Goal: Task Accomplishment & Management: Complete application form

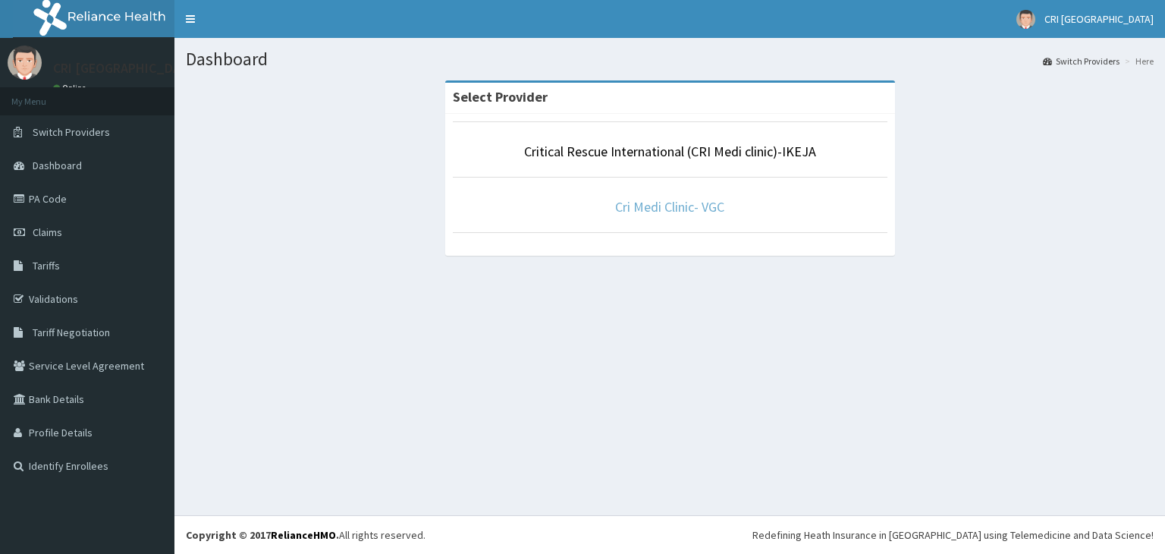
click at [690, 205] on link "Cri Medi Clinic- VGC" at bounding box center [669, 206] width 109 height 17
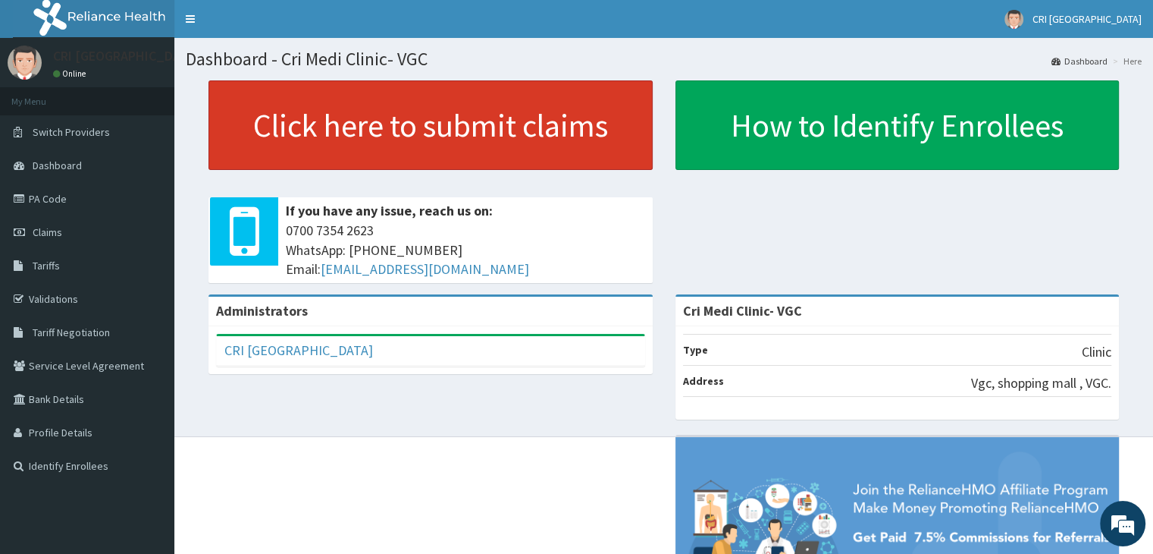
click at [349, 140] on link "Click here to submit claims" at bounding box center [431, 124] width 444 height 89
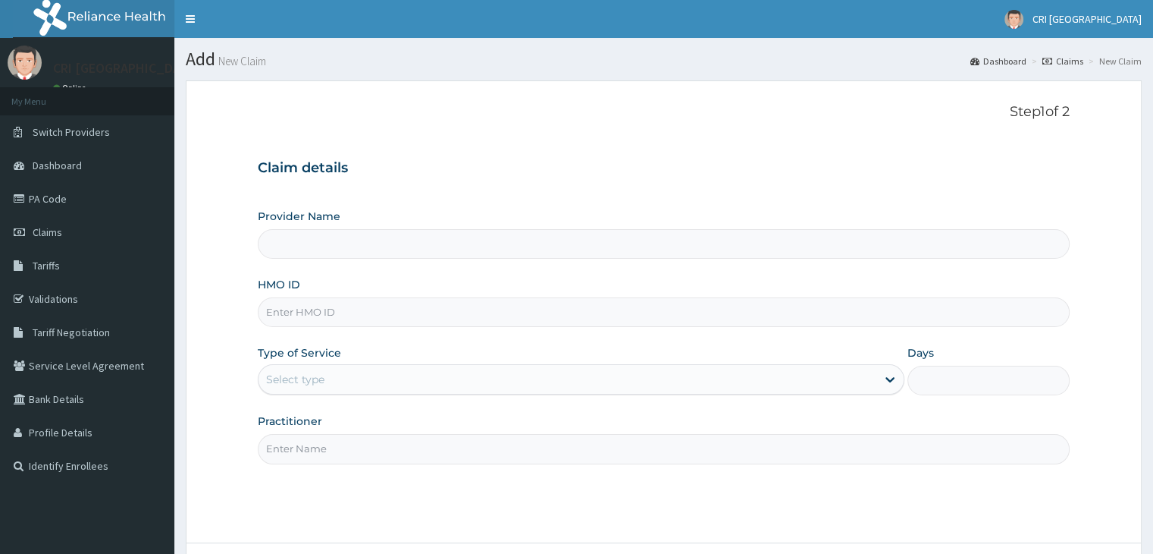
type input "Cri Medi Clinic- VGC"
click at [379, 318] on input "HMO ID" at bounding box center [663, 312] width 811 height 30
type input "v"
click at [73, 268] on link "Tariffs" at bounding box center [87, 265] width 174 height 33
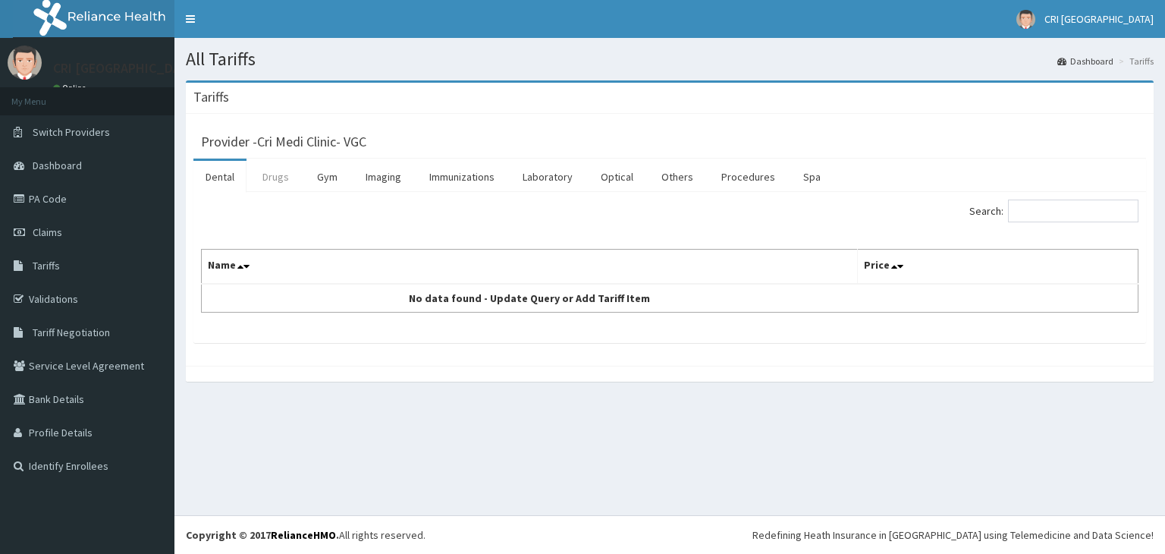
click at [282, 186] on link "Drugs" at bounding box center [275, 177] width 51 height 32
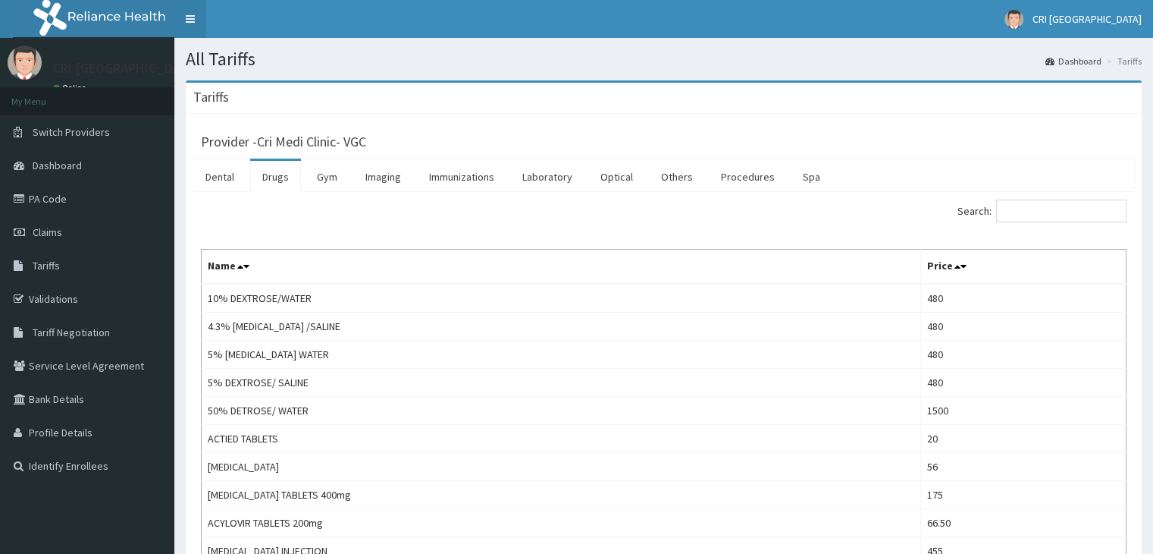
click at [192, 20] on link "Toggle navigation" at bounding box center [190, 19] width 32 height 38
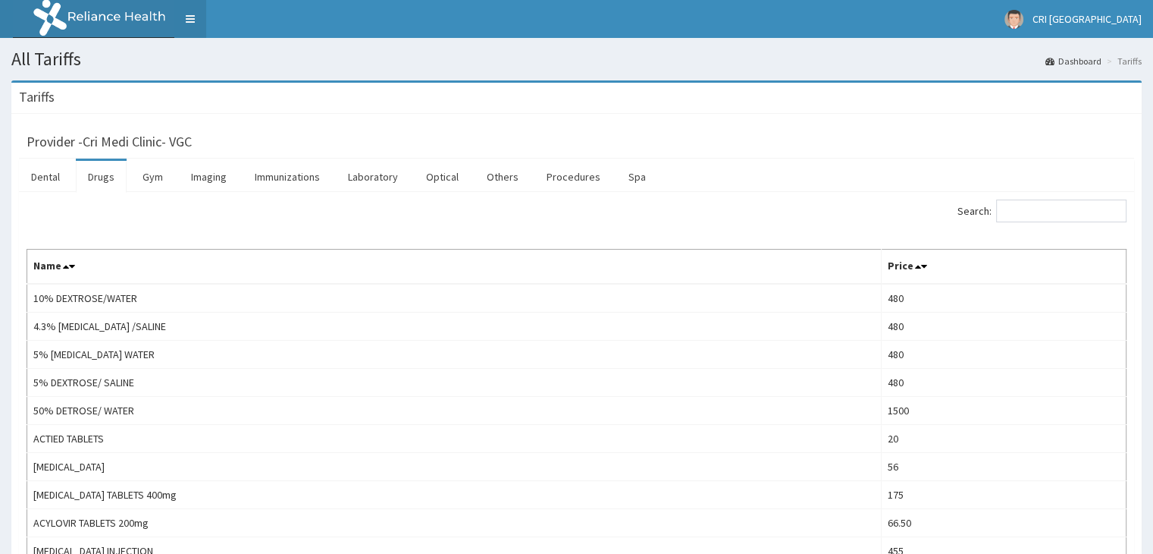
click at [192, 20] on link "Toggle navigation" at bounding box center [190, 19] width 32 height 38
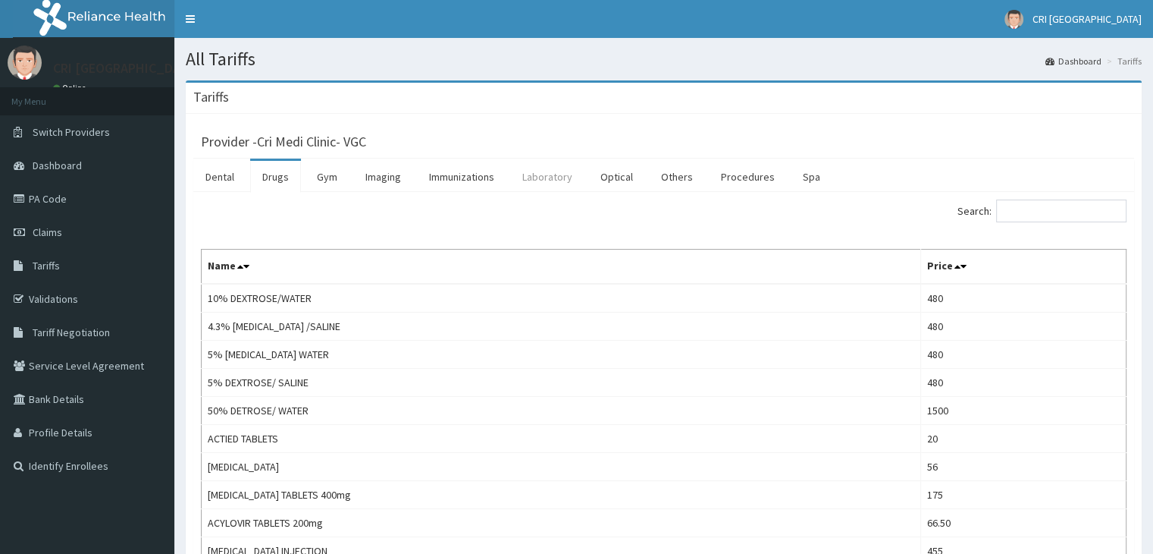
click at [537, 183] on link "Laboratory" at bounding box center [547, 177] width 74 height 32
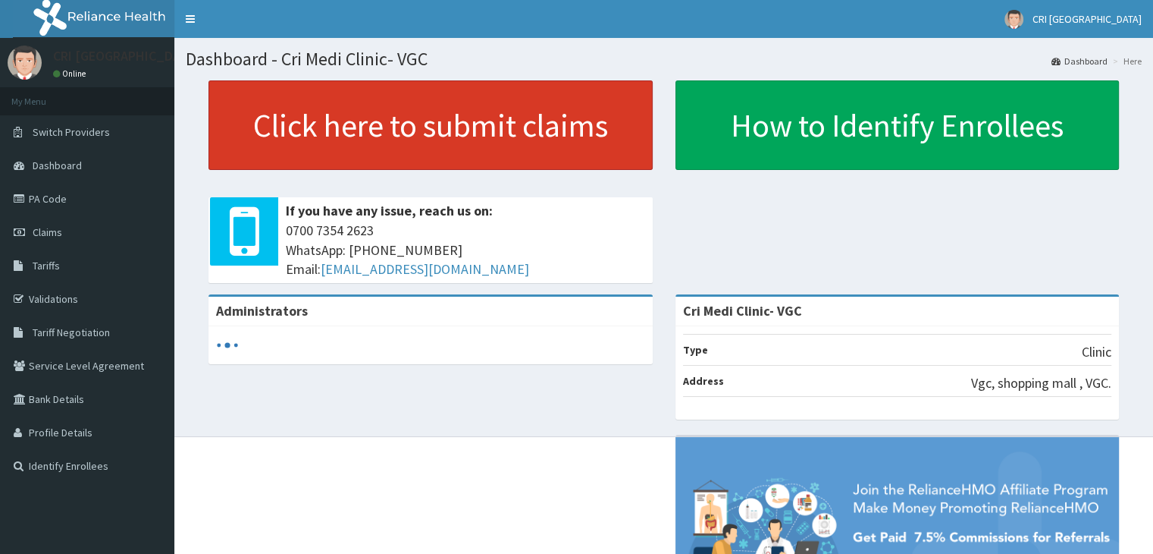
click at [538, 119] on link "Click here to submit claims" at bounding box center [431, 124] width 444 height 89
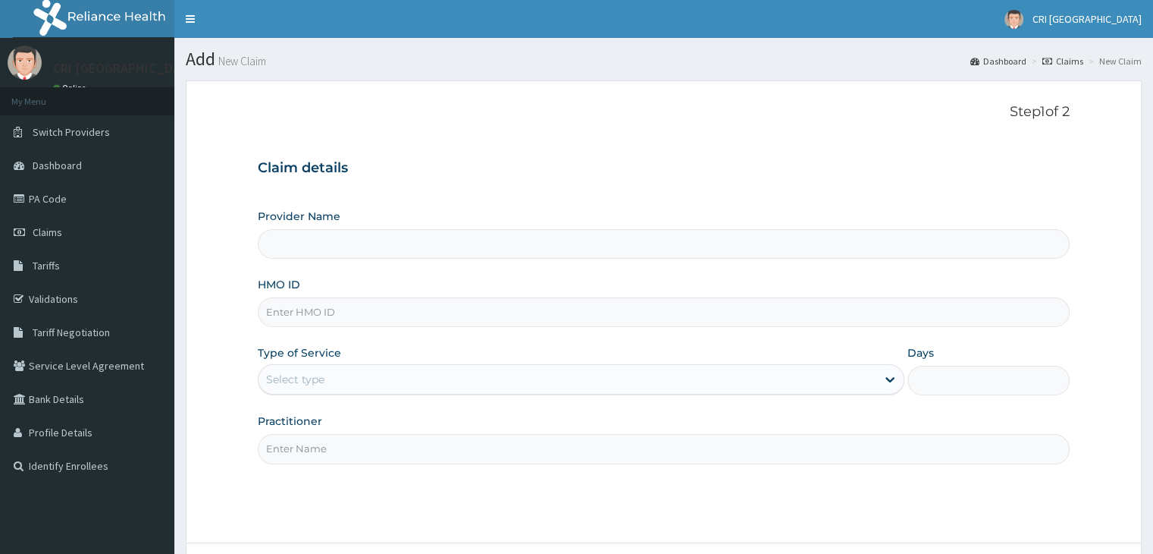
type input "Cri Medi Clinic- VGC"
click at [383, 310] on input "HMO ID" at bounding box center [663, 312] width 811 height 30
type input "VGC/10007/A"
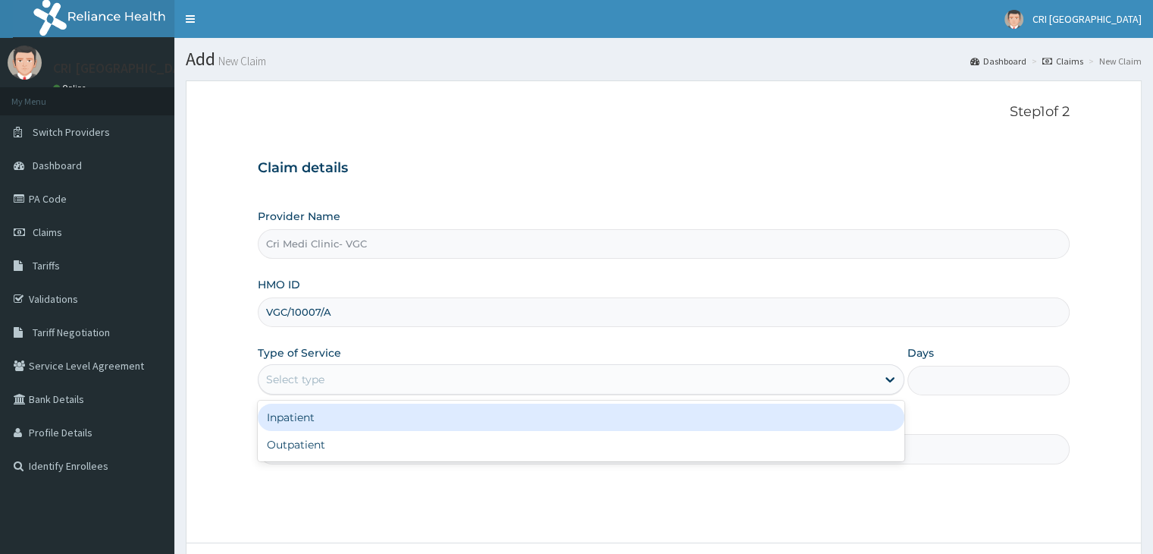
click at [364, 378] on div "Select type" at bounding box center [568, 379] width 618 height 24
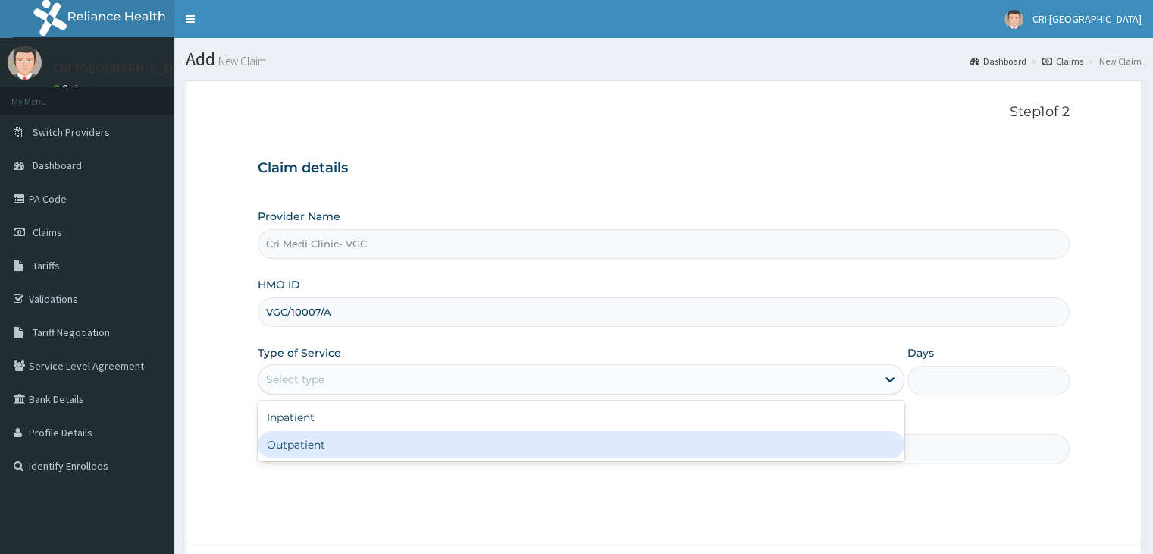
click at [361, 445] on div "Outpatient" at bounding box center [581, 444] width 647 height 27
type input "1"
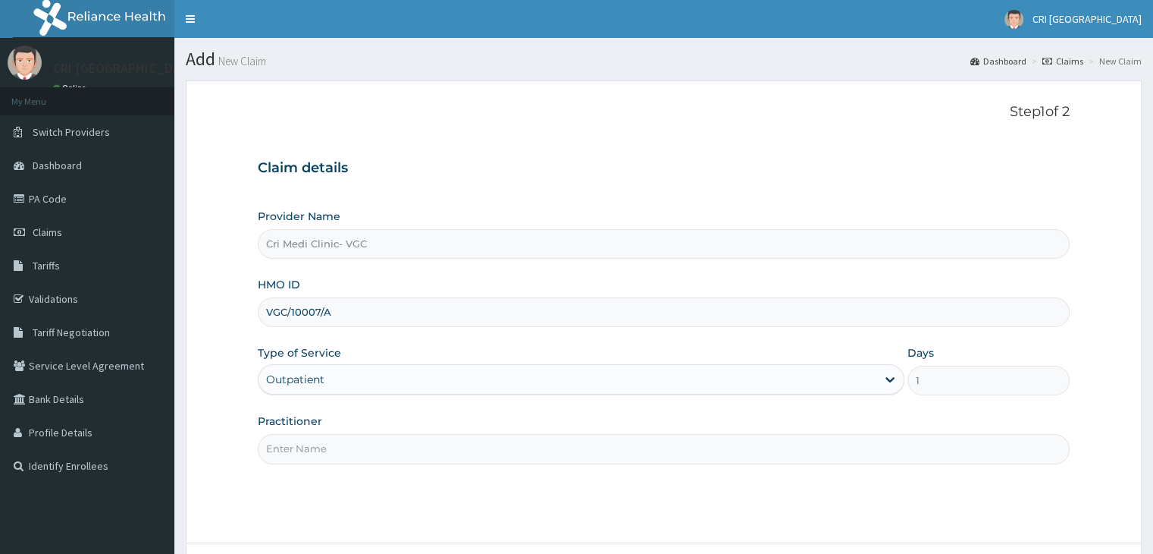
click at [361, 445] on input "Practitioner" at bounding box center [663, 449] width 811 height 30
click at [391, 447] on input "Practitioner" at bounding box center [663, 449] width 811 height 30
paste input "D"
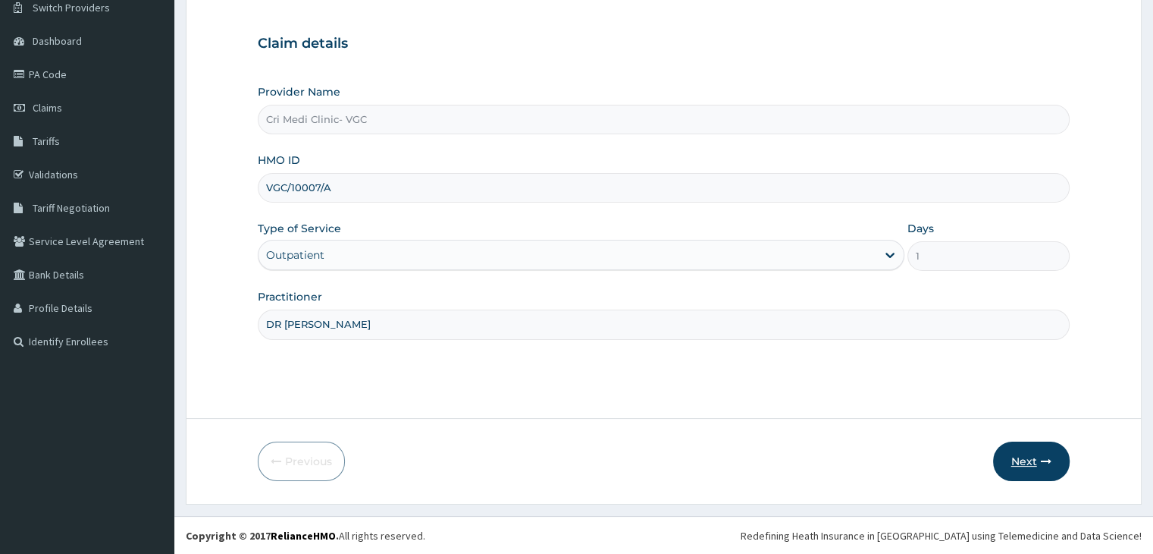
type input "DR NJOKU CHUKWUEMEKA"
click at [1015, 459] on button "Next" at bounding box center [1031, 460] width 77 height 39
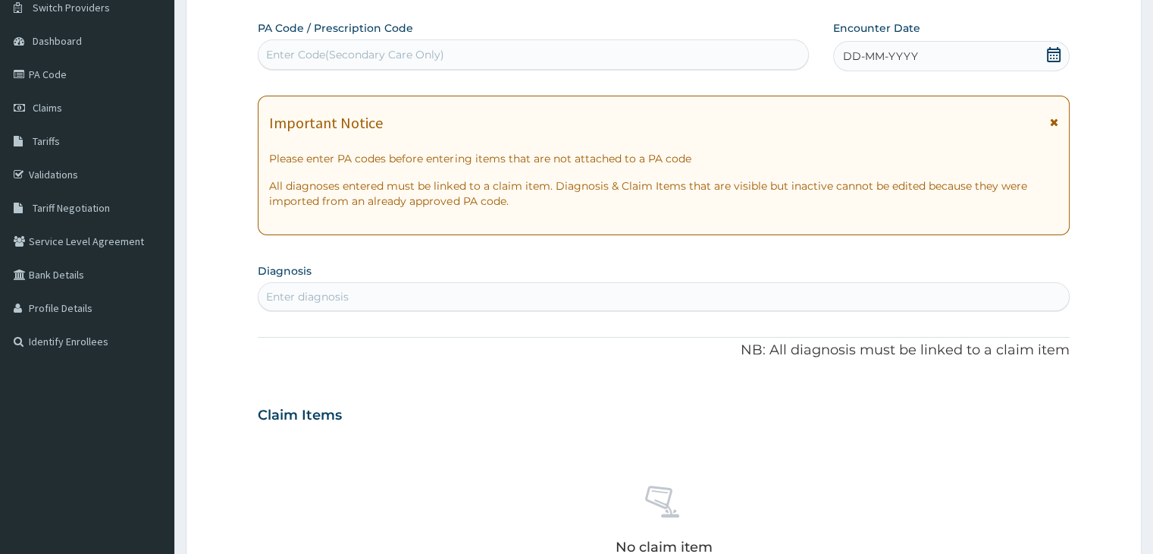
click at [890, 68] on div "DD-MM-YYYY" at bounding box center [951, 56] width 236 height 30
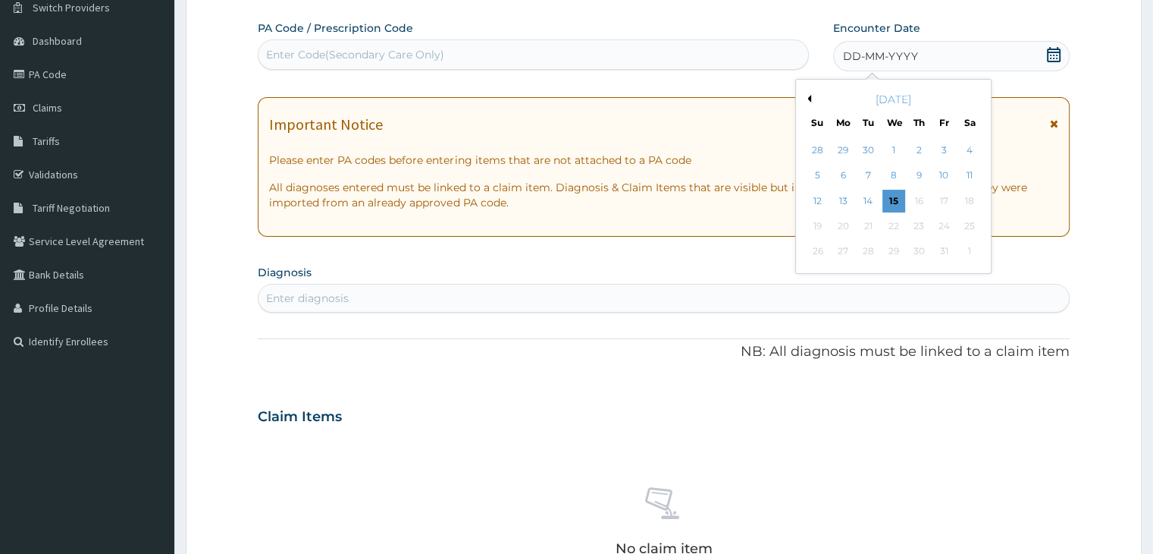
click at [808, 98] on button "Previous Month" at bounding box center [808, 99] width 8 height 8
click at [809, 97] on button "Previous Month" at bounding box center [808, 99] width 8 height 8
click at [868, 250] on div "29" at bounding box center [868, 251] width 23 height 23
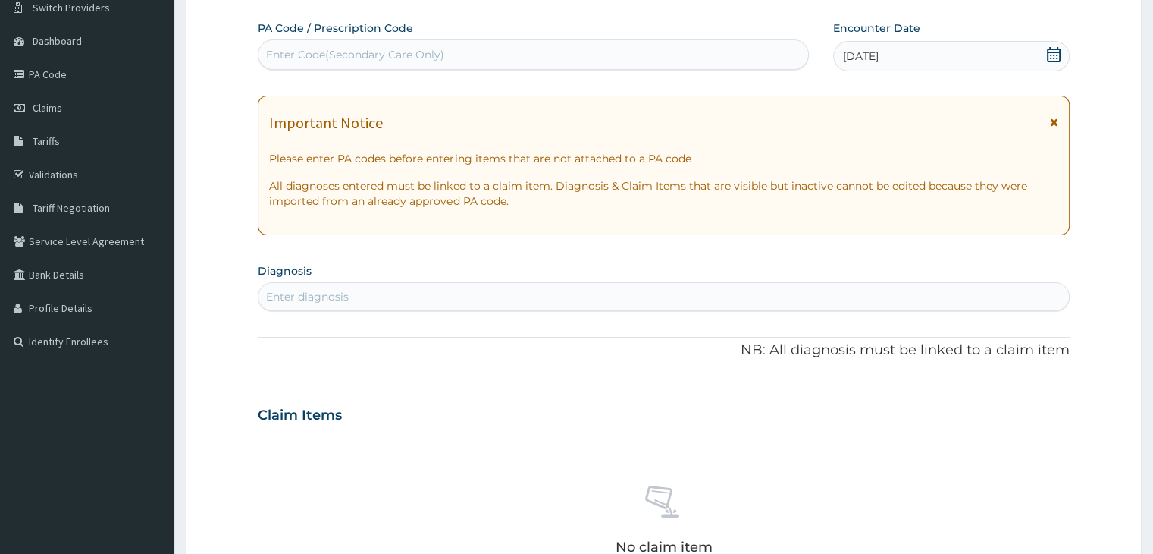
click at [347, 296] on div "Enter diagnosis" at bounding box center [307, 296] width 83 height 15
type input "F"
type input "[MEDICAL_DATA]"
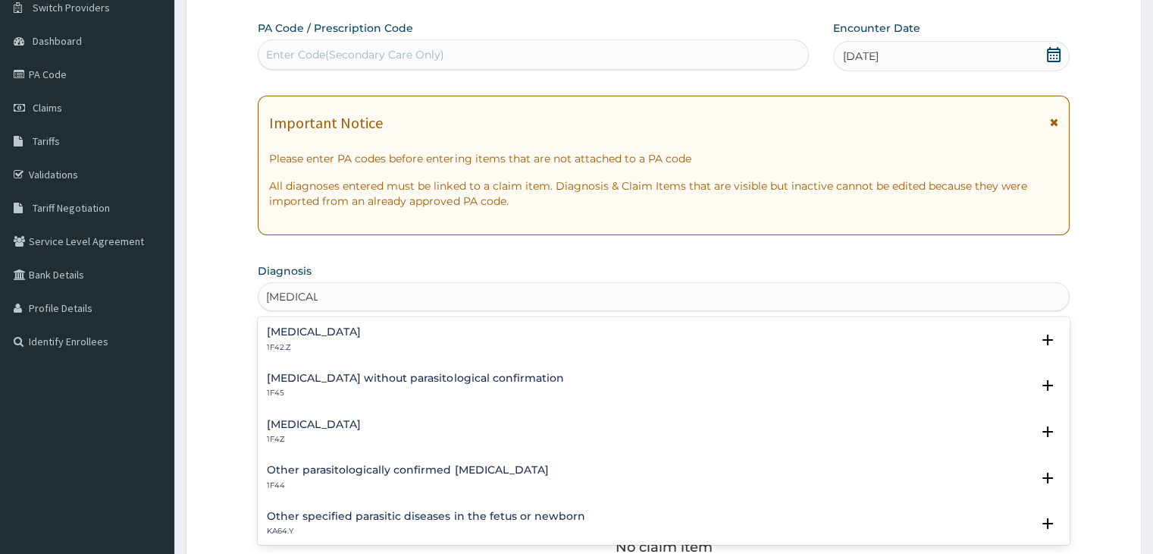
click at [331, 345] on p "1F42.Z" at bounding box center [314, 347] width 94 height 11
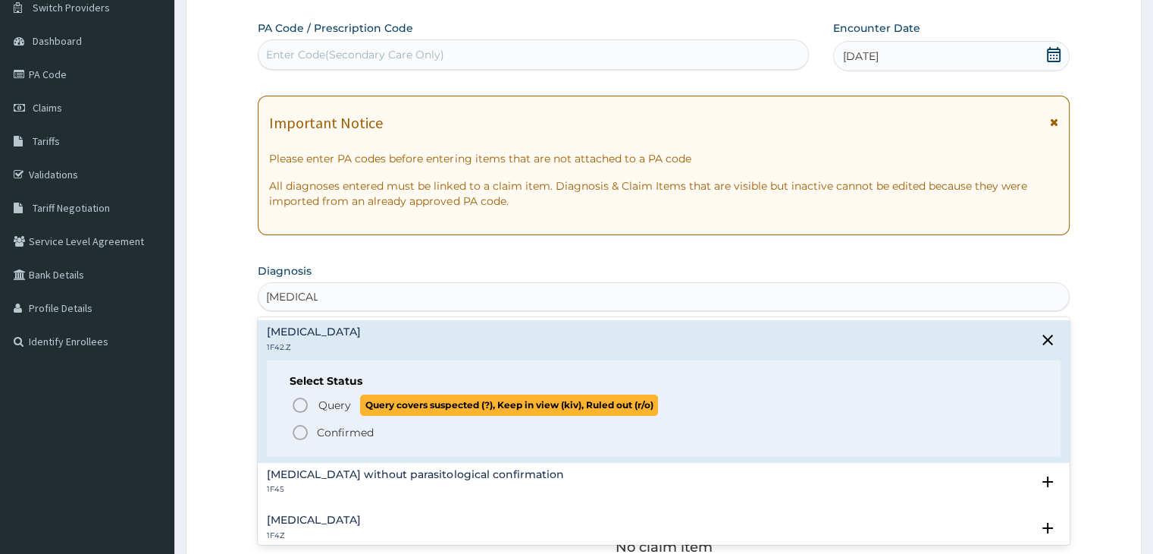
click at [341, 402] on span "Query" at bounding box center [334, 404] width 33 height 15
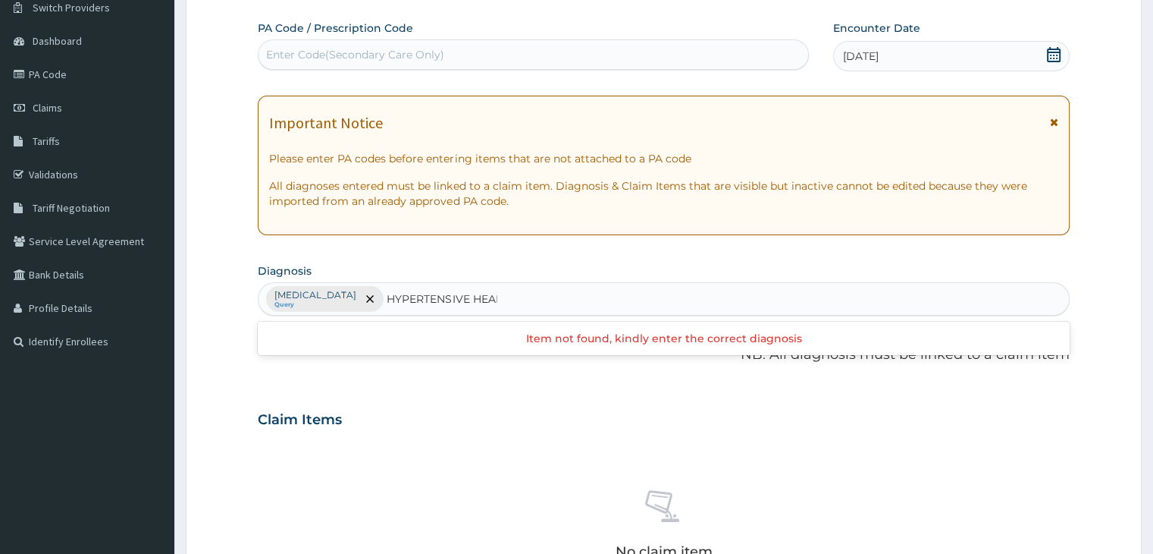
type input "HYPERTENSIVE HEART"
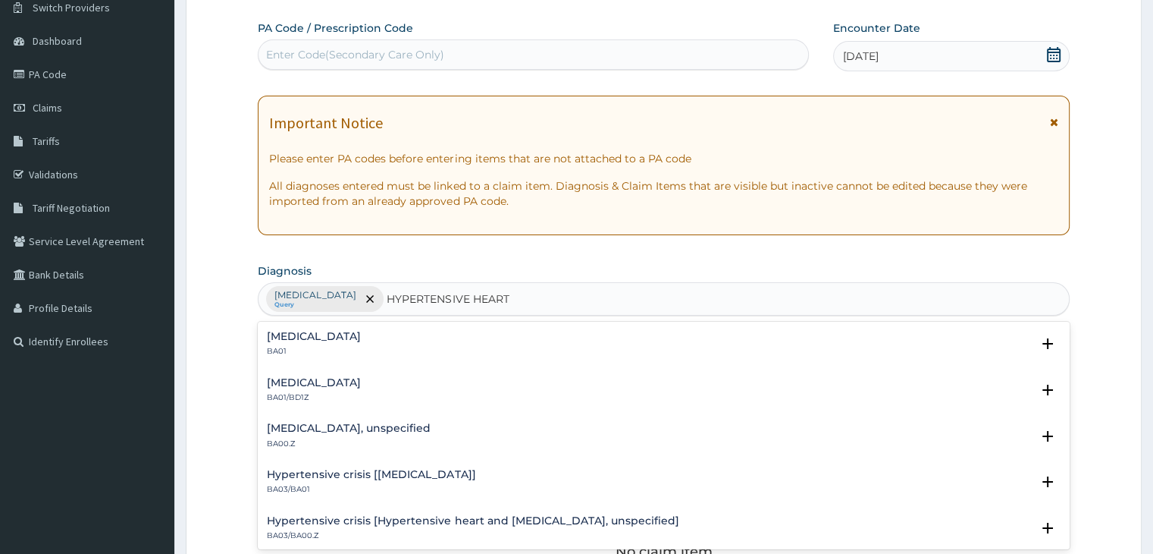
click at [361, 336] on h4 "Hypertensive heart disease" at bounding box center [314, 336] width 94 height 11
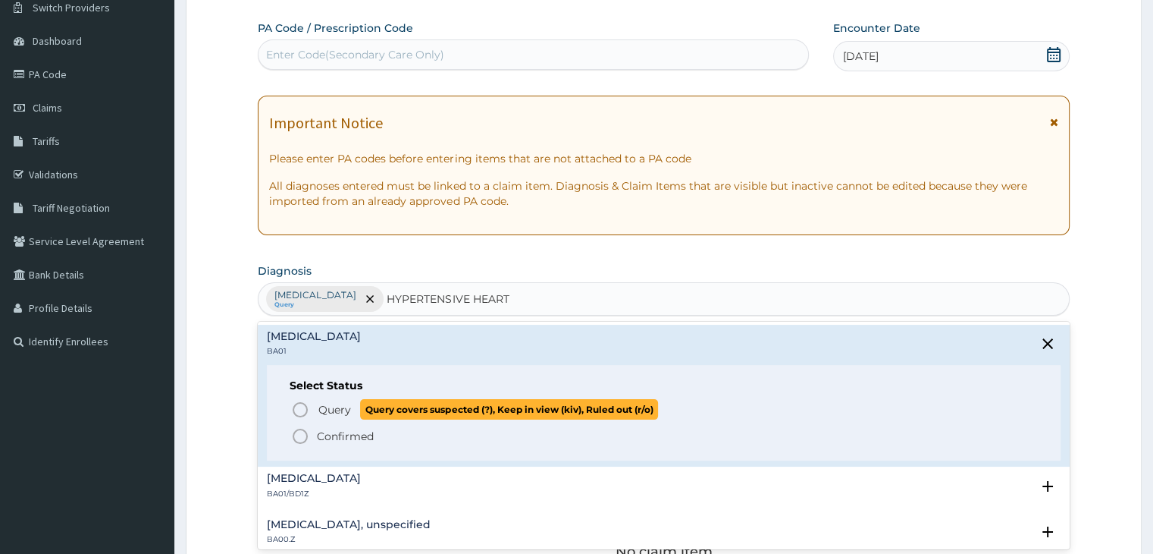
click at [317, 410] on p "Query Query covers suspected (?), Keep in view (kiv), Ruled out (r/o)" at bounding box center [487, 409] width 341 height 20
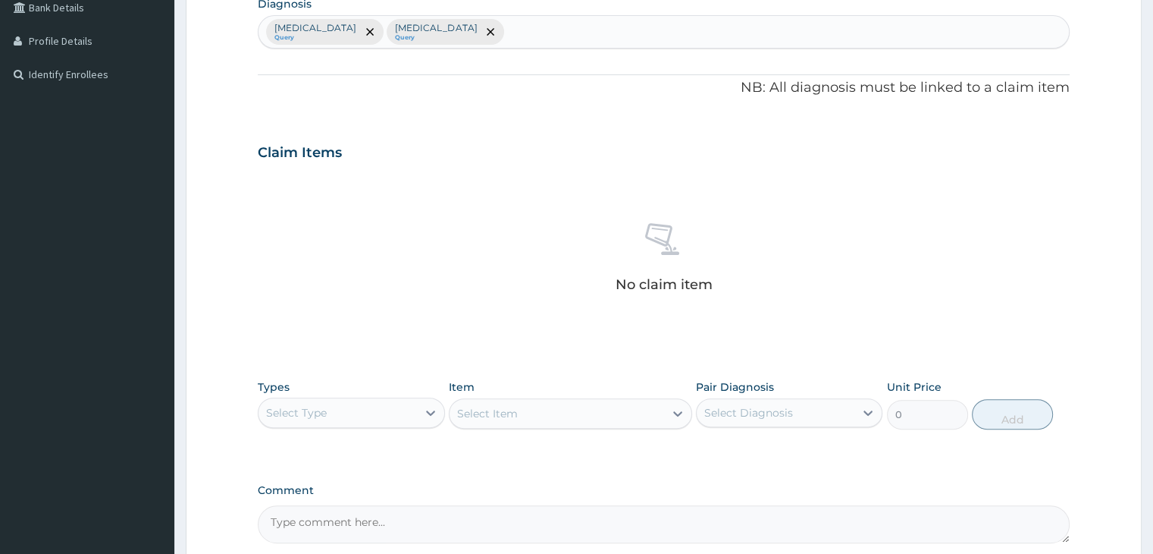
scroll to position [538, 0]
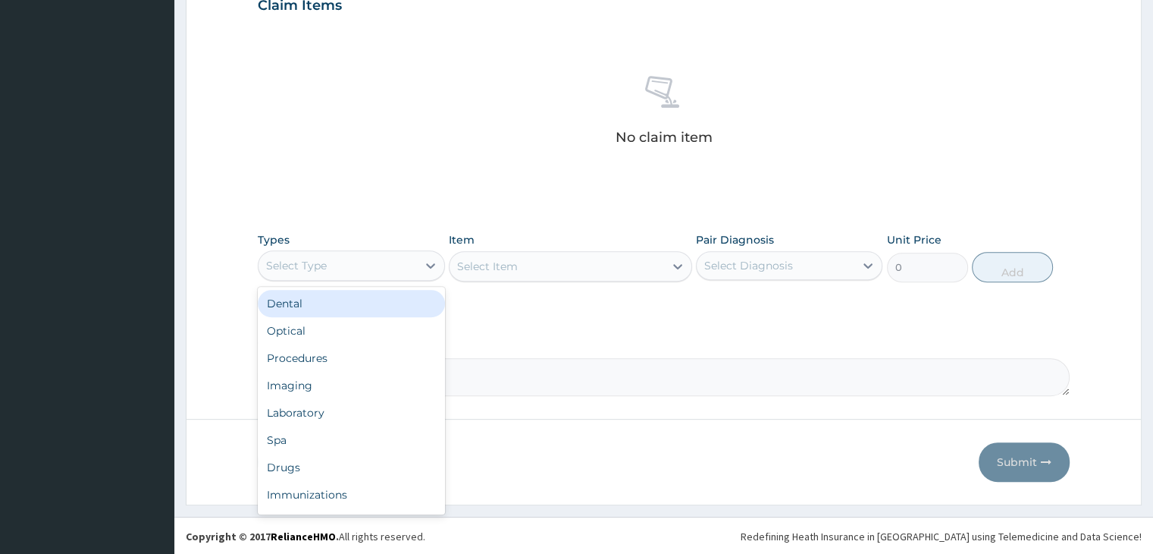
click at [400, 265] on div "Select Type" at bounding box center [338, 265] width 158 height 24
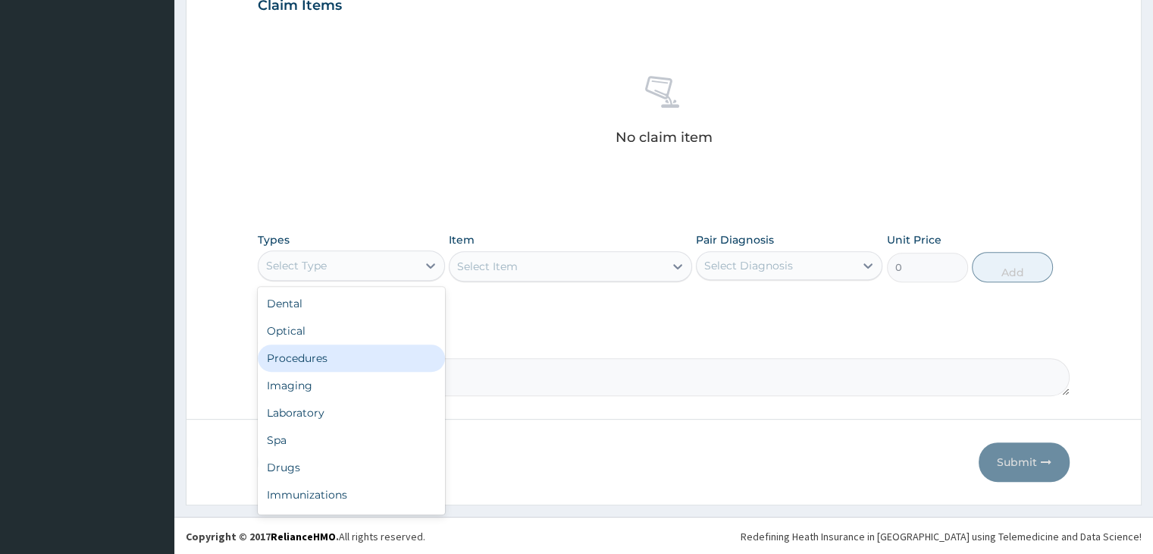
click at [318, 362] on div "Procedures" at bounding box center [351, 357] width 187 height 27
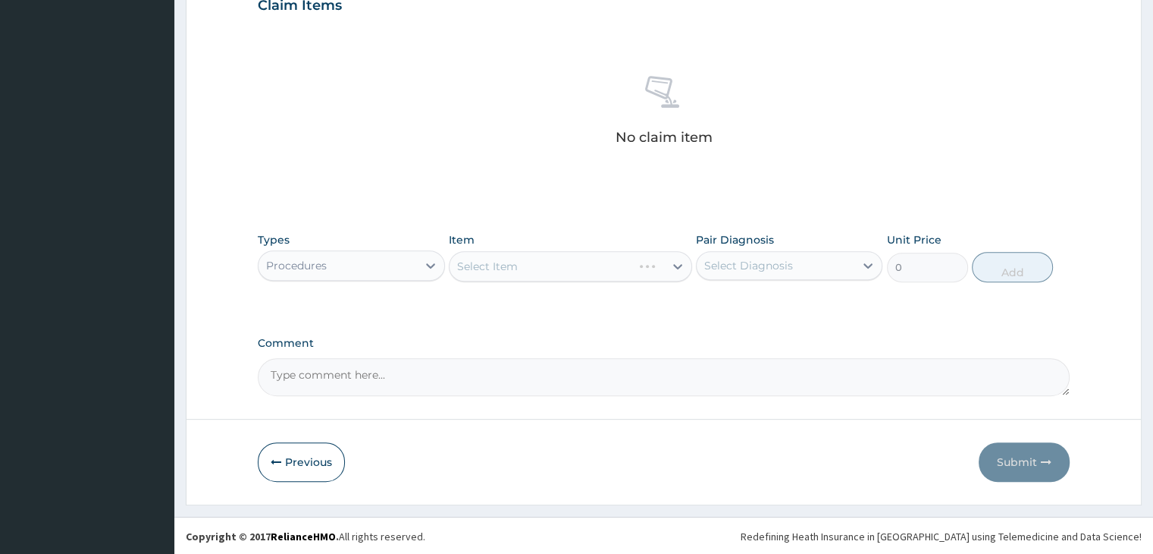
click at [544, 266] on div "Select Item" at bounding box center [570, 266] width 243 height 30
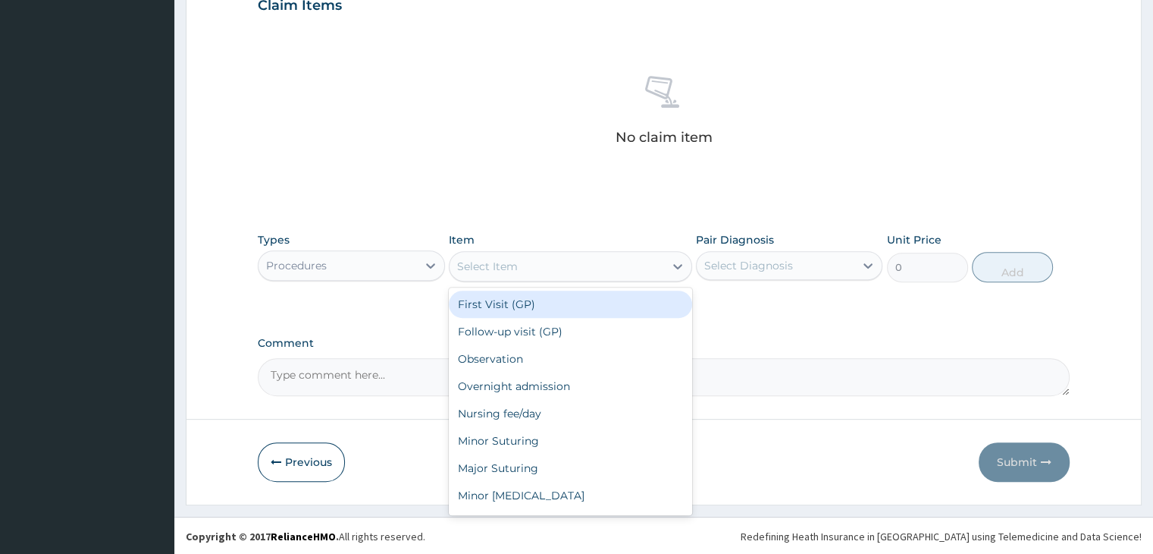
click at [544, 266] on div "Select Item" at bounding box center [557, 266] width 215 height 24
type input "2000"
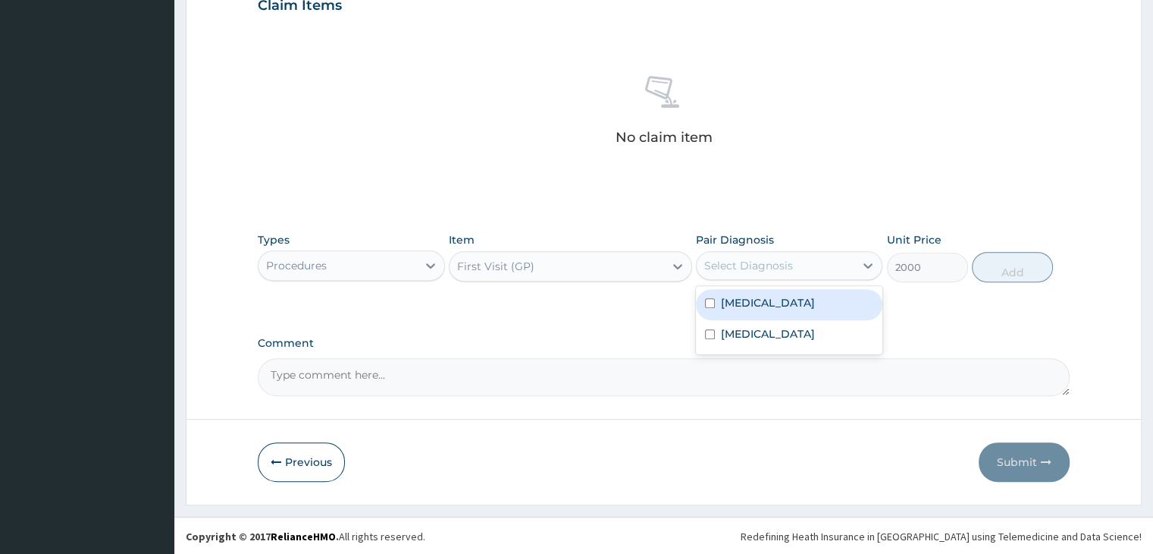
click at [822, 256] on div "Select Diagnosis" at bounding box center [776, 265] width 158 height 24
click at [731, 310] on label "Plasmodium malariae malaria without complication" at bounding box center [768, 302] width 94 height 15
checkbox input "true"
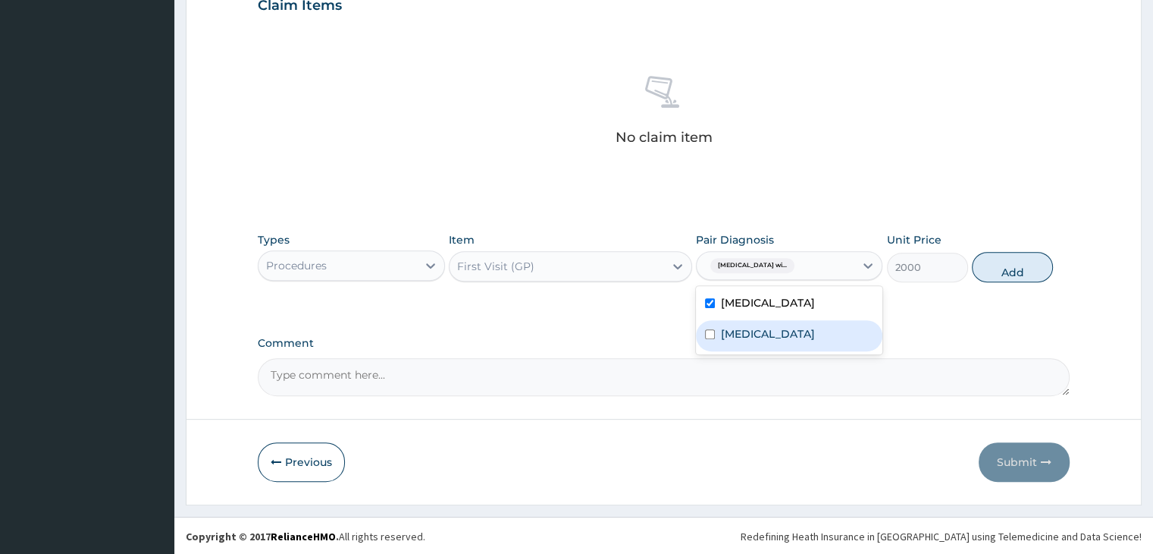
click at [774, 341] on label "Hypertensive heart disease" at bounding box center [768, 333] width 94 height 15
checkbox input "true"
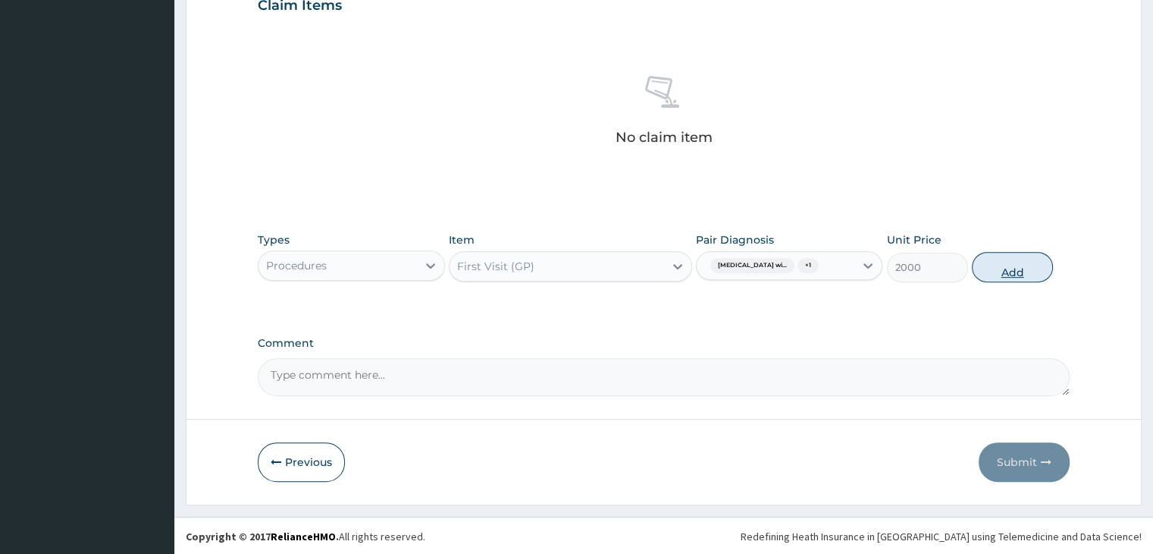
click at [1021, 278] on button "Add" at bounding box center [1012, 267] width 81 height 30
type input "0"
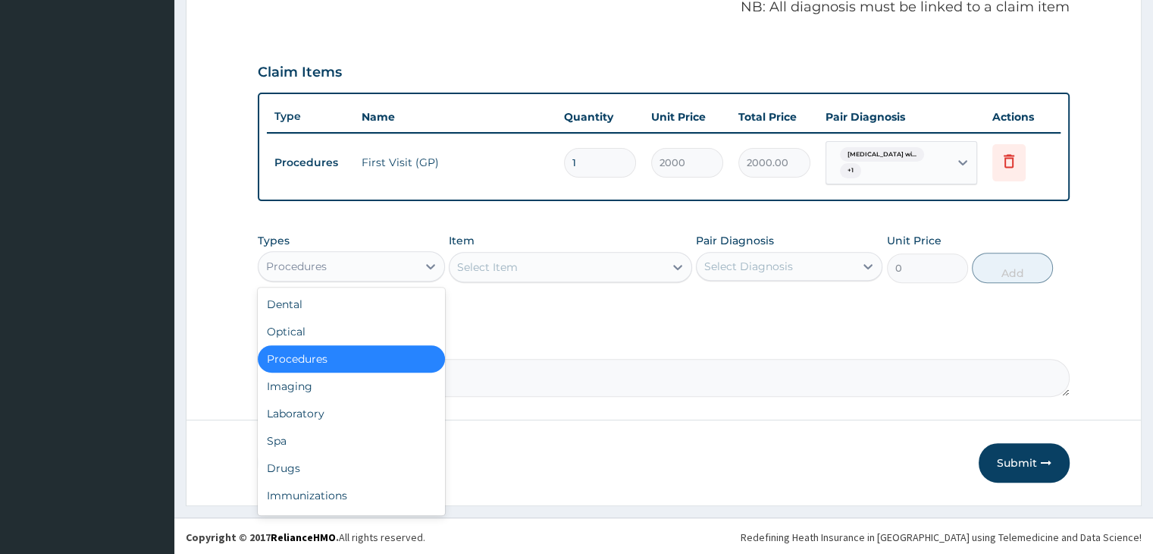
click at [367, 269] on div "Procedures" at bounding box center [338, 266] width 158 height 24
click at [340, 408] on div "Laboratory" at bounding box center [351, 413] width 187 height 27
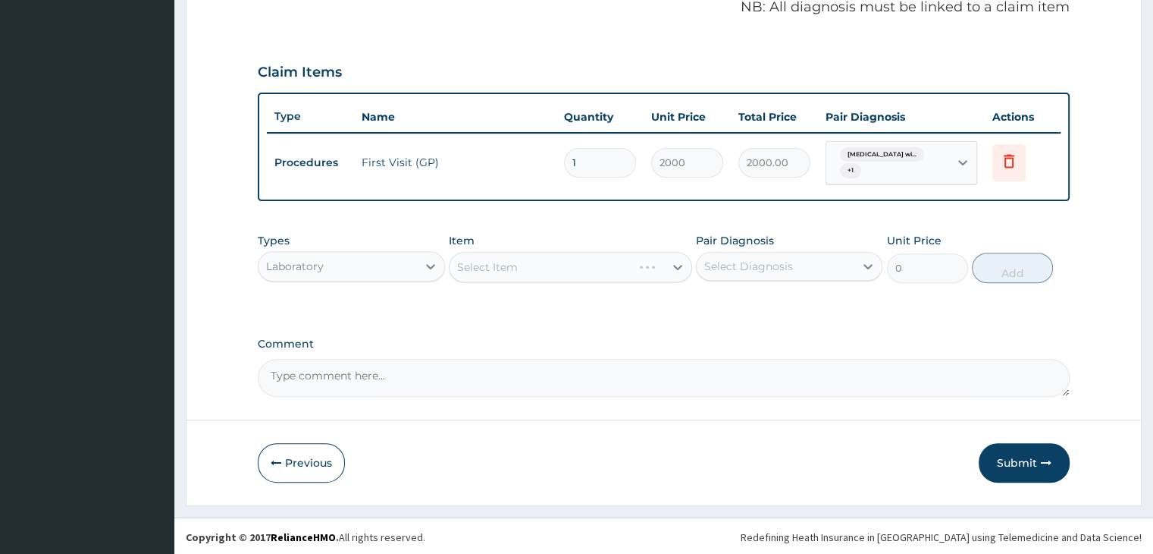
click at [532, 267] on div "Select Item" at bounding box center [570, 267] width 243 height 30
click at [532, 267] on div "Select Item" at bounding box center [557, 267] width 215 height 24
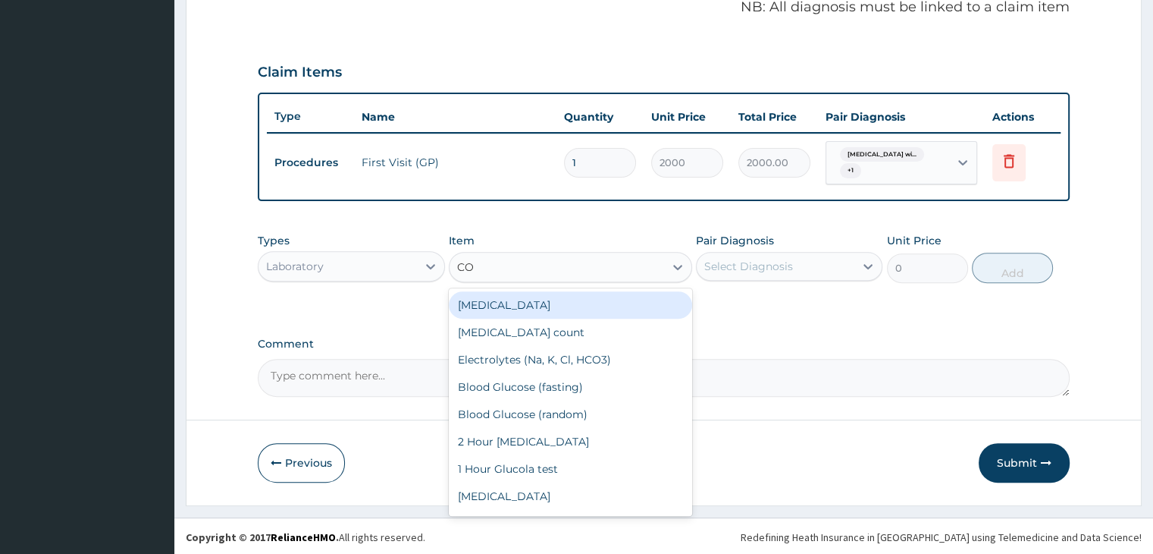
type input "C"
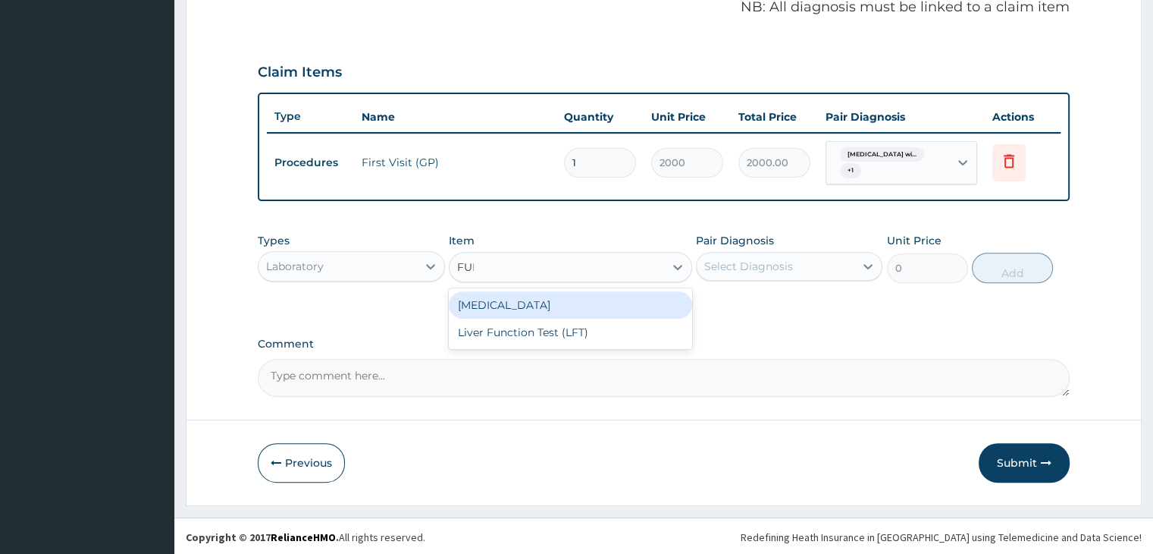
type input "FULL"
type input "2800"
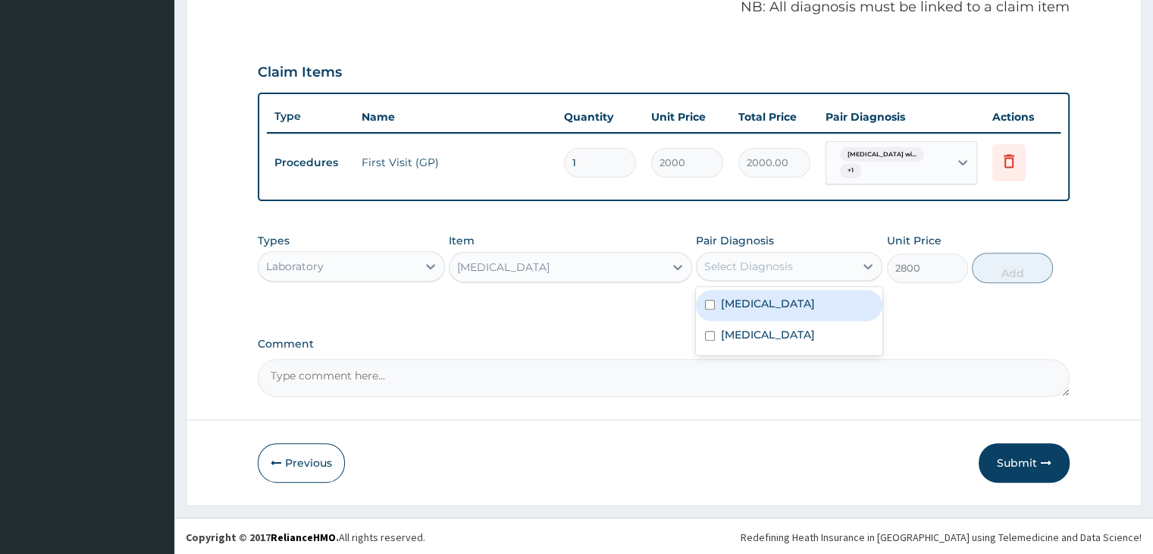
click at [739, 252] on div "Select Diagnosis" at bounding box center [789, 266] width 187 height 29
click at [763, 307] on label "Plasmodium malariae malaria without complication" at bounding box center [768, 303] width 94 height 15
checkbox input "true"
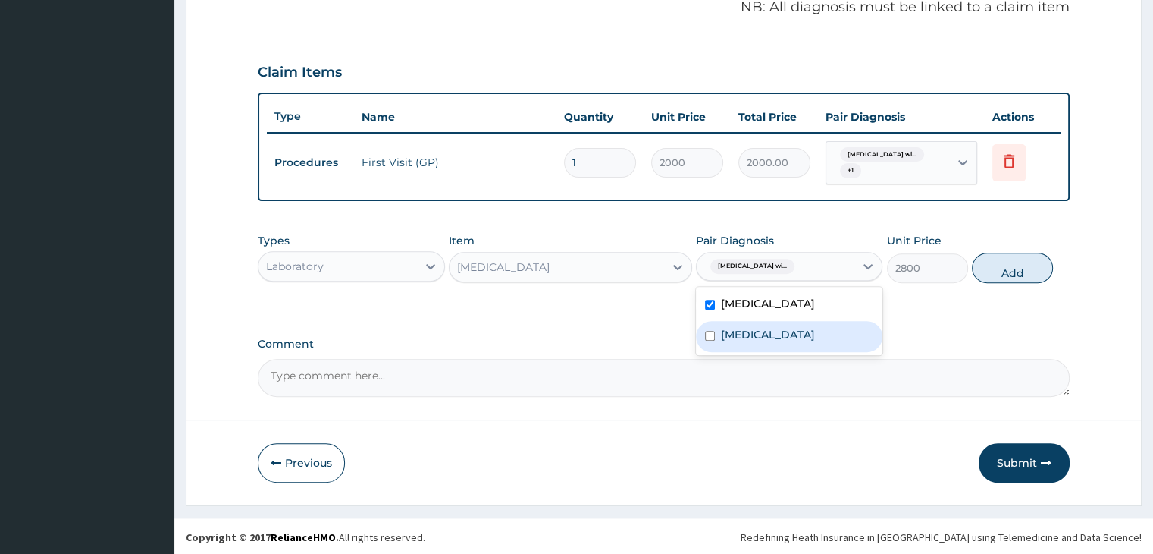
click at [779, 342] on label "Hypertensive heart disease" at bounding box center [768, 334] width 94 height 15
checkbox input "true"
click at [1005, 282] on button "Add" at bounding box center [1012, 268] width 81 height 30
type input "0"
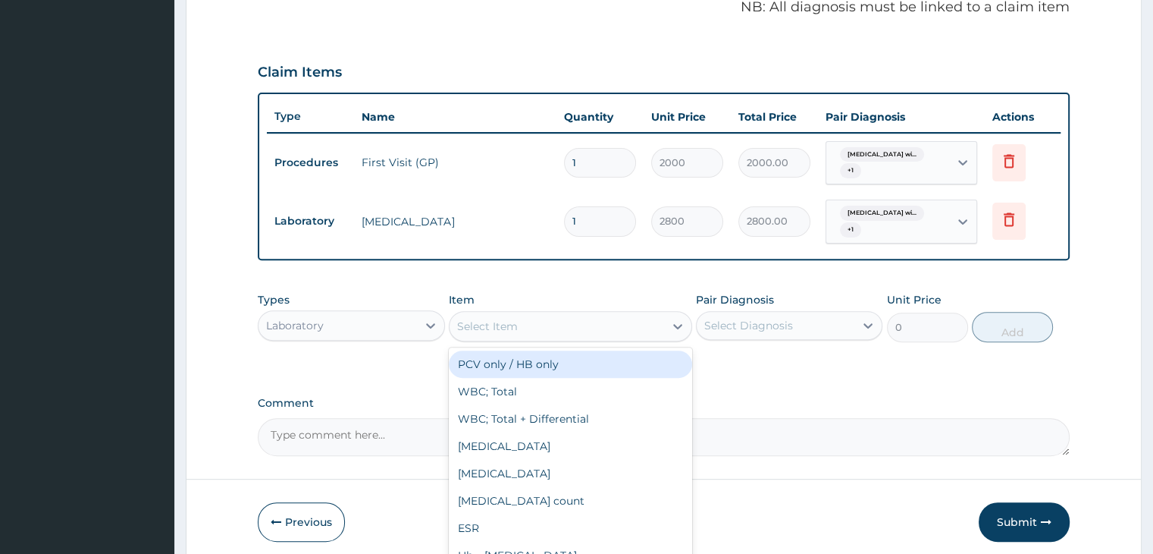
click at [594, 318] on div "Select Item" at bounding box center [557, 326] width 215 height 24
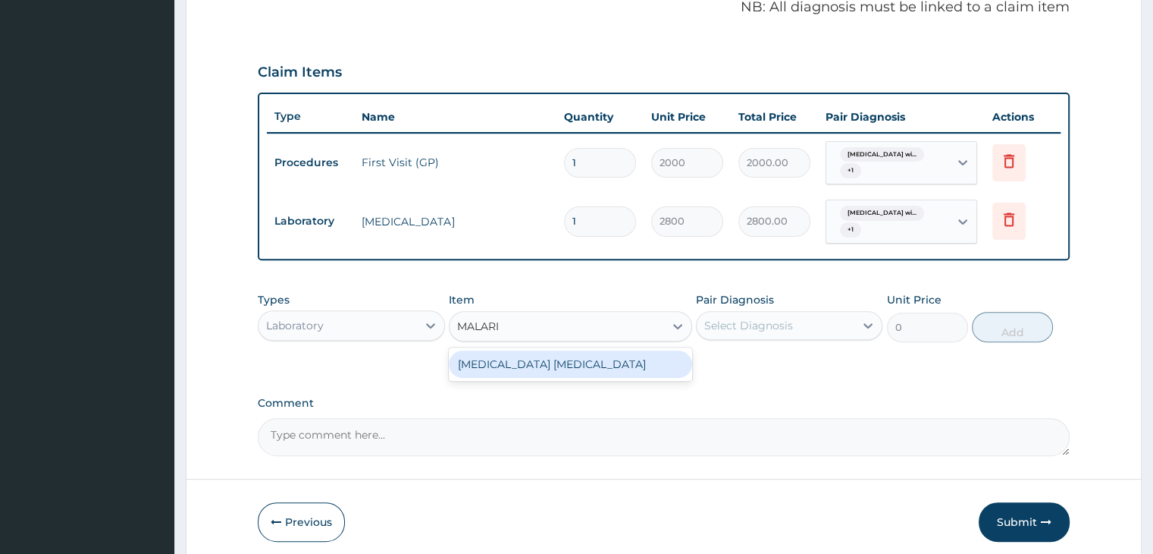
type input "MALARIA"
type input "1500"
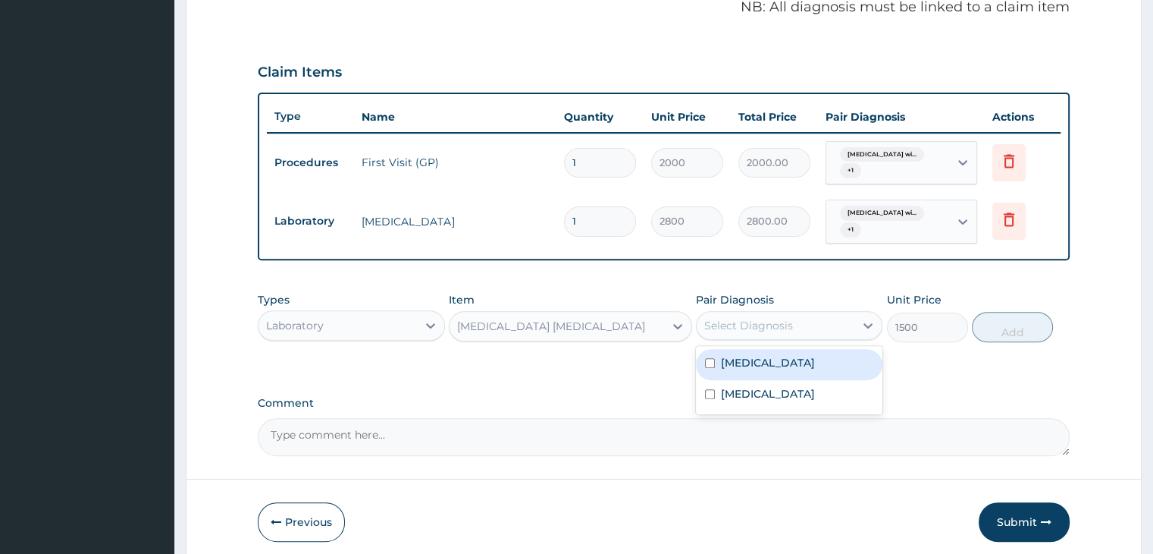
click at [748, 325] on div "Select Diagnosis" at bounding box center [748, 325] width 89 height 15
click at [757, 369] on label "Plasmodium malariae malaria without complication" at bounding box center [768, 362] width 94 height 15
checkbox input "true"
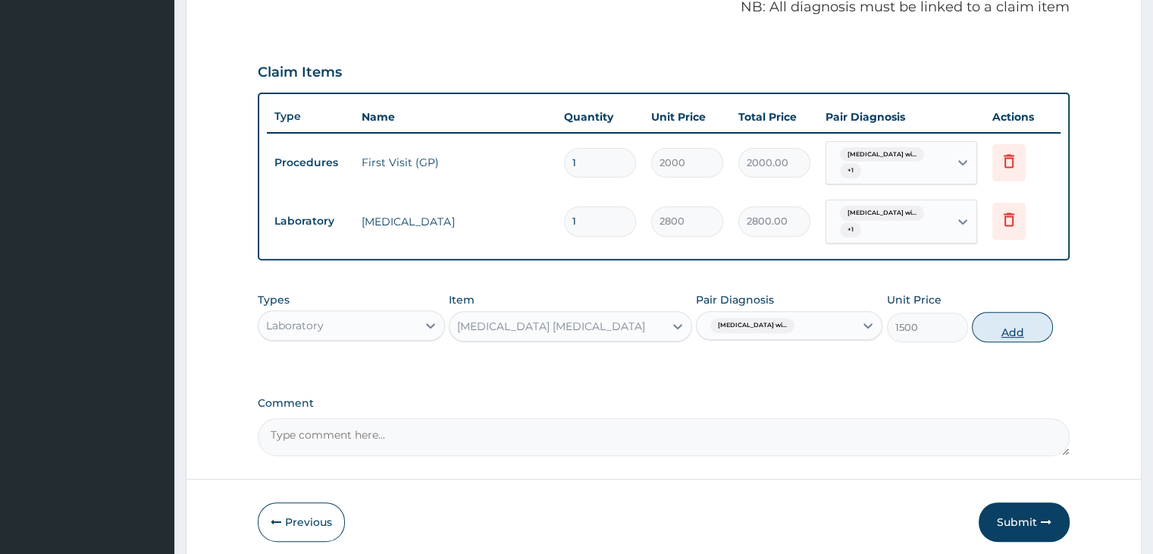
click at [1028, 322] on button "Add" at bounding box center [1012, 327] width 81 height 30
type input "0"
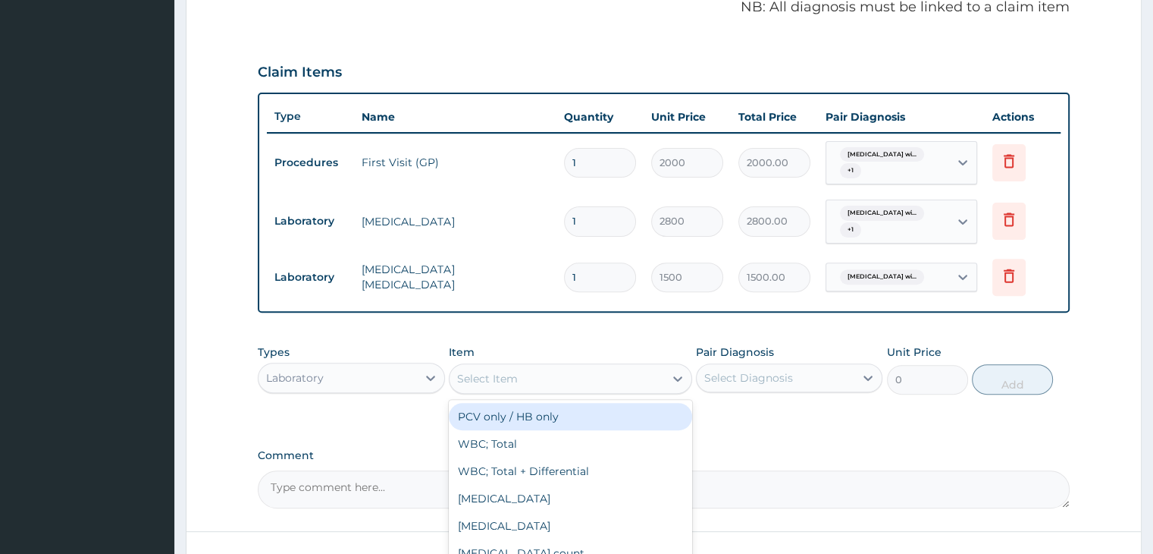
click at [494, 371] on div "Select Item" at bounding box center [487, 378] width 61 height 15
type input "ELECT"
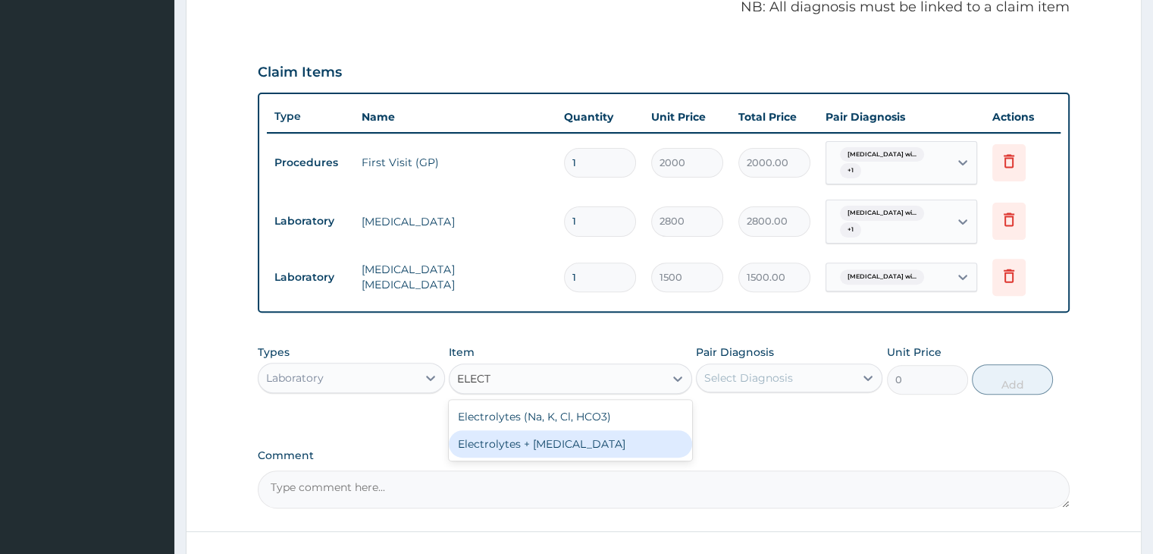
type input "2800"
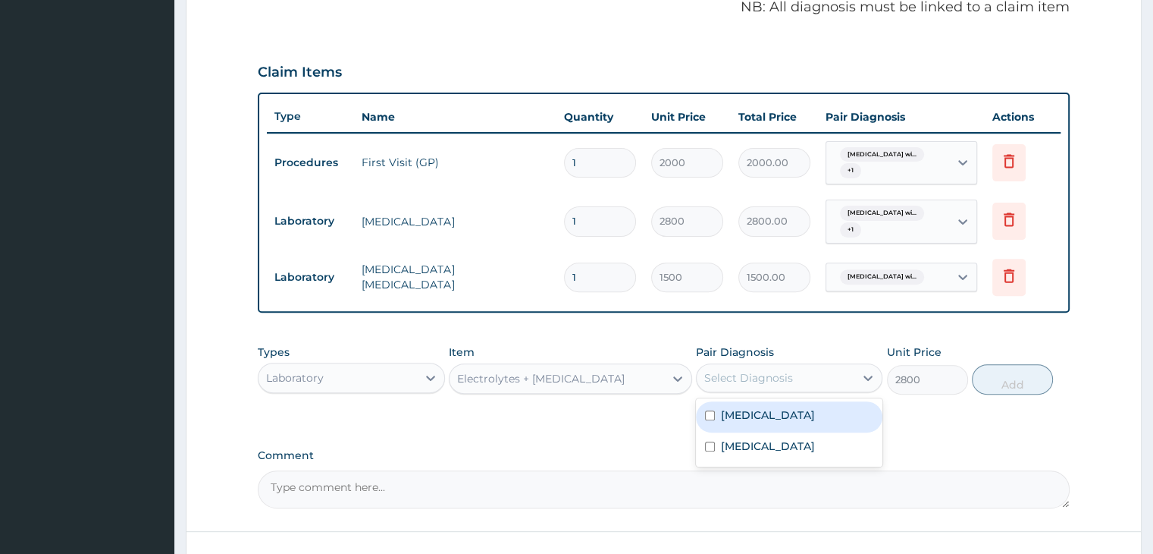
click at [778, 377] on div "Select Diagnosis" at bounding box center [748, 377] width 89 height 15
click at [762, 422] on label "Plasmodium malariae malaria without complication" at bounding box center [768, 414] width 94 height 15
checkbox input "true"
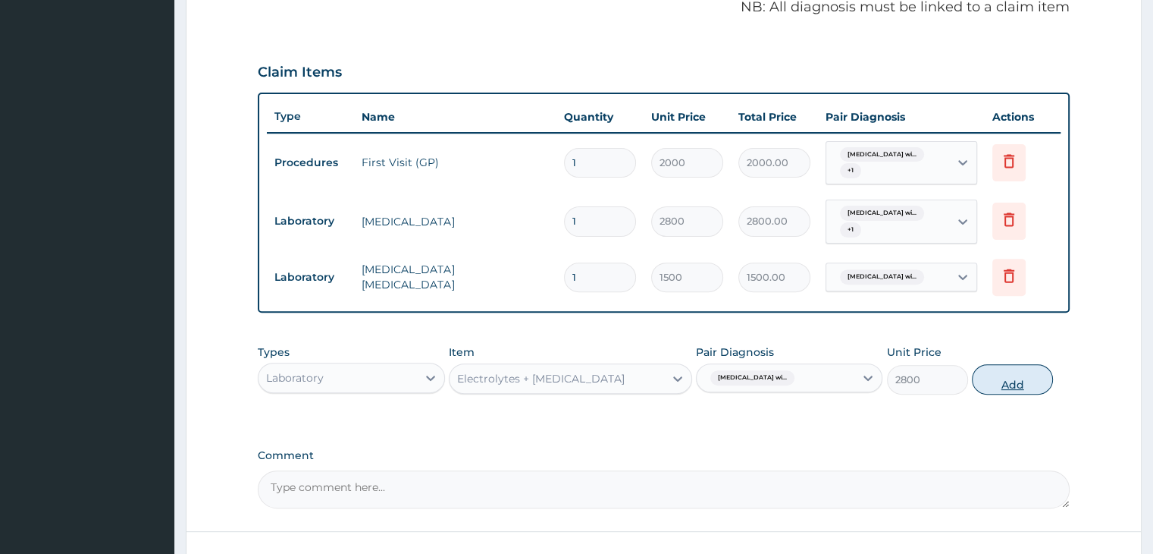
click at [1005, 382] on button "Add" at bounding box center [1012, 379] width 81 height 30
type input "0"
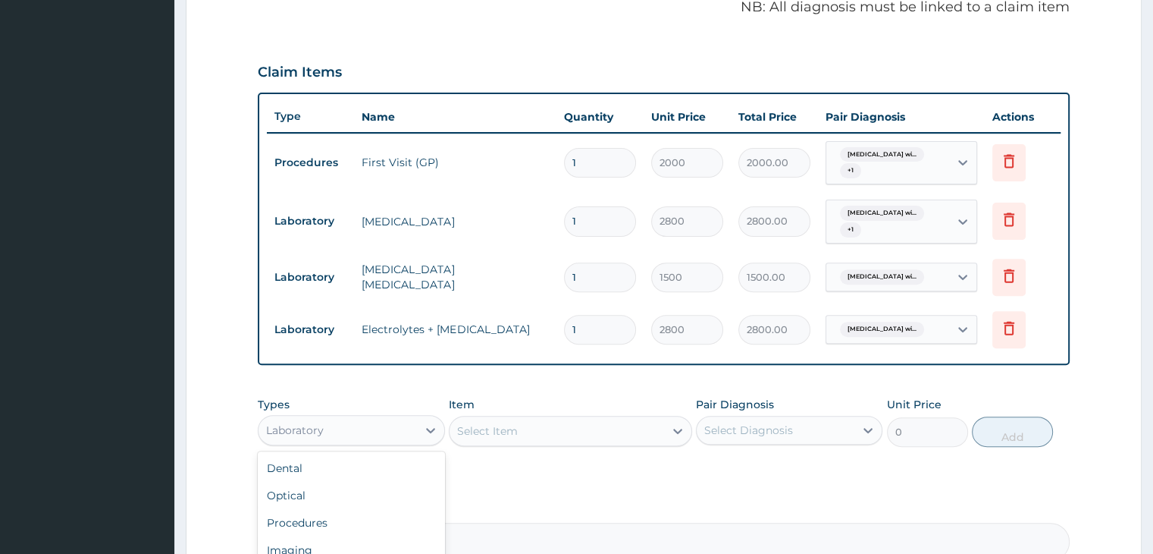
click at [380, 429] on div "Laboratory" at bounding box center [338, 430] width 158 height 24
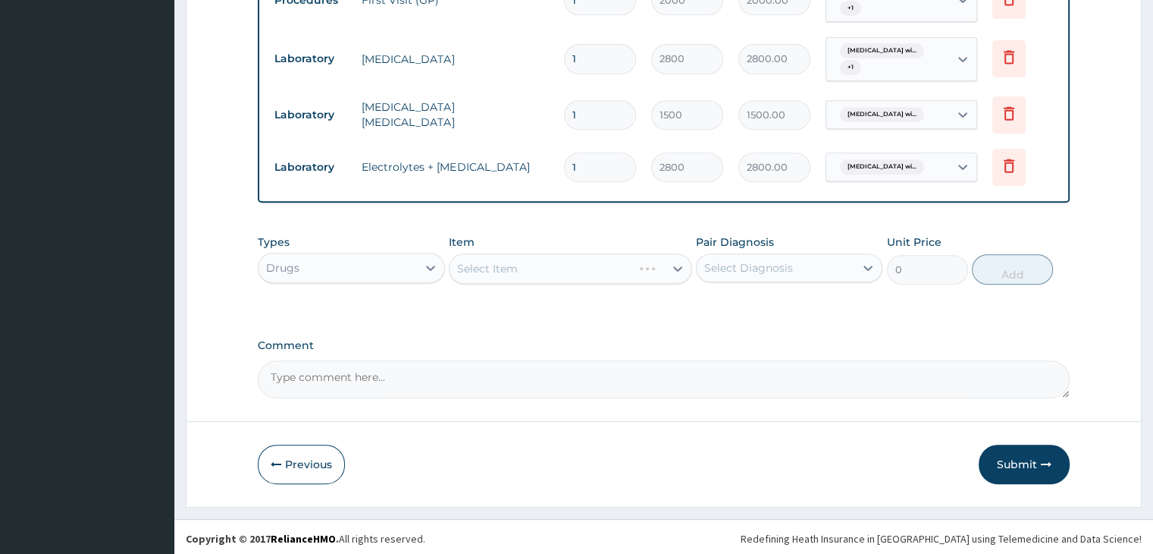
click at [509, 262] on div "Select Item" at bounding box center [570, 268] width 243 height 30
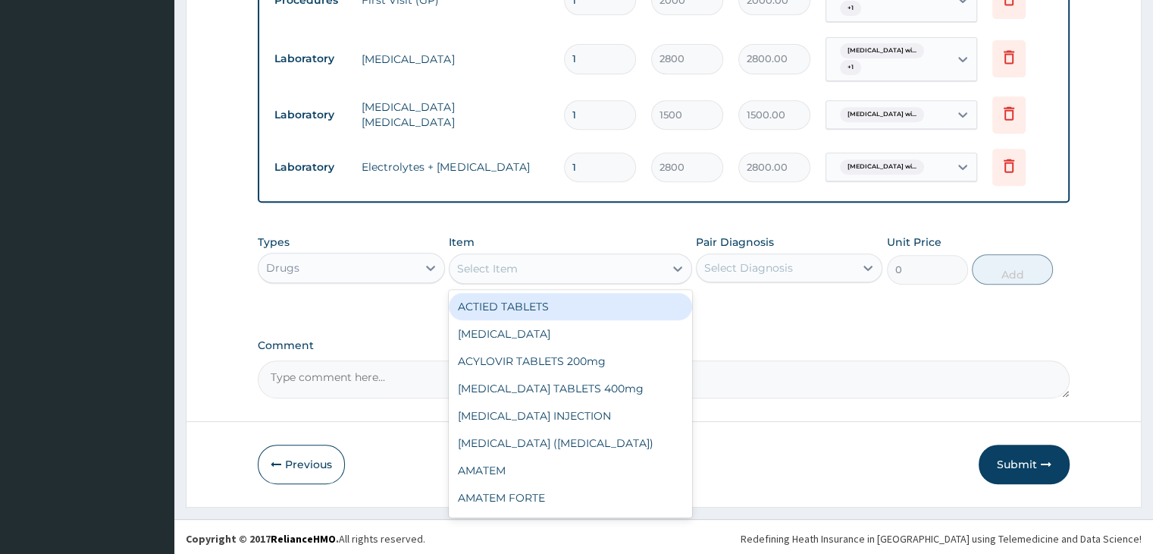
click at [509, 262] on div "Select Item" at bounding box center [487, 268] width 61 height 15
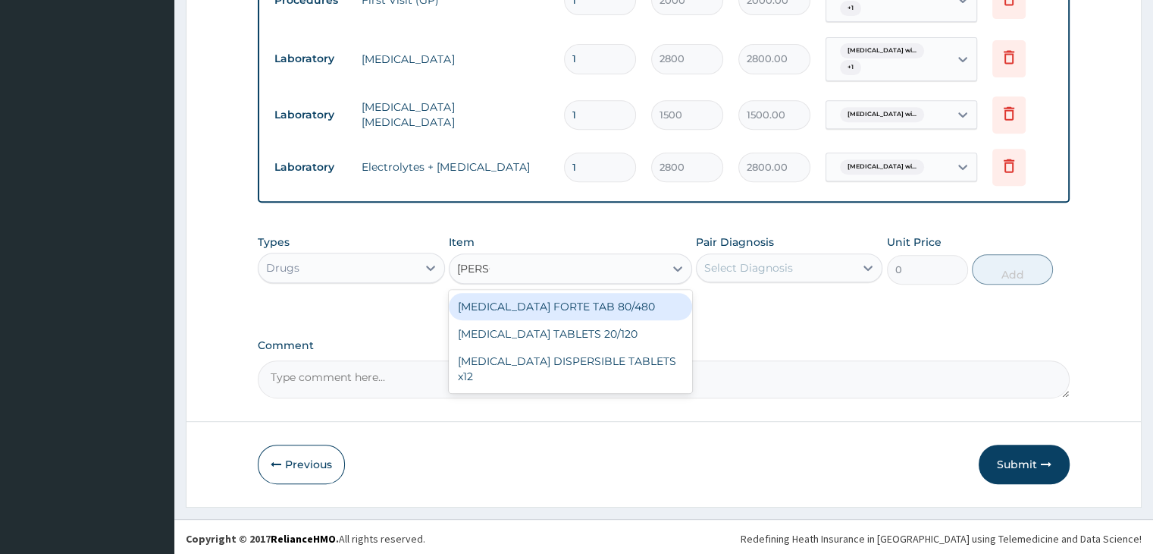
type input "COART"
type input "1500"
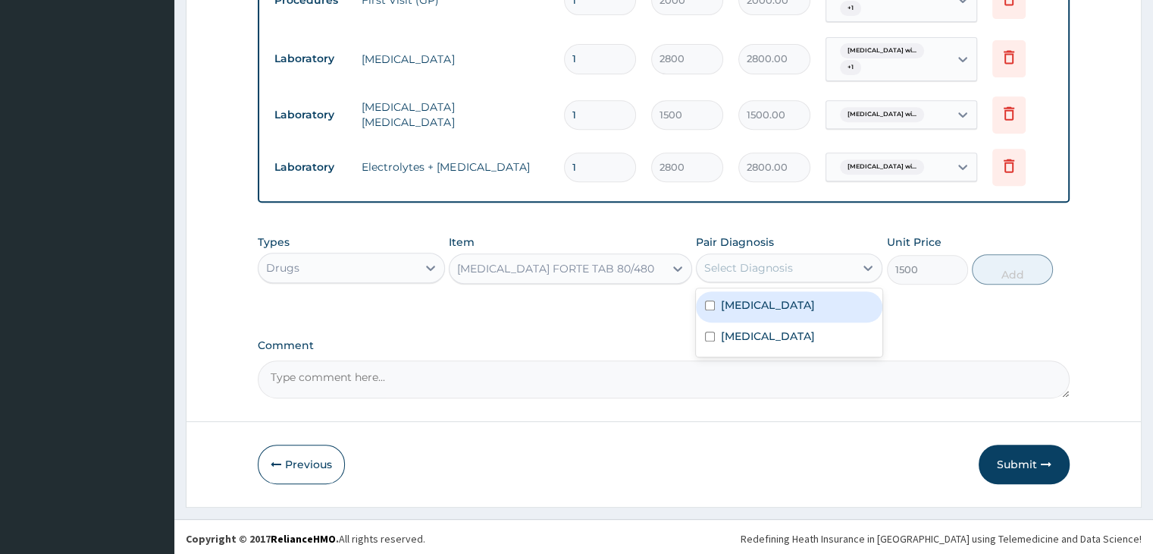
click at [760, 271] on div "Select Diagnosis" at bounding box center [748, 267] width 89 height 15
click at [770, 304] on label "[MEDICAL_DATA]" at bounding box center [768, 304] width 94 height 15
checkbox input "true"
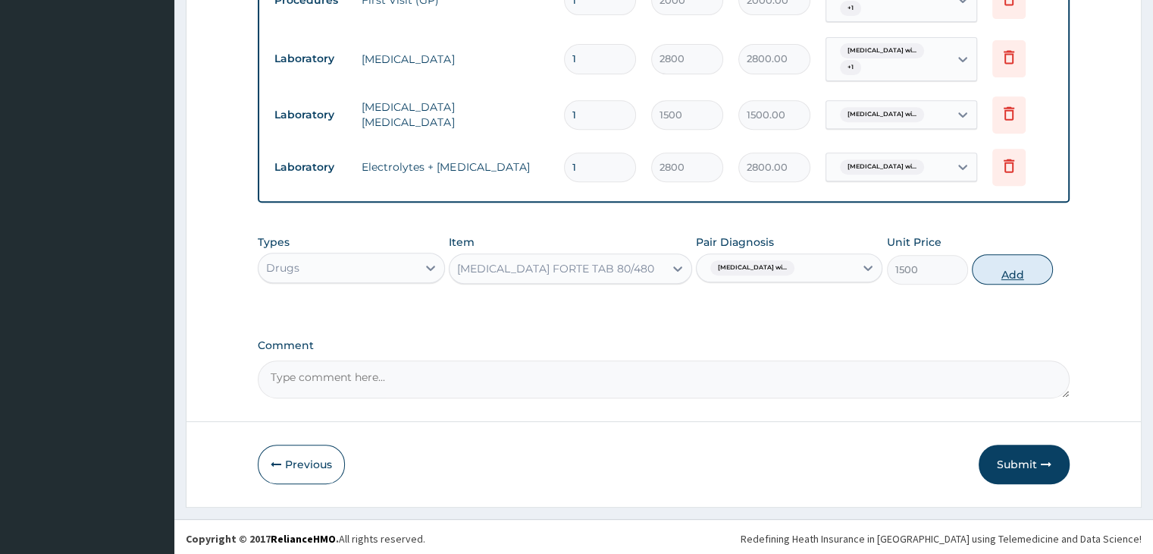
click at [1025, 265] on button "Add" at bounding box center [1012, 269] width 81 height 30
type input "0"
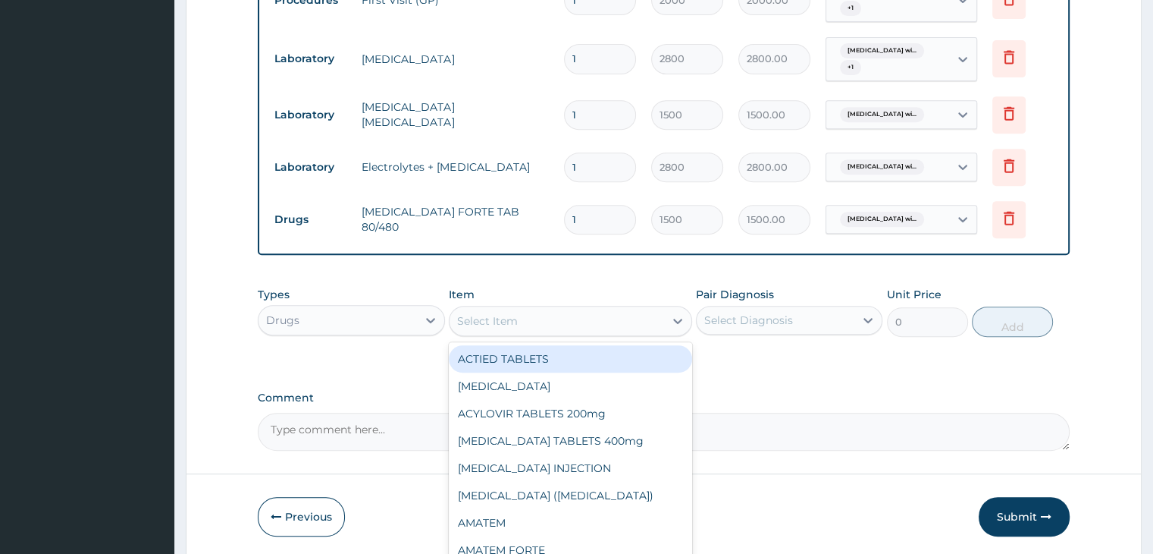
click at [534, 318] on div "Select Item" at bounding box center [557, 321] width 215 height 24
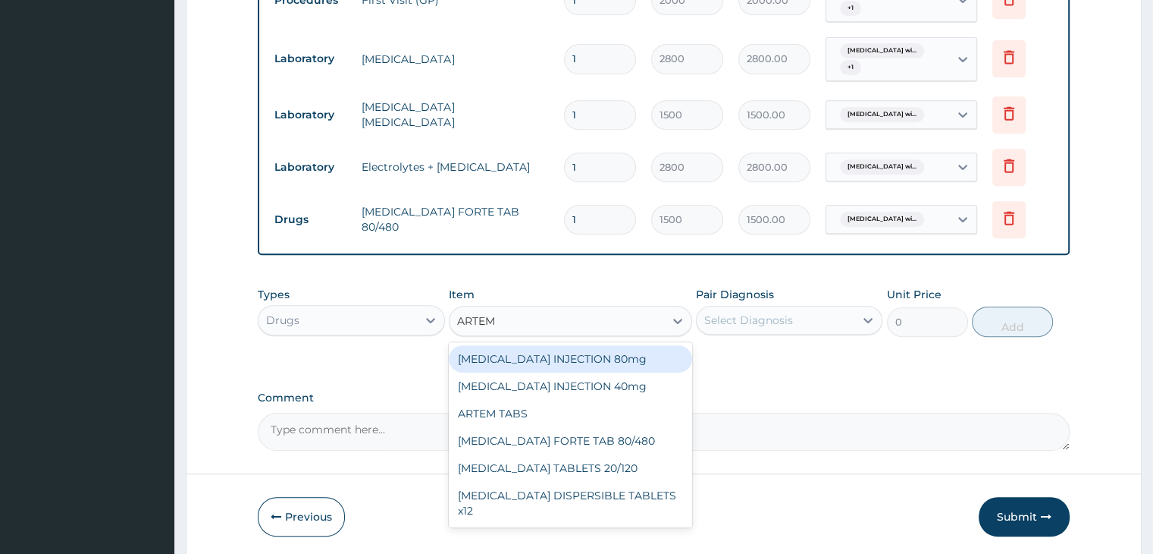
type input "ARTEME"
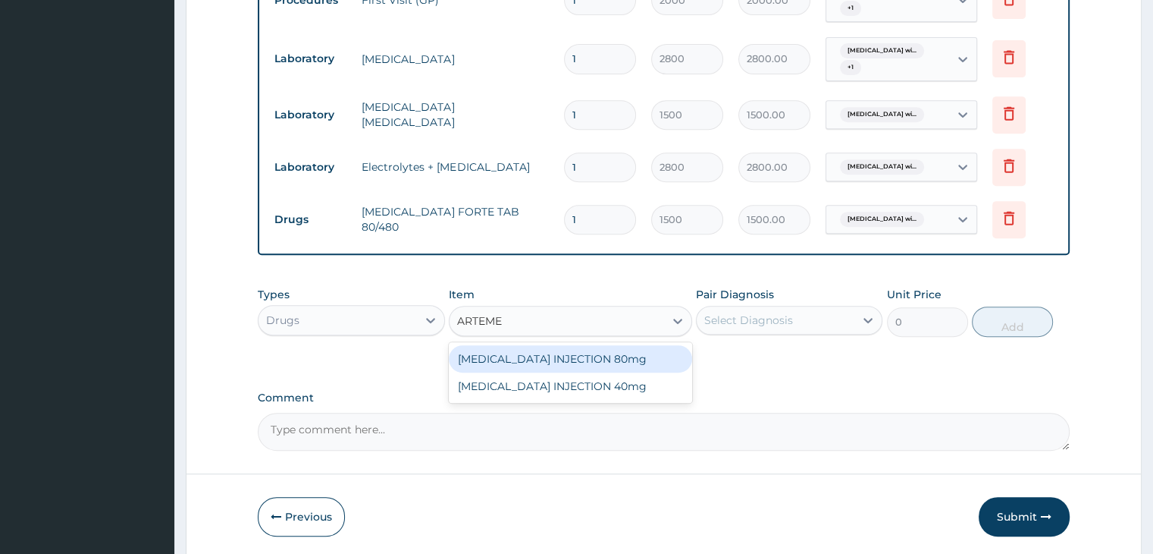
type input "360"
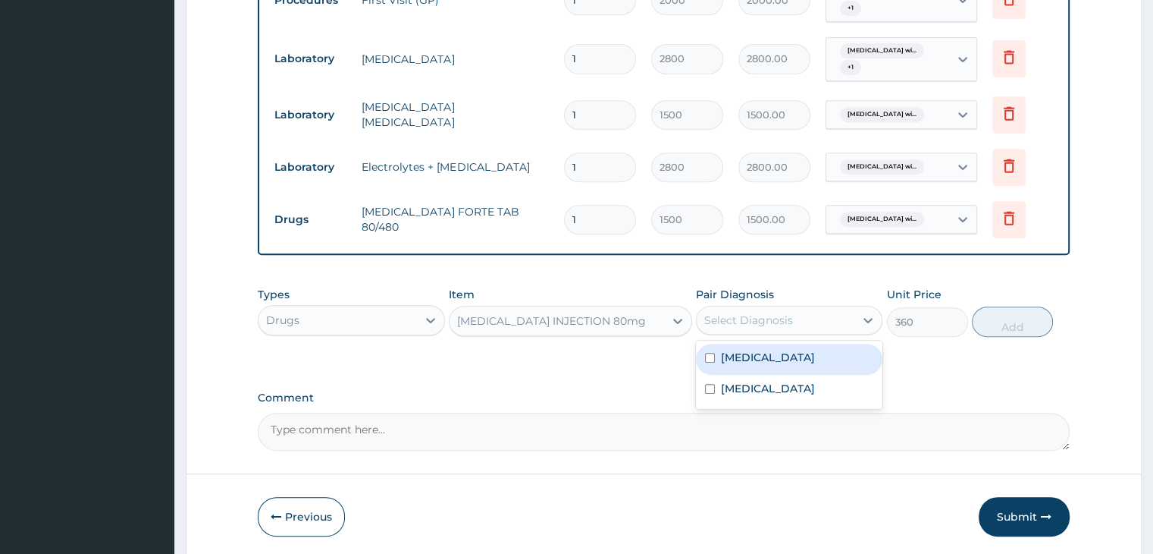
click at [768, 319] on div "Select Diagnosis" at bounding box center [748, 319] width 89 height 15
click at [758, 365] on label "[MEDICAL_DATA]" at bounding box center [768, 357] width 94 height 15
checkbox input "true"
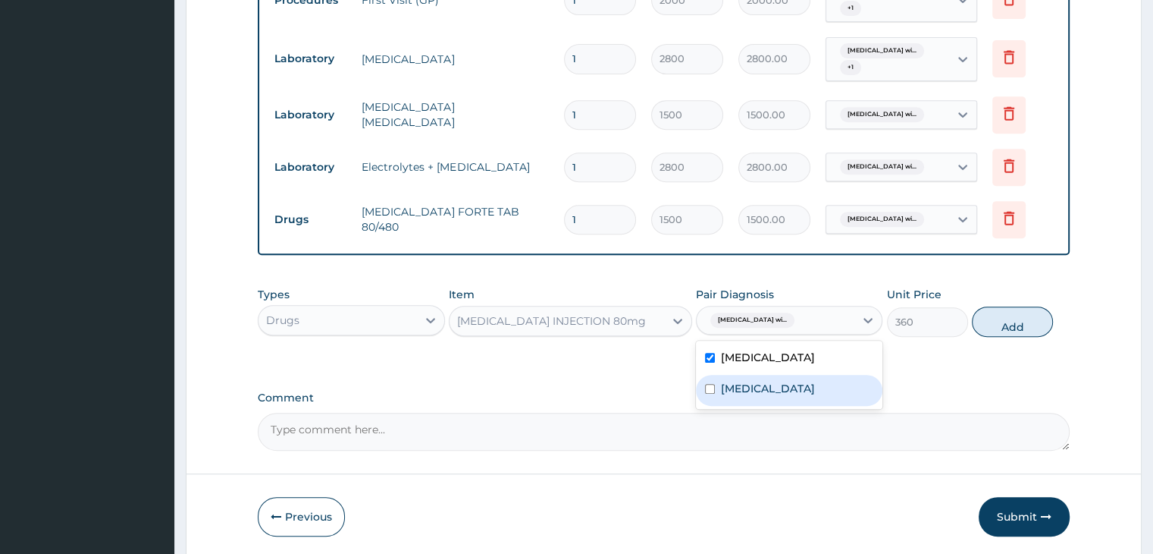
click at [785, 406] on div "Hypertensive heart disease" at bounding box center [789, 390] width 187 height 31
checkbox input "true"
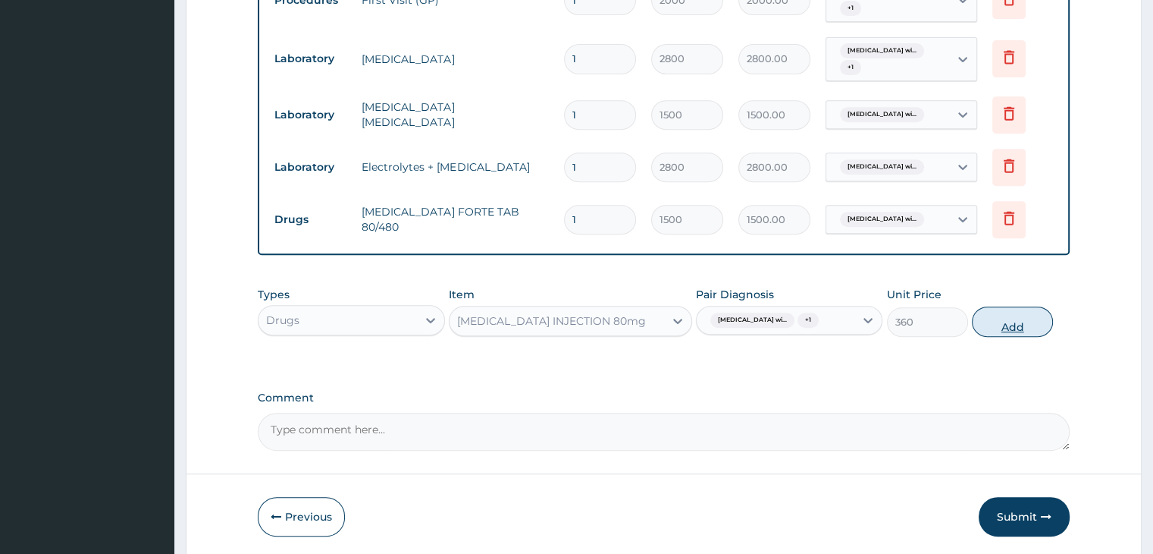
click at [1015, 332] on button "Add" at bounding box center [1012, 321] width 81 height 30
type input "0"
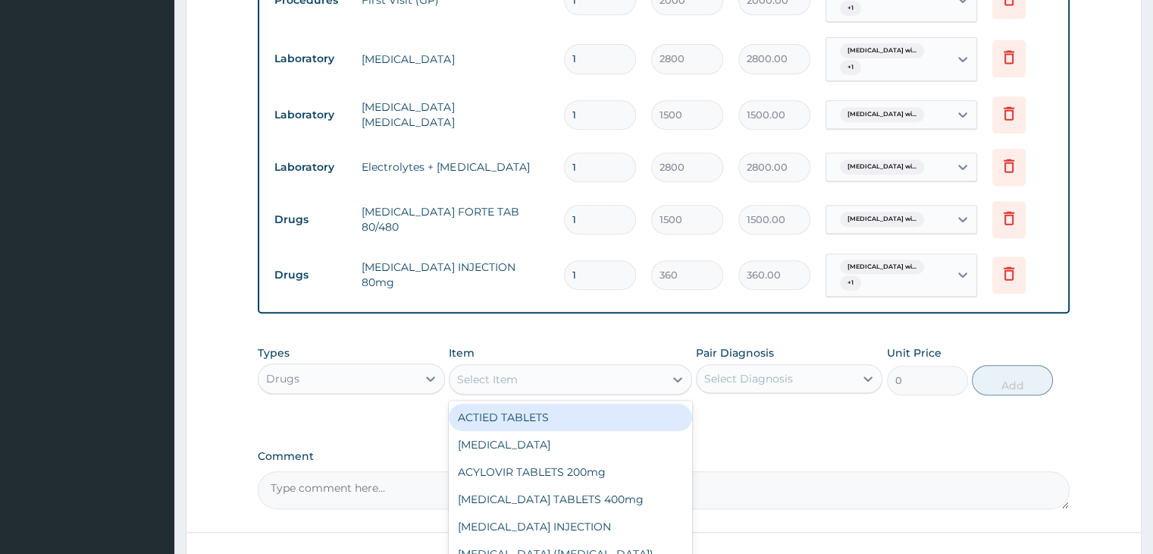
click at [552, 380] on div "Select Item" at bounding box center [557, 379] width 215 height 24
type input "PARACE"
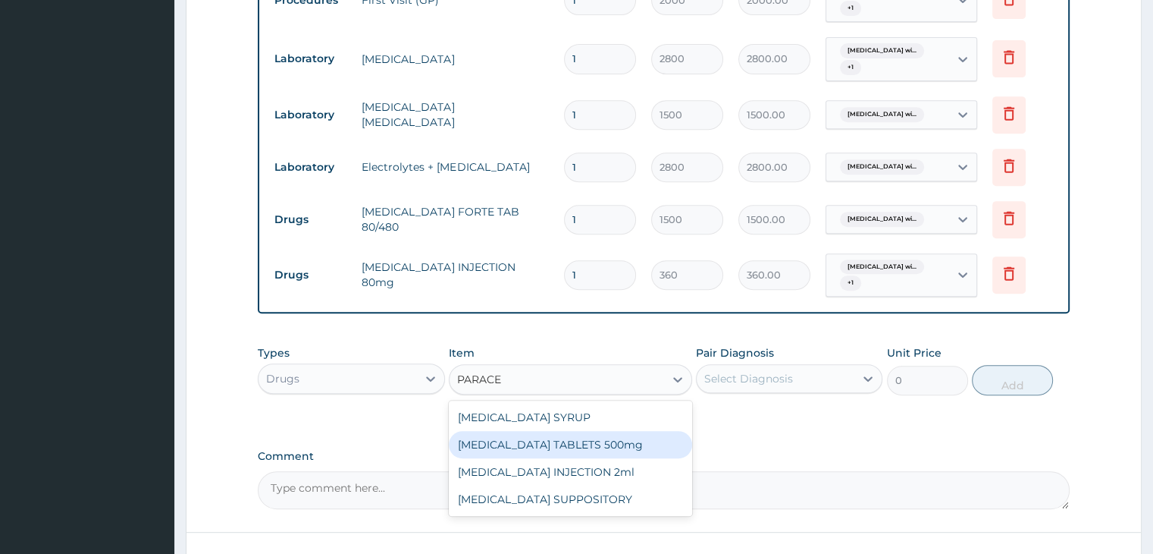
type input "12"
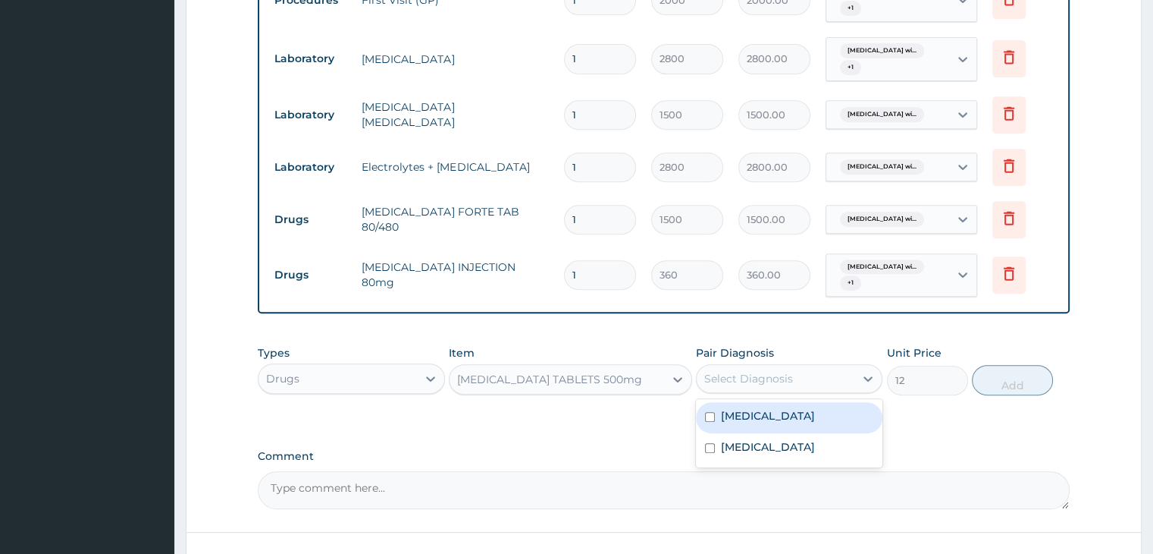
click at [767, 385] on div "Select Diagnosis" at bounding box center [776, 378] width 158 height 24
click at [780, 423] on label "[MEDICAL_DATA]" at bounding box center [768, 415] width 94 height 15
checkbox input "true"
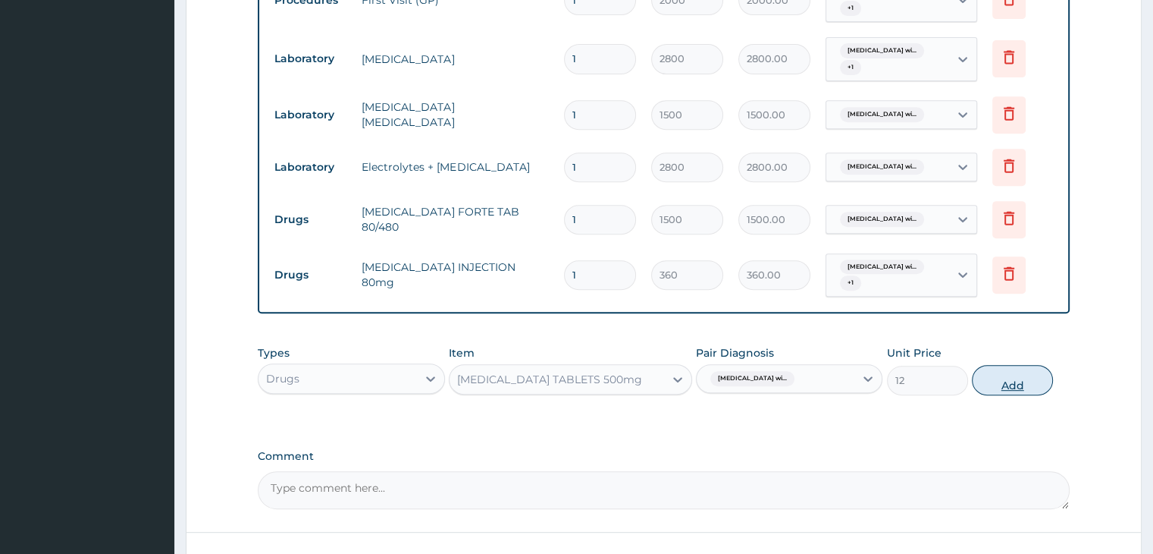
click at [1028, 381] on button "Add" at bounding box center [1012, 380] width 81 height 30
type input "0"
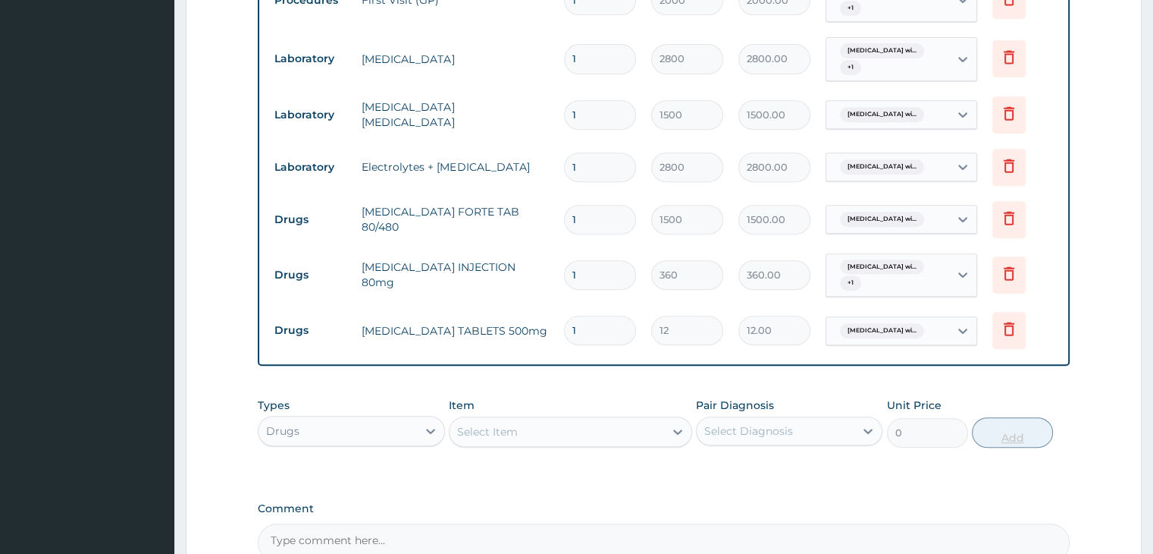
type input "18"
type input "216.00"
type input "18"
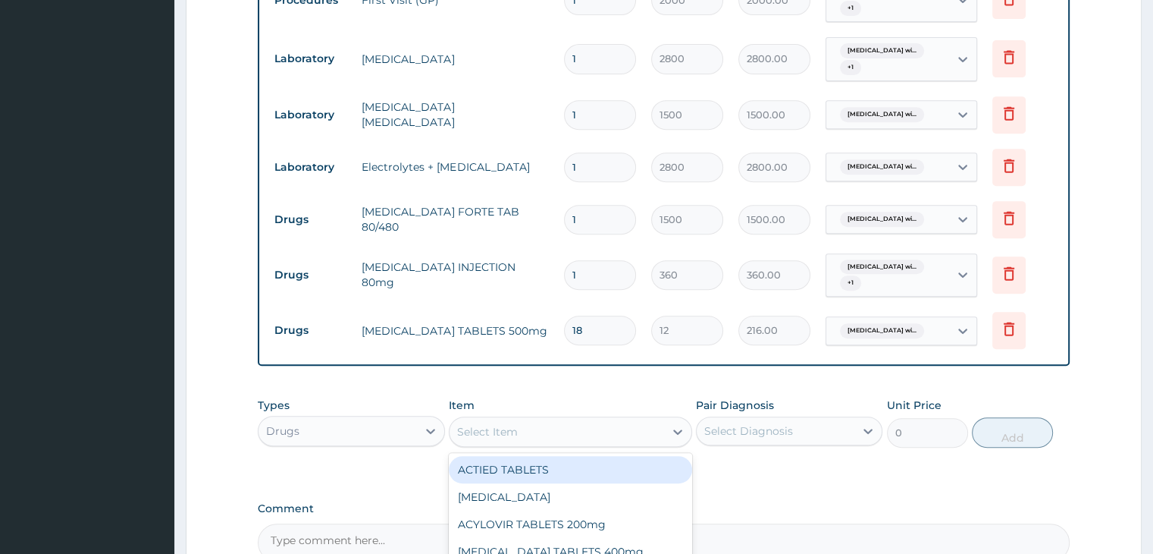
click at [506, 424] on div "Select Item" at bounding box center [487, 431] width 61 height 15
type input "CIPRO"
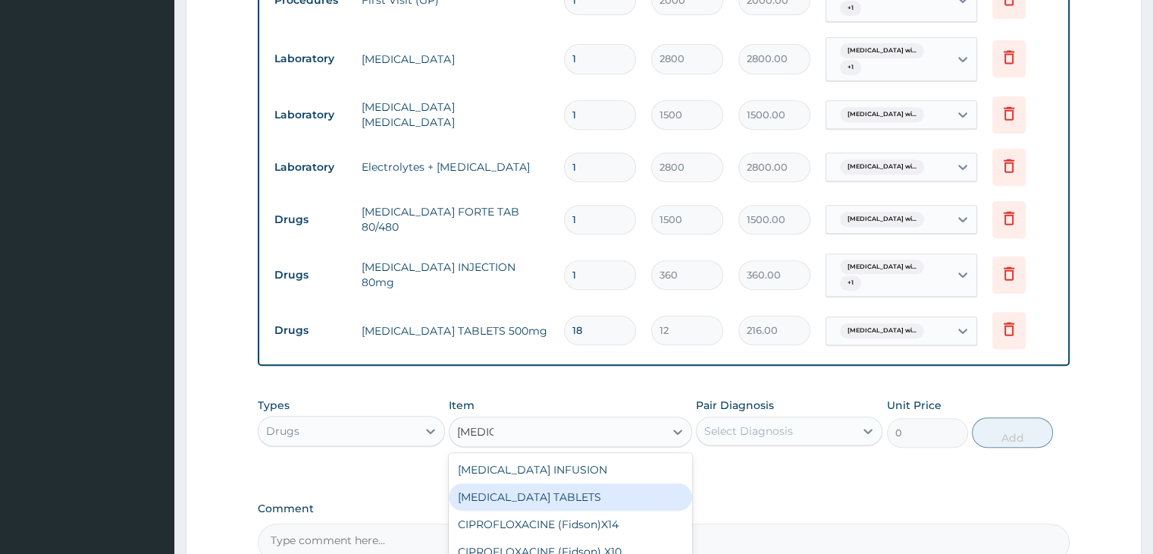
type input "60"
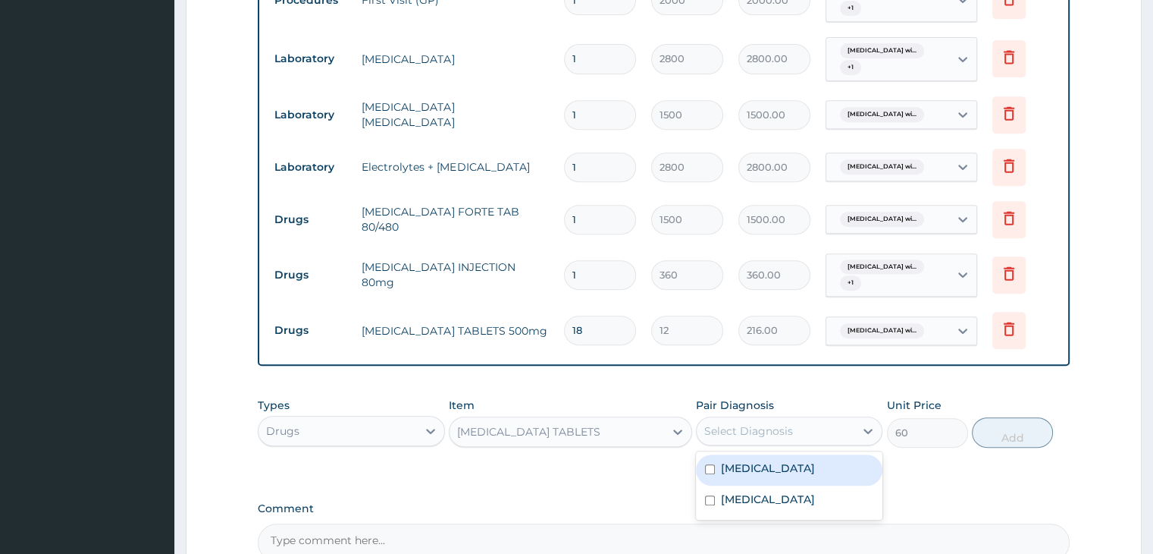
click at [758, 423] on div "Select Diagnosis" at bounding box center [748, 430] width 89 height 15
click at [767, 475] on label "[MEDICAL_DATA]" at bounding box center [768, 467] width 94 height 15
checkbox input "true"
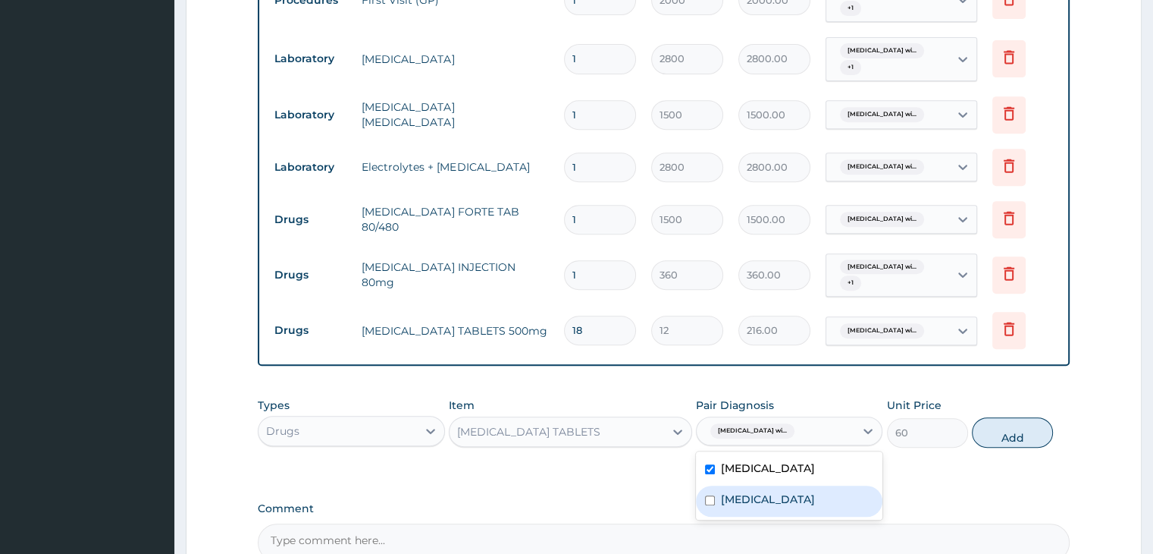
click at [773, 507] on label "Hypertensive heart disease" at bounding box center [768, 498] width 94 height 15
checkbox input "true"
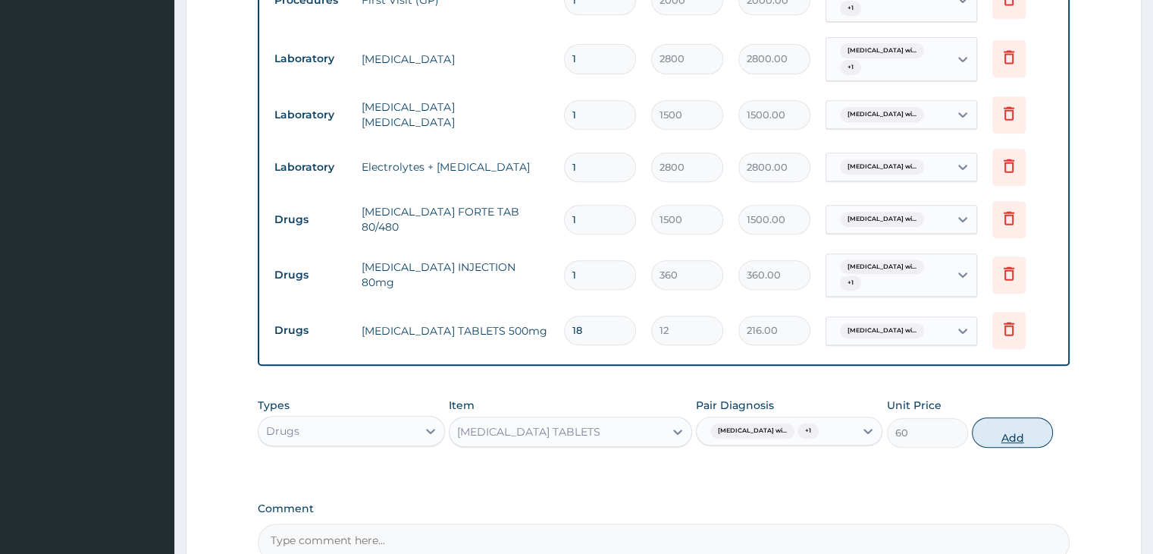
click at [1012, 438] on button "Add" at bounding box center [1012, 432] width 81 height 30
type input "0"
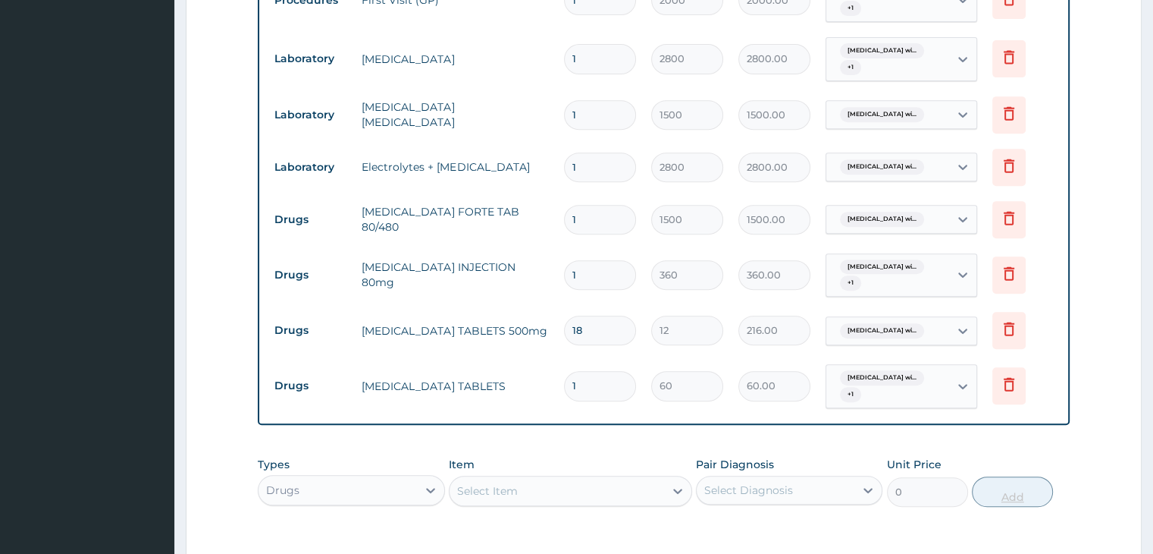
type input "10"
type input "600.00"
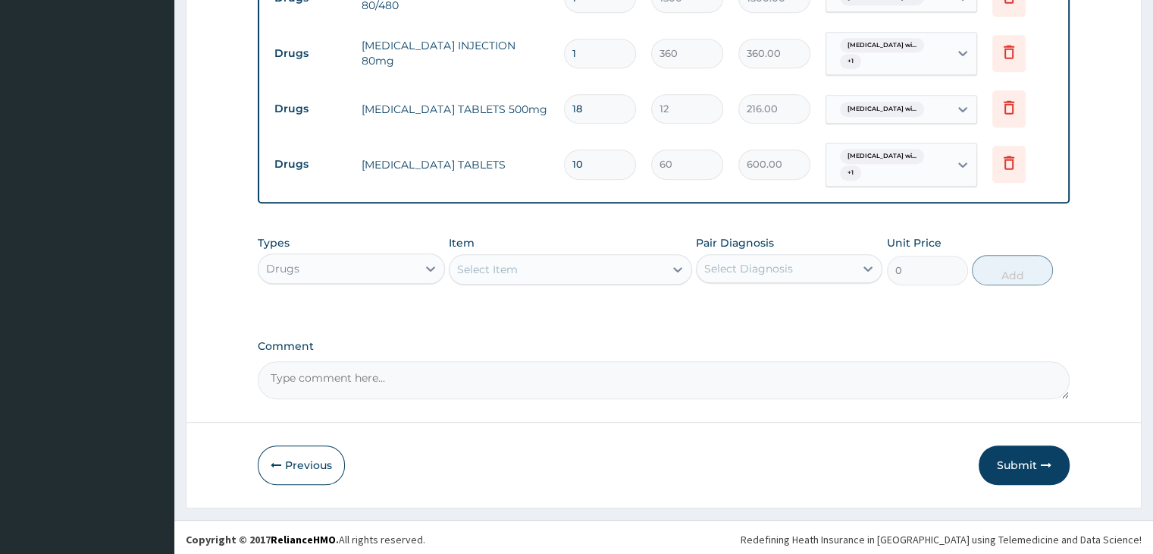
type input "10"
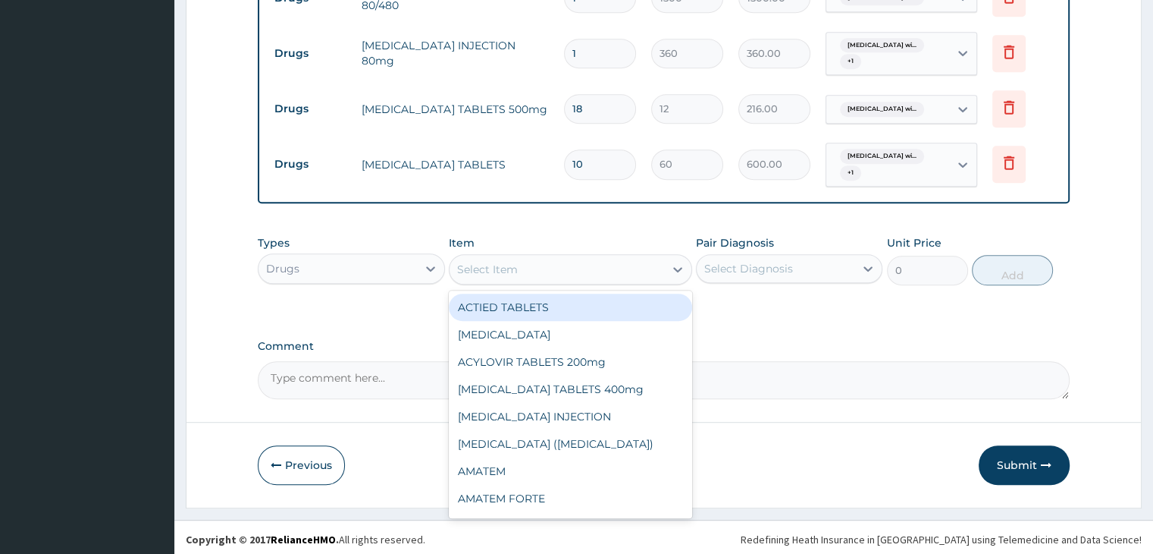
click at [537, 263] on div "Select Item" at bounding box center [557, 269] width 215 height 24
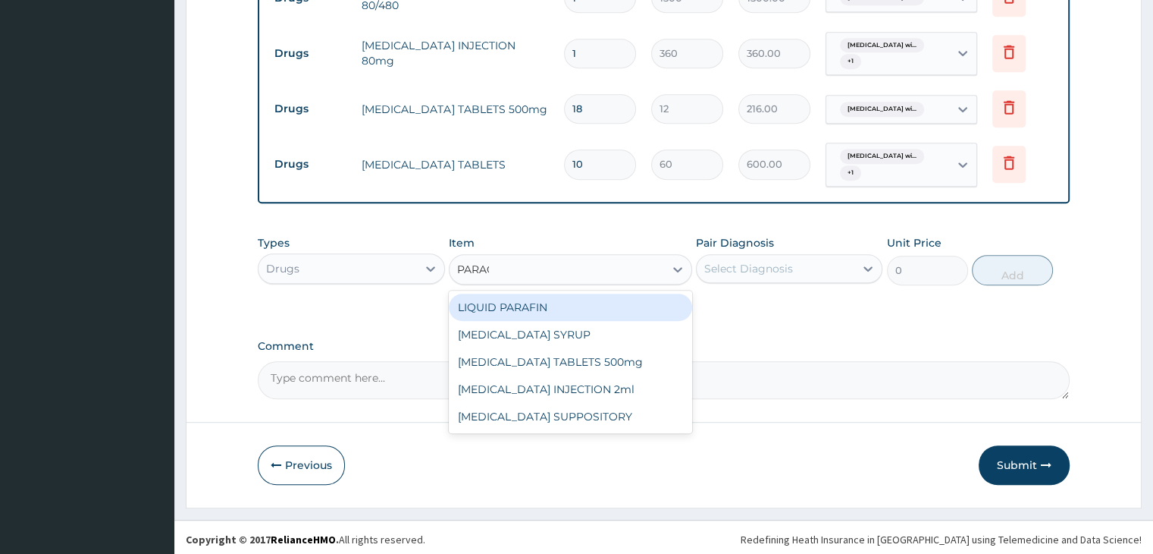
type input "PARACE"
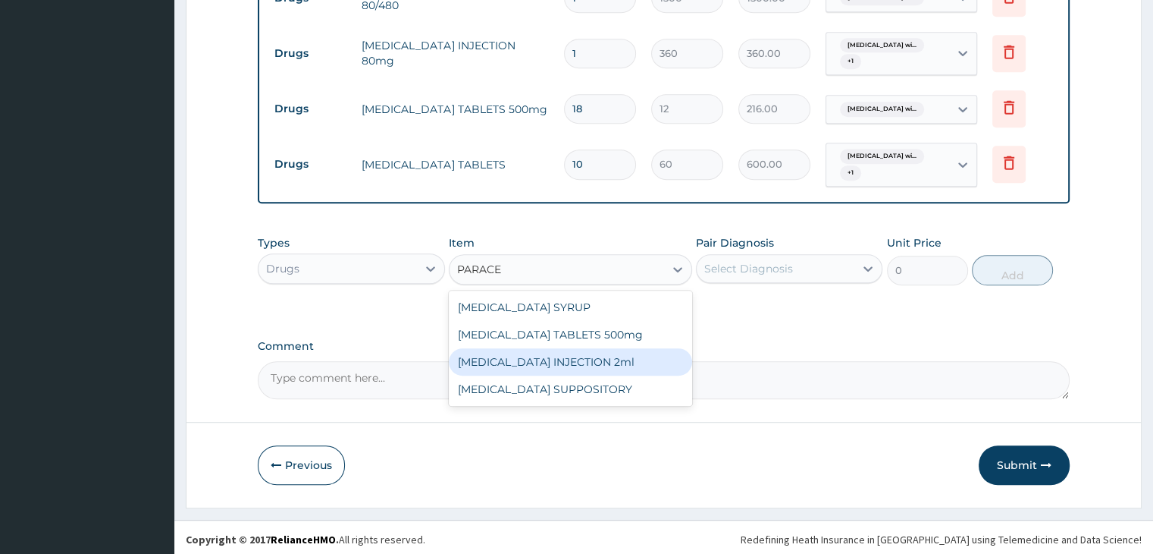
type input "60"
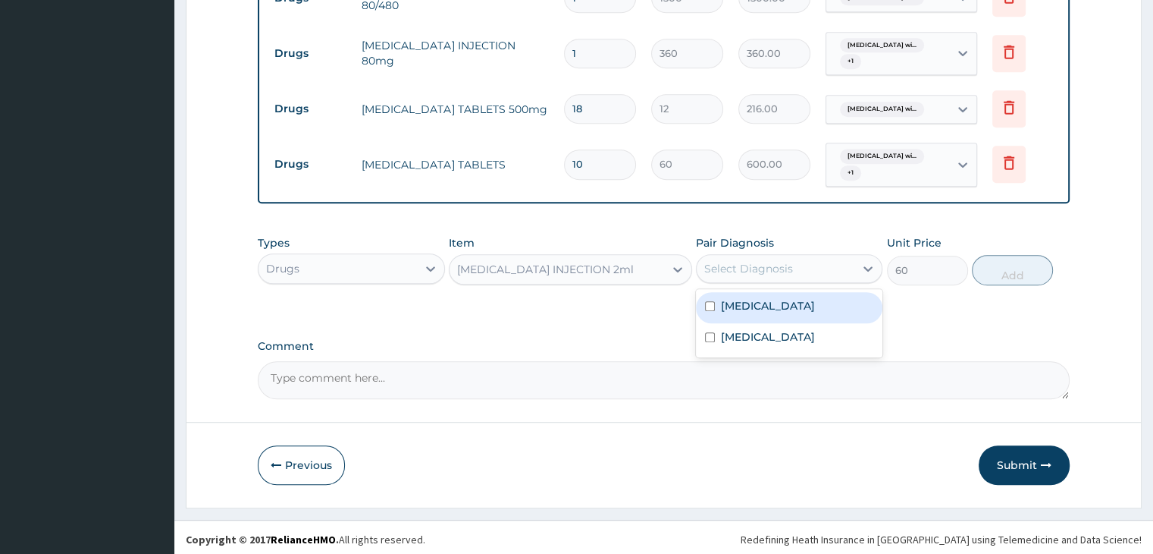
click at [727, 268] on div "Select Diagnosis" at bounding box center [748, 268] width 89 height 15
click at [740, 309] on label "[MEDICAL_DATA]" at bounding box center [768, 305] width 94 height 15
checkbox input "true"
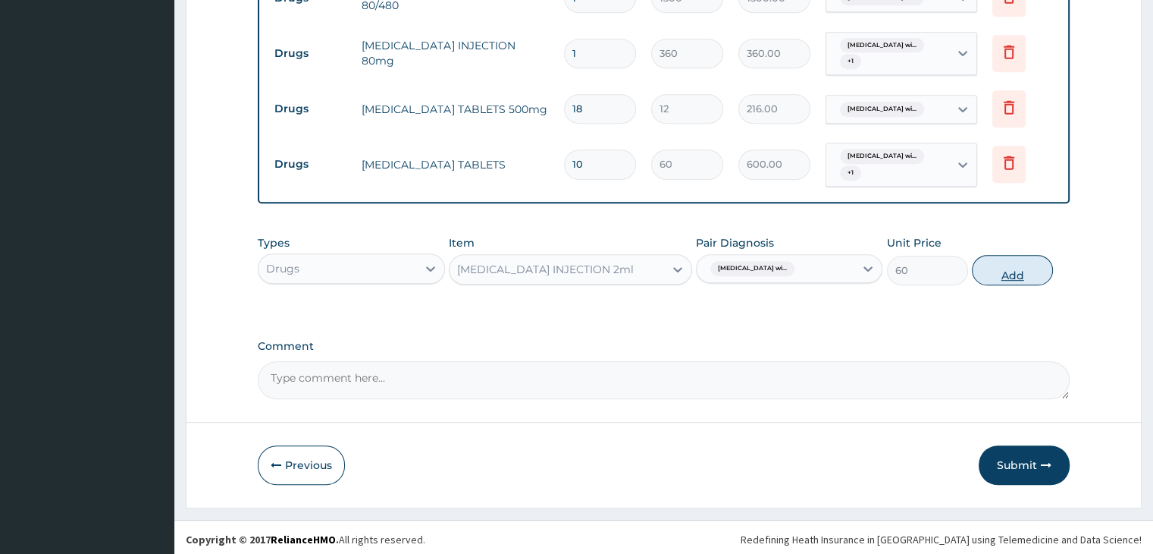
click at [1003, 274] on button "Add" at bounding box center [1012, 270] width 81 height 30
type input "0"
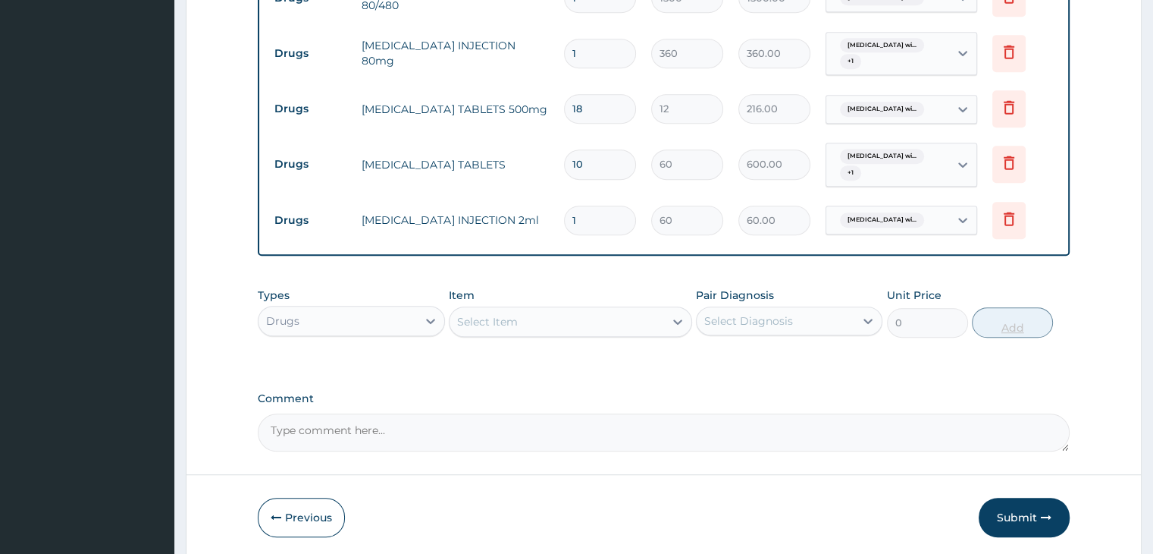
type input "0.00"
type input "2"
type input "120.00"
type input "2"
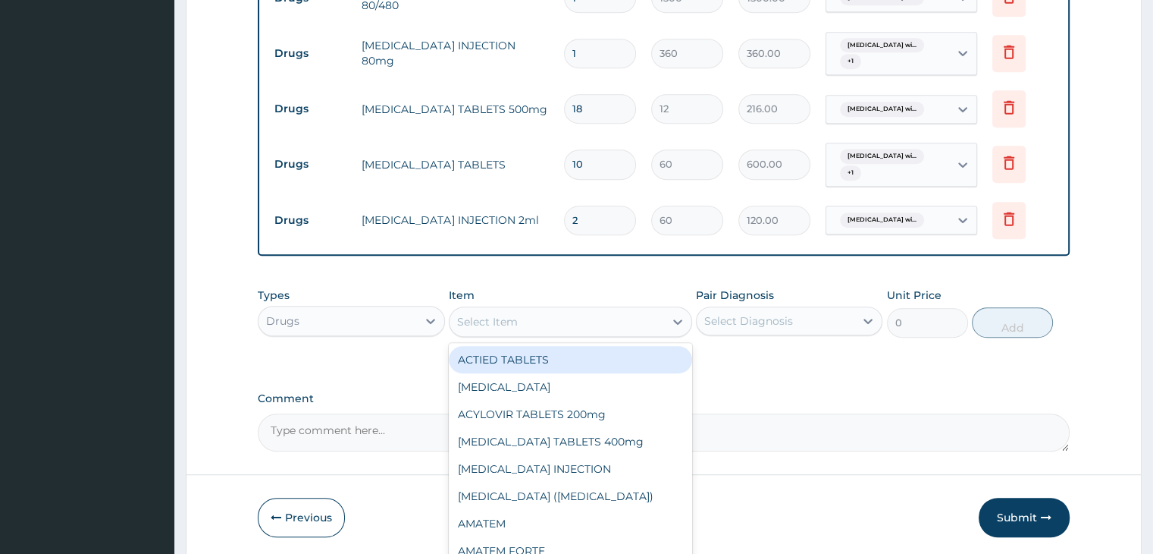
click at [510, 328] on div "Select Item" at bounding box center [557, 321] width 215 height 24
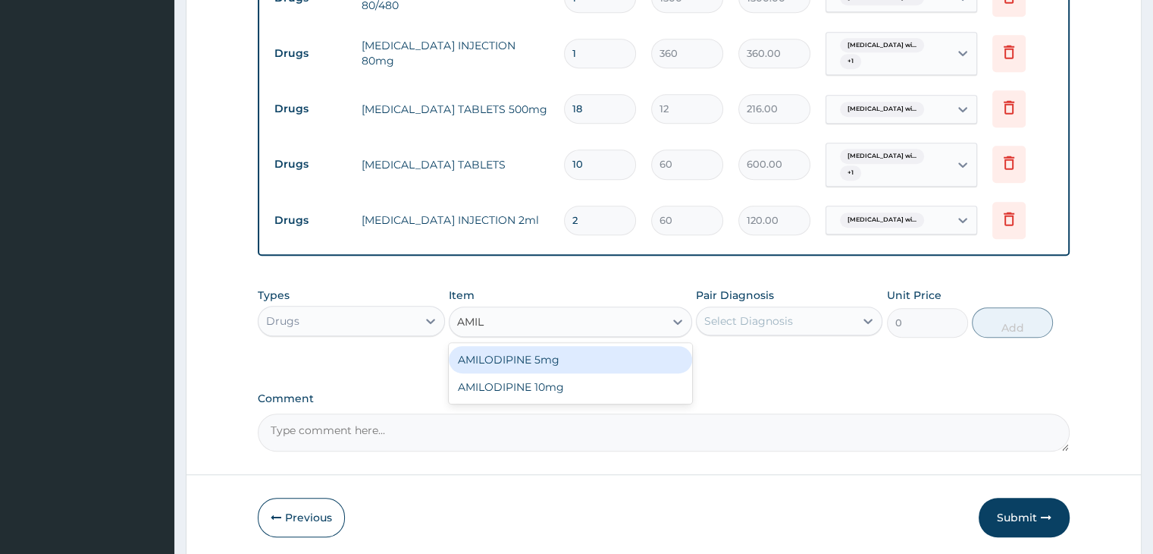
type input "AMILO"
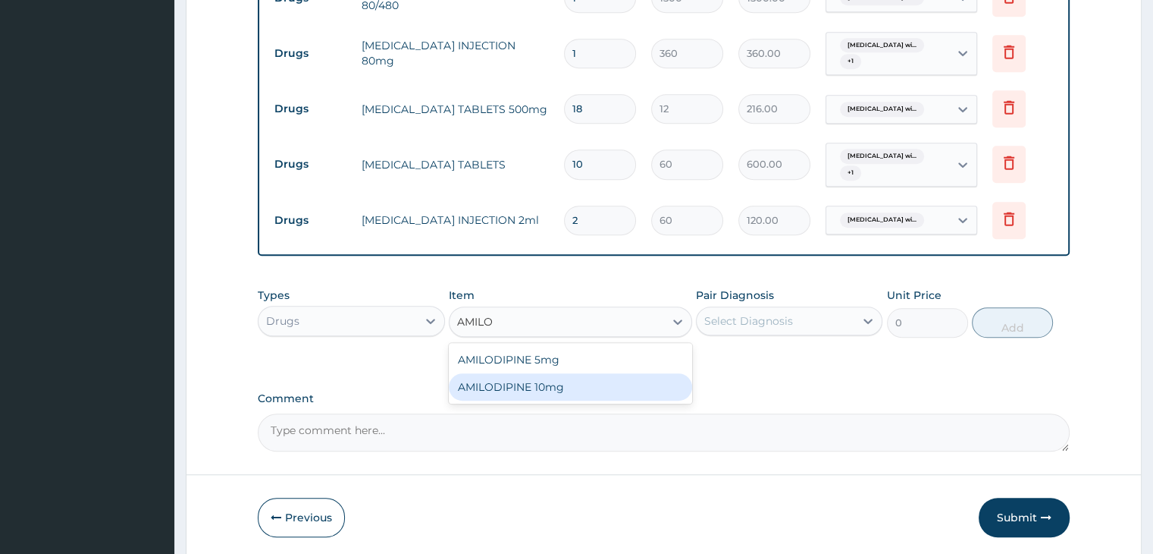
type input "70"
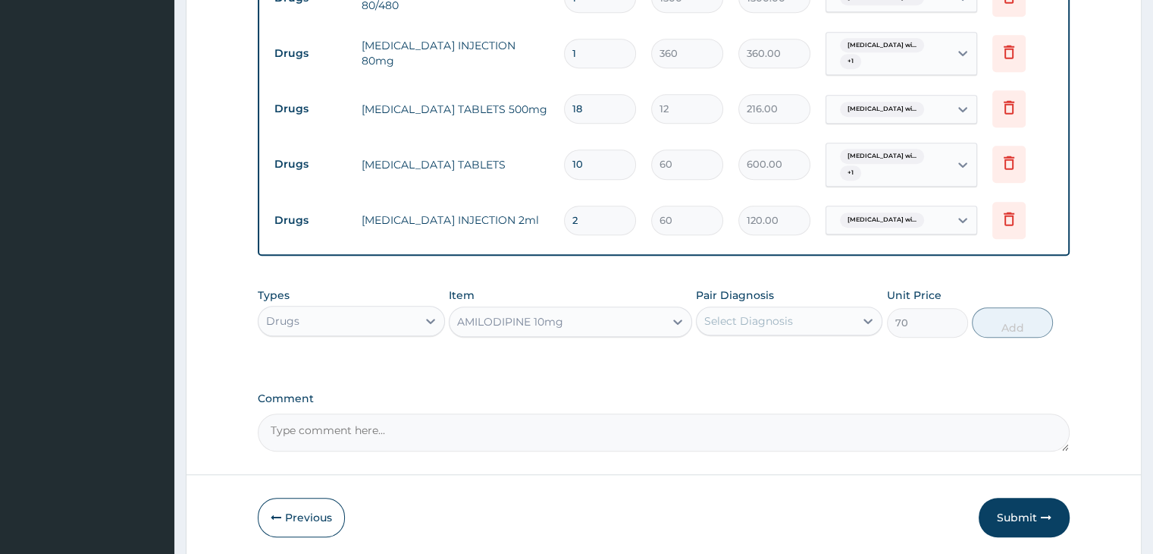
click at [758, 331] on div "Pair Diagnosis Select Diagnosis" at bounding box center [789, 312] width 187 height 50
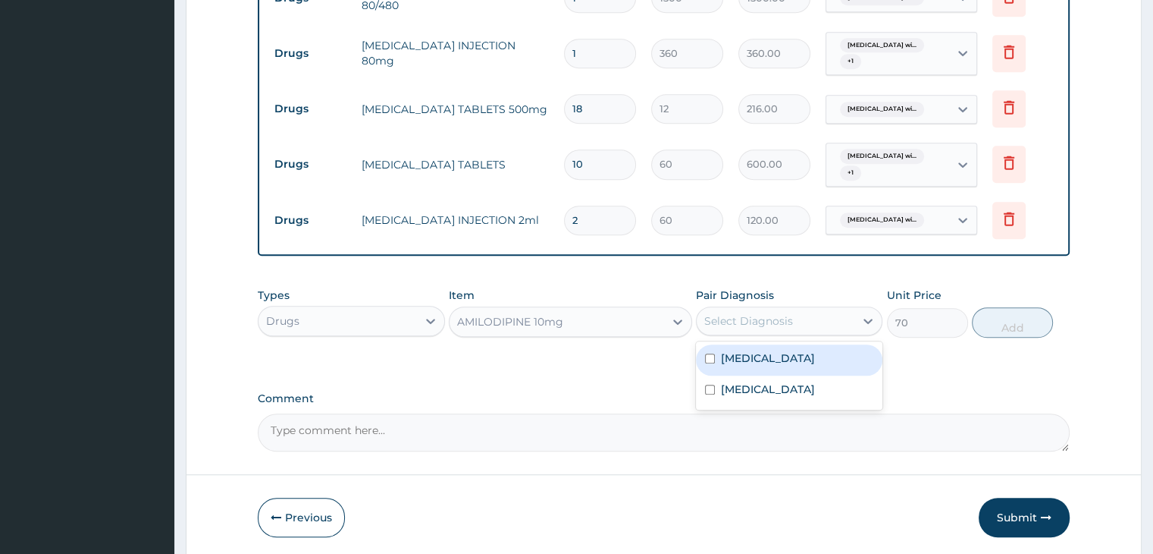
click at [754, 319] on div "Select Diagnosis" at bounding box center [748, 320] width 89 height 15
click at [763, 356] on label "[MEDICAL_DATA]" at bounding box center [768, 357] width 94 height 15
checkbox input "true"
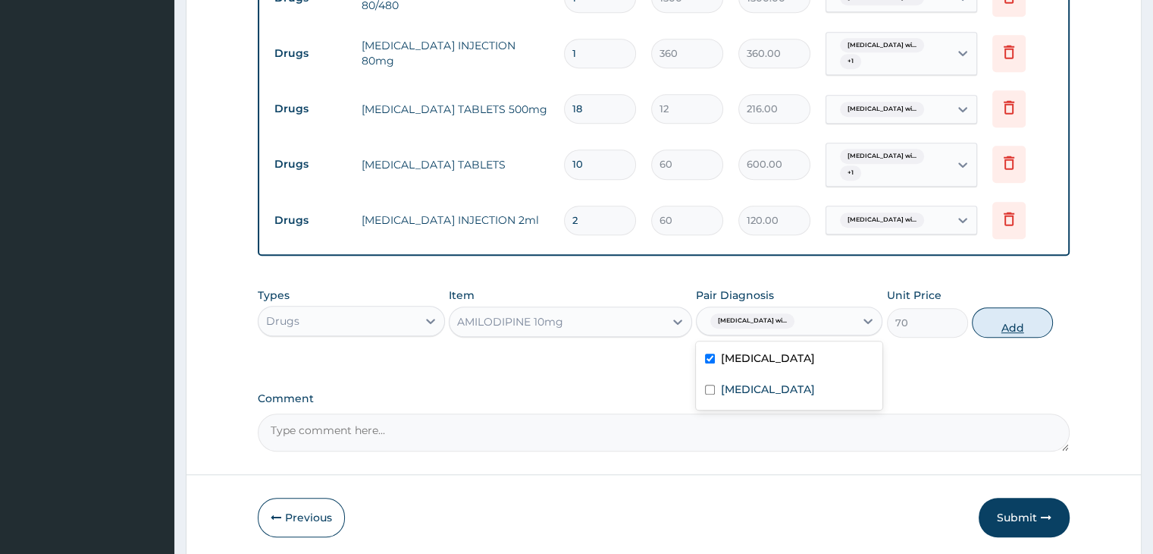
click at [1014, 322] on button "Add" at bounding box center [1012, 322] width 81 height 30
type input "0"
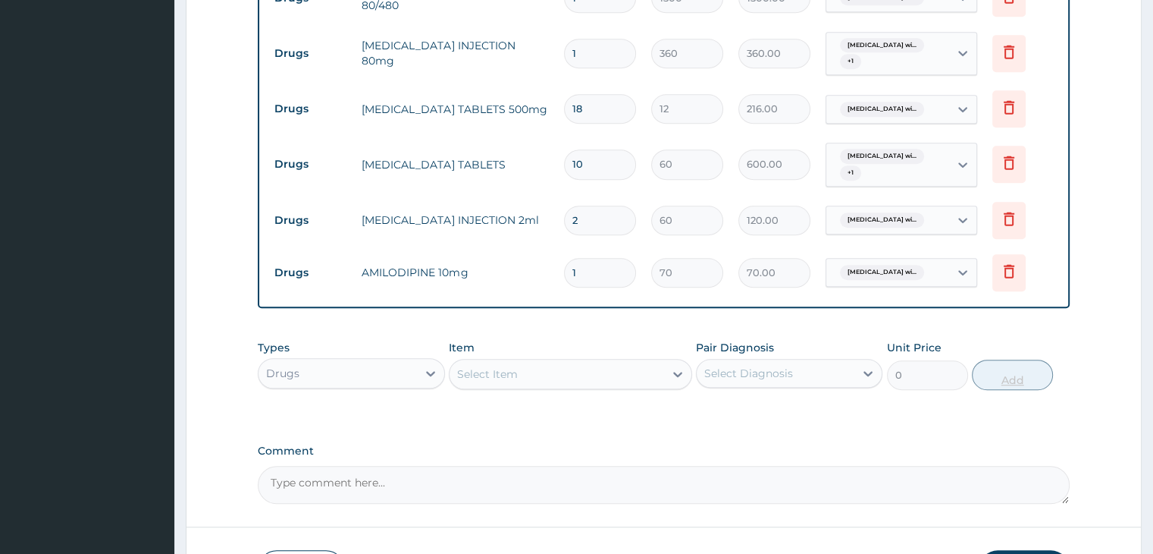
type input "0.00"
type input "2"
type input "140.00"
type input "2"
click at [613, 213] on input "2" at bounding box center [600, 220] width 72 height 30
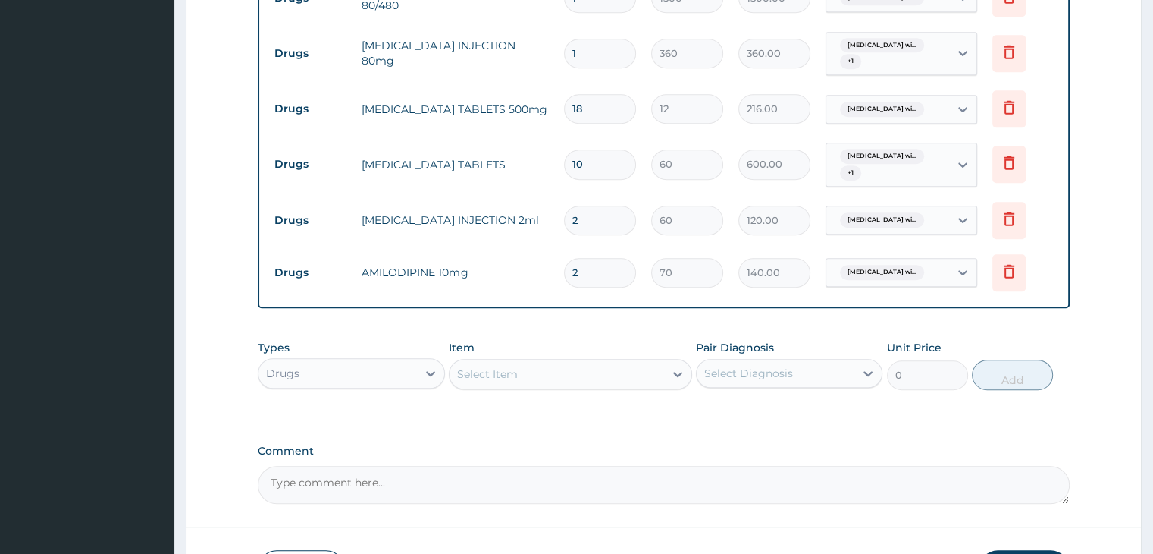
scroll to position [960, 0]
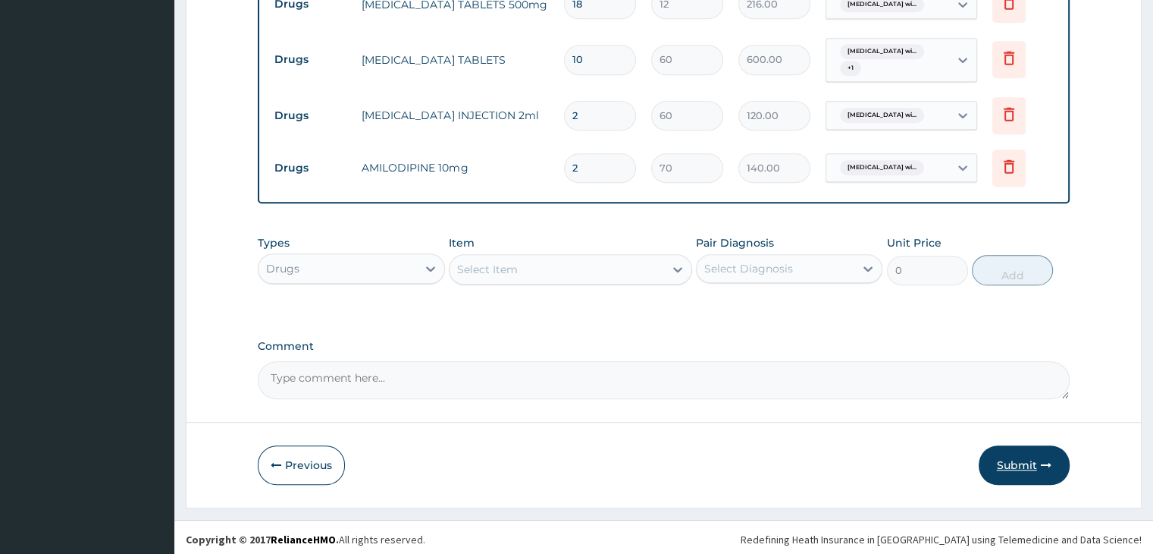
click at [1020, 462] on button "Submit" at bounding box center [1024, 464] width 91 height 39
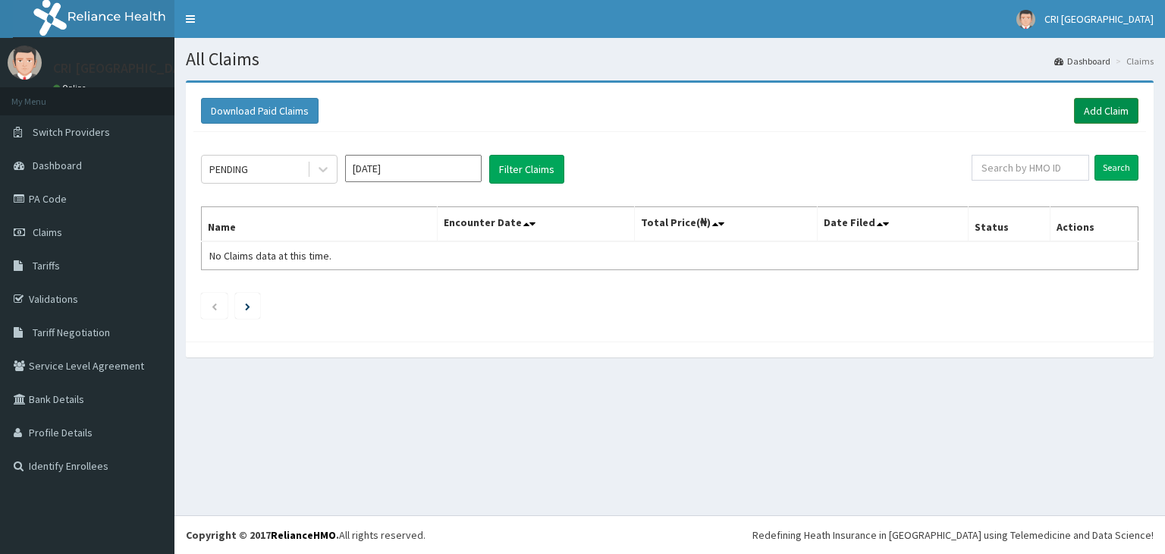
click at [1115, 104] on link "Add Claim" at bounding box center [1106, 111] width 64 height 26
click at [1099, 112] on link "Add Claim" at bounding box center [1106, 111] width 64 height 26
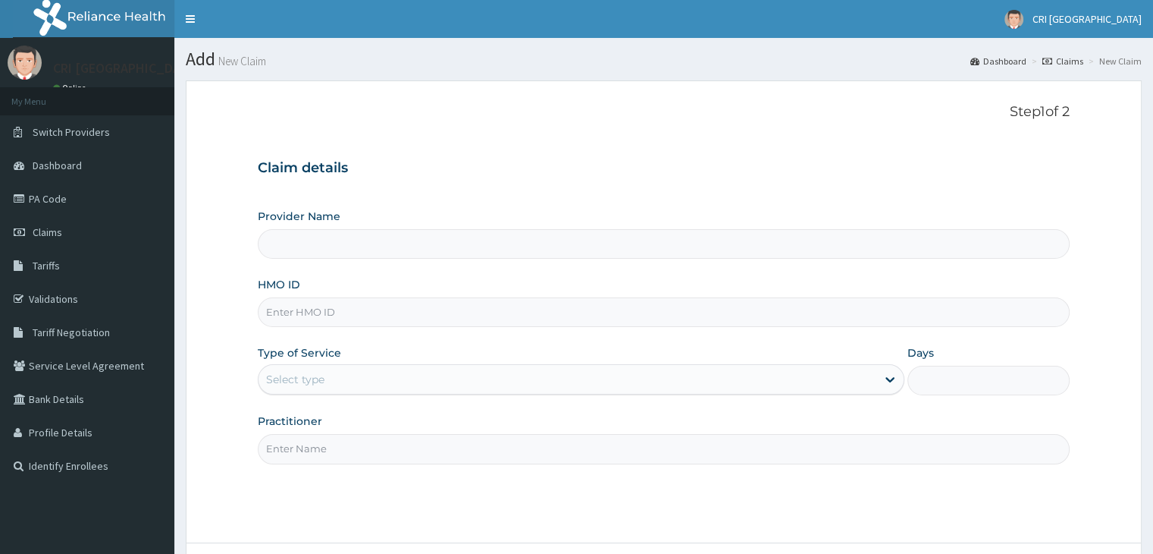
type input "Cri Medi Clinic- VGC"
click at [439, 318] on input "HMO ID" at bounding box center [663, 312] width 811 height 30
click at [407, 311] on input "HMO ID" at bounding box center [663, 312] width 811 height 30
type input "PUD/10050/A"
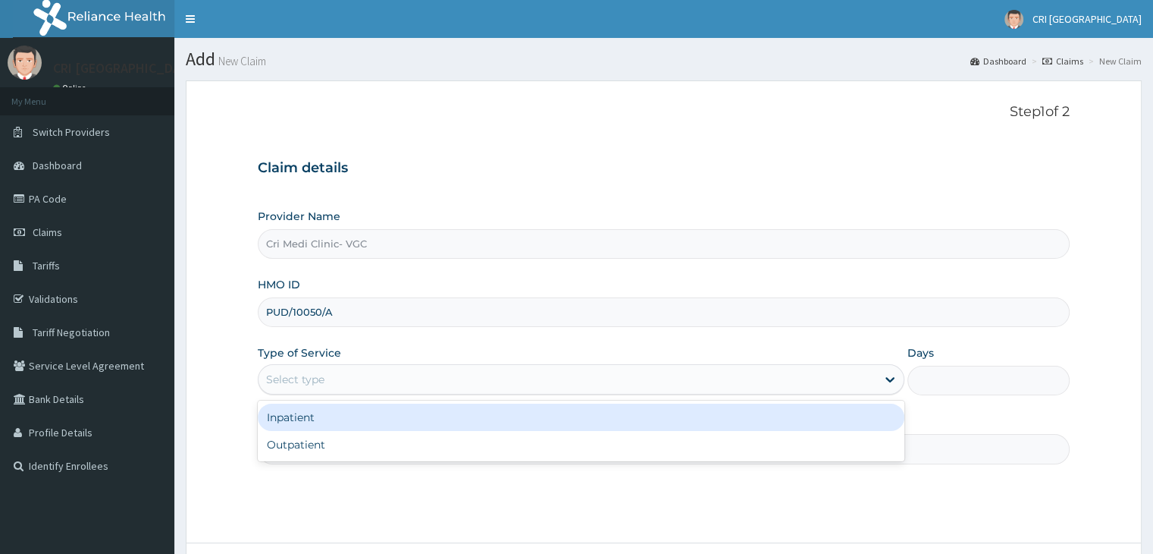
click at [361, 380] on div "Select type" at bounding box center [568, 379] width 618 height 24
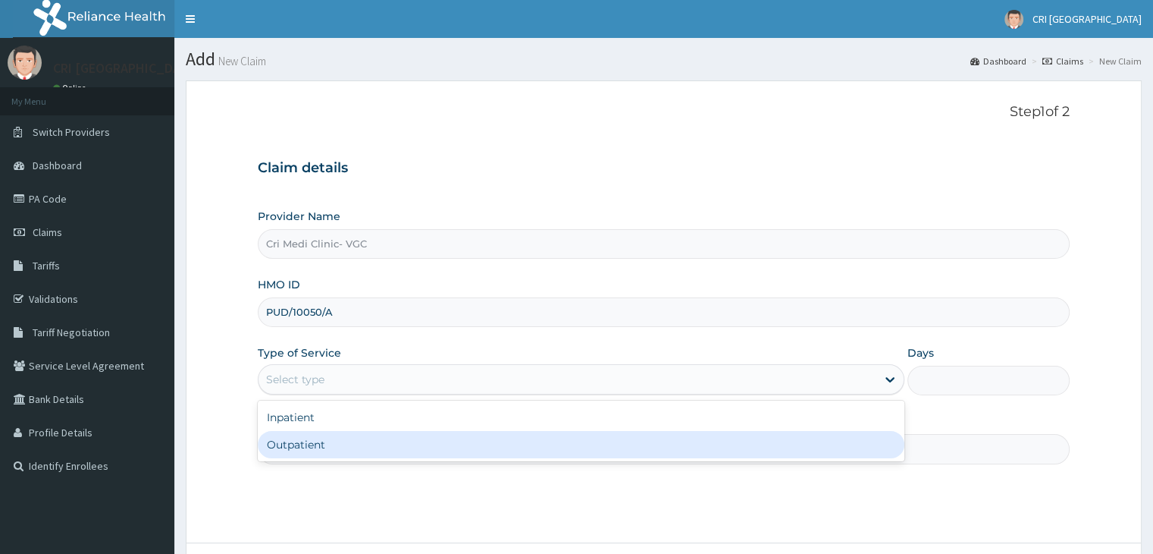
click at [346, 440] on div "Outpatient" at bounding box center [581, 444] width 647 height 27
type input "1"
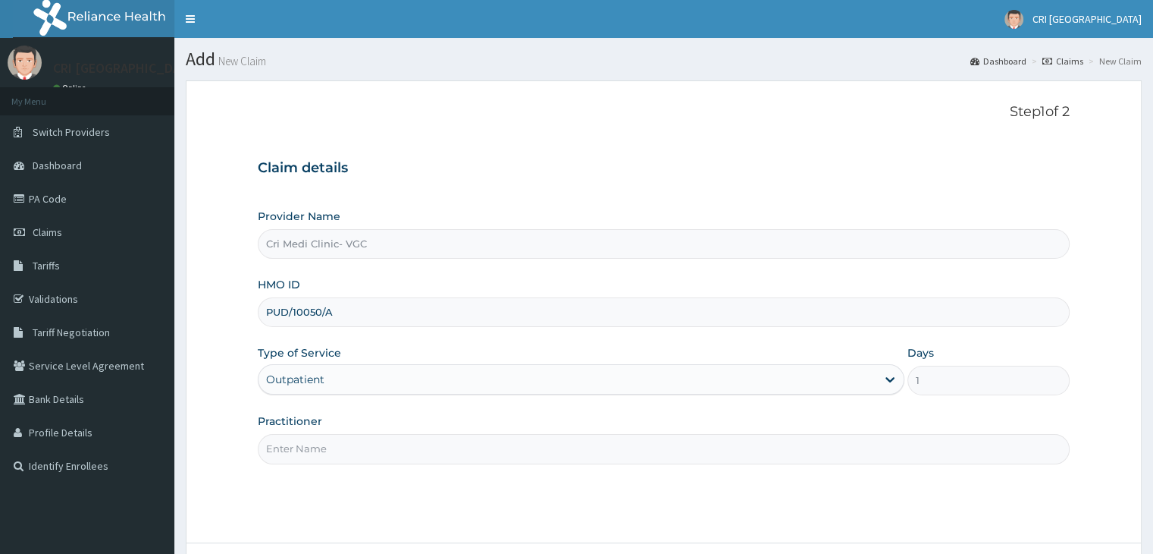
scroll to position [124, 0]
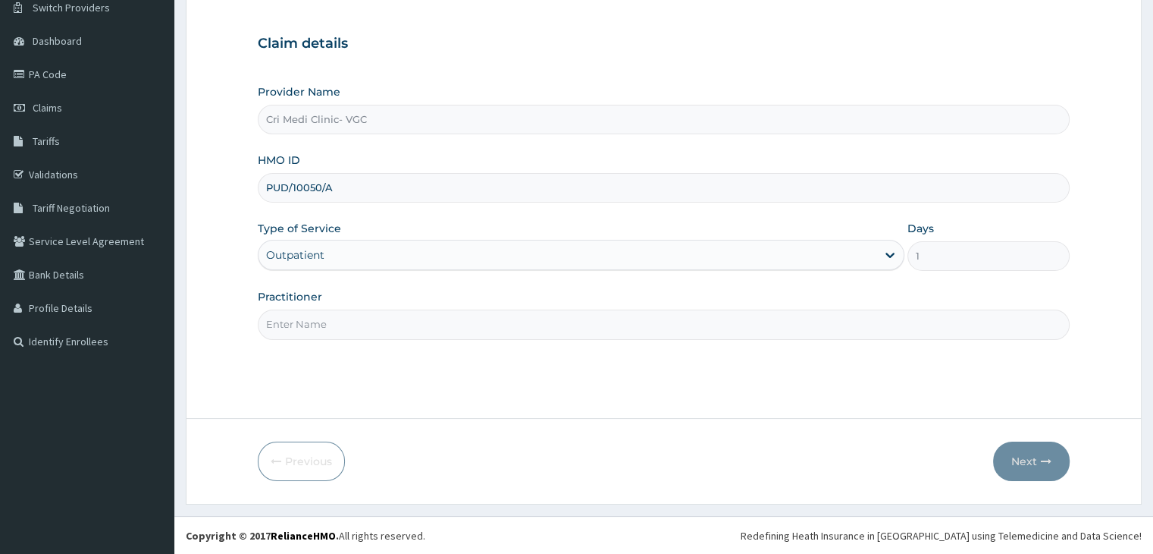
click at [378, 328] on input "Practitioner" at bounding box center [663, 324] width 811 height 30
type input "[PERSON_NAME]"
click at [1034, 474] on button "Next" at bounding box center [1031, 460] width 77 height 39
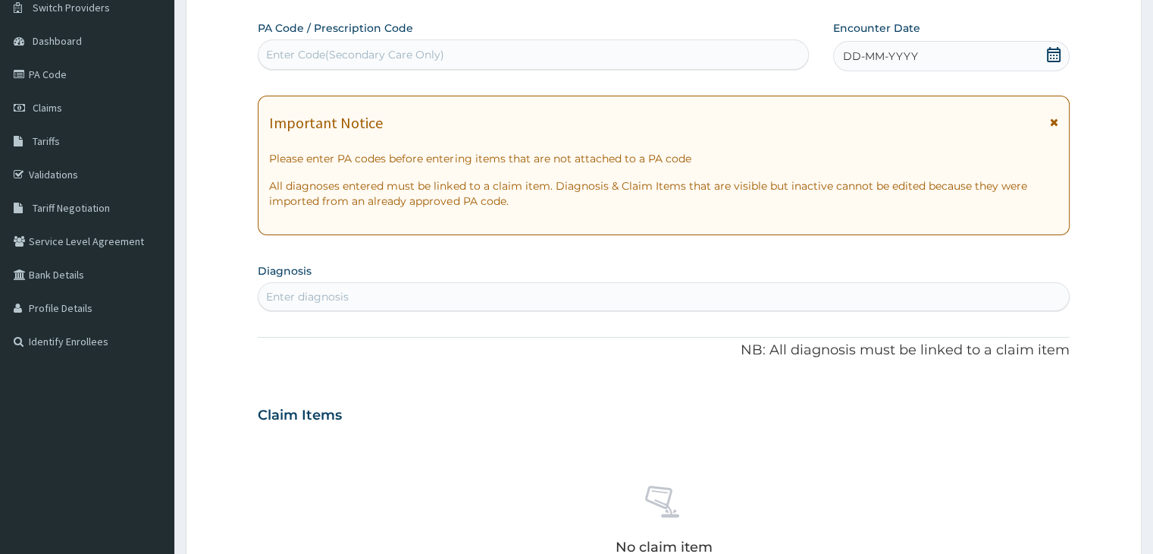
click at [934, 51] on div "DD-MM-YYYY" at bounding box center [951, 56] width 236 height 30
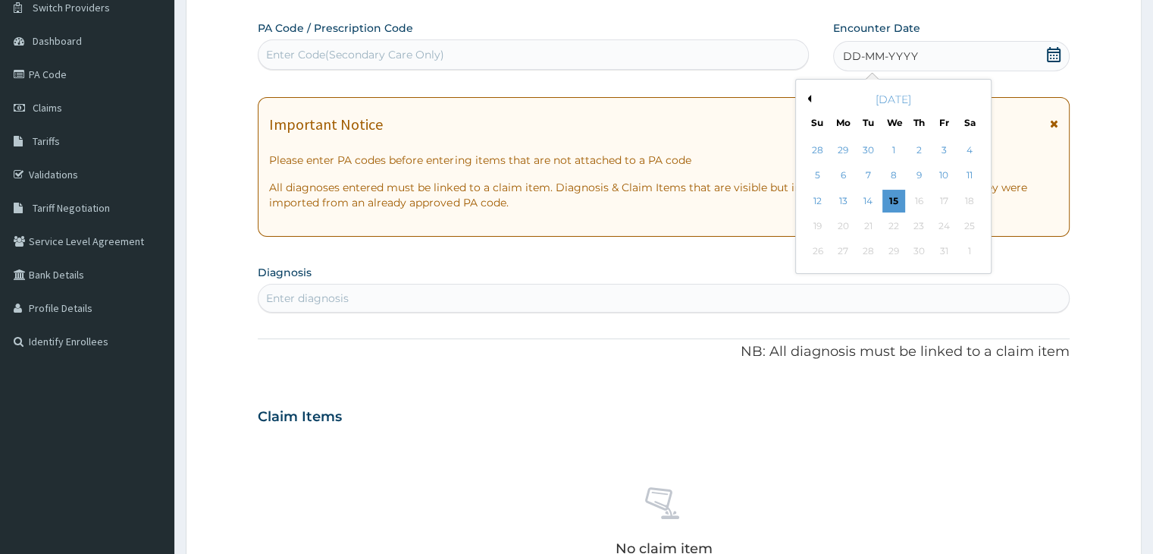
click at [810, 98] on button "Previous Month" at bounding box center [808, 99] width 8 height 8
click at [860, 251] on div "29" at bounding box center [868, 251] width 23 height 23
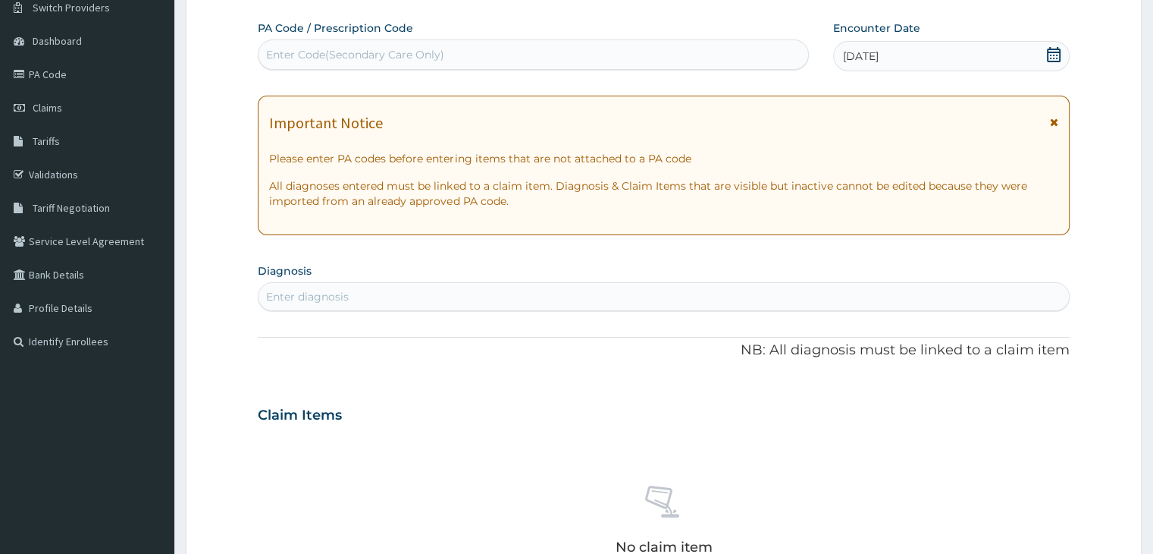
click at [409, 304] on div "Enter diagnosis" at bounding box center [664, 296] width 810 height 24
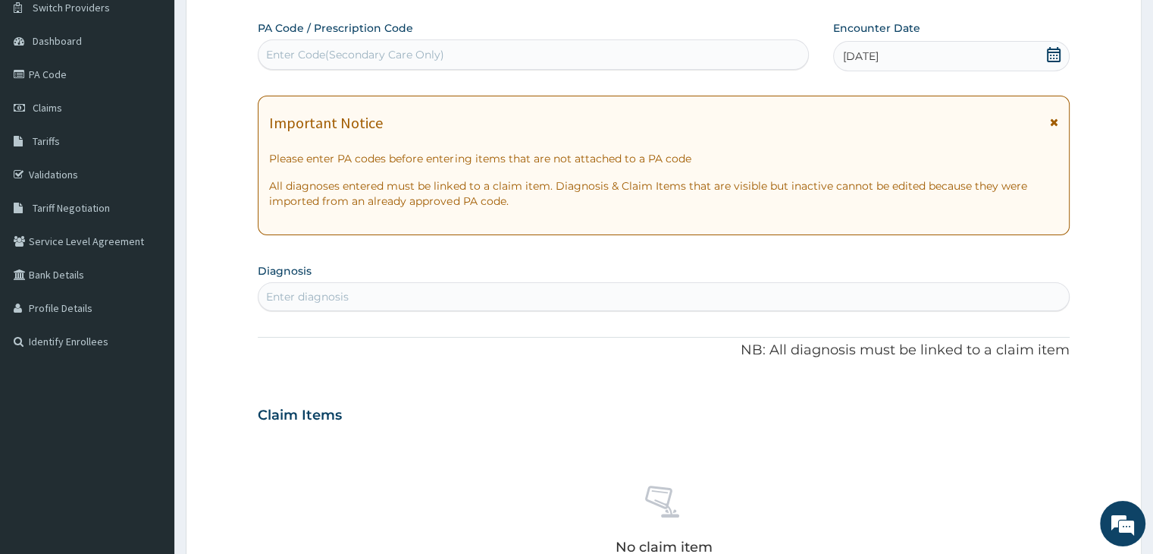
scroll to position [0, 0]
click at [409, 304] on div "Enter diagnosis" at bounding box center [664, 296] width 810 height 24
type input "[MEDICAL_DATA]"
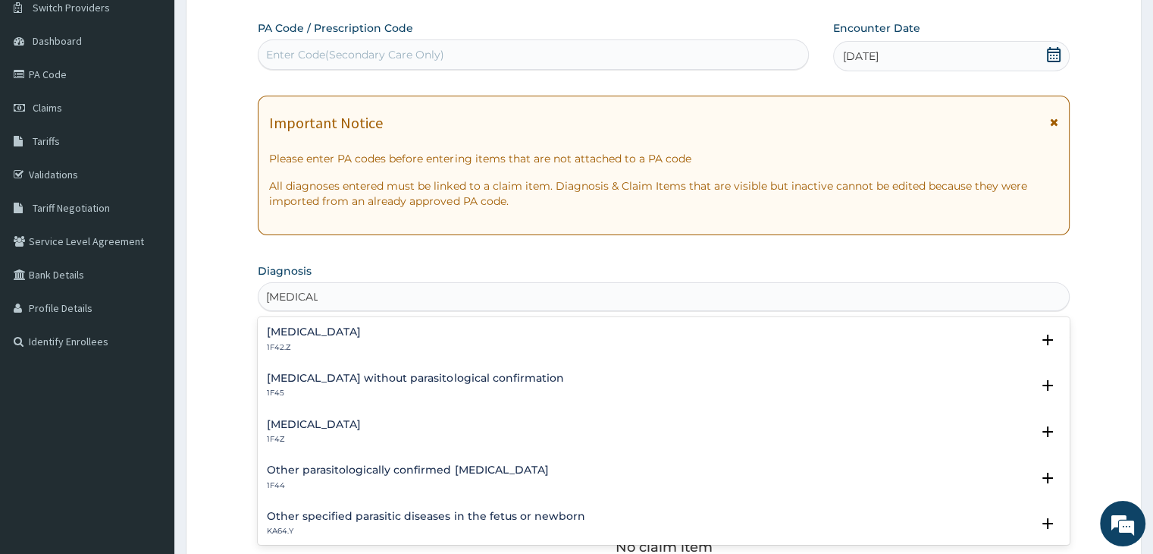
click at [361, 331] on h4 "Plasmodium malariae malaria without complication" at bounding box center [314, 331] width 94 height 11
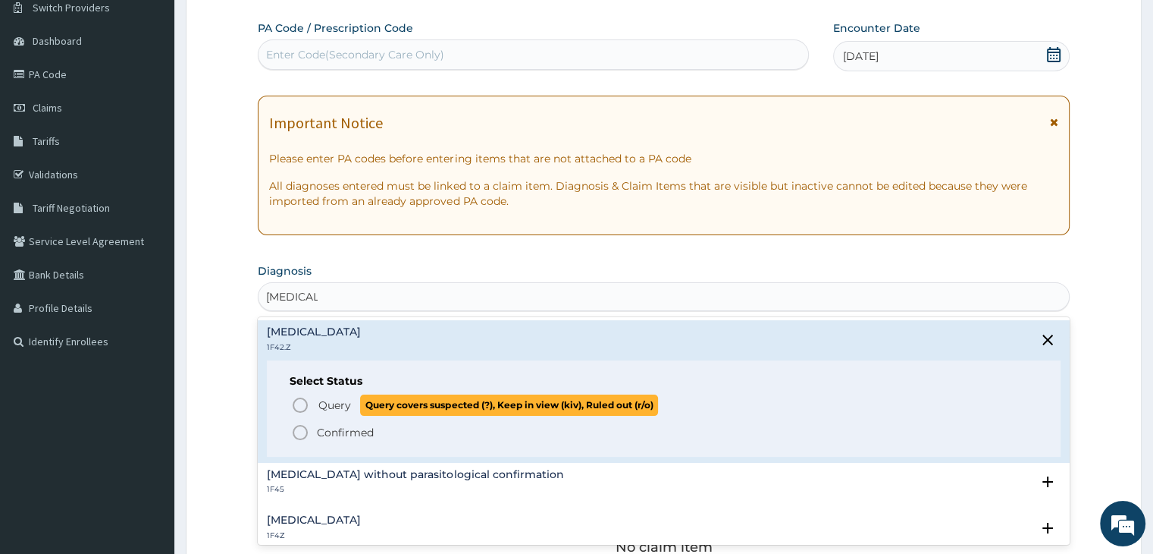
click at [337, 401] on span "Query" at bounding box center [334, 404] width 33 height 15
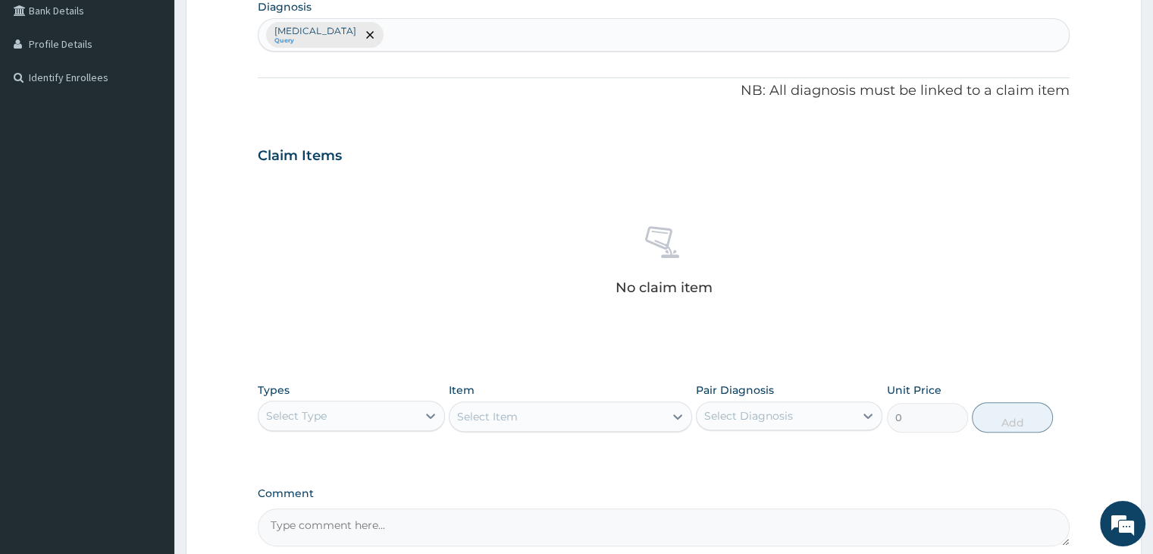
scroll to position [389, 0]
type input "F"
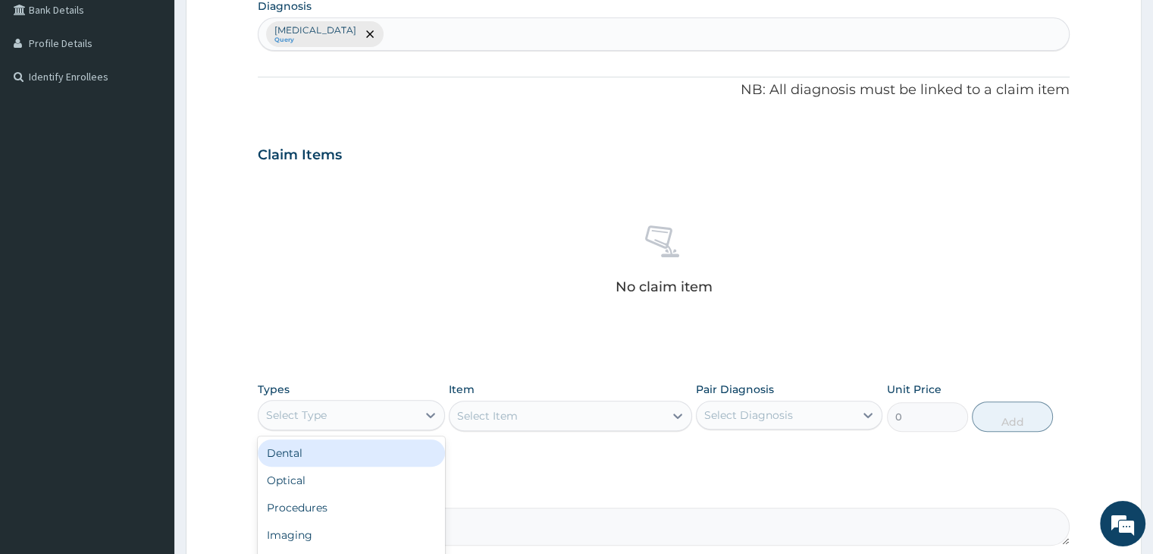
click at [376, 406] on div "Select Type" at bounding box center [338, 415] width 158 height 24
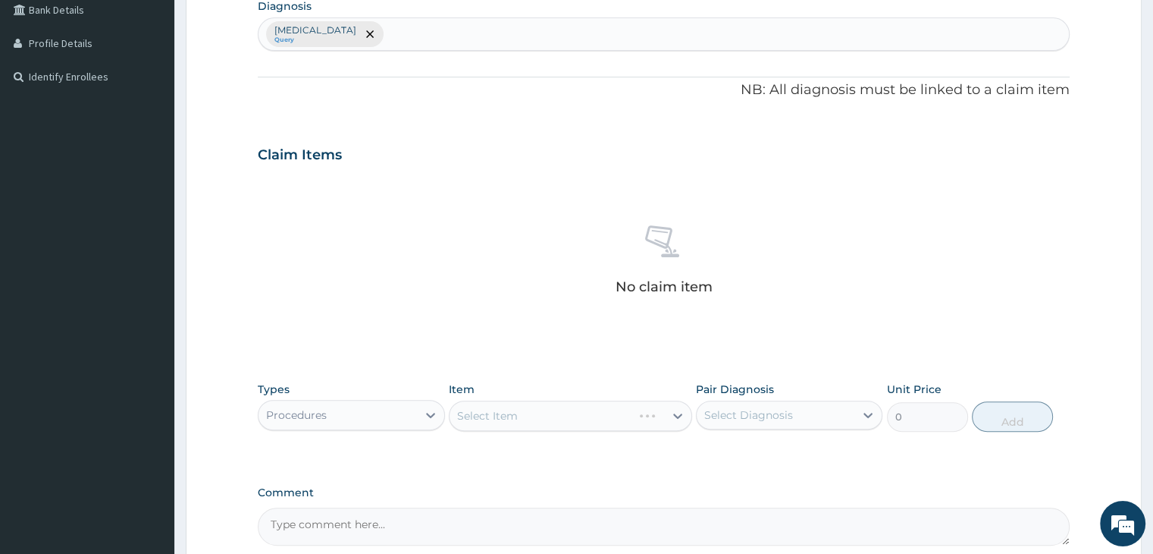
click at [567, 410] on div "Select Item" at bounding box center [570, 415] width 243 height 30
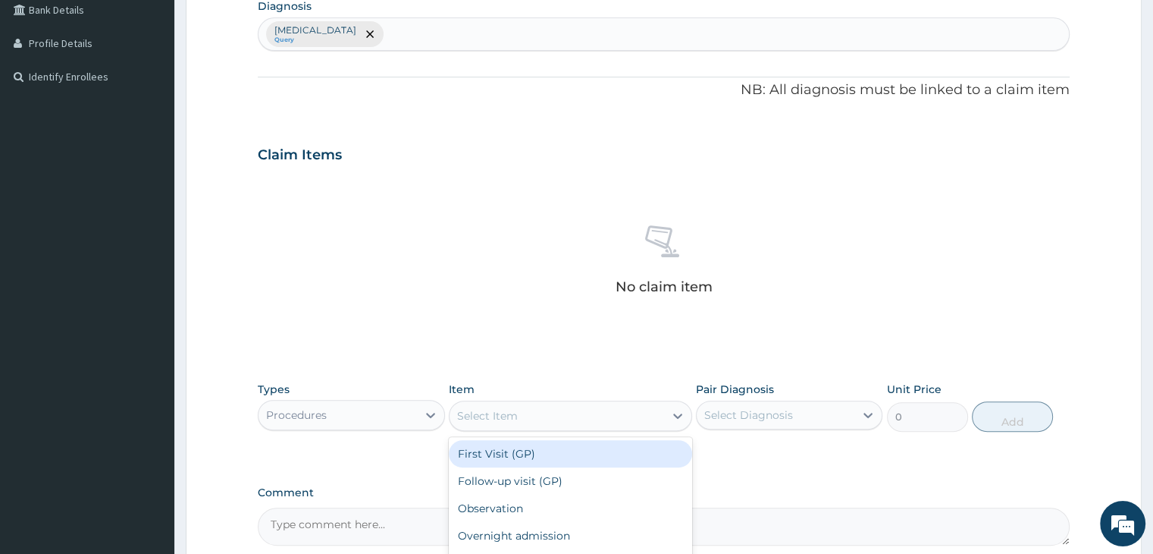
click at [567, 410] on div "Select Item" at bounding box center [557, 415] width 215 height 24
type input "2000"
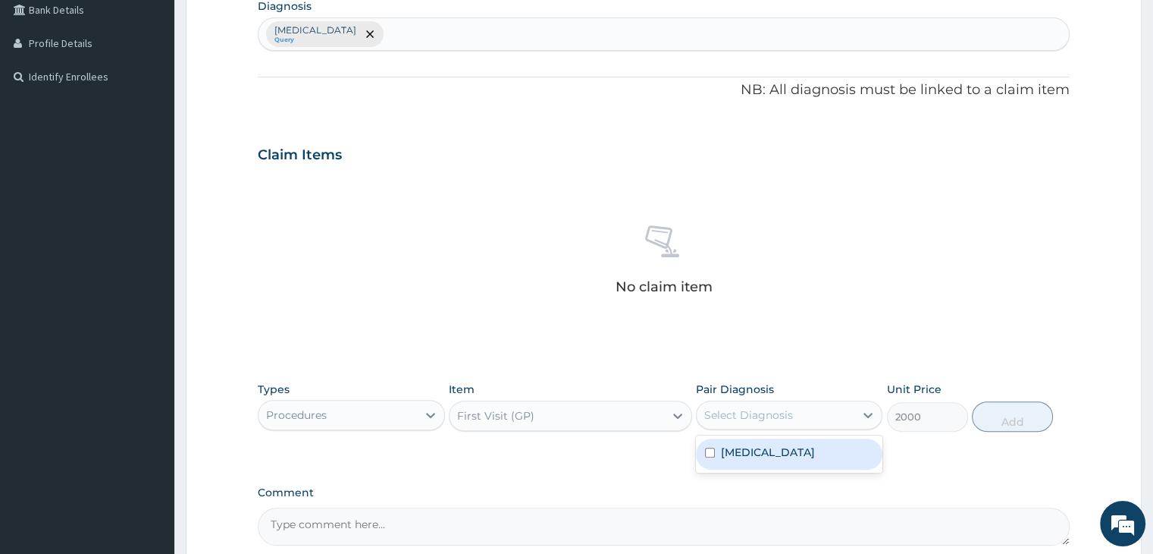
click at [807, 419] on div "Select Diagnosis" at bounding box center [776, 415] width 158 height 24
click at [779, 459] on label "[MEDICAL_DATA]" at bounding box center [768, 451] width 94 height 15
checkbox input "true"
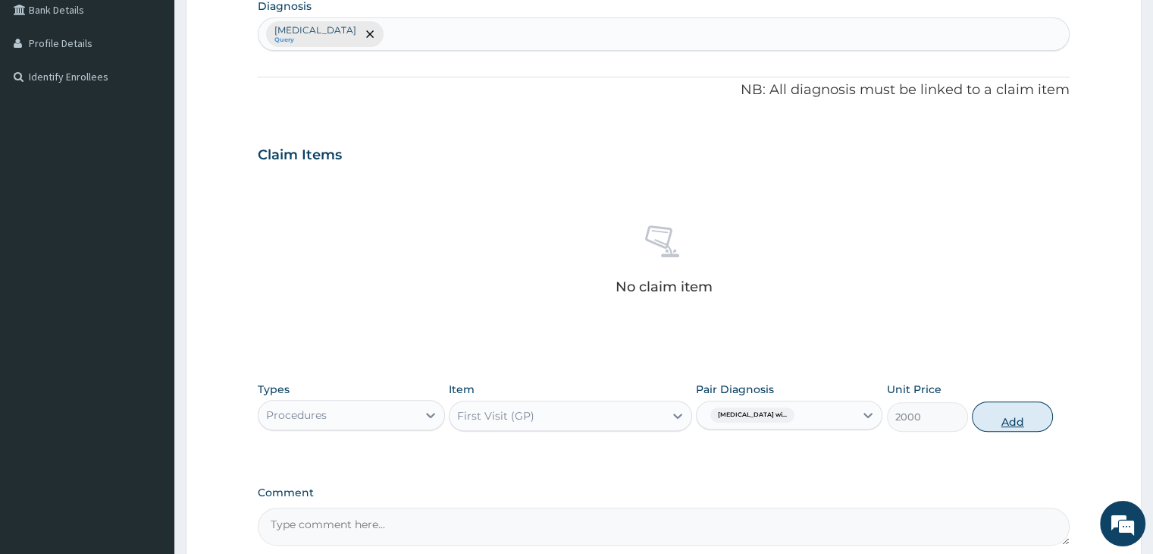
click at [1012, 419] on button "Add" at bounding box center [1012, 416] width 81 height 30
type input "0"
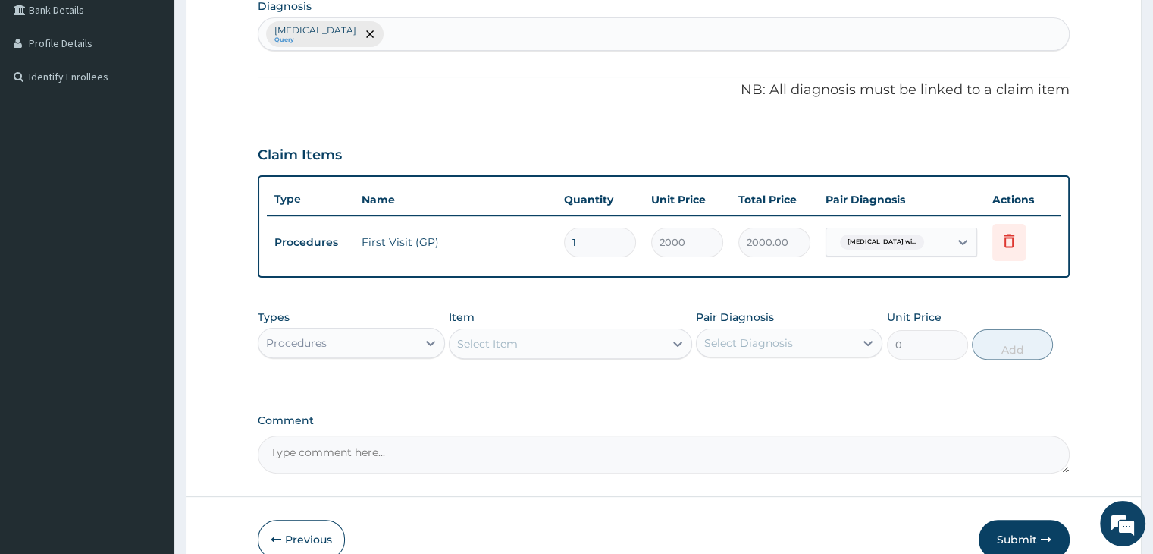
click at [843, 390] on div "PA Code / Prescription Code Enter Code(Secondary Care Only) Encounter Date 29-0…" at bounding box center [663, 114] width 811 height 717
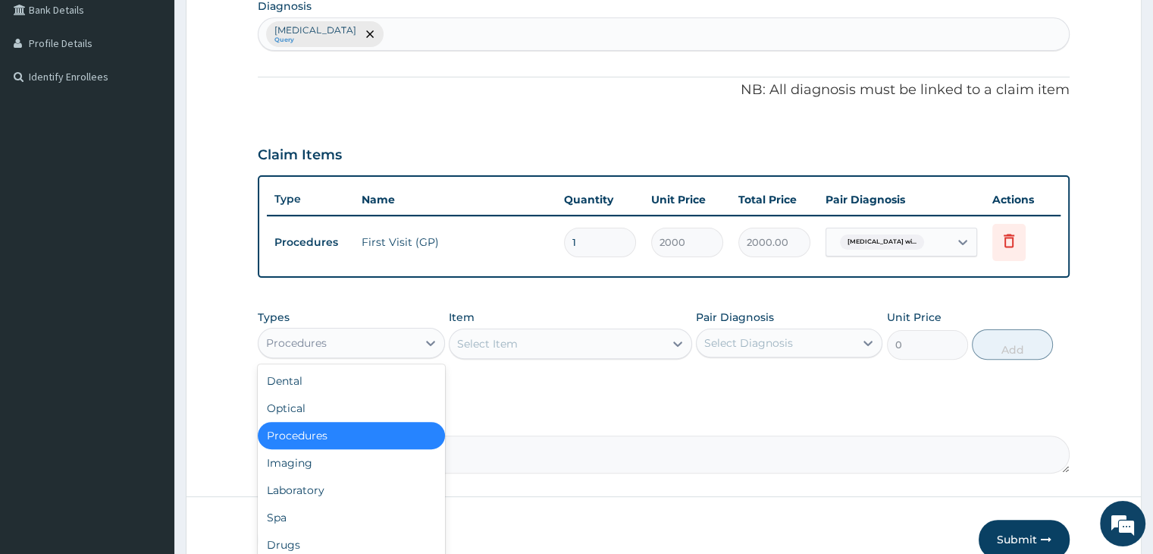
click at [411, 343] on div "Procedures" at bounding box center [338, 343] width 158 height 24
click at [339, 480] on div "Laboratory" at bounding box center [351, 489] width 187 height 27
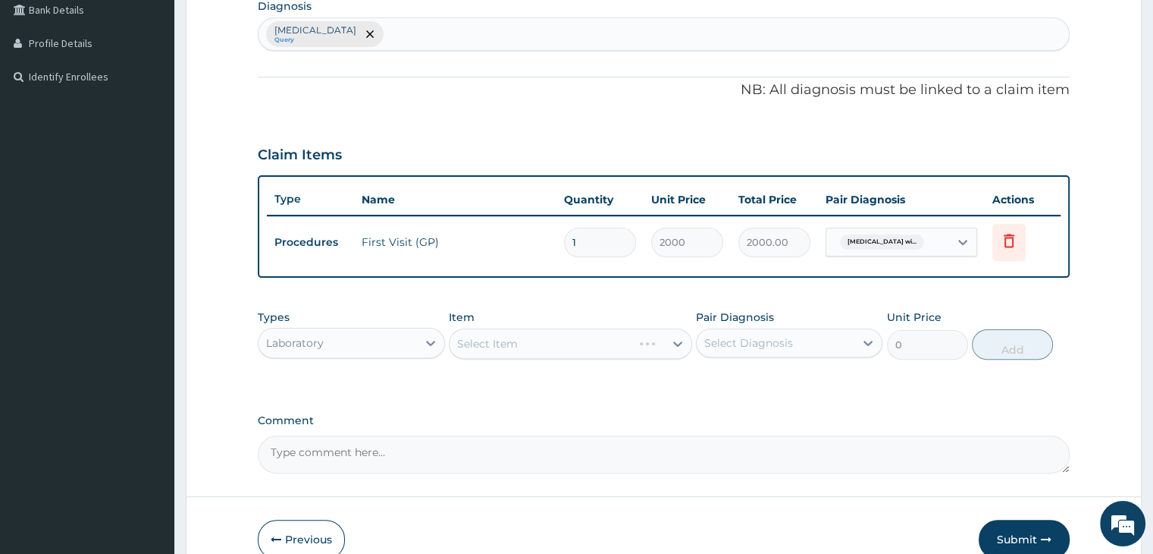
click at [554, 328] on div "Select Item" at bounding box center [570, 343] width 243 height 30
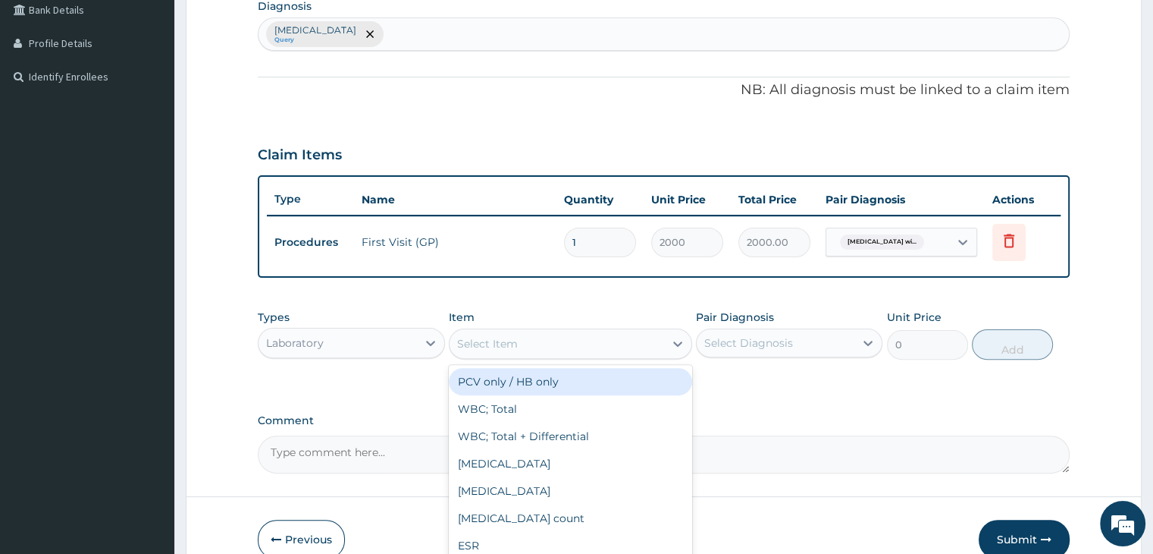
click at [550, 334] on div "Select Item" at bounding box center [557, 343] width 215 height 24
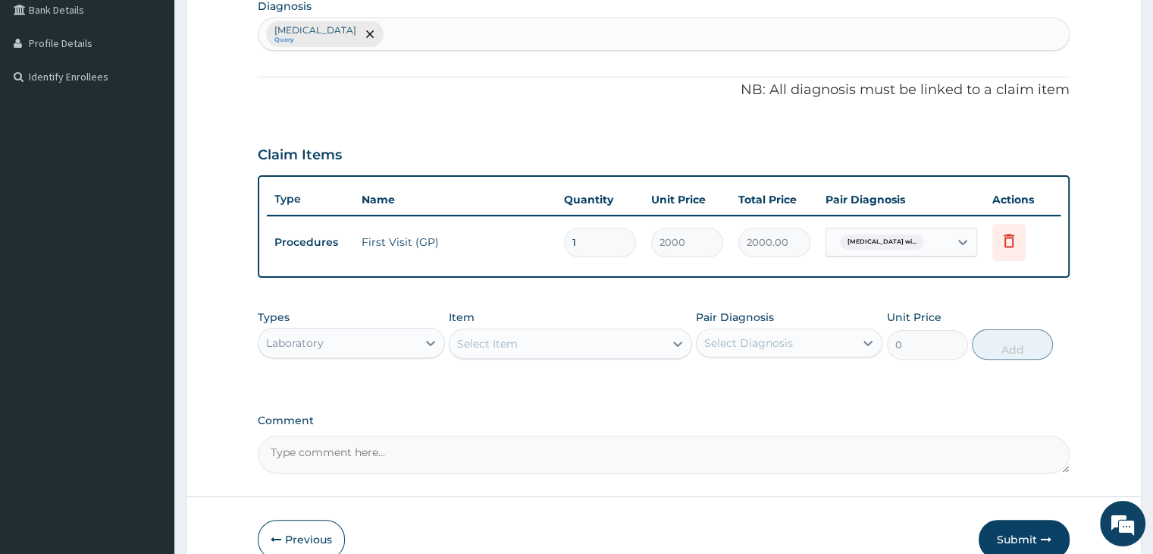
click at [550, 334] on div "Select Item" at bounding box center [557, 343] width 215 height 24
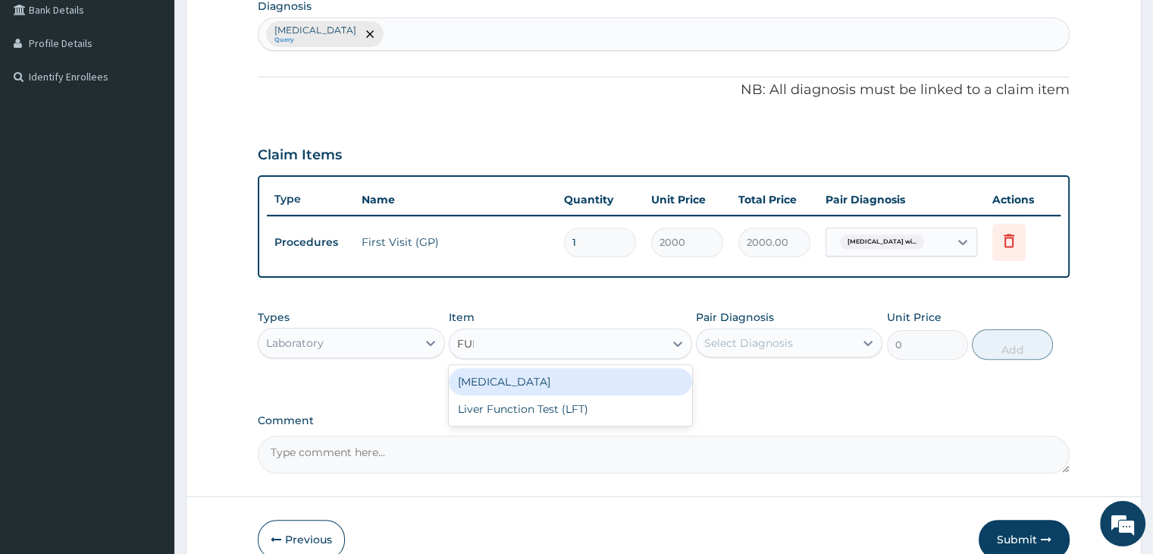
type input "FULL"
type input "2800"
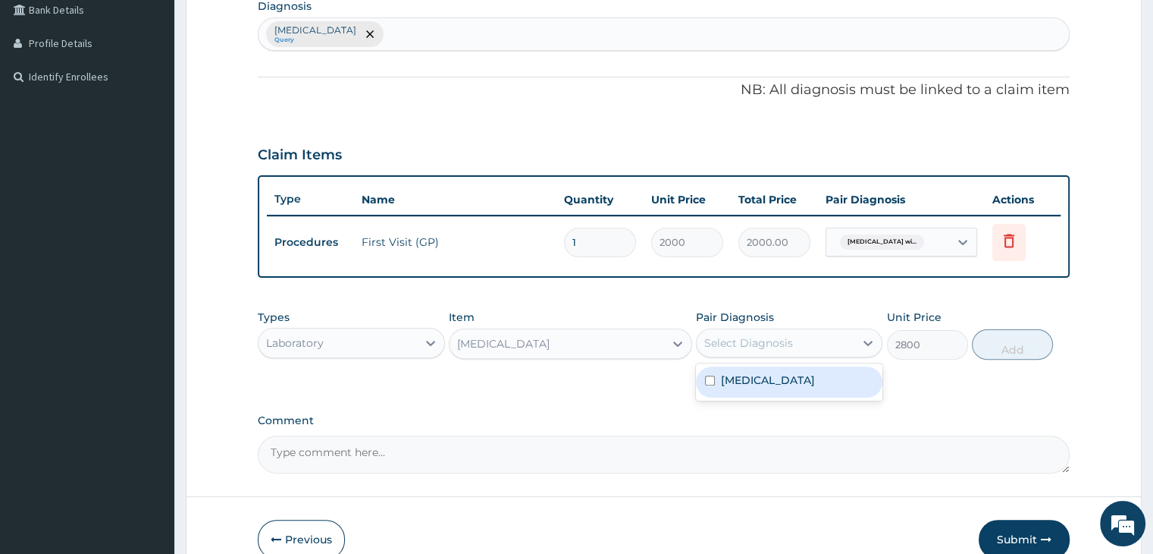
click at [739, 339] on div "Select Diagnosis" at bounding box center [748, 342] width 89 height 15
click at [754, 387] on label "Plasmodium malariae malaria without complication" at bounding box center [768, 379] width 94 height 15
checkbox input "true"
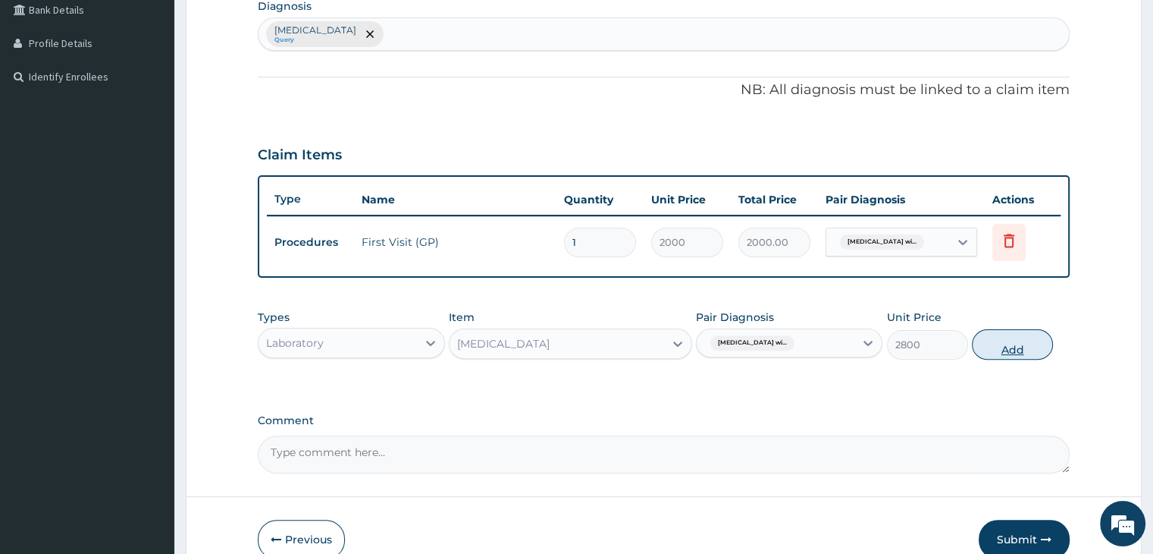
click at [1024, 343] on button "Add" at bounding box center [1012, 344] width 81 height 30
type input "0"
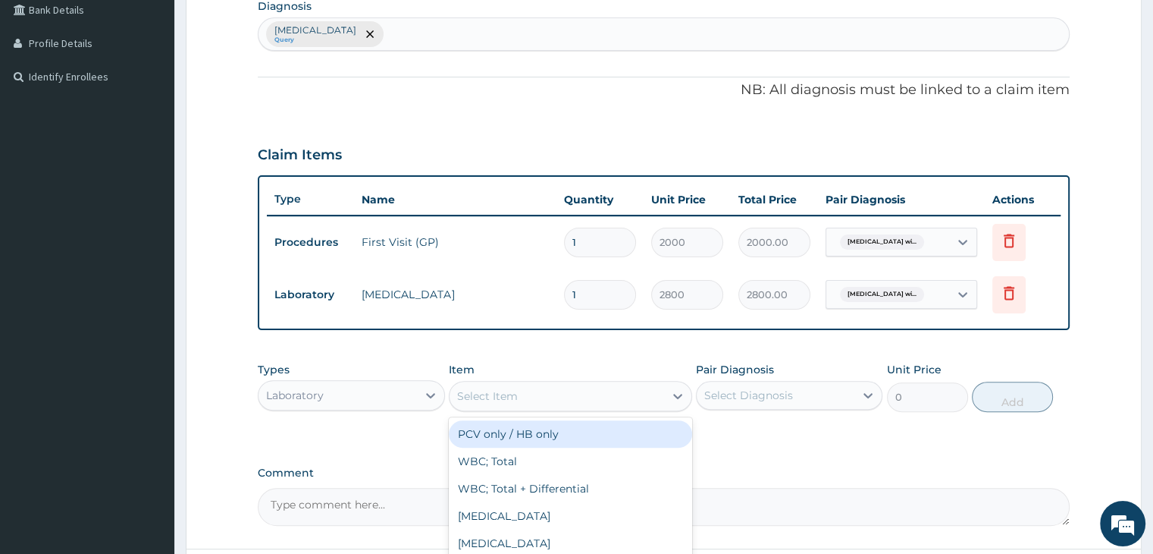
click at [531, 384] on div "Select Item" at bounding box center [557, 396] width 215 height 24
type input "MALA"
type input "1500"
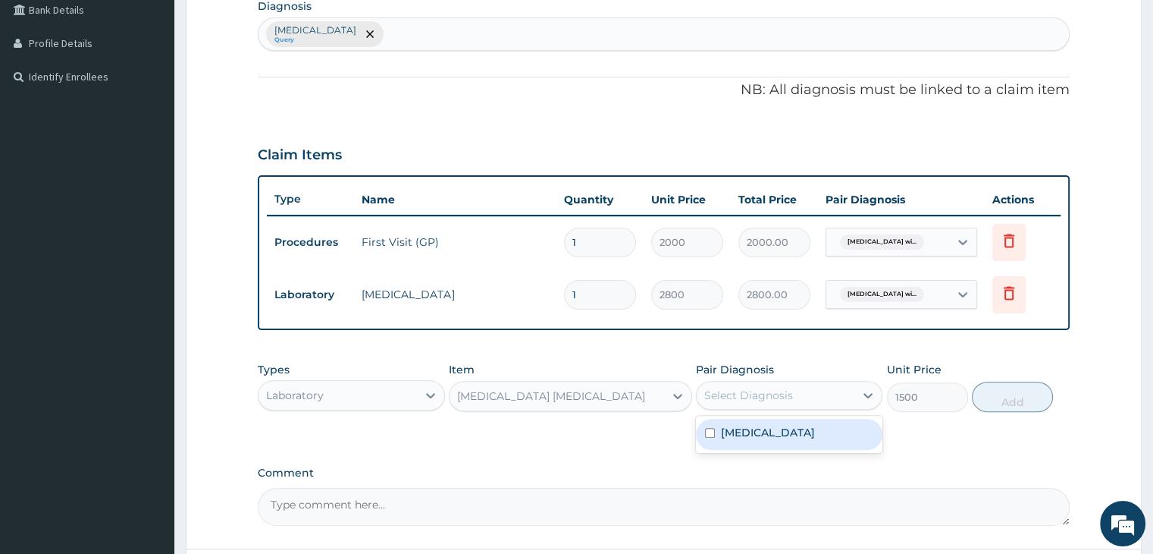
click at [789, 396] on div "Select Diagnosis" at bounding box center [748, 394] width 89 height 15
click at [781, 429] on label "Plasmodium malariae malaria without complication" at bounding box center [768, 432] width 94 height 15
checkbox input "true"
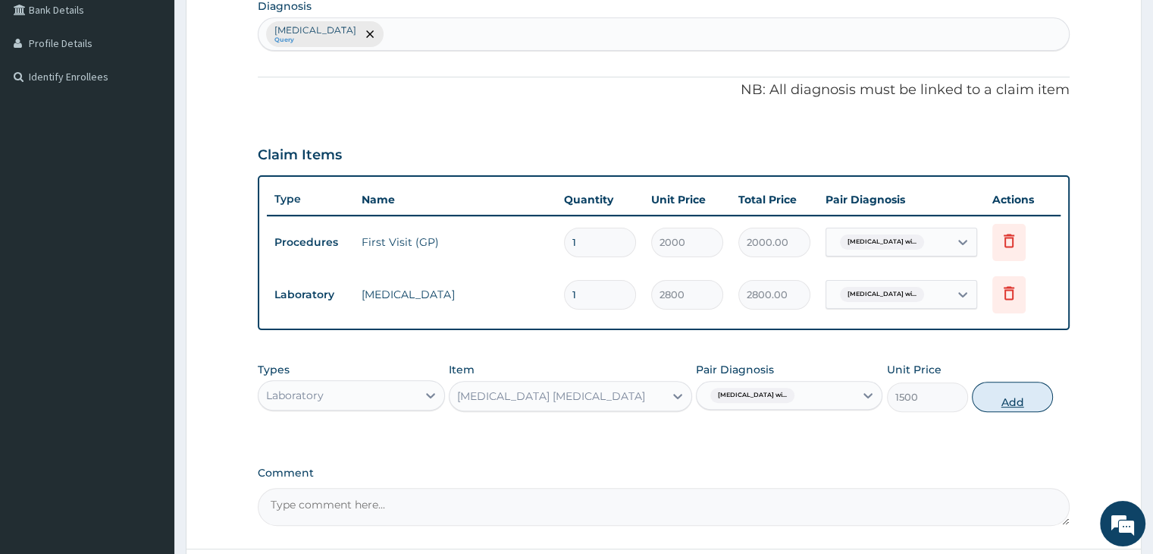
click at [1012, 394] on button "Add" at bounding box center [1012, 396] width 81 height 30
type input "0"
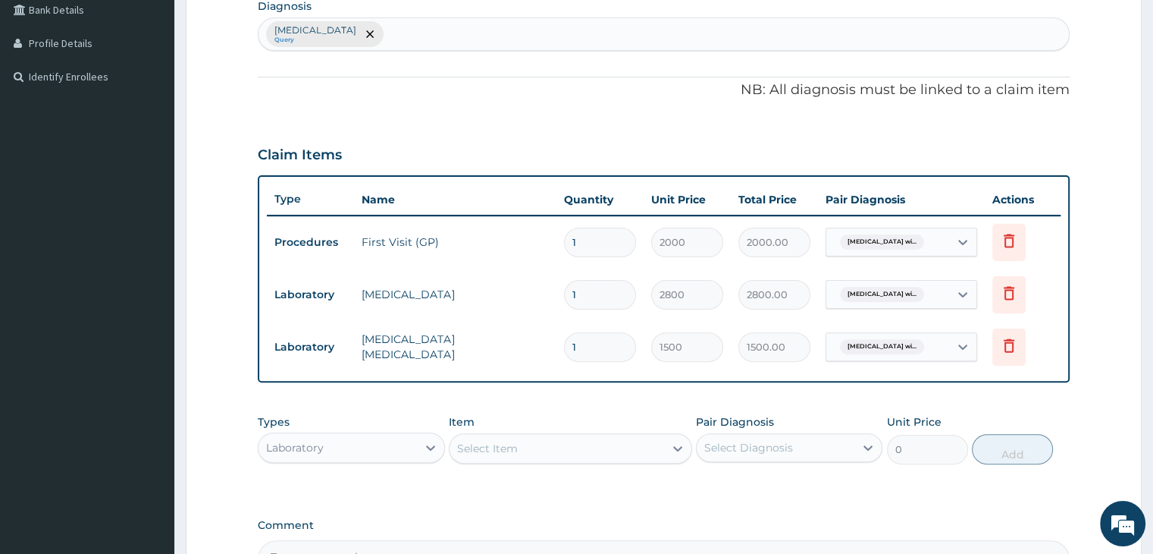
scroll to position [570, 0]
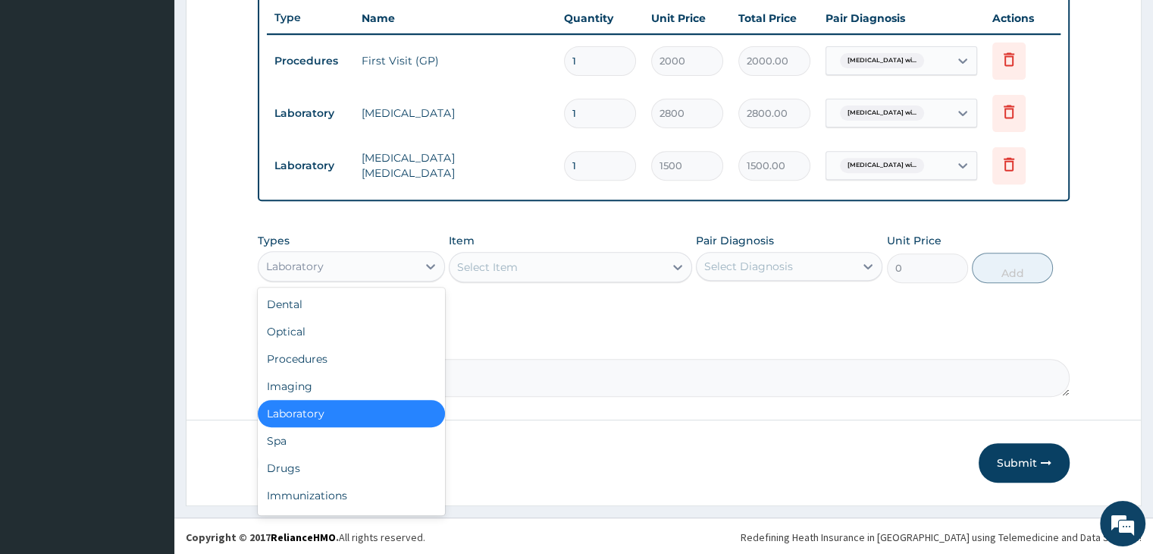
click at [315, 265] on div "Laboratory" at bounding box center [295, 266] width 58 height 15
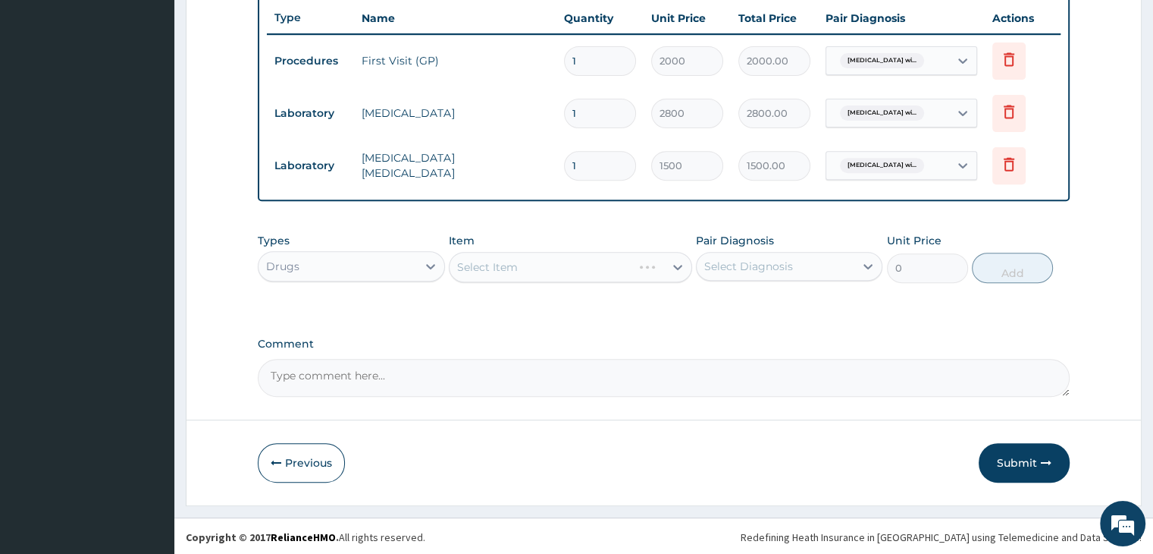
click at [482, 267] on div "Select Item" at bounding box center [570, 267] width 243 height 30
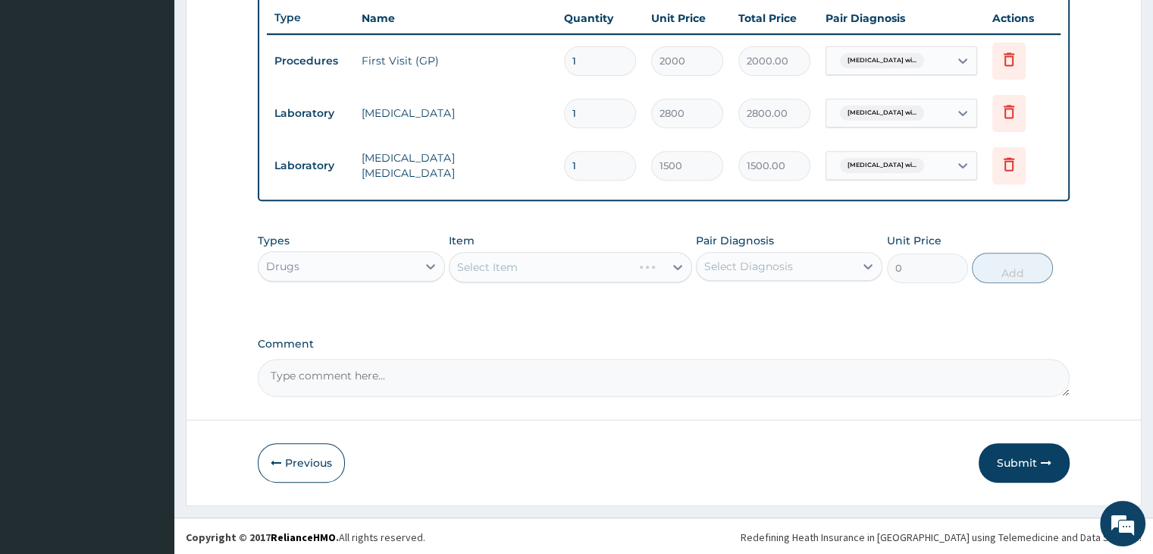
click at [482, 267] on div "Select Item" at bounding box center [570, 267] width 243 height 30
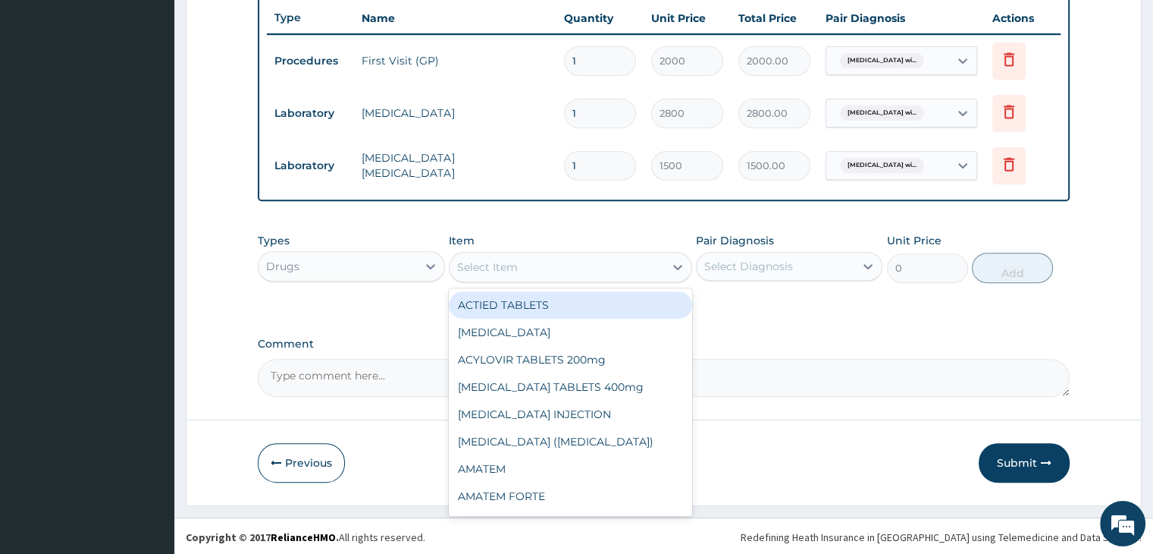
click at [483, 265] on div "Select Item" at bounding box center [487, 266] width 61 height 15
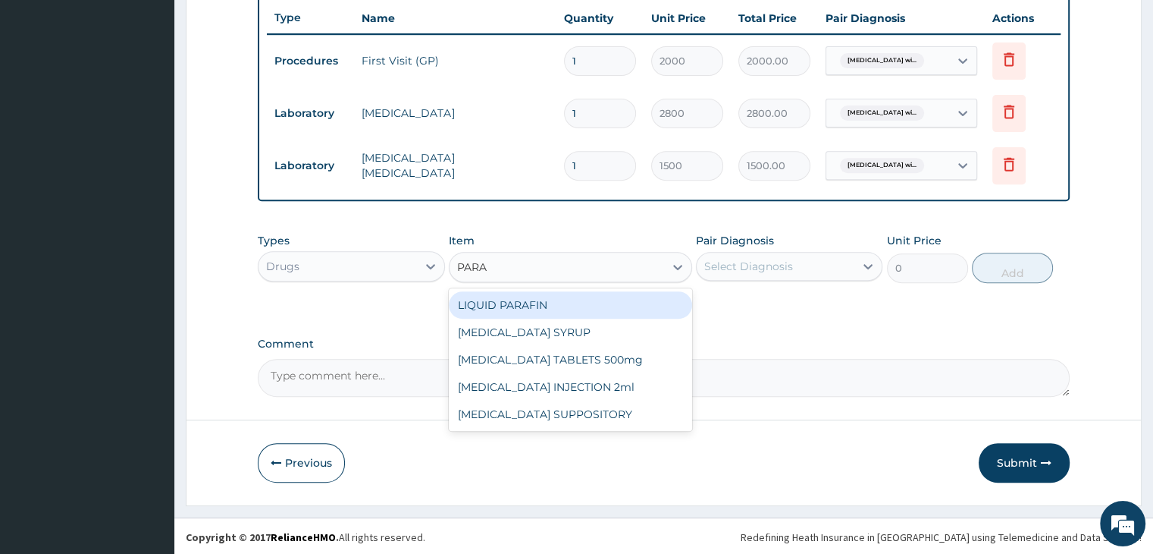
type input "PARAC"
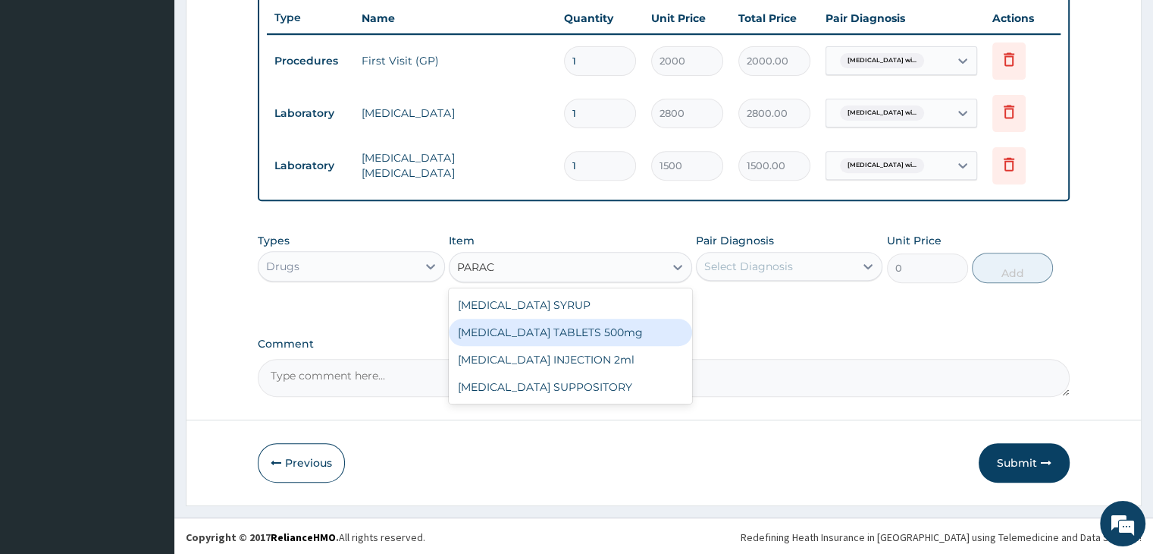
type input "12"
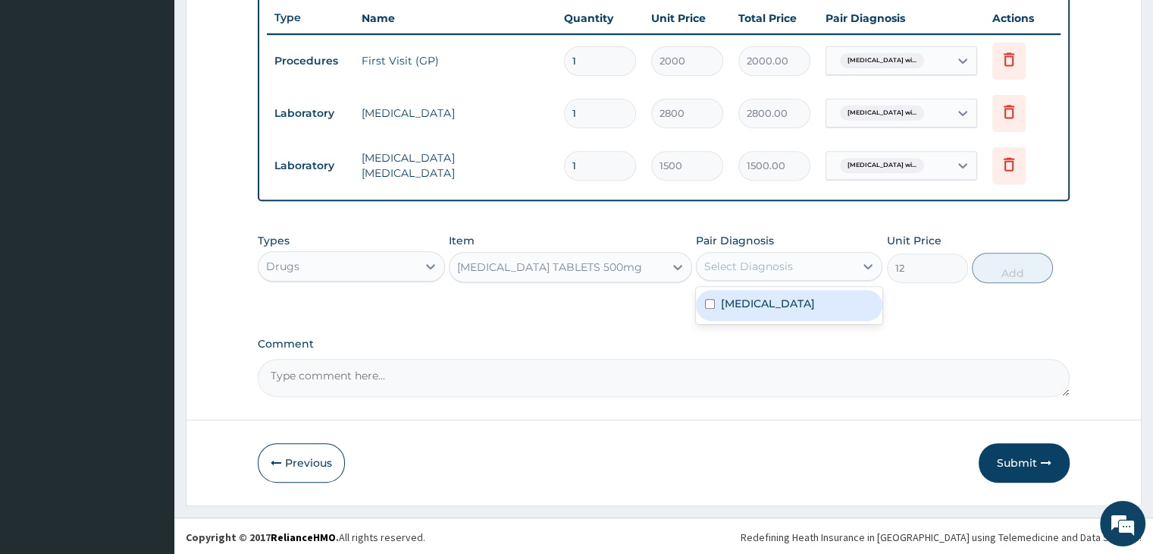
click at [758, 260] on div "Select Diagnosis" at bounding box center [748, 266] width 89 height 15
click at [758, 307] on label "Plasmodium malariae malaria without complication" at bounding box center [768, 303] width 94 height 15
checkbox input "true"
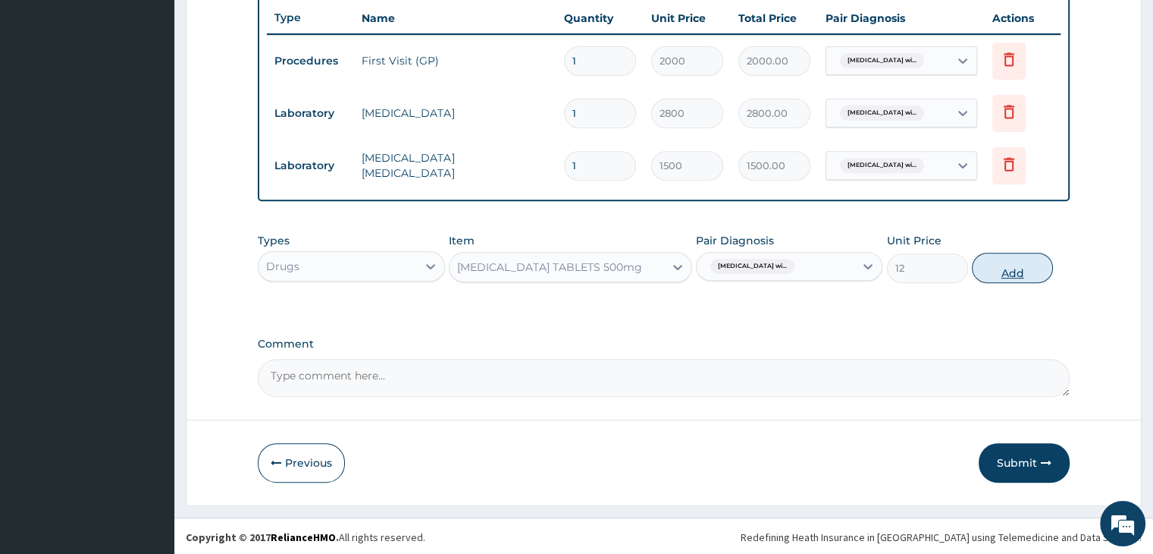
click at [1007, 265] on button "Add" at bounding box center [1012, 268] width 81 height 30
type input "0"
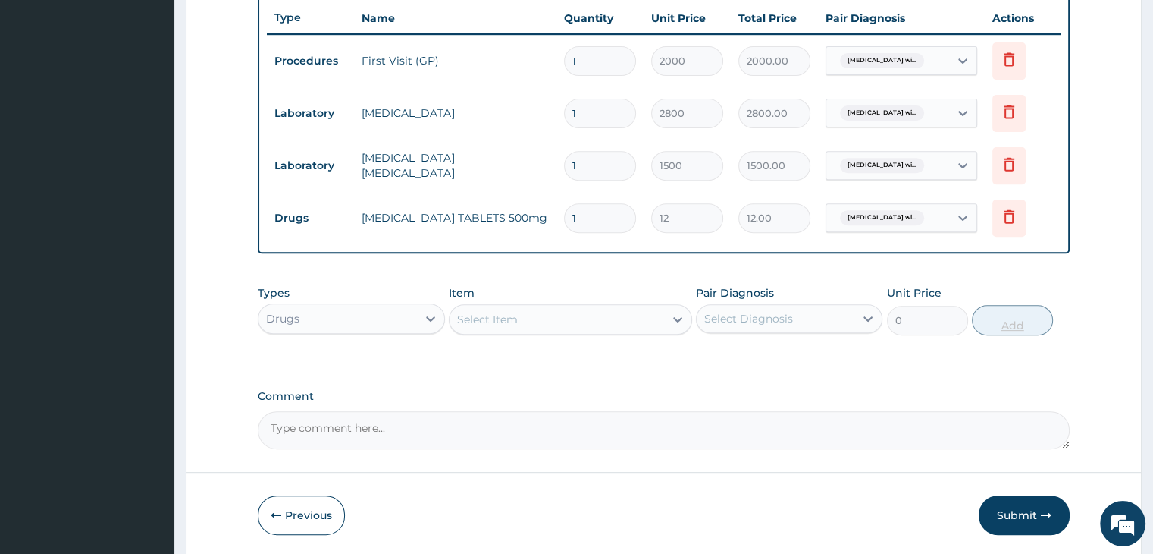
type input "18"
type input "216.00"
type input "18"
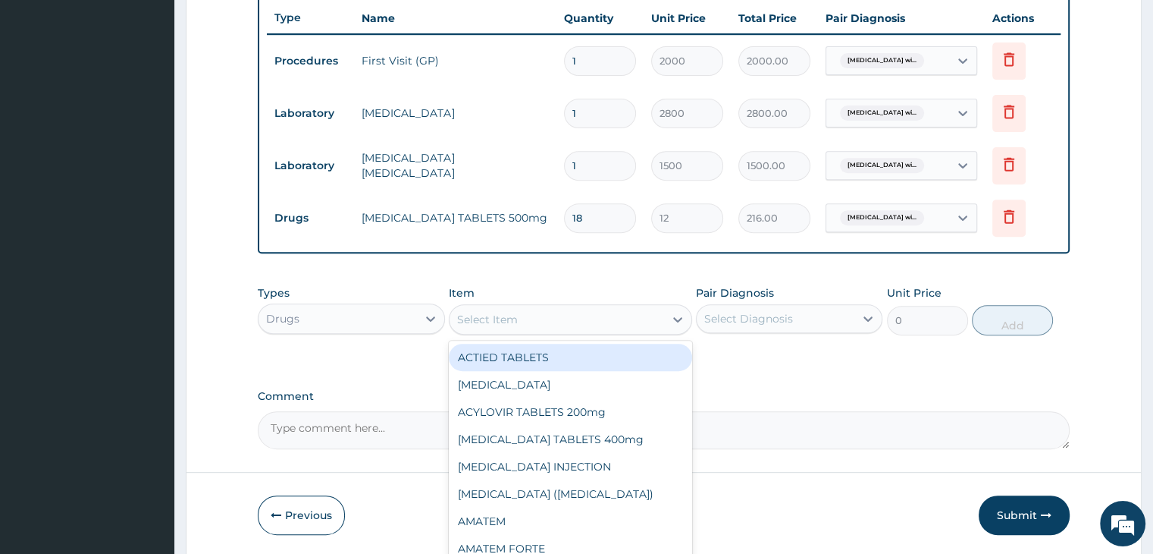
click at [499, 325] on div "Select Item" at bounding box center [557, 319] width 215 height 24
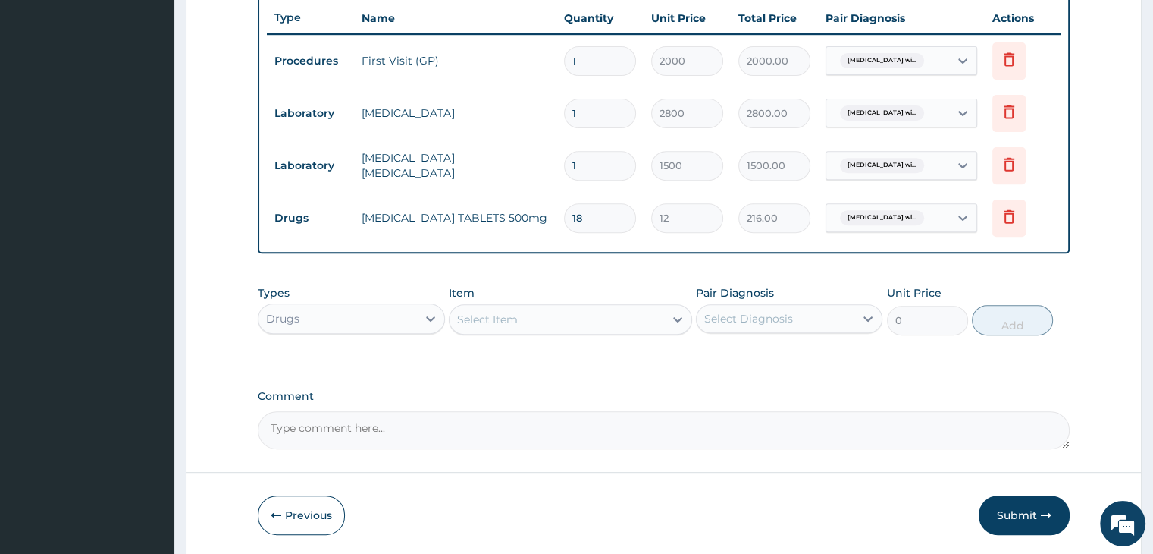
click at [499, 325] on div "Select Item" at bounding box center [557, 319] width 215 height 24
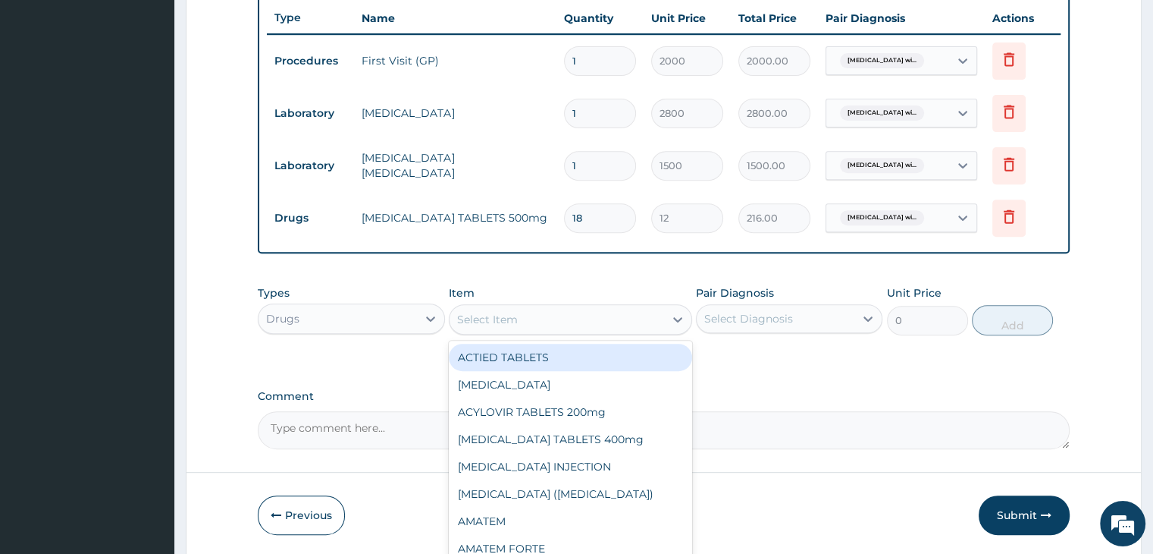
click at [499, 325] on div "Select Item" at bounding box center [557, 319] width 215 height 24
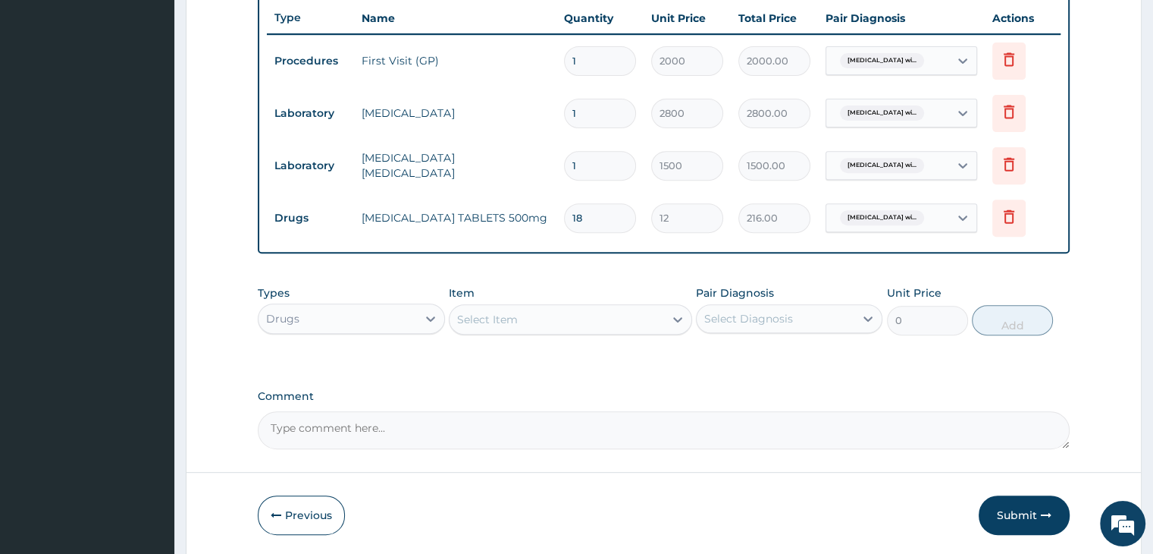
click at [499, 325] on div "Select Item" at bounding box center [557, 319] width 215 height 24
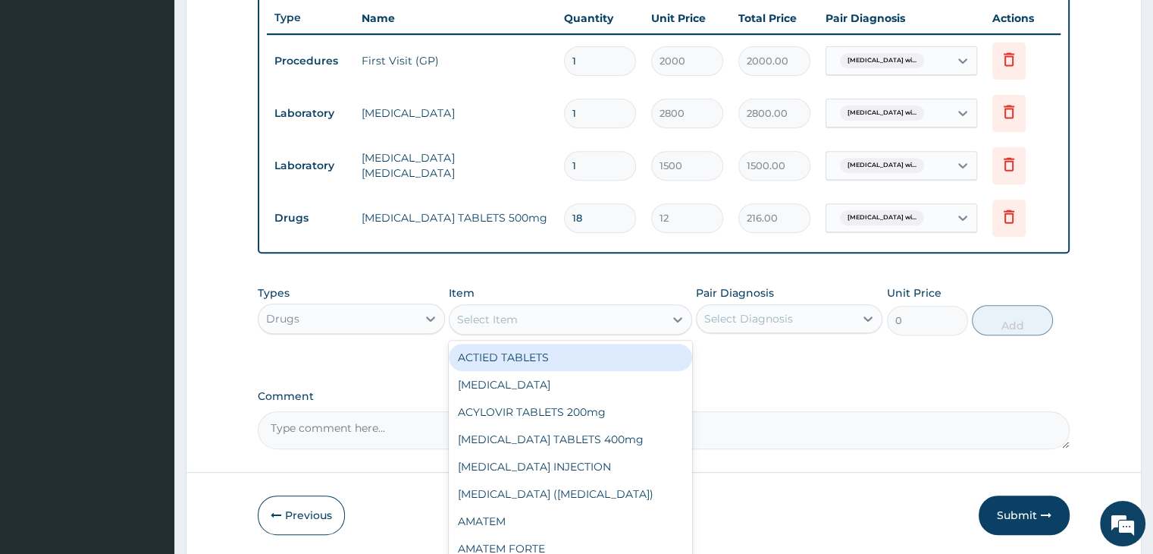
click at [499, 325] on div "Select Item" at bounding box center [557, 319] width 215 height 24
type input "PARACE"
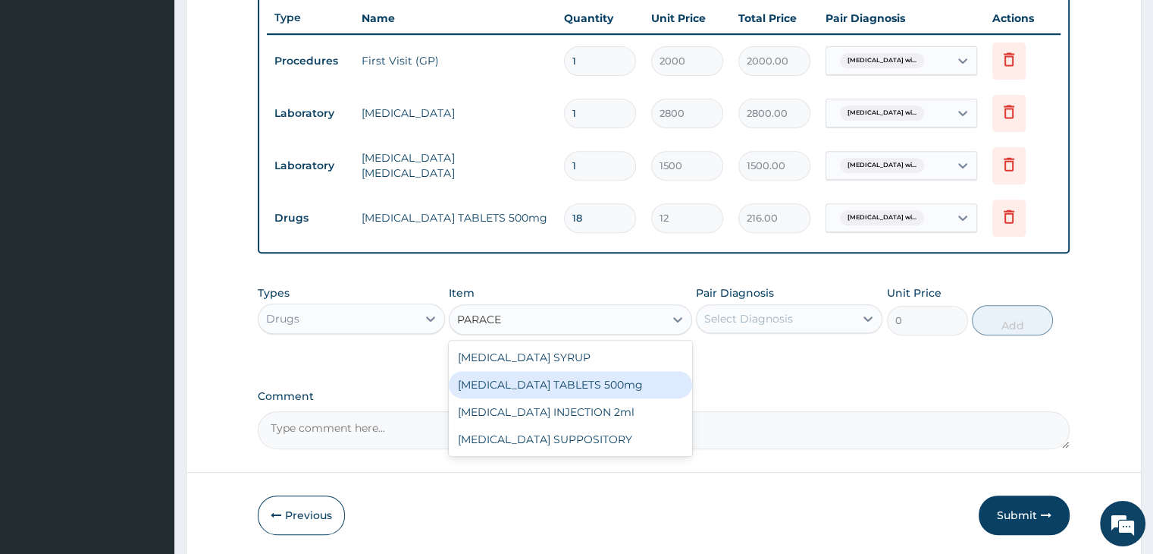
click at [541, 378] on div "[MEDICAL_DATA] TABLETS 500mg" at bounding box center [570, 384] width 243 height 27
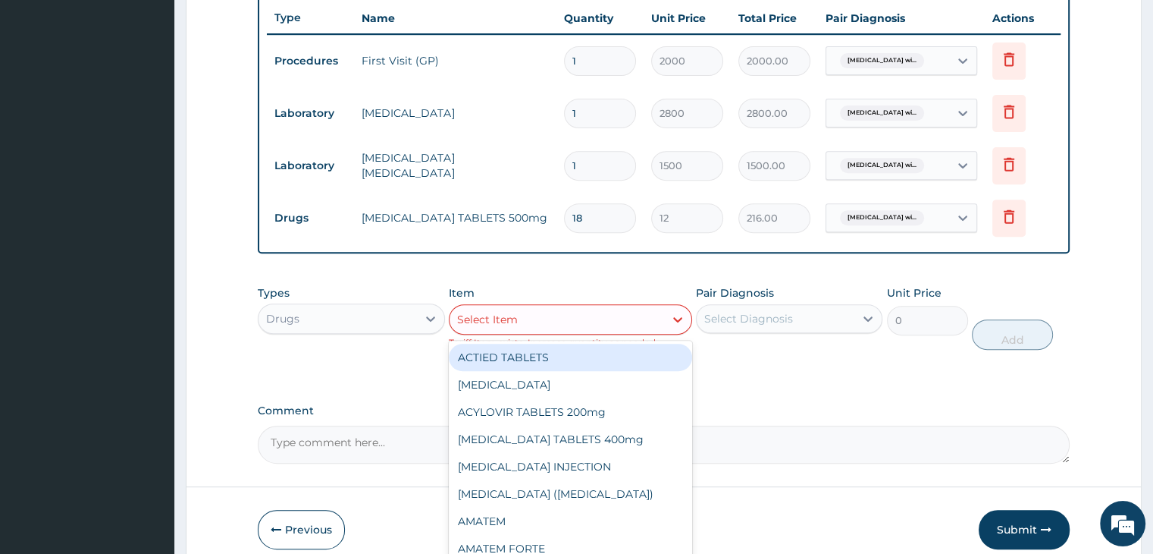
click at [576, 311] on div "Select Item" at bounding box center [557, 319] width 215 height 24
type input "PARACE"
click at [572, 310] on div "Select Item" at bounding box center [557, 319] width 215 height 24
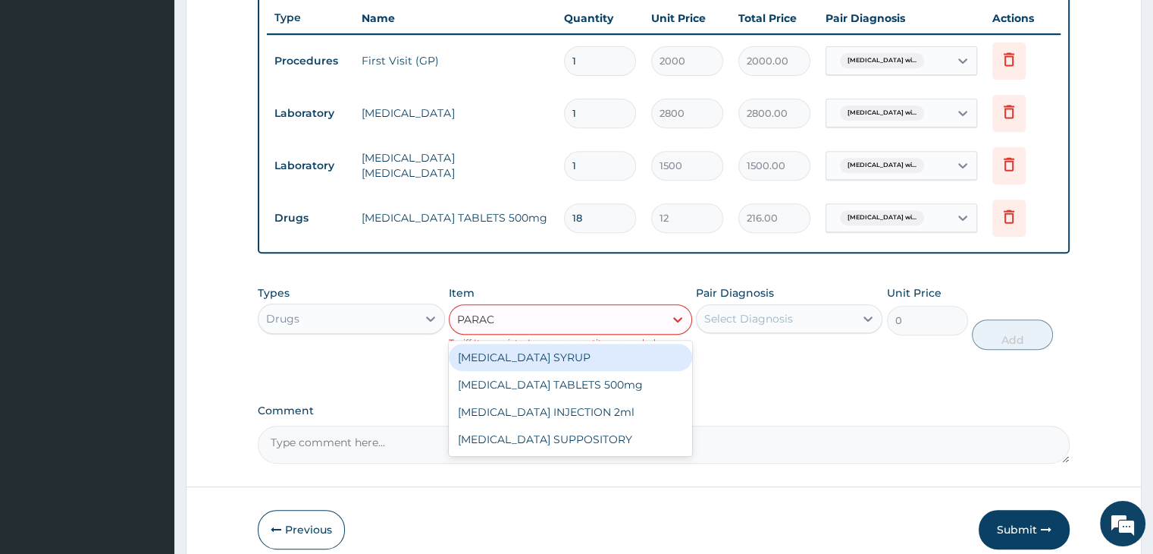
type input "PARACE"
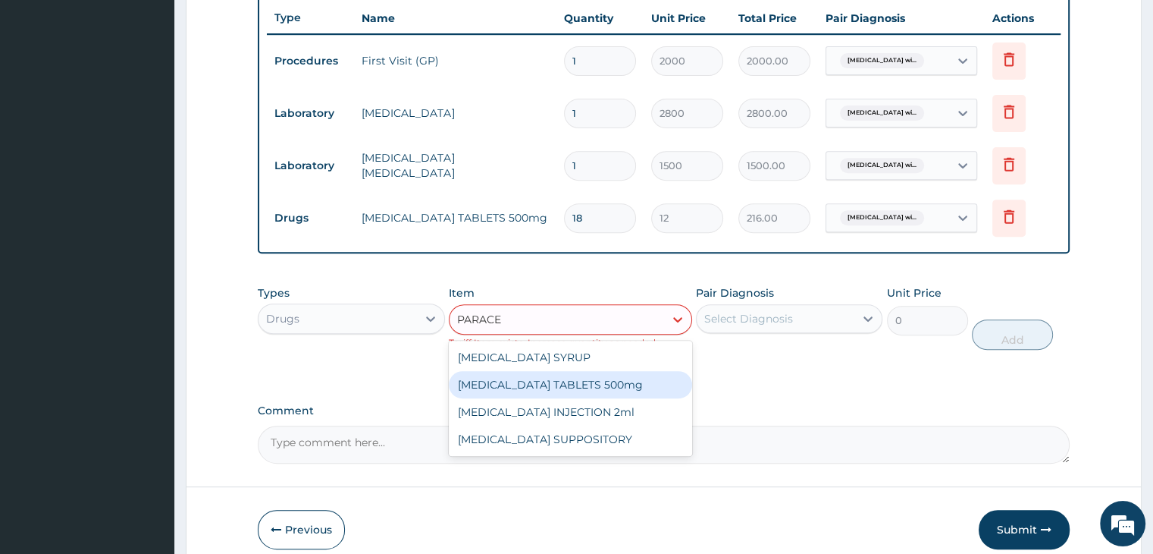
click at [558, 383] on div "[MEDICAL_DATA] TABLETS 500mg" at bounding box center [570, 384] width 243 height 27
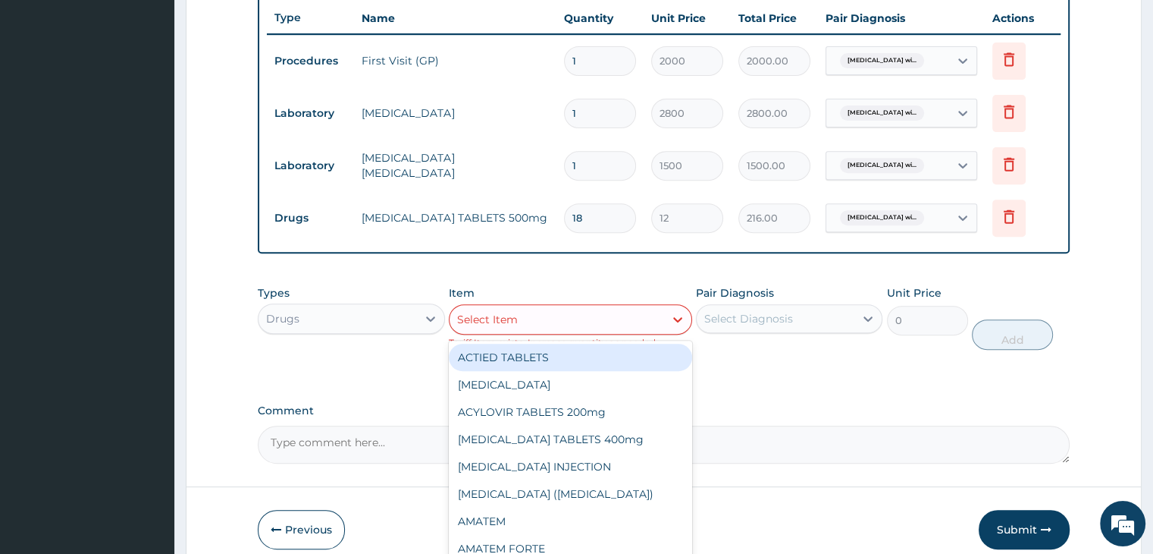
click at [595, 322] on div "Select Item" at bounding box center [557, 319] width 215 height 24
type input "LORAT"
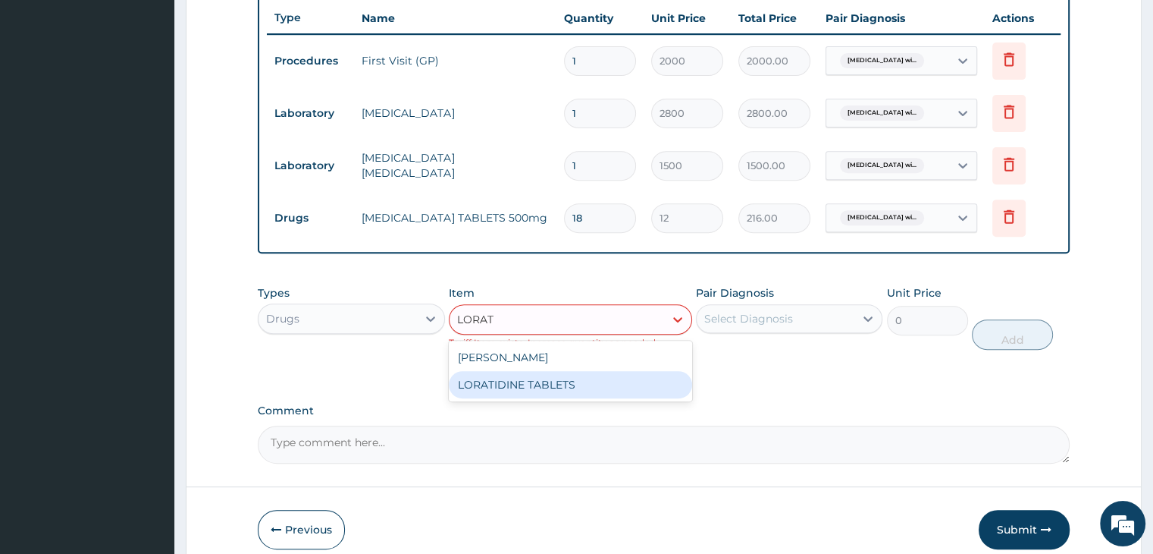
type input "30"
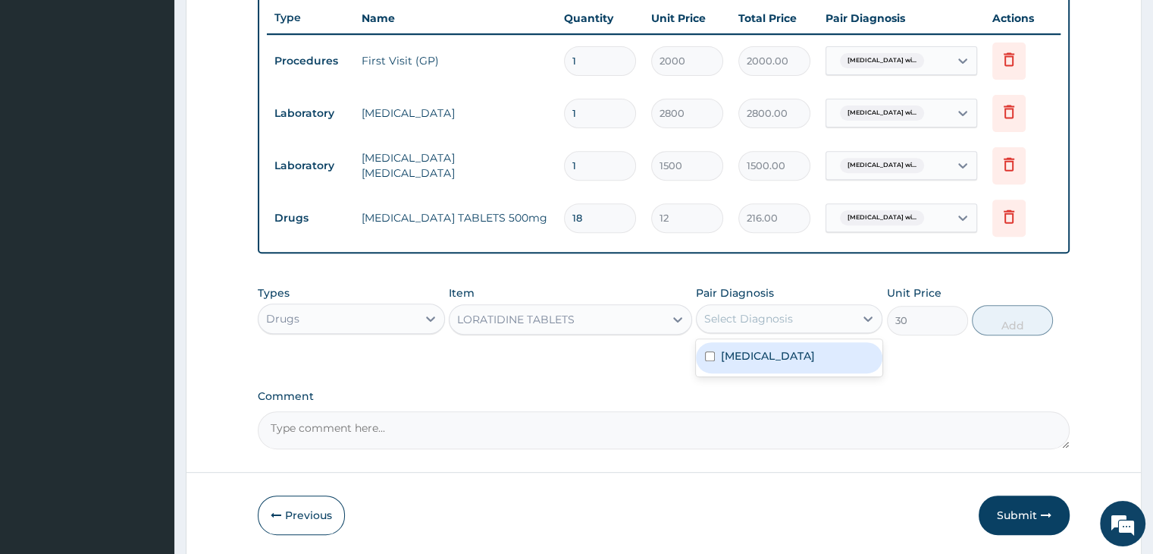
click at [734, 327] on div "Select Diagnosis" at bounding box center [776, 318] width 158 height 24
click at [769, 363] on label "Plasmodium malariae malaria without complication" at bounding box center [768, 355] width 94 height 15
checkbox input "true"
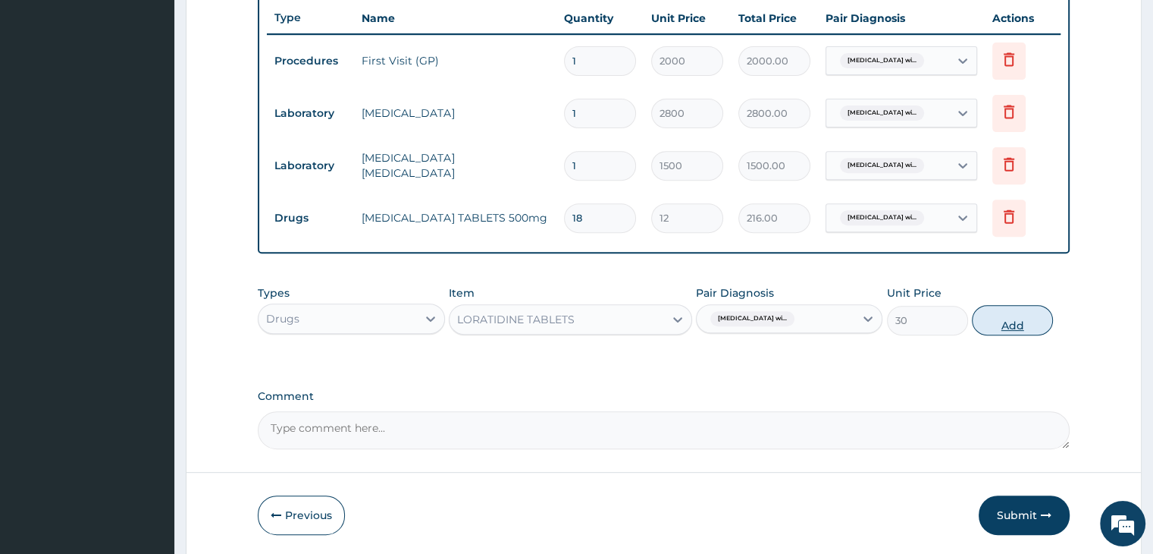
click at [1009, 317] on button "Add" at bounding box center [1012, 320] width 81 height 30
type input "0"
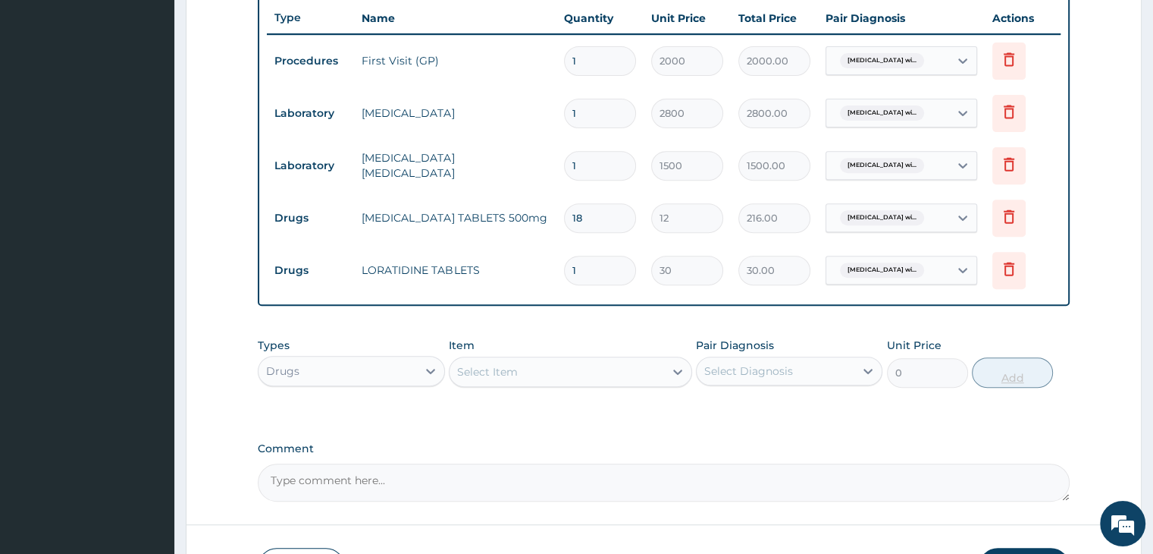
type input "0.00"
type input "7"
type input "210.00"
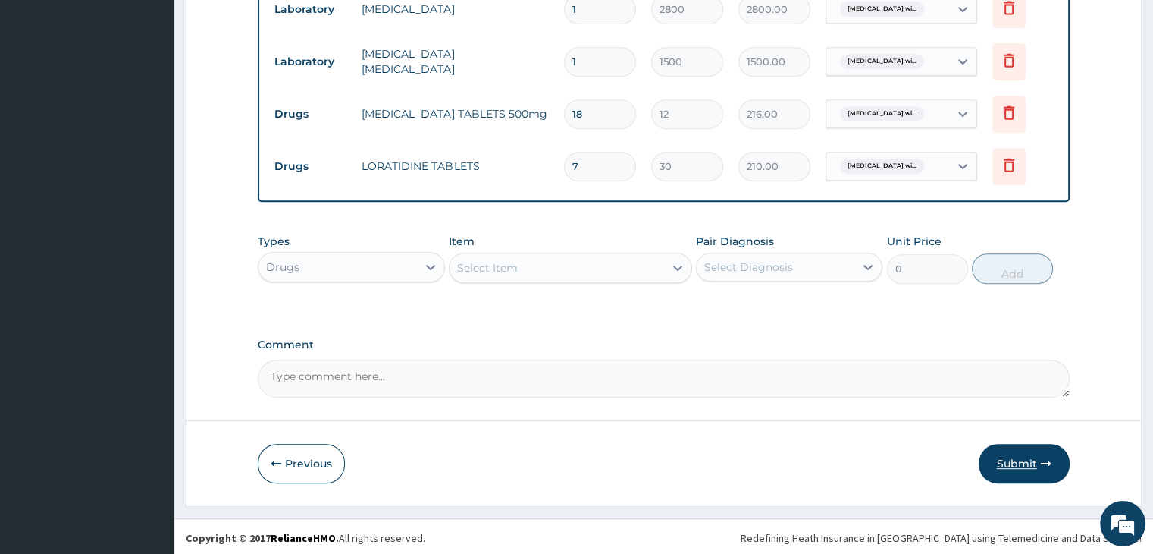
type input "7"
click at [1034, 459] on button "Submit" at bounding box center [1024, 463] width 91 height 39
click at [1004, 463] on button "Submit" at bounding box center [1024, 463] width 91 height 39
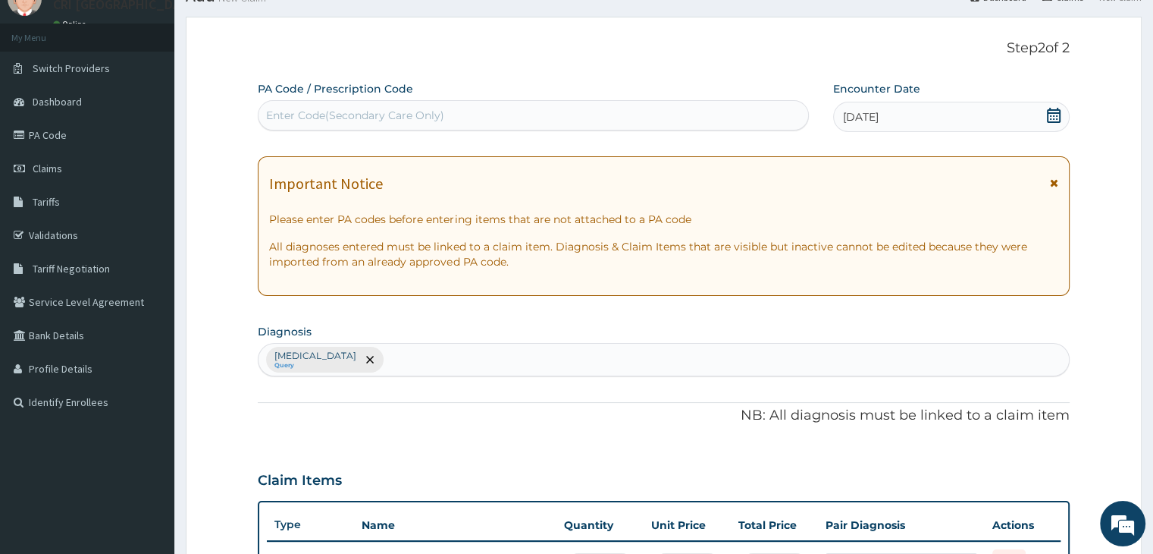
scroll to position [46, 0]
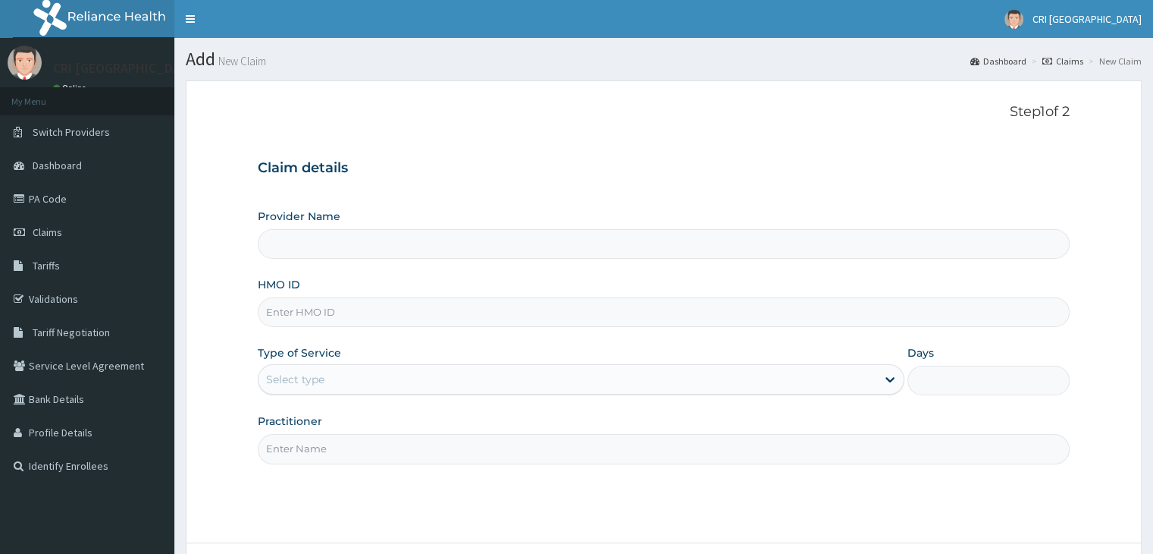
click at [443, 314] on input "HMO ID" at bounding box center [663, 312] width 811 height 30
click at [443, 308] on input "HMO ID" at bounding box center [663, 312] width 811 height 30
type input "Cri Medi Clinic- VGC"
type input "PUO/10050/A"
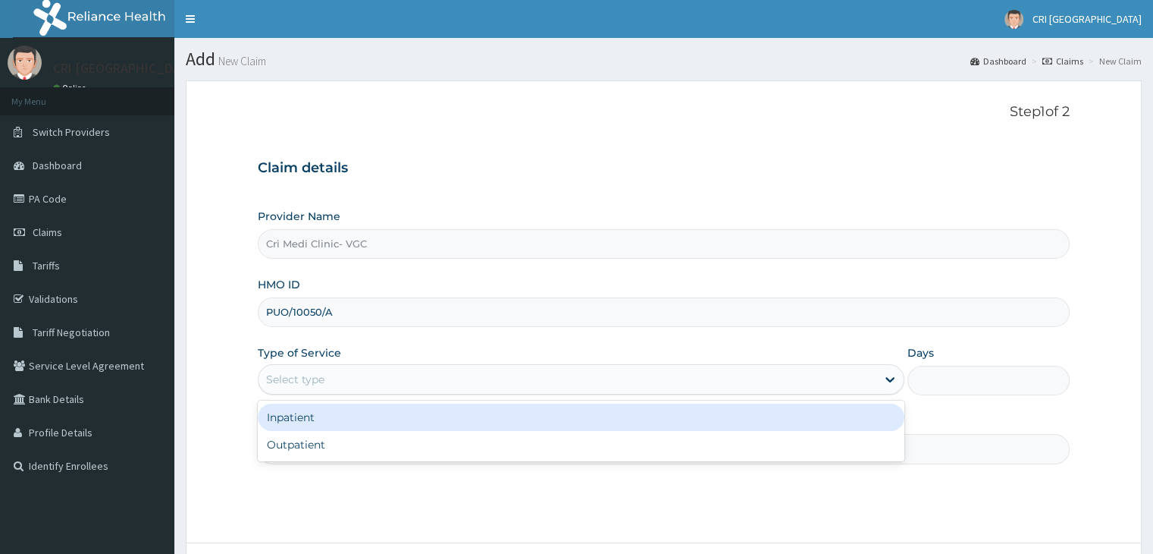
click at [416, 390] on div "Select type" at bounding box center [568, 379] width 618 height 24
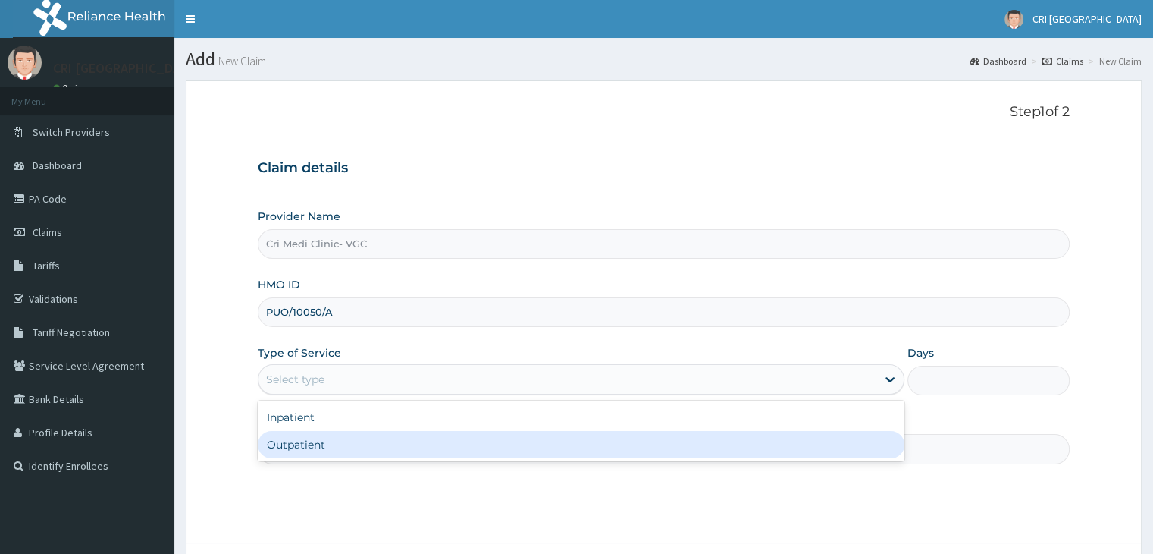
click at [406, 438] on div "Outpatient" at bounding box center [581, 444] width 647 height 27
type input "1"
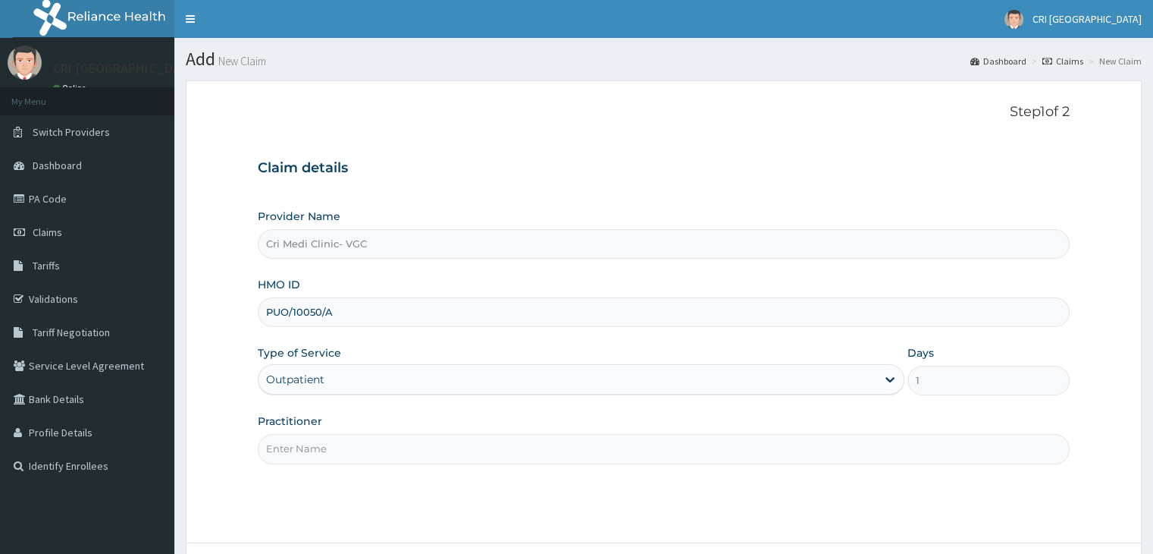
click at [406, 438] on input "Practitioner" at bounding box center [663, 449] width 811 height 30
type input "[PERSON_NAME]"
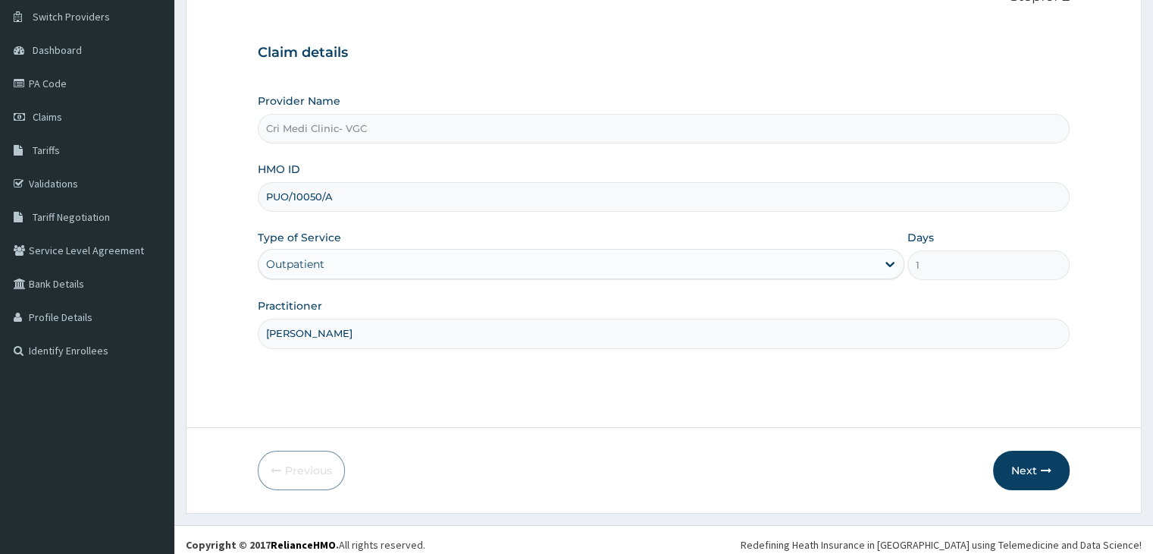
scroll to position [124, 0]
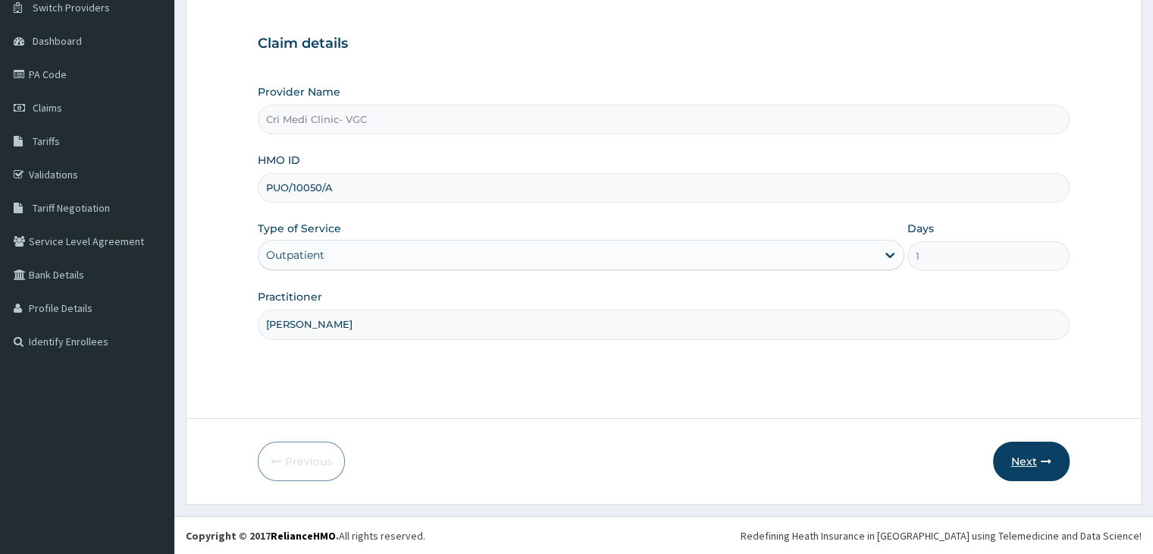
click at [1022, 450] on button "Next" at bounding box center [1031, 460] width 77 height 39
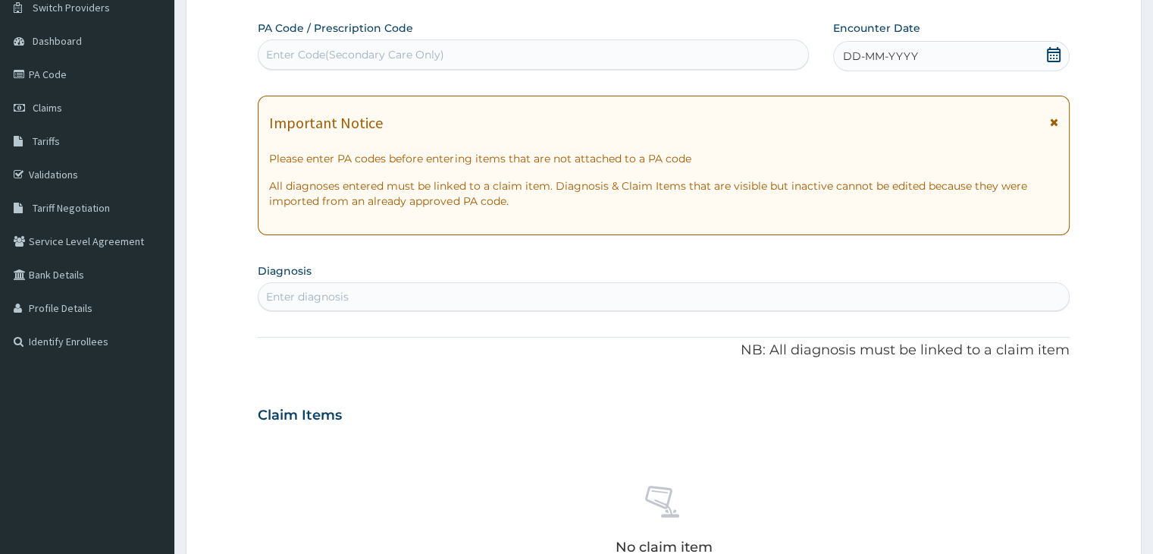
click at [933, 49] on div "DD-MM-YYYY" at bounding box center [951, 56] width 236 height 30
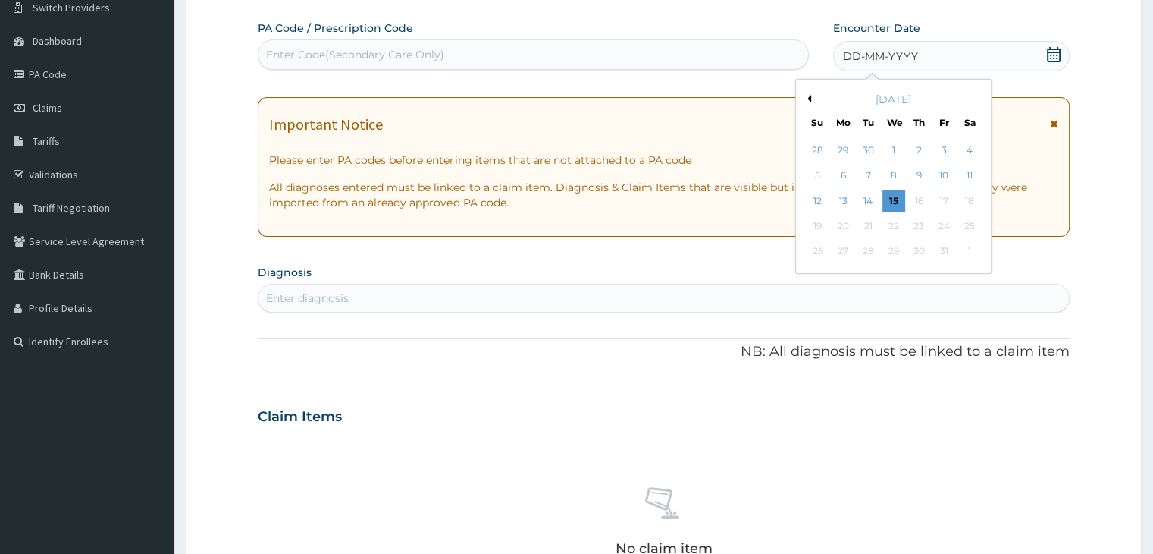
click at [809, 98] on button "Previous Month" at bounding box center [808, 99] width 8 height 8
click at [862, 241] on div "29" at bounding box center [868, 251] width 23 height 23
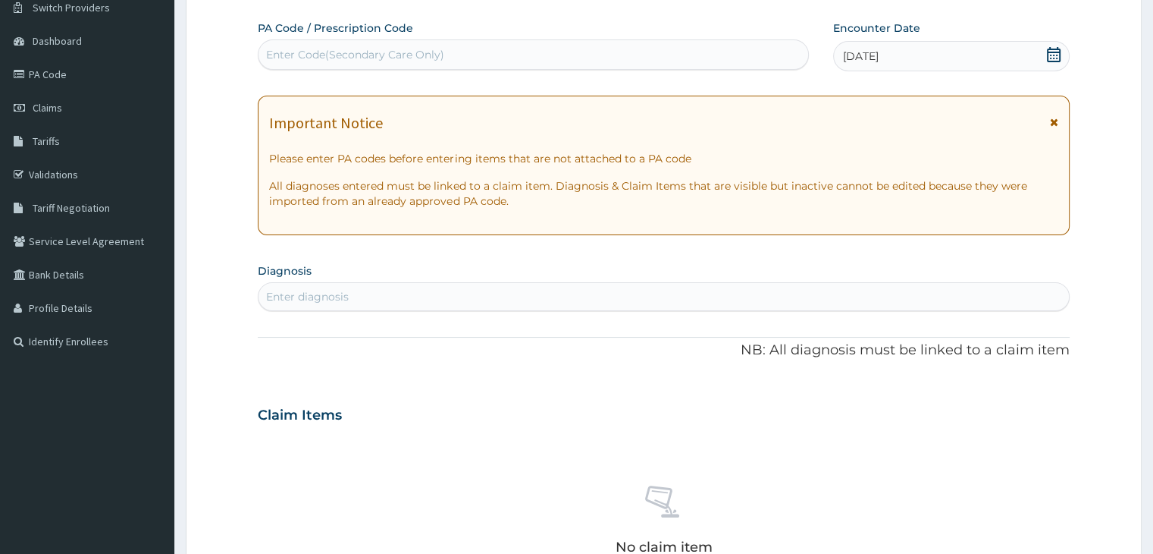
click at [432, 295] on div "Enter diagnosis" at bounding box center [664, 296] width 810 height 24
type input "[MEDICAL_DATA]"
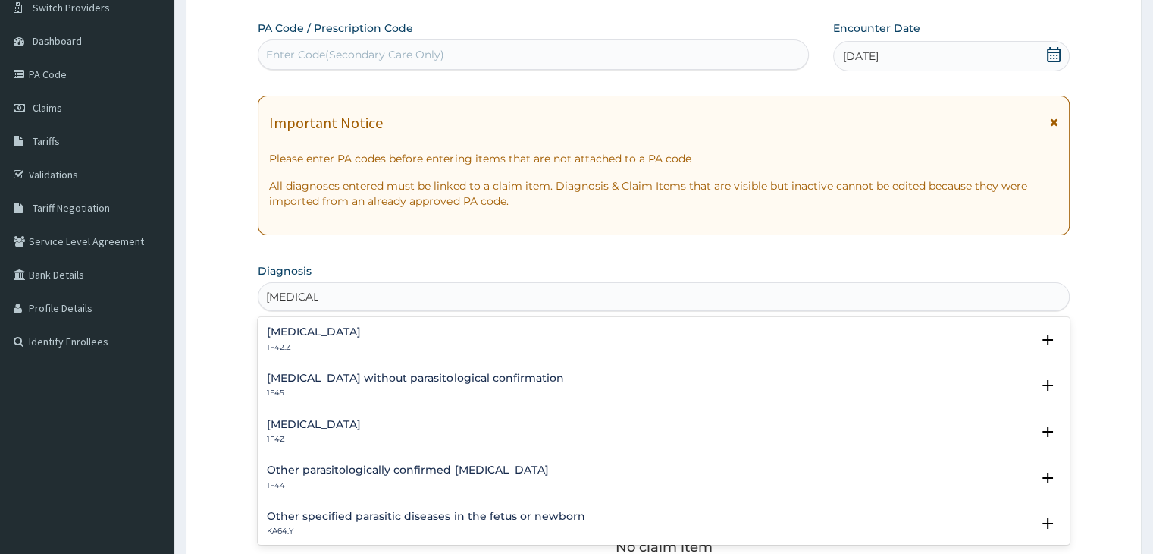
click at [361, 337] on div "[MEDICAL_DATA] 1F42.Z" at bounding box center [314, 339] width 94 height 27
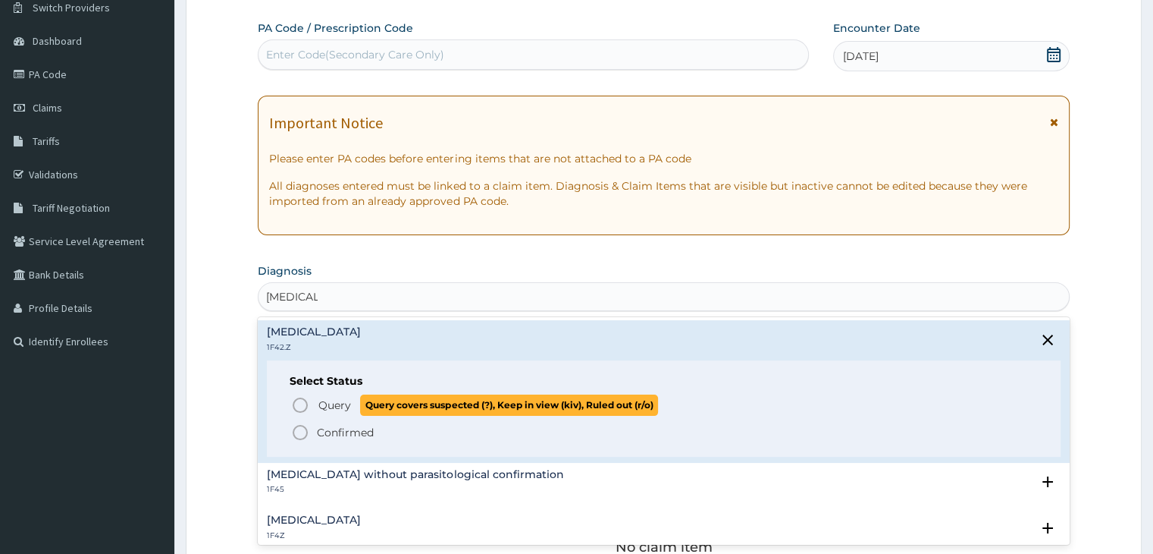
click at [340, 398] on span "Query" at bounding box center [334, 404] width 33 height 15
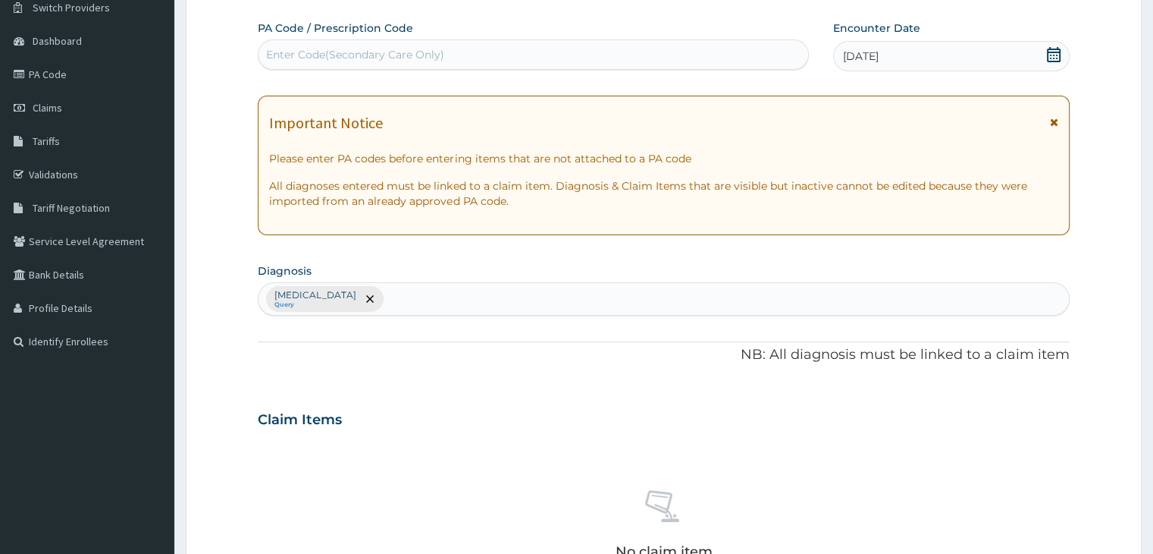
scroll to position [381, 0]
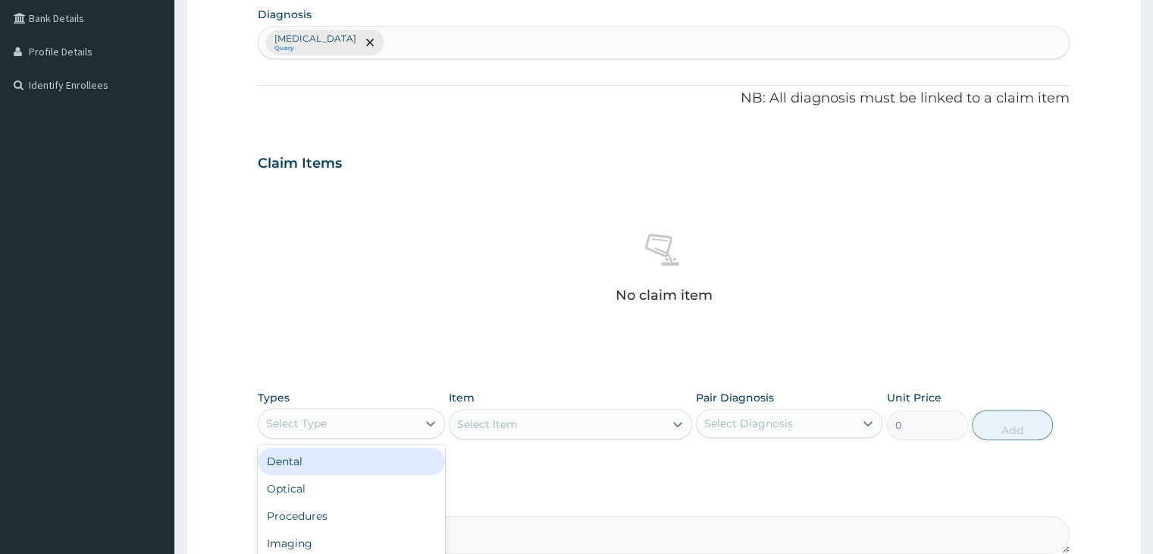
click at [338, 419] on div "Select Type" at bounding box center [338, 423] width 158 height 24
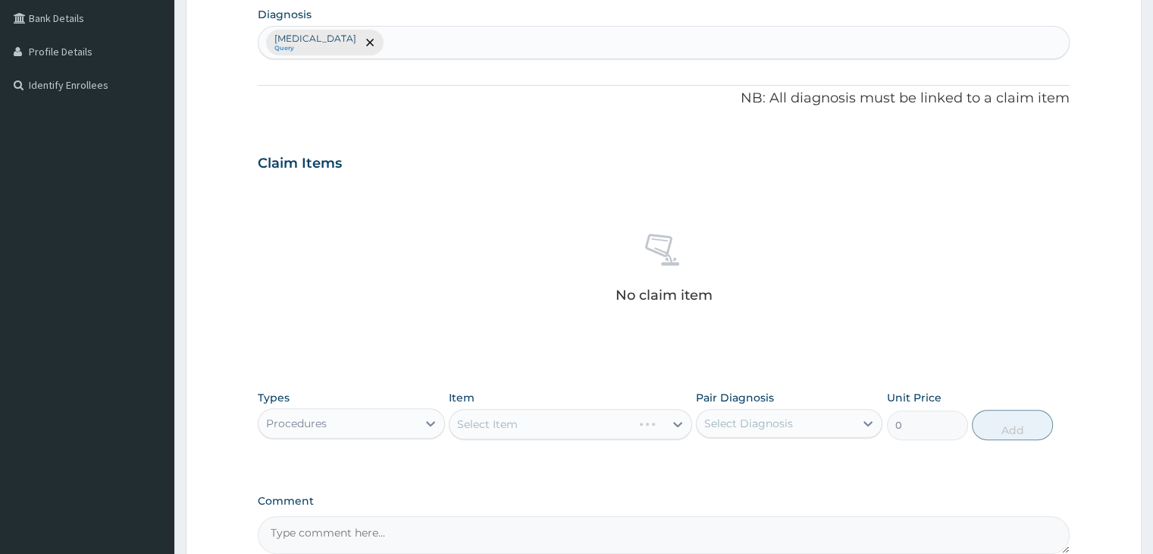
click at [557, 413] on div "Select Item" at bounding box center [570, 424] width 243 height 30
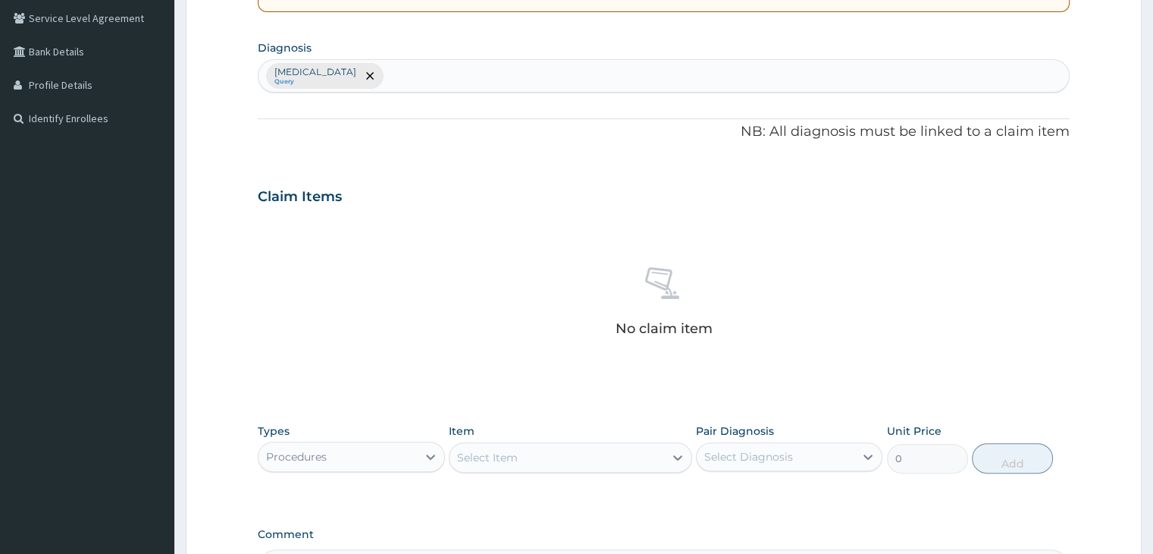
scroll to position [450, 0]
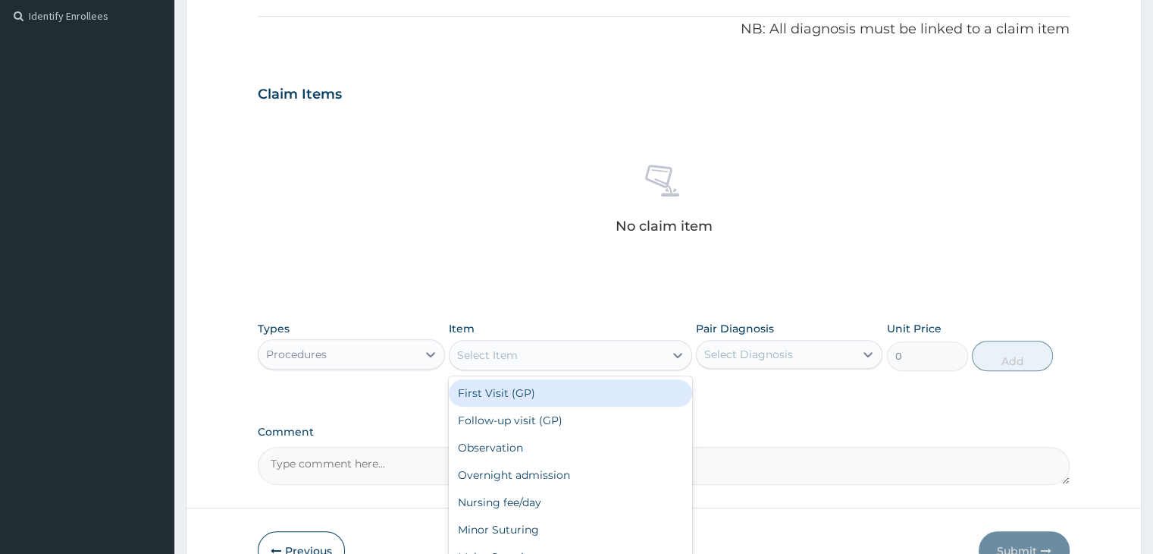
click at [494, 349] on div "Select Item" at bounding box center [487, 354] width 61 height 15
type input "2000"
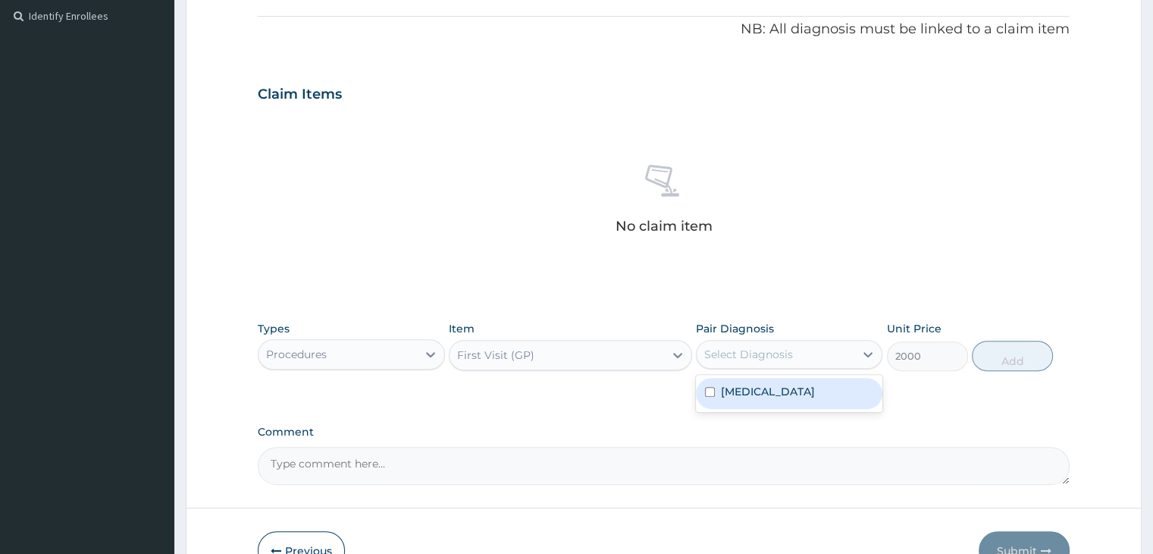
click at [844, 355] on div "Select Diagnosis" at bounding box center [776, 354] width 158 height 24
click at [815, 395] on label "[MEDICAL_DATA]" at bounding box center [768, 391] width 94 height 15
checkbox input "true"
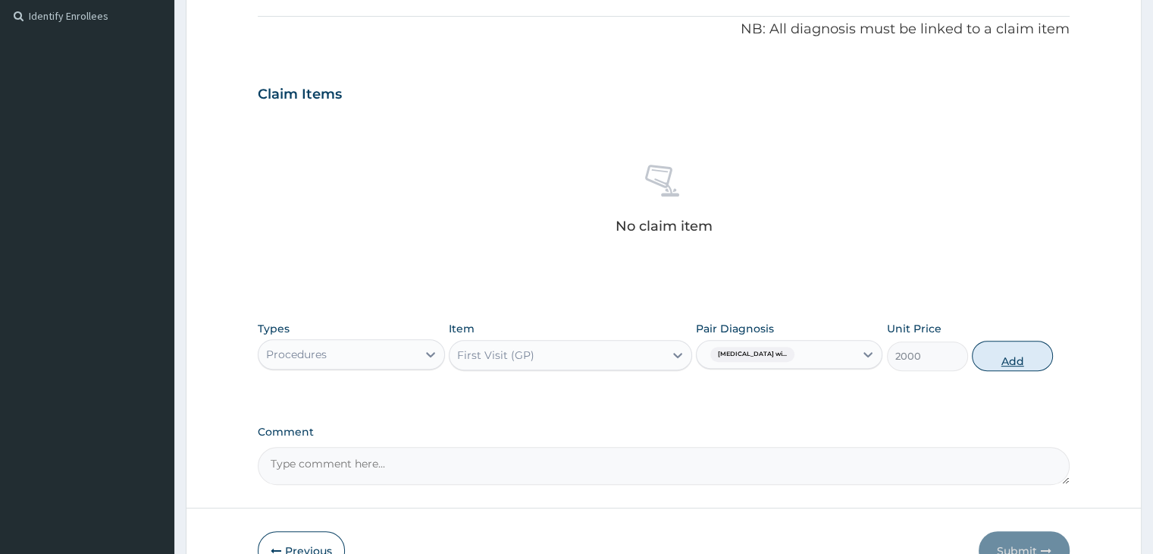
click at [1016, 360] on button "Add" at bounding box center [1012, 355] width 81 height 30
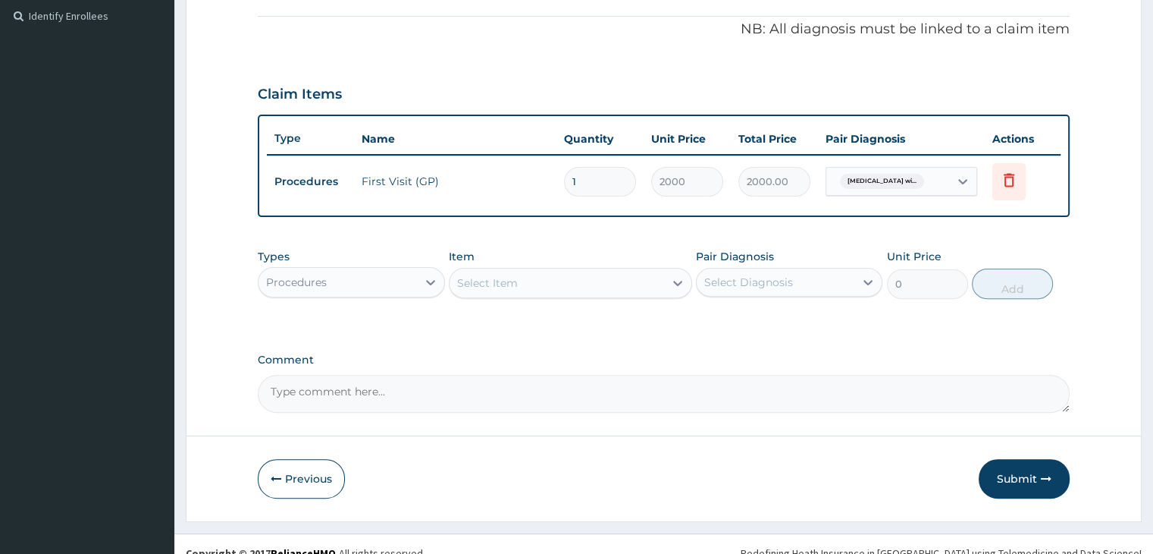
scroll to position [466, 0]
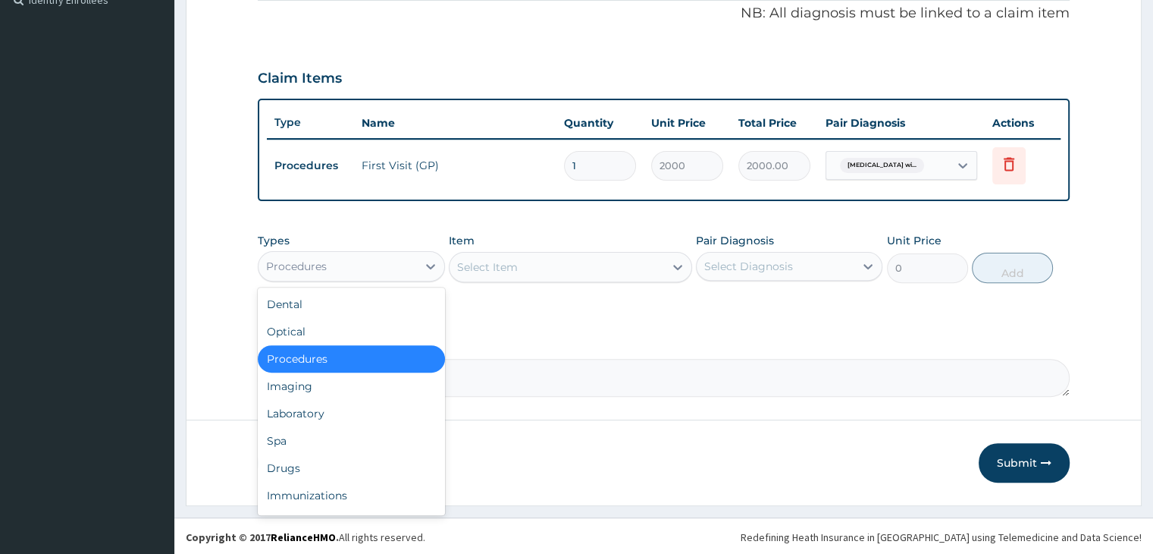
click at [374, 263] on div "Procedures" at bounding box center [338, 266] width 158 height 24
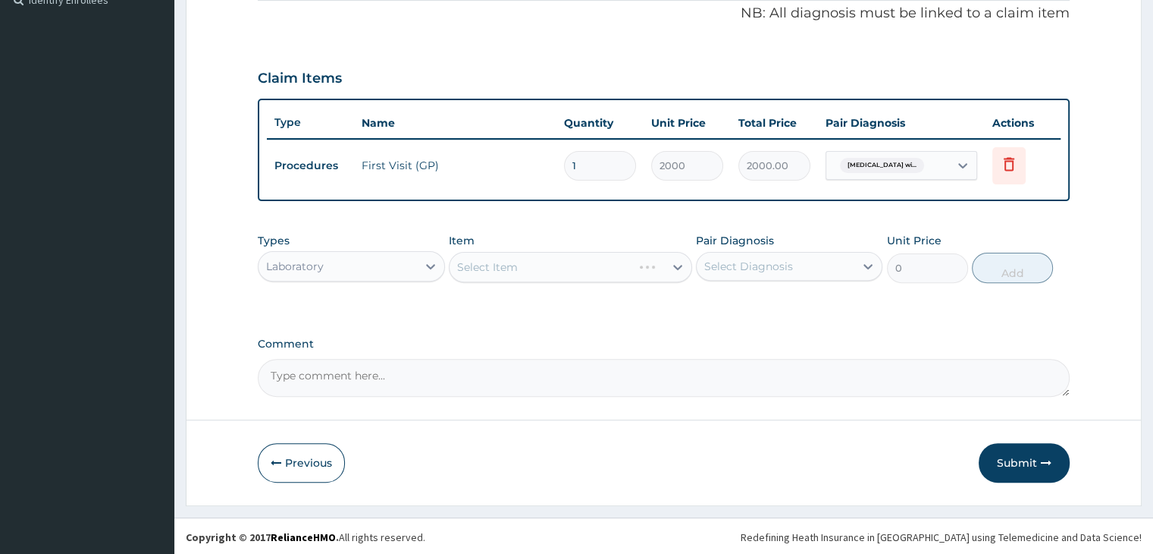
click at [567, 264] on div "Select Item" at bounding box center [570, 267] width 243 height 30
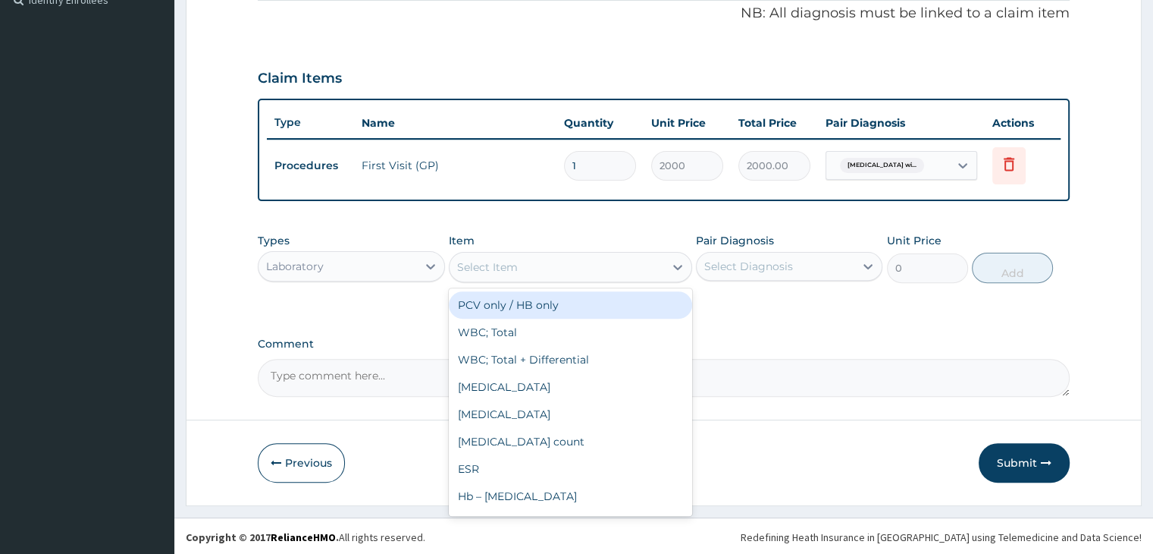
click at [567, 264] on div "Select Item" at bounding box center [557, 267] width 215 height 24
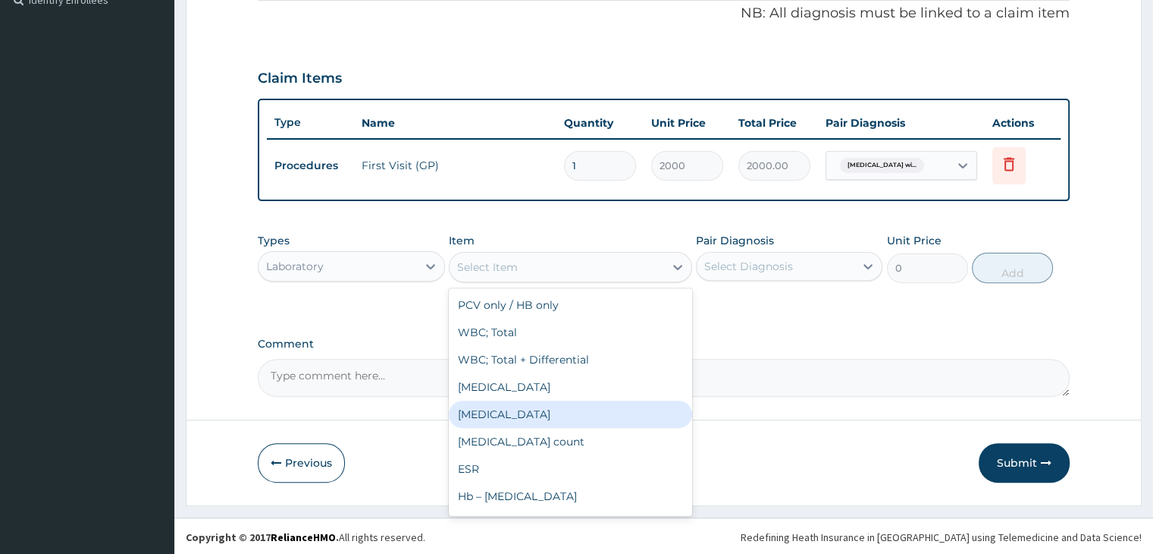
type input "2800"
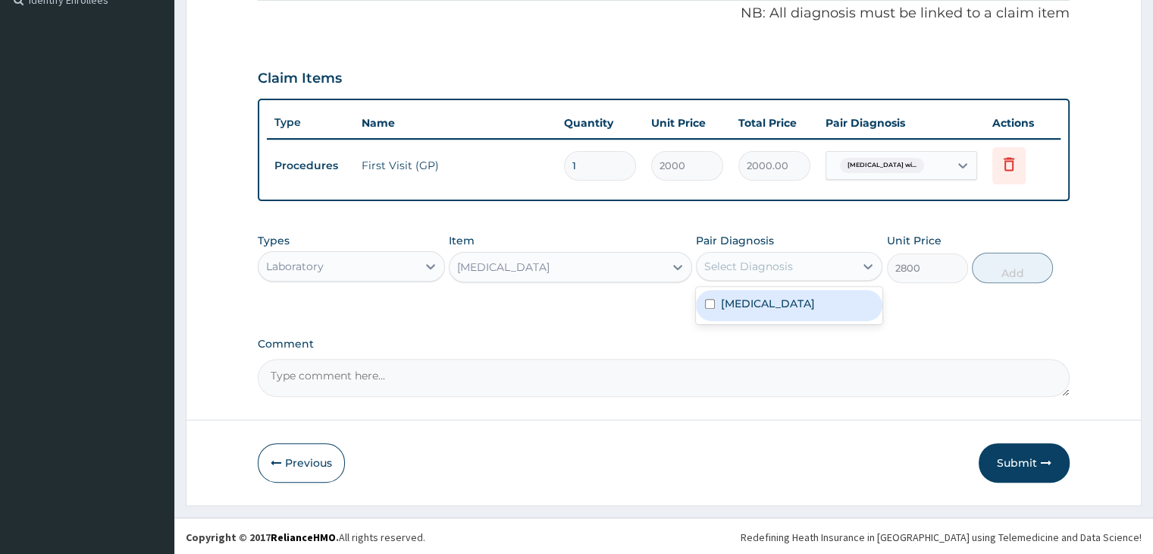
click at [730, 265] on div "Select Diagnosis" at bounding box center [748, 266] width 89 height 15
click at [765, 307] on label "[MEDICAL_DATA]" at bounding box center [768, 303] width 94 height 15
checkbox input "true"
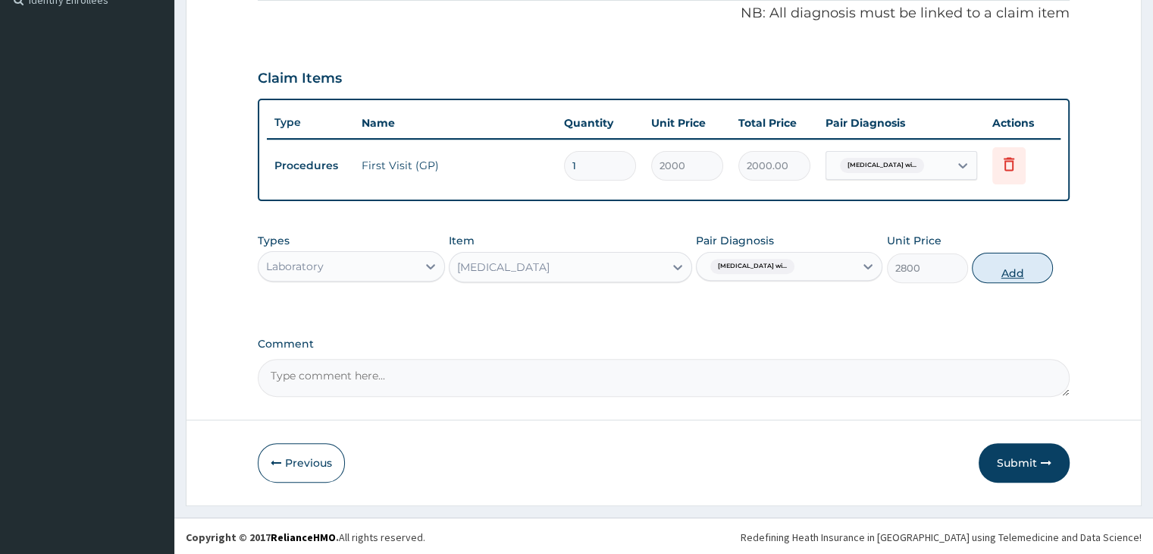
click at [1015, 274] on button "Add" at bounding box center [1012, 268] width 81 height 30
type input "0"
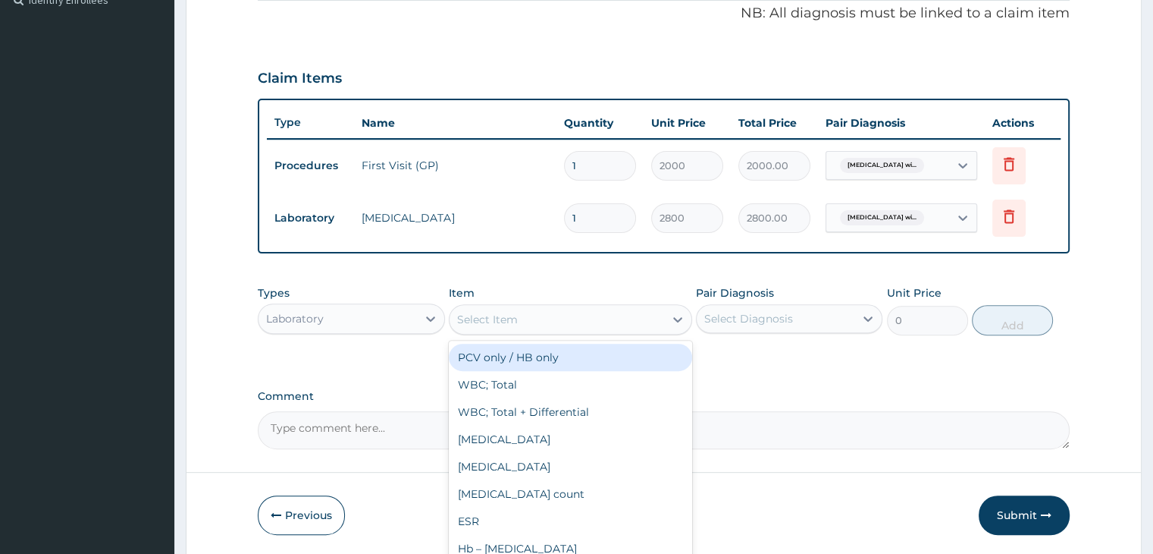
click at [495, 325] on div "Select Item" at bounding box center [557, 319] width 215 height 24
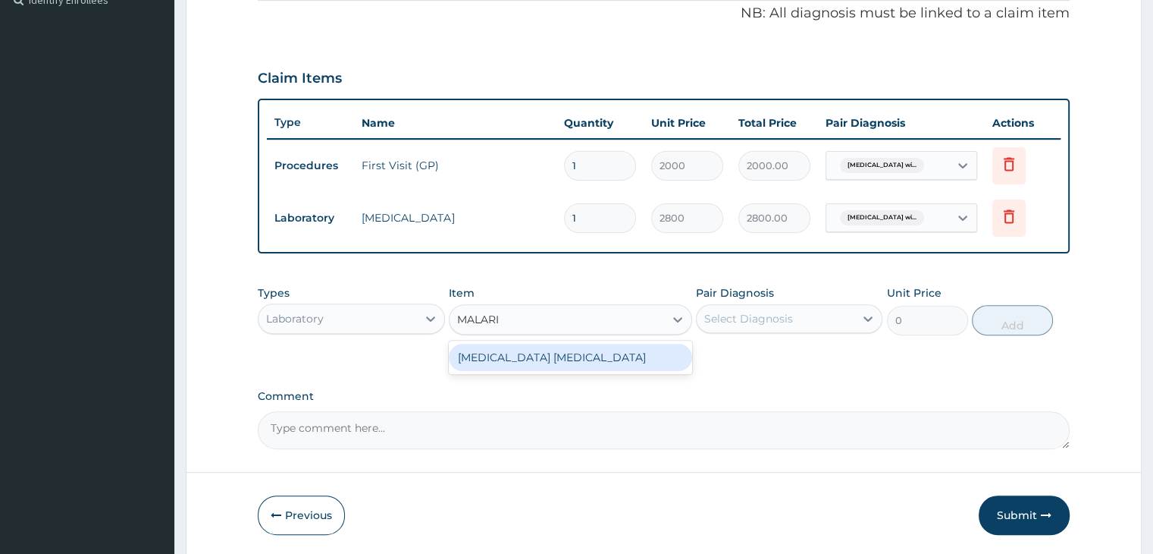
type input "[MEDICAL_DATA]"
type input "1500"
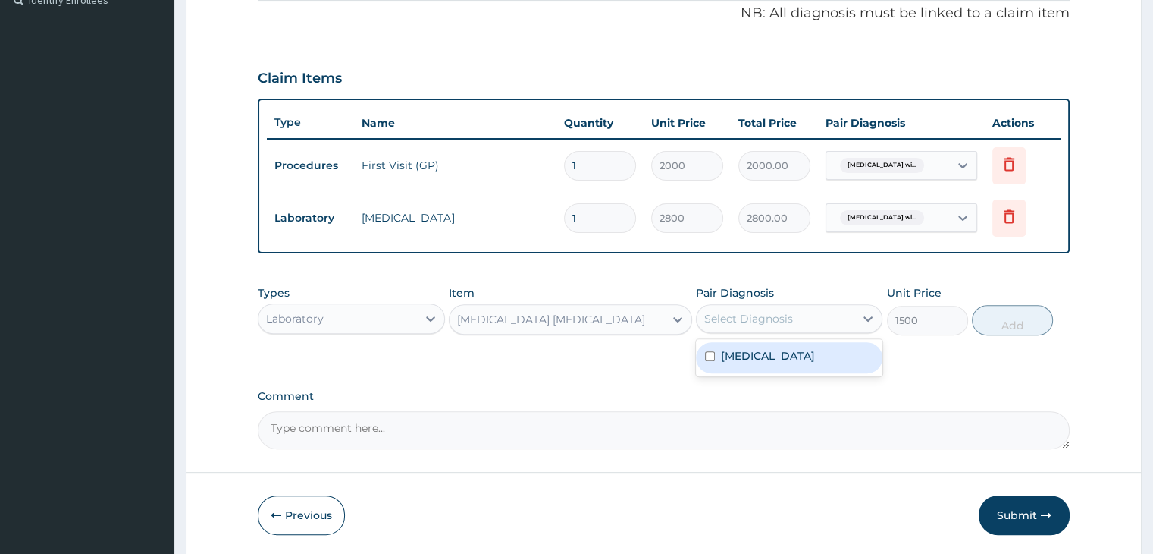
click at [752, 321] on div "Select Diagnosis" at bounding box center [748, 318] width 89 height 15
click at [767, 359] on label "[MEDICAL_DATA]" at bounding box center [768, 355] width 94 height 15
checkbox input "true"
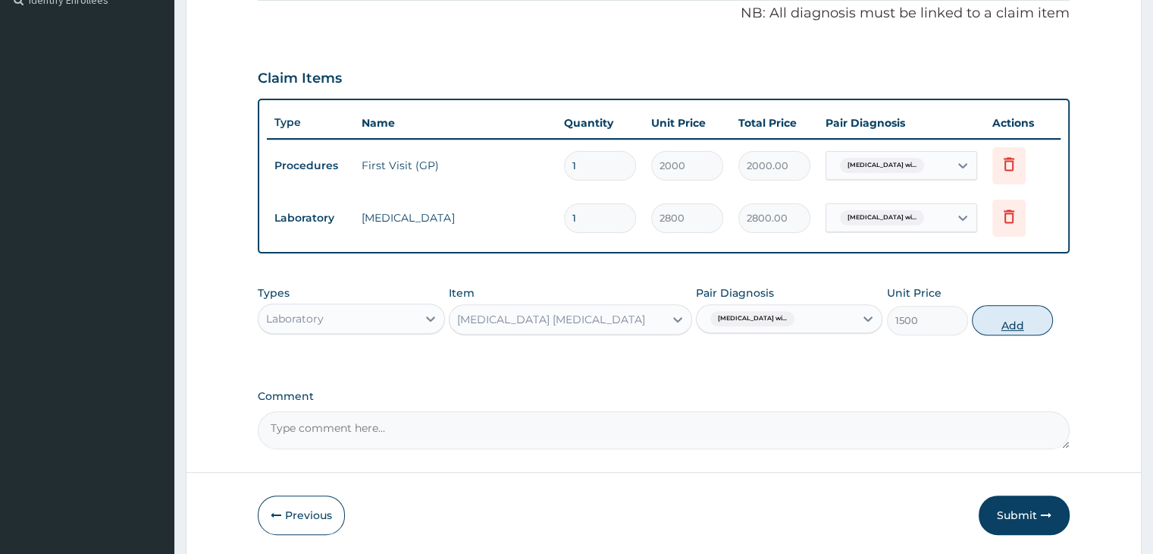
click at [1010, 318] on button "Add" at bounding box center [1012, 320] width 81 height 30
type input "0"
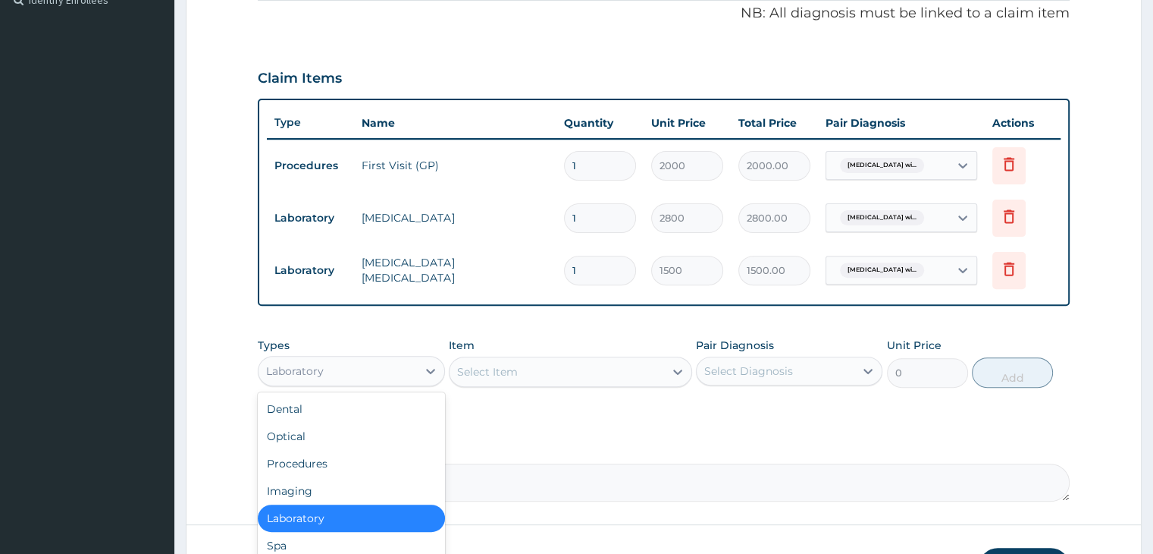
click at [388, 370] on div "Laboratory" at bounding box center [338, 371] width 158 height 24
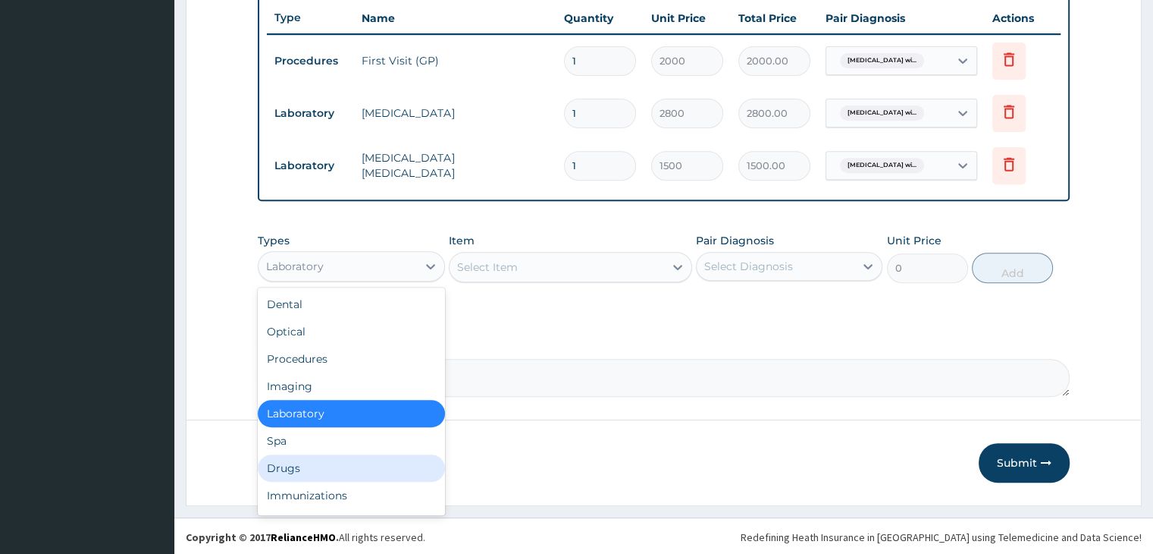
click at [322, 463] on div "Drugs" at bounding box center [351, 467] width 187 height 27
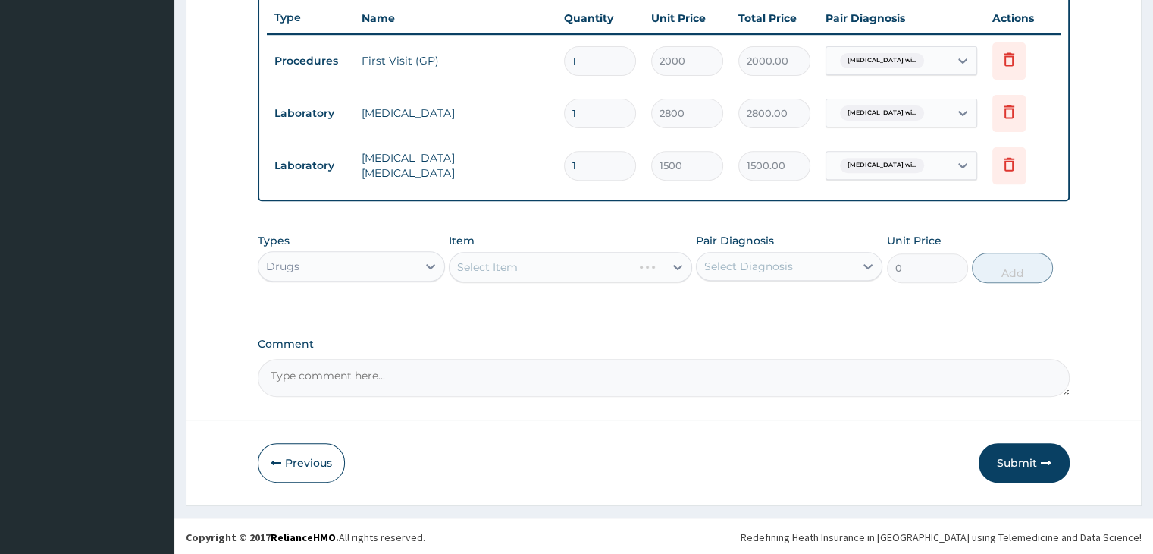
click at [528, 266] on div "Select Item" at bounding box center [570, 267] width 243 height 30
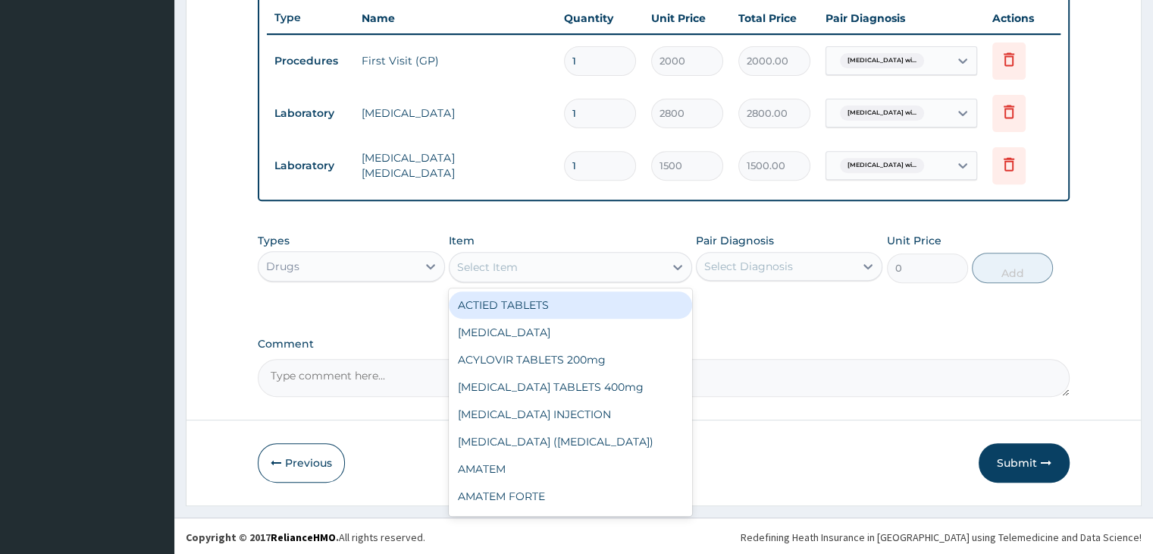
click at [528, 266] on div "Select Item" at bounding box center [557, 267] width 215 height 24
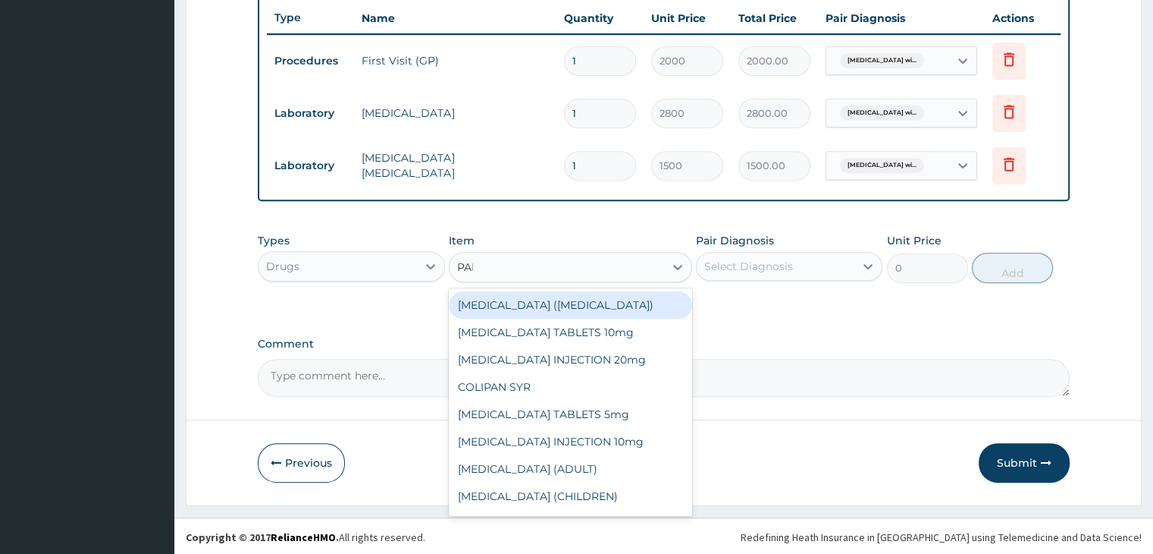
type input "PARA"
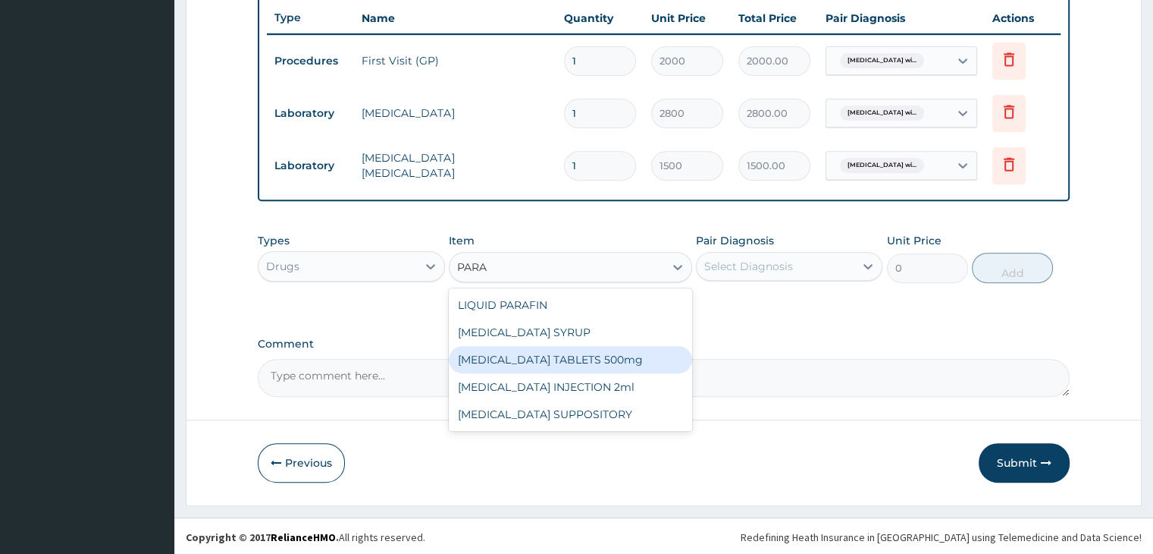
type input "12"
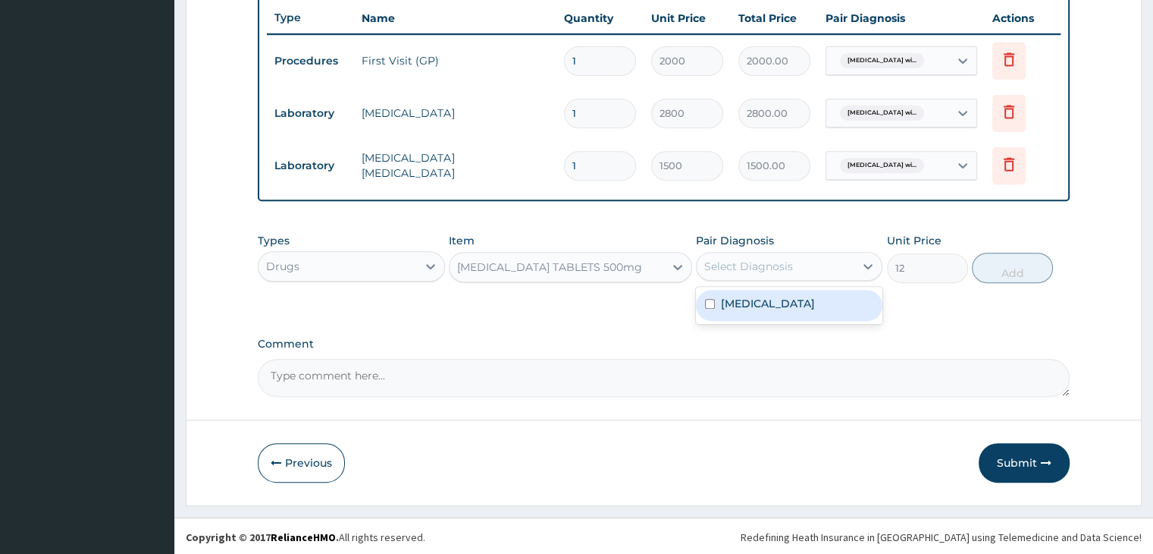
click at [807, 265] on div "Select Diagnosis" at bounding box center [776, 266] width 158 height 24
click at [800, 300] on label "Plasmodium malariae malaria without complication" at bounding box center [768, 303] width 94 height 15
checkbox input "true"
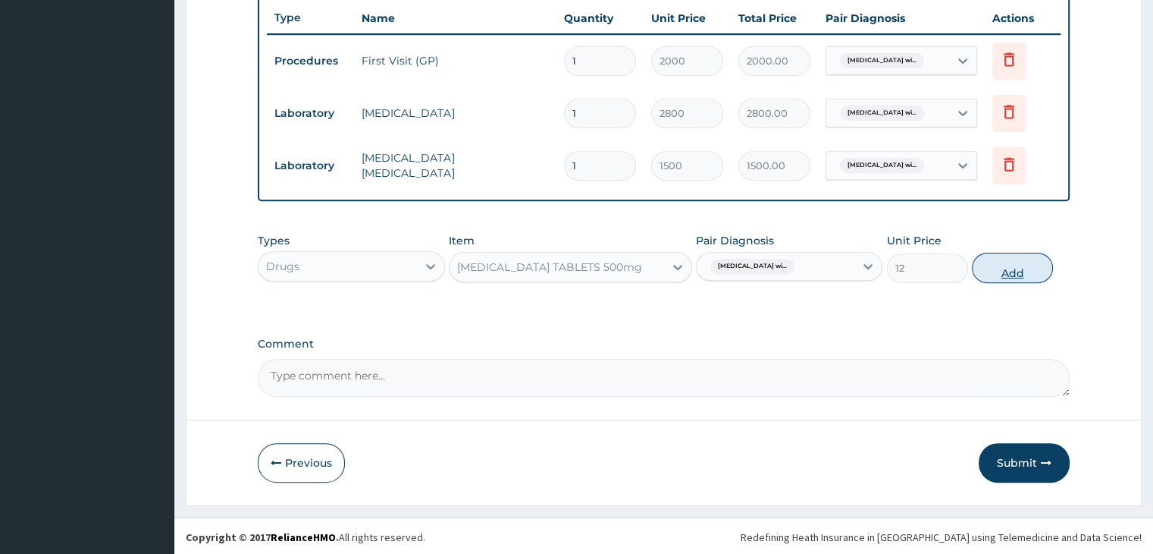
click at [1028, 261] on button "Add" at bounding box center [1012, 268] width 81 height 30
type input "0"
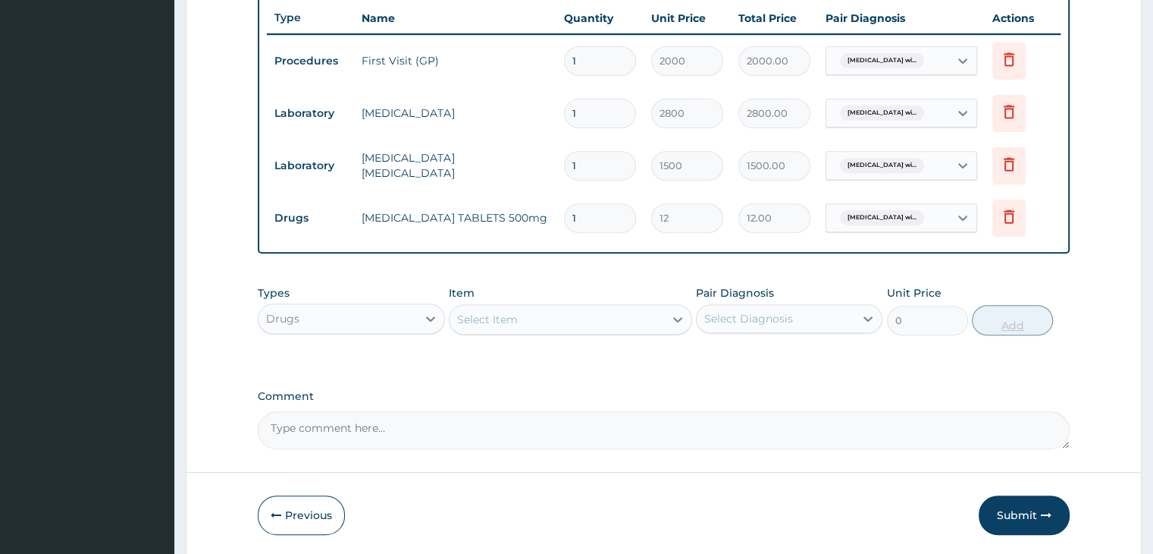
type input "18"
type input "216.00"
type input "18"
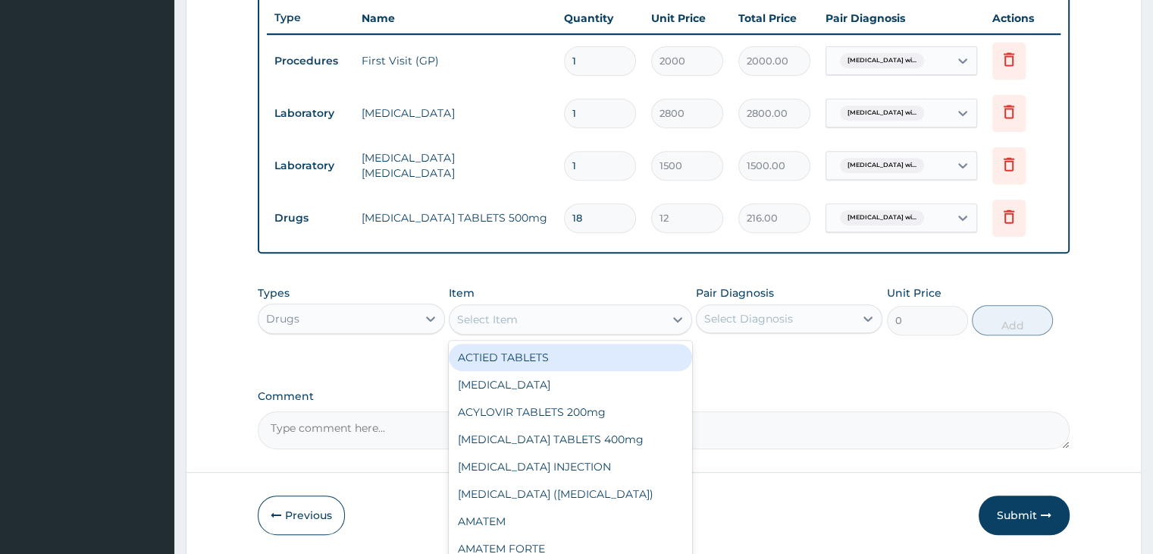
click at [503, 307] on div "Select Item" at bounding box center [557, 319] width 215 height 24
type input "LORAT"
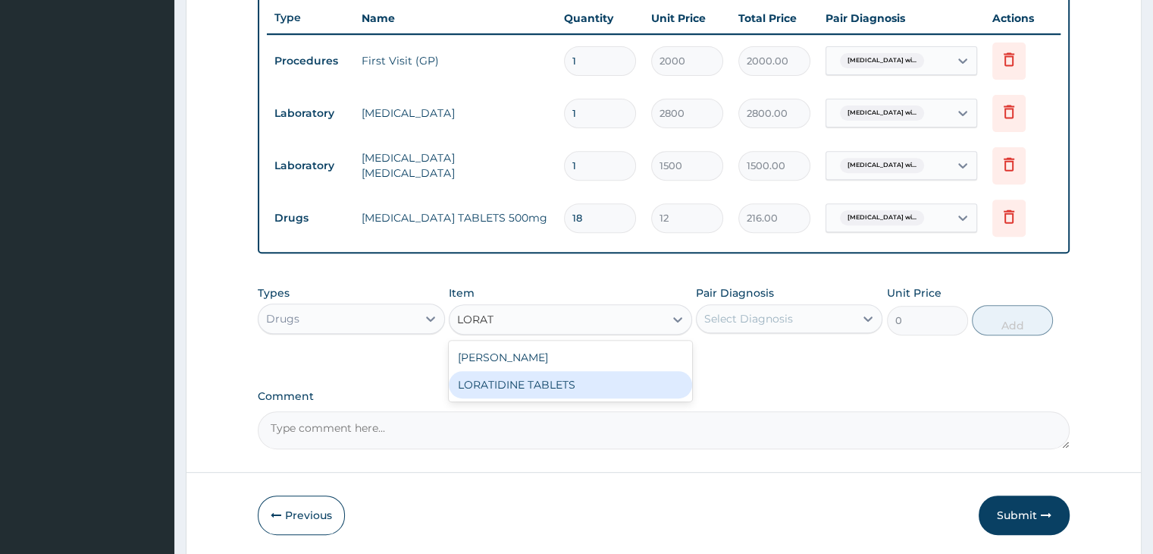
type input "30"
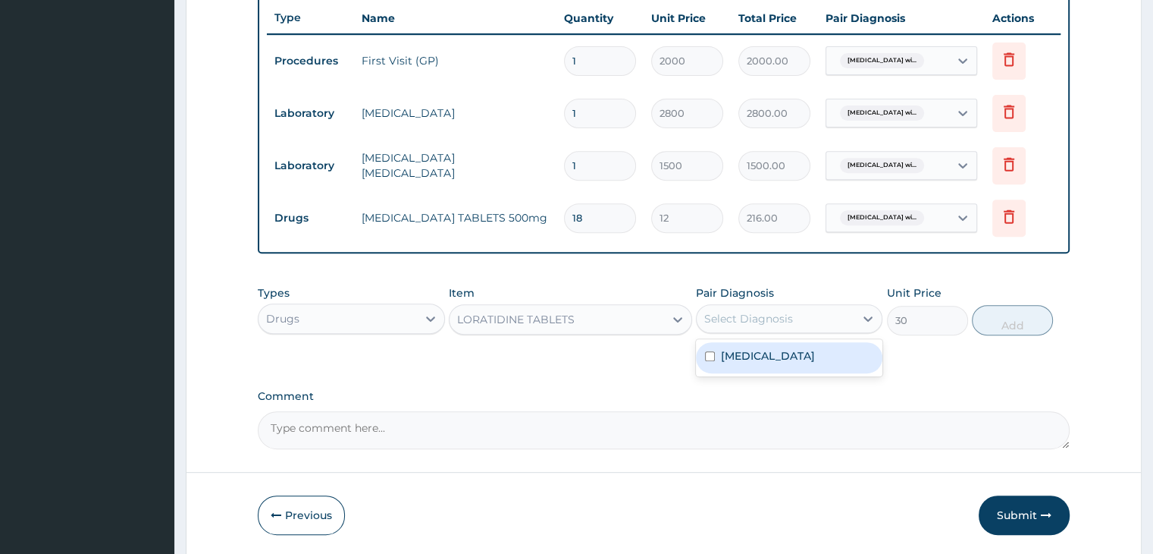
click at [746, 322] on div "Select Diagnosis" at bounding box center [748, 318] width 89 height 15
click at [753, 363] on label "Plasmodium malariae malaria without complication" at bounding box center [768, 355] width 94 height 15
checkbox input "true"
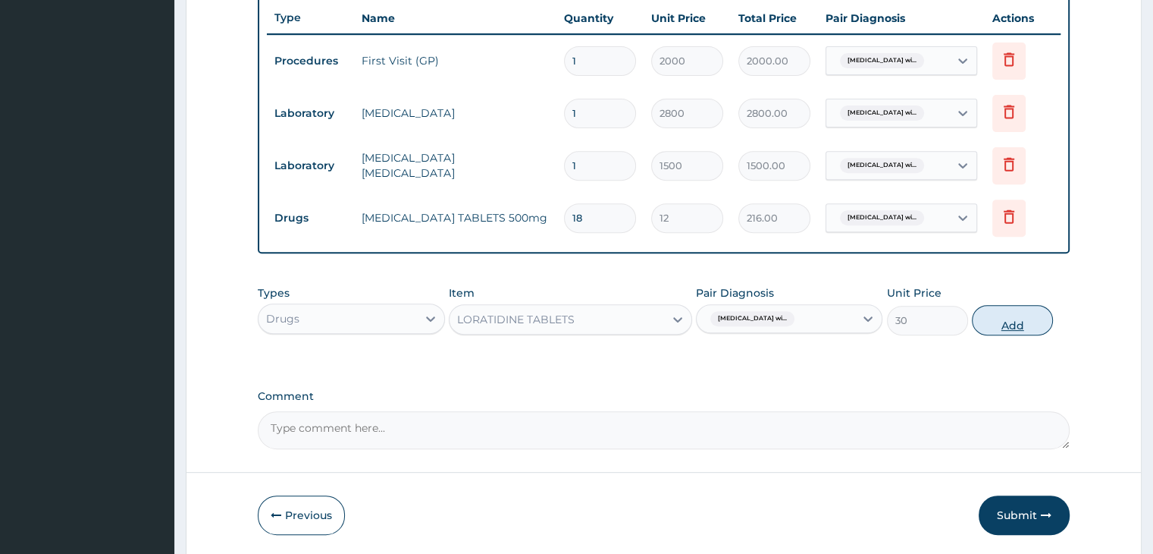
click at [1013, 326] on button "Add" at bounding box center [1012, 320] width 81 height 30
type input "0"
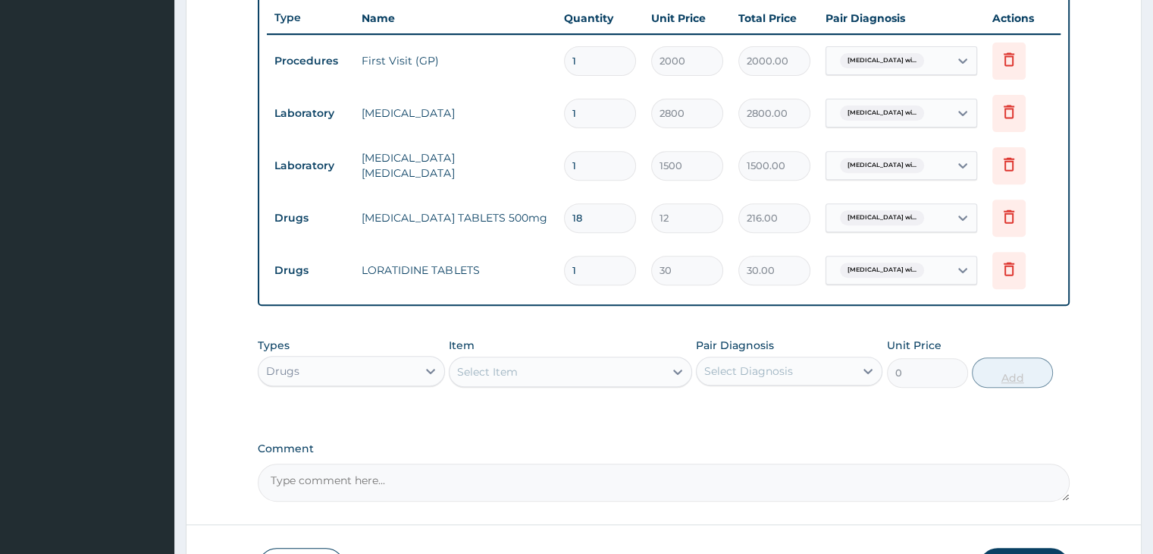
type input "0.00"
type input "7"
type input "210.00"
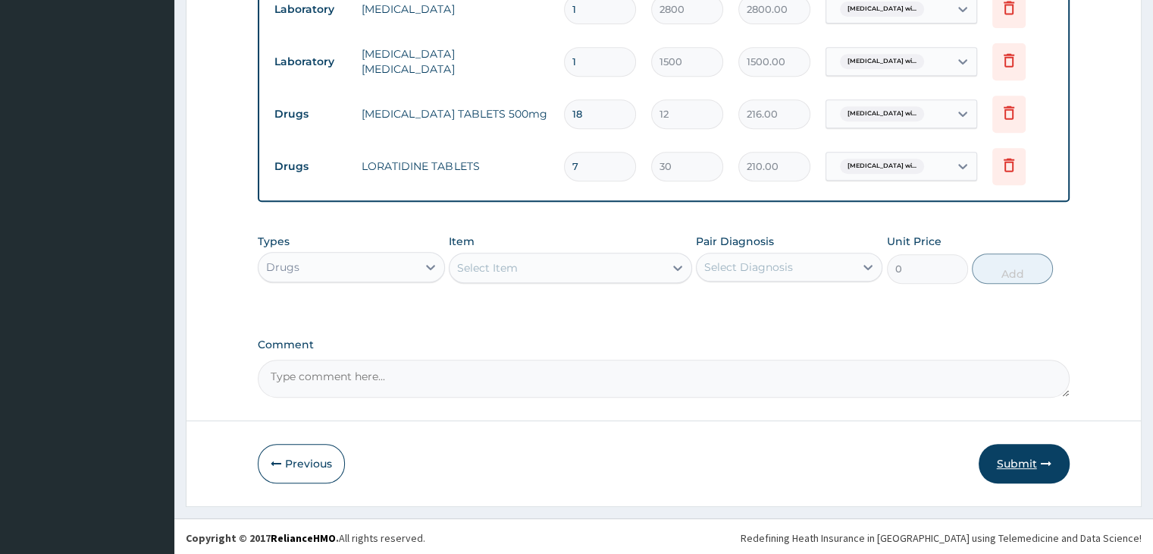
type input "7"
click at [1020, 453] on button "Submit" at bounding box center [1024, 463] width 91 height 39
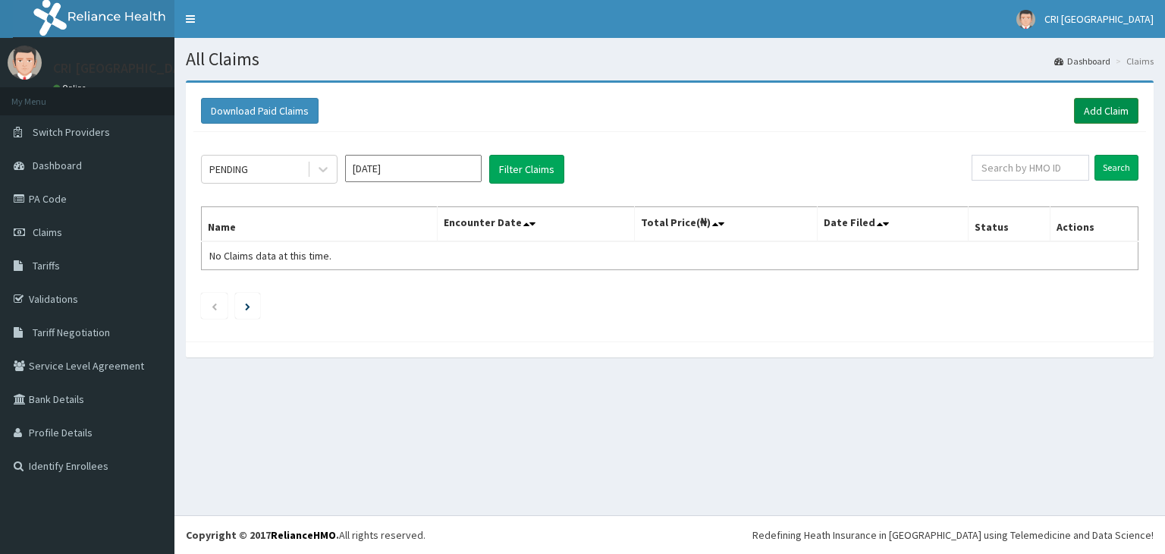
click at [1088, 114] on link "Add Claim" at bounding box center [1106, 111] width 64 height 26
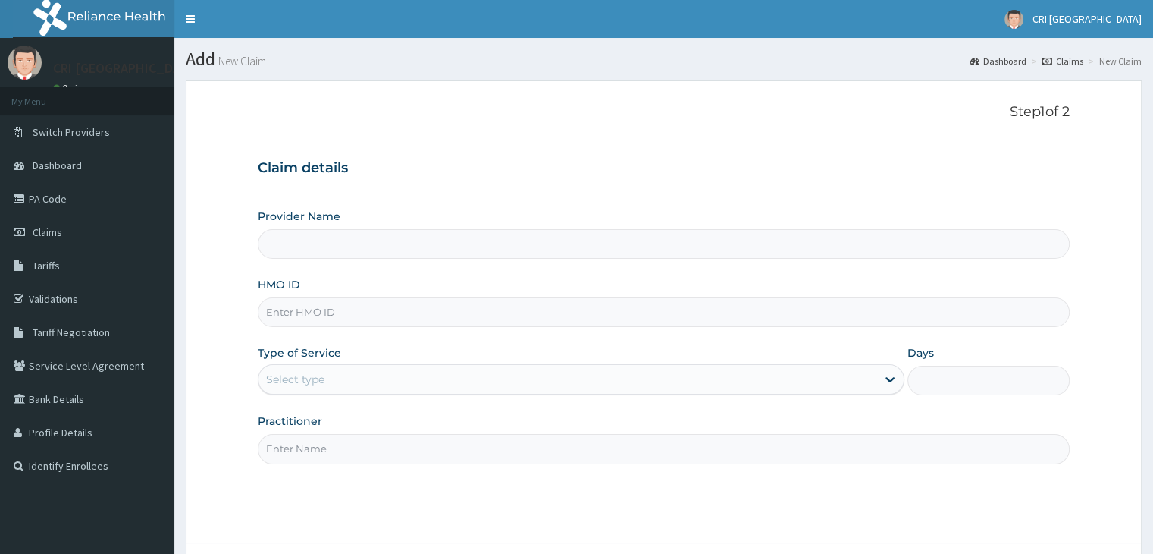
click at [519, 310] on input "HMO ID" at bounding box center [663, 312] width 811 height 30
type input "Cri Medi Clinic- VGC"
type input "MGG/10011/A"
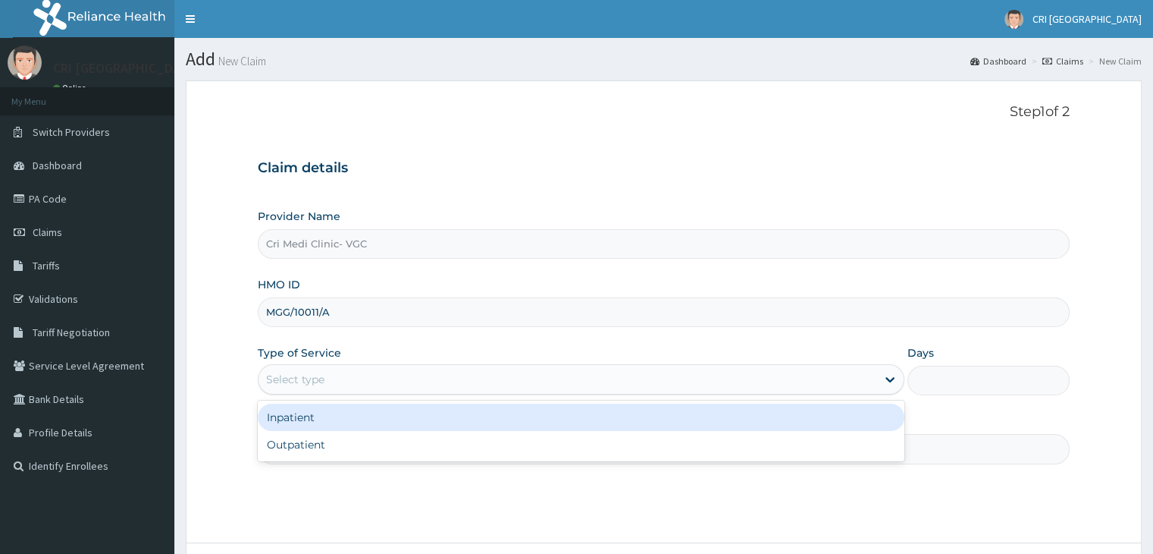
click at [413, 383] on div "Select type" at bounding box center [568, 379] width 618 height 24
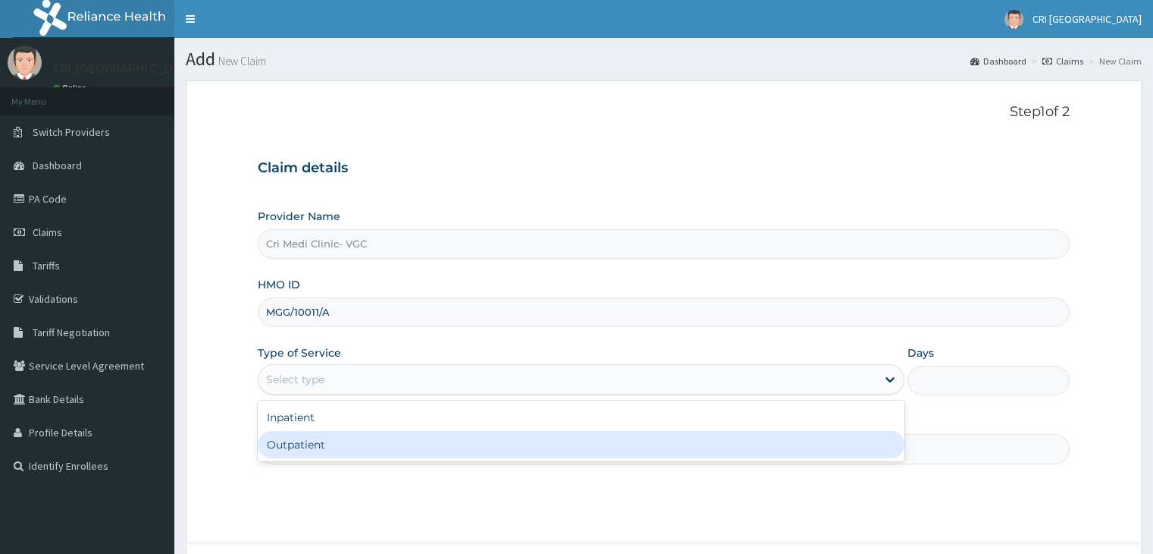
click at [394, 435] on div "Outpatient" at bounding box center [581, 444] width 647 height 27
type input "1"
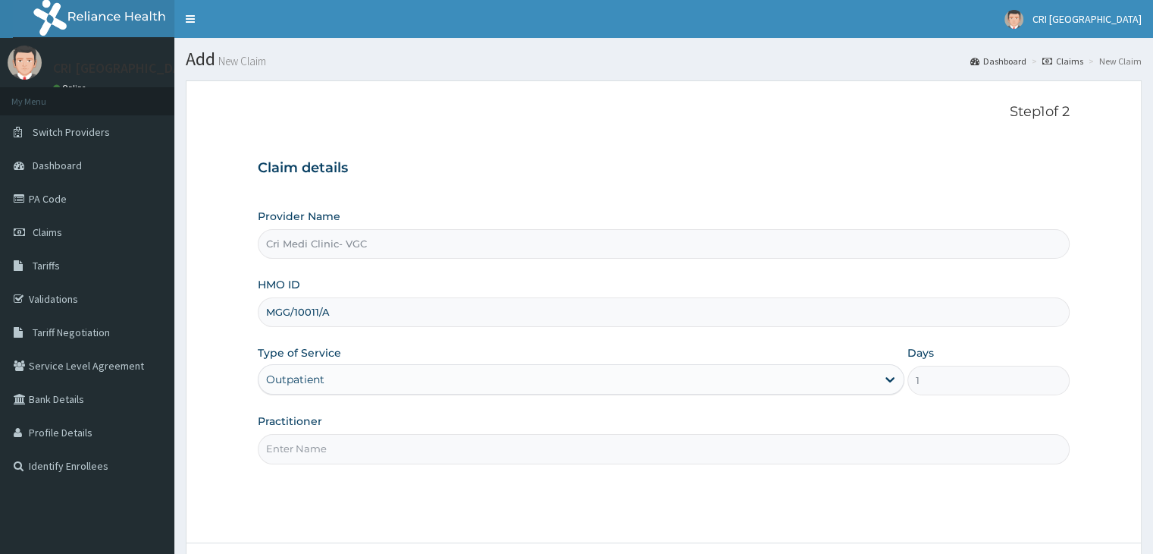
click at [394, 435] on input "Practitioner" at bounding box center [663, 449] width 811 height 30
type input "[PERSON_NAME]"
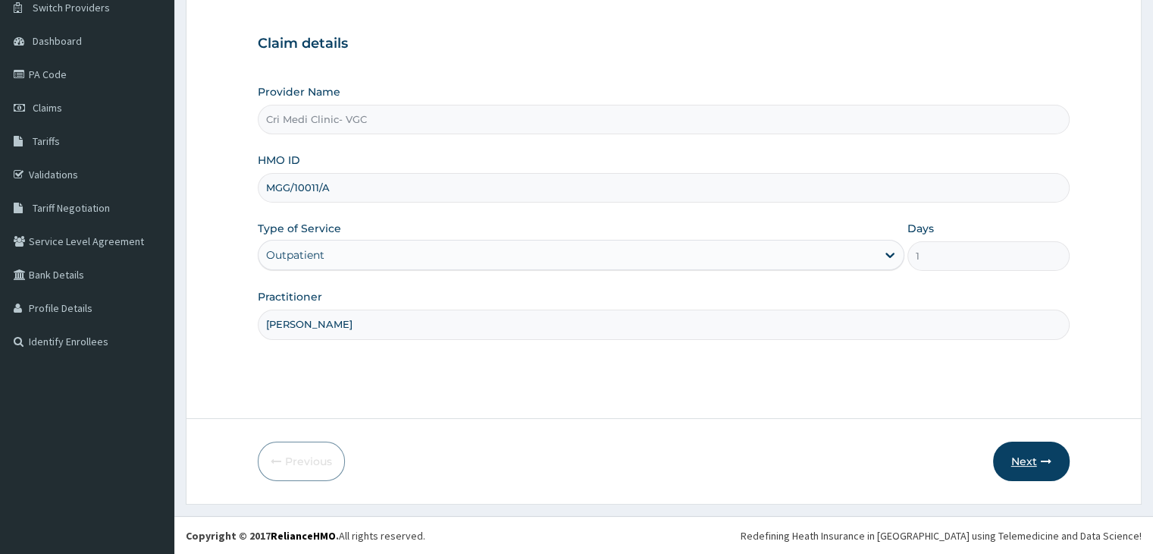
click at [1034, 456] on button "Next" at bounding box center [1031, 460] width 77 height 39
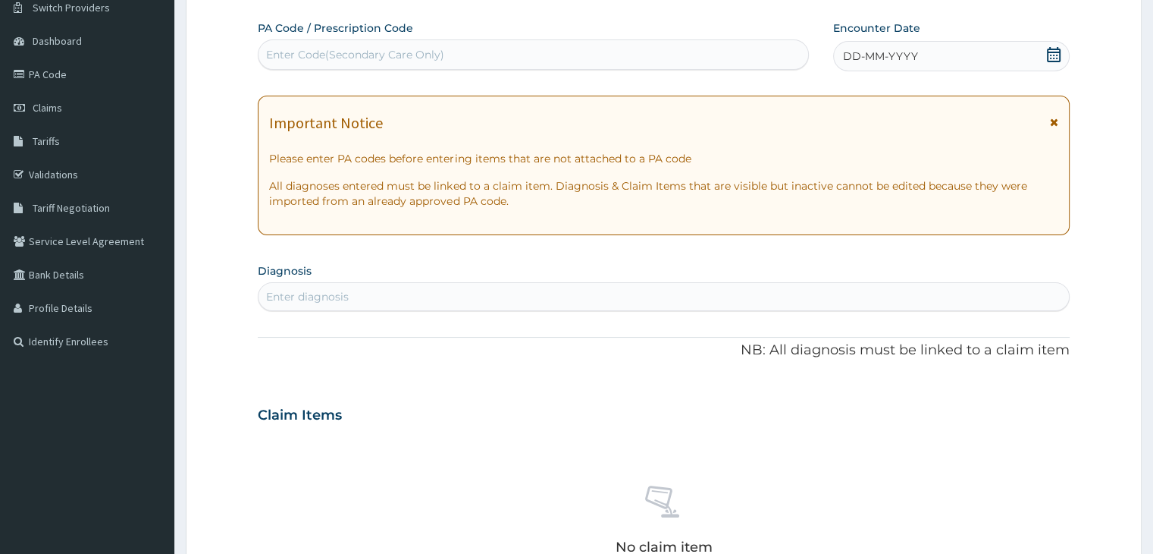
click at [939, 52] on div "DD-MM-YYYY" at bounding box center [951, 56] width 236 height 30
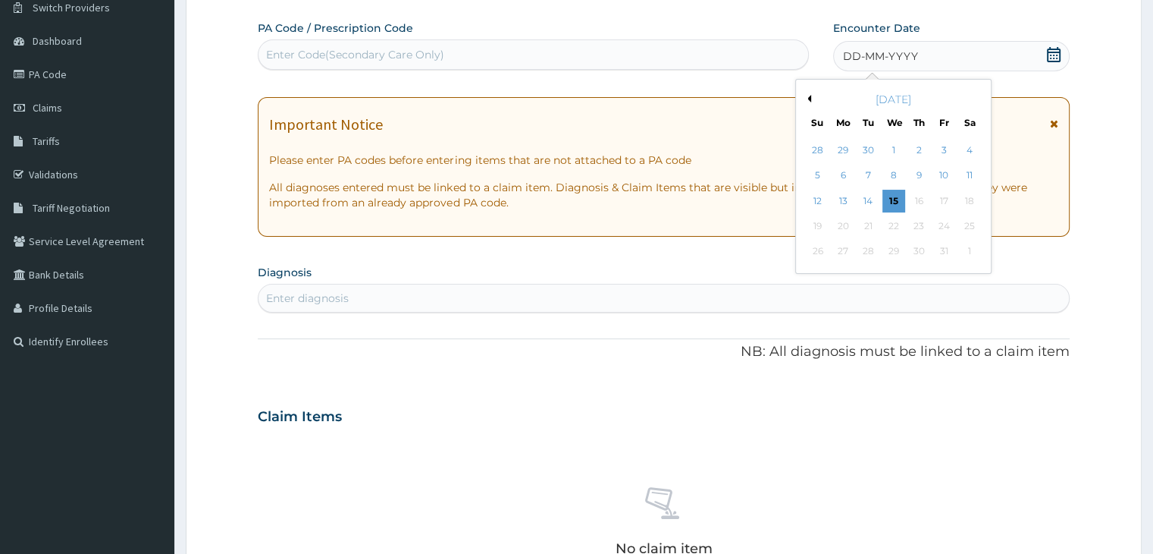
click at [804, 98] on button "Previous Month" at bounding box center [808, 99] width 8 height 8
click at [913, 249] on div "31" at bounding box center [919, 251] width 23 height 23
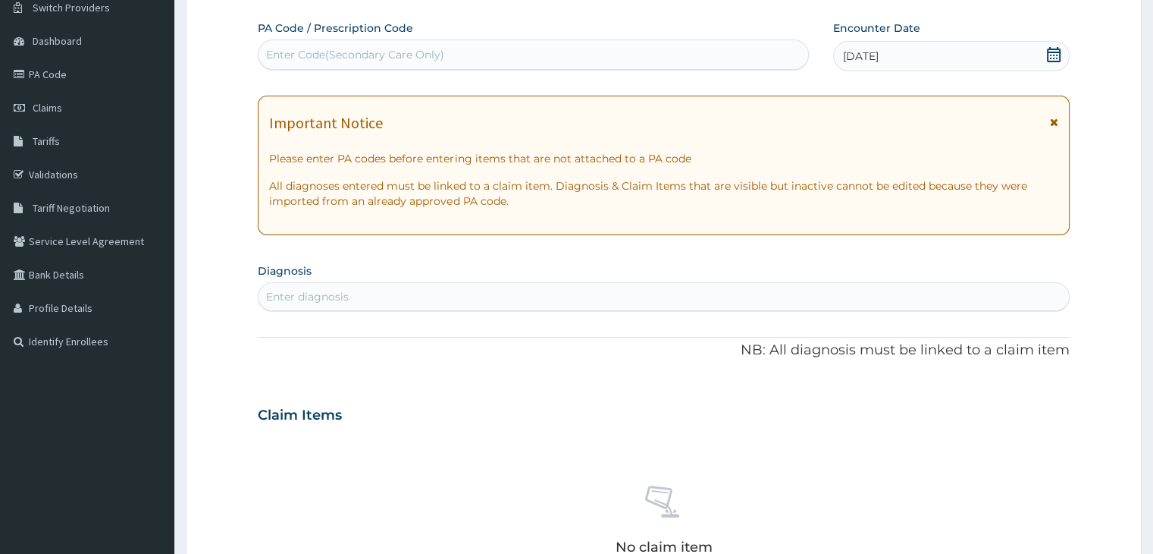
click at [473, 293] on div "Enter diagnosis" at bounding box center [664, 296] width 810 height 24
type input "F"
type input "MALARIA"
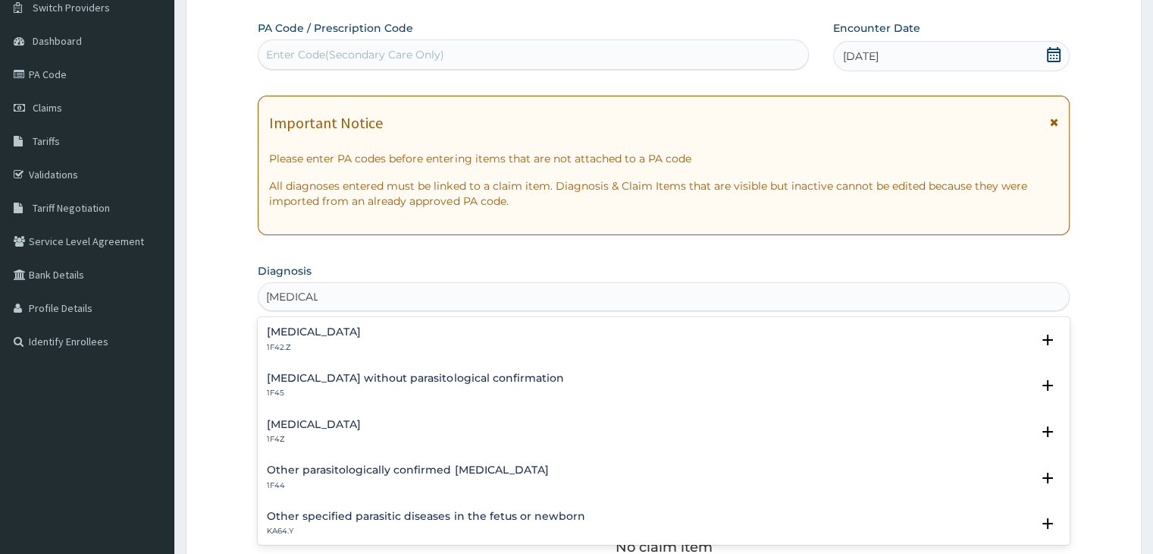
click at [361, 331] on h4 "Plasmodium malariae malaria without complication" at bounding box center [314, 331] width 94 height 11
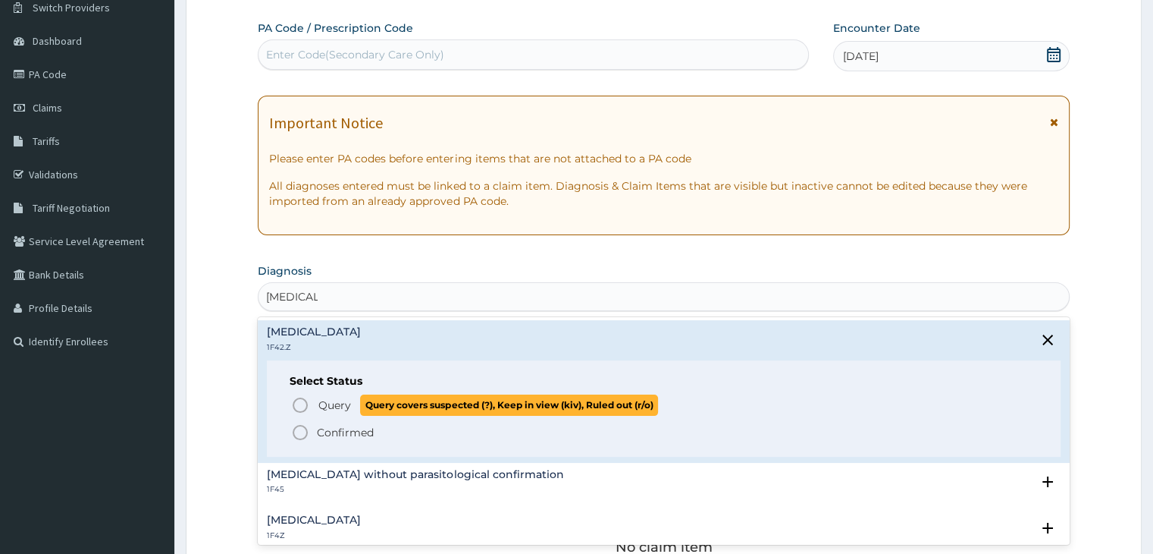
click at [325, 404] on span "Query" at bounding box center [334, 404] width 33 height 15
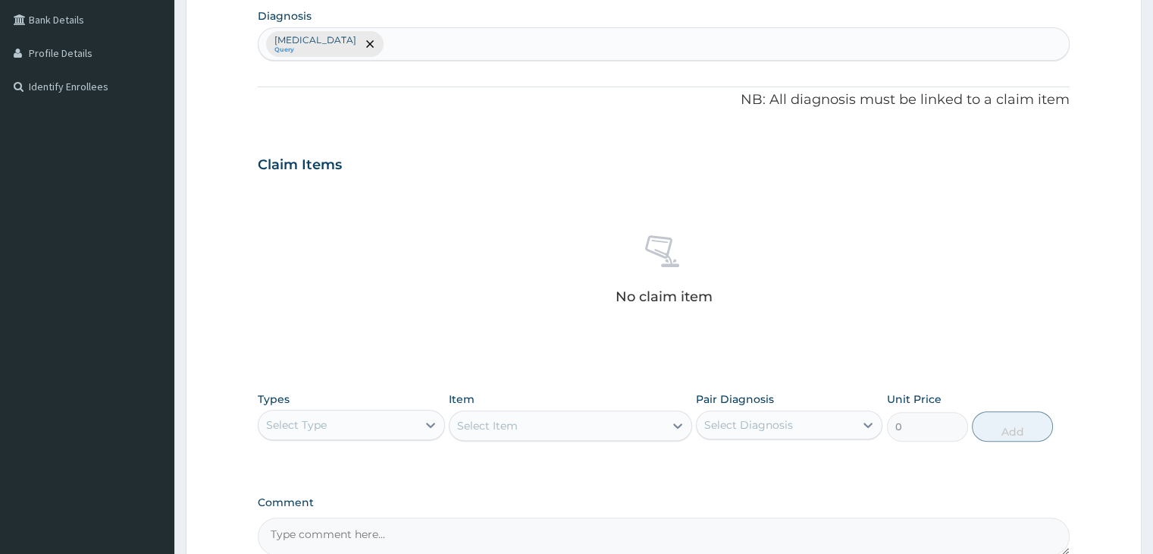
scroll to position [453, 0]
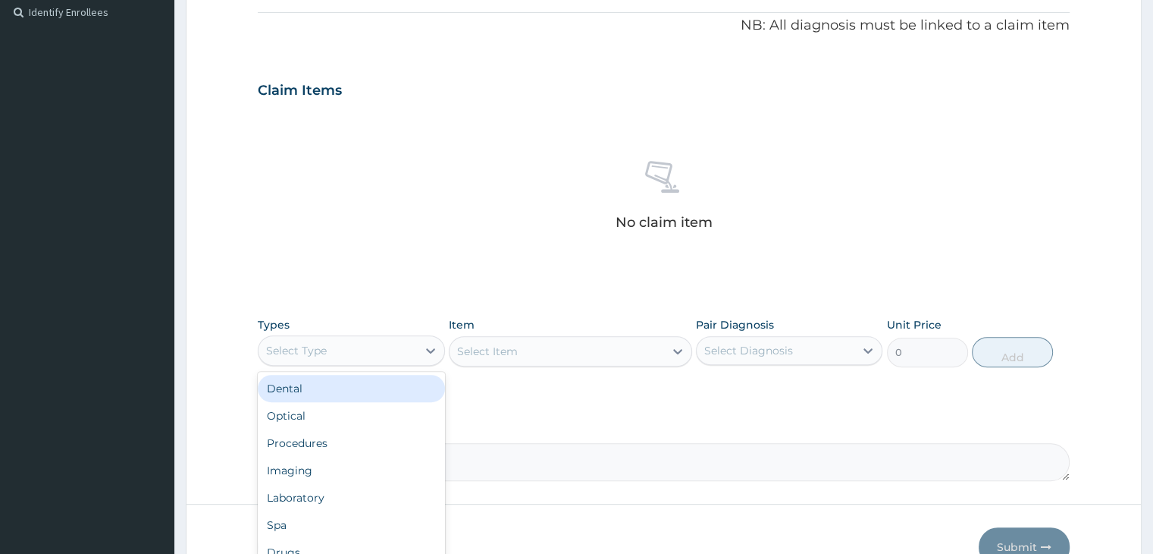
click at [400, 347] on div "Select Type" at bounding box center [338, 350] width 158 height 24
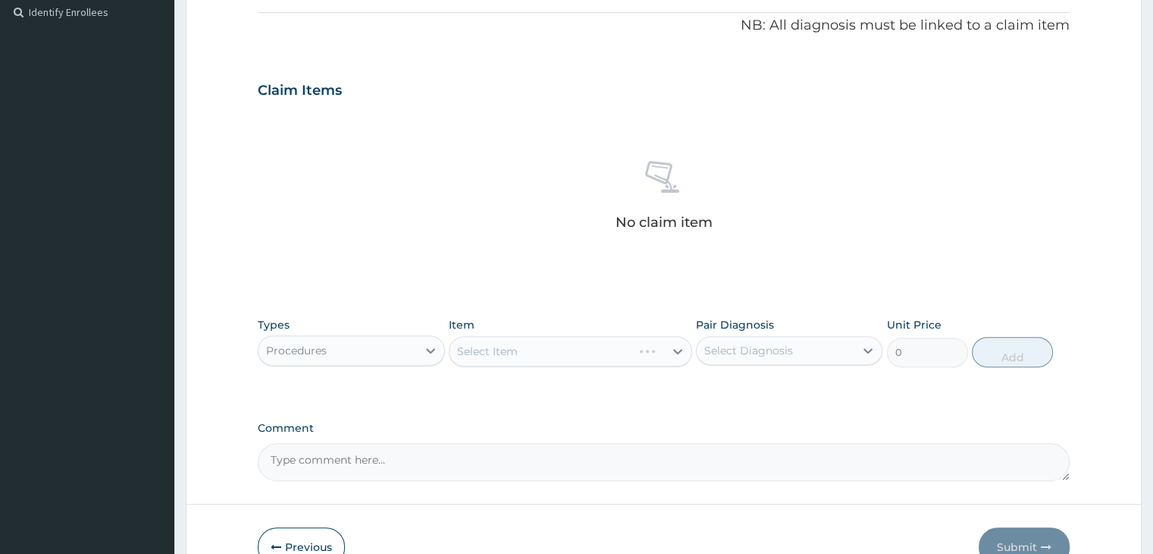
click at [563, 358] on div "Select Item" at bounding box center [570, 351] width 243 height 30
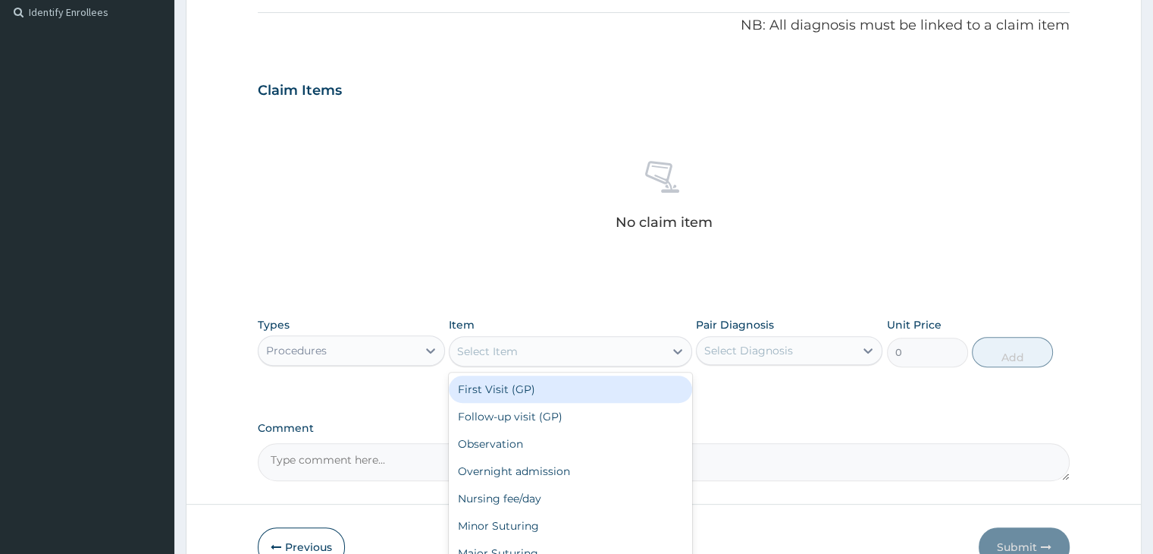
click at [563, 358] on div "Select Item" at bounding box center [557, 351] width 215 height 24
type input "2000"
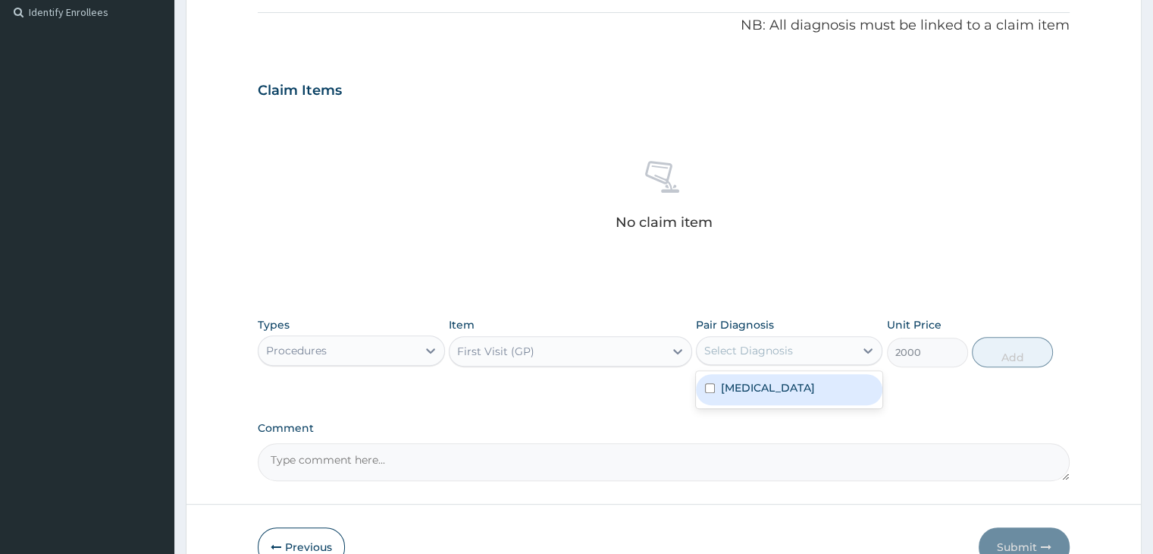
click at [776, 344] on div "Select Diagnosis" at bounding box center [748, 350] width 89 height 15
click at [776, 388] on label "Plasmodium malariae malaria without complication" at bounding box center [768, 387] width 94 height 15
checkbox input "true"
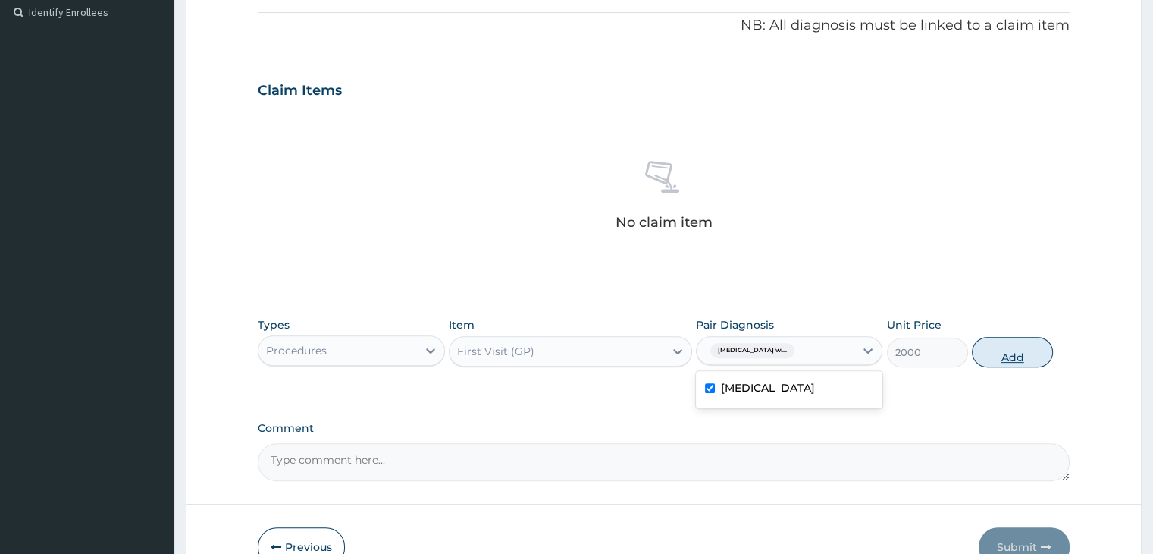
click at [1004, 362] on button "Add" at bounding box center [1012, 352] width 81 height 30
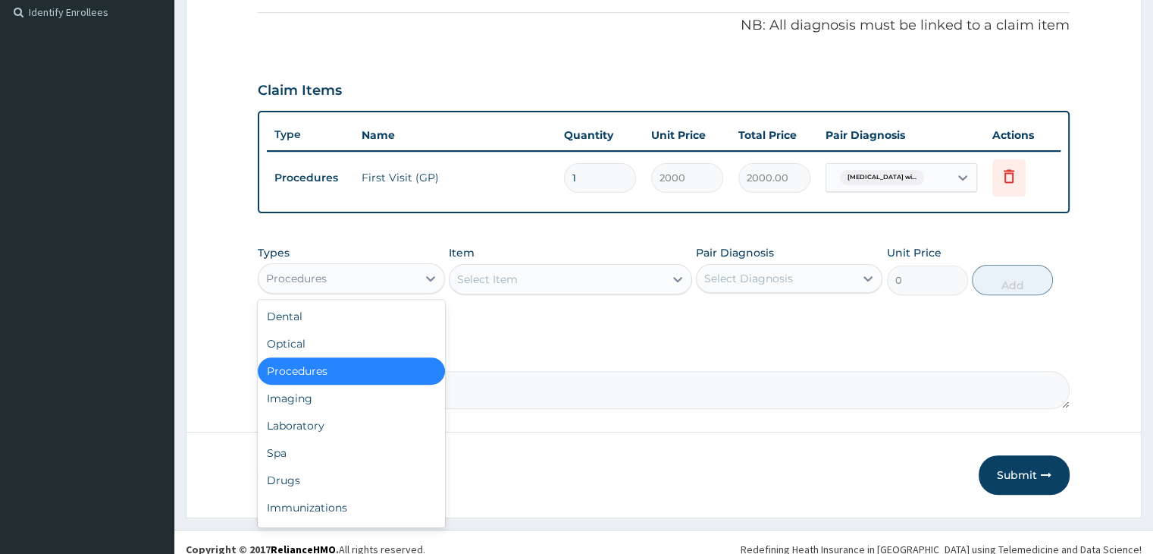
click at [412, 281] on div "Procedures" at bounding box center [338, 278] width 158 height 24
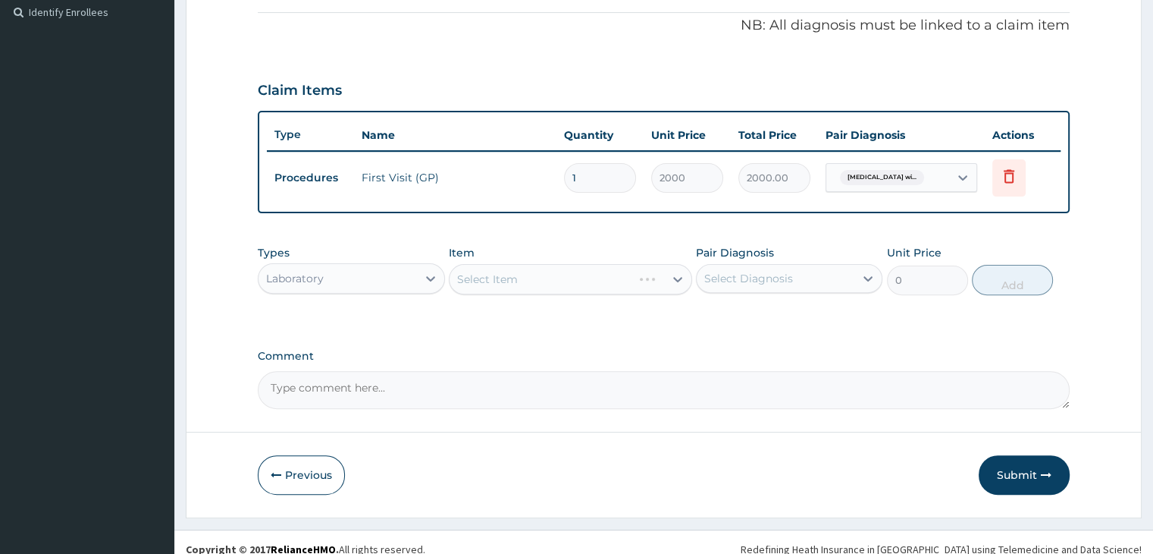
click at [584, 283] on div "Select Item" at bounding box center [570, 279] width 243 height 30
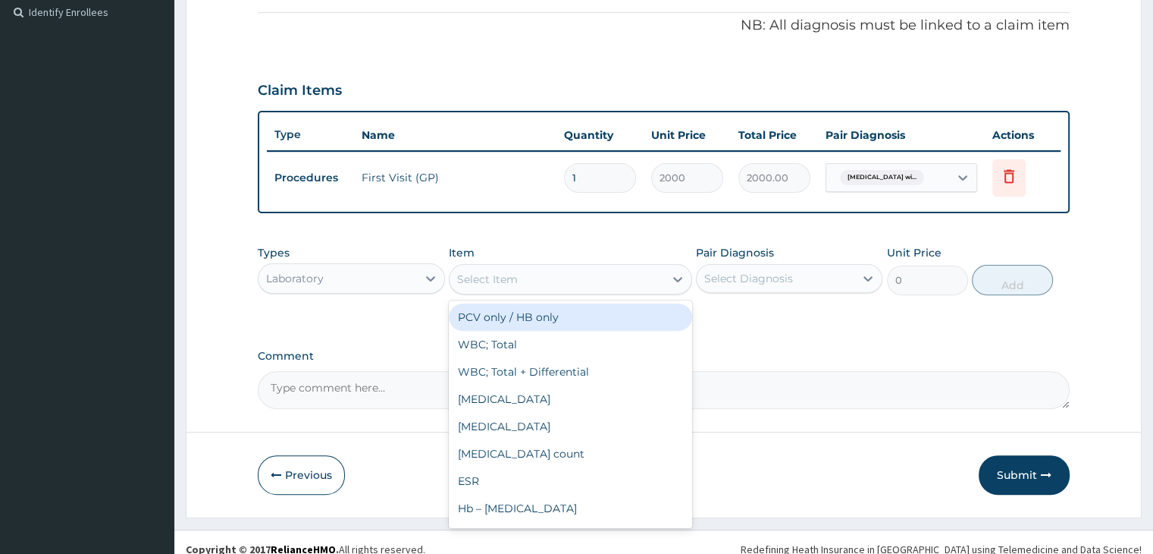
click at [584, 283] on div "Select Item" at bounding box center [557, 279] width 215 height 24
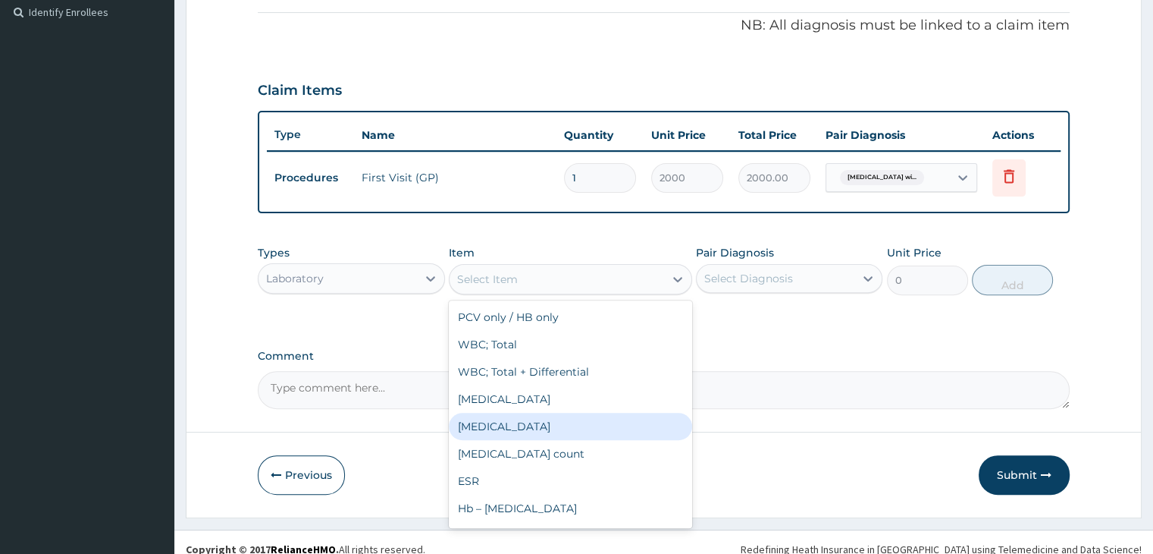
type input "2800"
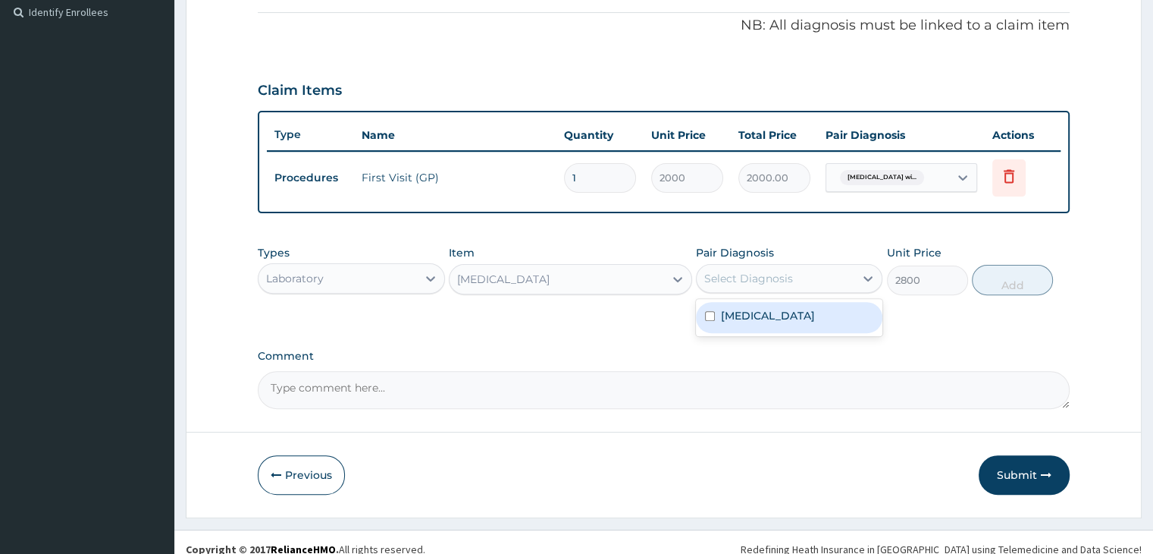
click at [787, 266] on div "Select Diagnosis" at bounding box center [776, 278] width 158 height 24
checkbox input "true"
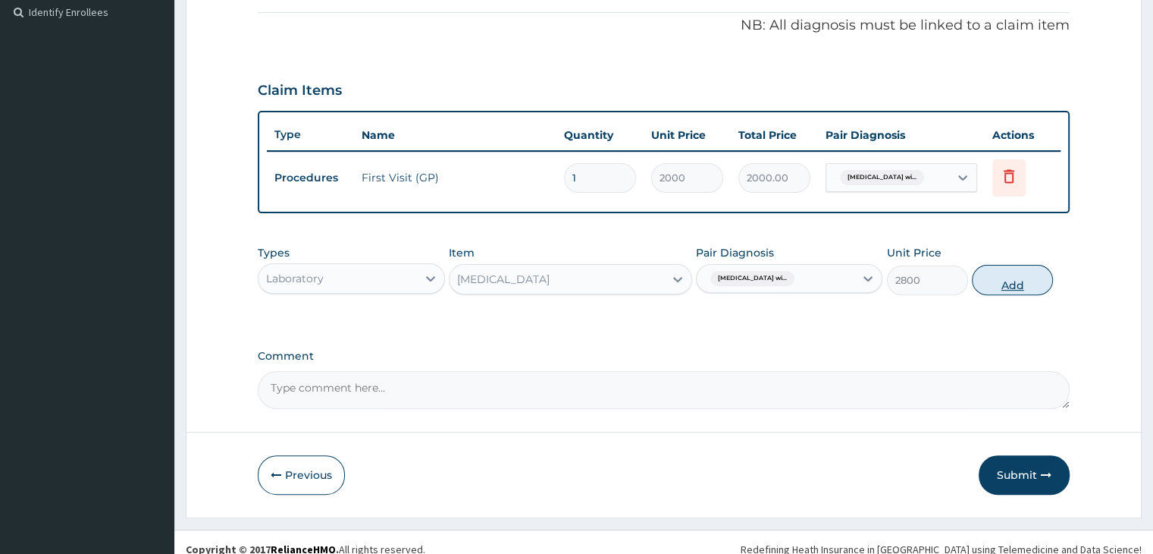
click at [1016, 278] on button "Add" at bounding box center [1012, 280] width 81 height 30
type input "0"
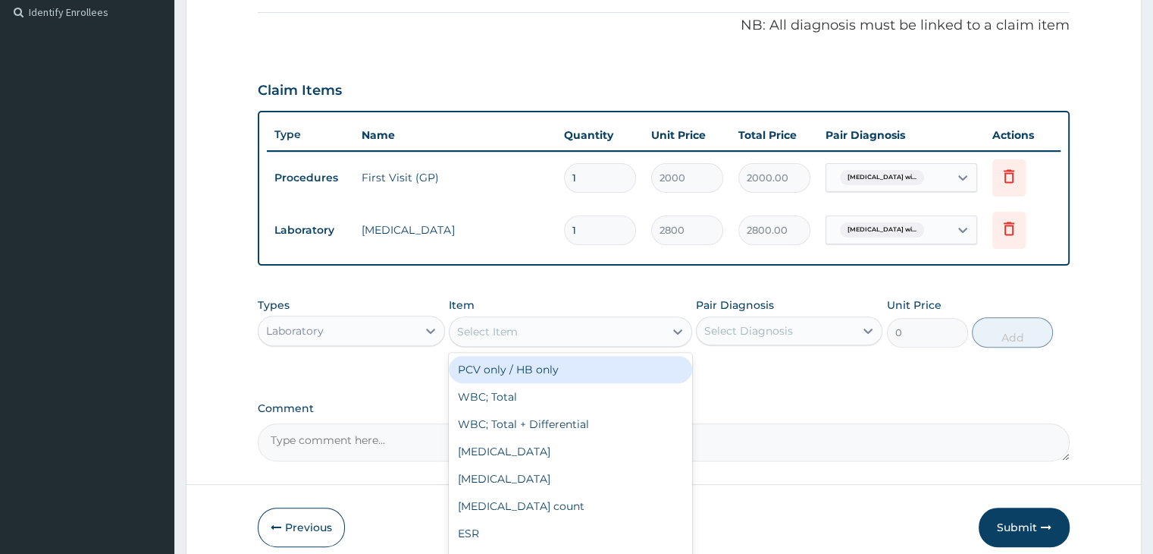
click at [532, 334] on div "Select Item" at bounding box center [557, 331] width 215 height 24
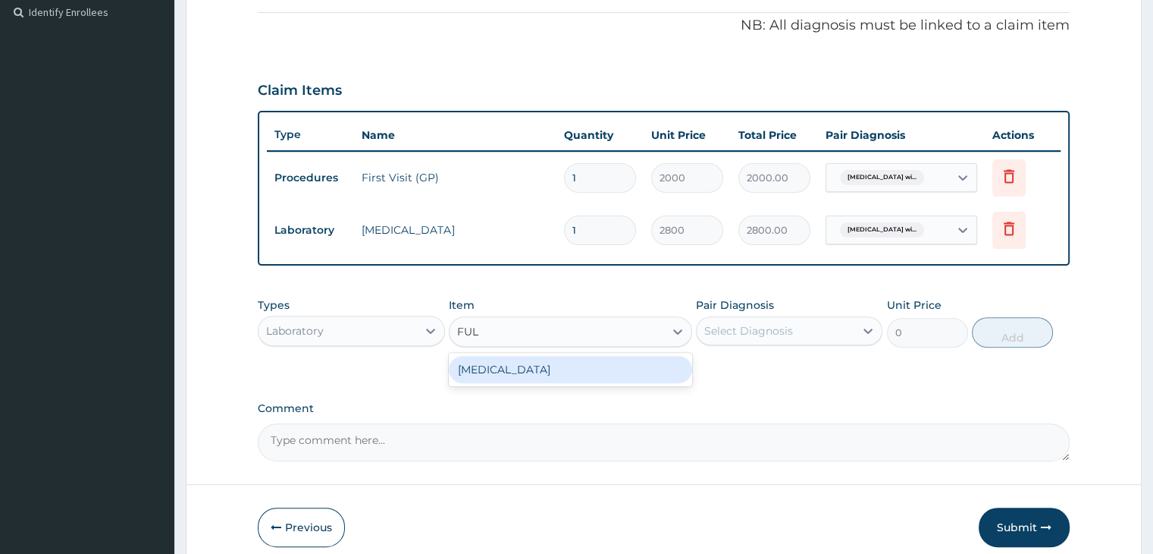
type input "FULL"
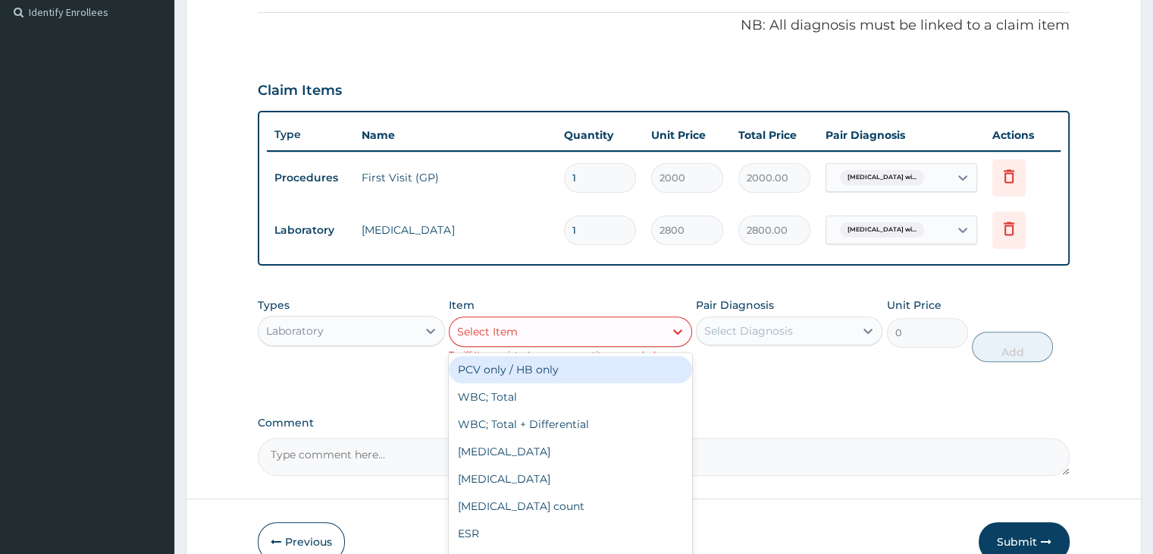
click at [610, 325] on div "Select Item" at bounding box center [557, 331] width 215 height 24
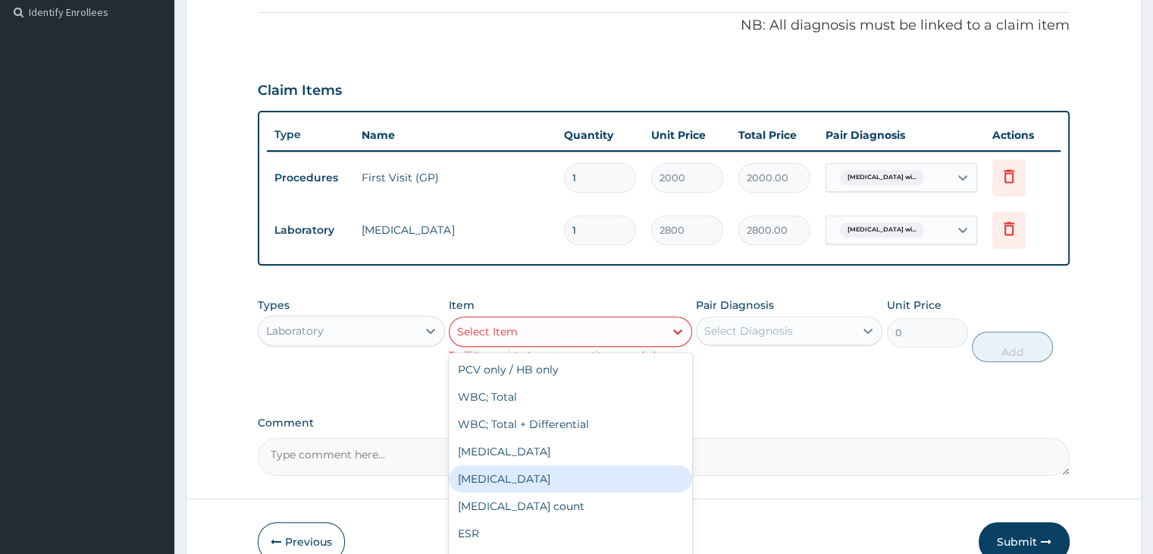
click at [522, 486] on div "[MEDICAL_DATA]" at bounding box center [570, 478] width 243 height 27
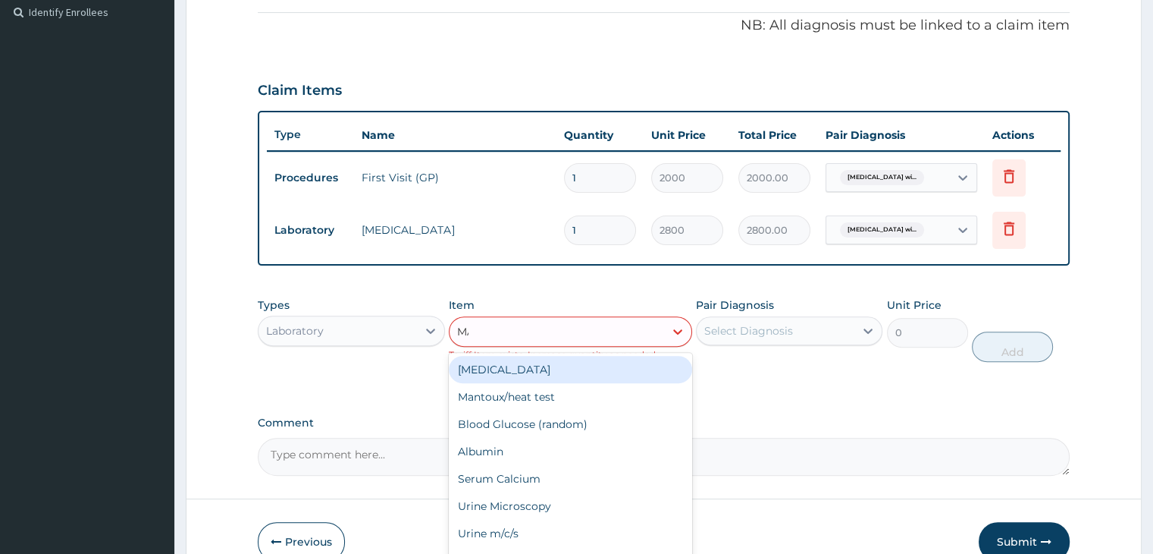
type input "MALA"
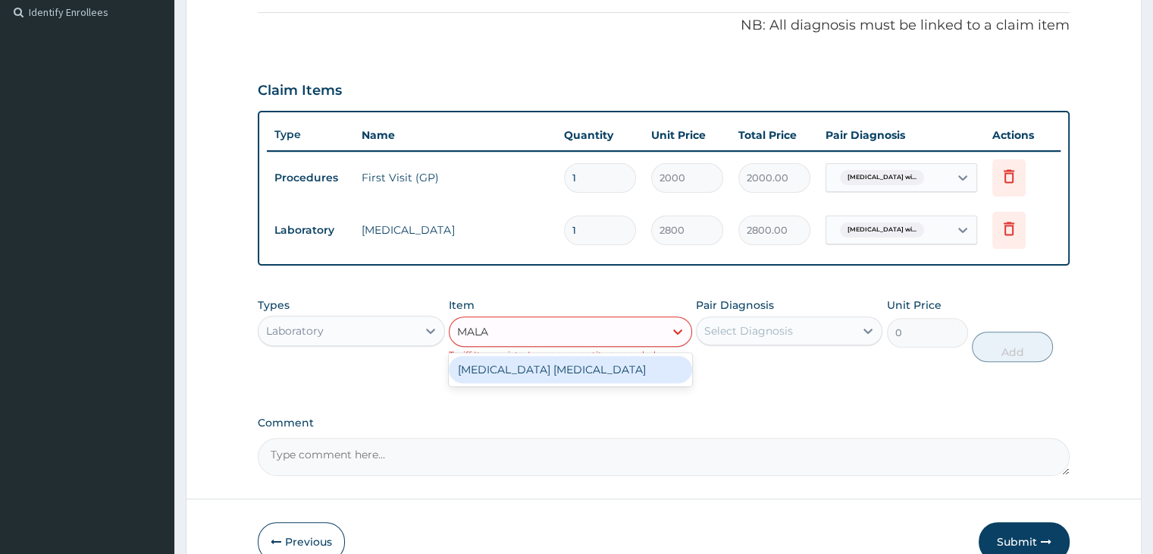
type input "1500"
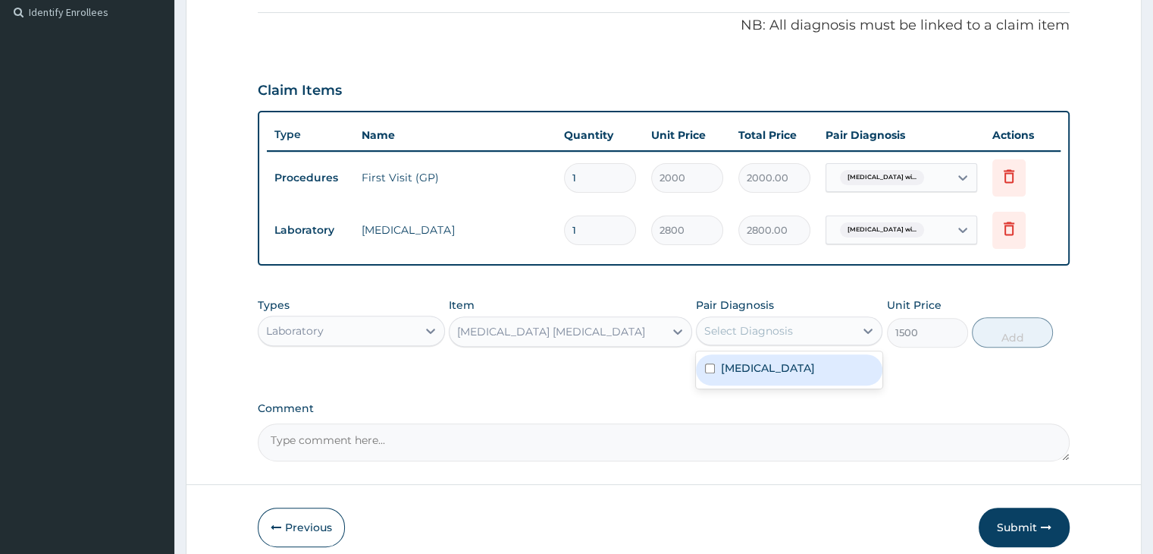
click at [781, 318] on div "Select Diagnosis" at bounding box center [776, 330] width 158 height 24
click at [781, 364] on label "Plasmodium malariae malaria without complication" at bounding box center [768, 367] width 94 height 15
checkbox input "true"
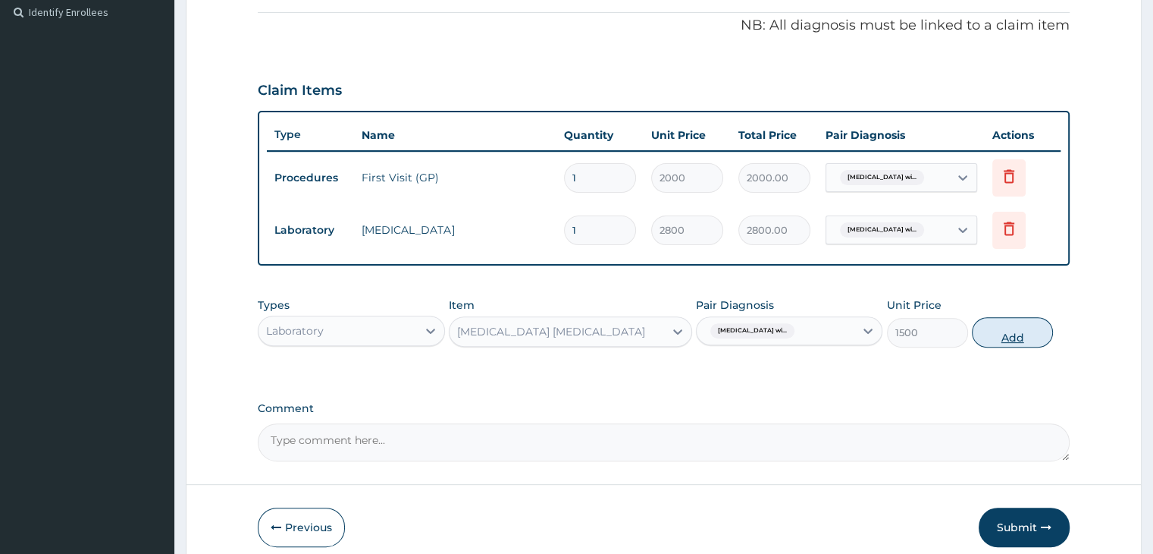
click at [1018, 333] on button "Add" at bounding box center [1012, 332] width 81 height 30
type input "0"
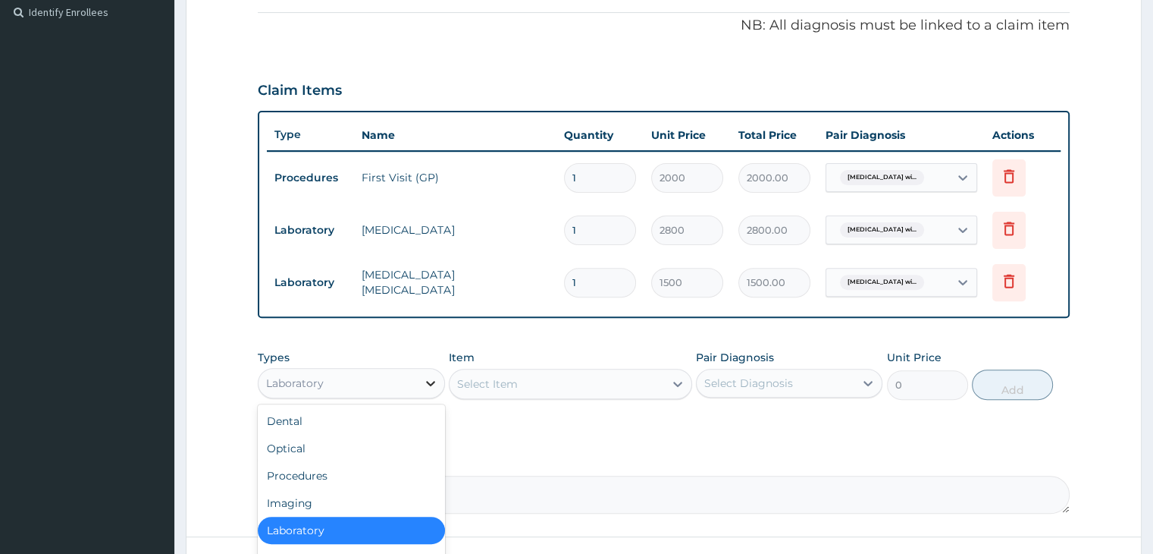
click at [420, 369] on div at bounding box center [430, 382] width 27 height 27
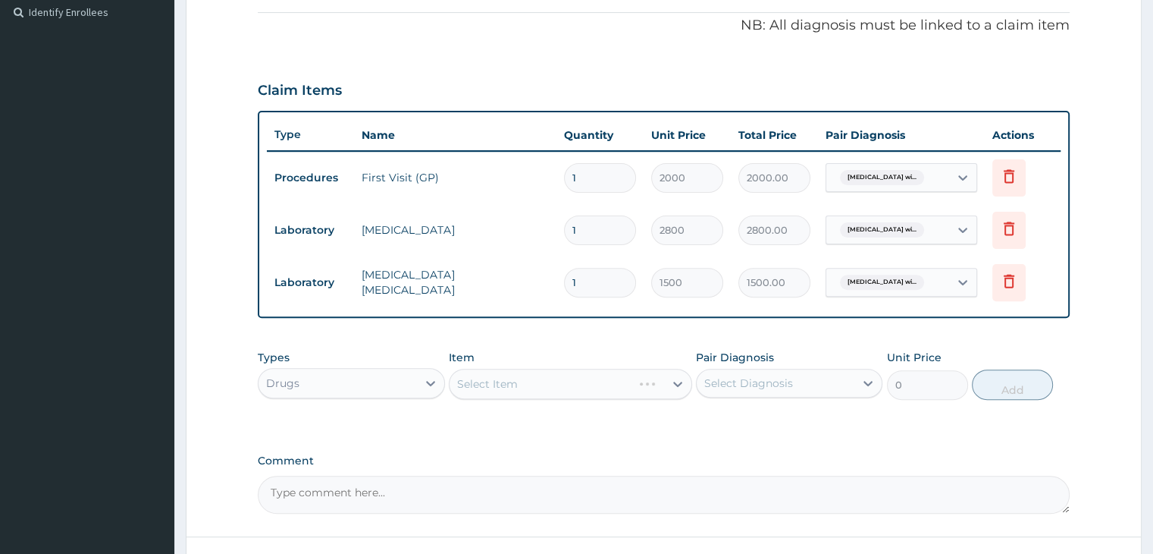
click at [519, 369] on div "Select Item" at bounding box center [570, 384] width 243 height 30
click at [290, 381] on div "Drugs" at bounding box center [282, 382] width 33 height 15
type input "LAB"
click at [510, 379] on div "Select Item" at bounding box center [570, 384] width 243 height 30
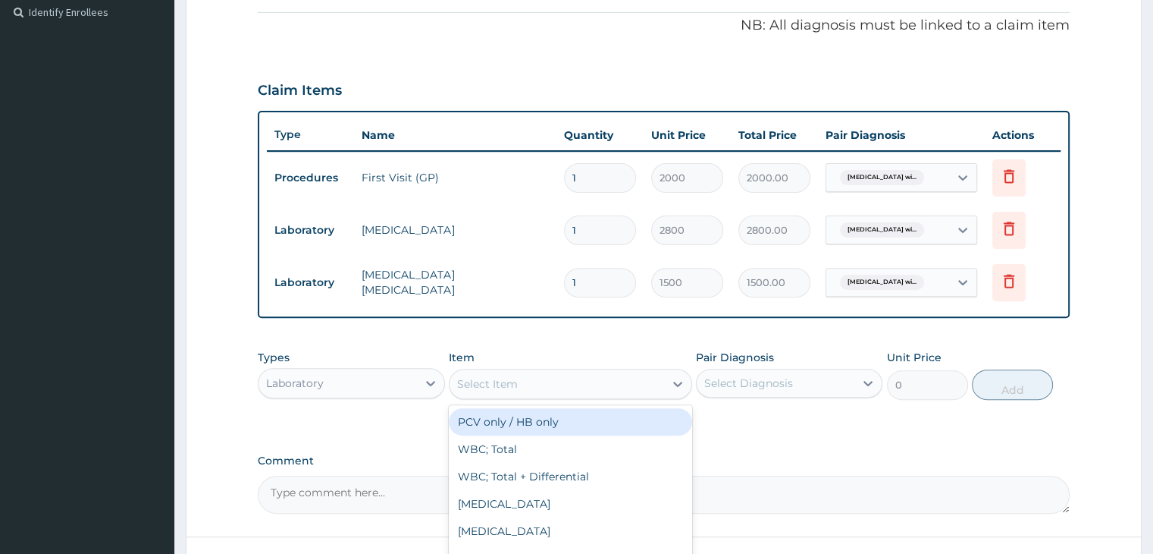
click at [510, 379] on div "Select Item" at bounding box center [487, 383] width 61 height 15
type input "HV"
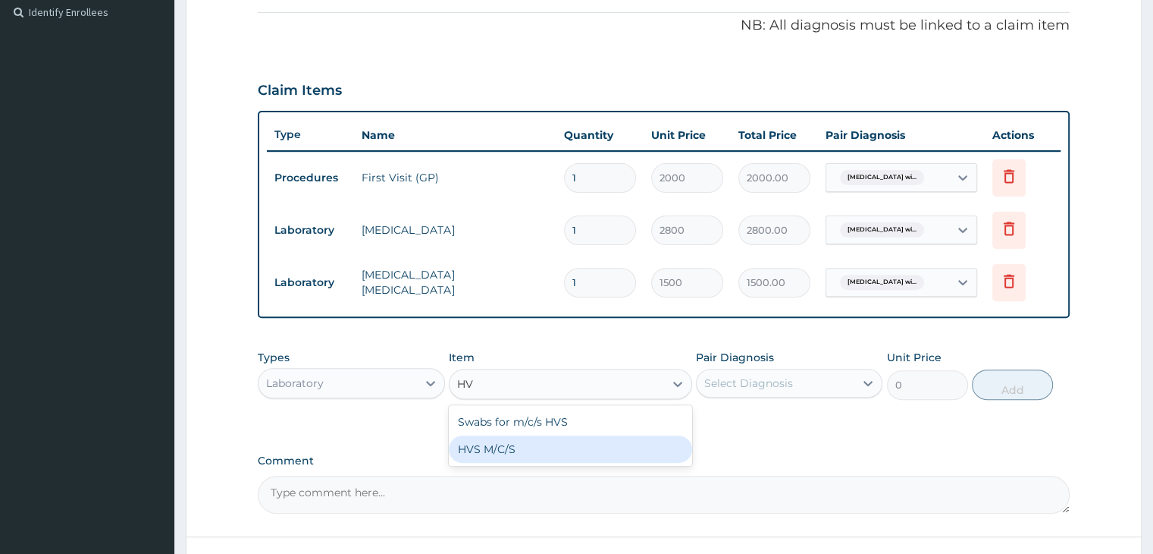
type input "5000"
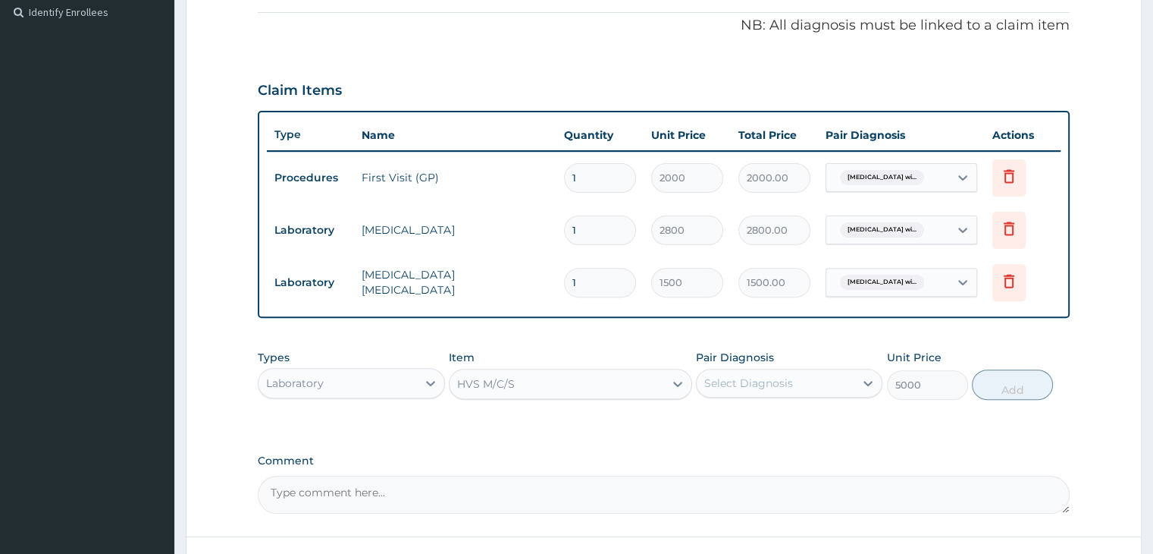
click at [775, 387] on div "Select Diagnosis" at bounding box center [748, 382] width 89 height 15
click at [786, 423] on label "Plasmodium malariae malaria without complication" at bounding box center [768, 419] width 94 height 15
checkbox input "true"
click at [1012, 390] on button "Add" at bounding box center [1012, 384] width 81 height 30
type input "0"
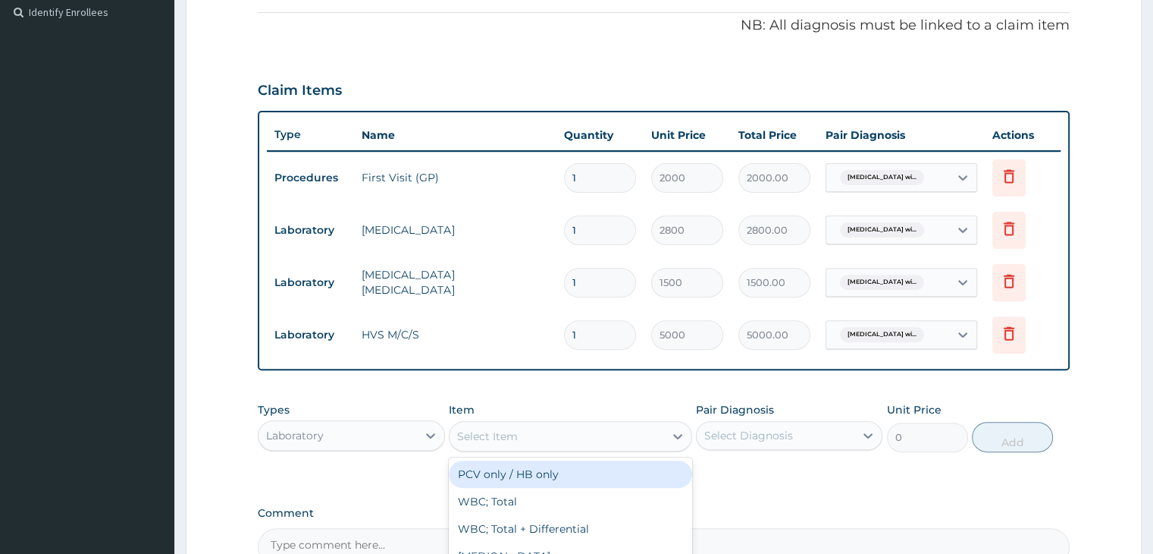
click at [497, 432] on div "Select Item" at bounding box center [487, 435] width 61 height 15
type input "URINE"
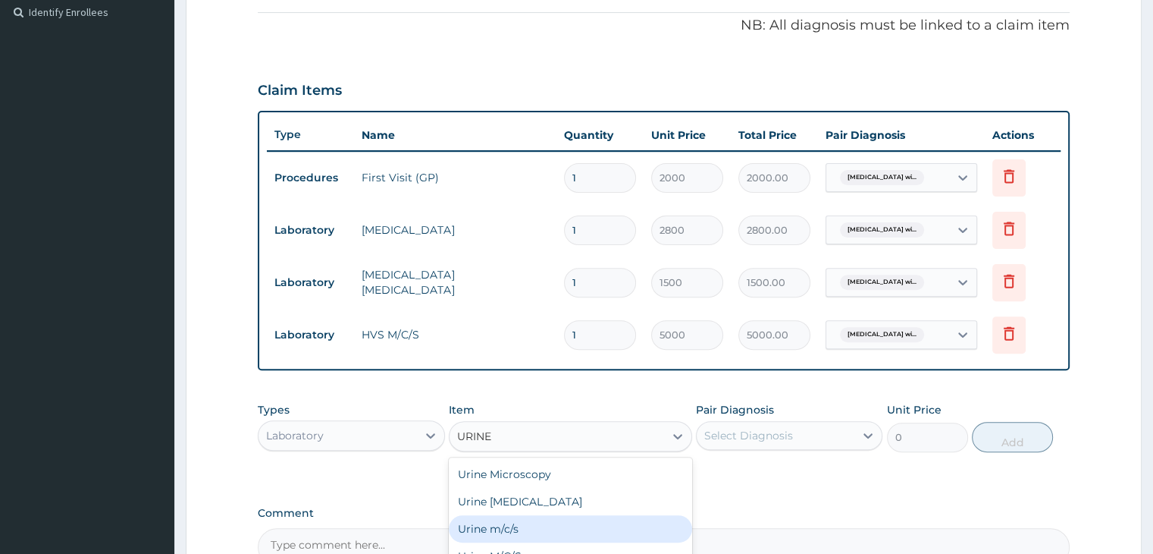
type input "2500"
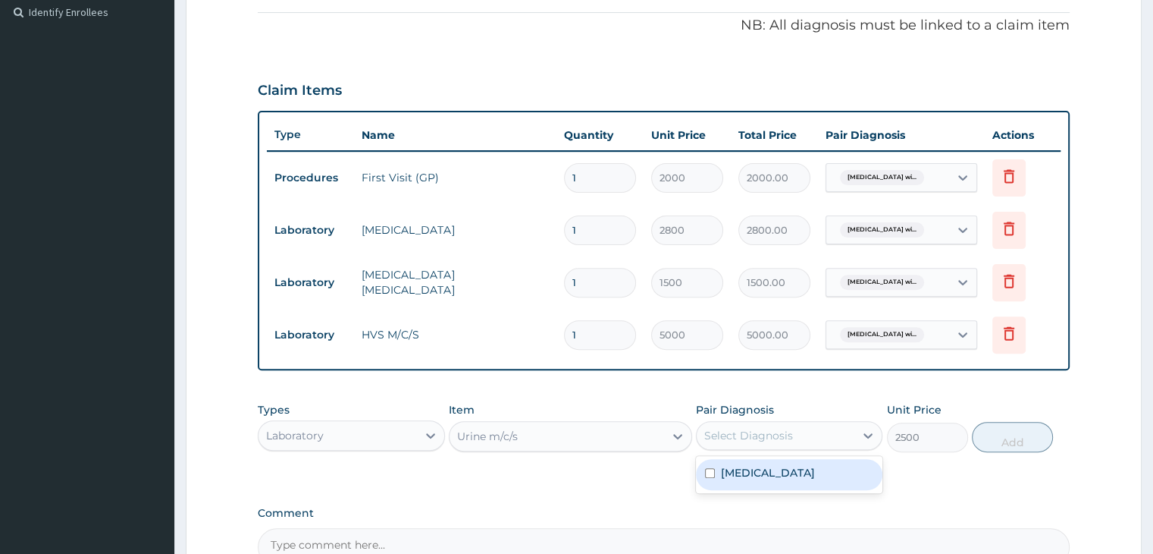
click at [723, 438] on div "Select Diagnosis" at bounding box center [748, 435] width 89 height 15
click at [771, 480] on label "Plasmodium malariae malaria without complication" at bounding box center [768, 472] width 94 height 15
checkbox input "true"
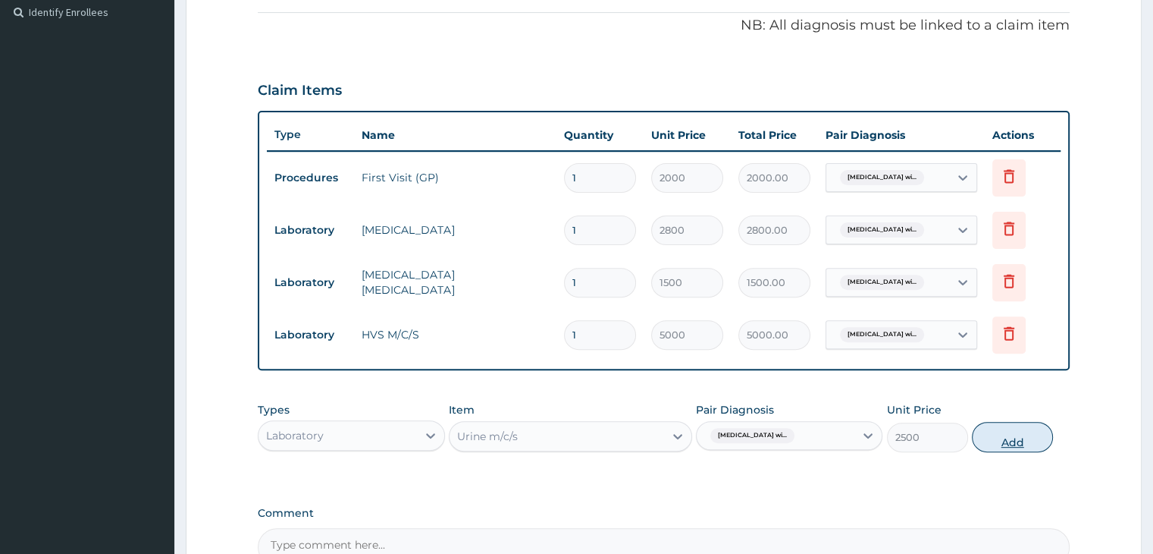
click at [998, 441] on button "Add" at bounding box center [1012, 437] width 81 height 30
type input "0"
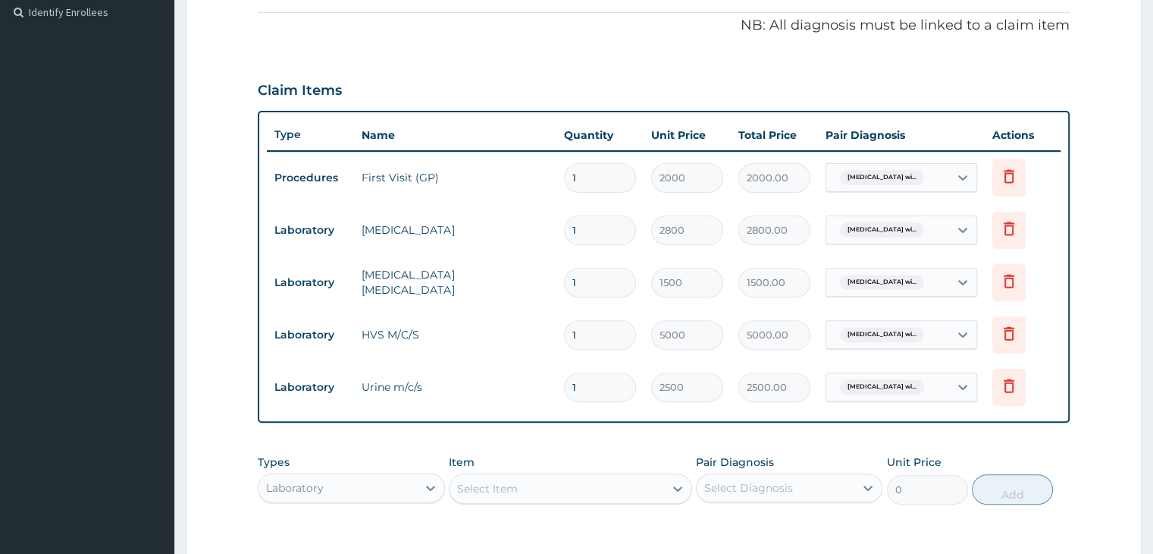
scroll to position [674, 0]
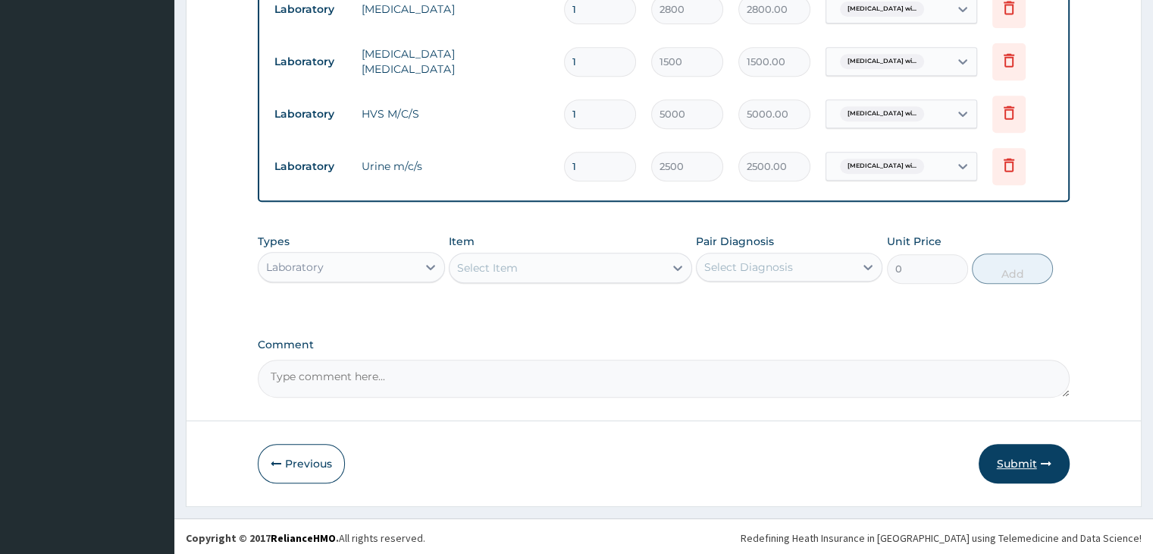
click at [1026, 467] on button "Submit" at bounding box center [1024, 463] width 91 height 39
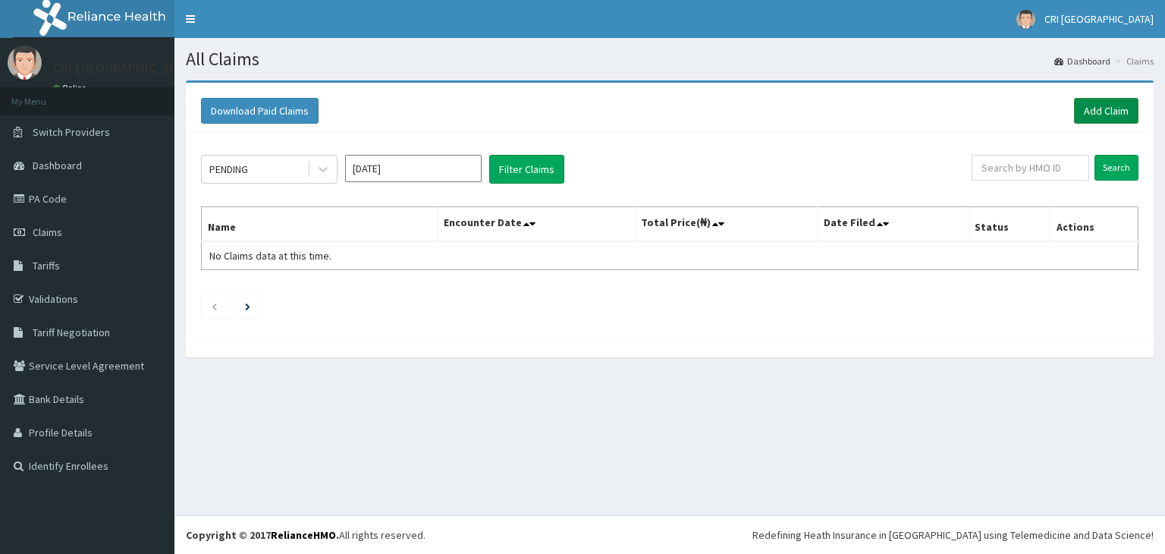
click at [1106, 116] on link "Add Claim" at bounding box center [1106, 111] width 64 height 26
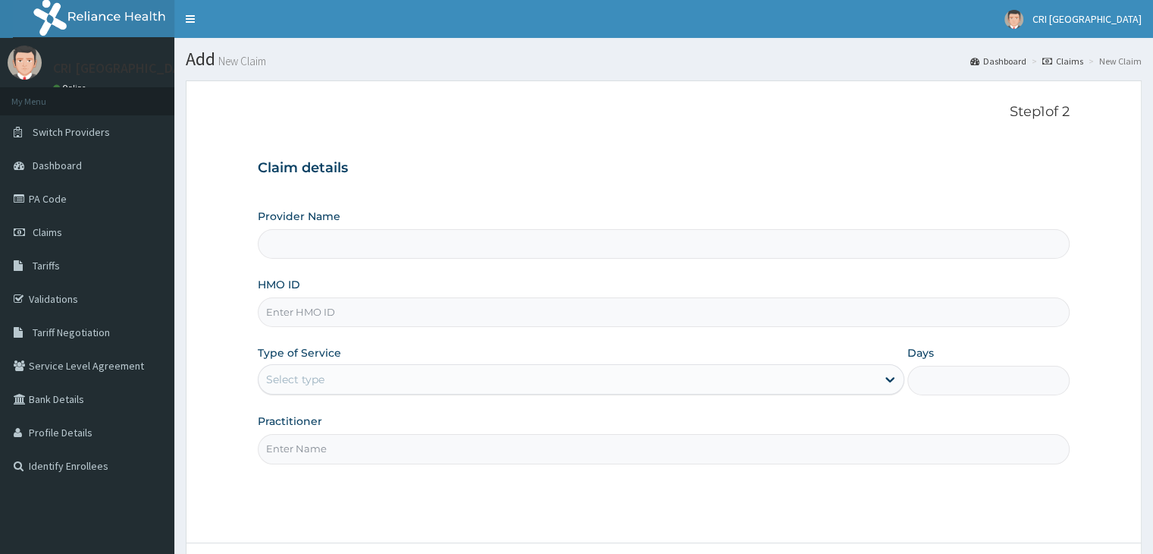
type input "Cri Medi Clinic- VGC"
click at [388, 316] on input "HMO ID" at bounding box center [663, 312] width 811 height 30
click at [361, 313] on input "HMO ID" at bounding box center [663, 312] width 811 height 30
type input "SEV/10008/A"
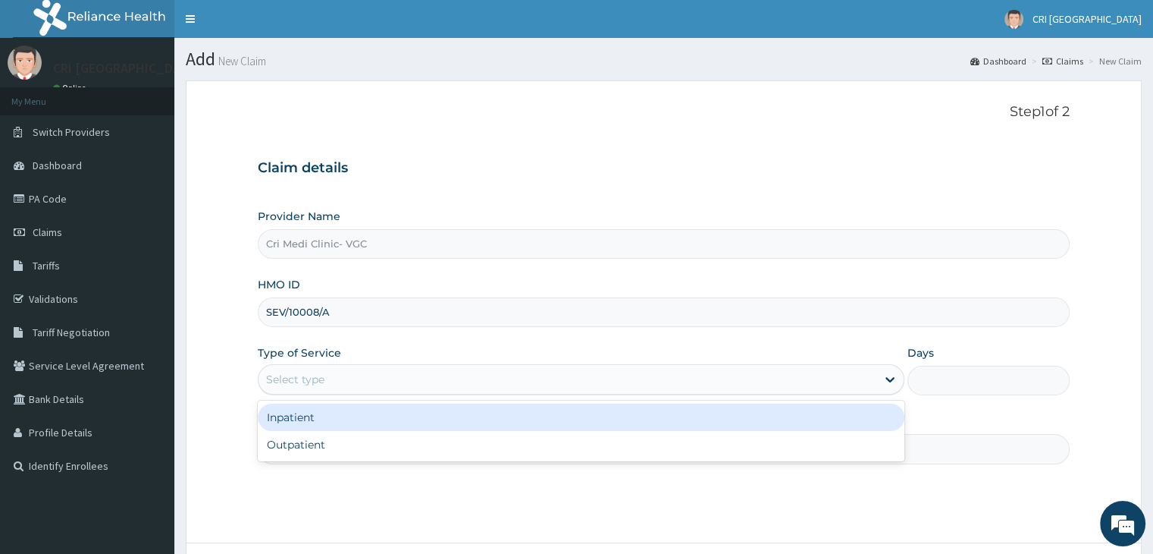
click at [346, 374] on div "Select type" at bounding box center [568, 379] width 618 height 24
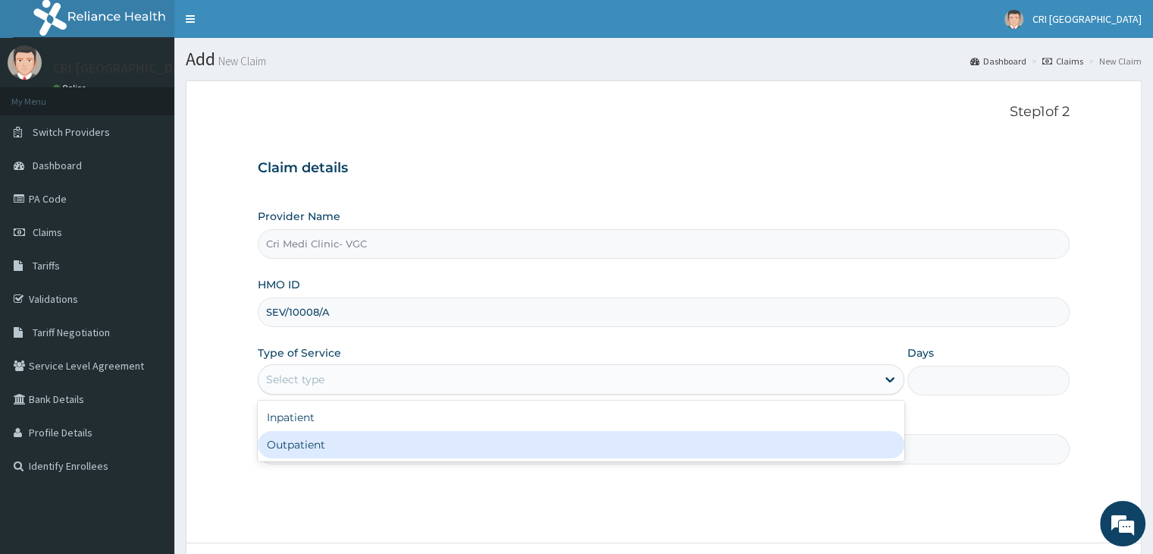
click at [345, 438] on div "Outpatient" at bounding box center [581, 444] width 647 height 27
type input "1"
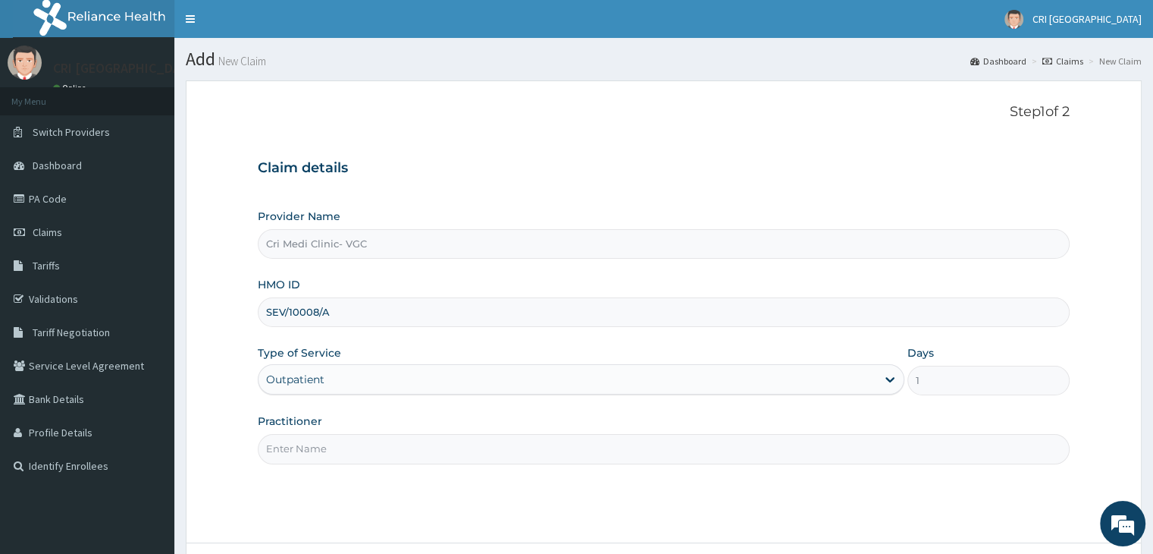
click at [345, 438] on input "Practitioner" at bounding box center [663, 449] width 811 height 30
type input "[PERSON_NAME]"
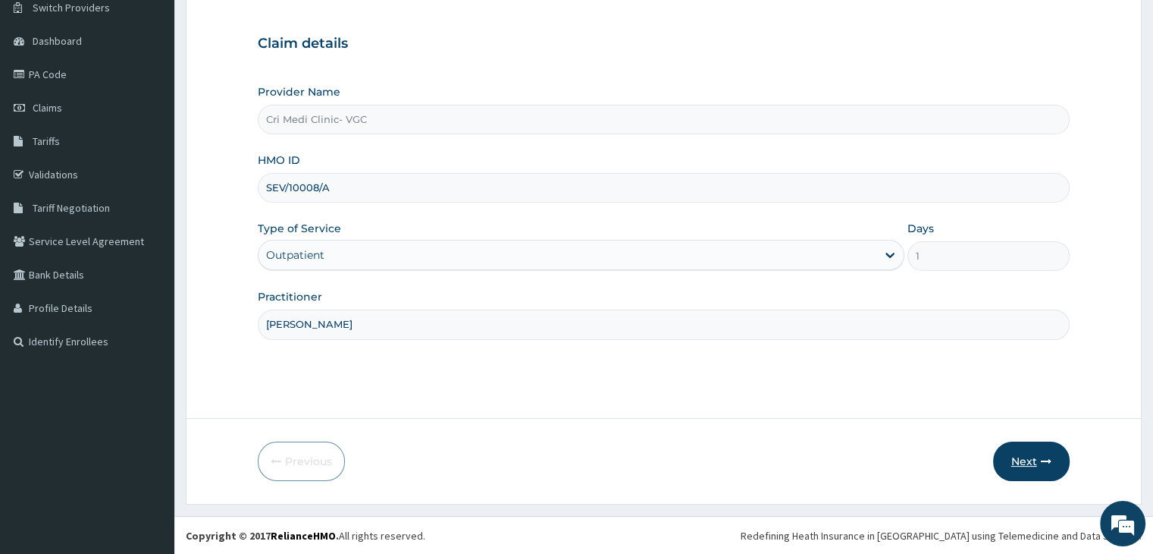
click at [1025, 463] on button "Next" at bounding box center [1031, 460] width 77 height 39
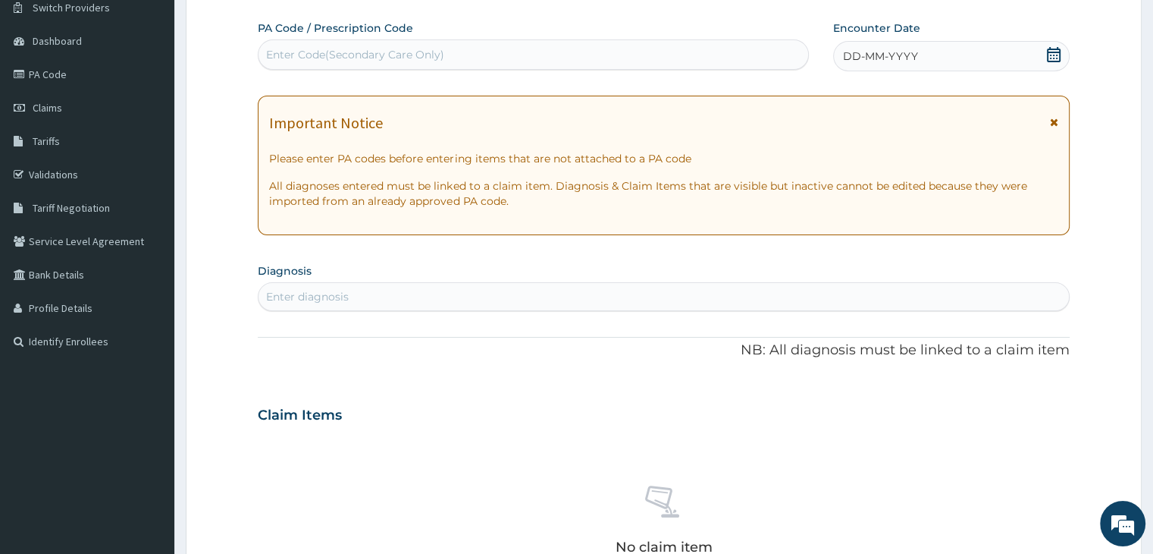
click at [956, 53] on div "DD-MM-YYYY" at bounding box center [951, 56] width 236 height 30
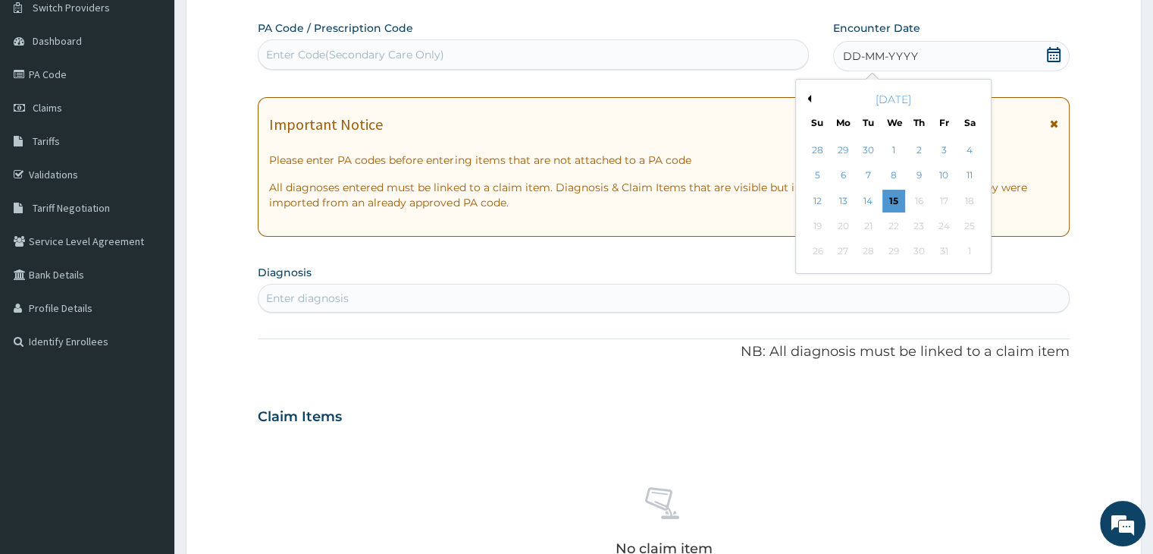
click at [808, 99] on button "Previous Month" at bounding box center [808, 99] width 8 height 8
click at [898, 171] on div "9" at bounding box center [894, 176] width 23 height 23
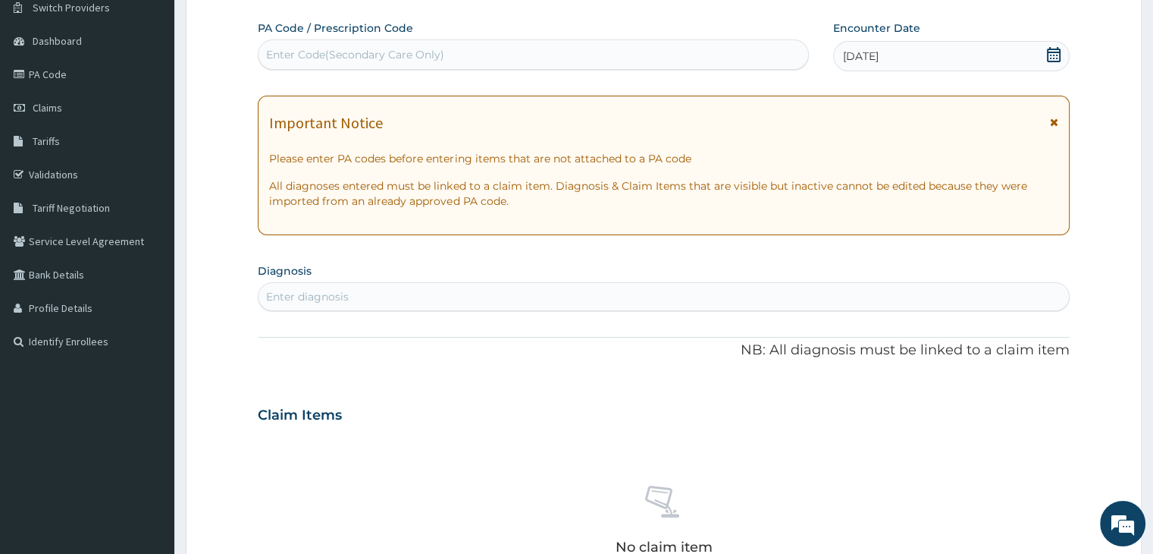
click at [408, 300] on div "Enter diagnosis" at bounding box center [664, 296] width 810 height 24
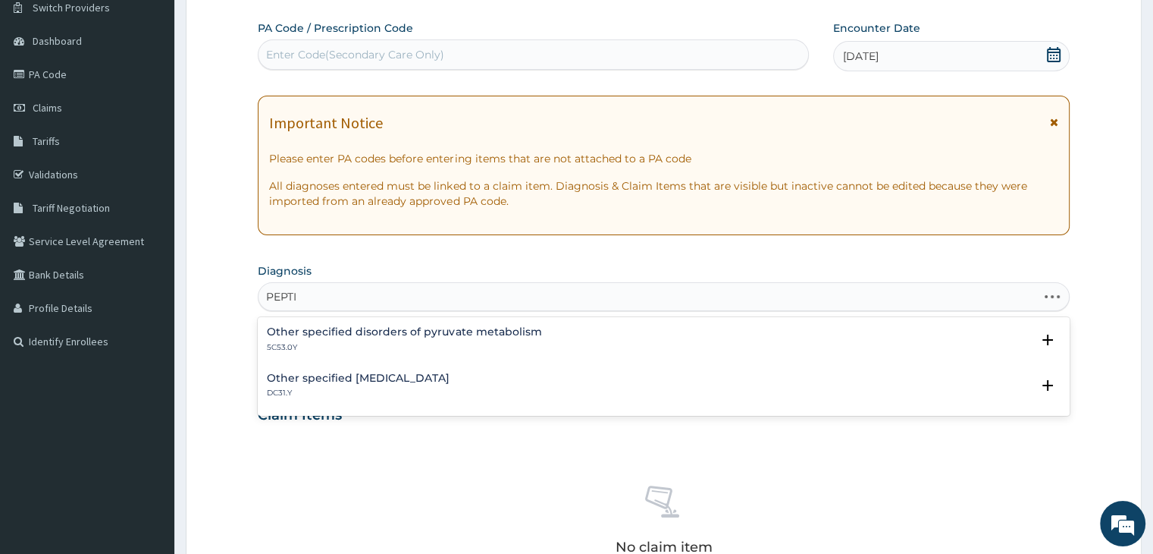
type input "PEPTIC"
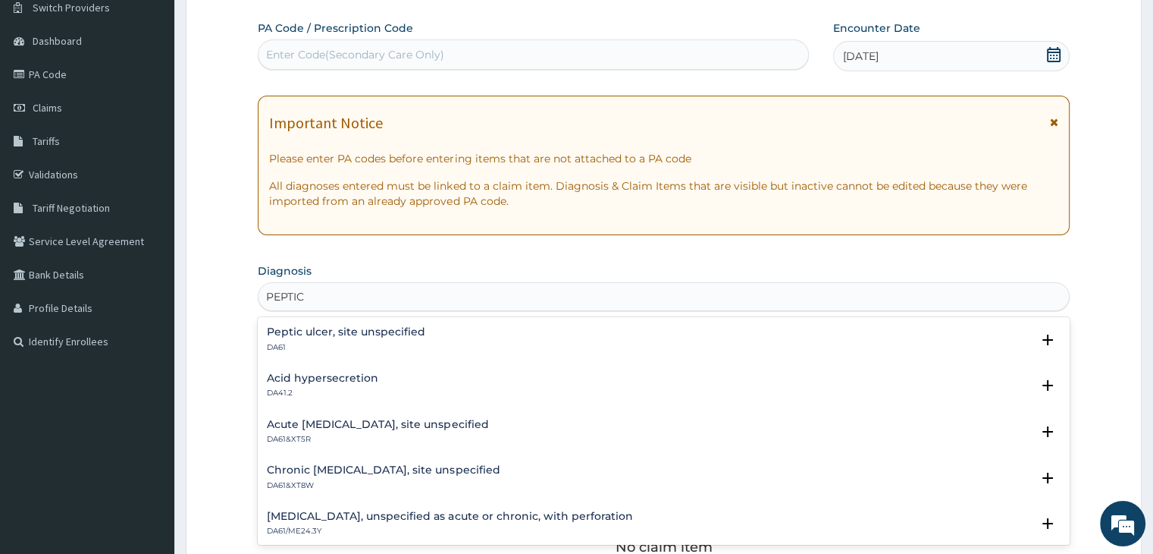
click at [345, 330] on h4 "Peptic ulcer, site unspecified" at bounding box center [346, 331] width 158 height 11
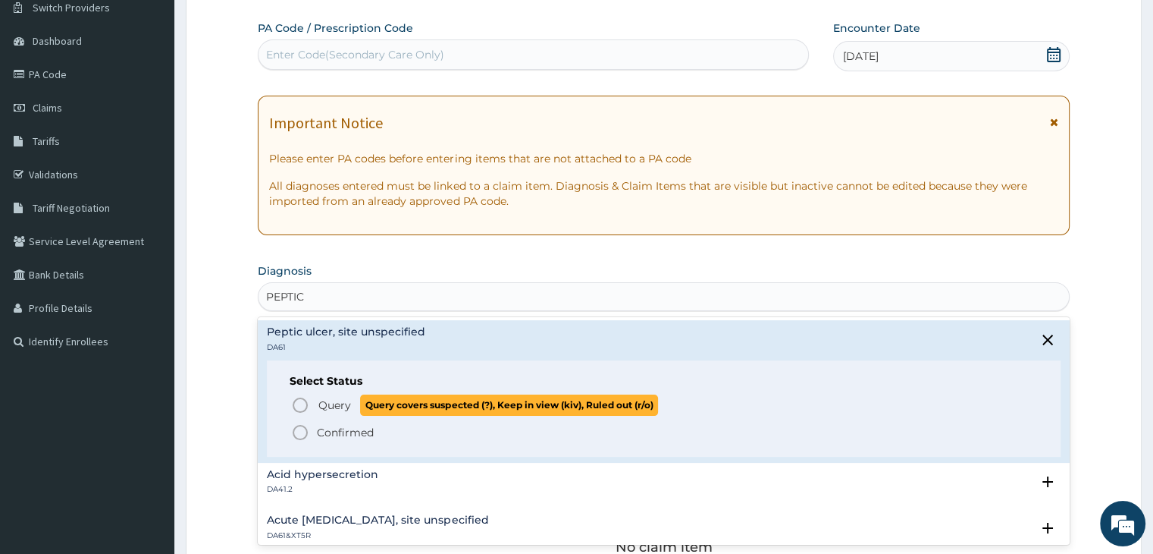
click at [327, 403] on span "Query" at bounding box center [334, 404] width 33 height 15
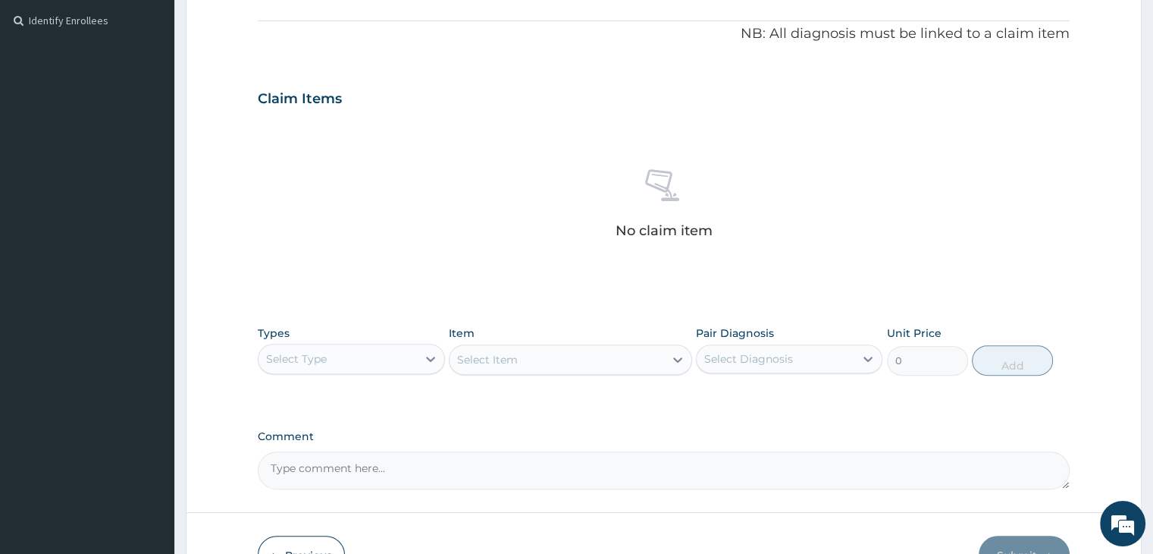
scroll to position [444, 0]
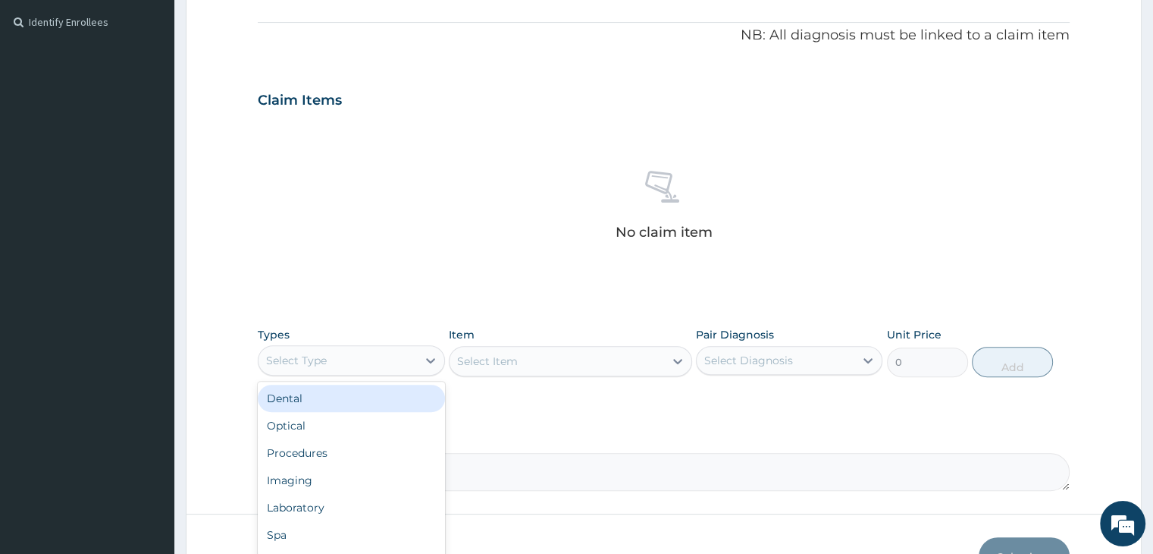
click at [368, 357] on div "Select Type" at bounding box center [338, 360] width 158 height 24
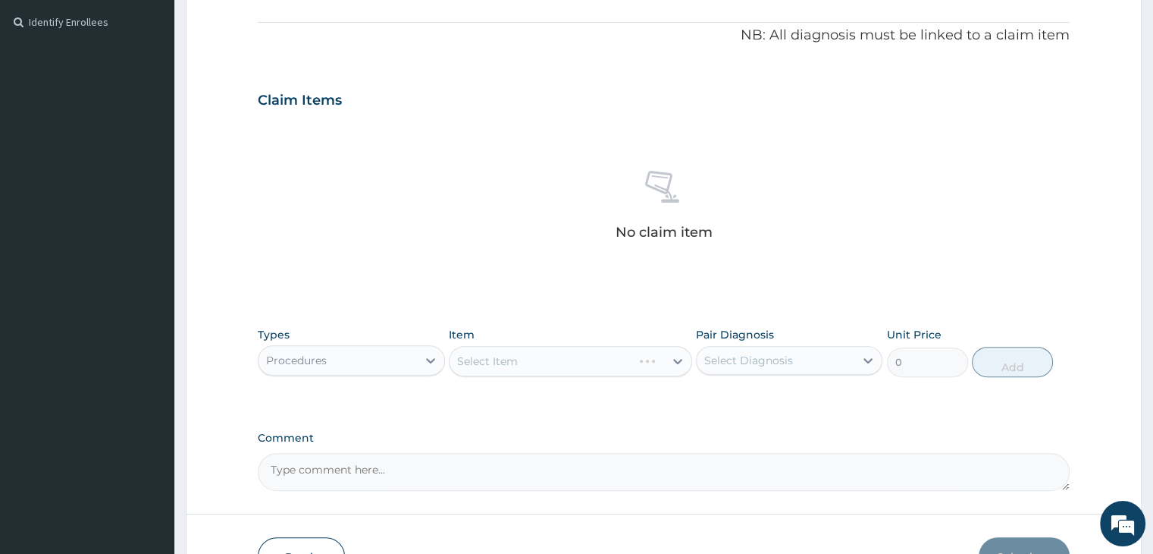
click at [541, 363] on div "Select Item" at bounding box center [570, 361] width 243 height 30
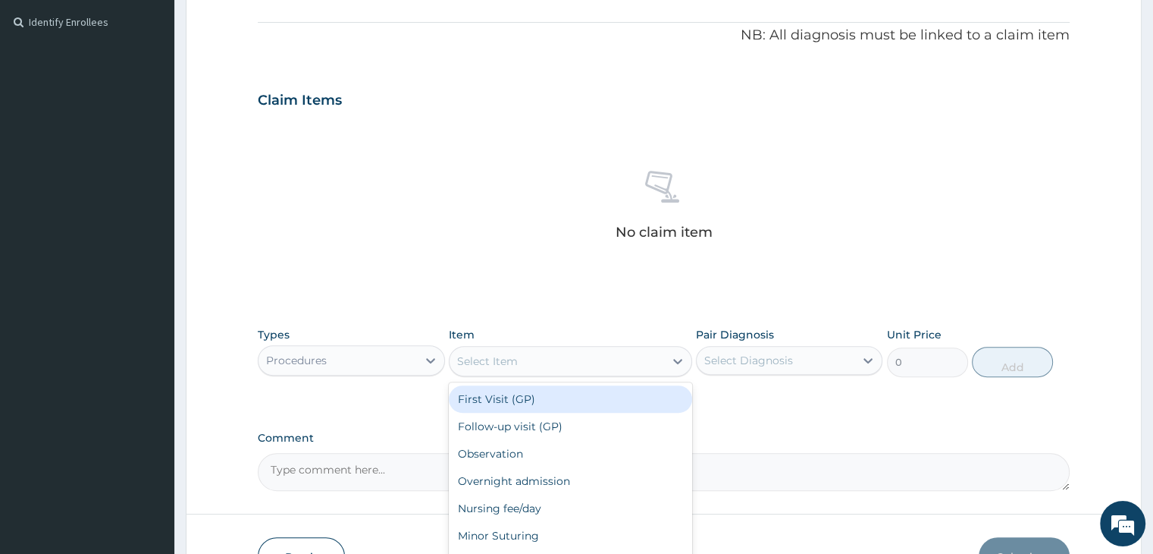
click at [541, 363] on div "Select Item" at bounding box center [557, 361] width 215 height 24
type input "2000"
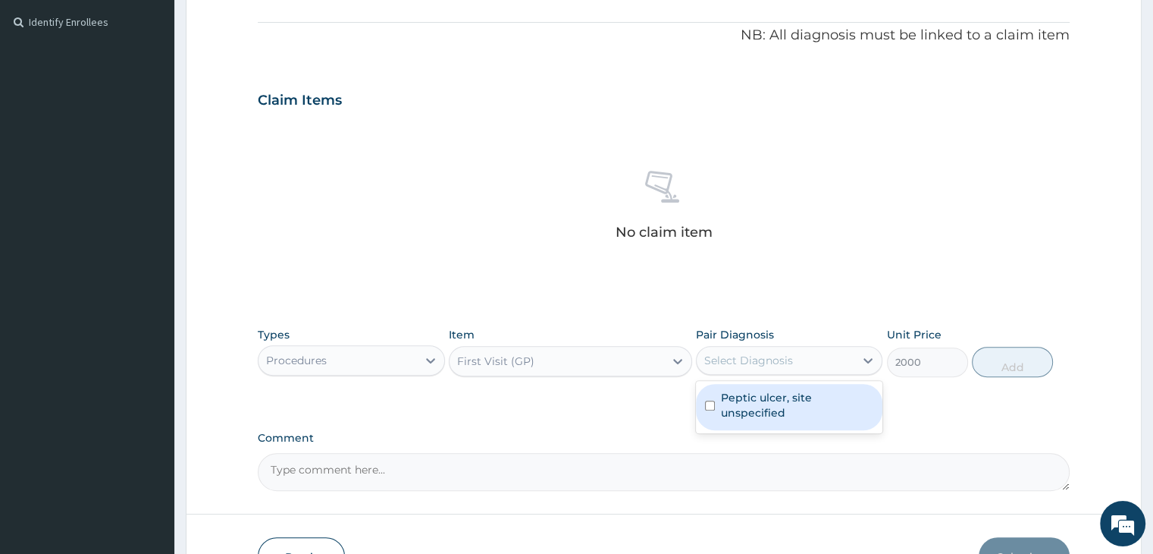
click at [736, 356] on div "Select Diagnosis" at bounding box center [748, 360] width 89 height 15
click at [754, 384] on div "Peptic ulcer, site unspecified" at bounding box center [789, 407] width 187 height 46
checkbox input "true"
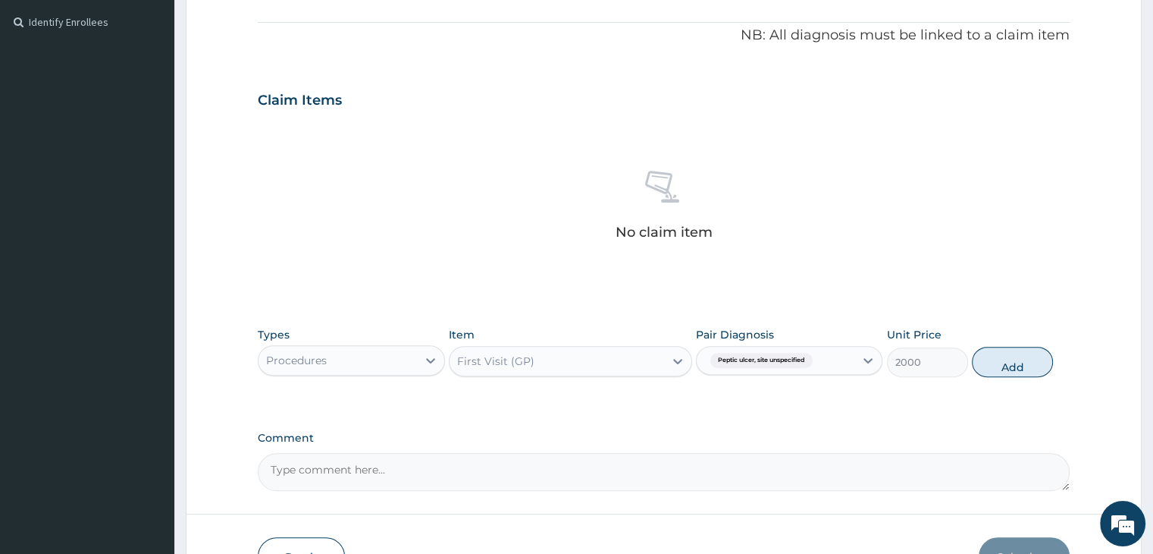
click at [1061, 363] on div "Types Procedures Item First Visit (GP) Pair Diagnosis Peptic ulcer, site unspec…" at bounding box center [663, 351] width 811 height 65
click at [1013, 358] on button "Add" at bounding box center [1012, 362] width 81 height 30
type input "0"
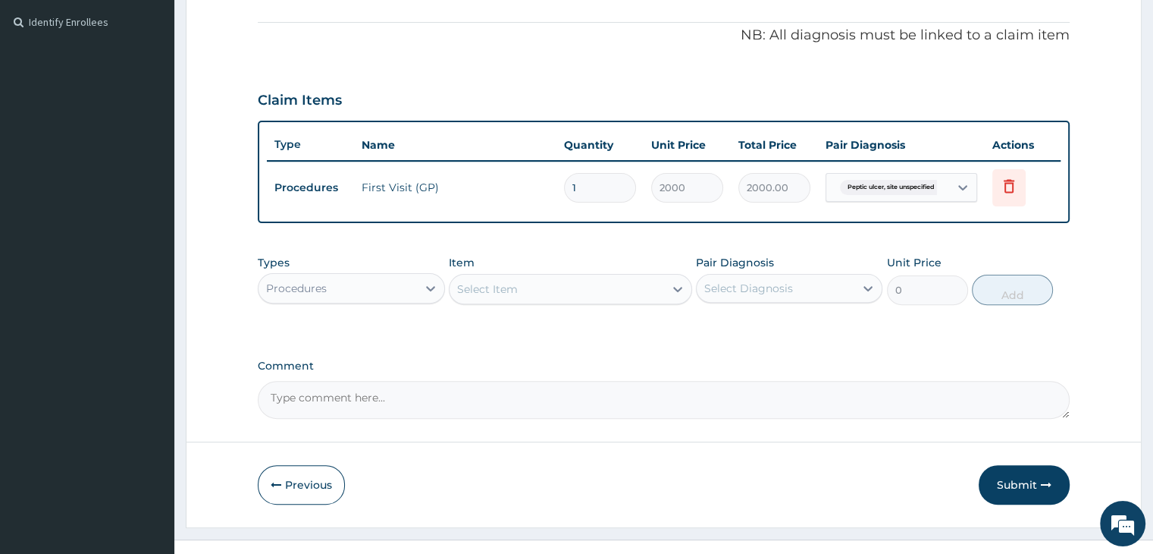
click at [398, 268] on div "Types Procedures" at bounding box center [351, 280] width 187 height 50
click at [400, 284] on div "Procedures" at bounding box center [338, 288] width 158 height 24
type input "LAB"
click at [534, 285] on div "Select Item" at bounding box center [570, 289] width 243 height 30
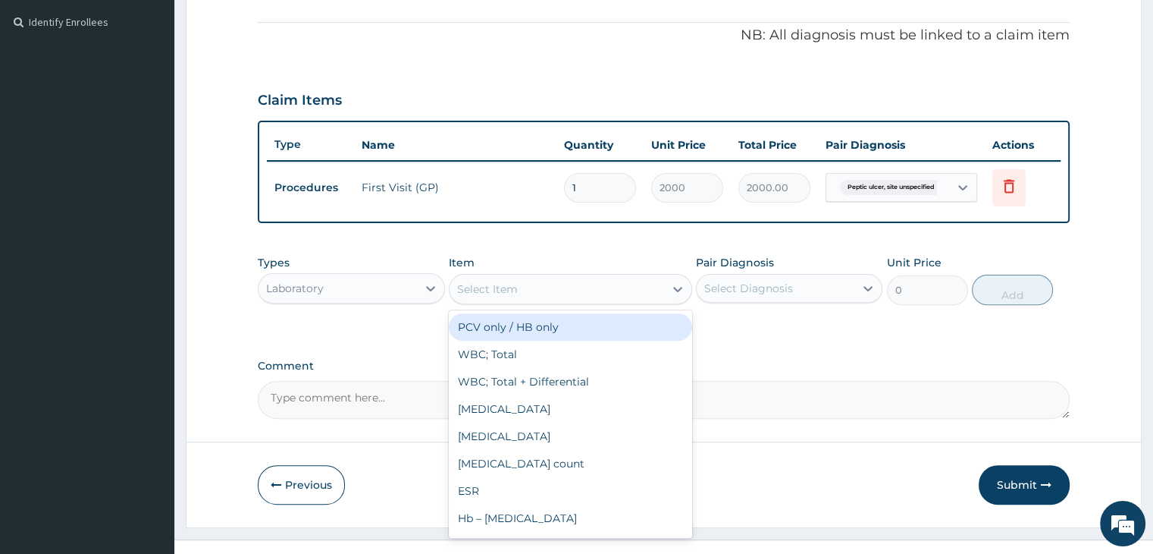
click at [534, 285] on div "Select Item" at bounding box center [557, 289] width 215 height 24
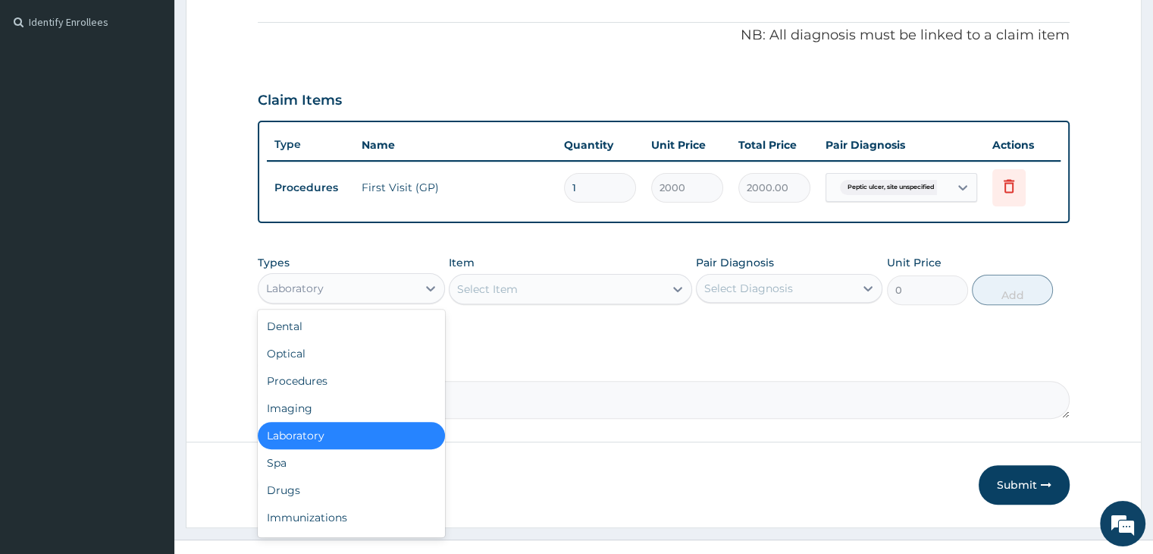
click at [338, 293] on div "Laboratory" at bounding box center [338, 288] width 158 height 24
click at [303, 476] on div "Drugs" at bounding box center [351, 489] width 187 height 27
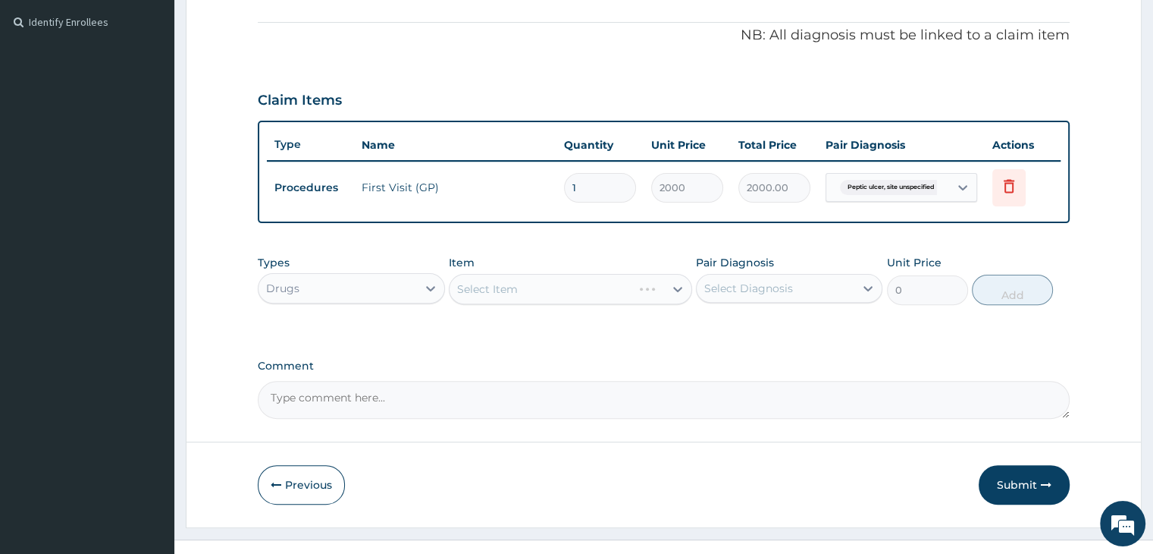
click at [522, 290] on div "Select Item" at bounding box center [570, 289] width 243 height 30
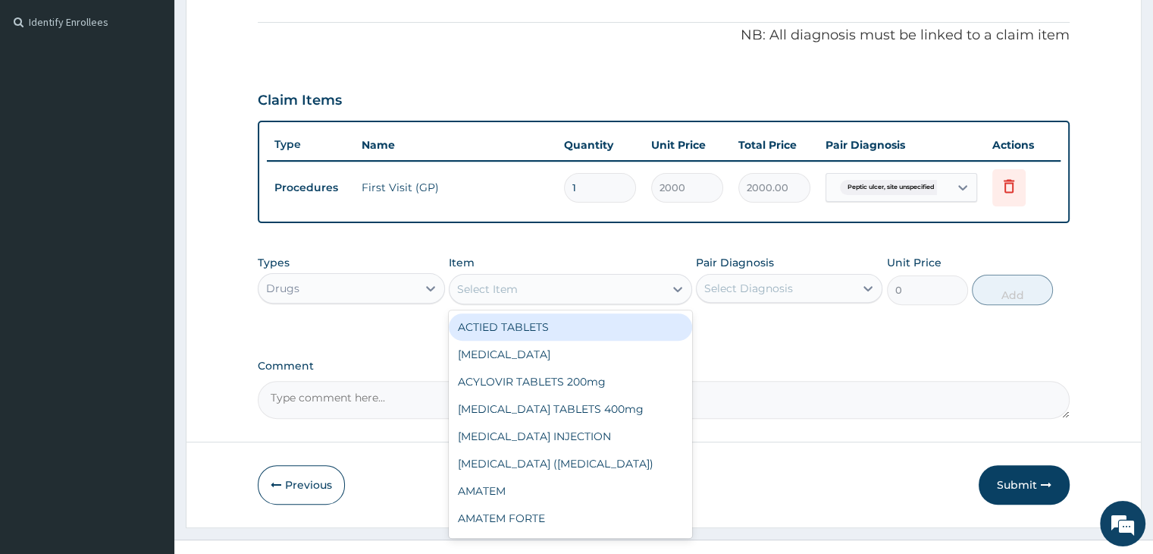
click at [522, 290] on div "Select Item" at bounding box center [557, 289] width 215 height 24
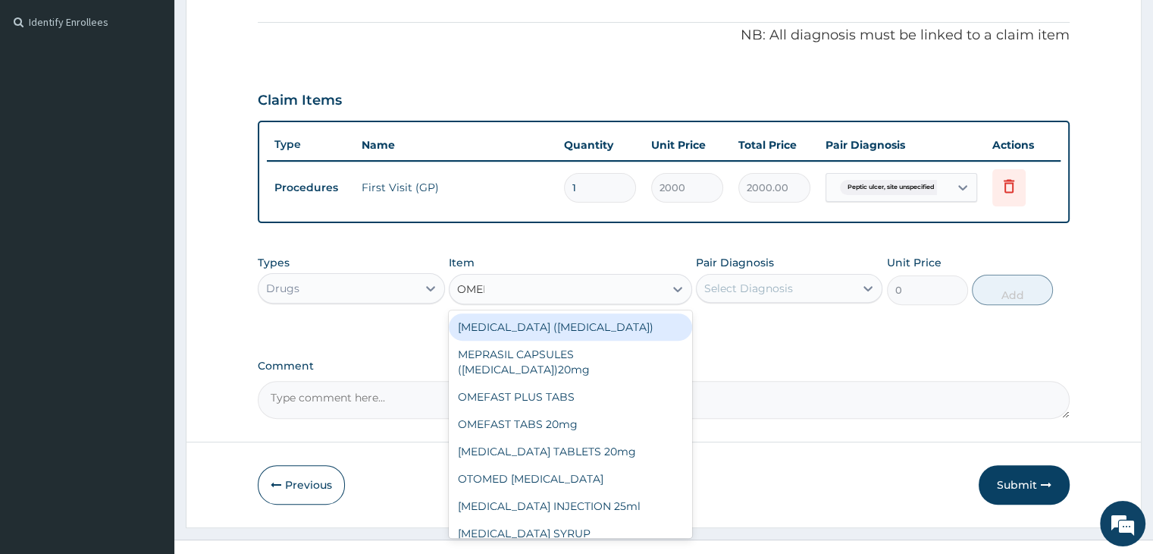
type input "OMEPR"
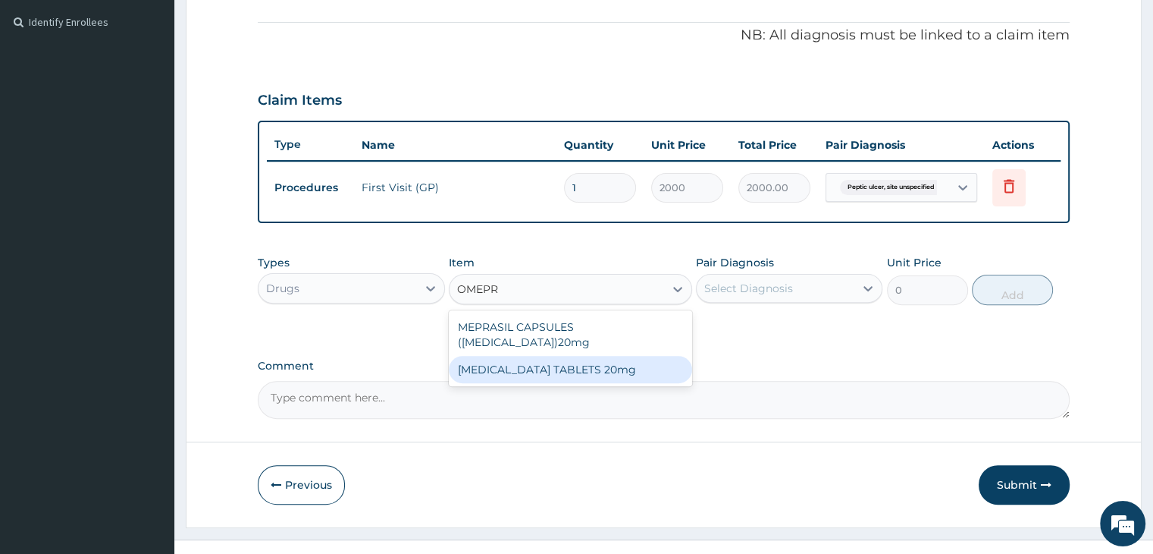
type input "48"
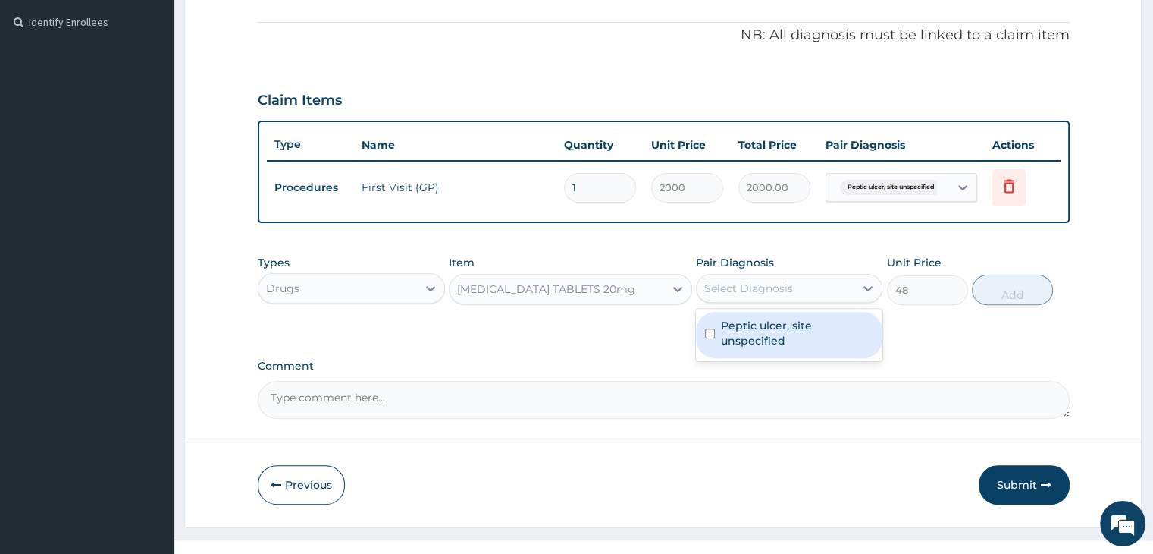
click at [764, 282] on div "Select Diagnosis" at bounding box center [748, 288] width 89 height 15
click at [764, 326] on label "Peptic ulcer, site unspecified" at bounding box center [797, 333] width 152 height 30
checkbox input "true"
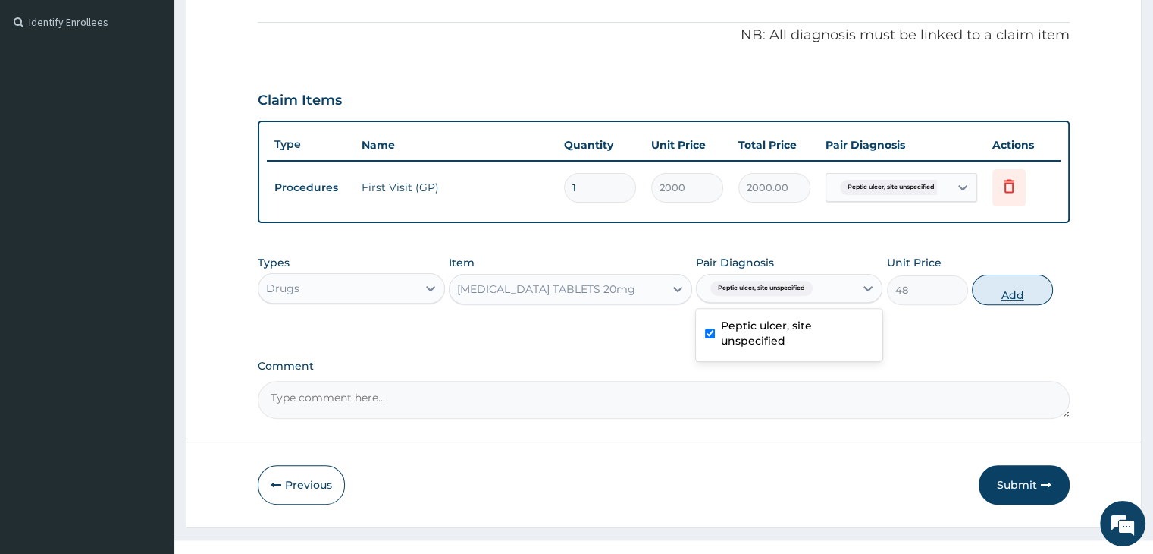
click at [1013, 292] on button "Add" at bounding box center [1012, 289] width 81 height 30
type input "0"
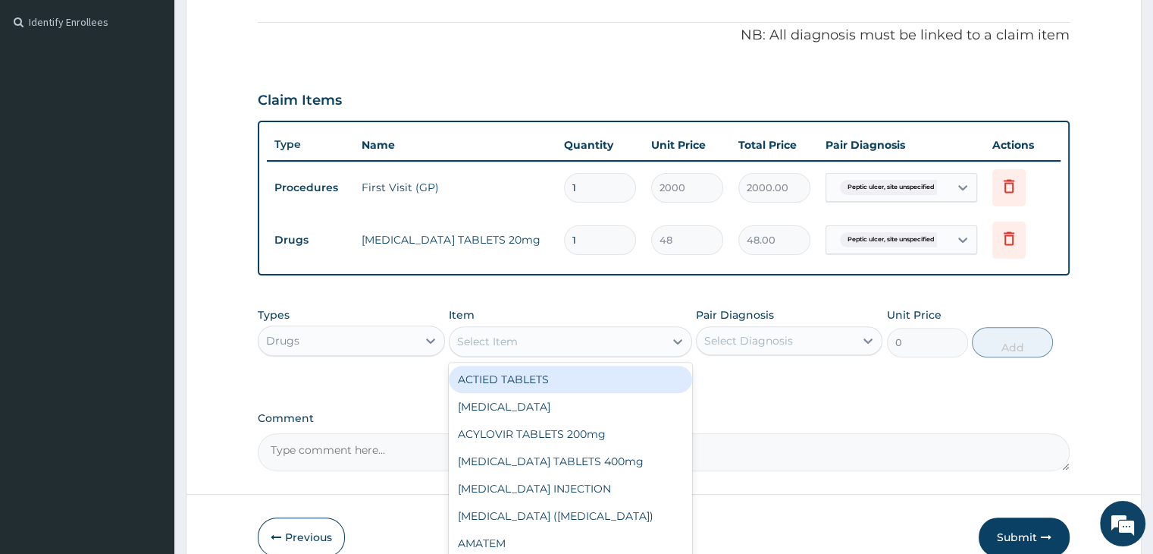
click at [582, 337] on div "Select Item" at bounding box center [557, 341] width 215 height 24
type input "HYO"
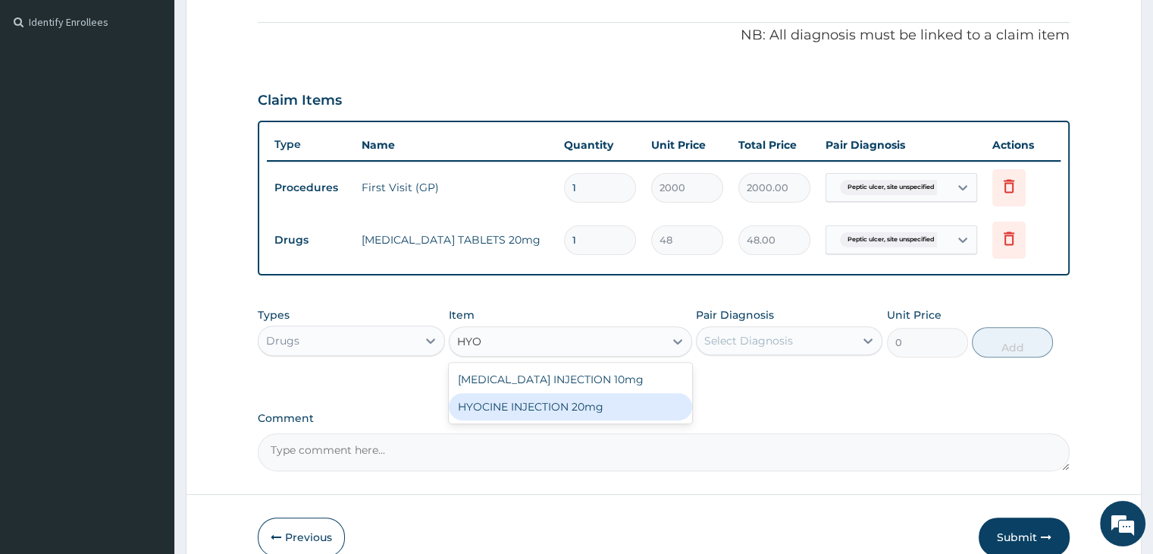
type input "90"
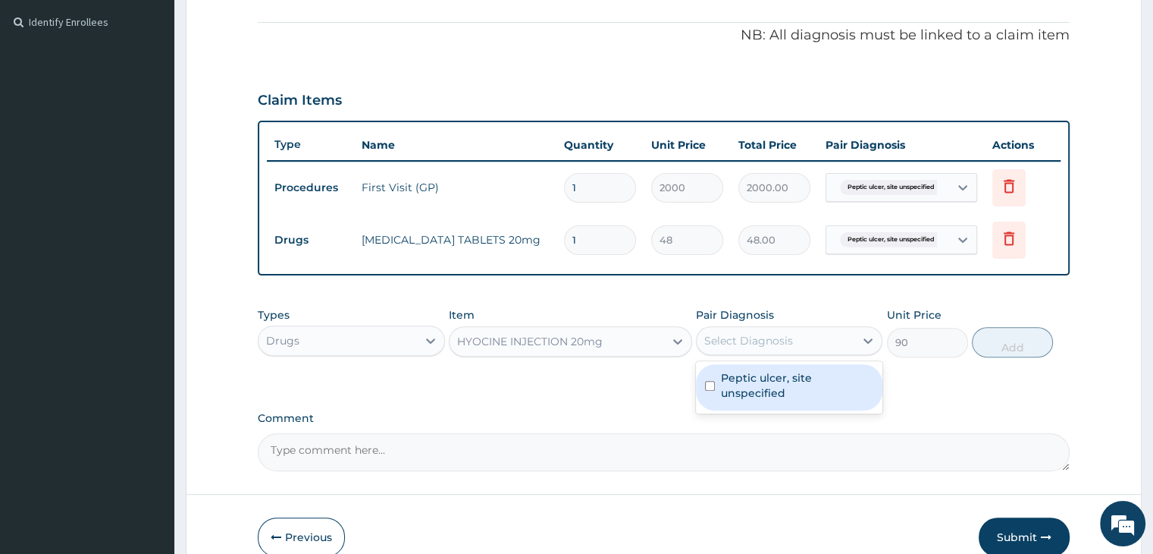
click at [742, 341] on div "Select Diagnosis" at bounding box center [748, 340] width 89 height 15
click at [752, 384] on label "Peptic ulcer, site unspecified" at bounding box center [797, 385] width 152 height 30
checkbox input "true"
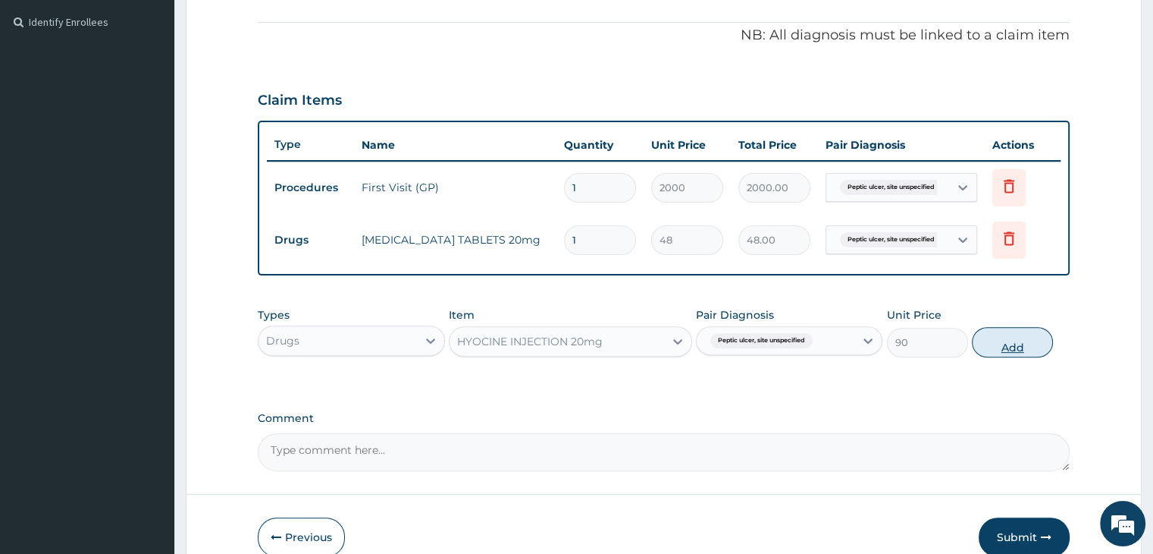
click at [1016, 346] on button "Add" at bounding box center [1012, 342] width 81 height 30
type input "0"
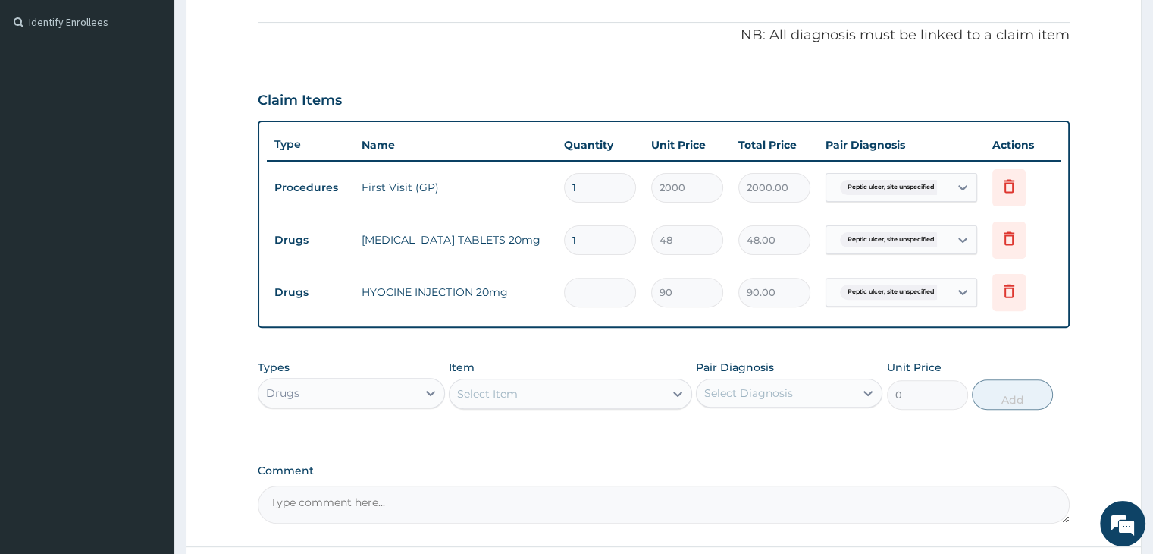
type input "0.00"
type input "1"
type input "90.00"
type input "0.00"
type input "1"
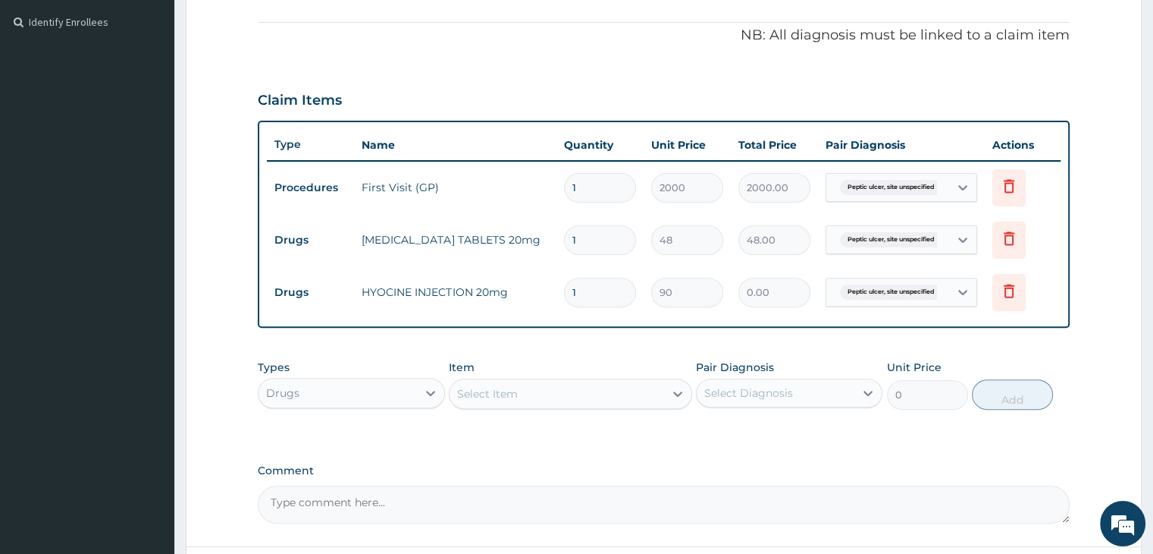
type input "90.00"
type input "0.00"
type input "1"
type input "90.00"
type input "0.00"
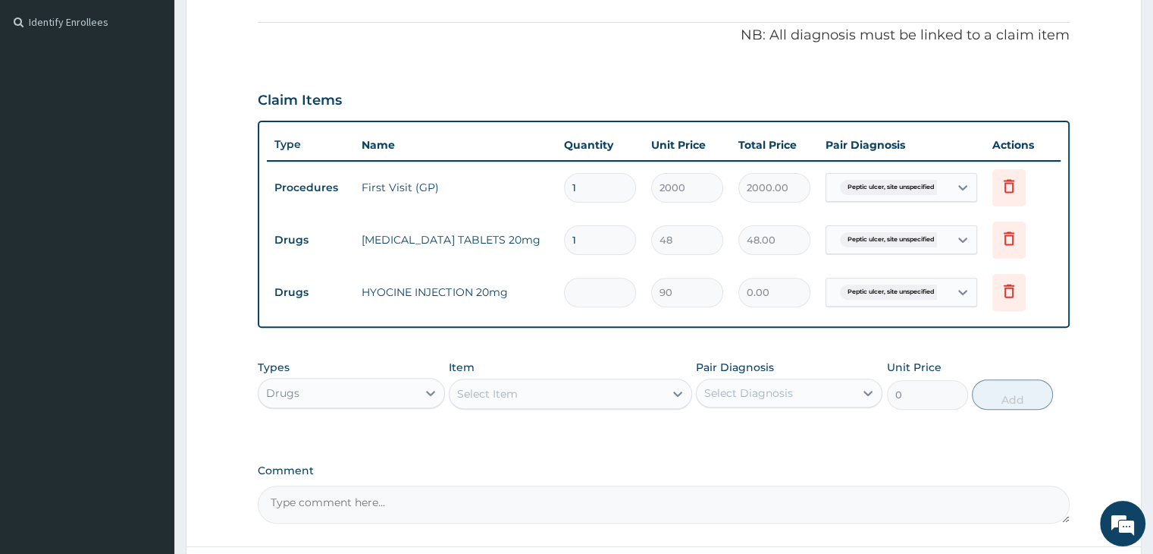
type input "2"
type input "180.00"
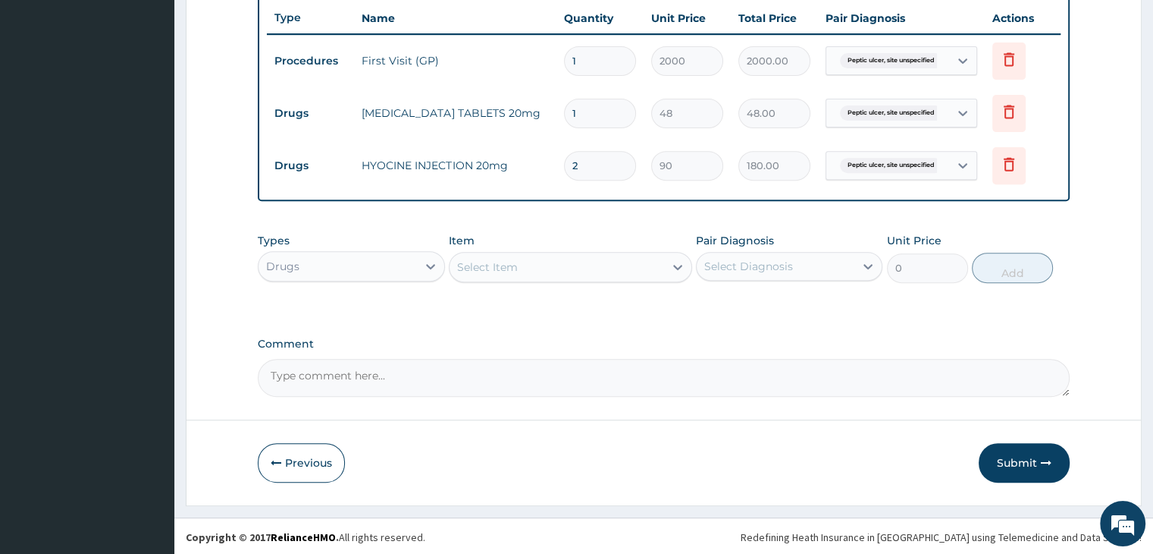
type input "2"
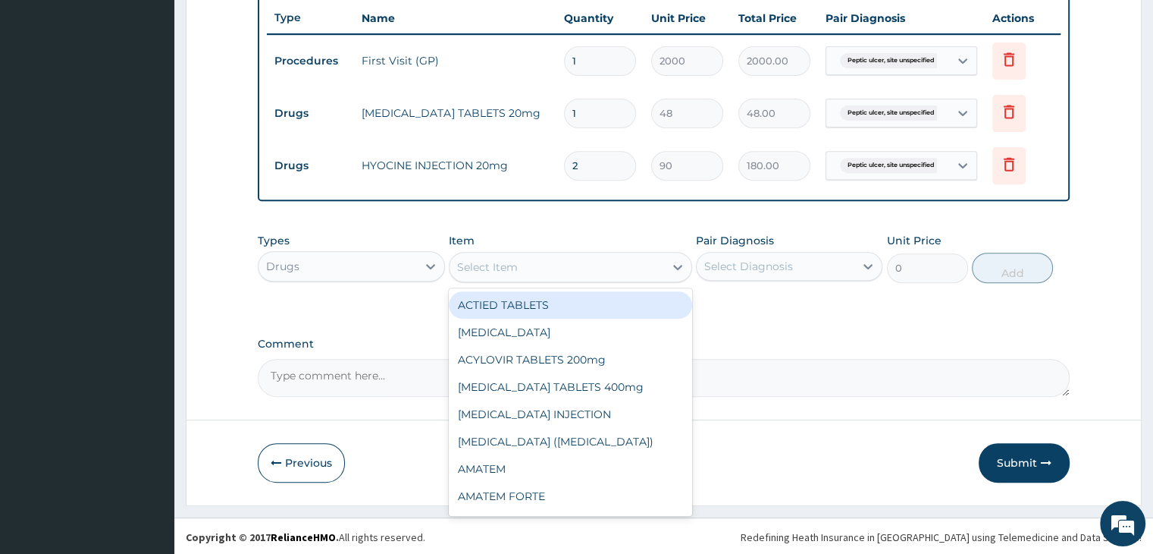
click at [546, 260] on div "Select Item" at bounding box center [557, 267] width 215 height 24
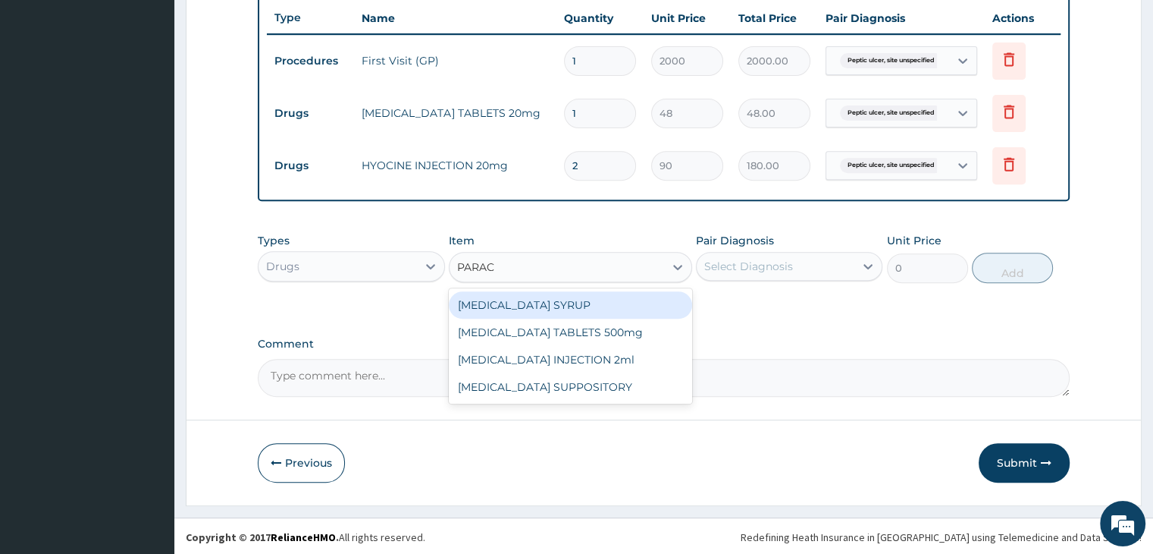
type input "PARACE"
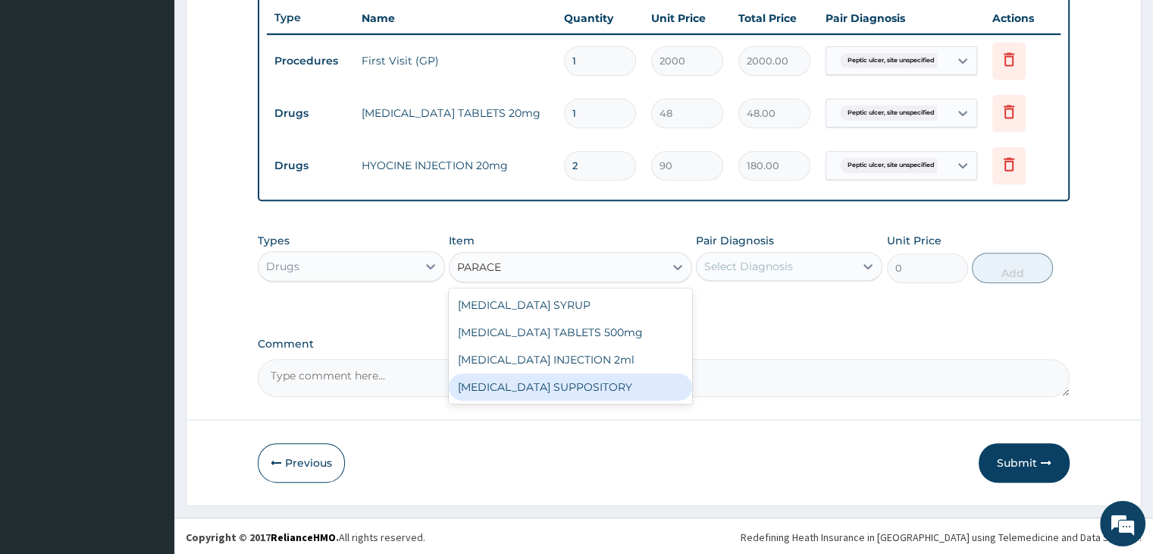
type input "90"
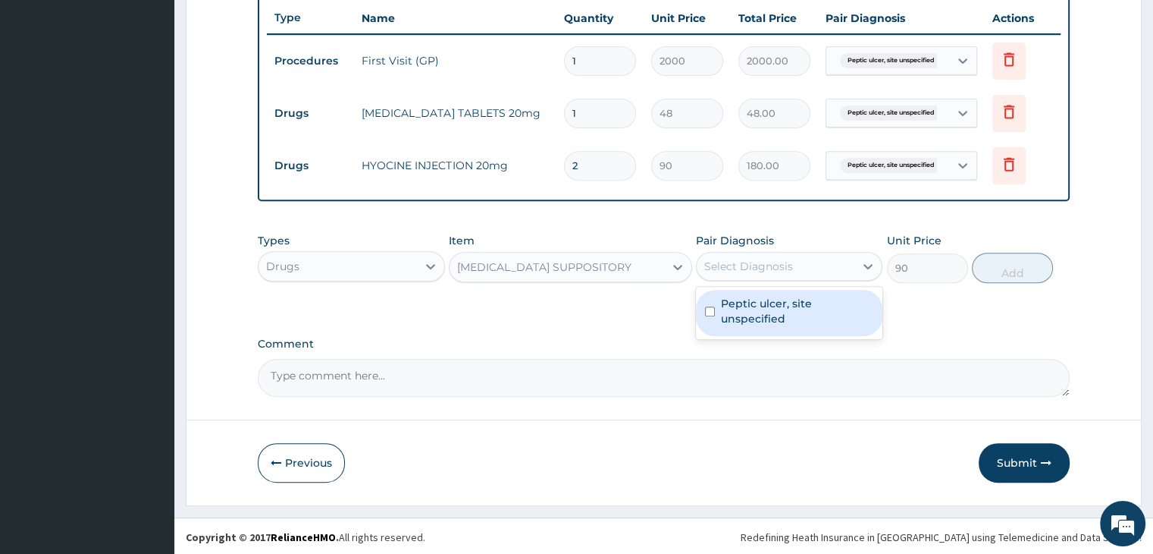
click at [731, 259] on div "Select Diagnosis" at bounding box center [748, 266] width 89 height 15
click at [751, 317] on label "Peptic ulcer, site unspecified" at bounding box center [797, 311] width 152 height 30
checkbox input "true"
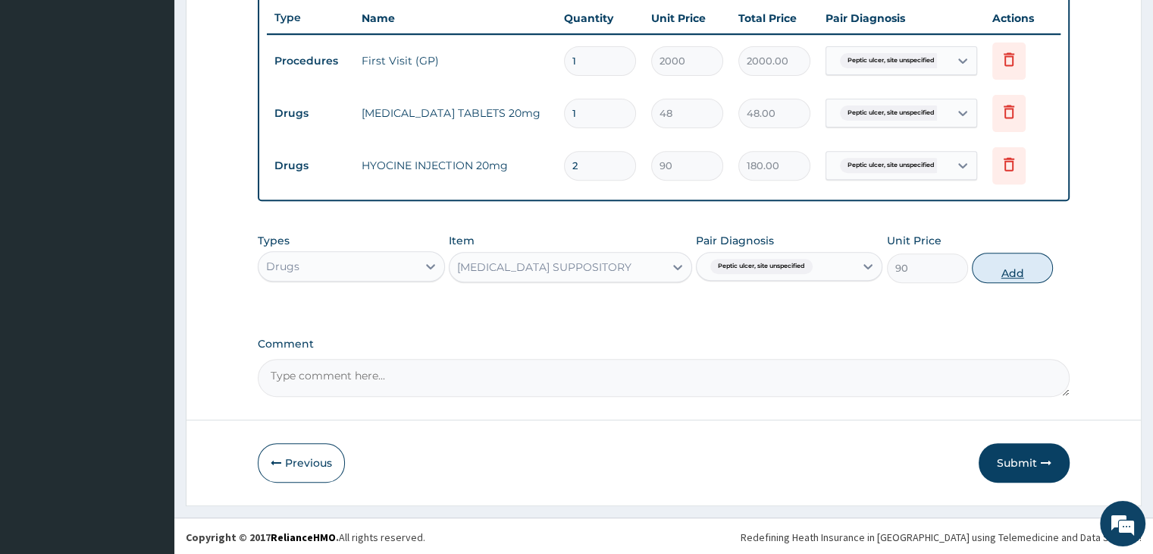
click at [1009, 274] on button "Add" at bounding box center [1012, 268] width 81 height 30
type input "0"
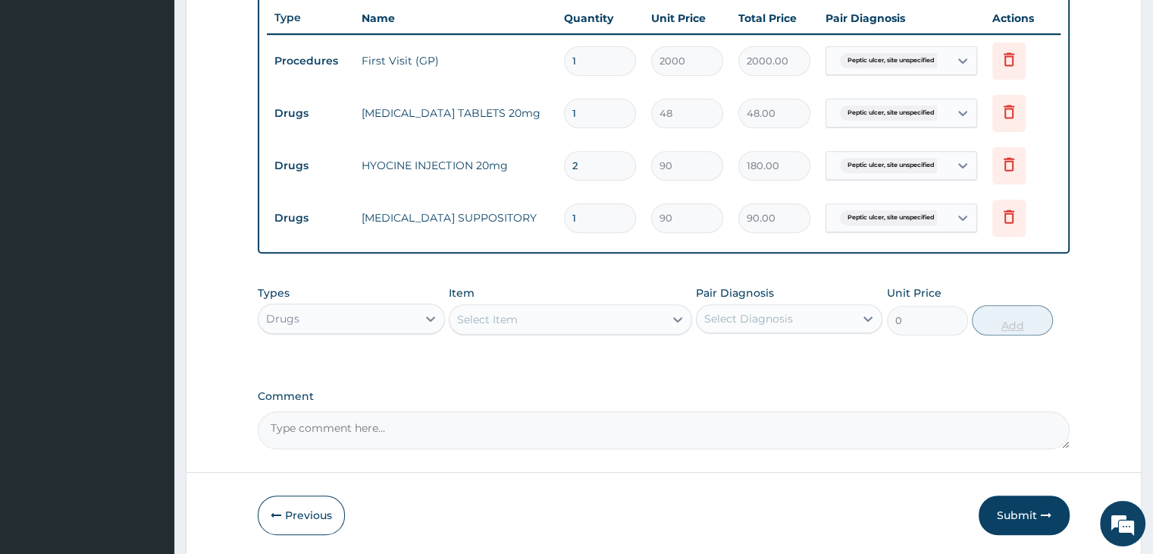
type input "0.00"
type input "2"
type input "180.00"
type input "2"
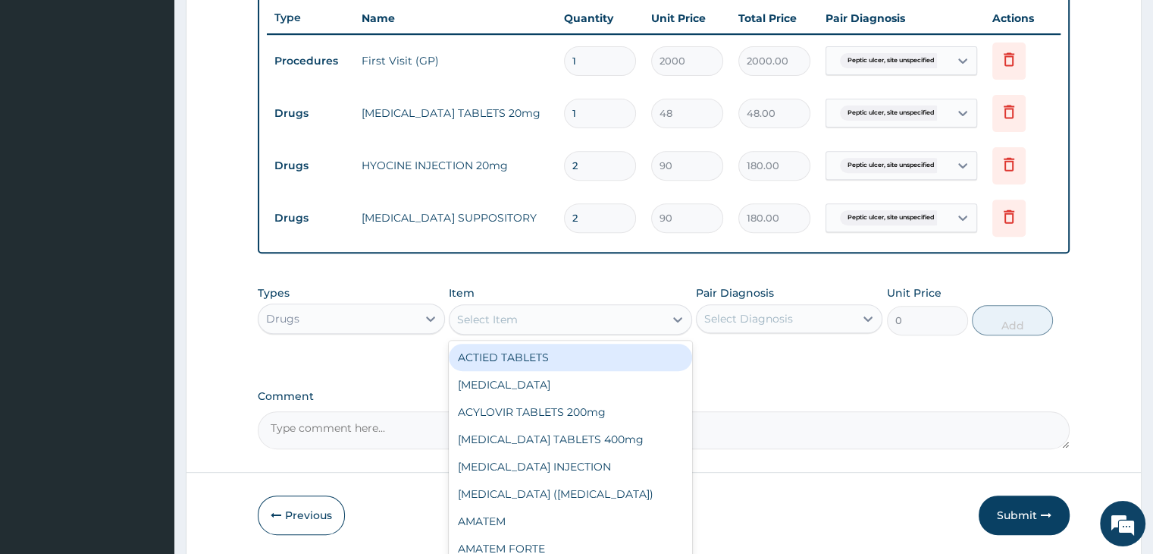
click at [491, 325] on div "Select Item" at bounding box center [557, 319] width 215 height 24
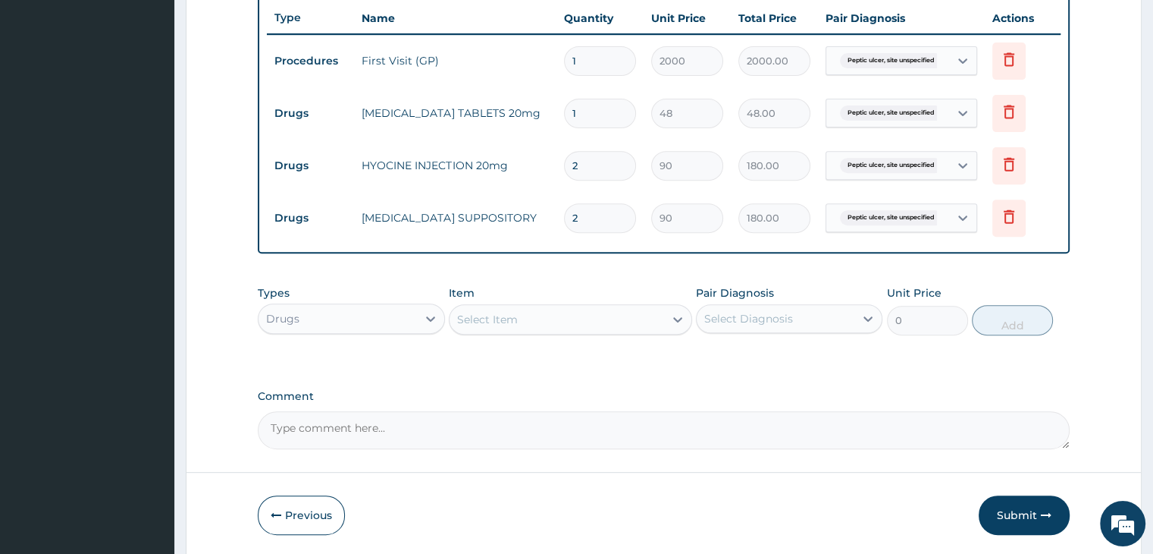
click at [491, 325] on div "Select Item" at bounding box center [557, 319] width 215 height 24
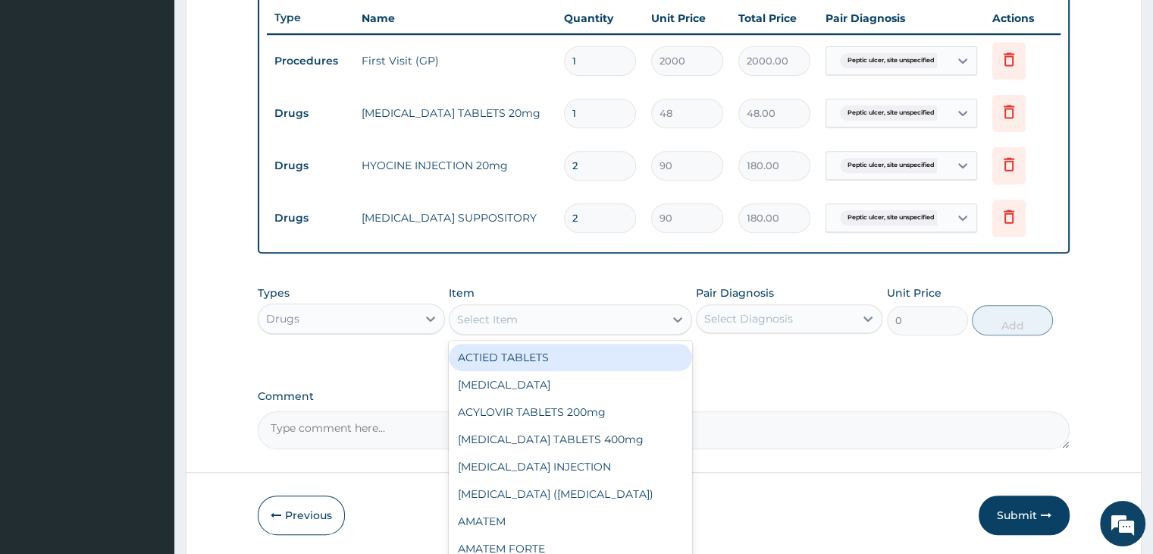
click at [491, 325] on div "Select Item" at bounding box center [557, 319] width 215 height 24
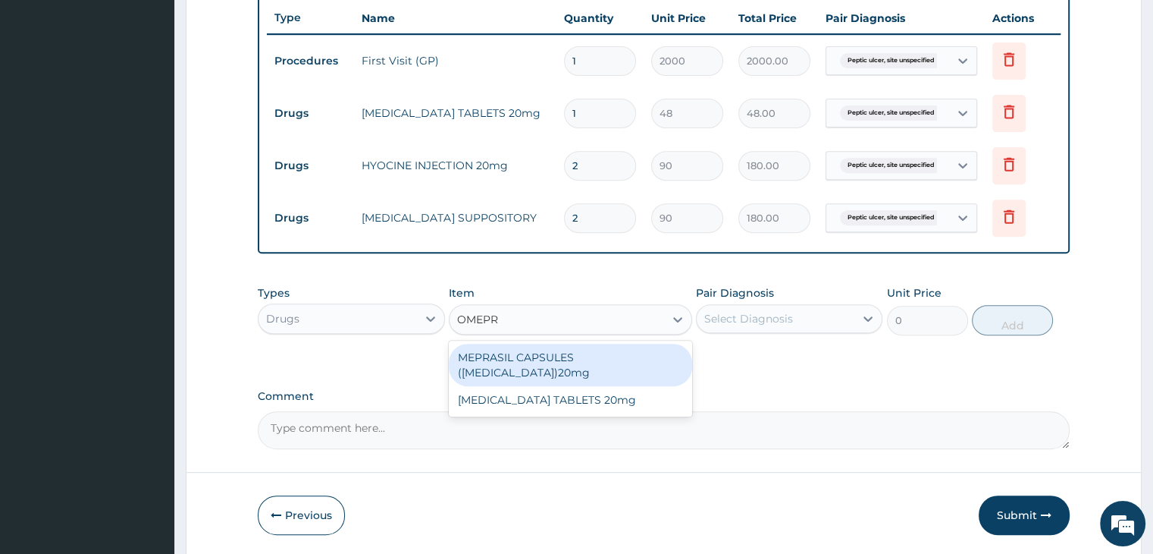
type input "OMEPRA"
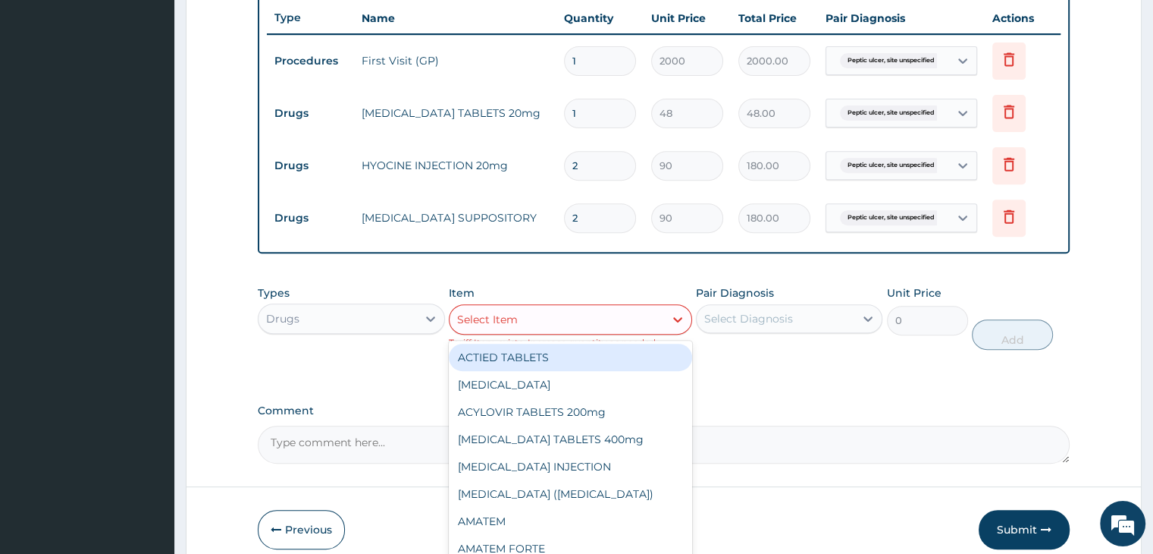
click at [491, 325] on div "Select Item" at bounding box center [557, 319] width 215 height 24
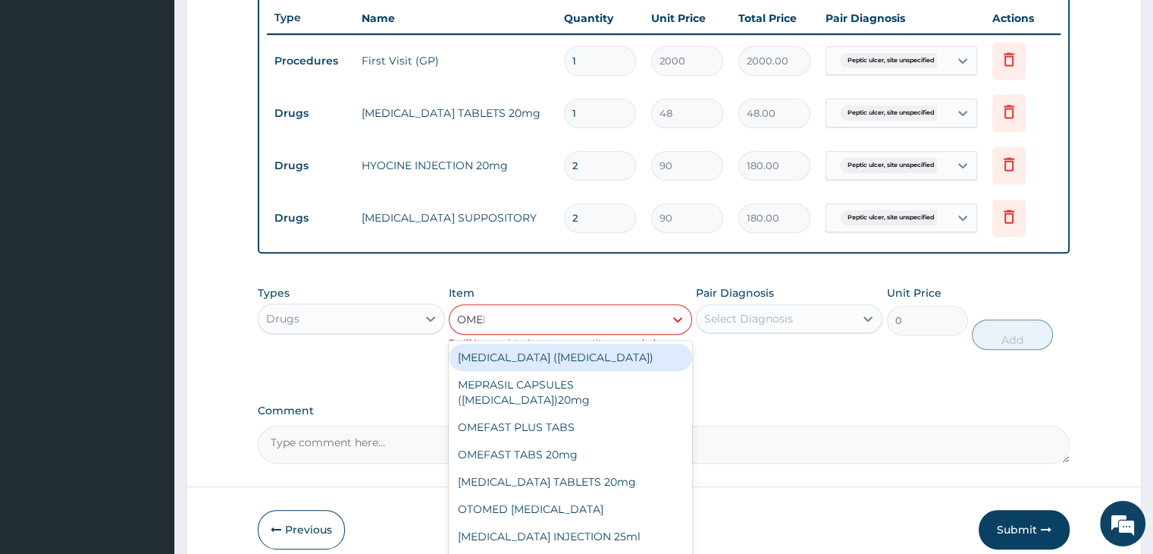
type input "OMEPR"
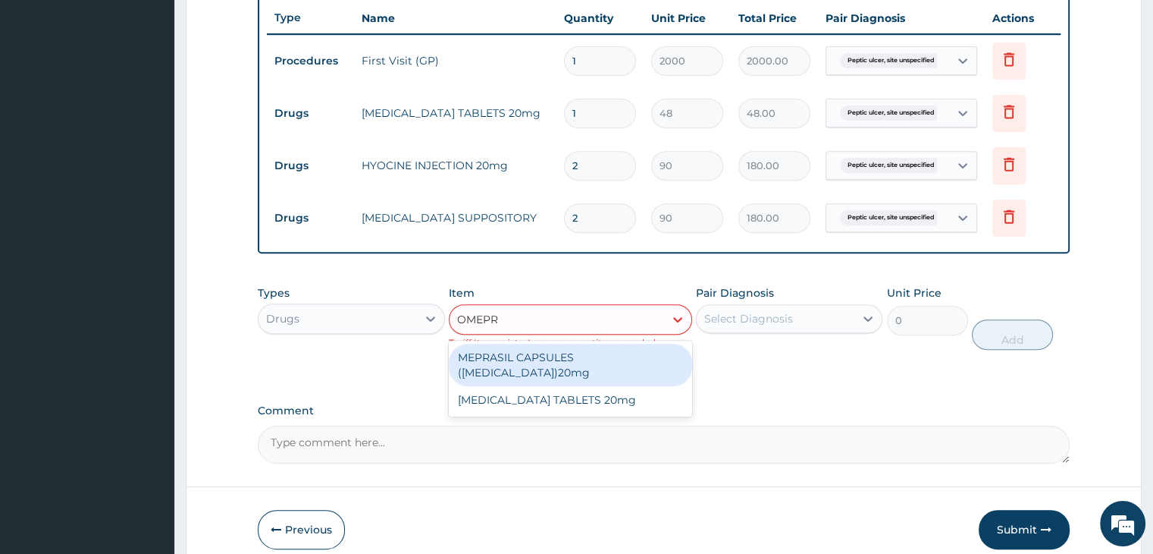
type input "102"
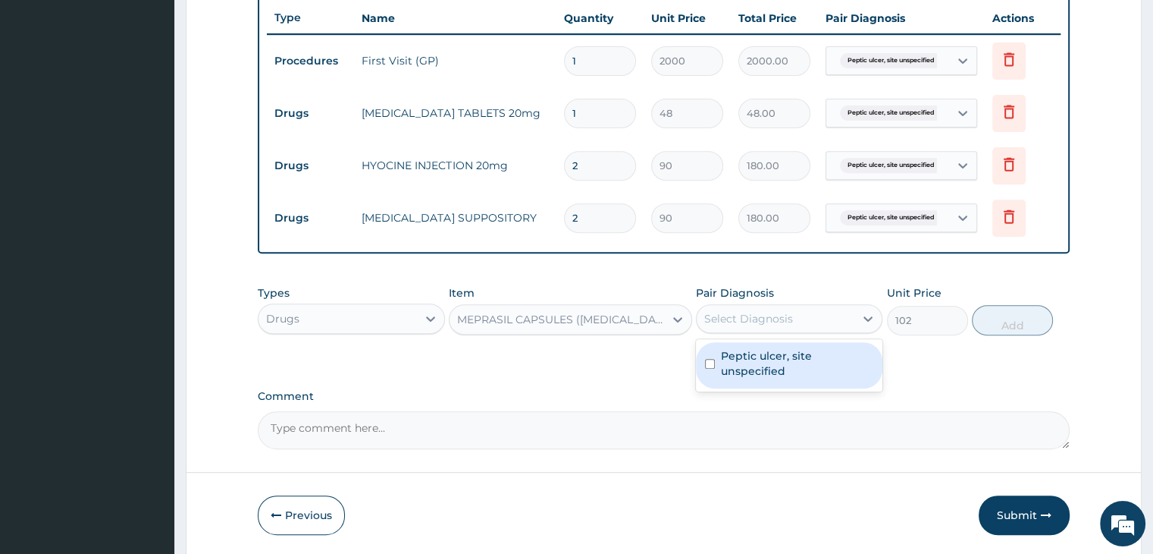
click at [786, 327] on div "Select Diagnosis" at bounding box center [776, 318] width 158 height 24
click at [789, 370] on label "Peptic ulcer, site unspecified" at bounding box center [797, 363] width 152 height 30
checkbox input "true"
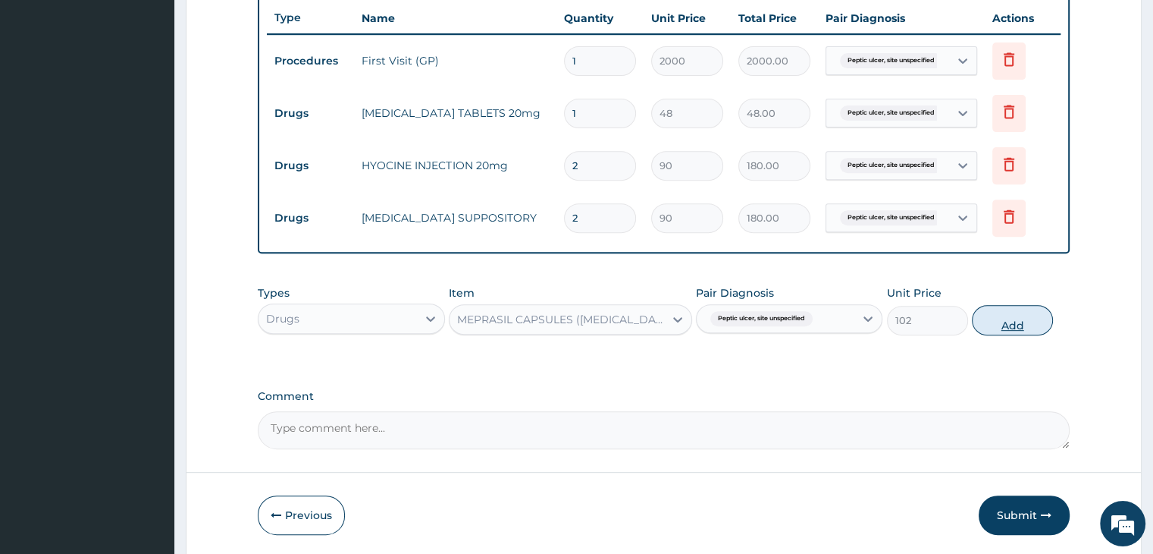
click at [1007, 328] on button "Add" at bounding box center [1012, 320] width 81 height 30
type input "0"
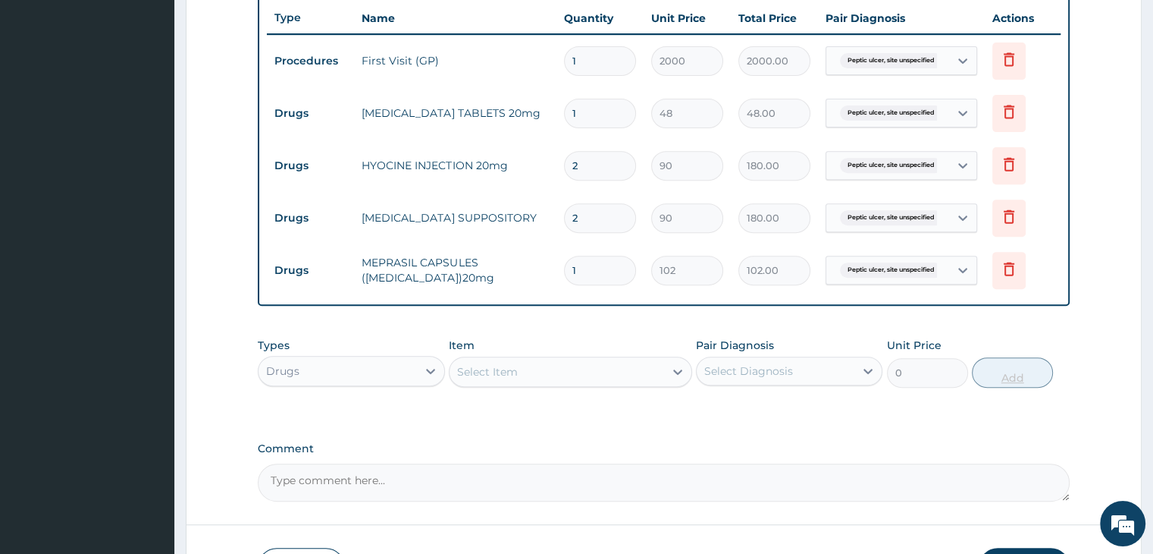
type input "14"
type input "1428.00"
type input "14"
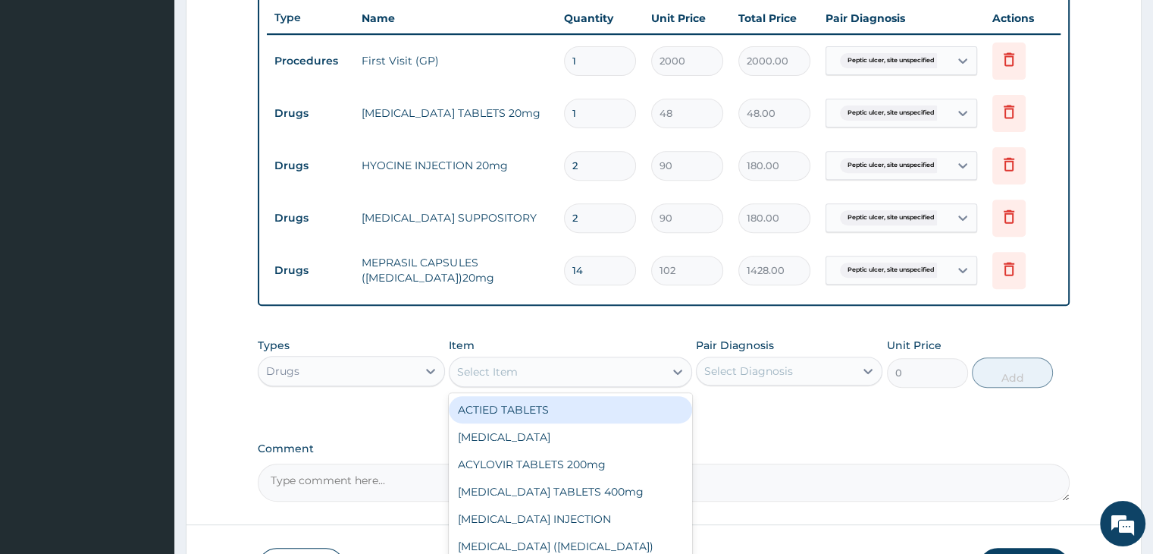
click at [511, 368] on div "Select Item" at bounding box center [487, 371] width 61 height 15
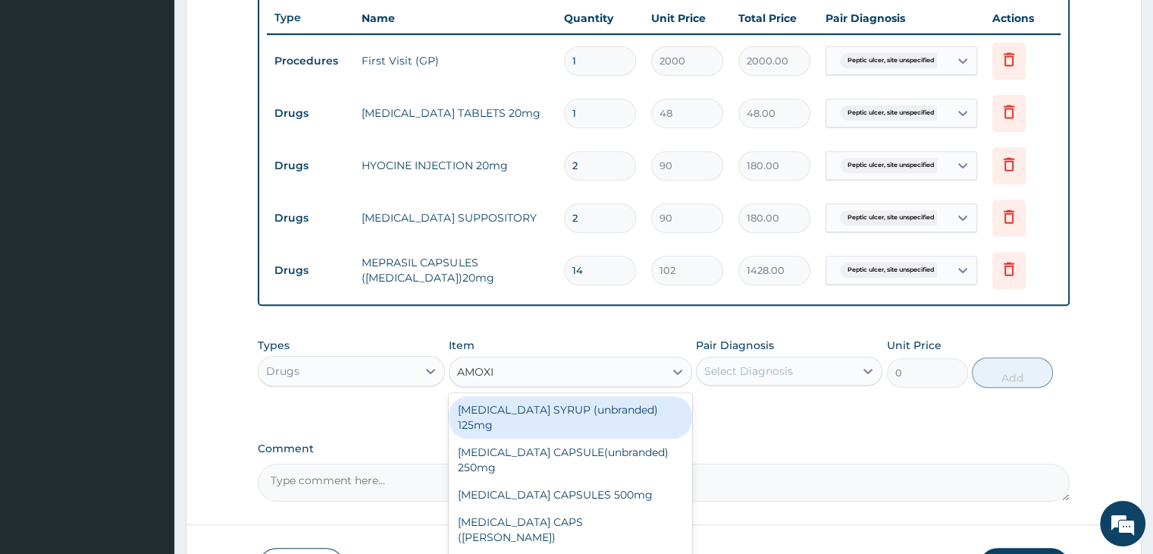
type input "AMOXIL"
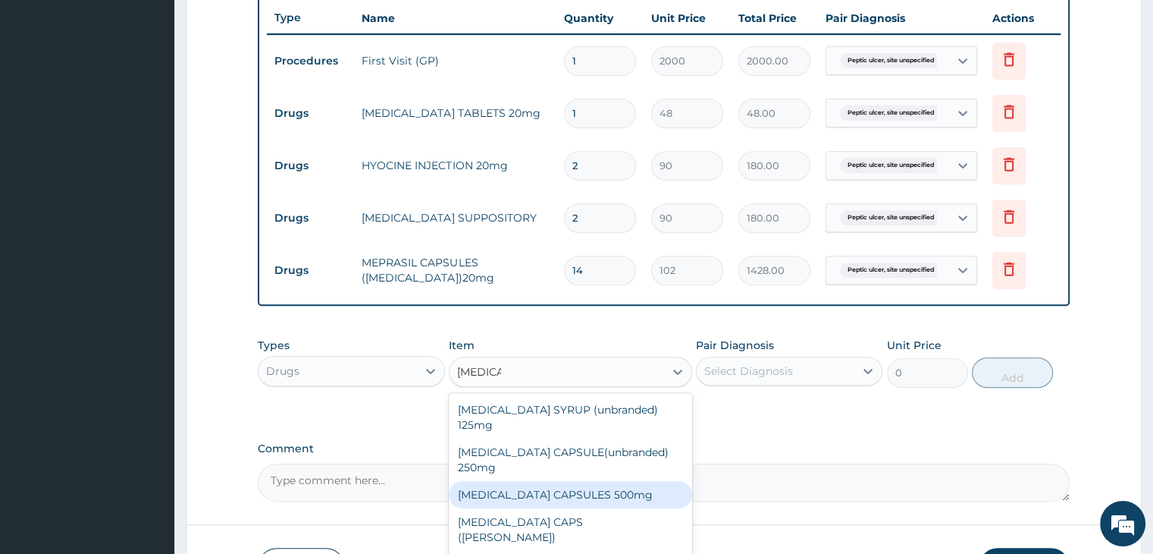
type input "20"
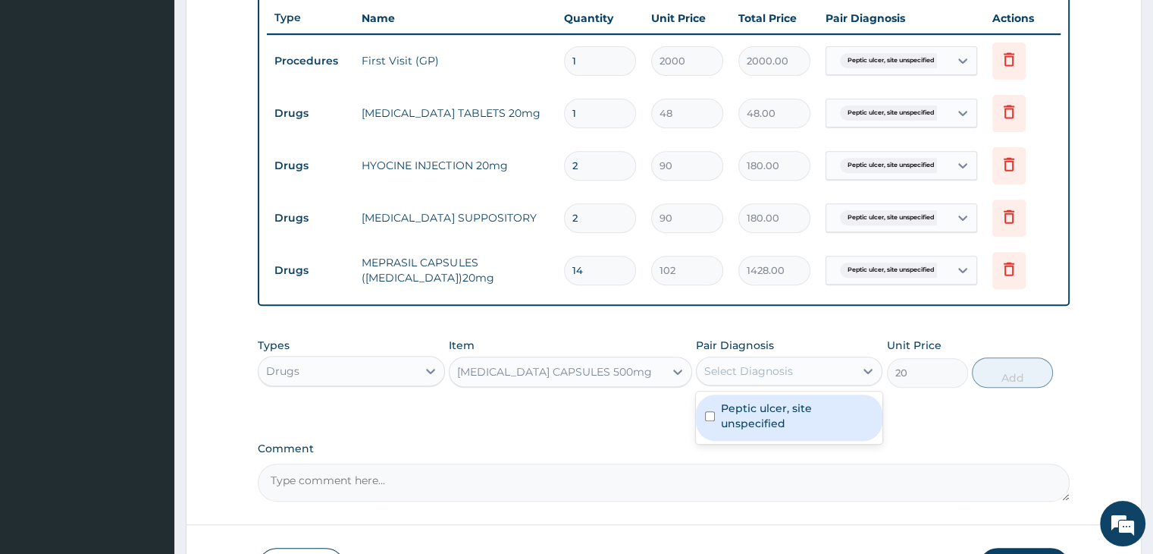
click at [722, 372] on div "Select Diagnosis" at bounding box center [748, 370] width 89 height 15
click at [753, 410] on label "Peptic ulcer, site unspecified" at bounding box center [797, 415] width 152 height 30
checkbox input "true"
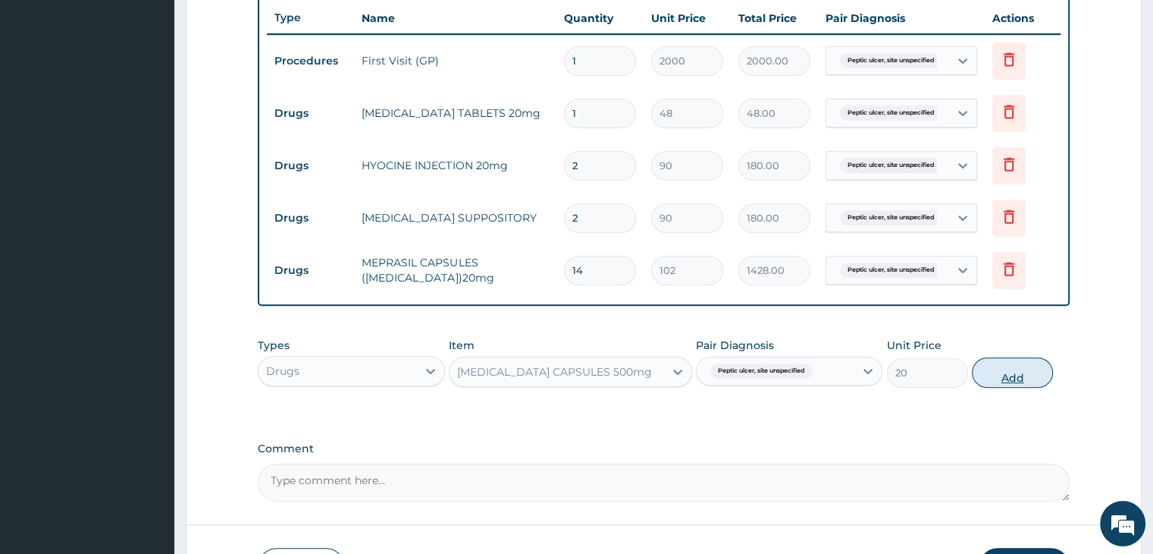
click at [1008, 372] on button "Add" at bounding box center [1012, 372] width 81 height 30
type input "0"
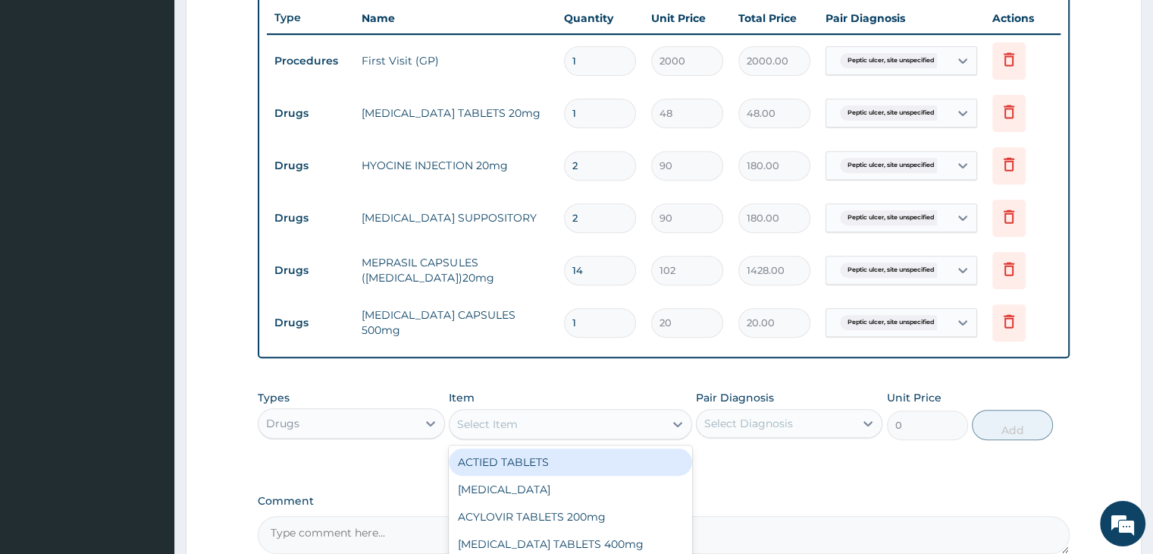
click at [491, 422] on div "Select Item" at bounding box center [487, 423] width 61 height 15
type input "FLAGY"
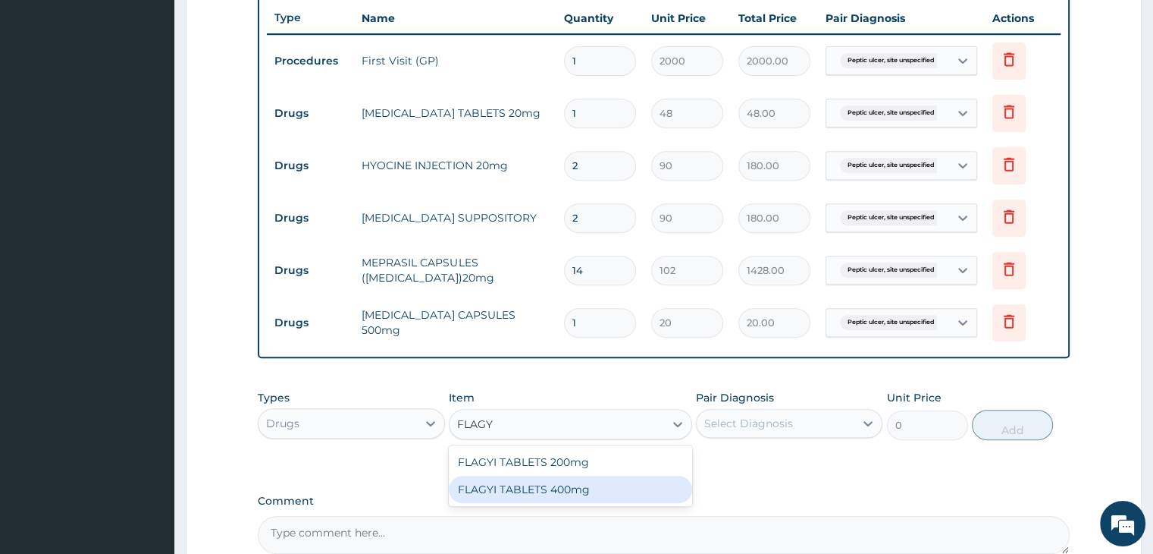
type input "24"
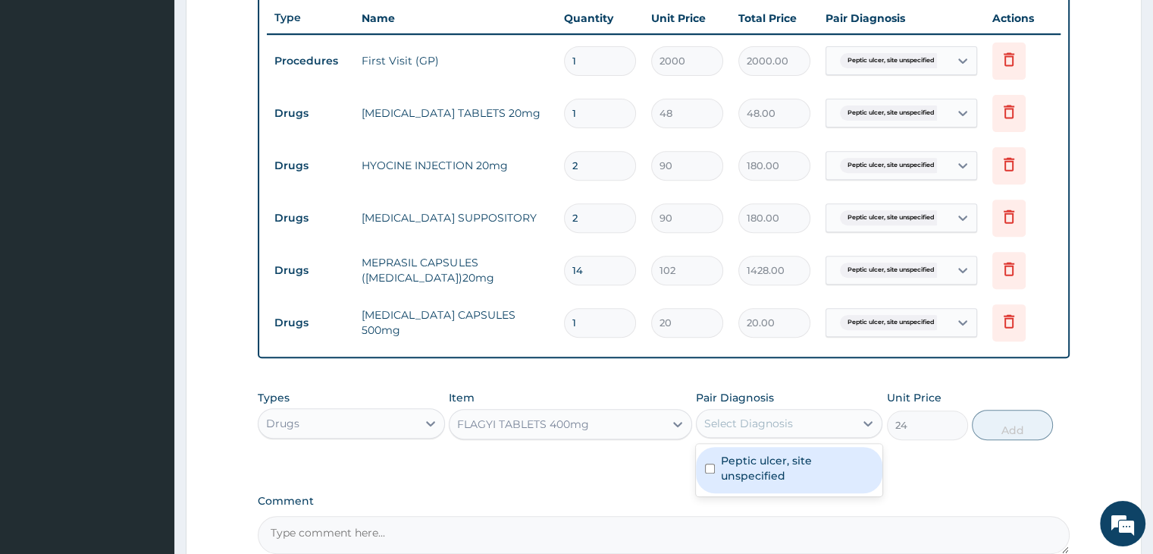
click at [759, 419] on div "Select Diagnosis" at bounding box center [748, 423] width 89 height 15
click at [764, 467] on label "Peptic ulcer, site unspecified" at bounding box center [797, 468] width 152 height 30
checkbox input "true"
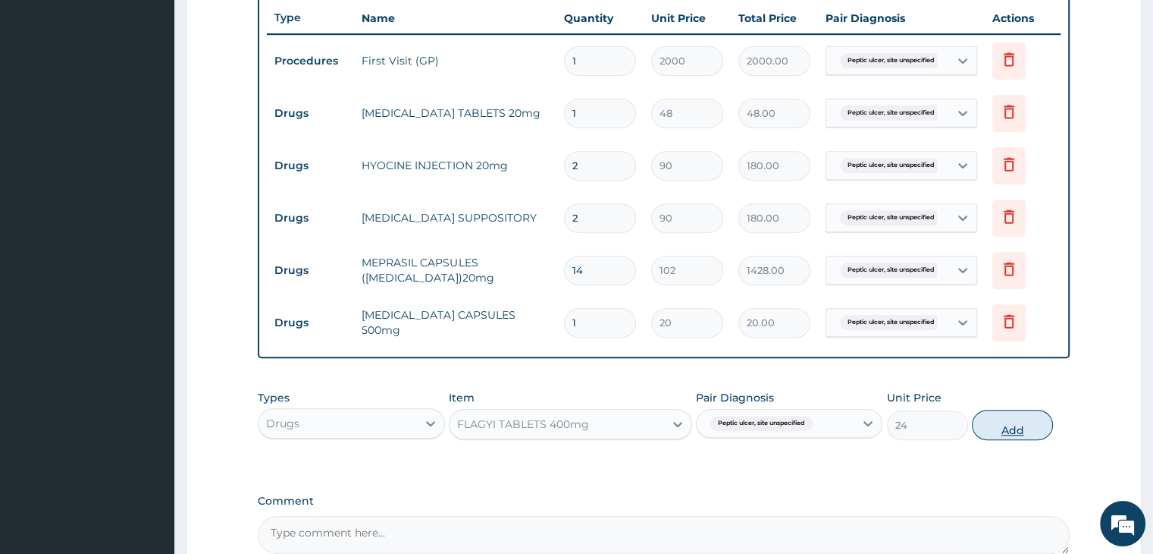
click at [1012, 426] on button "Add" at bounding box center [1012, 424] width 81 height 30
type input "0"
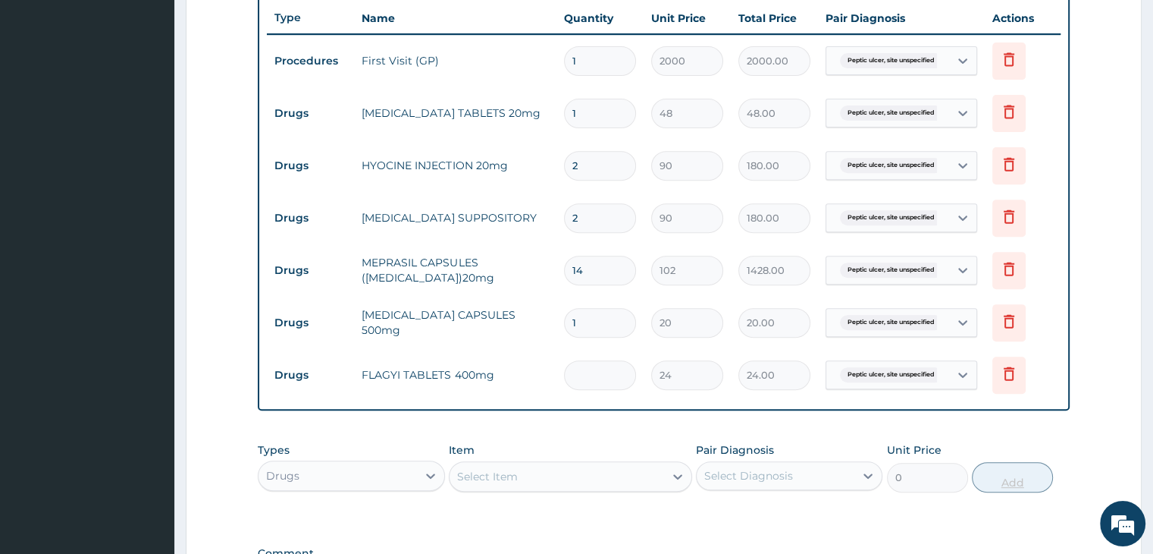
type input "0.00"
type input "2"
type input "48.00"
type input "21"
type input "504.00"
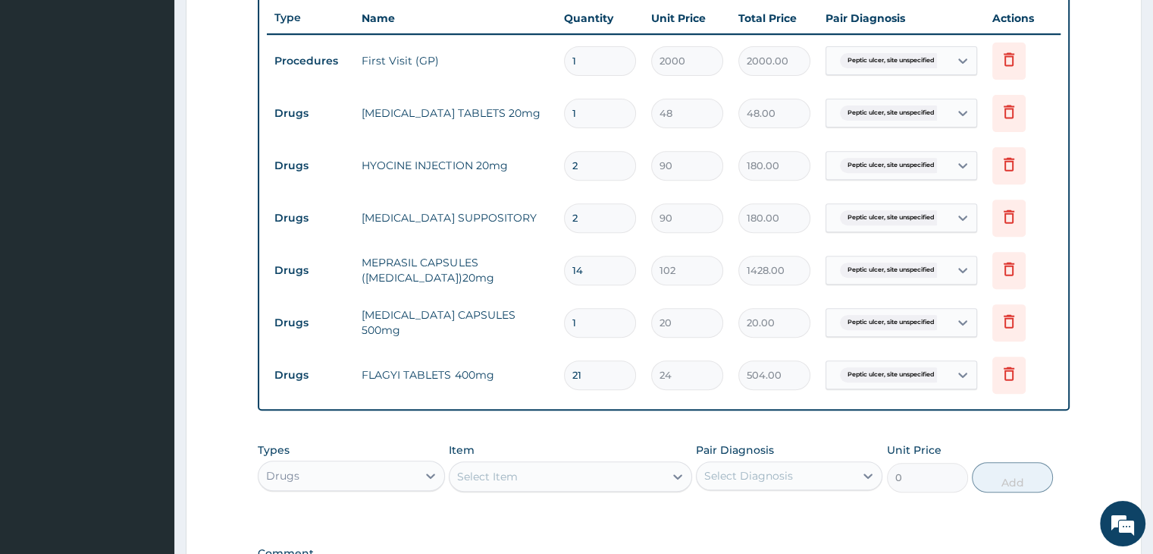
type input "21"
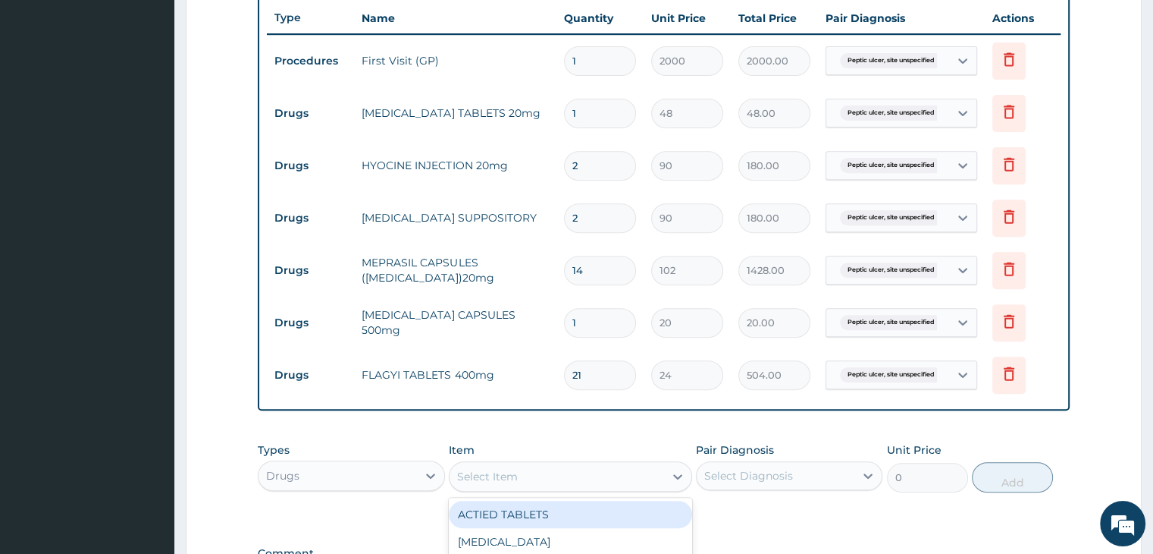
click at [571, 469] on div "Select Item" at bounding box center [557, 476] width 215 height 24
type input "PARA"
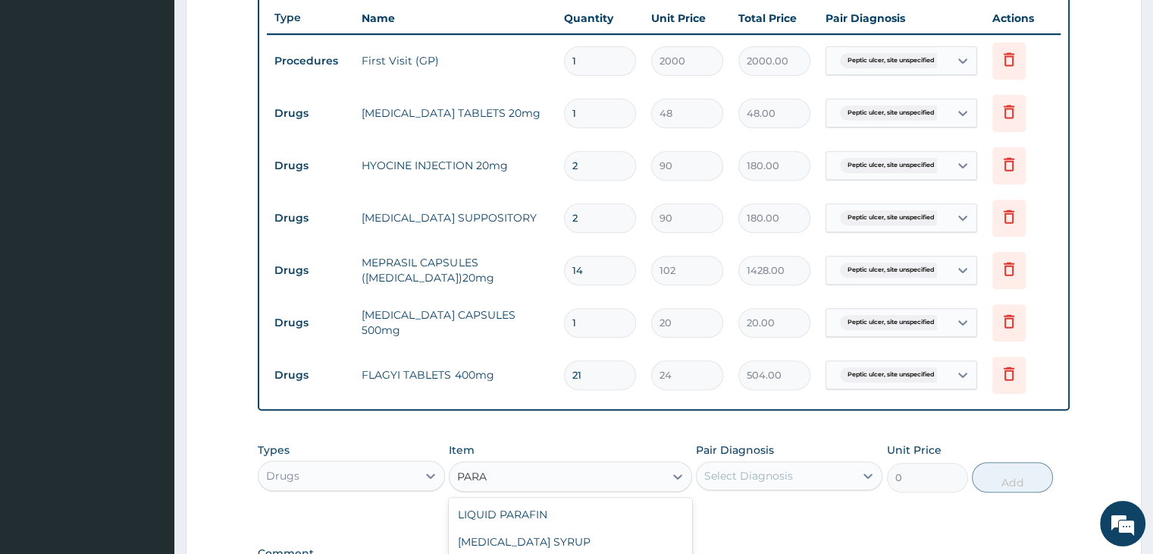
type input "12"
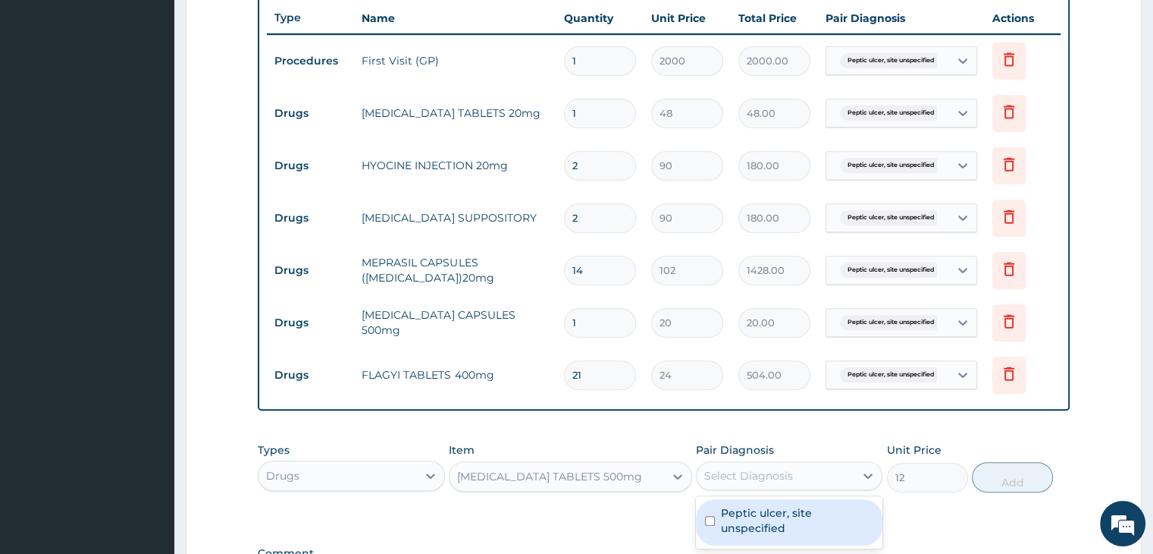
click at [803, 475] on div "Select Diagnosis" at bounding box center [776, 475] width 158 height 24
checkbox input "true"
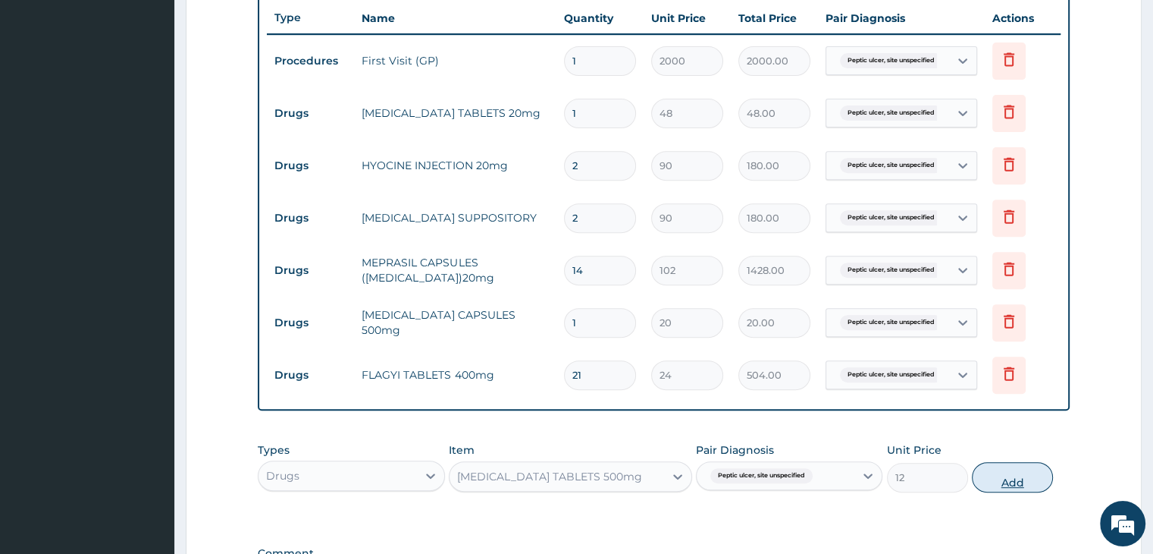
click at [1019, 478] on button "Add" at bounding box center [1012, 477] width 81 height 30
type input "0"
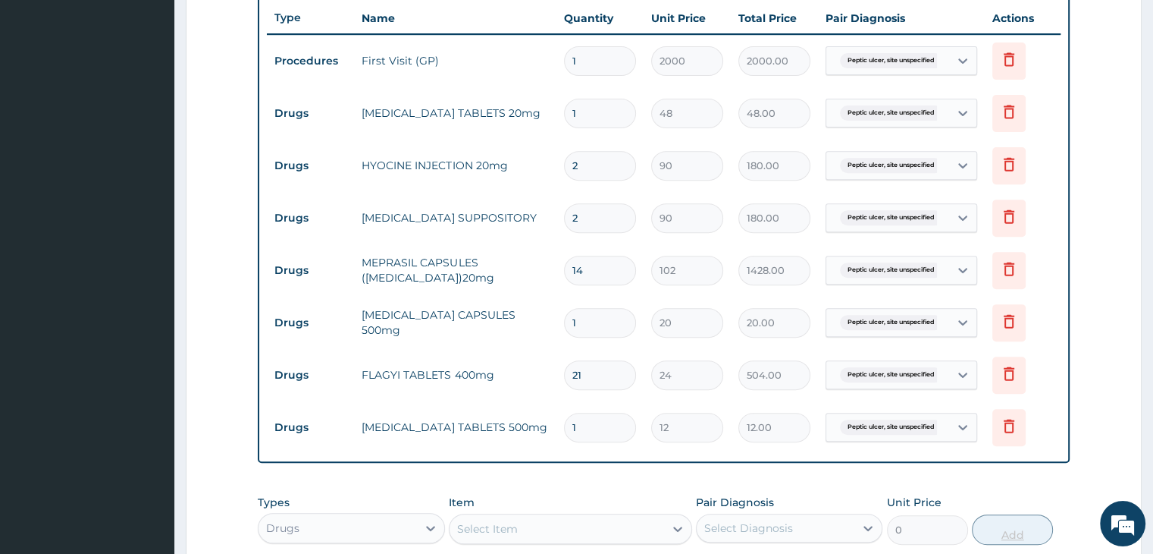
type input "18"
type input "216.00"
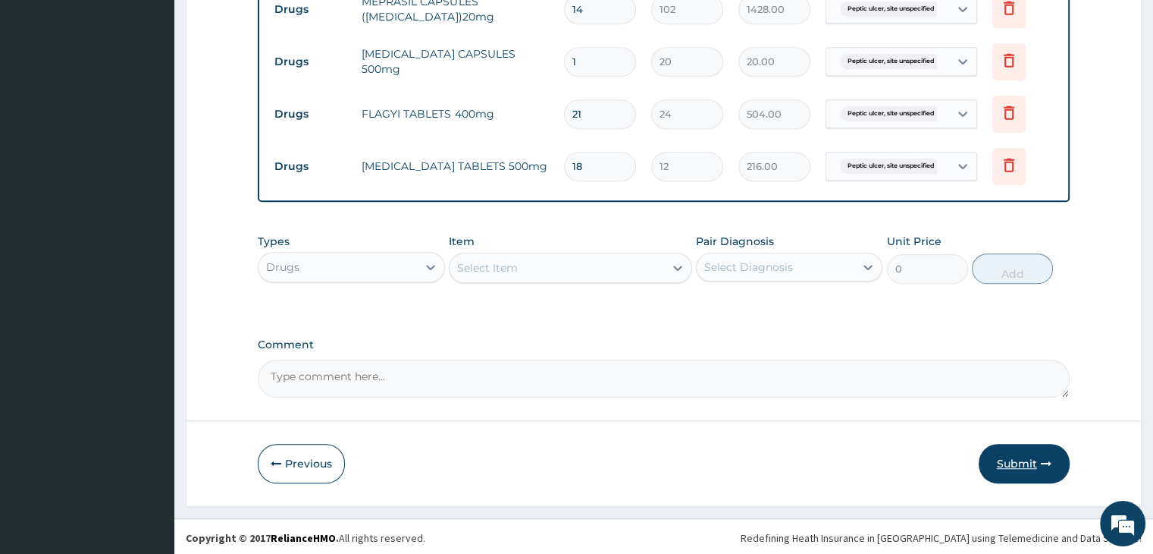
type input "18"
click at [1018, 452] on button "Submit" at bounding box center [1024, 463] width 91 height 39
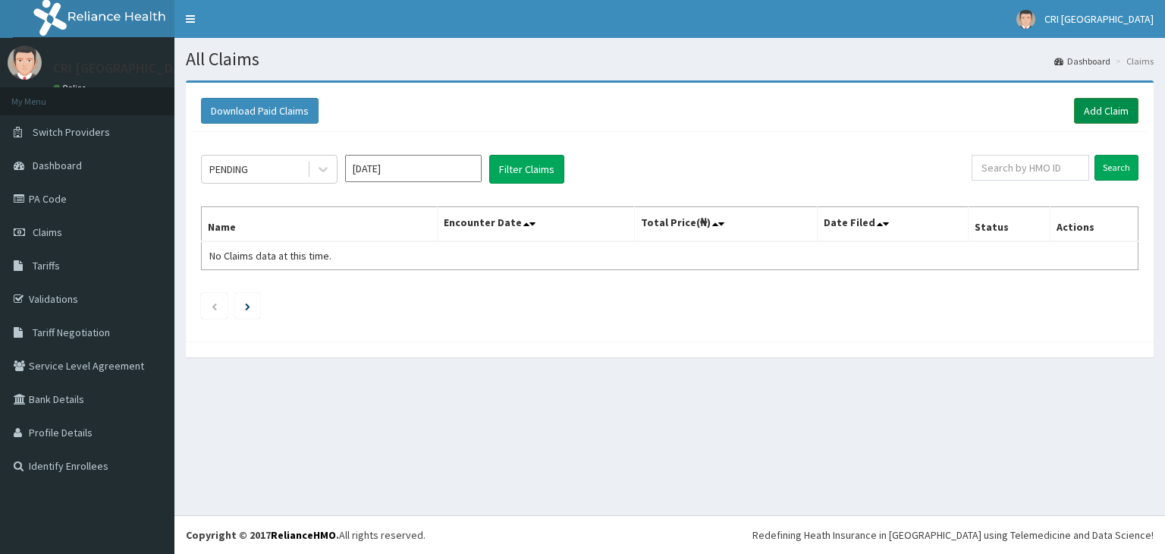
click at [1098, 107] on link "Add Claim" at bounding box center [1106, 111] width 64 height 26
click at [1100, 107] on link "Add Claim" at bounding box center [1106, 111] width 64 height 26
click at [1097, 110] on link "Add Claim" at bounding box center [1106, 111] width 64 height 26
click at [1100, 115] on link "Add Claim" at bounding box center [1106, 111] width 64 height 26
click at [1096, 111] on link "Add Claim" at bounding box center [1106, 111] width 64 height 26
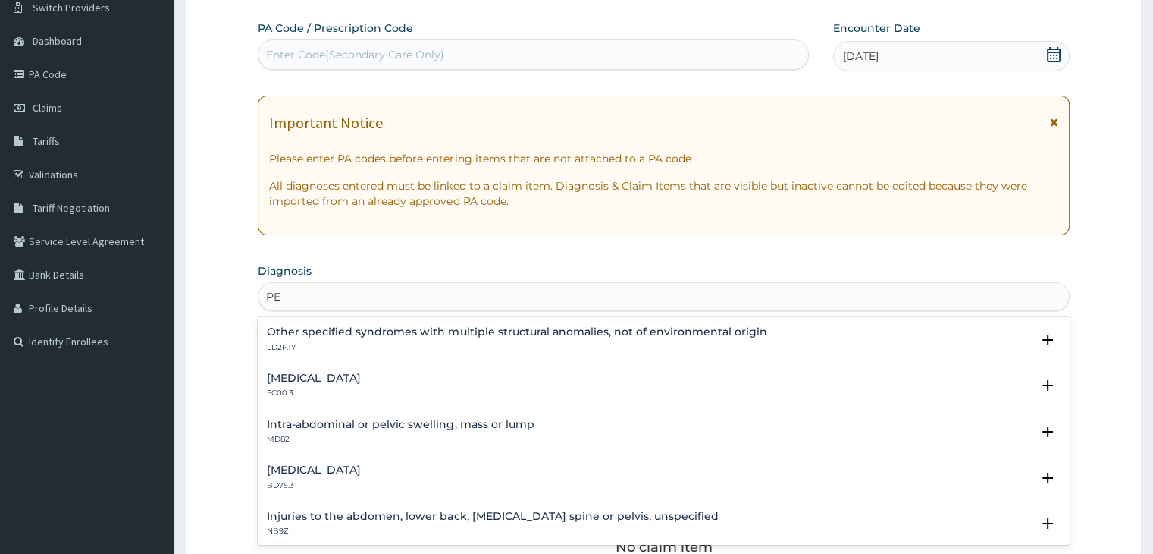
type input "P"
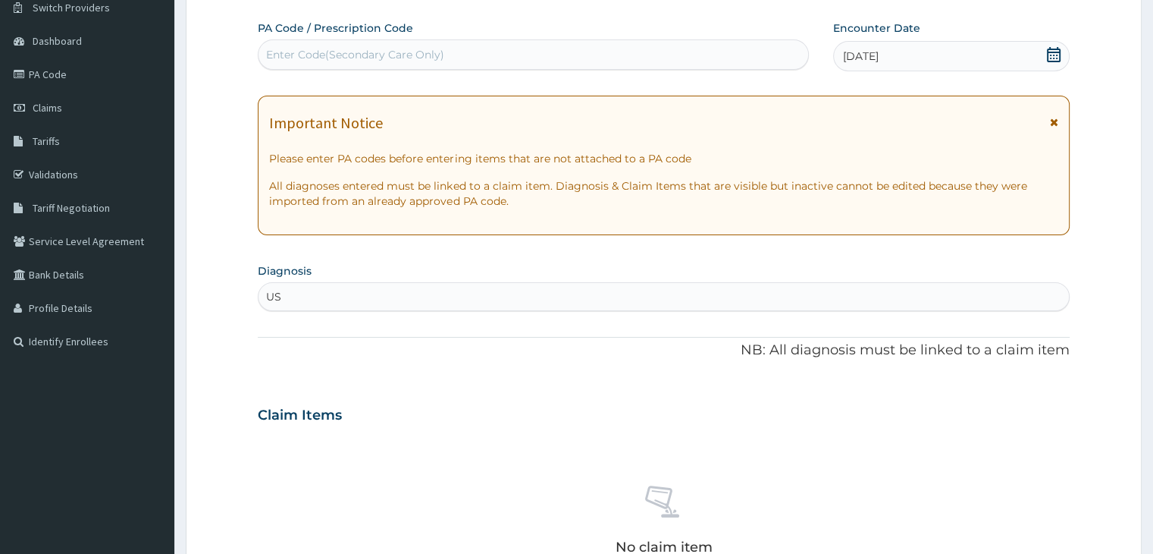
type input "U"
type input "A"
type input "G"
type input "PELVIC"
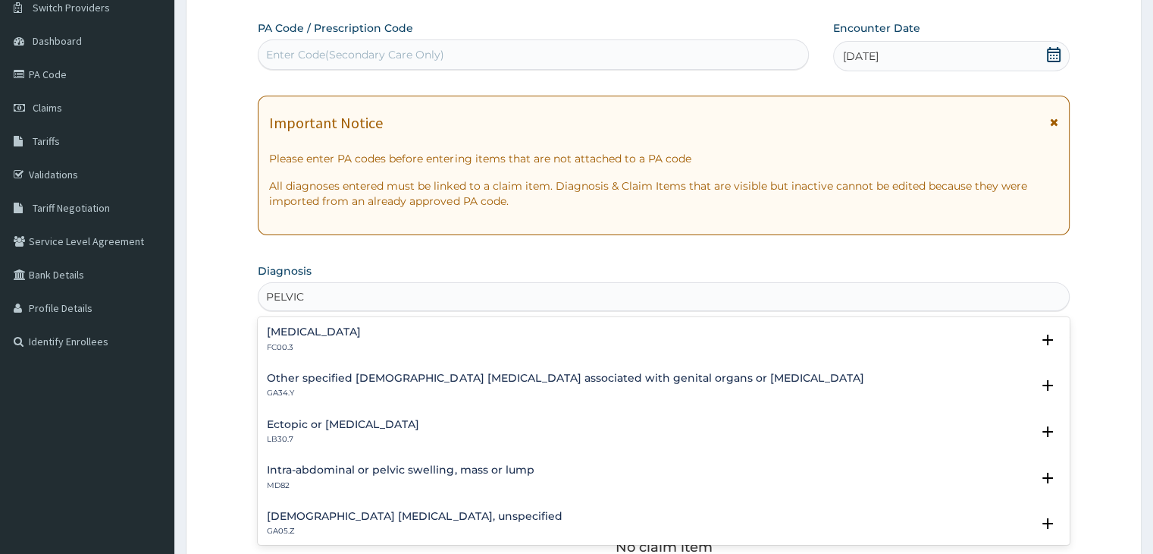
click at [374, 511] on h4 "Female pelvic inflammatory diseases, unspecified" at bounding box center [414, 515] width 295 height 11
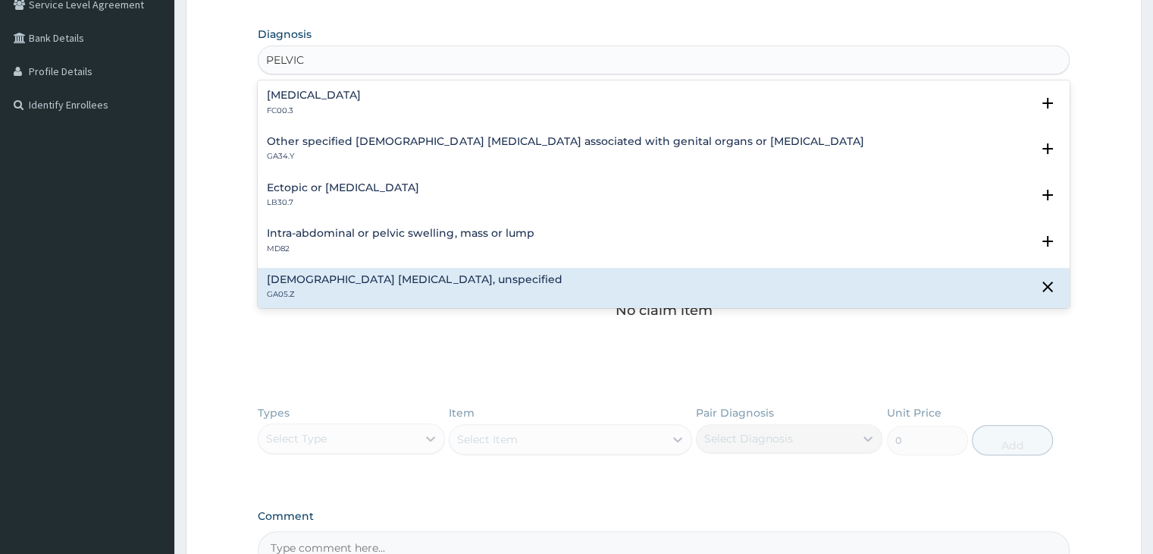
scroll to position [364, 0]
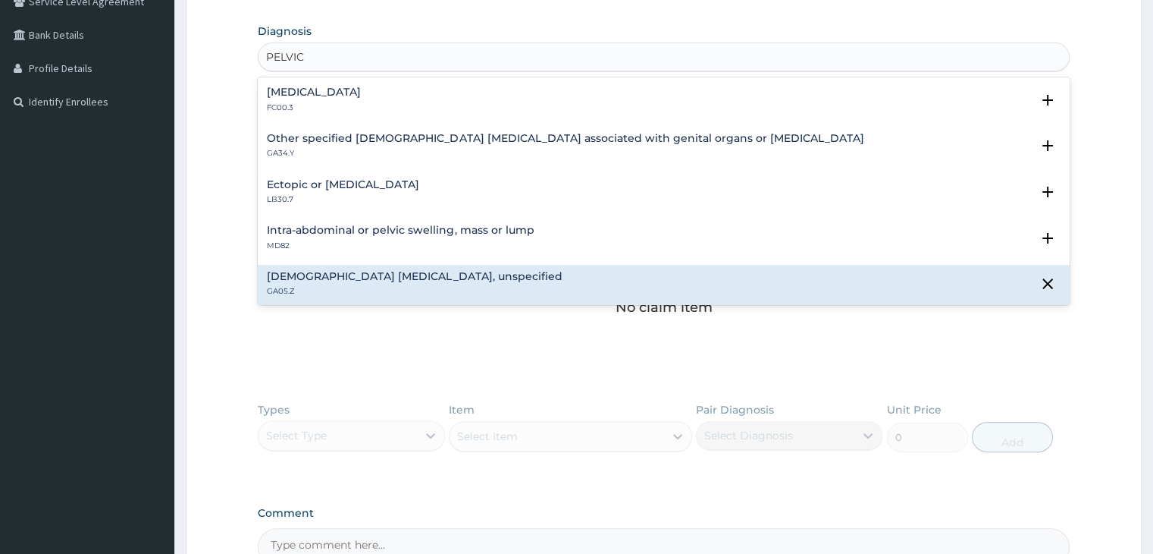
click at [485, 290] on p "GA05.Z" at bounding box center [414, 291] width 295 height 11
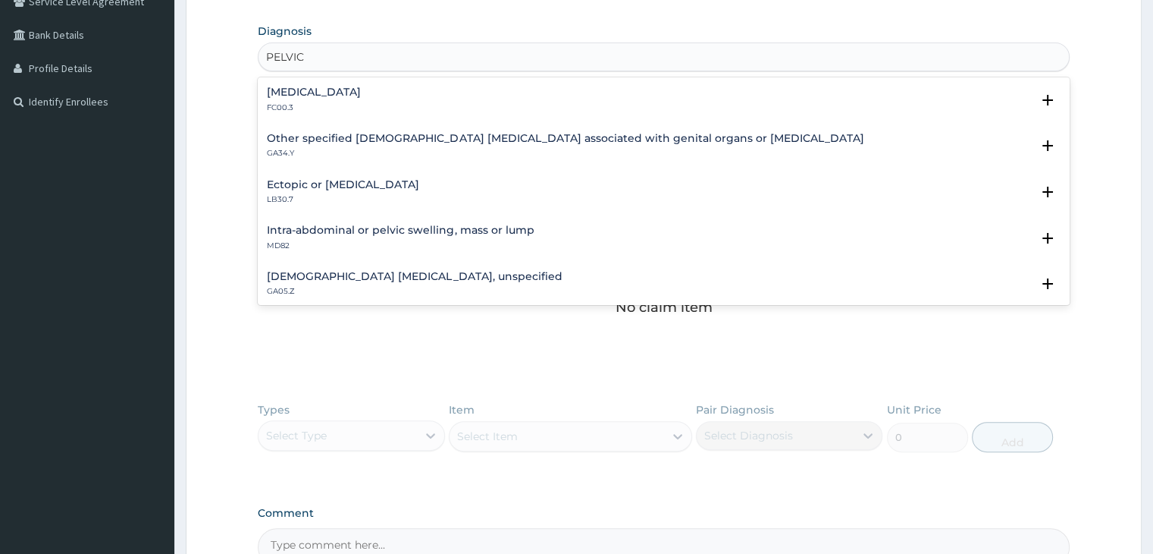
click at [456, 286] on p "GA05.Z" at bounding box center [414, 291] width 295 height 11
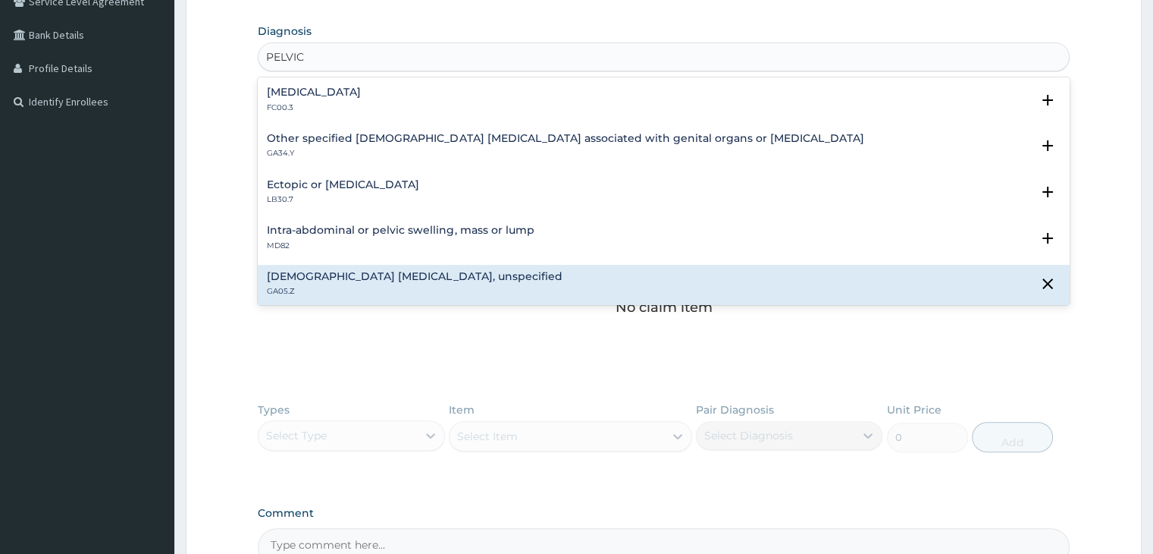
click at [423, 277] on h4 "Female pelvic inflammatory diseases, unspecified" at bounding box center [414, 276] width 295 height 11
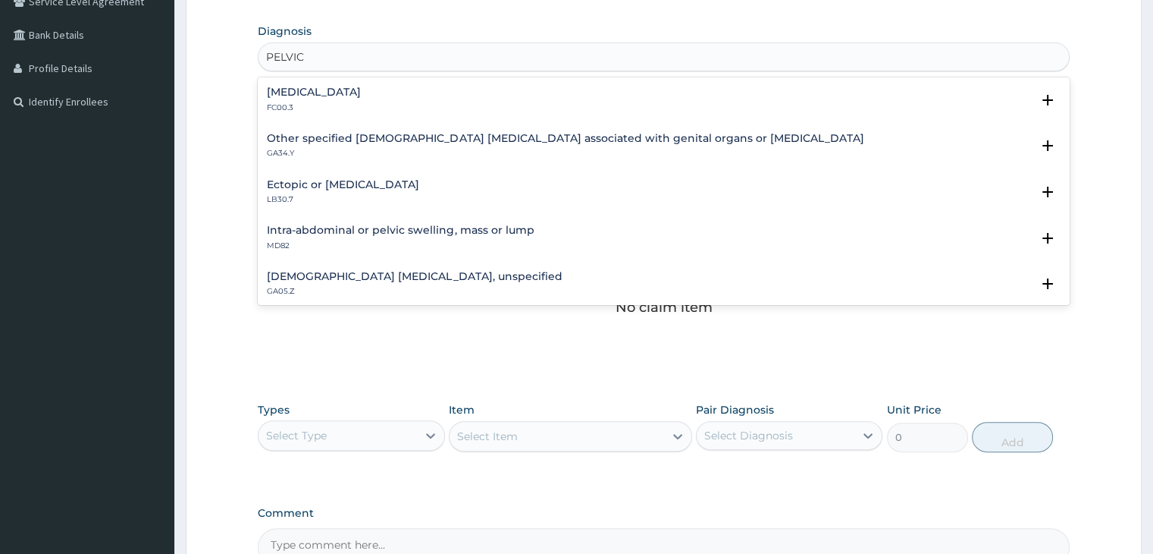
click at [331, 284] on div "Female pelvic inflammatory diseases, unspecified GA05.Z" at bounding box center [414, 284] width 295 height 27
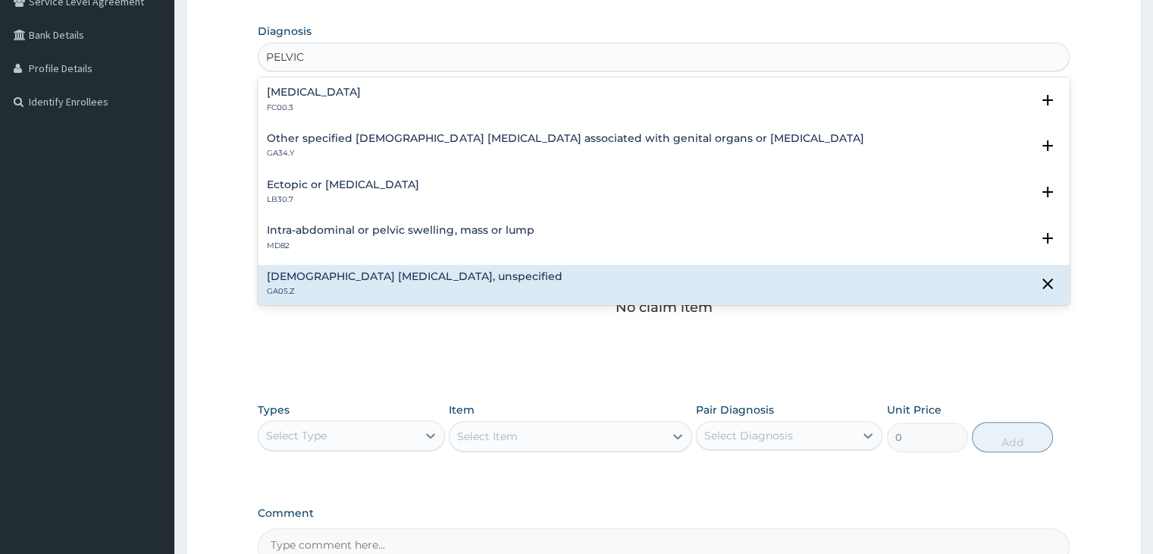
click at [331, 284] on div "Female pelvic inflammatory diseases, unspecified GA05.Z" at bounding box center [414, 284] width 295 height 27
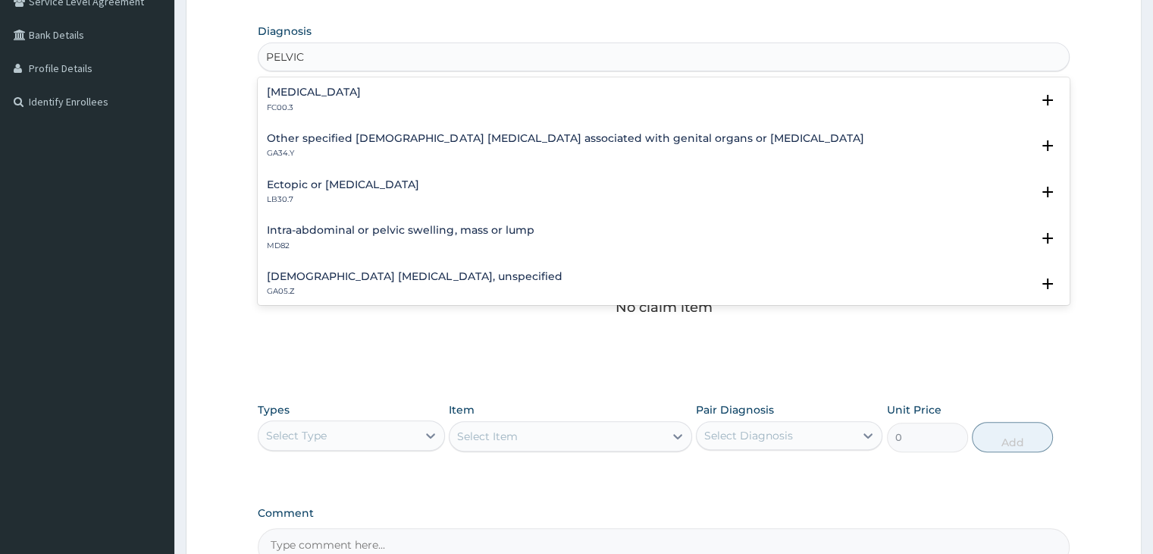
click at [331, 284] on div "Female pelvic inflammatory diseases, unspecified GA05.Z" at bounding box center [414, 284] width 295 height 27
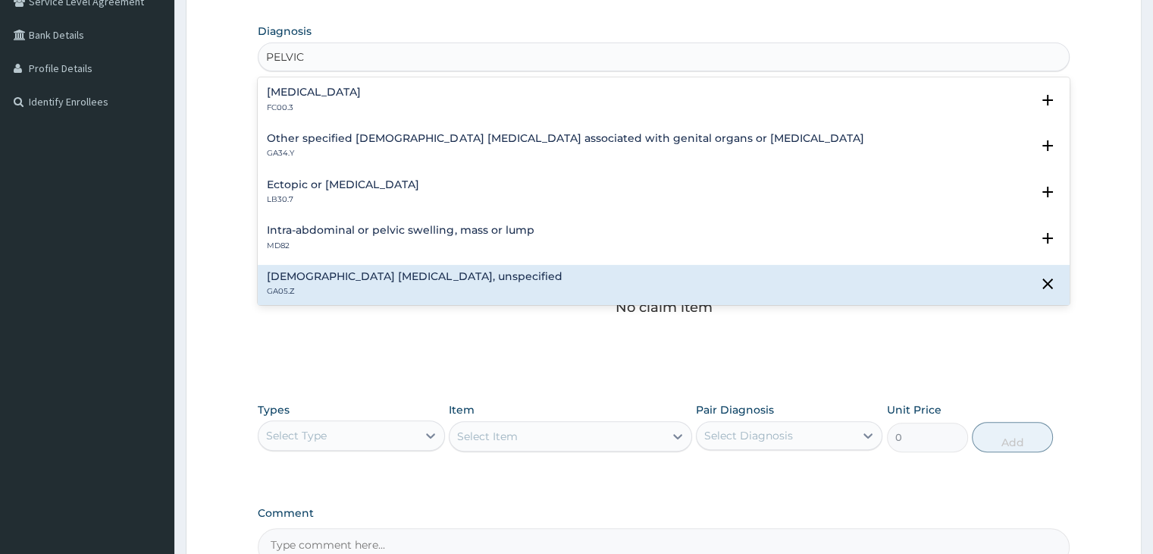
click at [312, 280] on h4 "Female pelvic inflammatory diseases, unspecified" at bounding box center [414, 276] width 295 height 11
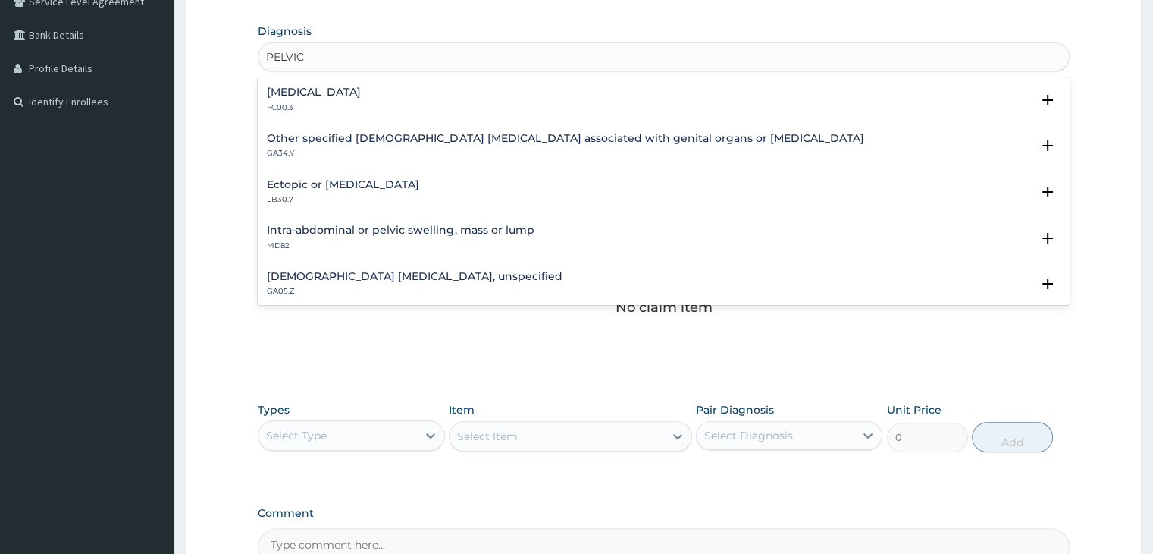
click at [312, 280] on h4 "Female pelvic inflammatory diseases, unspecified" at bounding box center [414, 276] width 295 height 11
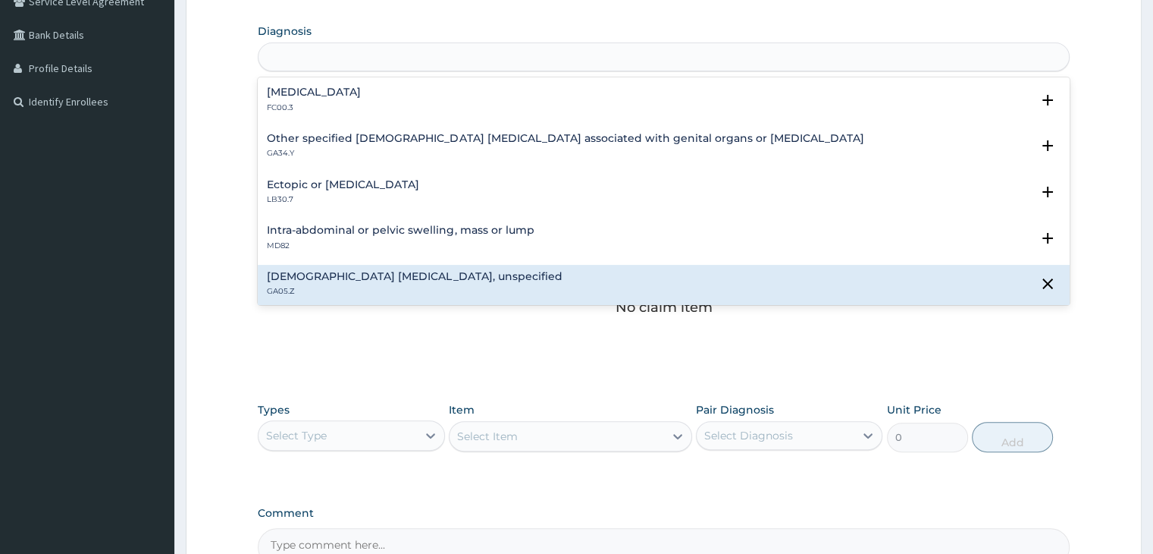
click at [325, 54] on div "PELVIC" at bounding box center [664, 57] width 810 height 24
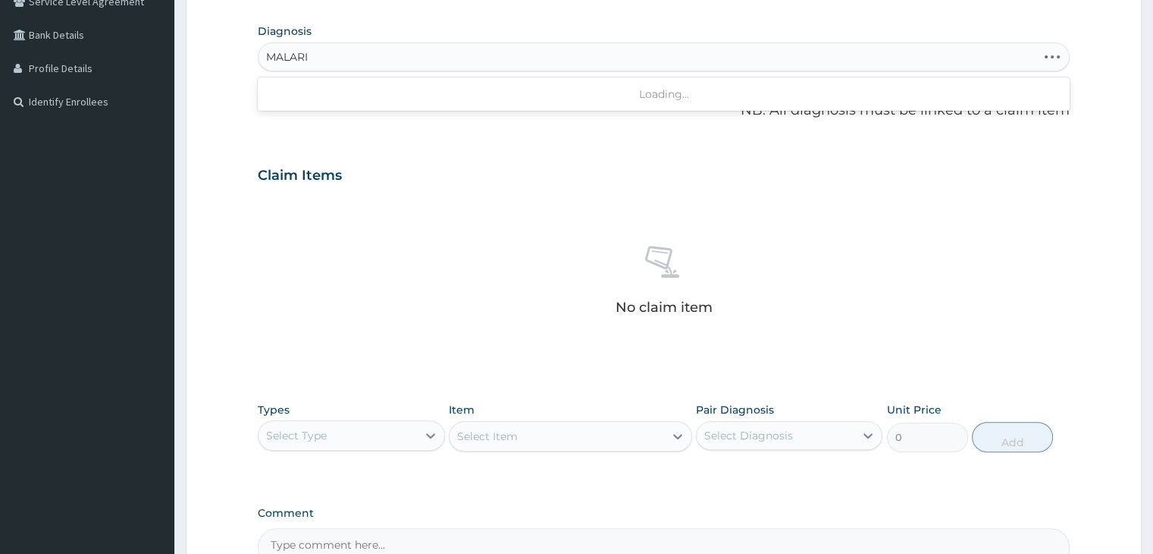
type input "[MEDICAL_DATA]"
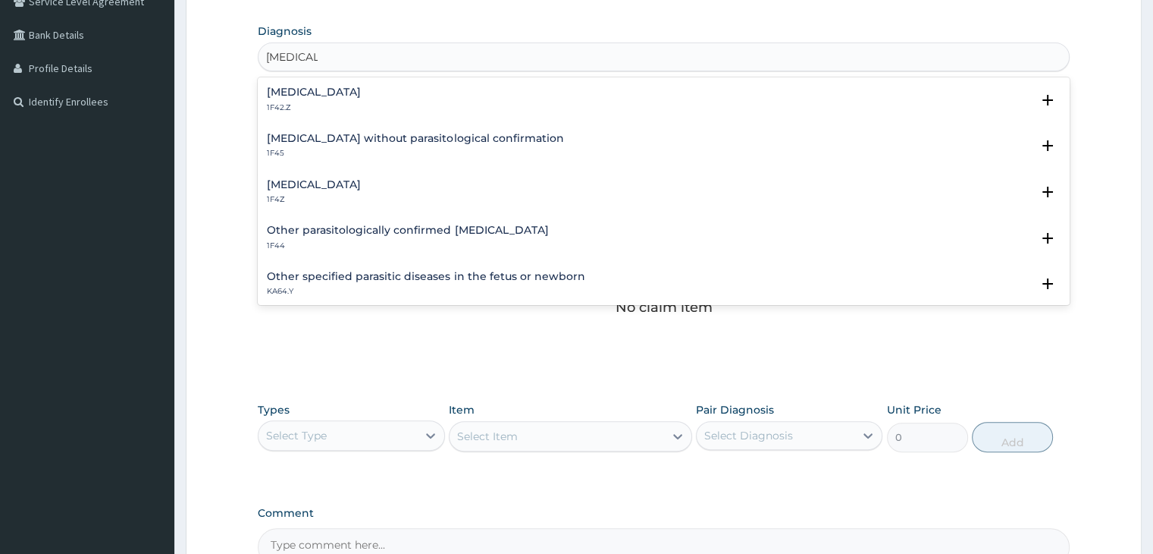
click at [334, 92] on h4 "[MEDICAL_DATA]" at bounding box center [314, 91] width 94 height 11
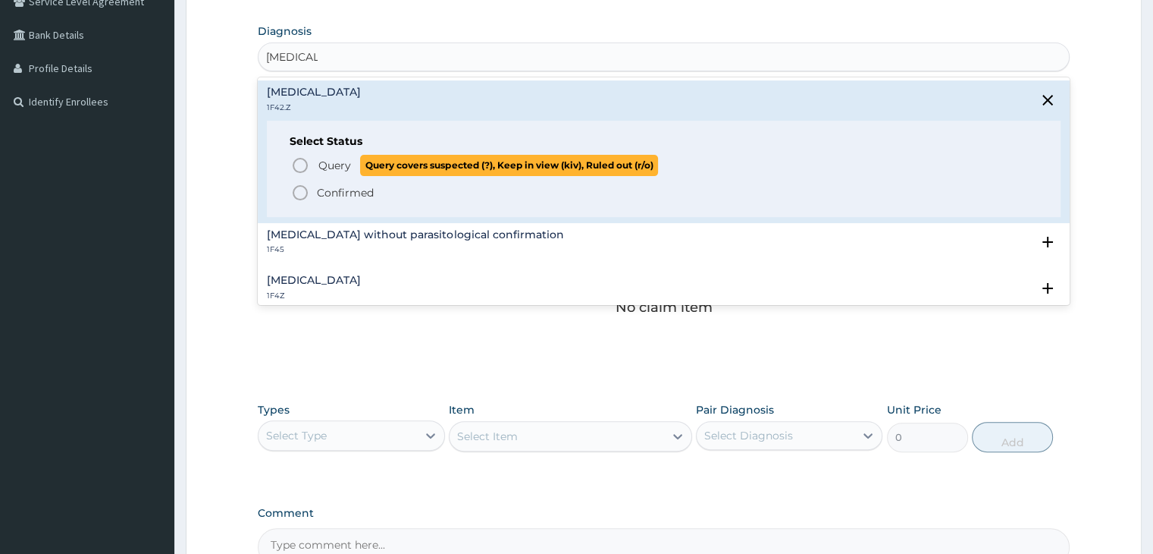
click at [322, 167] on span "Query" at bounding box center [334, 165] width 33 height 15
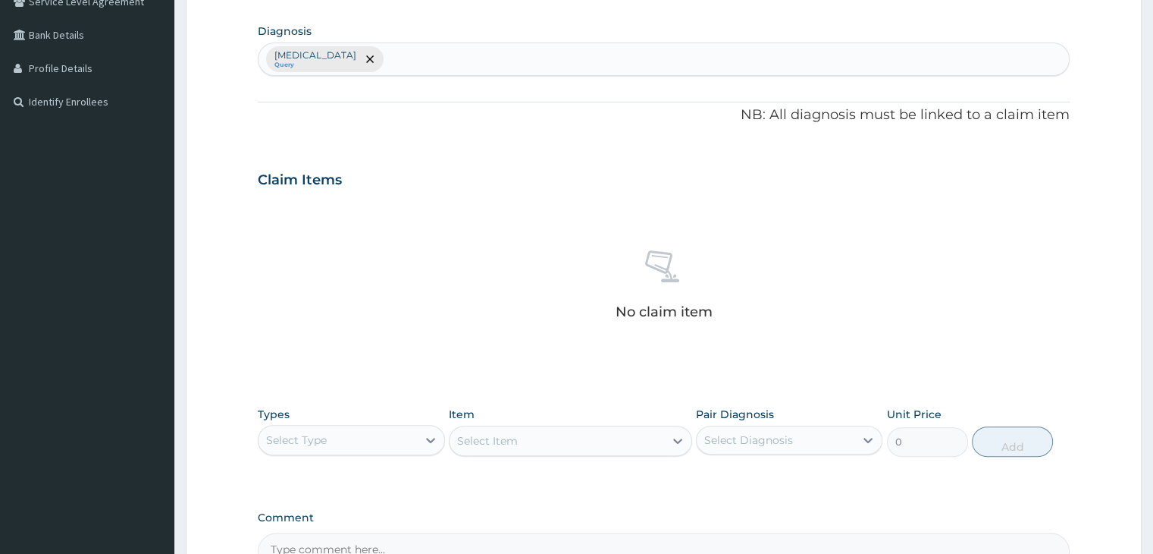
scroll to position [537, 0]
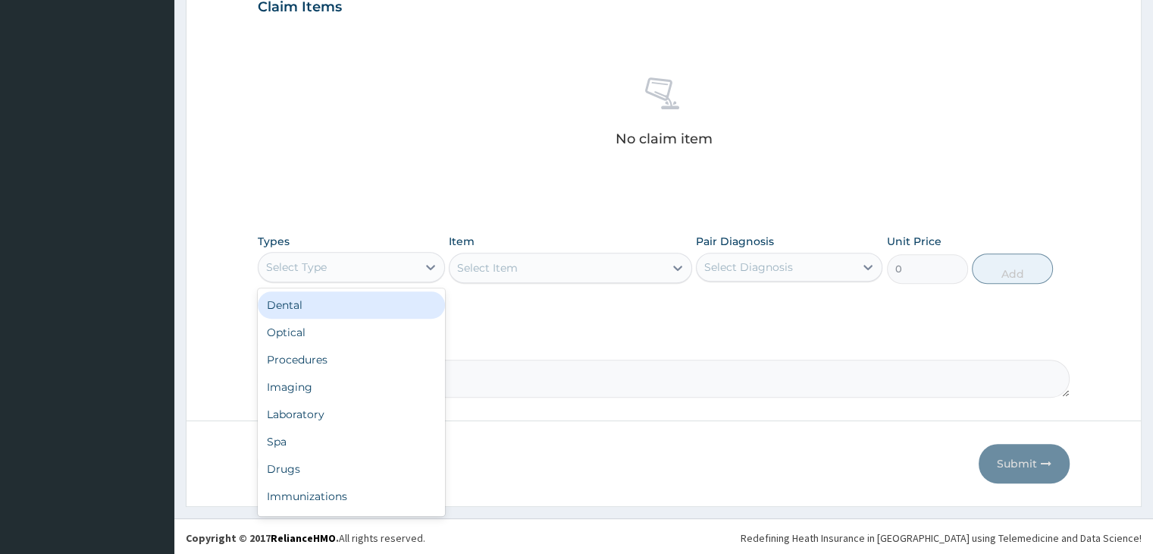
click at [369, 276] on div "Select Type" at bounding box center [338, 267] width 158 height 24
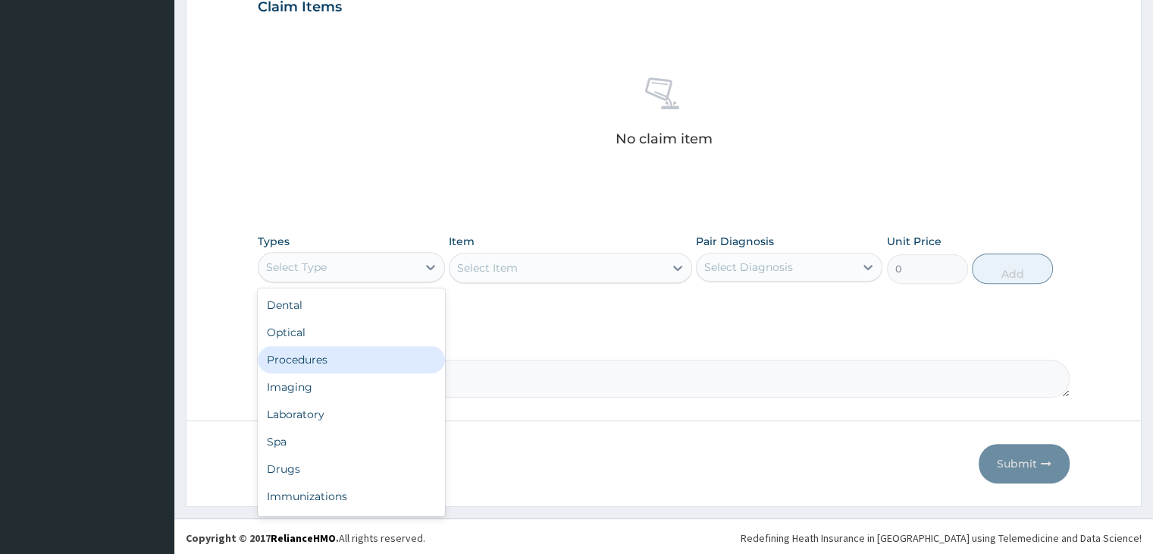
click at [348, 355] on div "Procedures" at bounding box center [351, 359] width 187 height 27
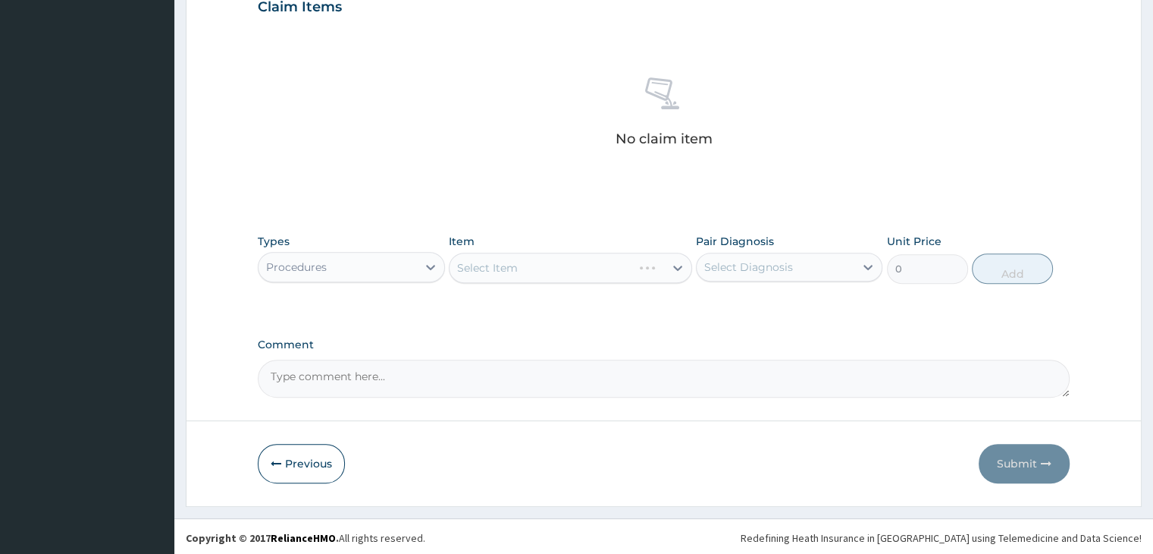
click at [564, 260] on div "Select Item" at bounding box center [570, 268] width 243 height 30
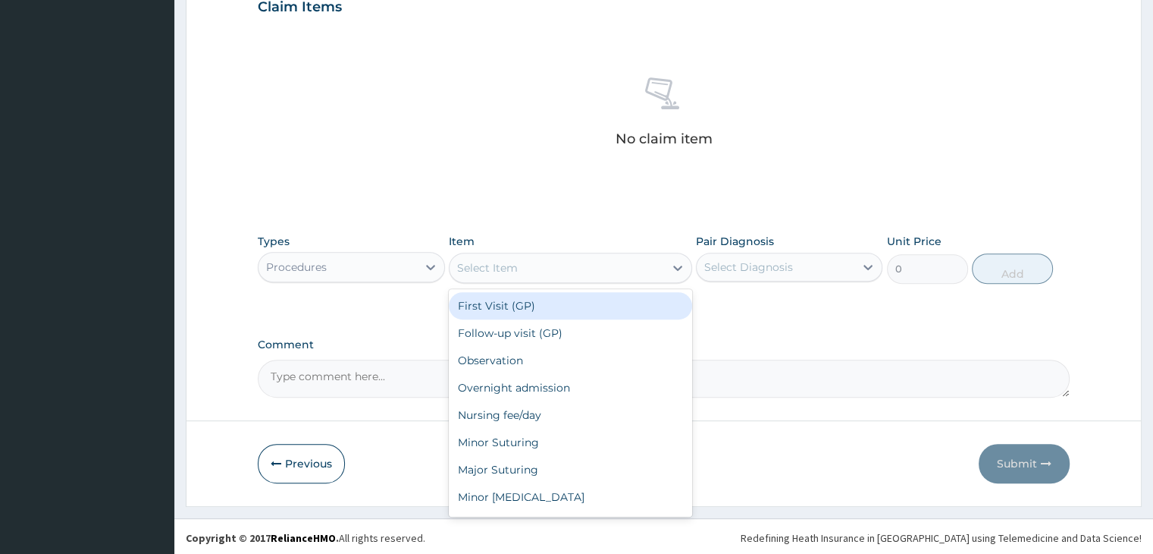
click at [564, 260] on div "Select Item" at bounding box center [557, 268] width 215 height 24
type input "2000"
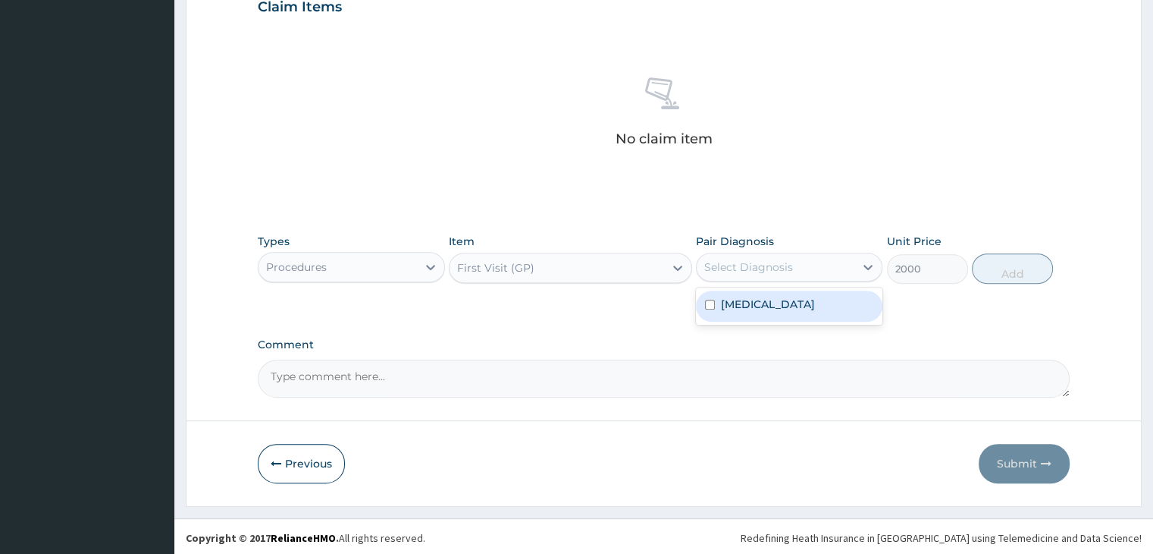
click at [767, 261] on div "Select Diagnosis" at bounding box center [748, 266] width 89 height 15
click at [768, 298] on label "[MEDICAL_DATA]" at bounding box center [768, 303] width 94 height 15
checkbox input "true"
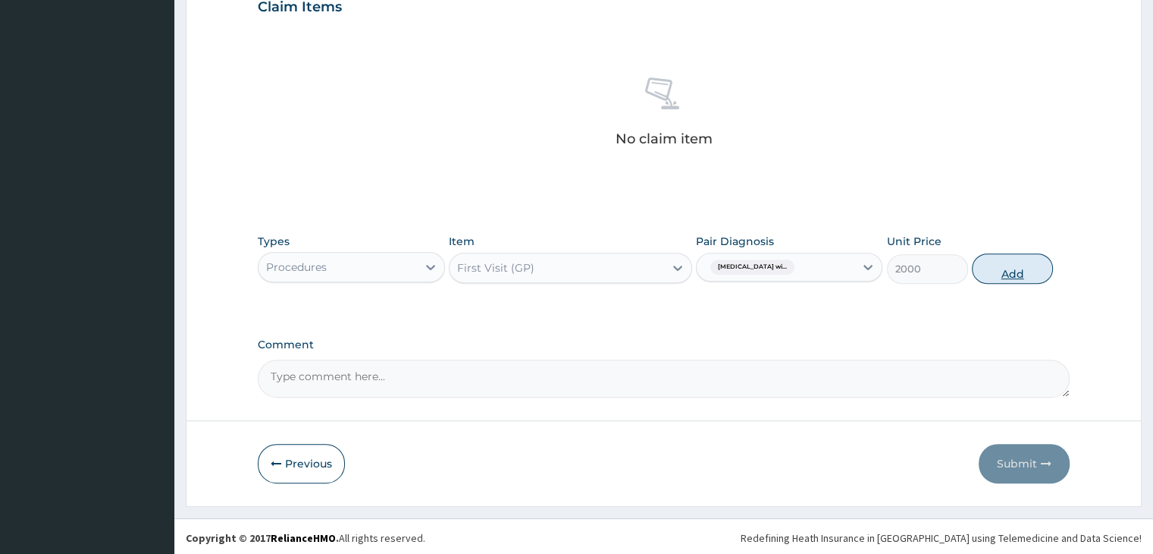
click at [993, 270] on button "Add" at bounding box center [1012, 268] width 81 height 30
type input "0"
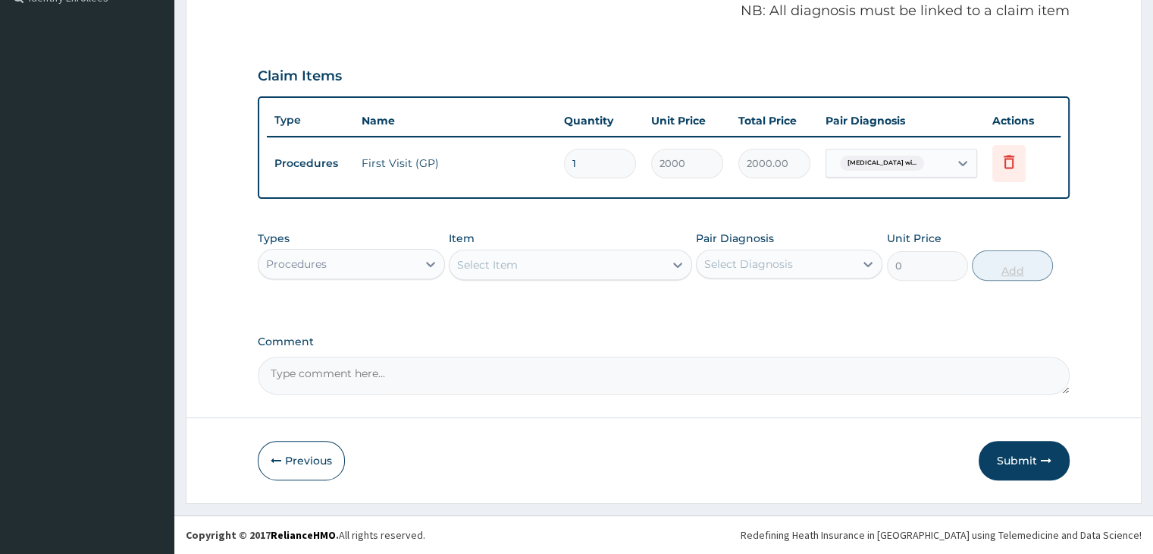
scroll to position [466, 0]
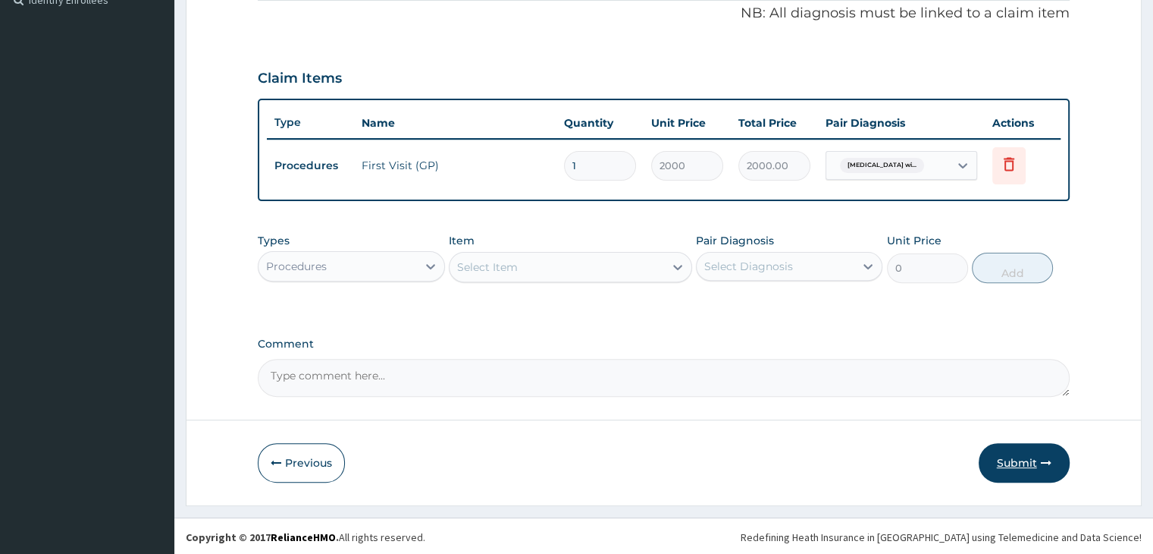
click at [1028, 450] on button "Submit" at bounding box center [1024, 462] width 91 height 39
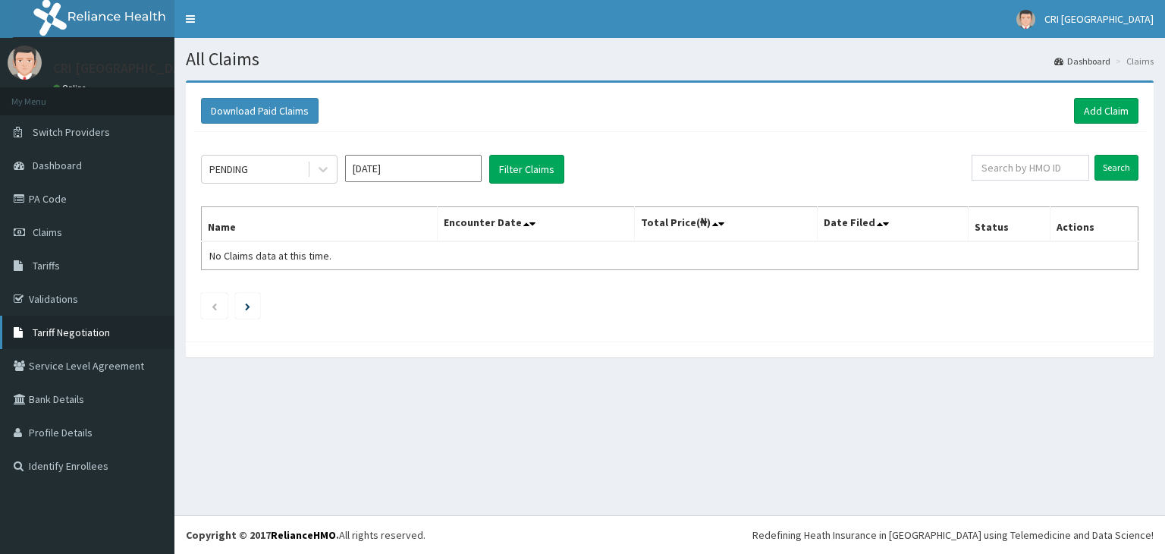
click at [86, 334] on span "Tariff Negotiation" at bounding box center [71, 332] width 77 height 14
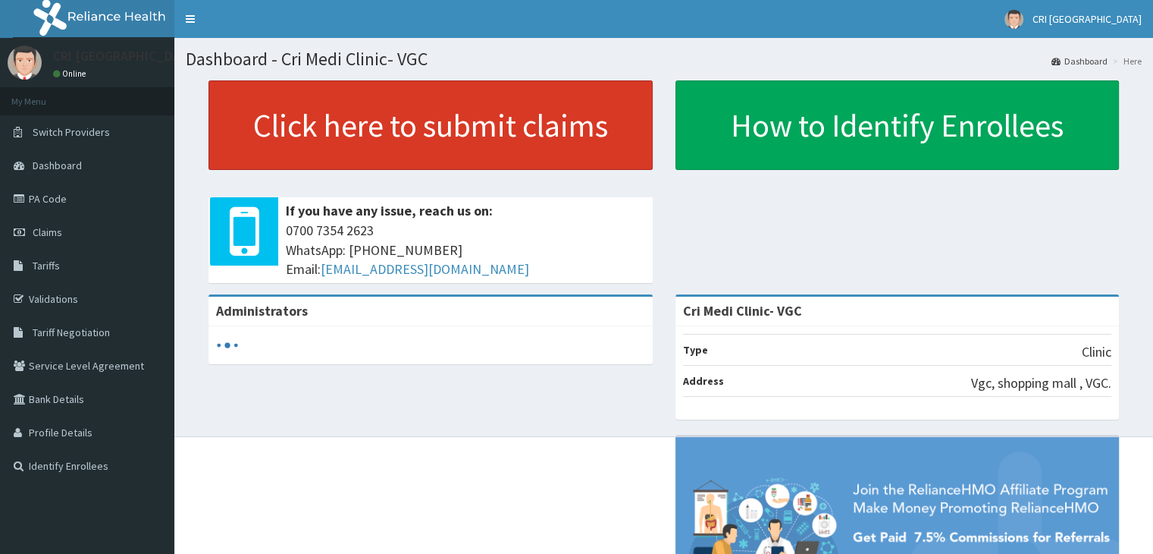
click at [415, 149] on link "Click here to submit claims" at bounding box center [431, 124] width 444 height 89
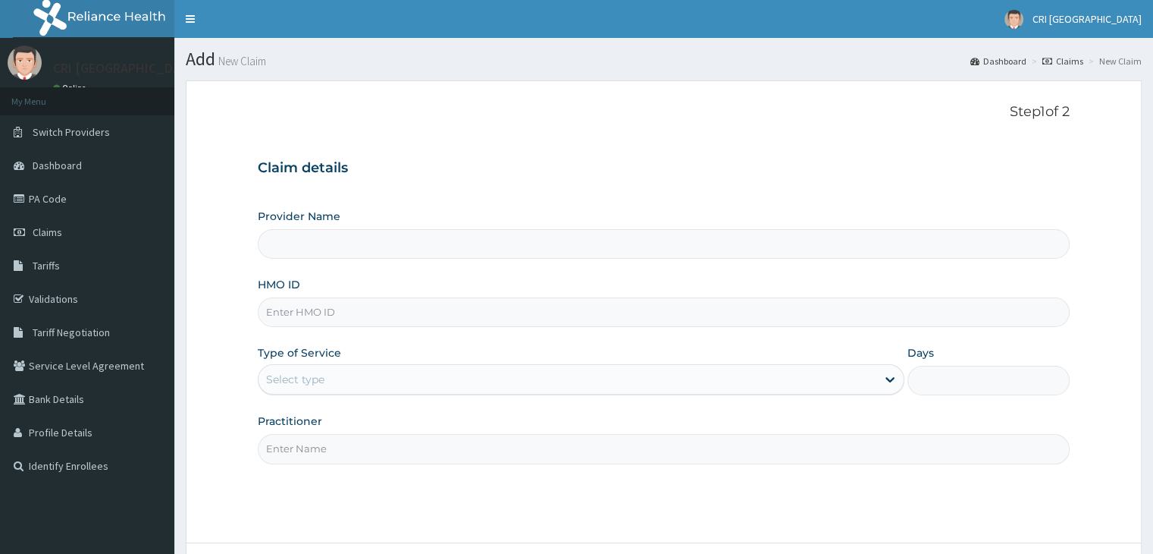
click at [447, 310] on input "HMO ID" at bounding box center [663, 312] width 811 height 30
type input "Cri Medi Clinic- VGC"
type input "OTV/10269/A"
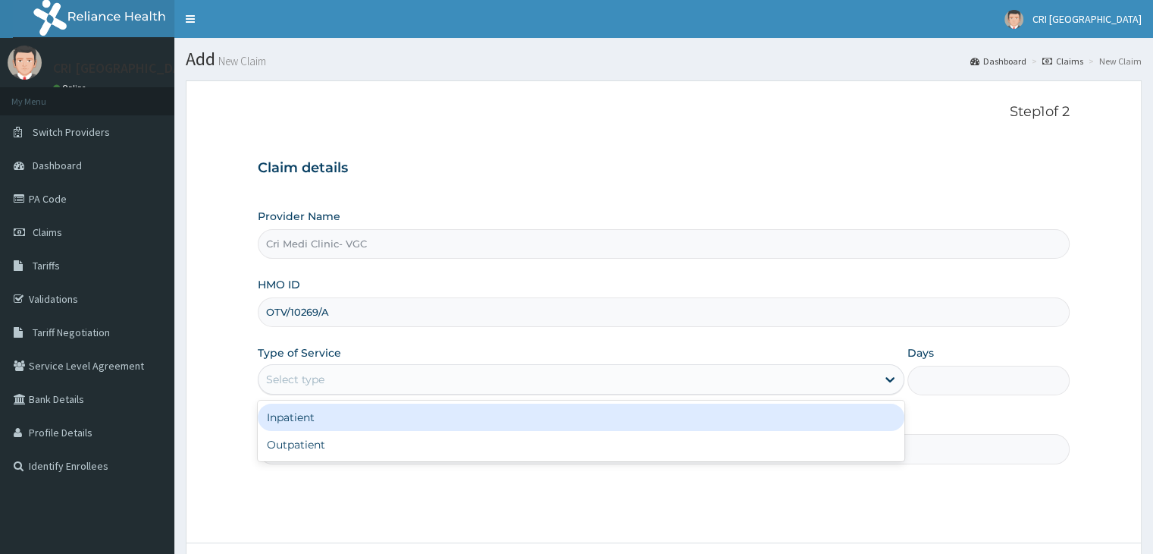
click at [398, 377] on div "Select type" at bounding box center [568, 379] width 618 height 24
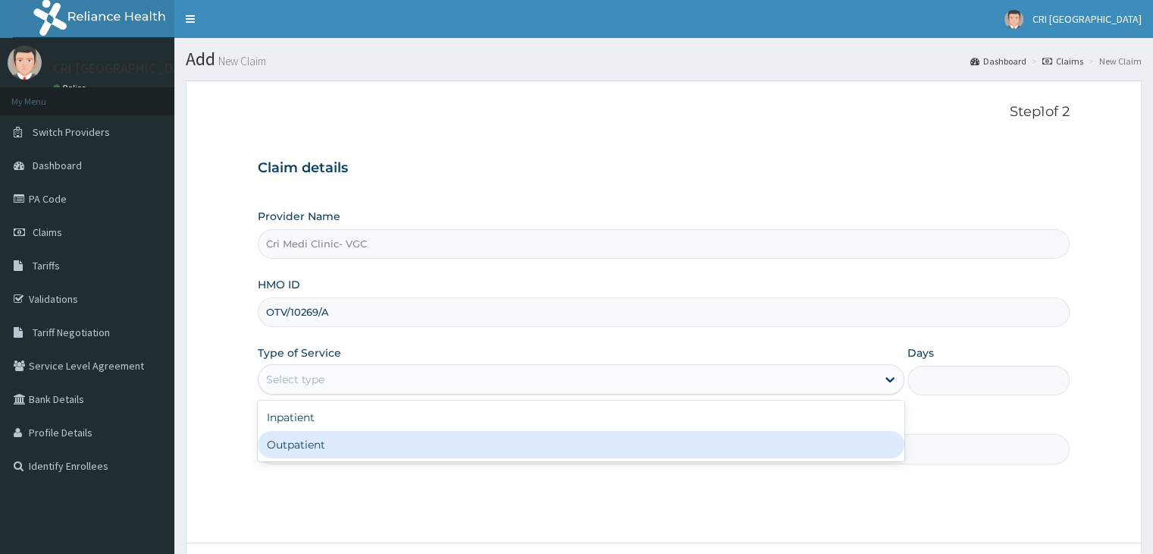
type input "1"
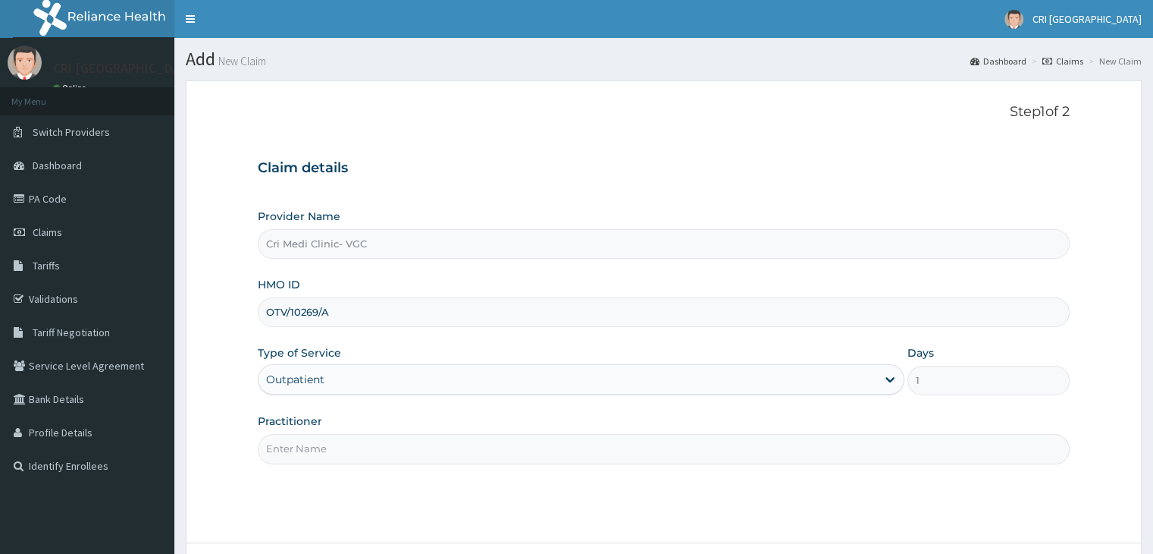
click at [367, 450] on input "Practitioner" at bounding box center [663, 449] width 811 height 30
type input "[PERSON_NAME]"
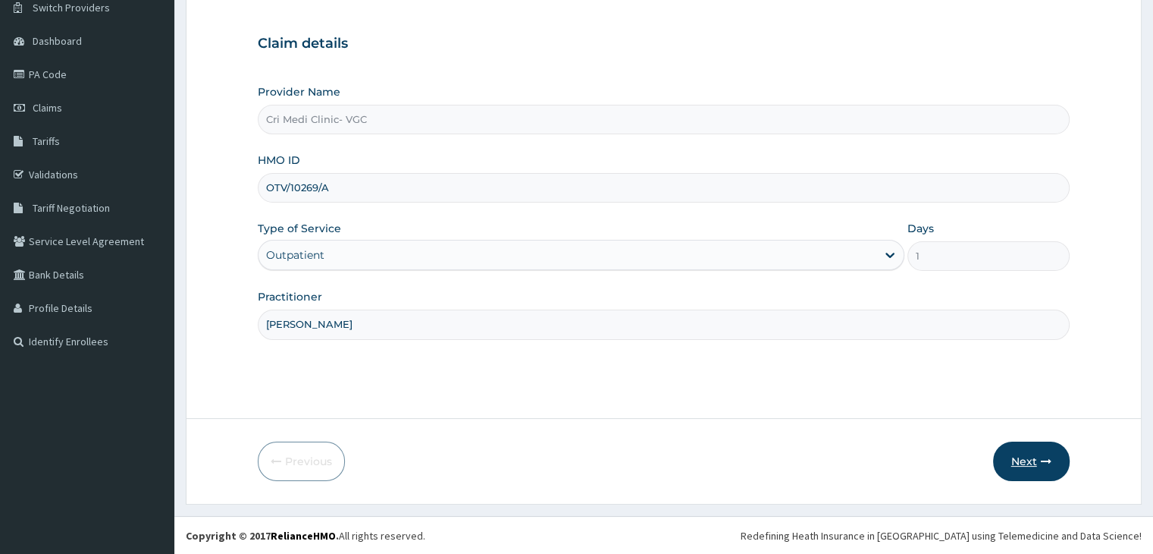
click at [1022, 453] on button "Next" at bounding box center [1031, 460] width 77 height 39
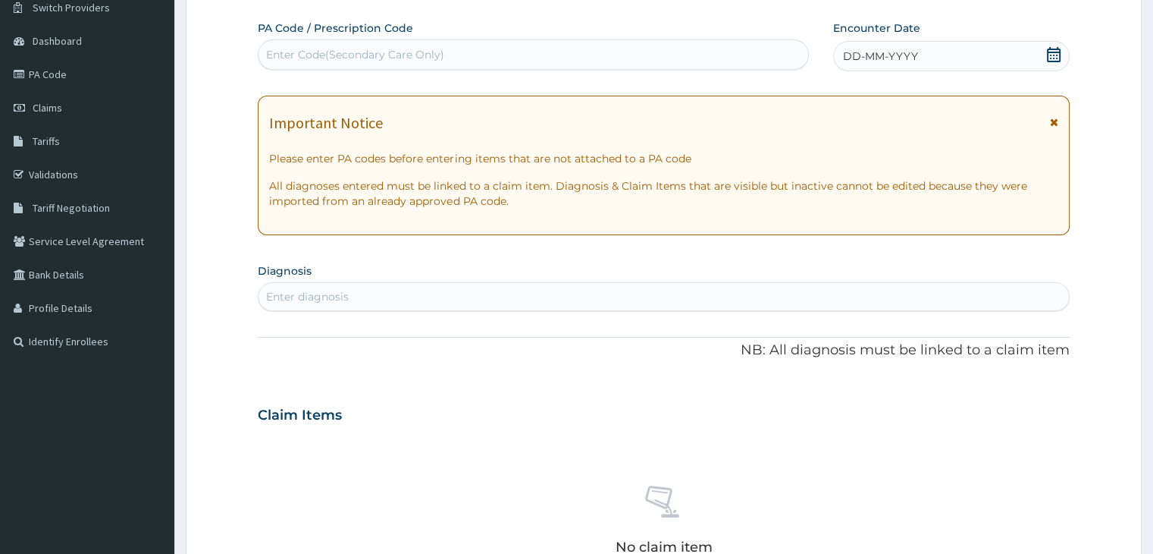
click at [923, 58] on div "DD-MM-YYYY" at bounding box center [951, 56] width 236 height 30
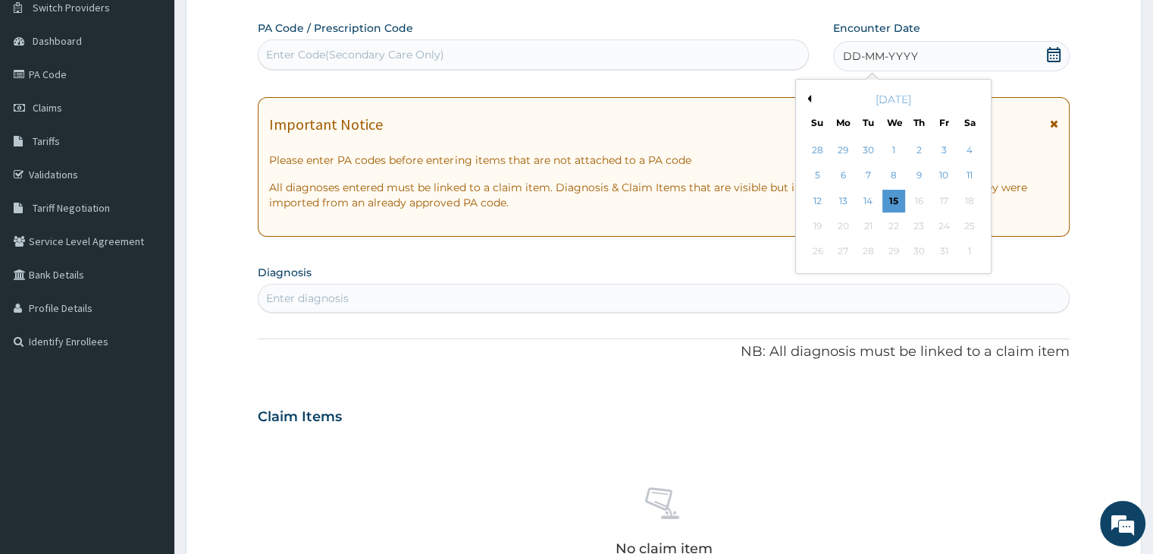
click at [809, 101] on button "Previous Month" at bounding box center [808, 99] width 8 height 8
click at [842, 201] on div "14" at bounding box center [843, 201] width 23 height 23
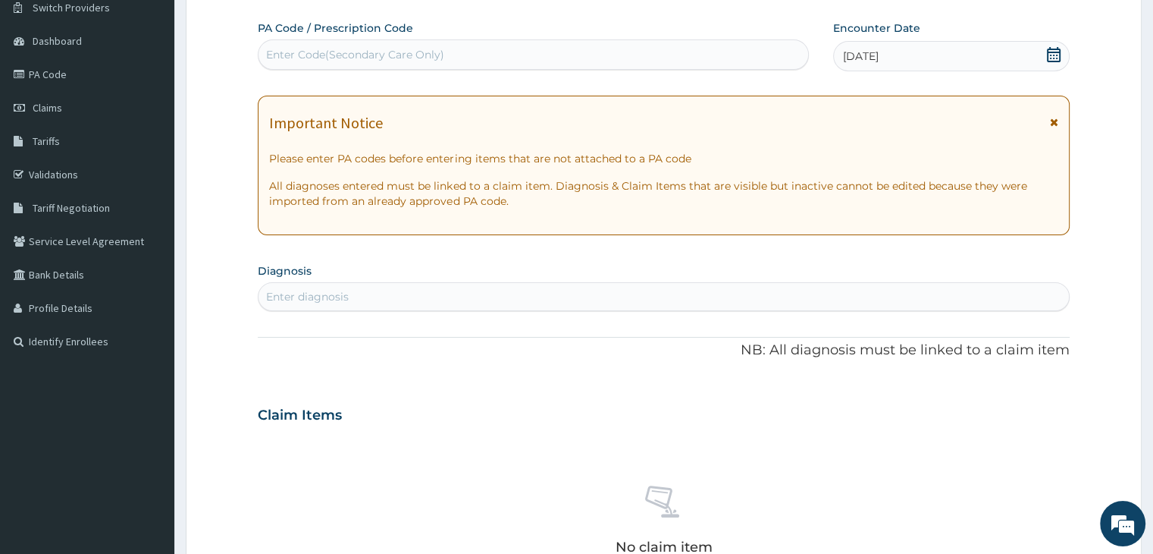
scroll to position [0, 0]
click at [437, 293] on div "Enter diagnosis" at bounding box center [664, 296] width 810 height 24
type input "[MEDICAL_DATA]"
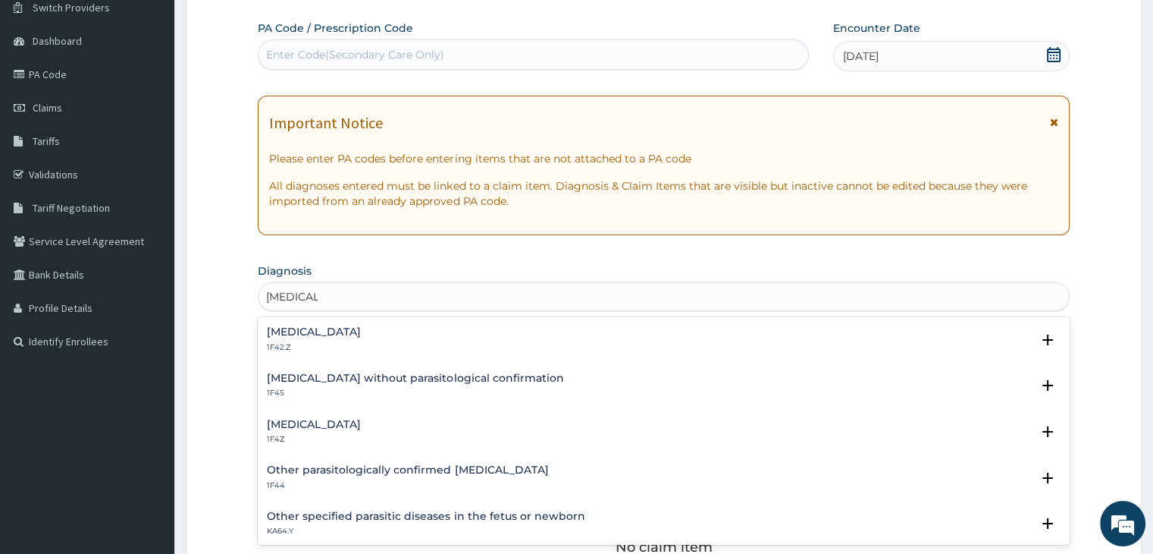
click at [361, 332] on h4 "[MEDICAL_DATA]" at bounding box center [314, 331] width 94 height 11
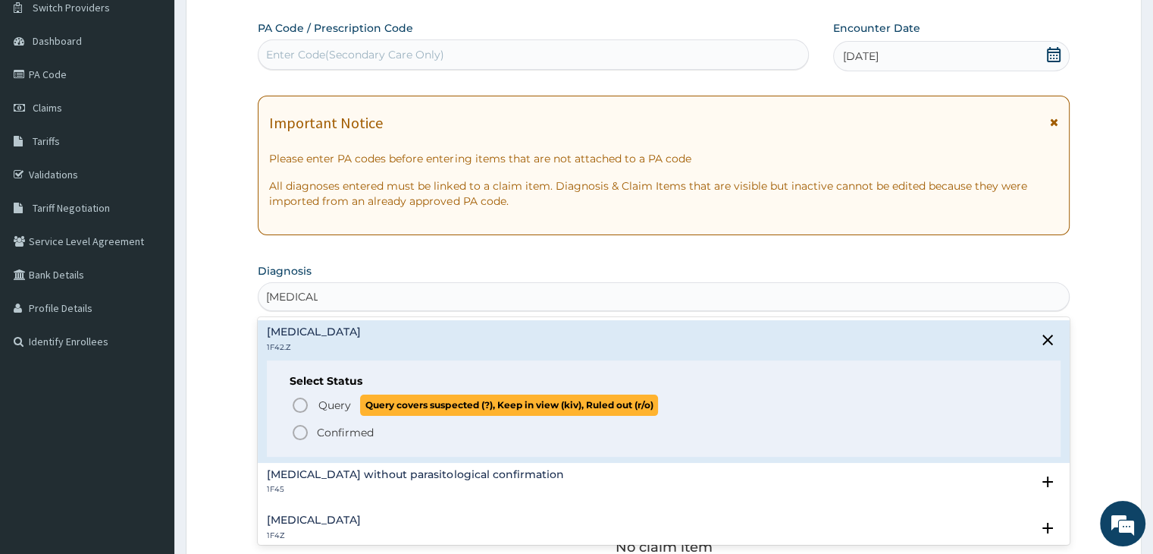
click at [325, 405] on span "Query" at bounding box center [334, 404] width 33 height 15
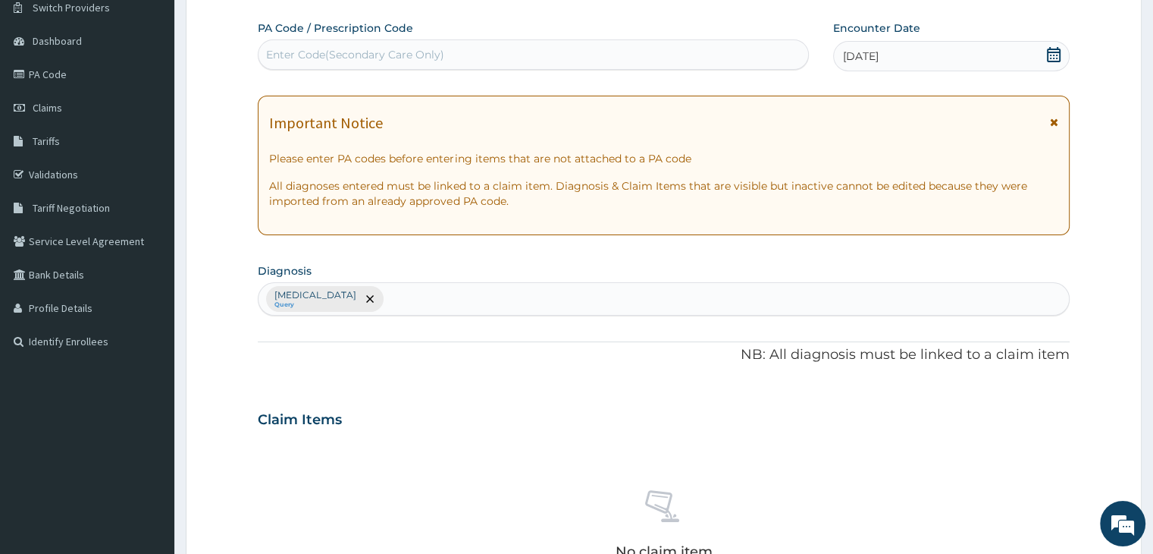
scroll to position [472, 0]
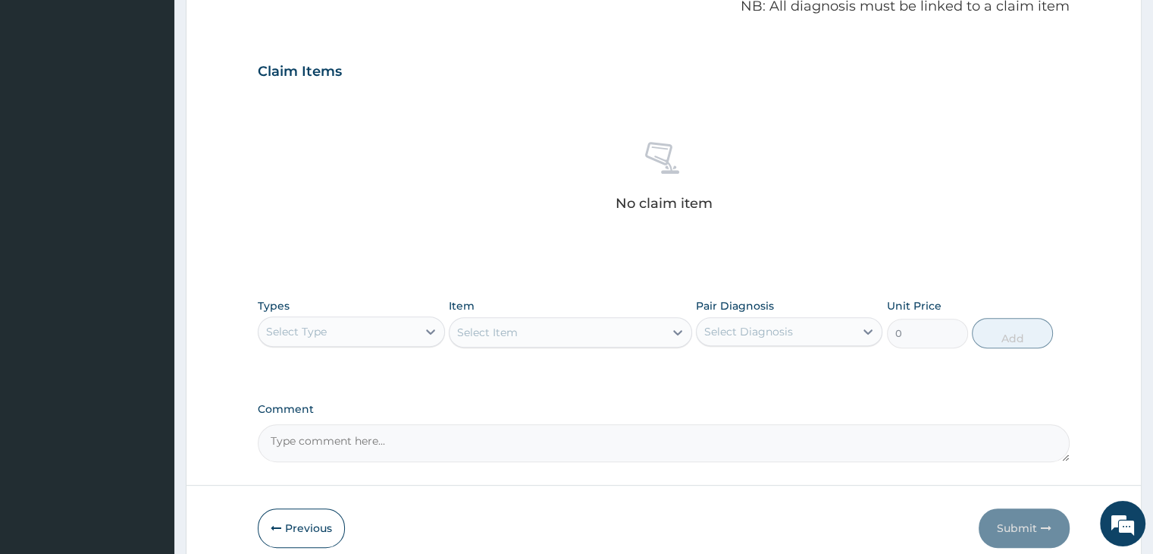
click at [411, 337] on div "Select Type" at bounding box center [338, 331] width 158 height 24
click at [564, 334] on div "Select Item" at bounding box center [570, 332] width 243 height 30
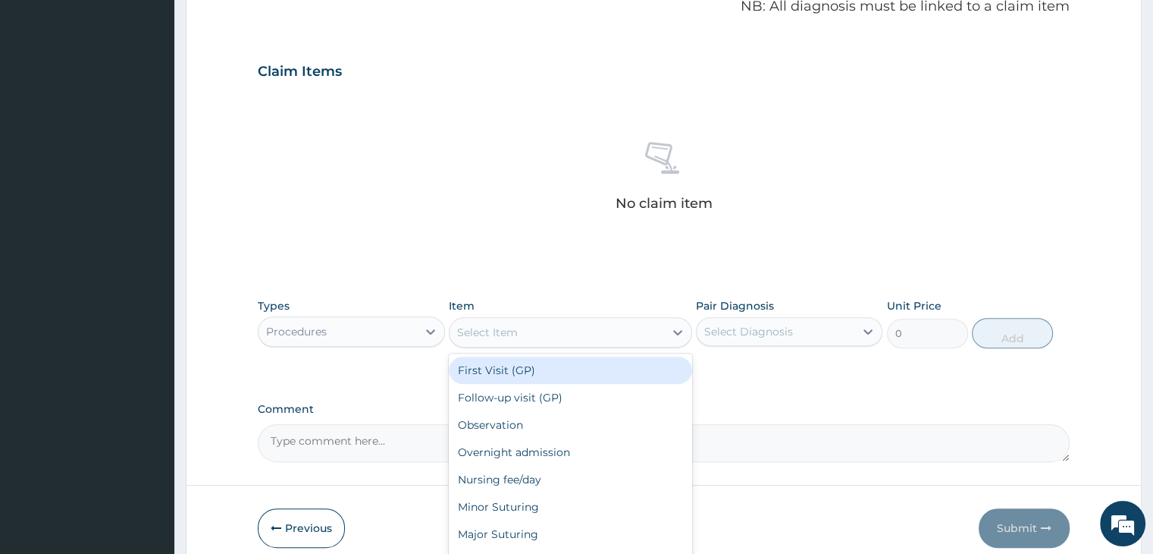
click at [564, 334] on div "Select Item" at bounding box center [557, 332] width 215 height 24
type input "2000"
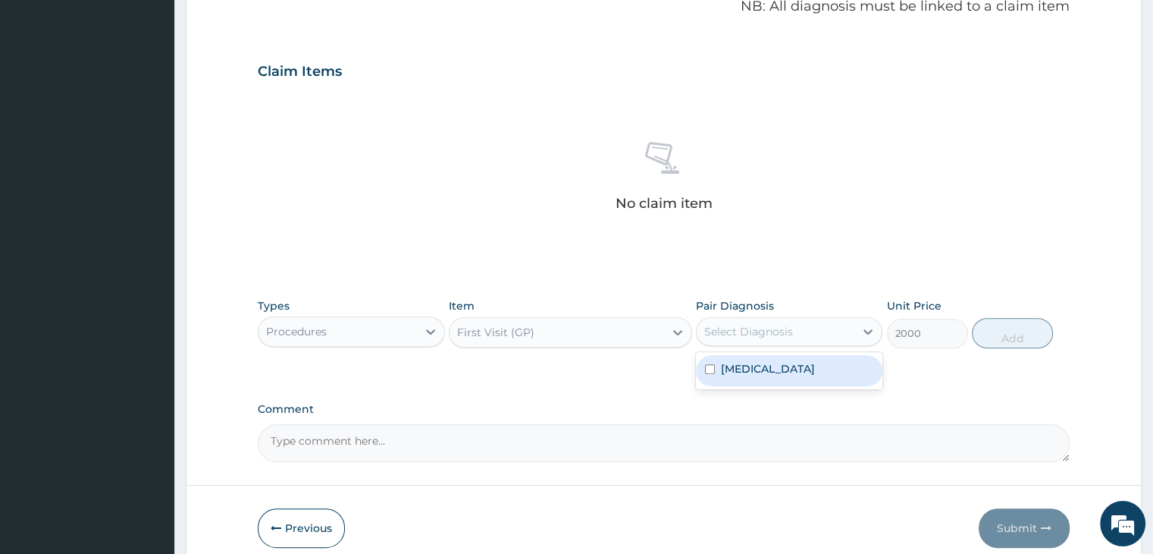
click at [753, 334] on div "Select Diagnosis" at bounding box center [748, 331] width 89 height 15
click at [758, 376] on label "[MEDICAL_DATA]" at bounding box center [768, 368] width 94 height 15
checkbox input "true"
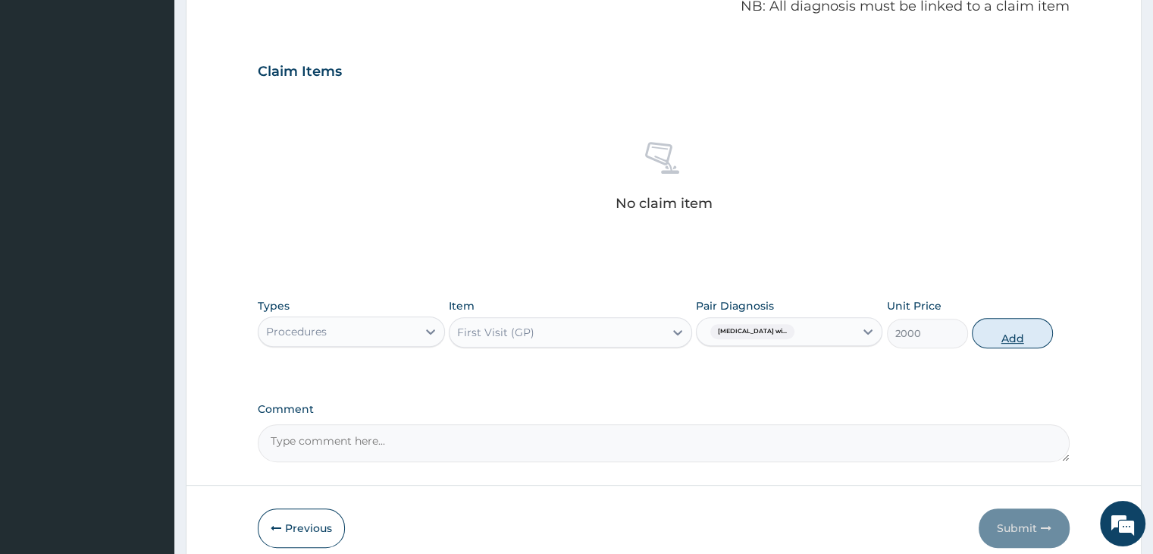
click at [1016, 341] on button "Add" at bounding box center [1012, 333] width 81 height 30
type input "0"
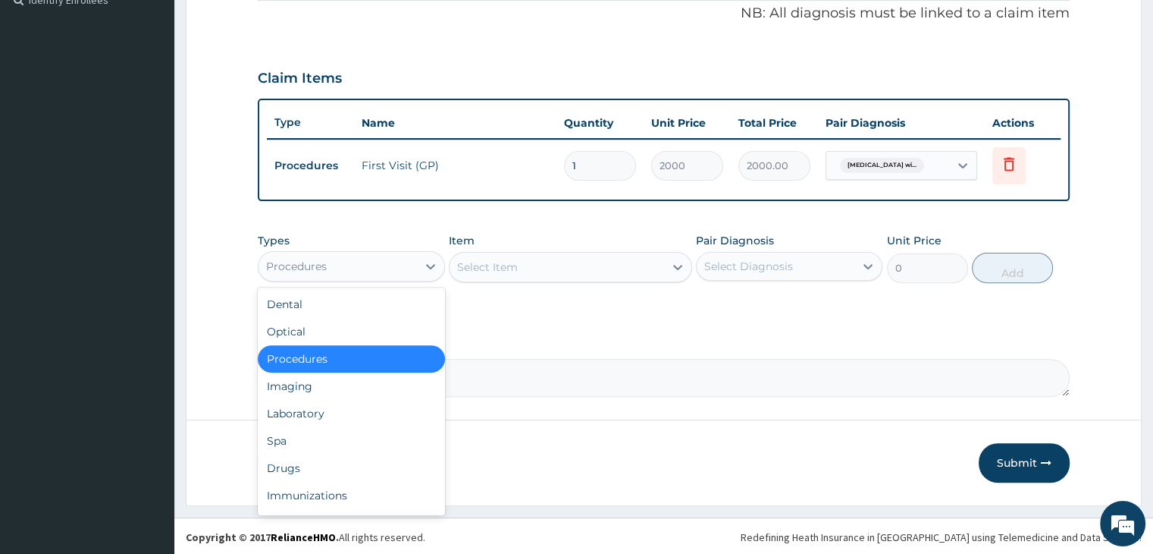
click at [364, 254] on div "Procedures" at bounding box center [338, 266] width 158 height 24
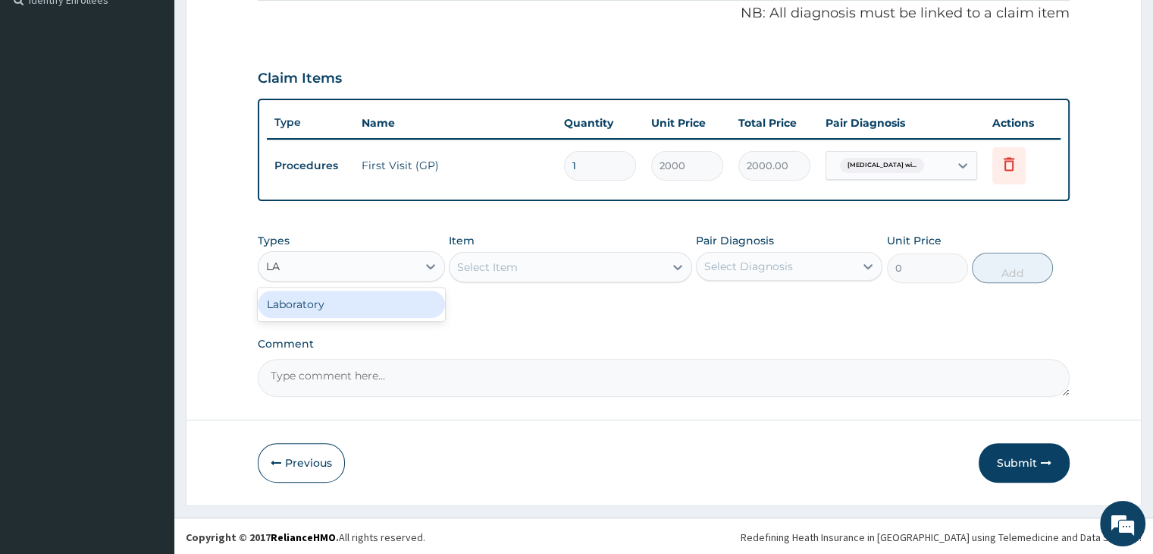
type input "LAB"
click at [561, 263] on div "Select Item" at bounding box center [570, 267] width 243 height 30
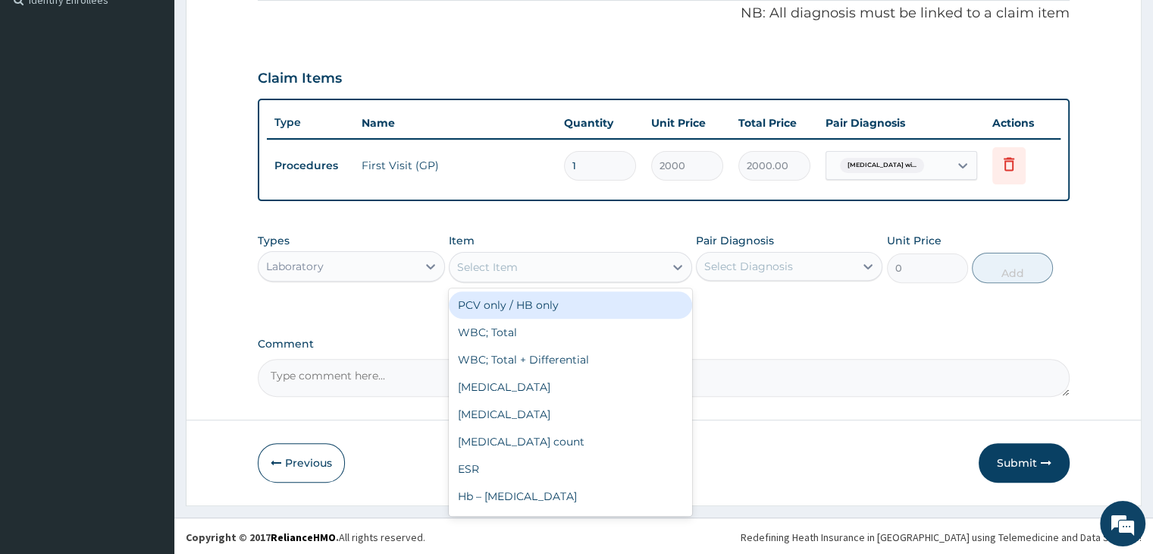
click at [561, 263] on div "Select Item" at bounding box center [557, 267] width 215 height 24
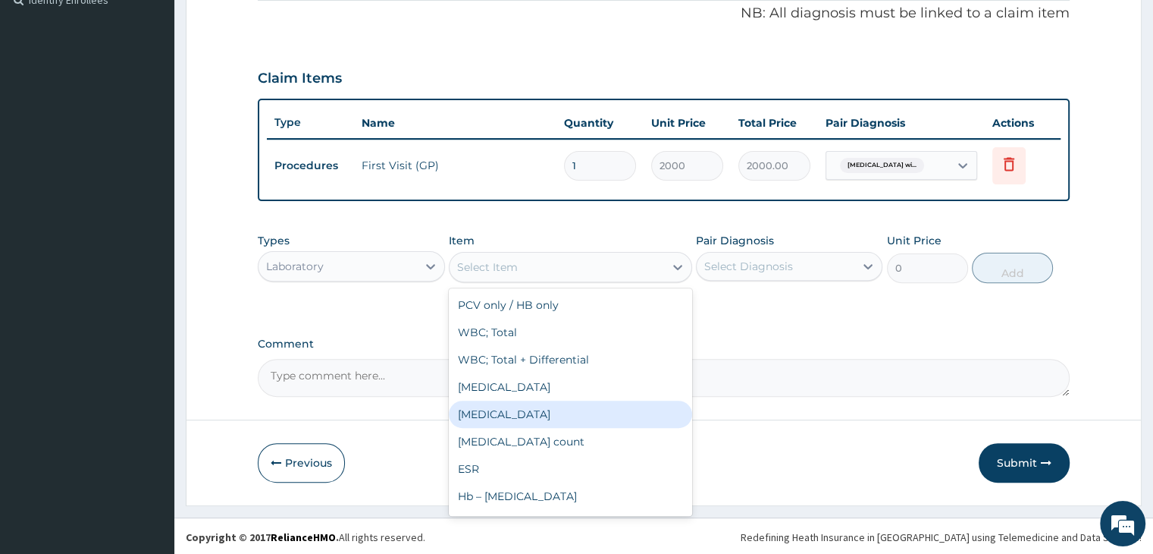
type input "2800"
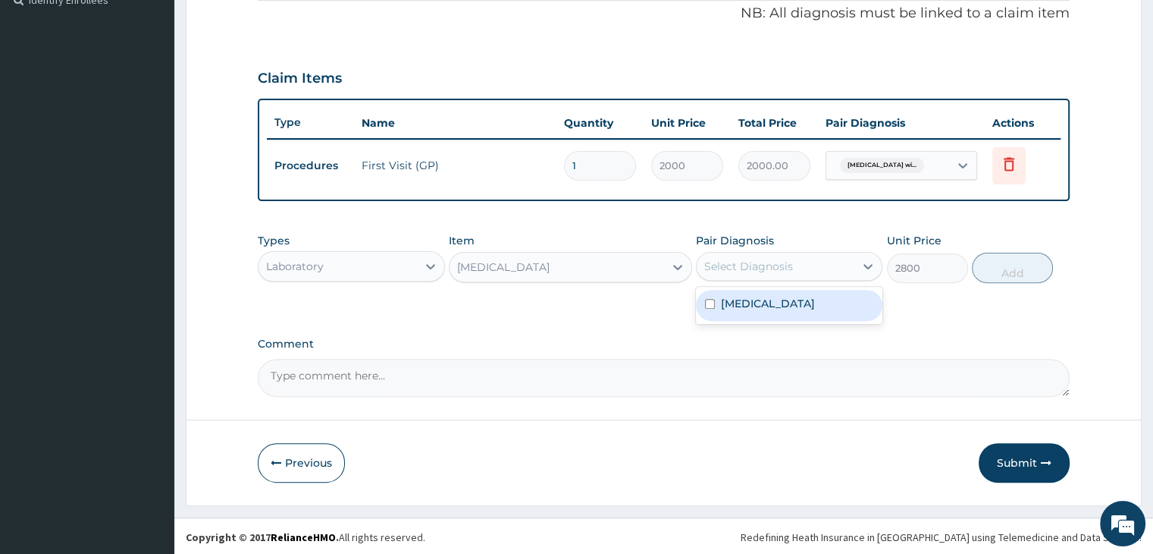
click at [764, 259] on div "Select Diagnosis" at bounding box center [748, 266] width 89 height 15
click at [769, 311] on label "[MEDICAL_DATA]" at bounding box center [768, 303] width 94 height 15
checkbox input "true"
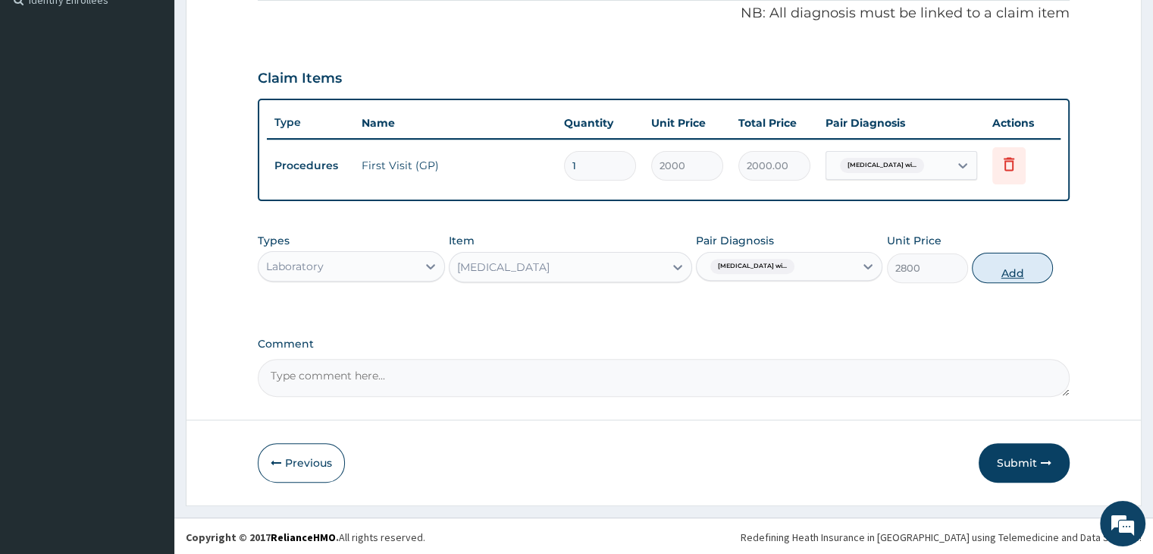
click at [1001, 274] on button "Add" at bounding box center [1012, 268] width 81 height 30
type input "0"
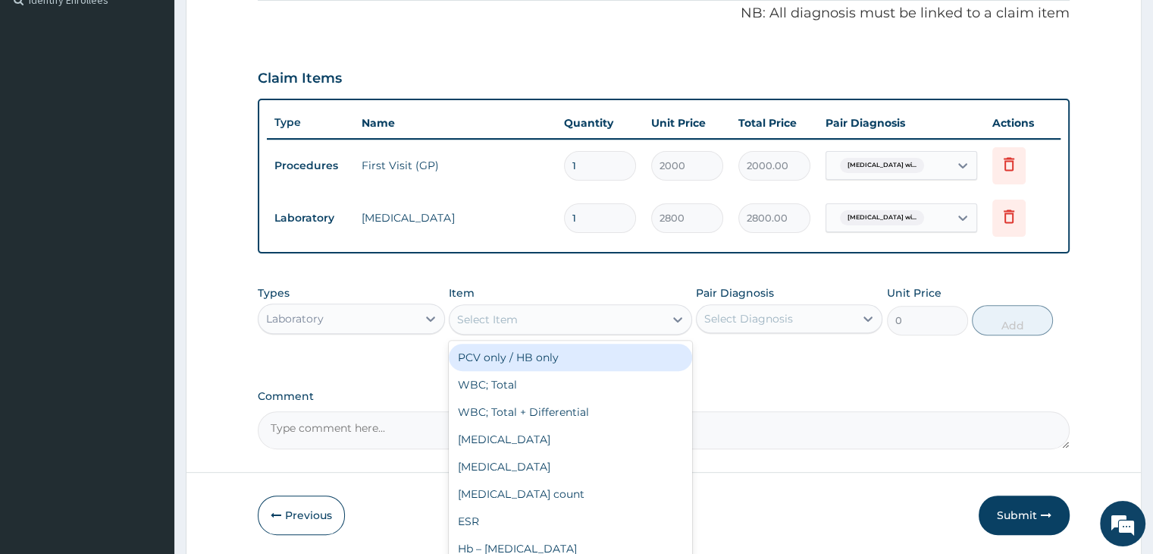
click at [577, 322] on div "Select Item" at bounding box center [557, 319] width 215 height 24
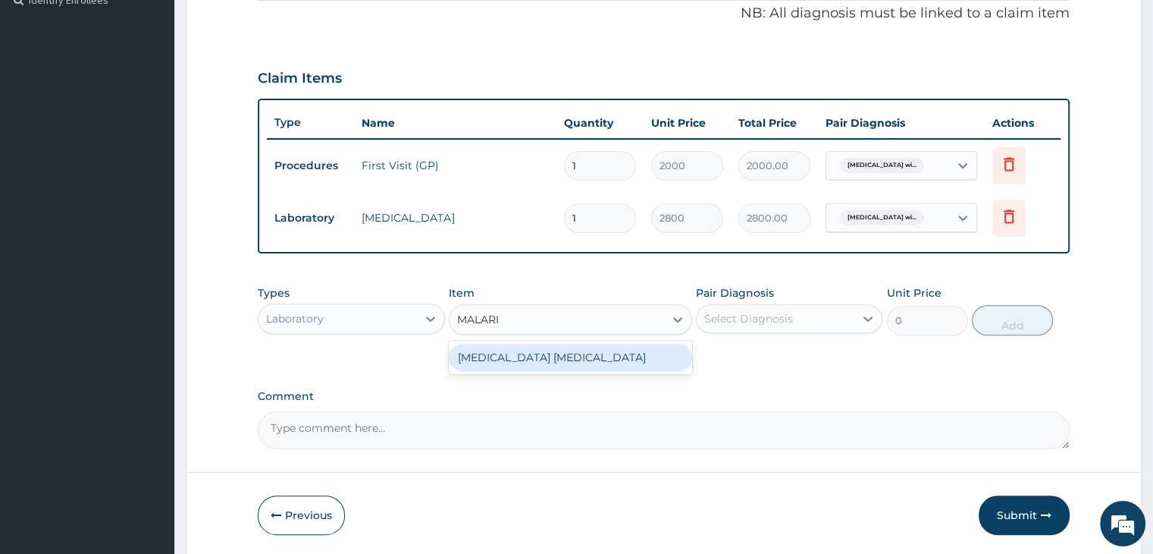
type input "[MEDICAL_DATA]"
type input "1500"
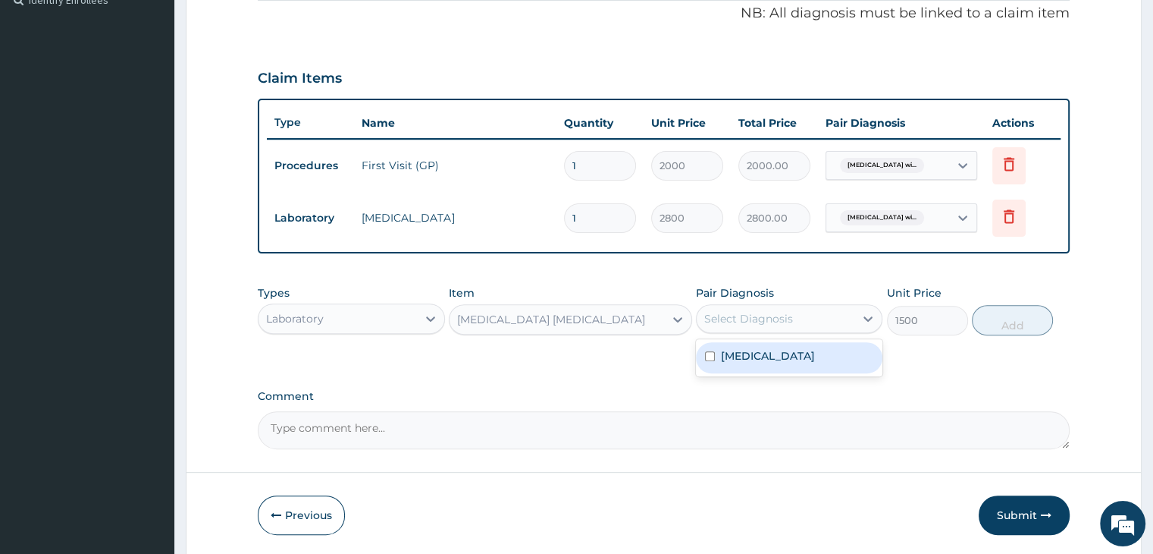
click at [764, 313] on div "Select Diagnosis" at bounding box center [748, 318] width 89 height 15
click at [765, 348] on label "[MEDICAL_DATA]" at bounding box center [768, 355] width 94 height 15
checkbox input "true"
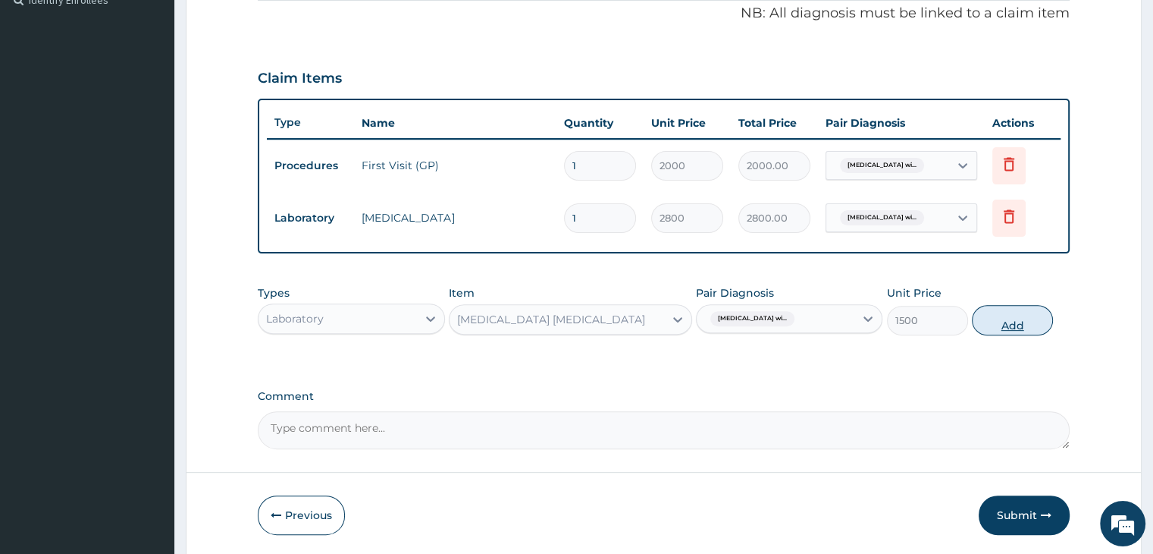
click at [1013, 325] on button "Add" at bounding box center [1012, 320] width 81 height 30
type input "0"
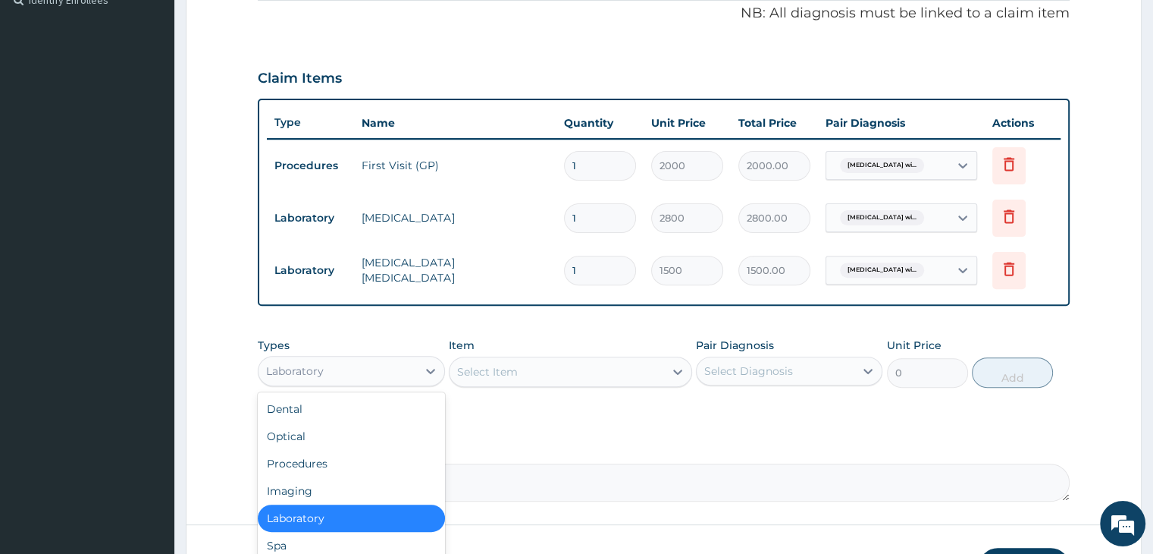
click at [412, 374] on div "Laboratory" at bounding box center [338, 371] width 158 height 24
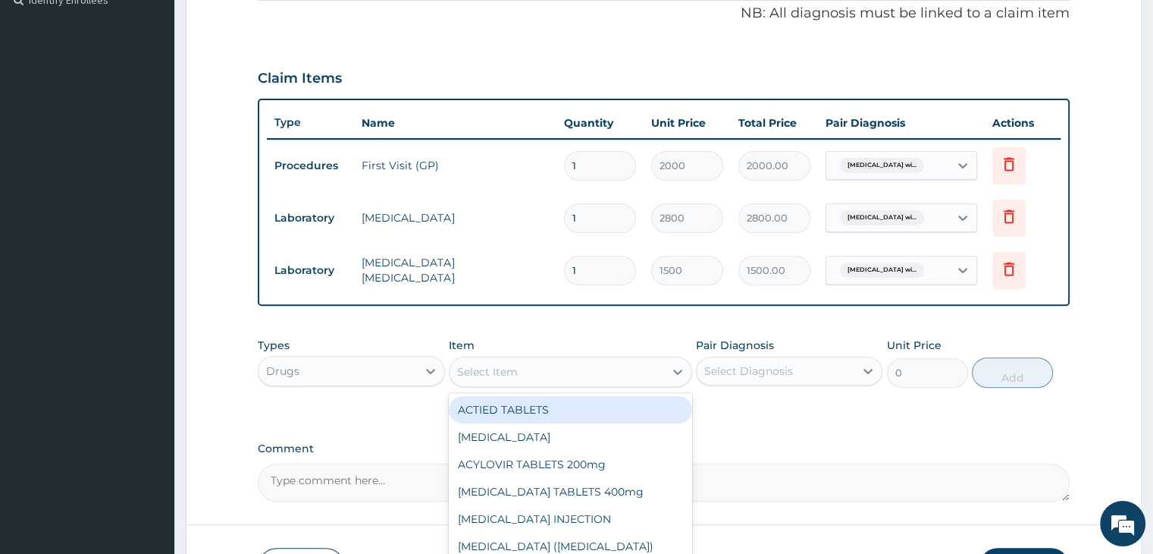
click at [518, 377] on div "Select Item" at bounding box center [557, 371] width 215 height 24
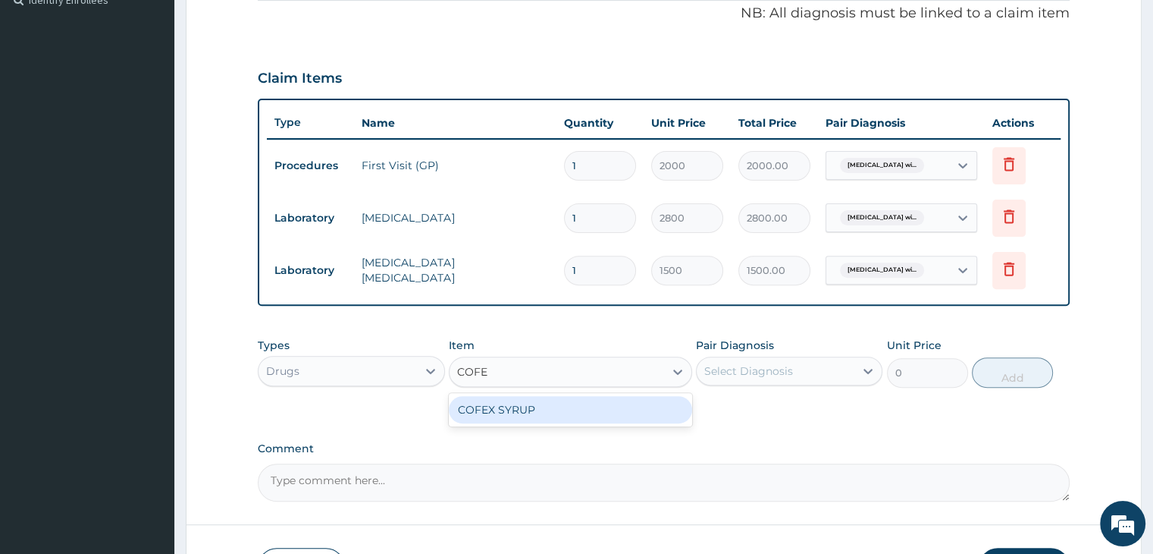
type input "COFEX"
type input "360"
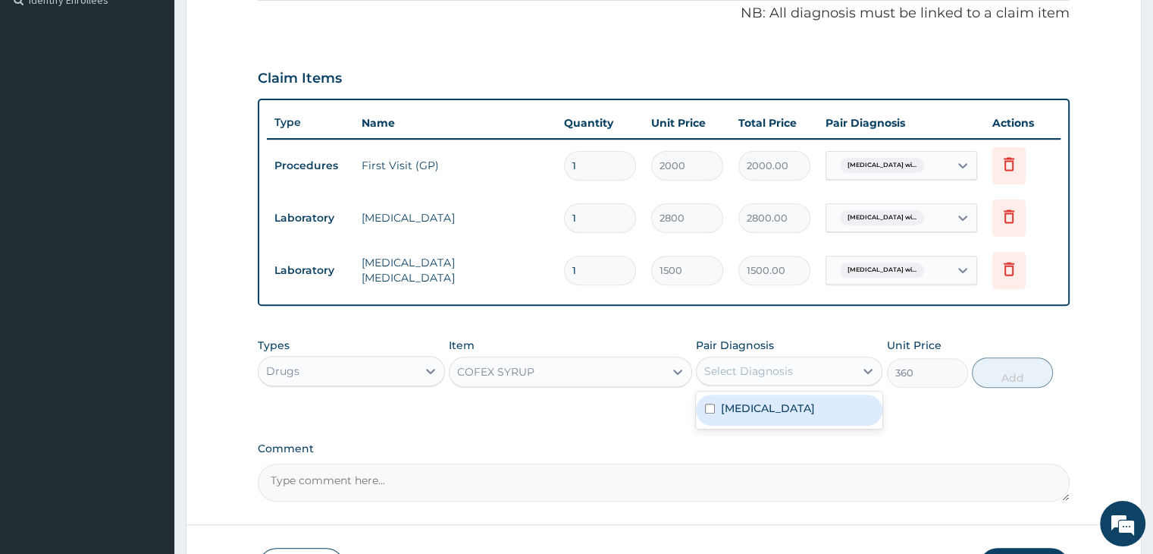
click at [768, 371] on div "Select Diagnosis" at bounding box center [748, 370] width 89 height 15
click at [758, 416] on label "[MEDICAL_DATA]" at bounding box center [768, 407] width 94 height 15
checkbox input "true"
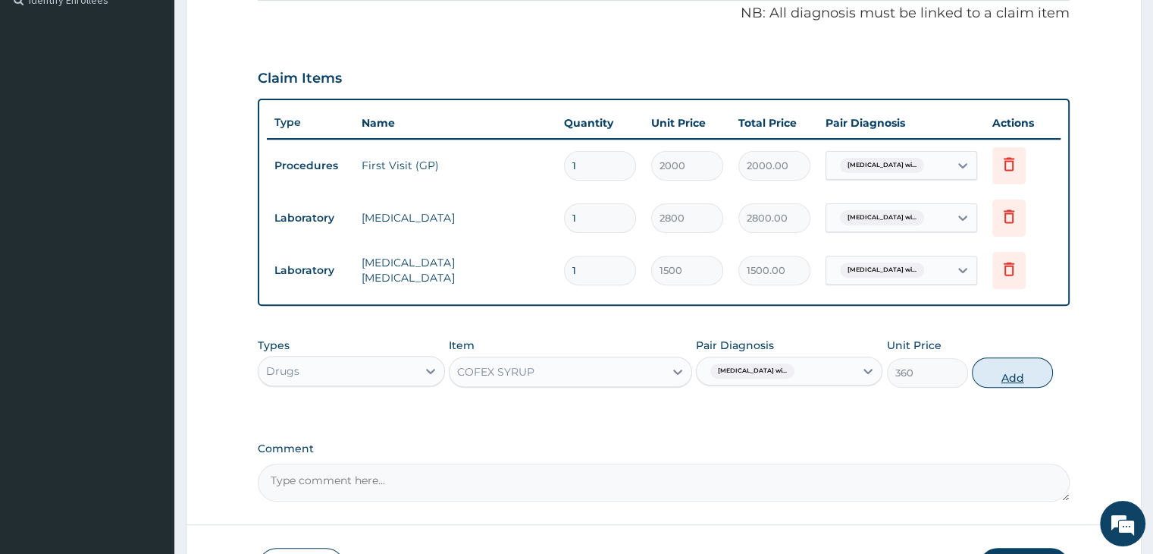
click at [1022, 374] on button "Add" at bounding box center [1012, 372] width 81 height 30
type input "0"
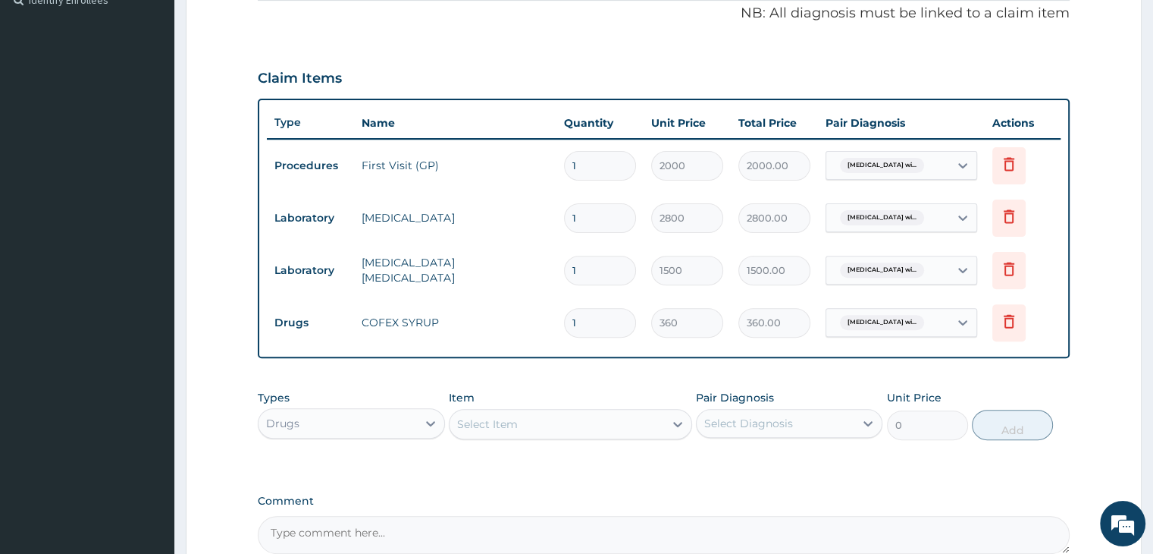
scroll to position [622, 0]
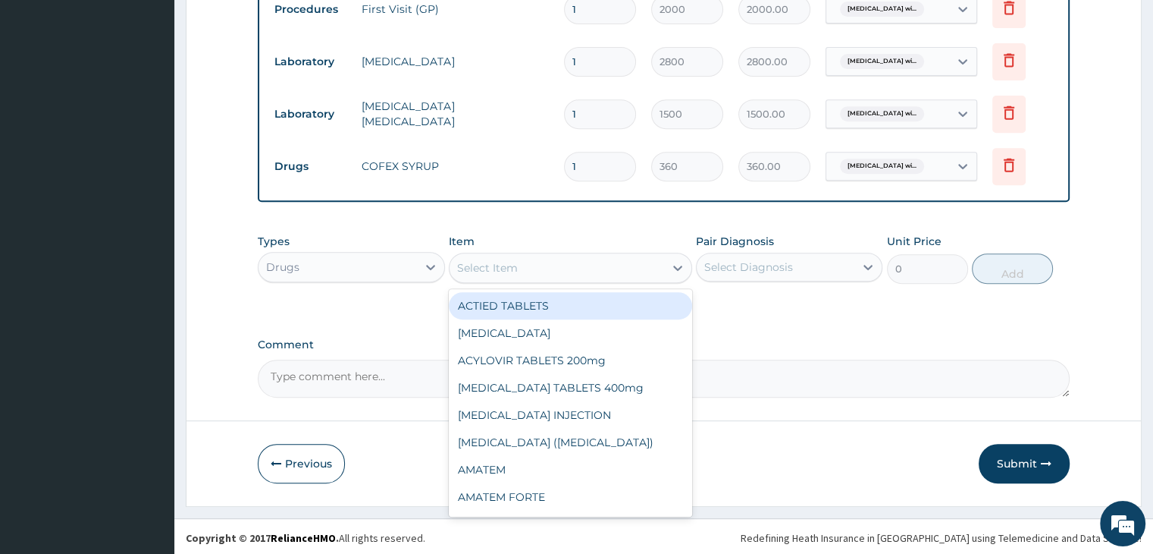
click at [517, 273] on div "Select Item" at bounding box center [557, 268] width 215 height 24
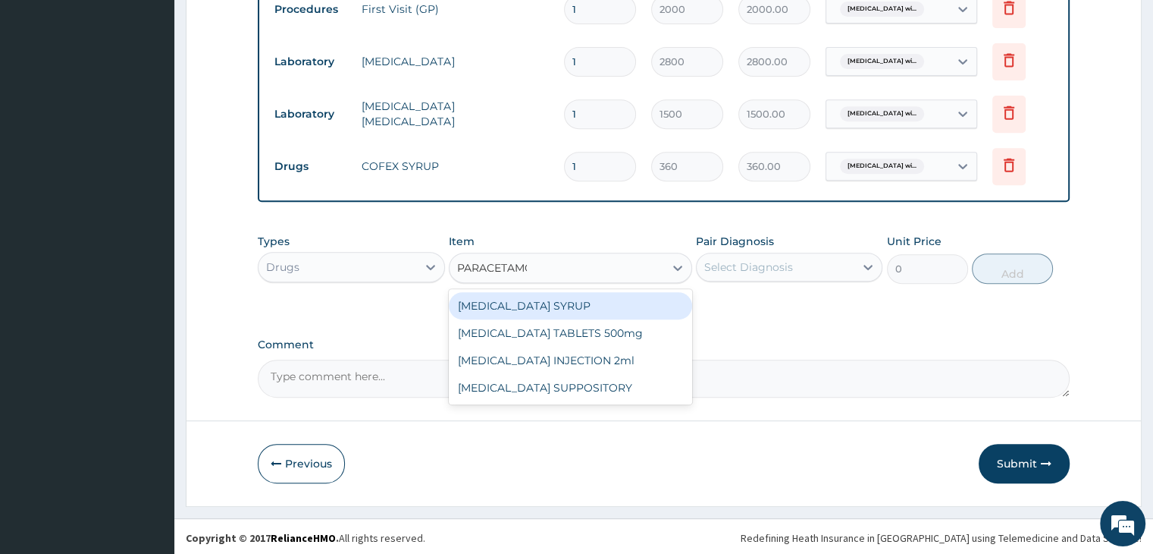
type input "[MEDICAL_DATA]"
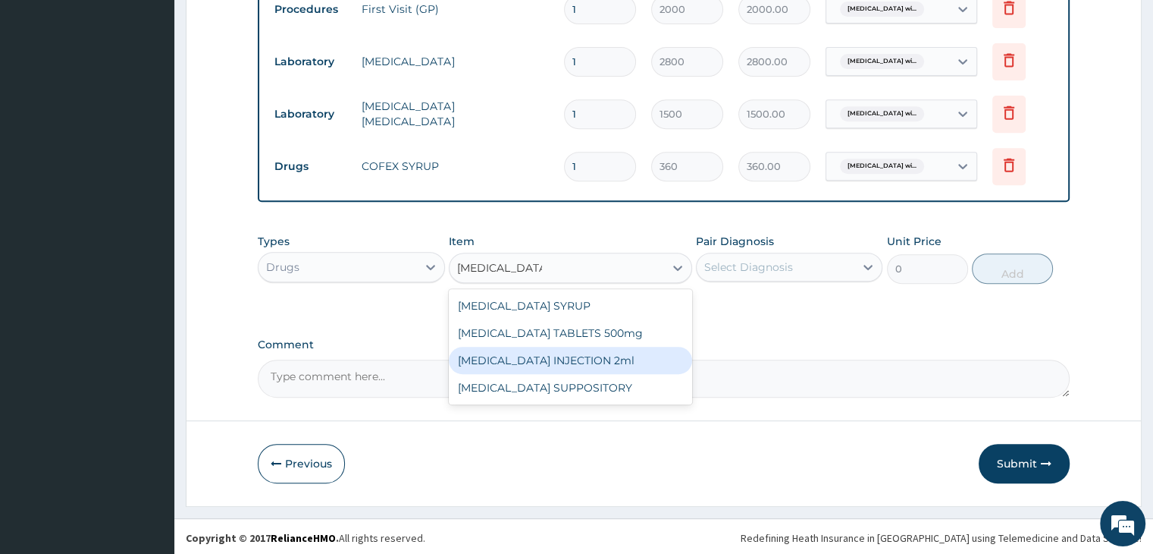
click at [566, 347] on div "[MEDICAL_DATA] INJECTION 2ml" at bounding box center [570, 360] width 243 height 27
type input "60"
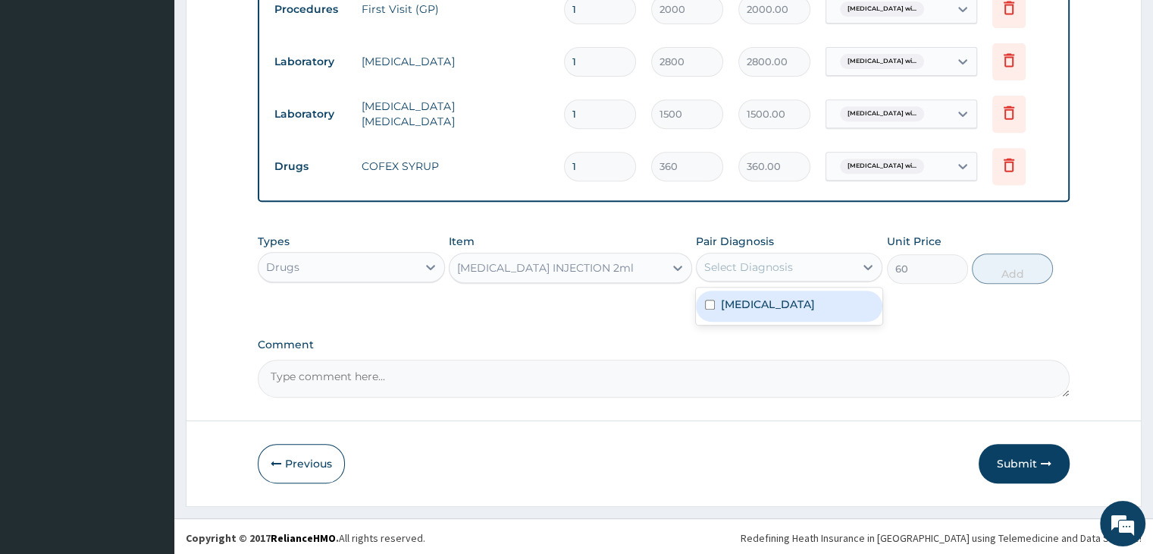
click at [749, 261] on div "Select Diagnosis" at bounding box center [748, 266] width 89 height 15
click at [754, 312] on label "[MEDICAL_DATA]" at bounding box center [768, 303] width 94 height 15
checkbox input "true"
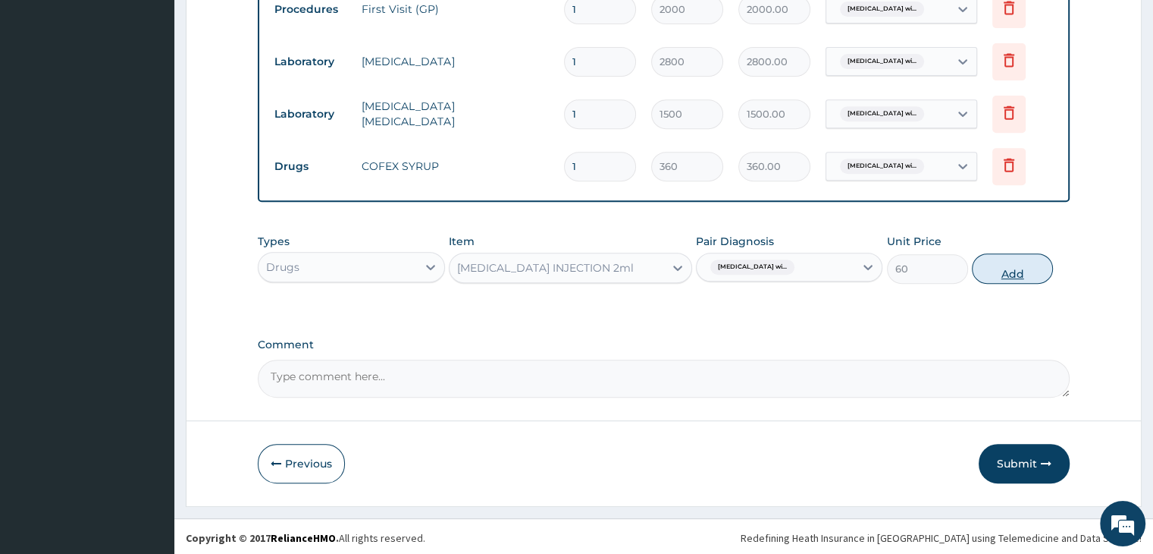
click at [1004, 272] on button "Add" at bounding box center [1012, 268] width 81 height 30
type input "0"
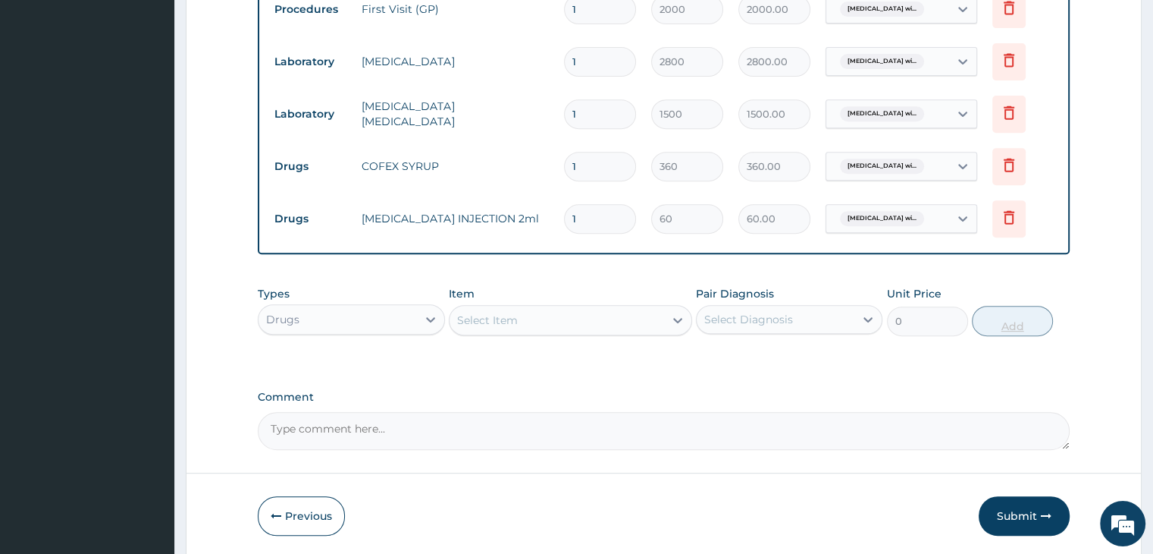
type input "0.00"
type input "2"
type input "120.00"
type input "2"
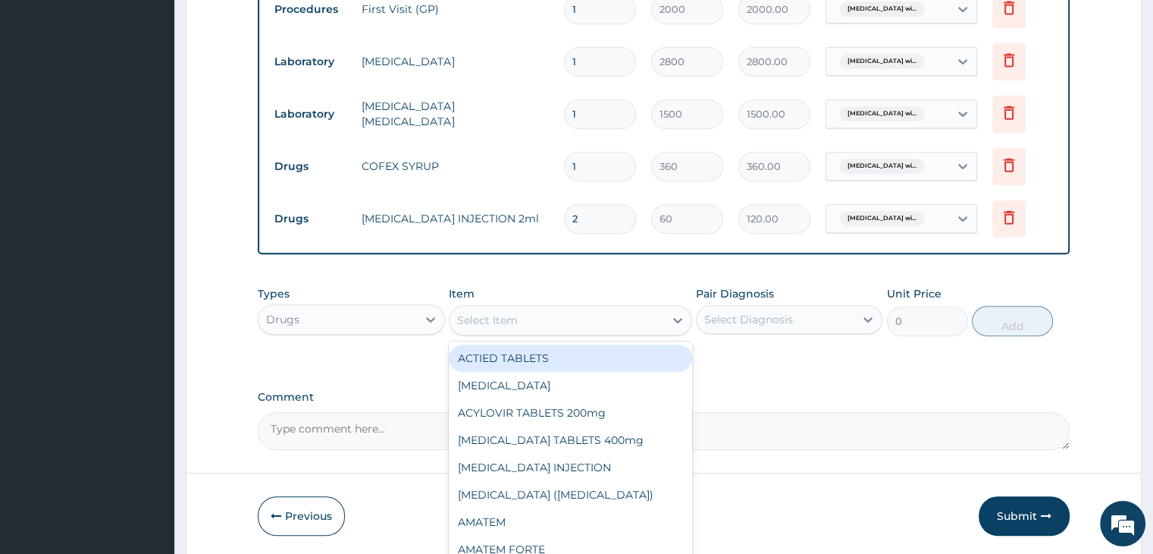
click at [519, 326] on div "Select Item" at bounding box center [557, 320] width 215 height 24
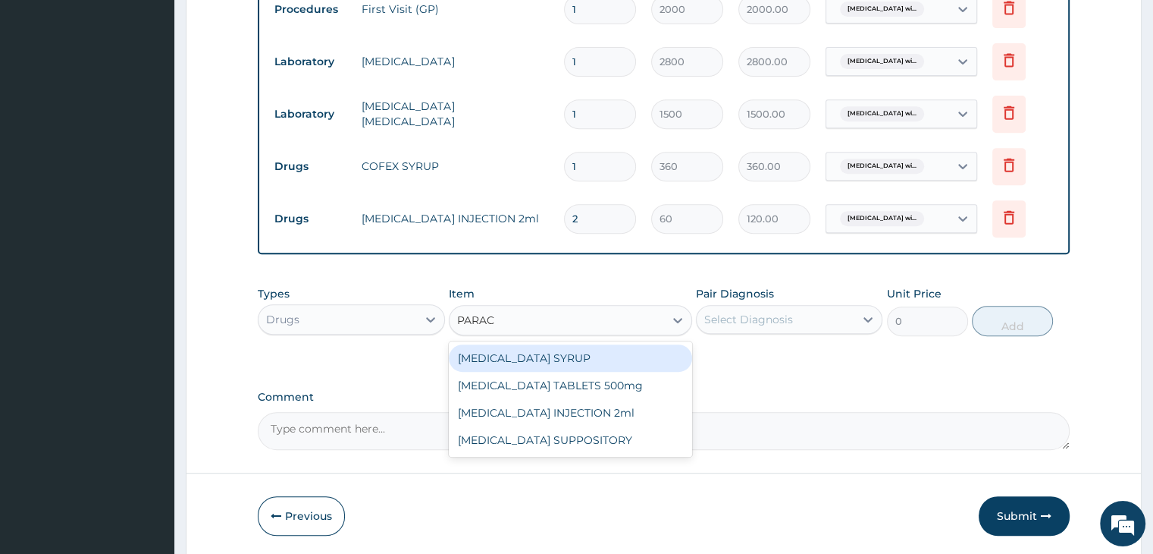
type input "PARACE"
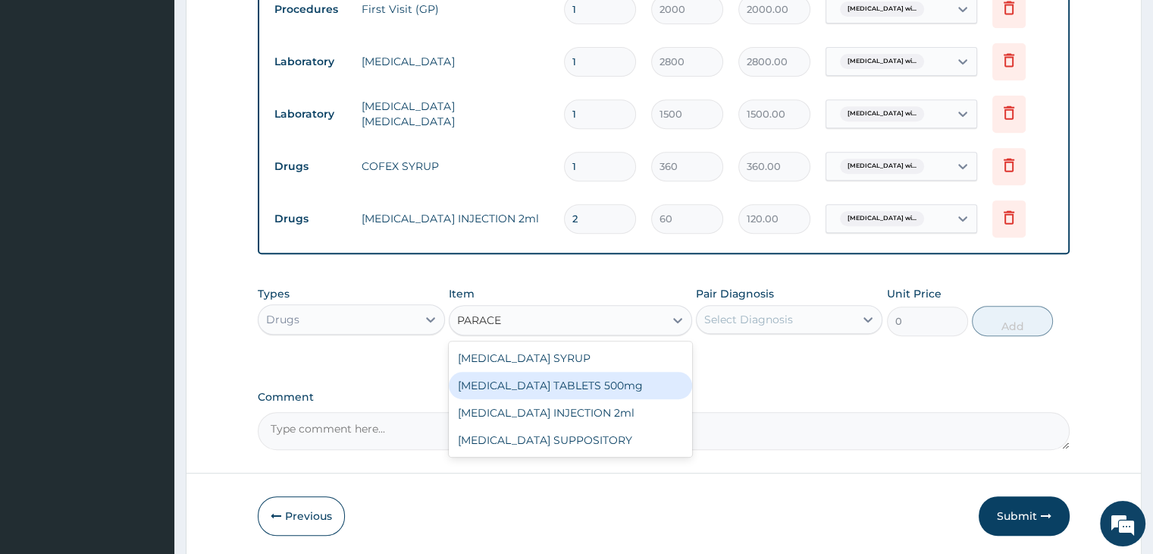
type input "12"
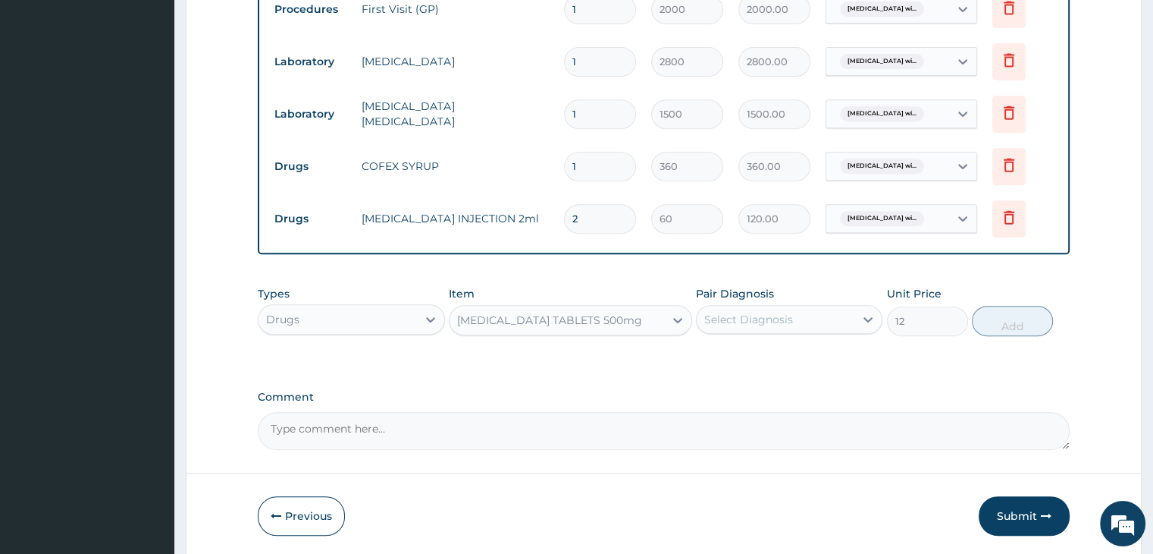
click at [696, 322] on div "Select Diagnosis" at bounding box center [789, 319] width 187 height 29
click at [742, 316] on div "Select Diagnosis" at bounding box center [748, 319] width 89 height 15
click at [761, 364] on label "[MEDICAL_DATA]" at bounding box center [768, 356] width 94 height 15
checkbox input "true"
click at [999, 320] on button "Add" at bounding box center [1012, 321] width 81 height 30
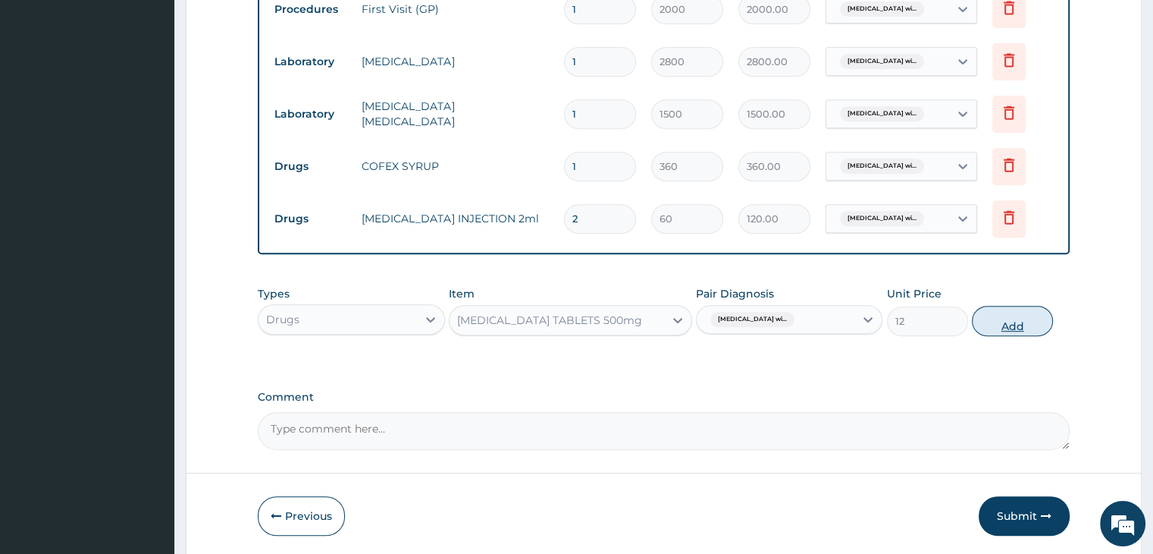
type input "0"
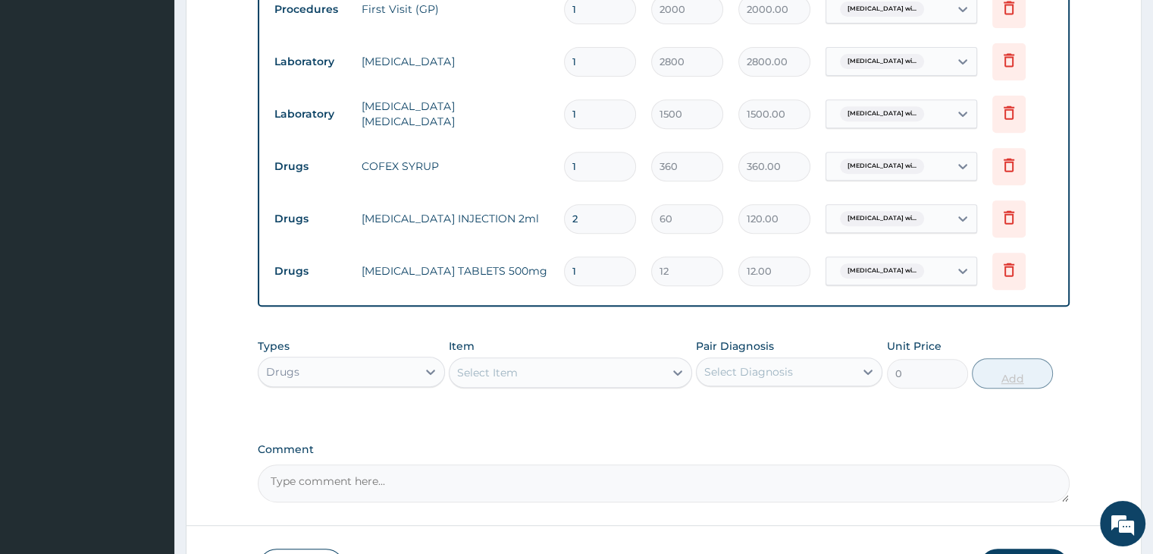
type input "18"
type input "216.00"
type input "18"
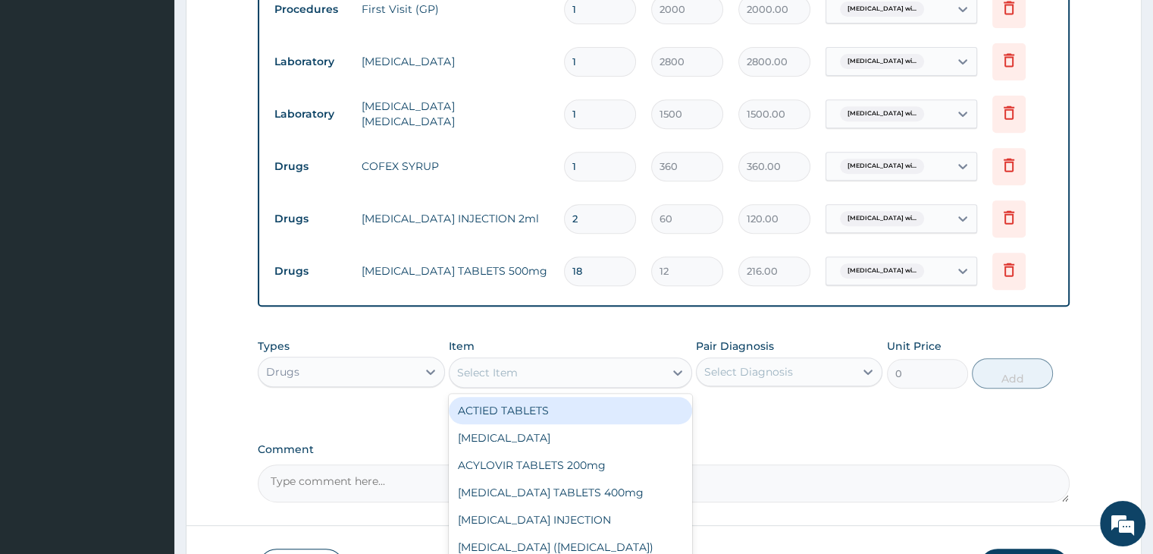
click at [531, 381] on div "Select Item" at bounding box center [570, 372] width 243 height 30
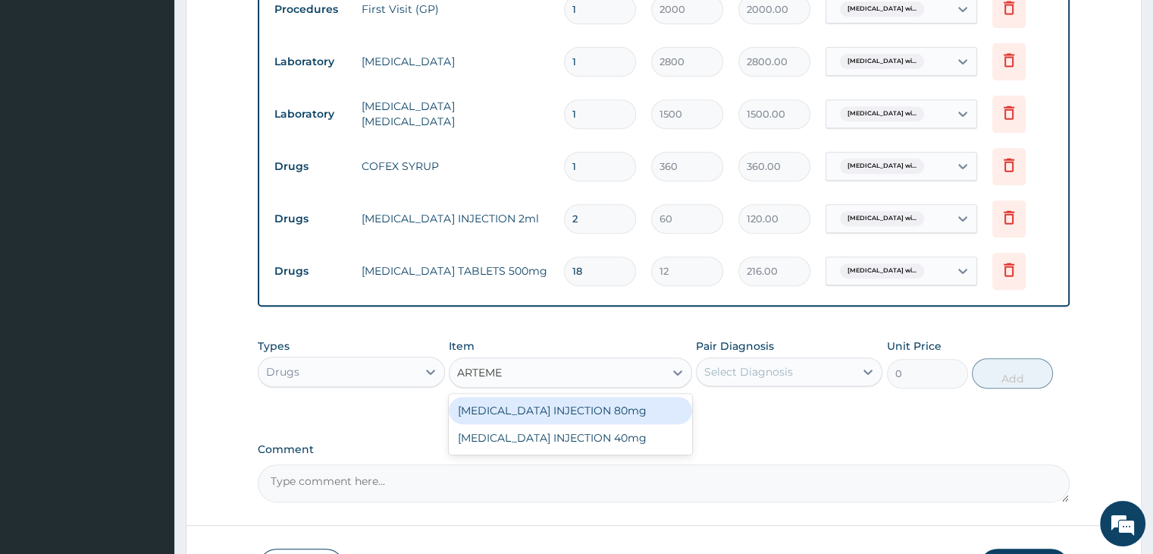
type input "ARTEMET"
type input "360"
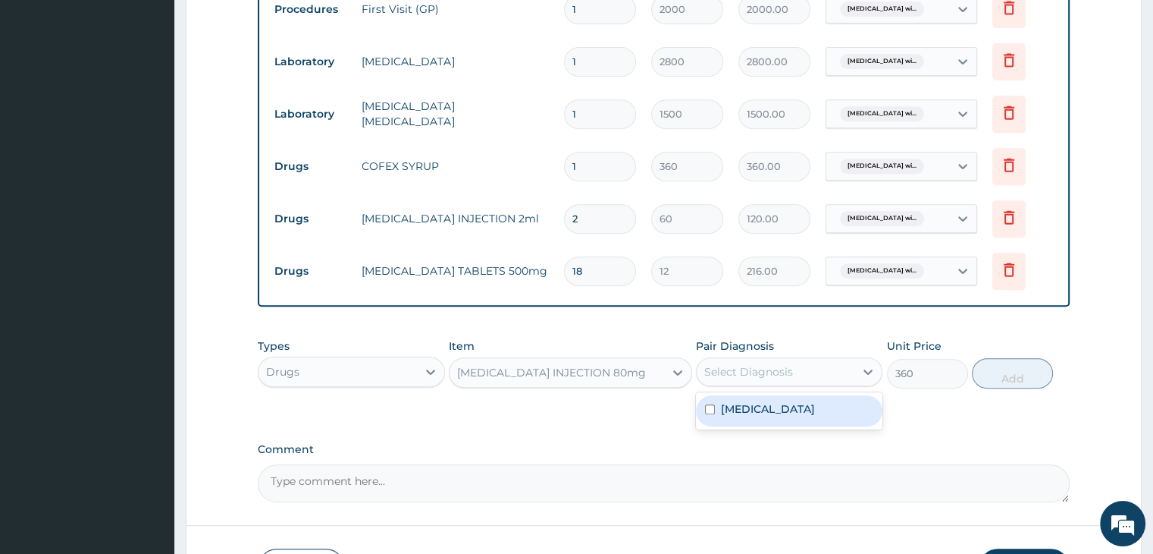
click at [772, 372] on div "Select Diagnosis" at bounding box center [748, 371] width 89 height 15
click at [786, 416] on label "Plasmodium malariae malaria without complication" at bounding box center [768, 408] width 94 height 15
checkbox input "true"
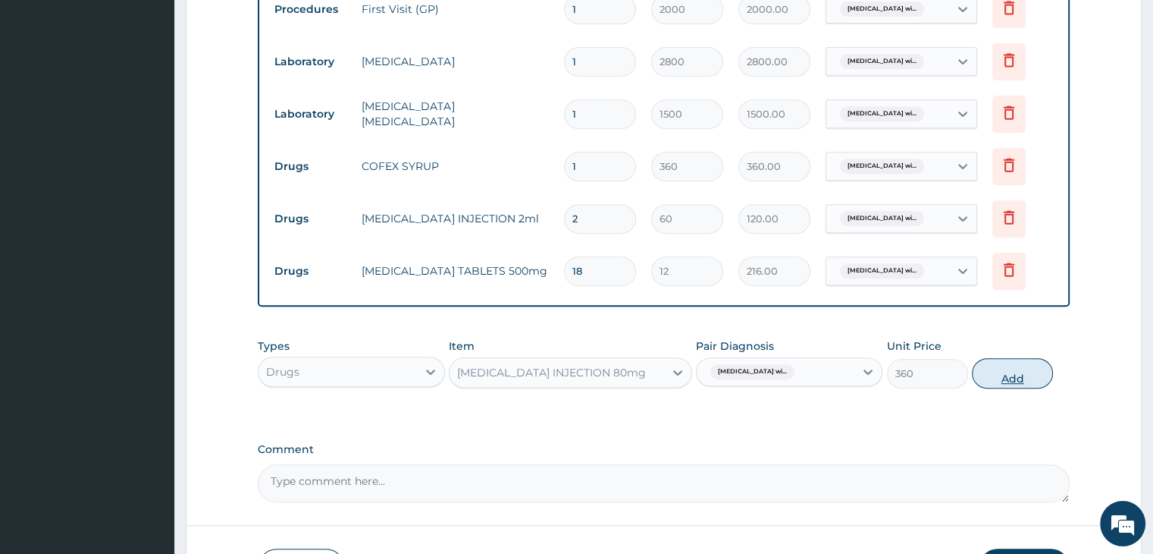
click at [1007, 372] on button "Add" at bounding box center [1012, 373] width 81 height 30
type input "0"
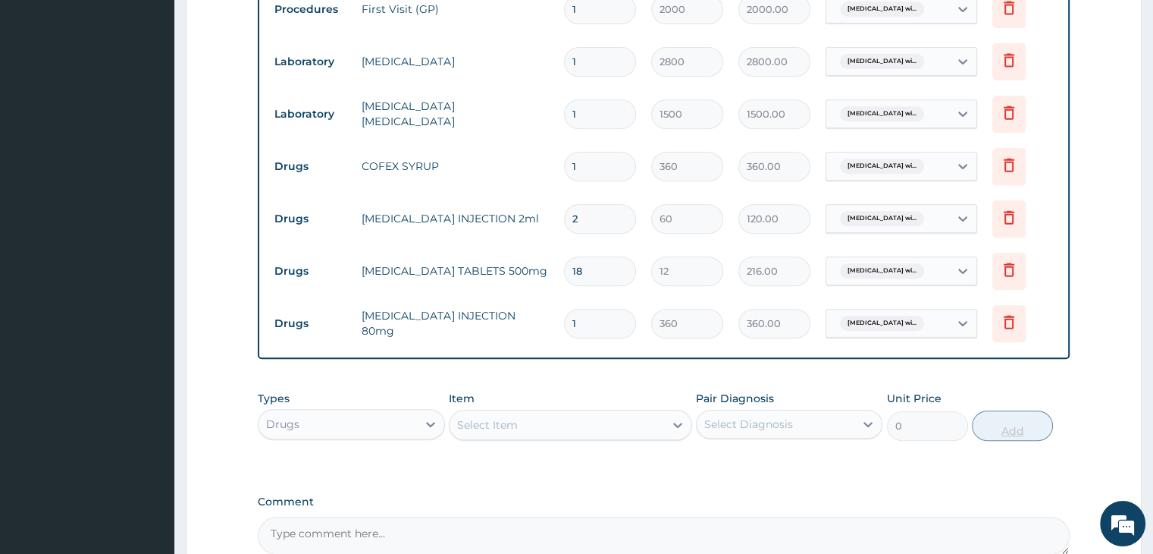
type input "0.00"
type input "2"
type input "720.00"
type input "2"
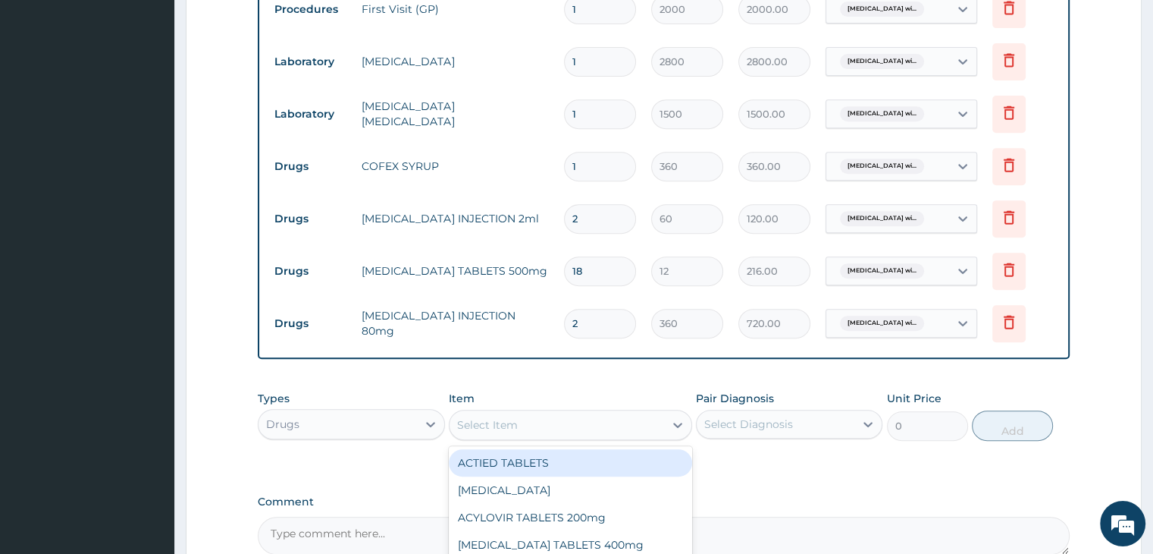
click at [525, 420] on div "Select Item" at bounding box center [557, 424] width 215 height 24
type input "AZITH"
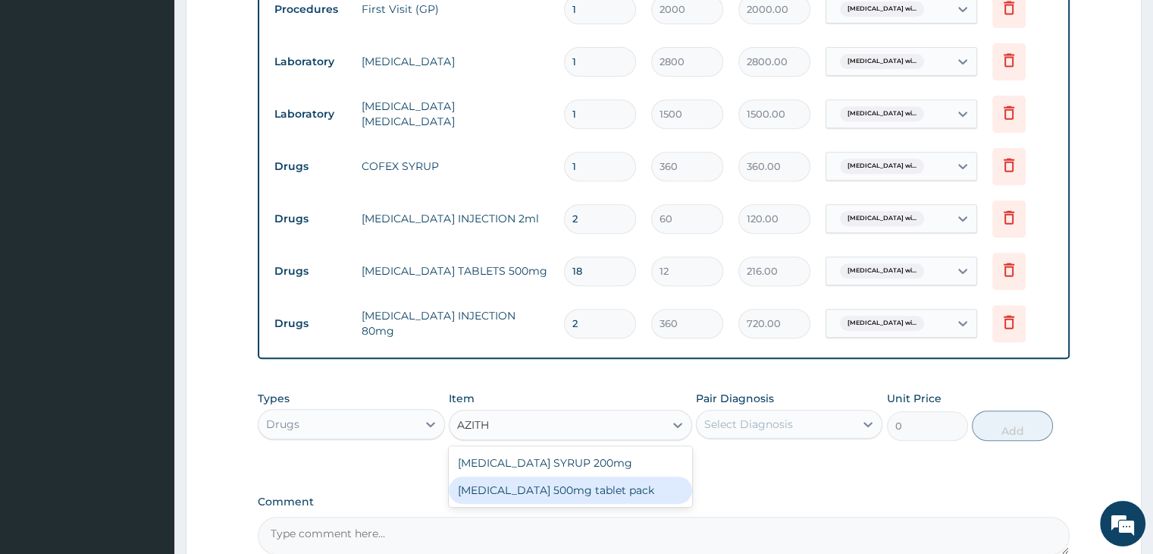
type input "1500"
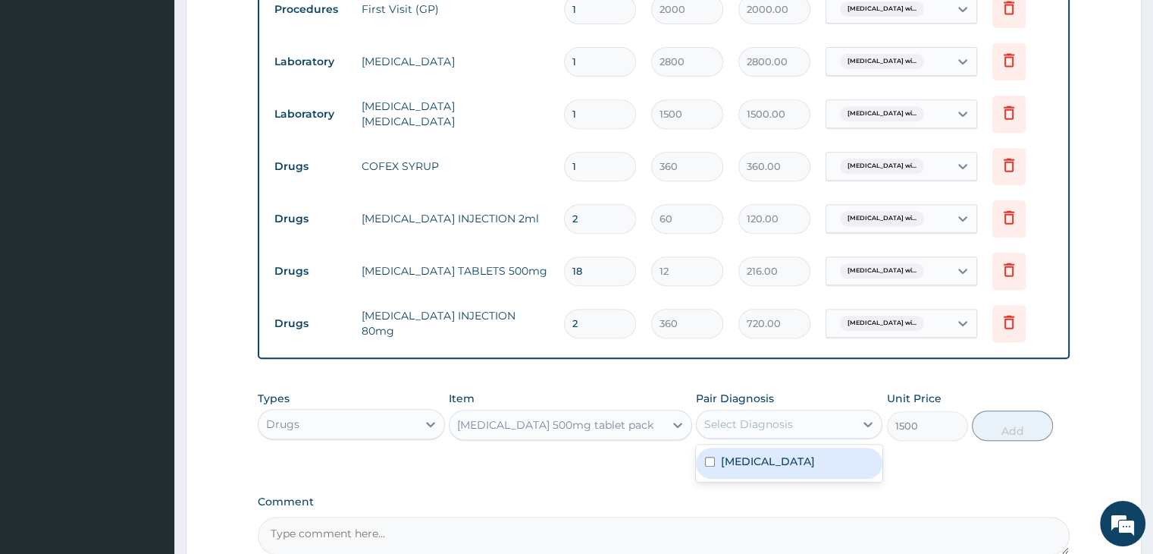
click at [752, 419] on div "Select Diagnosis" at bounding box center [748, 423] width 89 height 15
click at [775, 469] on label "[MEDICAL_DATA]" at bounding box center [768, 460] width 94 height 15
checkbox input "true"
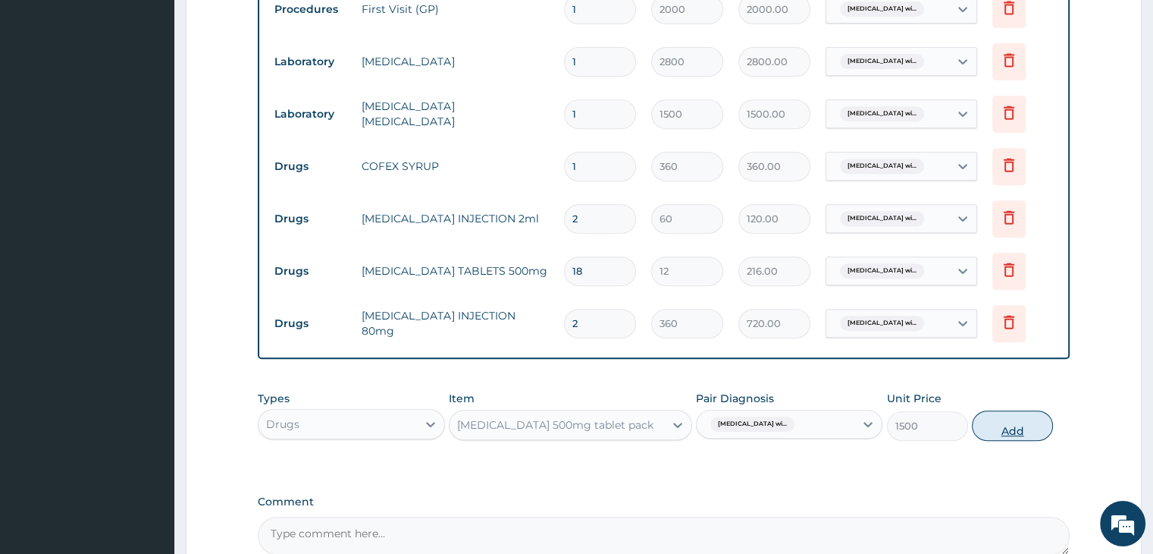
click at [1020, 425] on button "Add" at bounding box center [1012, 425] width 81 height 30
type input "0"
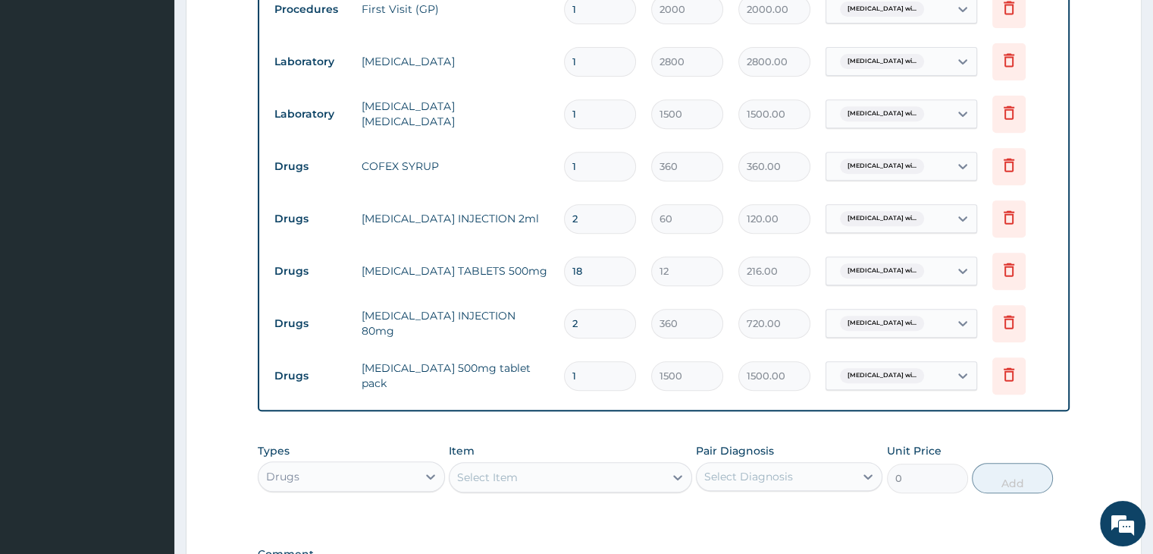
scroll to position [831, 0]
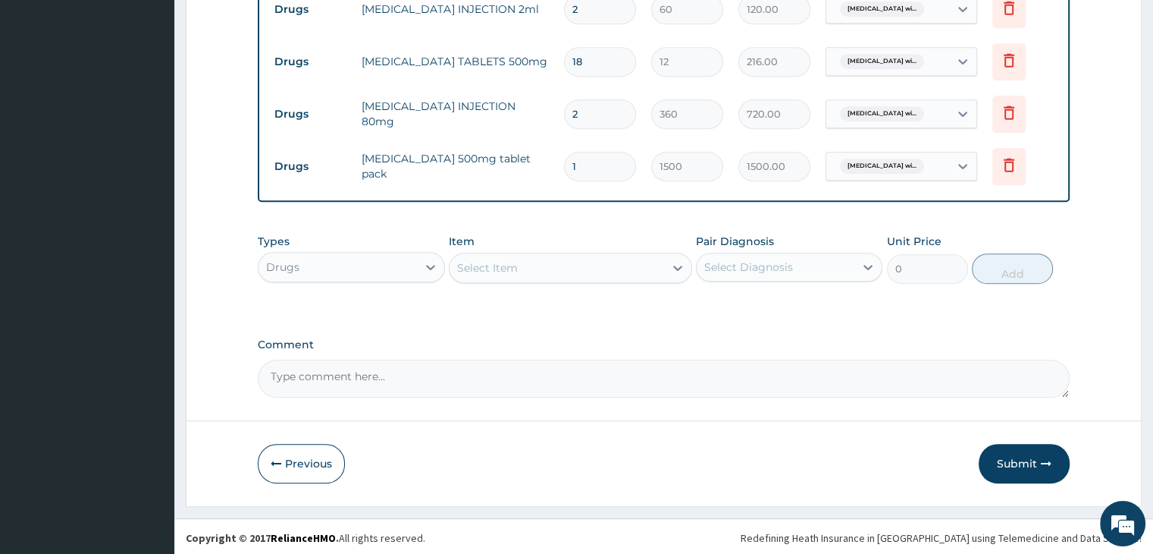
click at [582, 372] on textarea "Comment" at bounding box center [663, 378] width 811 height 38
type textarea "HEADACHE,COUGH,CATARRH,FEVER,CHILL & RIGOR"
click at [1016, 473] on button "Submit" at bounding box center [1024, 463] width 91 height 39
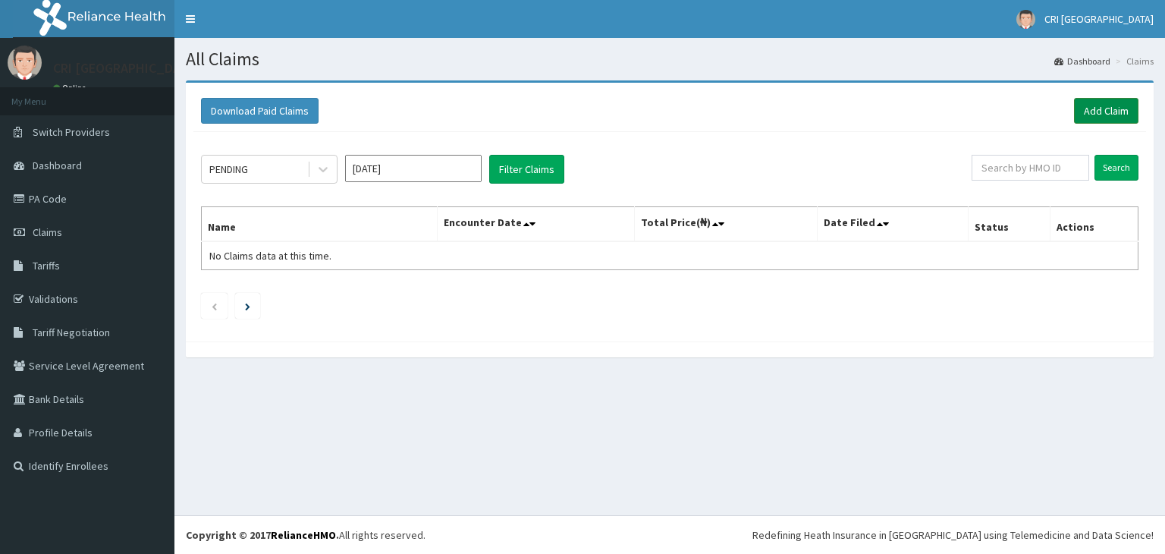
click at [1098, 111] on link "Add Claim" at bounding box center [1106, 111] width 64 height 26
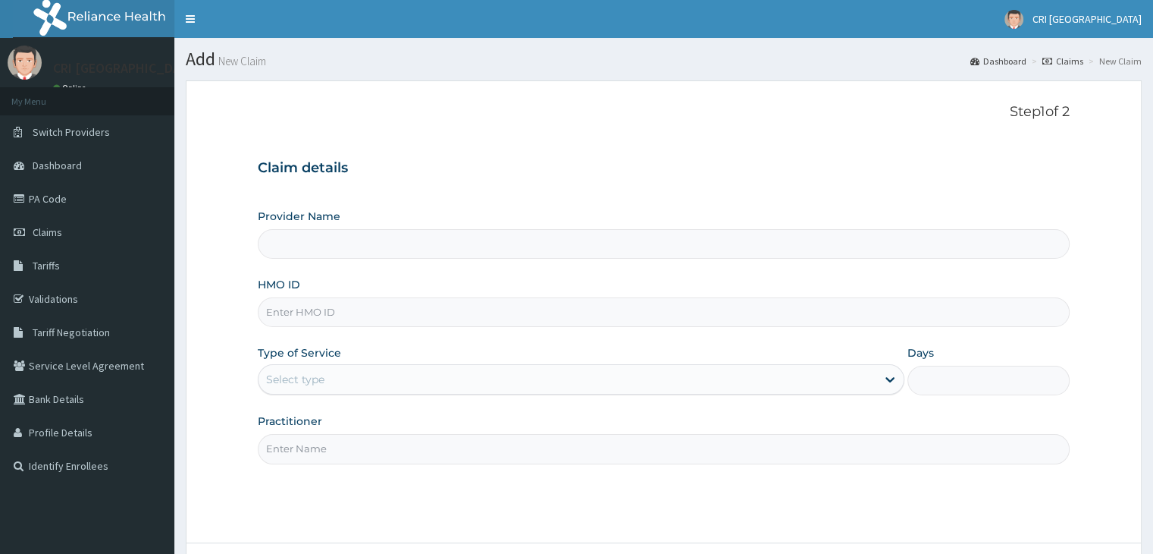
type input "Cri Medi Clinic- VGC"
click at [325, 301] on input "HMO ID" at bounding box center [663, 312] width 811 height 30
type input "LBP/10338/D"
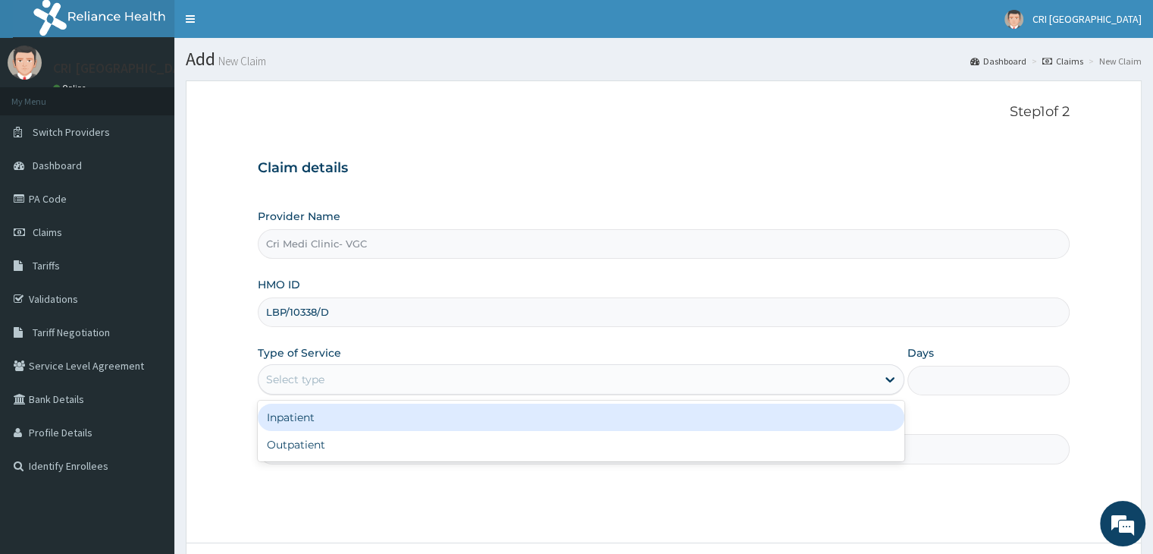
click at [326, 365] on div "Select type" at bounding box center [581, 379] width 647 height 30
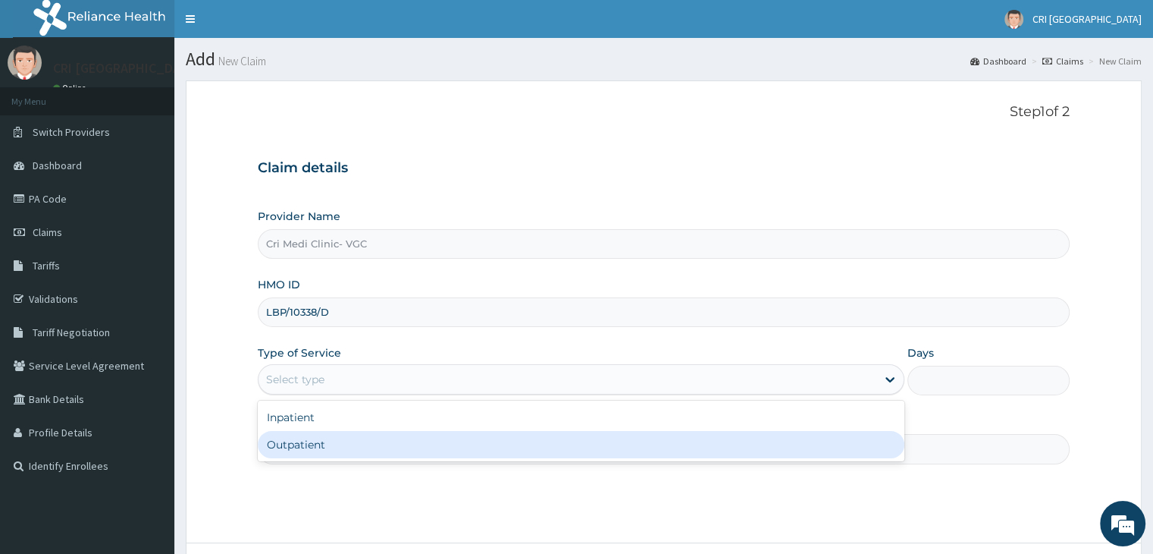
click at [334, 438] on div "Outpatient" at bounding box center [581, 444] width 647 height 27
type input "1"
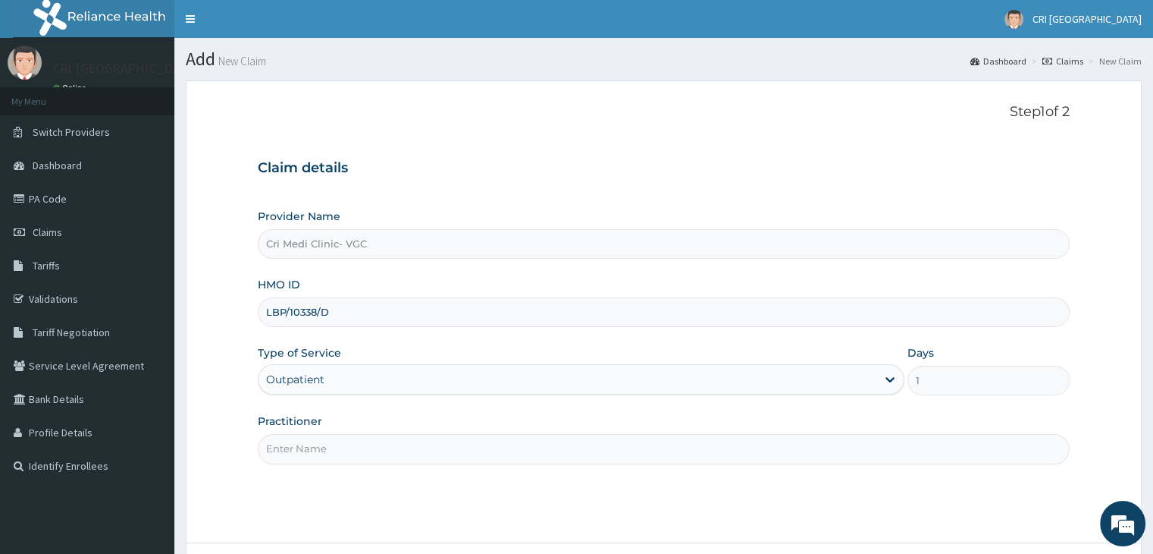
click at [334, 438] on input "Practitioner" at bounding box center [663, 449] width 811 height 30
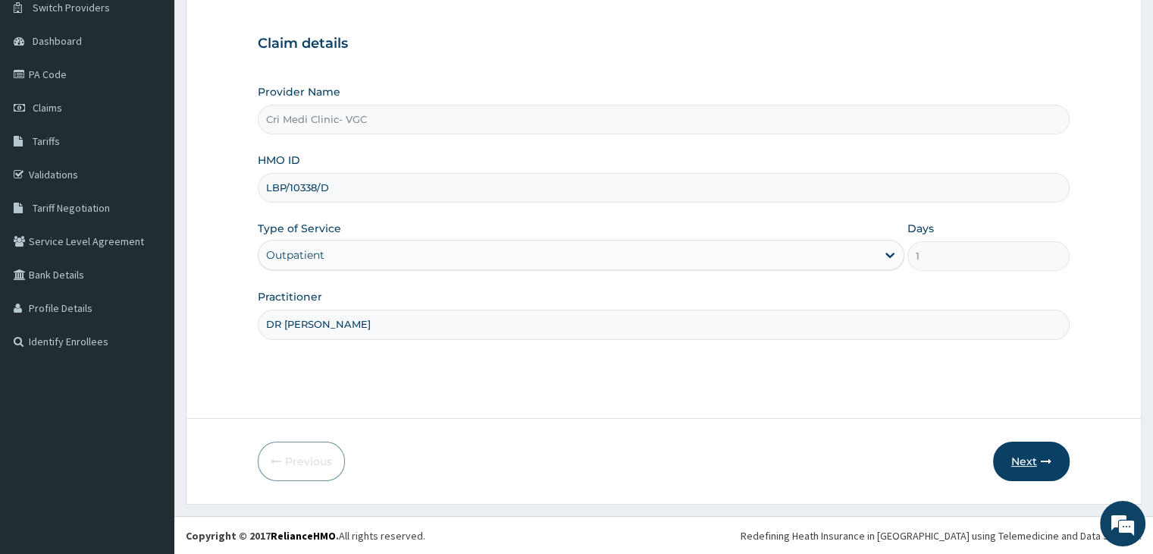
type input "DR [PERSON_NAME]"
click at [1019, 456] on button "Next" at bounding box center [1031, 460] width 77 height 39
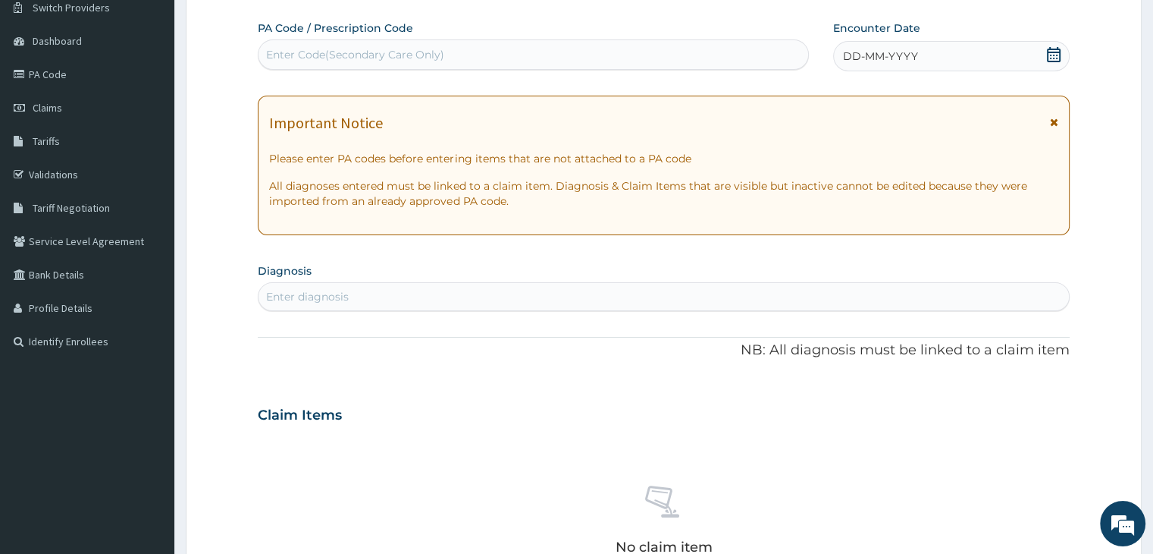
click at [910, 49] on span "DD-MM-YYYY" at bounding box center [880, 56] width 75 height 15
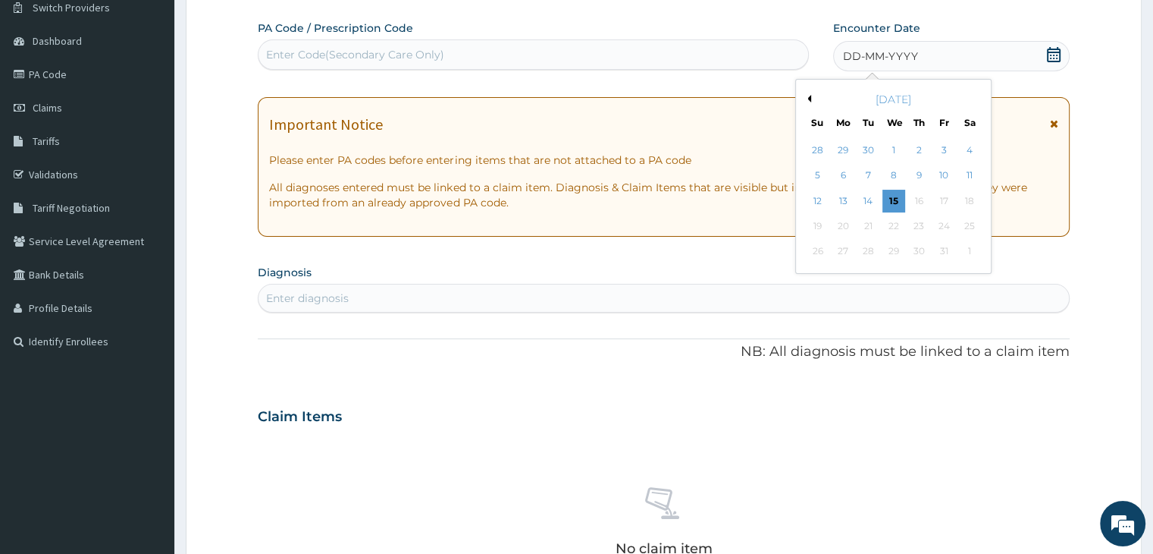
click at [810, 101] on button "Previous Month" at bounding box center [808, 99] width 8 height 8
click at [892, 201] on div "16" at bounding box center [894, 201] width 23 height 23
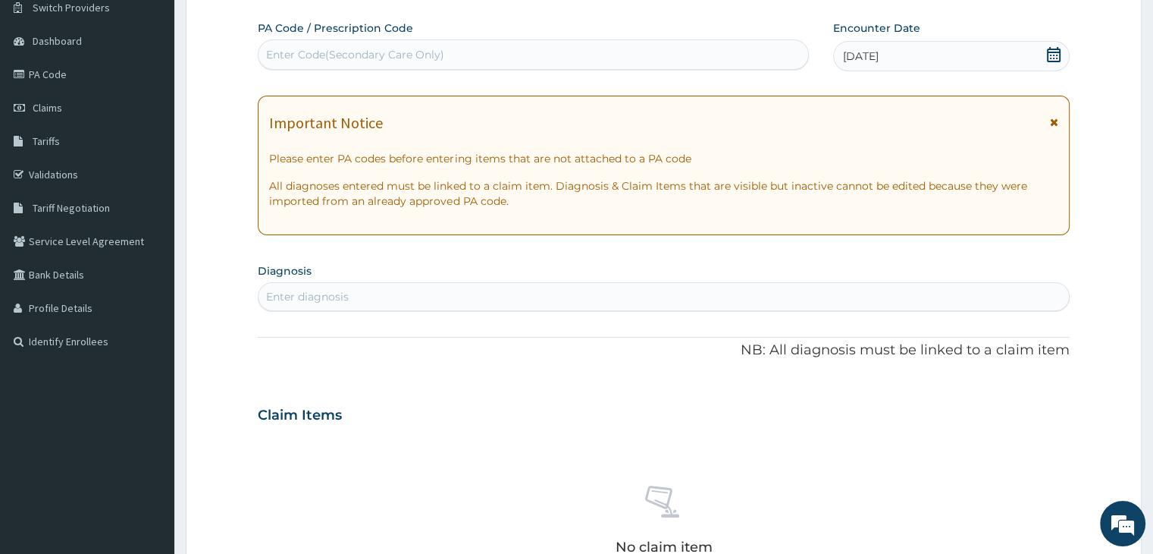
click at [421, 296] on div "Enter diagnosis" at bounding box center [664, 296] width 810 height 24
type input "[MEDICAL_DATA]"
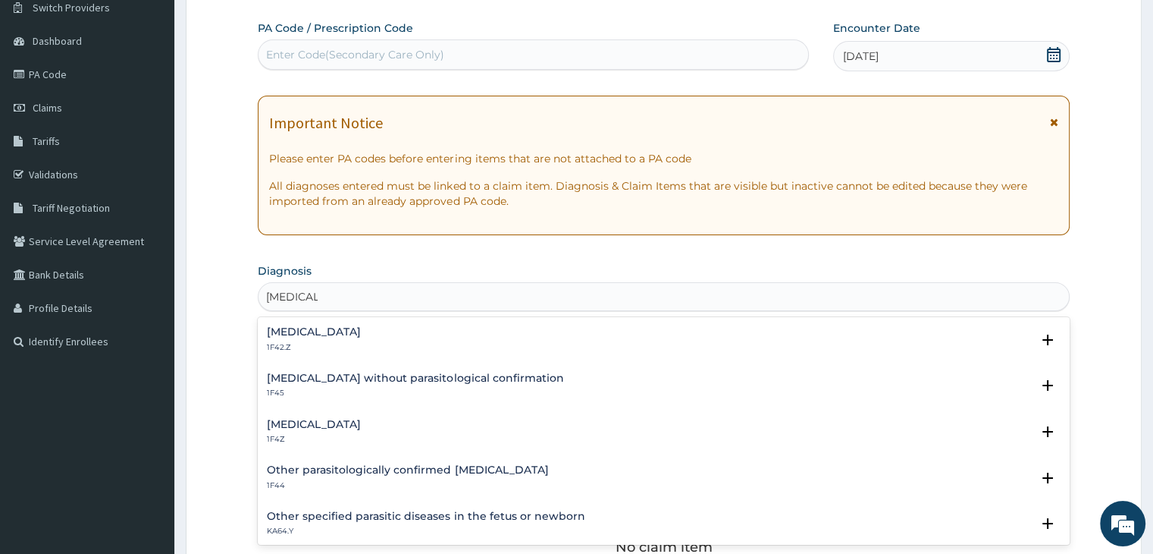
click at [361, 328] on h4 "[MEDICAL_DATA]" at bounding box center [314, 331] width 94 height 11
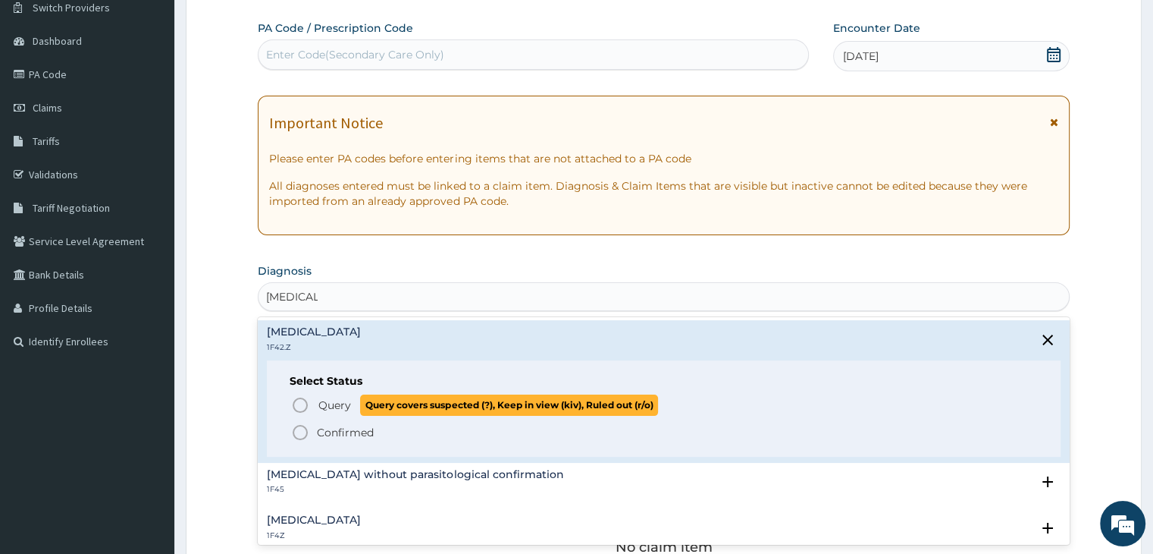
click at [325, 408] on span "Query" at bounding box center [334, 404] width 33 height 15
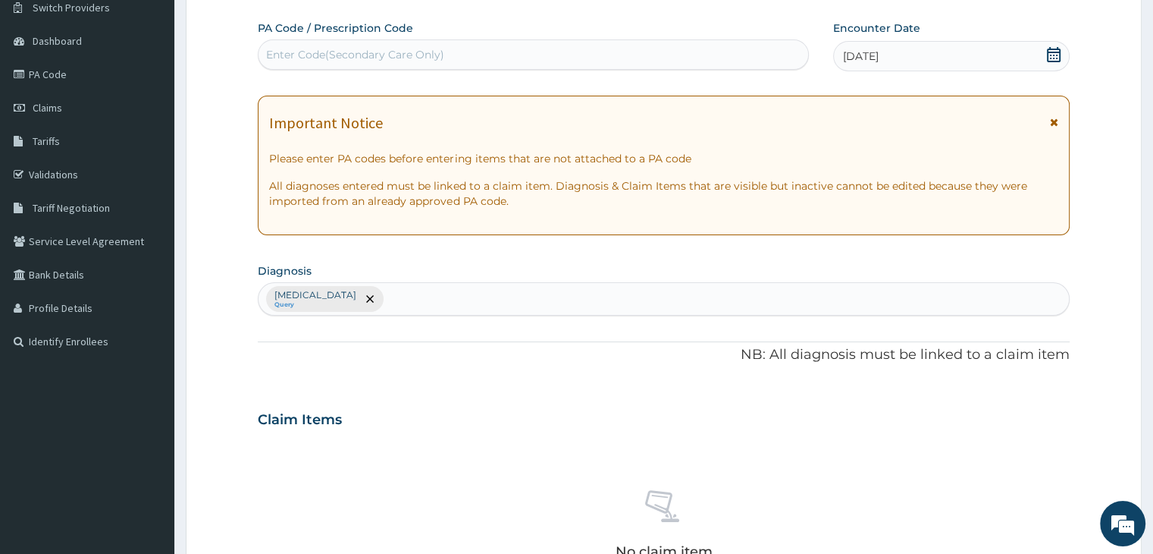
scroll to position [538, 0]
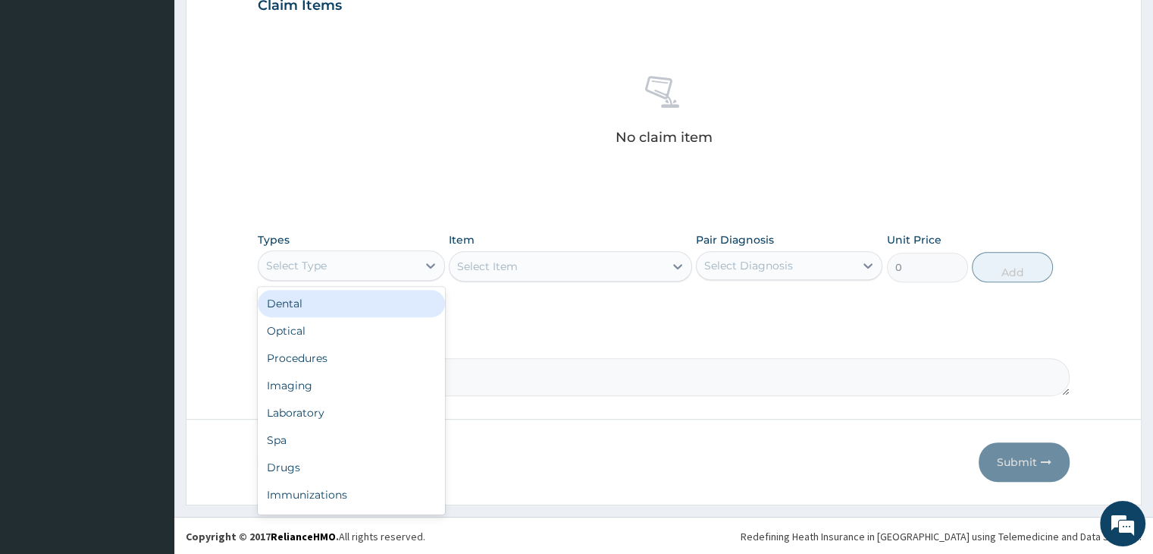
click at [387, 271] on div "Select Type" at bounding box center [338, 265] width 158 height 24
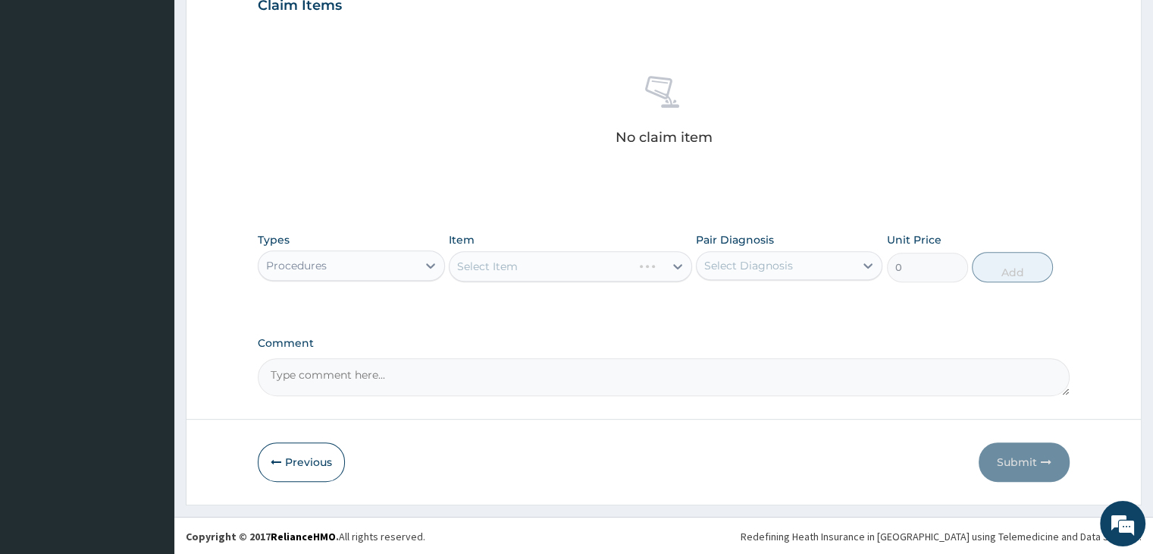
click at [575, 267] on div "Select Item" at bounding box center [570, 266] width 243 height 30
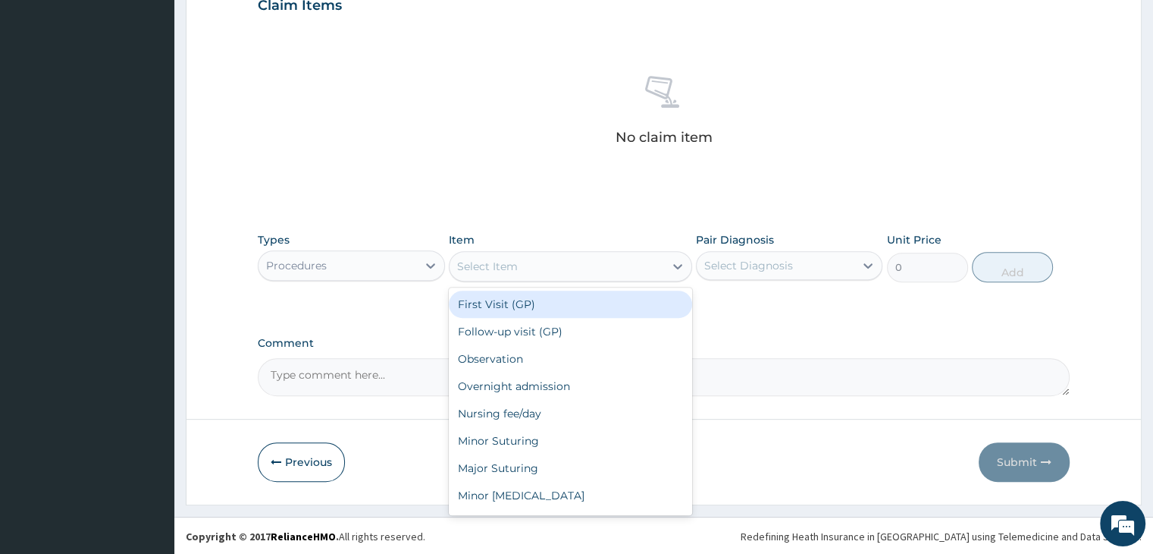
click at [575, 267] on div "Select Item" at bounding box center [557, 266] width 215 height 24
type input "2000"
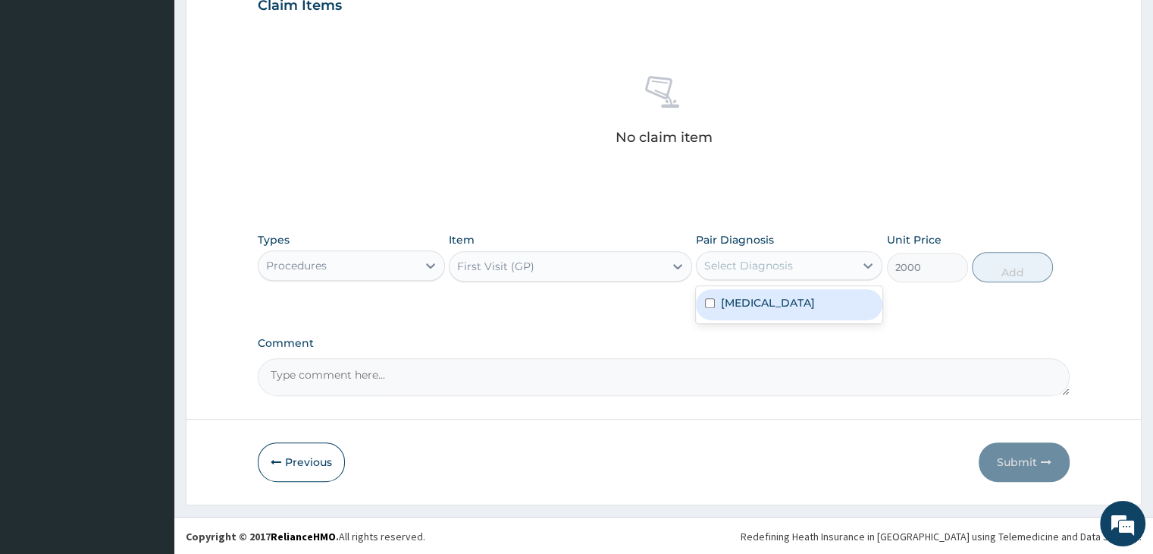
click at [773, 265] on div "Select Diagnosis" at bounding box center [748, 265] width 89 height 15
click at [770, 310] on label "[MEDICAL_DATA]" at bounding box center [768, 302] width 94 height 15
checkbox input "true"
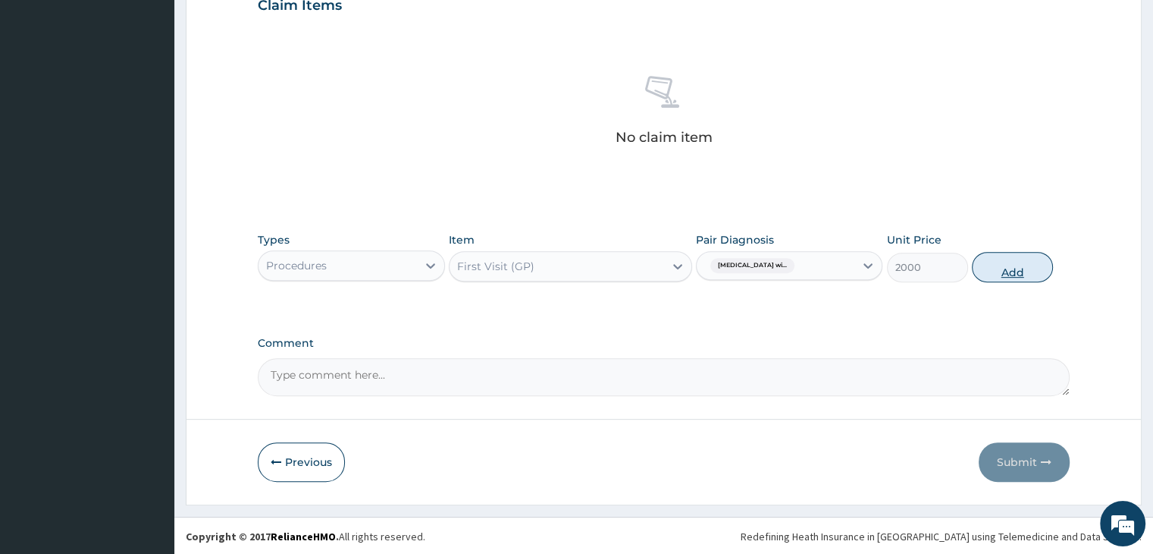
click at [1006, 271] on button "Add" at bounding box center [1012, 267] width 81 height 30
type input "0"
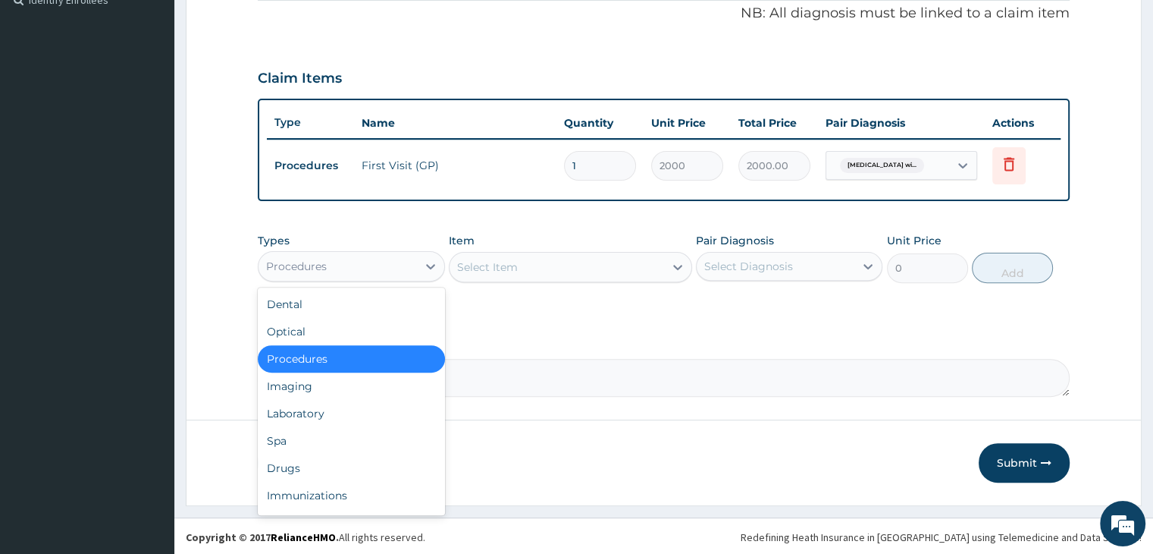
click at [346, 265] on div "Procedures" at bounding box center [338, 266] width 158 height 24
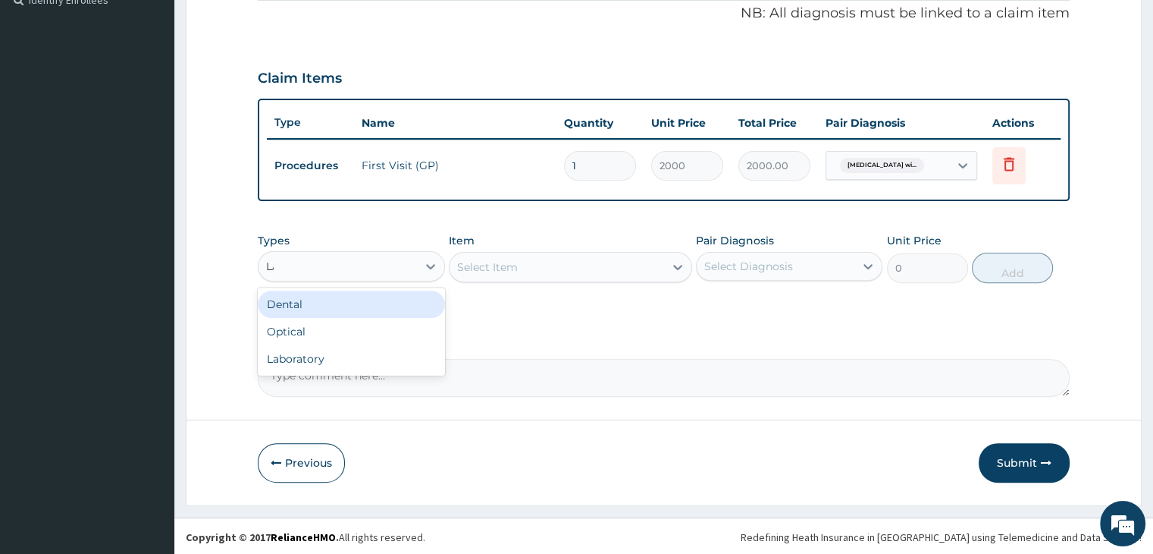
type input "LAB"
click at [550, 273] on div "Select Item" at bounding box center [570, 267] width 243 height 30
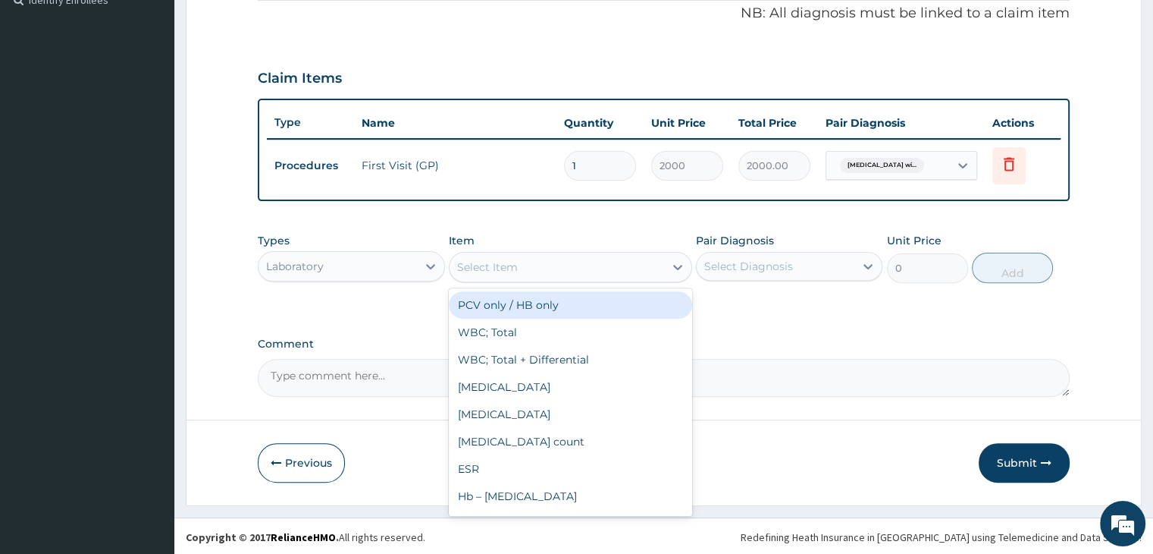
click at [550, 273] on div "Select Item" at bounding box center [557, 267] width 215 height 24
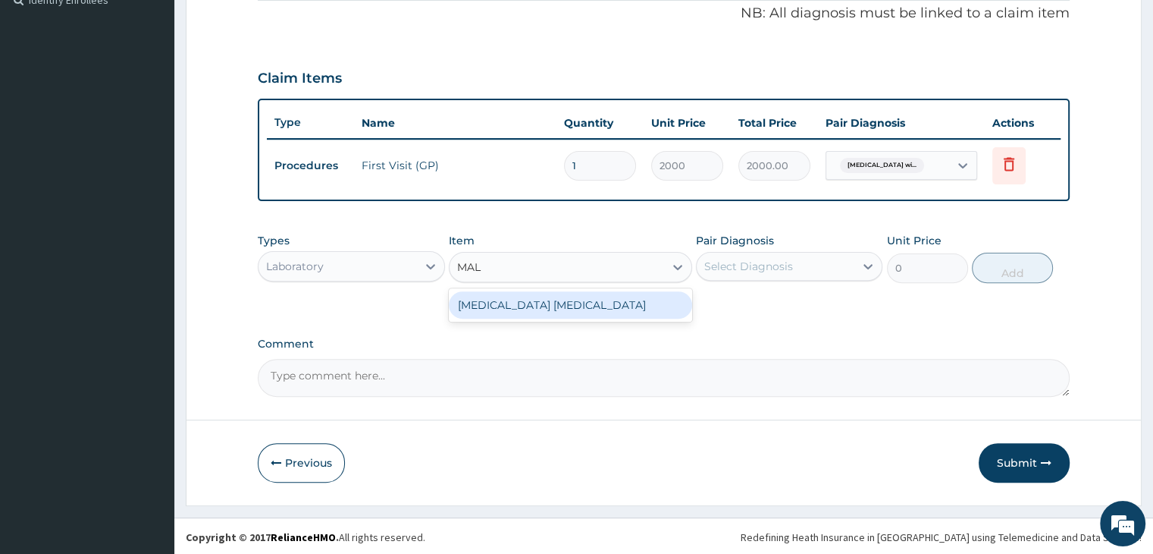
type input "MALA"
type input "1500"
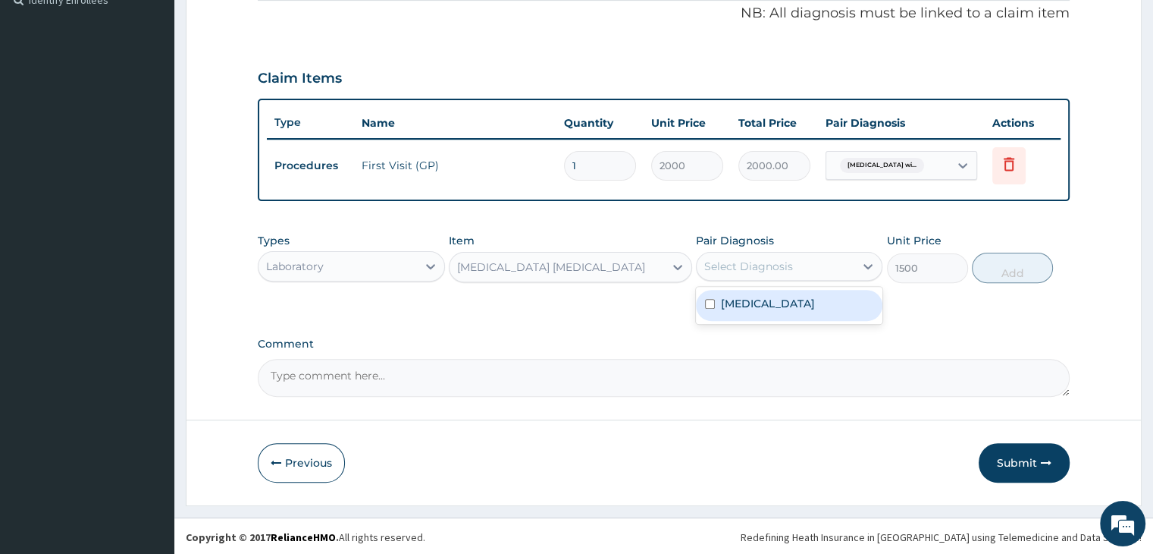
click at [798, 269] on div "Select Diagnosis" at bounding box center [776, 266] width 158 height 24
checkbox input "true"
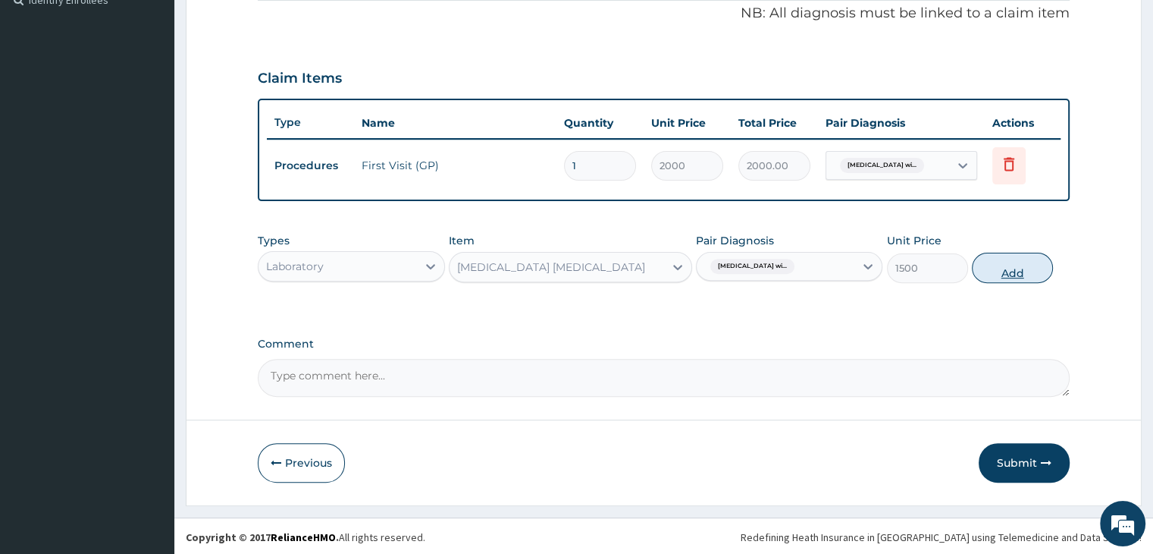
click at [1021, 272] on button "Add" at bounding box center [1012, 268] width 81 height 30
type input "0"
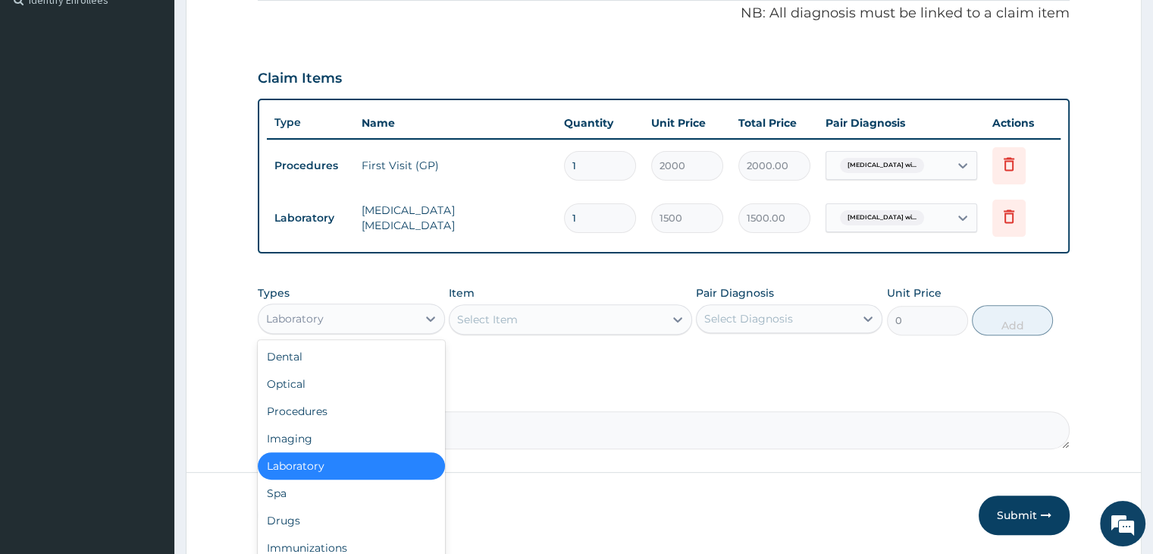
click at [352, 315] on div "Laboratory" at bounding box center [338, 318] width 158 height 24
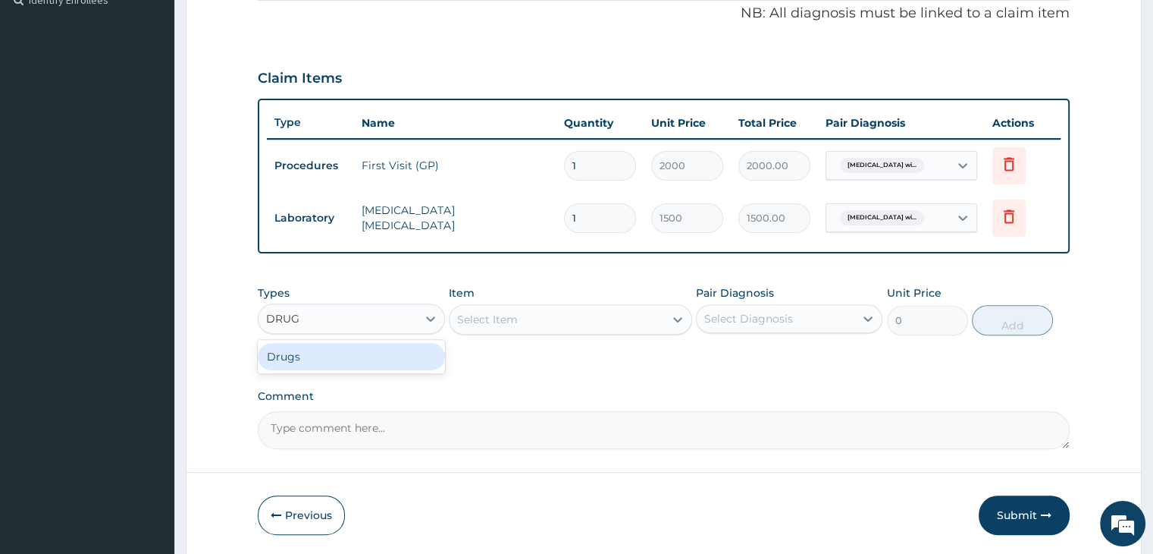
type input "DRUGS"
click at [534, 322] on div "Select Item" at bounding box center [570, 319] width 243 height 30
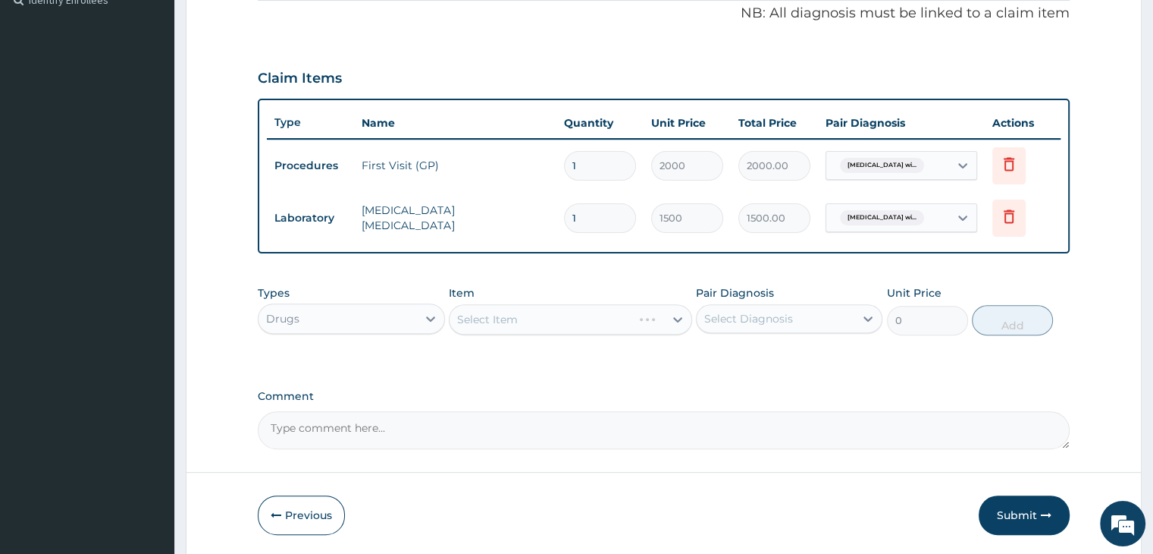
click at [534, 322] on div "Select Item" at bounding box center [570, 319] width 243 height 30
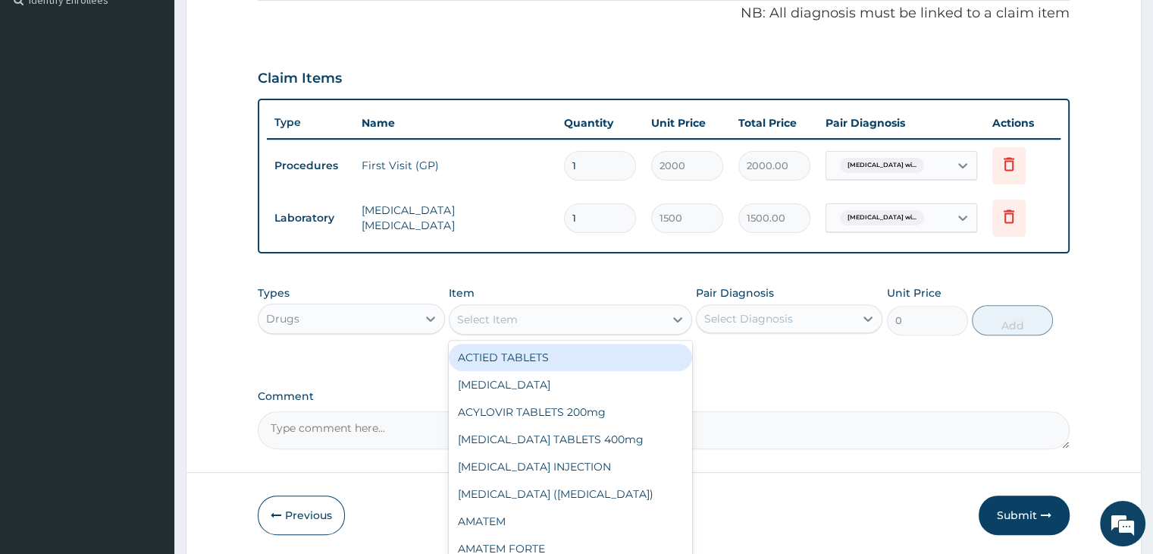
click at [534, 322] on div "Select Item" at bounding box center [557, 319] width 215 height 24
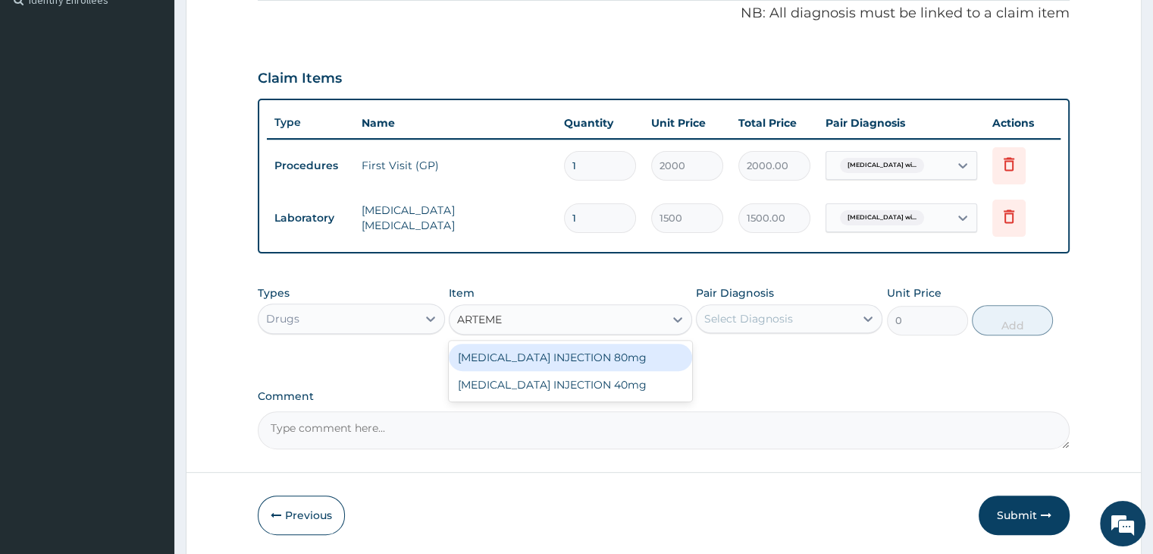
type input "ARTEMET"
type input "360"
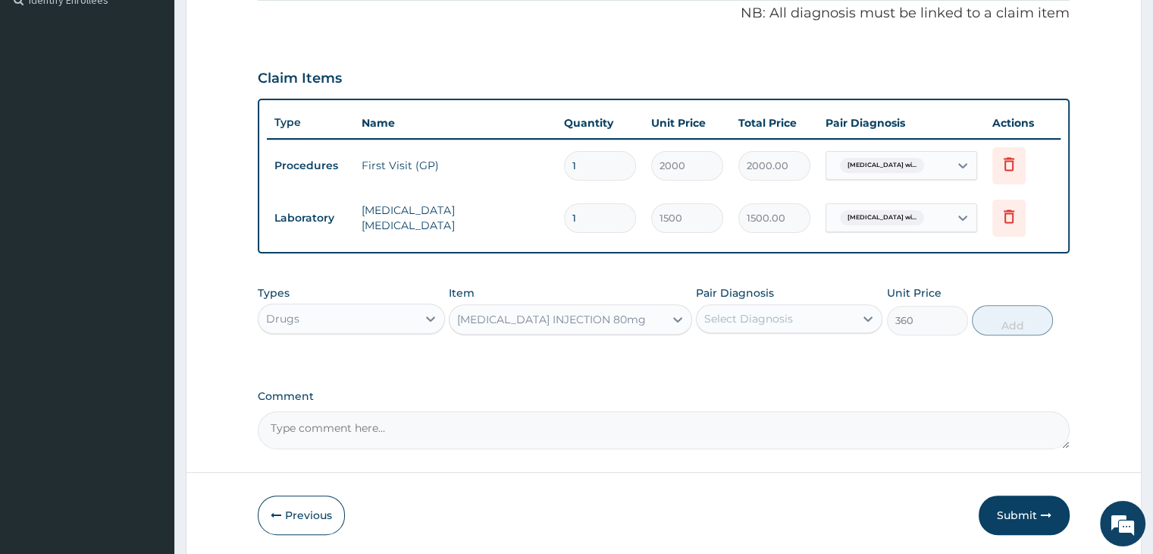
click at [795, 312] on div "Select Diagnosis" at bounding box center [776, 318] width 158 height 24
click at [786, 362] on label "[MEDICAL_DATA]" at bounding box center [768, 355] width 94 height 15
checkbox input "true"
click at [1013, 322] on button "Add" at bounding box center [1012, 320] width 81 height 30
type input "0"
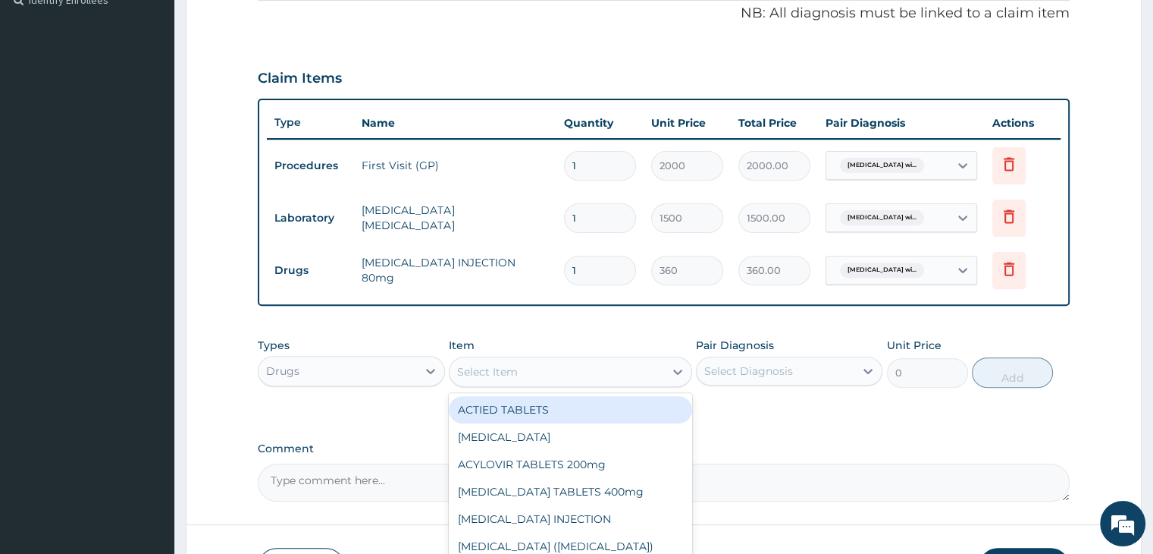
click at [590, 380] on div "Select Item" at bounding box center [557, 371] width 215 height 24
type input "COART"
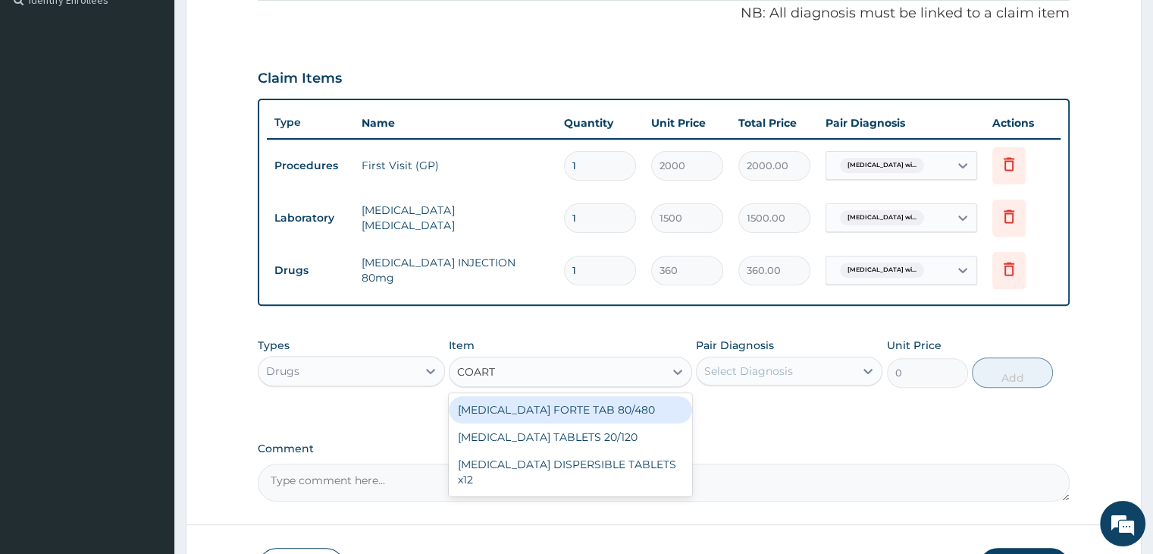
type input "1500"
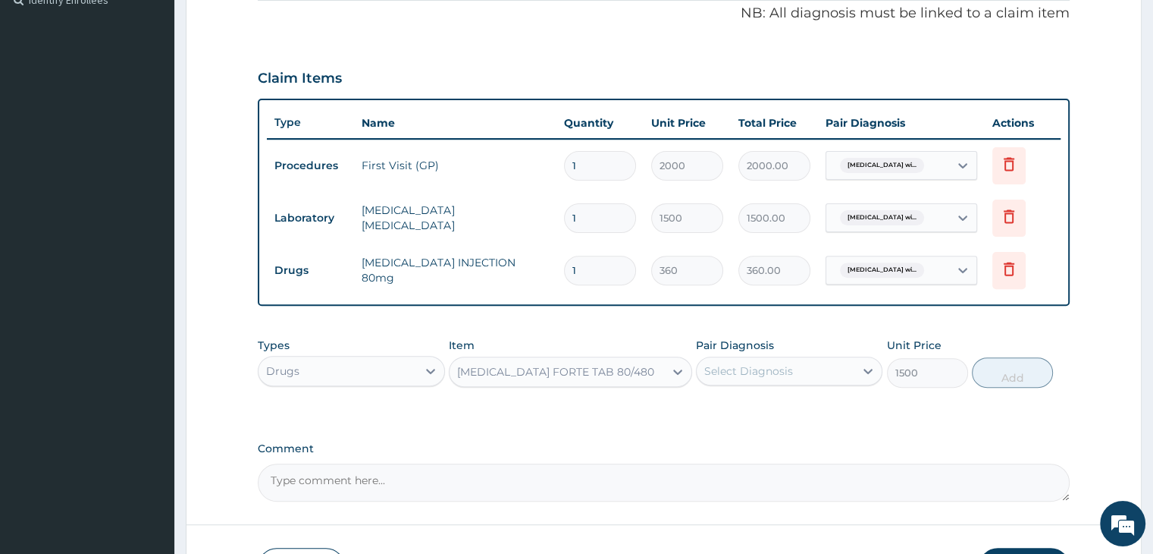
click at [748, 376] on div "Select Diagnosis" at bounding box center [776, 371] width 158 height 24
click at [758, 415] on label "[MEDICAL_DATA]" at bounding box center [768, 407] width 94 height 15
checkbox input "true"
click at [1007, 368] on button "Add" at bounding box center [1012, 372] width 81 height 30
type input "0"
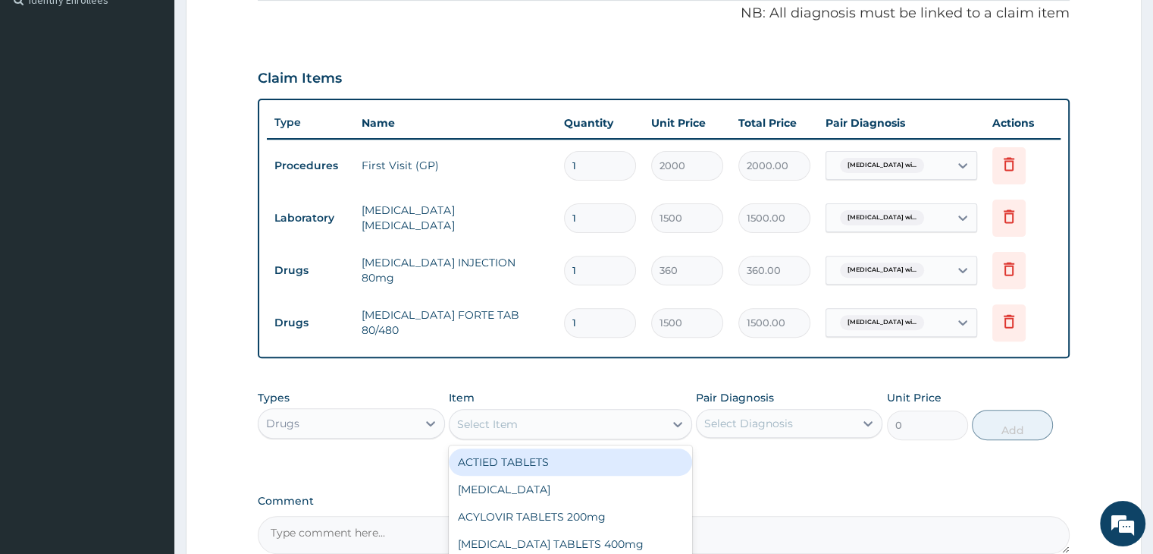
click at [550, 420] on div "Select Item" at bounding box center [557, 424] width 215 height 24
type input "COFEX"
type input "360"
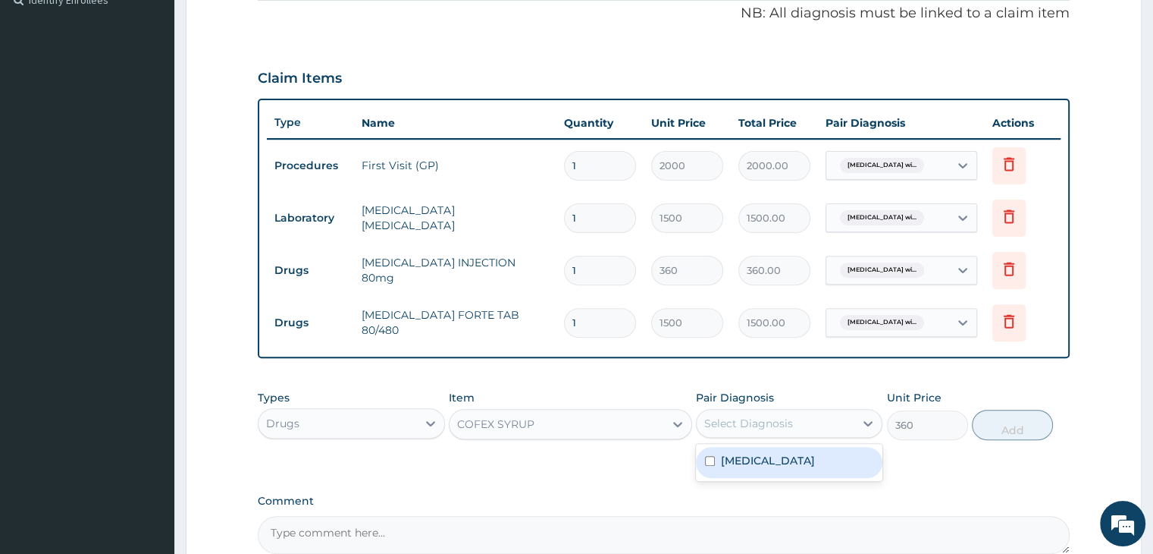
click at [764, 416] on div "Select Diagnosis" at bounding box center [748, 423] width 89 height 15
click at [773, 460] on label "[MEDICAL_DATA]" at bounding box center [768, 460] width 94 height 15
checkbox input "true"
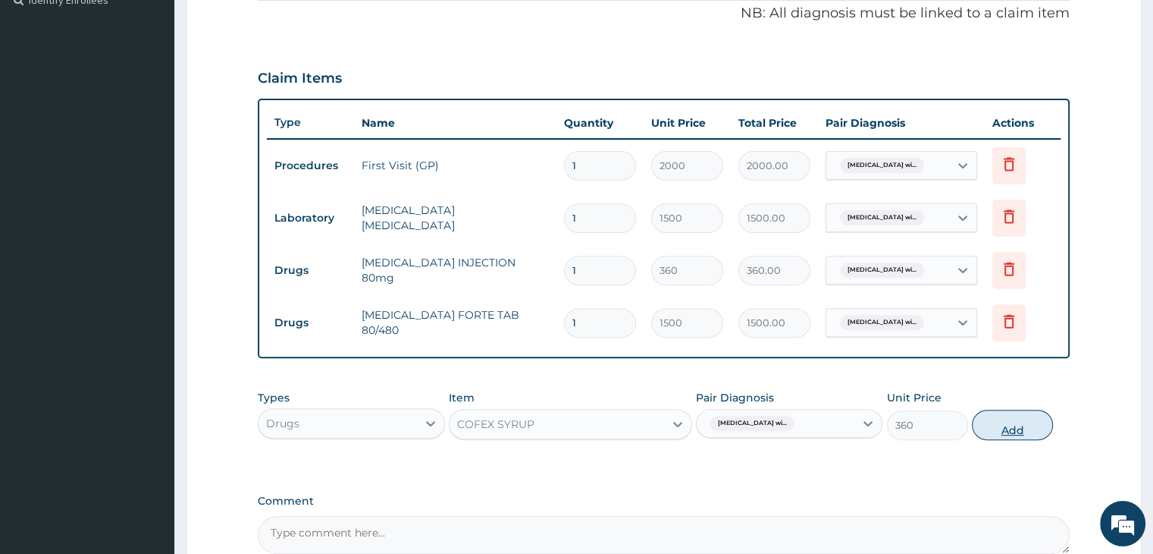
click at [1013, 427] on button "Add" at bounding box center [1012, 424] width 81 height 30
type input "0"
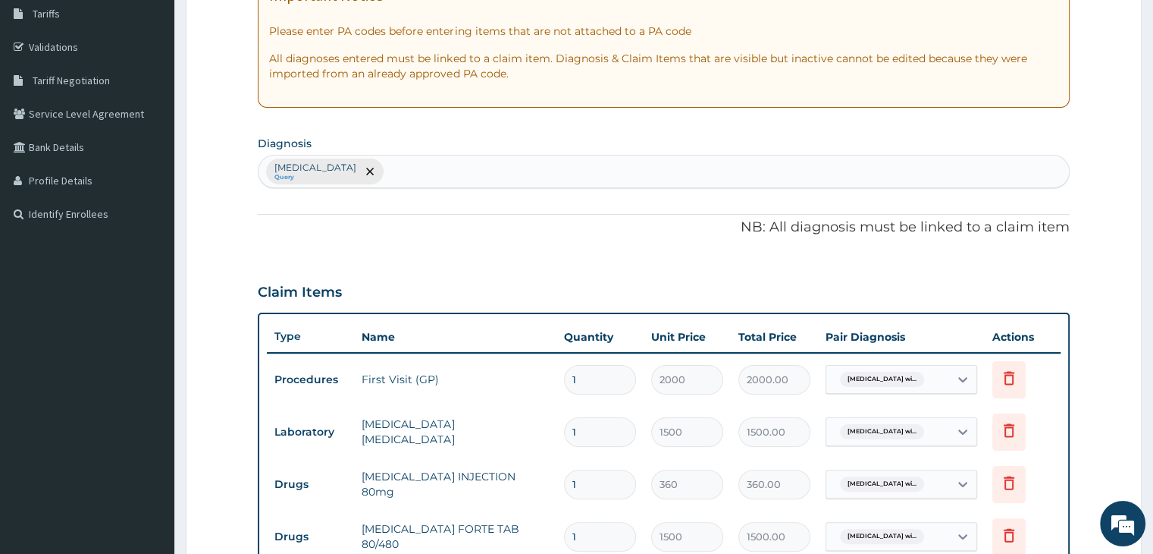
scroll to position [249, 0]
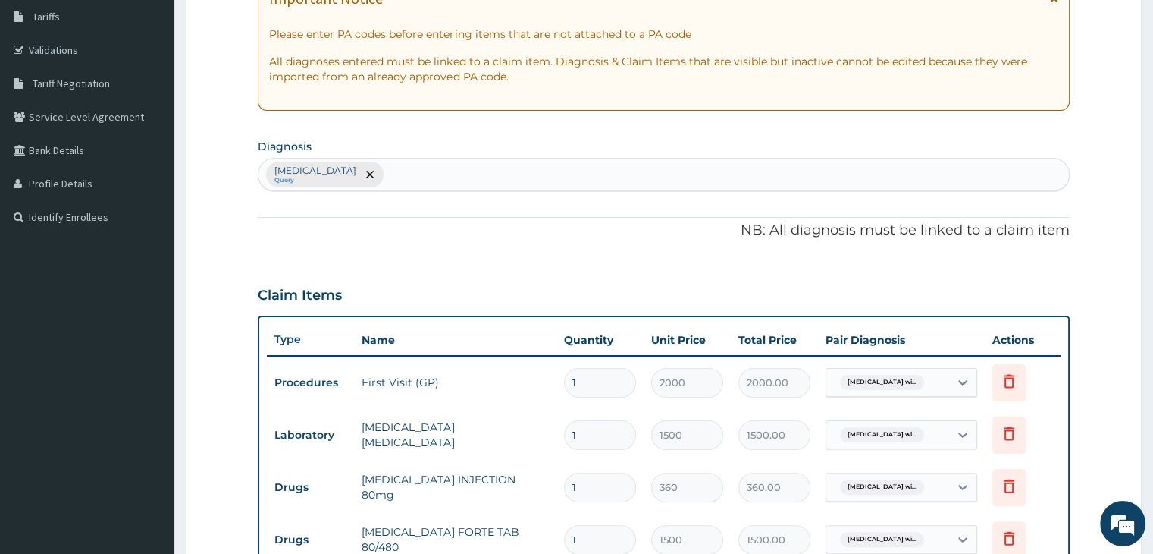
click at [605, 172] on div "Plasmodium malariae malaria without complication Query" at bounding box center [664, 174] width 810 height 32
type input "TRACT"
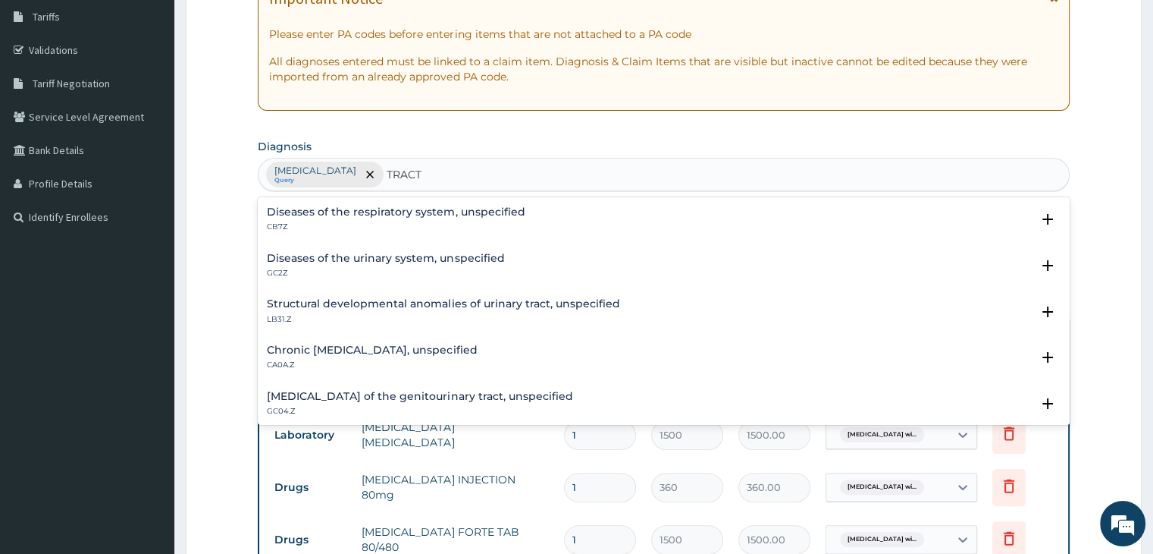
click at [432, 208] on h4 "Diseases of the respiratory system, unspecified" at bounding box center [396, 211] width 258 height 11
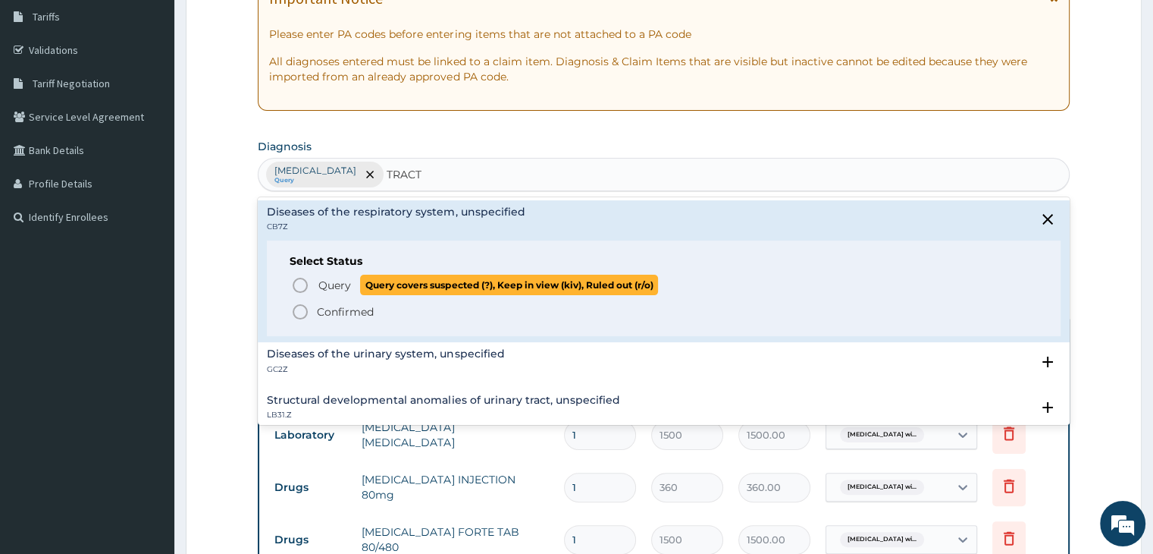
click at [309, 289] on span "Query Query covers suspected (?), Keep in view (kiv), Ruled out (r/o)" at bounding box center [664, 284] width 746 height 20
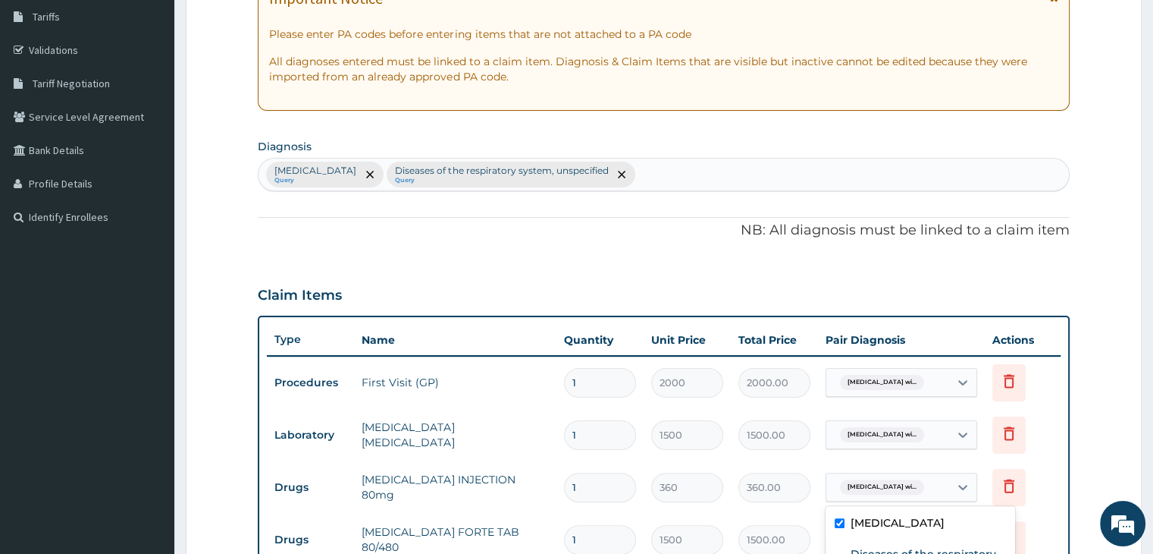
click at [946, 491] on div "[MEDICAL_DATA] wi..." at bounding box center [888, 487] width 123 height 26
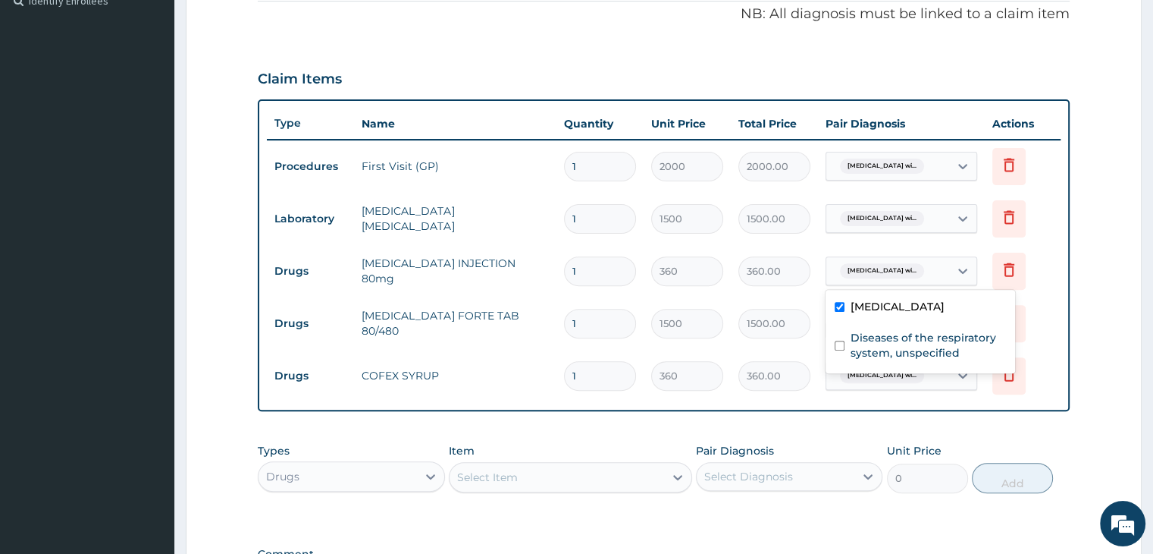
scroll to position [585, 0]
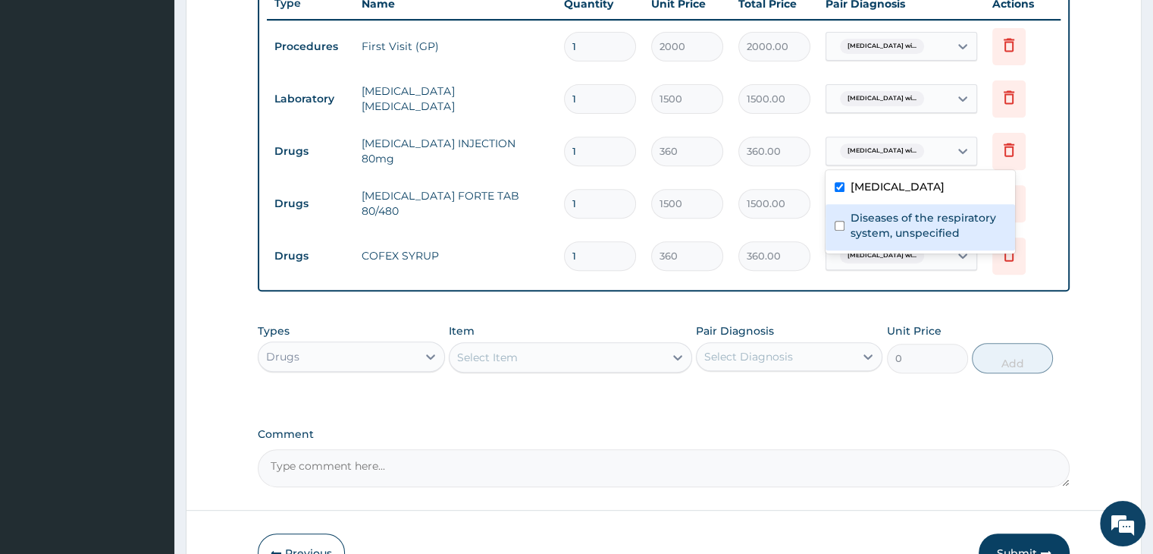
click at [867, 235] on div "Diseases of the respiratory system, unspecified" at bounding box center [921, 227] width 190 height 46
checkbox input "true"
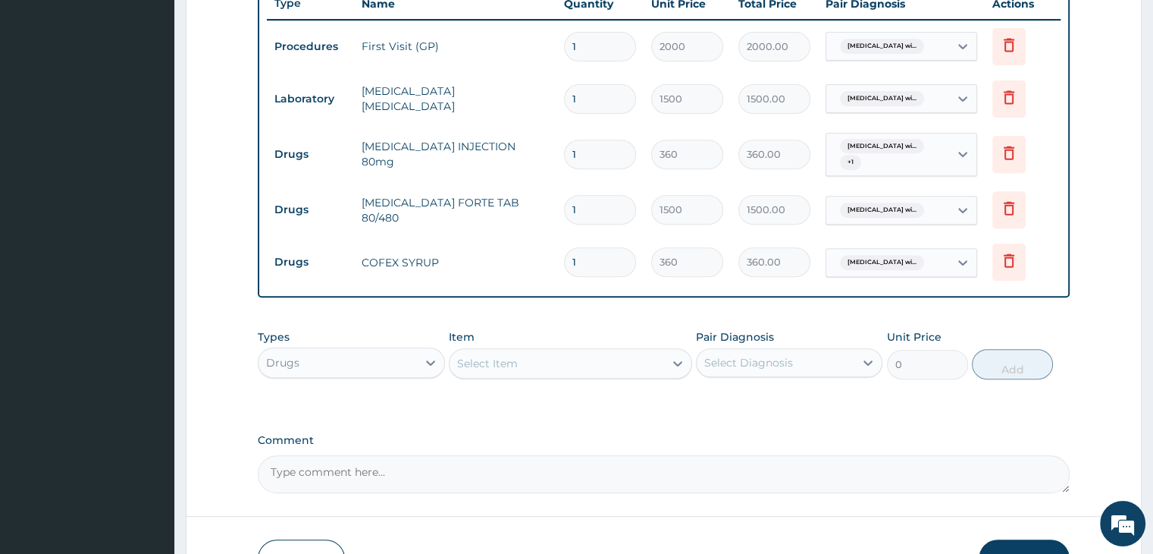
click at [806, 230] on tr "Drugs COARTEM FORTE TAB 80/480 1 1500 1500.00 Plasmodium malariae malaria wi...…" at bounding box center [663, 209] width 793 height 52
click at [946, 215] on div "[MEDICAL_DATA] wi..." at bounding box center [888, 210] width 123 height 26
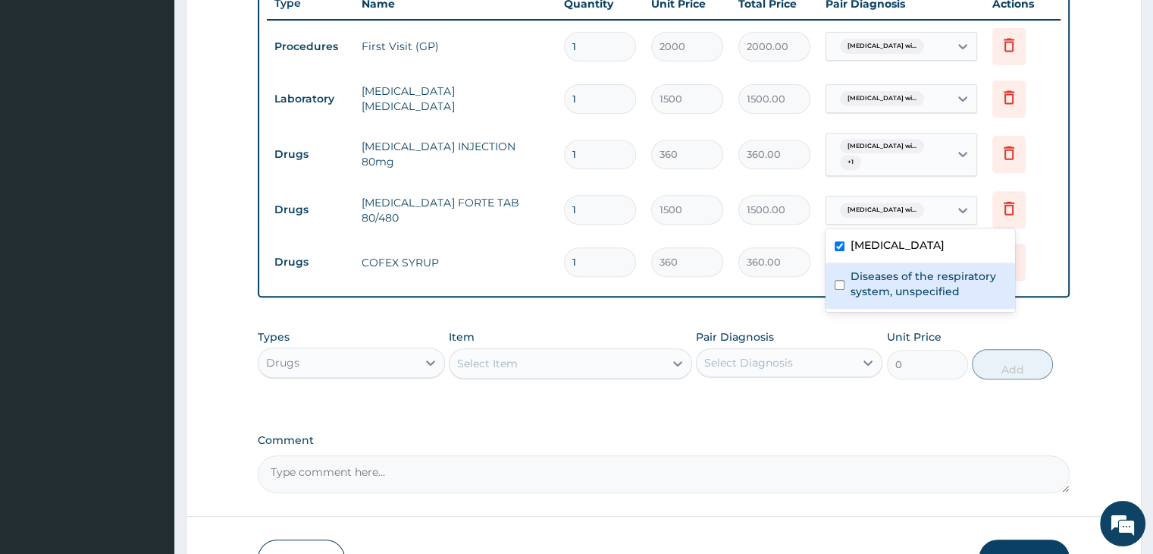
click at [910, 299] on label "Diseases of the respiratory system, unspecified" at bounding box center [928, 283] width 155 height 30
checkbox input "true"
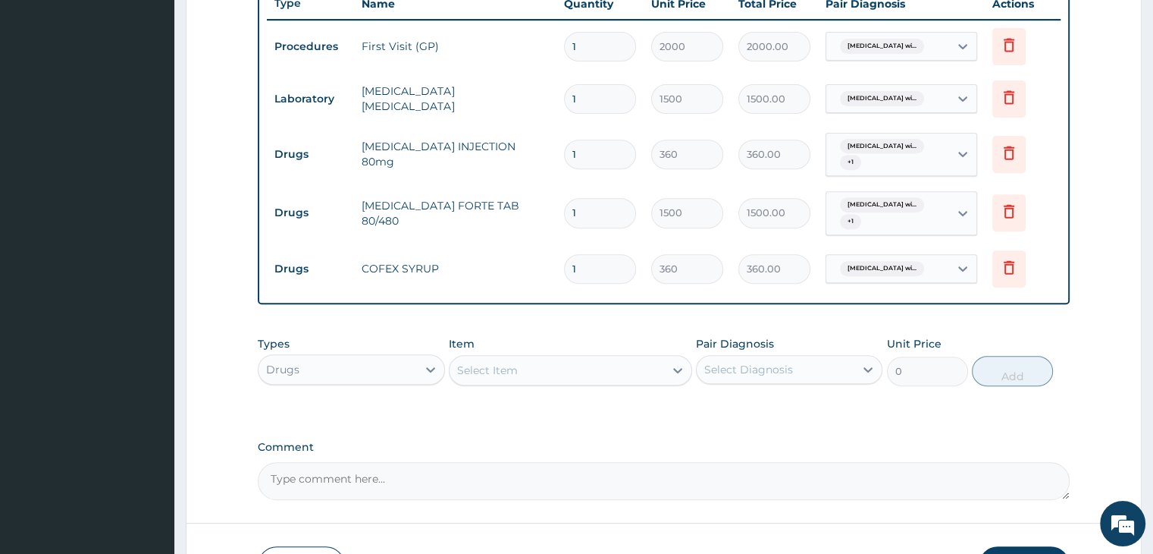
click at [816, 453] on div "Comment" at bounding box center [663, 470] width 811 height 59
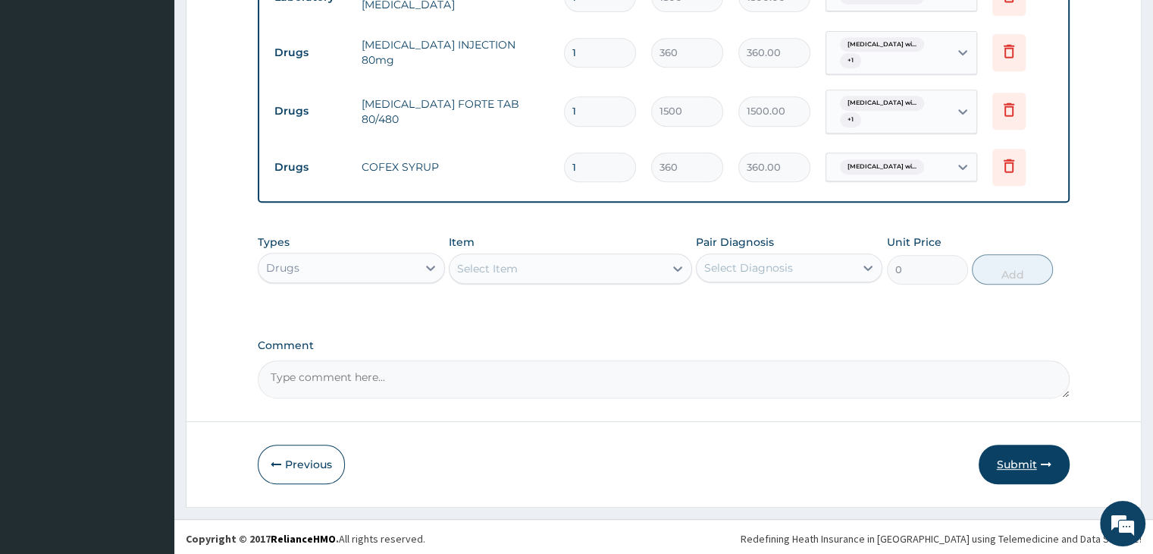
click at [1033, 471] on button "Submit" at bounding box center [1024, 463] width 91 height 39
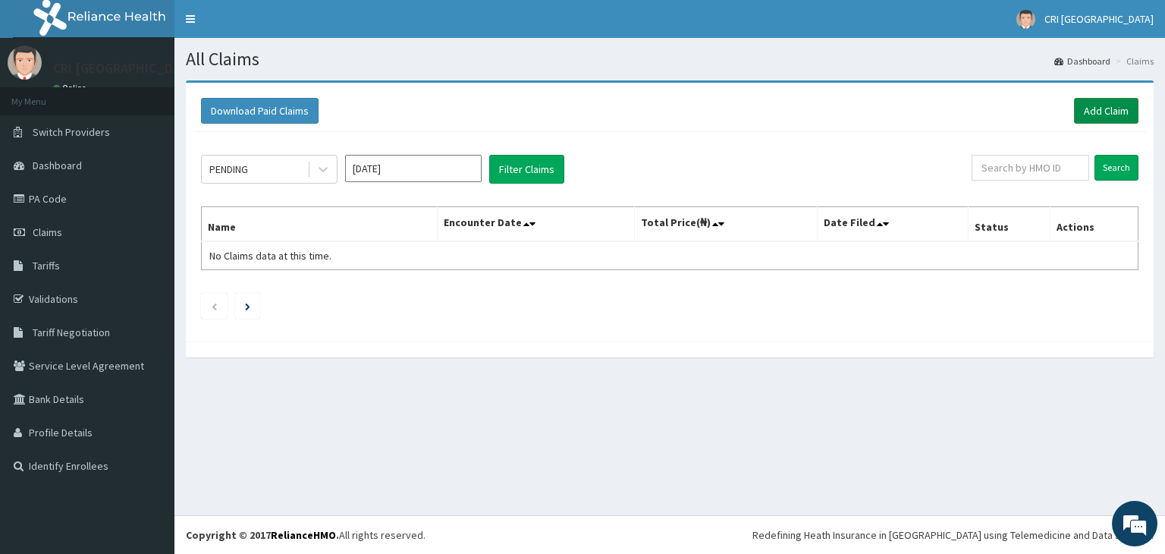
click at [1093, 106] on link "Add Claim" at bounding box center [1106, 111] width 64 height 26
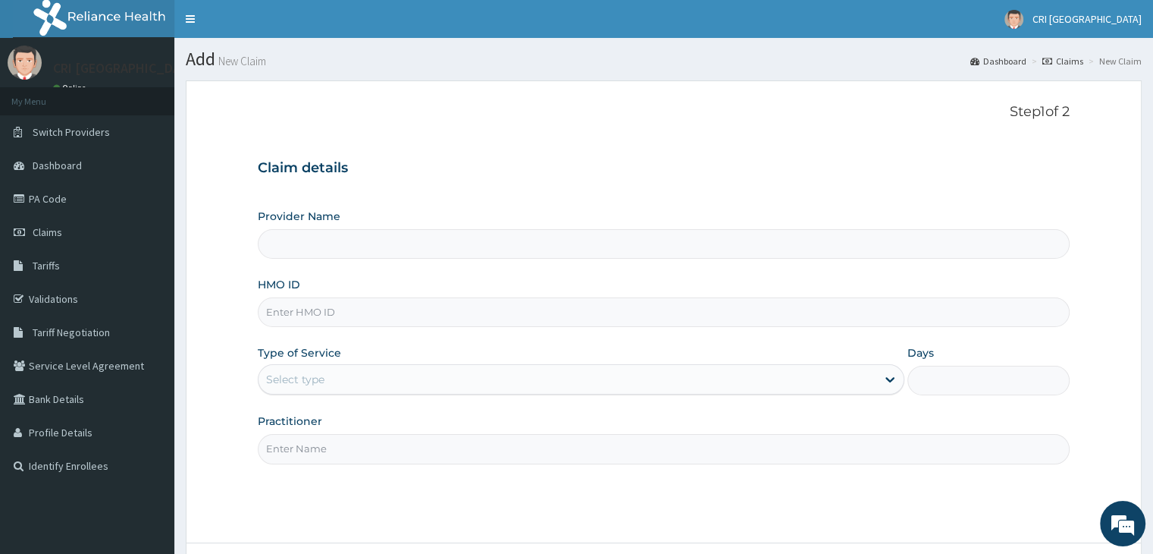
type input "Cri Medi Clinic- VGC"
click at [385, 315] on input "HMO ID" at bounding box center [663, 312] width 811 height 30
click at [549, 283] on div "HMO ID" at bounding box center [663, 302] width 811 height 50
click at [406, 322] on input "HMO ID" at bounding box center [663, 312] width 811 height 30
type input "ISW/10307/B"
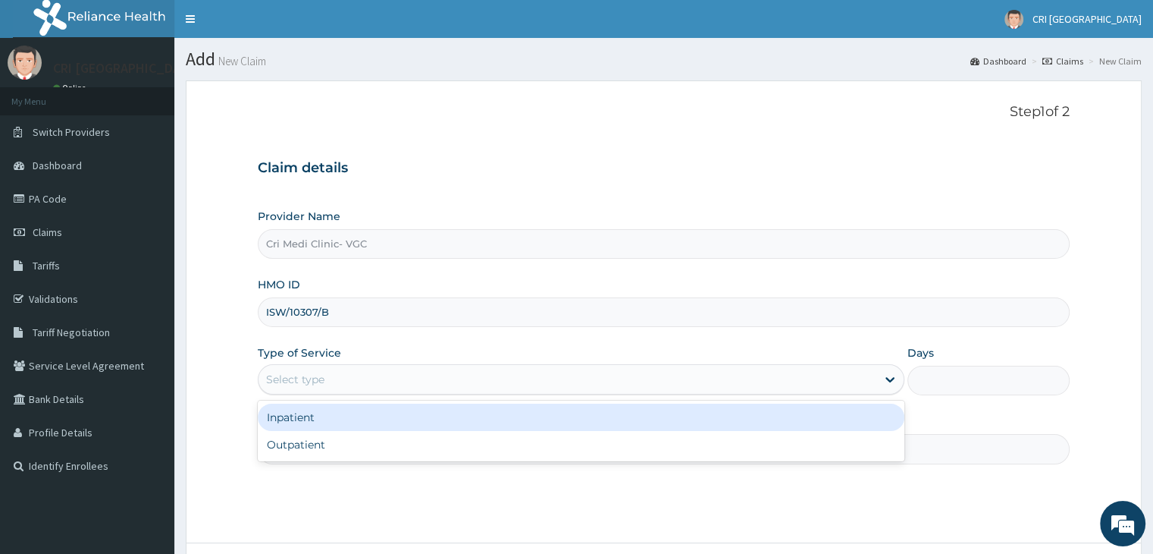
click at [392, 368] on div "Select type" at bounding box center [568, 379] width 618 height 24
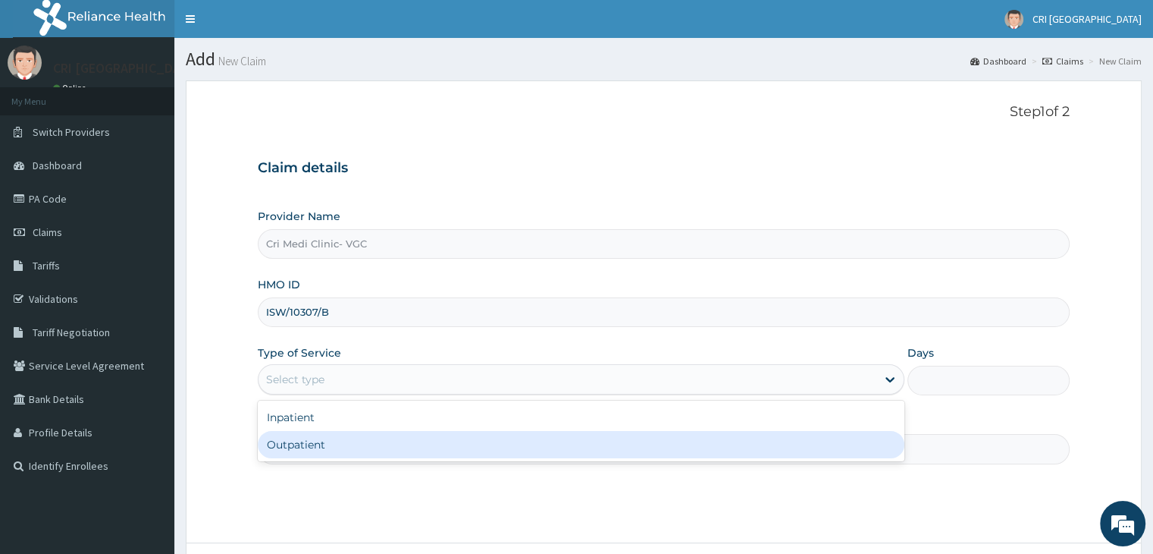
click at [355, 434] on div "Outpatient" at bounding box center [581, 444] width 647 height 27
type input "1"
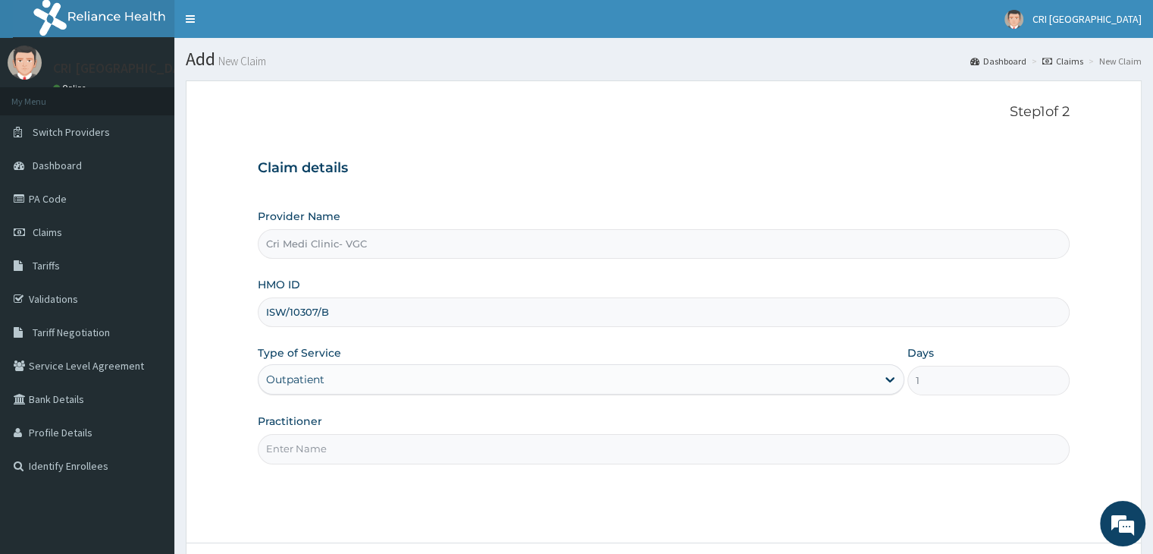
click at [355, 434] on input "Practitioner" at bounding box center [663, 449] width 811 height 30
type input "[PERSON_NAME]"
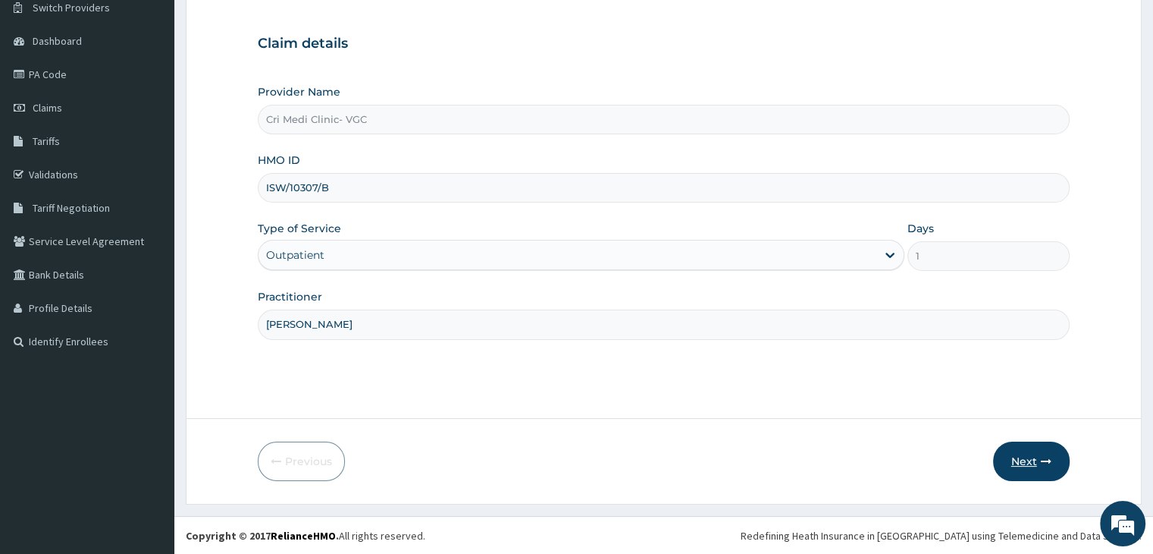
click at [1034, 452] on button "Next" at bounding box center [1031, 460] width 77 height 39
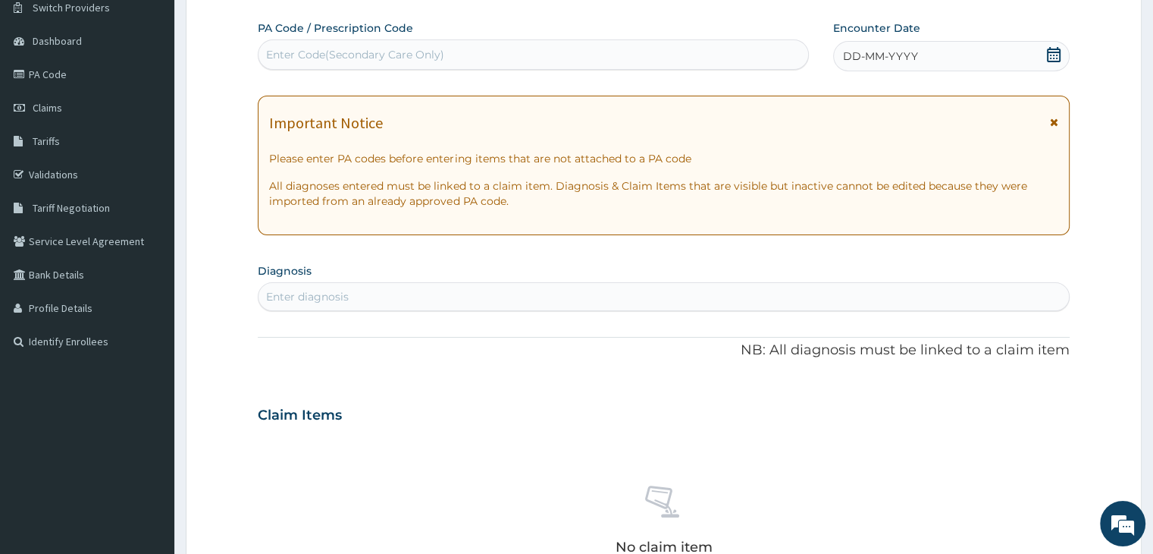
click at [879, 64] on div "DD-MM-YYYY" at bounding box center [951, 56] width 236 height 30
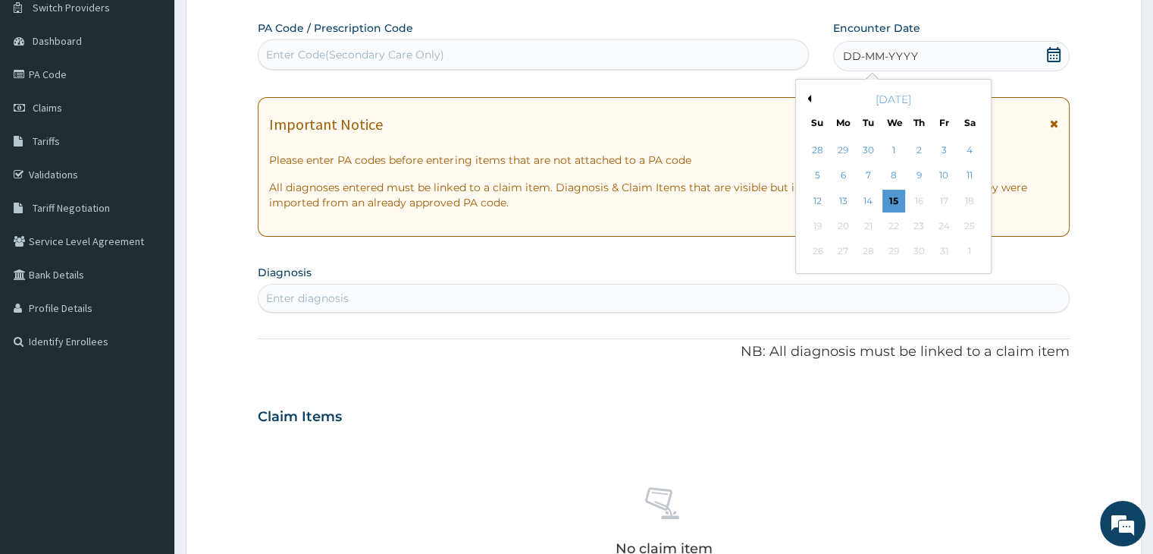
click at [808, 101] on button "Previous Month" at bounding box center [808, 99] width 8 height 8
click at [965, 224] on div "26" at bounding box center [969, 226] width 23 height 23
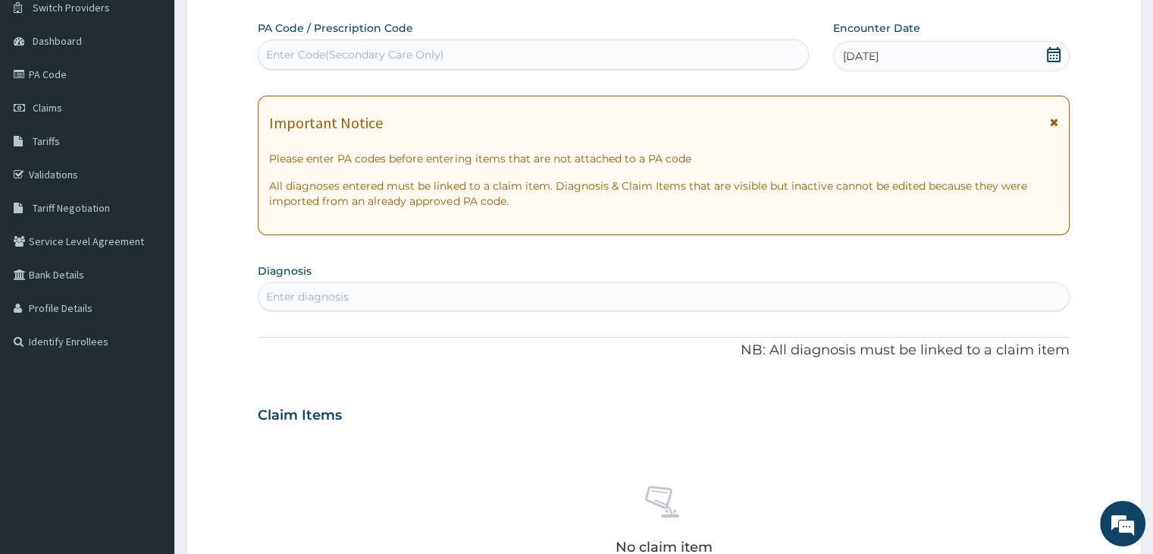
click at [411, 300] on div "Enter diagnosis" at bounding box center [664, 296] width 810 height 24
type input "[MEDICAL_DATA]"
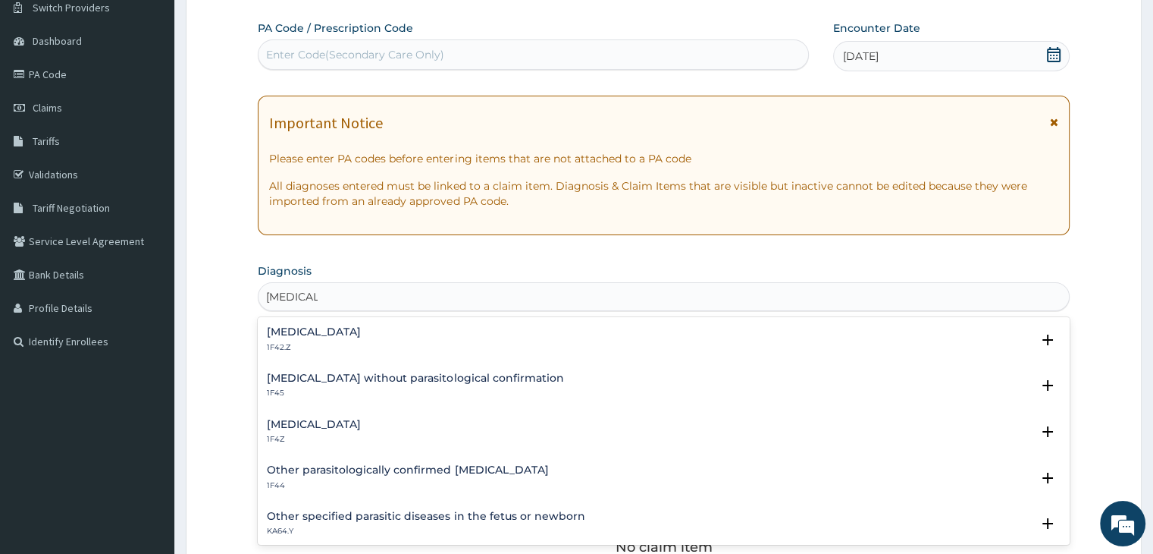
click at [361, 329] on h4 "[MEDICAL_DATA]" at bounding box center [314, 331] width 94 height 11
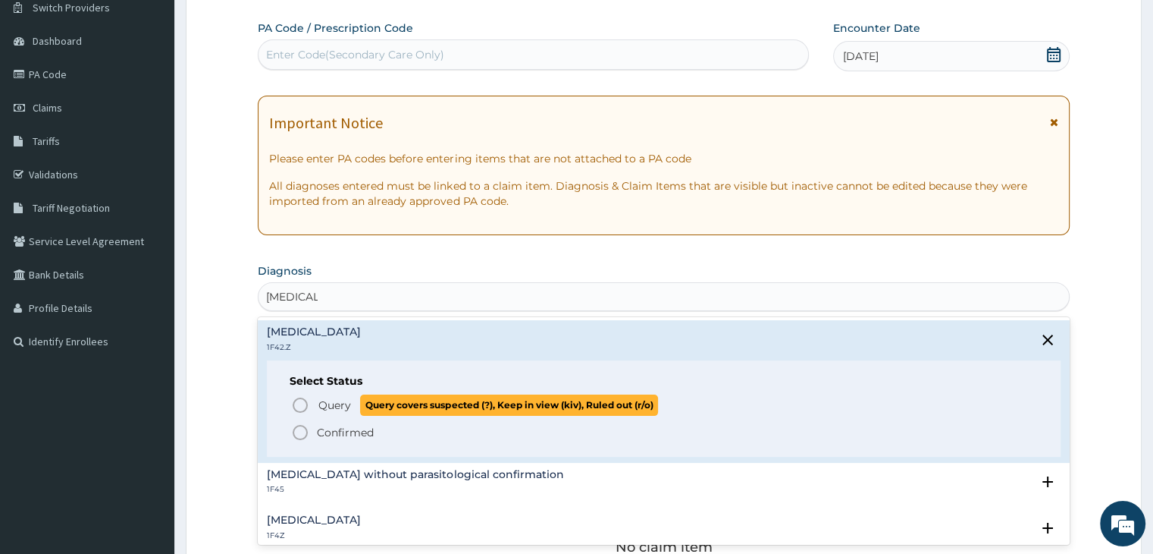
click at [338, 403] on span "Query" at bounding box center [334, 404] width 33 height 15
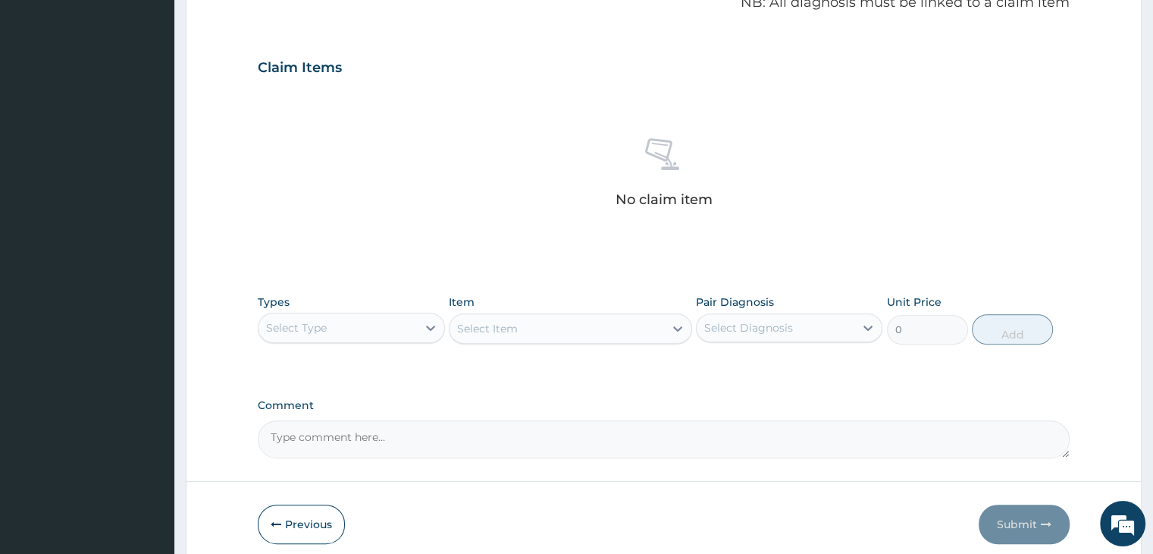
scroll to position [485, 0]
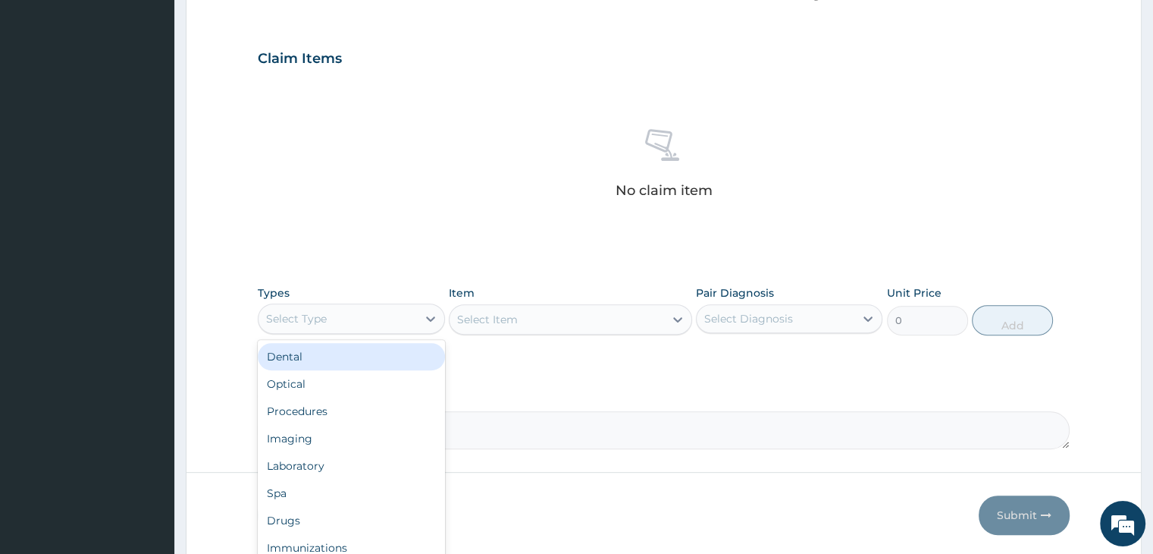
click at [369, 322] on div "Select Type" at bounding box center [338, 318] width 158 height 24
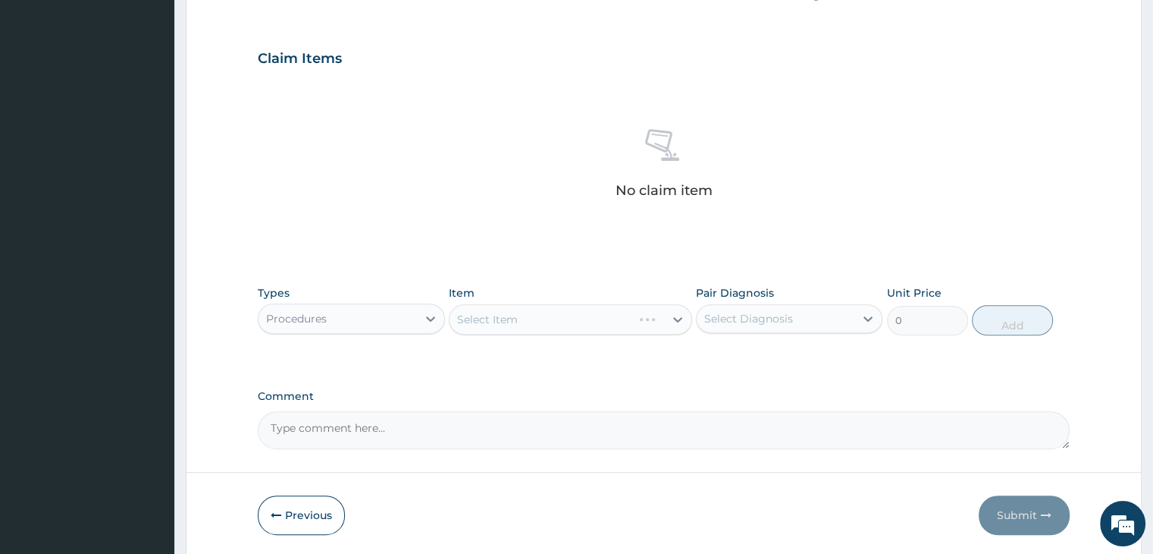
click at [473, 325] on div "Select Item" at bounding box center [570, 319] width 243 height 30
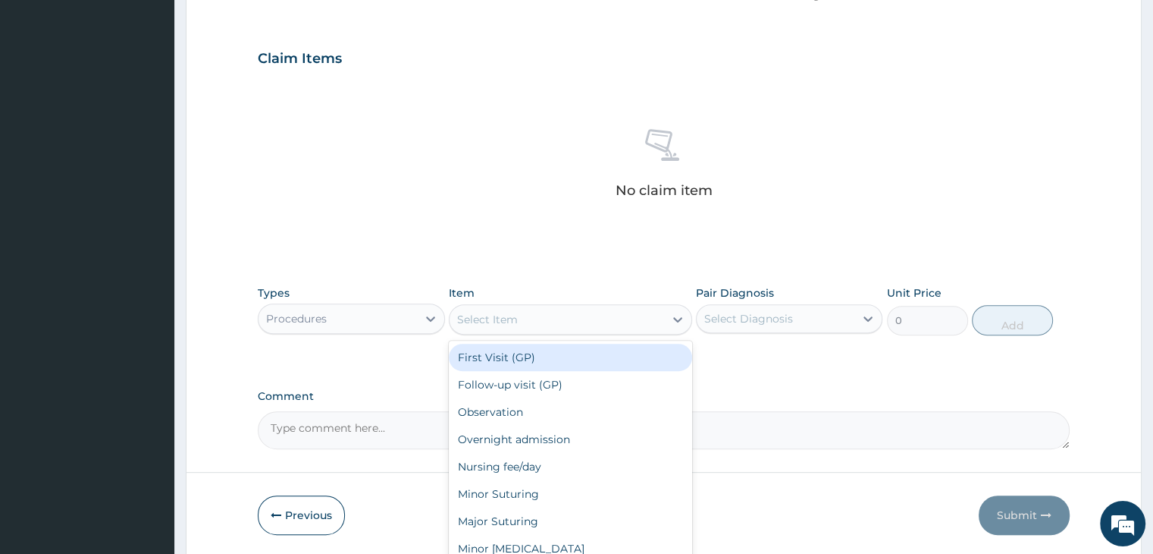
click at [473, 325] on div "Select Item" at bounding box center [487, 319] width 61 height 15
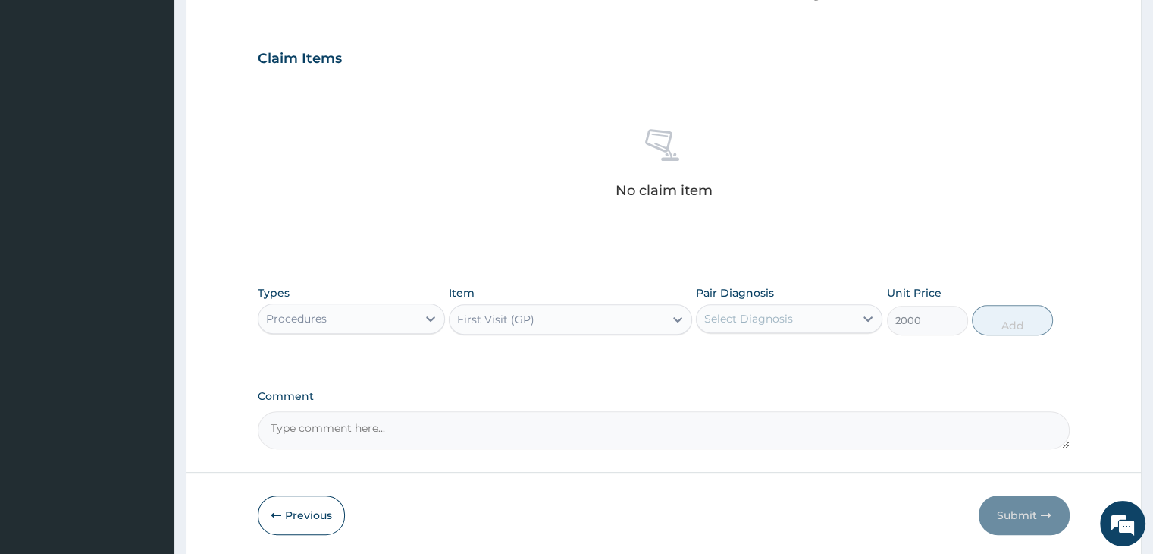
type input "2000"
click at [755, 322] on div "Select Diagnosis" at bounding box center [748, 318] width 89 height 15
click at [757, 363] on label "[MEDICAL_DATA]" at bounding box center [768, 355] width 94 height 15
checkbox input "true"
click at [1019, 322] on button "Add" at bounding box center [1012, 320] width 81 height 30
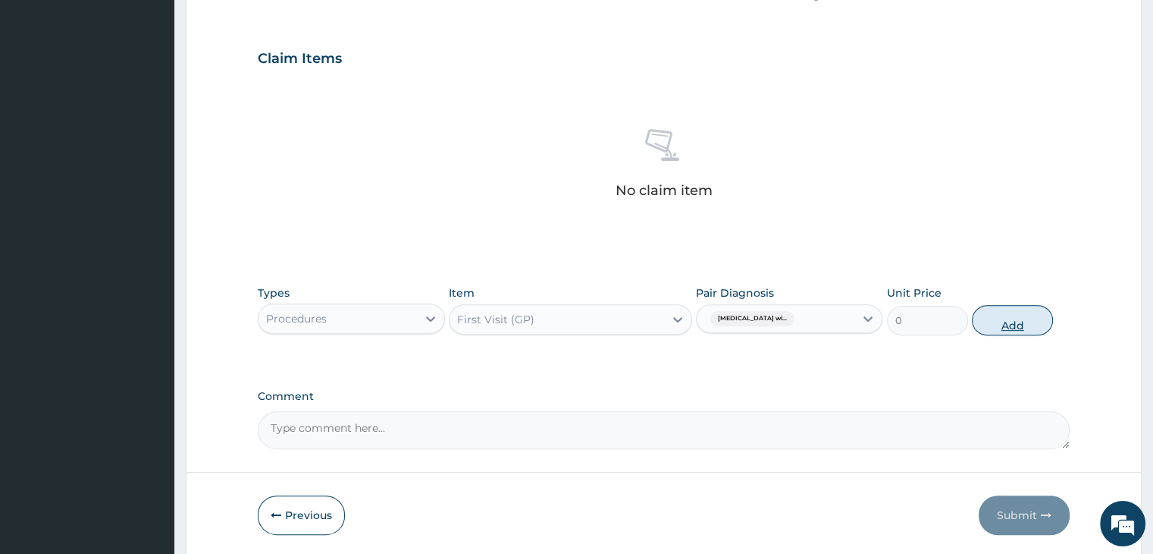
scroll to position [466, 0]
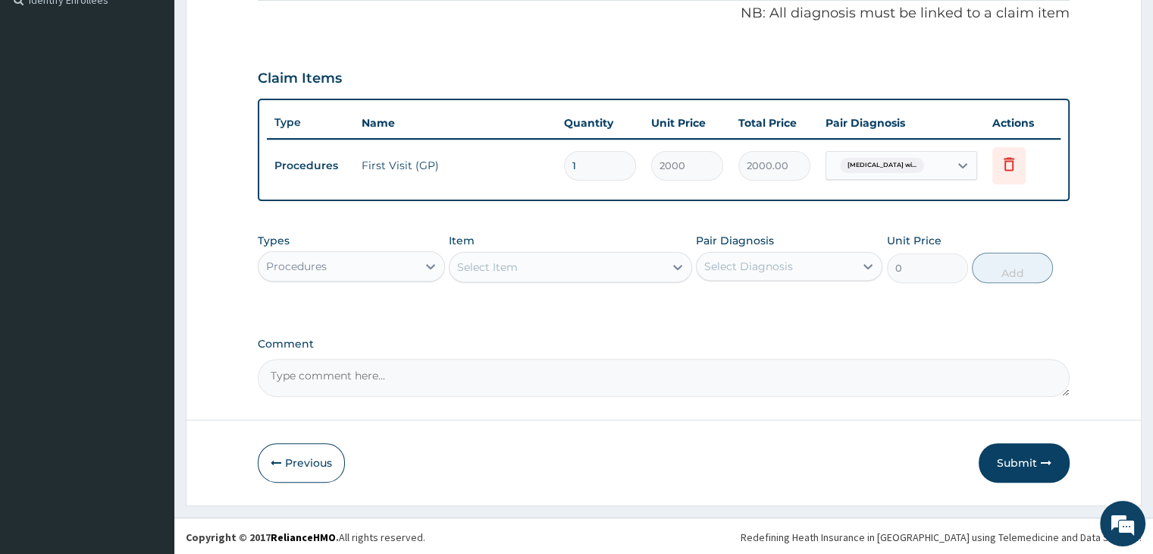
click at [371, 271] on div "Procedures" at bounding box center [338, 266] width 158 height 24
click at [519, 268] on div "Select Item" at bounding box center [570, 267] width 243 height 30
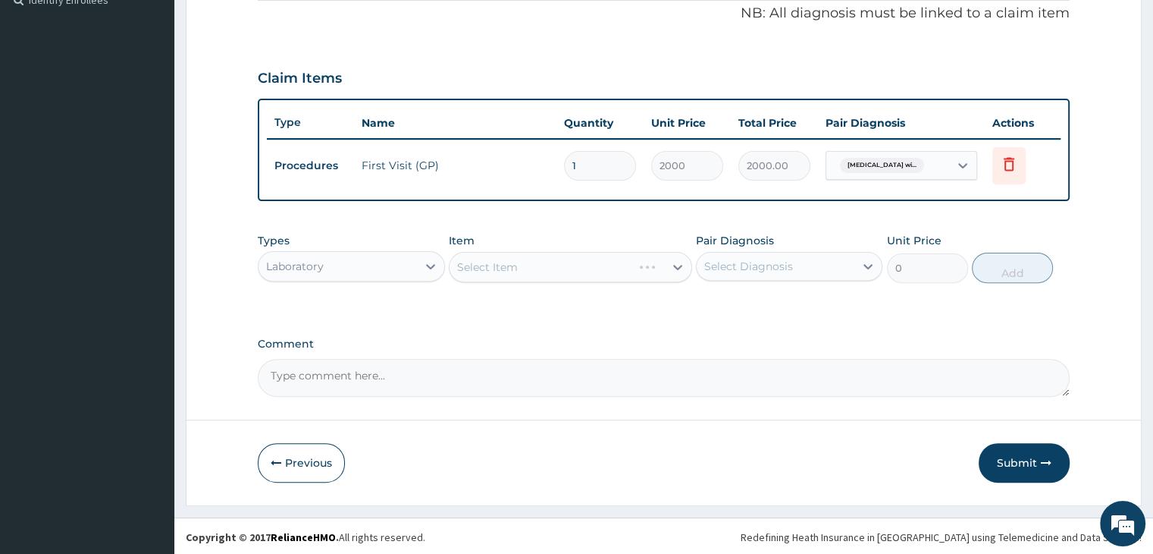
click at [519, 268] on div "Select Item" at bounding box center [570, 267] width 243 height 30
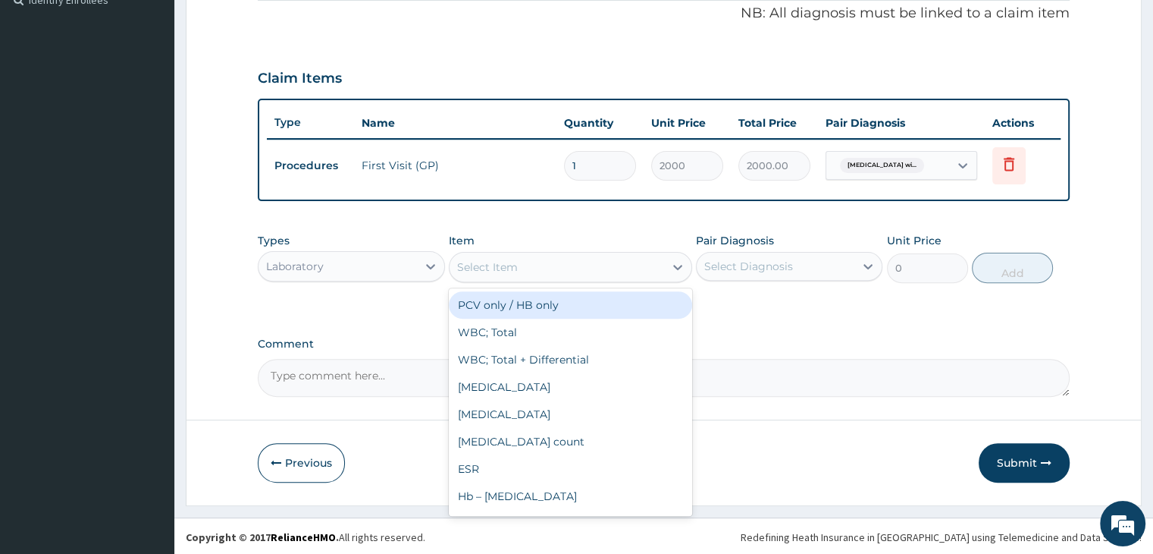
click at [519, 268] on div "Select Item" at bounding box center [557, 267] width 215 height 24
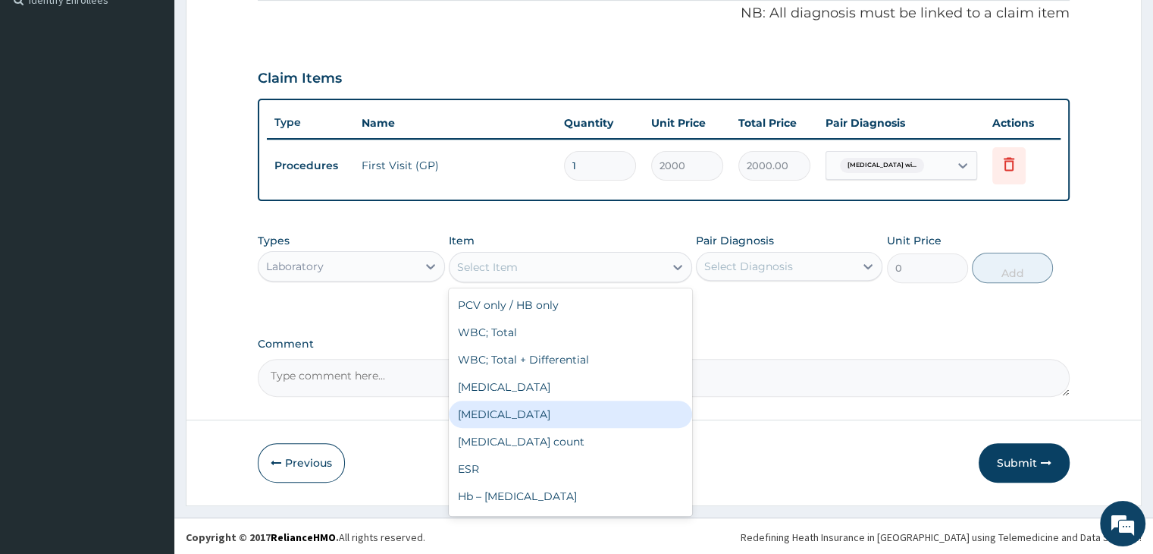
click at [490, 403] on div "[MEDICAL_DATA]" at bounding box center [570, 413] width 243 height 27
type input "2800"
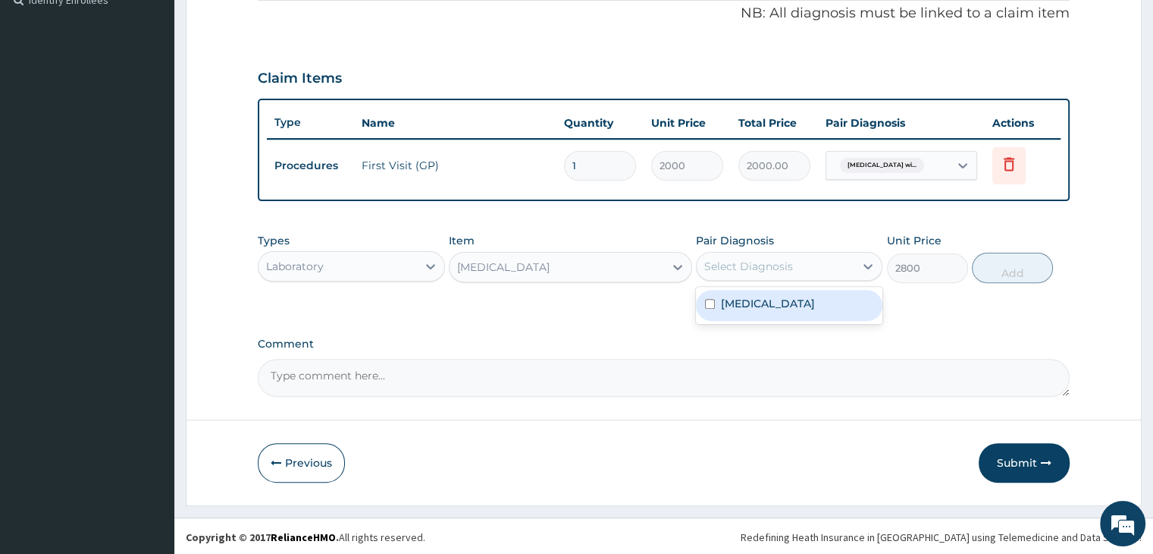
click at [761, 259] on div "Select Diagnosis" at bounding box center [748, 266] width 89 height 15
click at [767, 306] on label "[MEDICAL_DATA]" at bounding box center [768, 303] width 94 height 15
checkbox input "true"
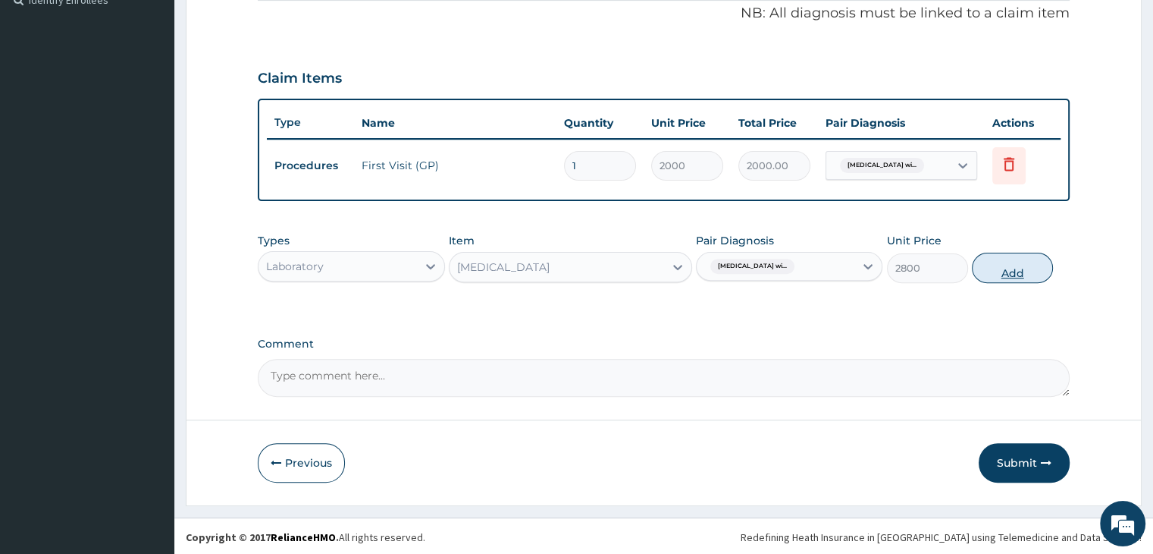
click at [1016, 265] on button "Add" at bounding box center [1012, 268] width 81 height 30
type input "0"
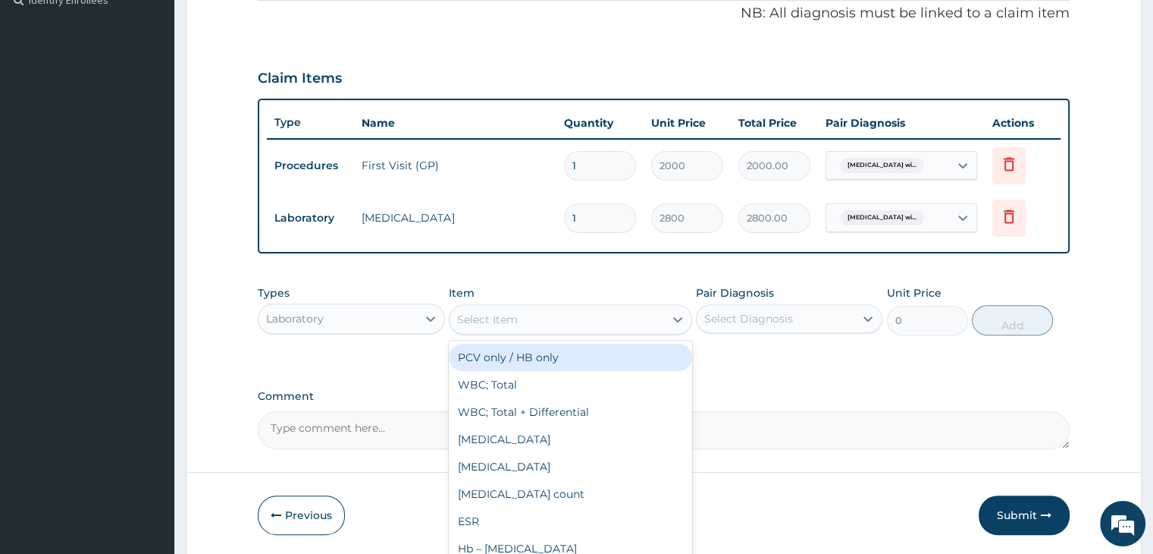
click at [552, 317] on div "Select Item" at bounding box center [557, 319] width 215 height 24
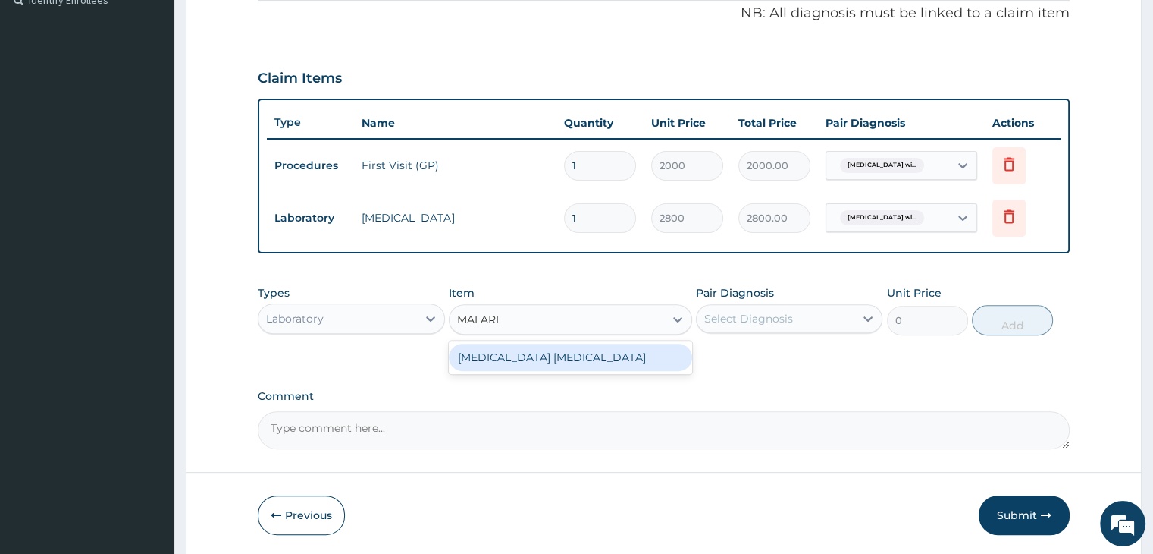
type input "[MEDICAL_DATA]"
type input "1500"
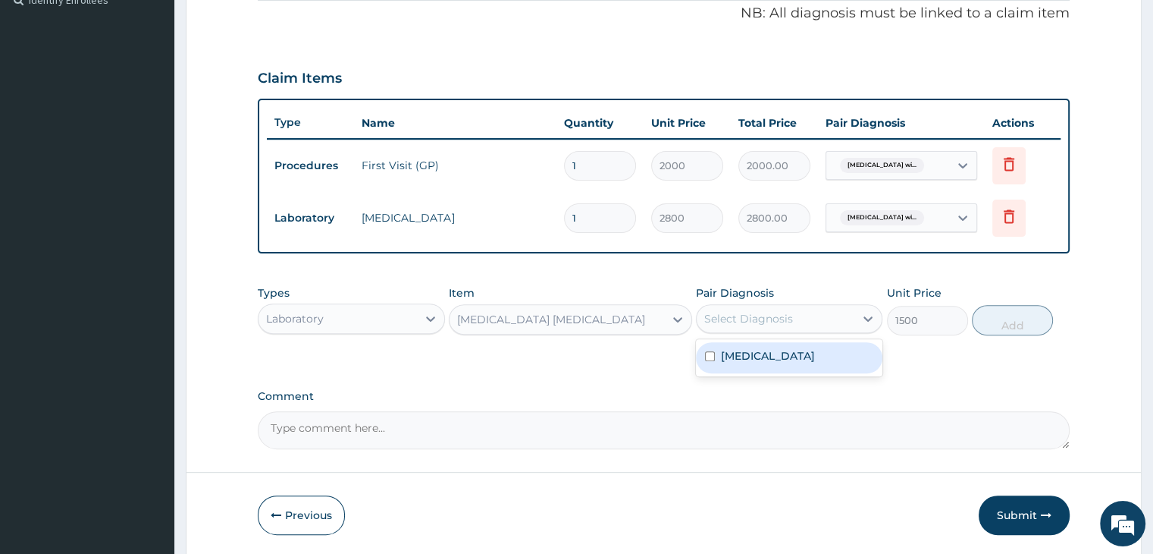
click at [778, 311] on div "Select Diagnosis" at bounding box center [748, 318] width 89 height 15
click at [779, 362] on label "[MEDICAL_DATA]" at bounding box center [768, 355] width 94 height 15
checkbox input "true"
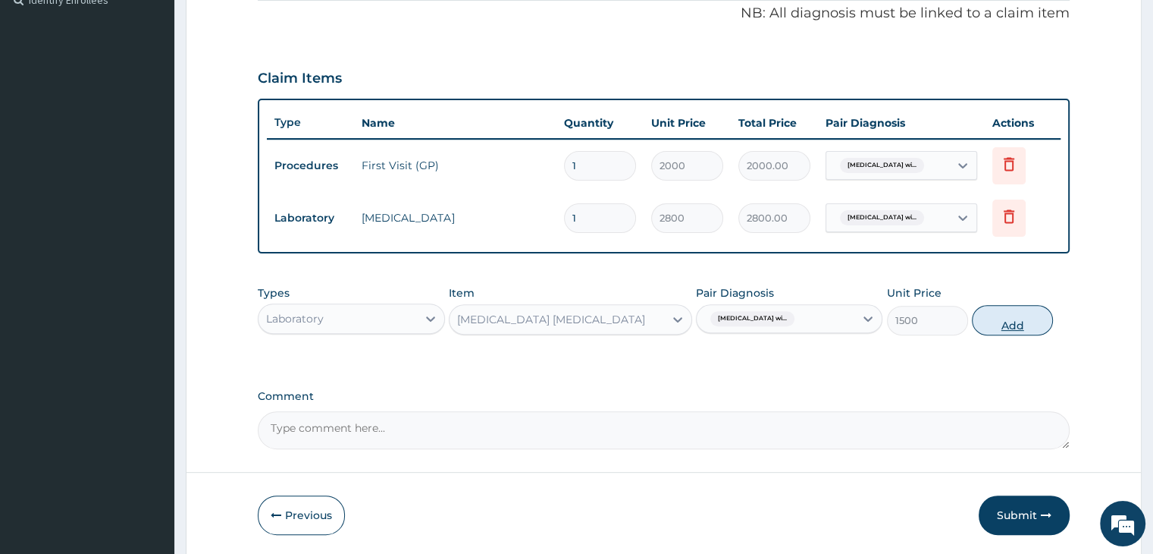
click at [1012, 325] on button "Add" at bounding box center [1012, 320] width 81 height 30
type input "0"
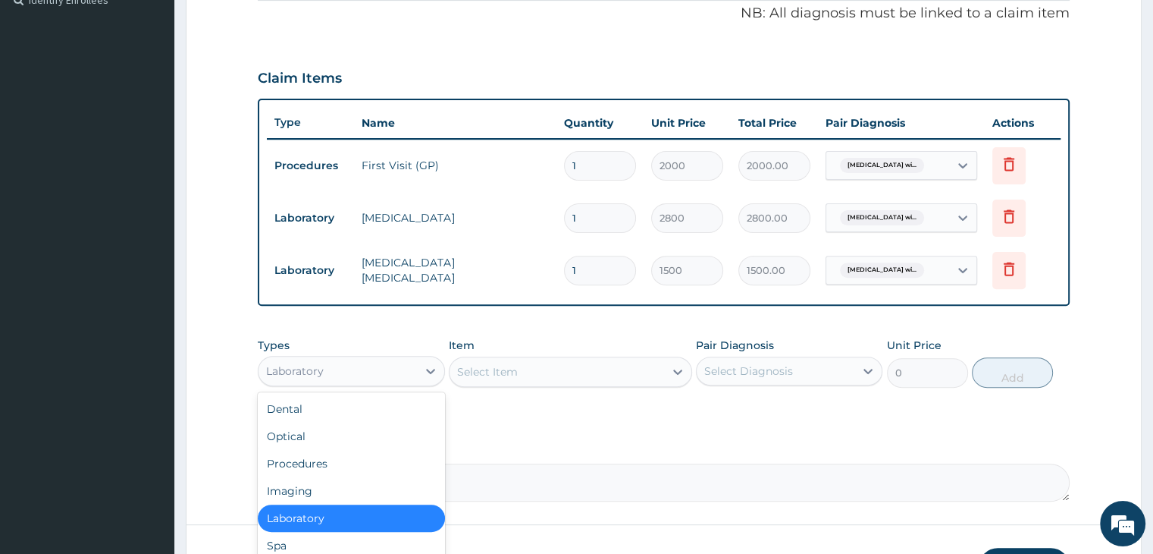
click at [347, 380] on div "Laboratory" at bounding box center [338, 371] width 158 height 24
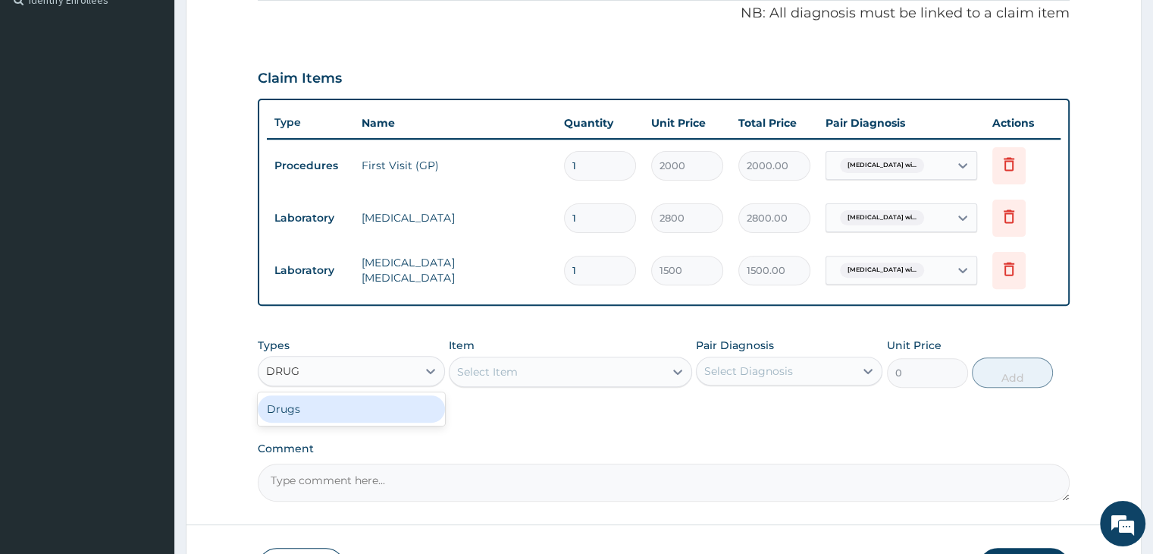
type input "DRUGS"
click at [491, 377] on div "Select Item" at bounding box center [570, 371] width 243 height 30
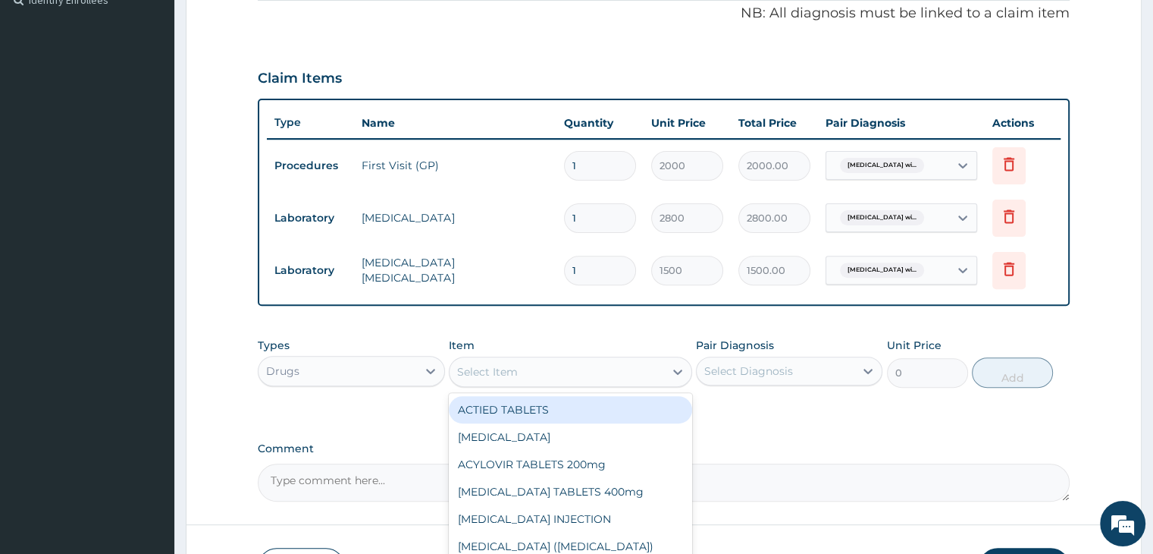
click at [528, 372] on div "Select Item" at bounding box center [557, 371] width 215 height 24
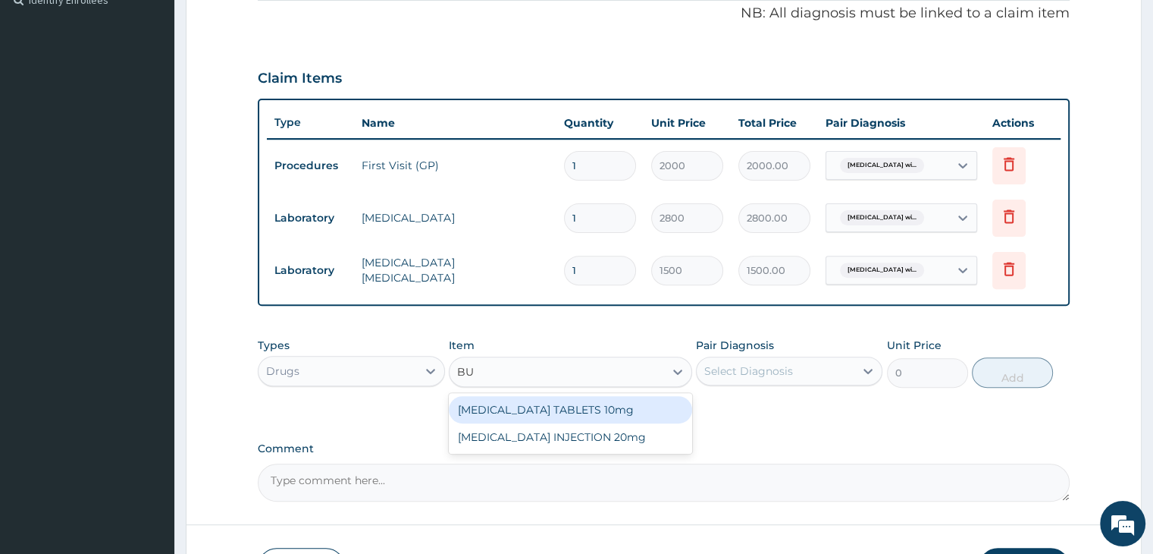
type input "BUS"
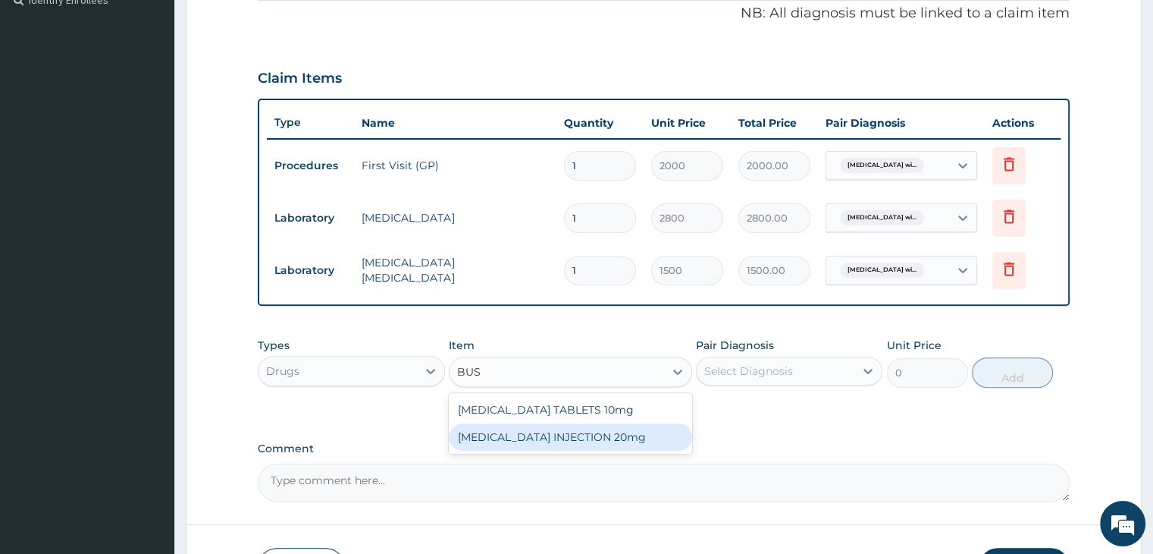
type input "90"
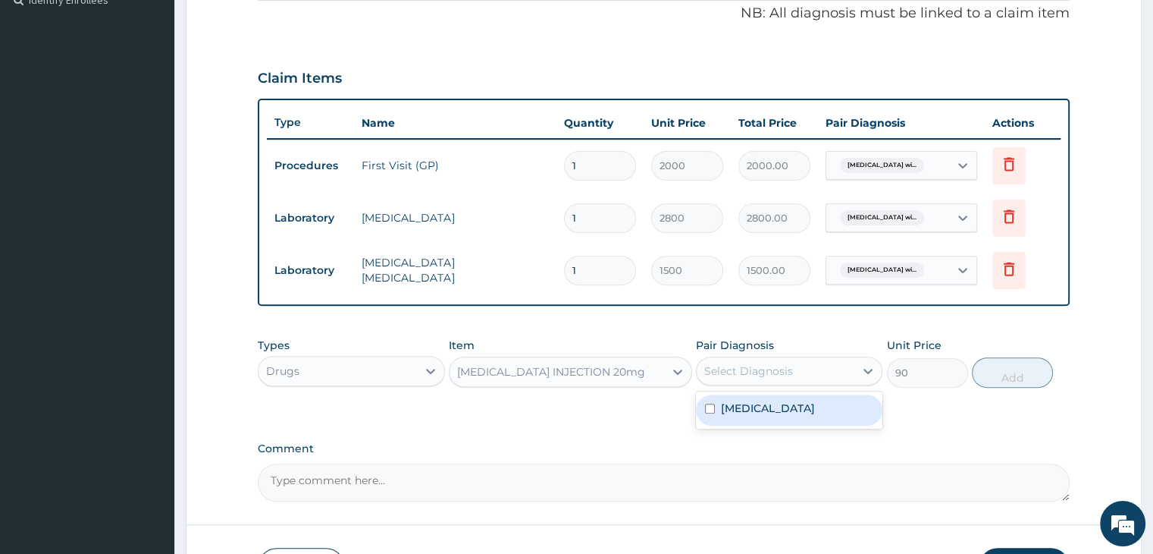
click at [771, 372] on div "Select Diagnosis" at bounding box center [748, 370] width 89 height 15
click at [805, 416] on label "[MEDICAL_DATA]" at bounding box center [768, 407] width 94 height 15
checkbox input "true"
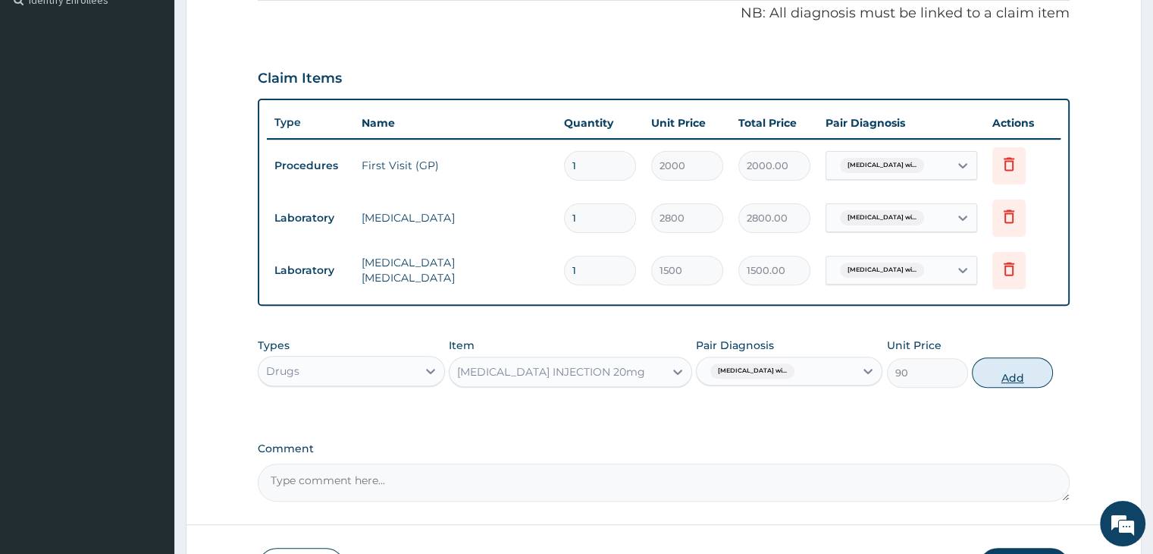
click at [1019, 374] on button "Add" at bounding box center [1012, 372] width 81 height 30
type input "0"
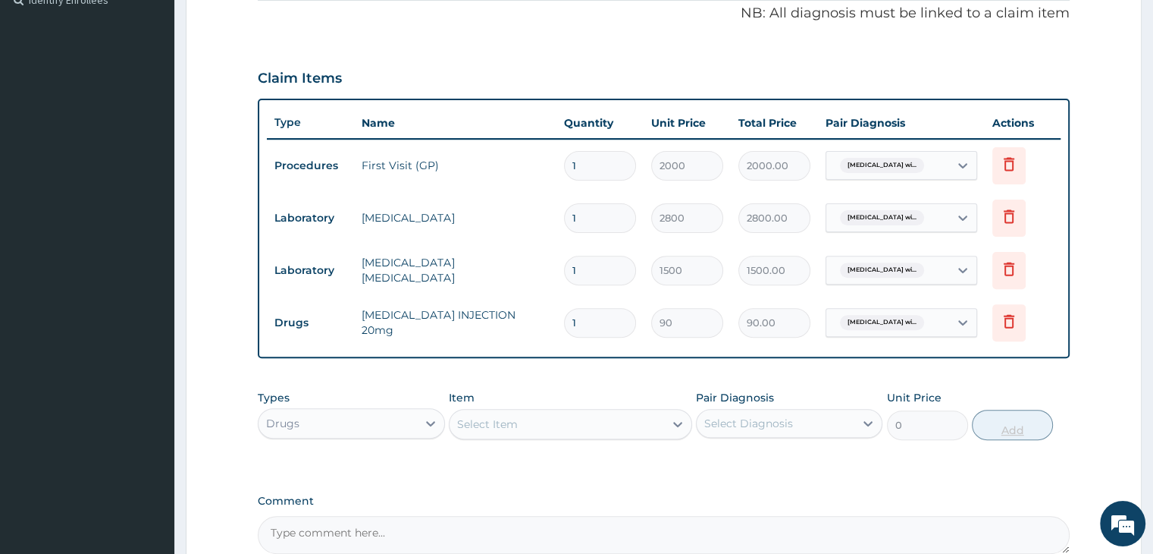
type input "0.00"
type input "3"
type input "270.00"
type input "3"
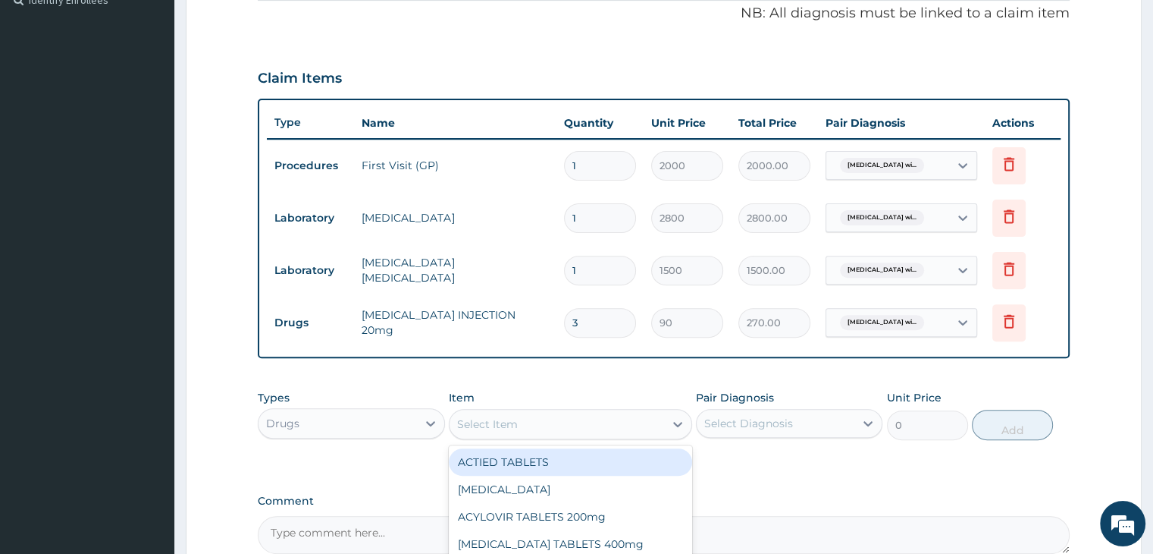
click at [572, 426] on div "Select Item" at bounding box center [557, 424] width 215 height 24
type input "METRO"
type input "159"
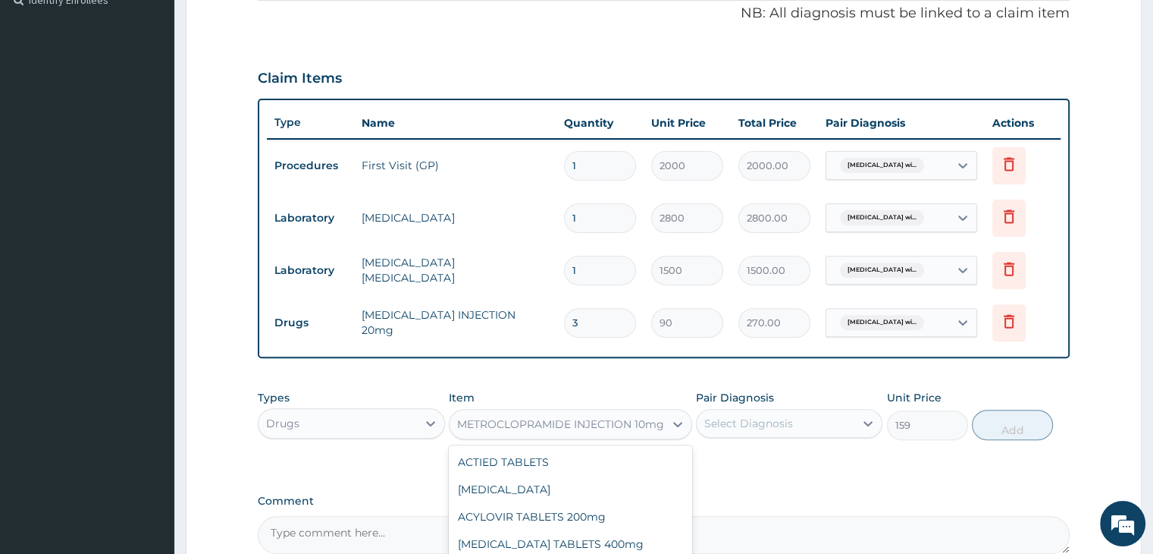
scroll to position [6503, 0]
click at [531, 432] on div "METROCLOPRAMIDE INJECTION 10mg" at bounding box center [557, 424] width 215 height 24
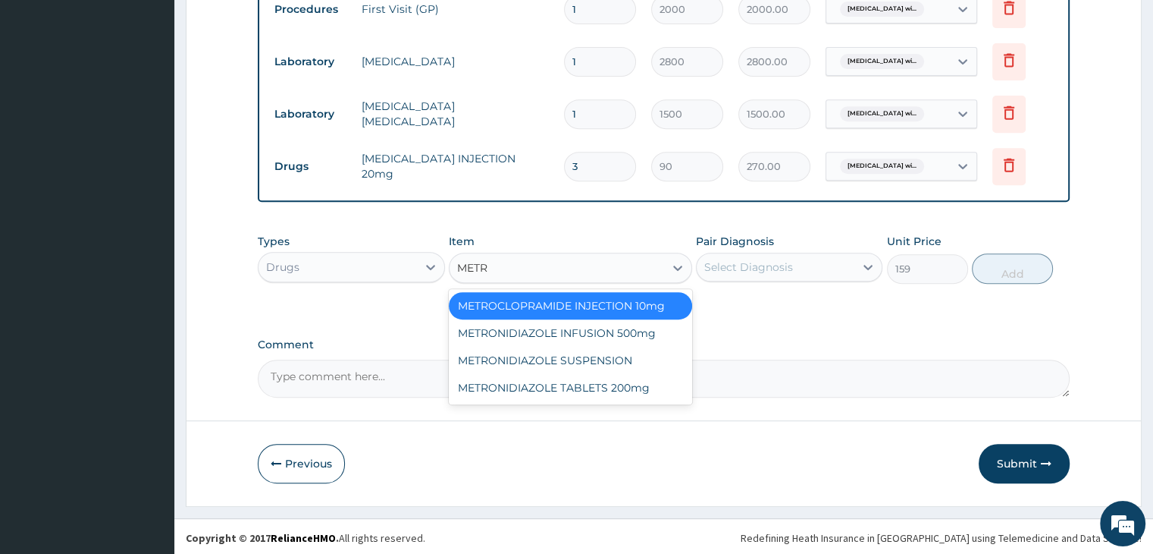
scroll to position [0, 0]
type input "METRO"
type input "300"
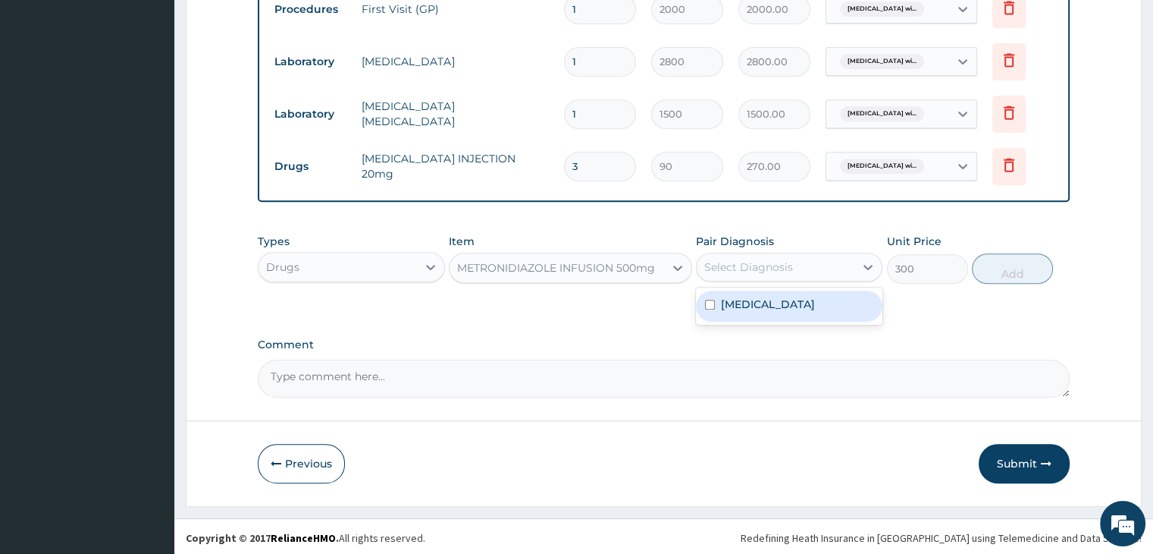
click at [760, 259] on div "Select Diagnosis" at bounding box center [748, 266] width 89 height 15
checkbox input "true"
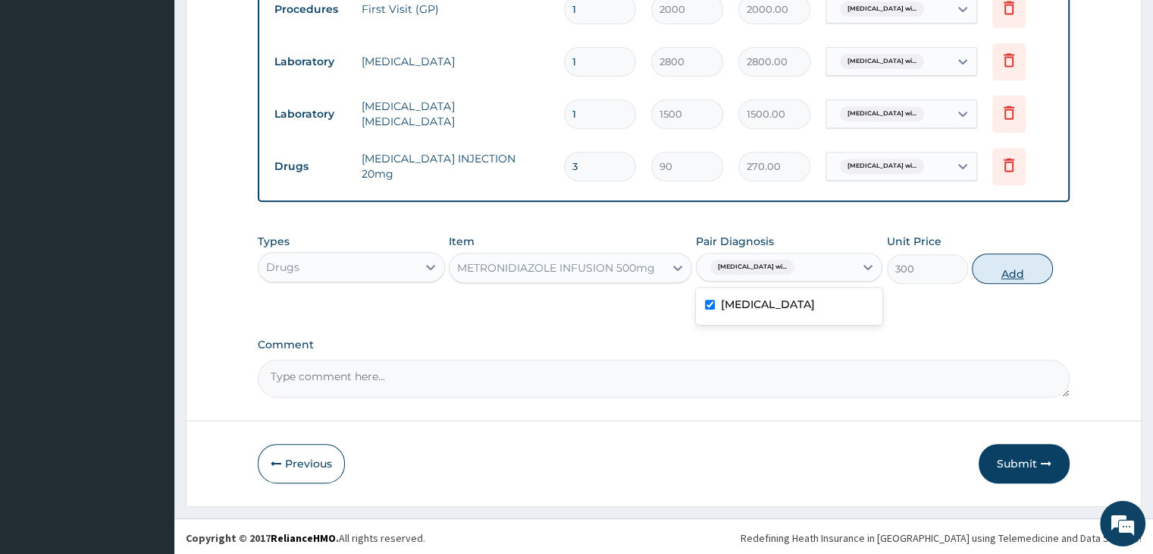
click at [1019, 276] on button "Add" at bounding box center [1012, 268] width 81 height 30
type input "0"
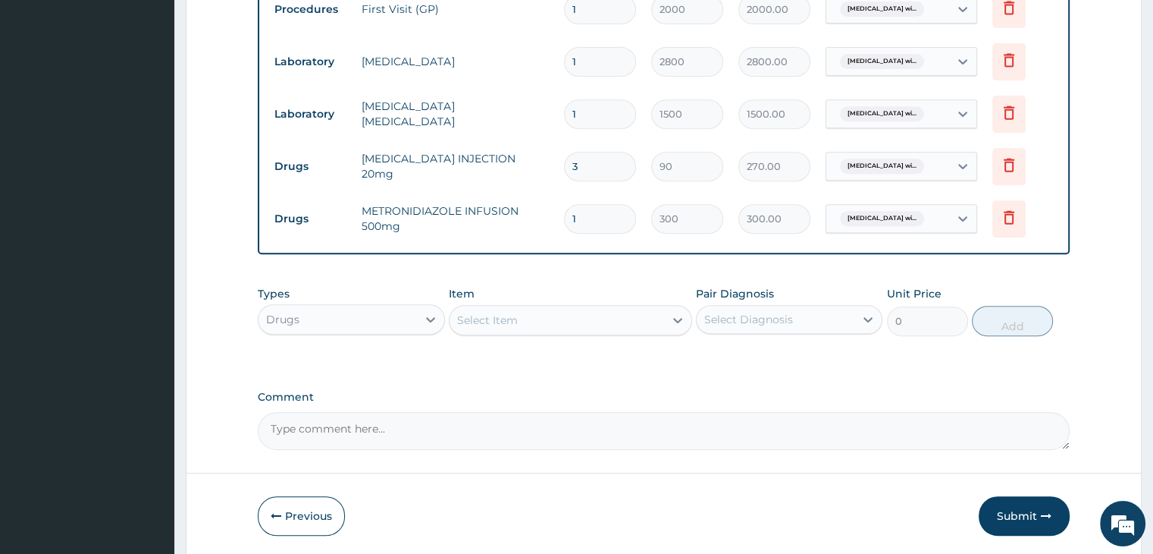
scroll to position [674, 0]
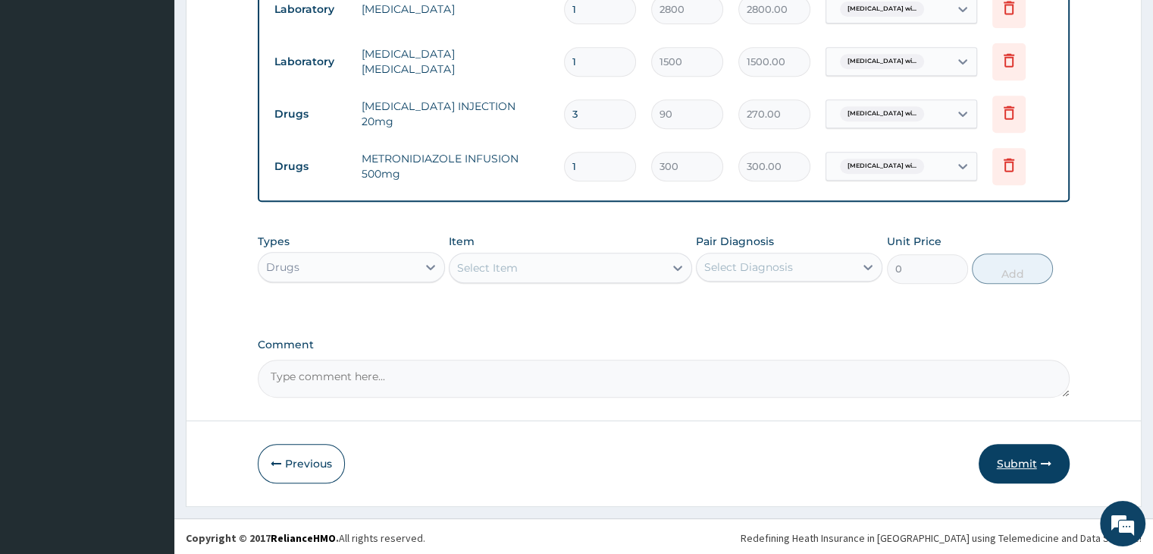
click at [1008, 454] on button "Submit" at bounding box center [1024, 463] width 91 height 39
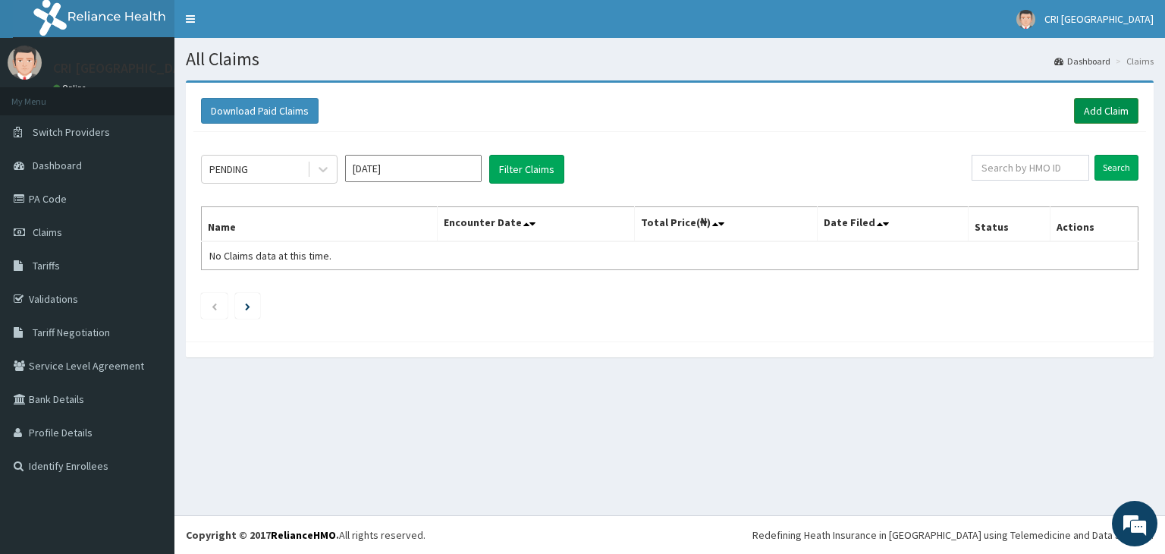
click at [1096, 115] on link "Add Claim" at bounding box center [1106, 111] width 64 height 26
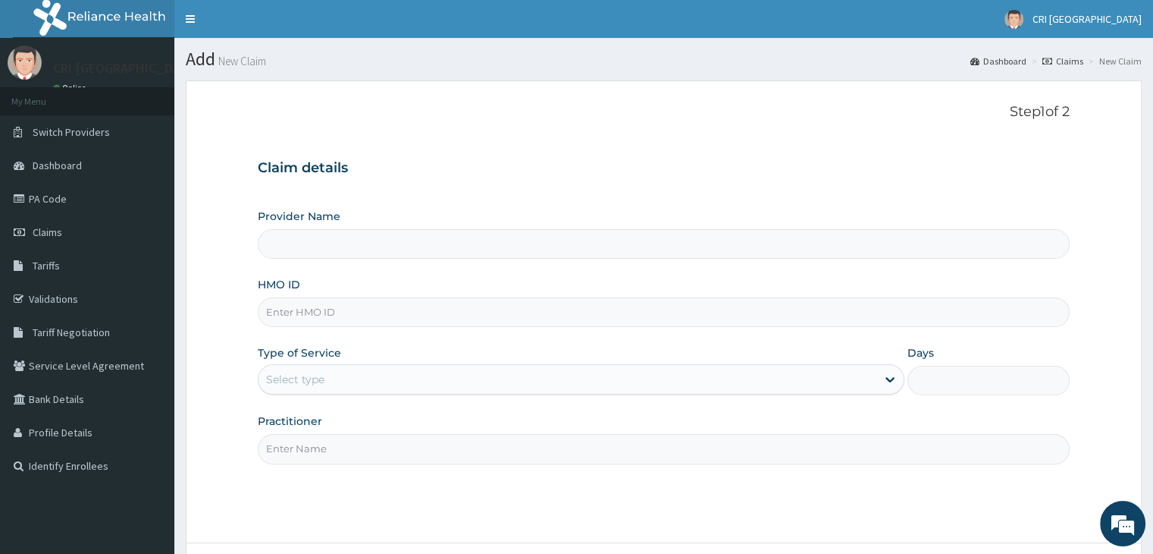
click at [465, 303] on input "HMO ID" at bounding box center [663, 312] width 811 height 30
type input "Cri Medi Clinic- VGC"
type input "FWR/10058/A"
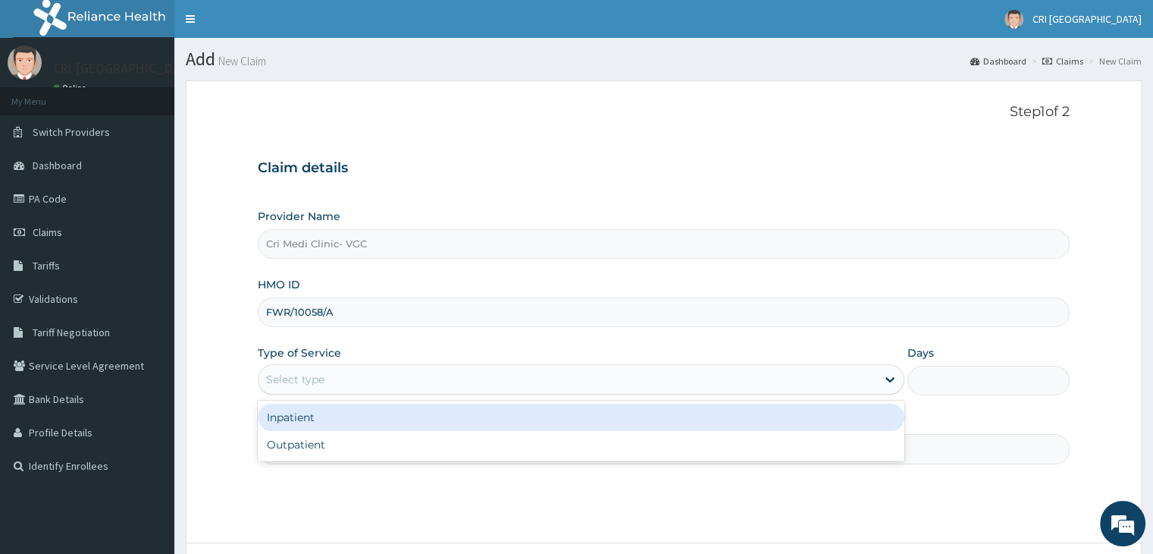
click at [368, 378] on div "Select type" at bounding box center [568, 379] width 618 height 24
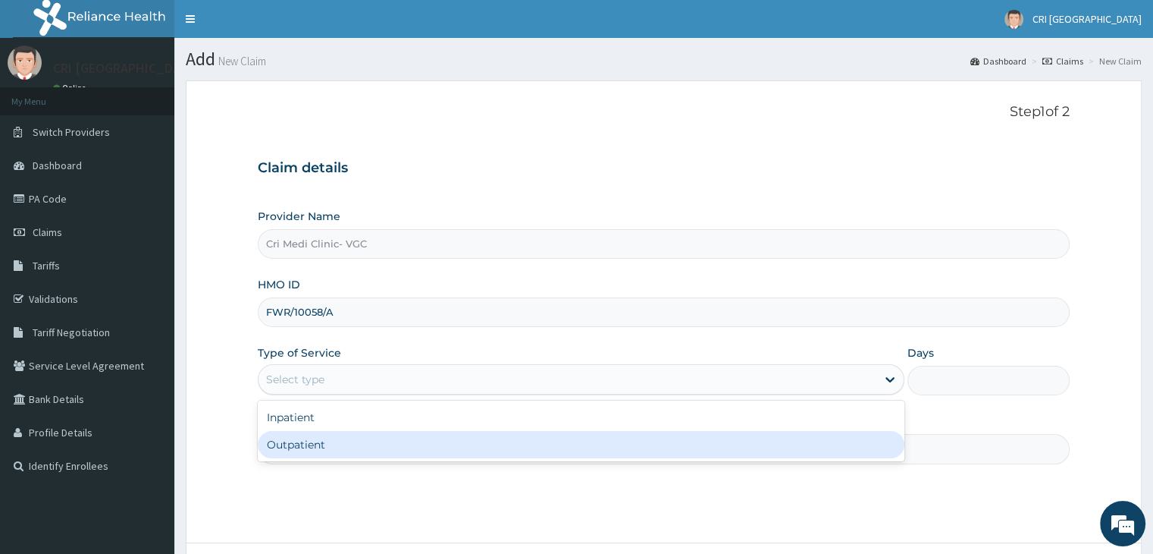
type input "1"
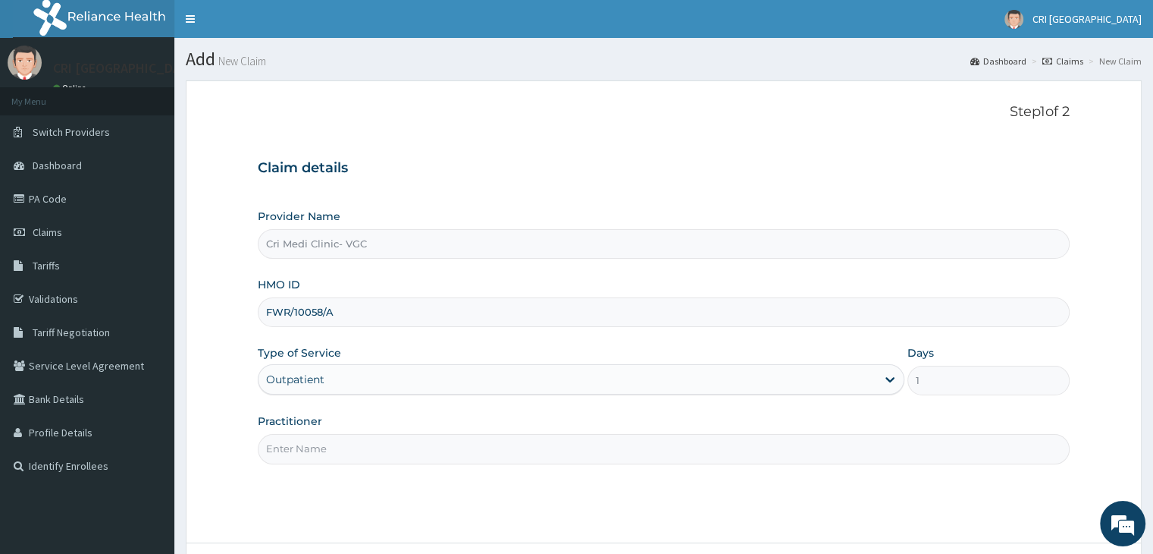
click at [363, 450] on input "Practitioner" at bounding box center [663, 449] width 811 height 30
type input "[PERSON_NAME]"
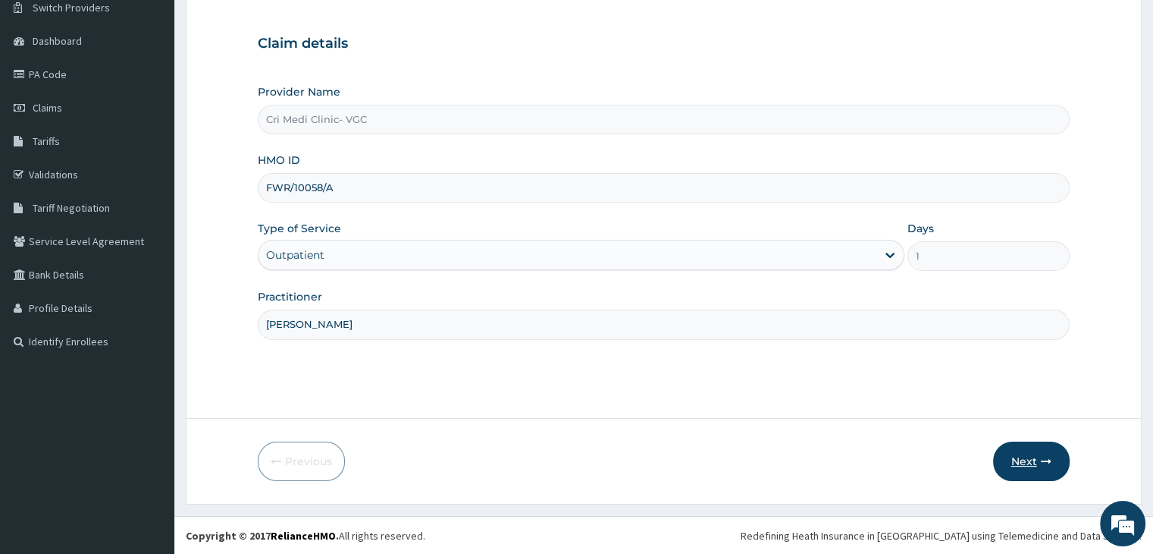
click at [1028, 460] on button "Next" at bounding box center [1031, 460] width 77 height 39
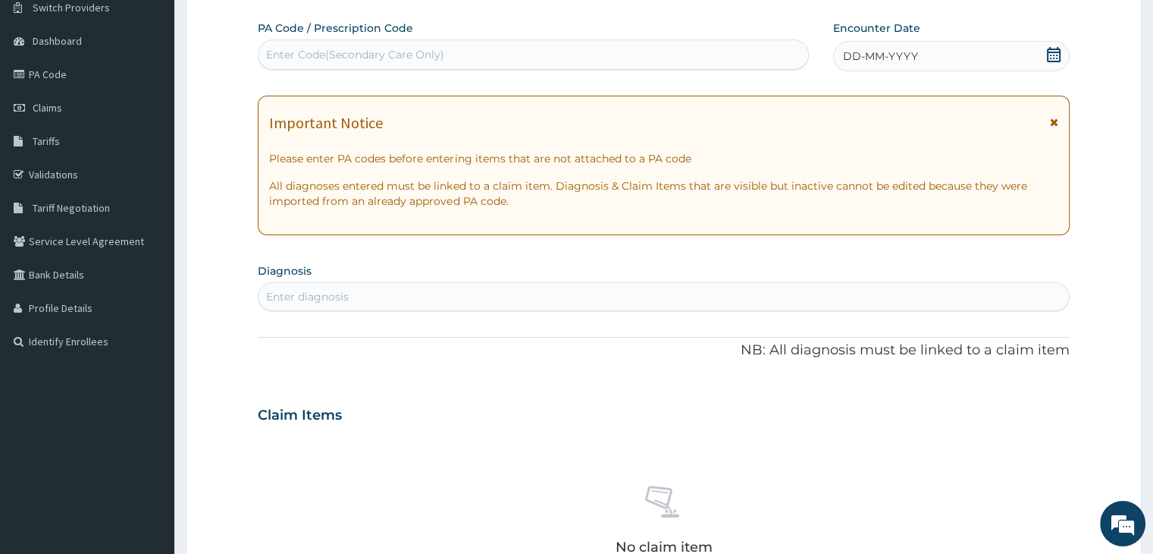
click at [932, 60] on div "DD-MM-YYYY" at bounding box center [951, 56] width 236 height 30
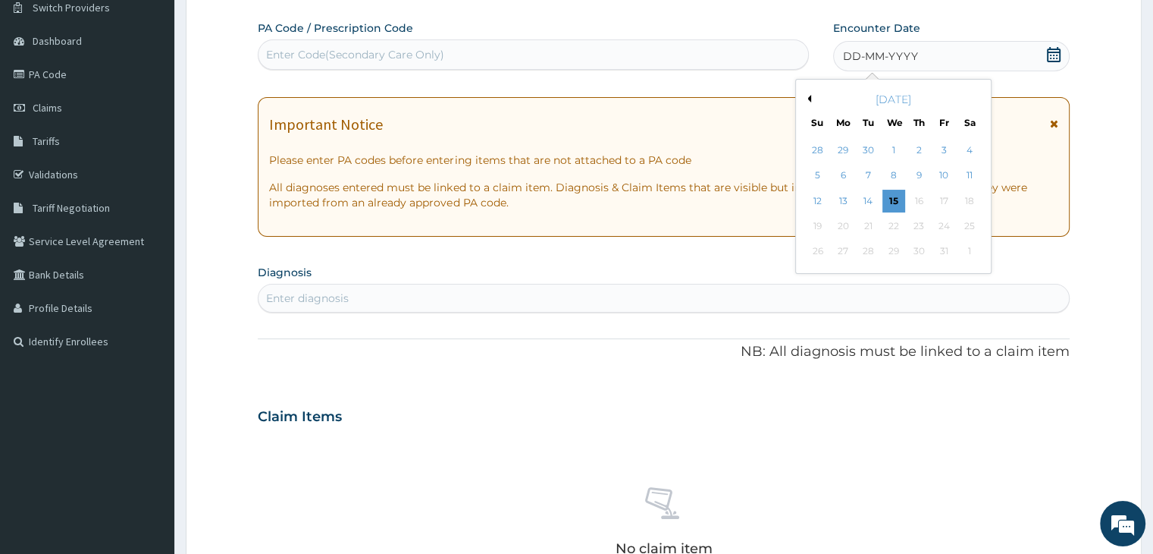
click at [808, 98] on button "Previous Month" at bounding box center [808, 99] width 8 height 8
click at [968, 224] on div "26" at bounding box center [969, 226] width 23 height 23
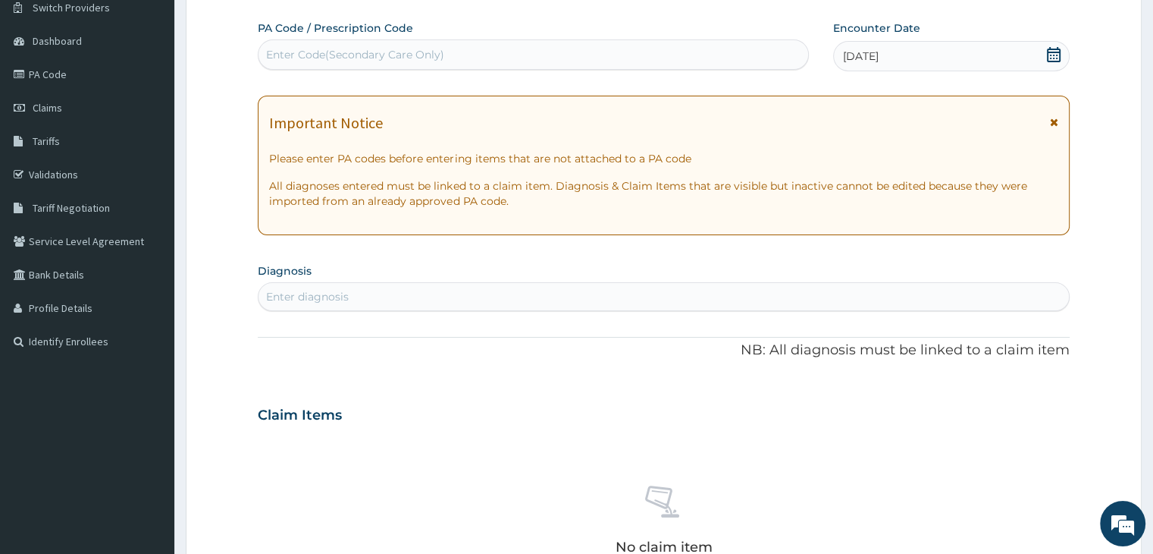
click at [418, 290] on div "Enter diagnosis" at bounding box center [664, 296] width 810 height 24
type input "[MEDICAL_DATA]"
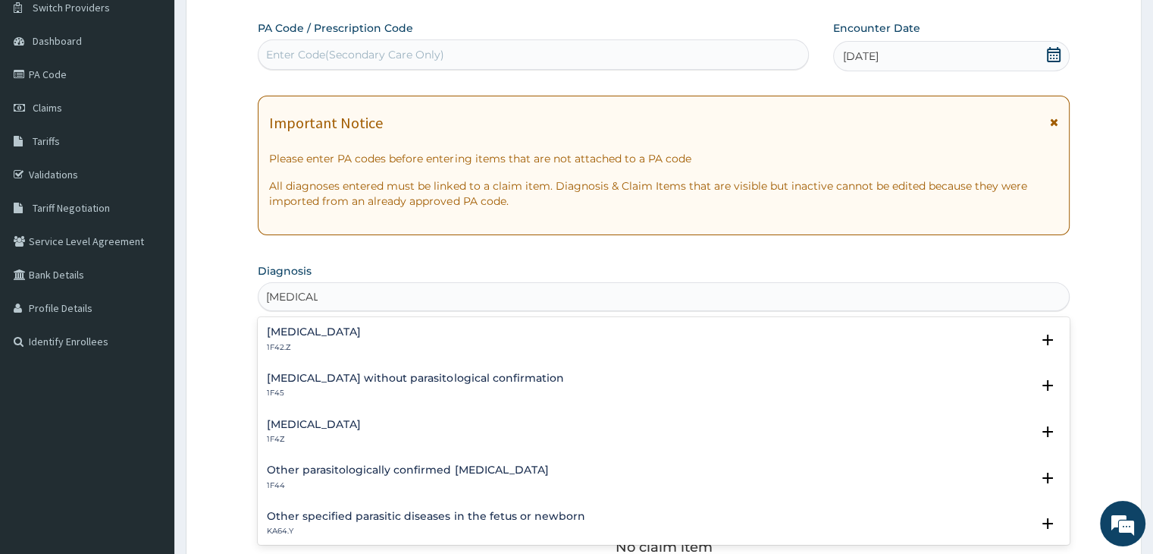
click at [352, 328] on h4 "[MEDICAL_DATA]" at bounding box center [314, 331] width 94 height 11
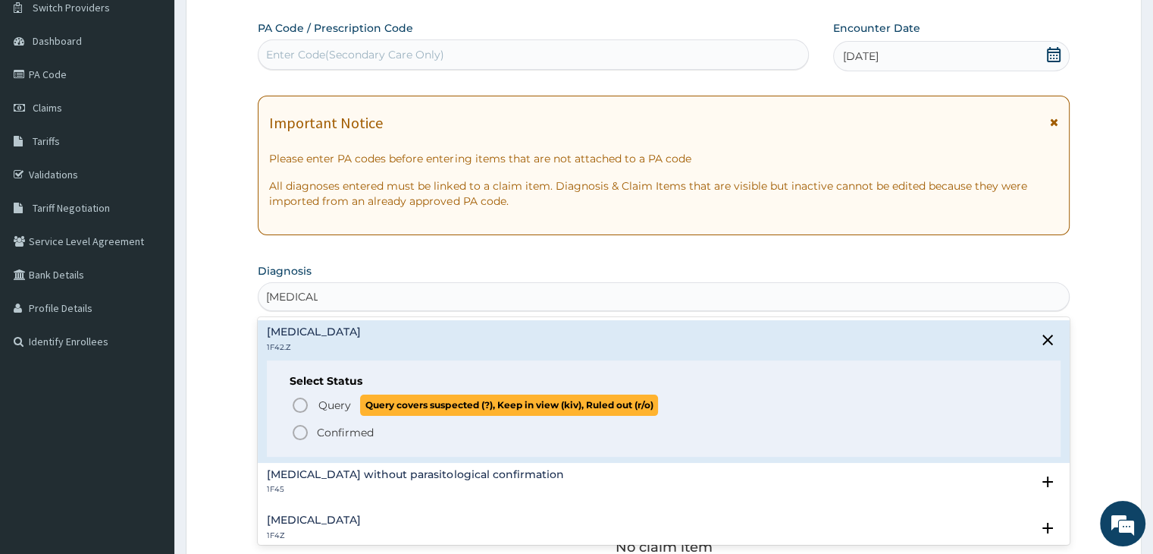
click at [335, 405] on span "Query" at bounding box center [334, 404] width 33 height 15
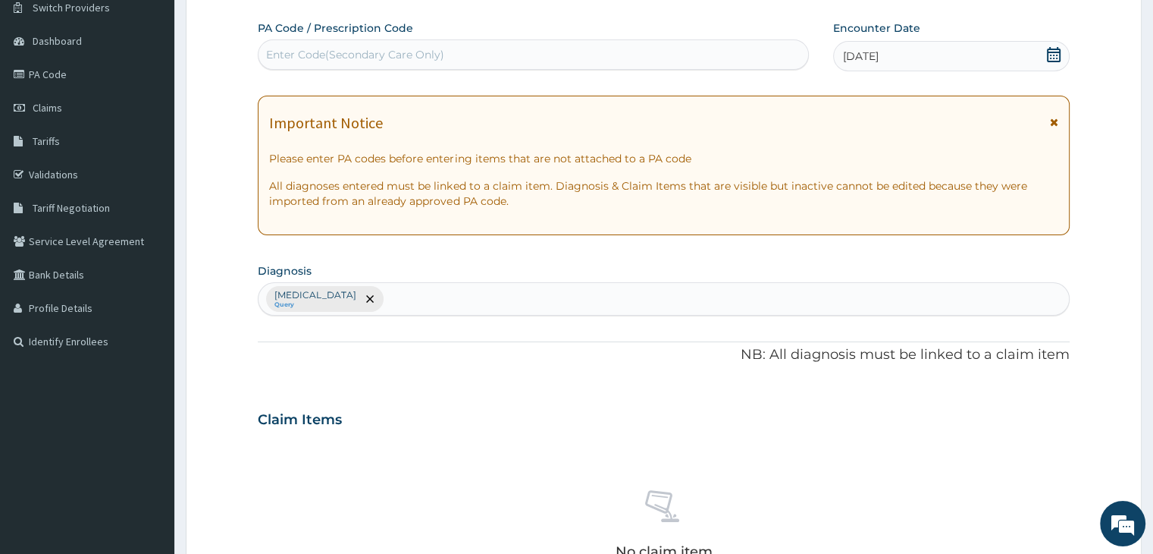
type input "Y"
type input "TRACT"
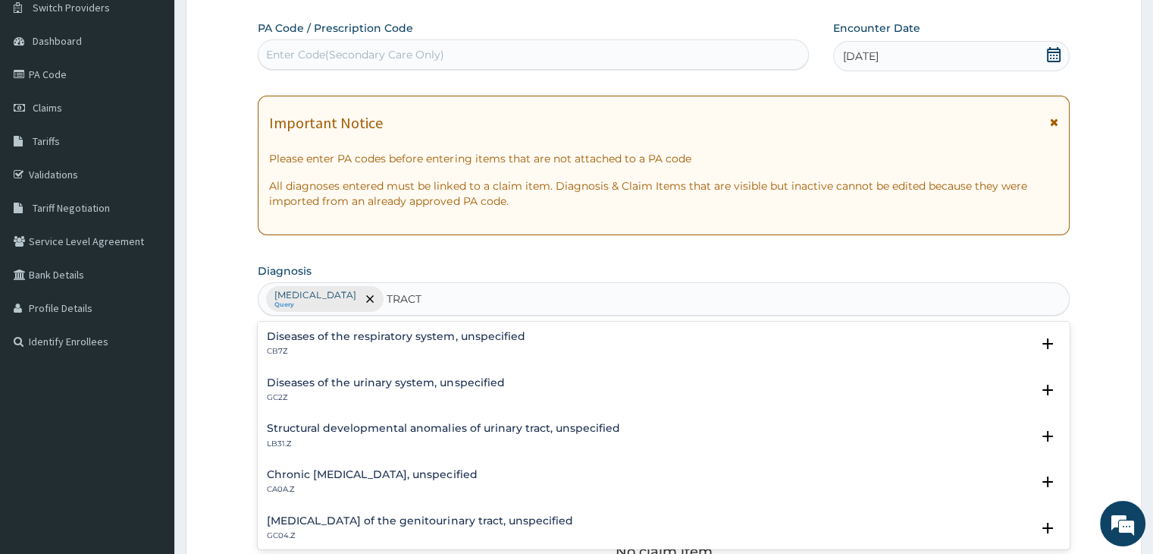
click at [358, 334] on h4 "Diseases of the respiratory system, unspecified" at bounding box center [396, 336] width 258 height 11
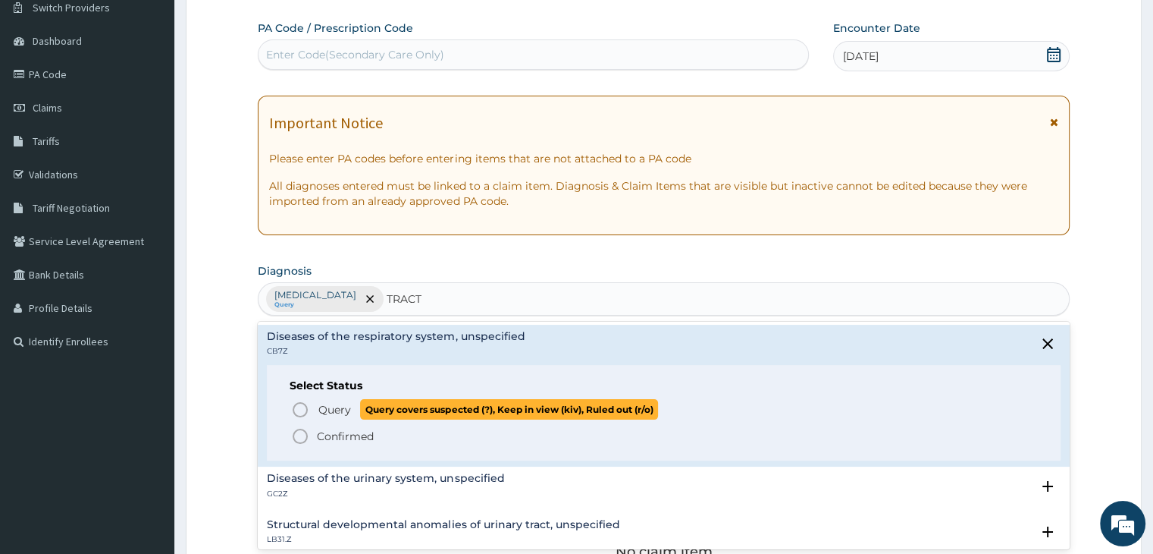
click at [328, 414] on span "Query" at bounding box center [334, 409] width 33 height 15
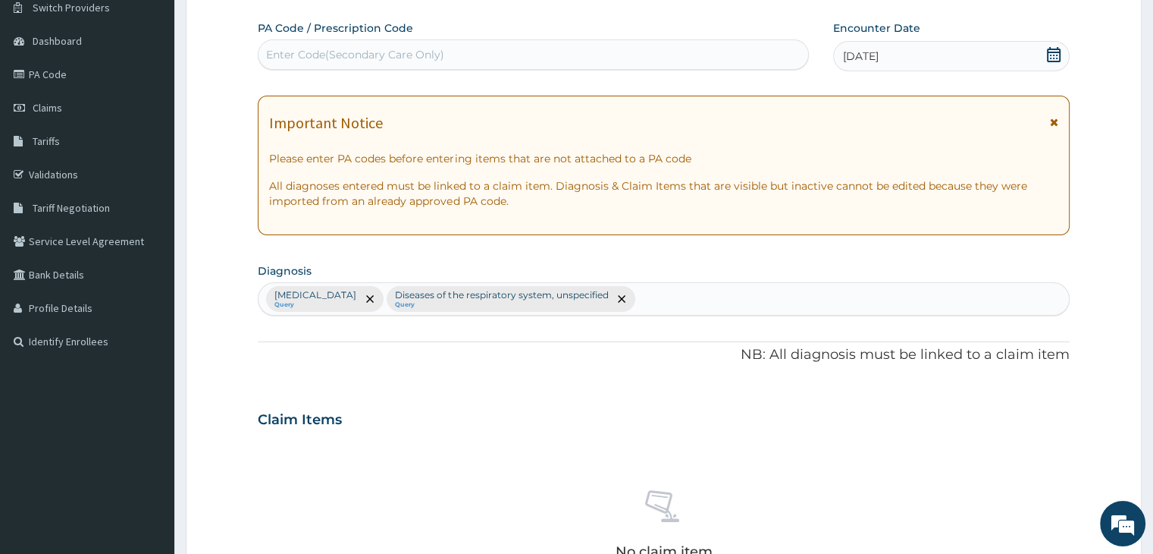
scroll to position [538, 0]
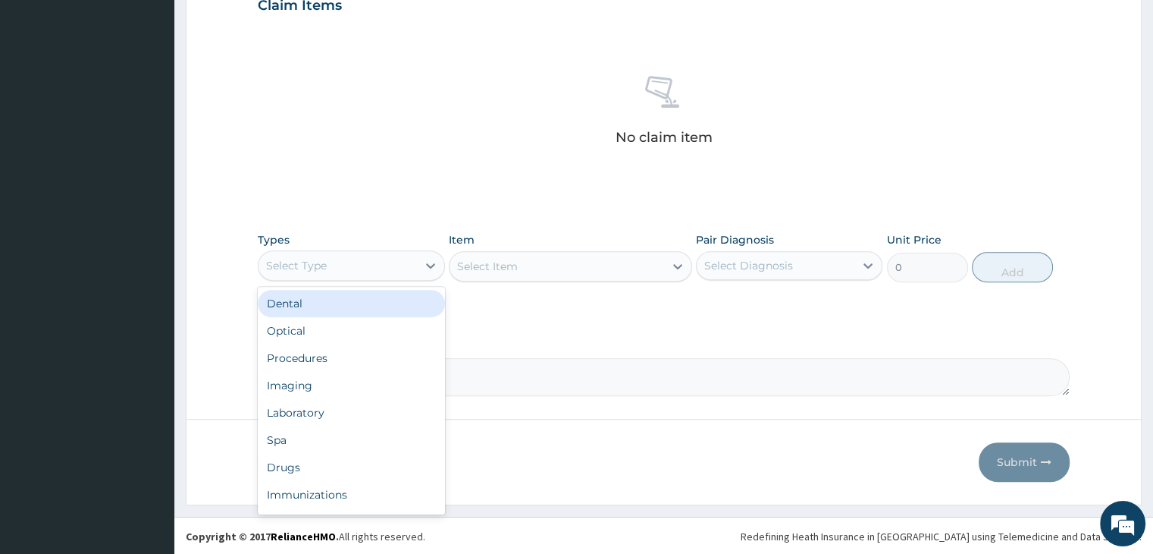
click at [351, 260] on div "Select Type" at bounding box center [338, 265] width 158 height 24
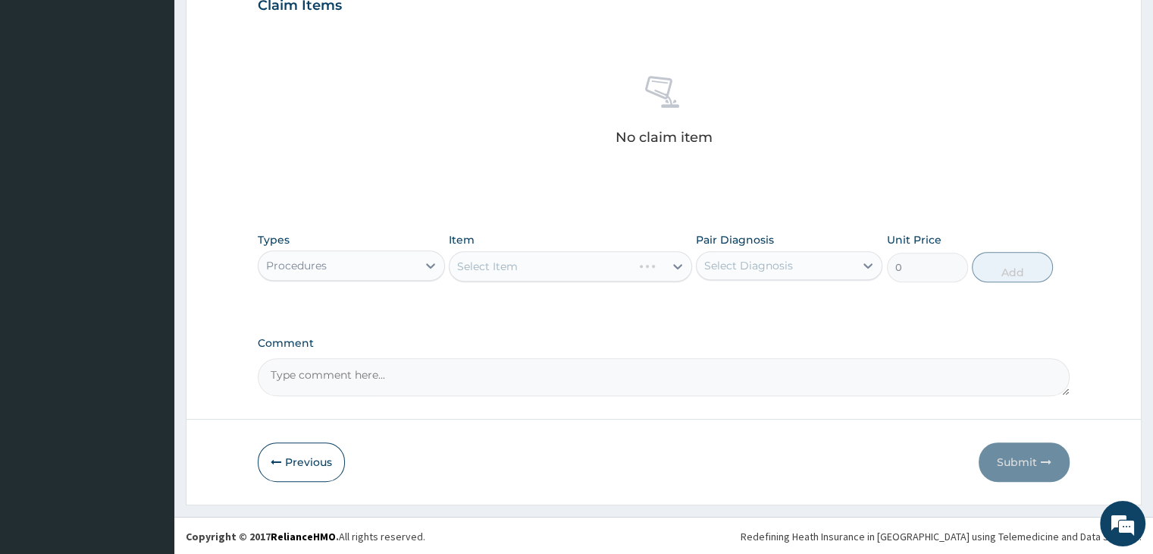
click at [557, 273] on div "Select Item" at bounding box center [570, 266] width 243 height 30
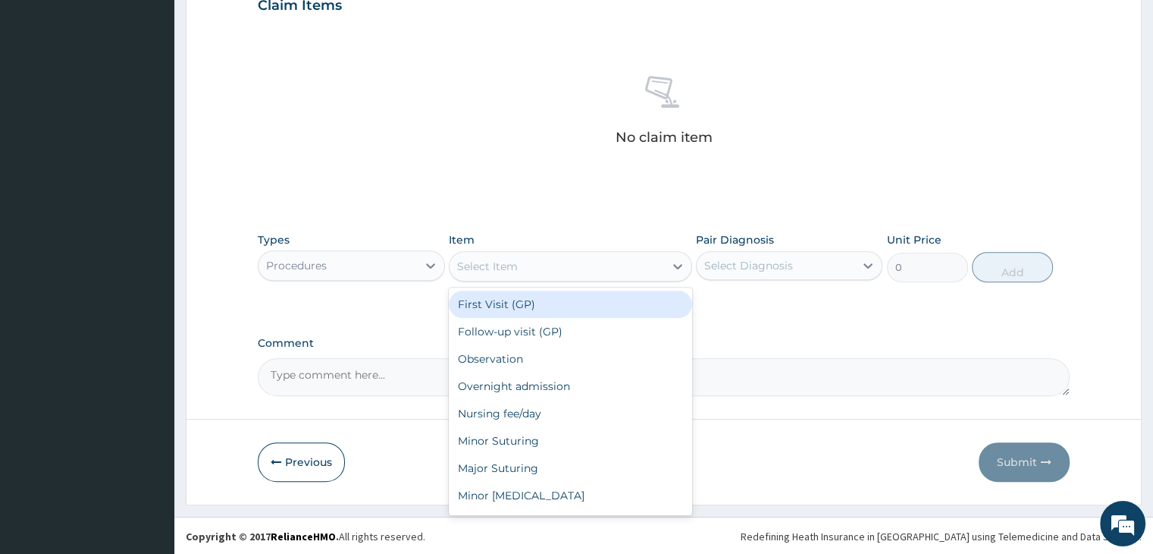
click at [557, 273] on div "Select Item" at bounding box center [557, 266] width 215 height 24
type input "2000"
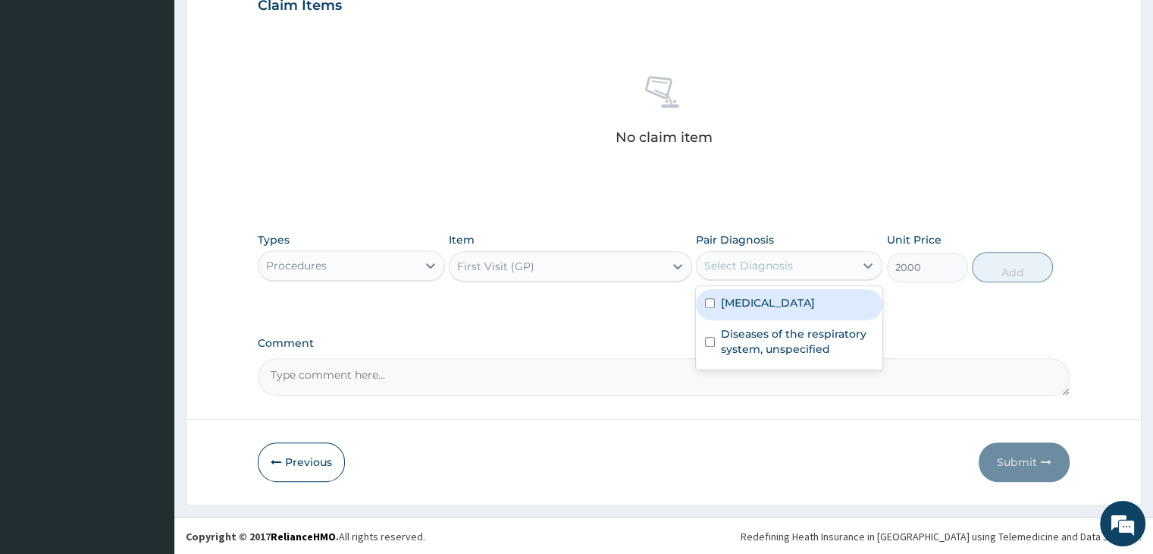
click at [760, 274] on div "Select Diagnosis" at bounding box center [776, 265] width 158 height 24
click at [770, 310] on label "[MEDICAL_DATA]" at bounding box center [768, 302] width 94 height 15
checkbox input "true"
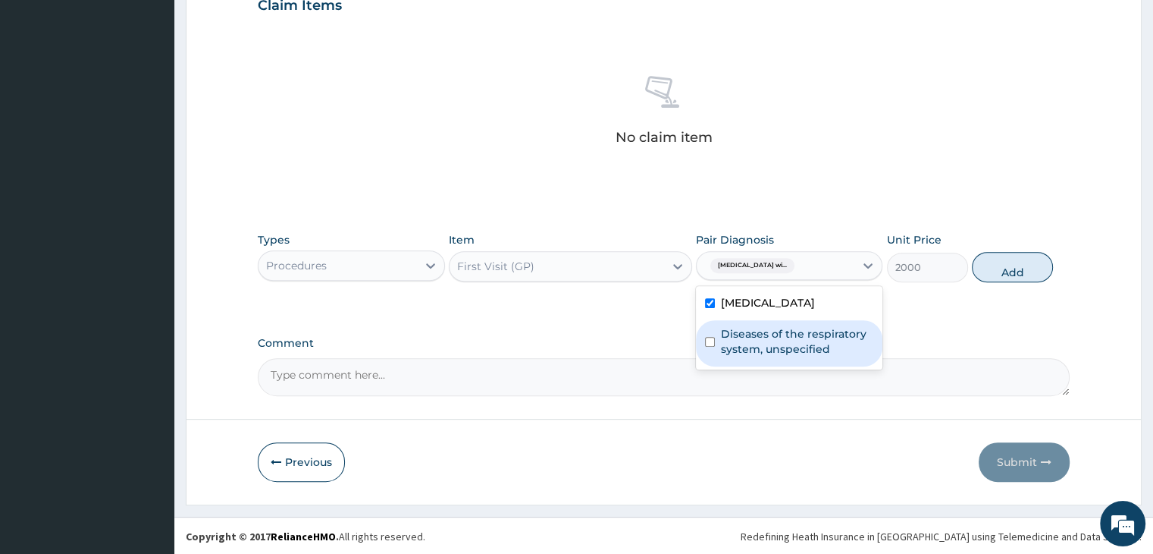
click at [771, 356] on label "Diseases of the respiratory system, unspecified" at bounding box center [797, 341] width 152 height 30
checkbox input "true"
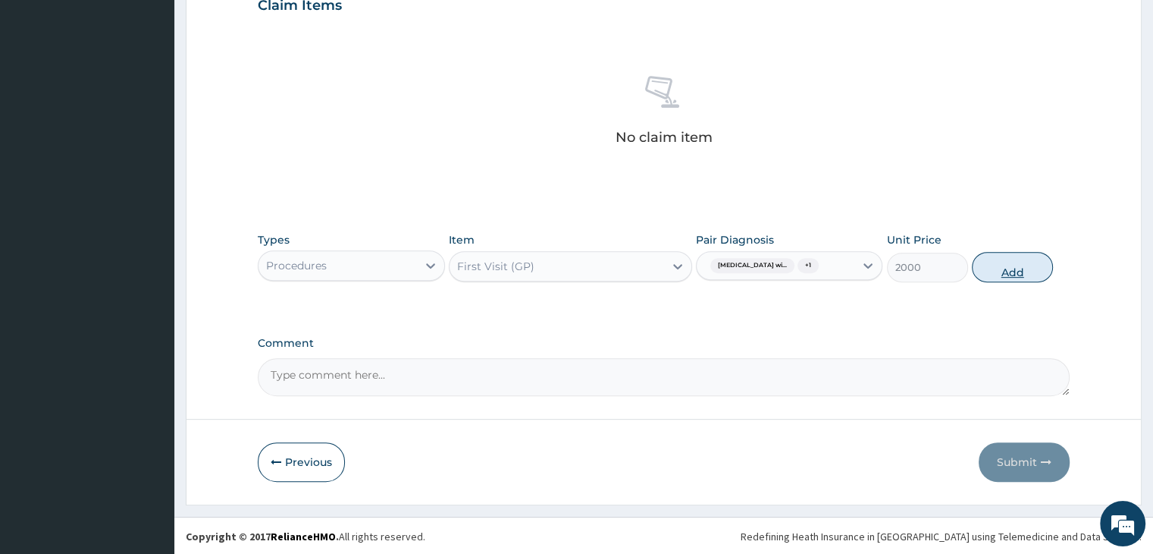
click at [995, 282] on button "Add" at bounding box center [1012, 267] width 81 height 30
type input "0"
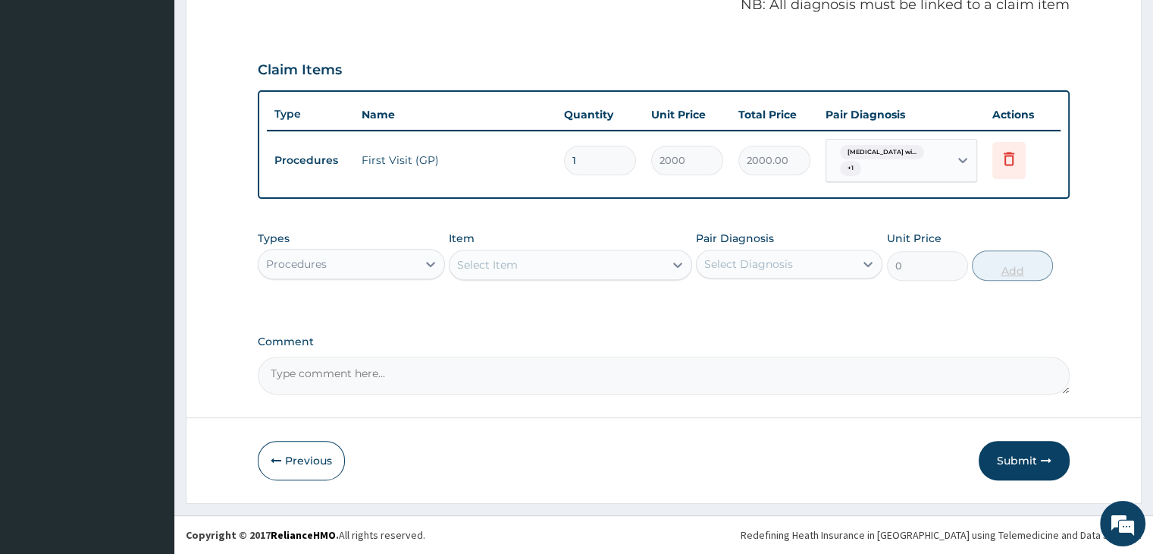
scroll to position [472, 0]
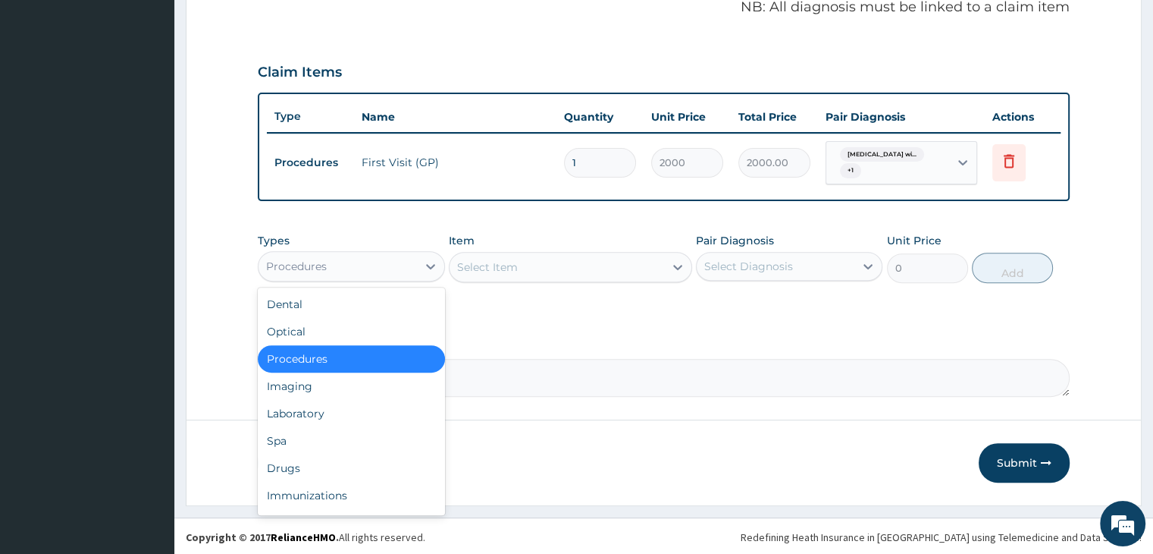
click at [394, 261] on div "Procedures" at bounding box center [338, 266] width 158 height 24
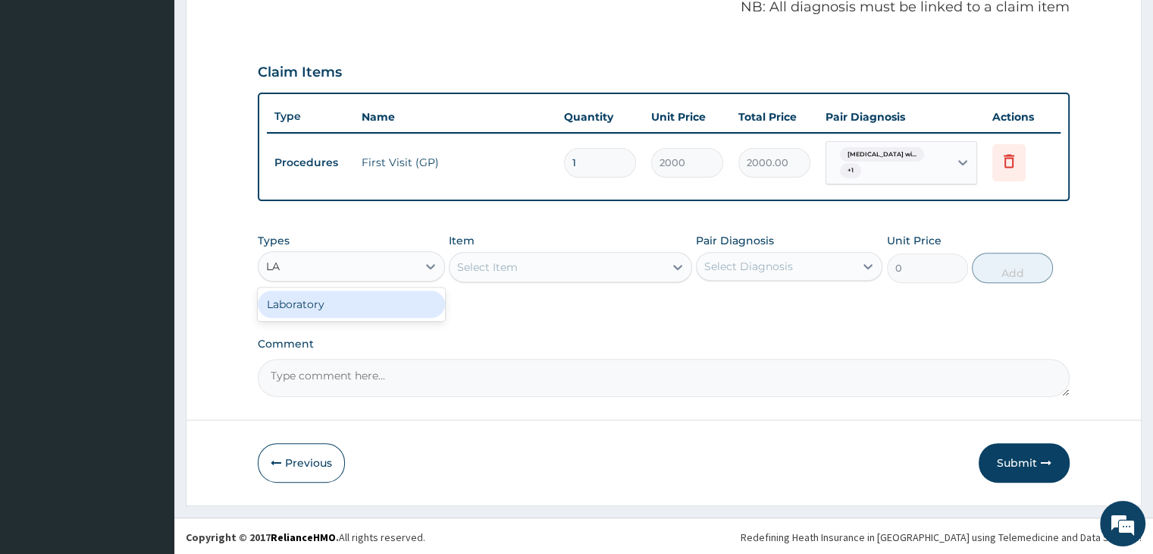
type input "LAB"
click at [513, 268] on div "Select Item" at bounding box center [570, 267] width 243 height 30
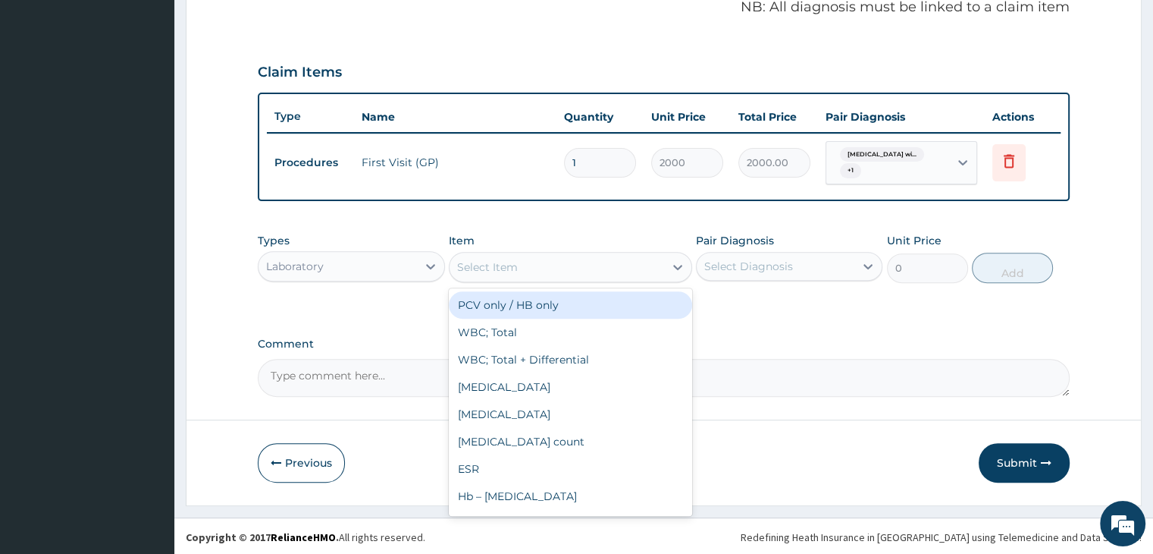
click at [513, 268] on div "Select Item" at bounding box center [487, 266] width 61 height 15
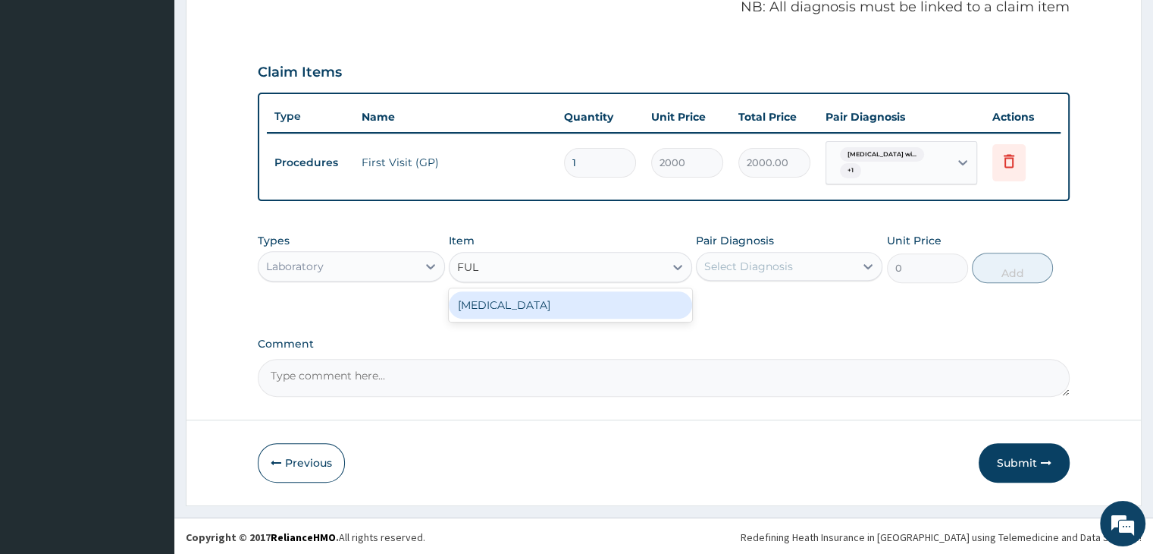
type input "FULL"
type input "2800"
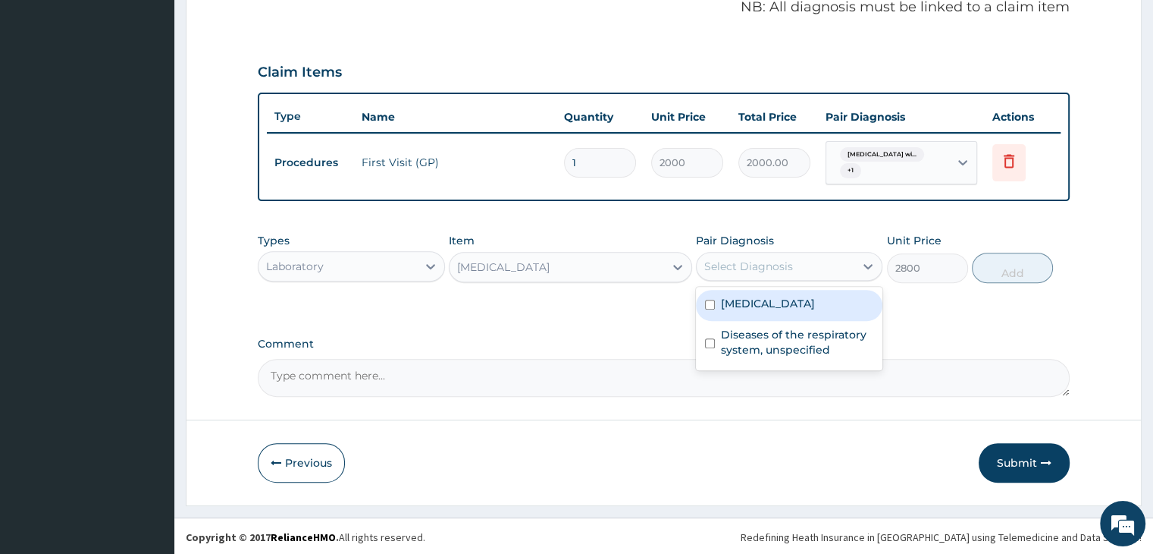
click at [770, 265] on div "Select Diagnosis" at bounding box center [748, 266] width 89 height 15
click at [781, 310] on label "[MEDICAL_DATA]" at bounding box center [768, 303] width 94 height 15
checkbox input "true"
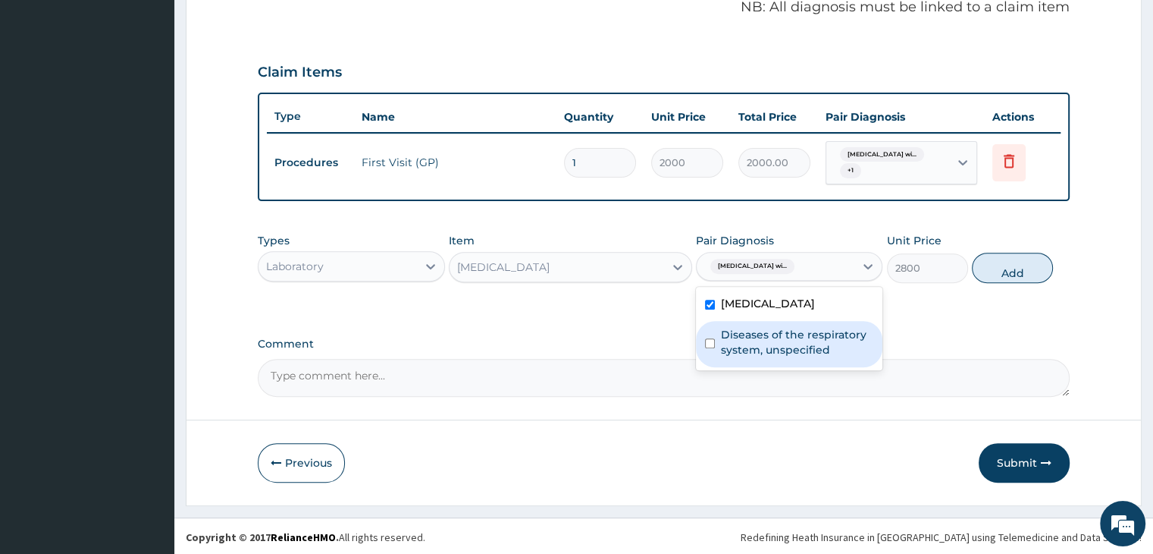
click at [818, 357] on label "Diseases of the respiratory system, unspecified" at bounding box center [797, 342] width 152 height 30
checkbox input "true"
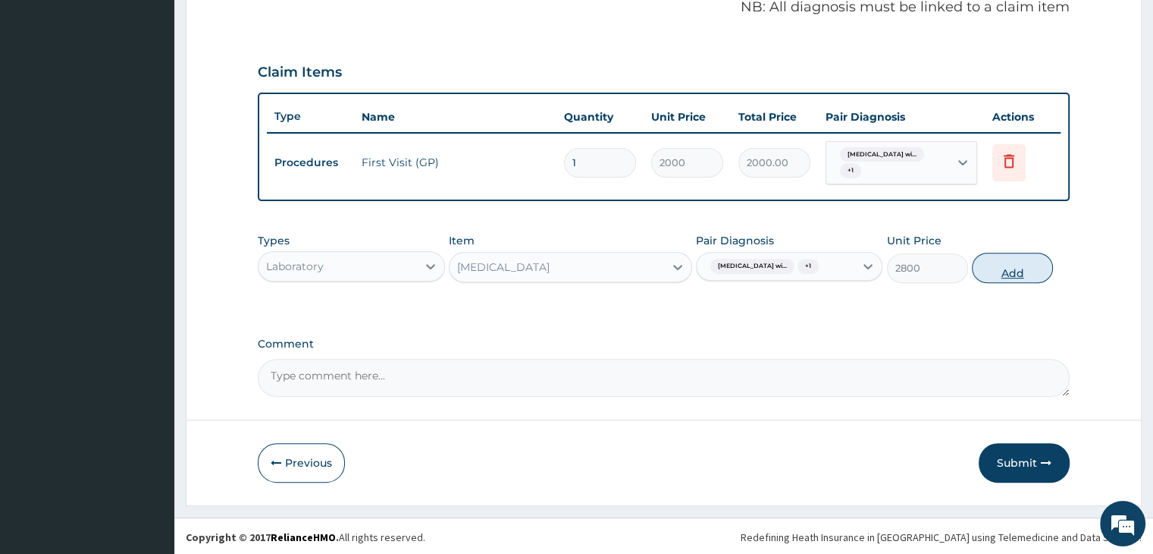
click at [1008, 267] on button "Add" at bounding box center [1012, 268] width 81 height 30
type input "0"
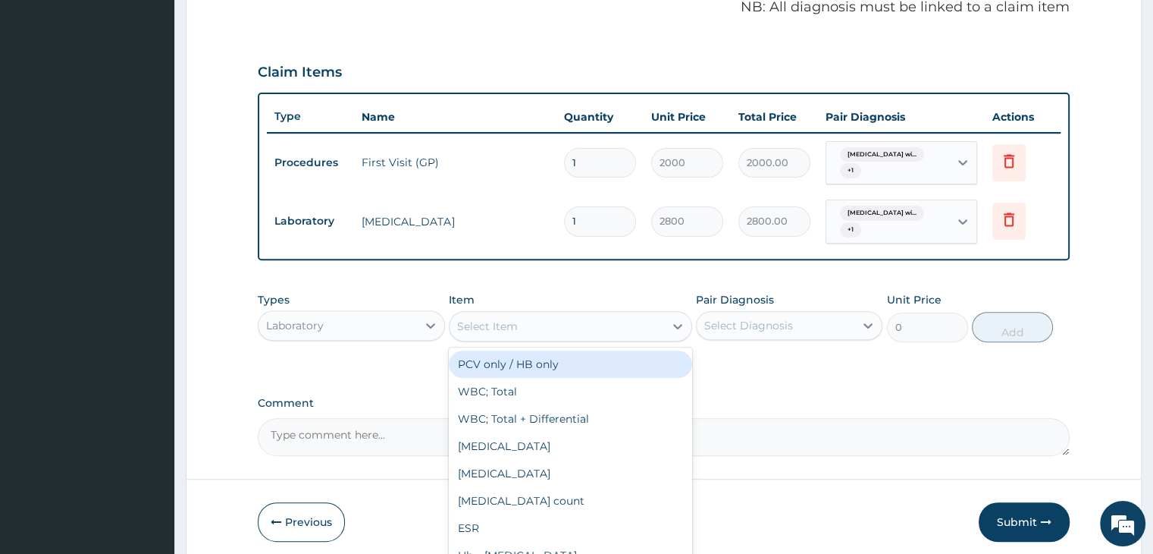
click at [541, 320] on div "Select Item" at bounding box center [557, 326] width 215 height 24
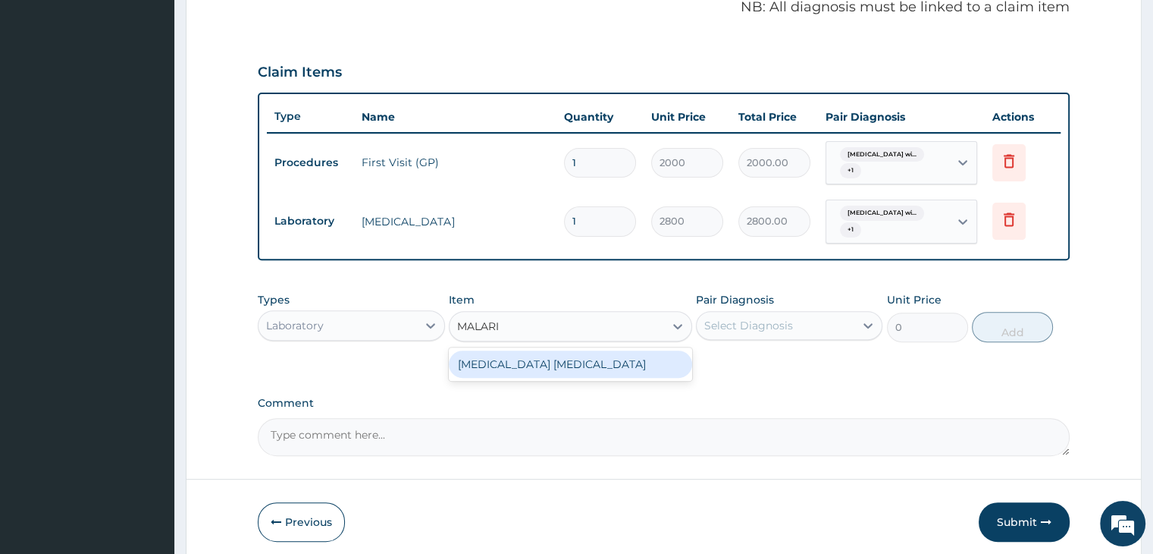
type input "MALARIA"
type input "1500"
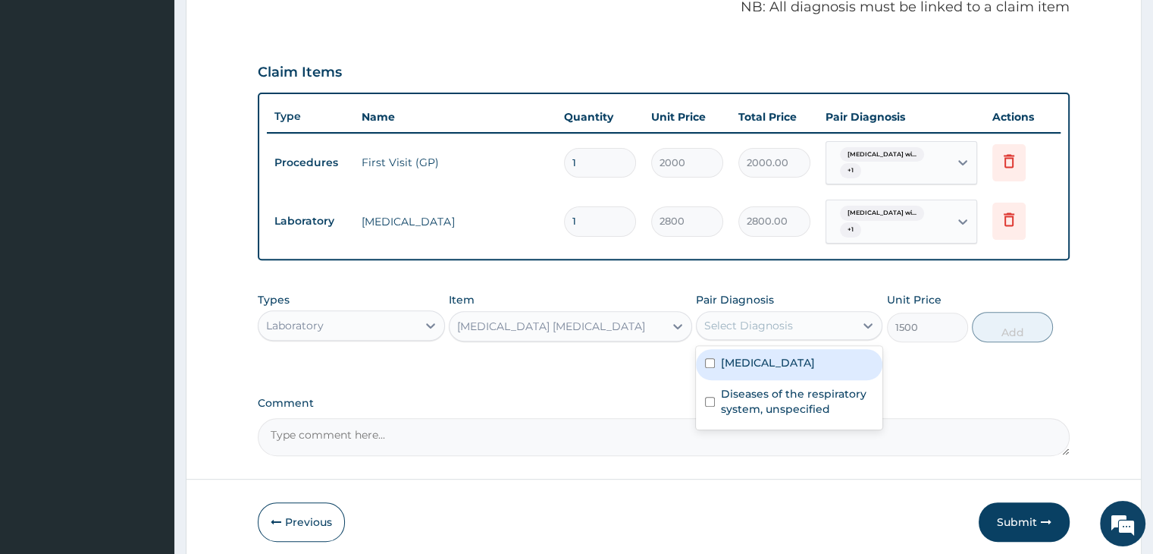
click at [771, 325] on div "Select Diagnosis" at bounding box center [748, 325] width 89 height 15
click at [771, 370] on label "Plasmodium malariae malaria without complication" at bounding box center [768, 362] width 94 height 15
checkbox input "true"
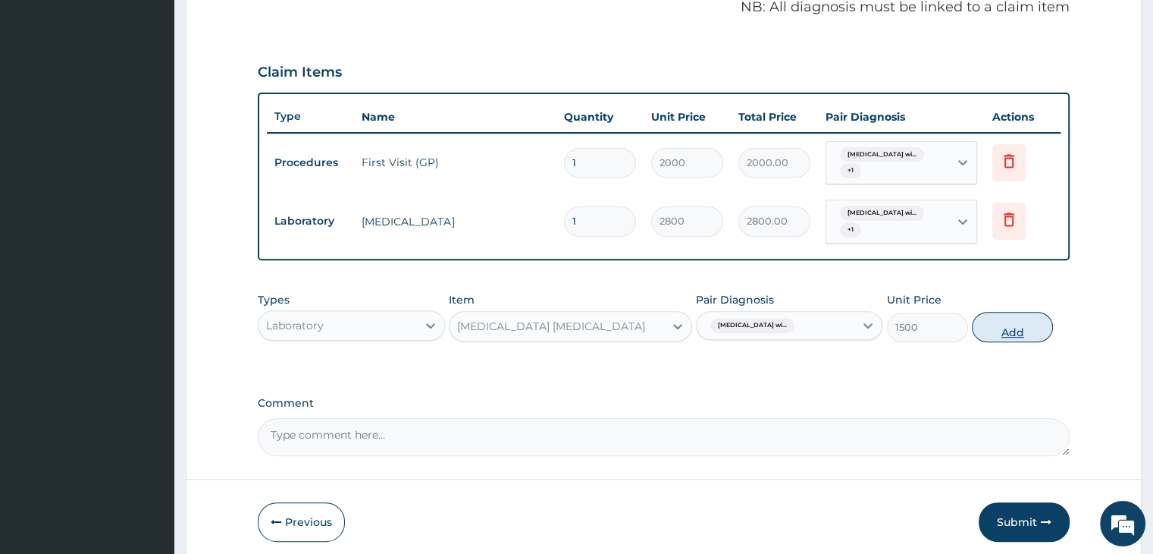
click at [1002, 318] on button "Add" at bounding box center [1012, 327] width 81 height 30
type input "0"
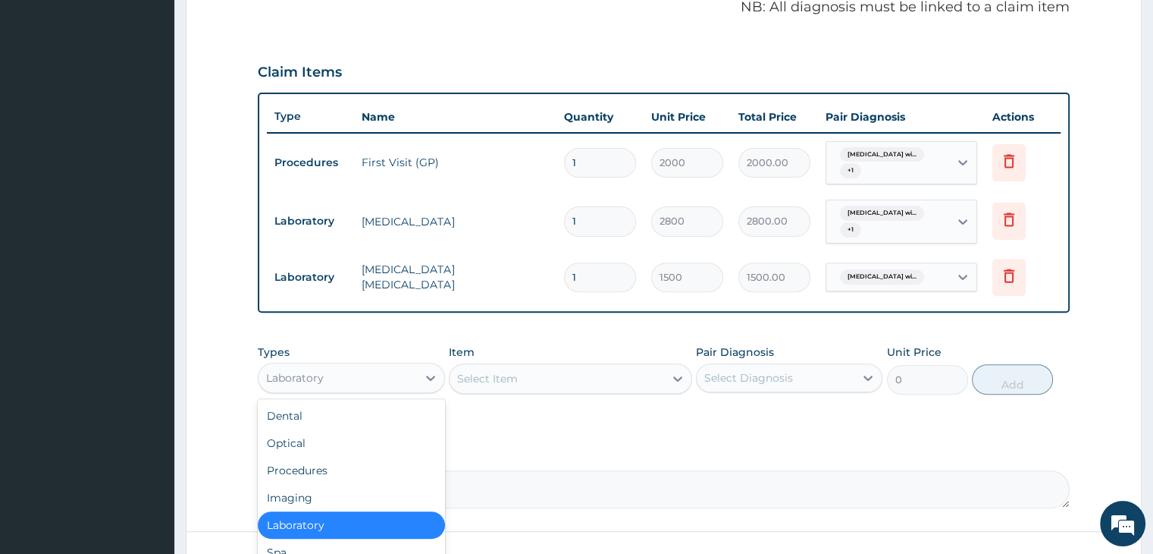
click at [401, 389] on div "Laboratory" at bounding box center [351, 377] width 187 height 30
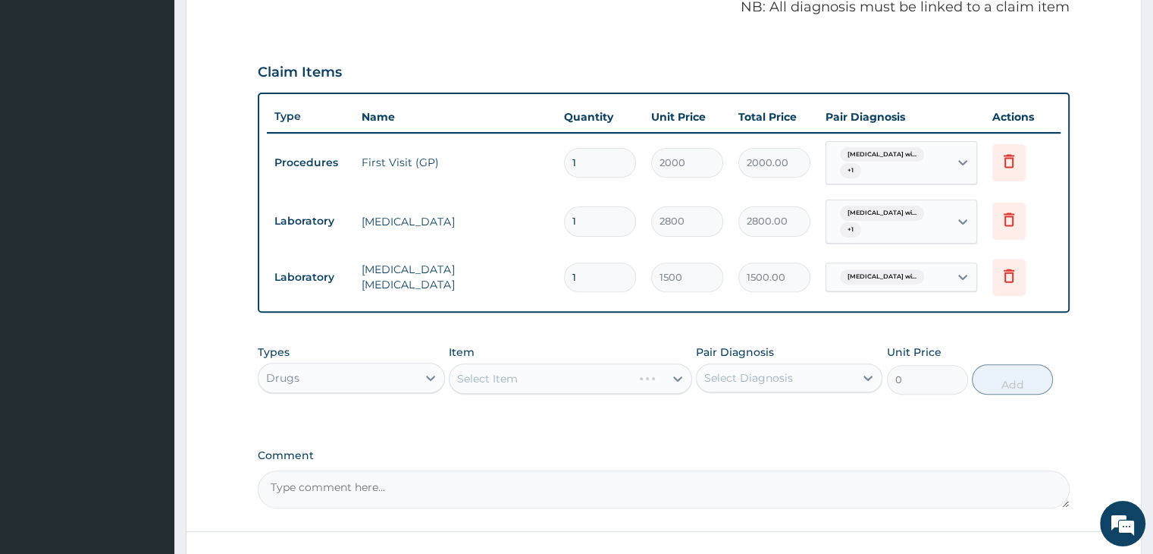
click at [558, 371] on div "Select Item" at bounding box center [570, 378] width 243 height 30
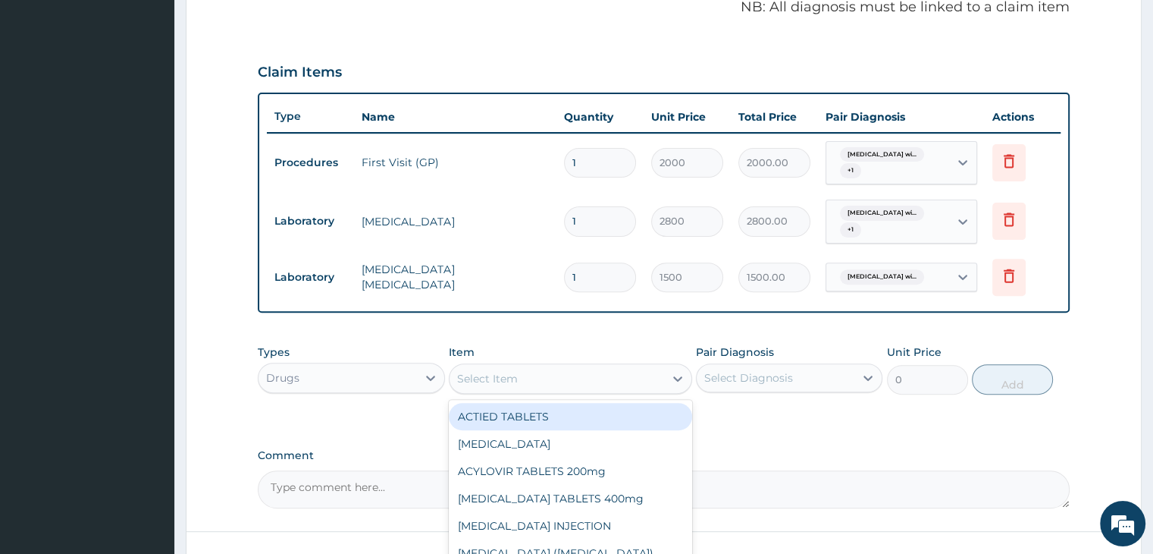
click at [558, 371] on div "Select Item" at bounding box center [557, 378] width 215 height 24
type input "CAMO"
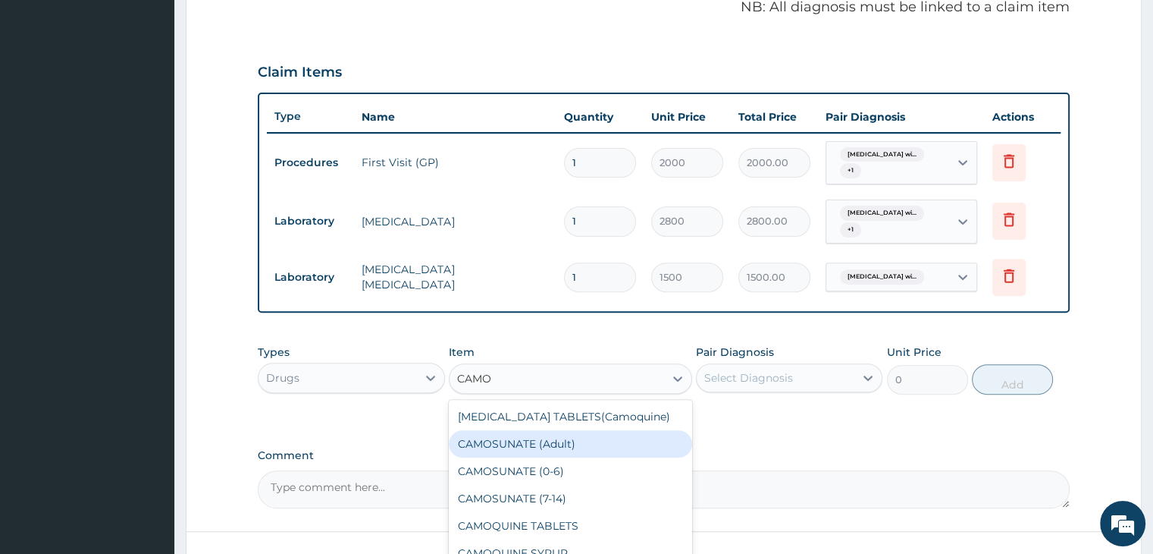
type input "720"
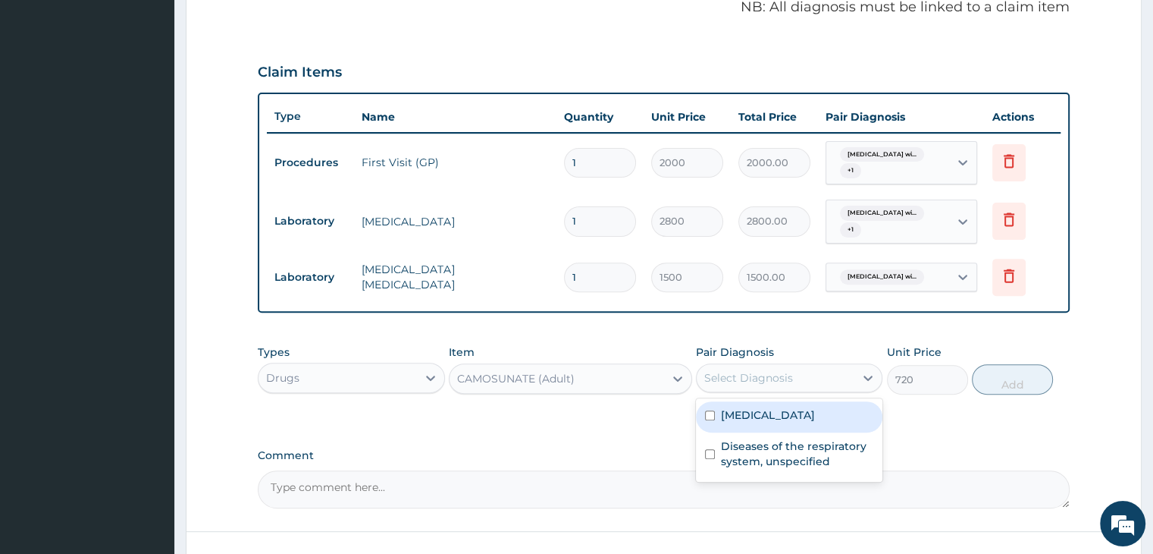
click at [778, 384] on div "Select Diagnosis" at bounding box center [776, 377] width 158 height 24
click at [772, 422] on label "Plasmodium malariae malaria without complication" at bounding box center [768, 414] width 94 height 15
checkbox input "true"
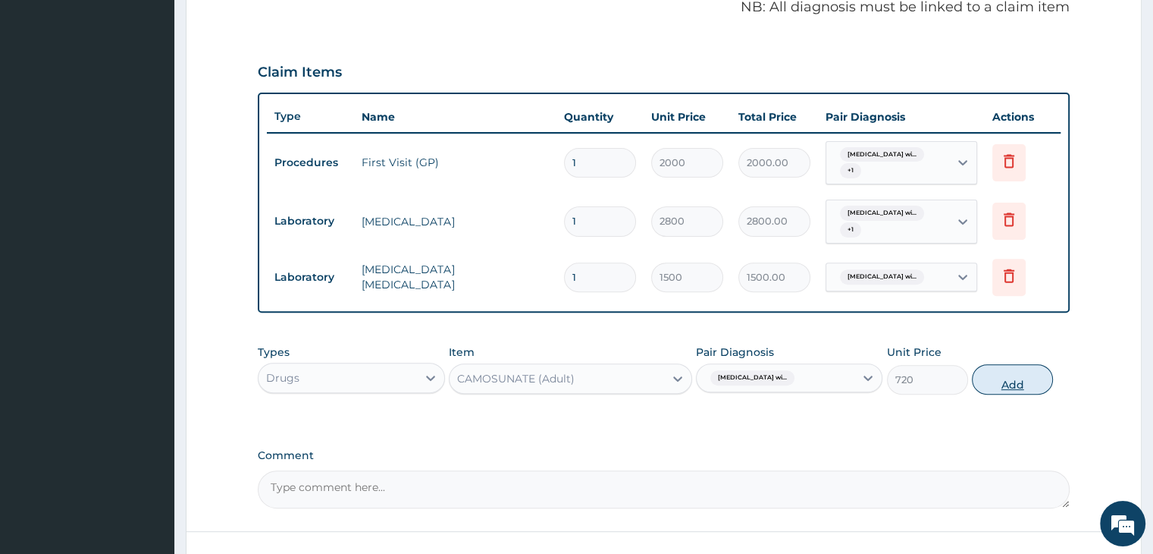
click at [1018, 386] on button "Add" at bounding box center [1012, 379] width 81 height 30
type input "0"
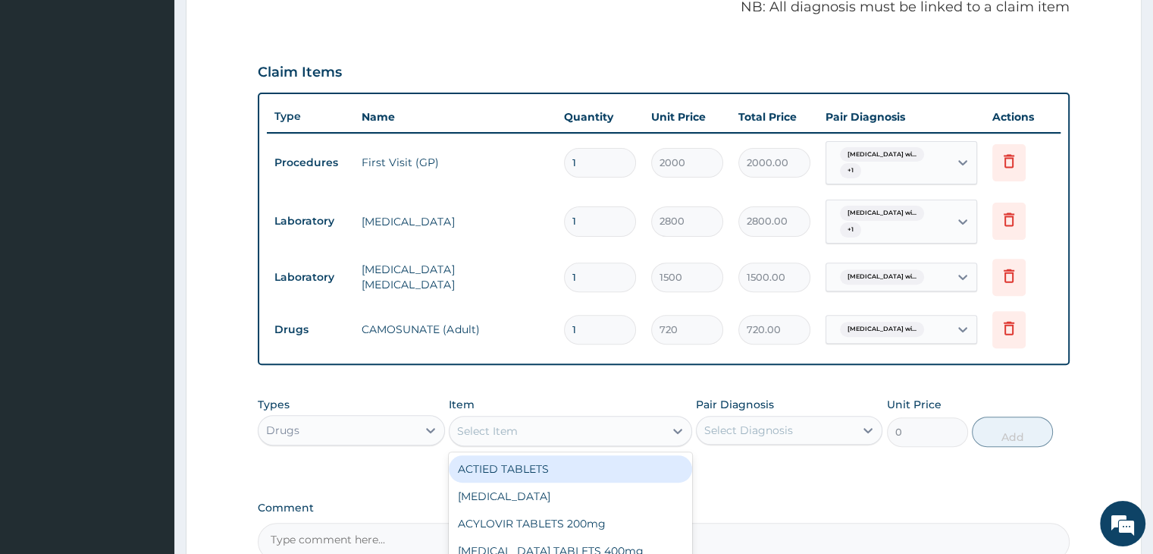
click at [539, 431] on div "Select Item" at bounding box center [557, 431] width 215 height 24
type input "CEFU"
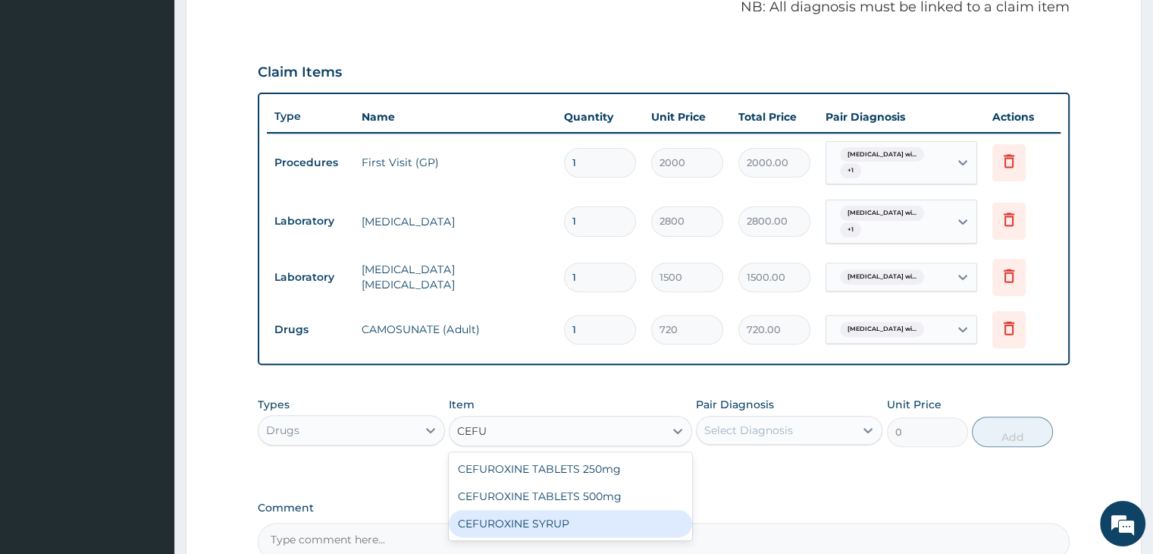
type input "1200"
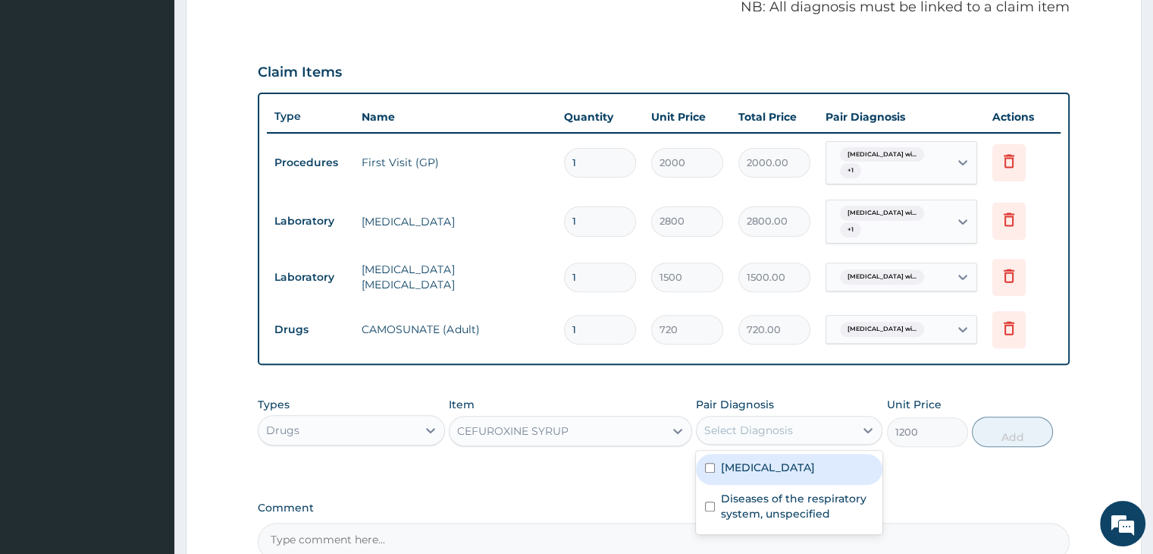
click at [764, 422] on div "Select Diagnosis" at bounding box center [748, 429] width 89 height 15
click at [772, 475] on label "Plasmodium malariae malaria without complication" at bounding box center [768, 467] width 94 height 15
checkbox input "true"
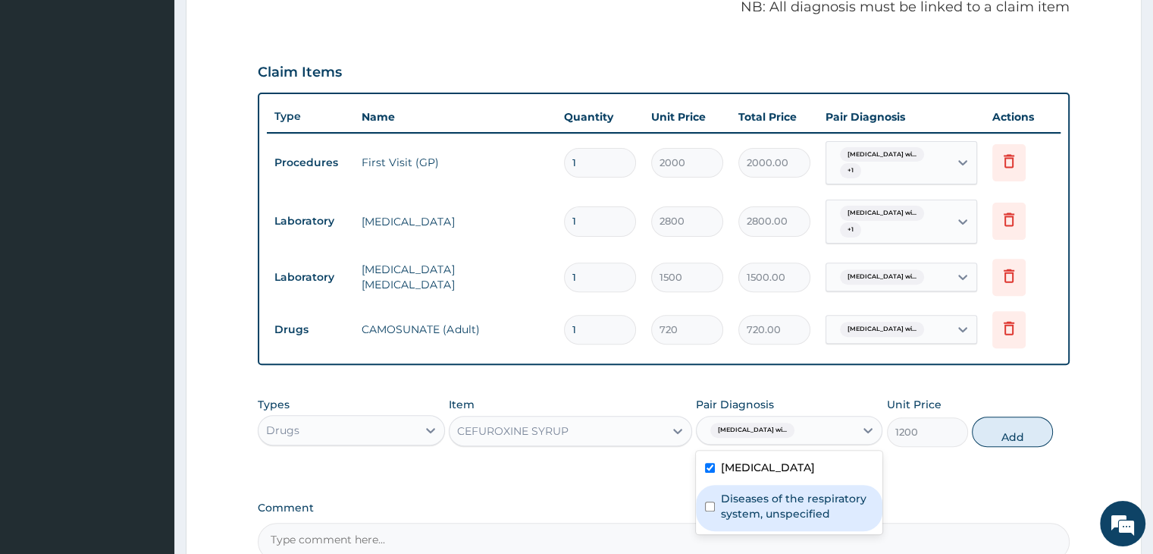
click at [789, 521] on label "Diseases of the respiratory system, unspecified" at bounding box center [797, 506] width 152 height 30
checkbox input "true"
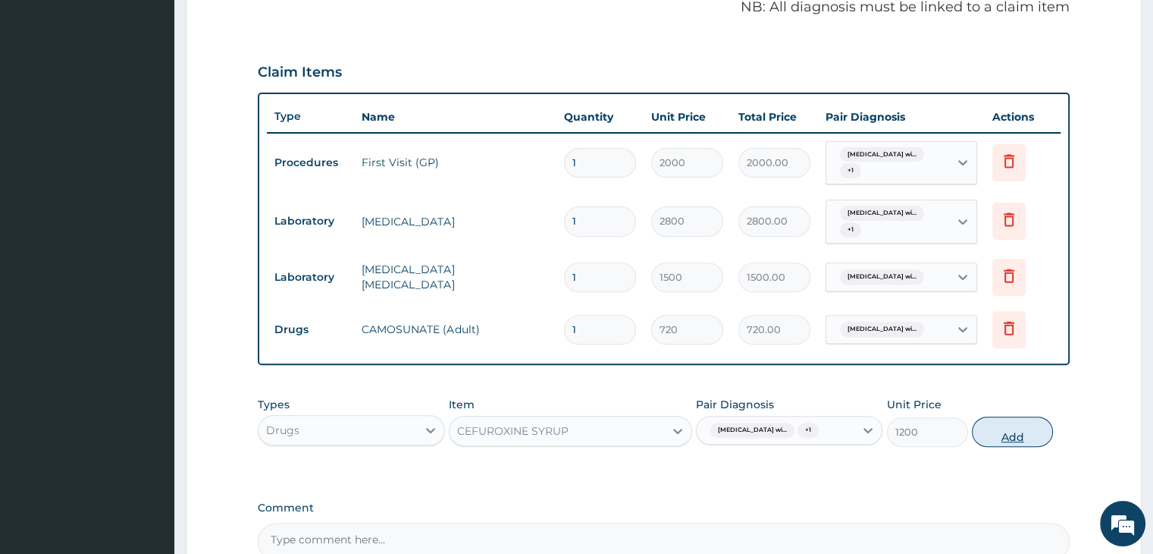
click at [1023, 444] on button "Add" at bounding box center [1012, 431] width 81 height 30
type input "0"
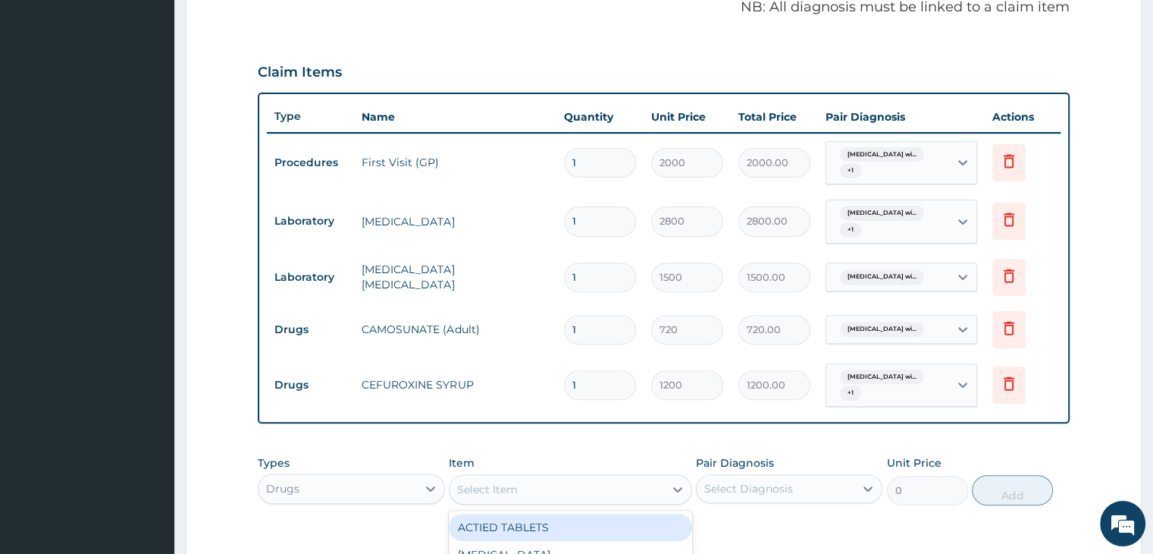
click at [516, 488] on div "Select Item" at bounding box center [487, 488] width 61 height 15
type input "COFEX"
type input "360"
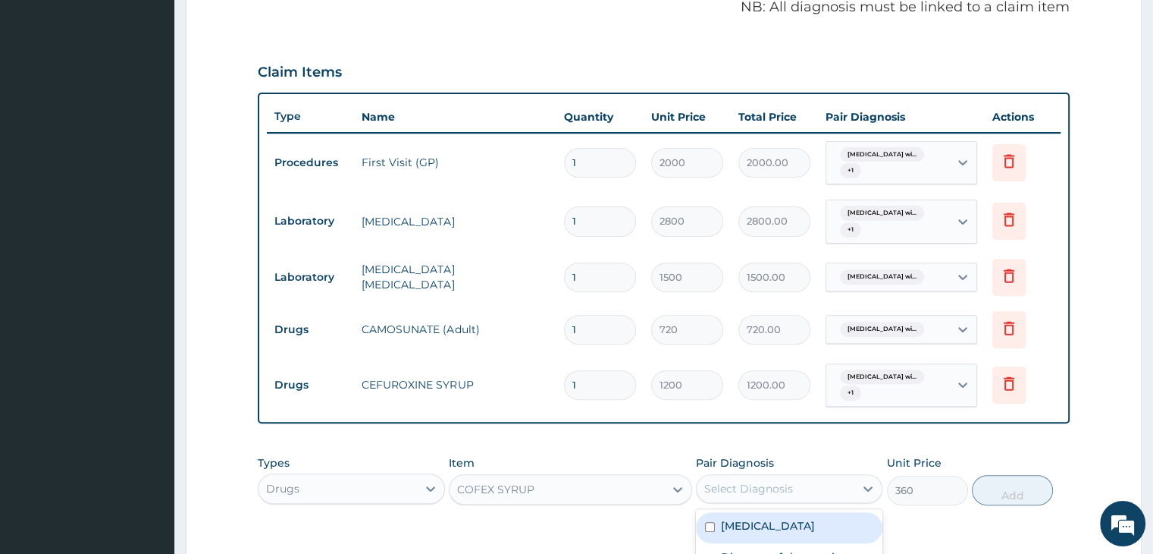
click at [749, 494] on div "Select Diagnosis" at bounding box center [776, 488] width 158 height 24
click at [761, 522] on label "[MEDICAL_DATA]" at bounding box center [768, 525] width 94 height 15
checkbox input "true"
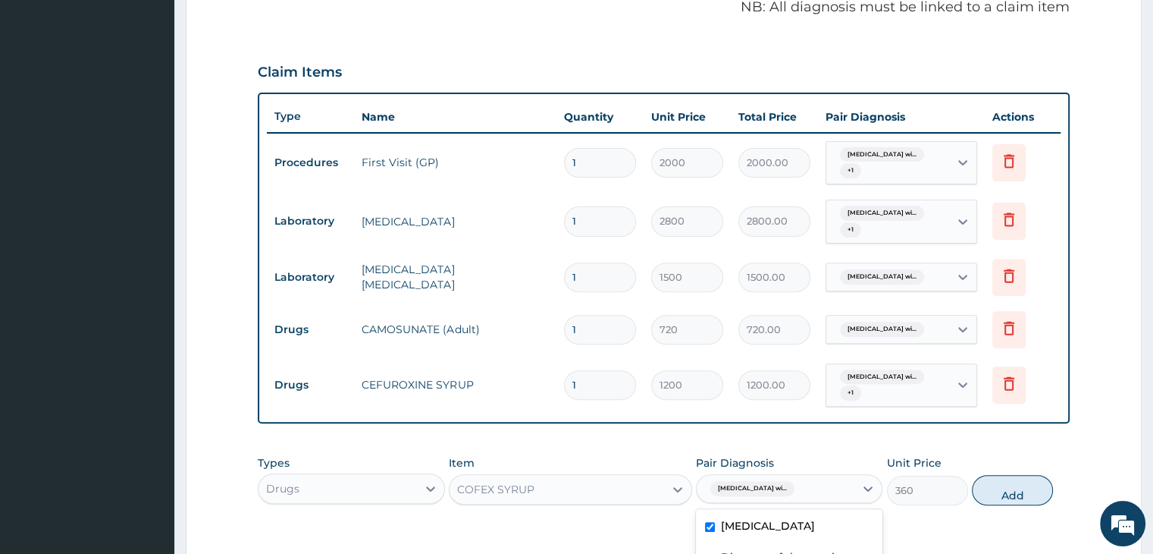
scroll to position [693, 0]
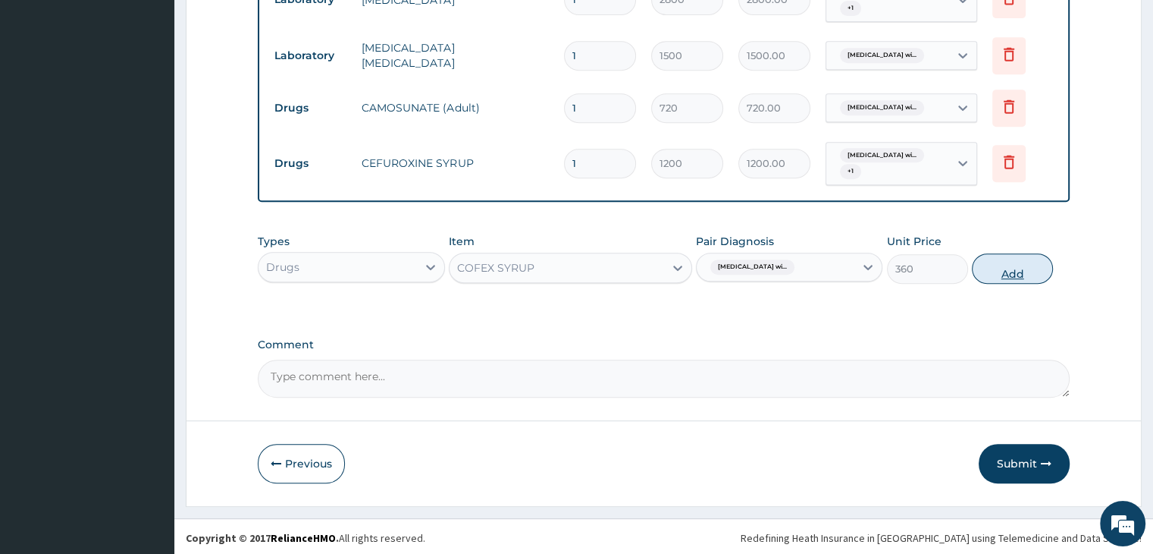
click at [1007, 266] on button "Add" at bounding box center [1012, 268] width 81 height 30
type input "0"
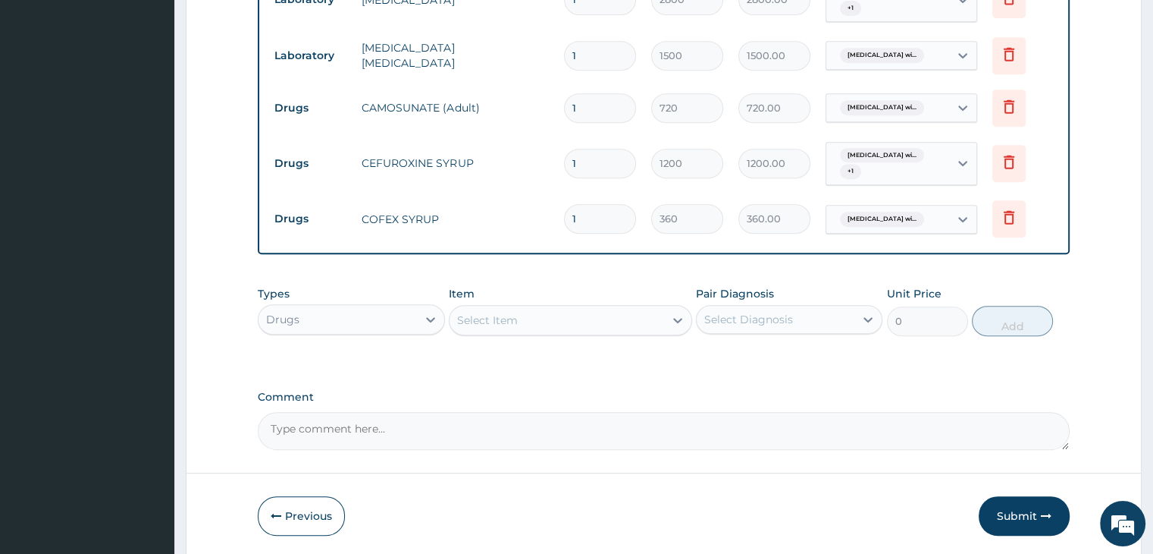
scroll to position [745, 0]
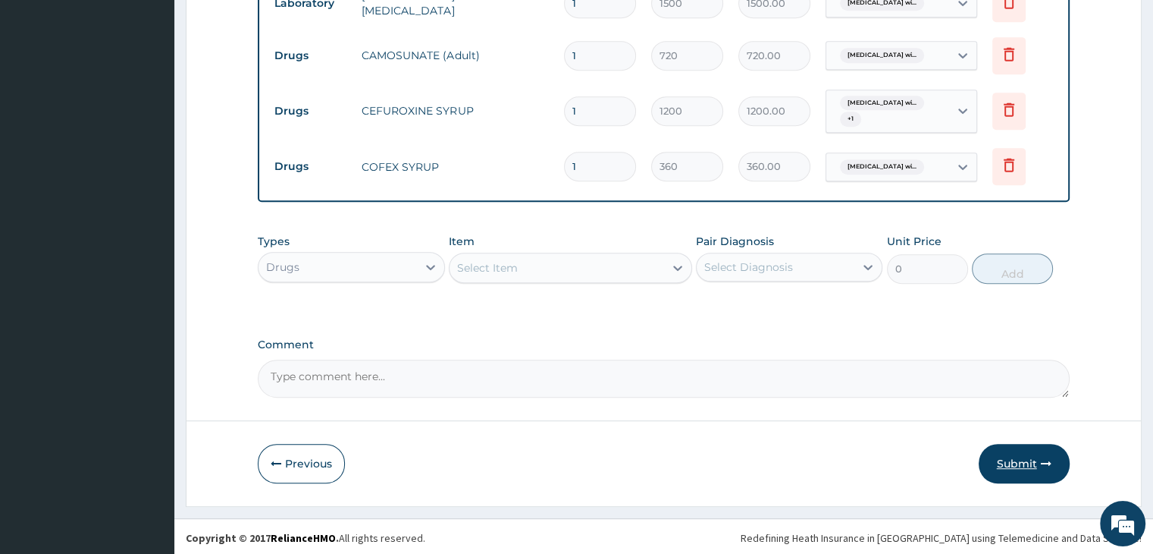
click at [1012, 461] on button "Submit" at bounding box center [1024, 463] width 91 height 39
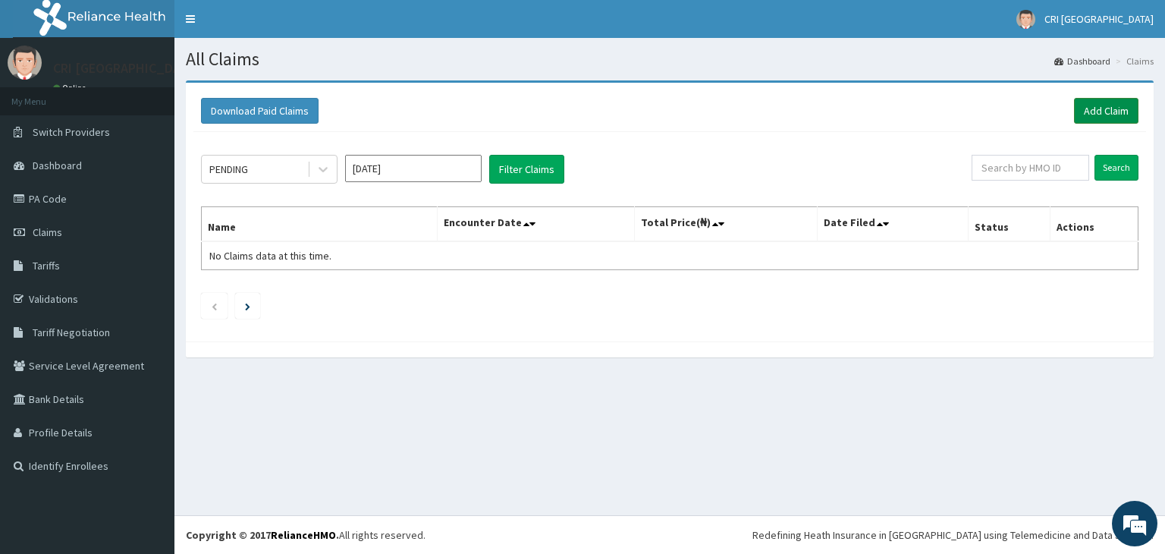
click at [1098, 113] on link "Add Claim" at bounding box center [1106, 111] width 64 height 26
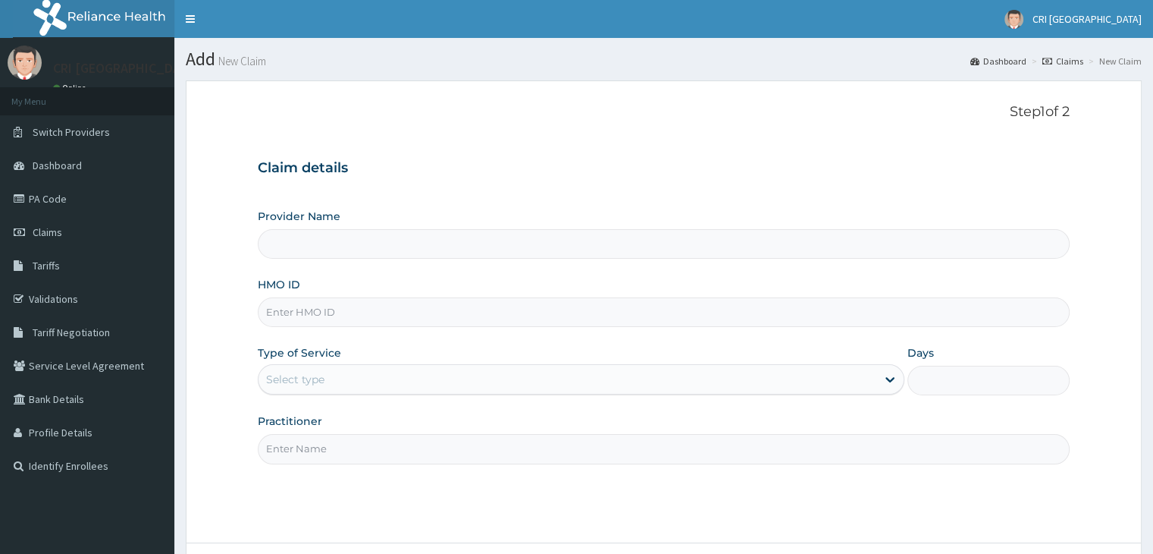
click at [370, 309] on input "HMO ID" at bounding box center [663, 312] width 811 height 30
type input "FW"
type input "Cri Medi Clinic- VGC"
type input "FWR/10057/C"
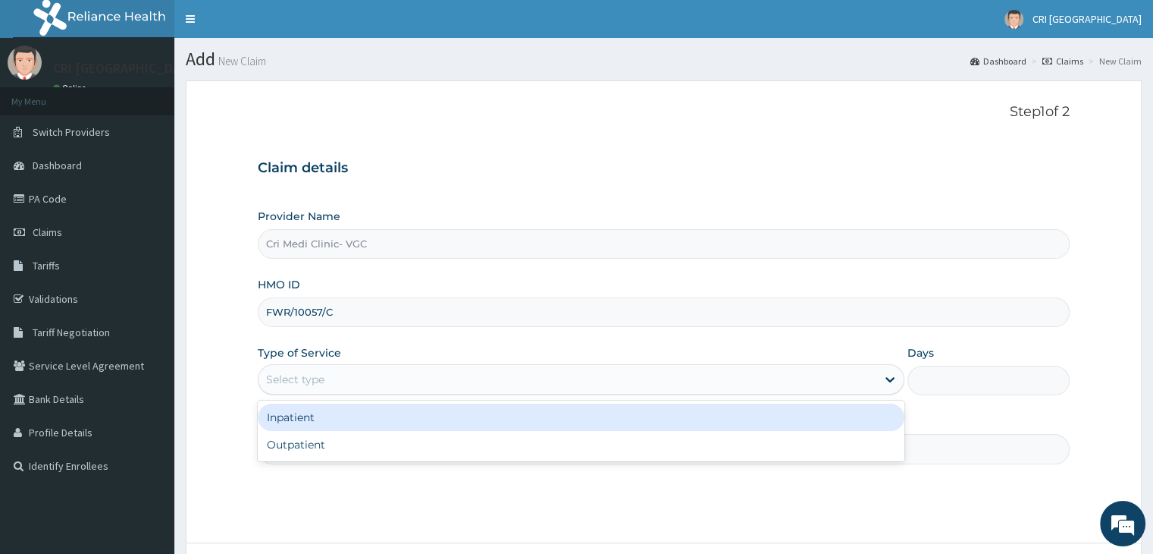
click at [337, 381] on div "Select type" at bounding box center [568, 379] width 618 height 24
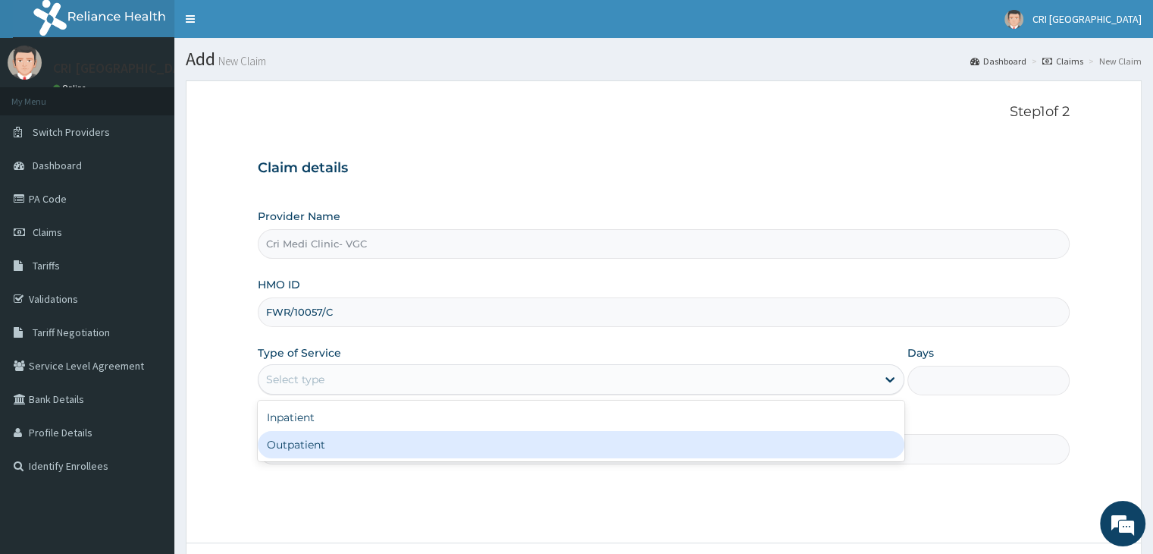
click at [326, 444] on div "Outpatient" at bounding box center [581, 444] width 647 height 27
type input "1"
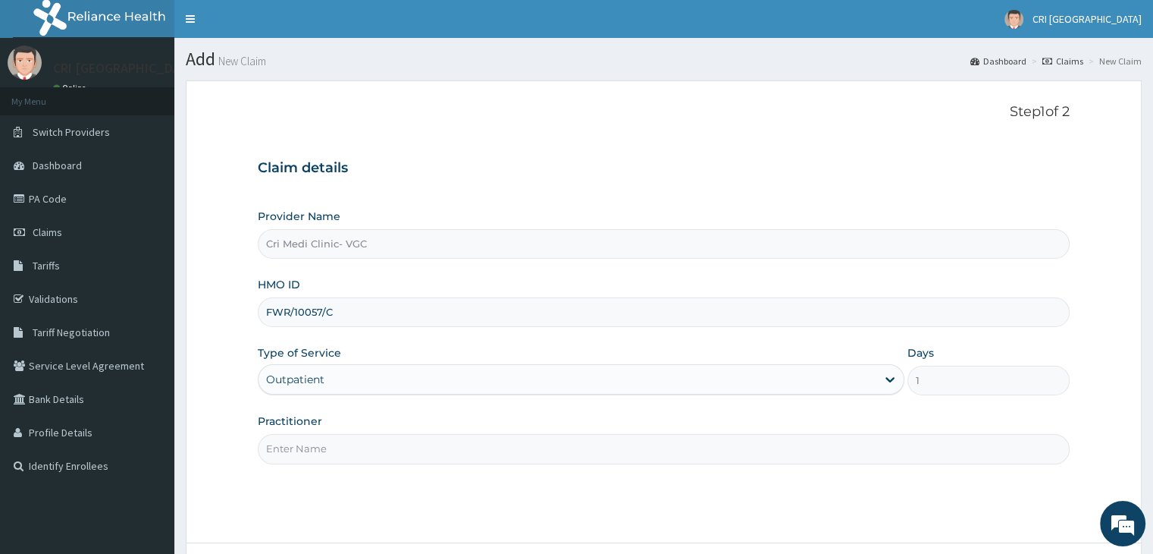
click at [326, 444] on input "Practitioner" at bounding box center [663, 449] width 811 height 30
type input "[PERSON_NAME]"
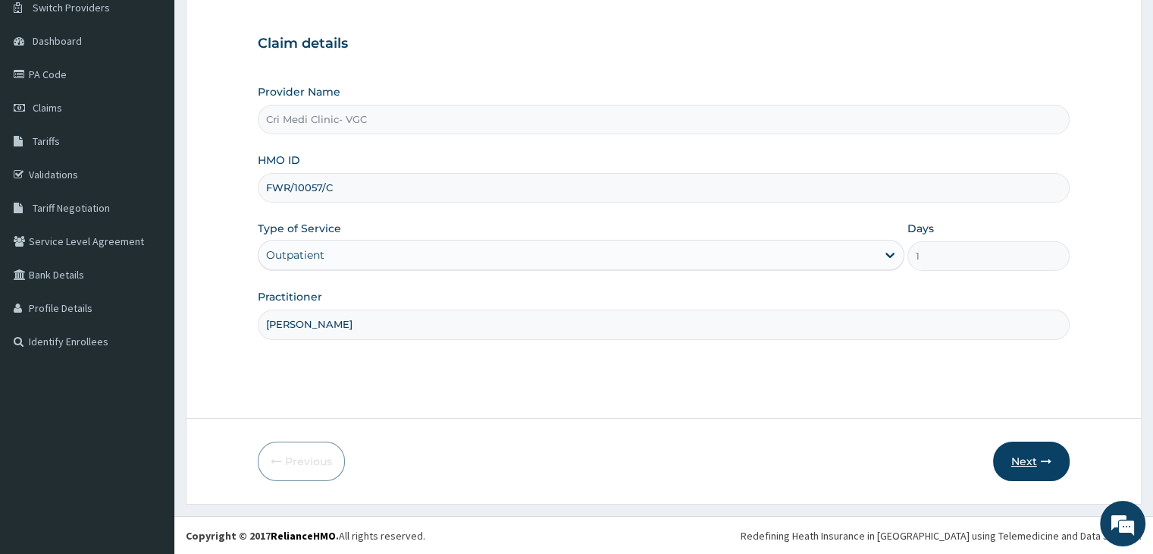
click at [1012, 453] on button "Next" at bounding box center [1031, 460] width 77 height 39
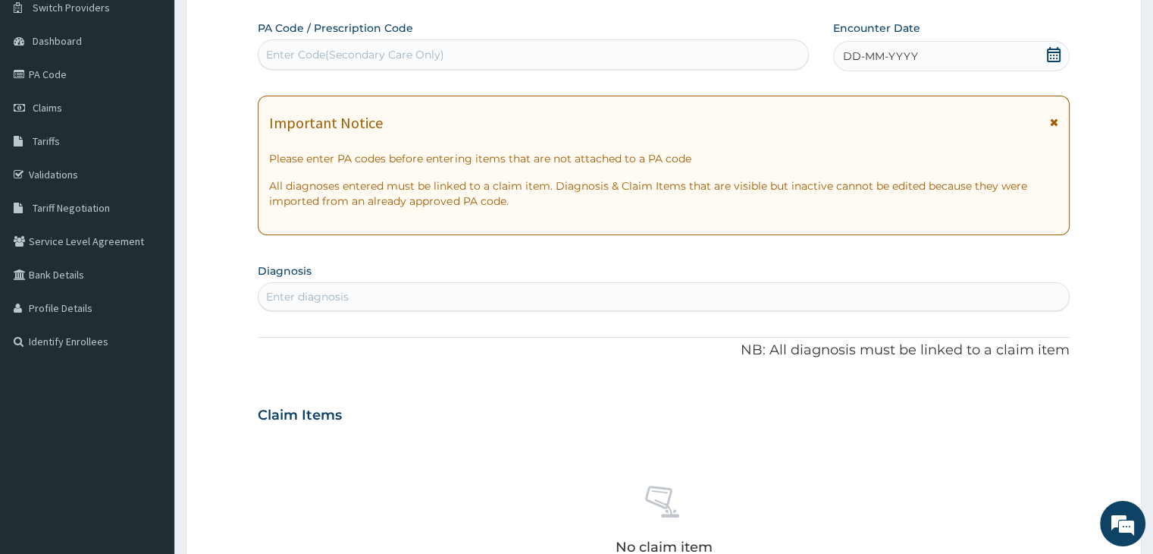
click at [946, 52] on div "DD-MM-YYYY" at bounding box center [951, 56] width 236 height 30
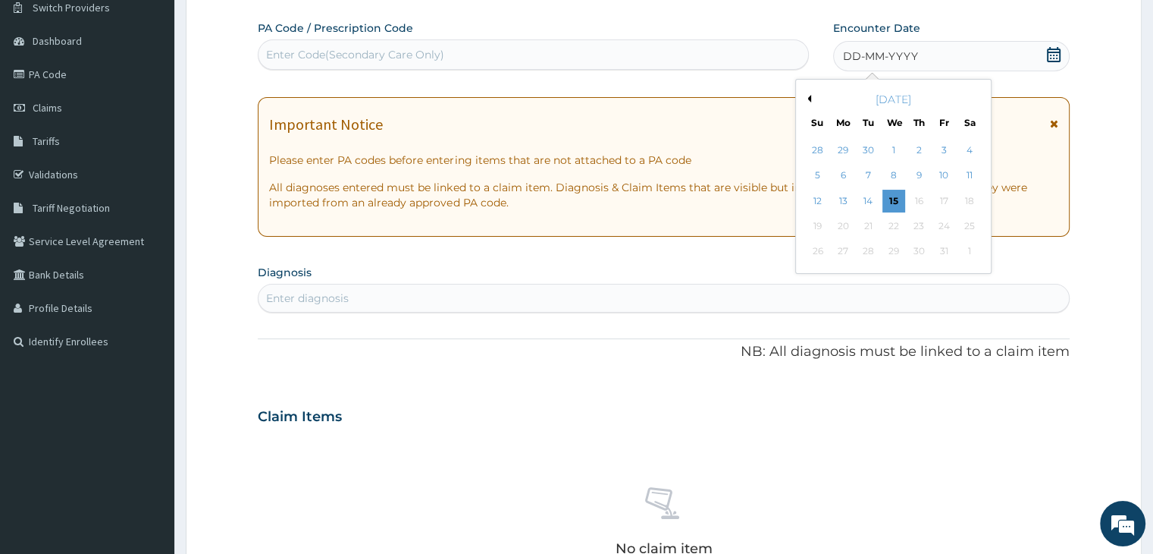
click at [808, 101] on div "Previous Month October 2025 Su Mo Tu We Th Fr Sa 28 29 30 1 2 3 4 5 6 7 8 9 10 …" at bounding box center [893, 176] width 196 height 195
click at [808, 101] on button "Previous Month" at bounding box center [808, 99] width 8 height 8
click at [969, 225] on div "26" at bounding box center [969, 226] width 23 height 23
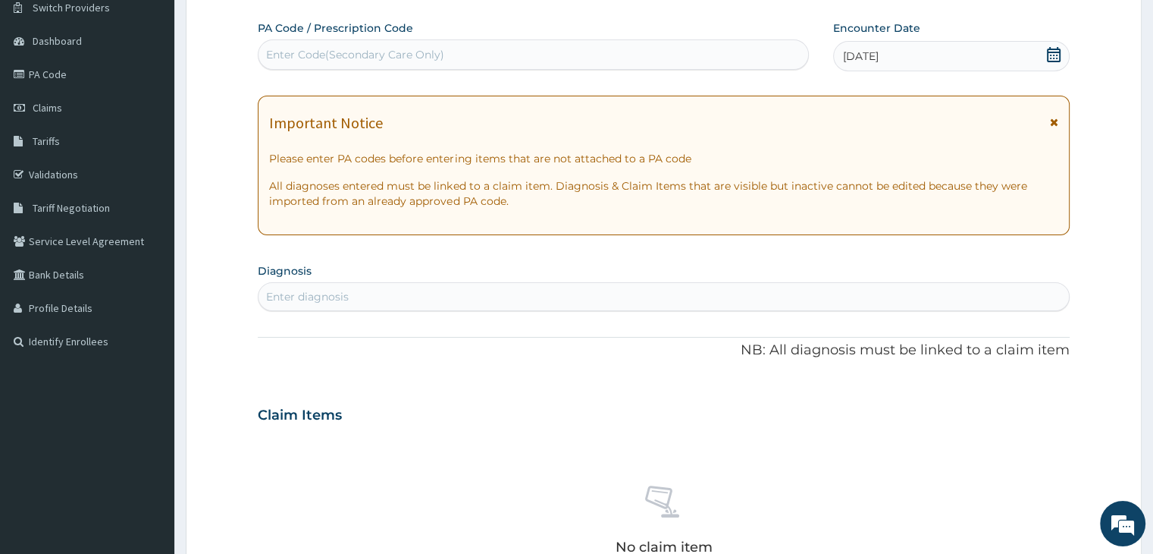
click at [450, 291] on div "Enter diagnosis" at bounding box center [664, 296] width 810 height 24
type input "[MEDICAL_DATA]"
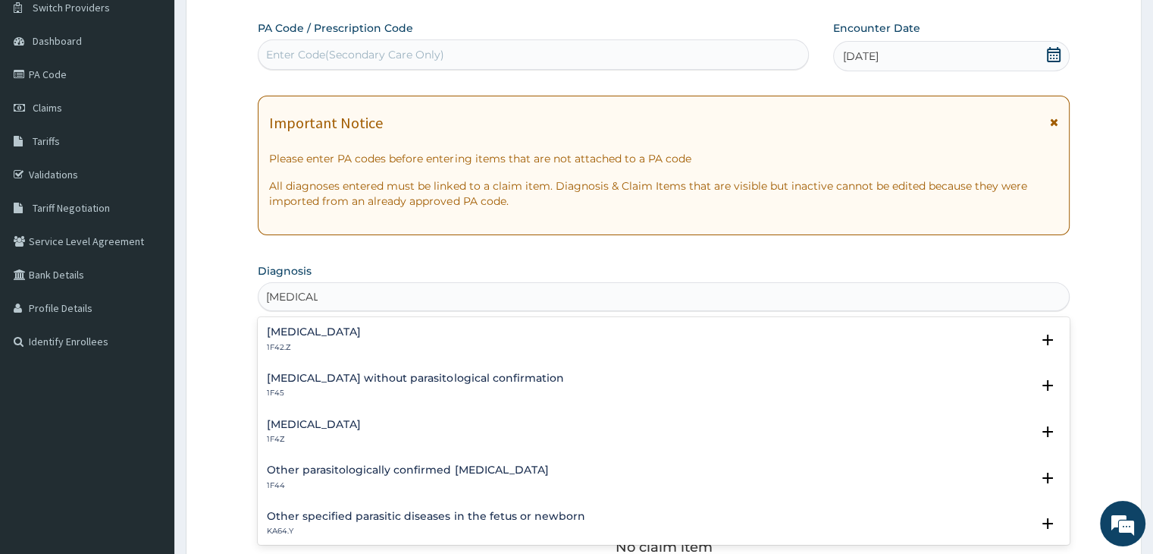
click at [361, 328] on h4 "[MEDICAL_DATA]" at bounding box center [314, 331] width 94 height 11
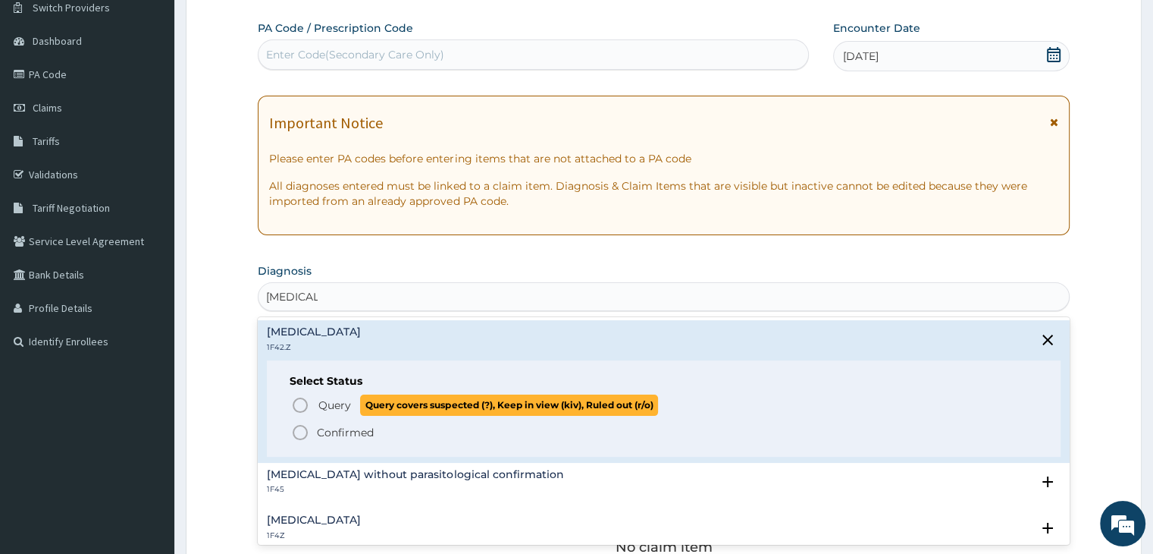
click at [335, 402] on span "Query" at bounding box center [334, 404] width 33 height 15
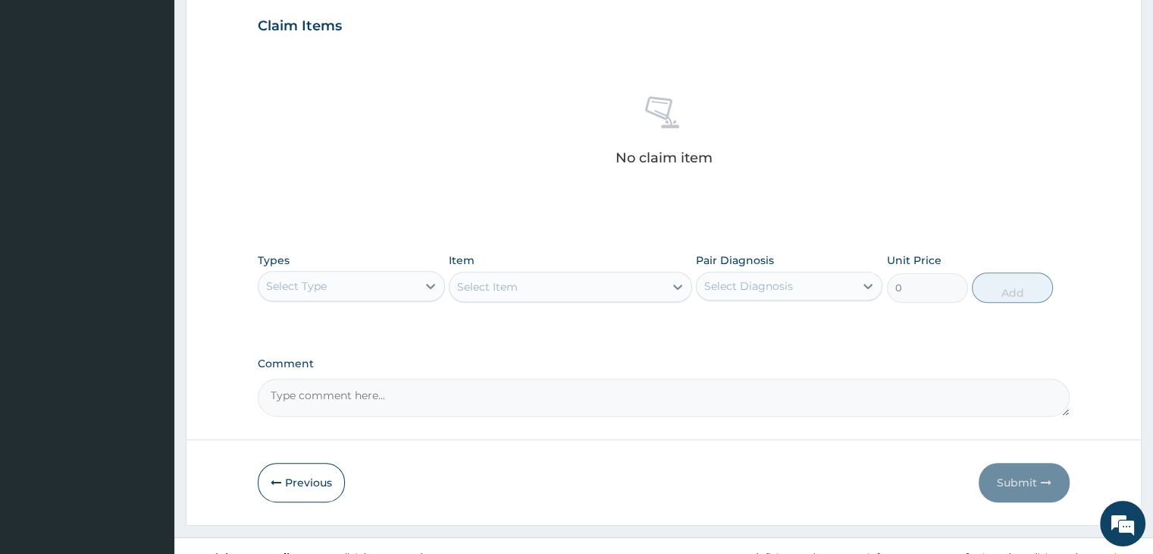
scroll to position [519, 0]
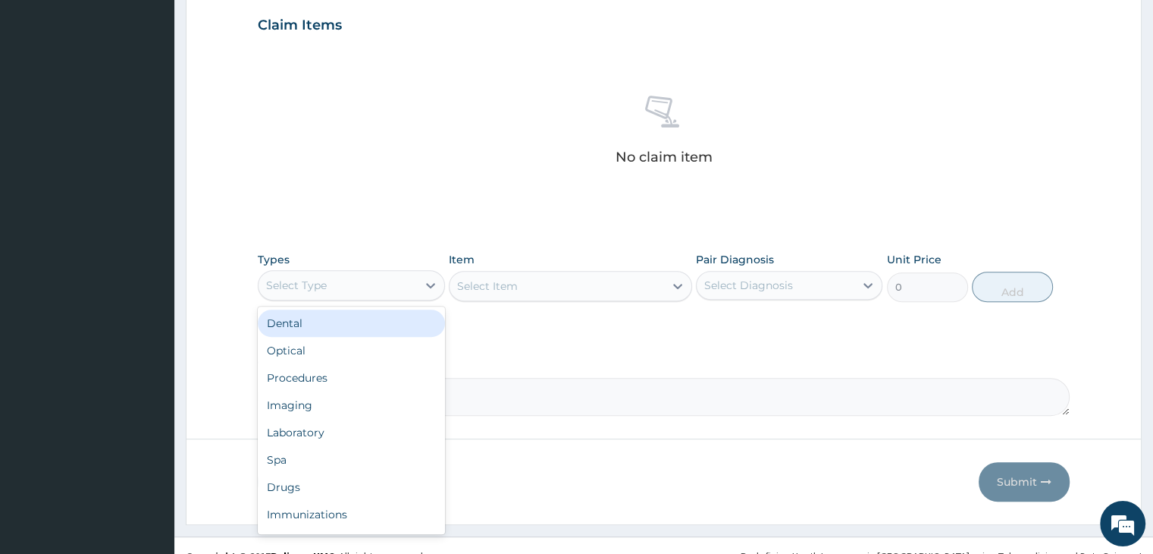
click at [348, 294] on div "Select Type" at bounding box center [338, 285] width 158 height 24
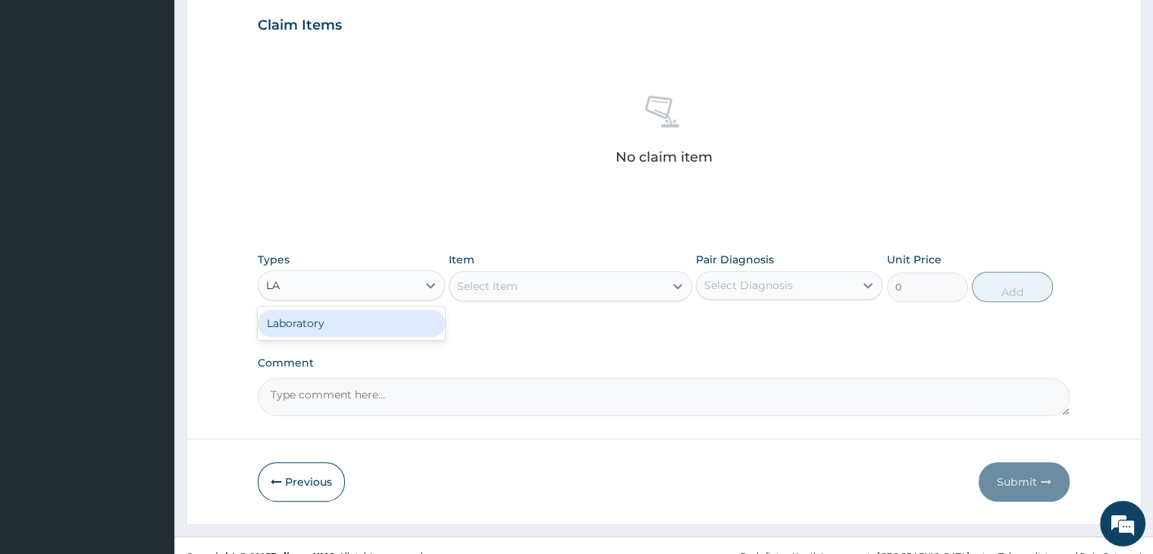
type input "LAB"
click at [473, 288] on div "Select Item" at bounding box center [570, 286] width 243 height 30
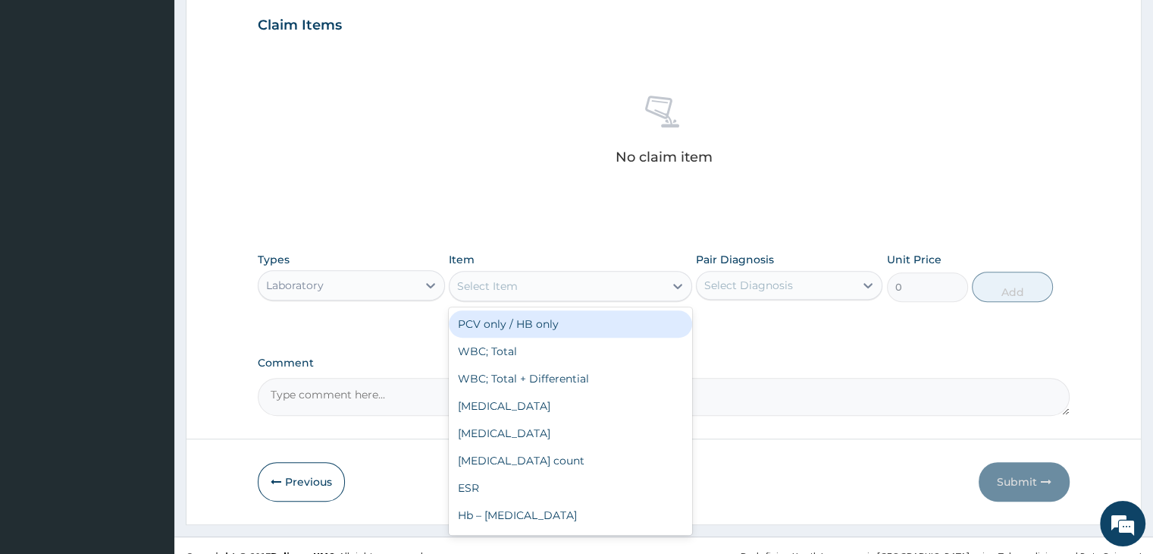
click at [473, 288] on div "Select Item" at bounding box center [487, 285] width 61 height 15
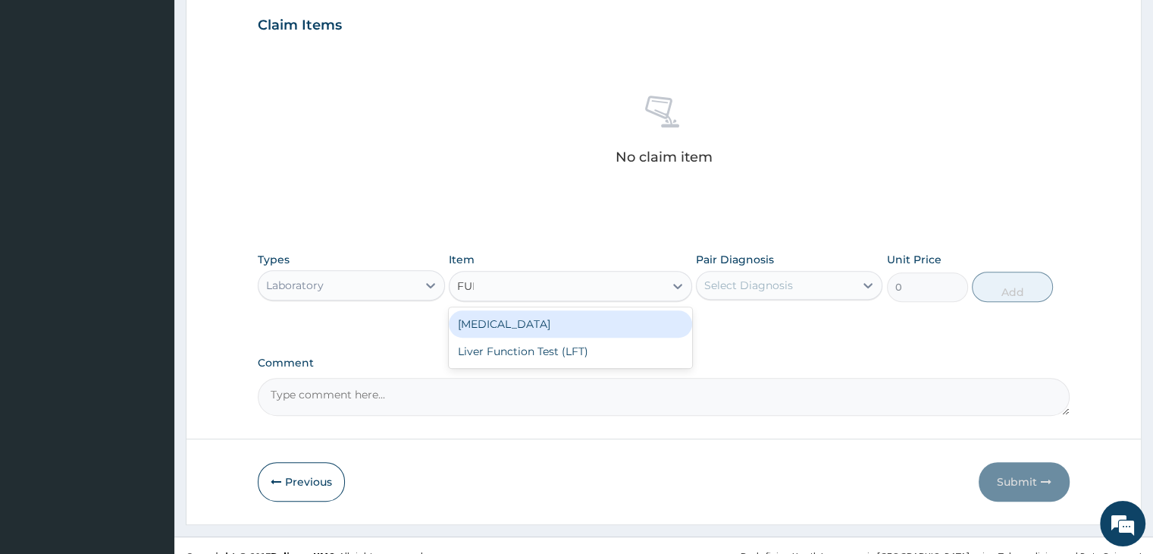
type input "FULL"
type input "2800"
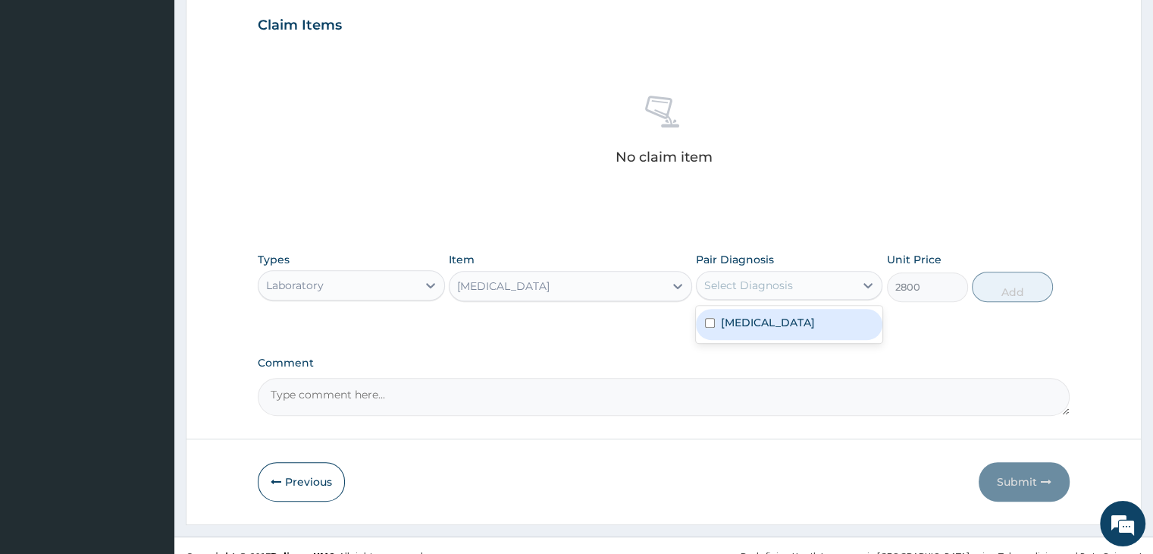
click at [734, 278] on div "Select Diagnosis" at bounding box center [748, 285] width 89 height 15
click at [733, 330] on label "[MEDICAL_DATA]" at bounding box center [768, 322] width 94 height 15
checkbox input "true"
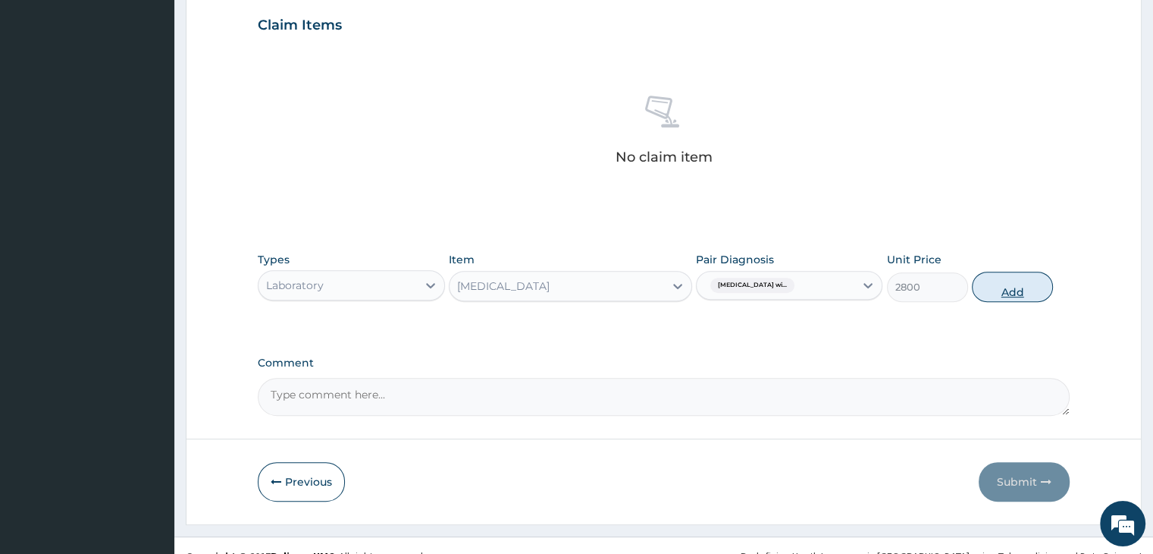
click at [1009, 286] on button "Add" at bounding box center [1012, 286] width 81 height 30
type input "0"
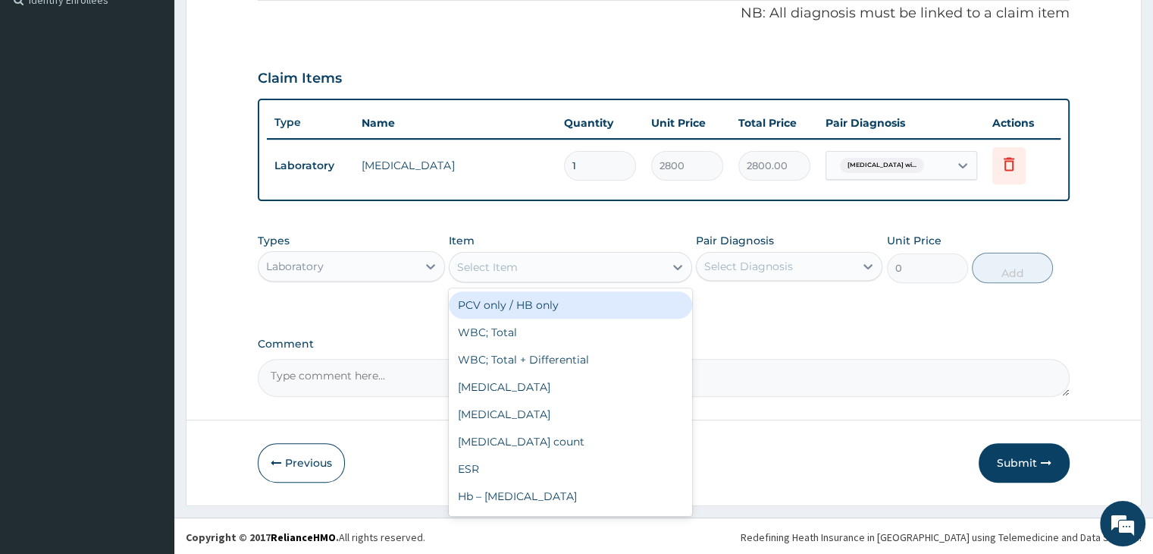
click at [514, 268] on div "Select Item" at bounding box center [487, 266] width 61 height 15
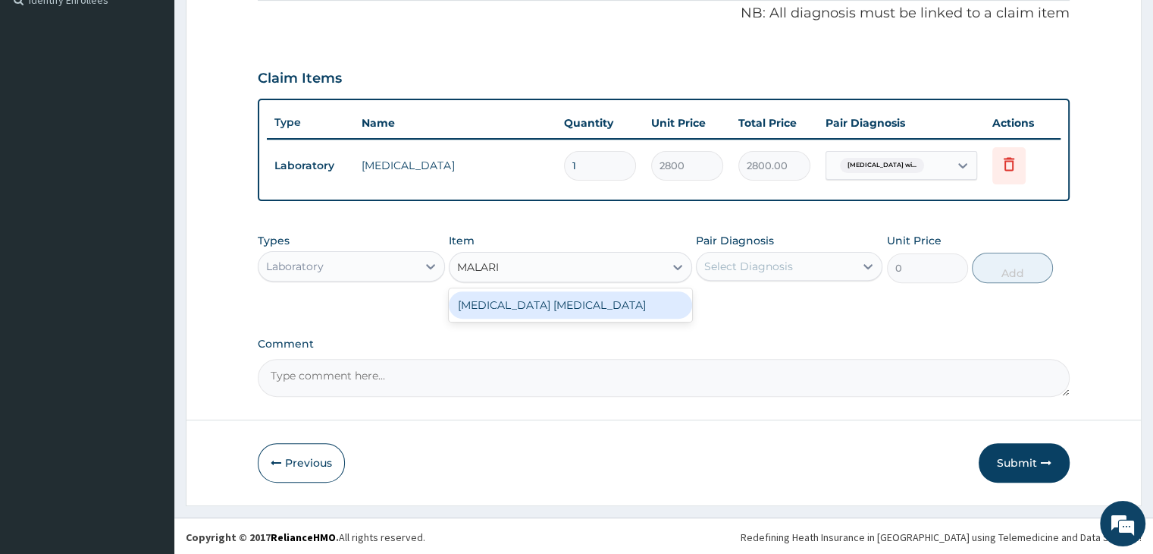
type input "[MEDICAL_DATA]"
type input "1500"
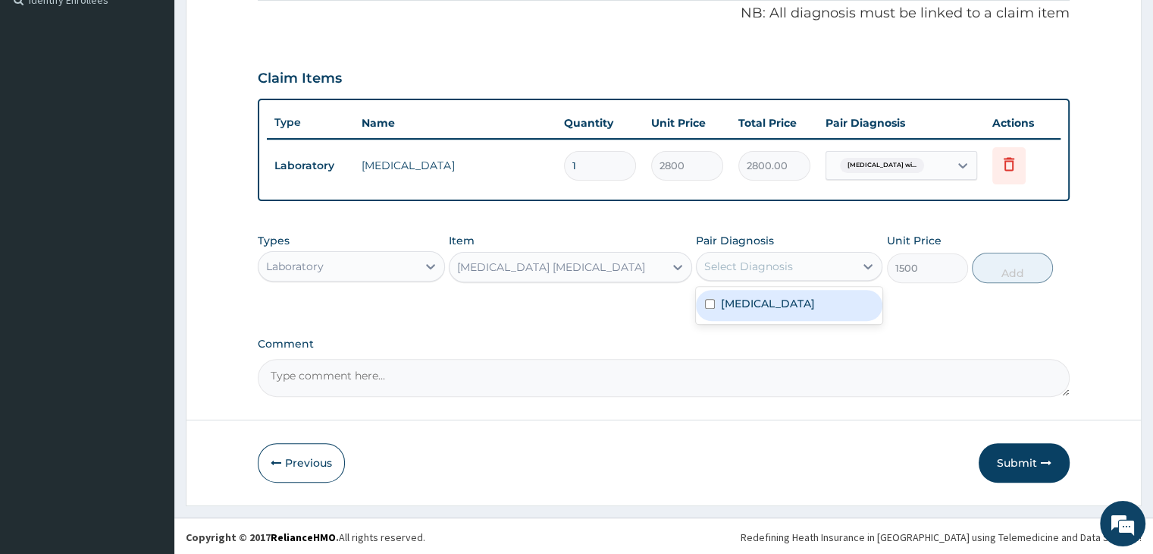
click at [747, 261] on div "Select Diagnosis" at bounding box center [748, 266] width 89 height 15
click at [764, 311] on label "[MEDICAL_DATA]" at bounding box center [768, 303] width 94 height 15
checkbox input "true"
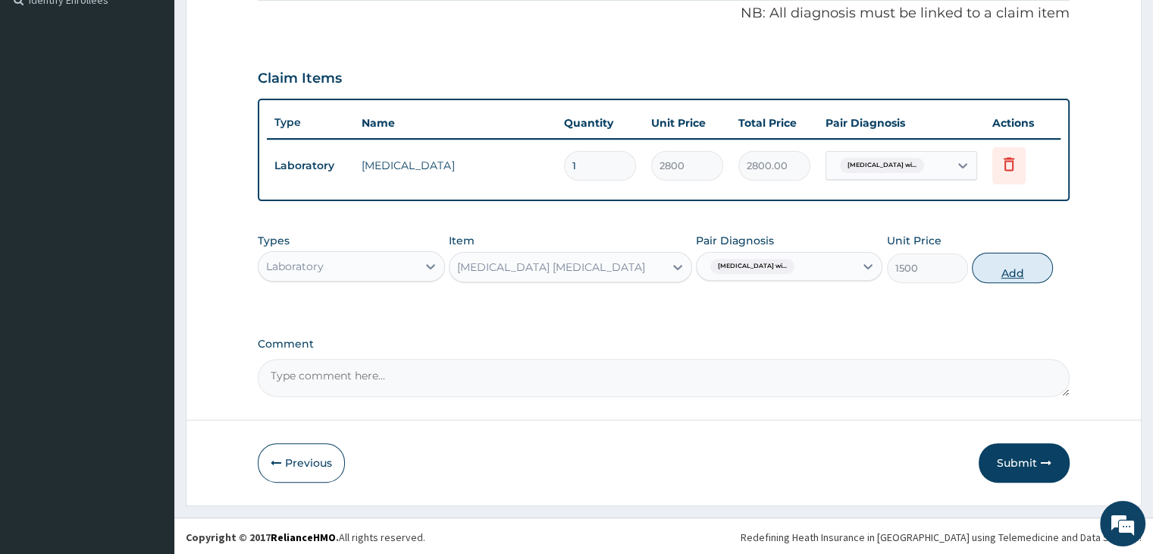
click at [1002, 270] on button "Add" at bounding box center [1012, 268] width 81 height 30
type input "0"
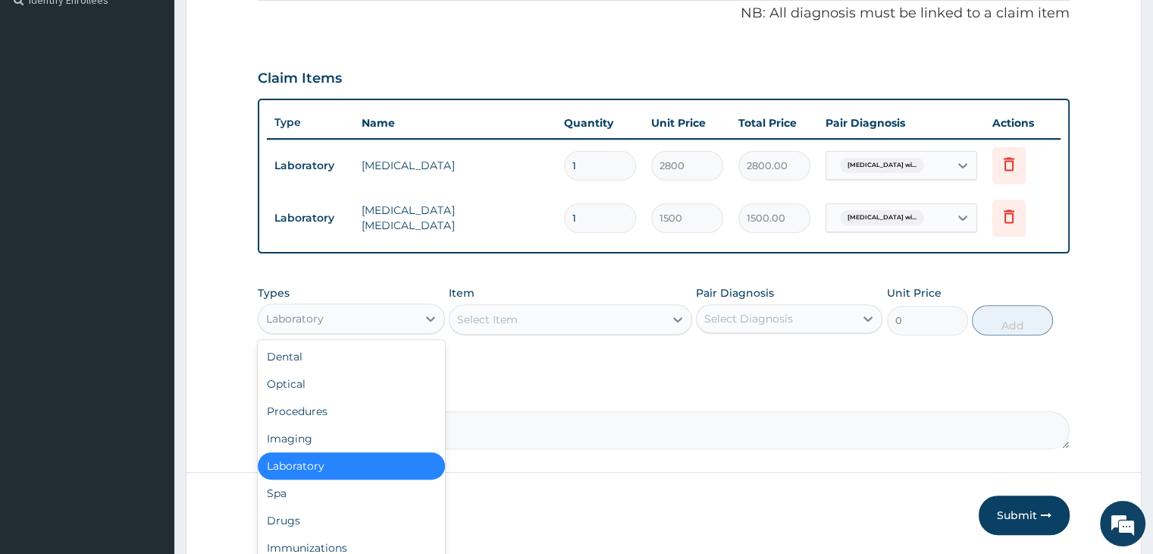
click at [334, 317] on div "Laboratory" at bounding box center [338, 318] width 158 height 24
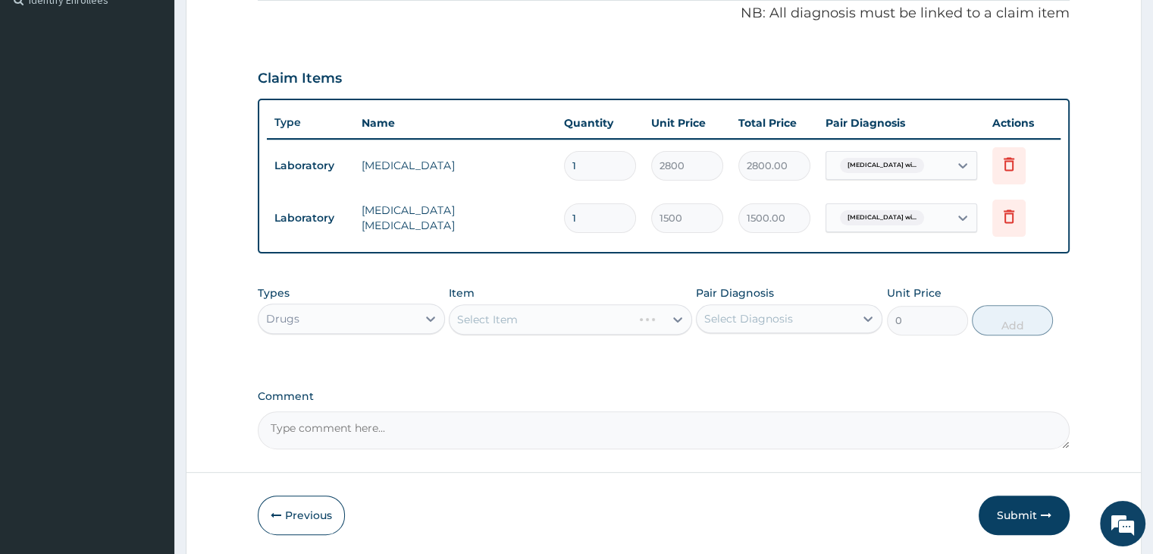
click at [515, 318] on div "Select Item" at bounding box center [570, 319] width 243 height 30
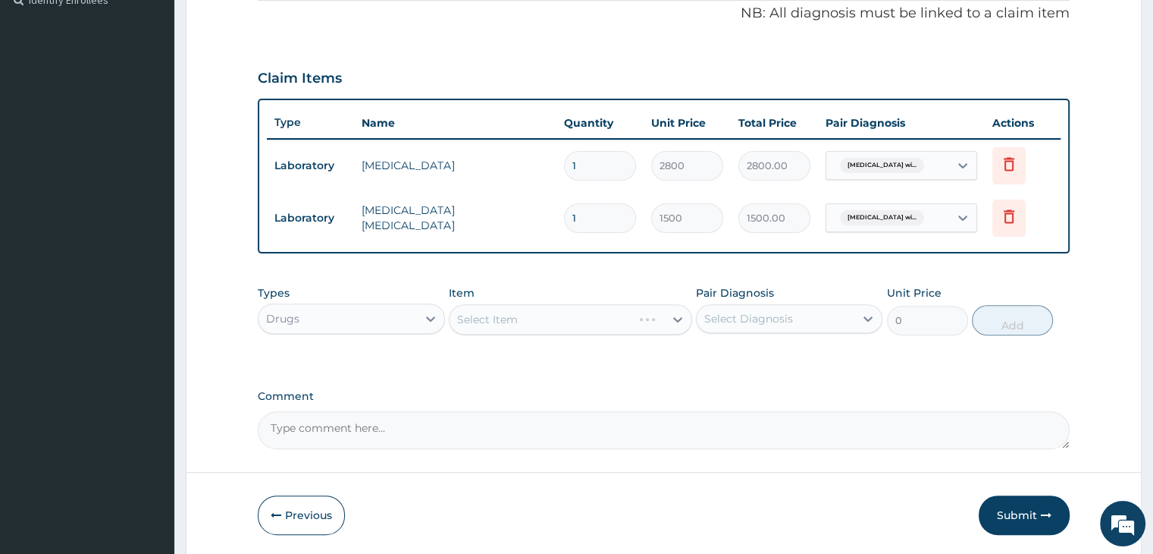
click at [515, 318] on div "Select Item" at bounding box center [570, 319] width 243 height 30
click at [515, 322] on div "Select Item" at bounding box center [570, 319] width 243 height 30
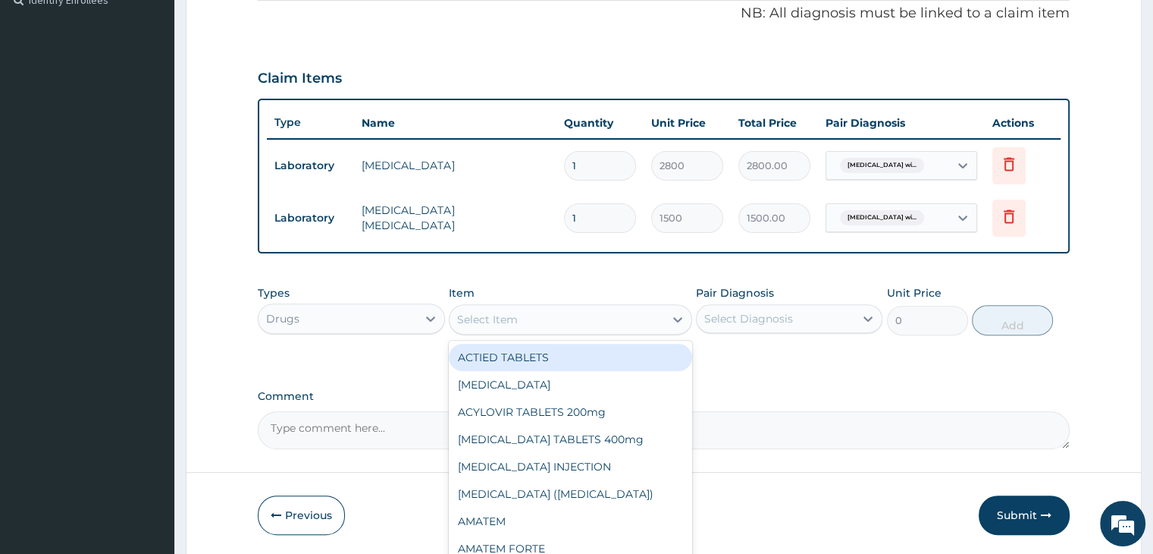
click at [550, 314] on div "Select Item" at bounding box center [557, 319] width 215 height 24
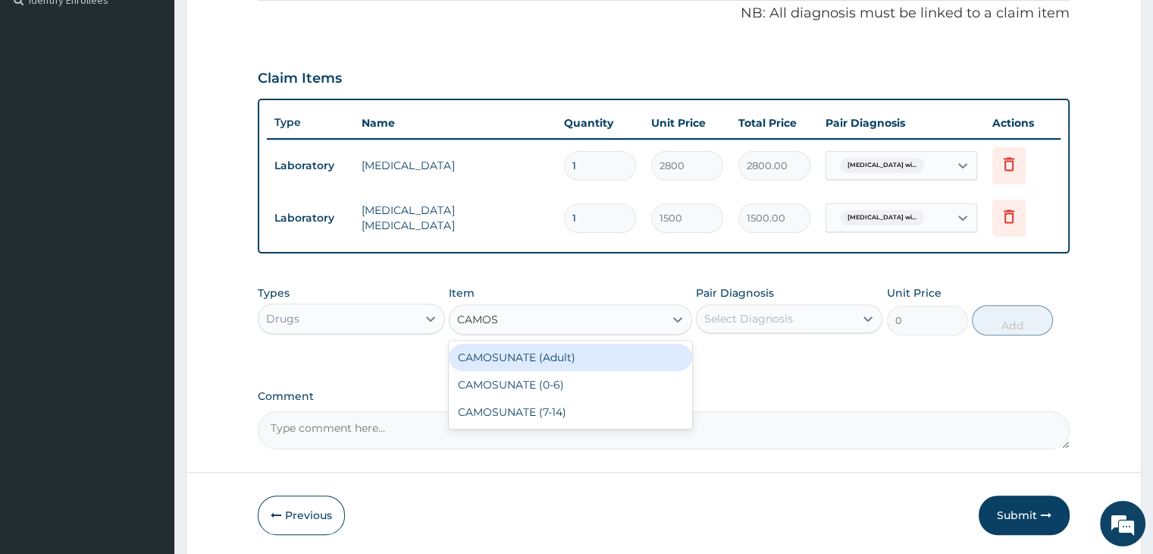
type input "CAMOSU"
type input "720"
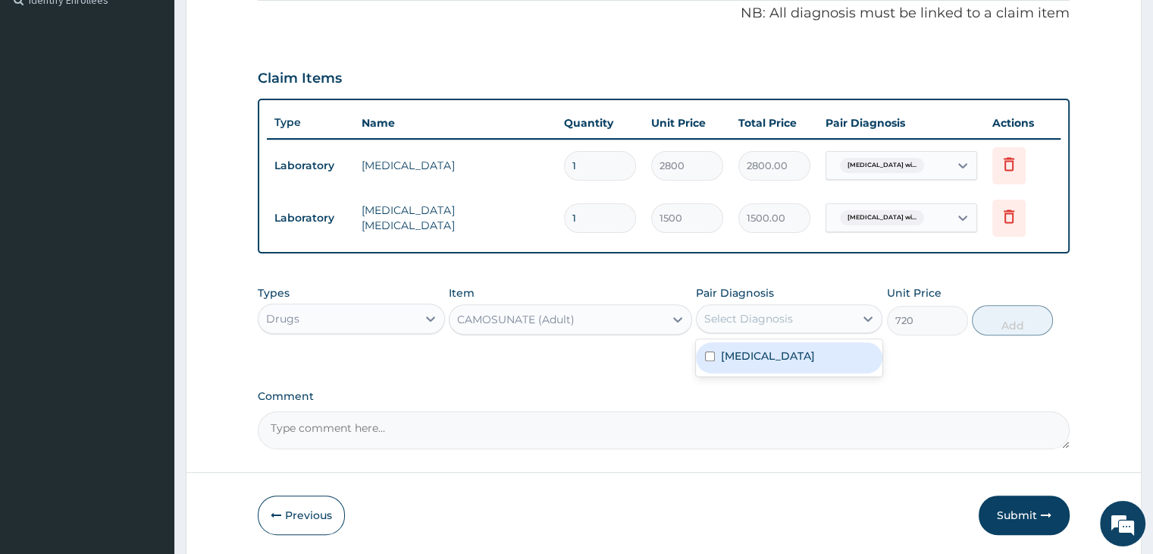
click at [734, 317] on div "Select Diagnosis" at bounding box center [748, 318] width 89 height 15
click at [762, 363] on label "[MEDICAL_DATA]" at bounding box center [768, 355] width 94 height 15
checkbox input "true"
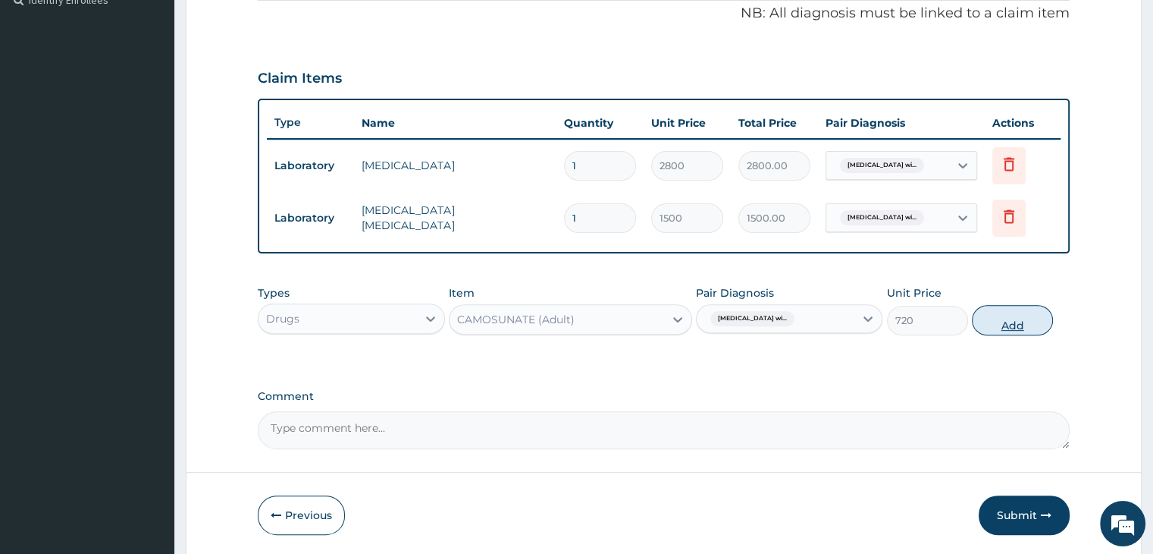
click at [1009, 324] on button "Add" at bounding box center [1012, 320] width 81 height 30
type input "0"
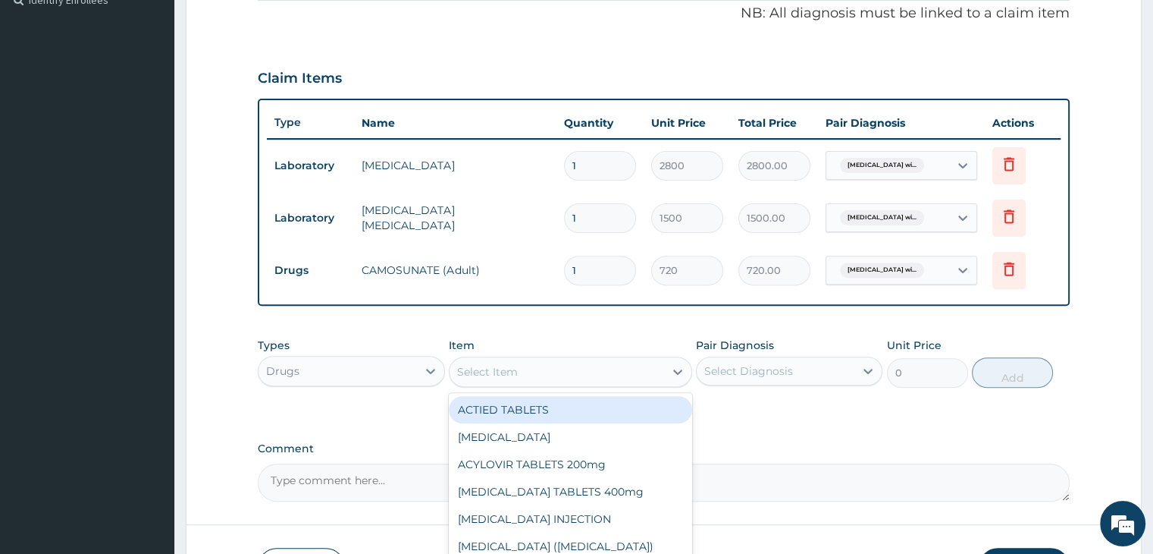
click at [504, 372] on div "Select Item" at bounding box center [487, 371] width 61 height 15
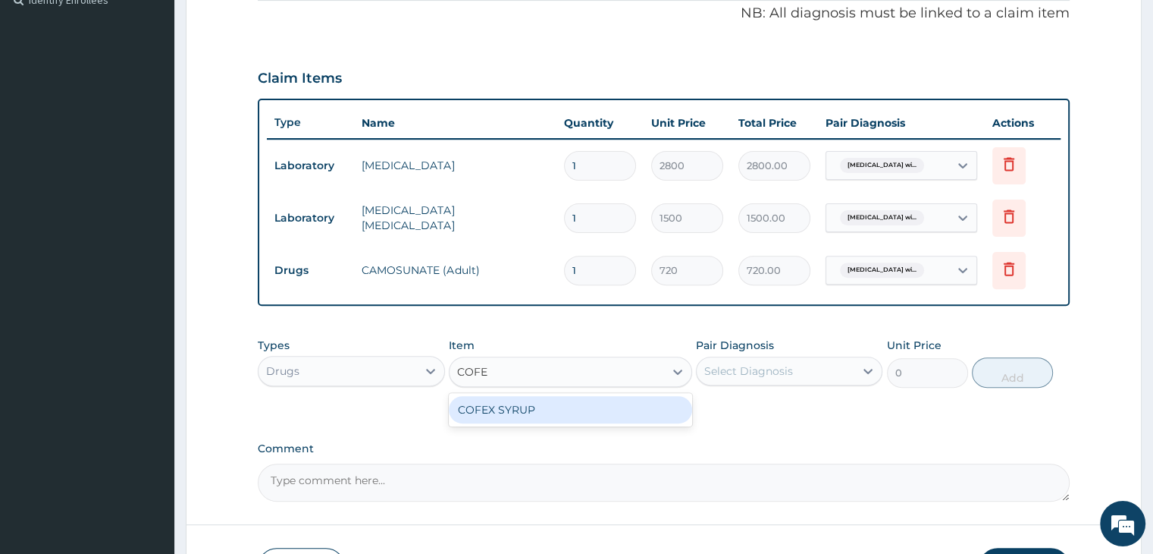
type input "COFEX"
type input "360"
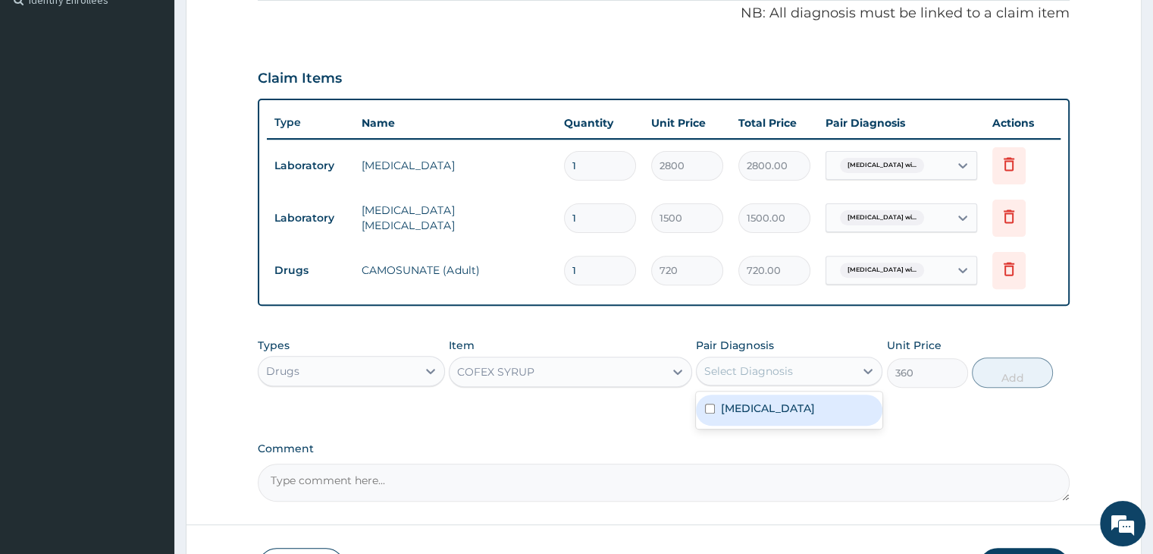
click at [729, 364] on div "Select Diagnosis" at bounding box center [748, 370] width 89 height 15
click at [755, 416] on label "[MEDICAL_DATA]" at bounding box center [768, 407] width 94 height 15
checkbox input "true"
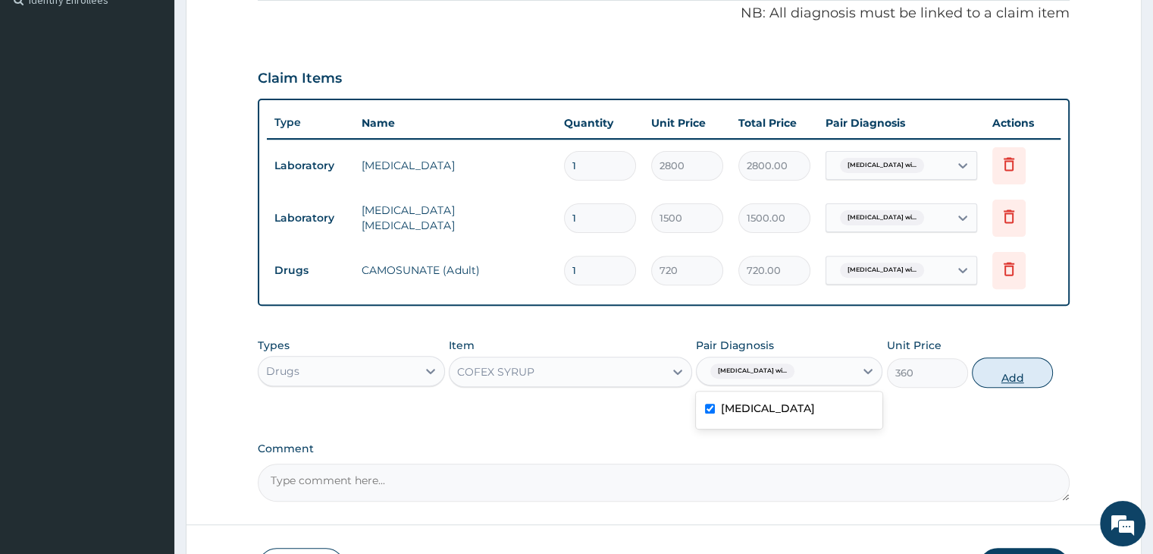
click at [1004, 368] on button "Add" at bounding box center [1012, 372] width 81 height 30
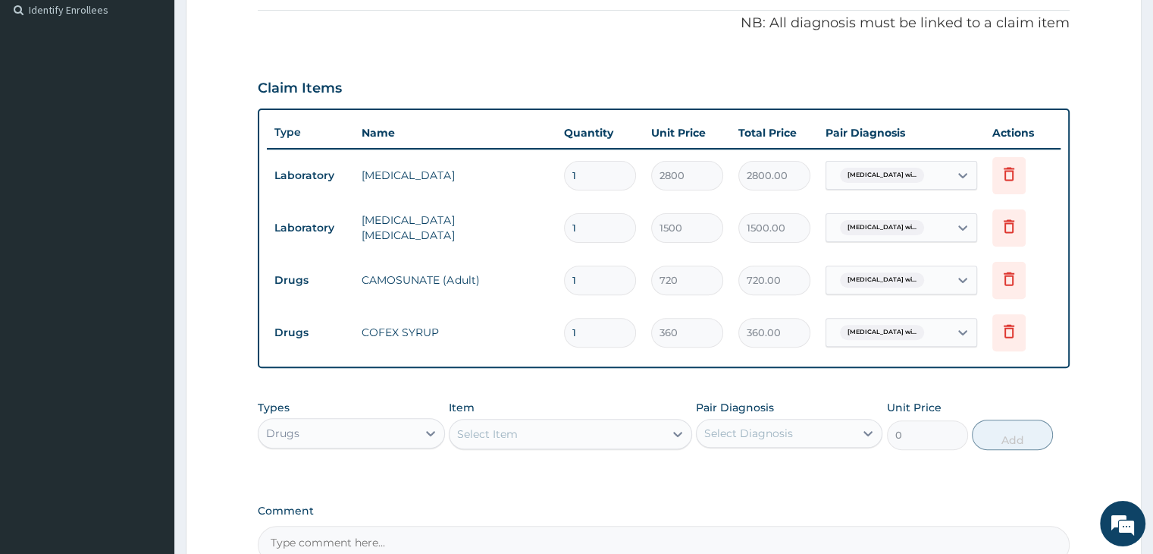
scroll to position [622, 0]
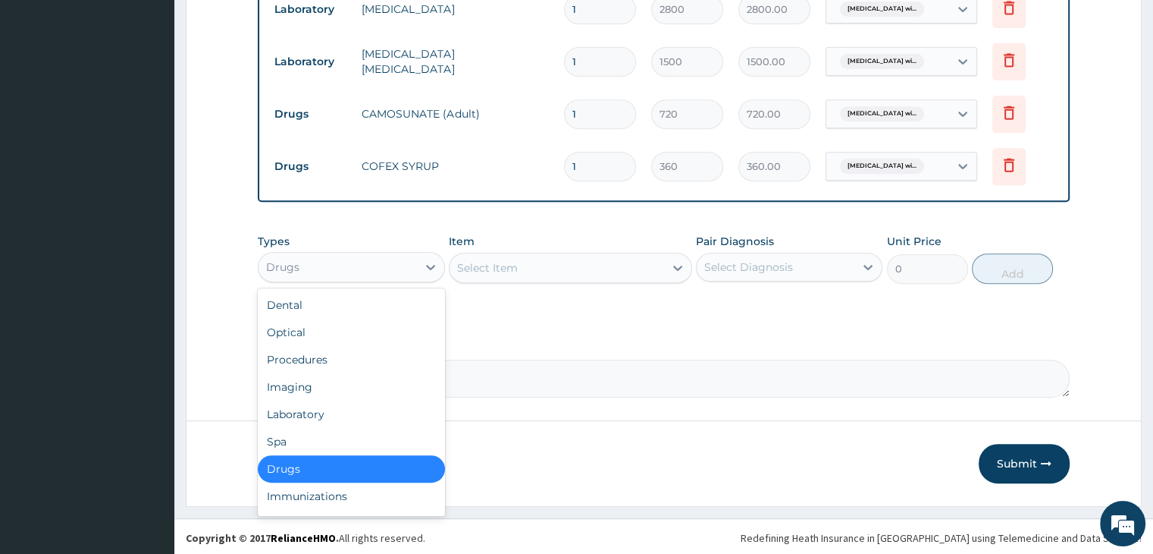
click at [356, 262] on div "Drugs" at bounding box center [338, 267] width 158 height 24
click at [332, 359] on div "Procedures" at bounding box center [351, 359] width 187 height 27
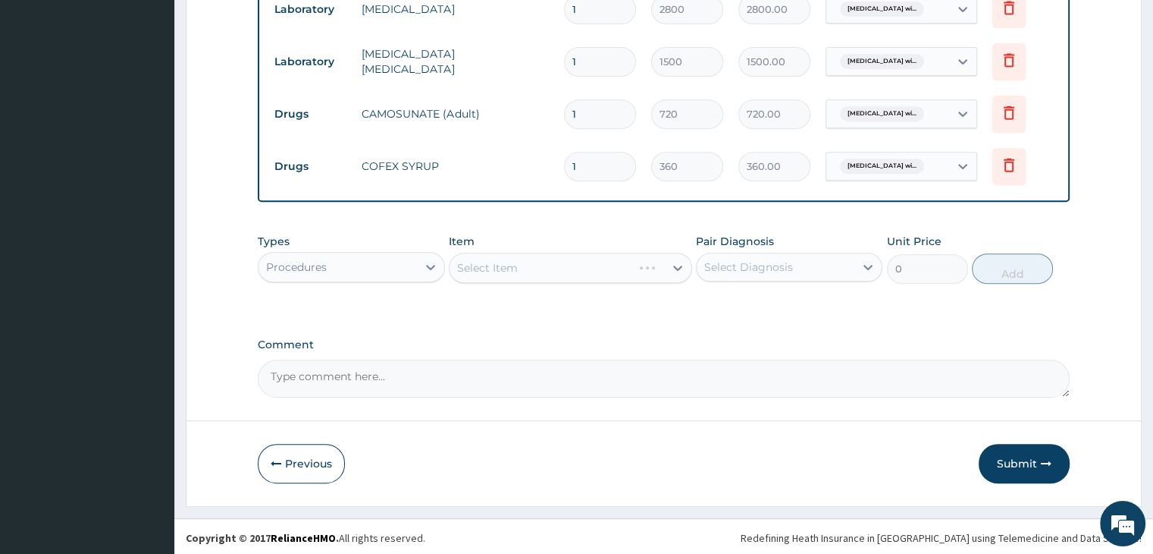
click at [568, 265] on div "Select Item" at bounding box center [570, 268] width 243 height 30
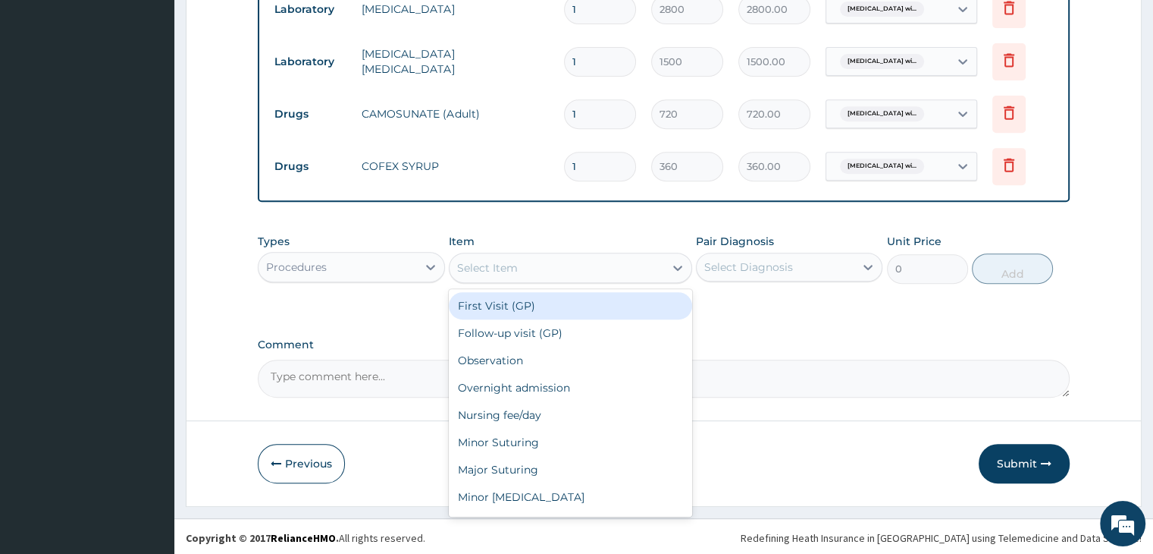
click at [568, 265] on div "Select Item" at bounding box center [557, 268] width 215 height 24
type input "2000"
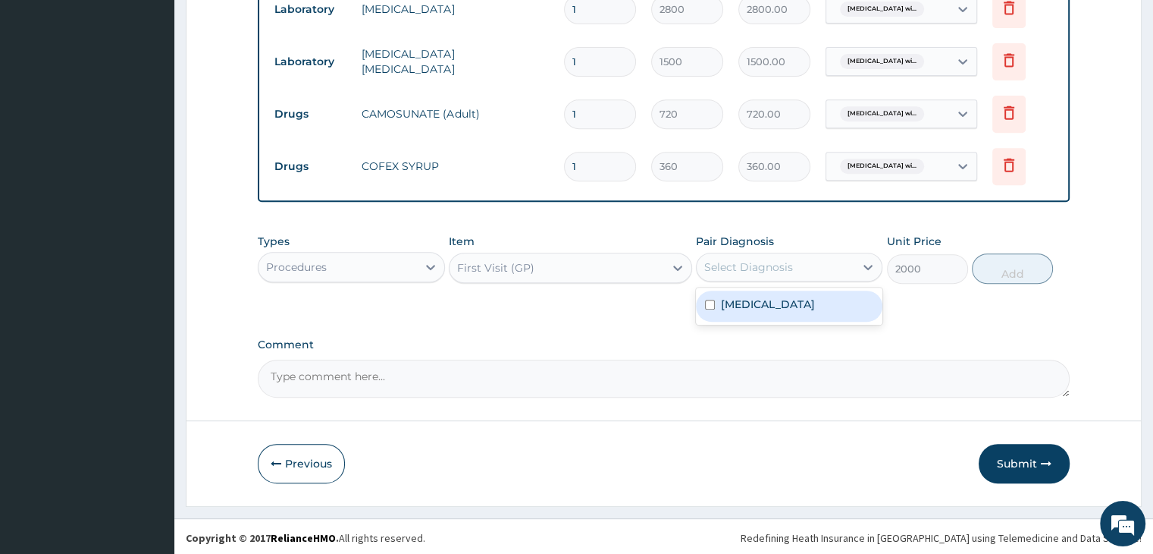
click at [740, 259] on div "Select Diagnosis" at bounding box center [748, 266] width 89 height 15
click at [758, 306] on label "[MEDICAL_DATA]" at bounding box center [768, 303] width 94 height 15
checkbox input "true"
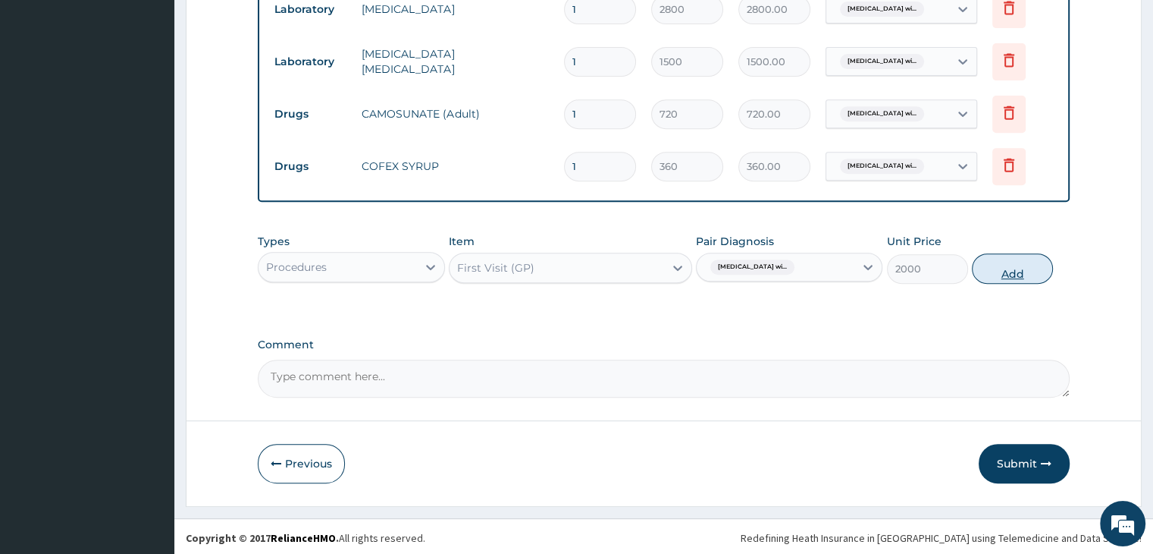
click at [1017, 266] on button "Add" at bounding box center [1012, 268] width 81 height 30
type input "0"
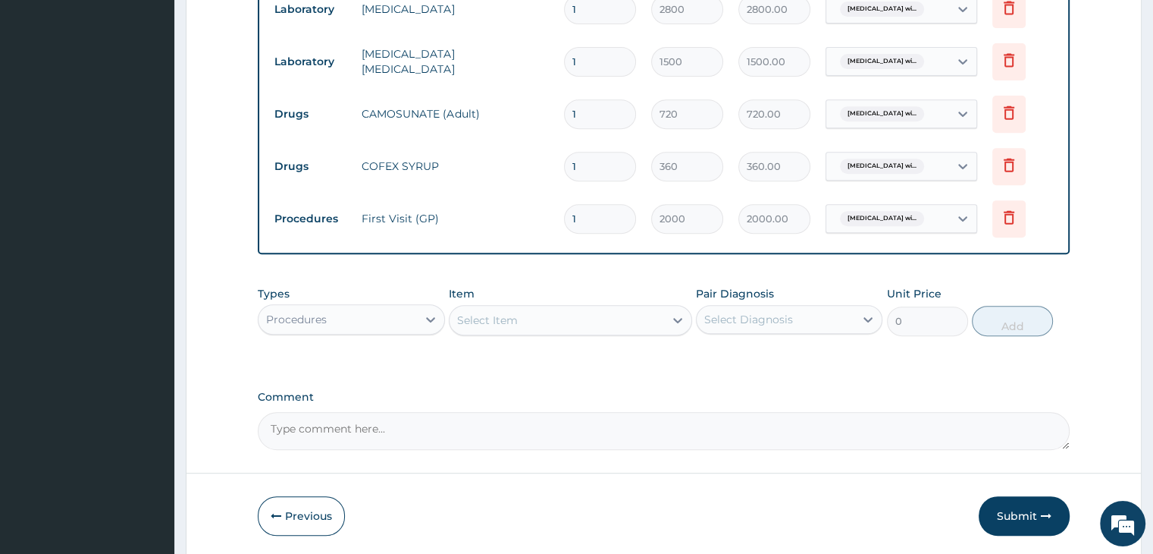
click at [394, 418] on textarea "Comment" at bounding box center [663, 431] width 811 height 38
type textarea "M"
click at [988, 510] on button "Submit" at bounding box center [1024, 515] width 91 height 39
click at [1005, 513] on button "Submit" at bounding box center [1024, 515] width 91 height 39
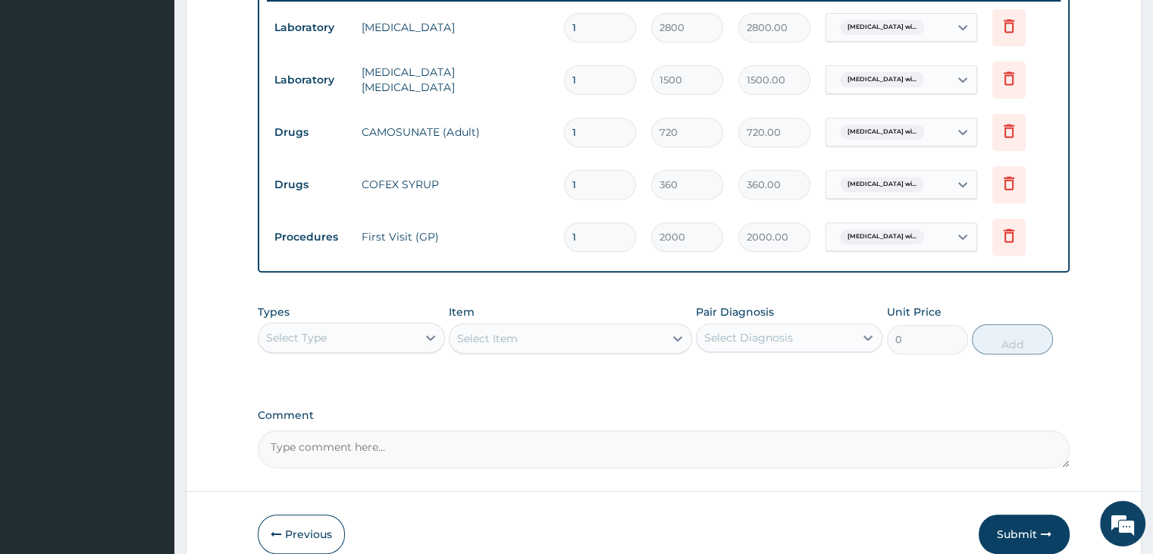
scroll to position [0, 0]
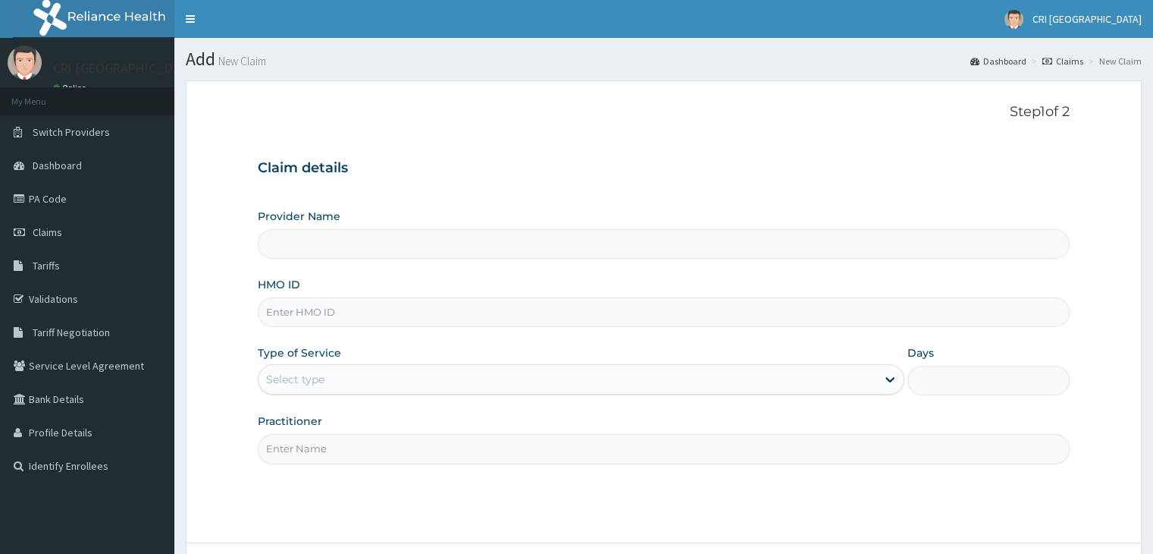
click at [431, 292] on div "HMO ID" at bounding box center [663, 302] width 811 height 50
click at [423, 309] on input "HMO ID" at bounding box center [663, 312] width 811 height 30
click at [385, 312] on input "HMO ID" at bounding box center [663, 312] width 811 height 30
type input "Cri Medi Clinic- VGC"
click at [271, 310] on input "FWR/10058/C" at bounding box center [663, 312] width 811 height 30
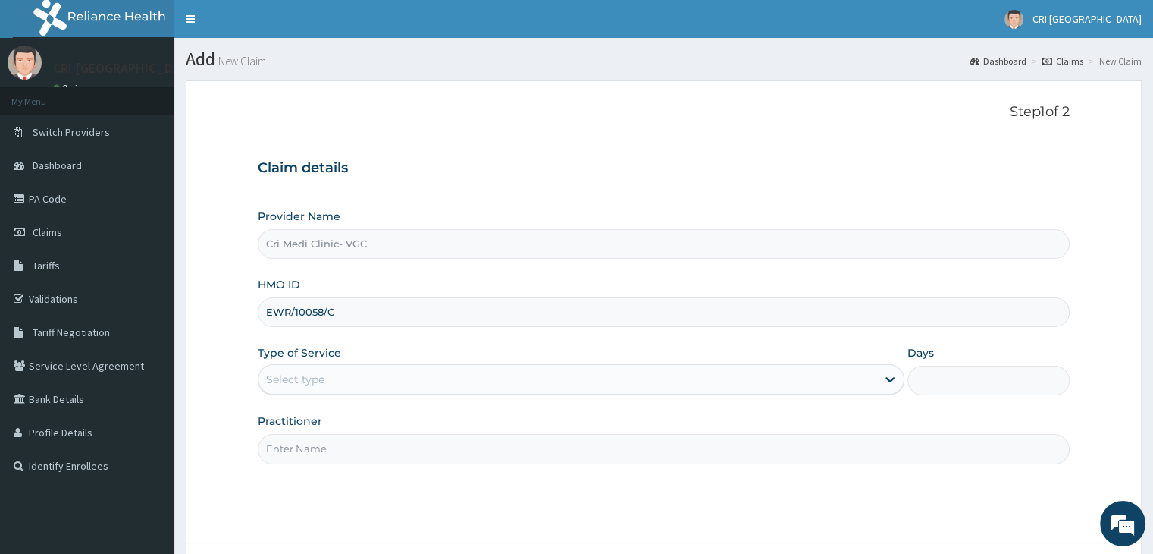
type input "EWR/10058/C"
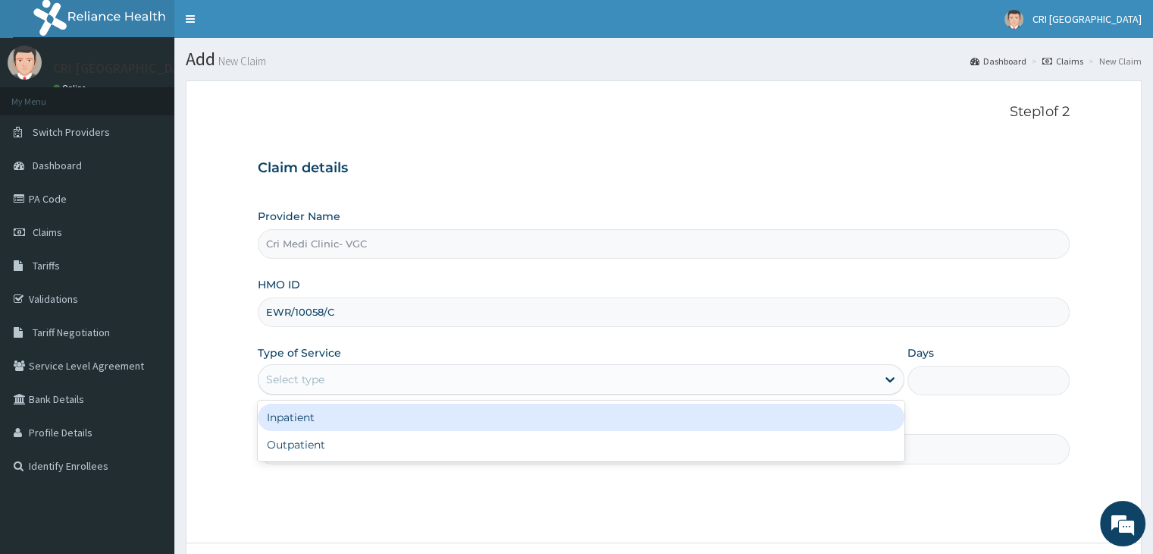
click at [319, 390] on div "Select type" at bounding box center [568, 379] width 618 height 24
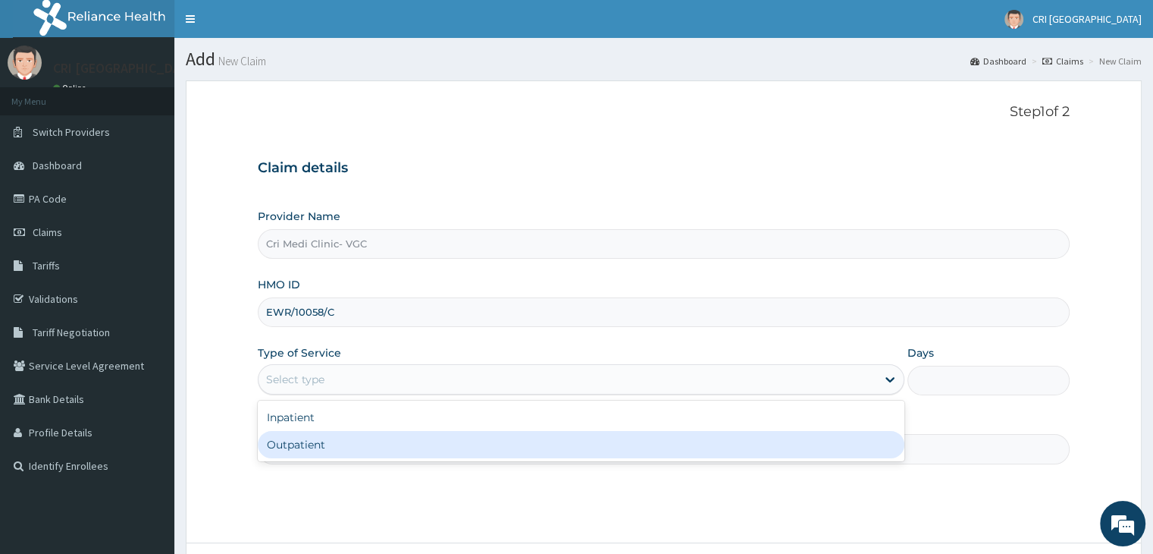
click at [332, 453] on div "Outpatient" at bounding box center [581, 444] width 647 height 27
type input "1"
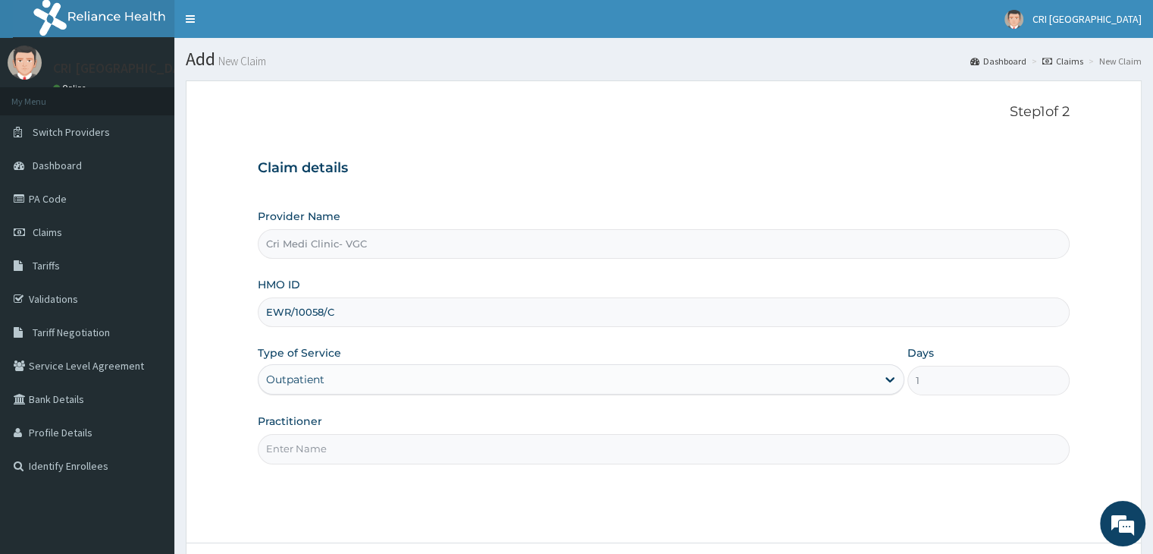
click at [332, 453] on input "Practitioner" at bounding box center [663, 449] width 811 height 30
type input "[PERSON_NAME]"
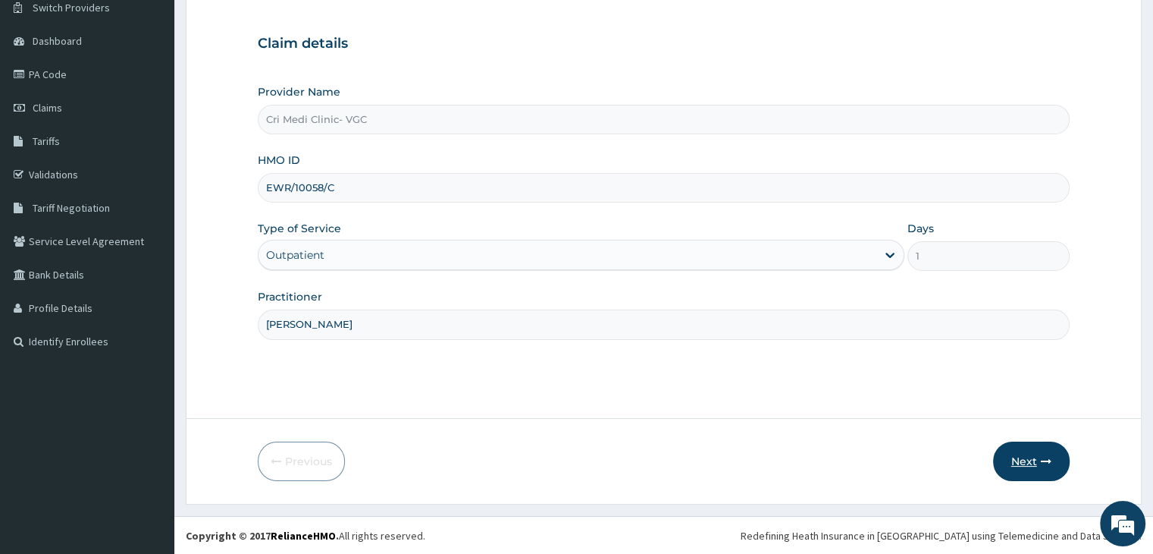
click at [1016, 456] on button "Next" at bounding box center [1031, 460] width 77 height 39
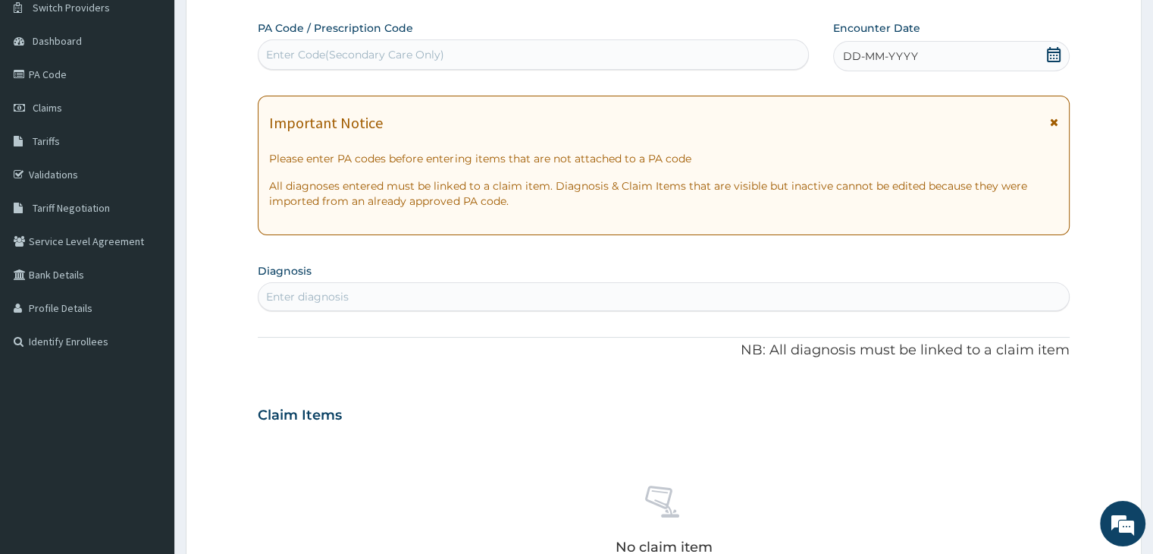
click at [901, 46] on div "DD-MM-YYYY" at bounding box center [951, 56] width 236 height 30
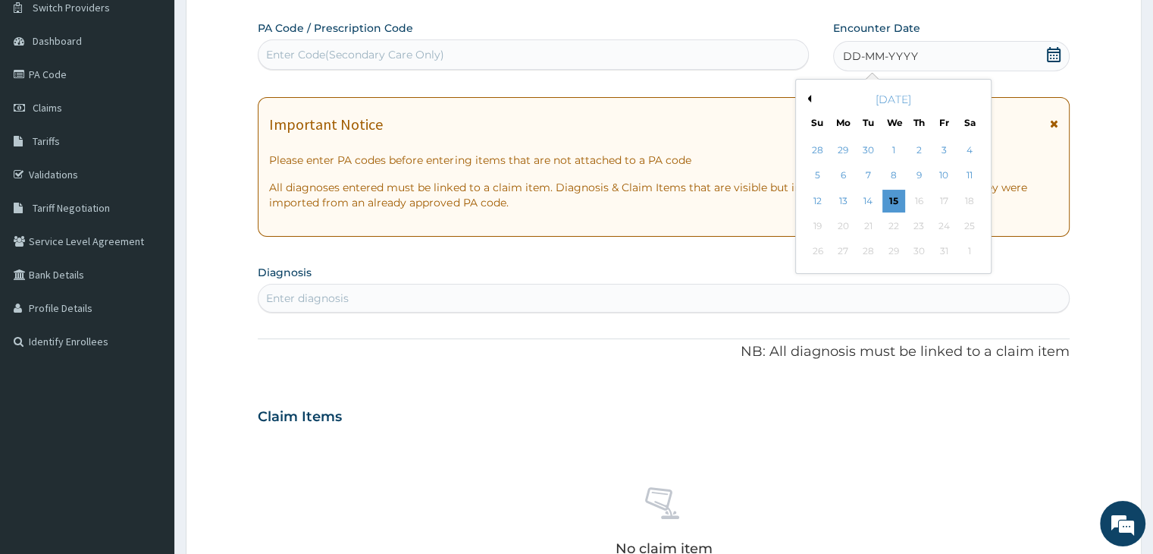
click at [810, 98] on button "Previous Month" at bounding box center [808, 99] width 8 height 8
click at [977, 99] on button "Next Month" at bounding box center [980, 99] width 8 height 8
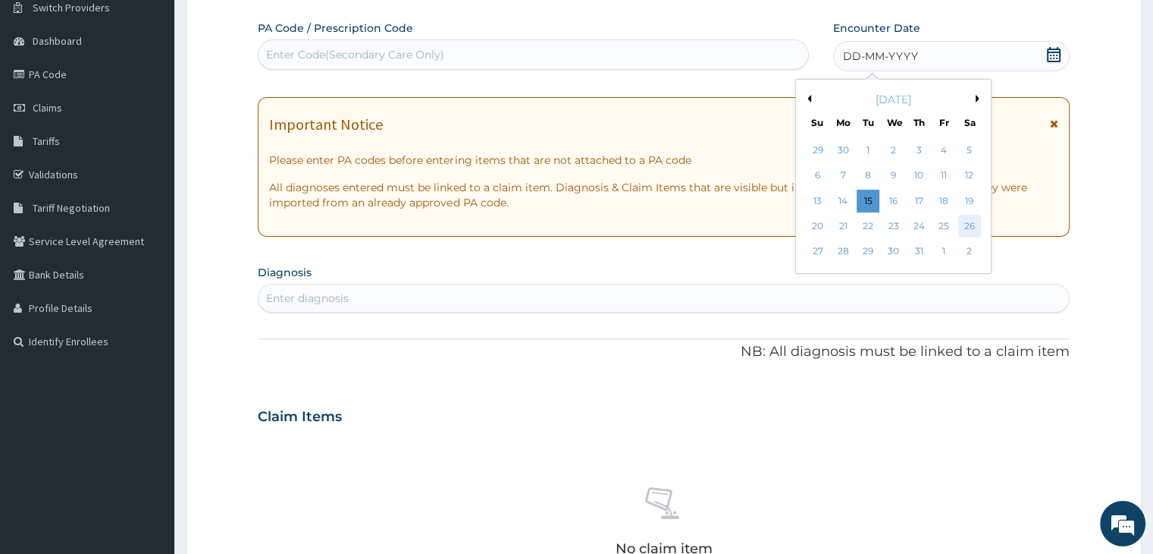
click at [974, 231] on div "26" at bounding box center [969, 226] width 23 height 23
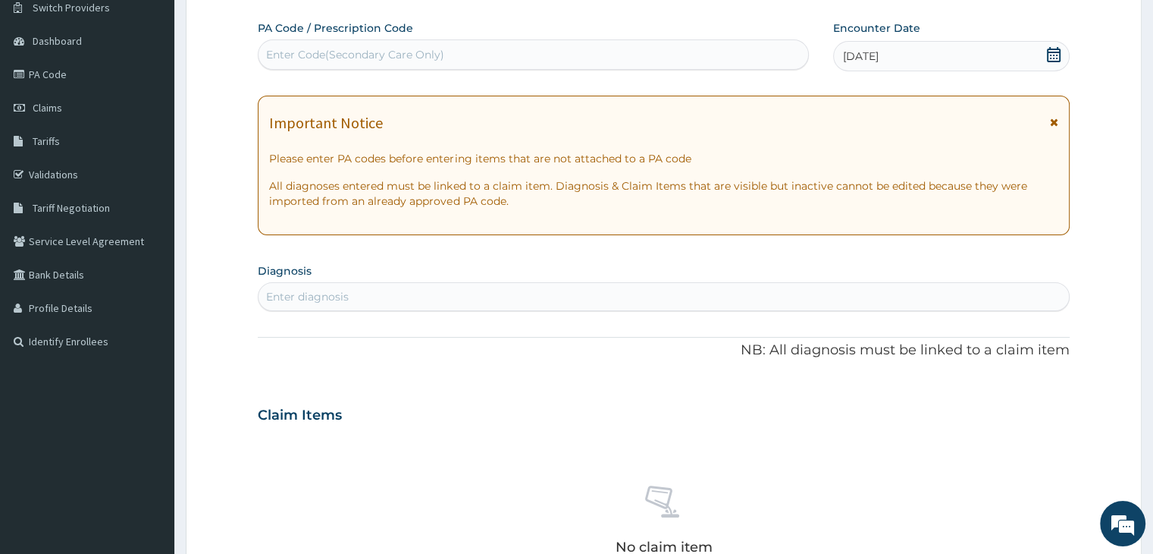
click at [376, 300] on div "Enter diagnosis" at bounding box center [664, 296] width 810 height 24
type input "[MEDICAL_DATA]"
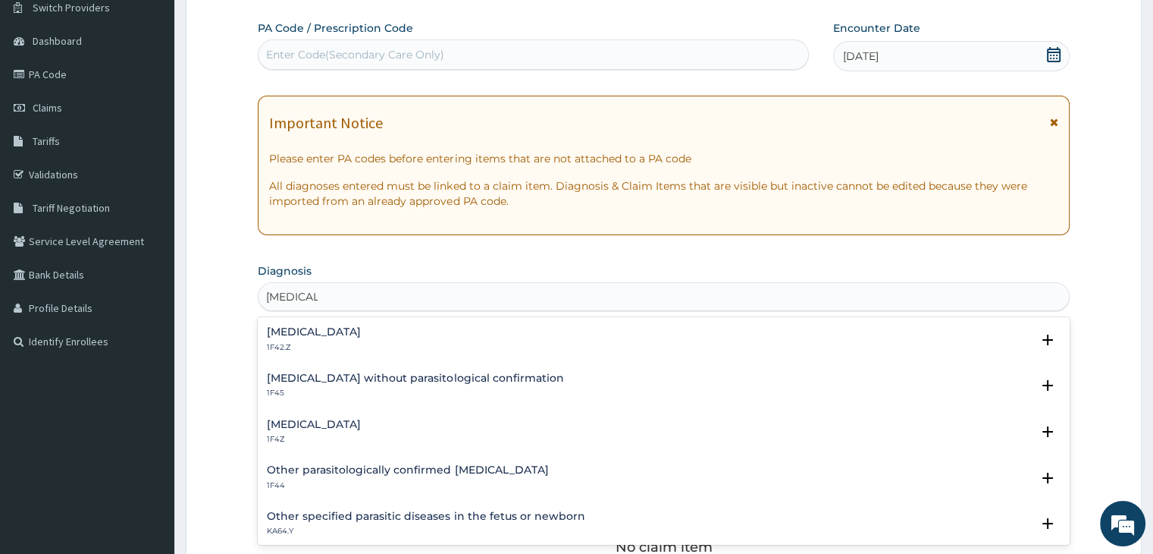
click at [361, 334] on h4 "[MEDICAL_DATA]" at bounding box center [314, 331] width 94 height 11
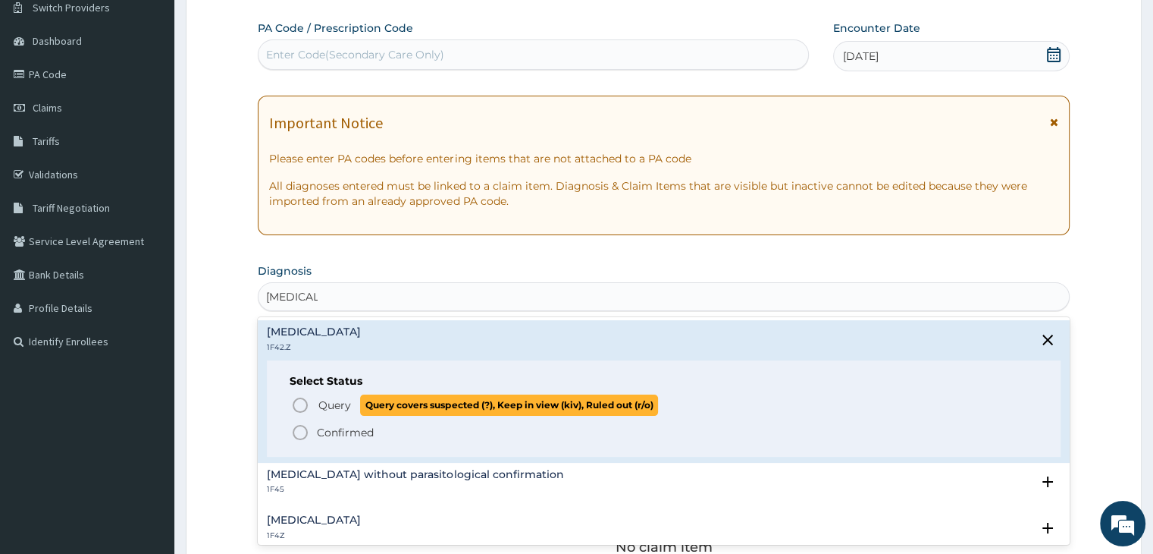
click at [319, 398] on span "Query" at bounding box center [334, 404] width 33 height 15
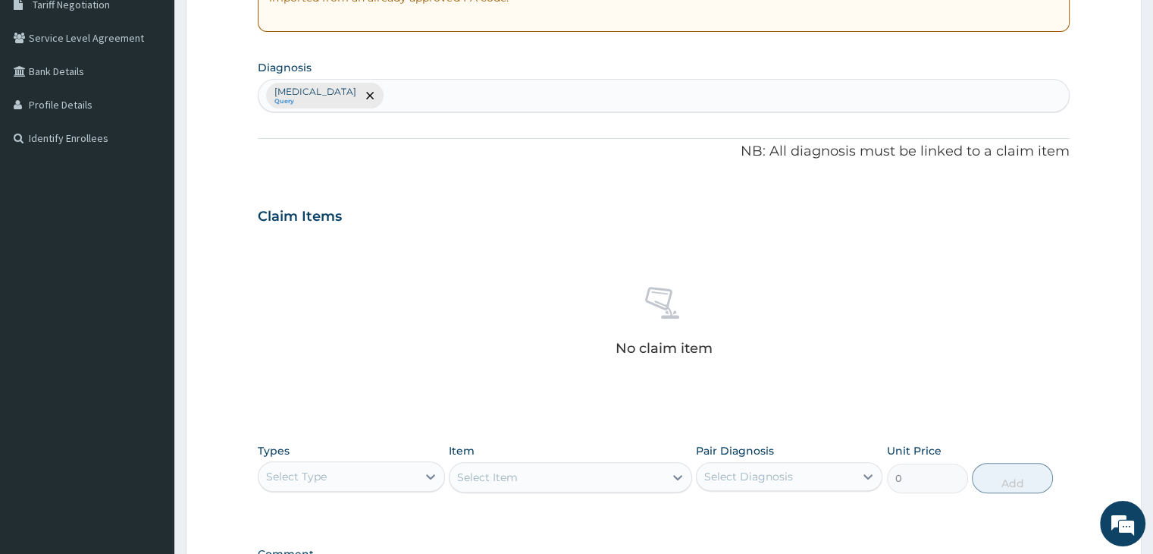
scroll to position [471, 0]
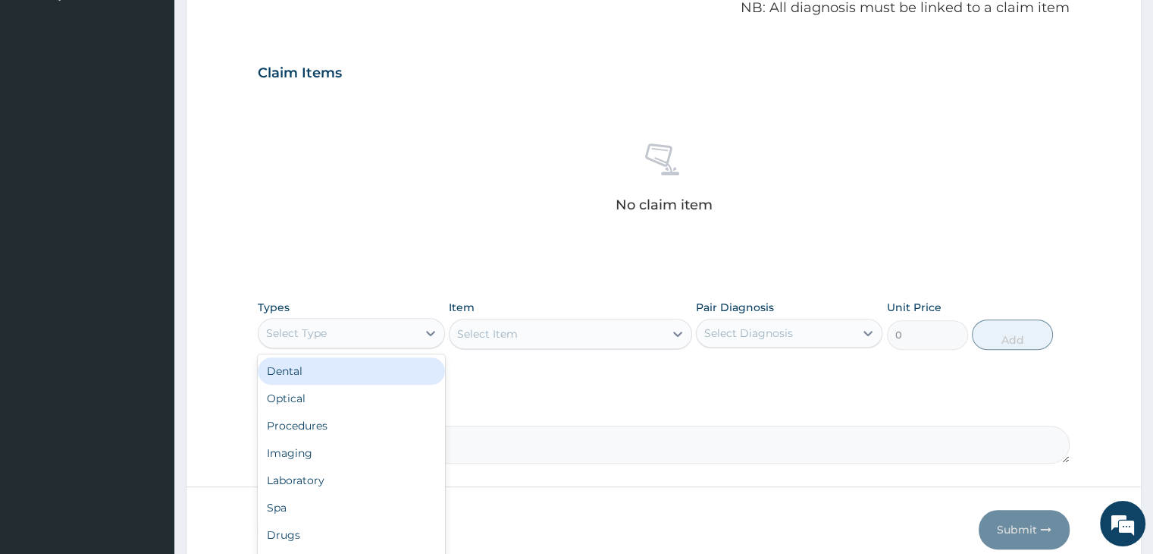
click at [384, 331] on div "Select Type" at bounding box center [338, 333] width 158 height 24
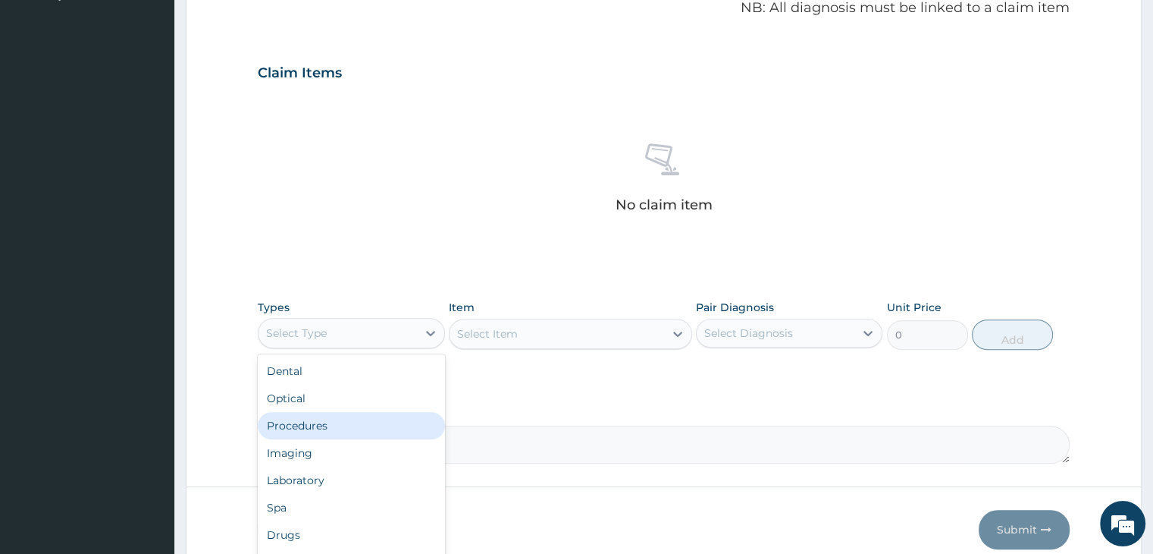
click at [331, 429] on div "Procedures" at bounding box center [351, 425] width 187 height 27
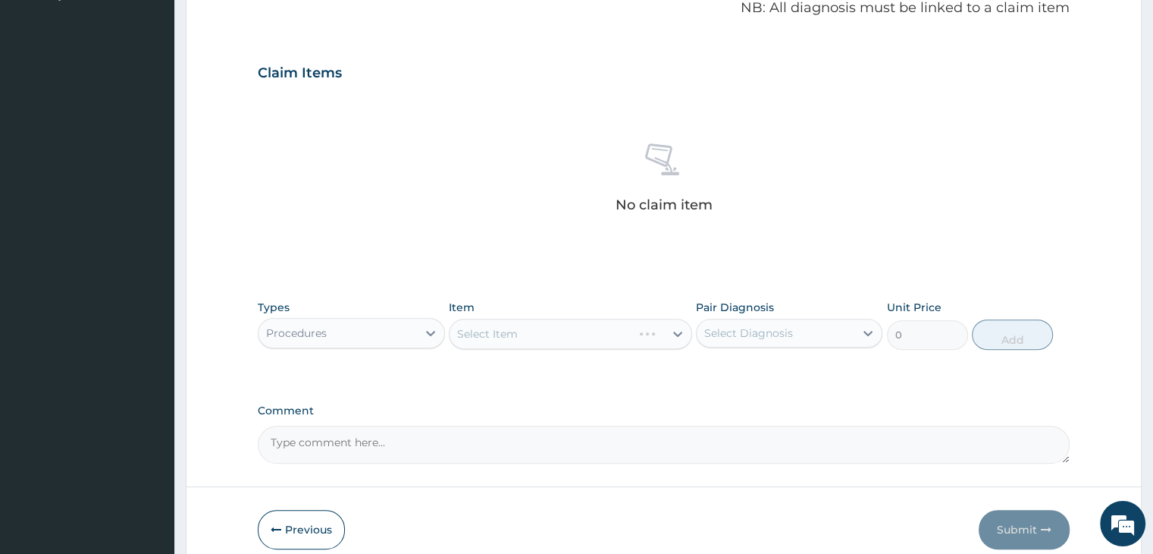
click at [546, 321] on div "Select Item" at bounding box center [570, 333] width 243 height 30
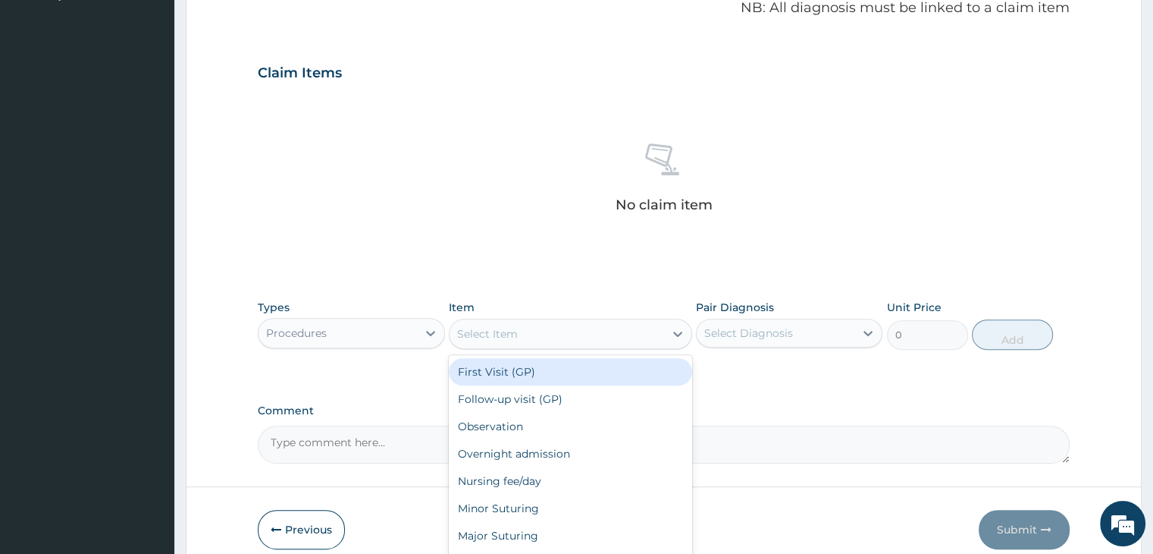
click at [549, 334] on div "Select Item" at bounding box center [557, 334] width 215 height 24
type input "2000"
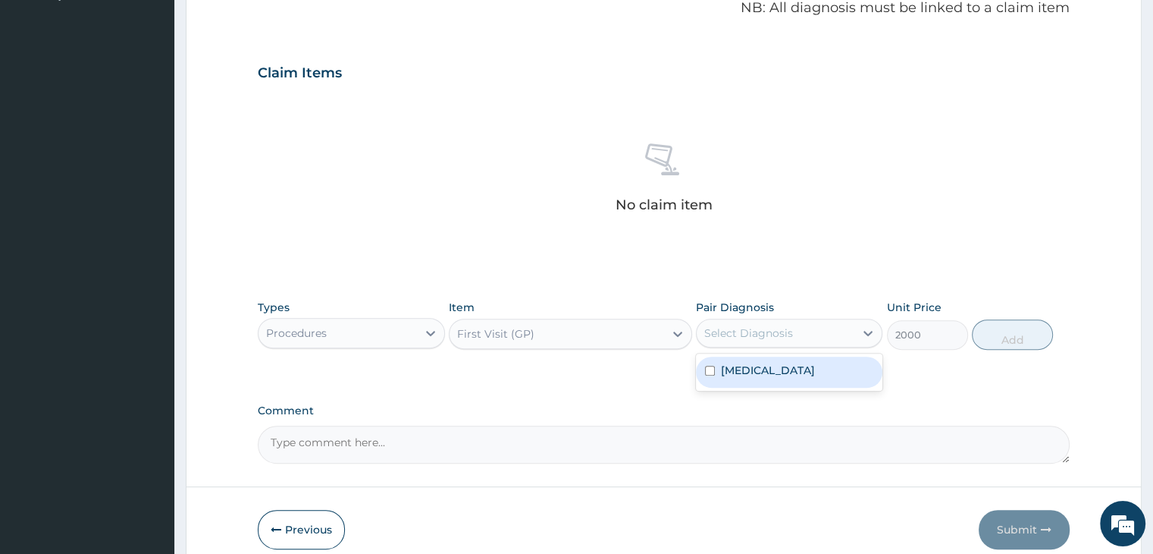
click at [791, 331] on div "Select Diagnosis" at bounding box center [748, 332] width 89 height 15
click at [779, 378] on label "[MEDICAL_DATA]" at bounding box center [768, 369] width 94 height 15
checkbox input "true"
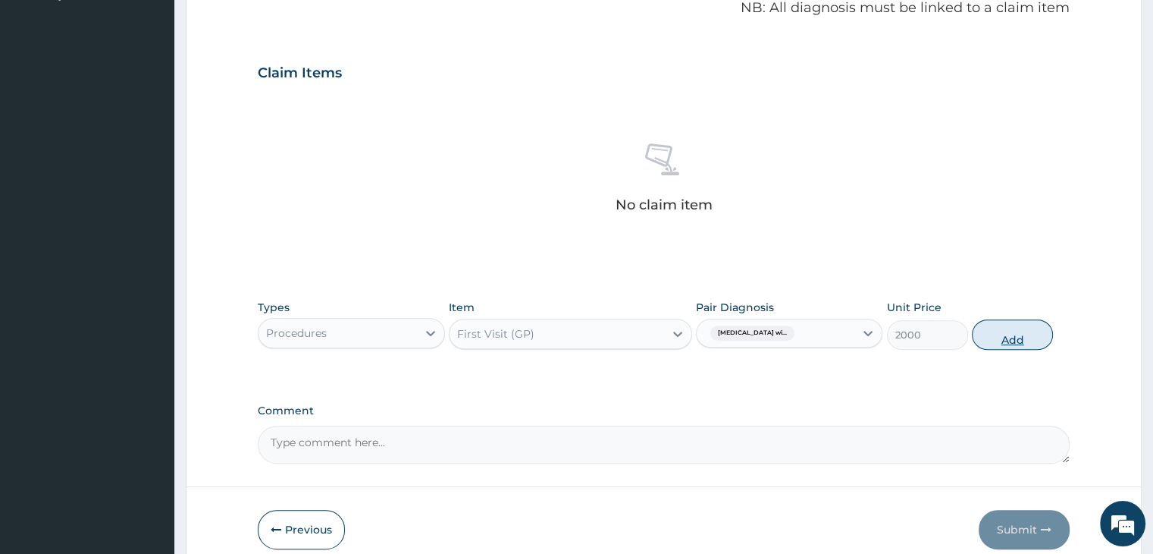
click at [1026, 327] on button "Add" at bounding box center [1012, 334] width 81 height 30
type input "0"
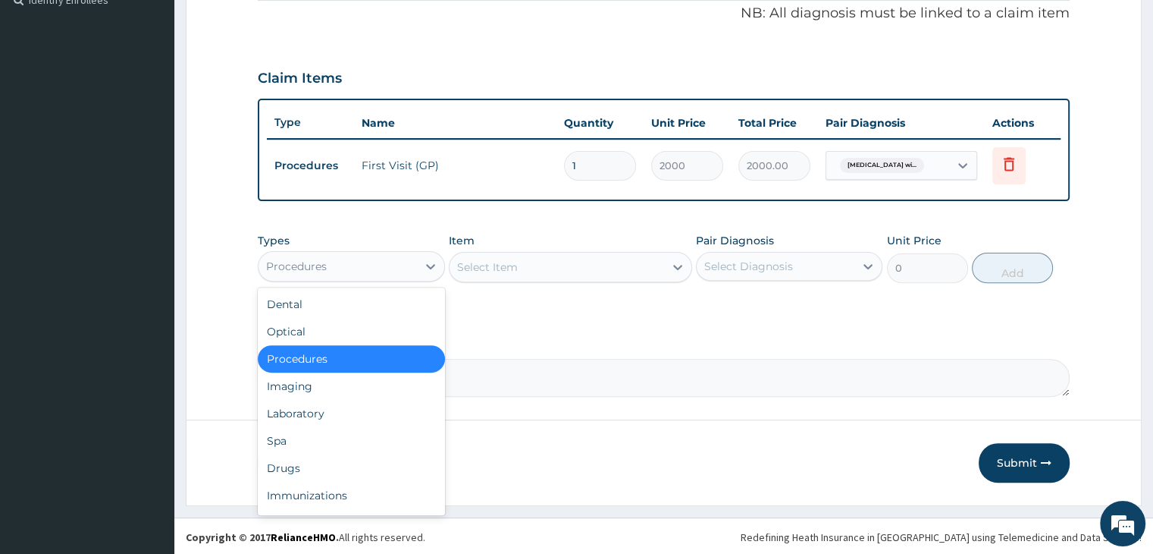
click at [380, 256] on div "Procedures" at bounding box center [338, 266] width 158 height 24
click at [327, 409] on div "Laboratory" at bounding box center [351, 413] width 187 height 27
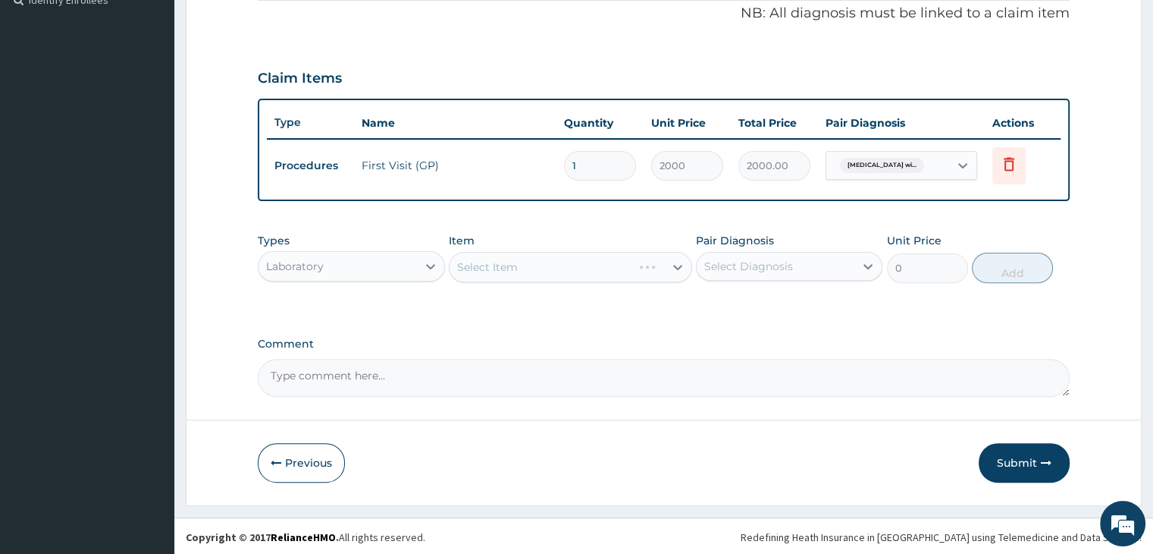
click at [572, 263] on div "Select Item" at bounding box center [570, 267] width 243 height 30
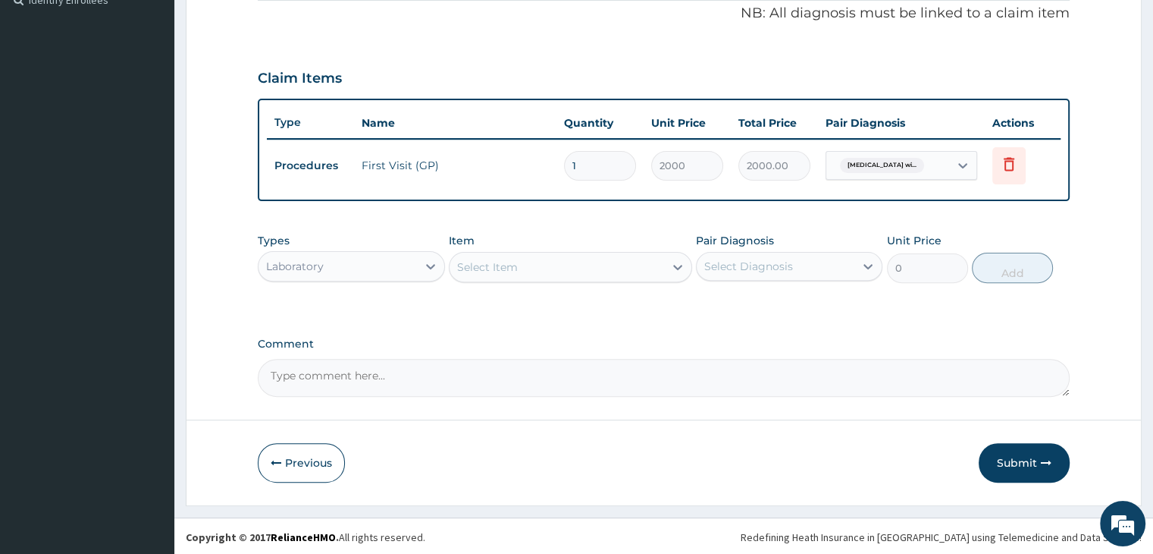
click at [572, 263] on div "Select Item" at bounding box center [570, 267] width 243 height 30
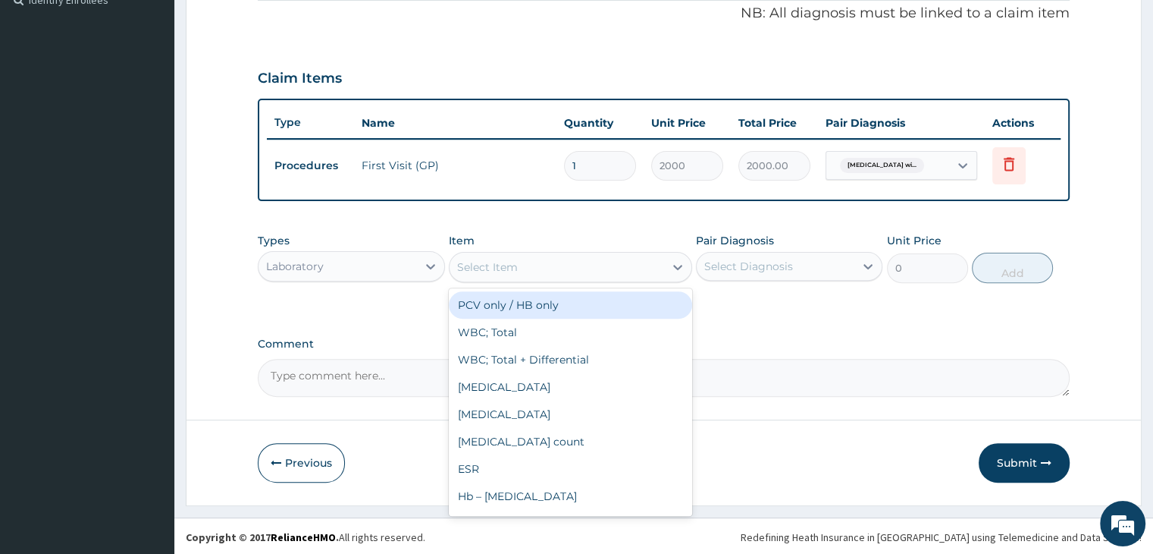
click at [572, 263] on div "Select Item" at bounding box center [557, 267] width 215 height 24
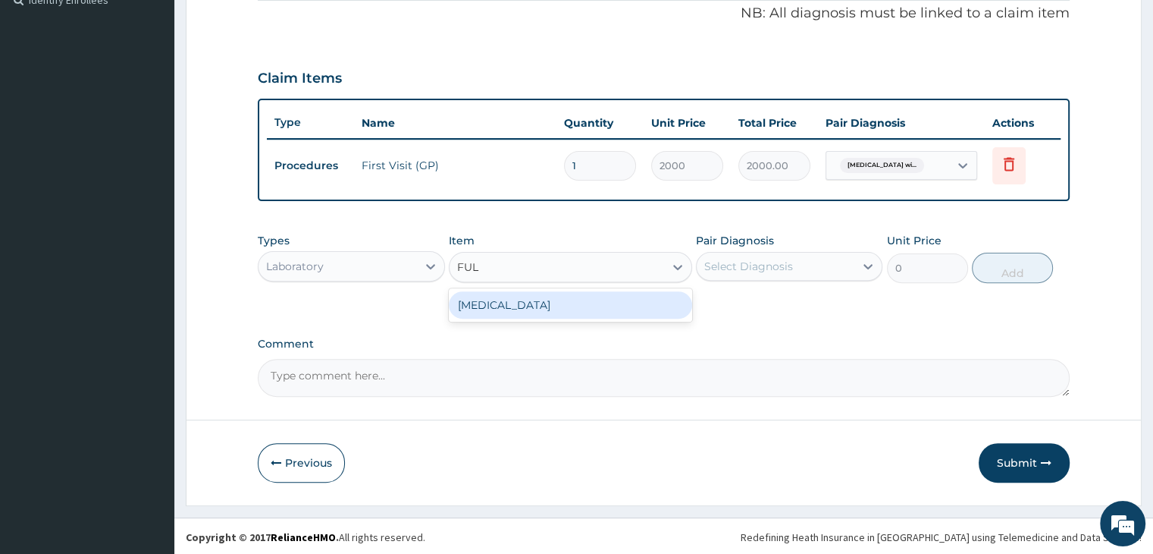
type input "FULL"
type input "2800"
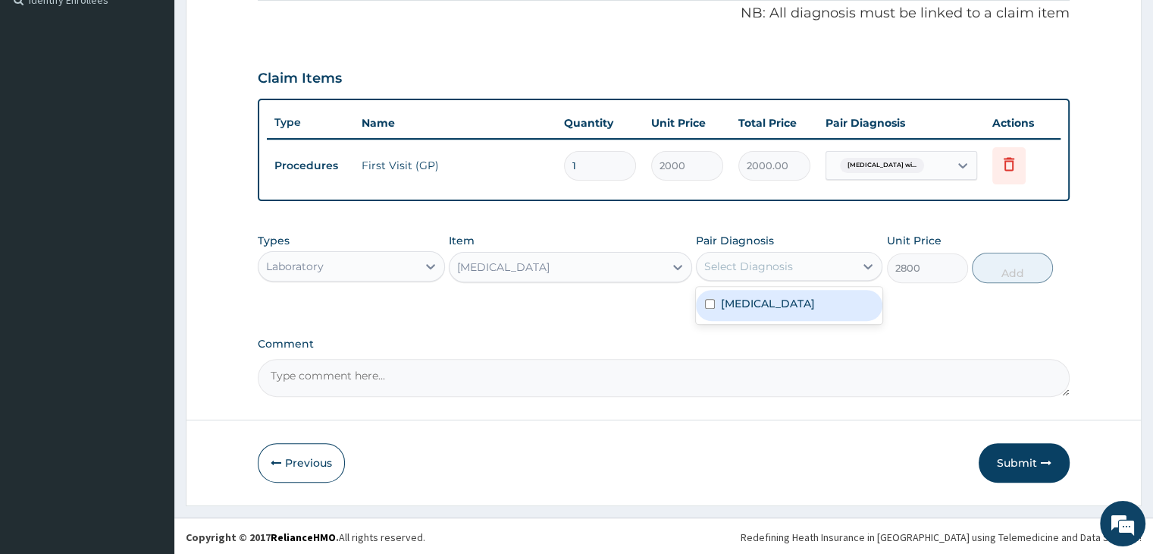
click at [839, 259] on div "Select Diagnosis" at bounding box center [776, 266] width 158 height 24
click at [788, 301] on label "[MEDICAL_DATA]" at bounding box center [768, 303] width 94 height 15
checkbox input "true"
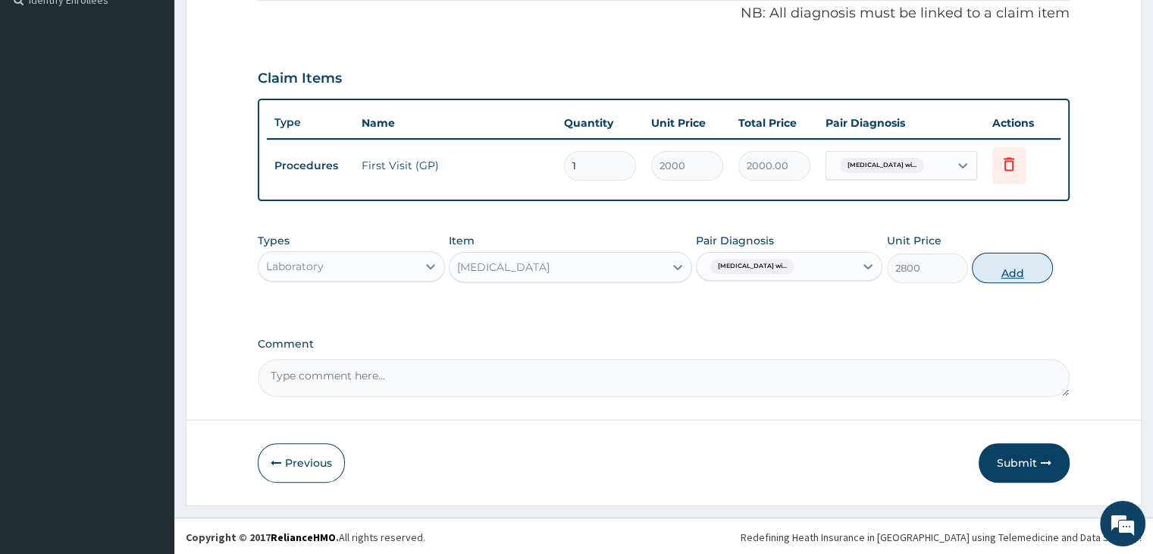
click at [993, 263] on button "Add" at bounding box center [1012, 268] width 81 height 30
type input "0"
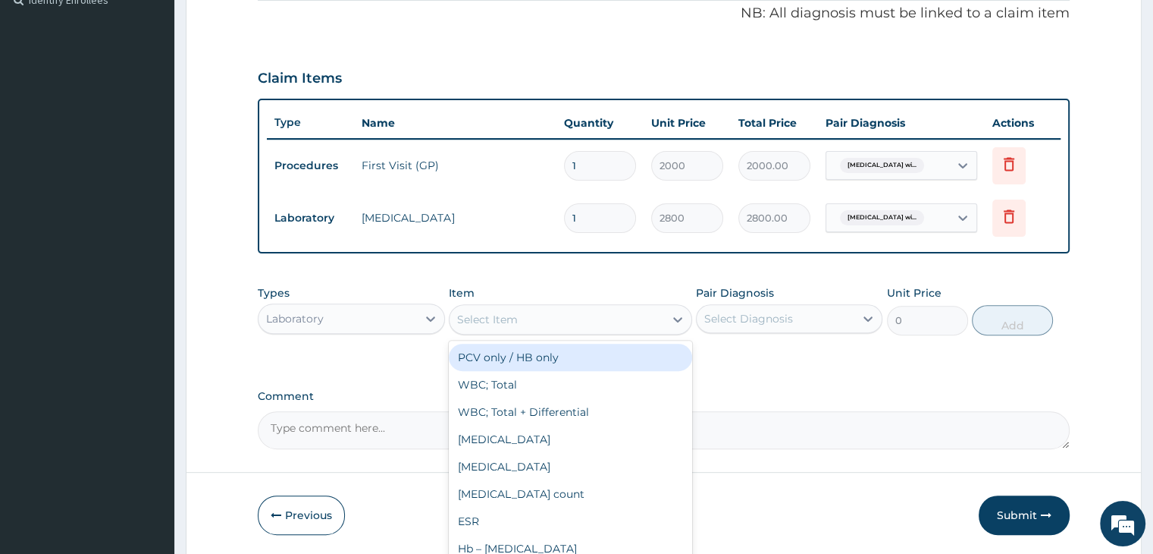
click at [474, 316] on div "Select Item" at bounding box center [487, 319] width 61 height 15
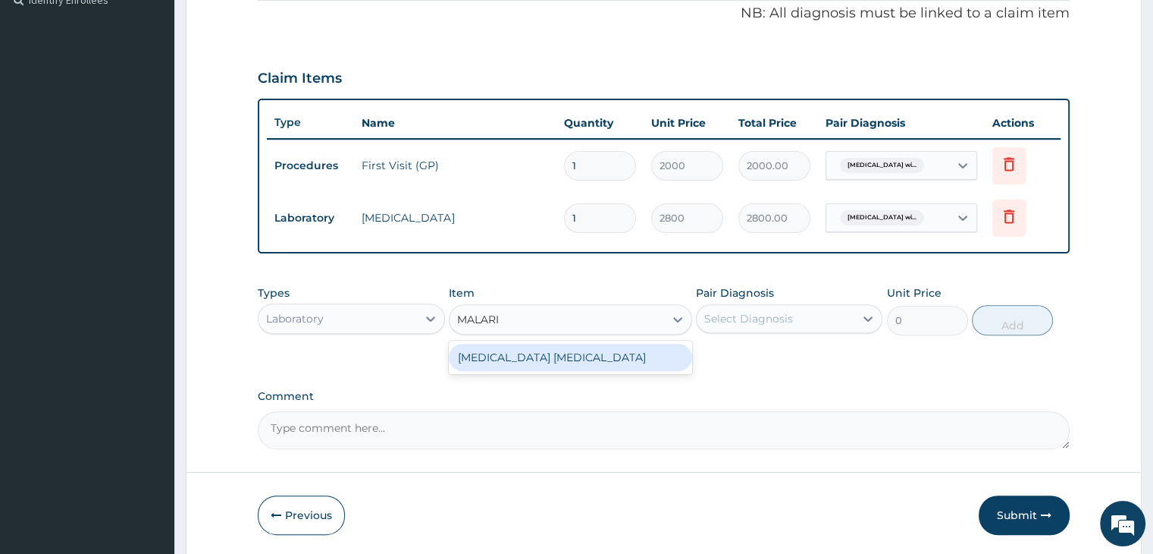
type input "[MEDICAL_DATA]"
type input "1500"
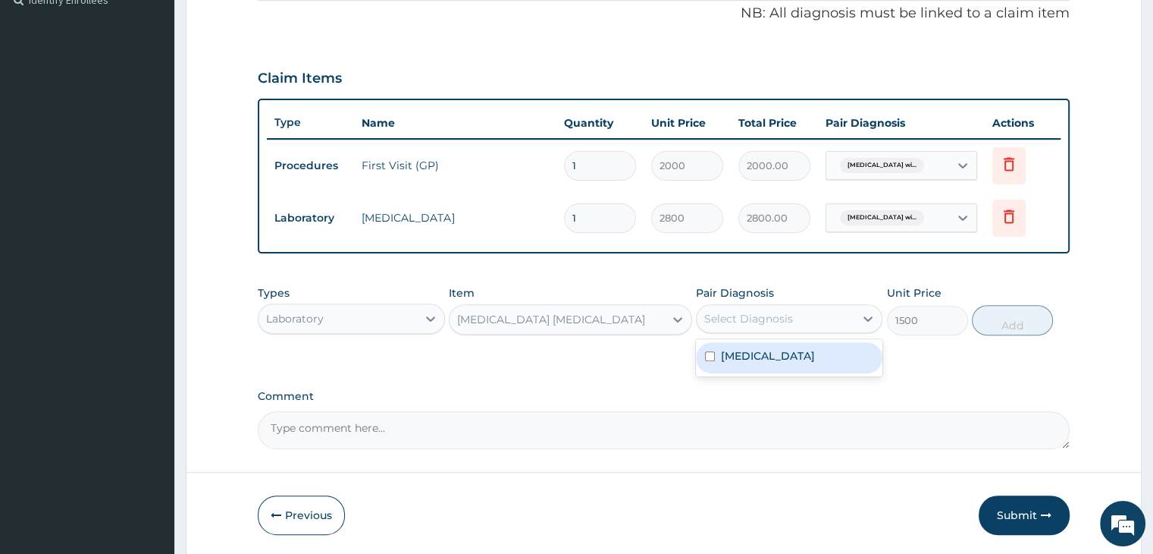
click at [810, 314] on div "Select Diagnosis" at bounding box center [776, 318] width 158 height 24
click at [779, 359] on label "[MEDICAL_DATA]" at bounding box center [768, 355] width 94 height 15
checkbox input "true"
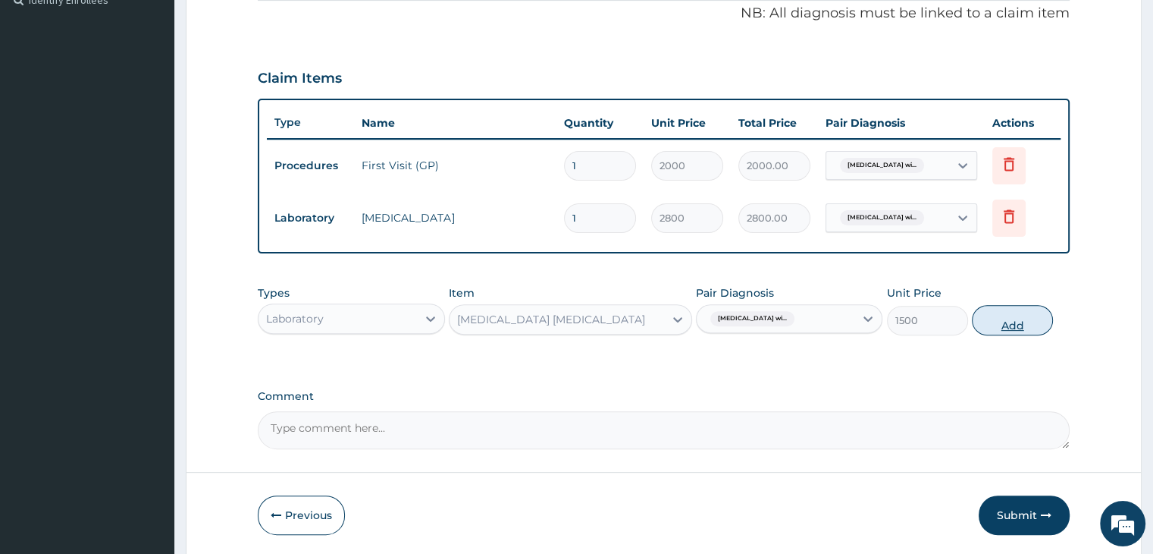
click at [986, 328] on button "Add" at bounding box center [1012, 320] width 81 height 30
type input "0"
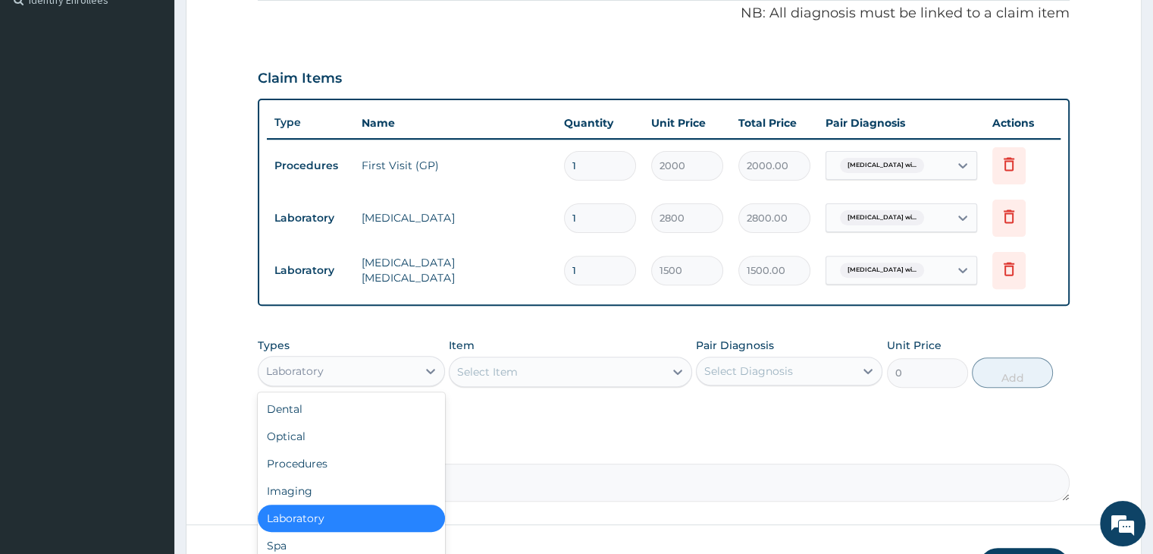
click at [388, 365] on div "Laboratory" at bounding box center [338, 371] width 158 height 24
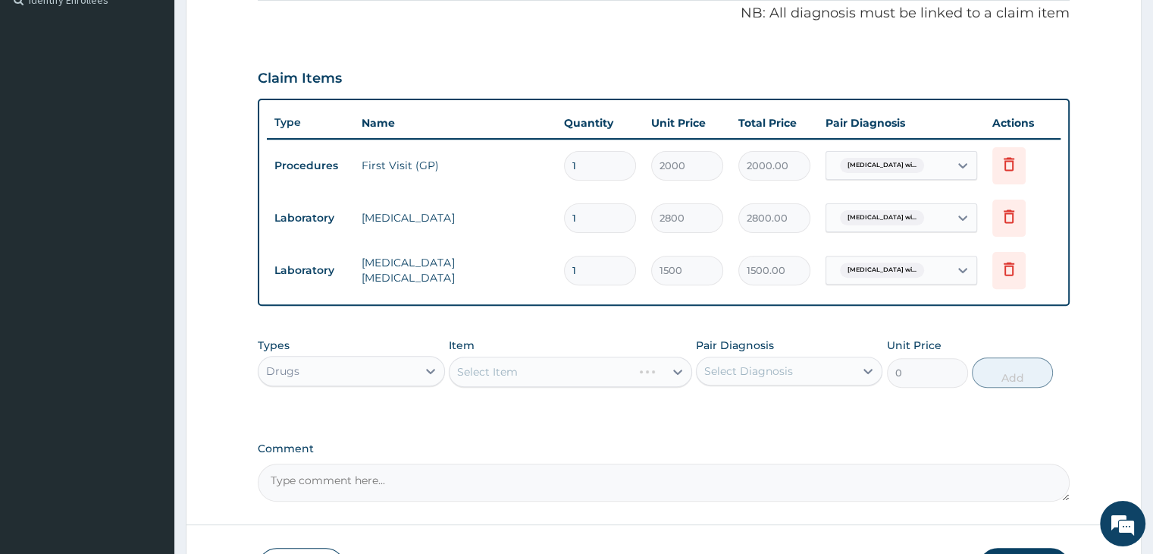
click at [579, 362] on div "Select Item" at bounding box center [570, 371] width 243 height 30
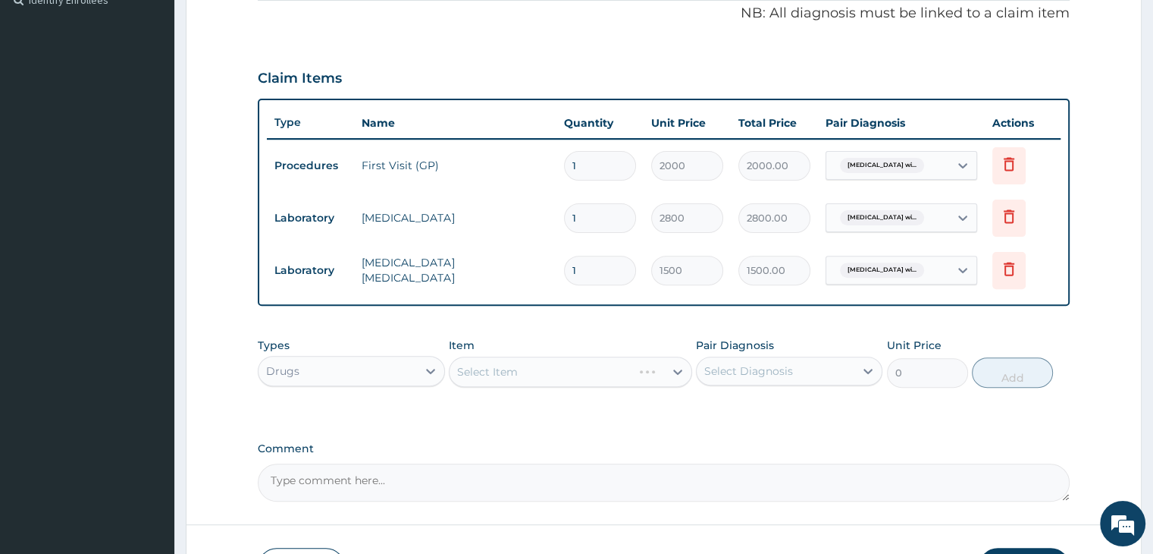
click at [552, 372] on div "Select Item" at bounding box center [570, 371] width 243 height 30
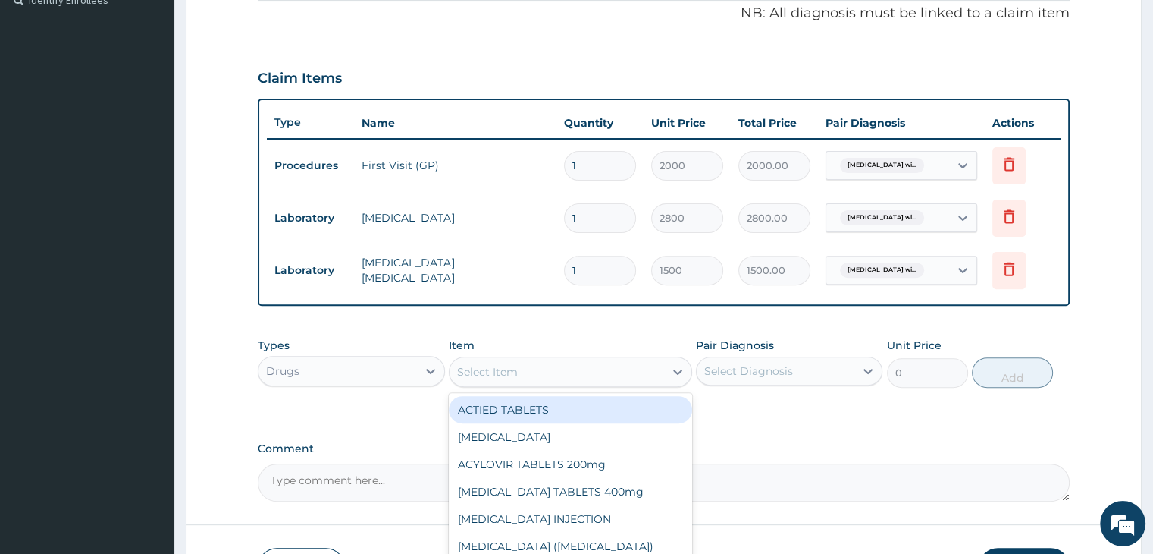
click at [552, 372] on div "Select Item" at bounding box center [557, 371] width 215 height 24
type input "CAMOS"
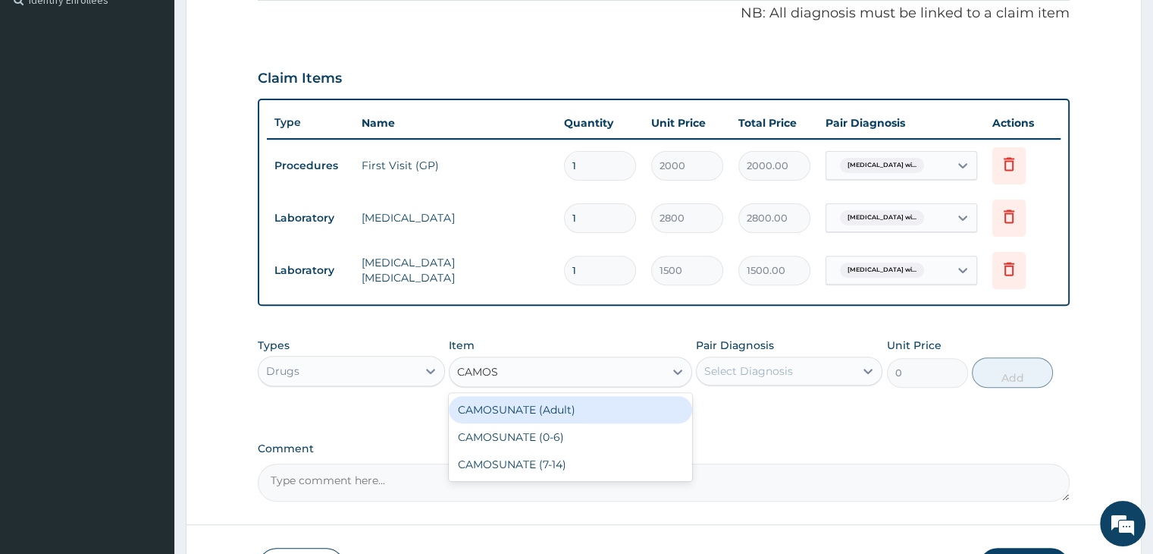
type input "720"
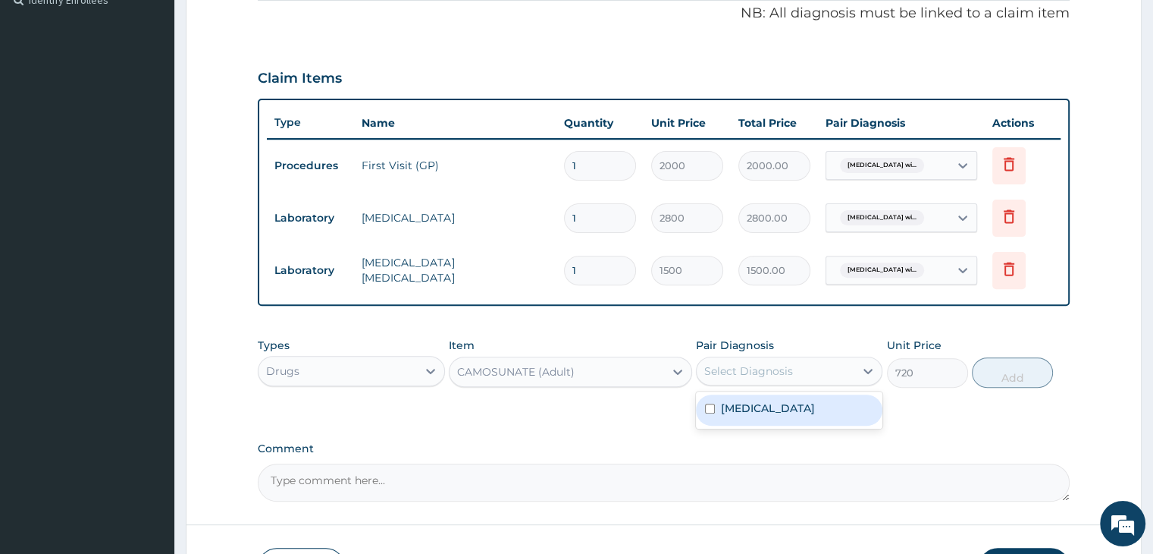
click at [779, 366] on div "Select Diagnosis" at bounding box center [748, 370] width 89 height 15
click at [769, 416] on label "[MEDICAL_DATA]" at bounding box center [768, 407] width 94 height 15
checkbox input "true"
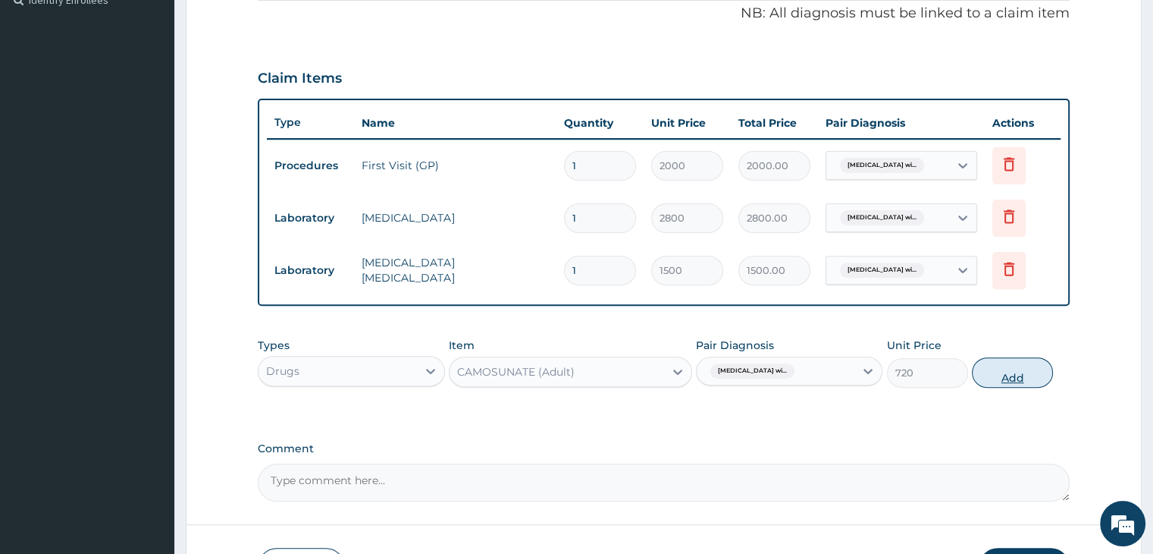
click at [1025, 363] on button "Add" at bounding box center [1012, 372] width 81 height 30
type input "0"
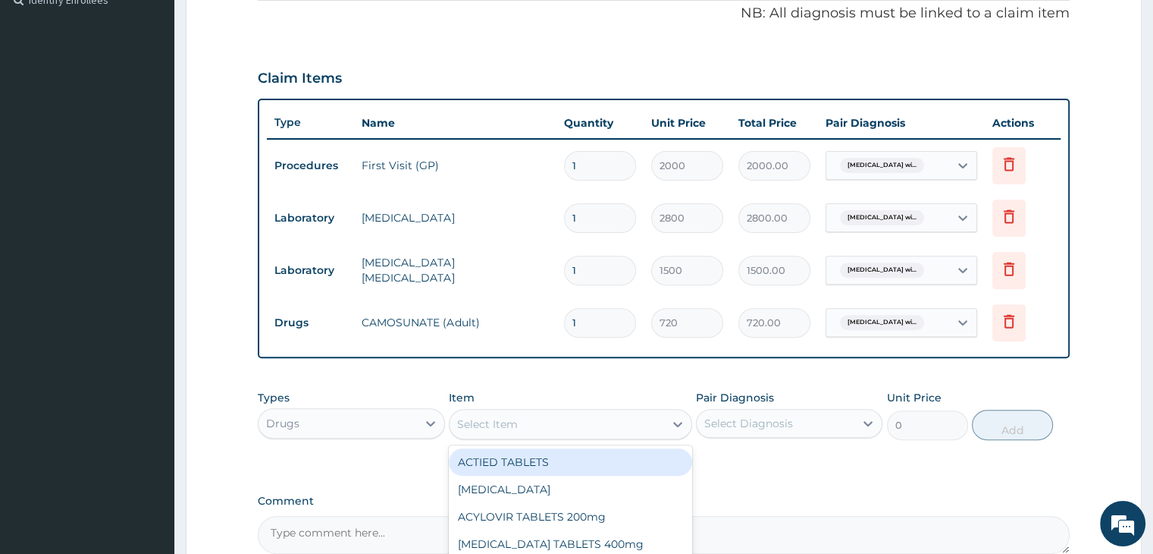
click at [538, 412] on div "Select Item" at bounding box center [557, 424] width 215 height 24
type input "COFEX"
type input "360"
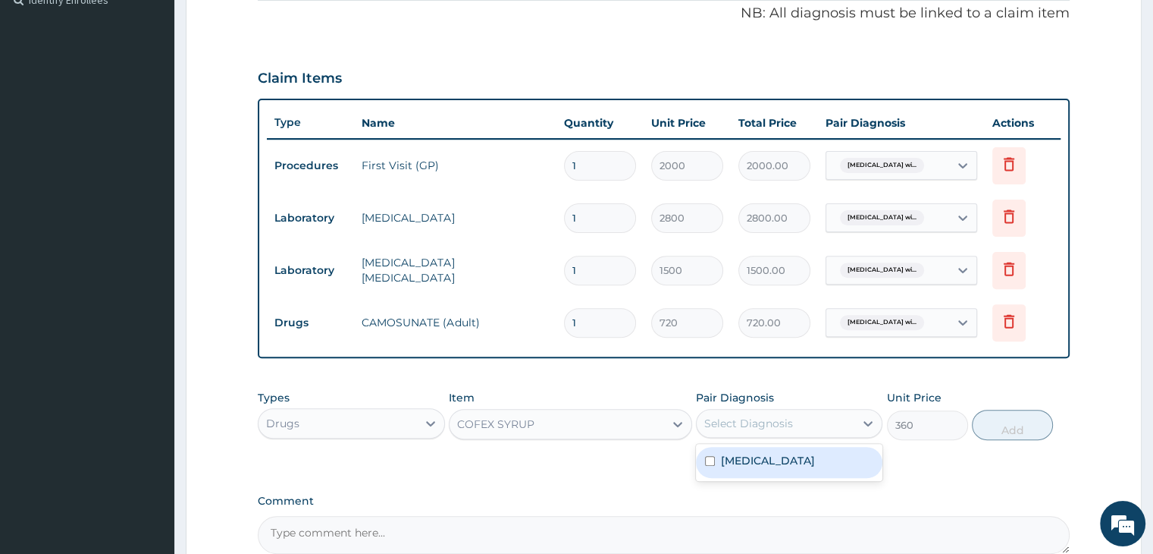
click at [773, 416] on div "Select Diagnosis" at bounding box center [748, 423] width 89 height 15
click at [777, 457] on label "[MEDICAL_DATA]" at bounding box center [768, 460] width 94 height 15
checkbox input "true"
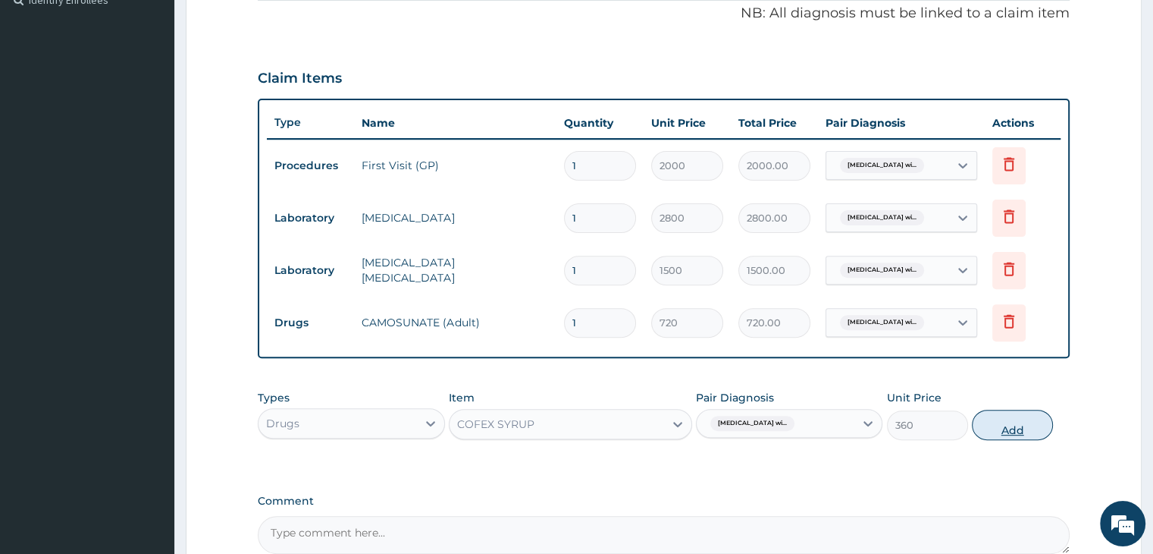
click at [994, 425] on button "Add" at bounding box center [1012, 424] width 81 height 30
type input "0"
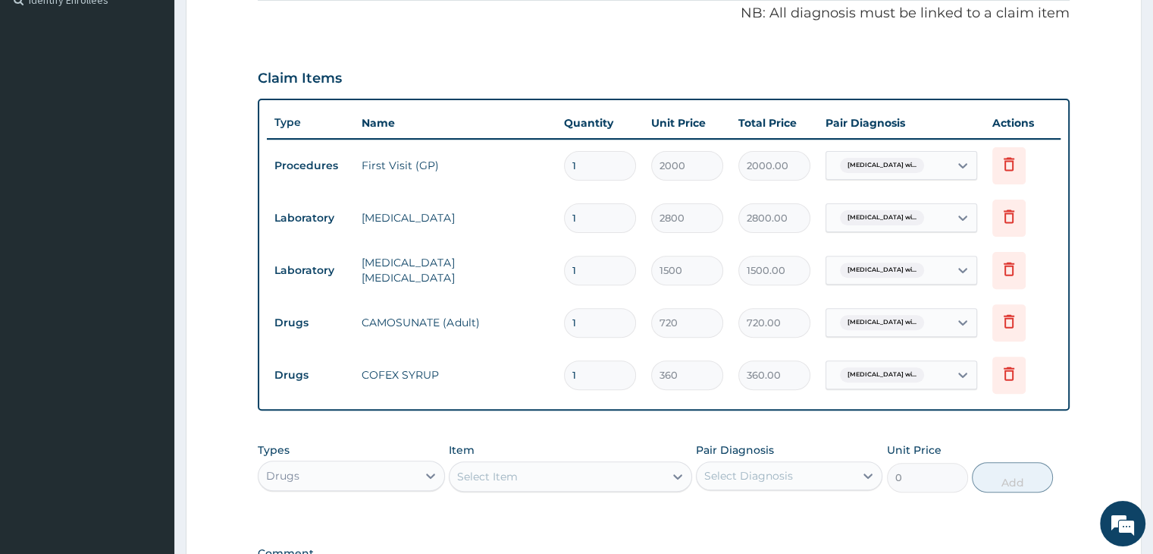
scroll to position [674, 0]
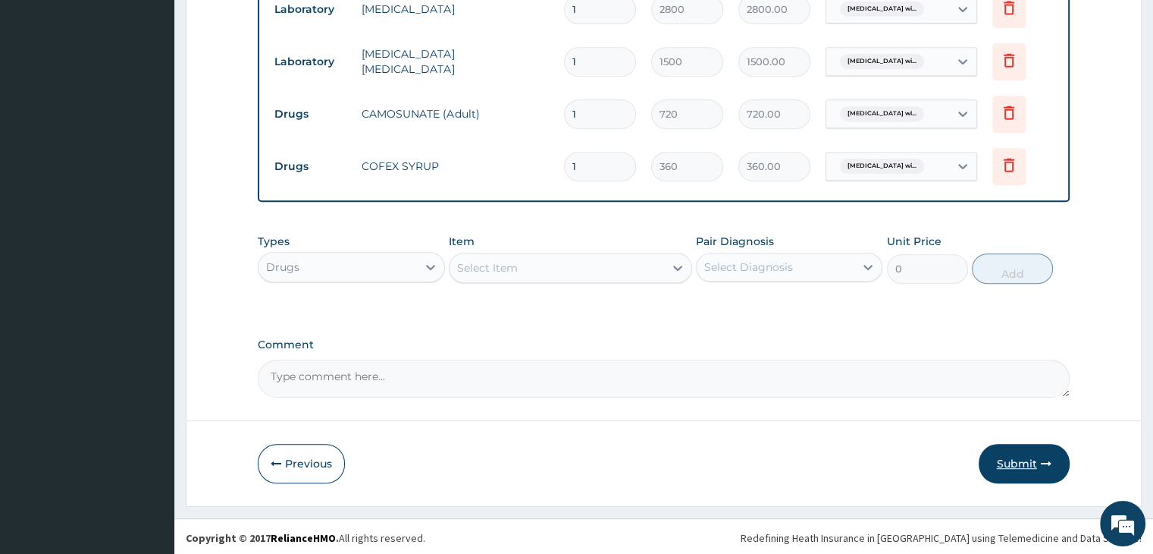
click at [1015, 448] on button "Submit" at bounding box center [1024, 463] width 91 height 39
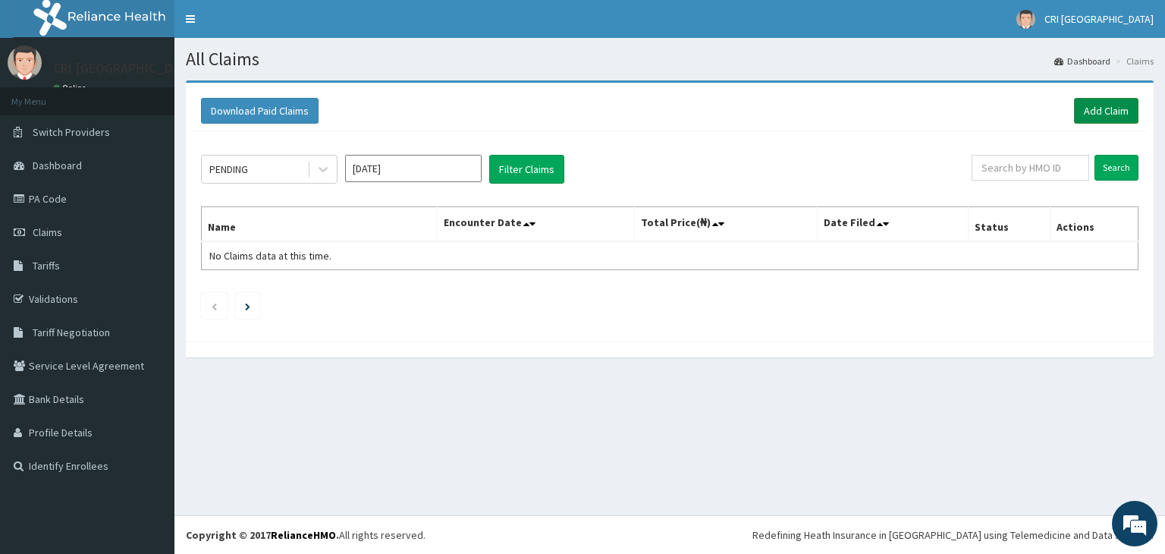
click at [1107, 110] on link "Add Claim" at bounding box center [1106, 111] width 64 height 26
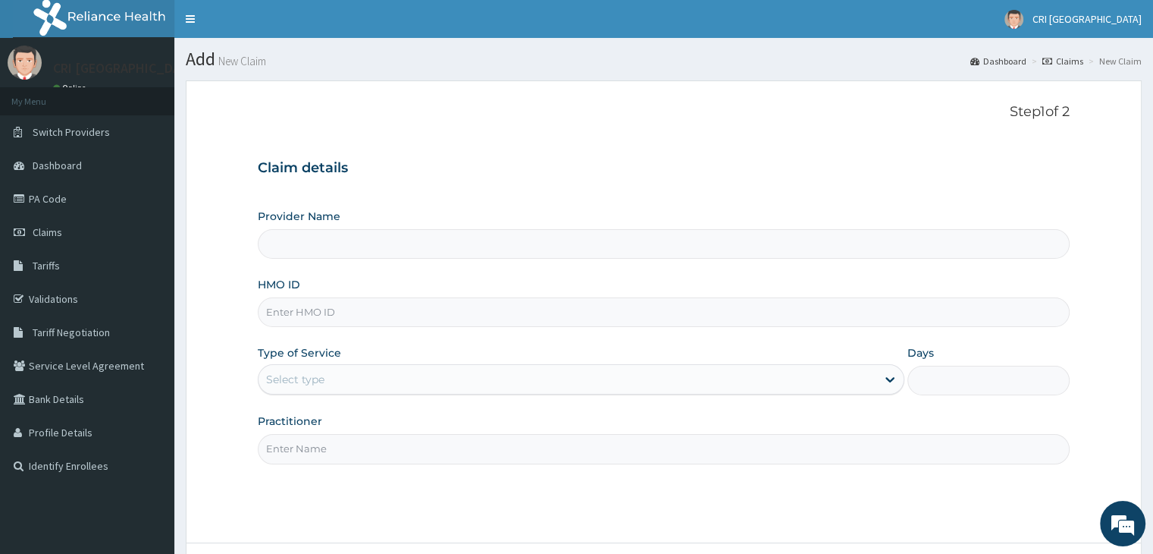
click at [346, 308] on input "HMO ID" at bounding box center [663, 312] width 811 height 30
click at [348, 312] on input "HMO ID" at bounding box center [663, 312] width 811 height 30
type input "FWR"
type input "Cri Medi Clinic- VGC"
type input "FWR/10058/C"
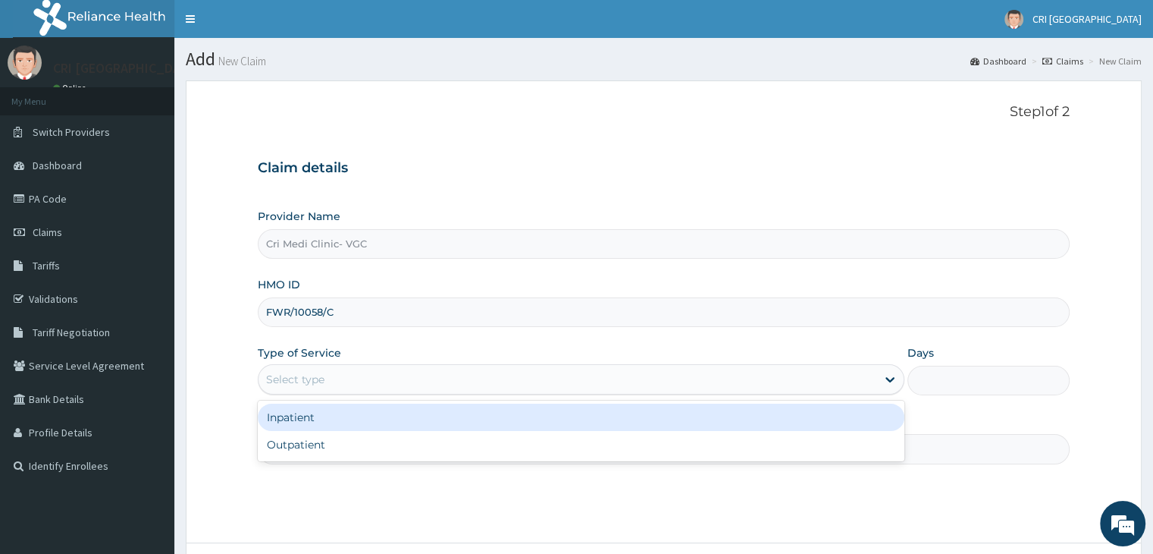
click at [348, 374] on div "Select type" at bounding box center [568, 379] width 618 height 24
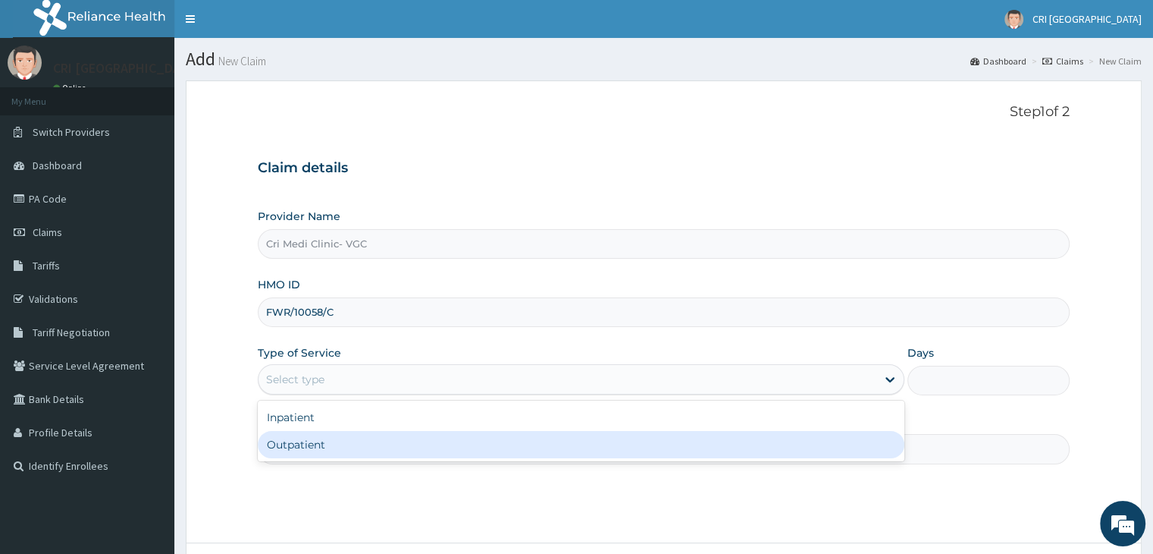
click at [347, 436] on div "Outpatient" at bounding box center [581, 444] width 647 height 27
type input "1"
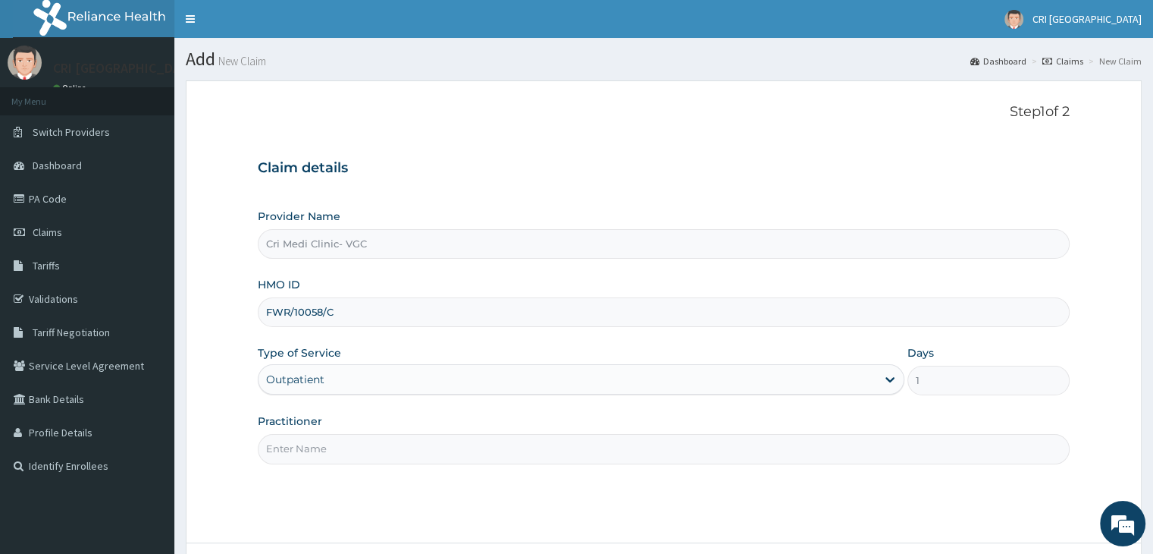
click at [369, 447] on input "Practitioner" at bounding box center [663, 449] width 811 height 30
type input "[PERSON_NAME]"
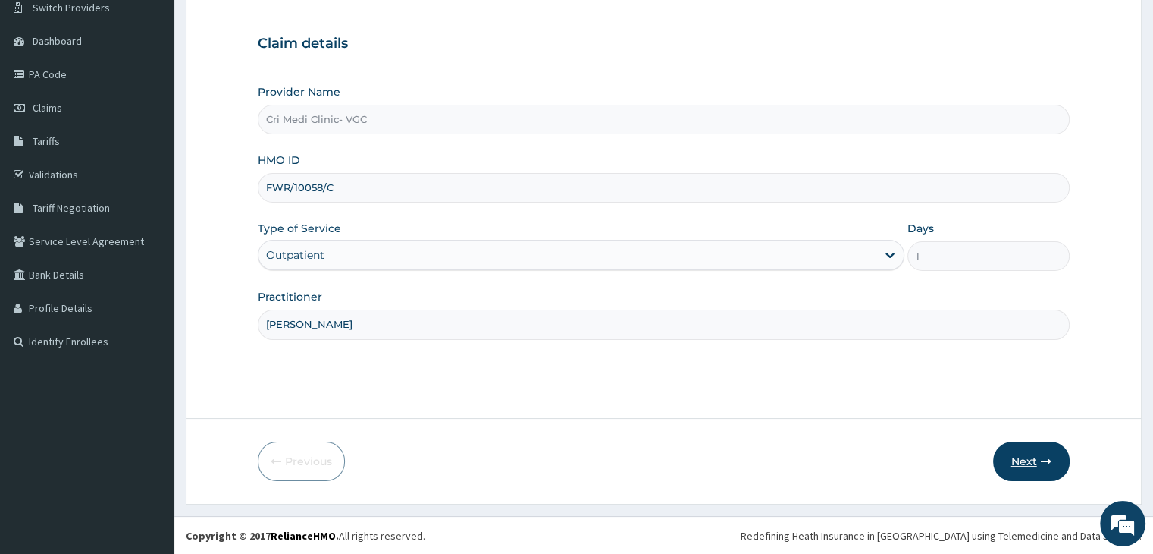
click at [1015, 463] on button "Next" at bounding box center [1031, 460] width 77 height 39
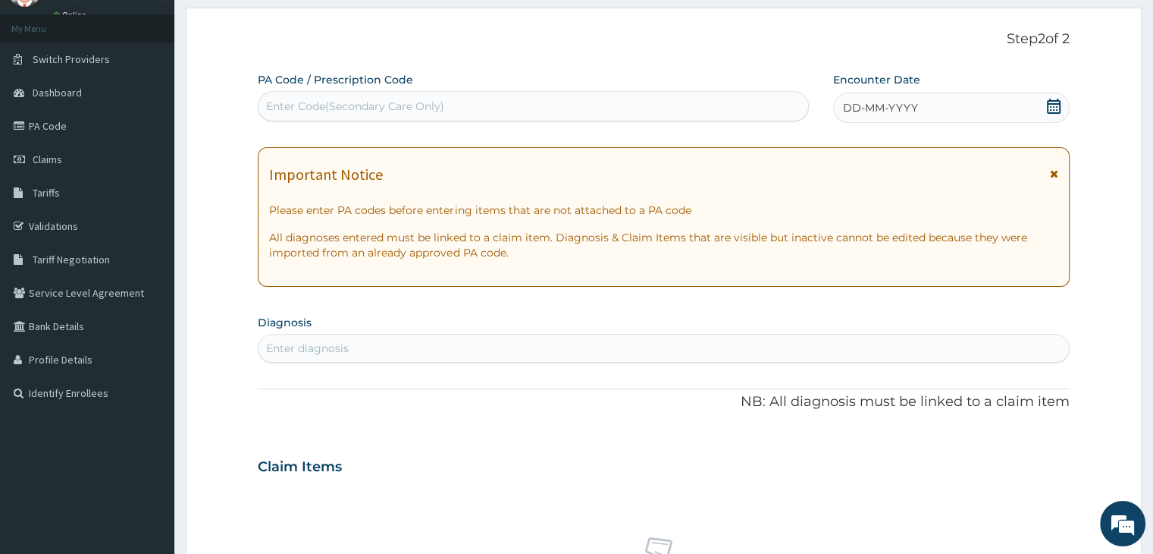
scroll to position [65, 0]
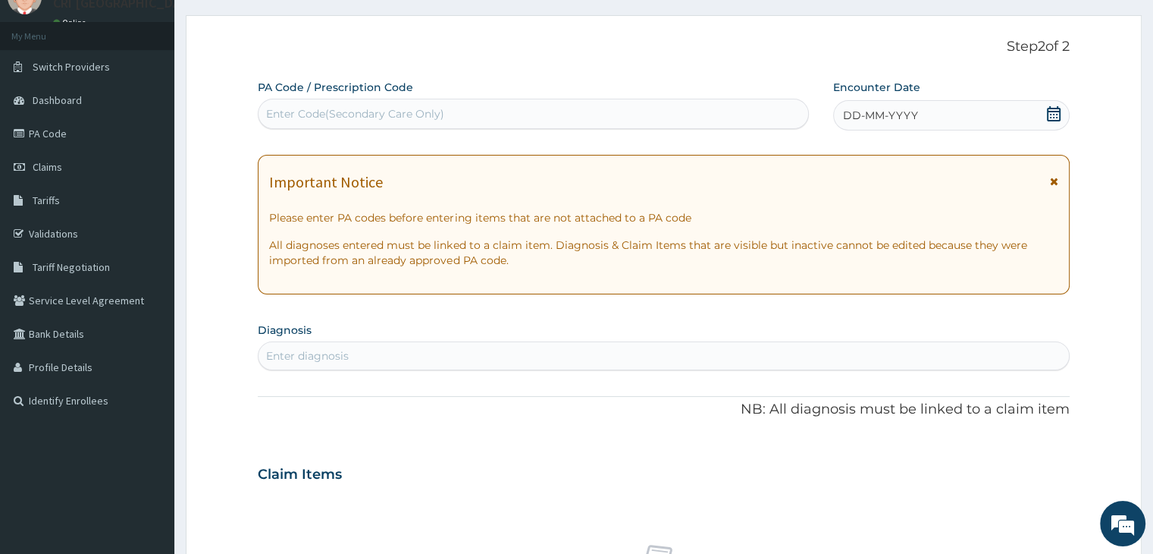
click at [940, 118] on div "DD-MM-YYYY" at bounding box center [951, 115] width 236 height 30
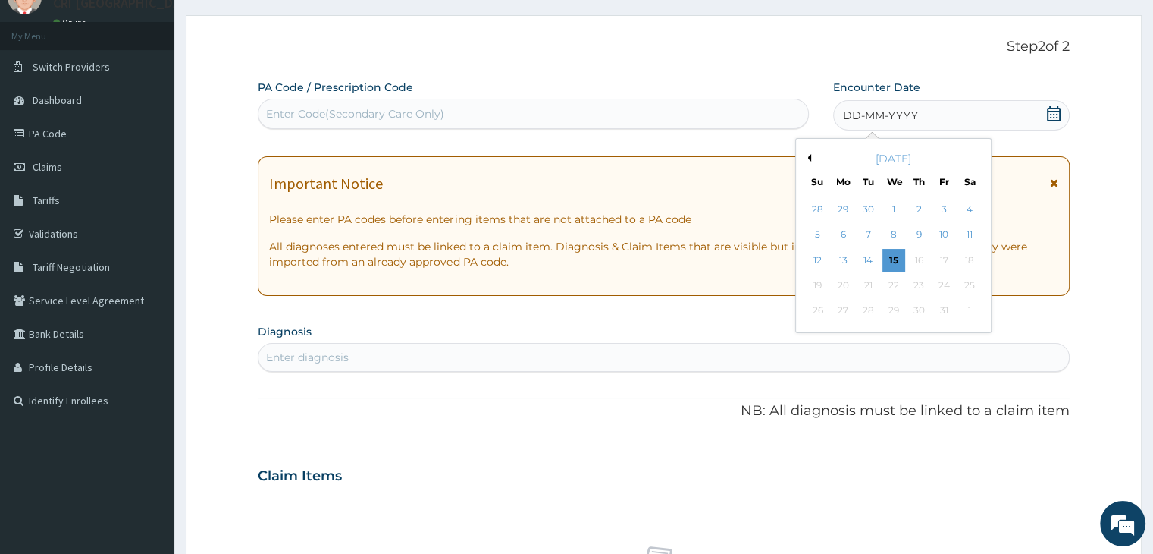
click at [807, 158] on button "Previous Month" at bounding box center [808, 158] width 8 height 8
click at [973, 284] on div "26" at bounding box center [969, 285] width 23 height 23
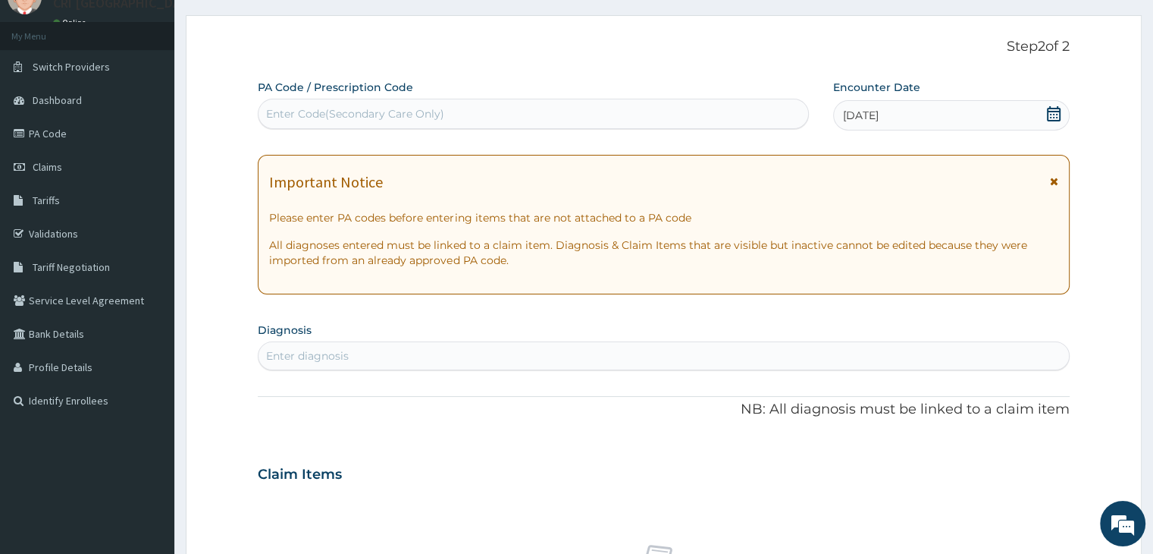
click at [386, 353] on div "Enter diagnosis" at bounding box center [664, 355] width 810 height 24
type input "[MEDICAL_DATA]"
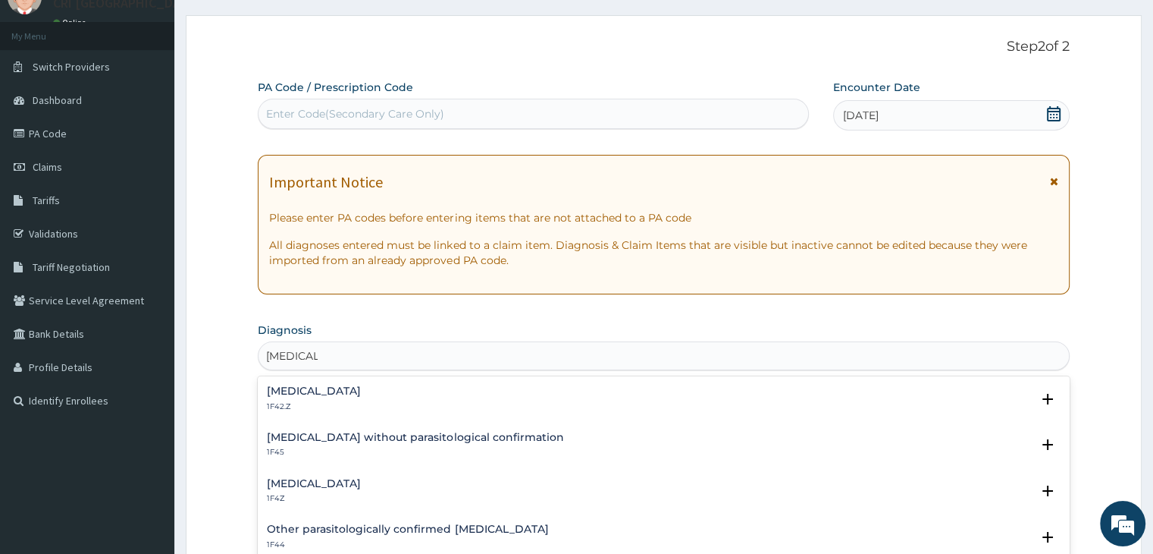
click at [349, 389] on h4 "[MEDICAL_DATA]" at bounding box center [314, 390] width 94 height 11
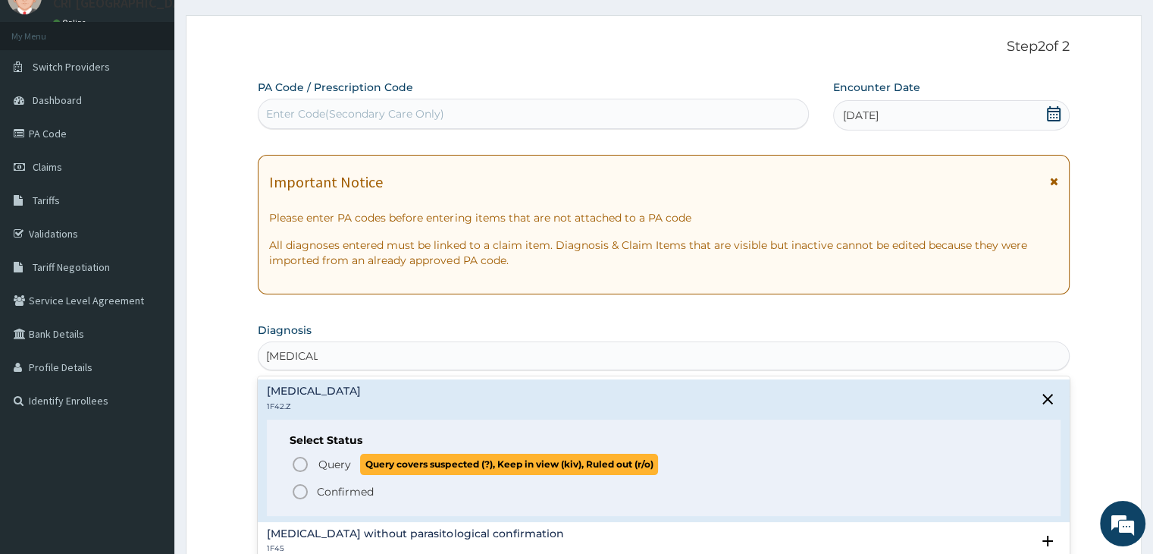
click at [331, 468] on span "Query" at bounding box center [334, 463] width 33 height 15
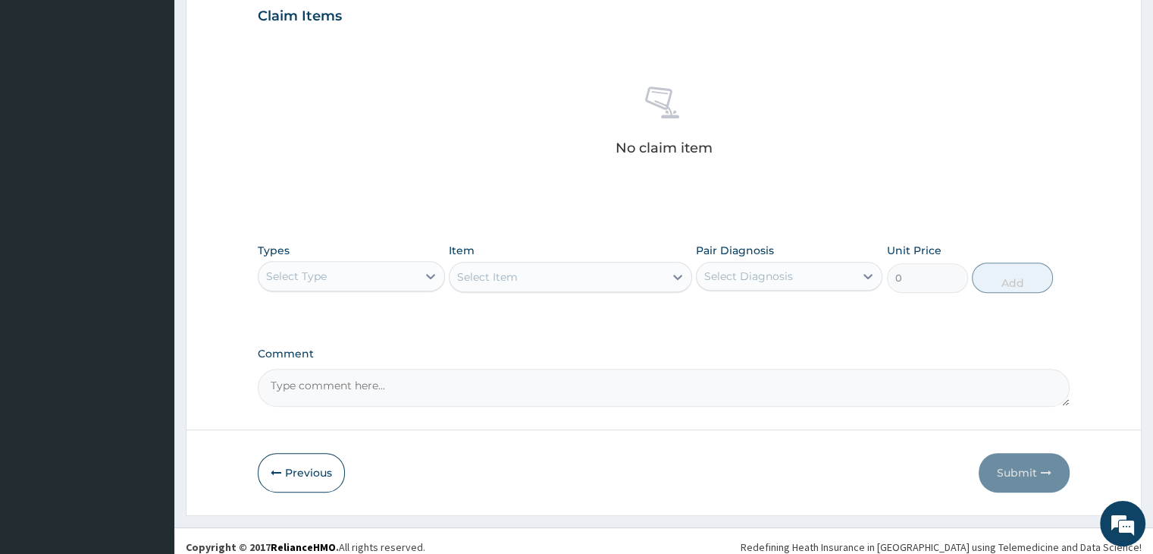
scroll to position [538, 0]
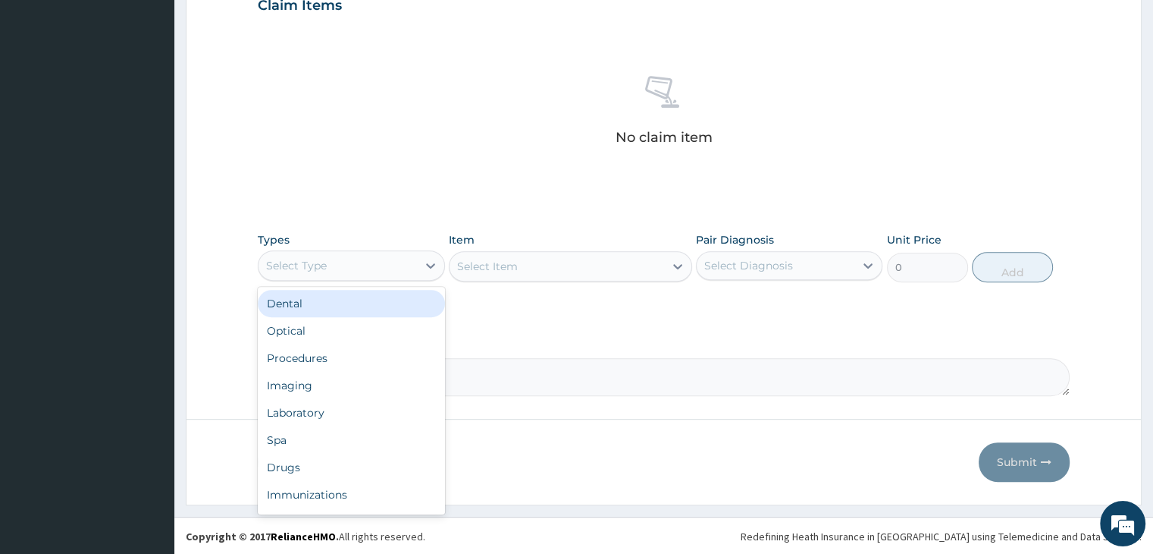
click at [322, 262] on div "Select Type" at bounding box center [296, 265] width 61 height 15
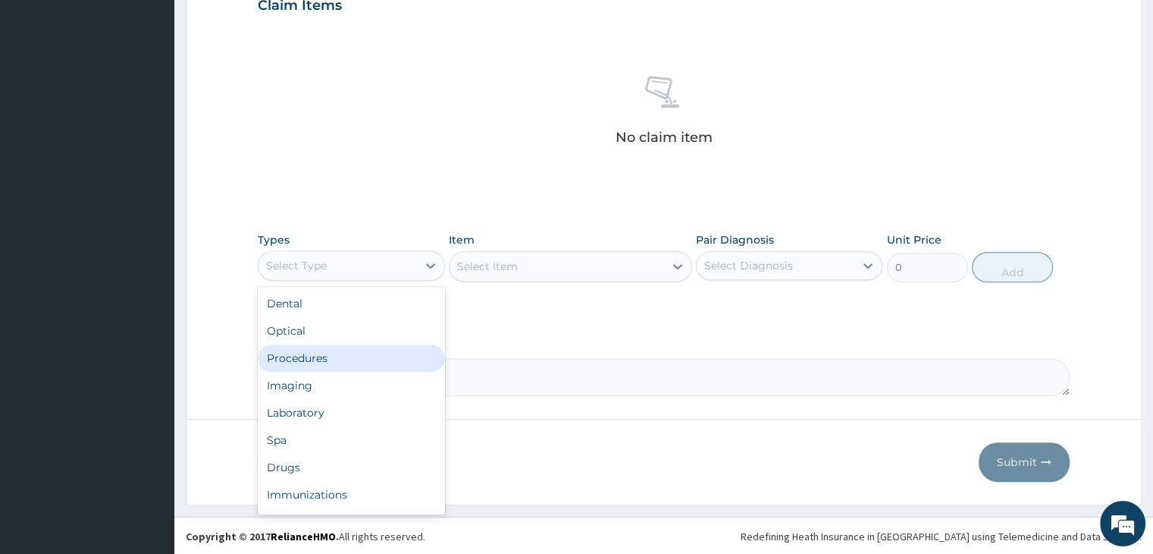
click at [319, 350] on div "Procedures" at bounding box center [351, 357] width 187 height 27
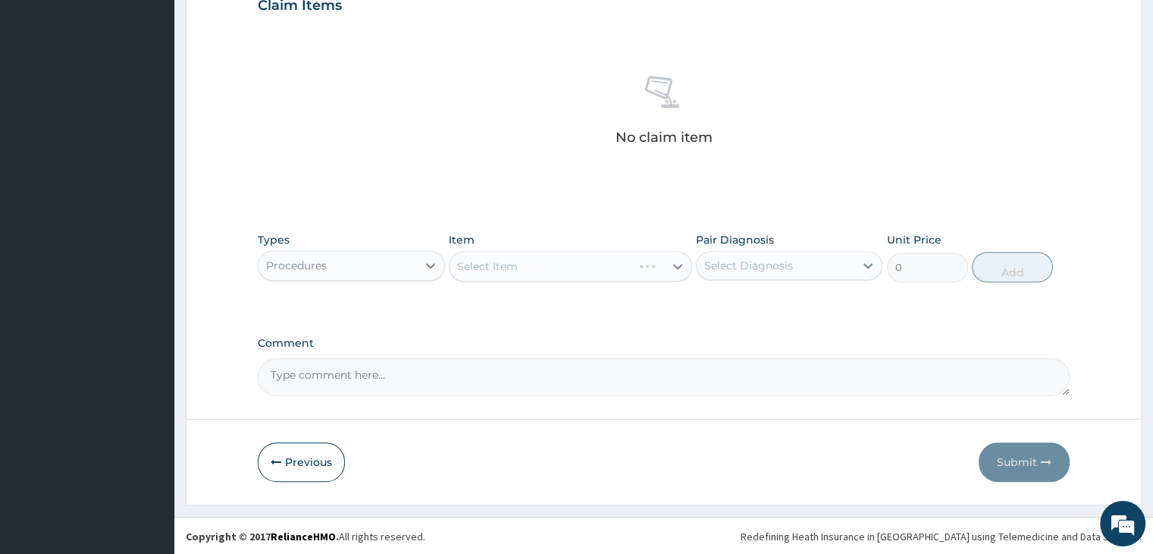
click at [522, 274] on div "Select Item" at bounding box center [570, 266] width 243 height 30
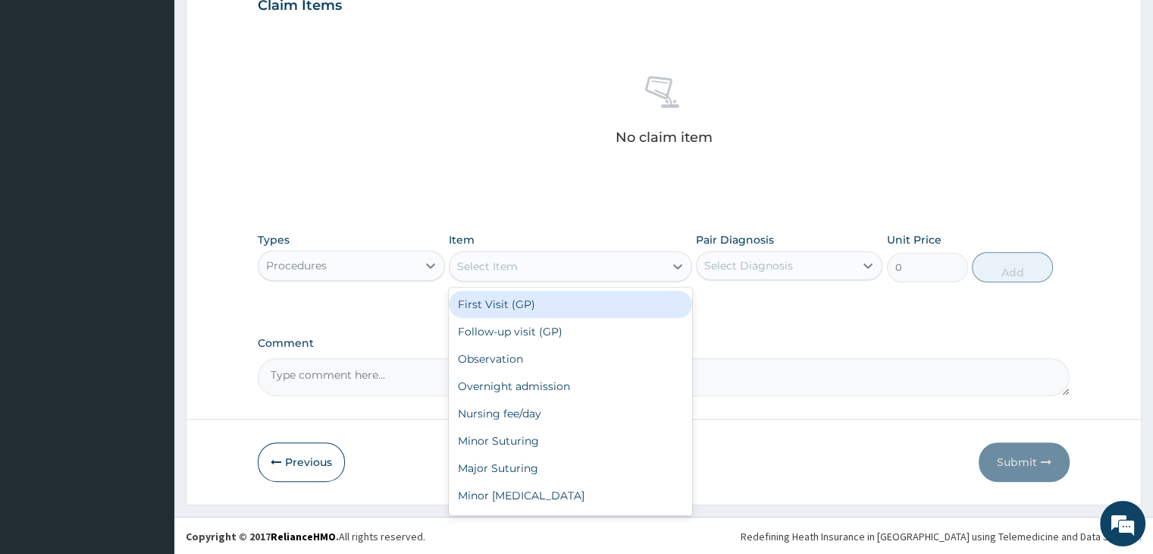
click at [522, 274] on div "Select Item" at bounding box center [557, 266] width 215 height 24
type input "2000"
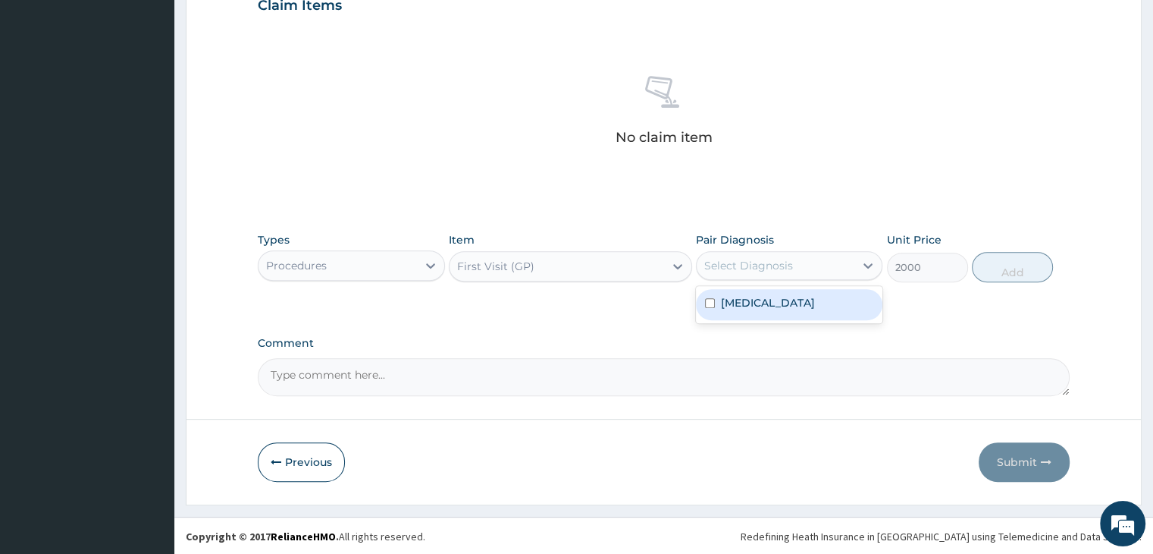
click at [772, 271] on div "Select Diagnosis" at bounding box center [748, 265] width 89 height 15
click at [763, 310] on label "[MEDICAL_DATA]" at bounding box center [768, 302] width 94 height 15
checkbox input "true"
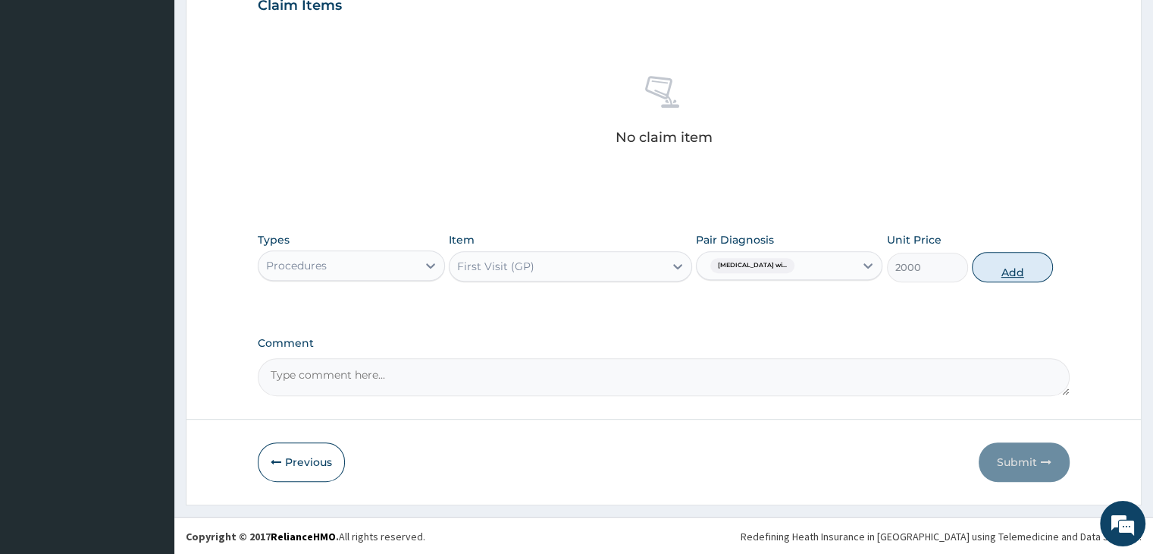
click at [1009, 274] on button "Add" at bounding box center [1012, 267] width 81 height 30
type input "0"
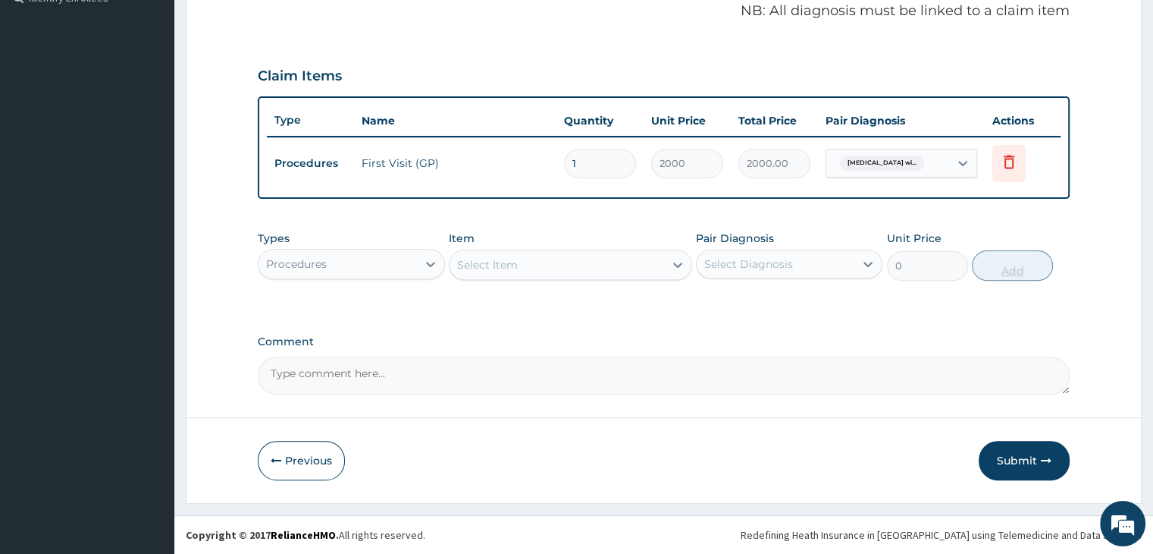
scroll to position [466, 0]
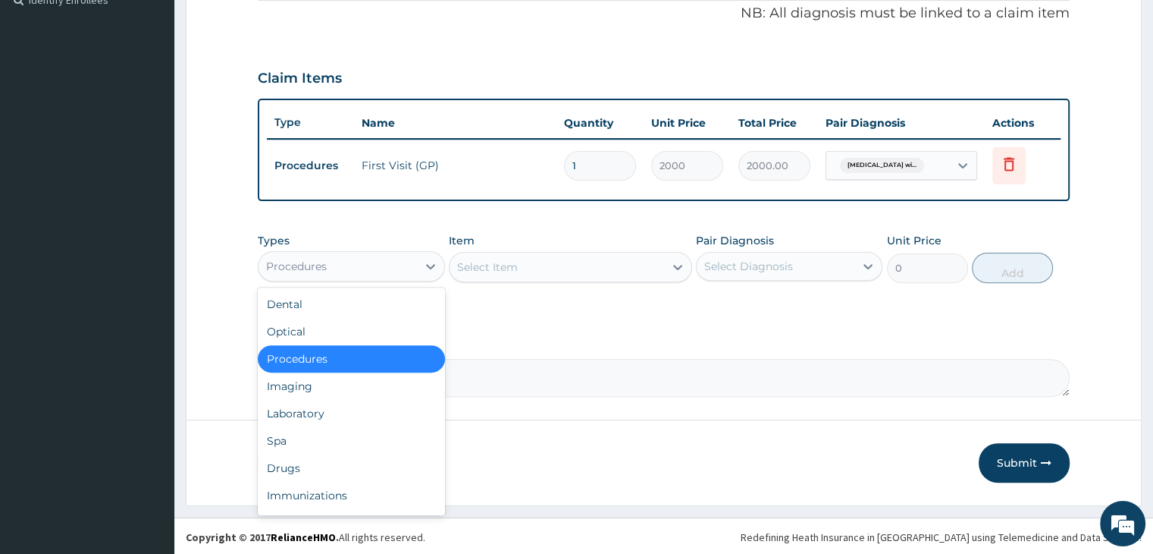
click at [381, 262] on div "Procedures" at bounding box center [338, 266] width 158 height 24
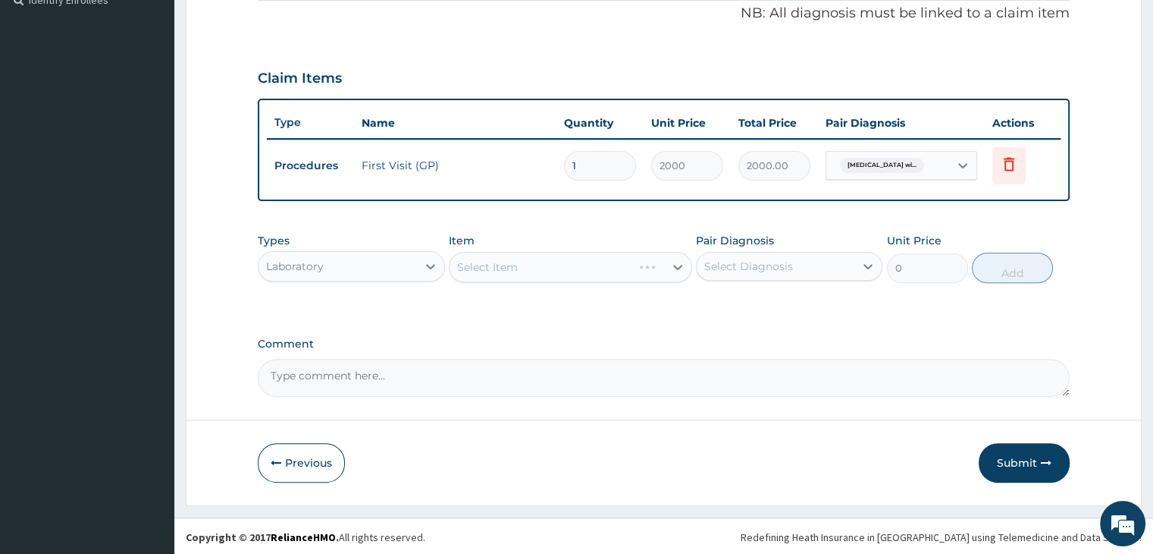
click at [542, 264] on div "Select Item" at bounding box center [570, 267] width 243 height 30
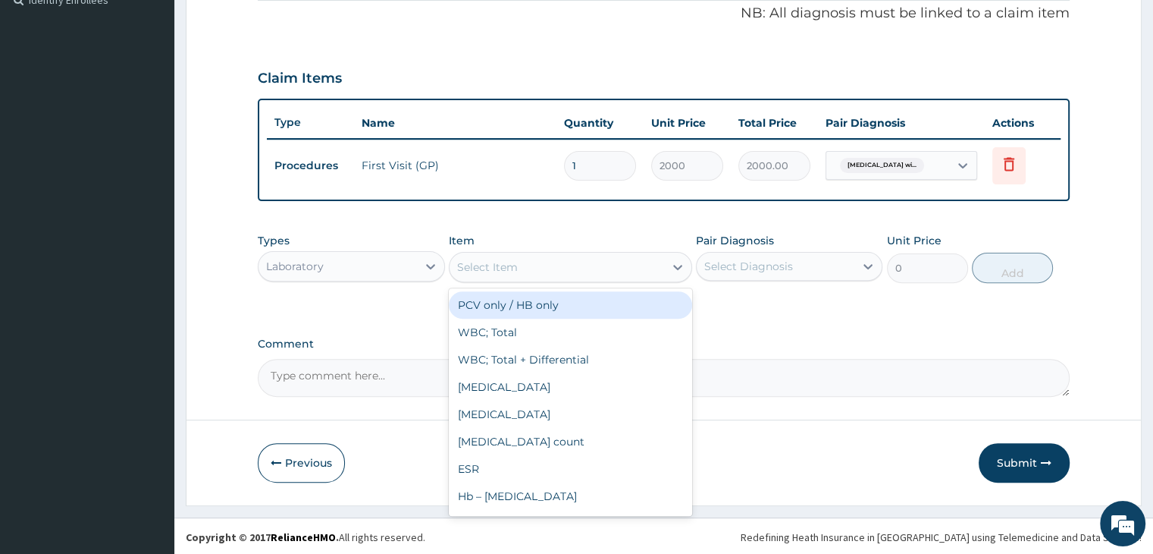
click at [542, 264] on div "Select Item" at bounding box center [557, 267] width 215 height 24
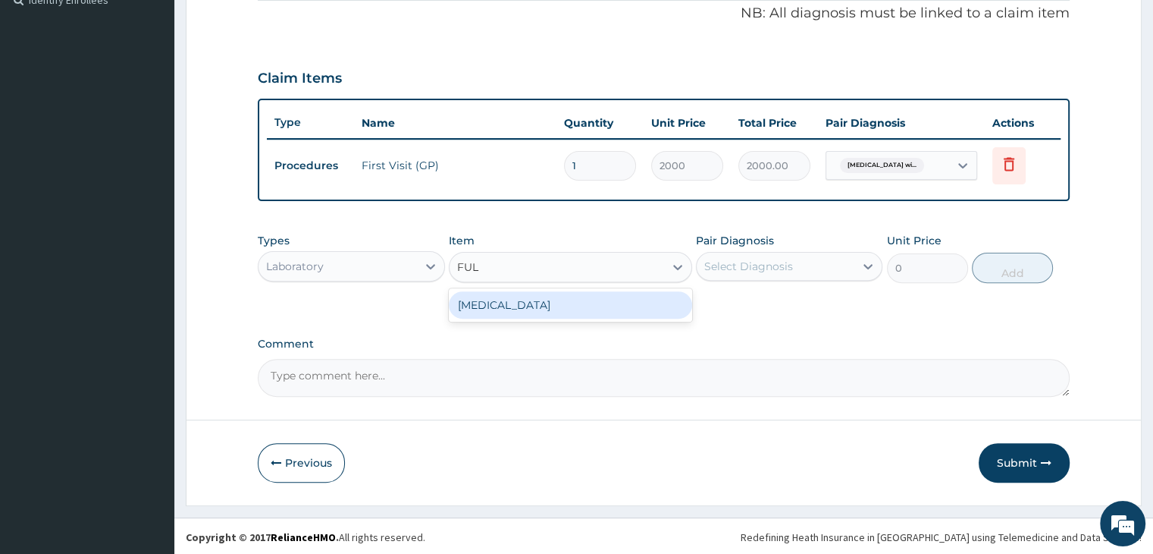
type input "FULL"
type input "2800"
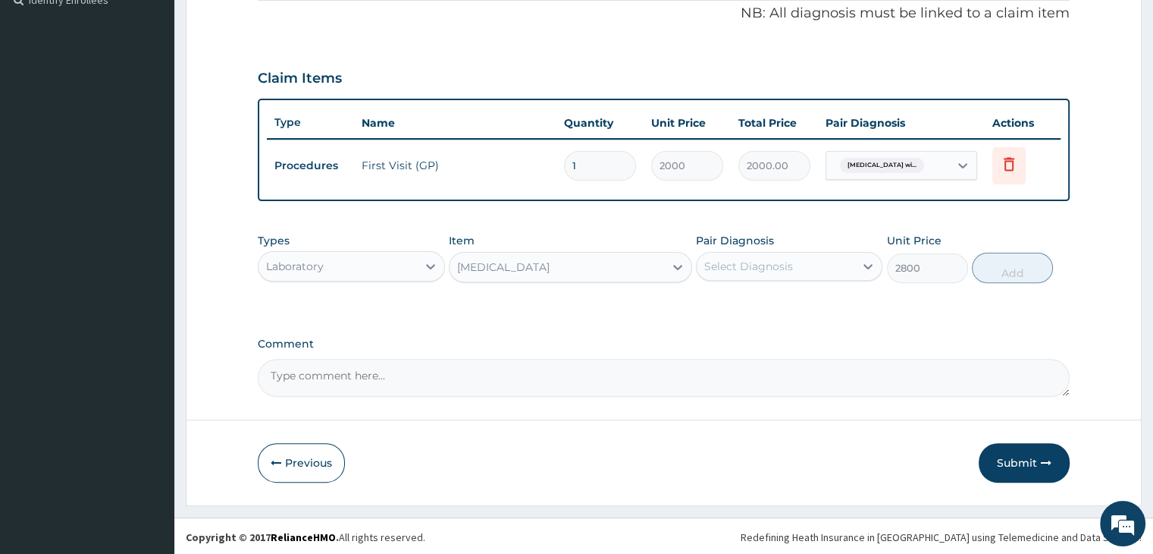
click at [798, 265] on div "Select Diagnosis" at bounding box center [776, 266] width 158 height 24
click at [779, 311] on label "[MEDICAL_DATA]" at bounding box center [768, 303] width 94 height 15
checkbox input "true"
click at [1006, 270] on button "Add" at bounding box center [1012, 268] width 81 height 30
type input "0"
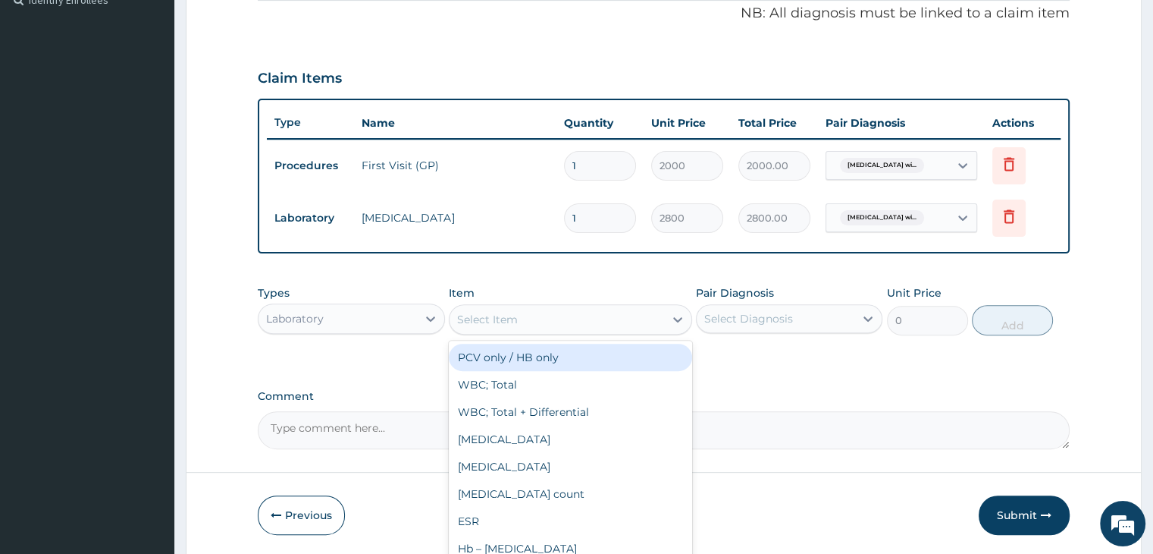
click at [537, 320] on div "Select Item" at bounding box center [557, 319] width 215 height 24
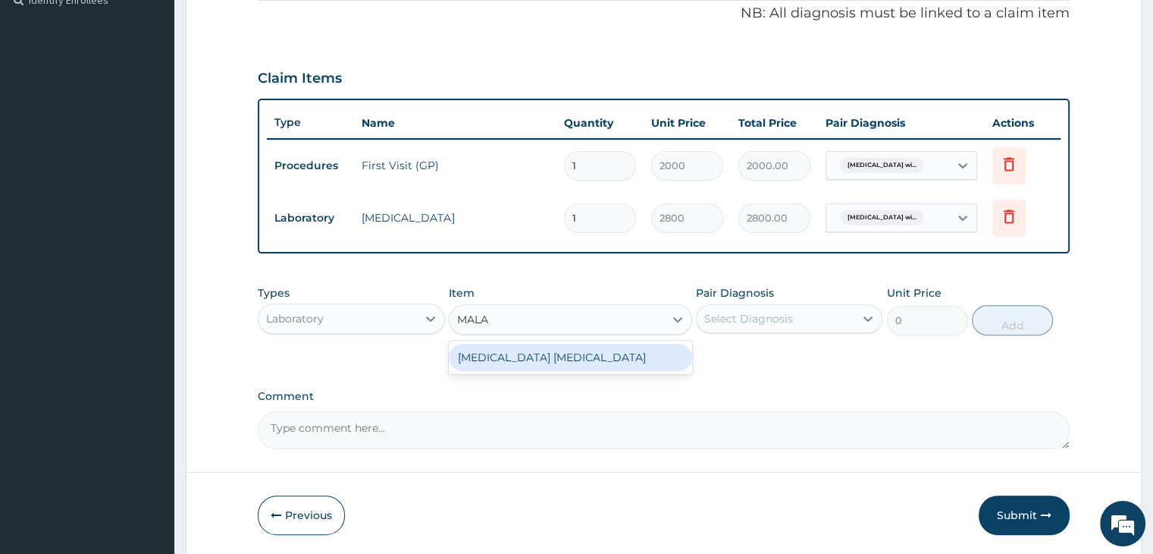
type input "MALAR"
type input "1500"
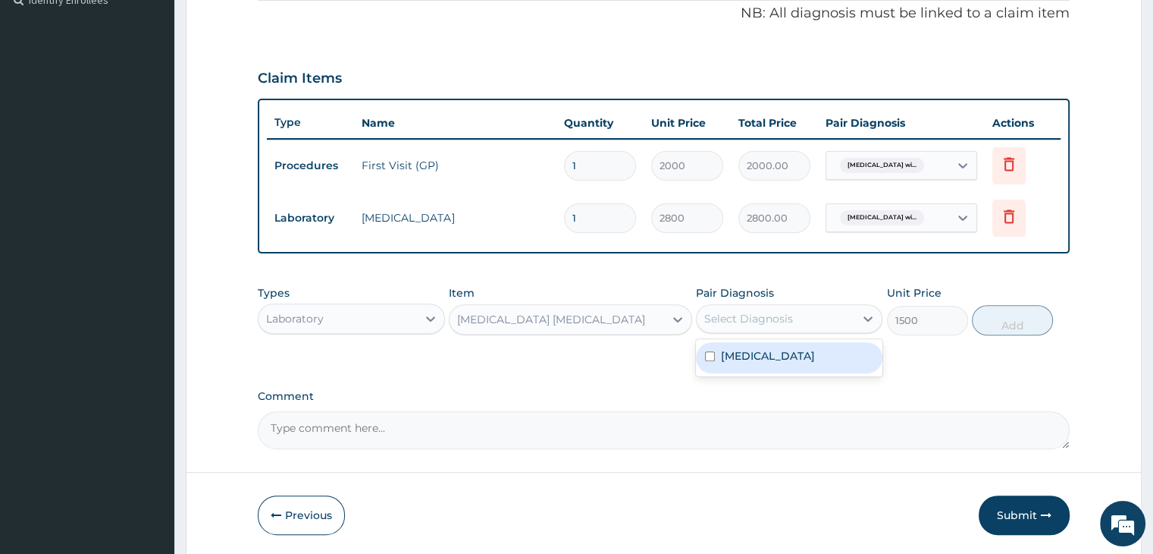
click at [828, 329] on div "Select Diagnosis" at bounding box center [789, 318] width 187 height 29
click at [786, 363] on label "[MEDICAL_DATA]" at bounding box center [768, 355] width 94 height 15
checkbox input "true"
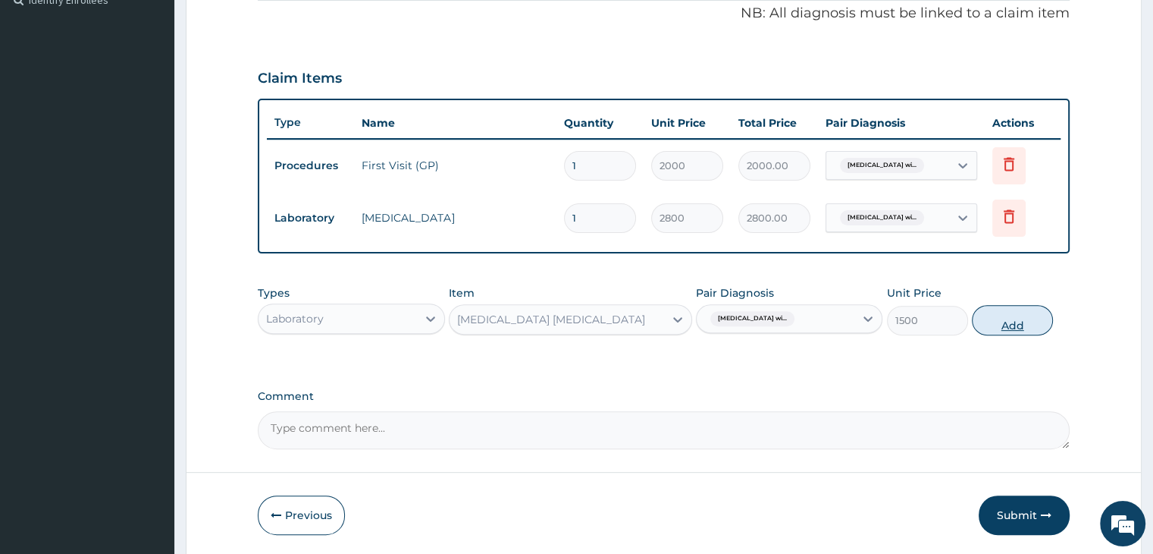
click at [1014, 325] on button "Add" at bounding box center [1012, 320] width 81 height 30
type input "0"
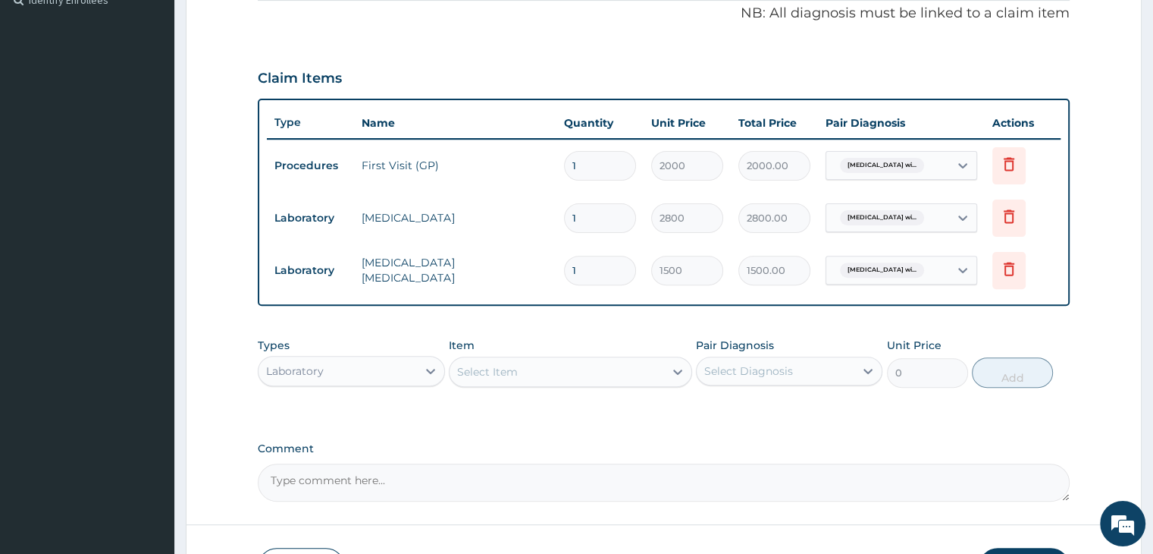
scroll to position [570, 0]
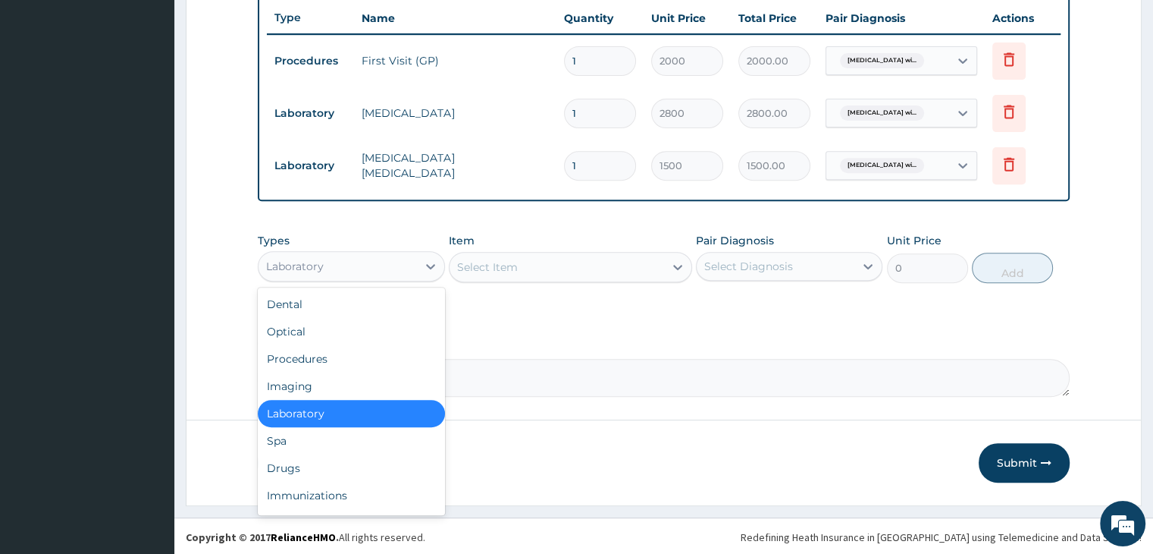
click at [389, 267] on div "Laboratory" at bounding box center [338, 266] width 158 height 24
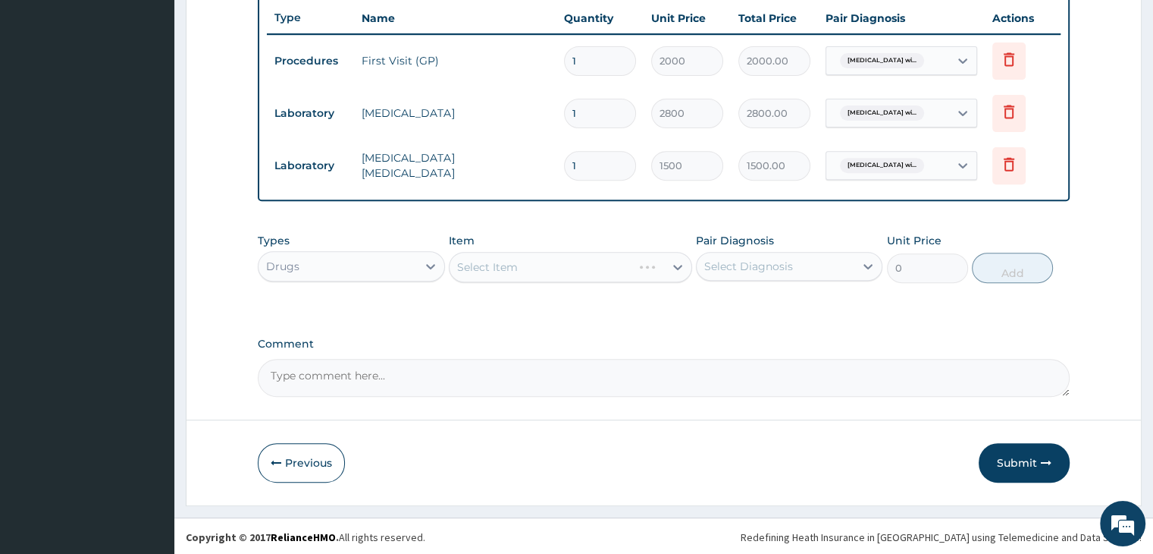
click at [545, 256] on div "Select Item" at bounding box center [570, 267] width 243 height 30
click at [555, 265] on div "Select Item" at bounding box center [570, 267] width 243 height 30
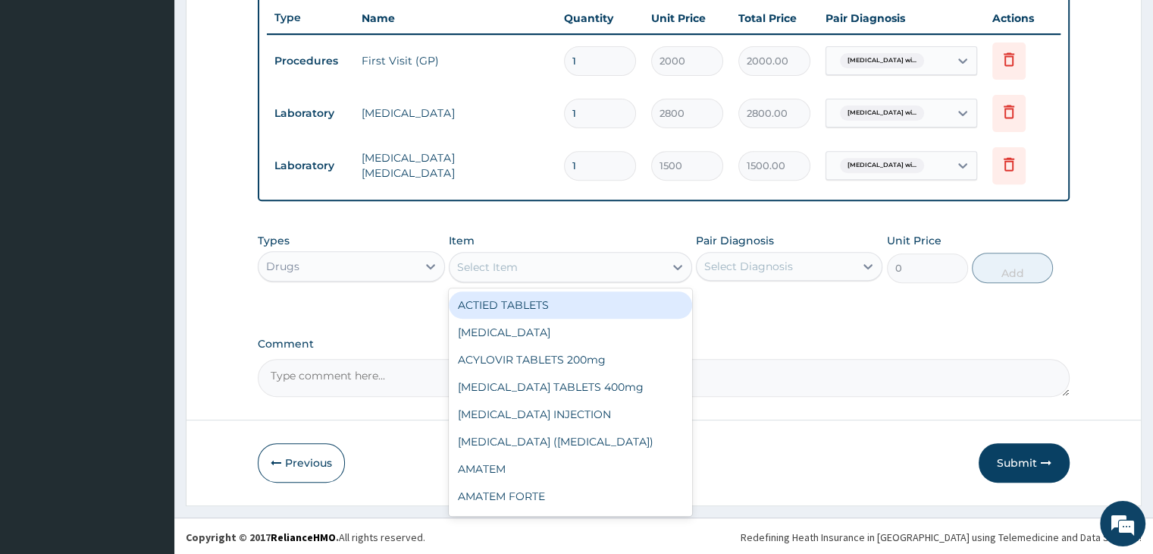
click at [555, 265] on div "Select Item" at bounding box center [557, 267] width 215 height 24
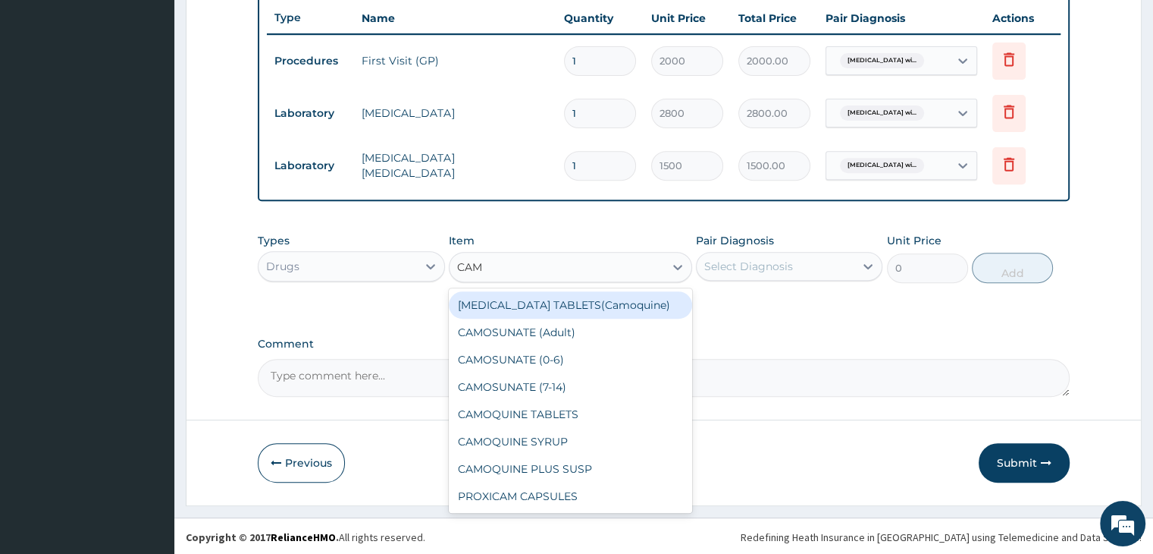
type input "CAMO"
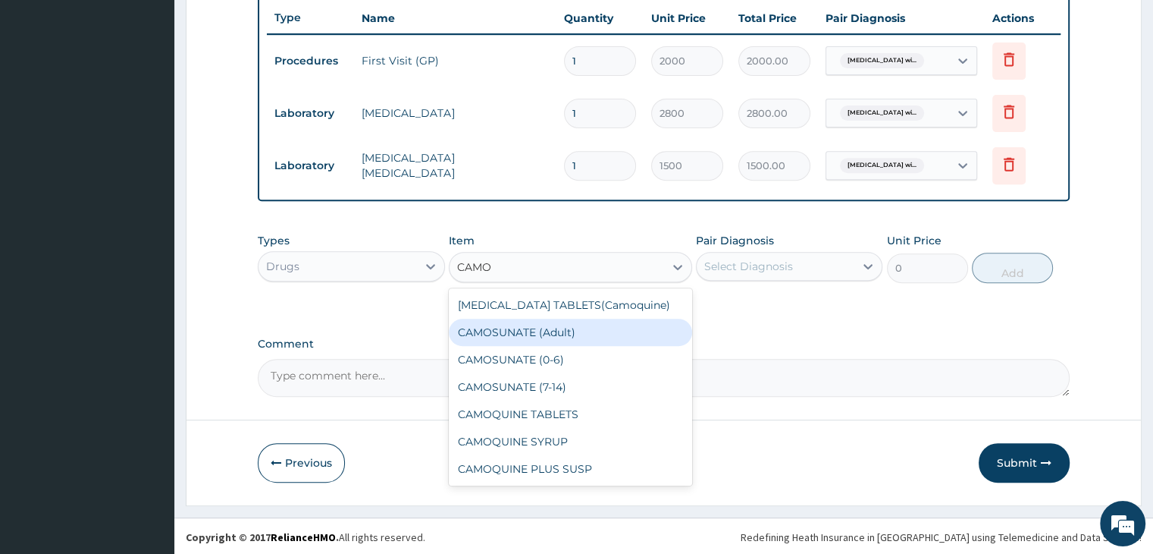
type input "720"
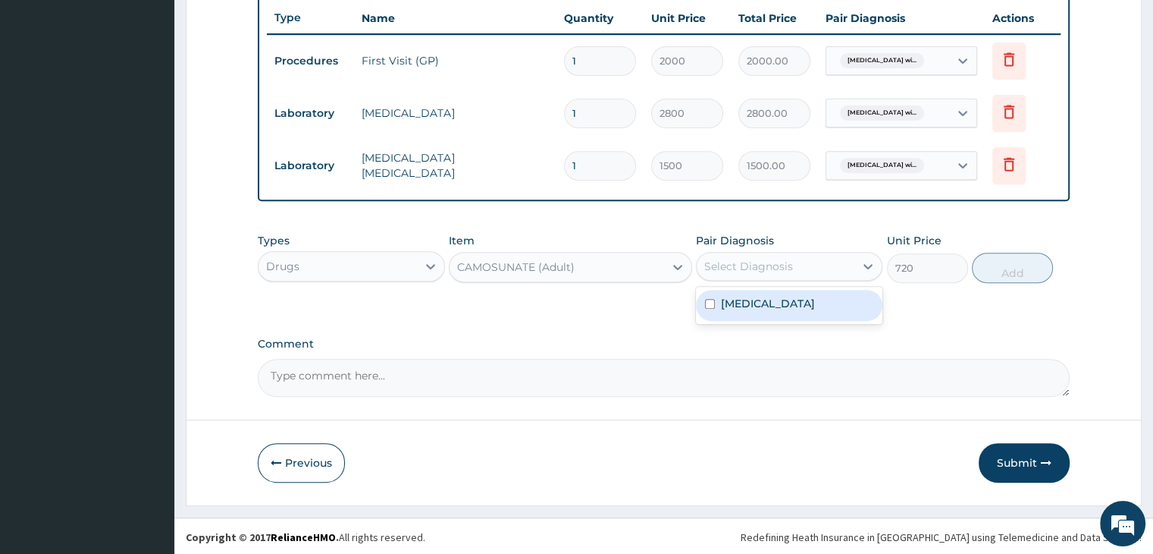
click at [749, 262] on div "Select Diagnosis" at bounding box center [748, 266] width 89 height 15
click at [770, 311] on label "[MEDICAL_DATA]" at bounding box center [768, 303] width 94 height 15
checkbox input "true"
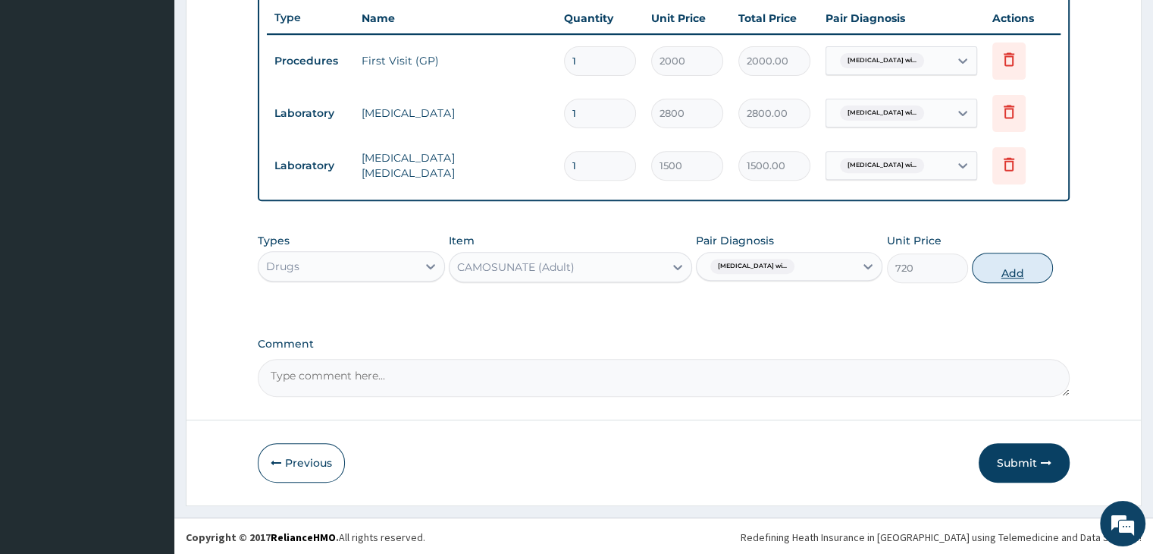
click at [1012, 271] on button "Add" at bounding box center [1012, 268] width 81 height 30
type input "0"
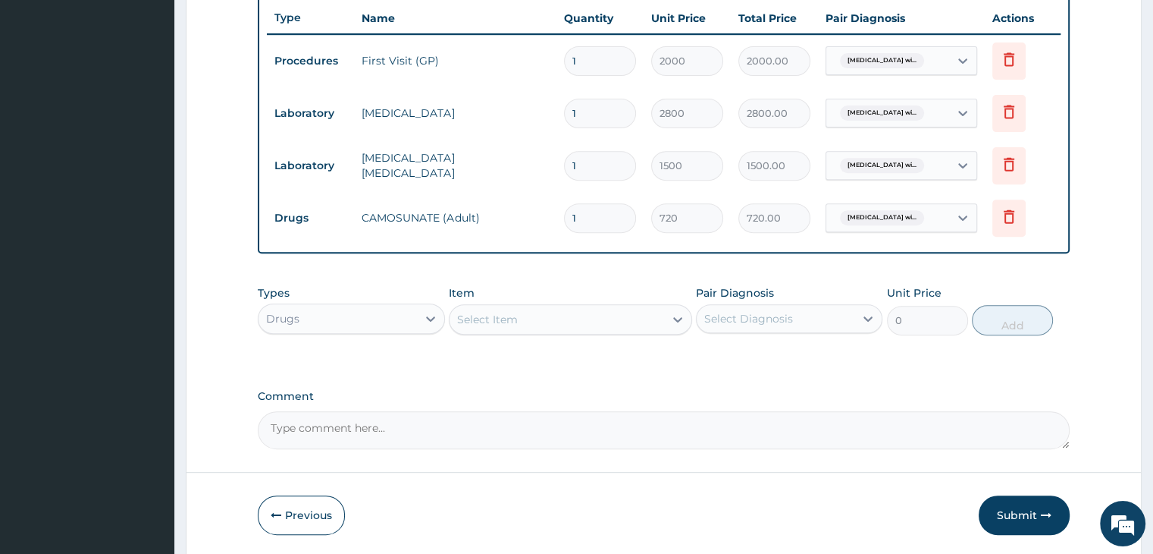
click at [524, 328] on div "Types Drugs Item Select Item Pair Diagnosis Select Diagnosis Unit Price 0 Add" at bounding box center [663, 310] width 811 height 65
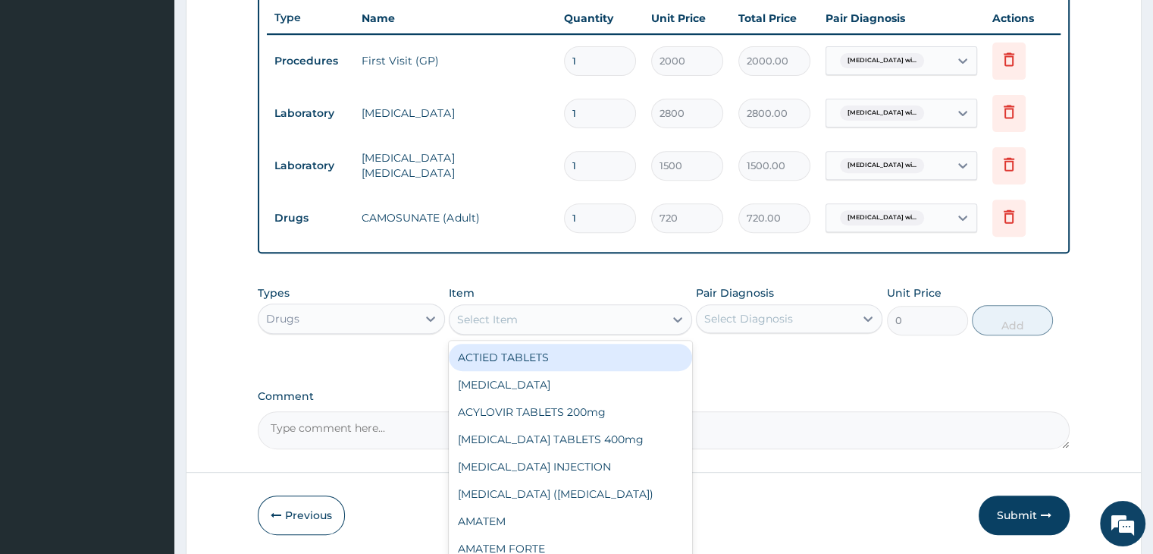
click at [524, 328] on div "Select Item" at bounding box center [557, 319] width 215 height 24
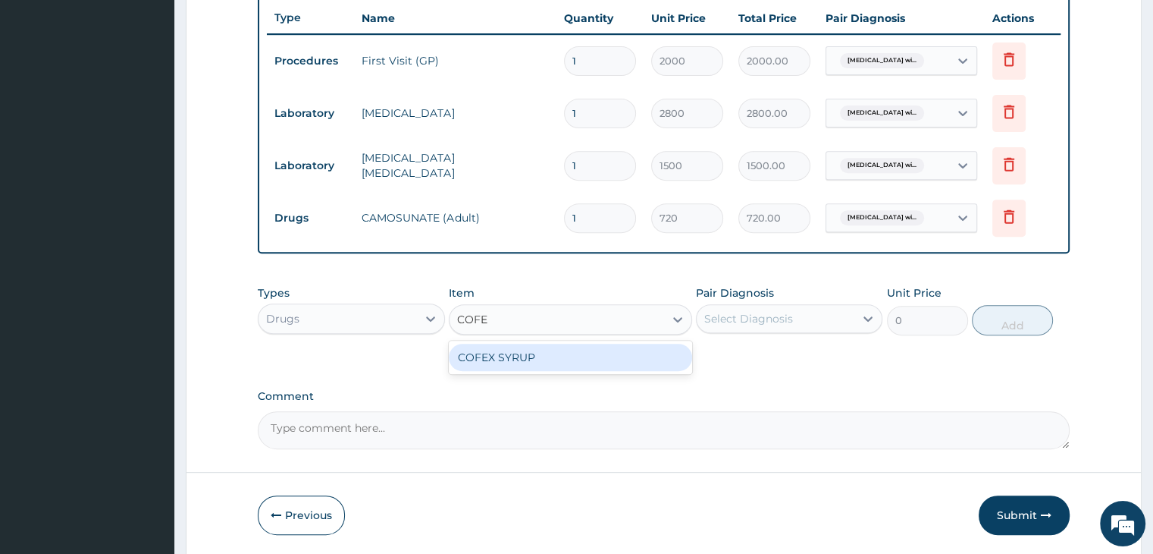
type input "COFEX"
type input "360"
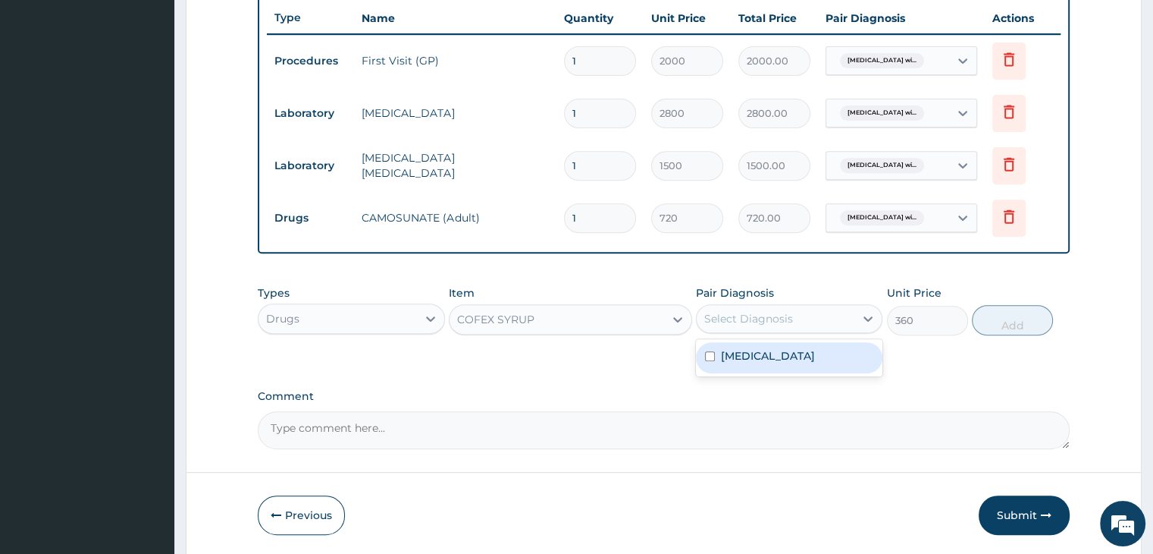
click at [803, 316] on div "Select Diagnosis" at bounding box center [776, 318] width 158 height 24
click at [796, 362] on label "[MEDICAL_DATA]" at bounding box center [768, 355] width 94 height 15
checkbox input "true"
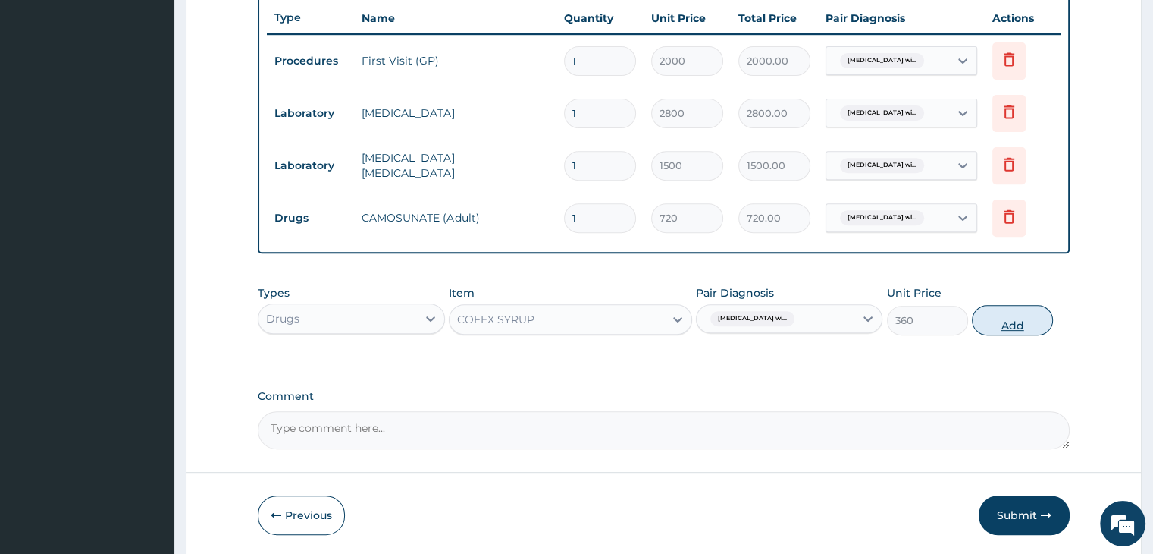
click at [1015, 319] on button "Add" at bounding box center [1012, 320] width 81 height 30
type input "0"
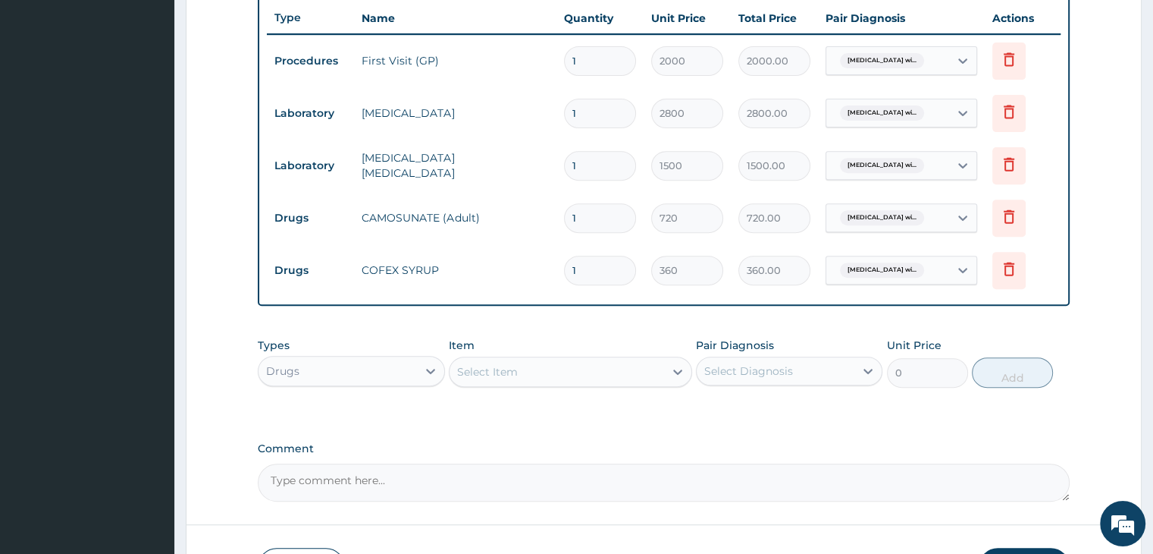
scroll to position [674, 0]
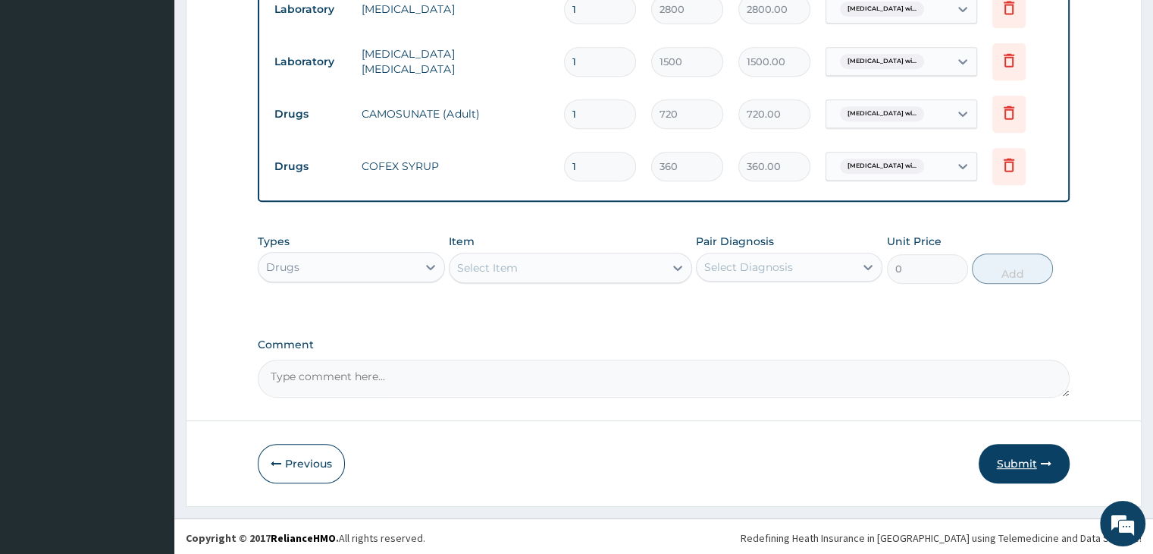
click at [1012, 459] on button "Submit" at bounding box center [1024, 463] width 91 height 39
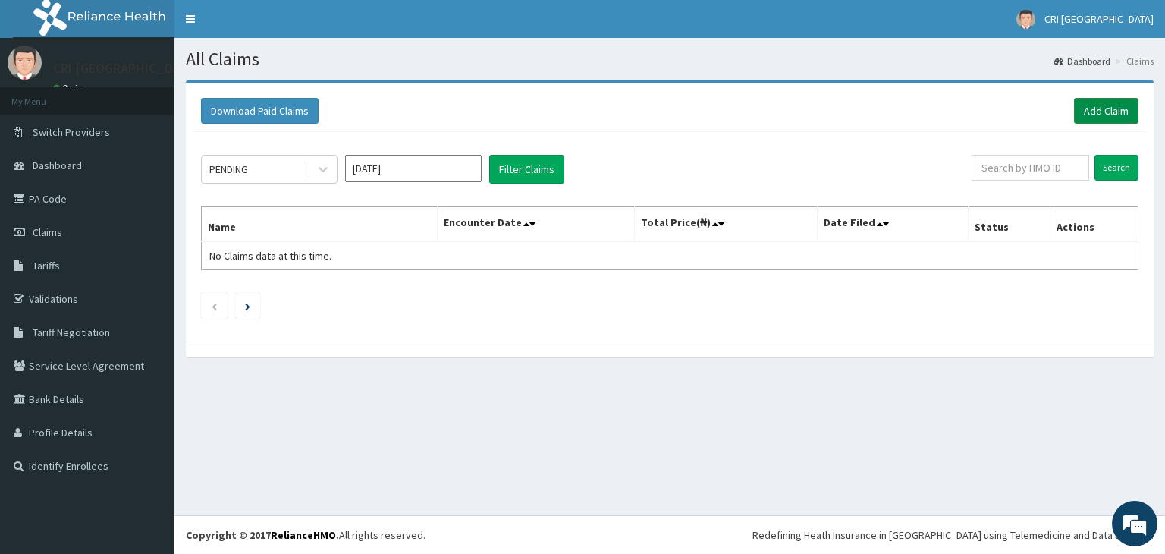
click at [1104, 107] on link "Add Claim" at bounding box center [1106, 111] width 64 height 26
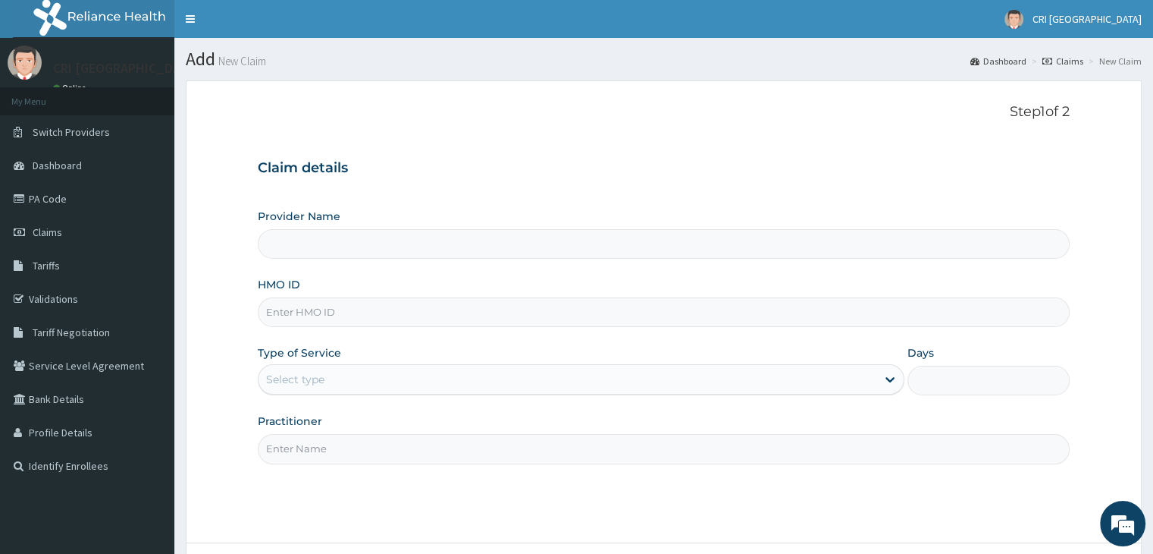
type input "Cri Medi Clinic- VGC"
click at [368, 315] on input "HMO ID" at bounding box center [663, 312] width 811 height 30
type input "PPI/10135/D"
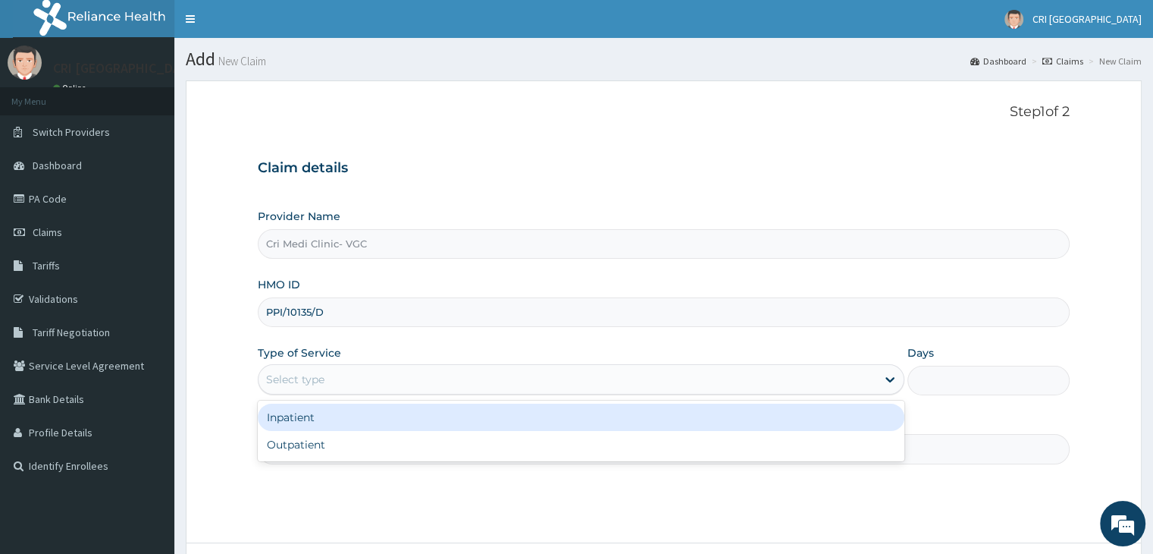
click at [317, 379] on div "Select type" at bounding box center [295, 379] width 58 height 15
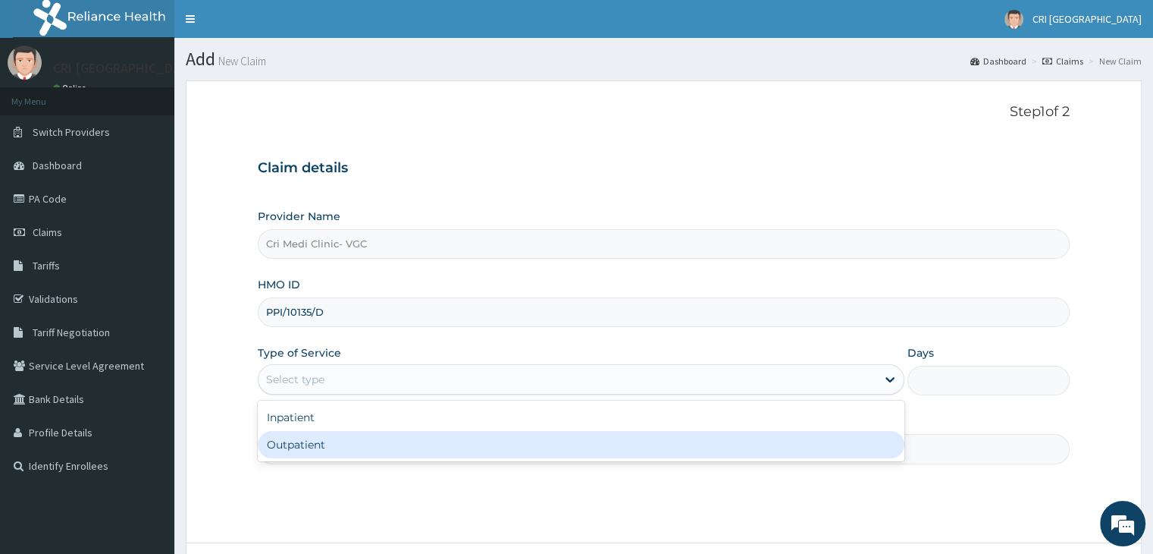
click at [312, 438] on div "Outpatient" at bounding box center [581, 444] width 647 height 27
type input "1"
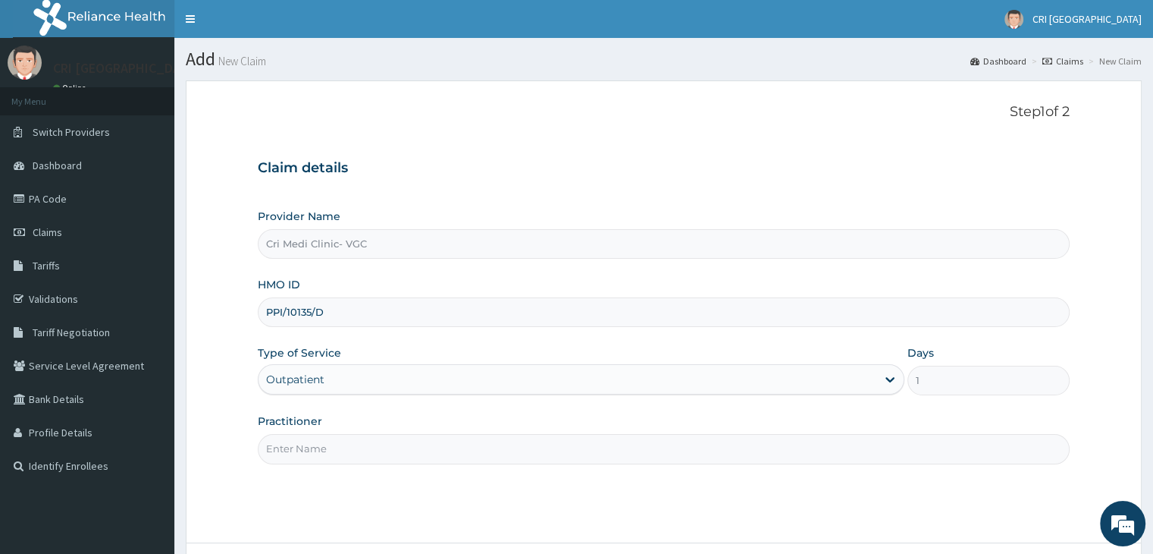
click at [312, 438] on input "Practitioner" at bounding box center [663, 449] width 811 height 30
type input "[PERSON_NAME]"
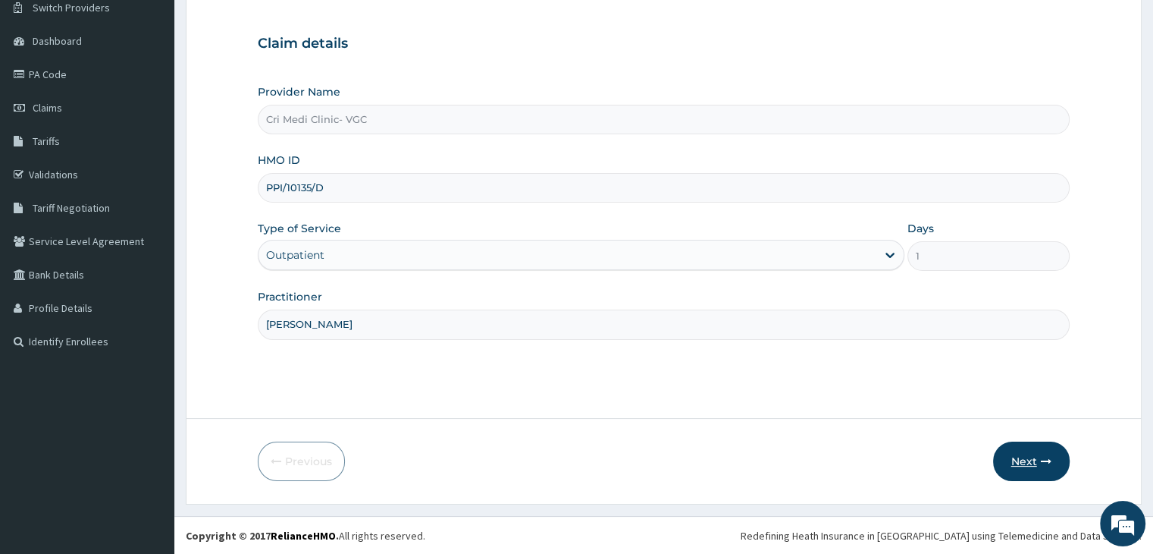
click at [1021, 451] on button "Next" at bounding box center [1031, 460] width 77 height 39
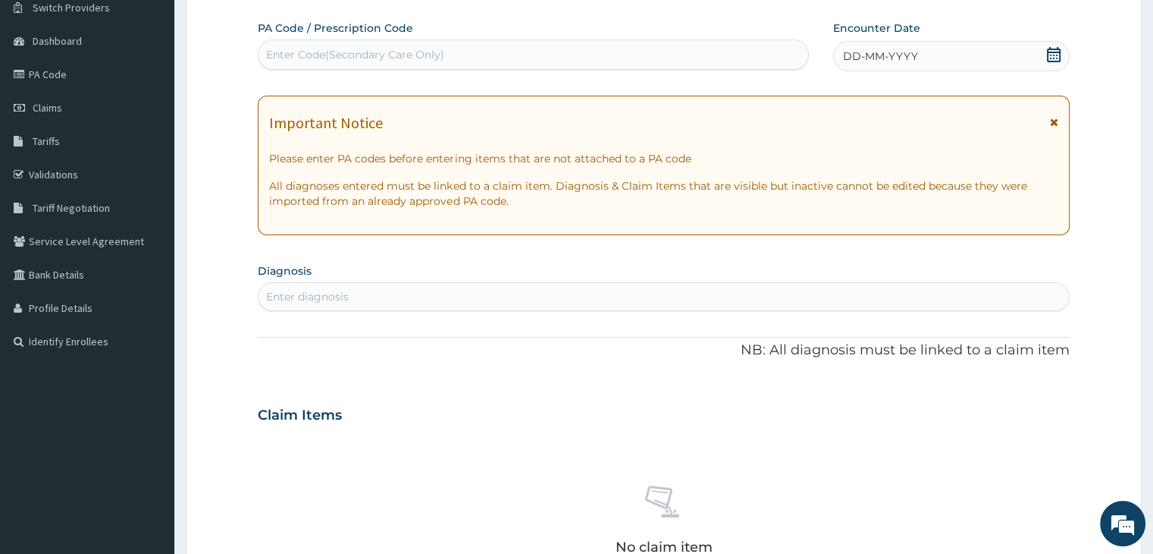
click at [908, 61] on span "DD-MM-YYYY" at bounding box center [880, 56] width 75 height 15
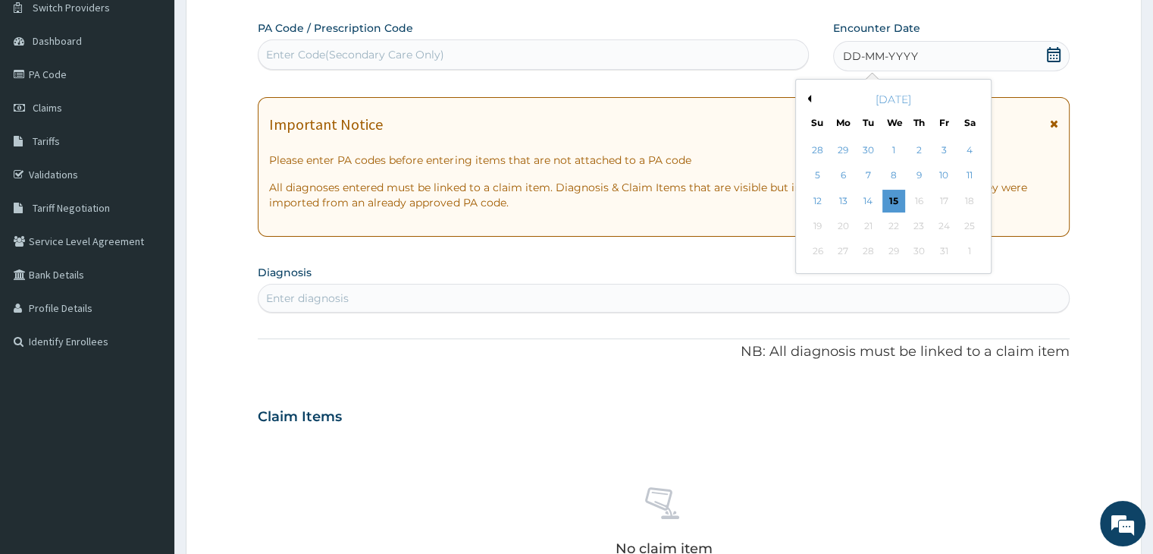
click at [808, 98] on button "Previous Month" at bounding box center [808, 99] width 8 height 8
click at [819, 254] on div "27" at bounding box center [818, 251] width 23 height 23
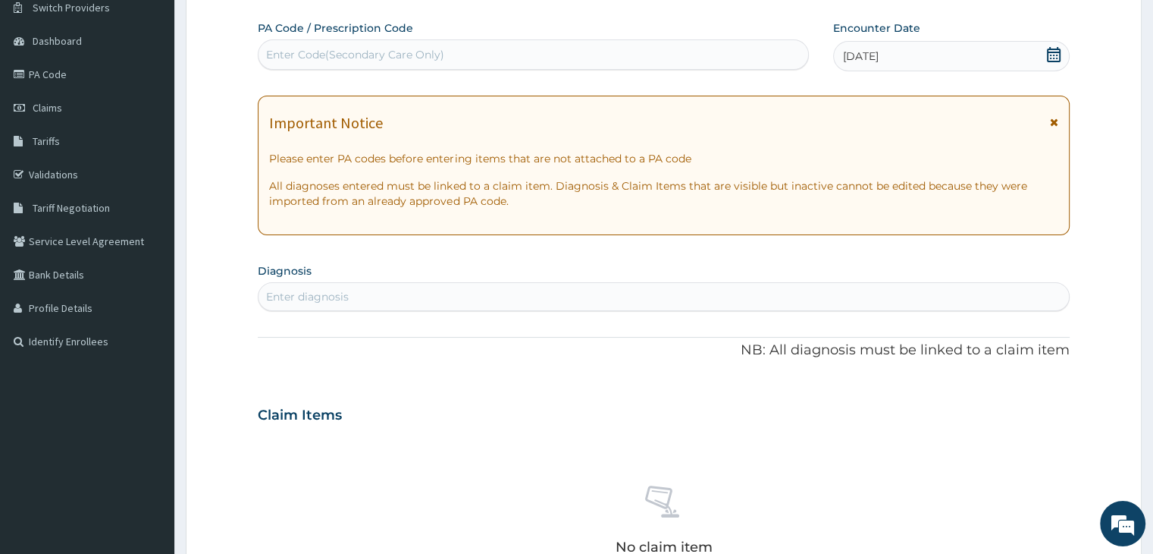
click at [434, 300] on div "Enter diagnosis" at bounding box center [664, 296] width 810 height 24
type input "[MEDICAL_DATA]"
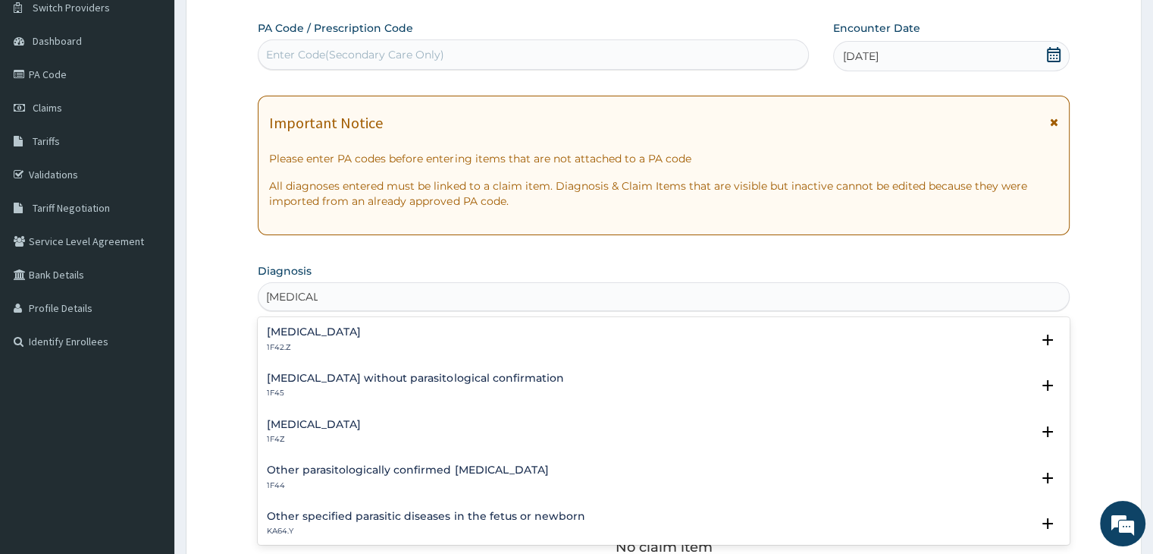
click at [361, 331] on h4 "[MEDICAL_DATA]" at bounding box center [314, 331] width 94 height 11
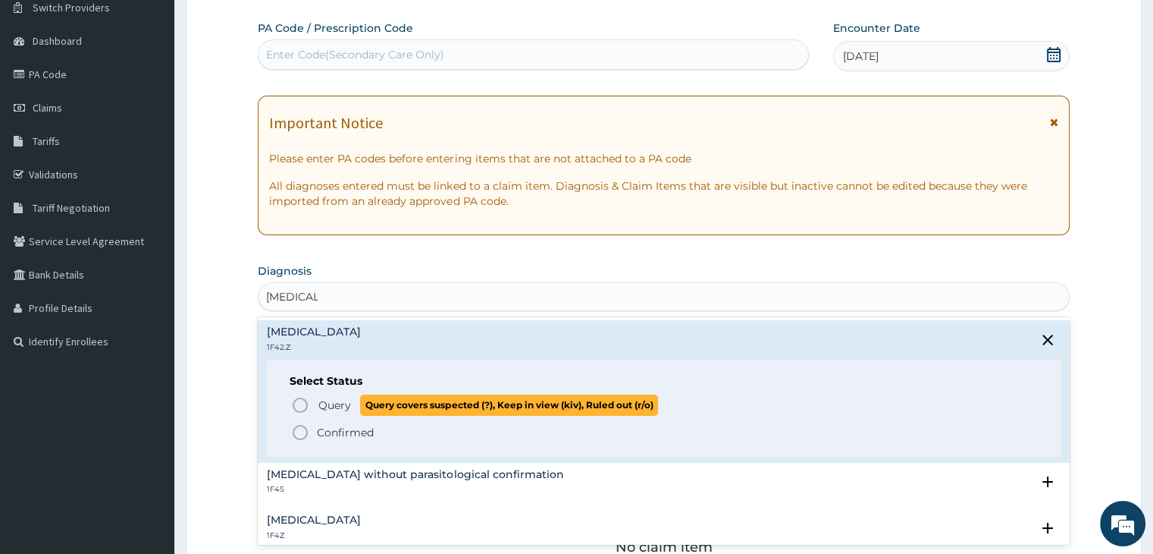
click at [325, 403] on span "Query" at bounding box center [334, 404] width 33 height 15
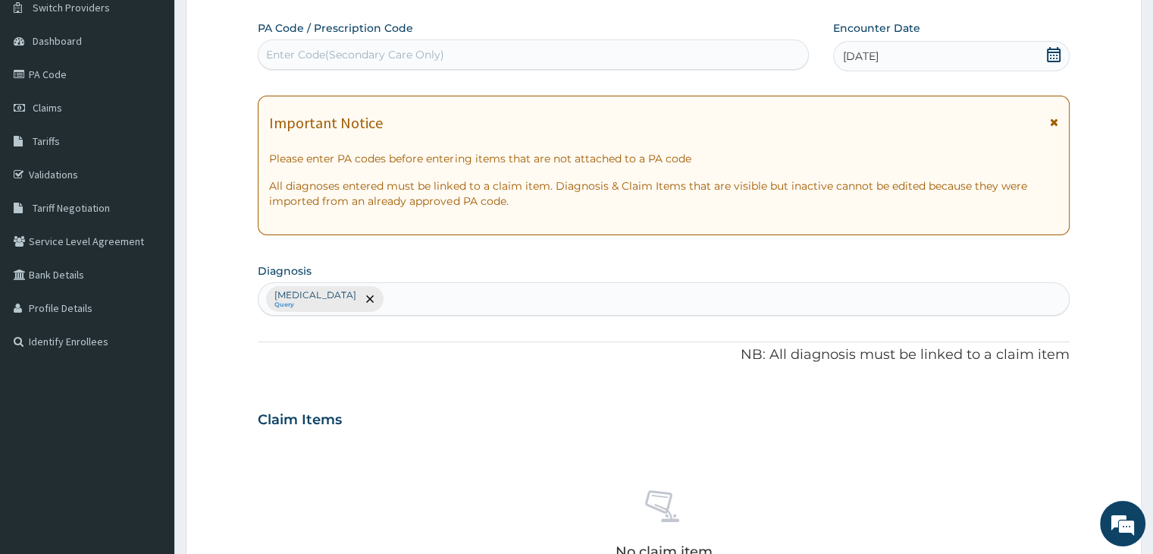
scroll to position [538, 0]
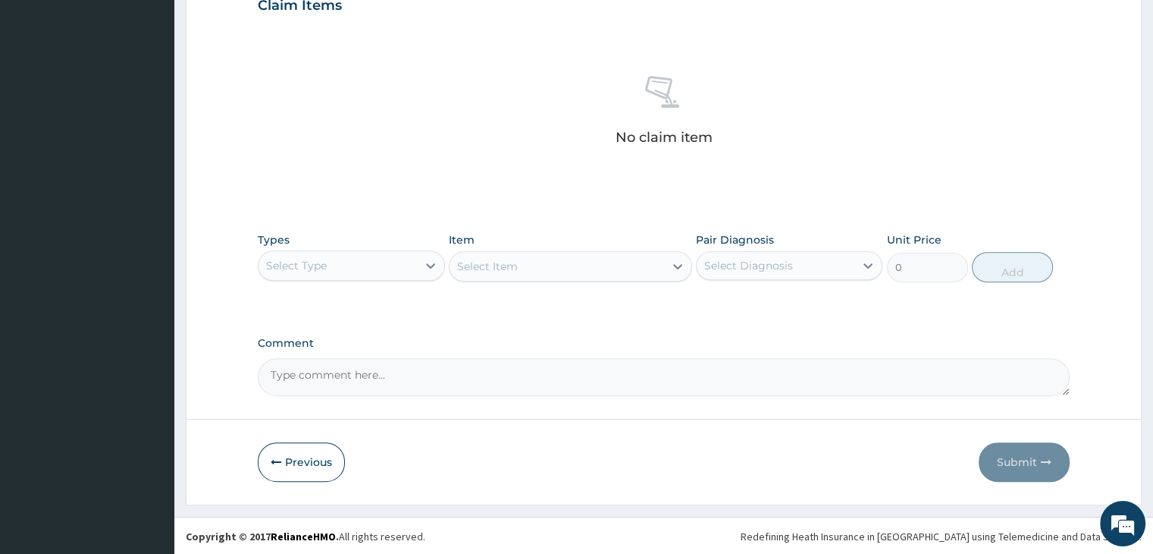
click at [318, 277] on div "Select Type" at bounding box center [351, 265] width 187 height 30
click at [476, 263] on div "Select Item" at bounding box center [570, 266] width 243 height 30
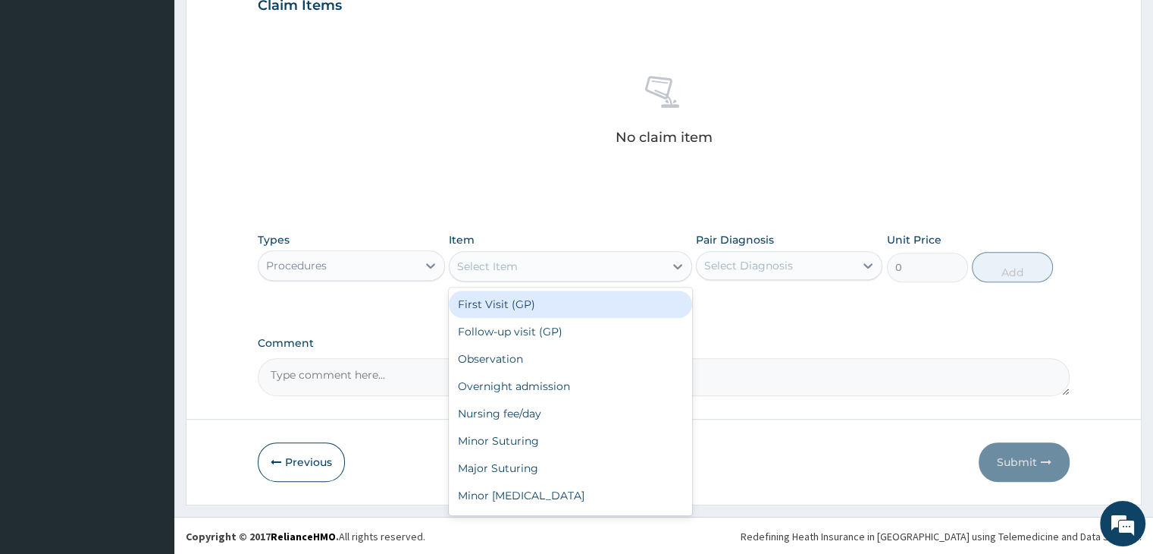
click at [476, 263] on div "Select Item" at bounding box center [487, 266] width 61 height 15
type input "2000"
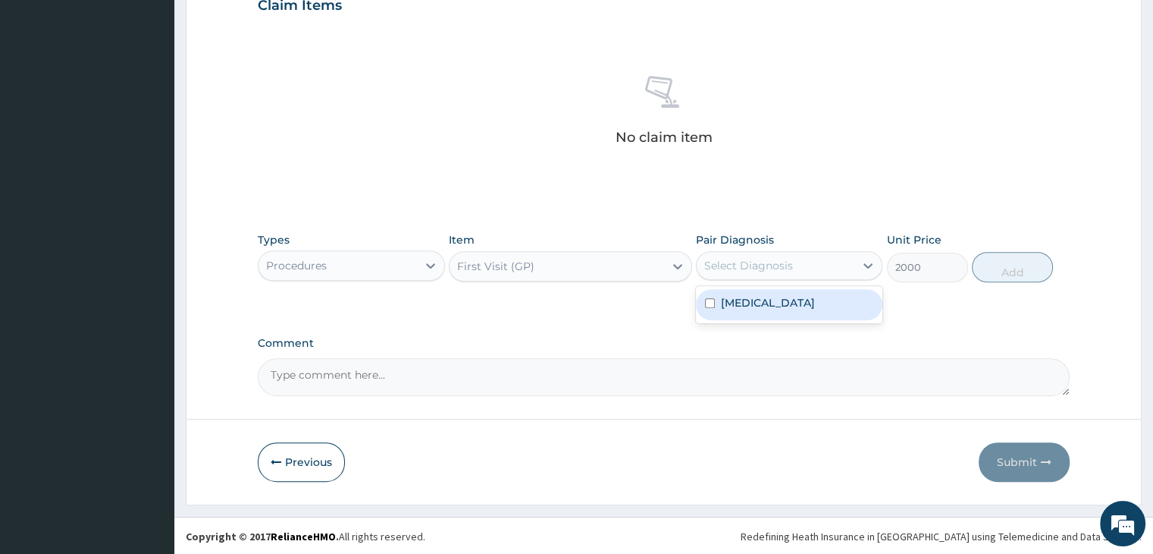
click at [718, 260] on div "Select Diagnosis" at bounding box center [748, 265] width 89 height 15
click at [755, 310] on label "[MEDICAL_DATA]" at bounding box center [768, 302] width 94 height 15
checkbox input "true"
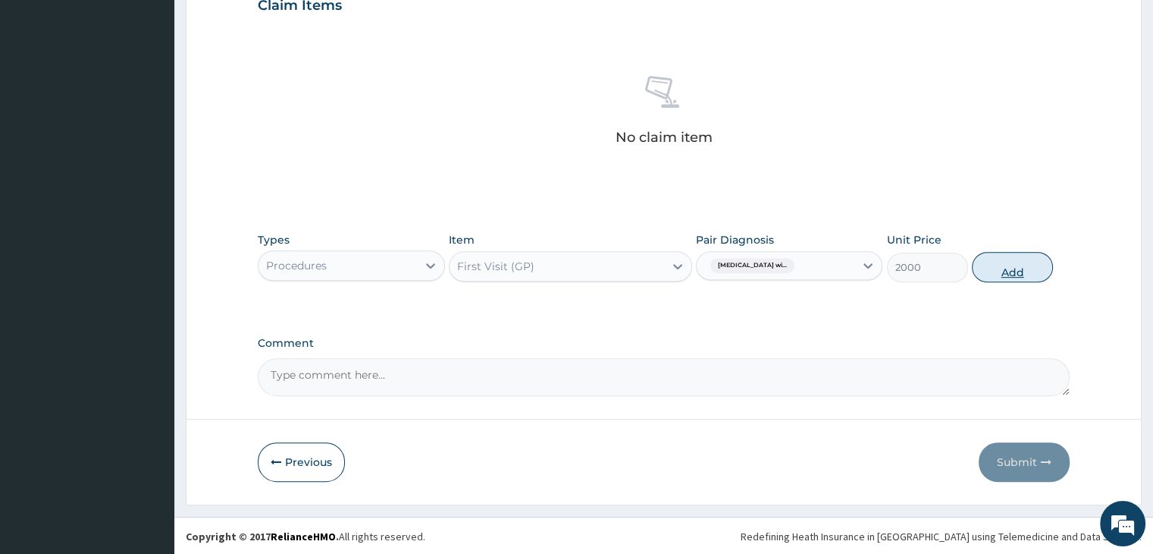
click at [1001, 268] on button "Add" at bounding box center [1012, 267] width 81 height 30
type input "0"
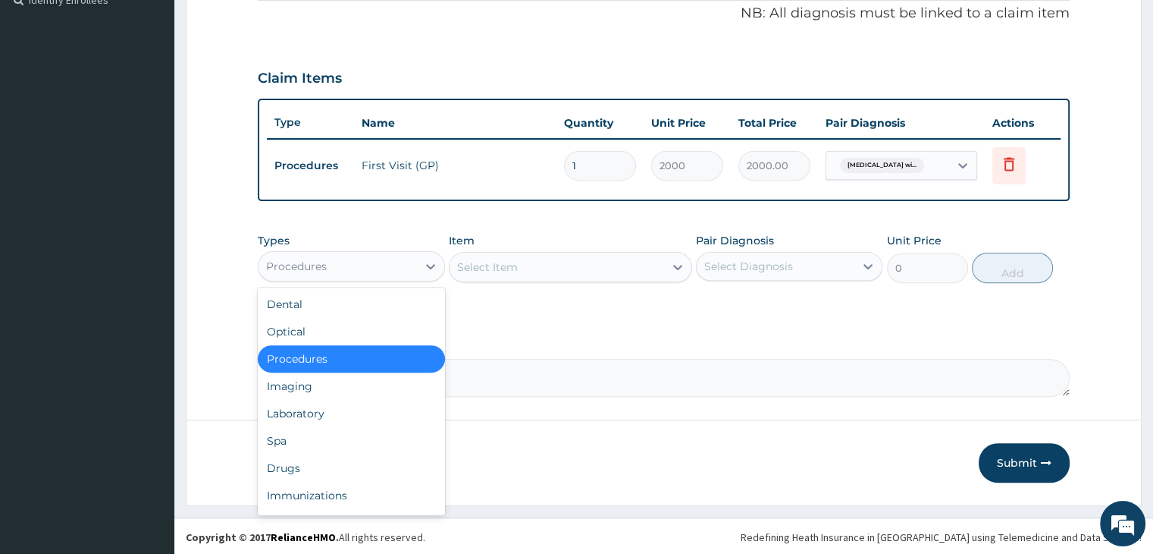
click at [381, 261] on div "Procedures" at bounding box center [338, 266] width 158 height 24
click at [294, 416] on div "Laboratory" at bounding box center [351, 413] width 187 height 27
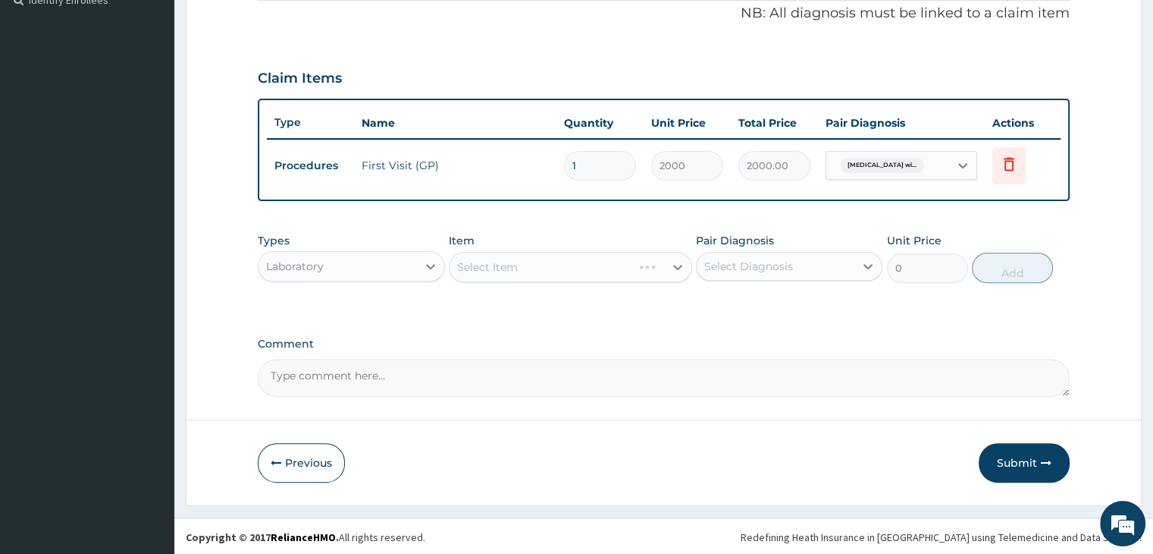
click at [525, 278] on div "Select Item" at bounding box center [570, 267] width 243 height 30
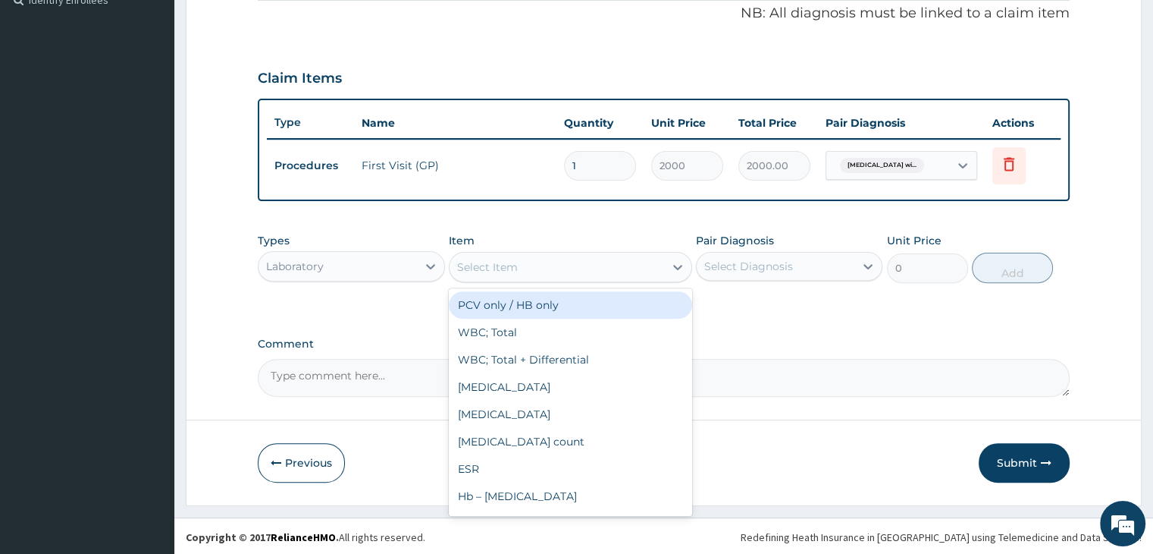
click at [558, 262] on div "Select Item" at bounding box center [557, 267] width 215 height 24
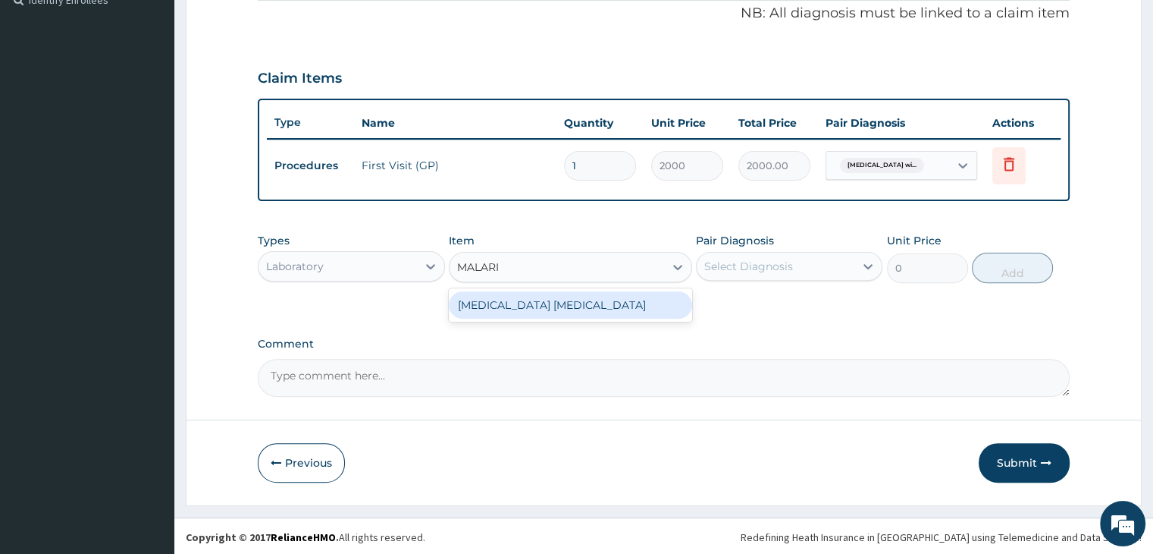
type input "[MEDICAL_DATA]"
type input "1500"
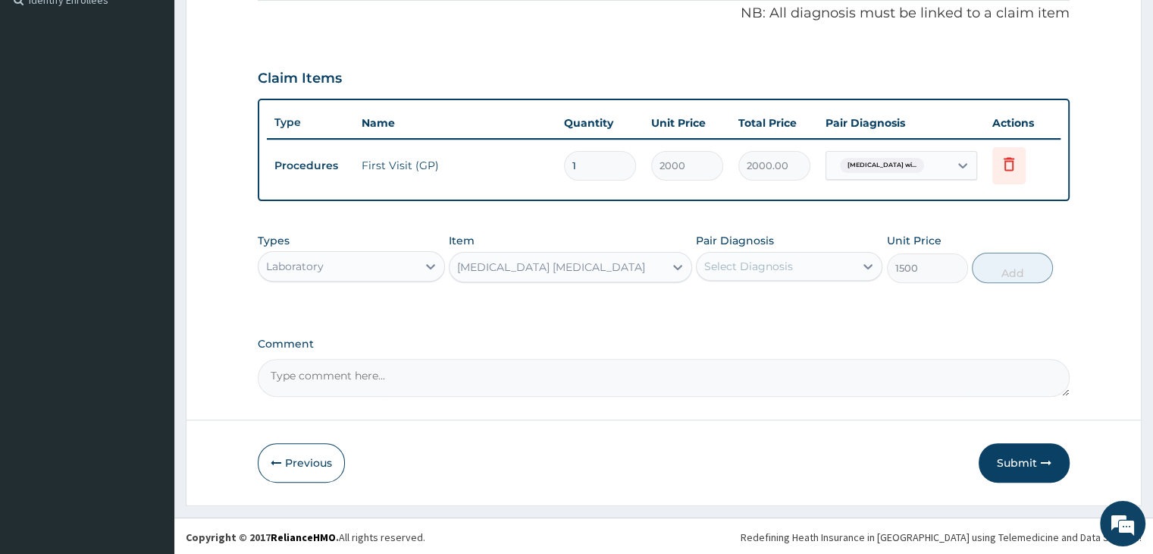
click at [759, 268] on div "Select Diagnosis" at bounding box center [748, 266] width 89 height 15
click at [764, 311] on label "[MEDICAL_DATA]" at bounding box center [768, 303] width 94 height 15
checkbox input "true"
click at [1002, 273] on button "Add" at bounding box center [1012, 268] width 81 height 30
type input "0"
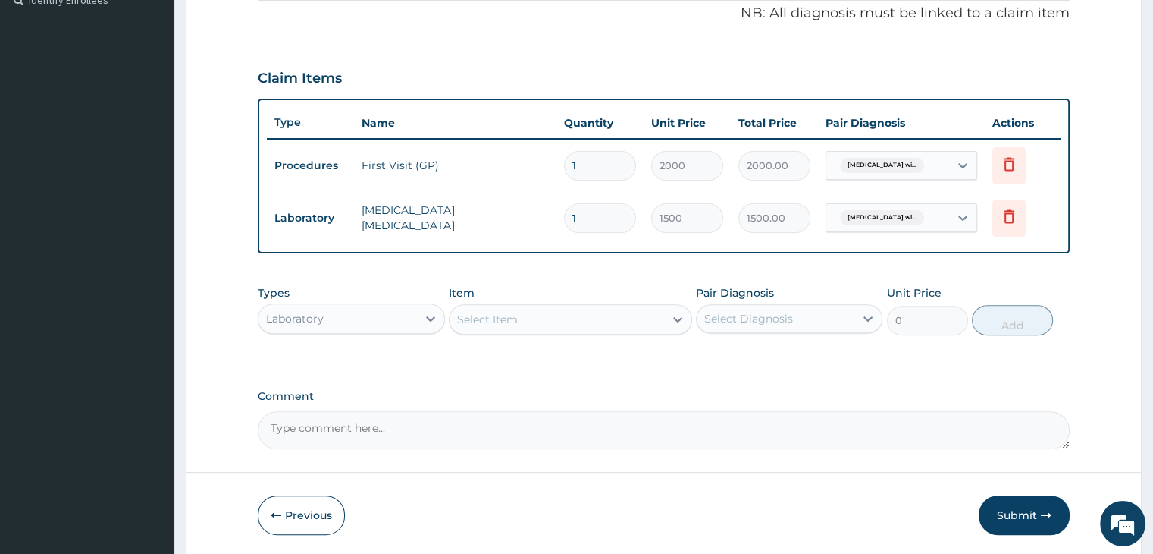
scroll to position [518, 0]
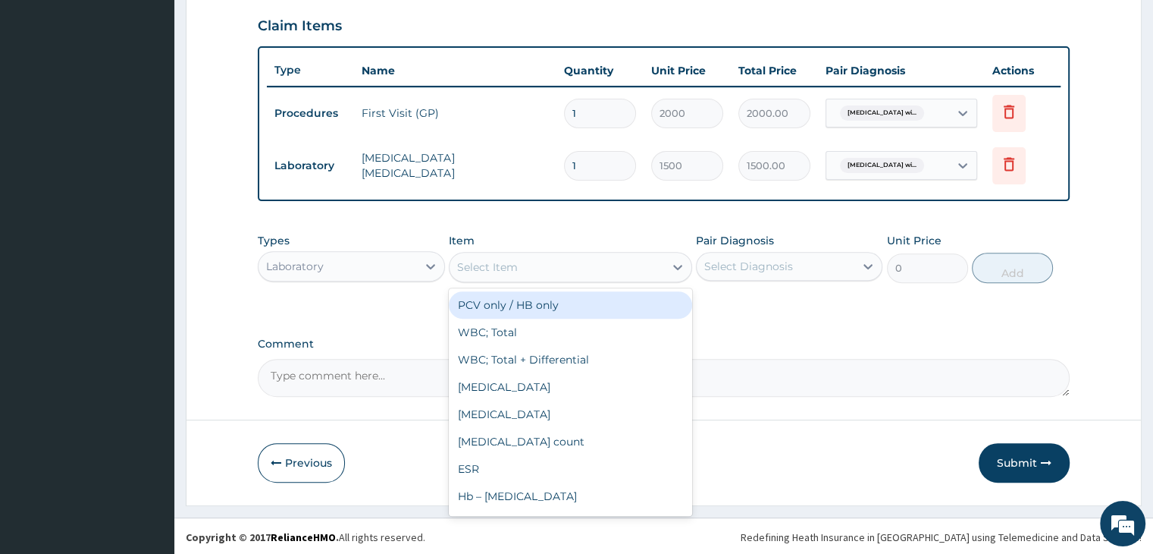
click at [521, 268] on div "Select Item" at bounding box center [557, 267] width 215 height 24
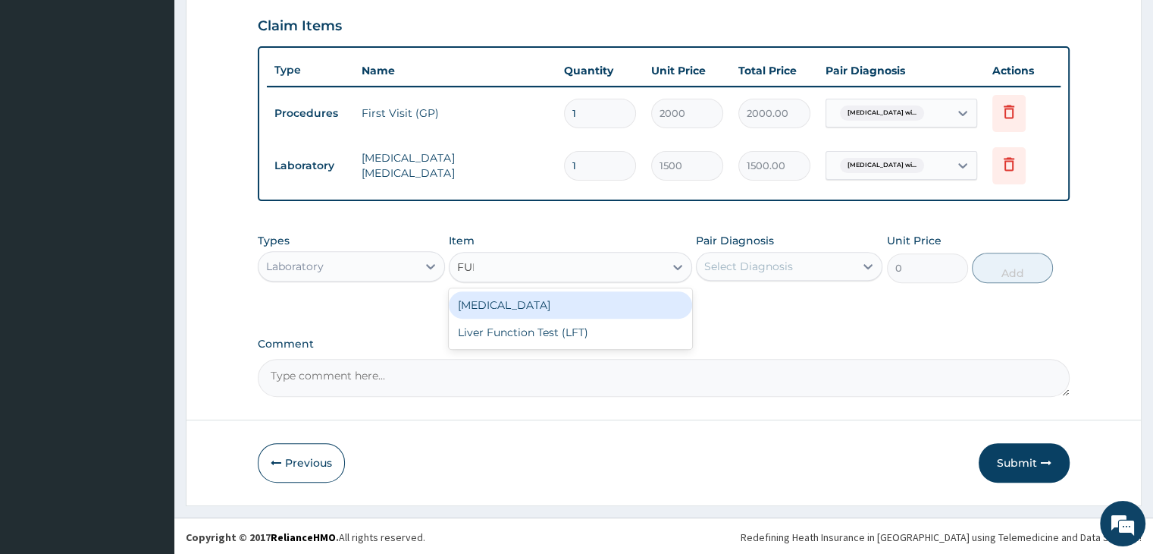
type input "FULL"
type input "2800"
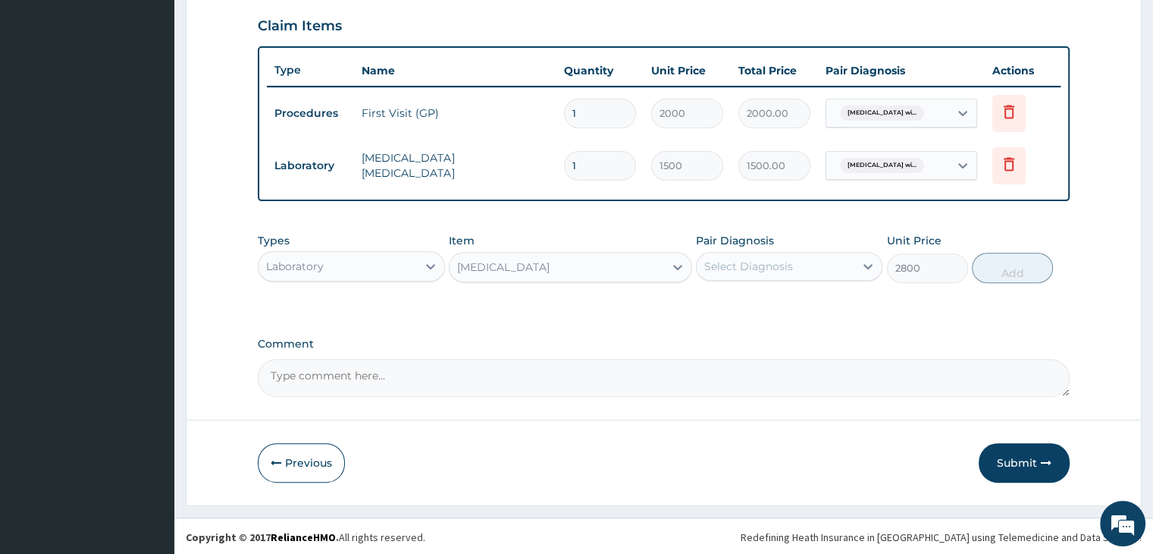
click at [743, 268] on div "Select Diagnosis" at bounding box center [748, 266] width 89 height 15
click at [757, 311] on label "[MEDICAL_DATA]" at bounding box center [768, 303] width 94 height 15
checkbox input "true"
click at [1016, 262] on button "Add" at bounding box center [1012, 268] width 81 height 30
type input "0"
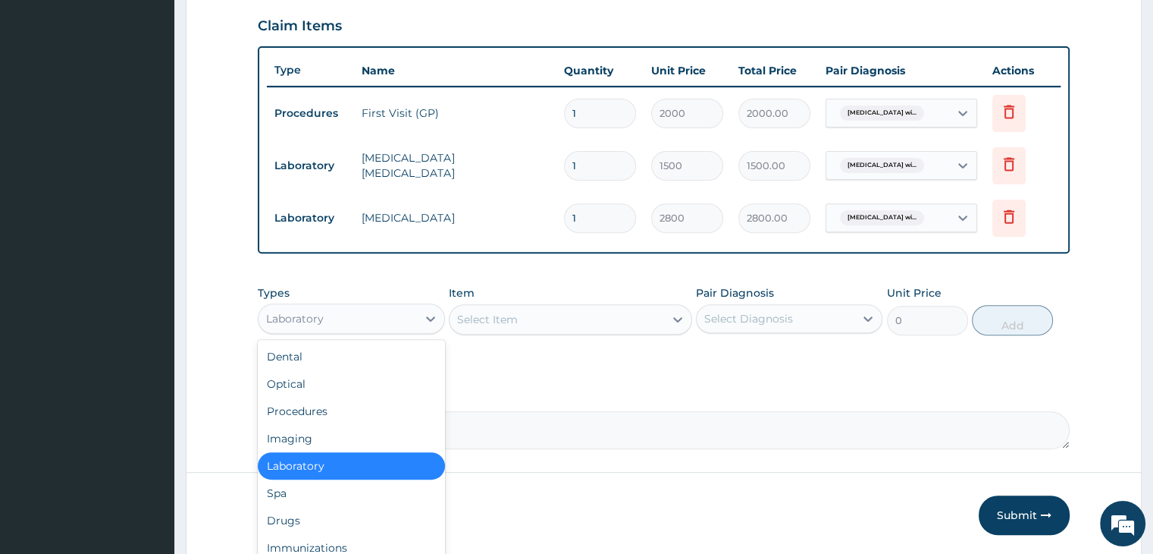
click at [350, 319] on div "Laboratory" at bounding box center [338, 318] width 158 height 24
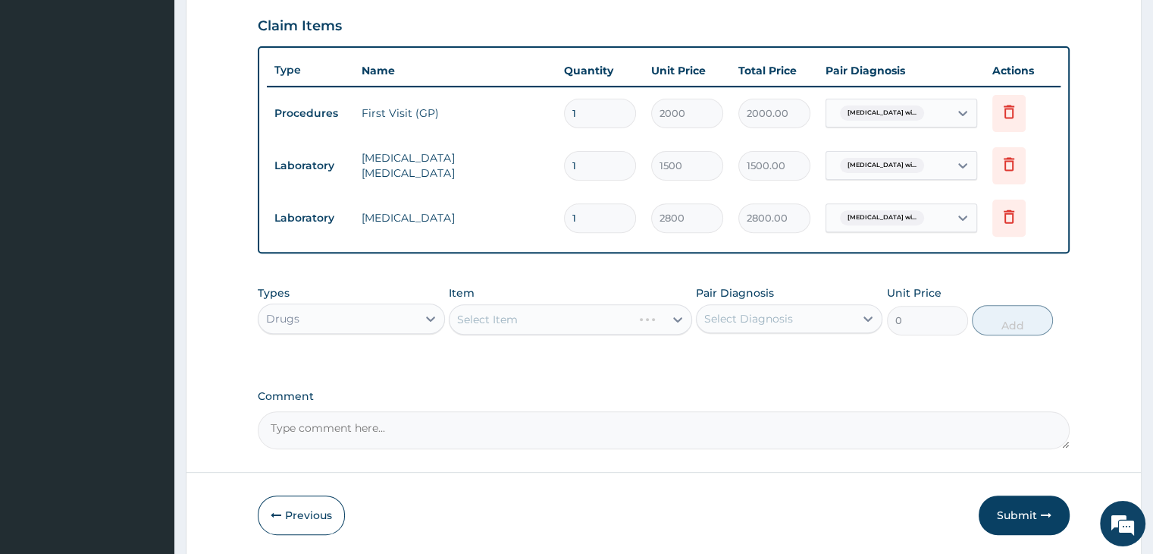
click at [503, 322] on div "Select Item" at bounding box center [570, 319] width 243 height 30
click at [503, 322] on div "Select Item" at bounding box center [487, 319] width 61 height 15
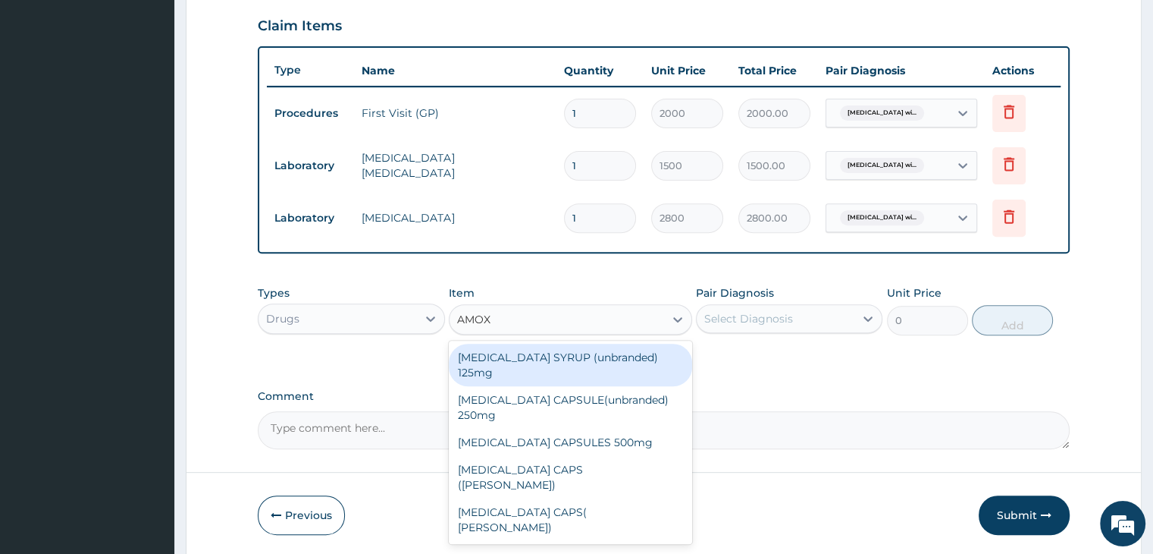
type input "AMOXI"
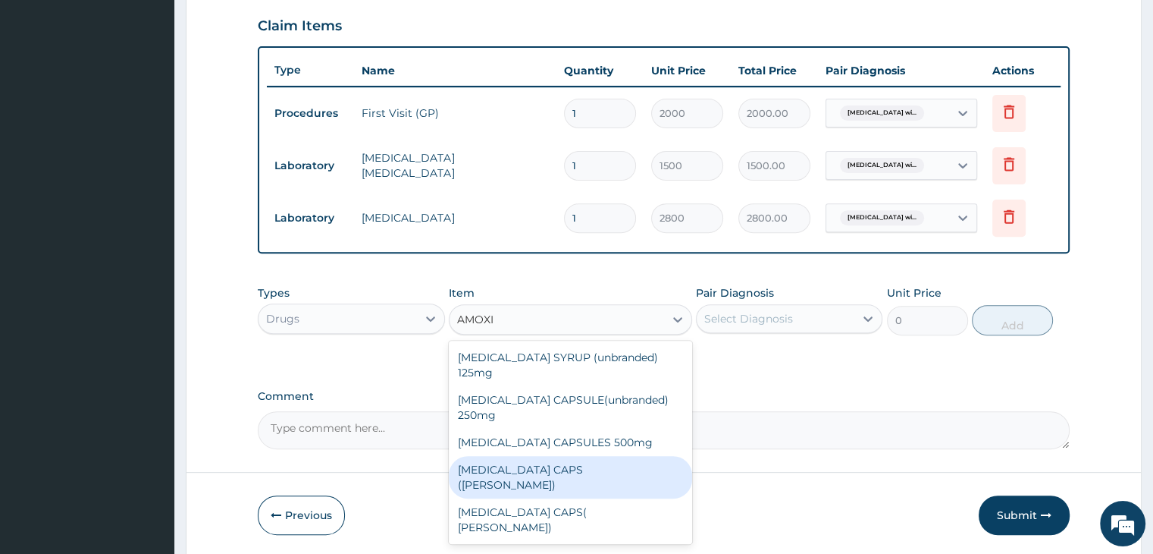
type input "50"
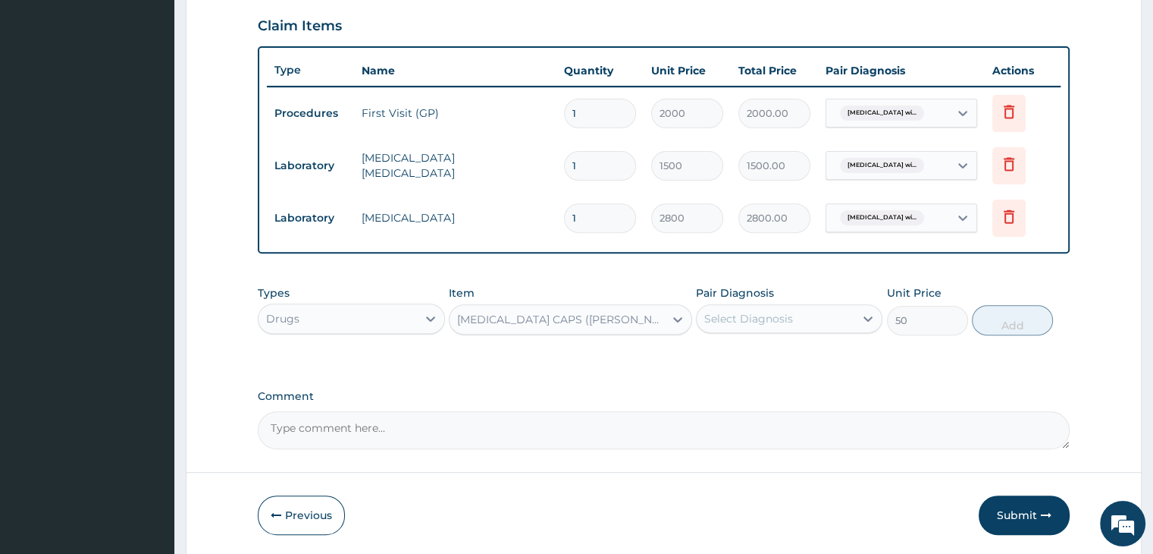
click at [731, 311] on div "Select Diagnosis" at bounding box center [748, 318] width 89 height 15
click at [749, 361] on label "[MEDICAL_DATA]" at bounding box center [768, 355] width 94 height 15
checkbox input "true"
click at [1009, 318] on button "Add" at bounding box center [1012, 320] width 81 height 30
type input "0"
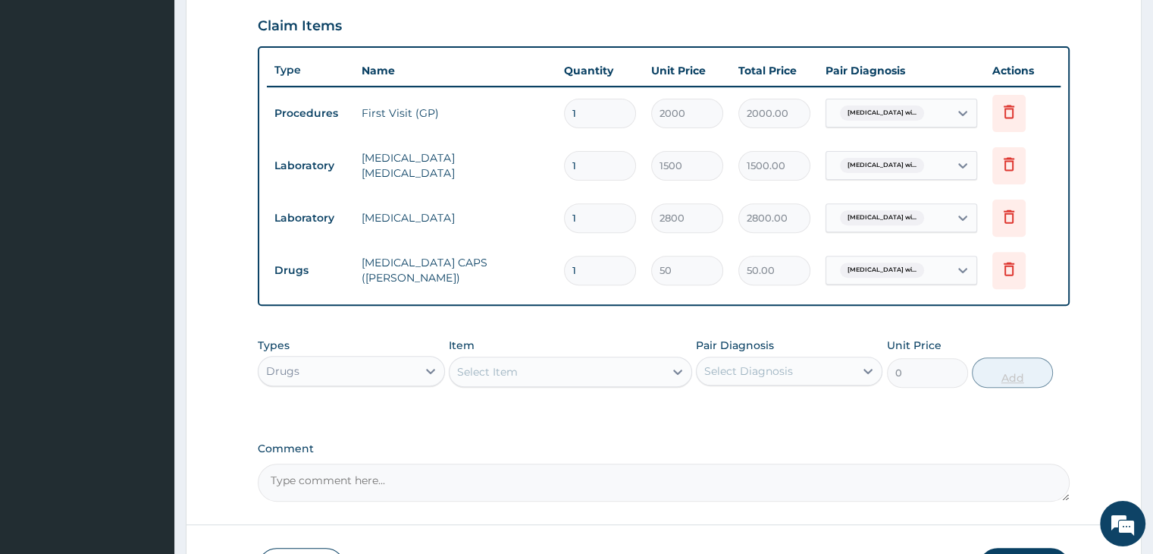
type input "10"
type input "500.00"
type input "1"
type input "50.00"
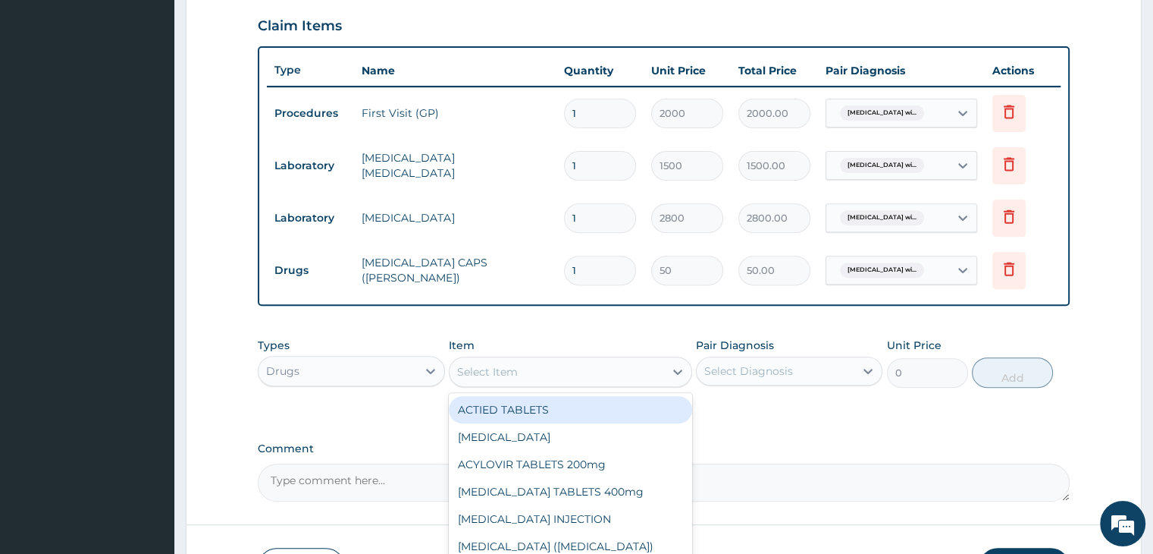
click at [574, 371] on div "Select Item" at bounding box center [557, 371] width 215 height 24
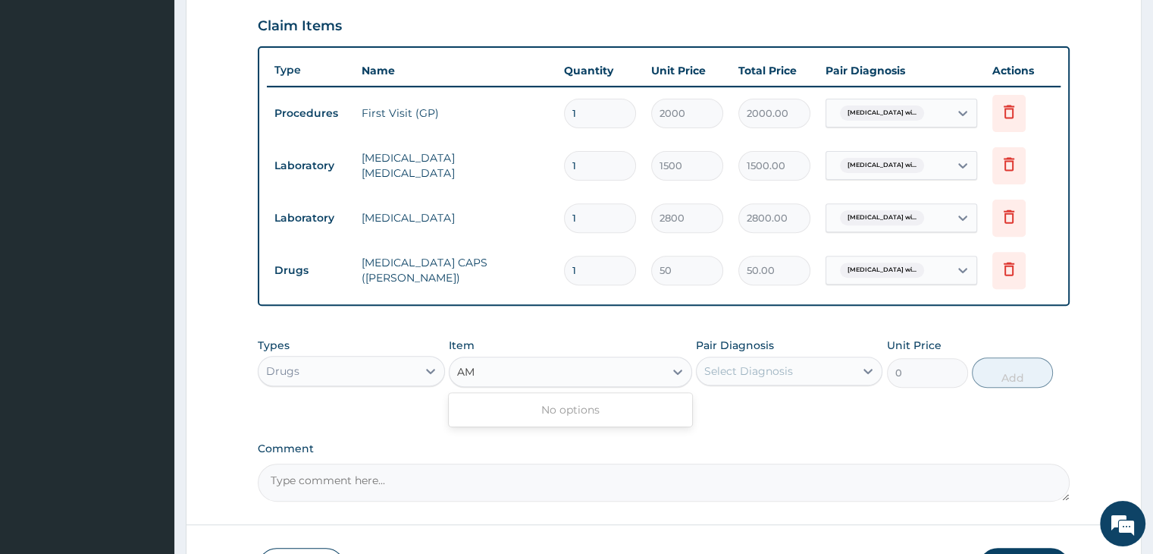
type input "A"
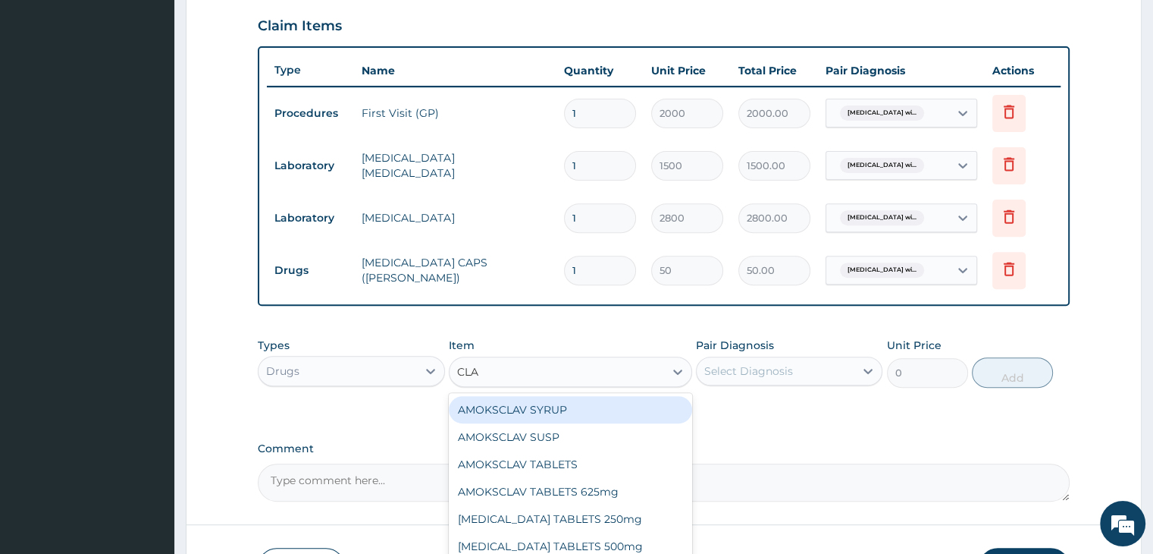
type input "CLAV"
click at [549, 407] on div "AMOKSCLAV SYRUP" at bounding box center [570, 409] width 243 height 27
type input "2065"
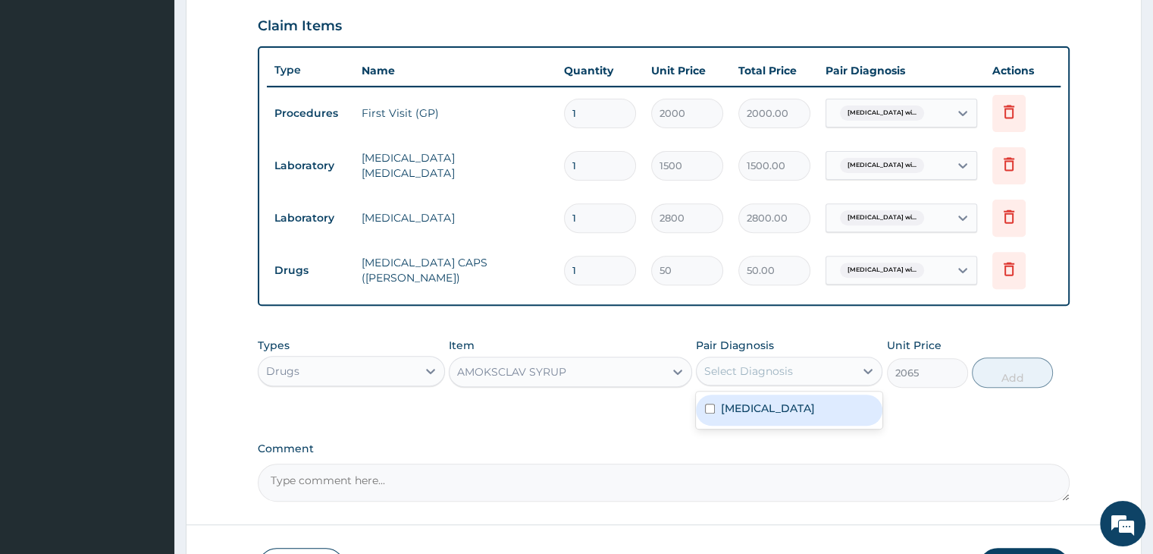
click at [777, 365] on div "Select Diagnosis" at bounding box center [748, 370] width 89 height 15
click at [777, 400] on label "[MEDICAL_DATA]" at bounding box center [768, 407] width 94 height 15
checkbox input "true"
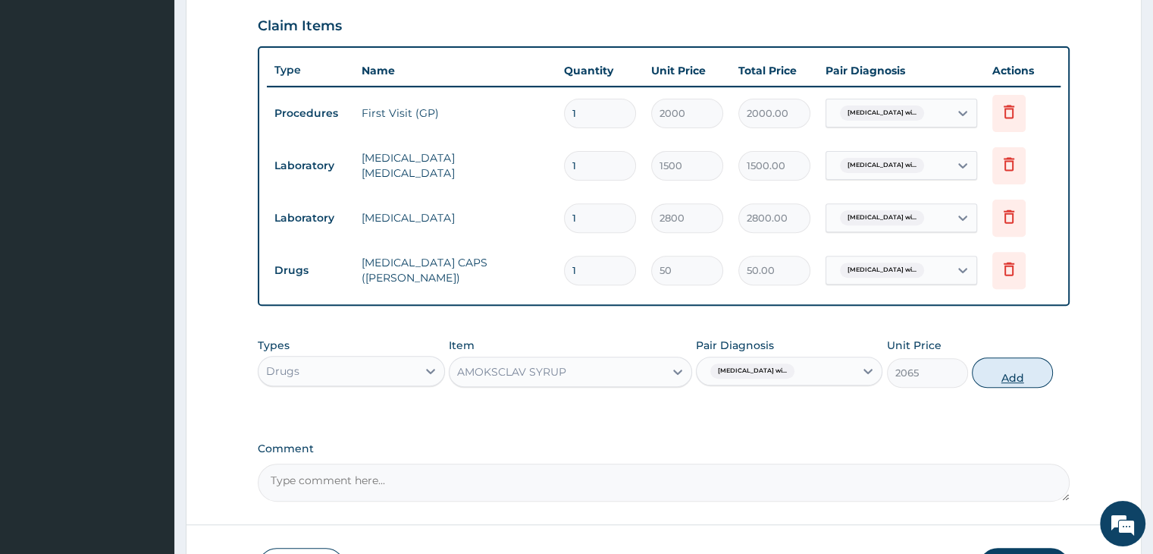
click at [1003, 369] on button "Add" at bounding box center [1012, 372] width 81 height 30
type input "0"
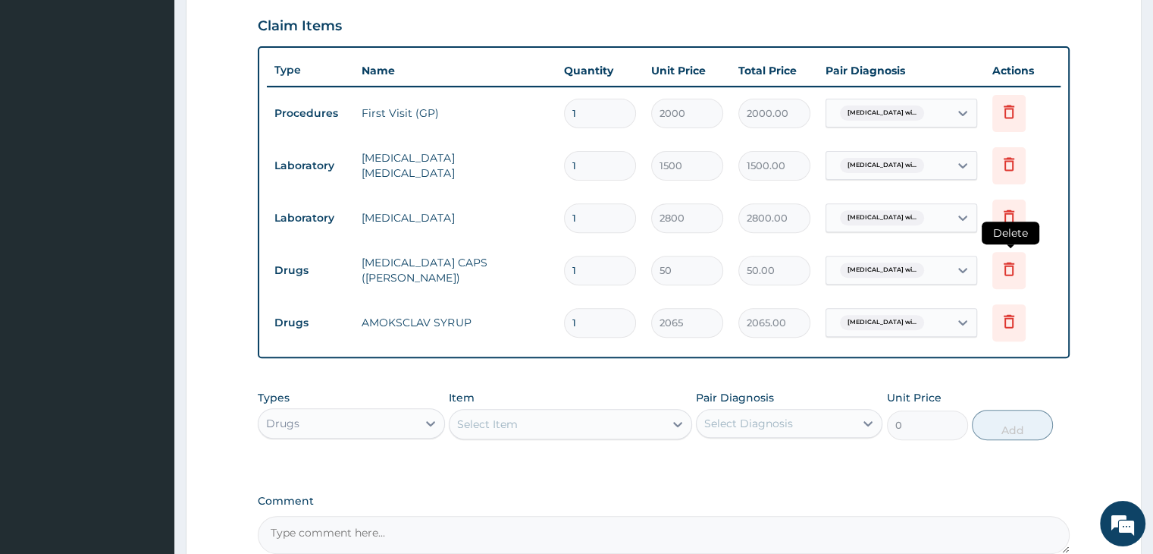
click at [1013, 265] on icon at bounding box center [1009, 269] width 11 height 14
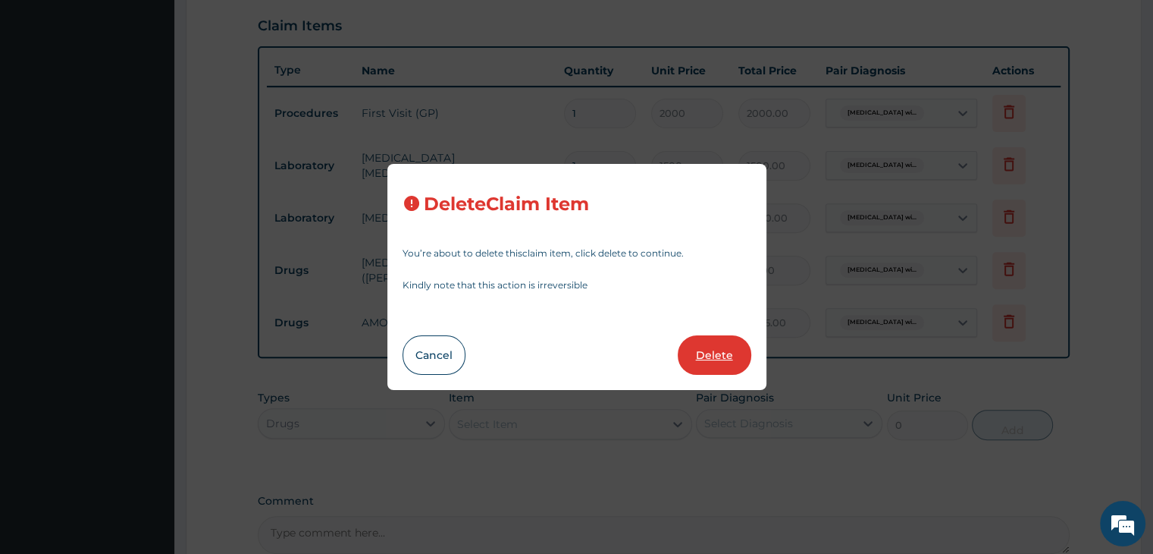
click at [719, 356] on button "Delete" at bounding box center [715, 354] width 74 height 39
type input "2065"
type input "2065.00"
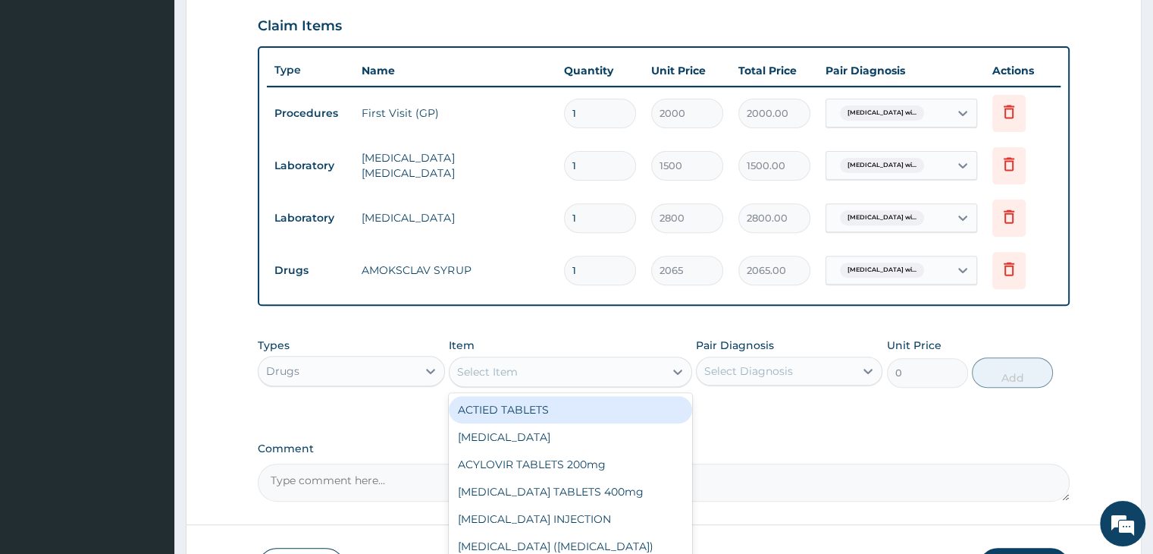
click at [526, 372] on div "Select Item" at bounding box center [557, 371] width 215 height 24
type input "PARACE"
type input "192"
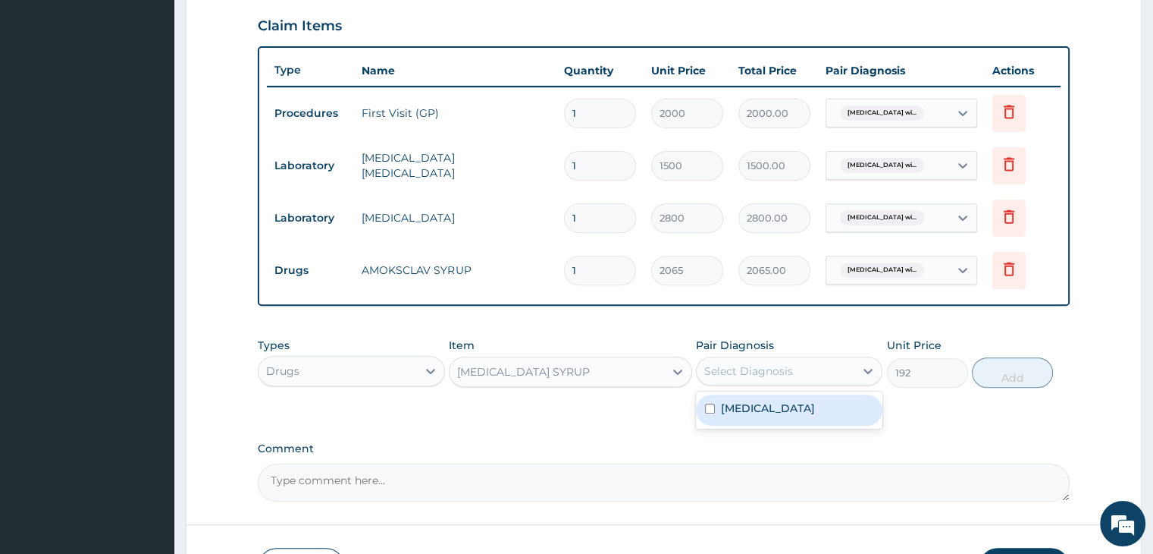
click at [781, 374] on div "Select Diagnosis" at bounding box center [748, 370] width 89 height 15
click at [789, 412] on label "[MEDICAL_DATA]" at bounding box center [768, 407] width 94 height 15
checkbox input "true"
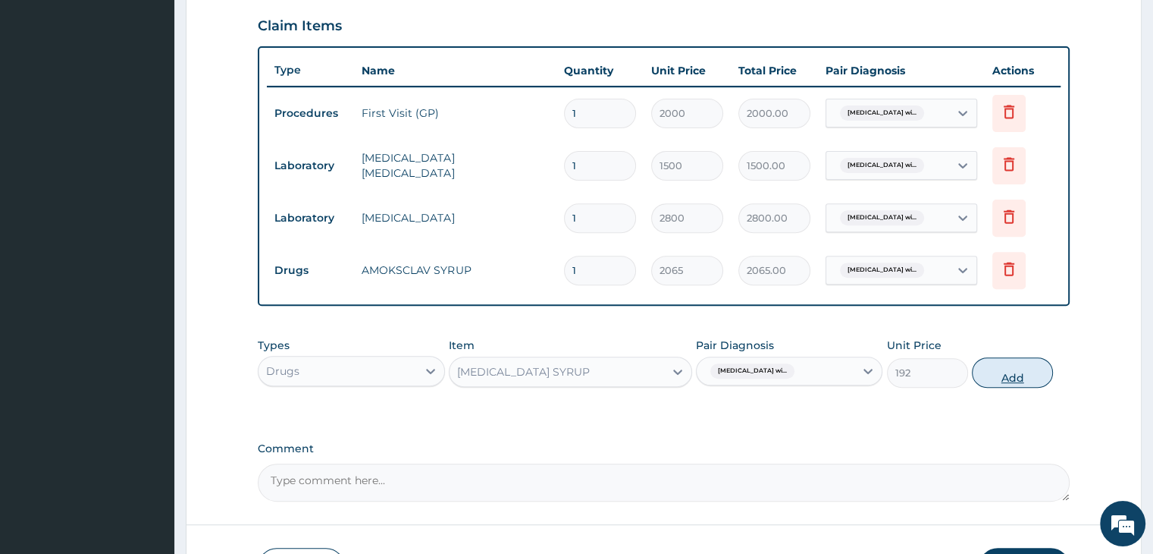
click at [1022, 375] on button "Add" at bounding box center [1012, 372] width 81 height 30
type input "0"
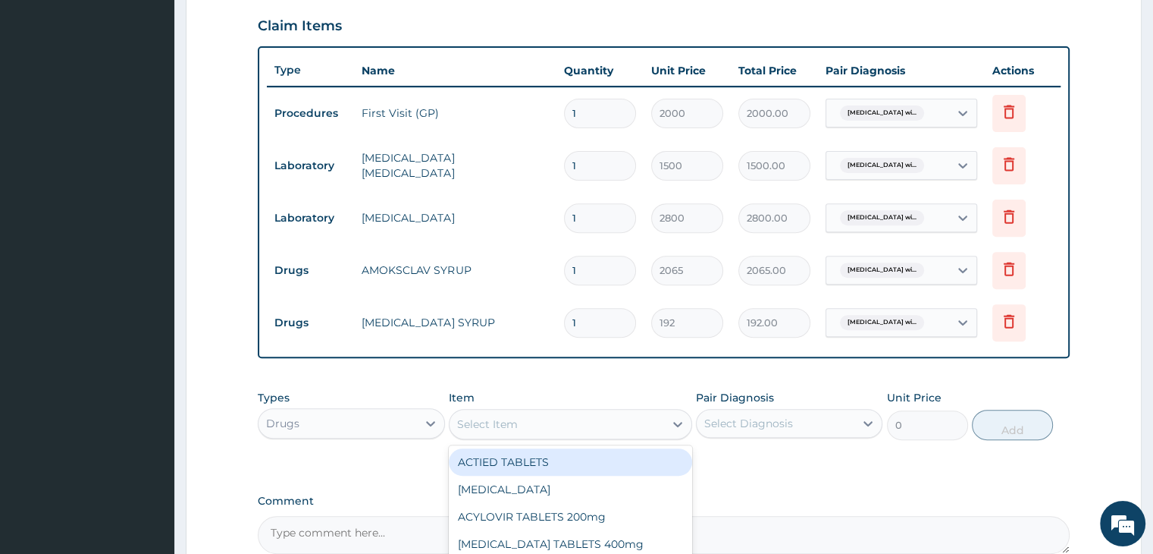
click at [645, 417] on div "Select Item" at bounding box center [557, 424] width 215 height 24
type input "CAMO"
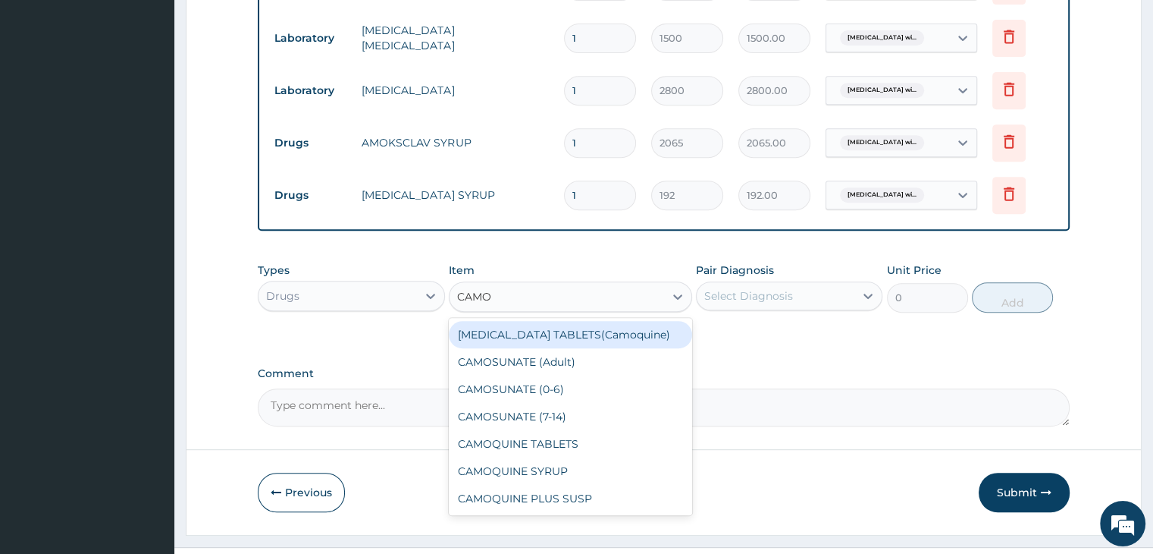
scroll to position [674, 0]
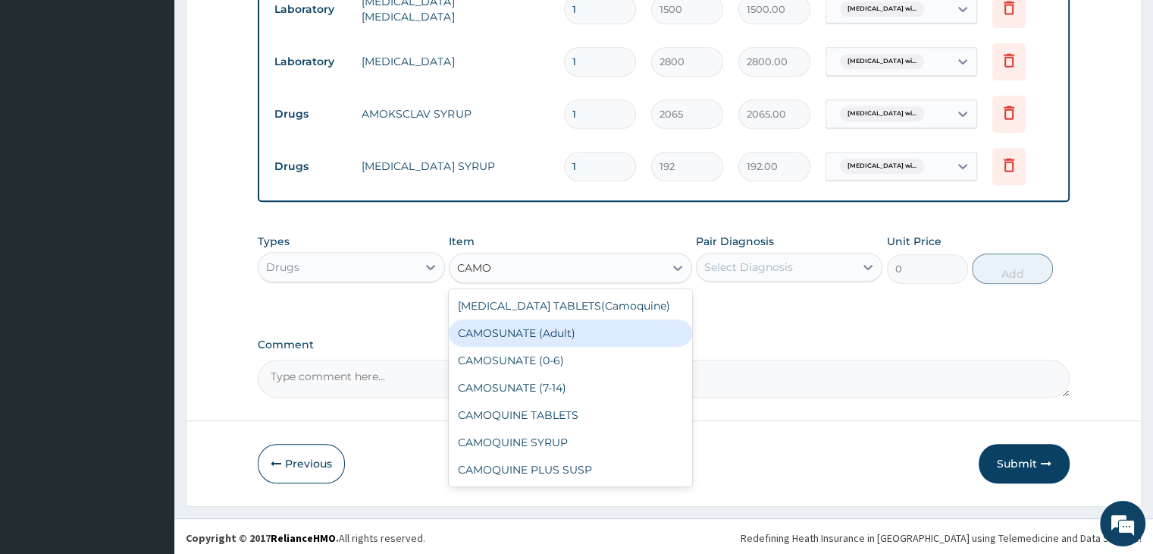
type input "720"
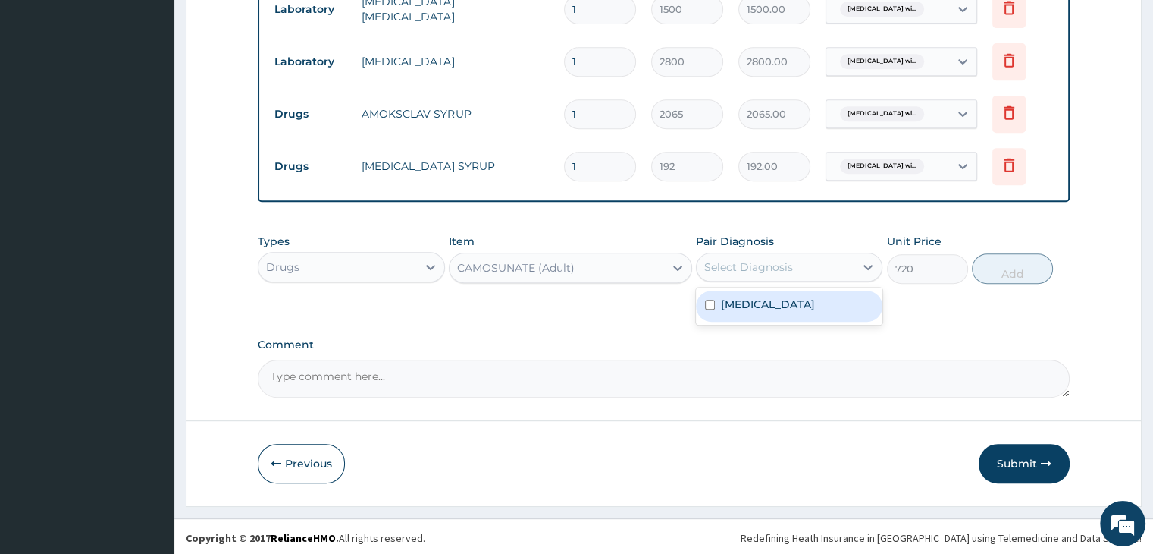
click at [776, 259] on div "Select Diagnosis" at bounding box center [748, 266] width 89 height 15
click at [783, 312] on label "[MEDICAL_DATA]" at bounding box center [768, 303] width 94 height 15
checkbox input "true"
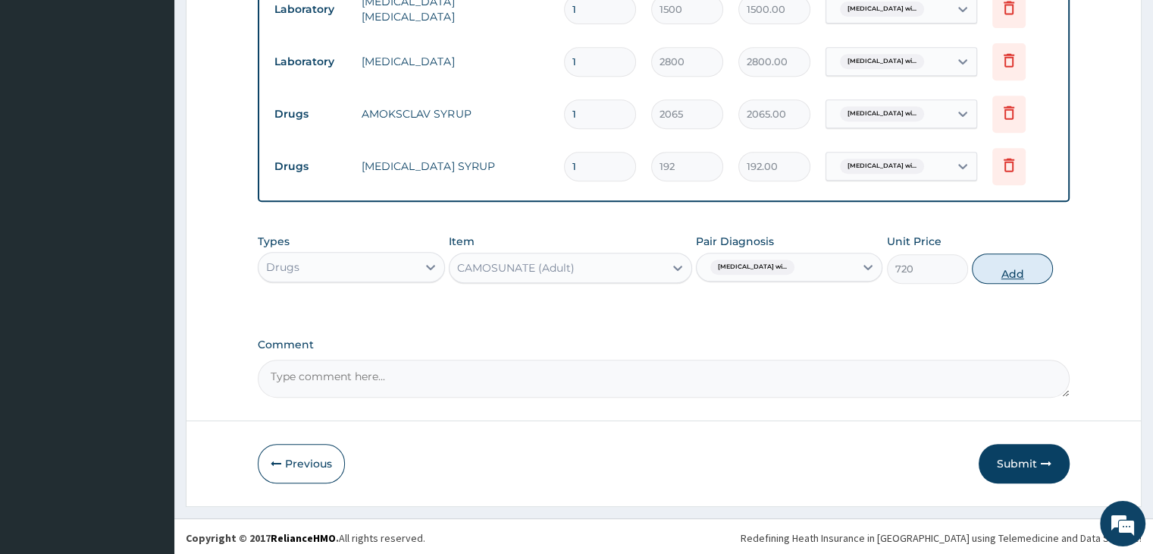
click at [1016, 274] on button "Add" at bounding box center [1012, 268] width 81 height 30
type input "0"
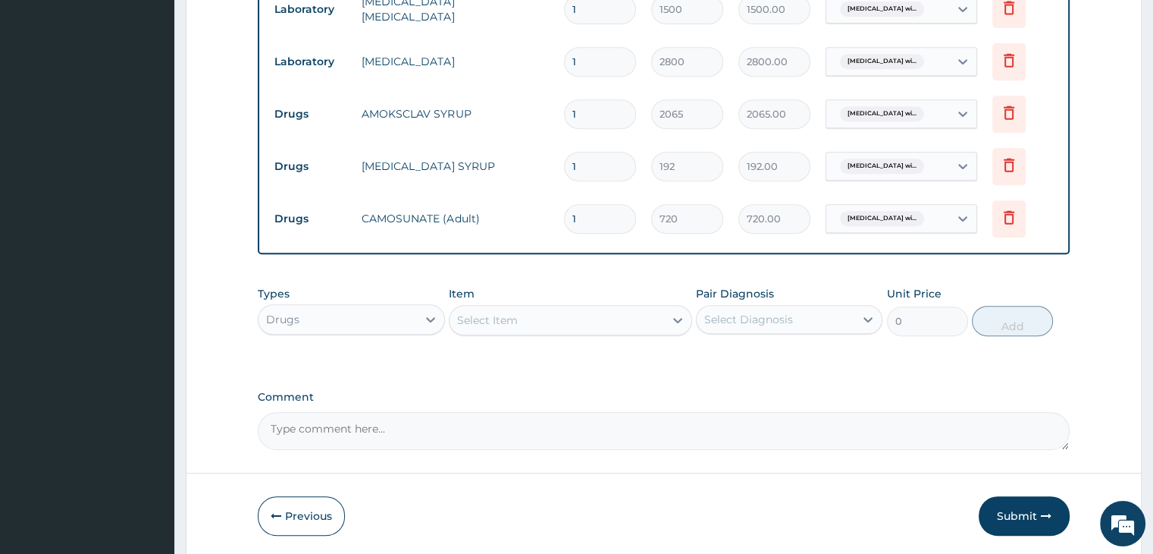
scroll to position [726, 0]
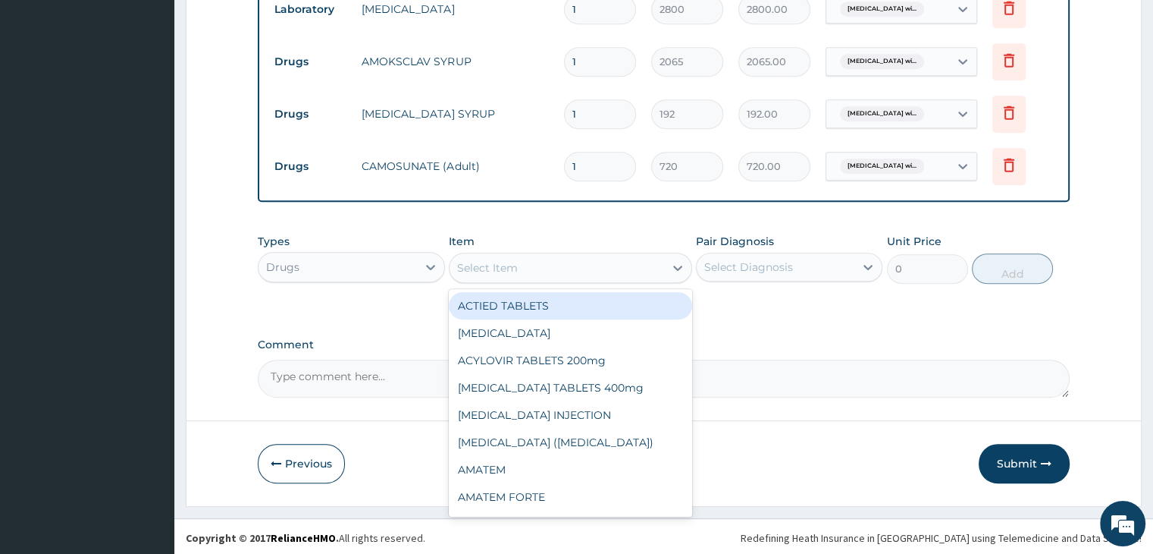
click at [504, 260] on div "Select Item" at bounding box center [487, 267] width 61 height 15
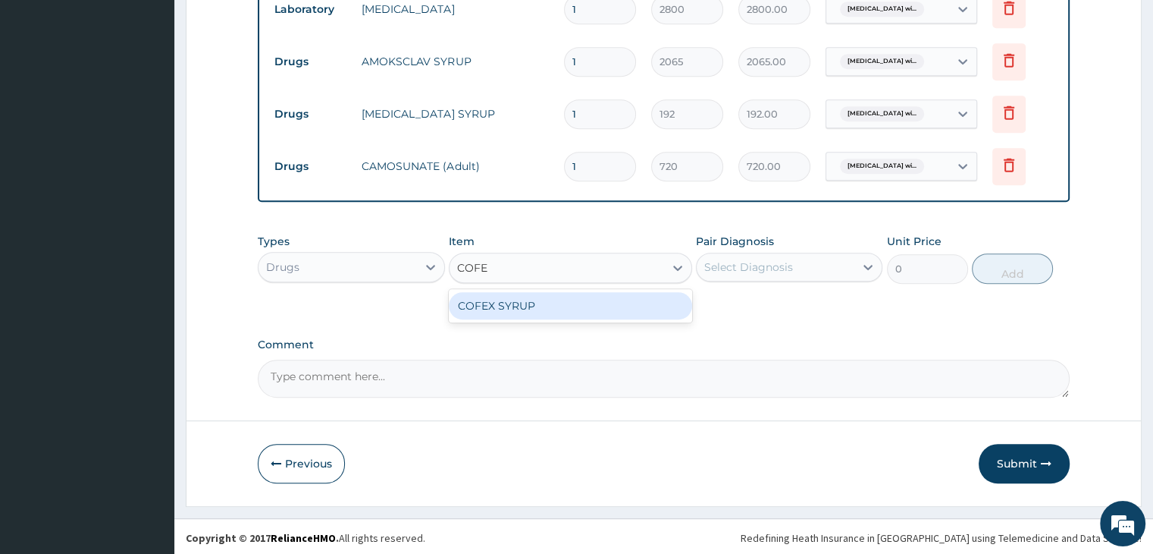
type input "COFEX"
type input "360"
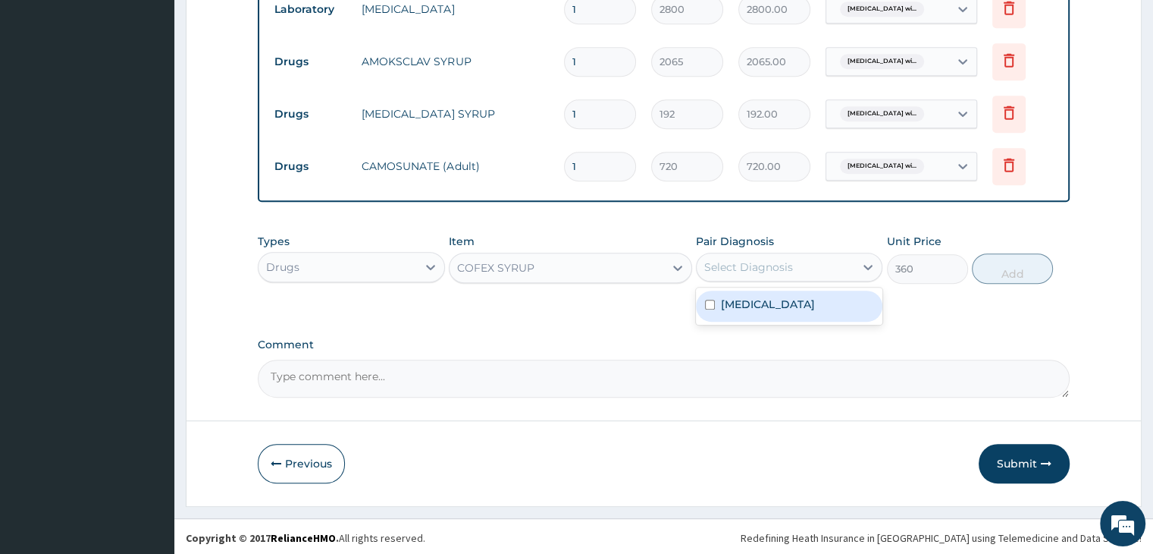
click at [746, 269] on div "Select Diagnosis" at bounding box center [748, 266] width 89 height 15
click at [764, 312] on label "[MEDICAL_DATA]" at bounding box center [768, 303] width 94 height 15
checkbox input "true"
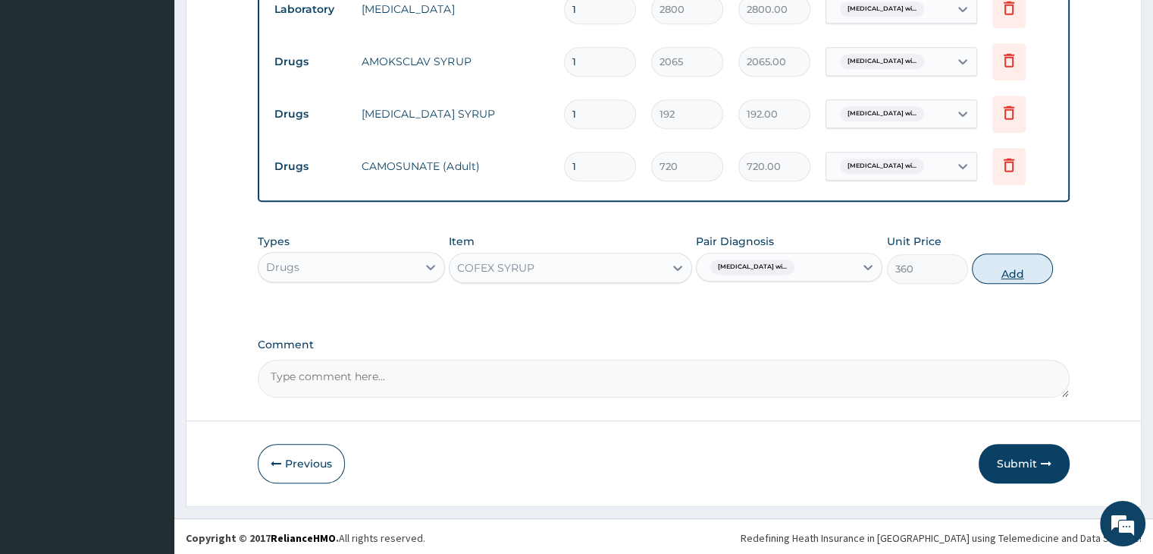
click at [1009, 273] on button "Add" at bounding box center [1012, 268] width 81 height 30
type input "0"
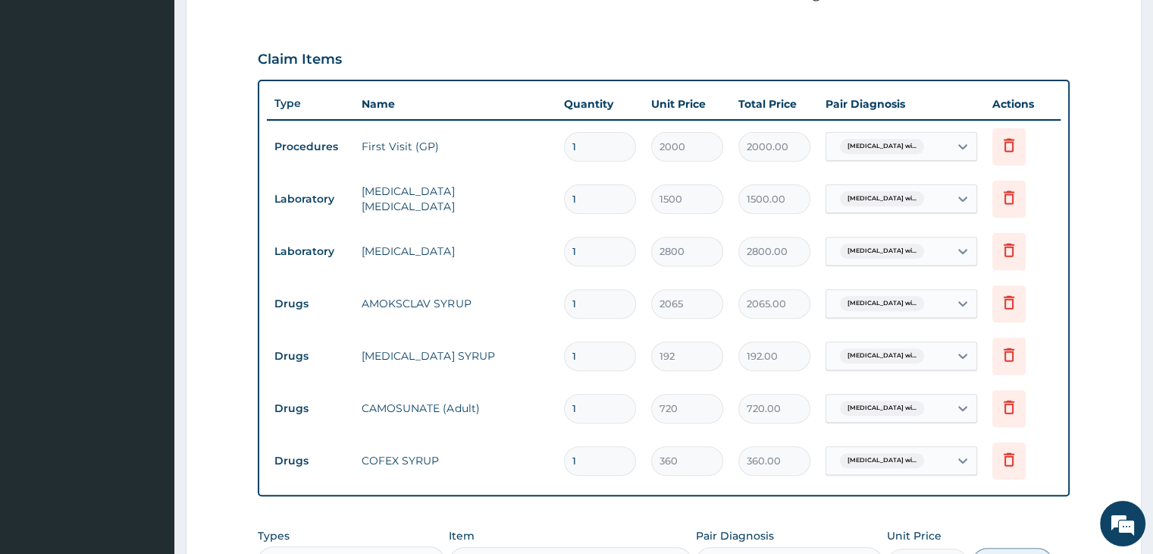
scroll to position [779, 0]
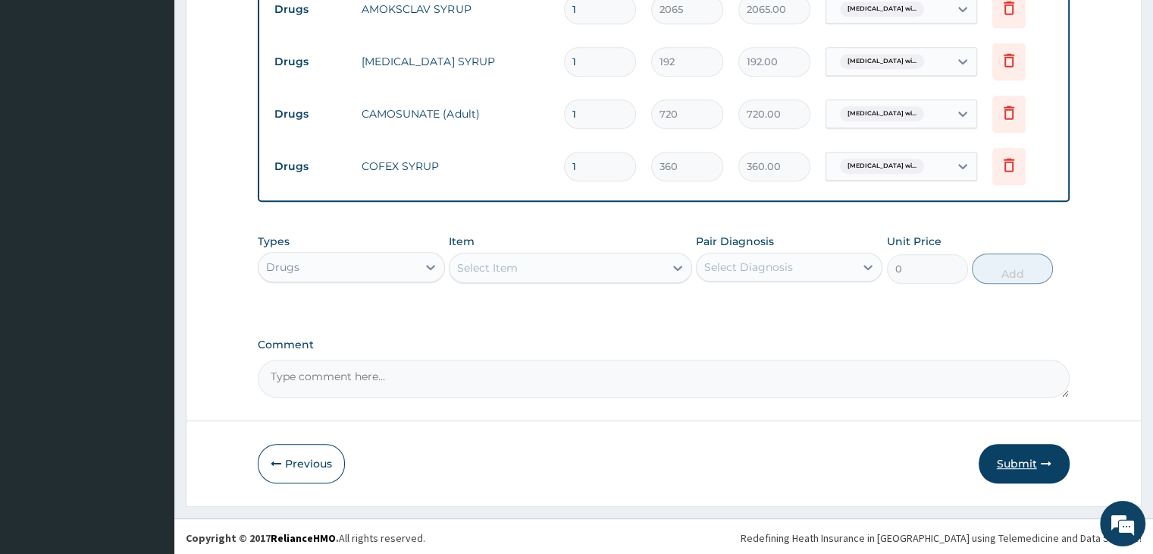
click at [1024, 462] on button "Submit" at bounding box center [1024, 463] width 91 height 39
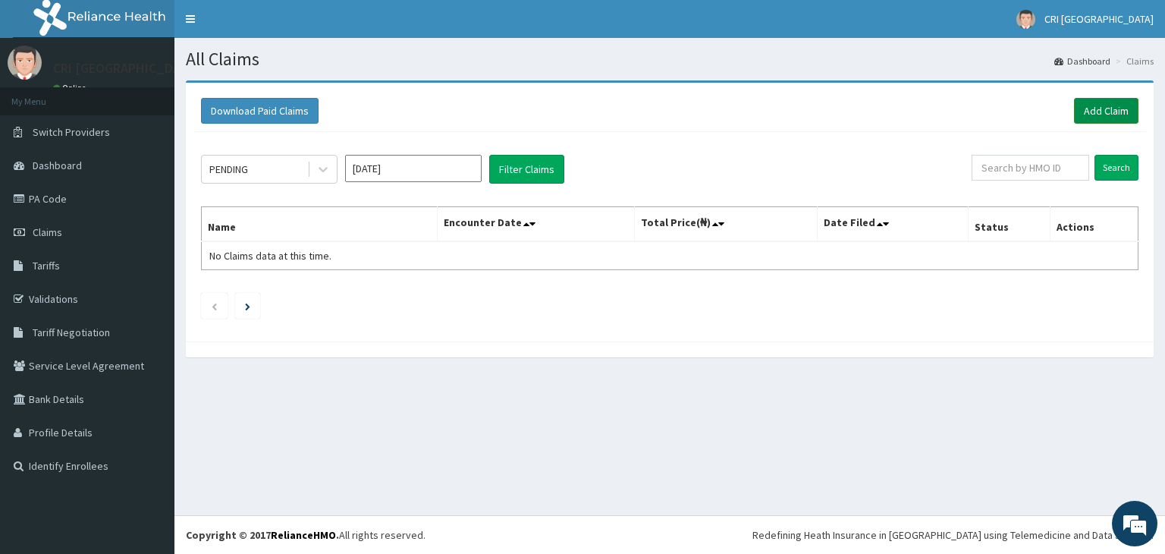
click at [1108, 114] on link "Add Claim" at bounding box center [1106, 111] width 64 height 26
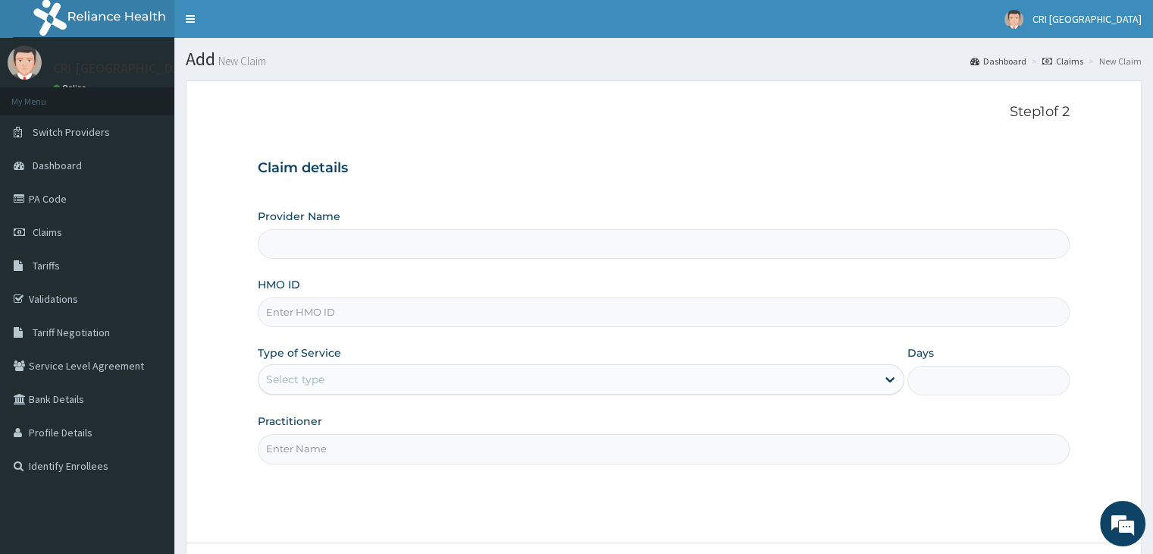
click at [484, 311] on input "HMO ID" at bounding box center [663, 312] width 811 height 30
type input "Cri Medi Clinic- VGC"
type input "BIO/10074/A"
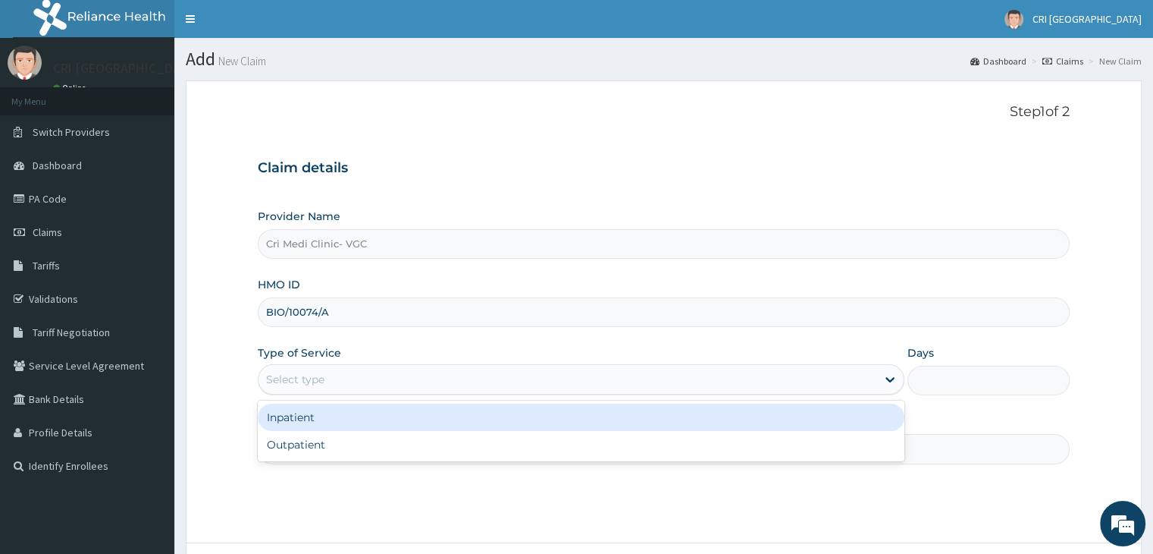
click at [437, 383] on div "Select type" at bounding box center [568, 379] width 618 height 24
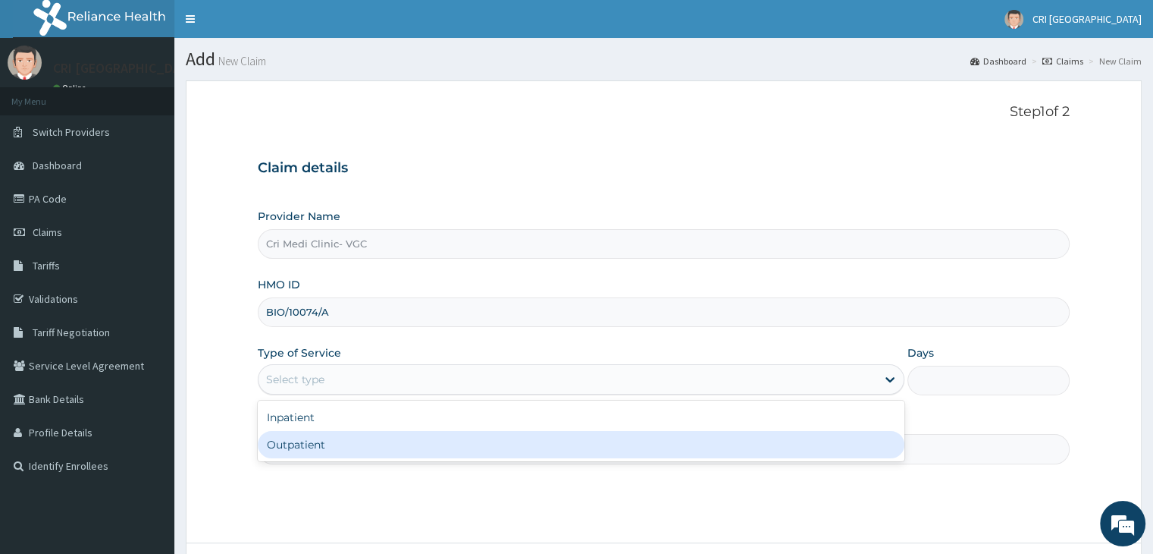
click at [408, 435] on div "Outpatient" at bounding box center [581, 444] width 647 height 27
type input "1"
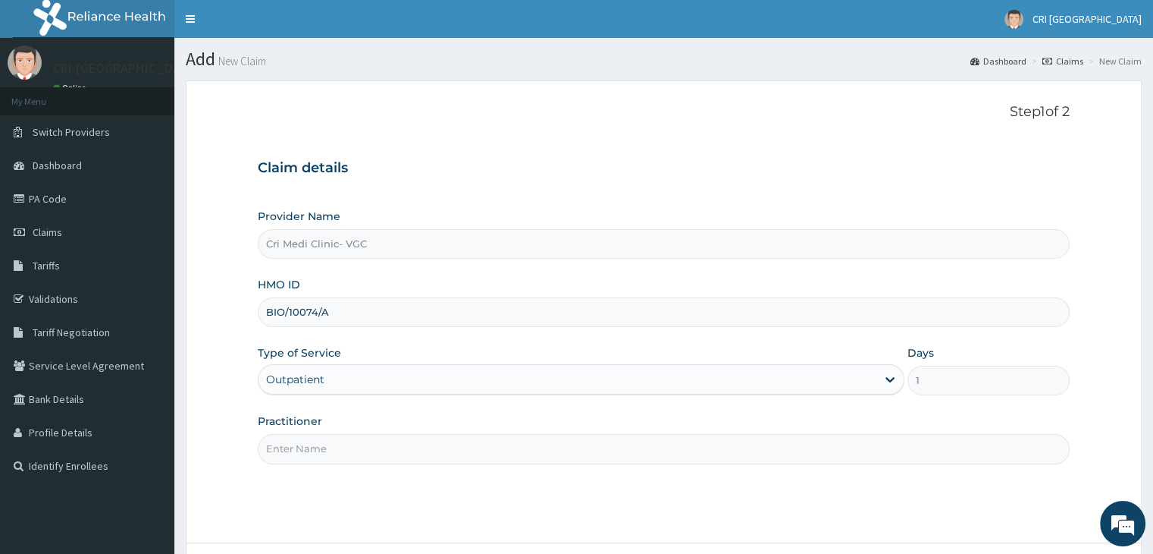
click at [379, 438] on input "Practitioner" at bounding box center [663, 449] width 811 height 30
type input "[PERSON_NAME]"
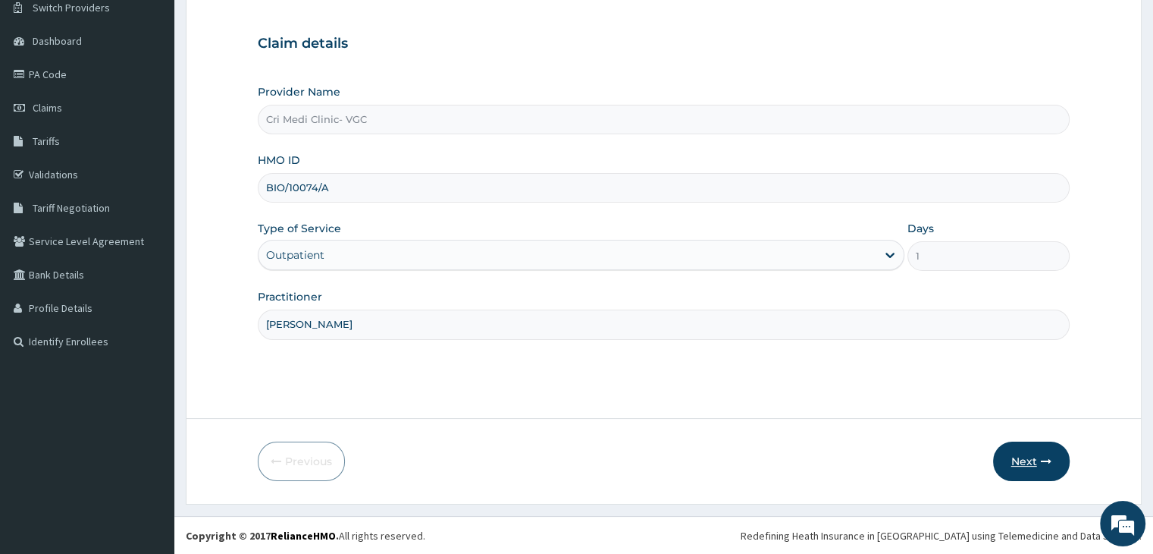
click at [1038, 468] on button "Next" at bounding box center [1031, 460] width 77 height 39
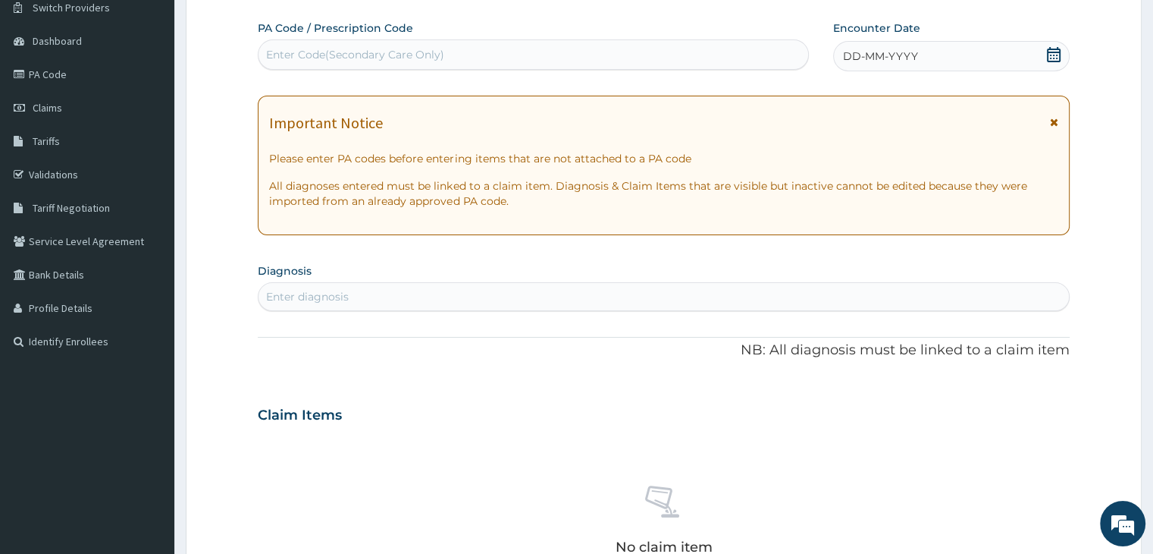
click at [902, 58] on span "DD-MM-YYYY" at bounding box center [880, 56] width 75 height 15
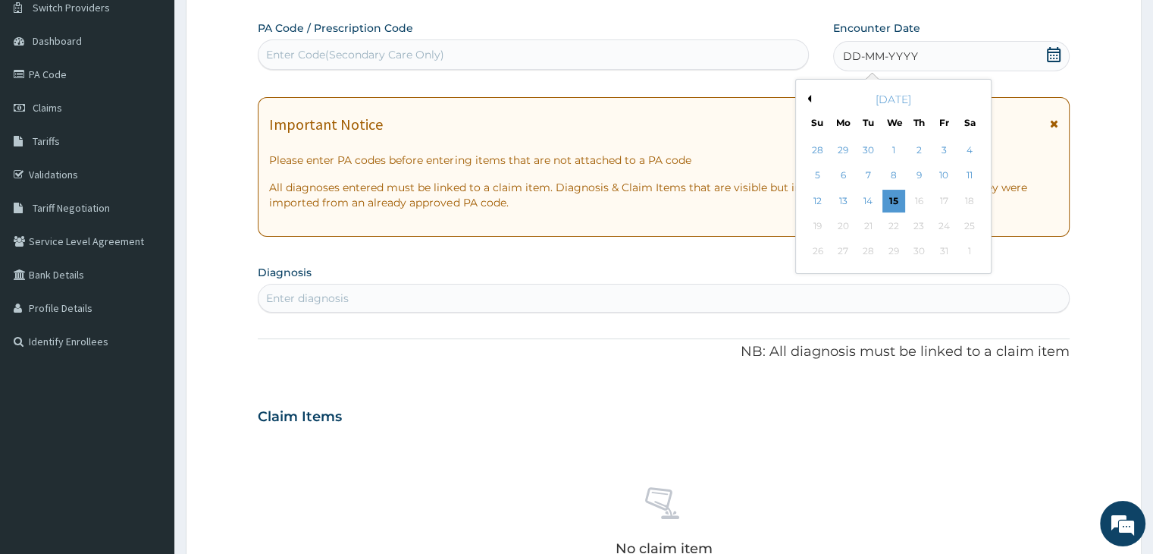
click at [810, 98] on button "Previous Month" at bounding box center [808, 99] width 8 height 8
click at [822, 252] on div "27" at bounding box center [818, 251] width 23 height 23
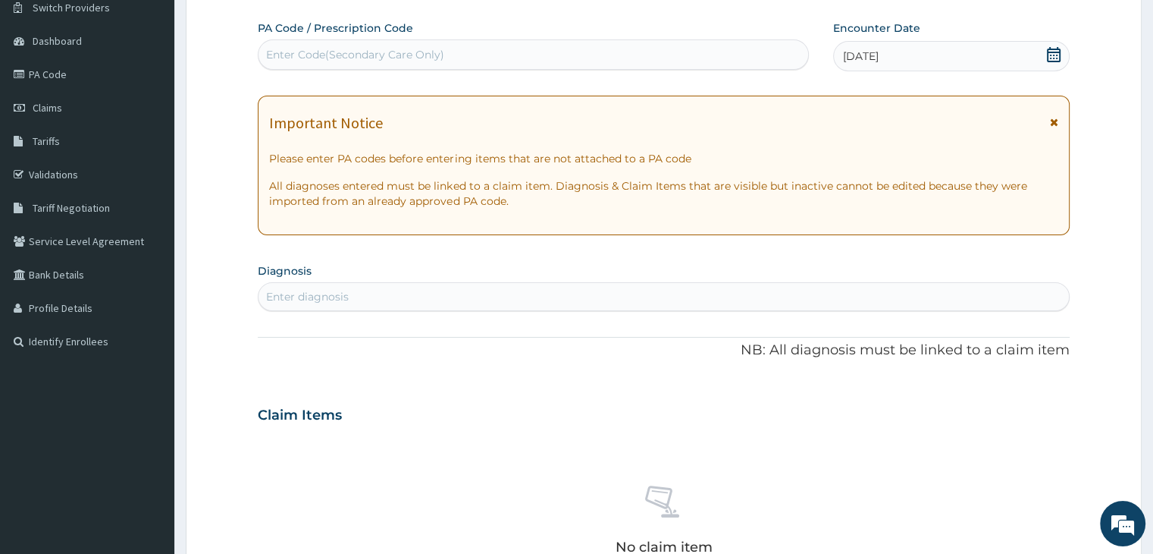
click at [500, 292] on div "Enter diagnosis" at bounding box center [664, 296] width 810 height 24
type input "[MEDICAL_DATA]"
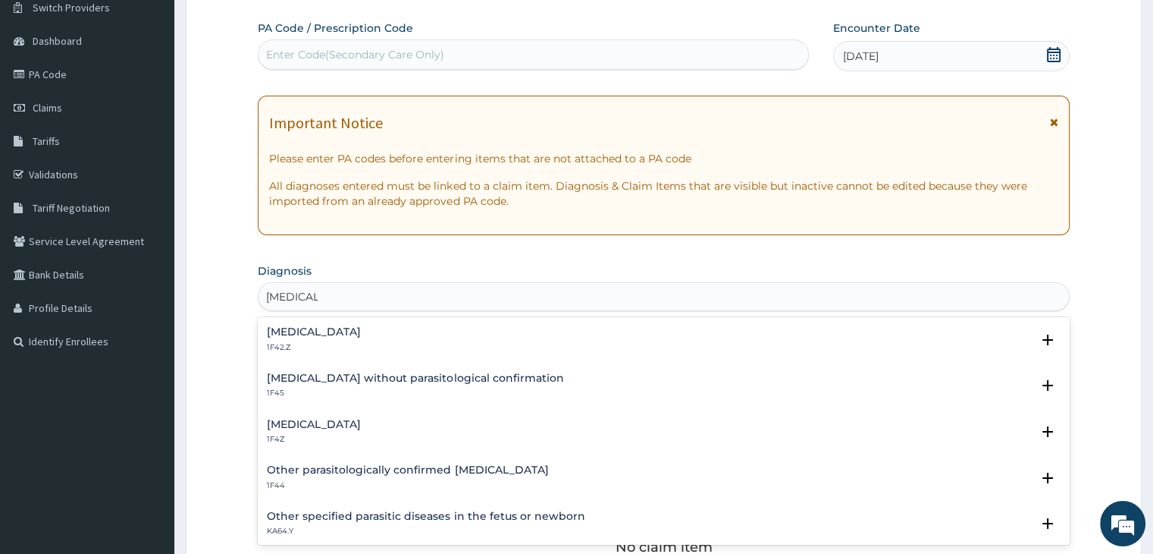
click at [361, 329] on h4 "[MEDICAL_DATA]" at bounding box center [314, 331] width 94 height 11
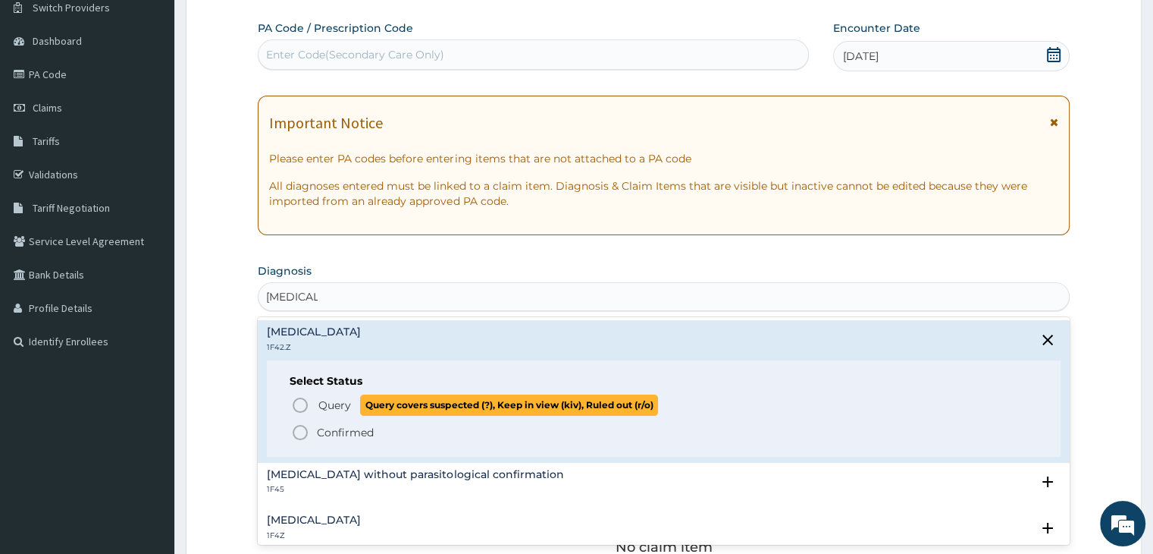
click at [334, 403] on span "Query" at bounding box center [334, 404] width 33 height 15
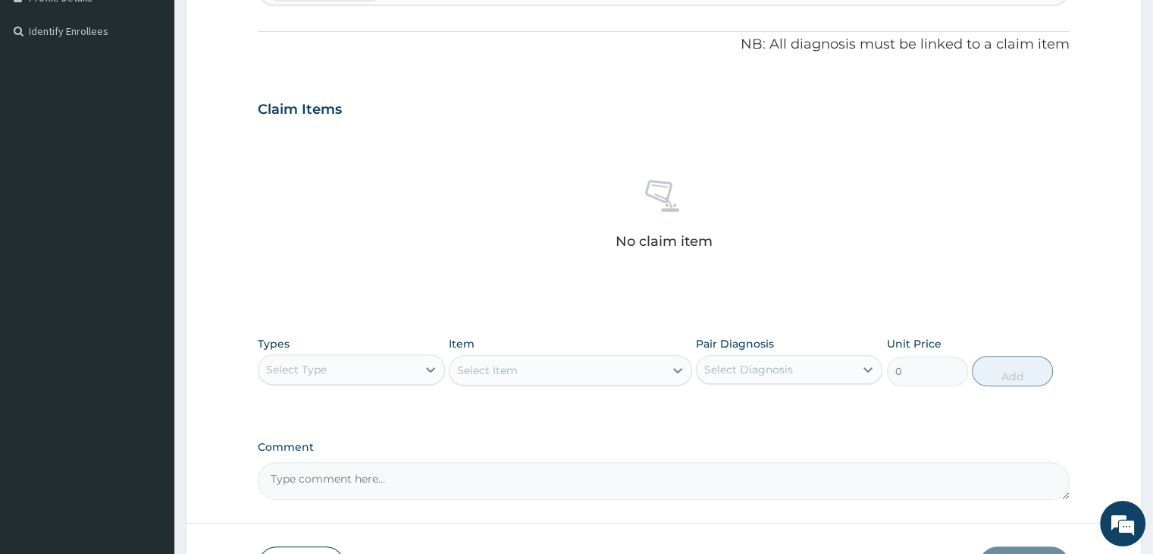
scroll to position [538, 0]
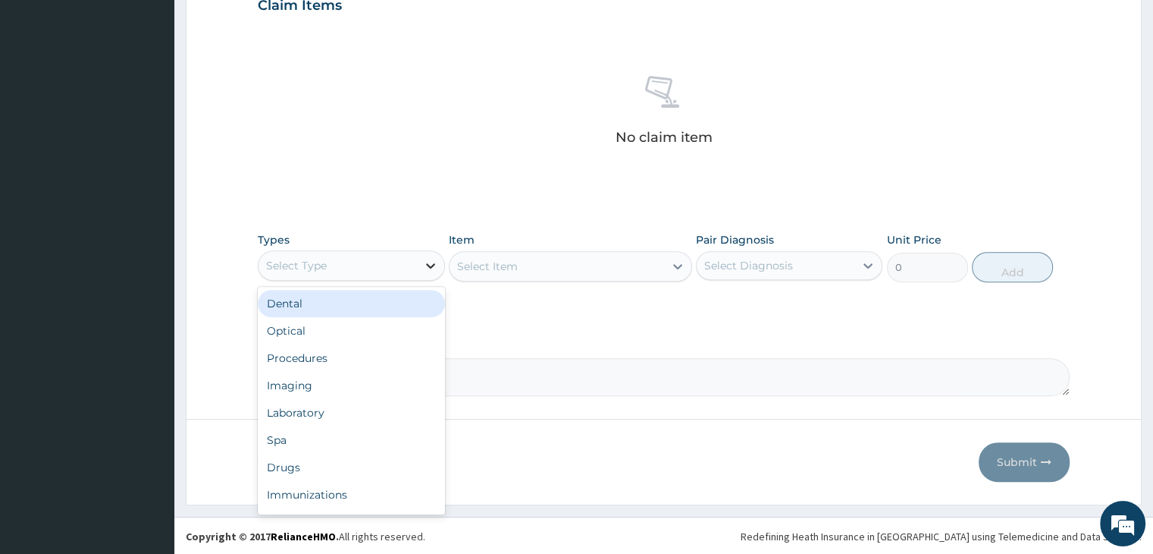
click at [422, 271] on div at bounding box center [430, 265] width 27 height 27
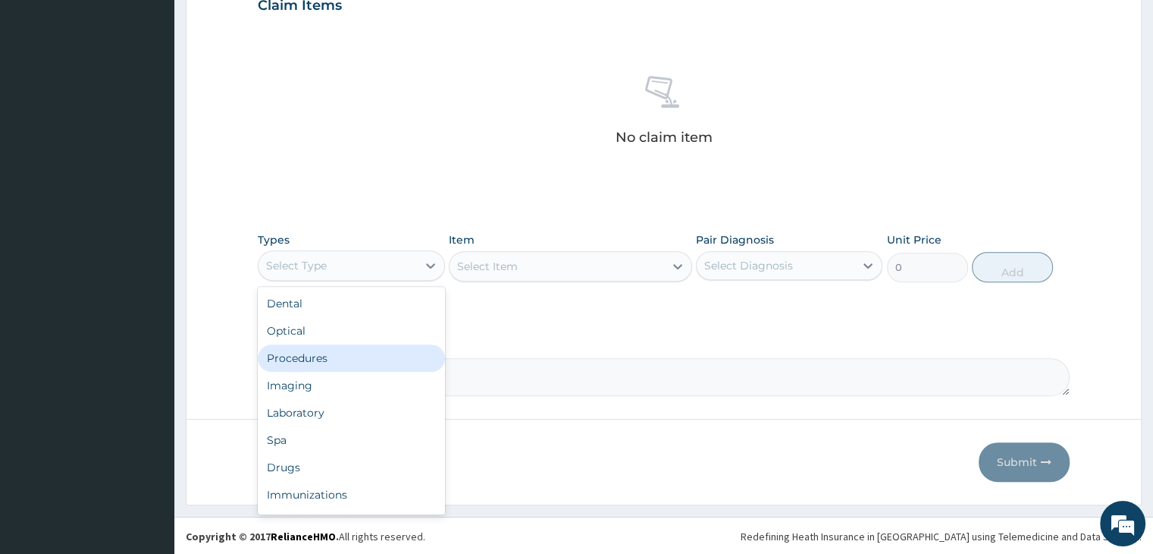
click at [344, 353] on div "Procedures" at bounding box center [351, 357] width 187 height 27
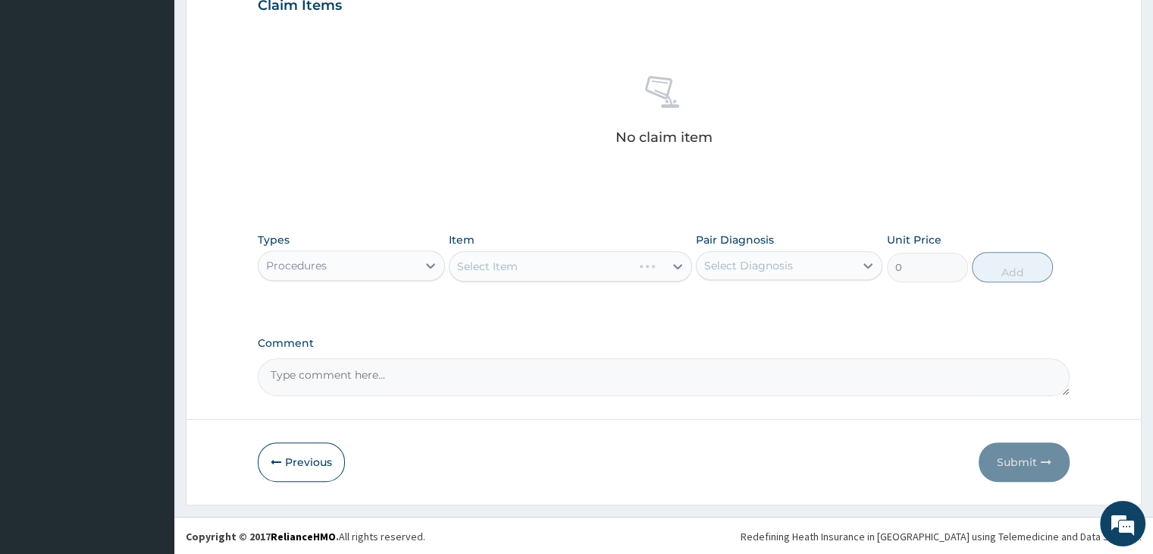
click at [560, 266] on div "Select Item" at bounding box center [570, 266] width 243 height 30
click at [544, 268] on div "Select Item" at bounding box center [570, 266] width 243 height 30
click at [544, 268] on div "Select Item" at bounding box center [557, 266] width 215 height 24
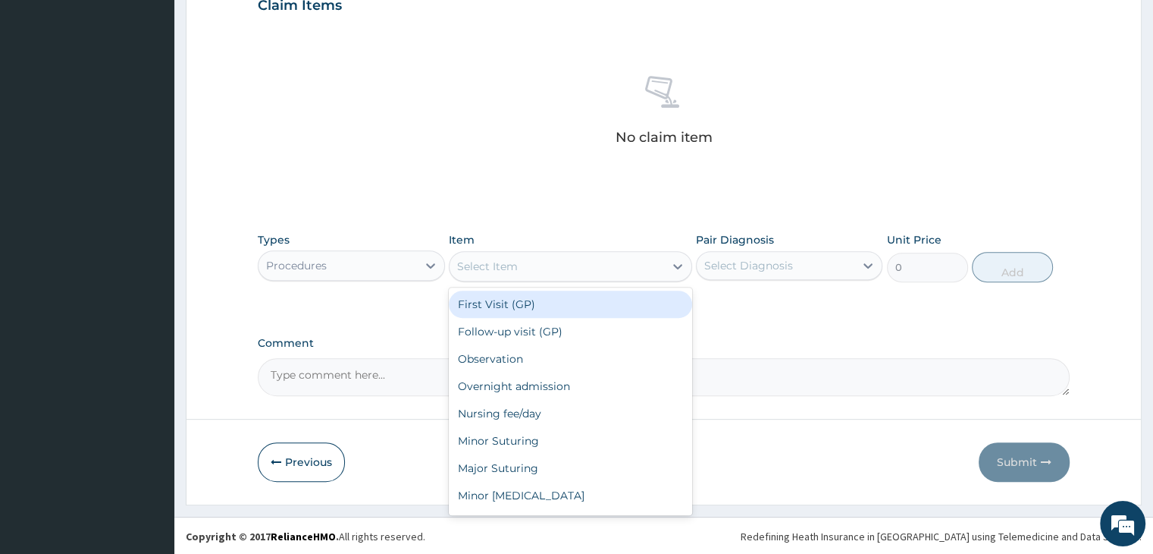
click at [538, 300] on div "First Visit (GP)" at bounding box center [570, 303] width 243 height 27
type input "2000"
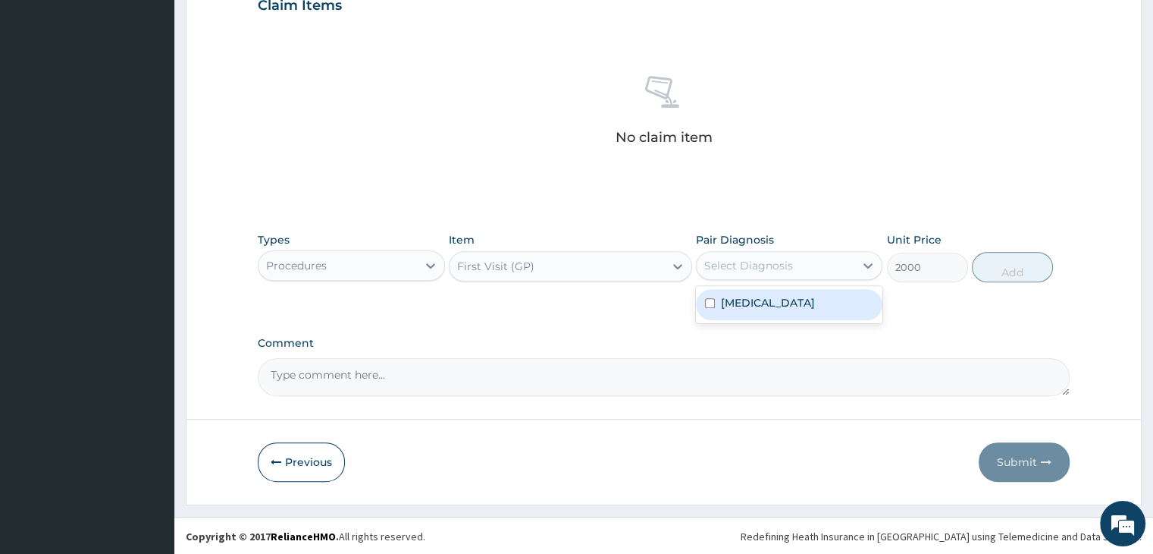
click at [795, 265] on div "Select Diagnosis" at bounding box center [776, 265] width 158 height 24
click at [794, 310] on label "[MEDICAL_DATA]" at bounding box center [768, 302] width 94 height 15
checkbox input "true"
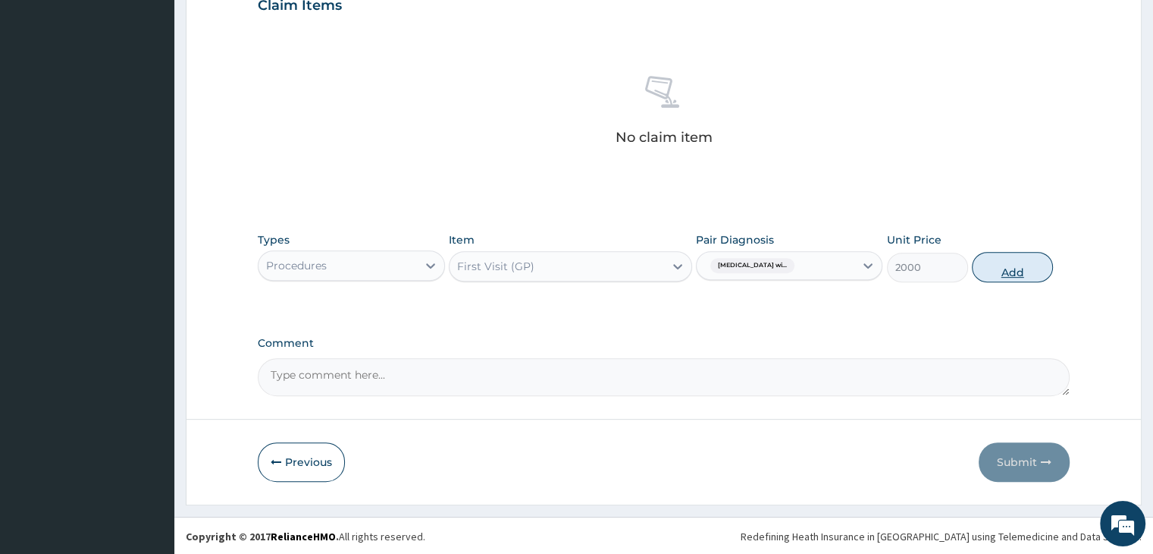
click at [995, 271] on button "Add" at bounding box center [1012, 267] width 81 height 30
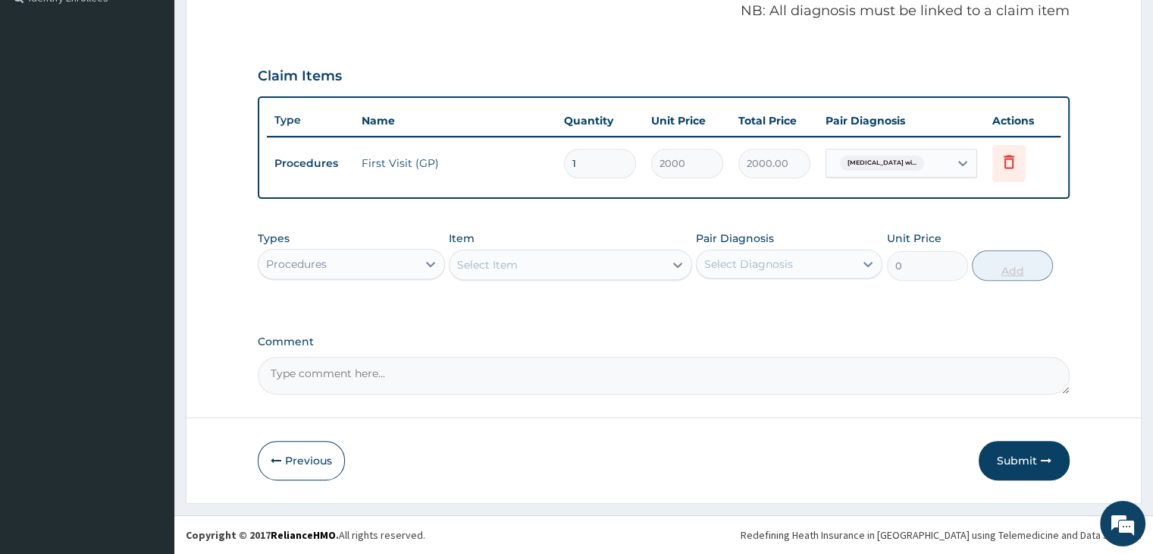
scroll to position [466, 0]
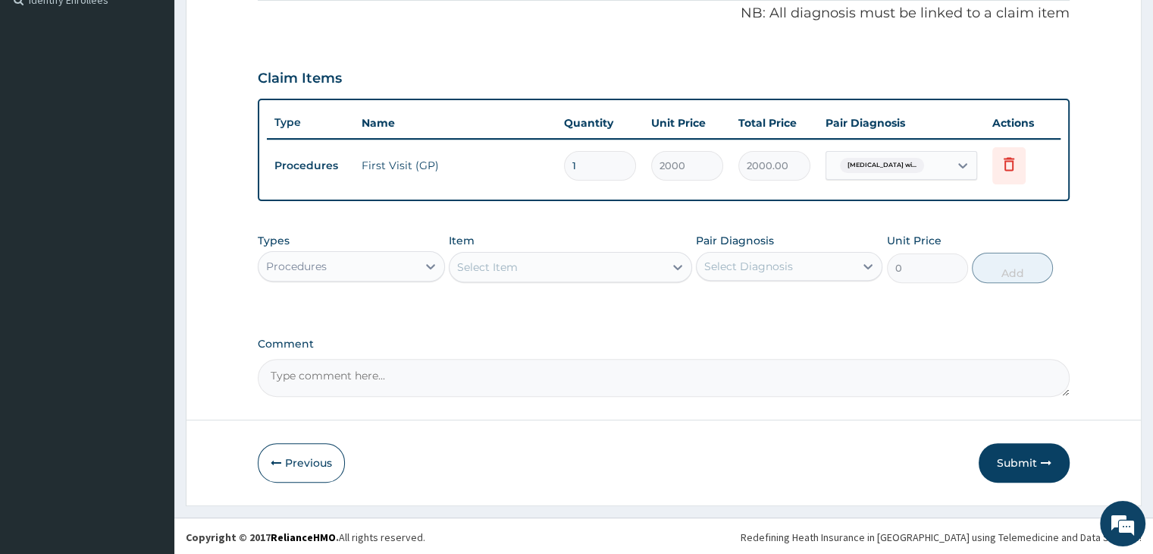
click at [388, 263] on div "Procedures" at bounding box center [338, 266] width 158 height 24
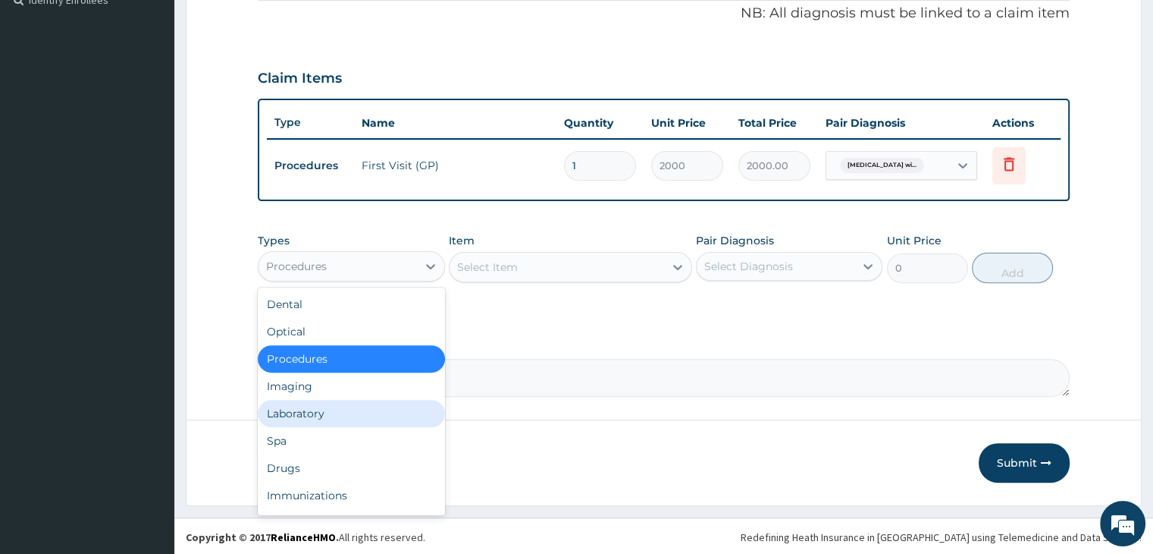
click at [318, 409] on div "Laboratory" at bounding box center [351, 413] width 187 height 27
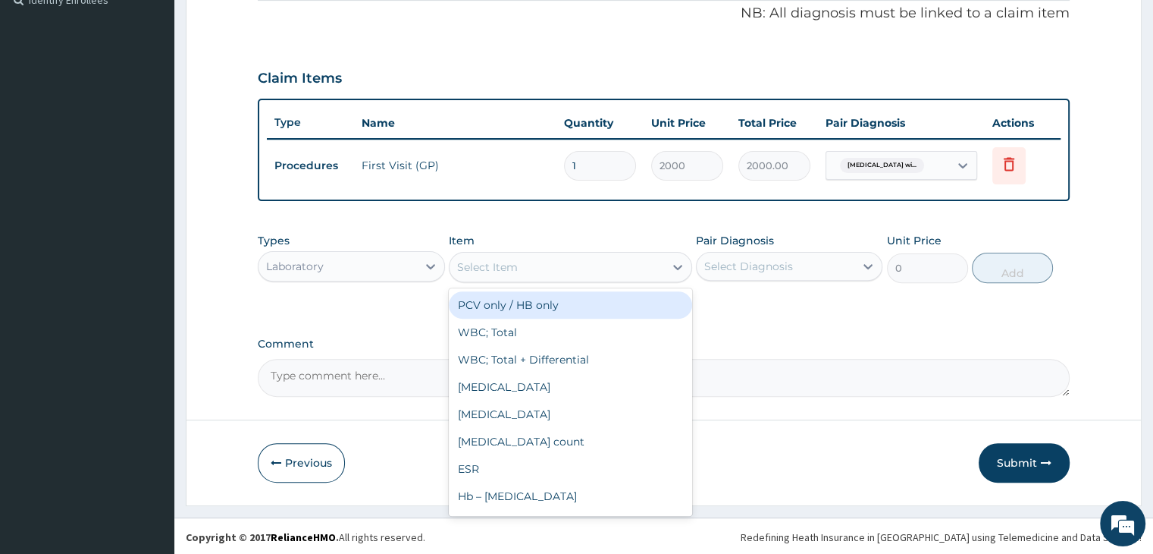
click at [574, 265] on div "Select Item" at bounding box center [557, 267] width 215 height 24
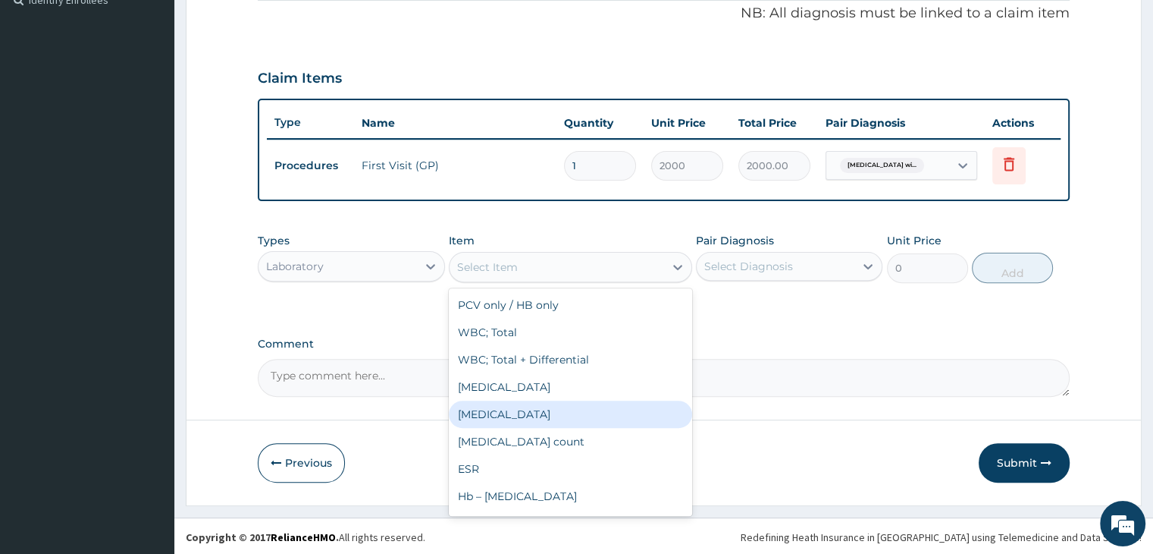
click at [540, 401] on div "[MEDICAL_DATA]" at bounding box center [570, 413] width 243 height 27
type input "2800"
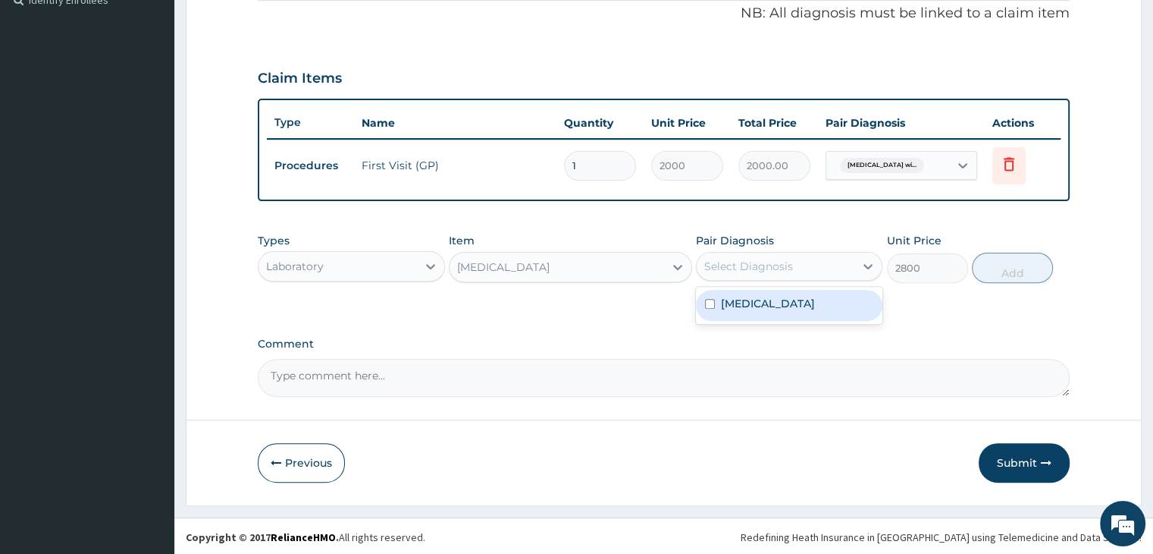
click at [787, 267] on div "Select Diagnosis" at bounding box center [748, 266] width 89 height 15
click at [786, 311] on label "[MEDICAL_DATA]" at bounding box center [768, 303] width 94 height 15
checkbox input "true"
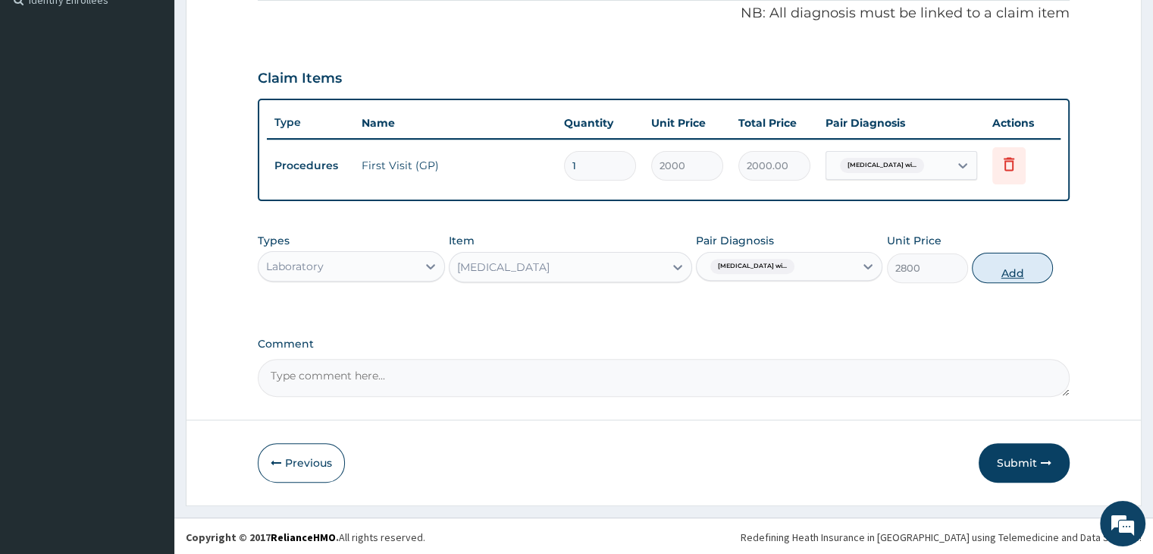
click at [1004, 275] on button "Add" at bounding box center [1012, 268] width 81 height 30
type input "0"
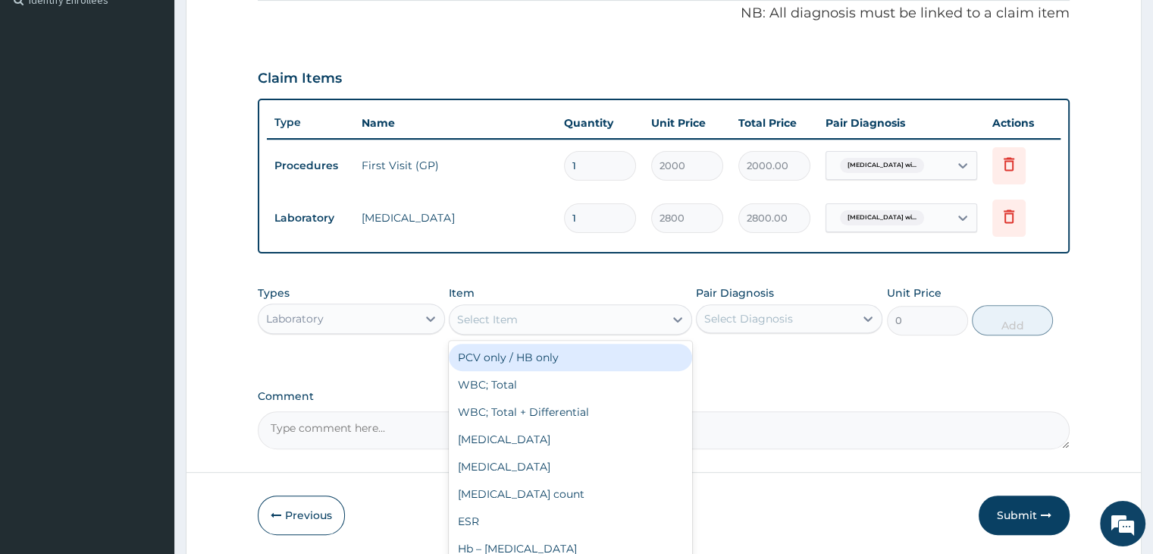
click at [546, 320] on div "Select Item" at bounding box center [557, 319] width 215 height 24
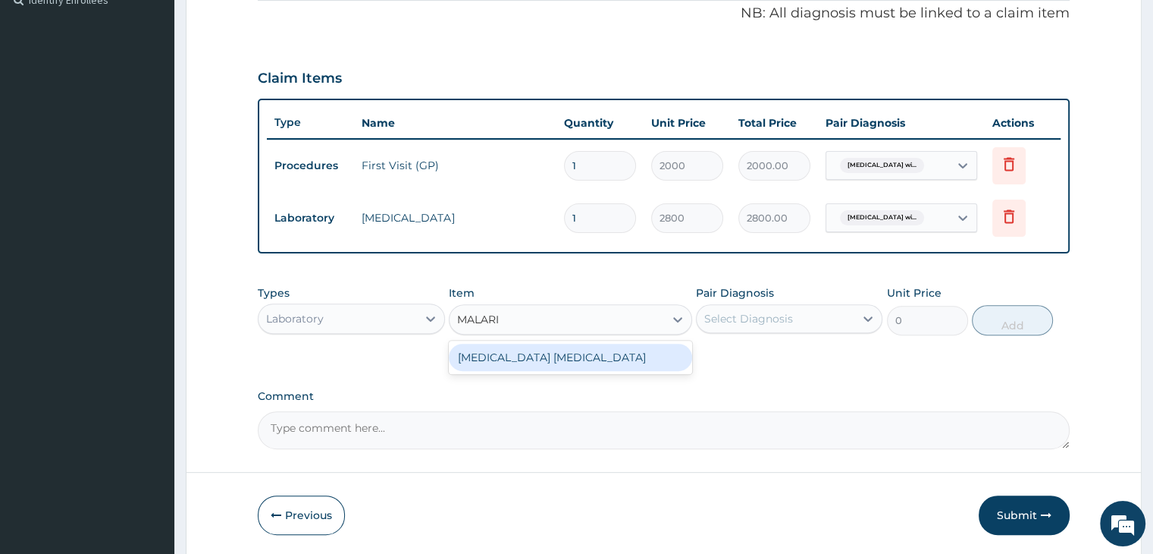
type input "[MEDICAL_DATA]"
type input "1500"
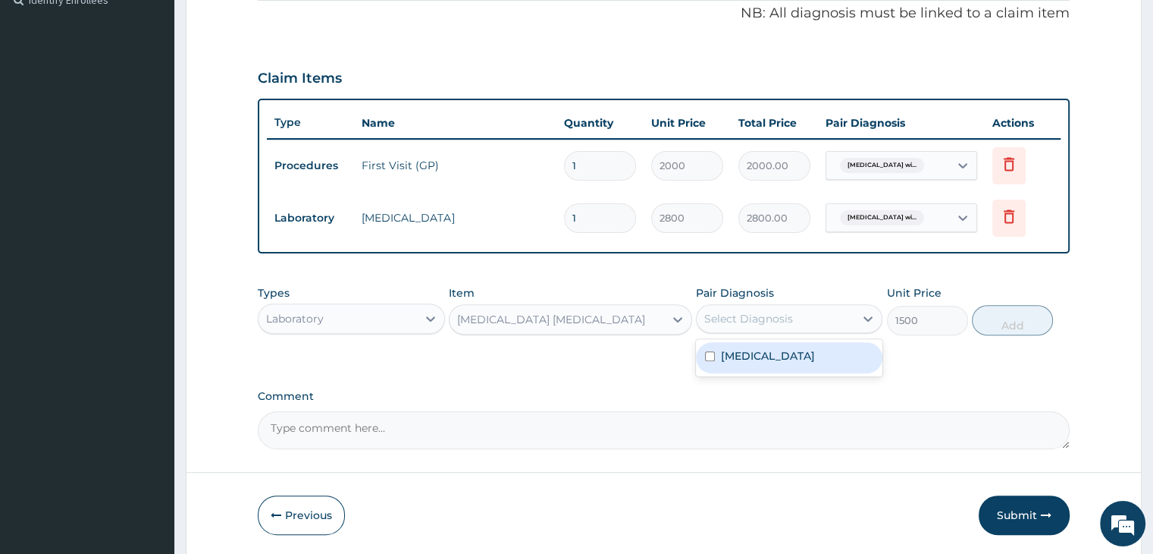
click at [723, 315] on div "Select Diagnosis" at bounding box center [748, 318] width 89 height 15
click at [751, 363] on label "[MEDICAL_DATA]" at bounding box center [768, 355] width 94 height 15
checkbox input "true"
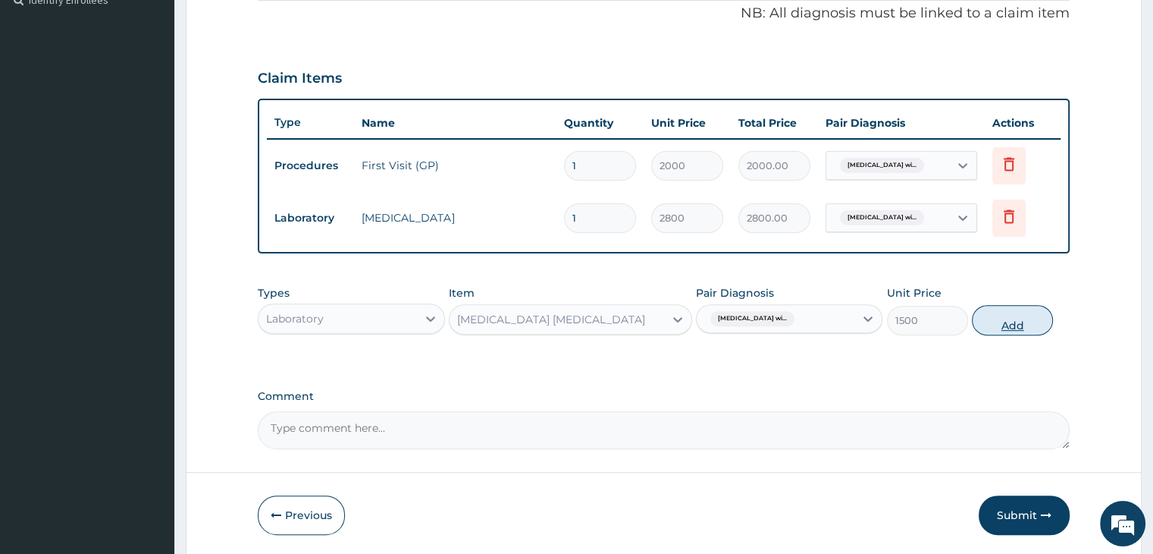
click at [993, 322] on button "Add" at bounding box center [1012, 320] width 81 height 30
type input "0"
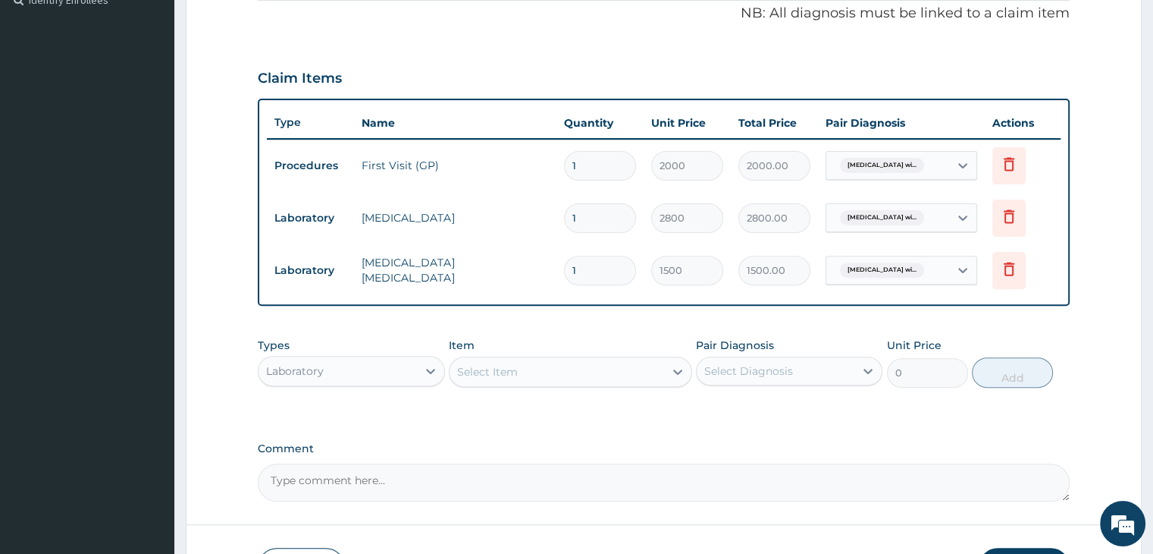
scroll to position [570, 0]
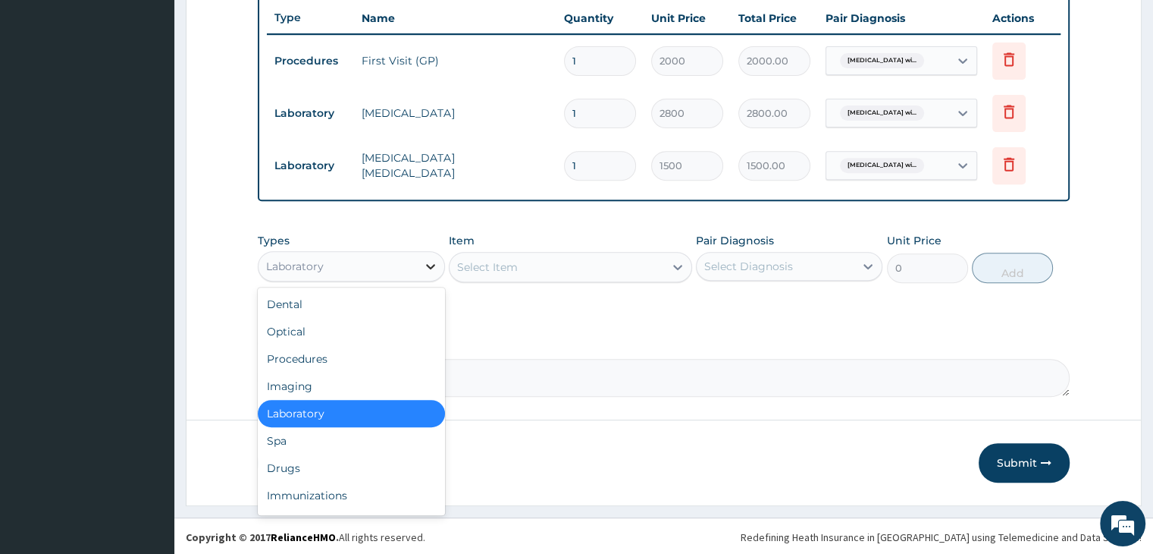
click at [419, 255] on div at bounding box center [430, 266] width 27 height 27
click at [334, 456] on div "Drugs" at bounding box center [351, 467] width 187 height 27
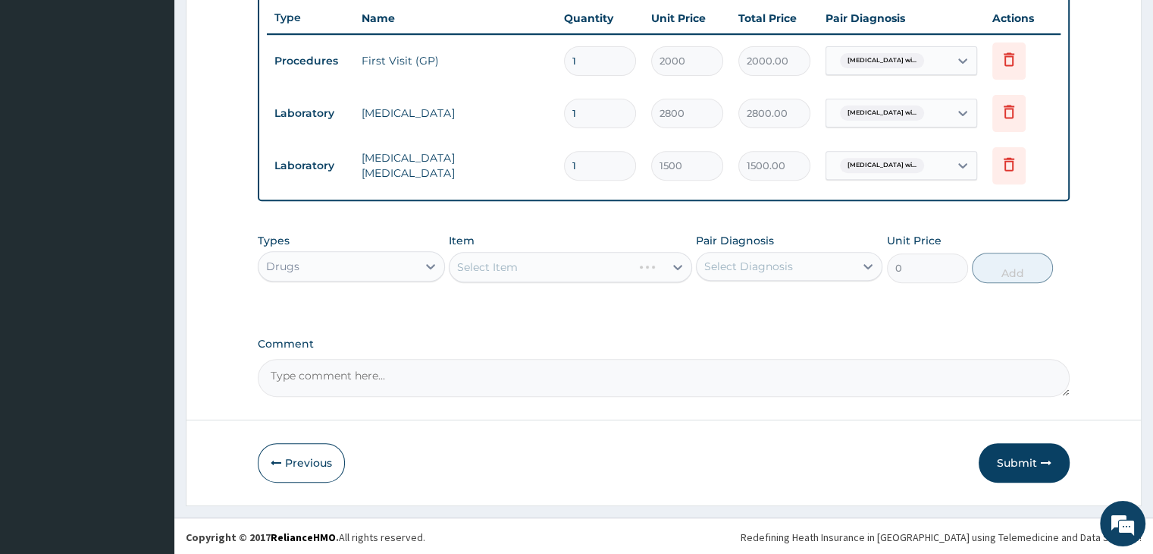
click at [570, 265] on div "Select Item" at bounding box center [570, 267] width 243 height 30
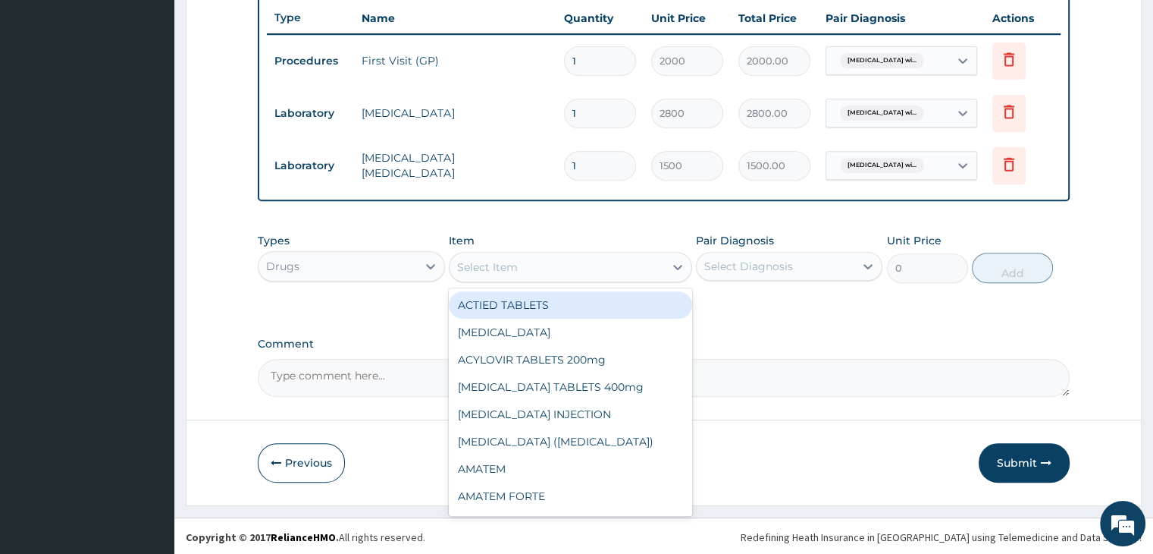
click at [570, 265] on div "Select Item" at bounding box center [557, 267] width 215 height 24
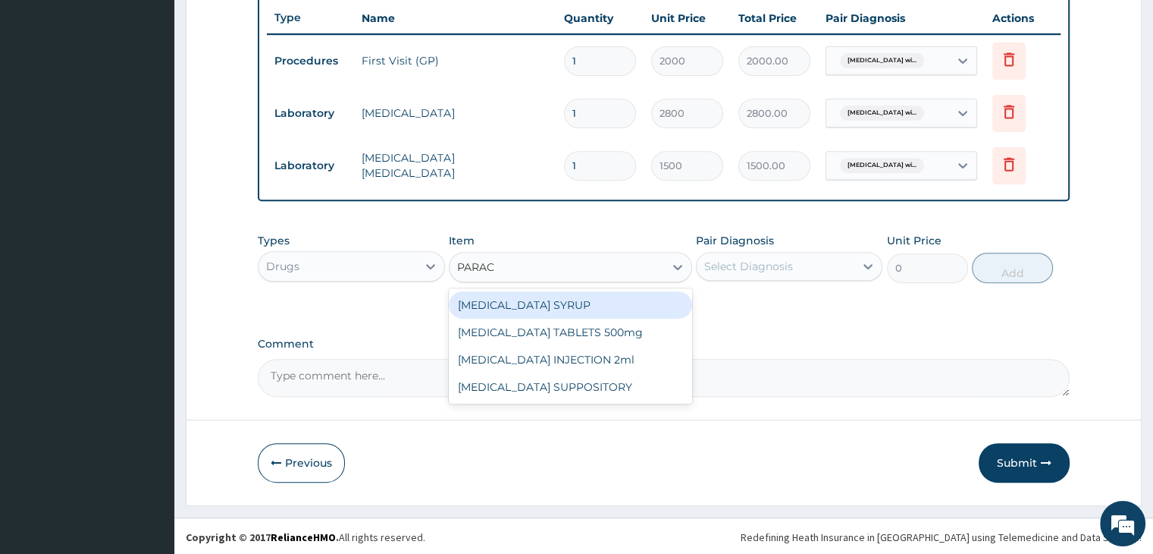
type input "PARACE"
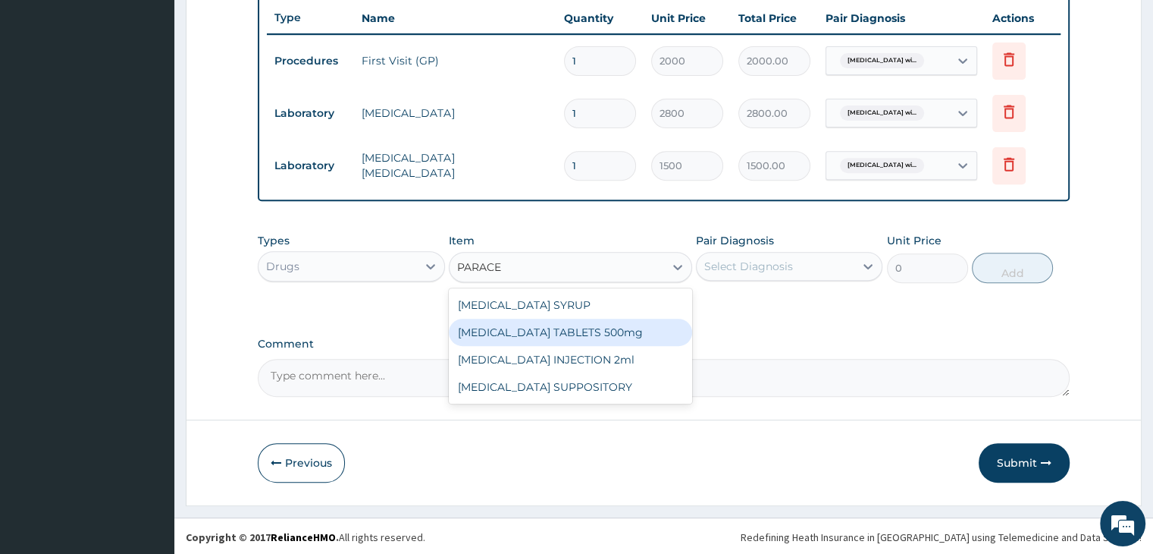
type input "12"
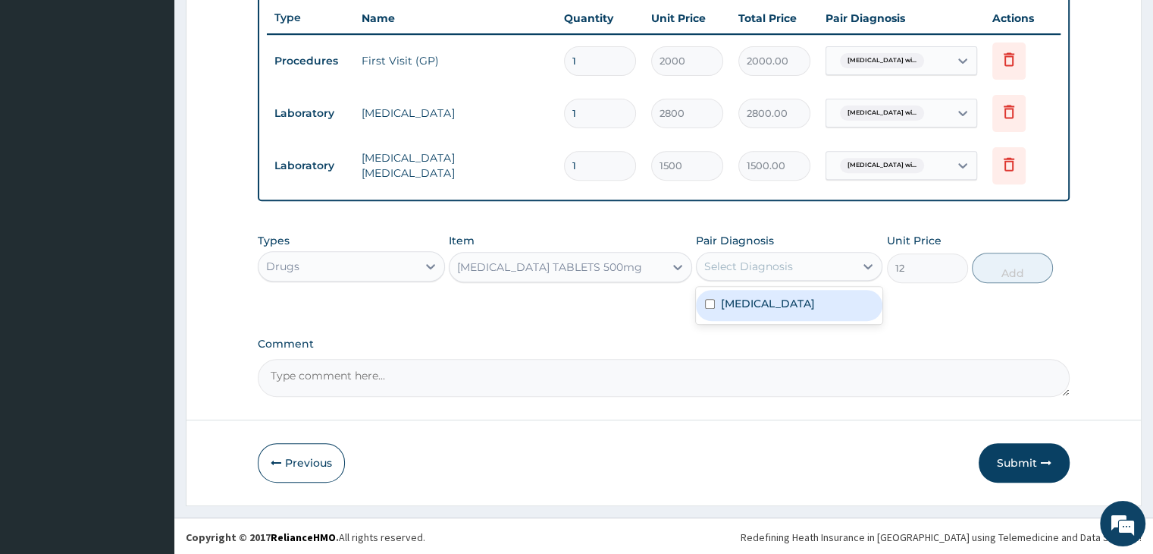
click at [773, 268] on div "Select Diagnosis" at bounding box center [748, 266] width 89 height 15
click at [770, 311] on label "[MEDICAL_DATA]" at bounding box center [768, 303] width 94 height 15
checkbox input "true"
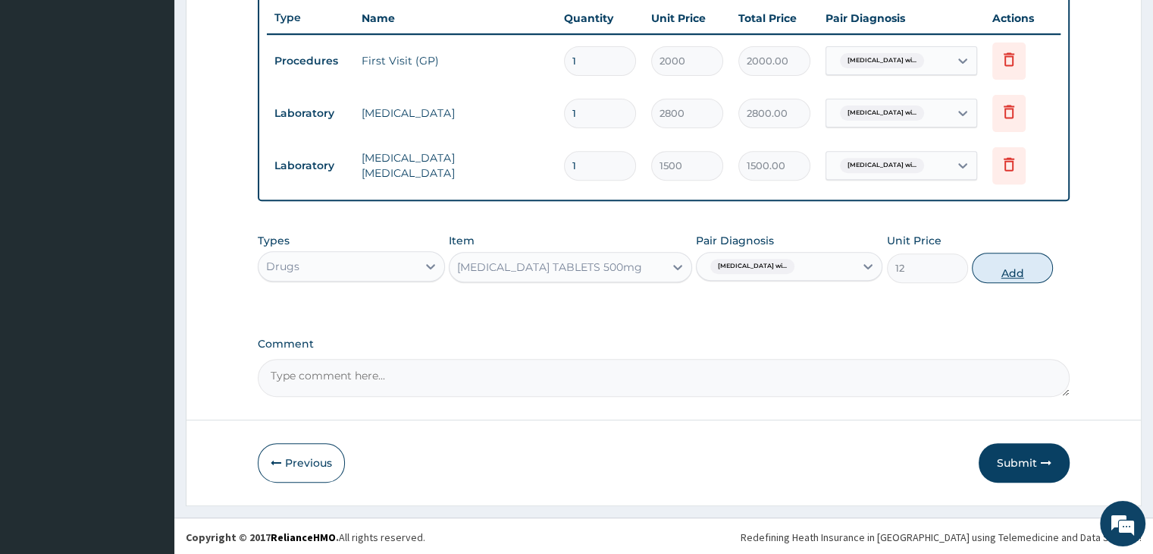
click at [1016, 268] on button "Add" at bounding box center [1012, 268] width 81 height 30
type input "0"
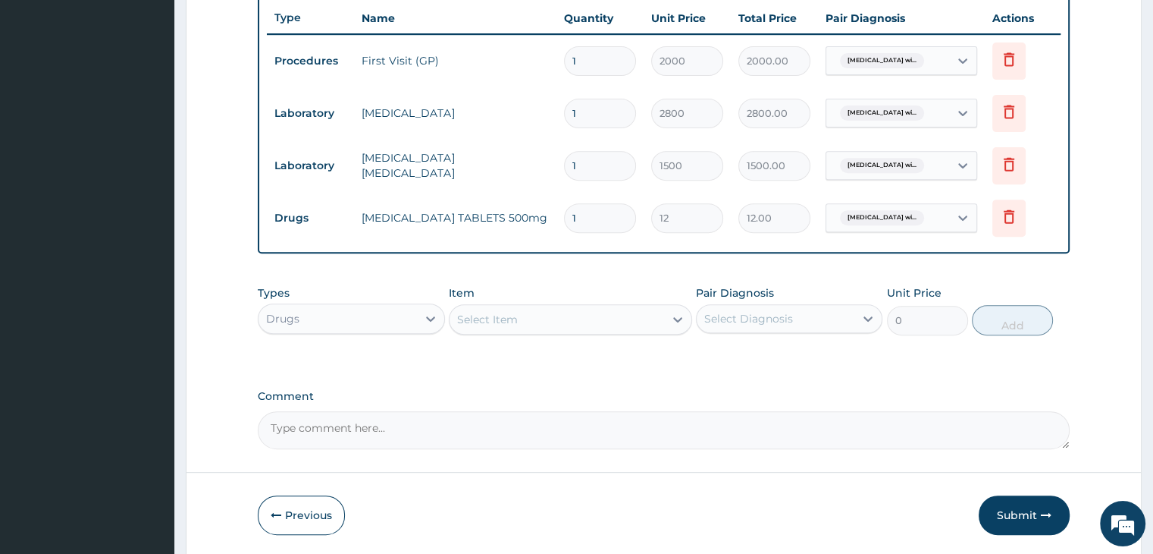
type input "18"
type input "216.00"
type input "18"
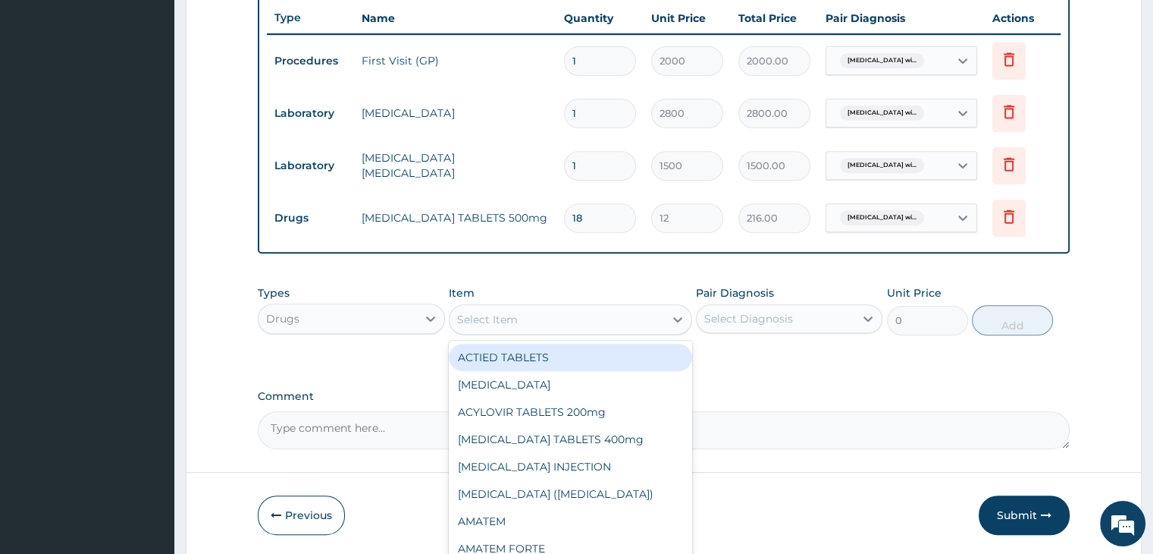
click at [531, 322] on div "Select Item" at bounding box center [557, 319] width 215 height 24
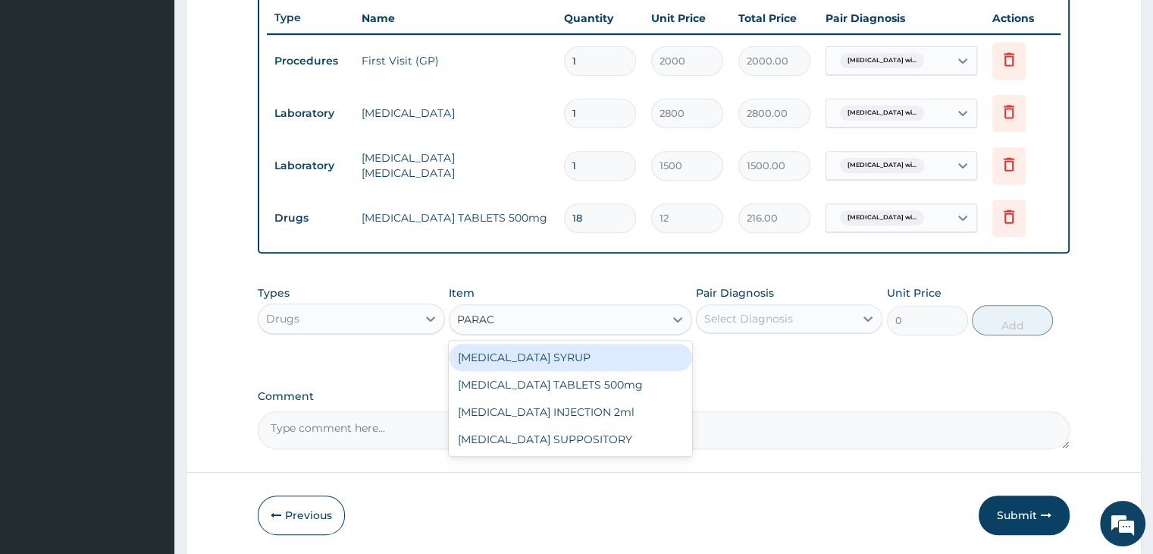
type input "PARACE"
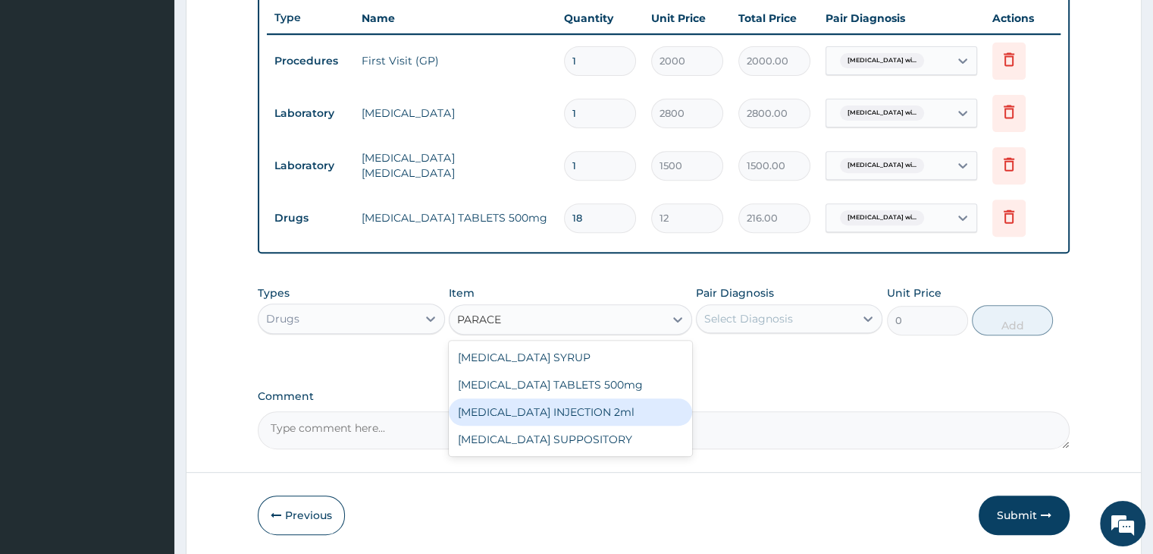
type input "60"
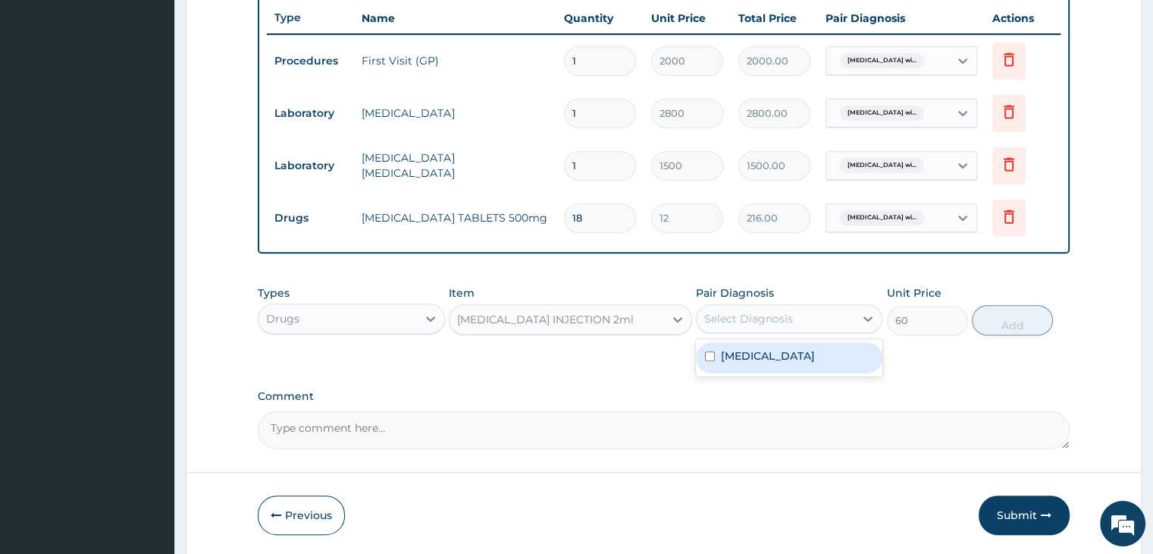
click at [801, 309] on div "Select Diagnosis" at bounding box center [776, 318] width 158 height 24
click at [783, 359] on label "[MEDICAL_DATA]" at bounding box center [768, 355] width 94 height 15
checkbox input "true"
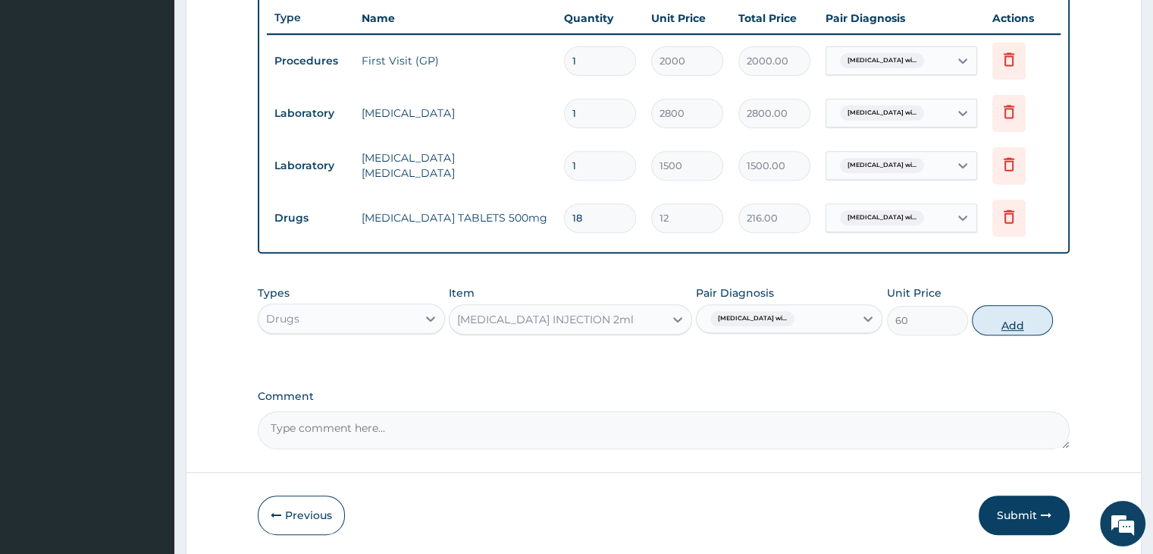
click at [1018, 325] on button "Add" at bounding box center [1012, 320] width 81 height 30
type input "0"
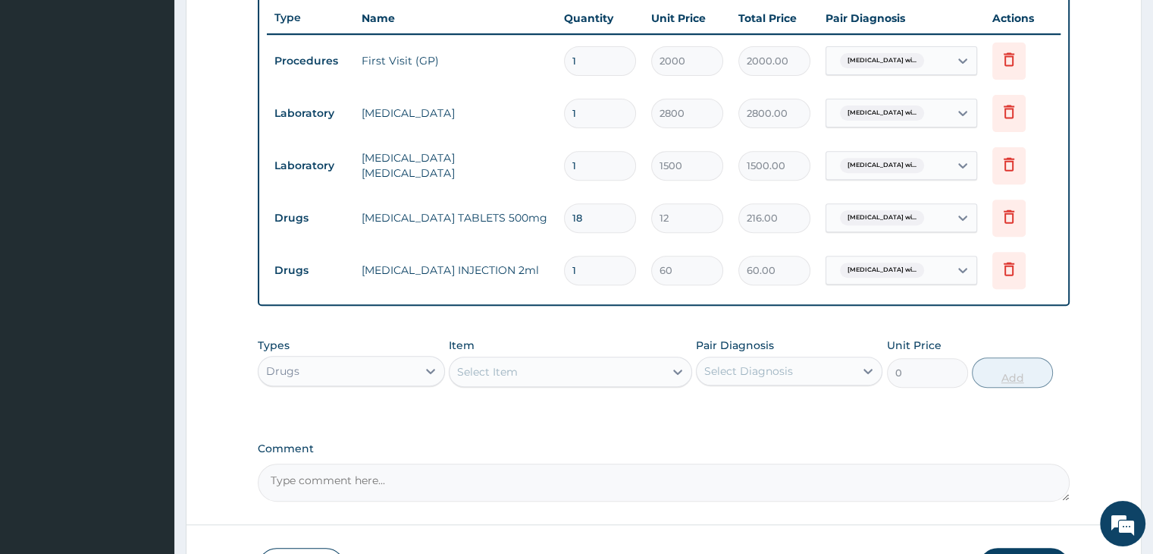
type input "0.00"
type input "2"
type input "120.00"
type input "2"
click at [1015, 227] on icon at bounding box center [1009, 217] width 33 height 37
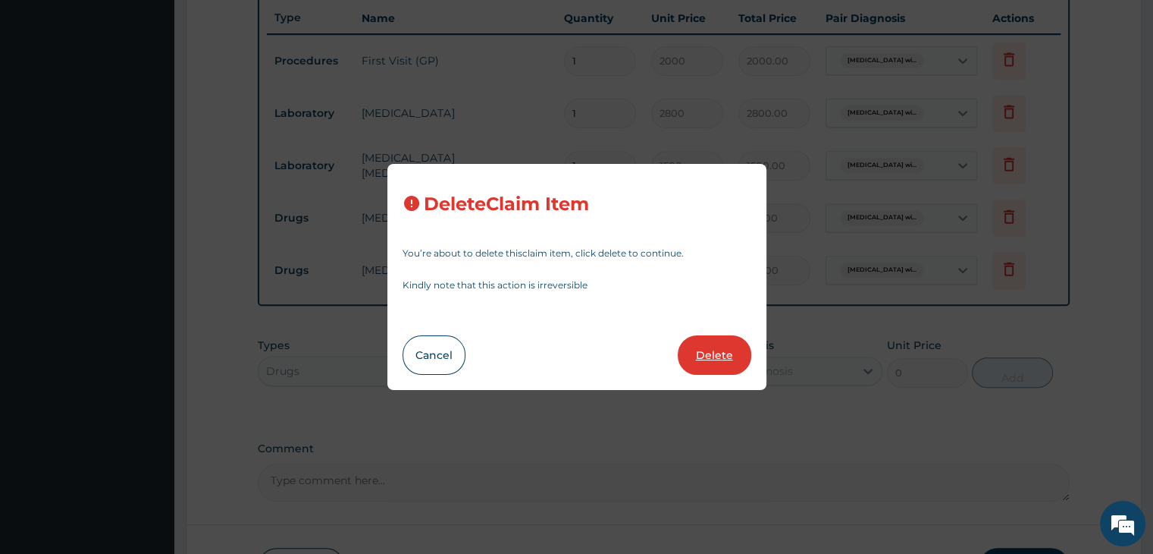
click at [710, 367] on button "Delete" at bounding box center [715, 354] width 74 height 39
type input "2"
type input "60"
type input "120.00"
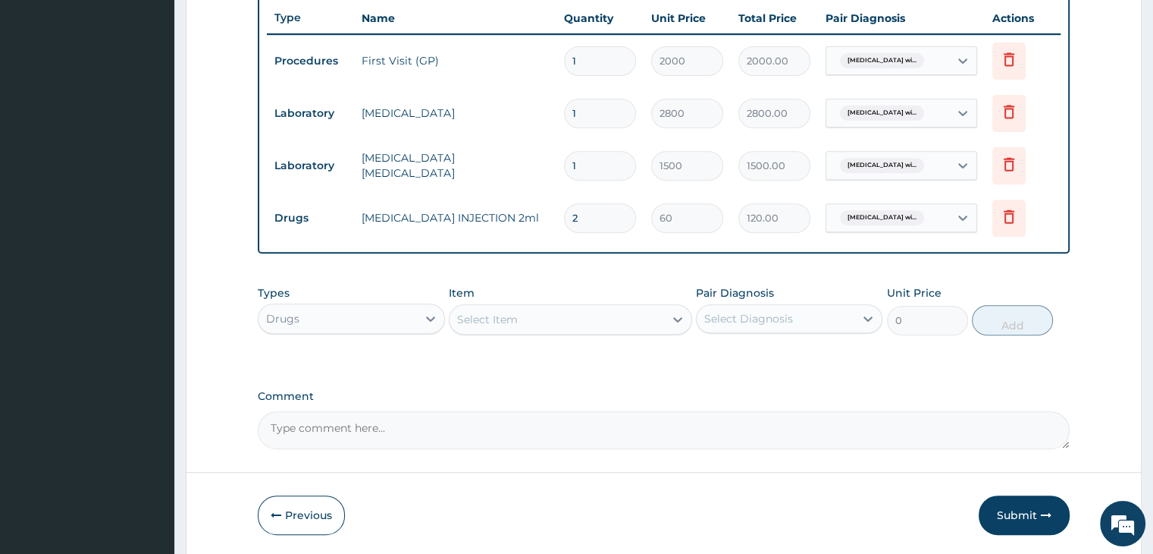
scroll to position [622, 0]
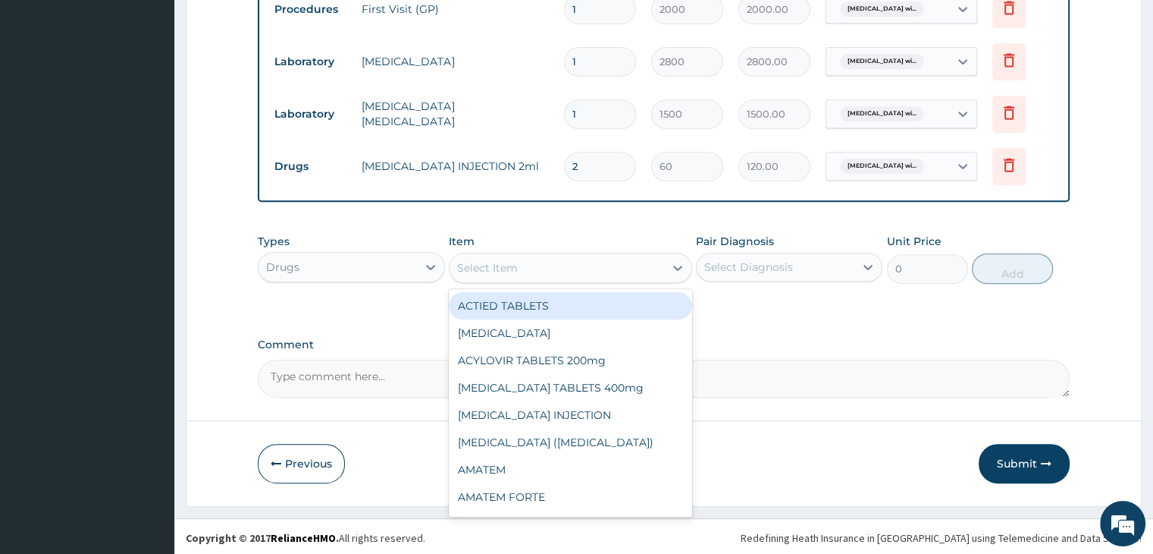
click at [560, 268] on div "Select Item" at bounding box center [557, 268] width 215 height 24
type input "CEFT"
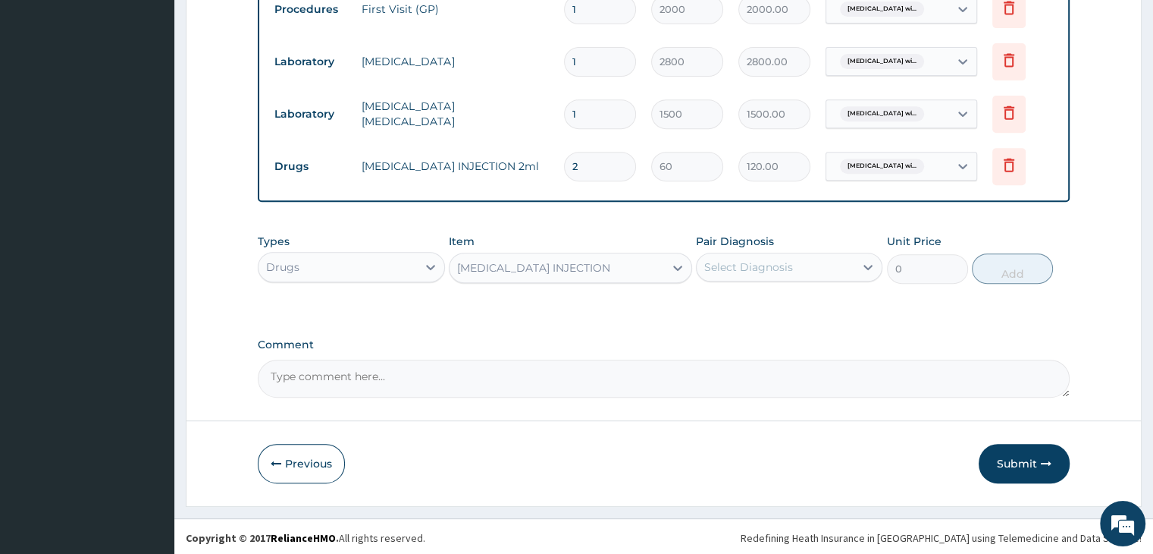
type input "1500"
click at [768, 264] on div "Select Diagnosis" at bounding box center [748, 266] width 89 height 15
click at [767, 312] on label "[MEDICAL_DATA]" at bounding box center [768, 303] width 94 height 15
checkbox input "true"
click at [1013, 269] on button "Add" at bounding box center [1012, 268] width 81 height 30
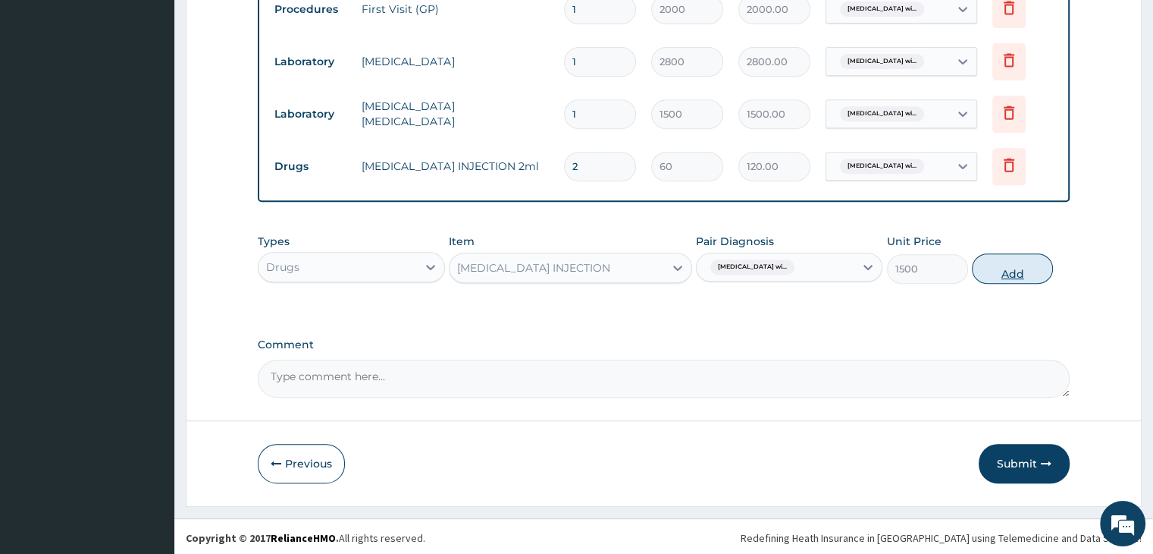
type input "0"
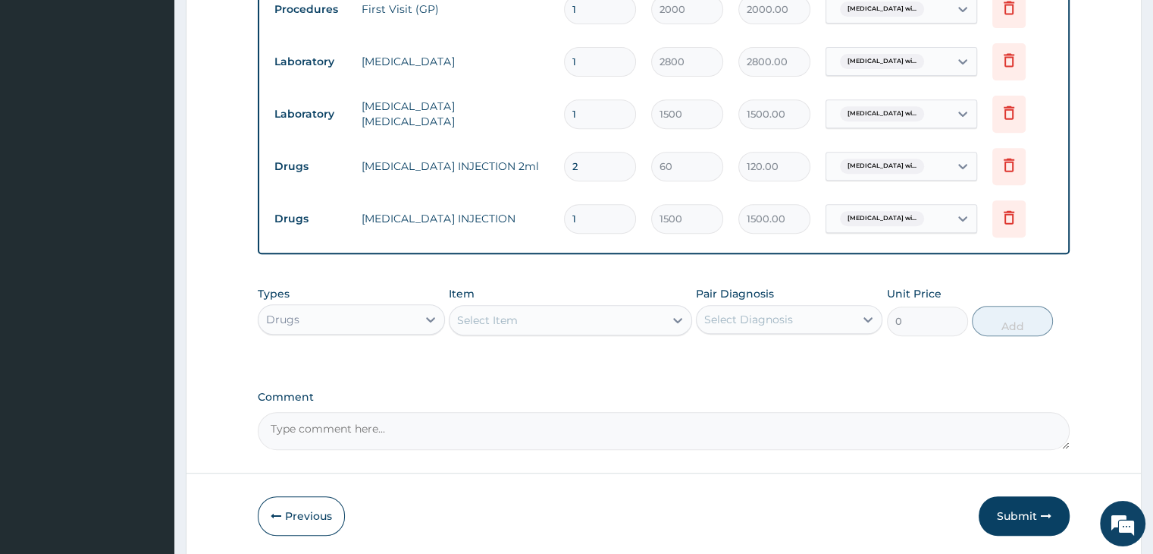
click at [1147, 305] on section "Step 2 of 2 PA Code / Prescription Code Enter Code(Secondary Care Only) Encount…" at bounding box center [663, 8] width 979 height 1122
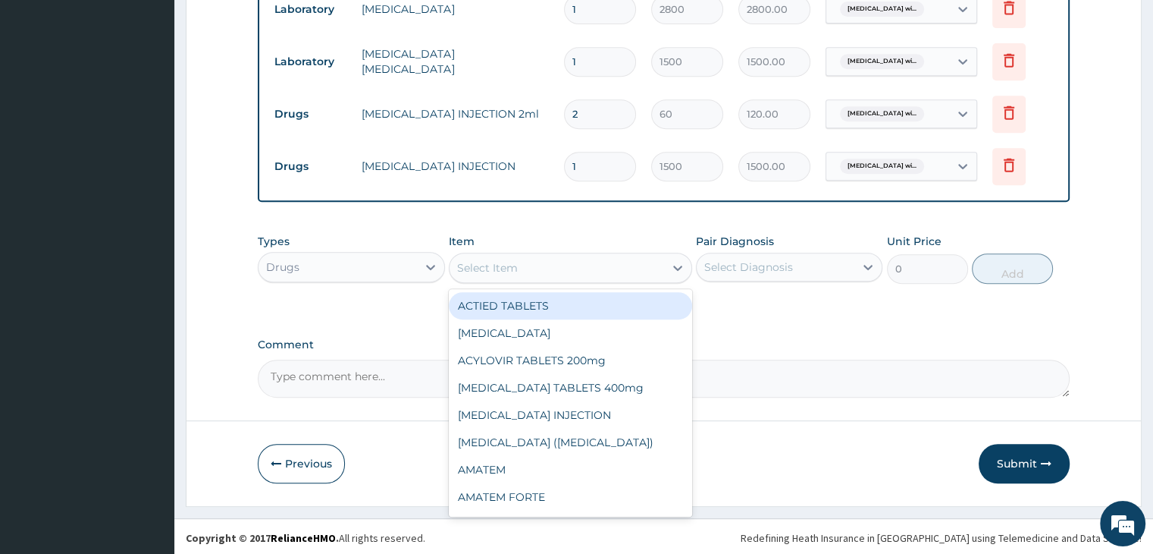
click at [503, 262] on div "Select Item" at bounding box center [487, 267] width 61 height 15
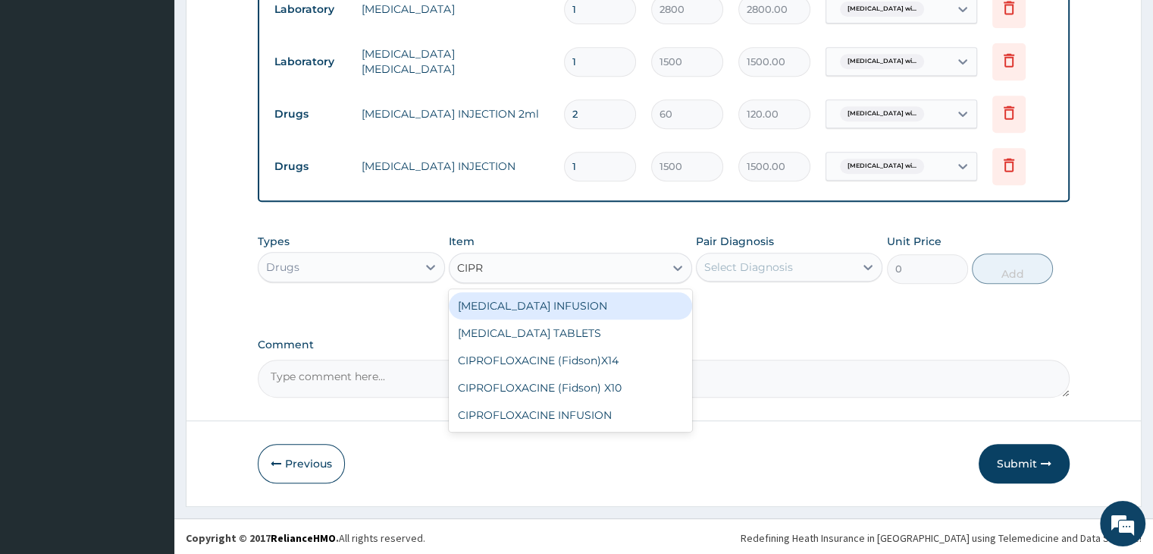
type input "[MEDICAL_DATA]"
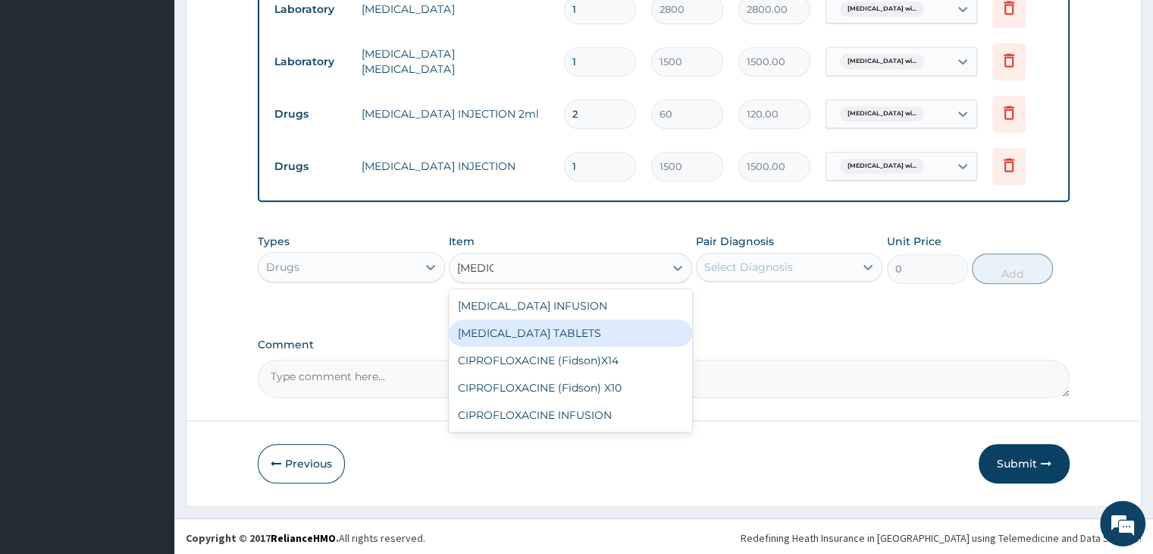
type input "60"
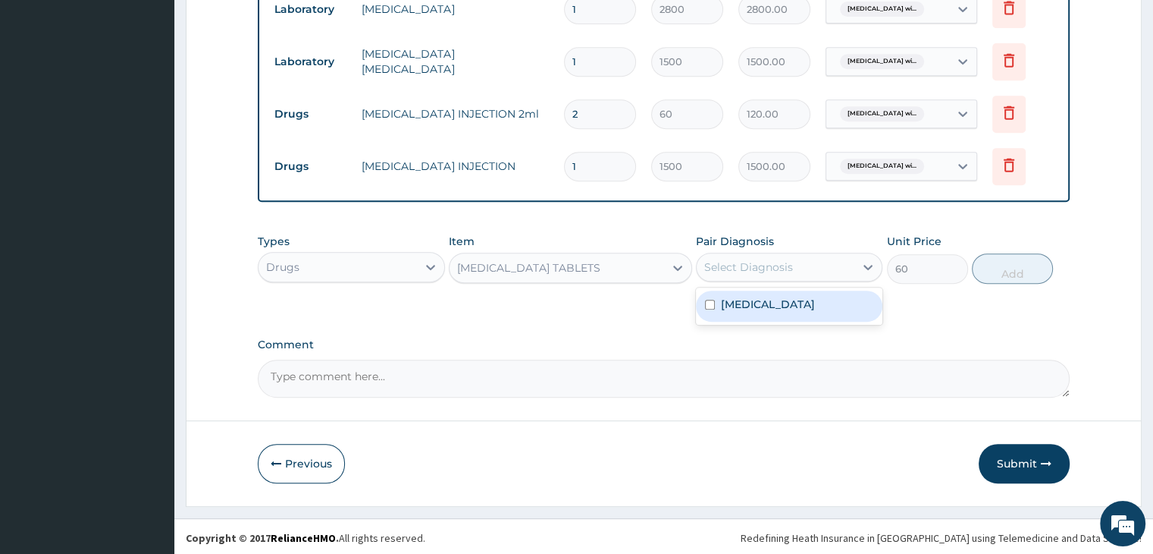
click at [760, 260] on div "Select Diagnosis" at bounding box center [748, 266] width 89 height 15
click at [767, 305] on label "[MEDICAL_DATA]" at bounding box center [768, 303] width 94 height 15
checkbox input "true"
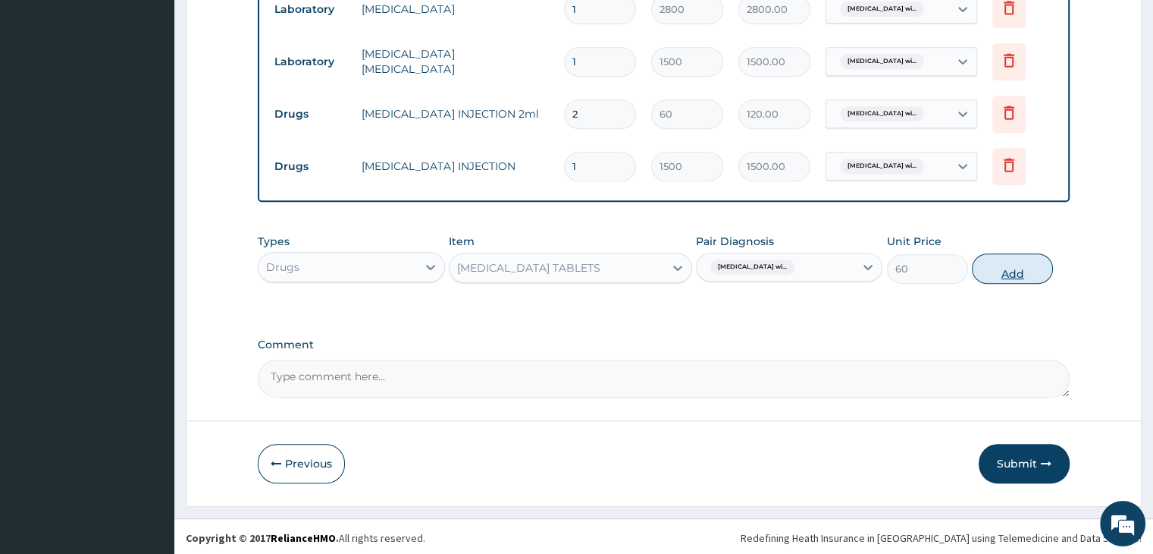
click at [1012, 275] on button "Add" at bounding box center [1012, 268] width 81 height 30
type input "0"
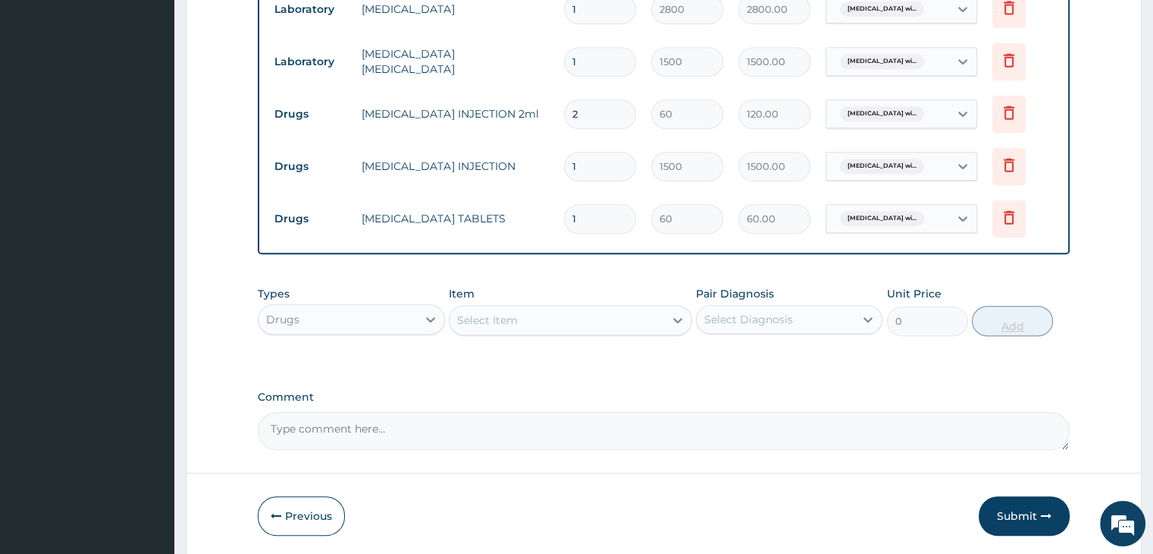
type input "14"
type input "840.00"
type input "14"
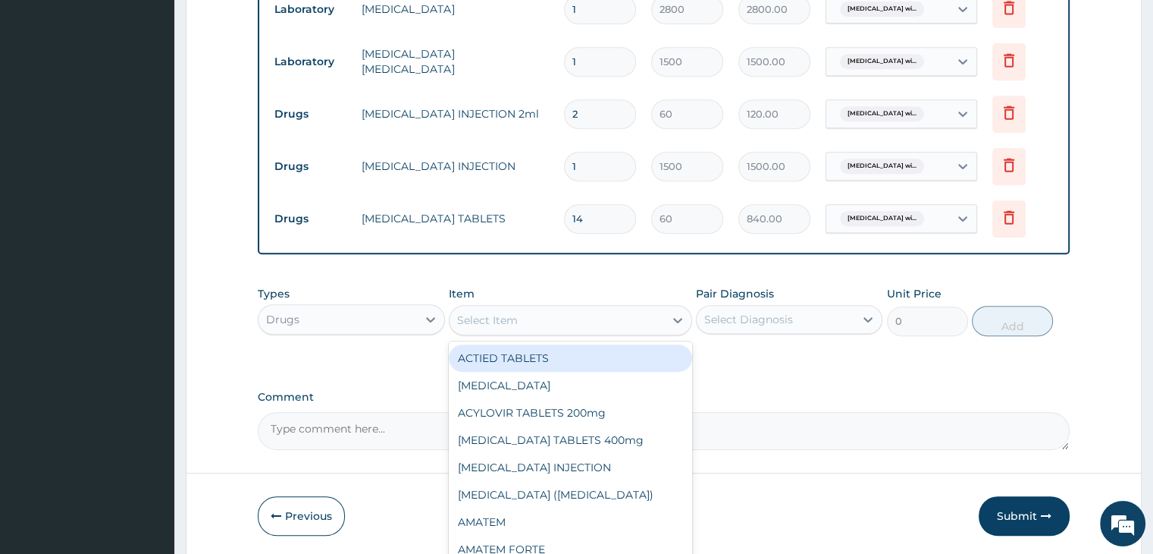
click at [547, 312] on div "Select Item" at bounding box center [557, 320] width 215 height 24
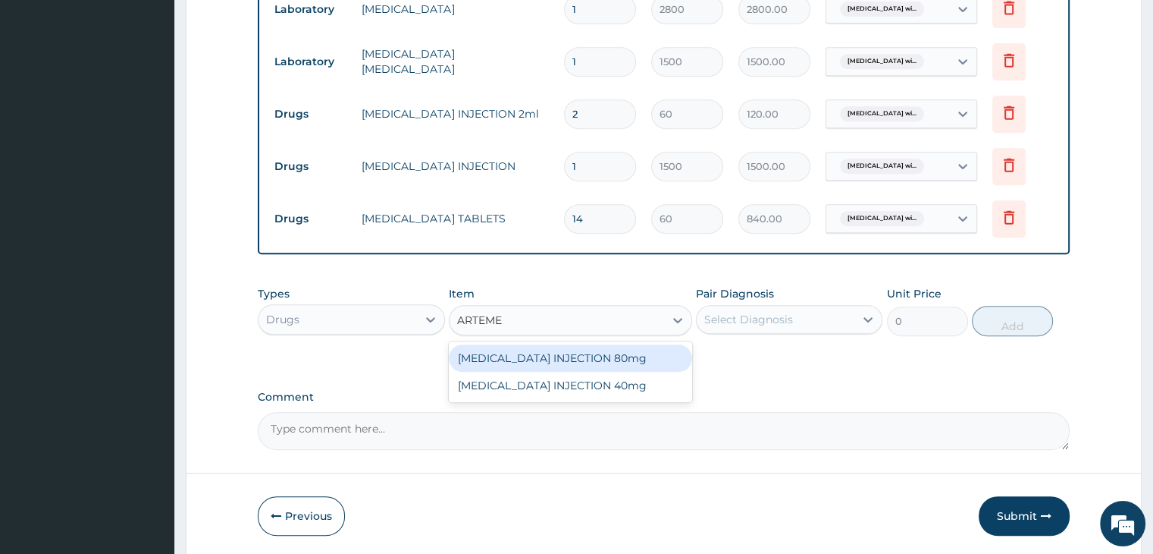
type input "ARTEMET"
type input "360"
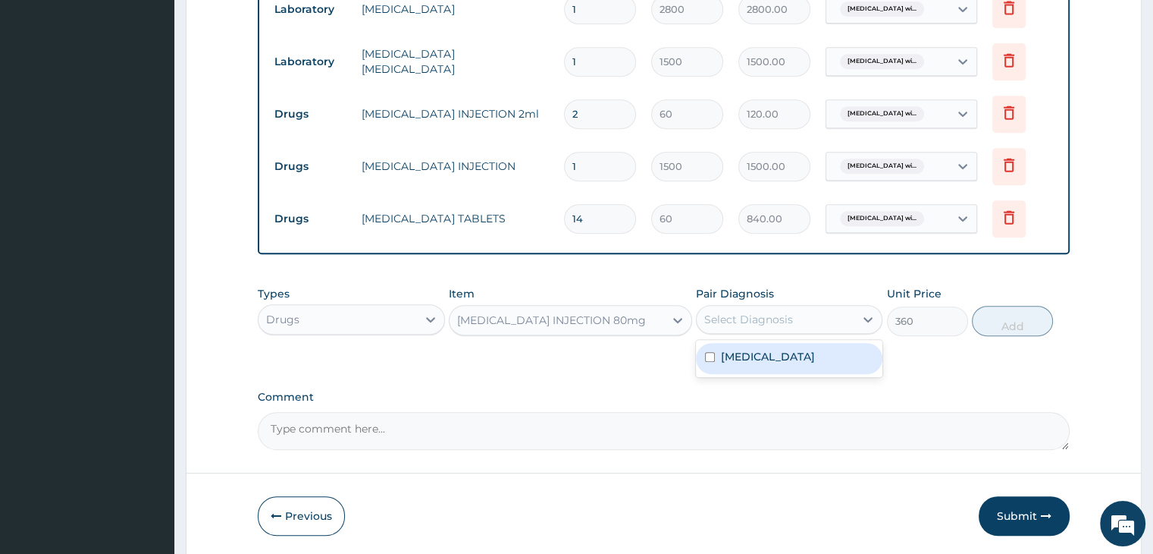
click at [798, 319] on div "Select Diagnosis" at bounding box center [776, 319] width 158 height 24
click at [786, 364] on label "[MEDICAL_DATA]" at bounding box center [768, 356] width 94 height 15
checkbox input "true"
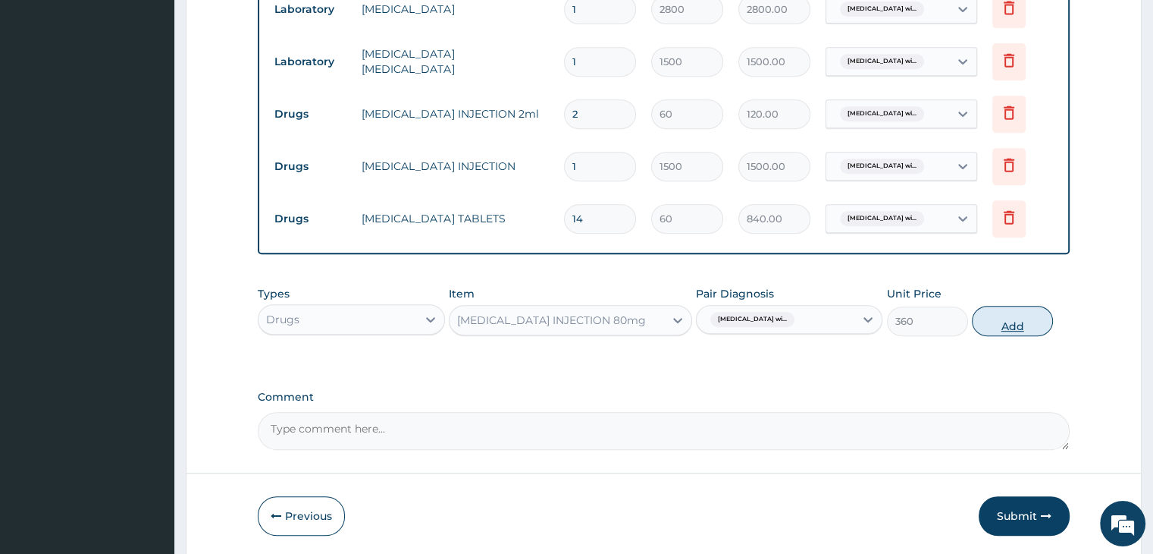
click at [1013, 323] on button "Add" at bounding box center [1012, 321] width 81 height 30
type input "0"
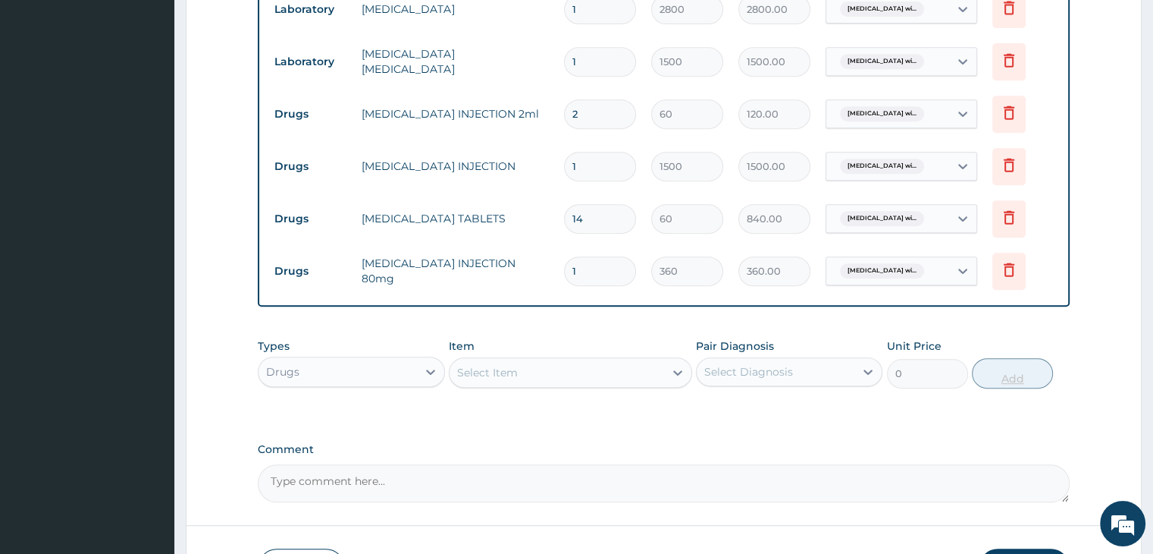
type input "0.00"
type input "2"
type input "720.00"
type input "2"
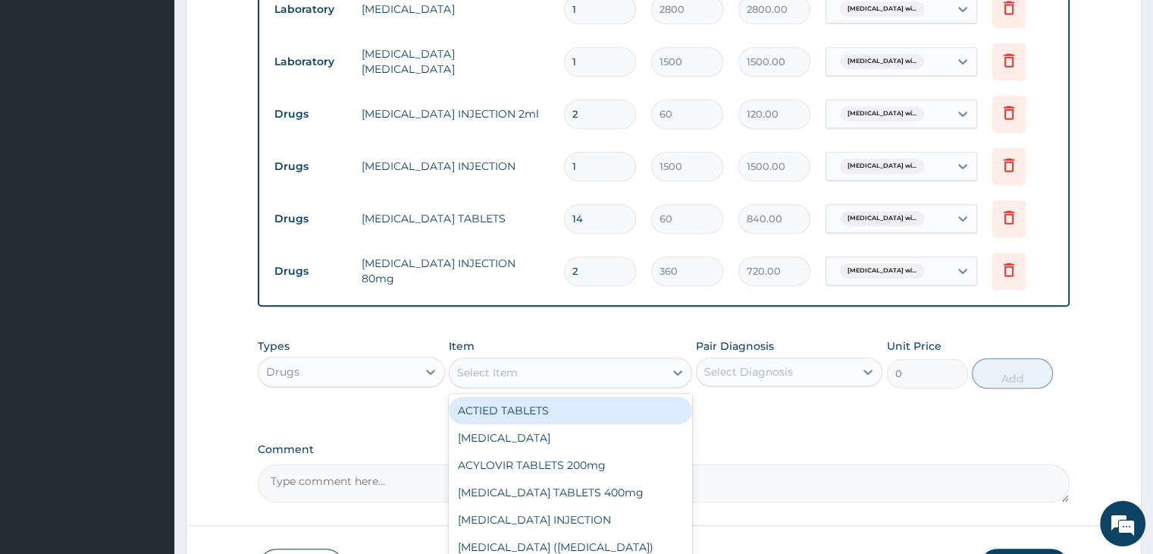
click at [631, 368] on div "Select Item" at bounding box center [557, 372] width 215 height 24
type input "PARACE"
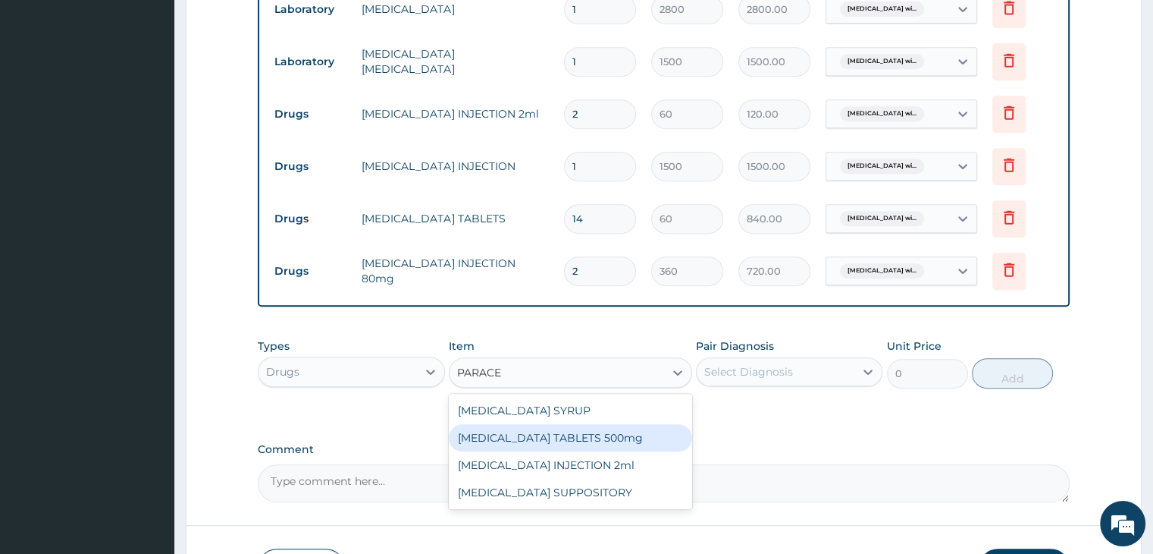
type input "12"
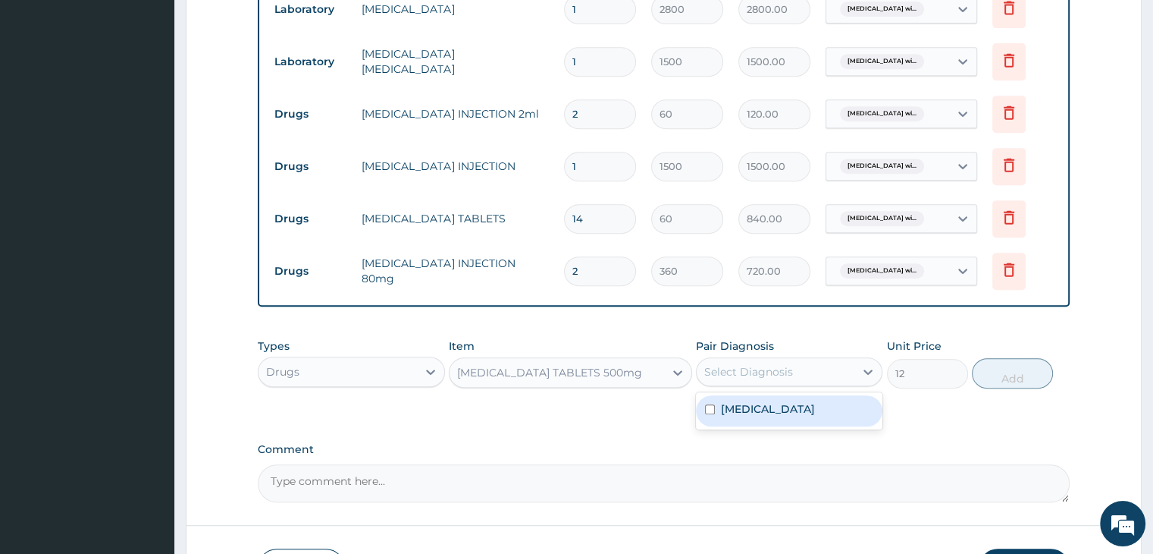
click at [807, 357] on div "Select Diagnosis" at bounding box center [789, 371] width 187 height 29
click at [808, 416] on label "[MEDICAL_DATA]" at bounding box center [768, 408] width 94 height 15
checkbox input "true"
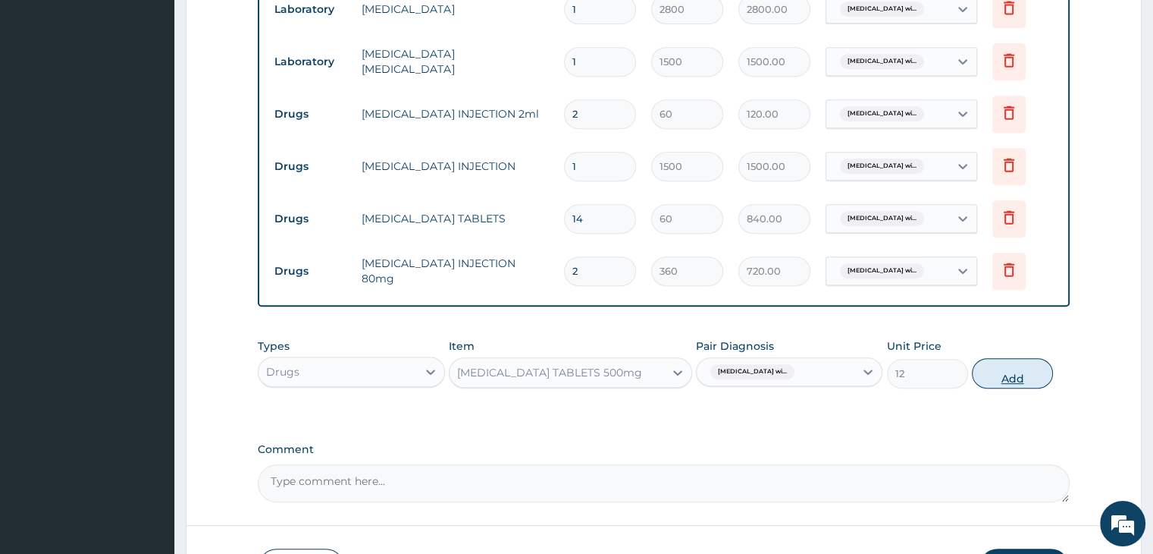
click at [1013, 375] on button "Add" at bounding box center [1012, 373] width 81 height 30
type input "0"
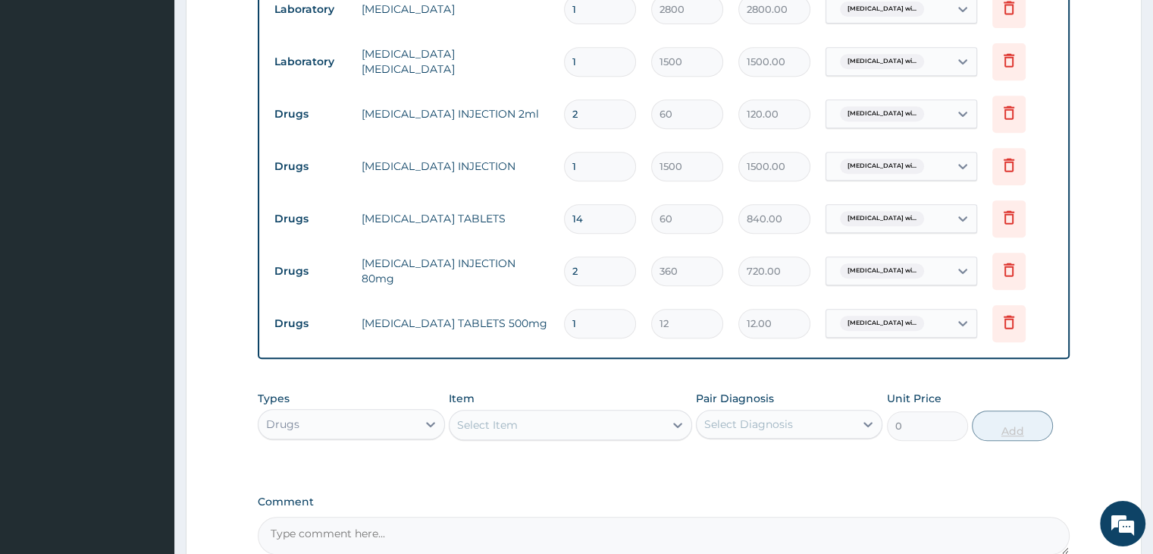
type input "18"
type input "216.00"
type input "18"
click at [541, 416] on div "Select Item" at bounding box center [557, 424] width 215 height 24
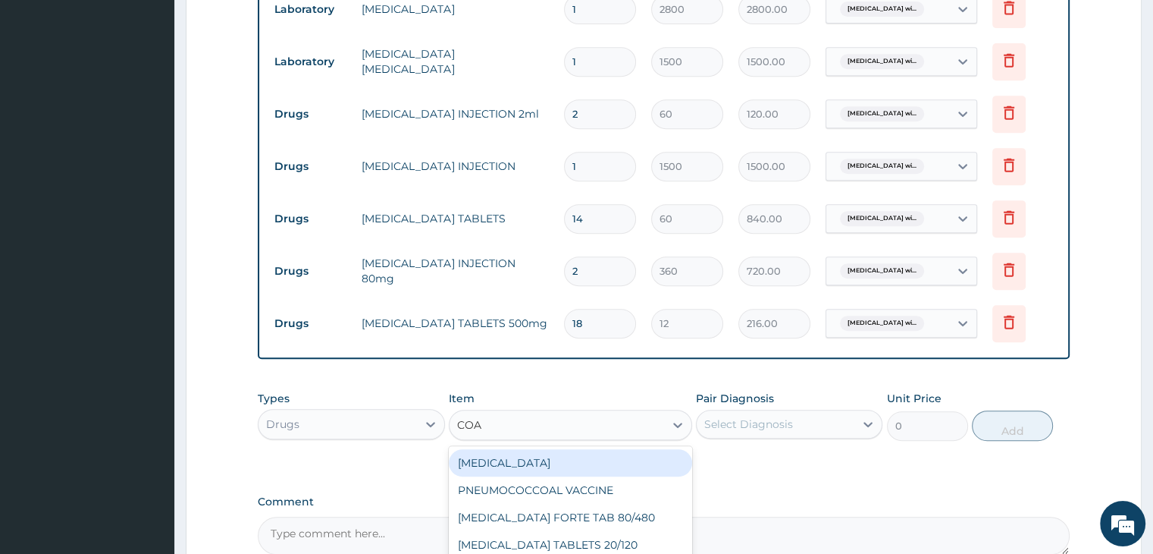
type input "[PERSON_NAME]"
type input "1500"
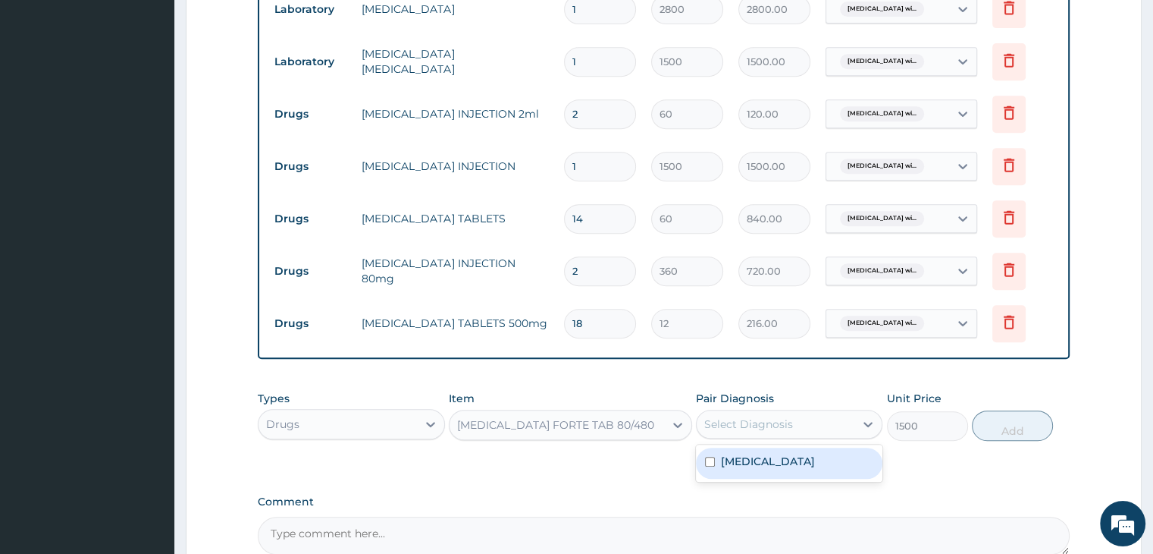
click at [748, 419] on div "Select Diagnosis" at bounding box center [748, 423] width 89 height 15
click at [770, 469] on label "[MEDICAL_DATA]" at bounding box center [768, 460] width 94 height 15
checkbox input "true"
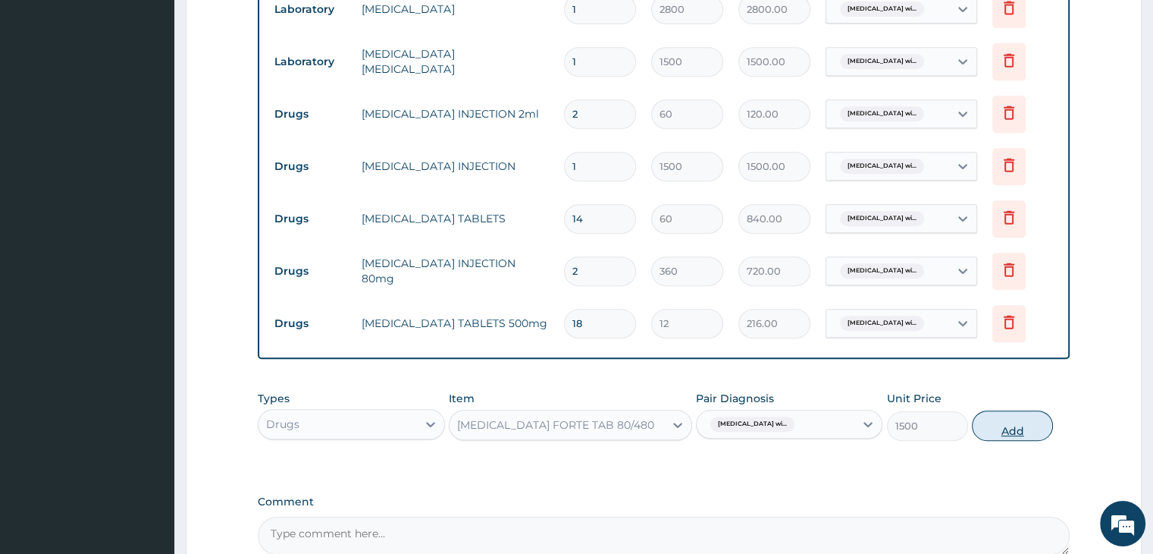
click at [1007, 429] on button "Add" at bounding box center [1012, 425] width 81 height 30
type input "0"
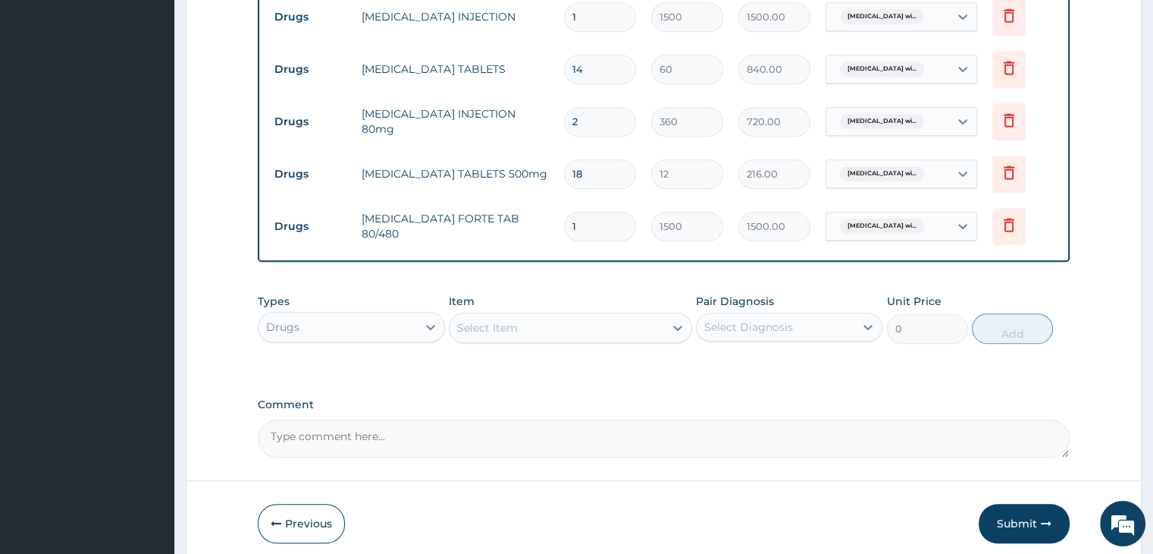
scroll to position [883, 0]
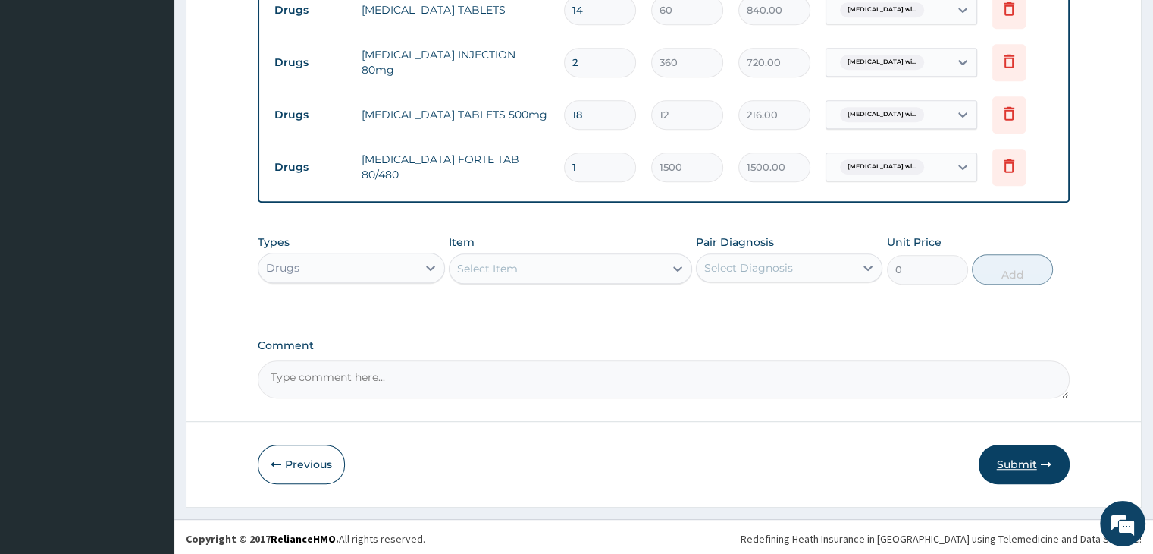
click at [1017, 463] on button "Submit" at bounding box center [1024, 463] width 91 height 39
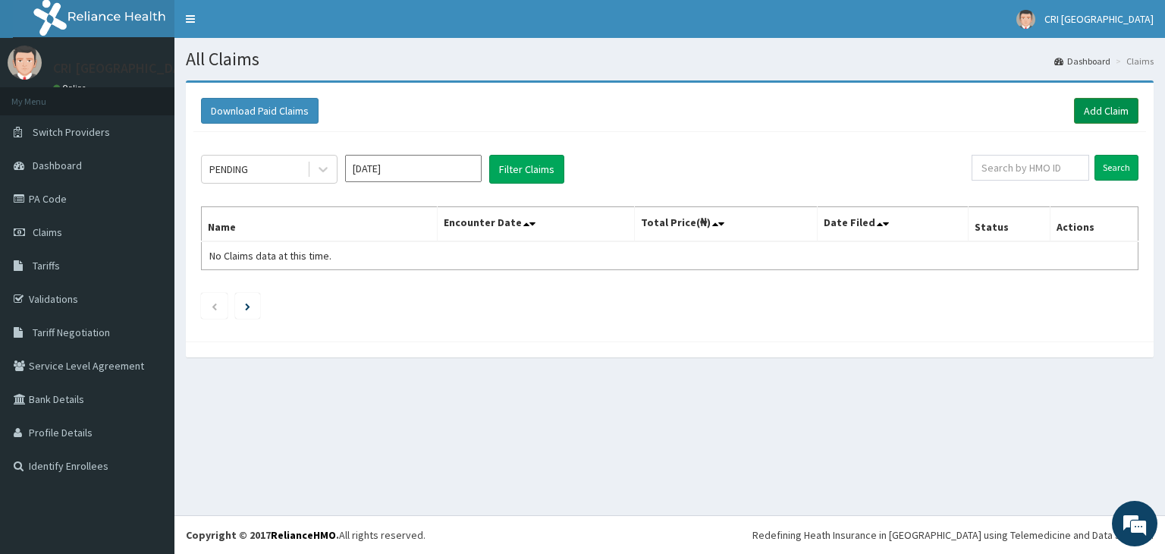
click at [1098, 110] on link "Add Claim" at bounding box center [1106, 111] width 64 height 26
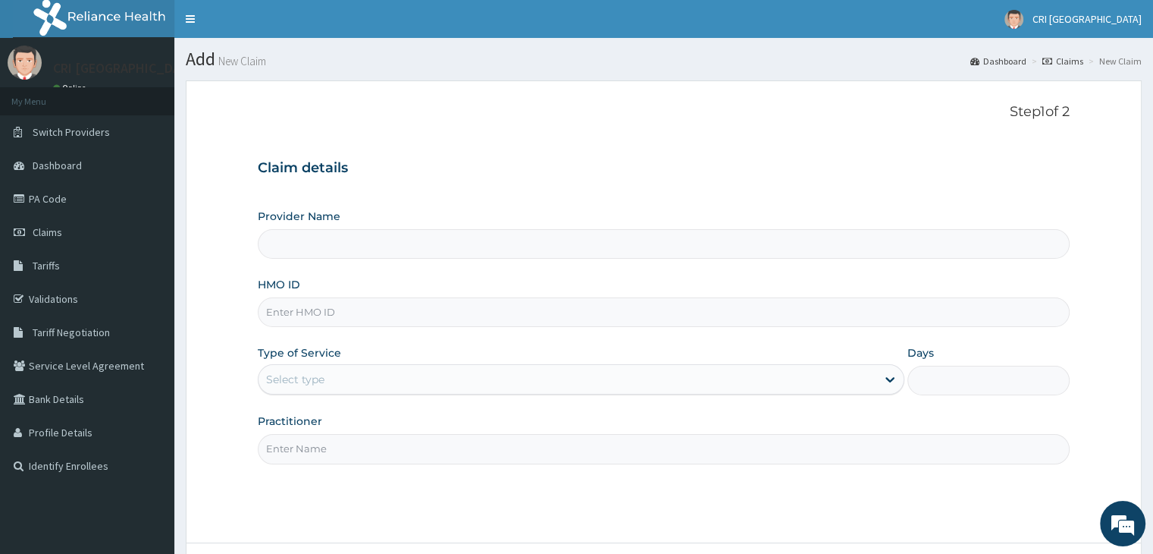
click at [389, 316] on input "HMO ID" at bounding box center [663, 312] width 811 height 30
type input "PPI"
type input "Cri Medi Clinic- VGC"
type input "PPI/10135/A"
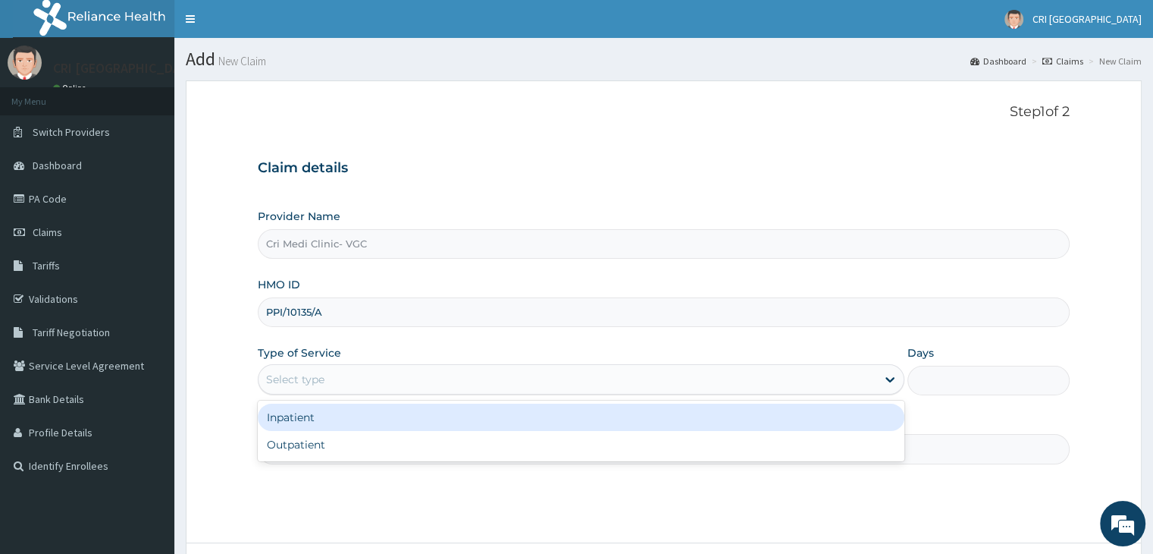
click at [334, 381] on div "Select type" at bounding box center [568, 379] width 618 height 24
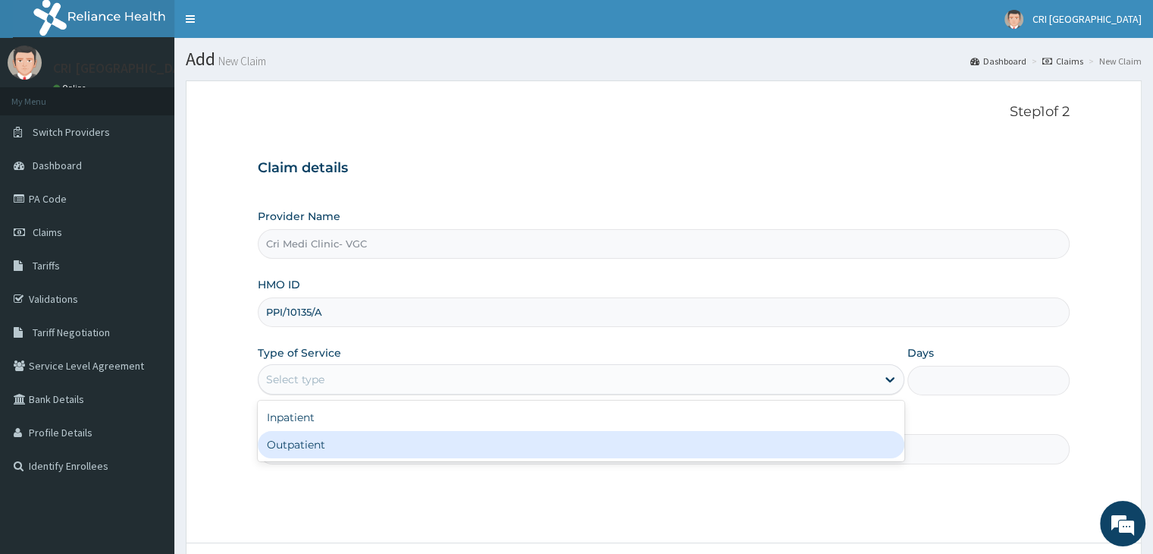
click at [328, 450] on div "Outpatient" at bounding box center [581, 444] width 647 height 27
type input "1"
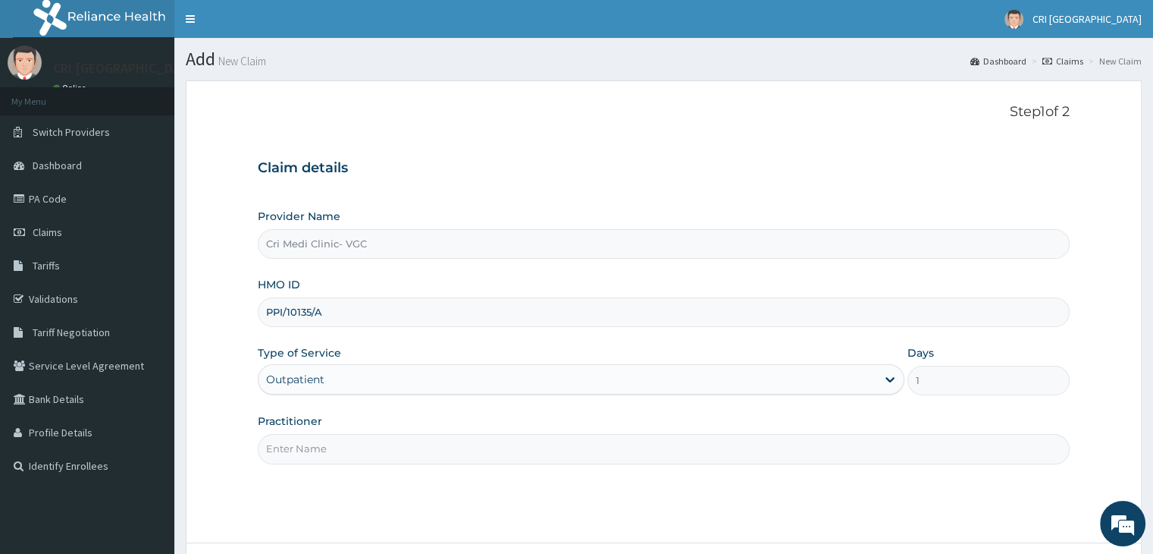
click at [372, 450] on input "Practitioner" at bounding box center [663, 449] width 811 height 30
type input "[PERSON_NAME]"
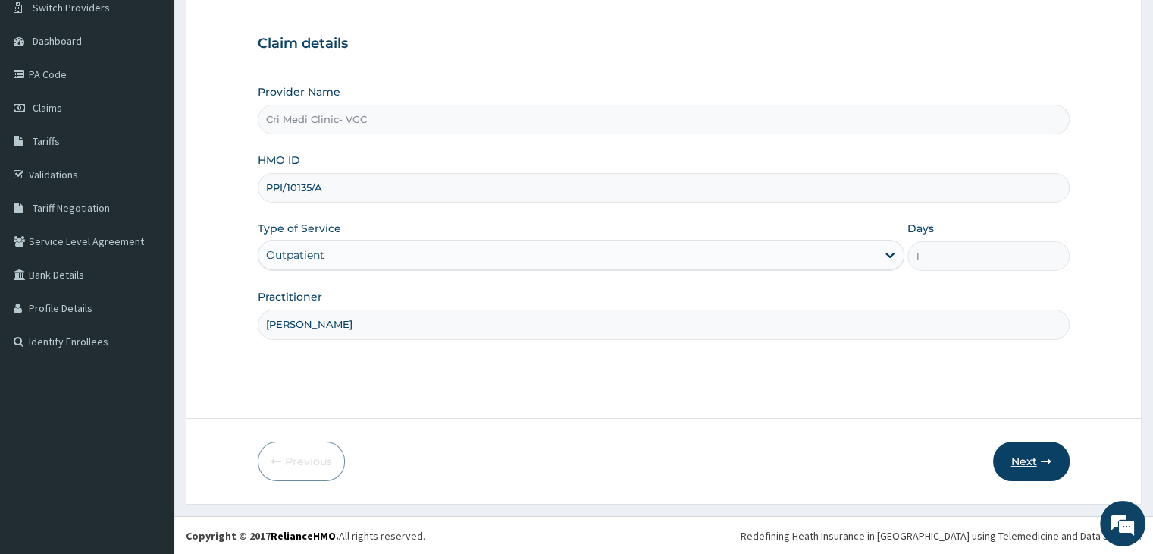
click at [1039, 460] on button "Next" at bounding box center [1031, 460] width 77 height 39
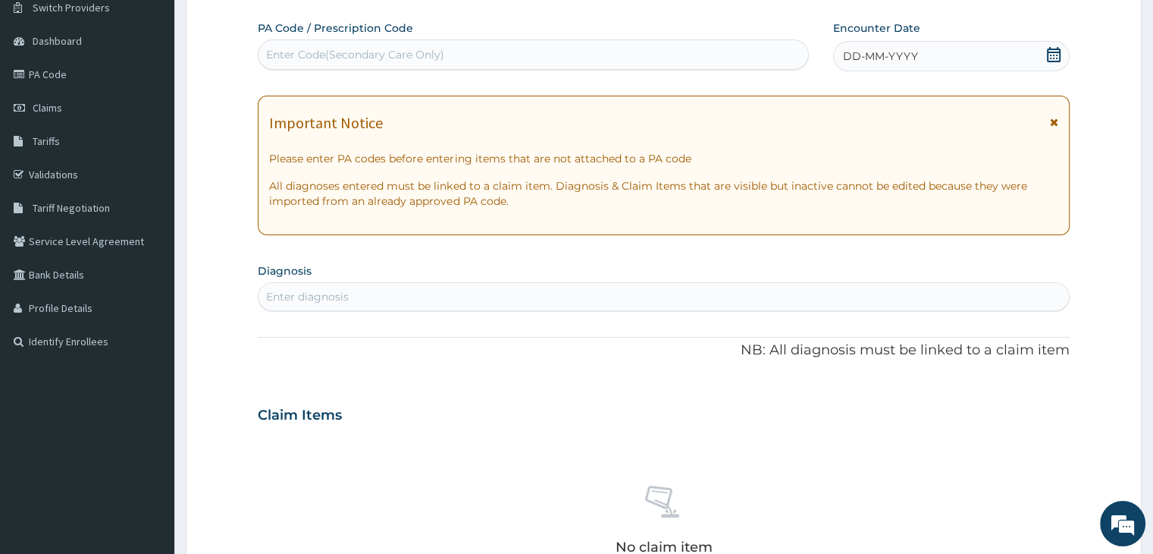
click at [955, 58] on div "DD-MM-YYYY" at bounding box center [951, 56] width 236 height 30
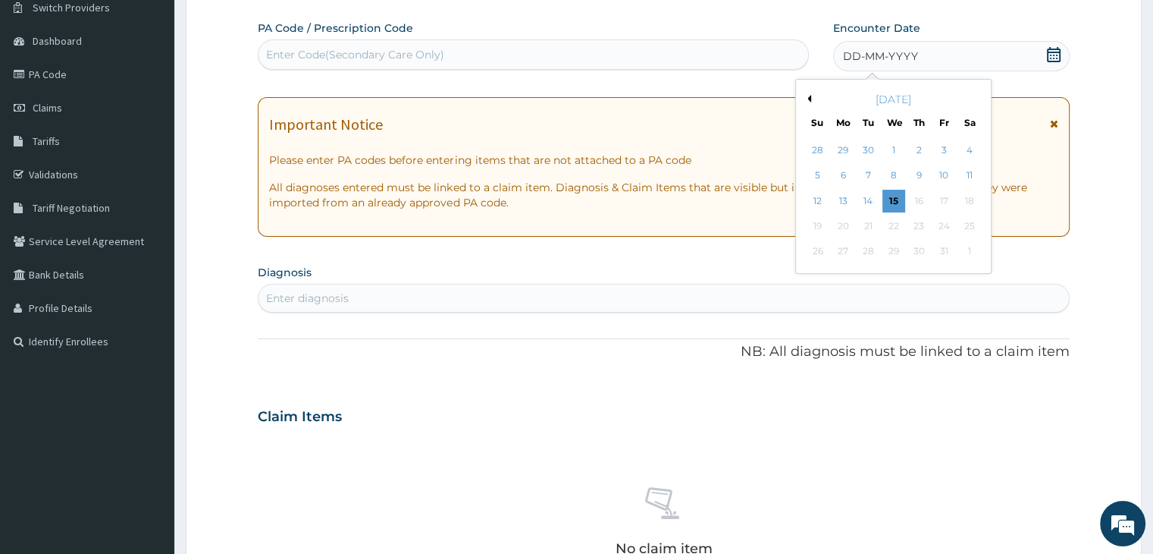
click at [810, 96] on button "Previous Month" at bounding box center [808, 99] width 8 height 8
click at [825, 249] on div "27" at bounding box center [818, 251] width 23 height 23
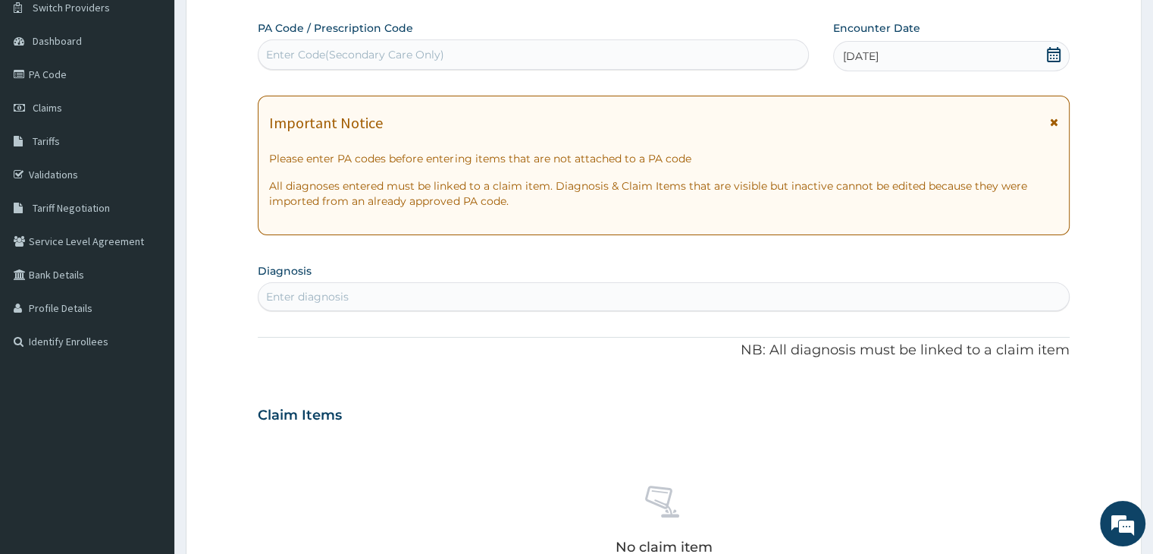
click at [485, 300] on div "Enter diagnosis" at bounding box center [664, 296] width 810 height 24
type input "[MEDICAL_DATA]"
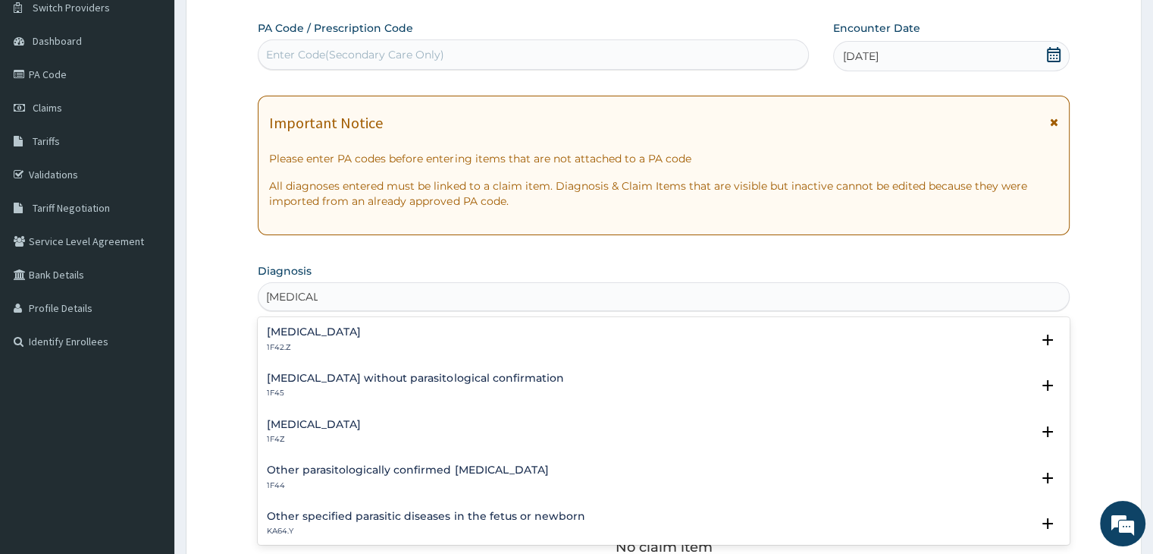
click at [361, 330] on h4 "[MEDICAL_DATA]" at bounding box center [314, 331] width 94 height 11
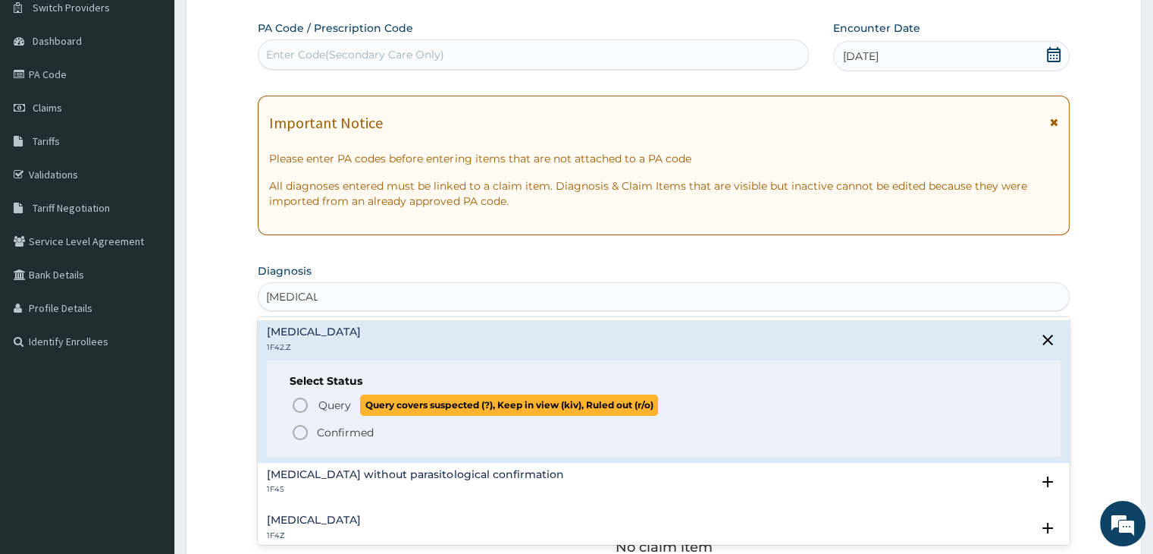
click at [322, 401] on span "Query" at bounding box center [334, 404] width 33 height 15
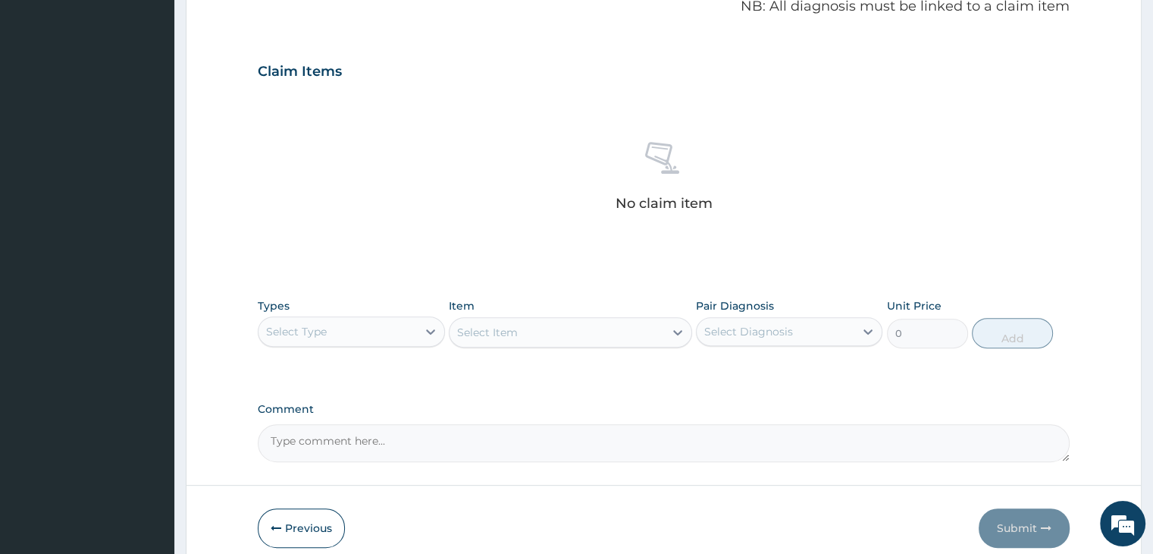
scroll to position [538, 0]
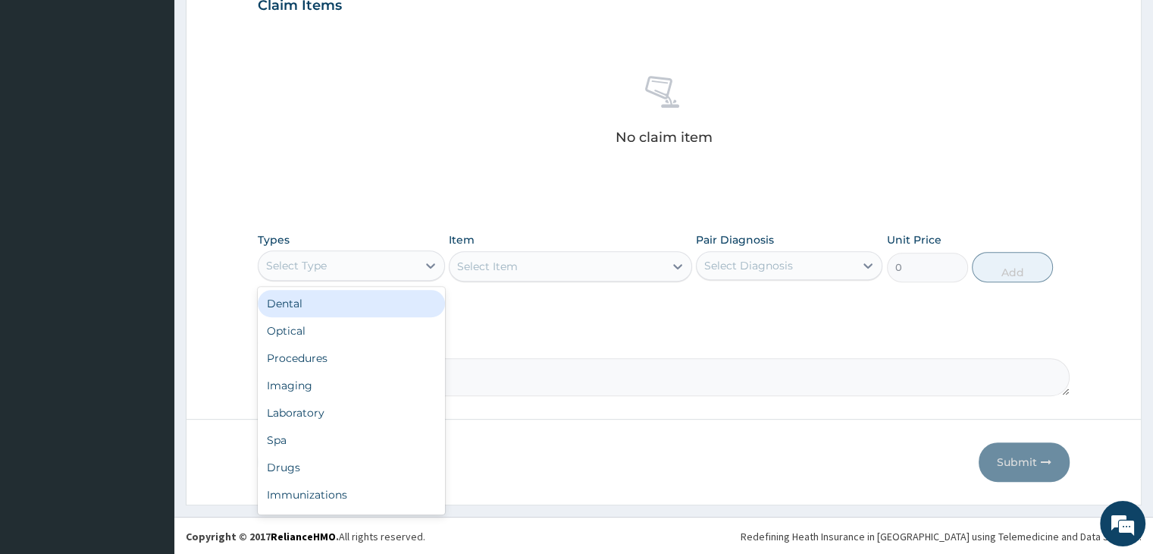
click at [365, 271] on div "Select Type" at bounding box center [338, 265] width 158 height 24
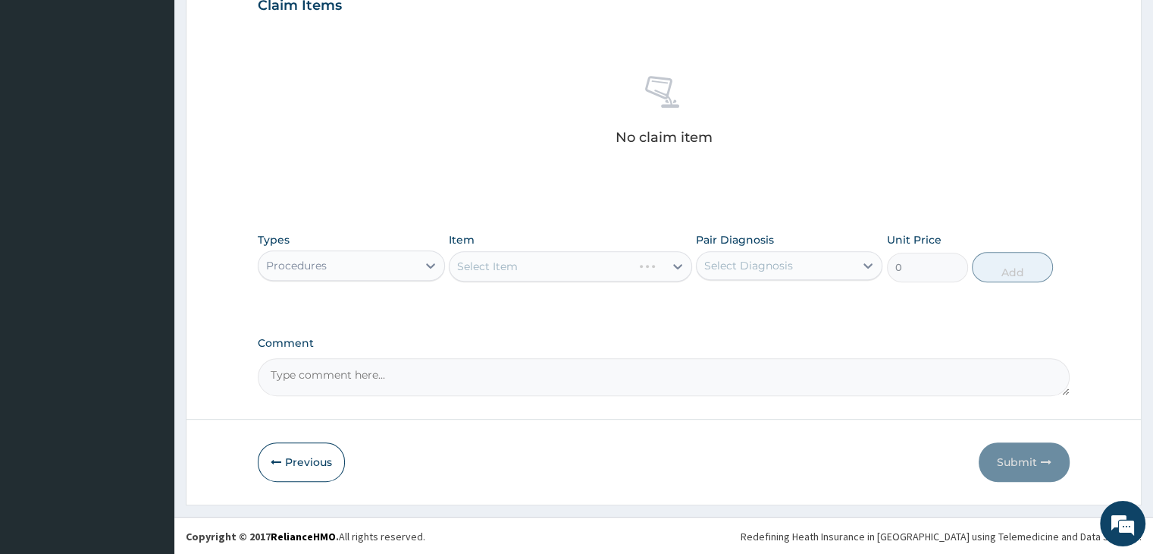
click at [503, 277] on div "Select Item" at bounding box center [570, 266] width 243 height 30
click at [527, 262] on div "Select Item" at bounding box center [570, 266] width 243 height 30
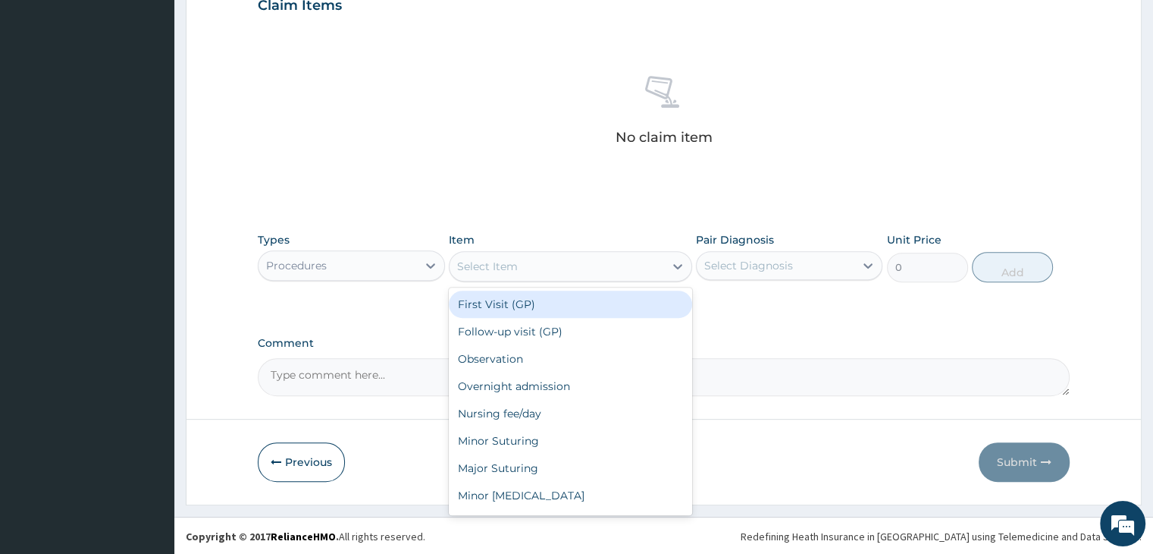
click at [527, 262] on div "Select Item" at bounding box center [557, 266] width 215 height 24
click at [519, 303] on div "First Visit (GP)" at bounding box center [570, 303] width 243 height 27
type input "2000"
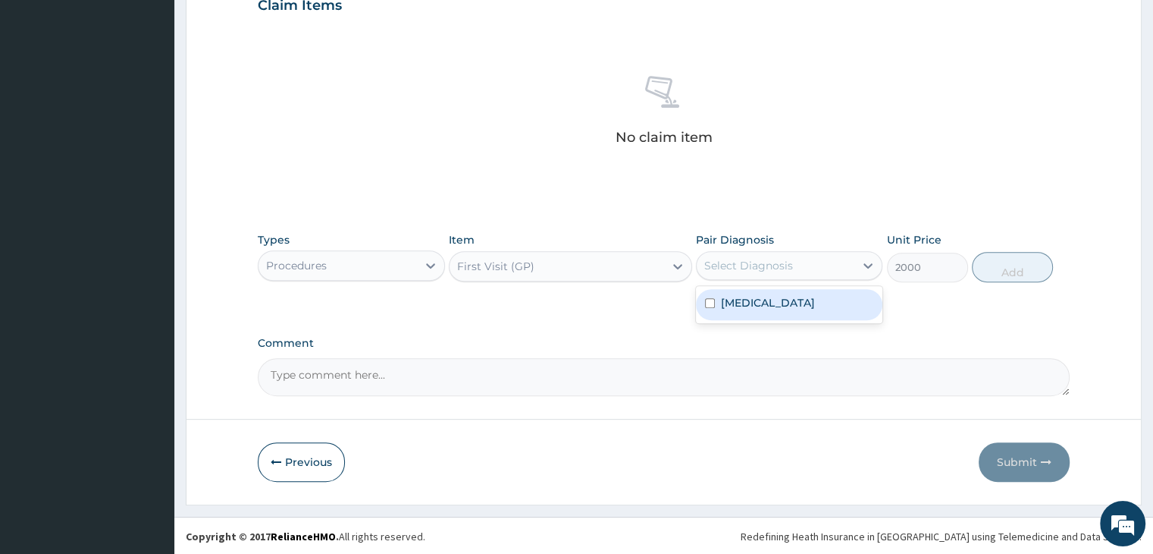
click at [754, 259] on div "Select Diagnosis" at bounding box center [748, 265] width 89 height 15
click at [761, 310] on label "Plasmodium malariae malaria without complication" at bounding box center [768, 302] width 94 height 15
click at [789, 307] on label "Plasmodium malariae malaria without complication" at bounding box center [768, 302] width 94 height 15
checkbox input "true"
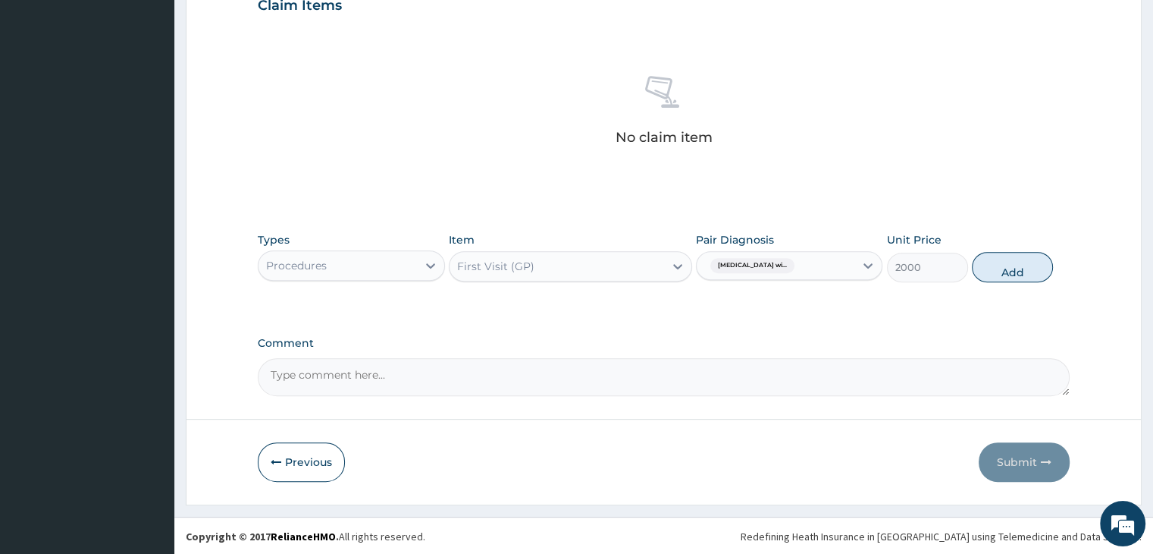
click at [573, 331] on div "PA Code / Prescription Code Enter Code(Secondary Care Only) Encounter Date 27-0…" at bounding box center [663, 0] width 811 height 789
click at [1007, 268] on button "Add" at bounding box center [1012, 267] width 81 height 30
type input "0"
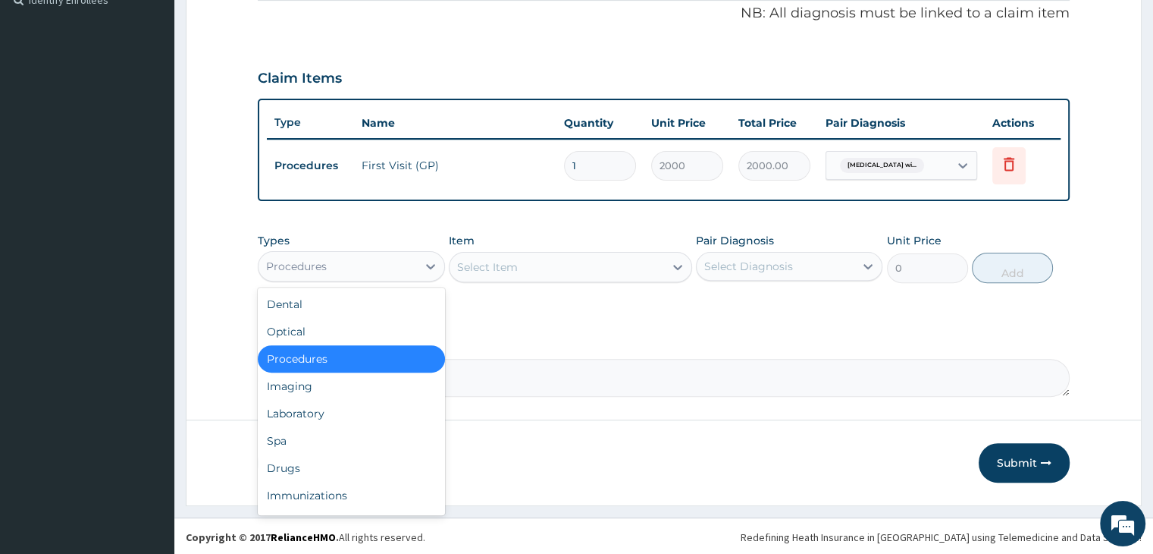
click at [367, 263] on div "Procedures" at bounding box center [338, 266] width 158 height 24
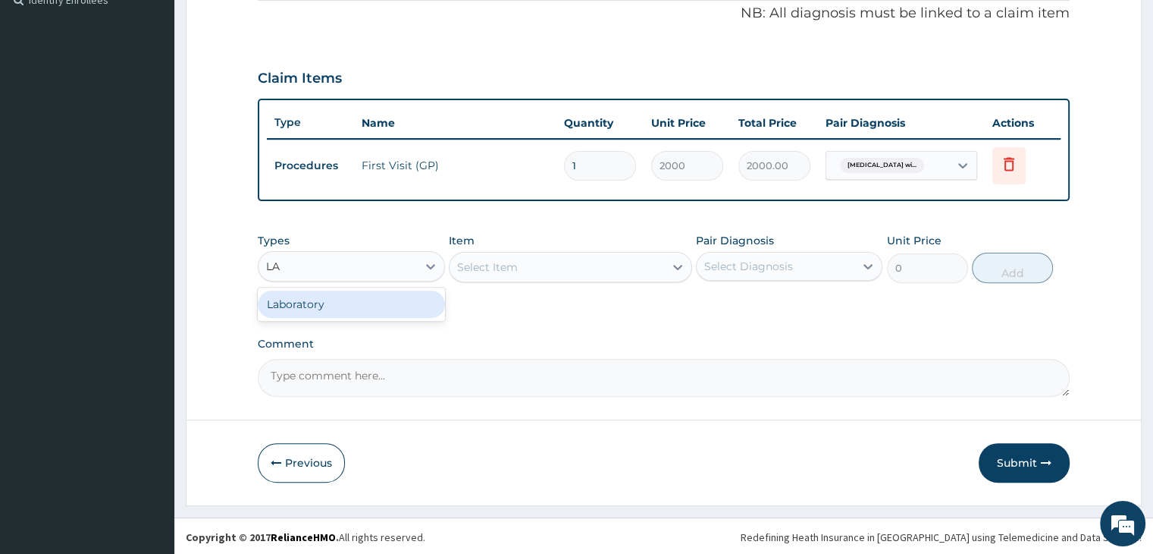
type input "LAB"
click at [573, 268] on div "Select Item" at bounding box center [570, 267] width 243 height 30
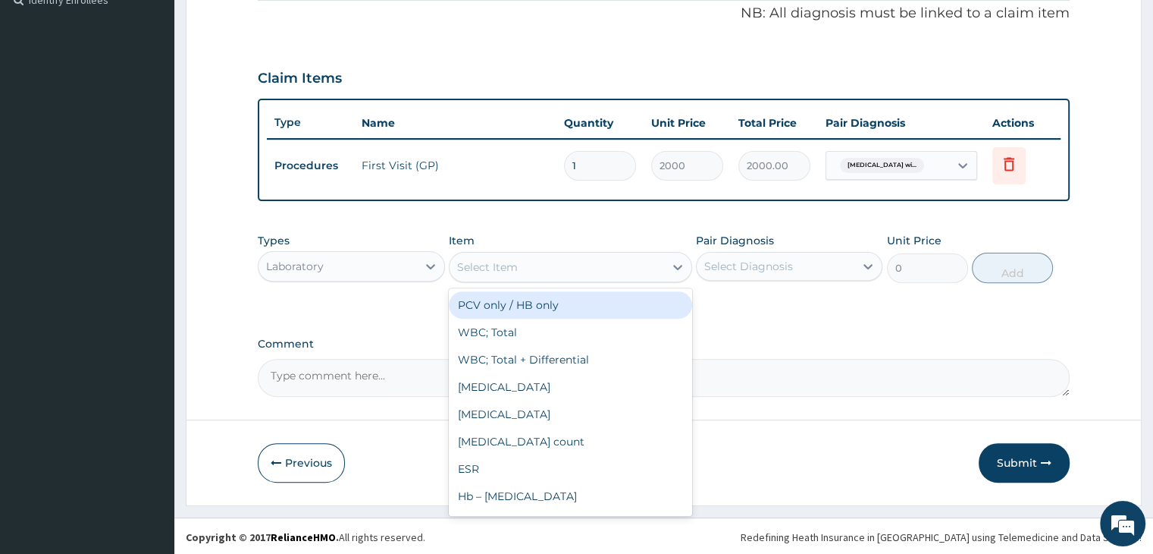
click at [573, 268] on div "Select Item" at bounding box center [557, 267] width 215 height 24
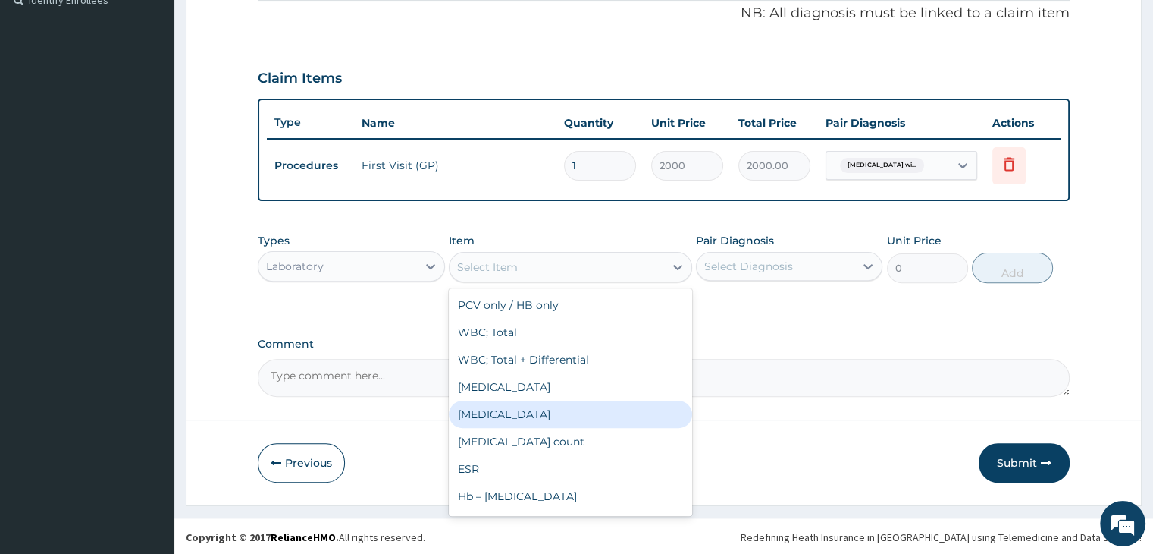
type input "2800"
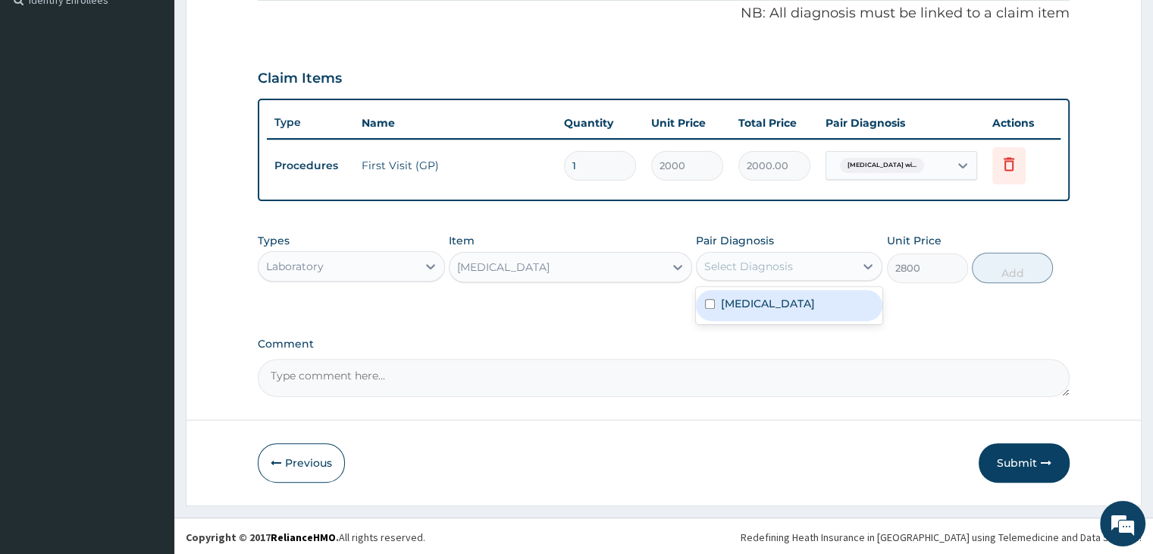
click at [764, 269] on div "Select Diagnosis" at bounding box center [748, 266] width 89 height 15
click at [769, 311] on label "Plasmodium malariae malaria without complication" at bounding box center [768, 303] width 94 height 15
checkbox input "true"
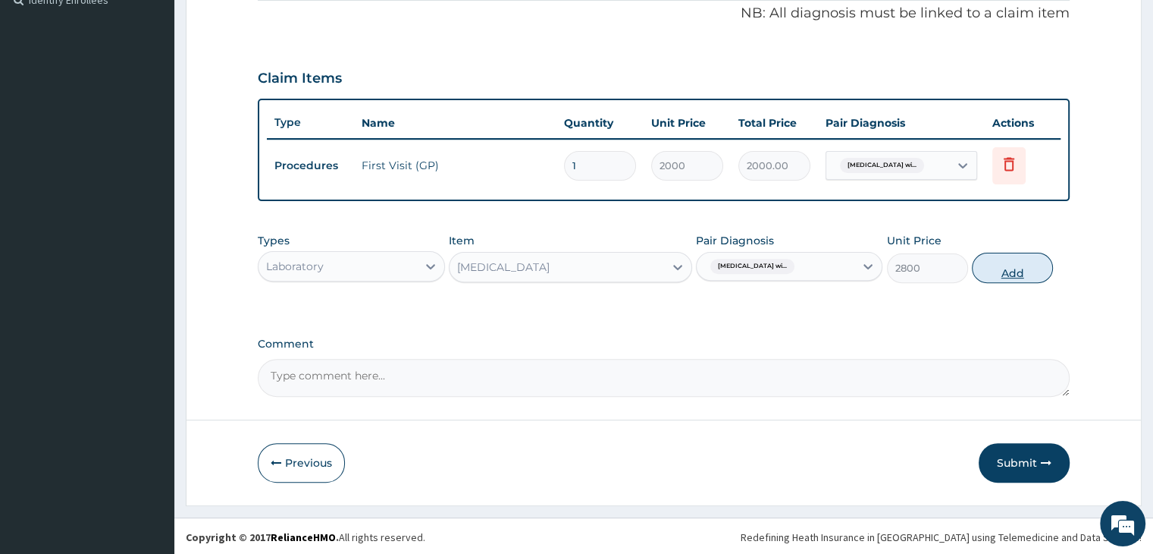
click at [1012, 271] on button "Add" at bounding box center [1012, 268] width 81 height 30
type input "0"
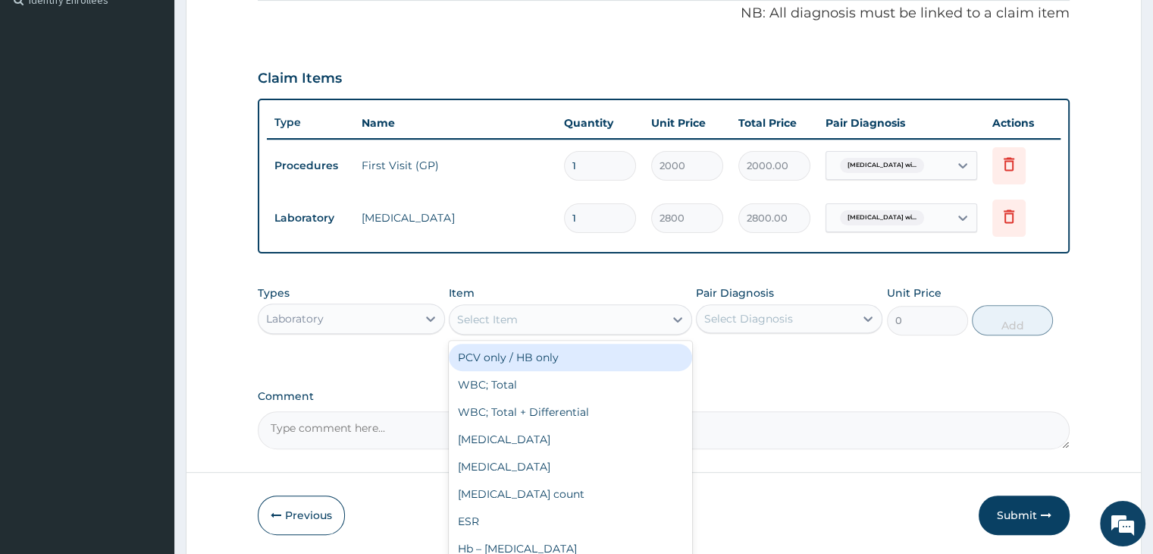
click at [516, 315] on div "Select Item" at bounding box center [487, 319] width 61 height 15
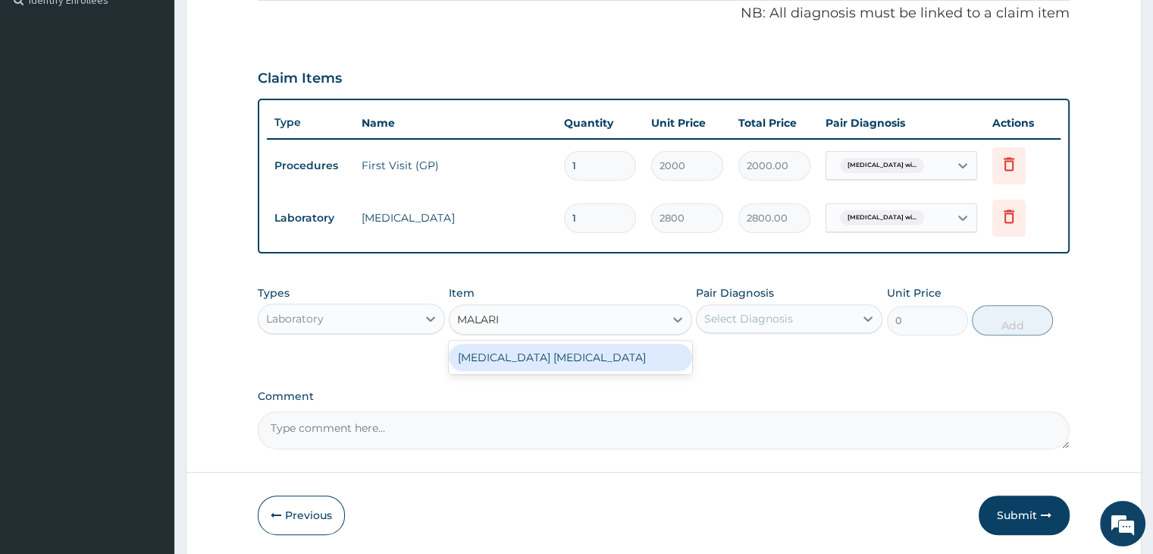
type input "MALARIA"
type input "1500"
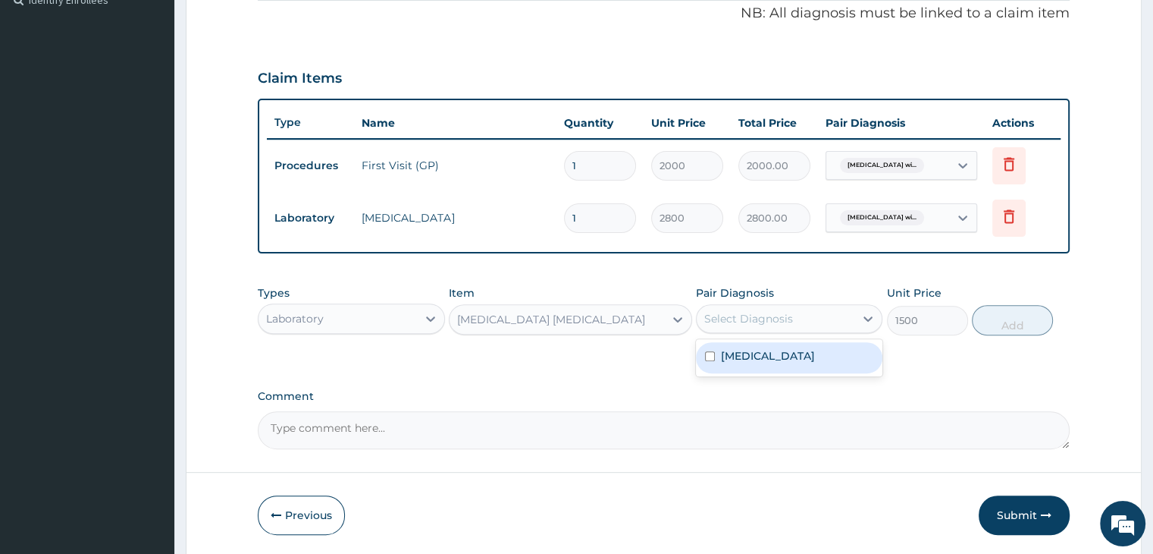
click at [726, 315] on div "Select Diagnosis" at bounding box center [748, 318] width 89 height 15
click at [758, 362] on label "Plasmodium malariae malaria without complication" at bounding box center [768, 355] width 94 height 15
checkbox input "true"
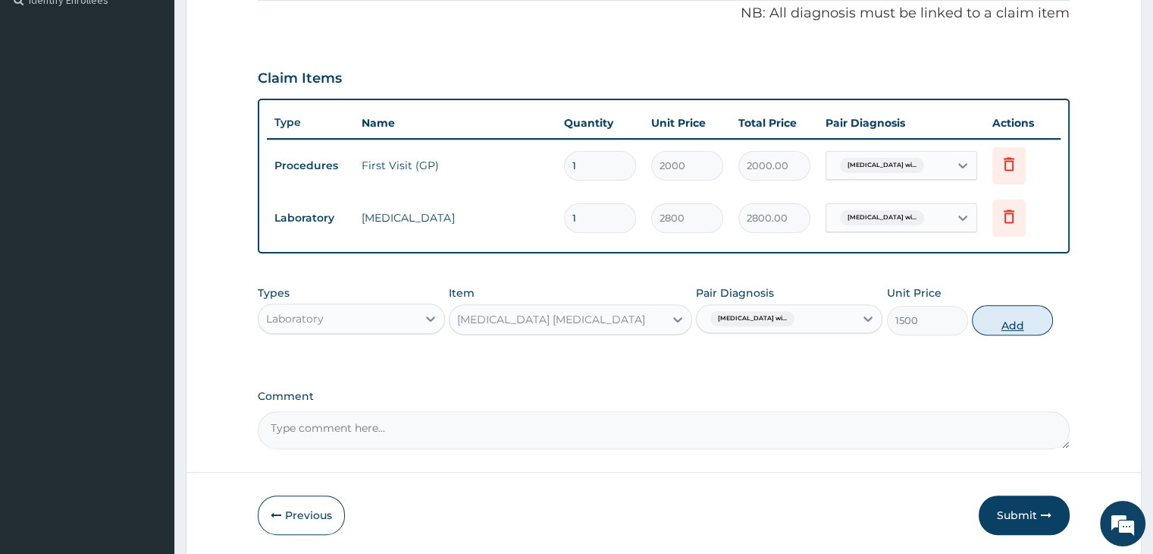
click at [1022, 331] on button "Add" at bounding box center [1012, 320] width 81 height 30
type input "0"
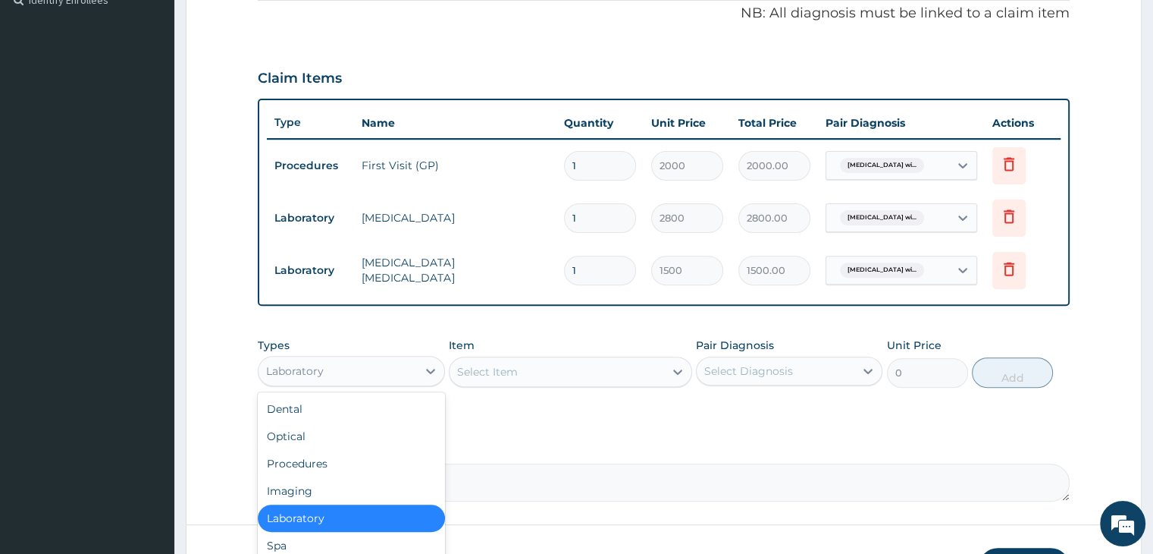
click at [375, 365] on div "Laboratory" at bounding box center [338, 371] width 158 height 24
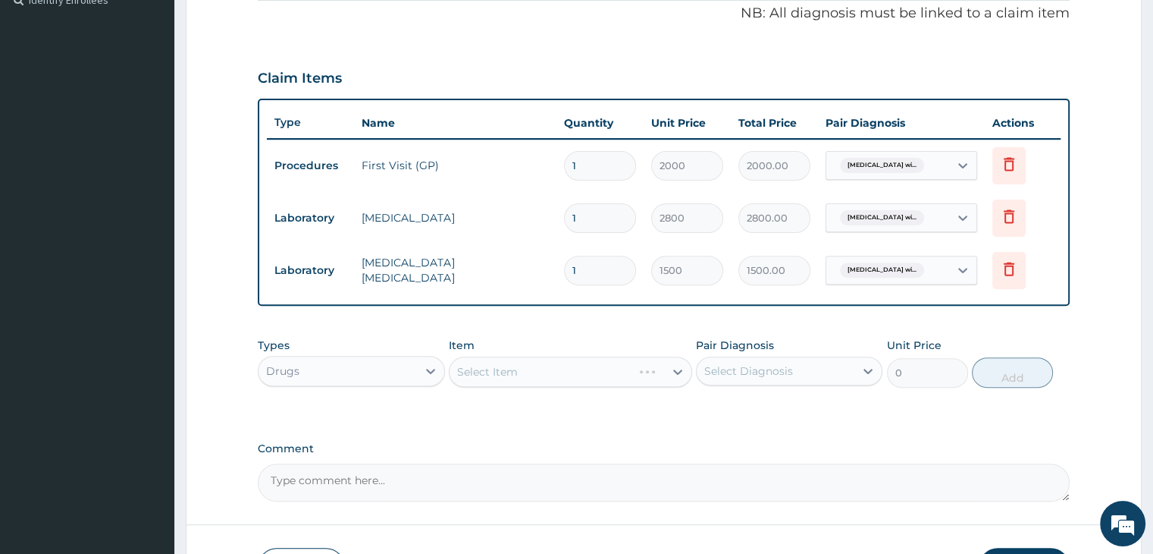
click at [481, 362] on div "Select Item" at bounding box center [570, 371] width 243 height 30
click at [494, 368] on div "Select Item" at bounding box center [570, 371] width 243 height 30
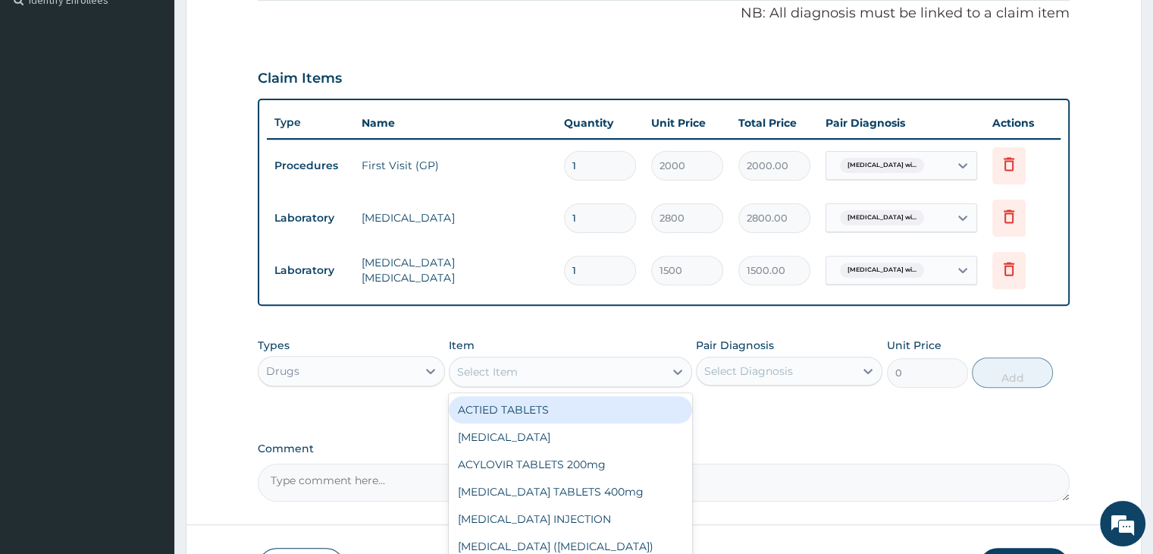
click at [522, 371] on div "Select Item" at bounding box center [557, 371] width 215 height 24
type input "PARACE"
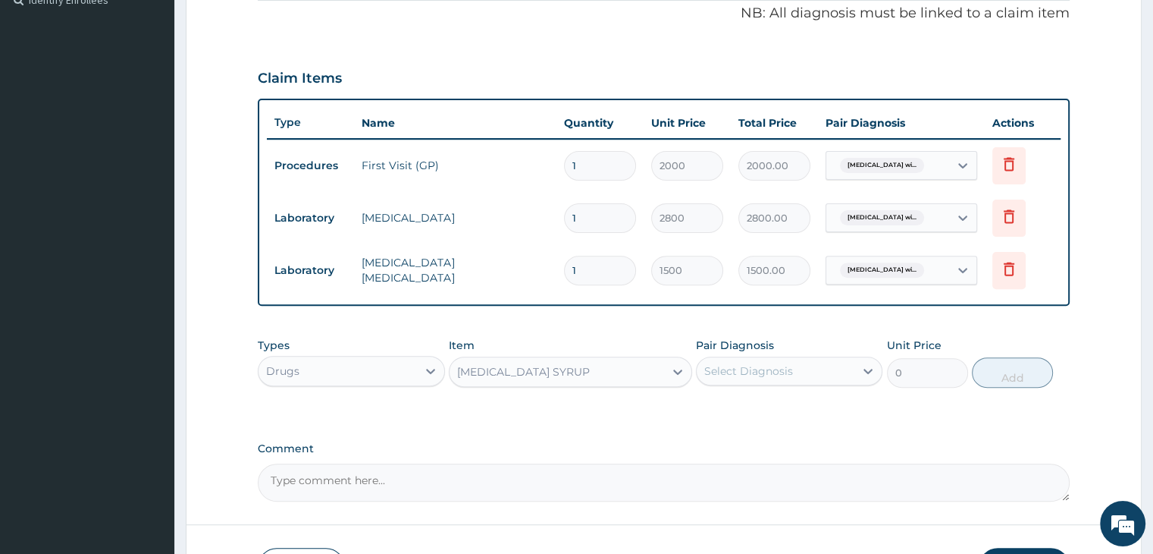
type input "192"
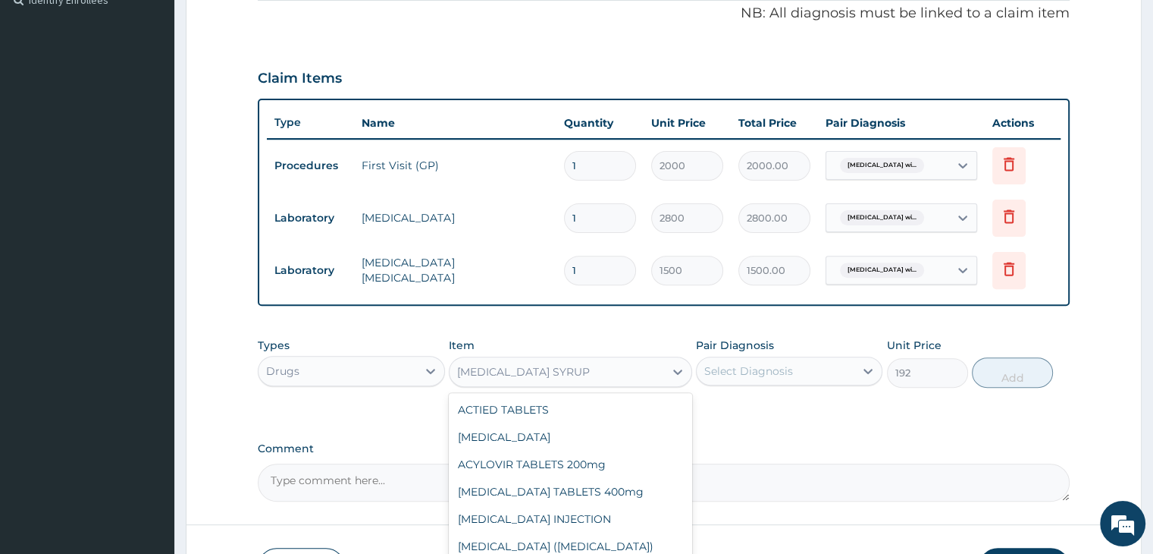
click at [567, 377] on div "[MEDICAL_DATA] SYRUP" at bounding box center [557, 371] width 215 height 24
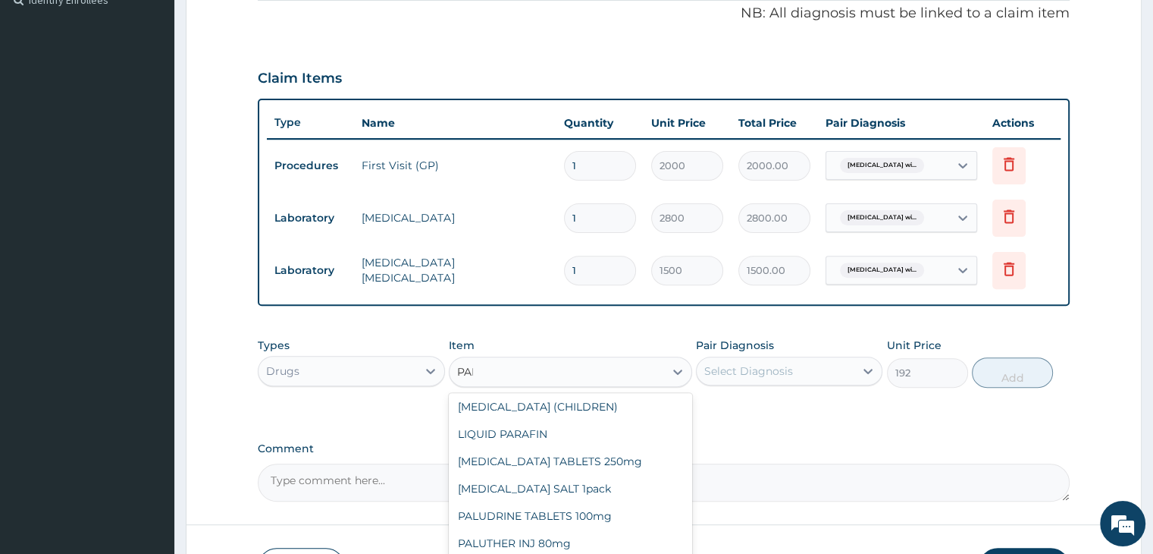
scroll to position [0, 0]
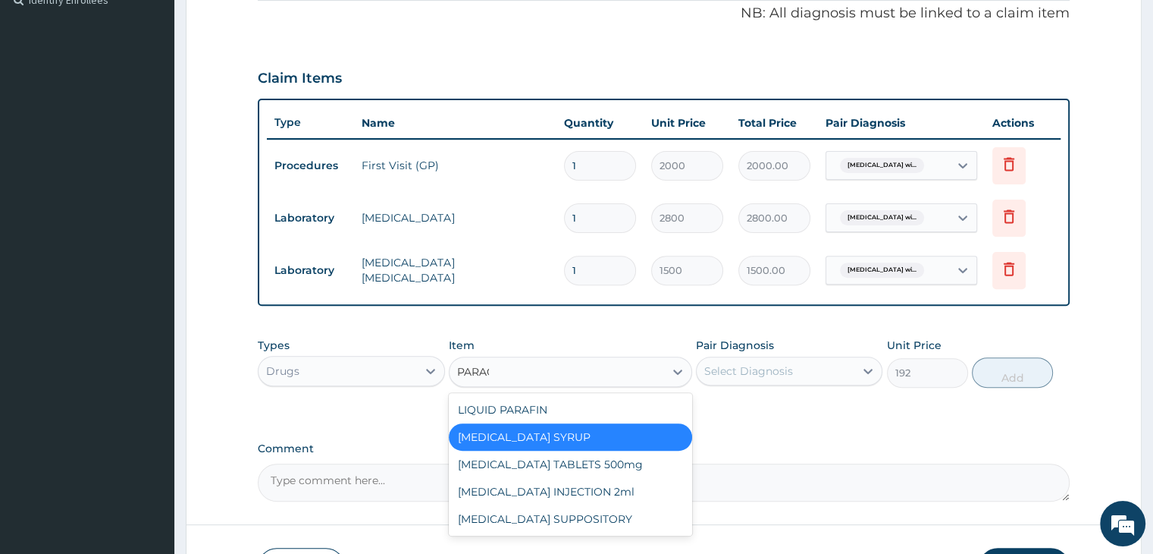
type input "PARACE"
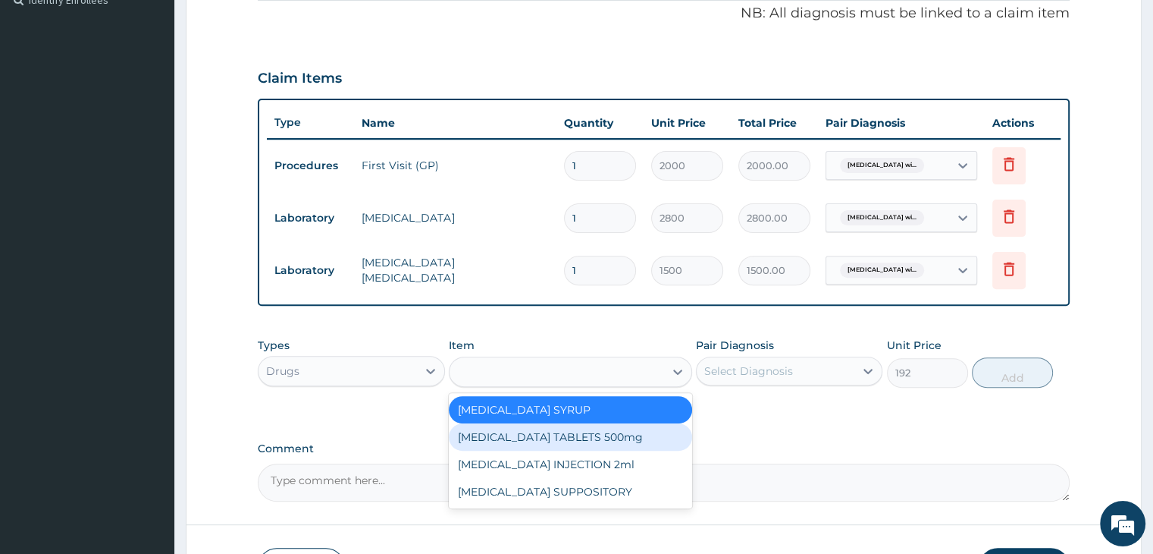
type input "12"
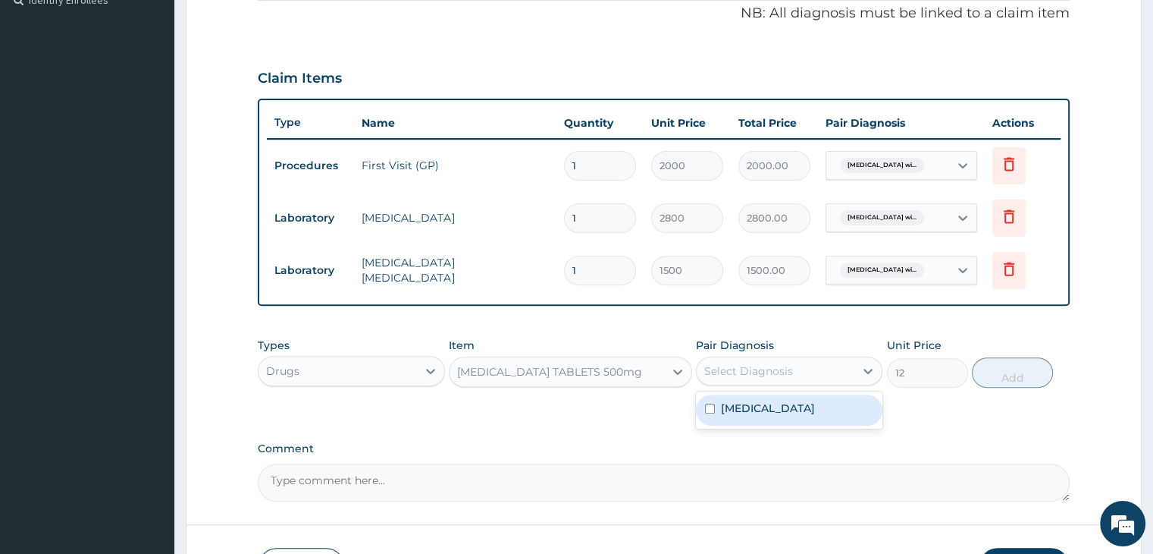
click at [714, 371] on div "Select Diagnosis" at bounding box center [748, 370] width 89 height 15
click at [756, 416] on label "Plasmodium malariae malaria without complication" at bounding box center [768, 407] width 94 height 15
checkbox input "true"
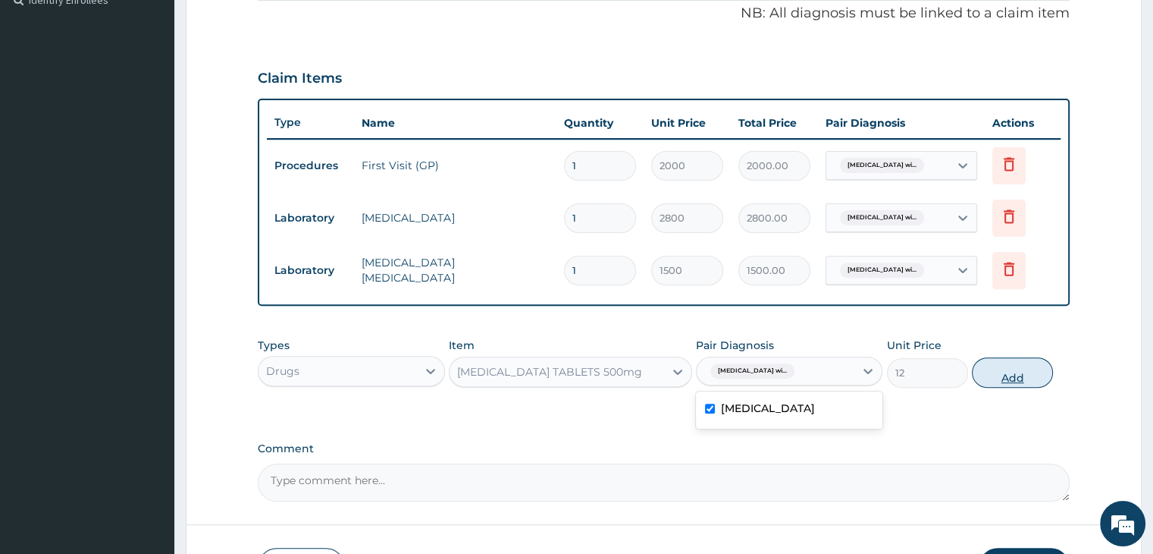
click at [1018, 375] on button "Add" at bounding box center [1012, 372] width 81 height 30
type input "0"
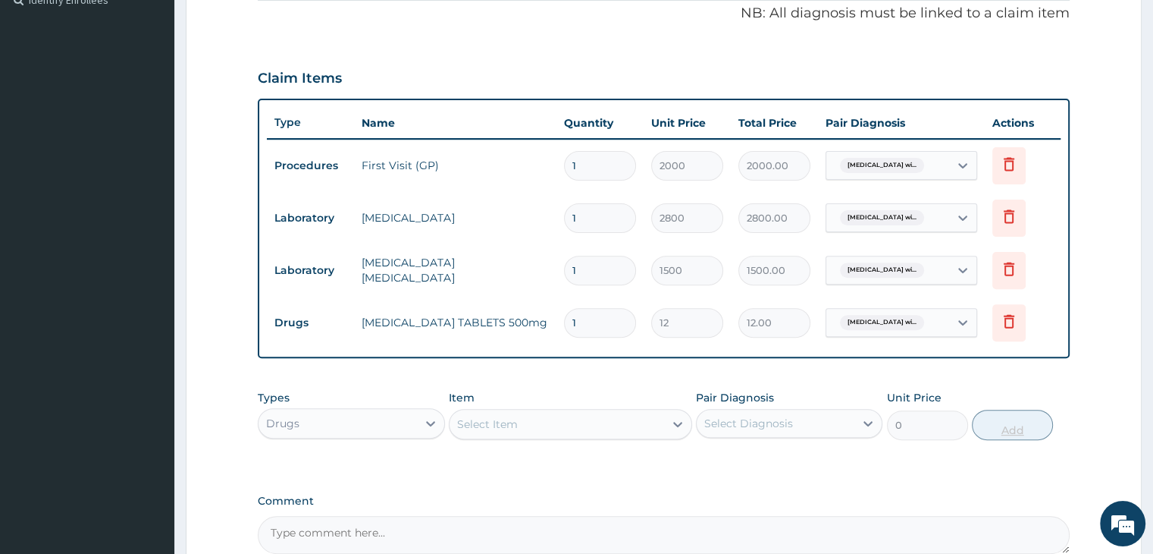
type input "18"
type input "216.00"
type input "18"
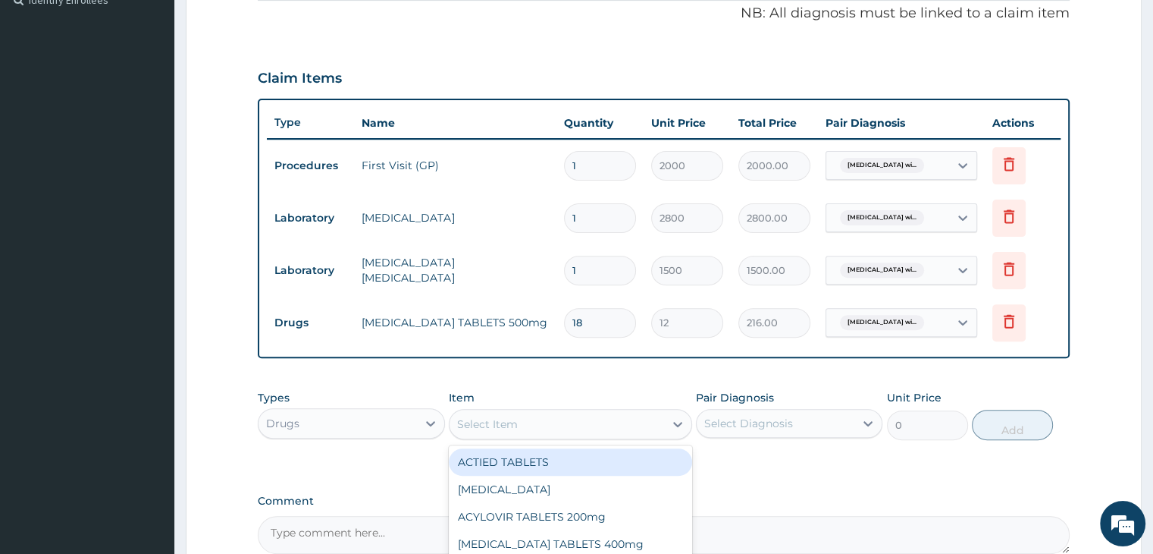
click at [512, 421] on div "Select Item" at bounding box center [487, 423] width 61 height 15
type input "COART"
type input "1500"
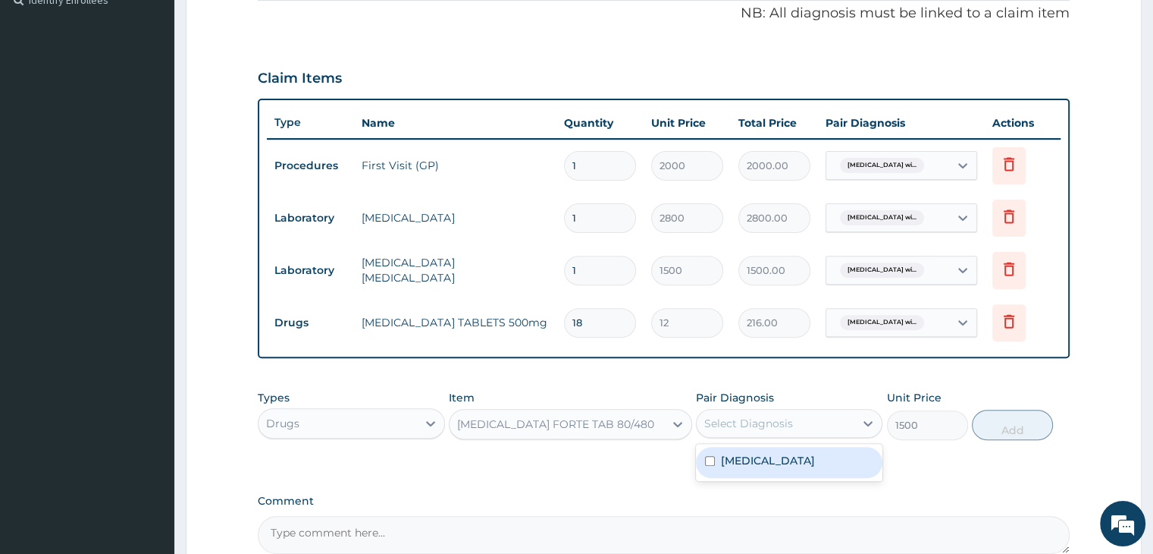
click at [734, 419] on div "Select Diagnosis" at bounding box center [748, 423] width 89 height 15
click at [758, 468] on label "Plasmodium malariae malaria without complication" at bounding box center [768, 460] width 94 height 15
checkbox input "true"
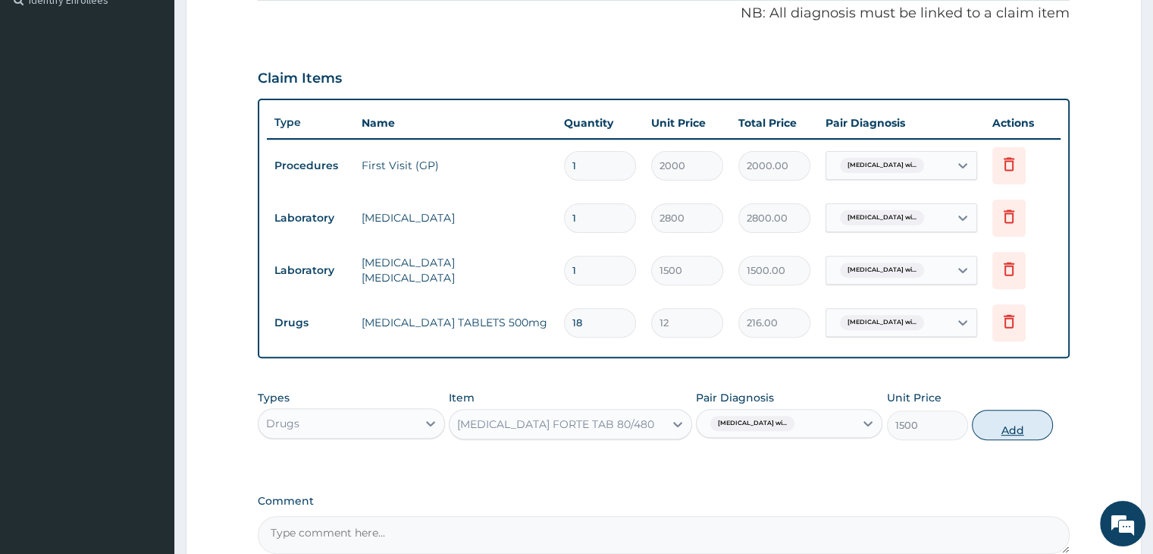
click at [1002, 430] on button "Add" at bounding box center [1012, 424] width 81 height 30
type input "0"
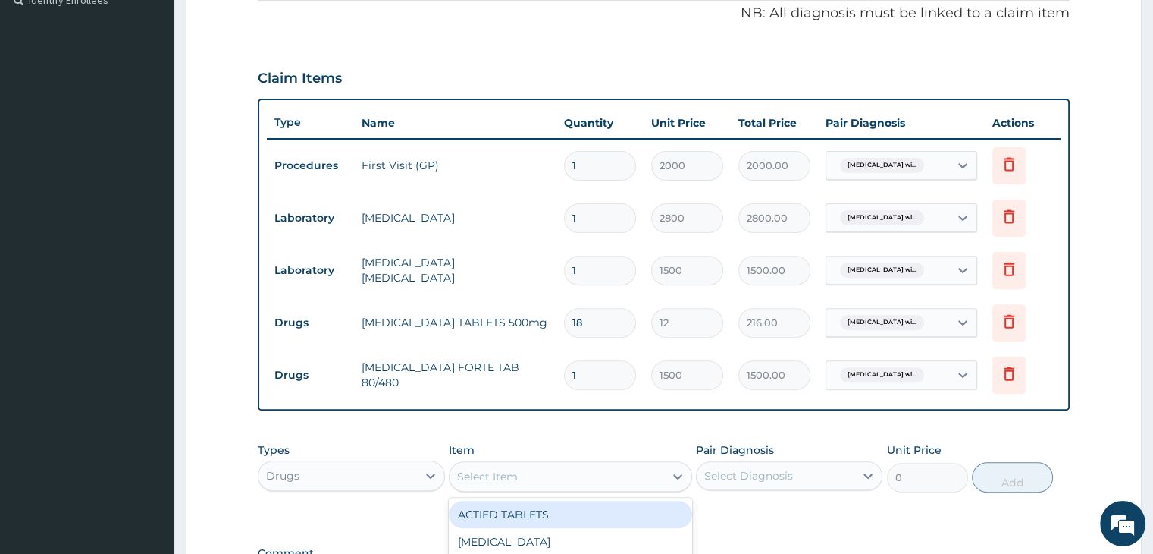
click at [514, 472] on div "Select Item" at bounding box center [487, 476] width 61 height 15
type input "LORAT"
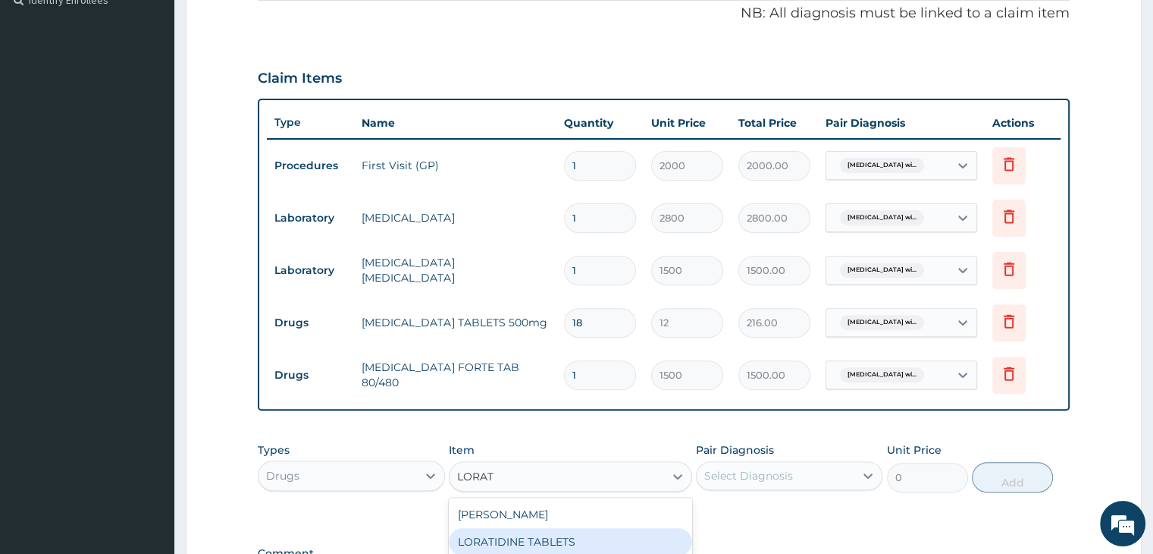
type input "30"
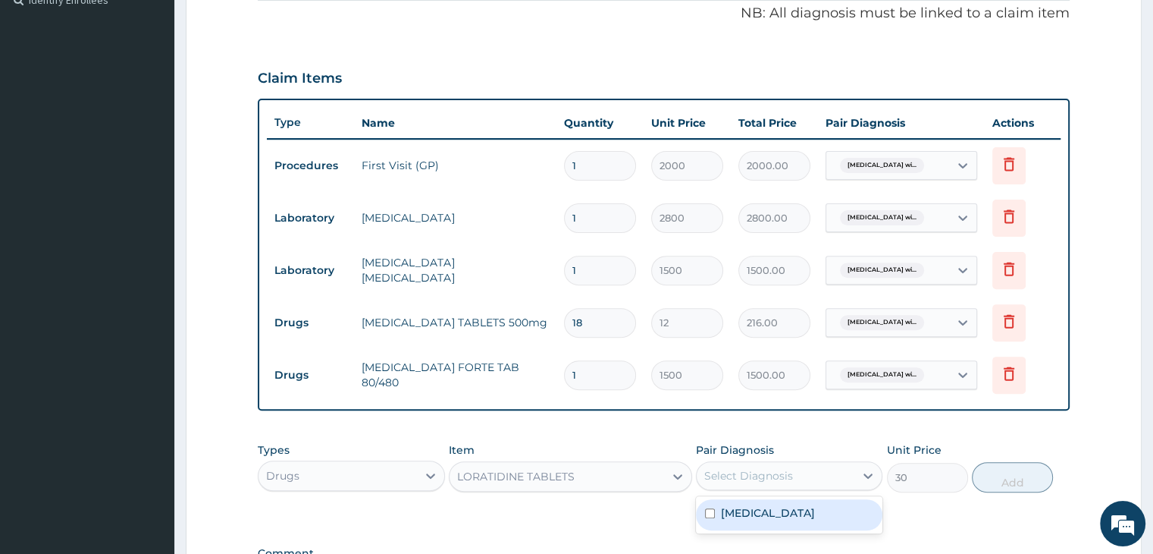
click at [746, 469] on div "Select Diagnosis" at bounding box center [748, 475] width 89 height 15
click at [752, 520] on label "Plasmodium malariae malaria without complication" at bounding box center [768, 512] width 94 height 15
checkbox input "true"
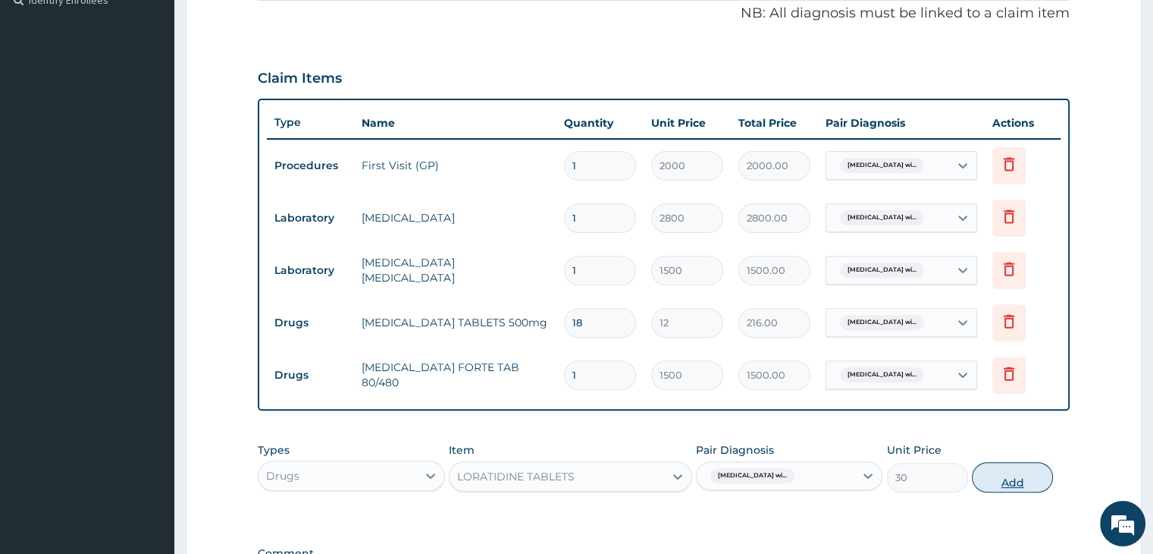
click at [1021, 474] on button "Add" at bounding box center [1012, 477] width 81 height 30
type input "0"
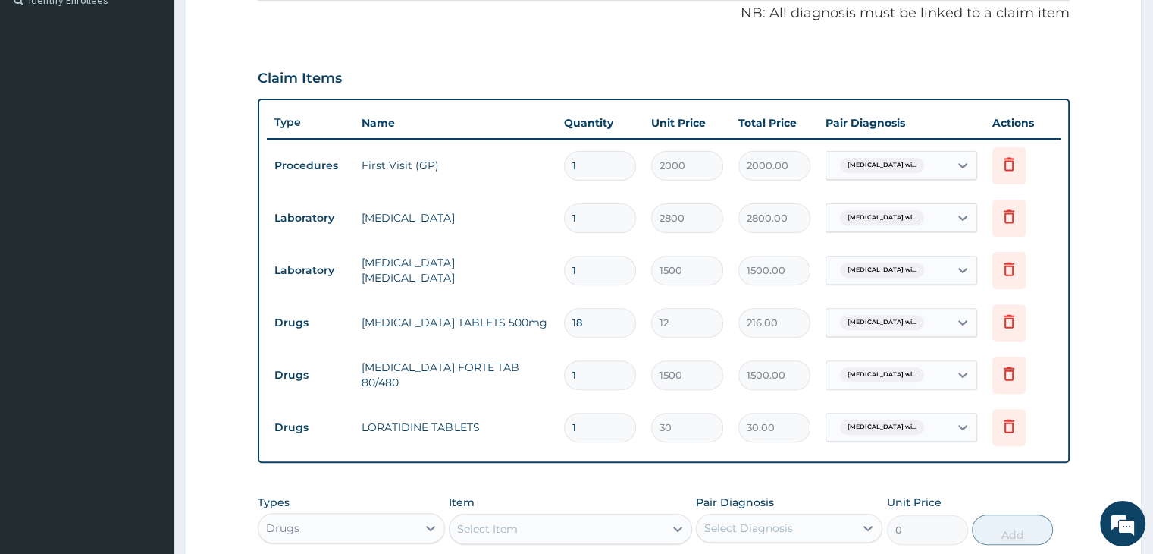
type input "0.00"
type input "5"
type input "150.00"
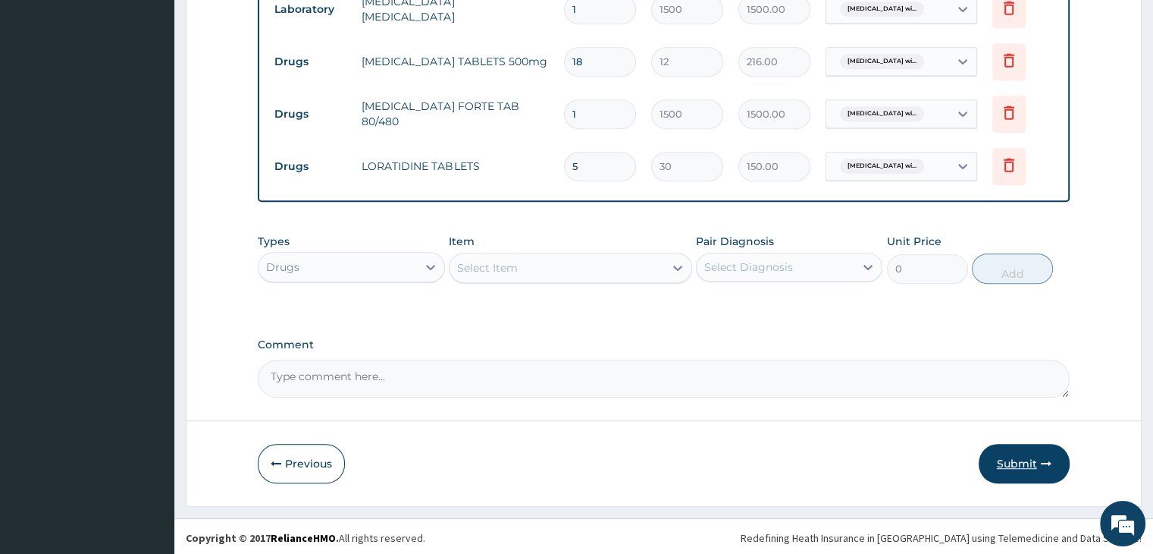
type input "5"
click at [1019, 466] on button "Submit" at bounding box center [1024, 463] width 91 height 39
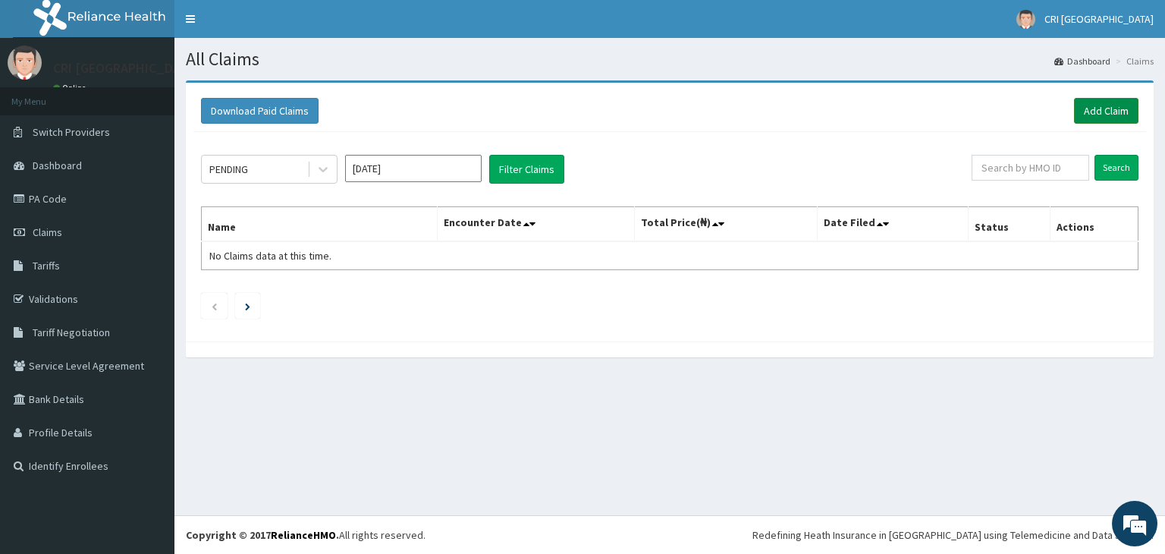
click at [1115, 121] on link "Add Claim" at bounding box center [1106, 111] width 64 height 26
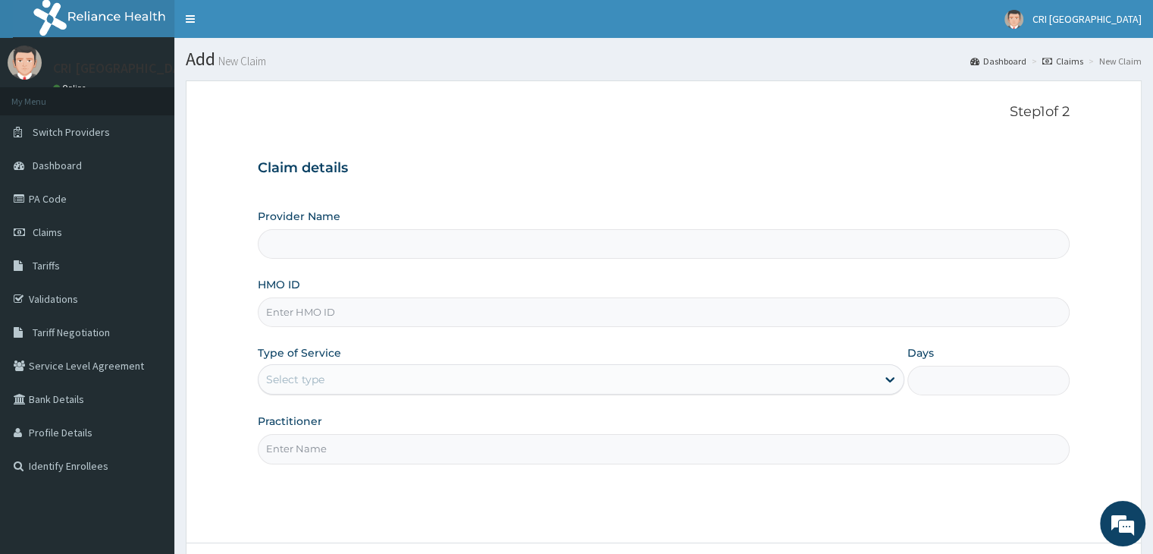
click at [395, 324] on input "HMO ID" at bounding box center [663, 312] width 811 height 30
type input "AB"
type input "Cri Medi Clinic- VGC"
type input "ABP/10417/A"
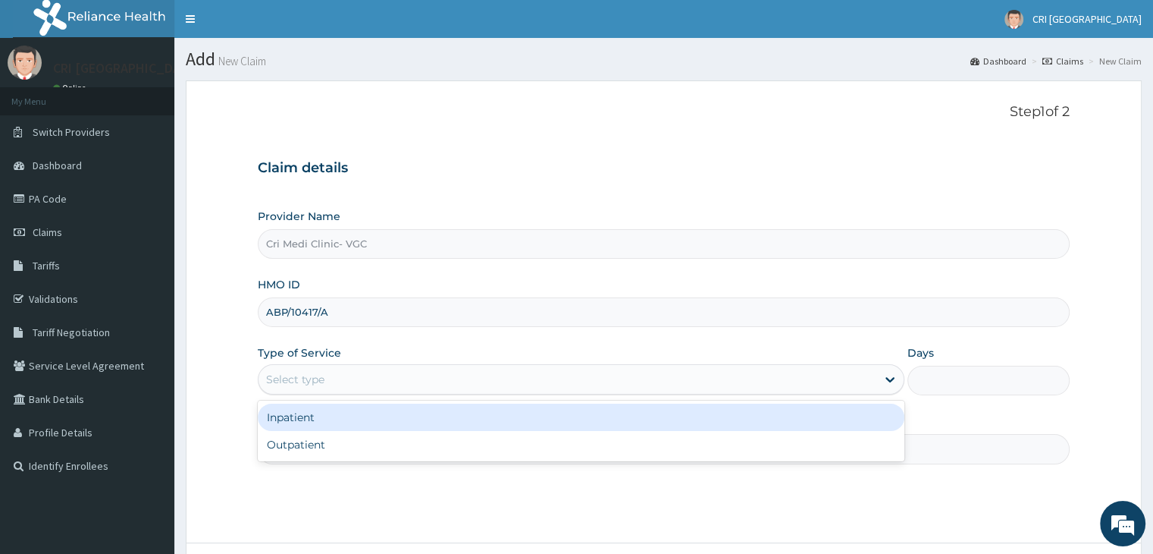
click at [376, 369] on div "Select type" at bounding box center [568, 379] width 618 height 24
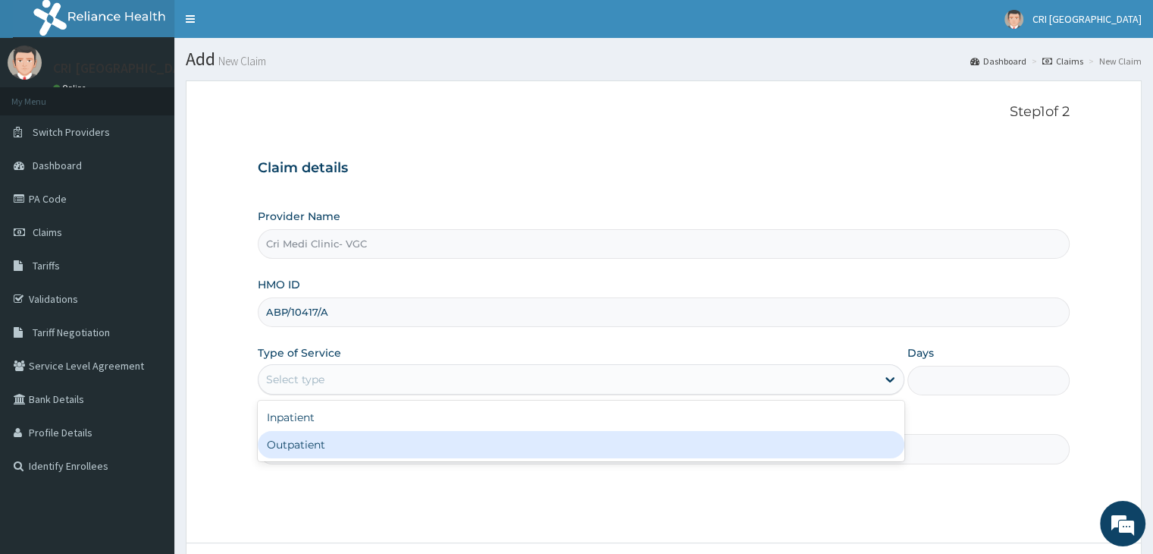
click at [356, 434] on div "Outpatient" at bounding box center [581, 444] width 647 height 27
type input "1"
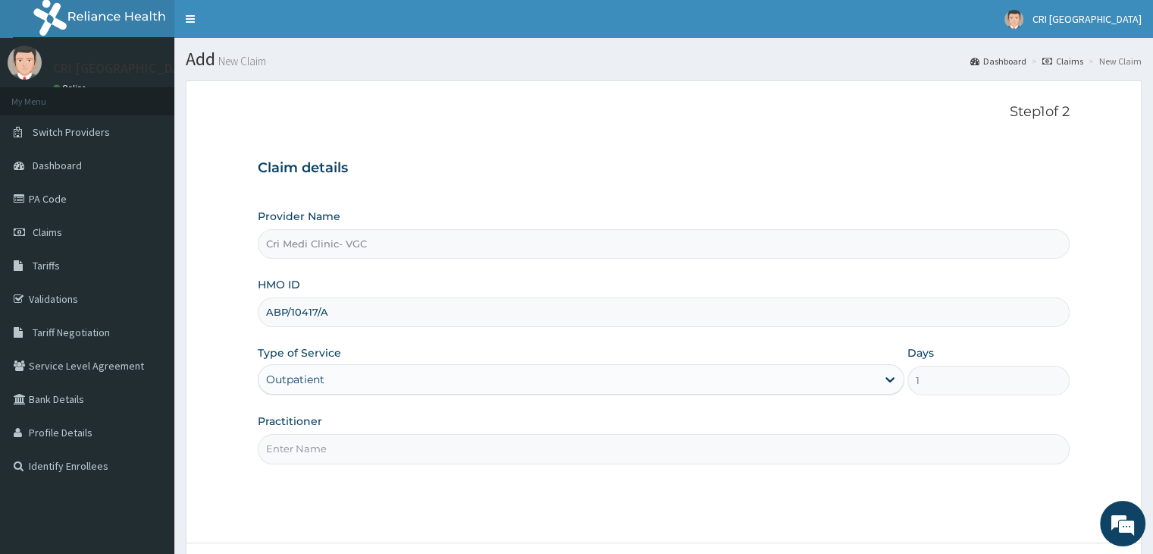
click at [311, 454] on input "Practitioner" at bounding box center [663, 449] width 811 height 30
type input "[PERSON_NAME]"
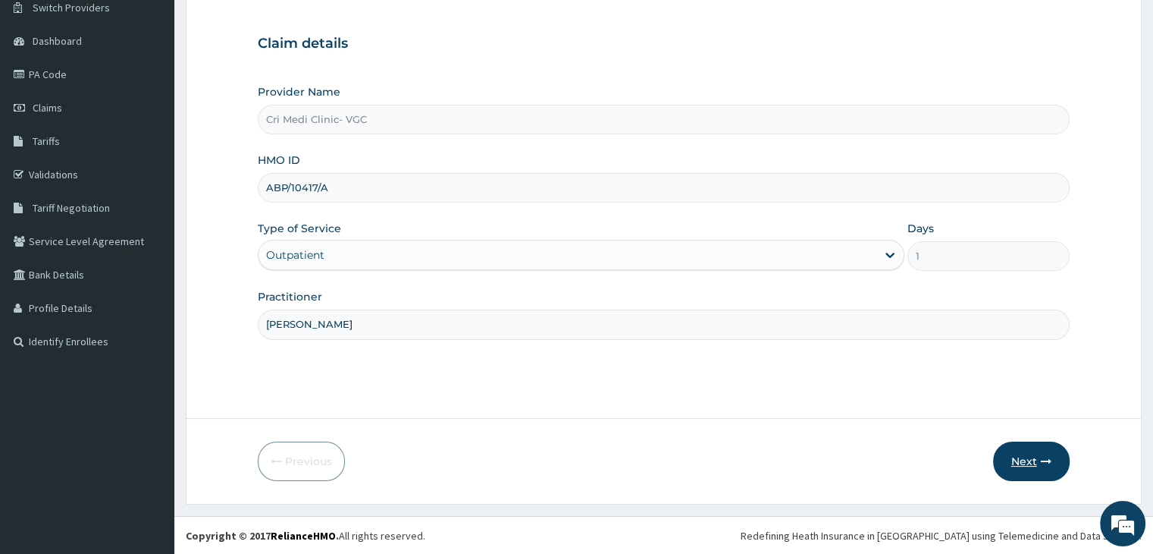
click at [1022, 453] on button "Next" at bounding box center [1031, 460] width 77 height 39
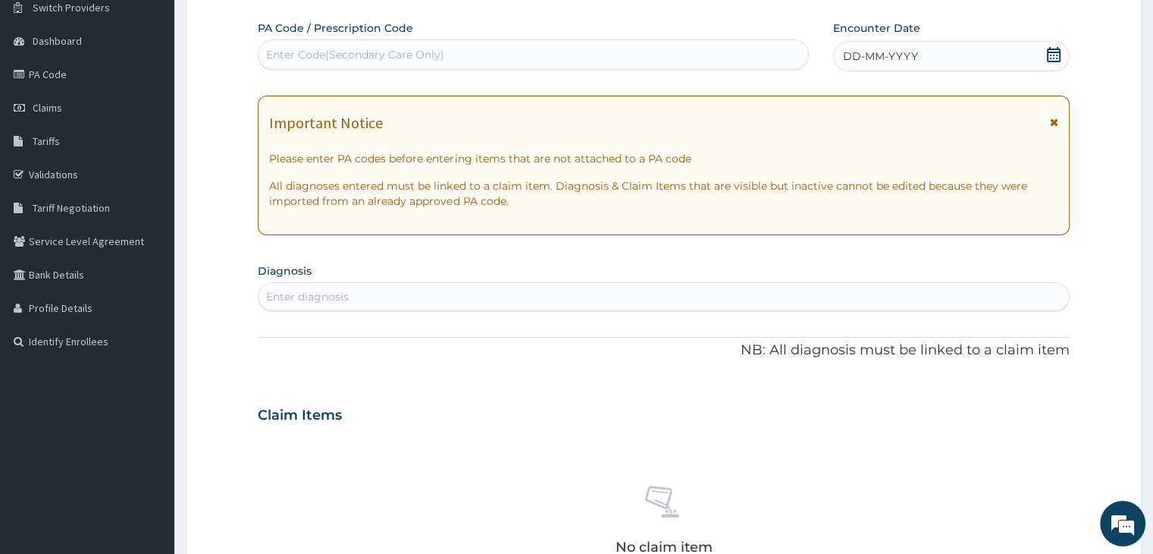
click at [966, 53] on div "DD-MM-YYYY" at bounding box center [951, 56] width 236 height 30
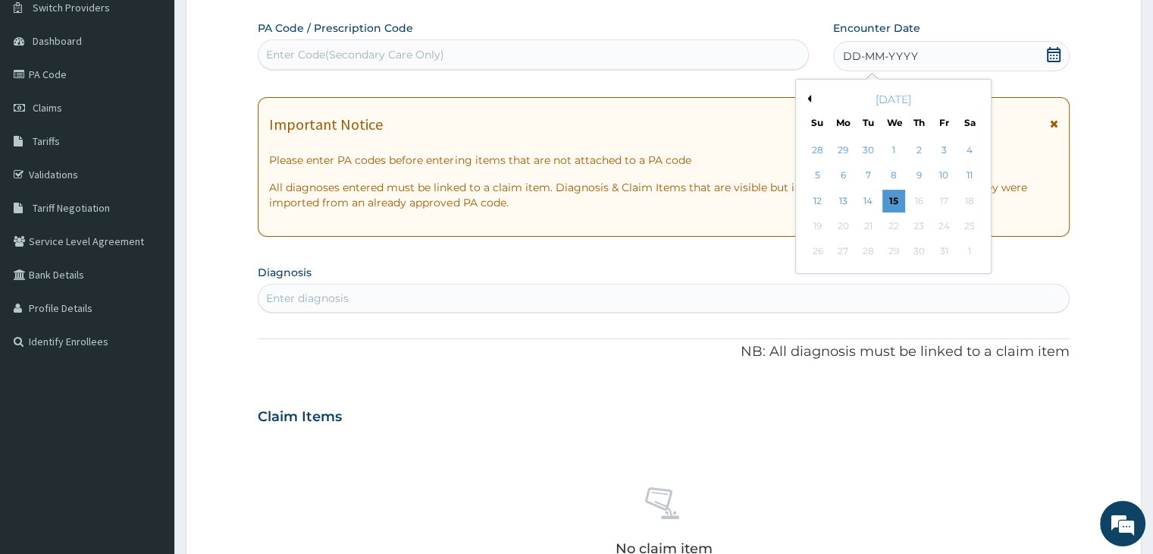
click at [808, 100] on button "Previous Month" at bounding box center [808, 99] width 8 height 8
click at [825, 254] on div "27" at bounding box center [818, 251] width 23 height 23
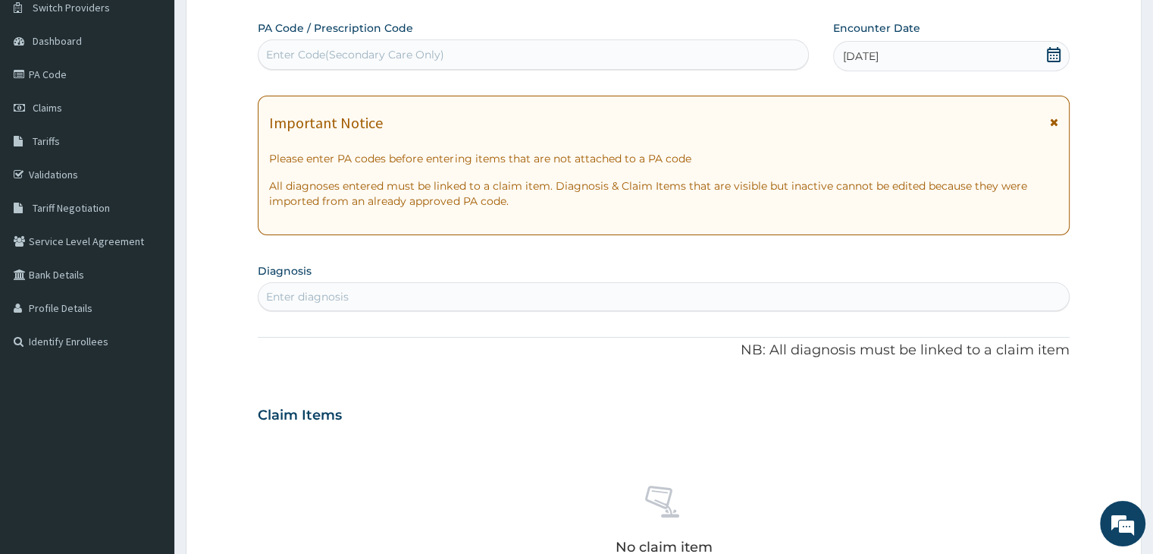
click at [397, 301] on div "Enter diagnosis" at bounding box center [664, 296] width 810 height 24
type input "A"
type input "[MEDICAL_DATA]"
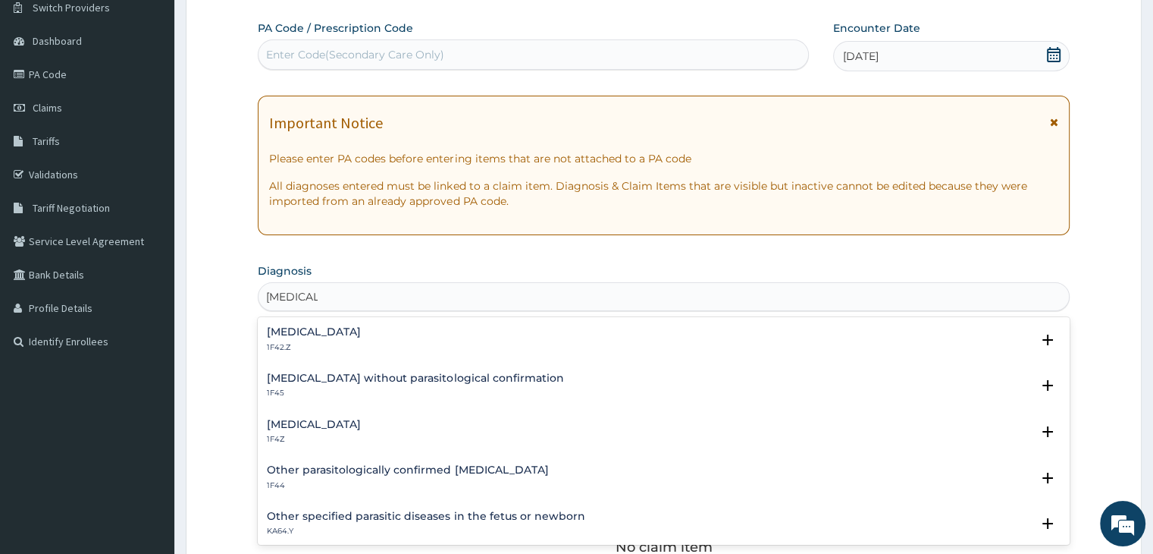
click at [345, 331] on h4 "[MEDICAL_DATA]" at bounding box center [314, 331] width 94 height 11
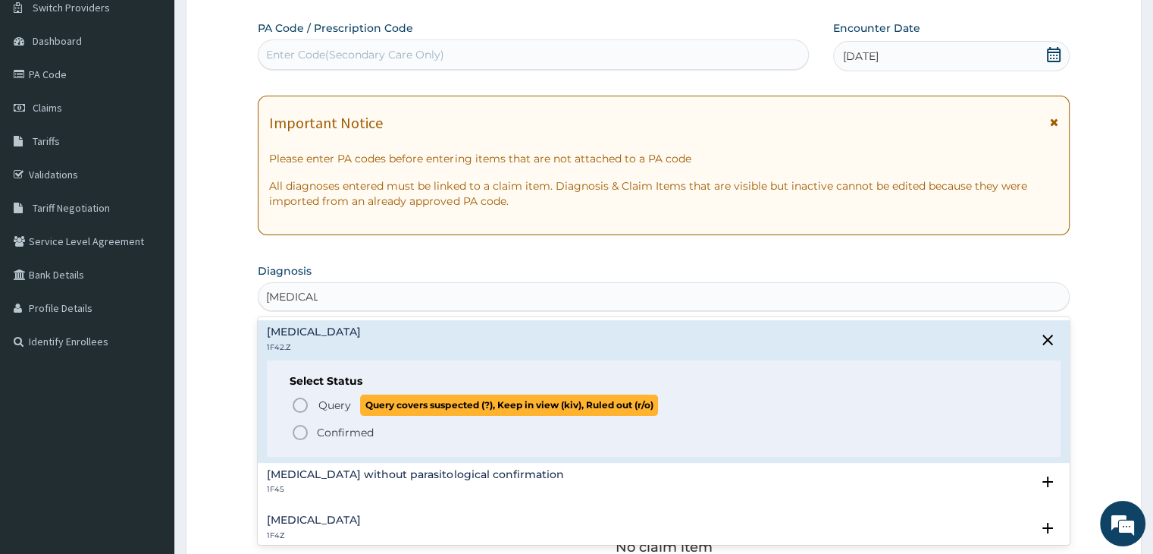
click at [327, 401] on span "Query" at bounding box center [334, 404] width 33 height 15
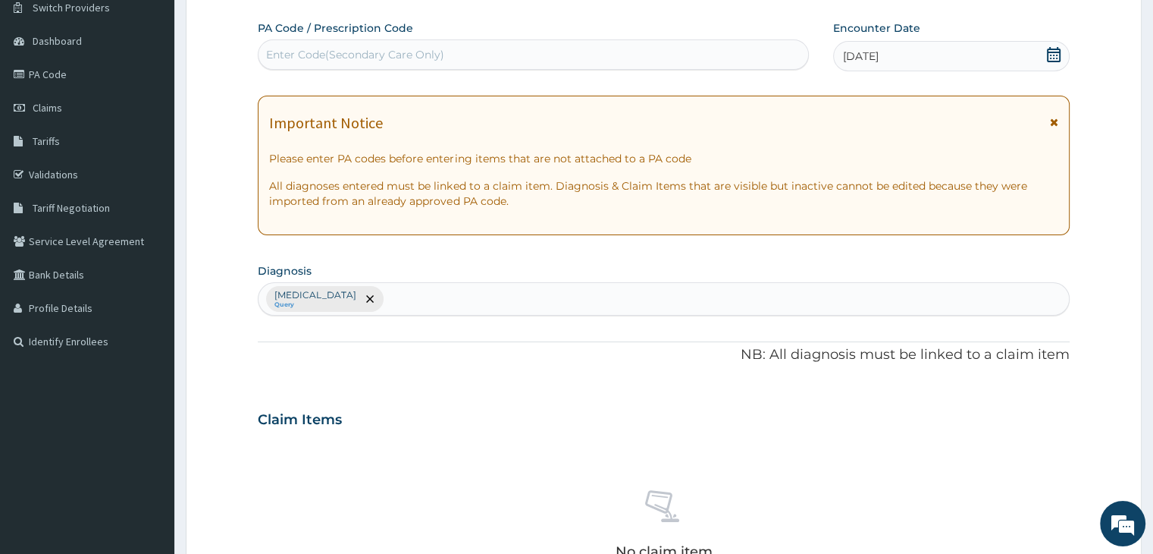
scroll to position [538, 0]
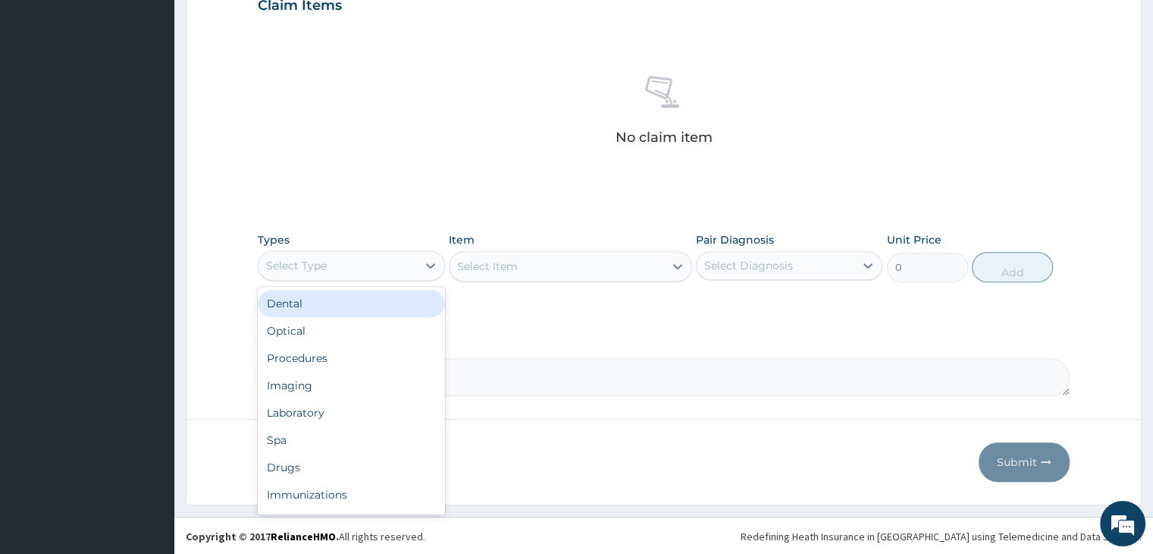
click at [329, 262] on div "Select Type" at bounding box center [338, 265] width 158 height 24
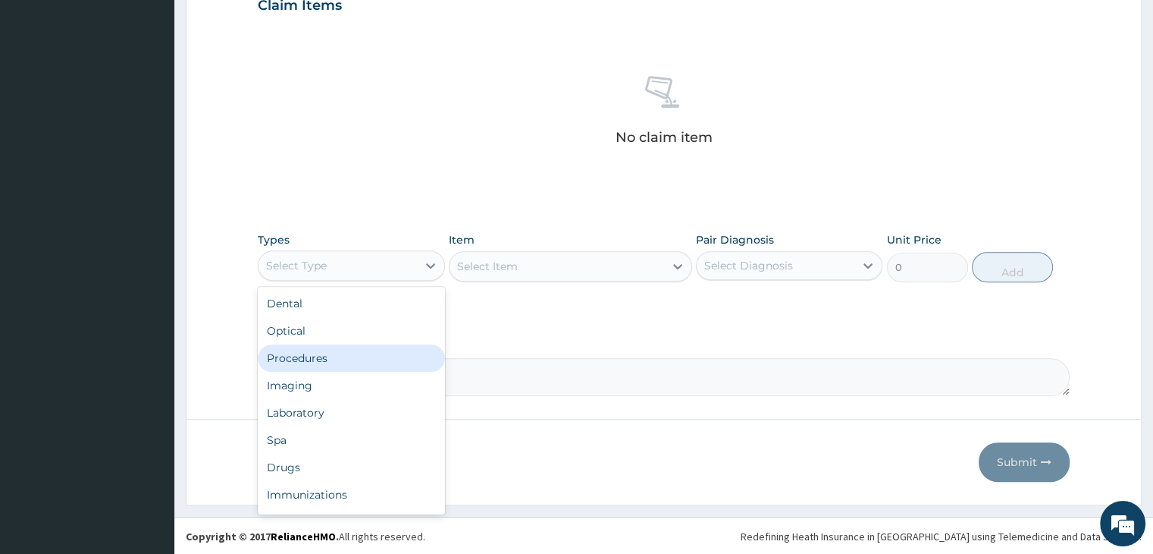
click at [319, 366] on div "Procedures" at bounding box center [351, 357] width 187 height 27
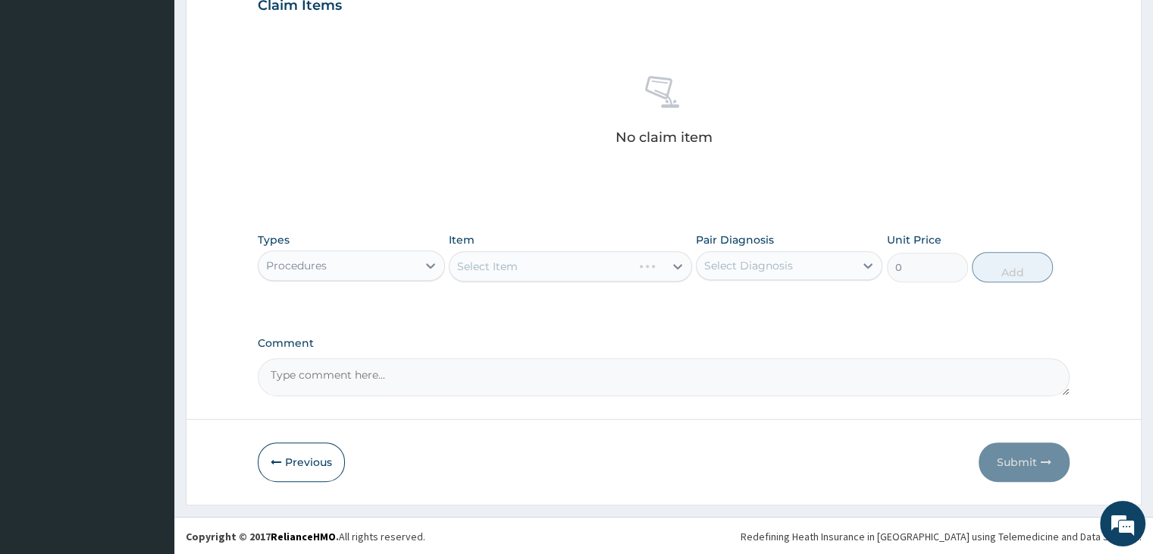
click at [525, 257] on div "Select Item" at bounding box center [570, 266] width 243 height 30
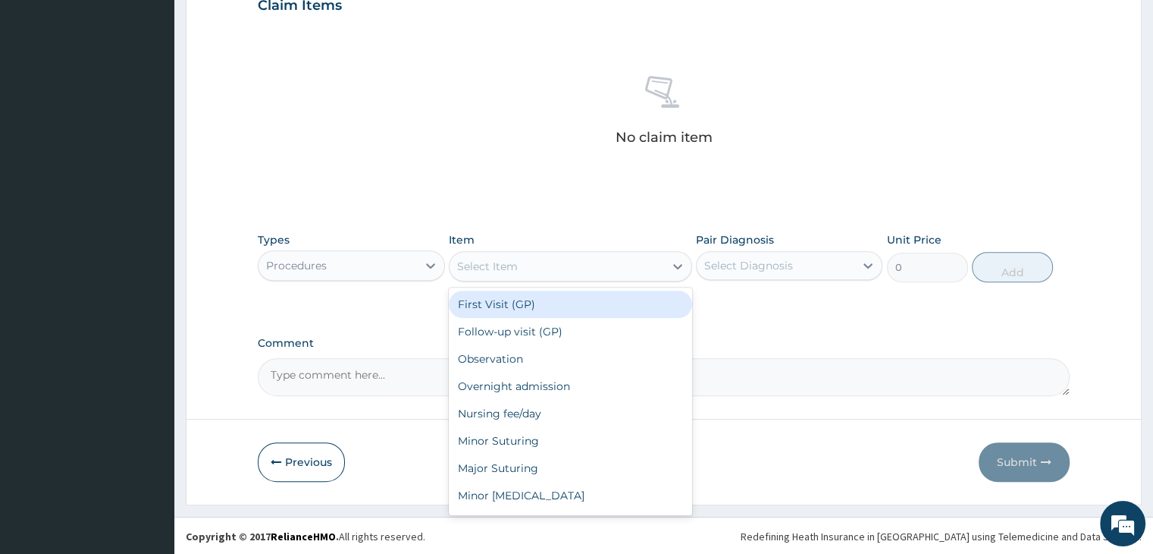
click at [525, 257] on div "Select Item" at bounding box center [557, 266] width 215 height 24
type input "2000"
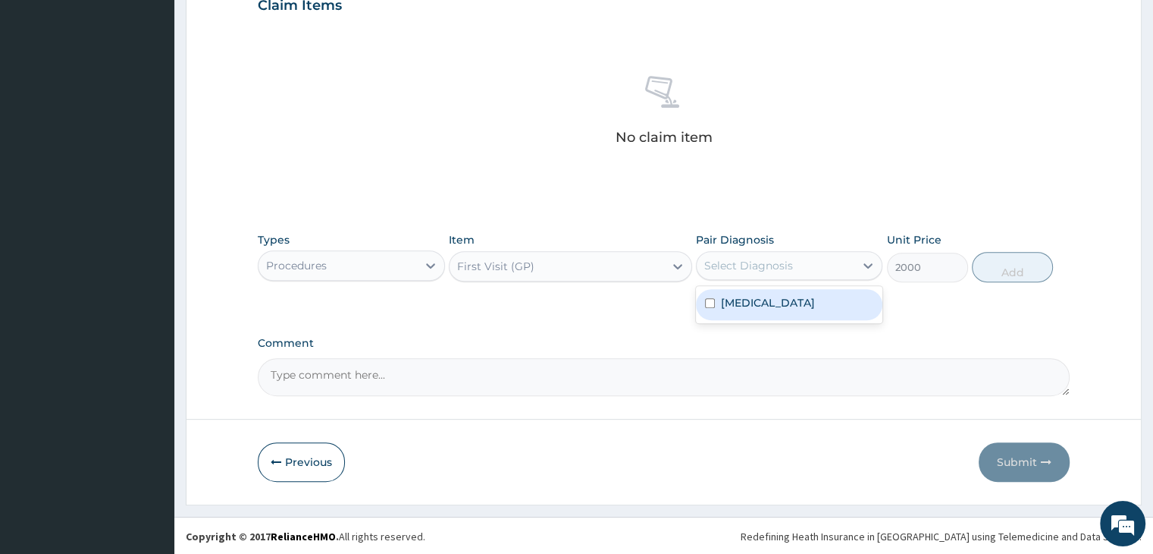
click at [732, 267] on div "Select Diagnosis" at bounding box center [748, 265] width 89 height 15
click at [749, 310] on label "Plasmodium malariae malaria without complication" at bounding box center [768, 302] width 94 height 15
checkbox input "true"
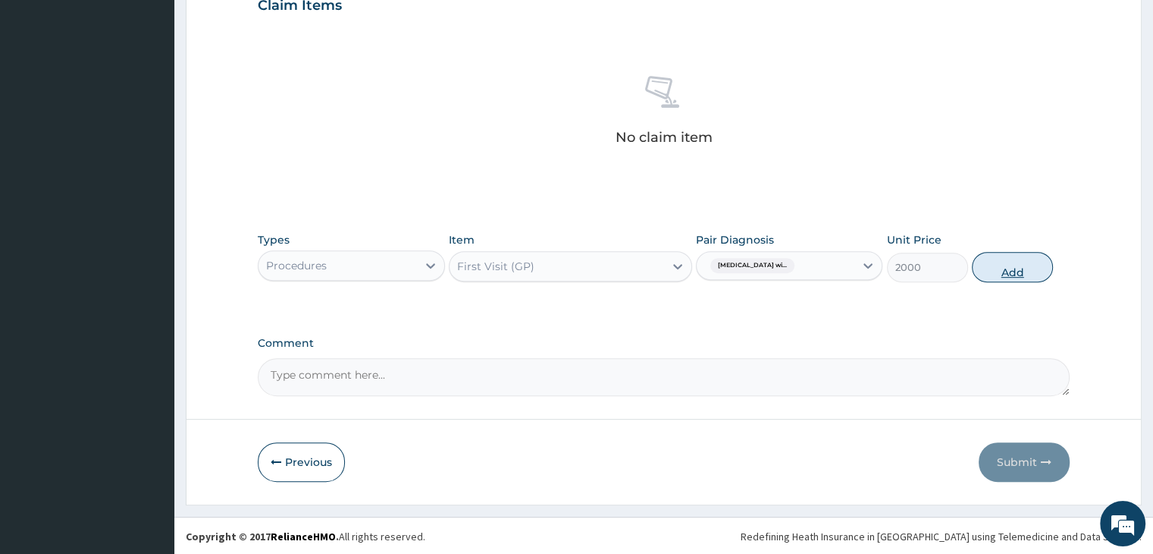
click at [996, 268] on button "Add" at bounding box center [1012, 267] width 81 height 30
type input "0"
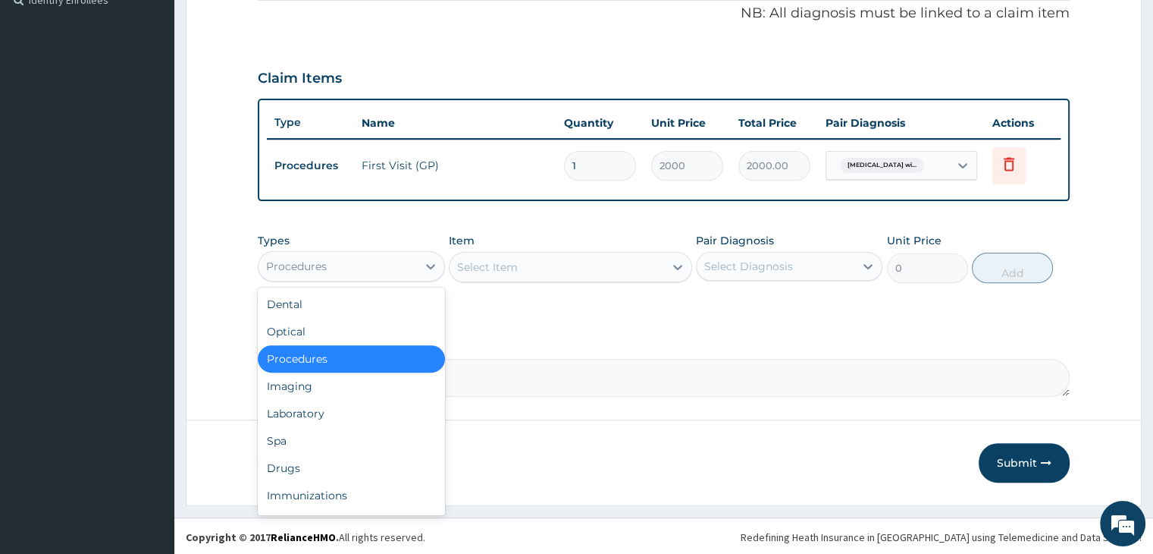
click at [362, 266] on div "Procedures" at bounding box center [338, 266] width 158 height 24
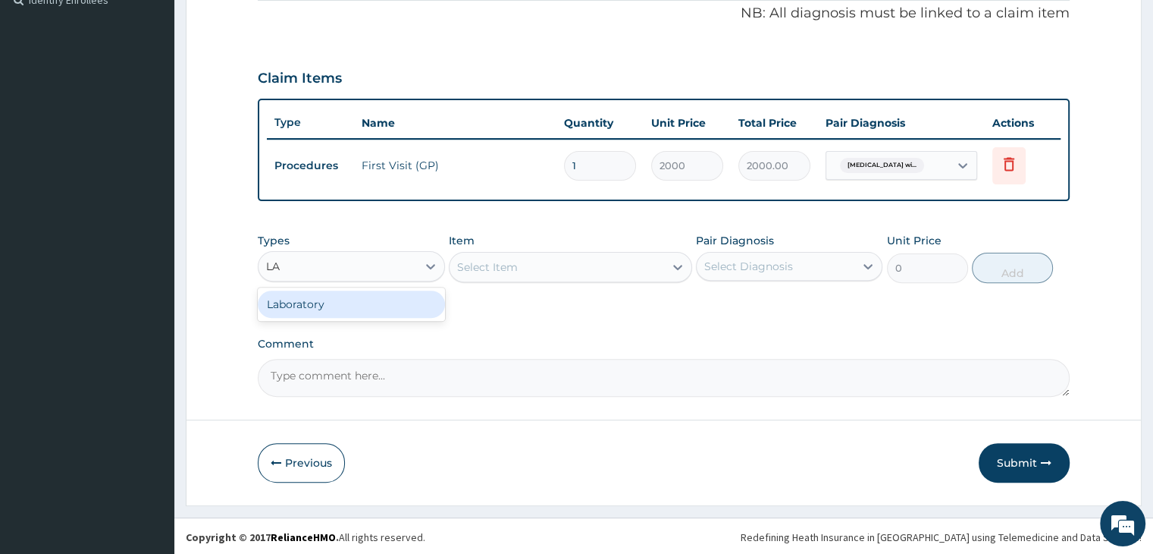
type input "LAB"
click at [534, 261] on div "Select Item" at bounding box center [570, 267] width 243 height 30
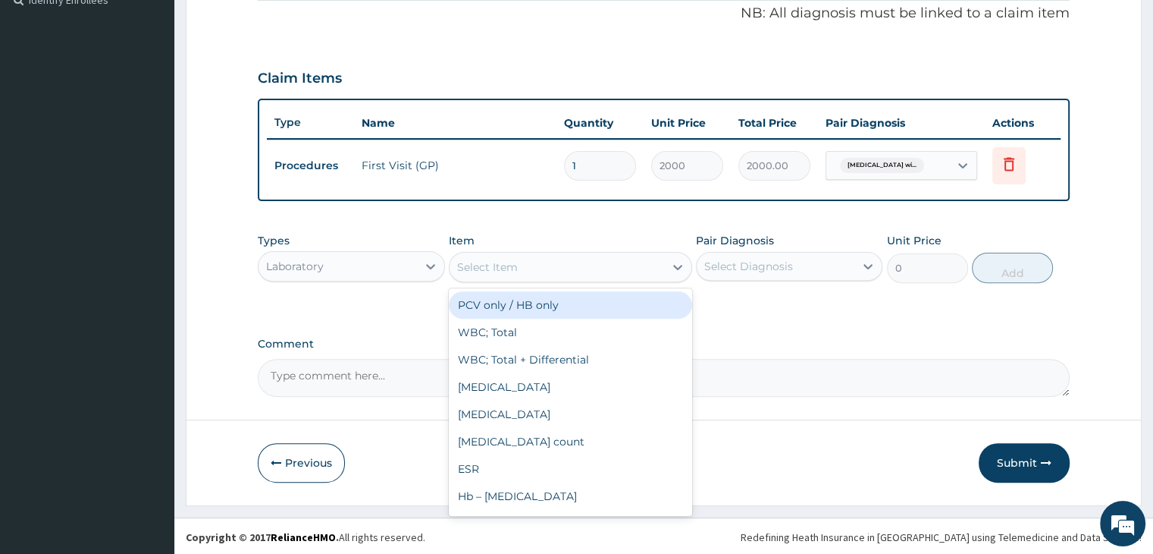
click at [534, 261] on div "Select Item" at bounding box center [557, 267] width 215 height 24
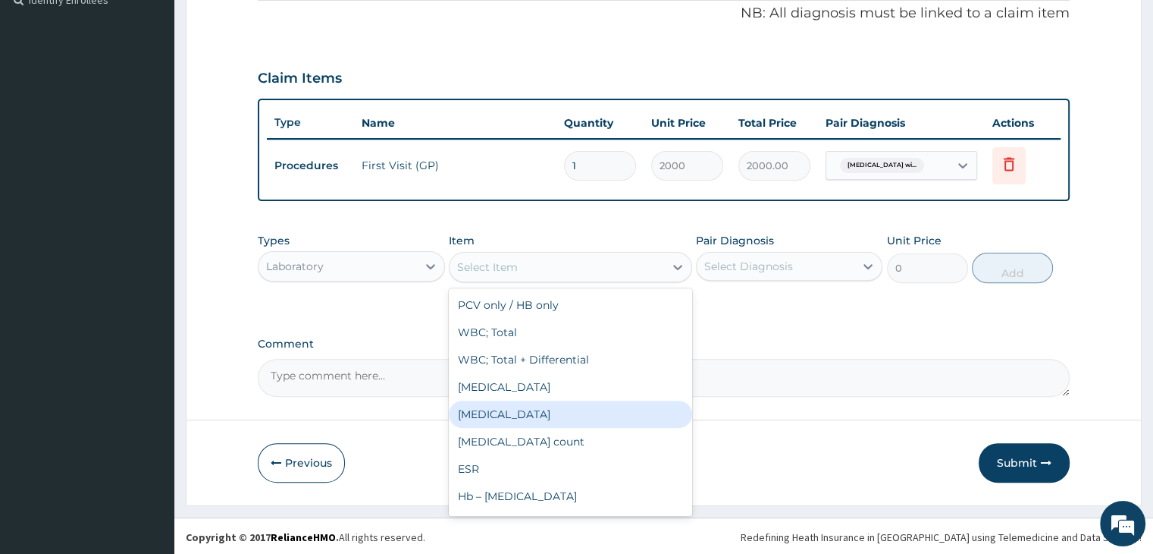
click at [510, 412] on div "Full Blood Count" at bounding box center [570, 413] width 243 height 27
type input "2800"
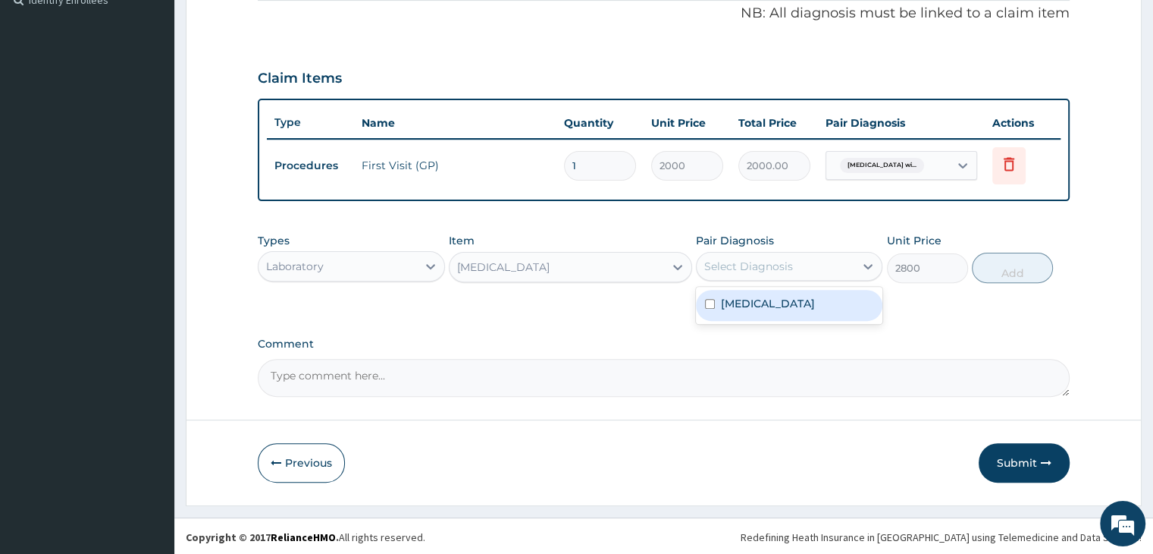
click at [763, 259] on div "Select Diagnosis" at bounding box center [748, 266] width 89 height 15
click at [762, 311] on label "Plasmodium malariae malaria without complication" at bounding box center [768, 303] width 94 height 15
checkbox input "true"
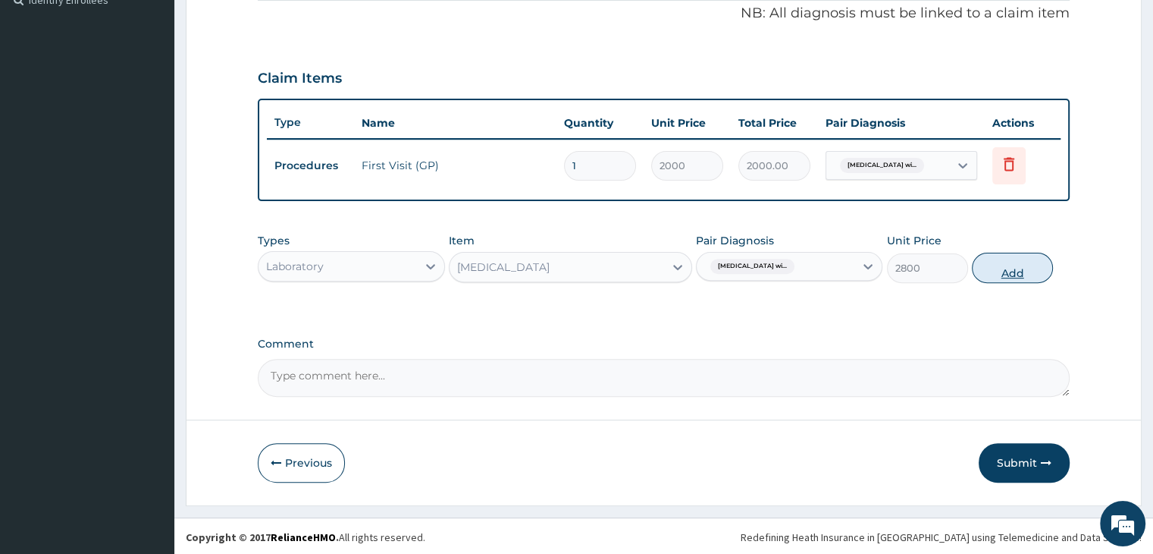
click at [1018, 259] on button "Add" at bounding box center [1012, 268] width 81 height 30
type input "0"
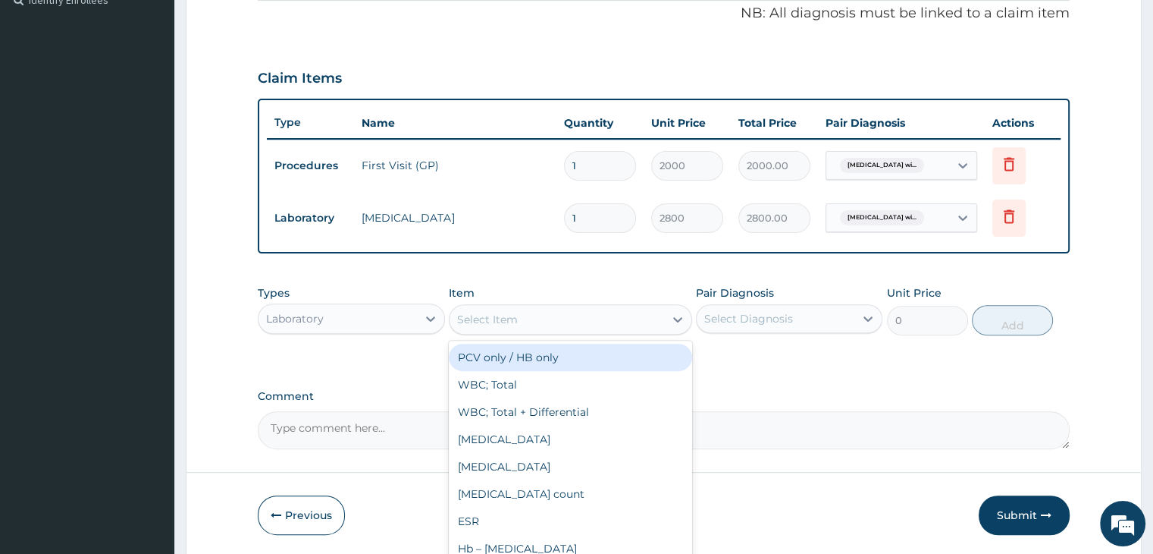
click at [549, 319] on div "Select Item" at bounding box center [557, 319] width 215 height 24
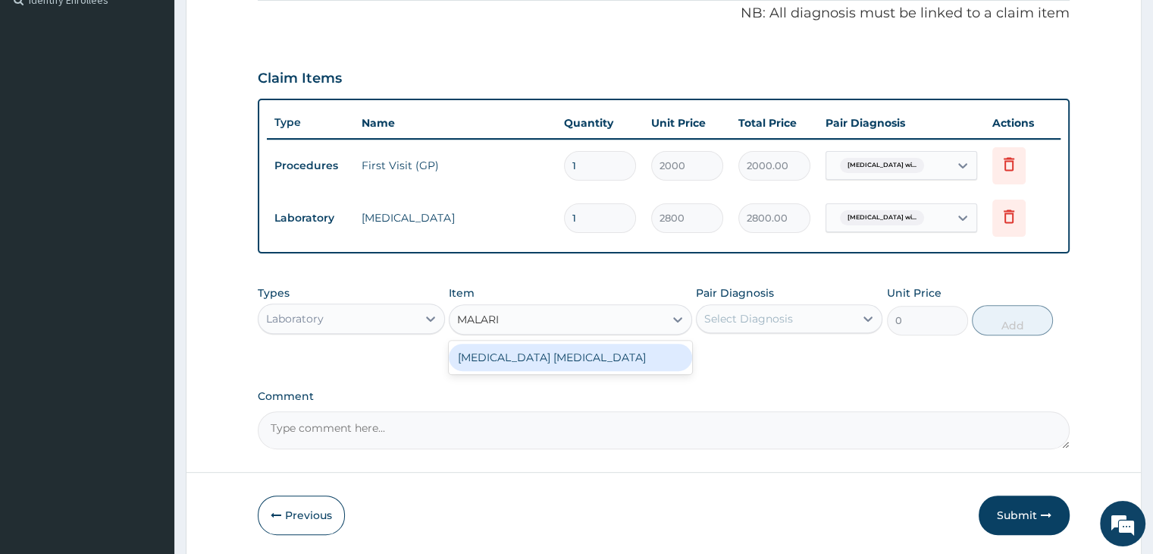
type input "MALARIA"
type input "1500"
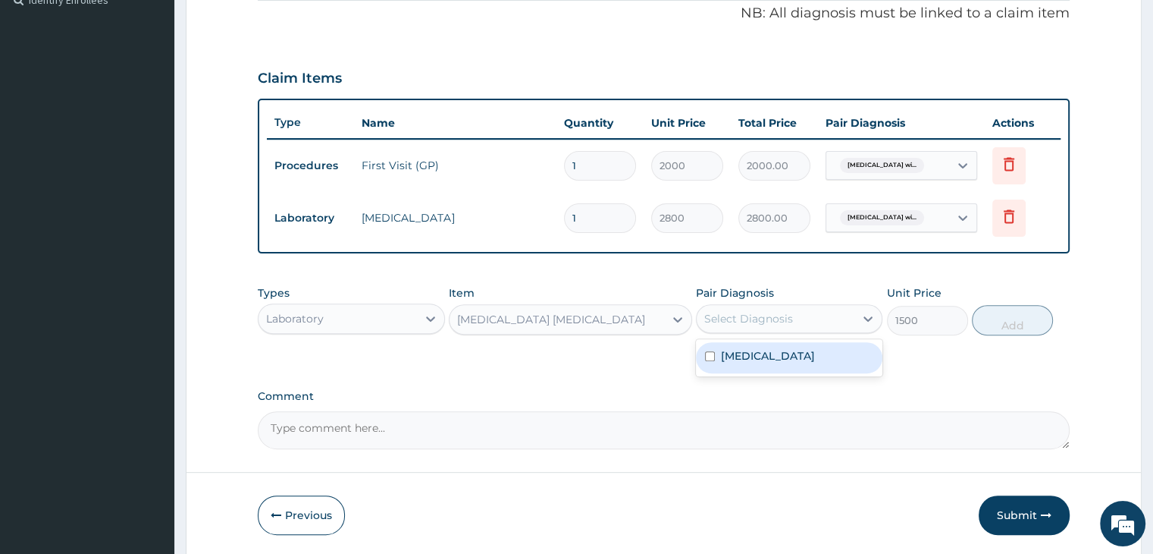
click at [783, 314] on div "Select Diagnosis" at bounding box center [748, 318] width 89 height 15
click at [777, 363] on label "Plasmodium malariae malaria without complication" at bounding box center [768, 355] width 94 height 15
checkbox input "true"
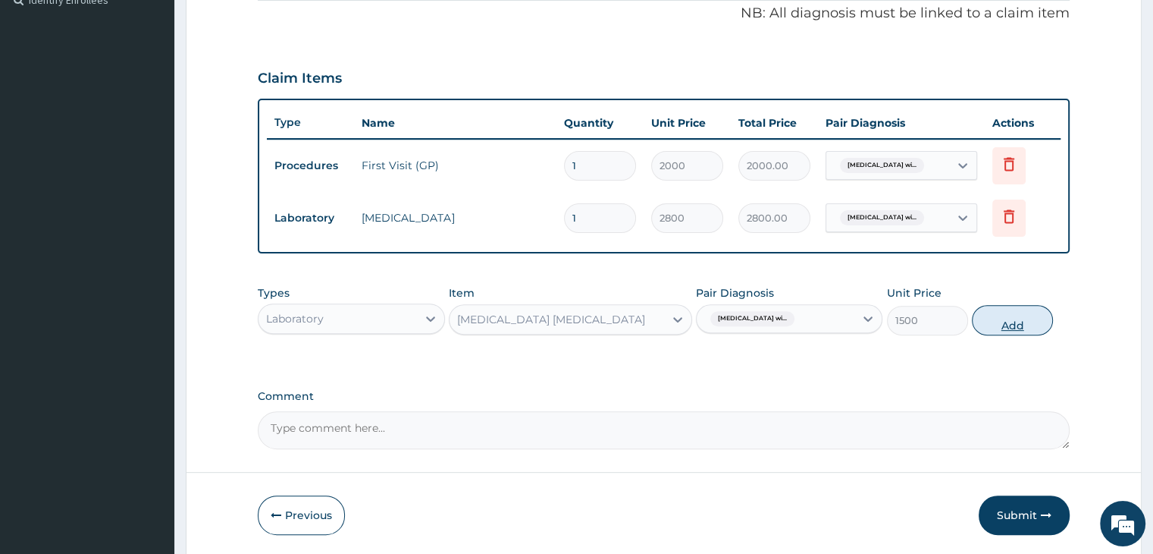
click at [1023, 314] on button "Add" at bounding box center [1012, 320] width 81 height 30
type input "0"
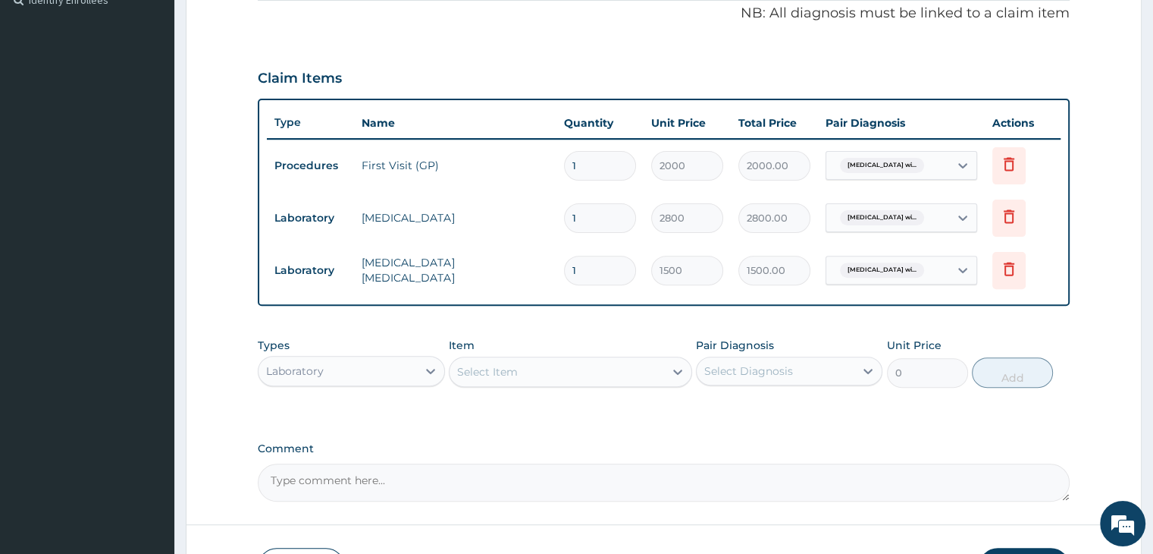
scroll to position [570, 0]
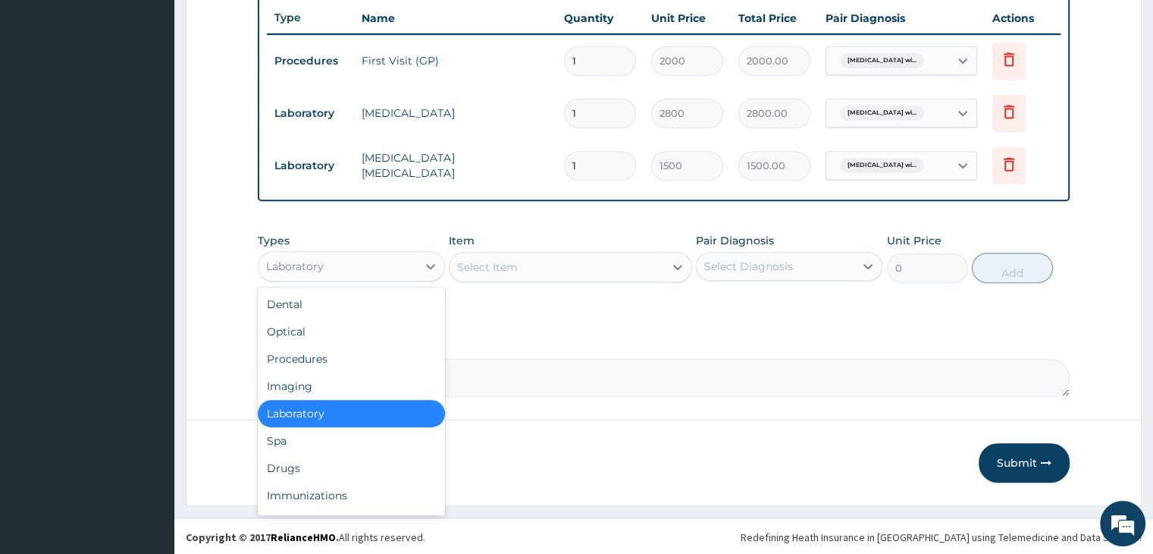
click at [383, 259] on div "Laboratory" at bounding box center [338, 266] width 158 height 24
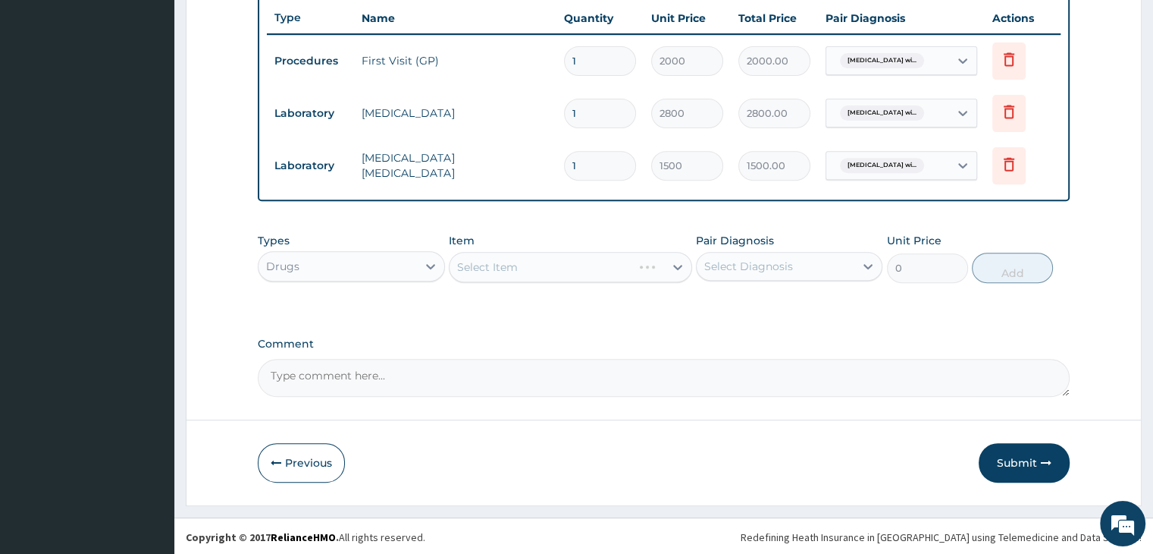
click at [561, 265] on div "Select Item" at bounding box center [570, 267] width 243 height 30
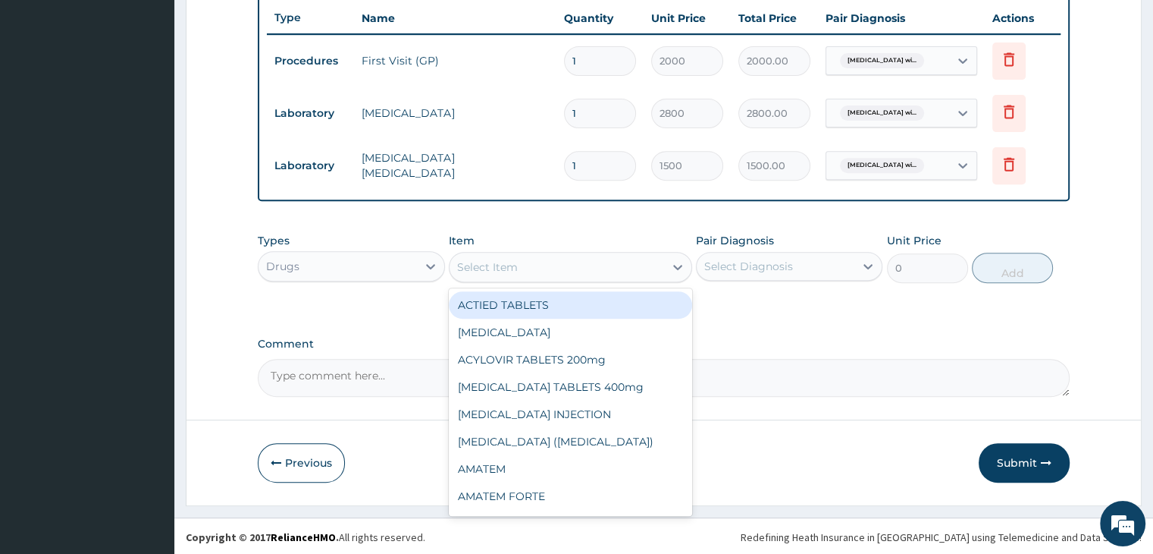
click at [561, 265] on div "Select Item" at bounding box center [557, 267] width 215 height 24
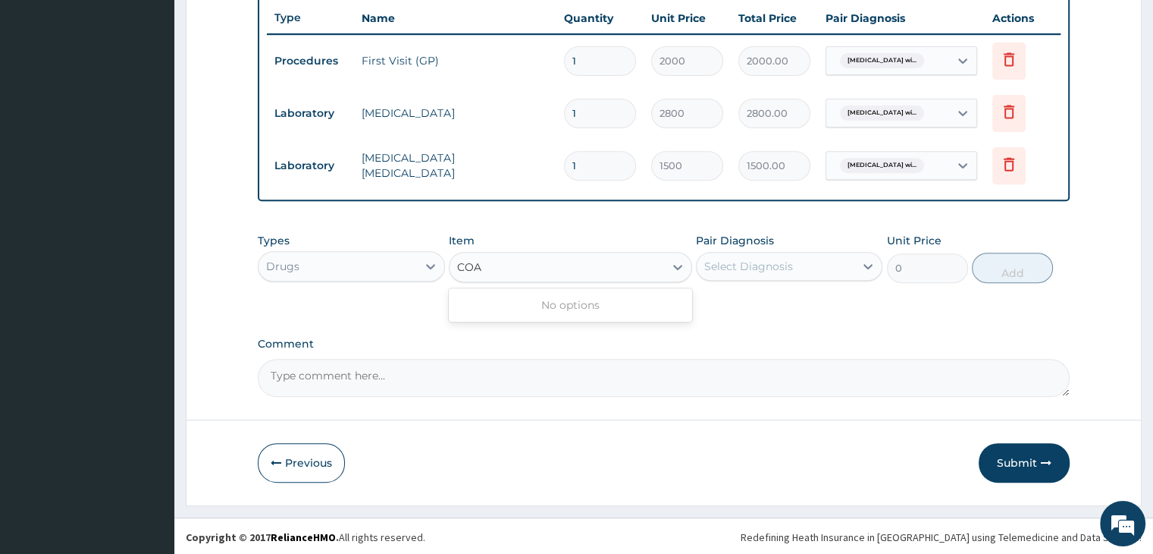
type input "COAR"
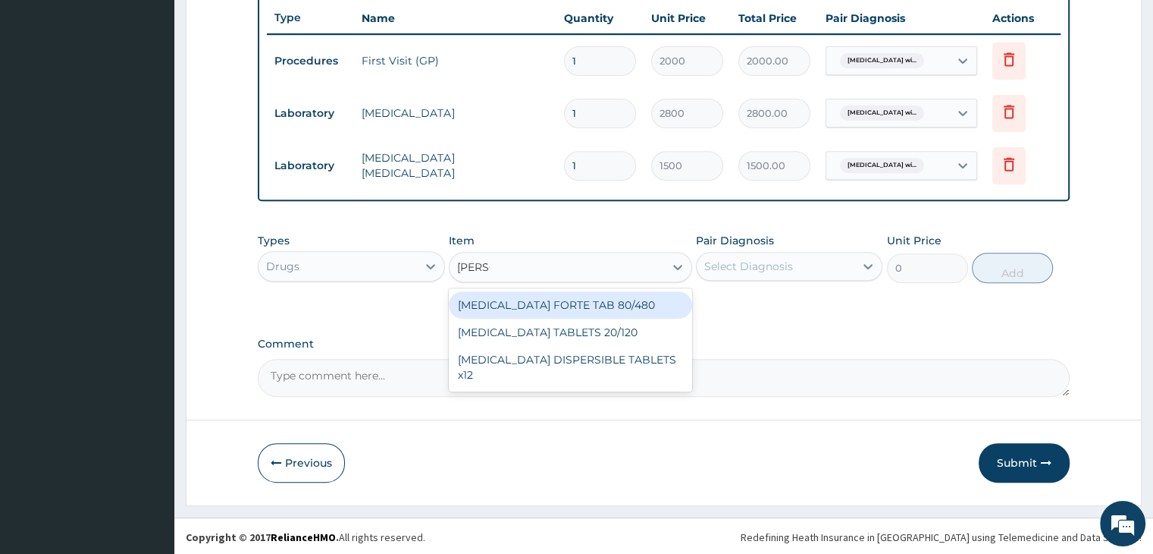
type input "1500"
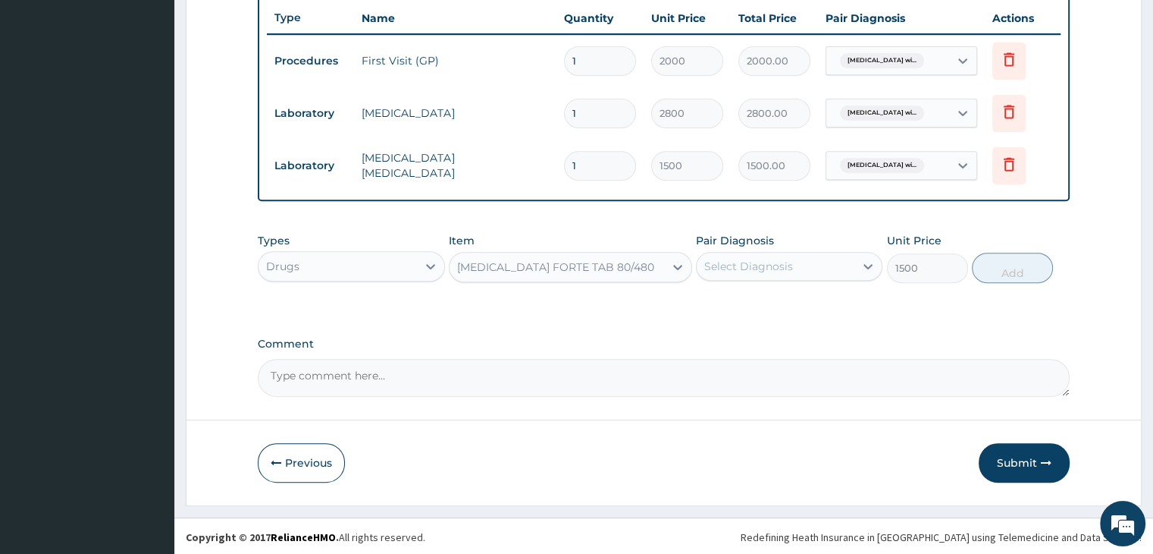
click at [713, 266] on div "Select Diagnosis" at bounding box center [748, 266] width 89 height 15
click at [761, 321] on div "Plasmodium malariae malaria without complication" at bounding box center [789, 305] width 187 height 31
checkbox input "true"
click at [992, 274] on button "Add" at bounding box center [1012, 268] width 81 height 30
type input "0"
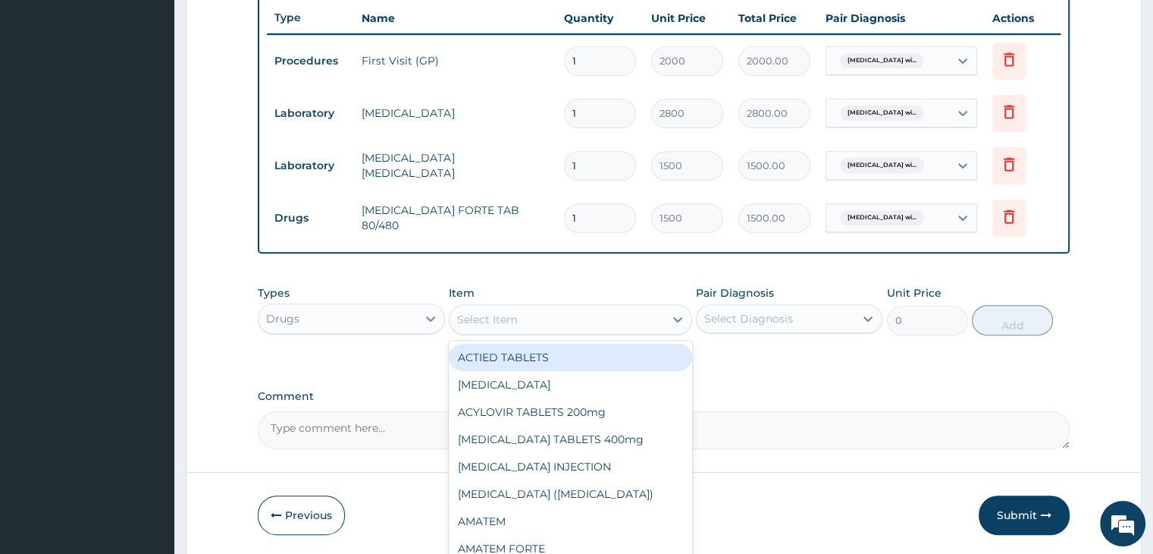
click at [530, 322] on div "Select Item" at bounding box center [557, 319] width 215 height 24
type input "PARA"
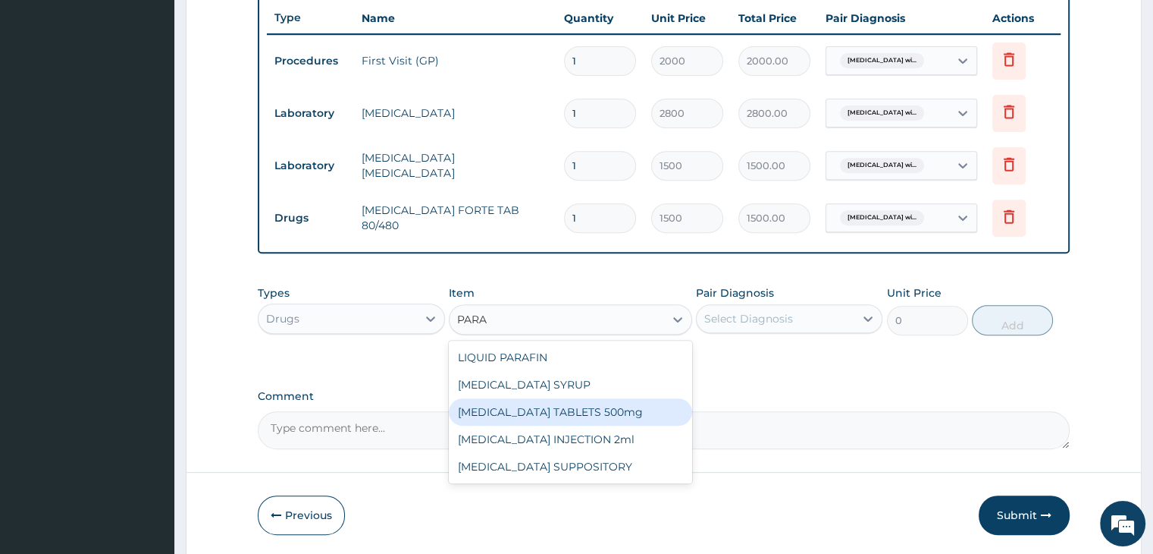
type input "12"
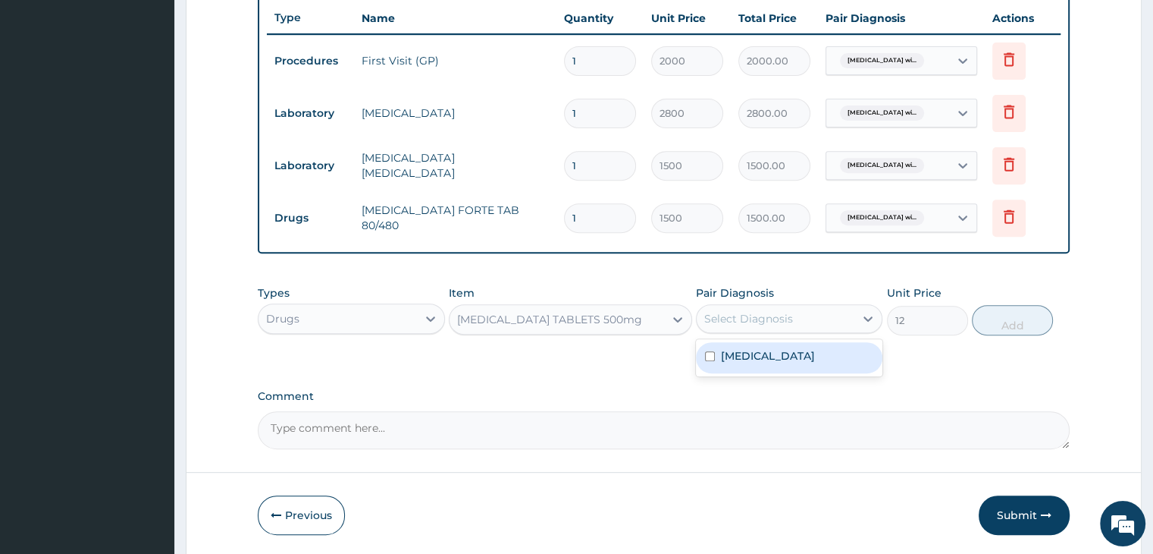
click at [758, 322] on div "Select Diagnosis" at bounding box center [748, 318] width 89 height 15
click at [778, 363] on label "Plasmodium malariae malaria without complication" at bounding box center [768, 355] width 94 height 15
checkbox input "true"
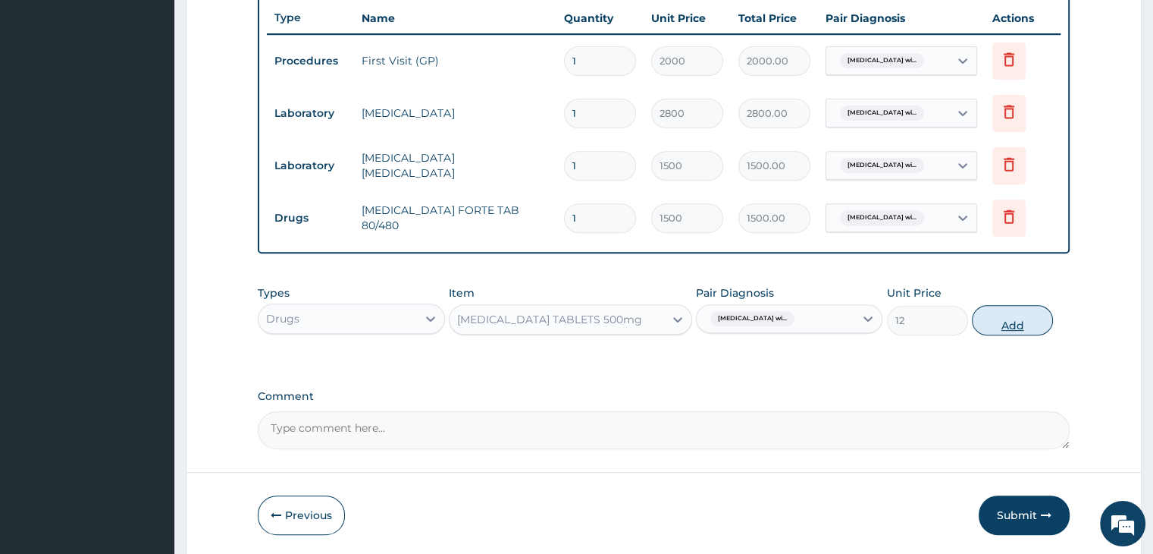
click at [1012, 322] on button "Add" at bounding box center [1012, 320] width 81 height 30
type input "0"
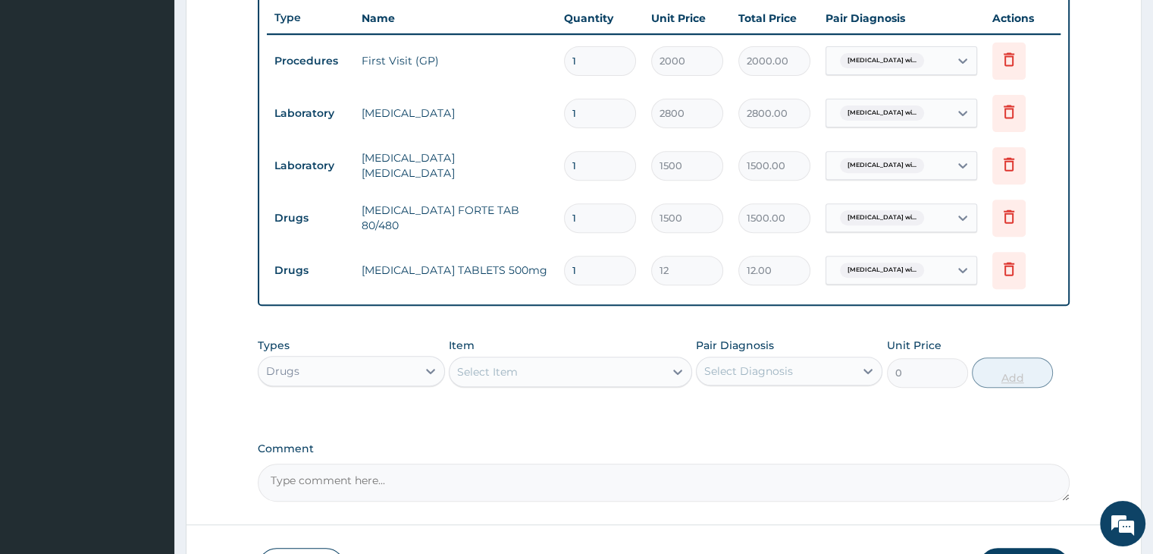
type input "18"
type input "216.00"
type input "18"
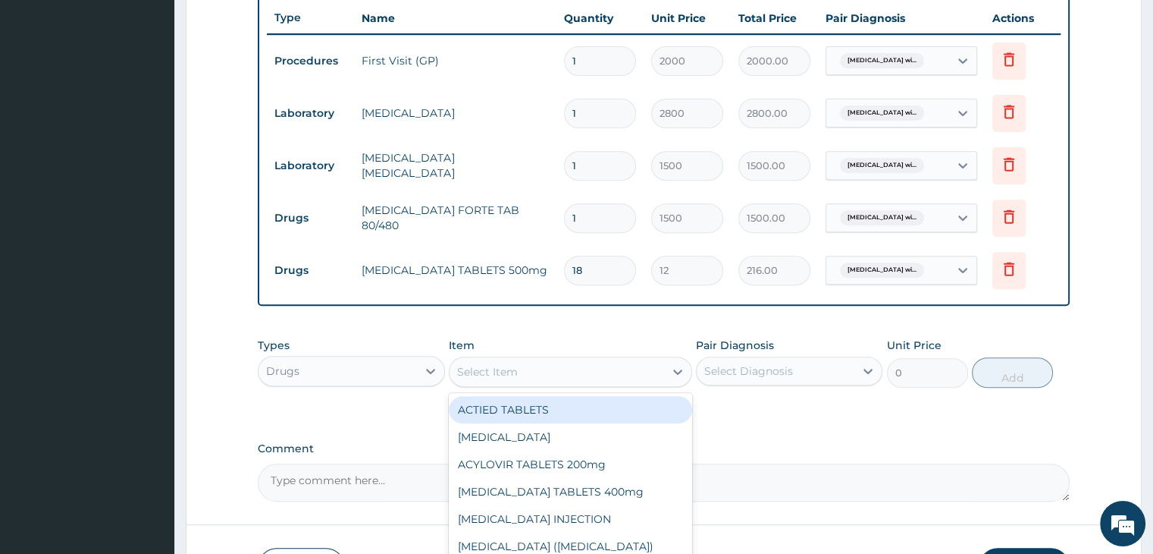
click at [541, 378] on div "Select Item" at bounding box center [557, 371] width 215 height 24
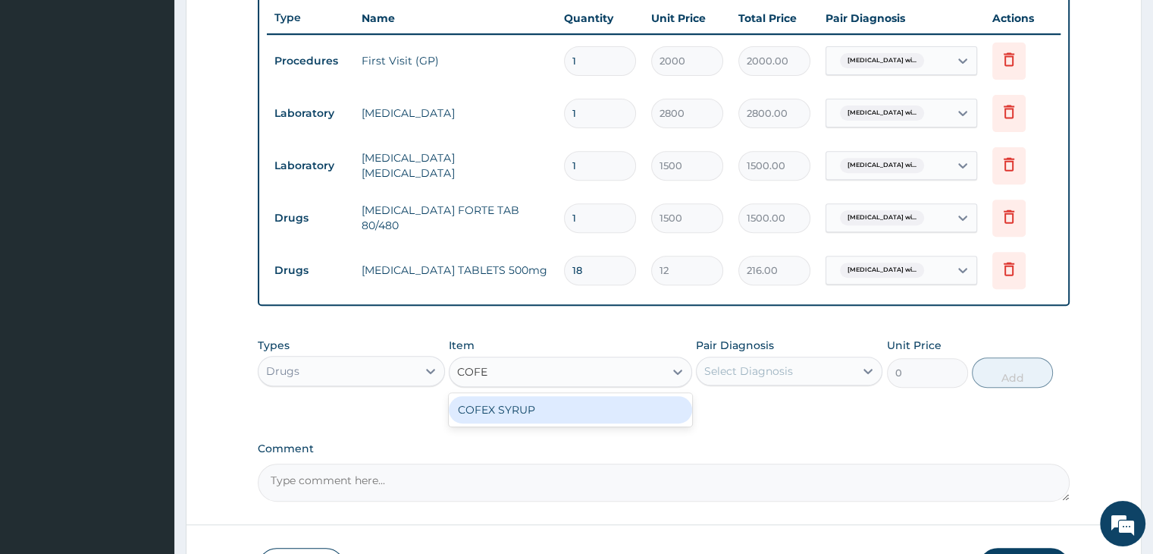
type input "COFEX"
type input "360"
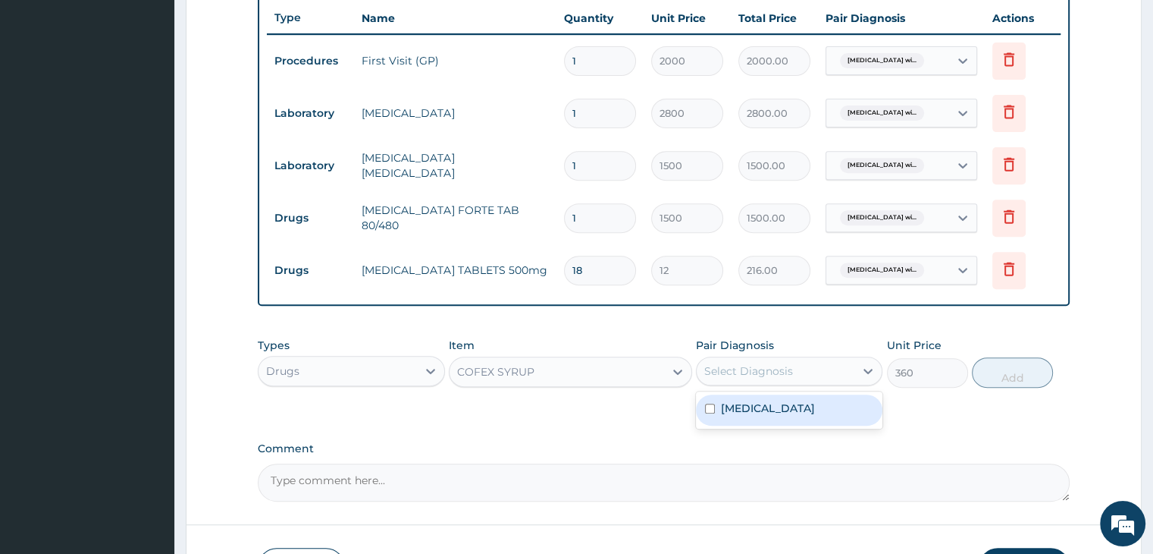
click at [719, 379] on div "Select Diagnosis" at bounding box center [776, 371] width 158 height 24
click at [754, 414] on label "Plasmodium malariae malaria without complication" at bounding box center [768, 407] width 94 height 15
checkbox input "true"
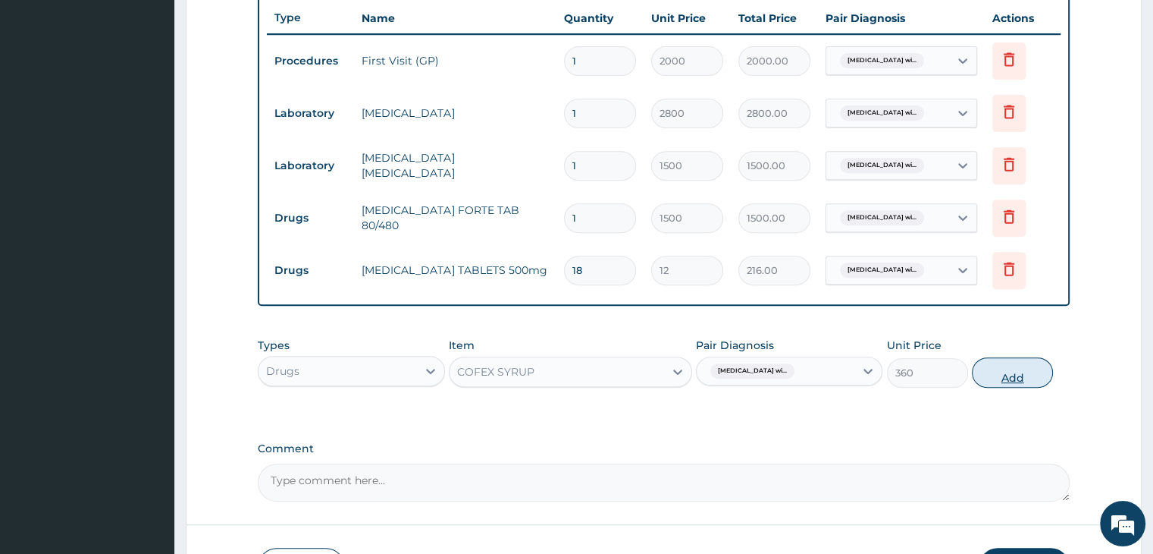
click at [1017, 369] on button "Add" at bounding box center [1012, 372] width 81 height 30
type input "0"
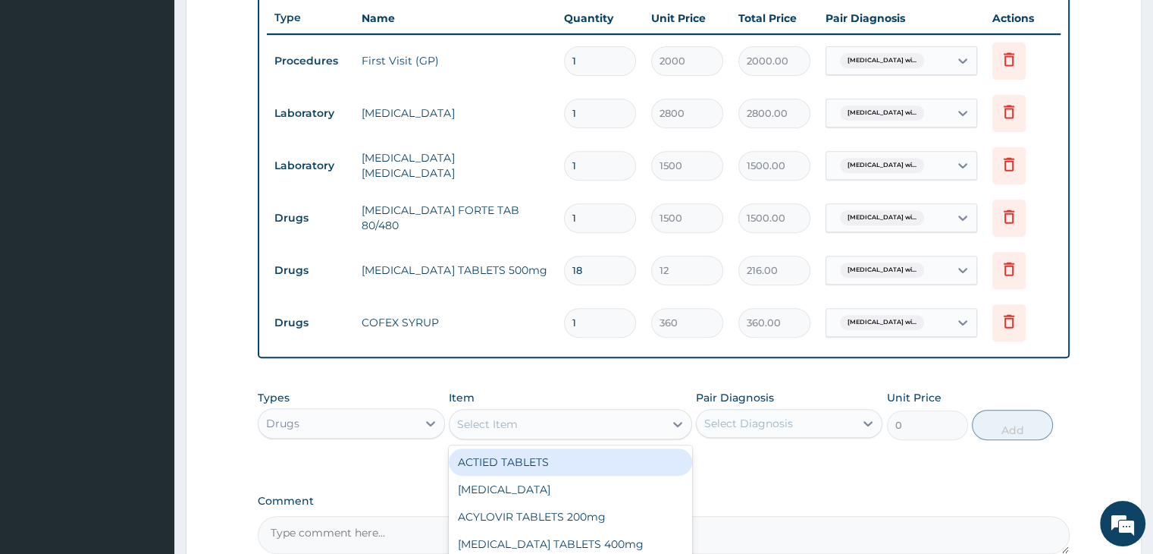
click at [532, 428] on div "Select Item" at bounding box center [557, 424] width 215 height 24
type input "LORAT"
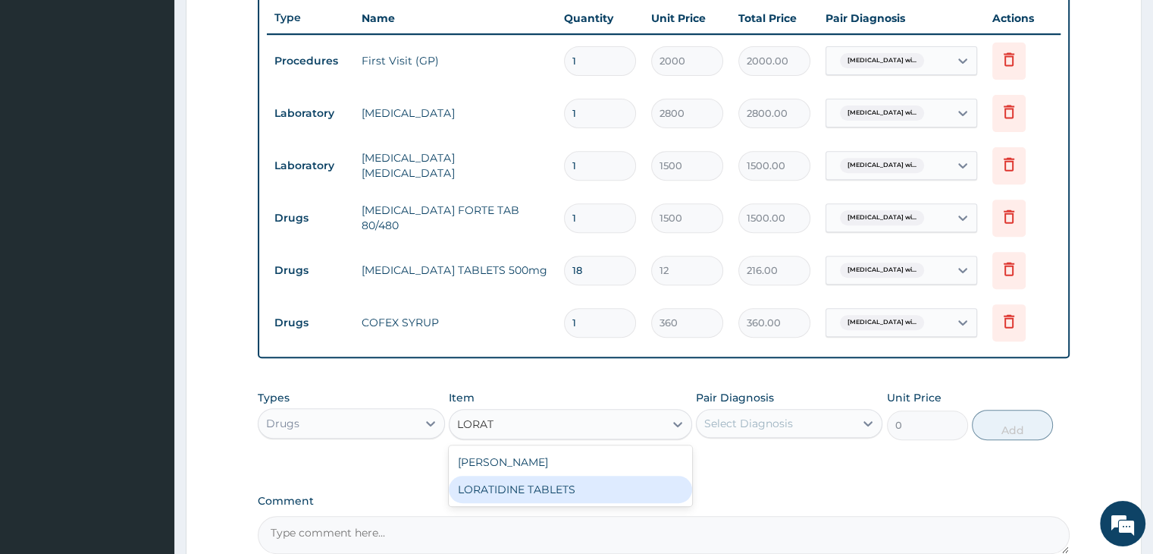
type input "30"
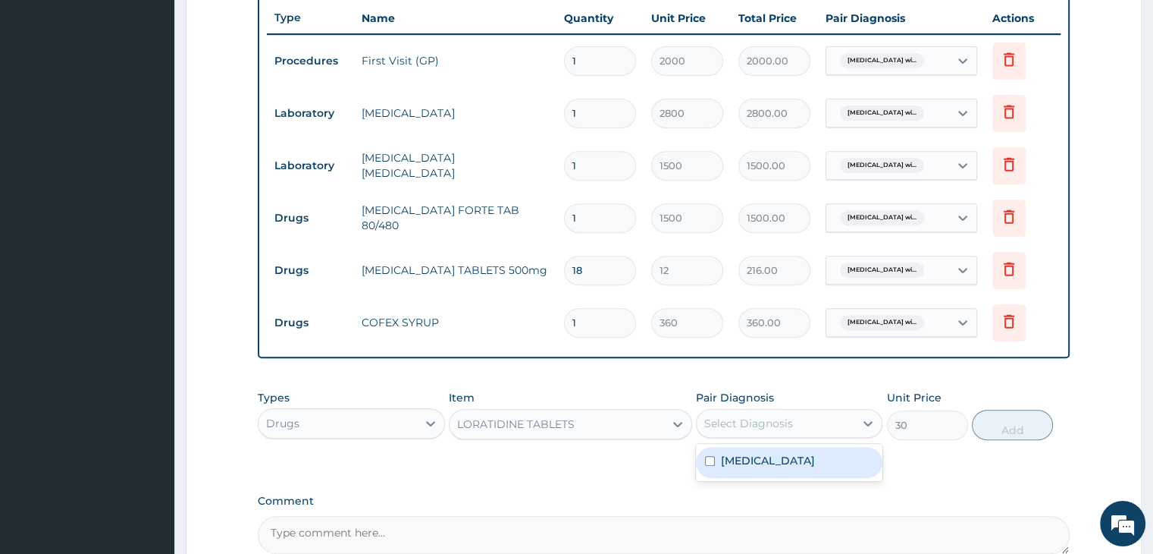
click at [775, 416] on div "Select Diagnosis" at bounding box center [748, 423] width 89 height 15
click at [785, 468] on label "Plasmodium malariae malaria without complication" at bounding box center [768, 460] width 94 height 15
checkbox input "true"
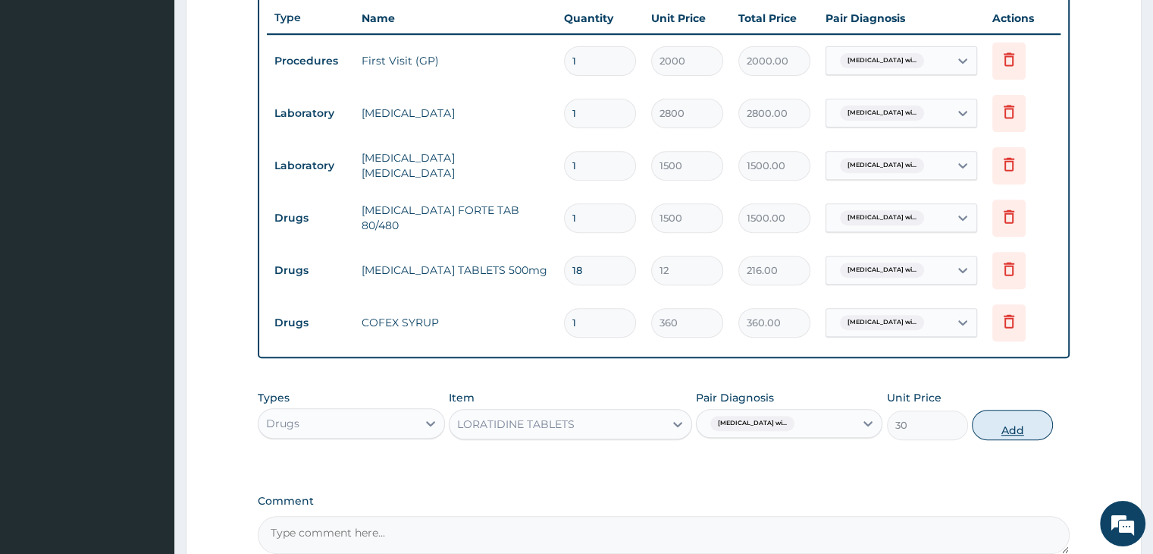
click at [1011, 428] on button "Add" at bounding box center [1012, 424] width 81 height 30
type input "0"
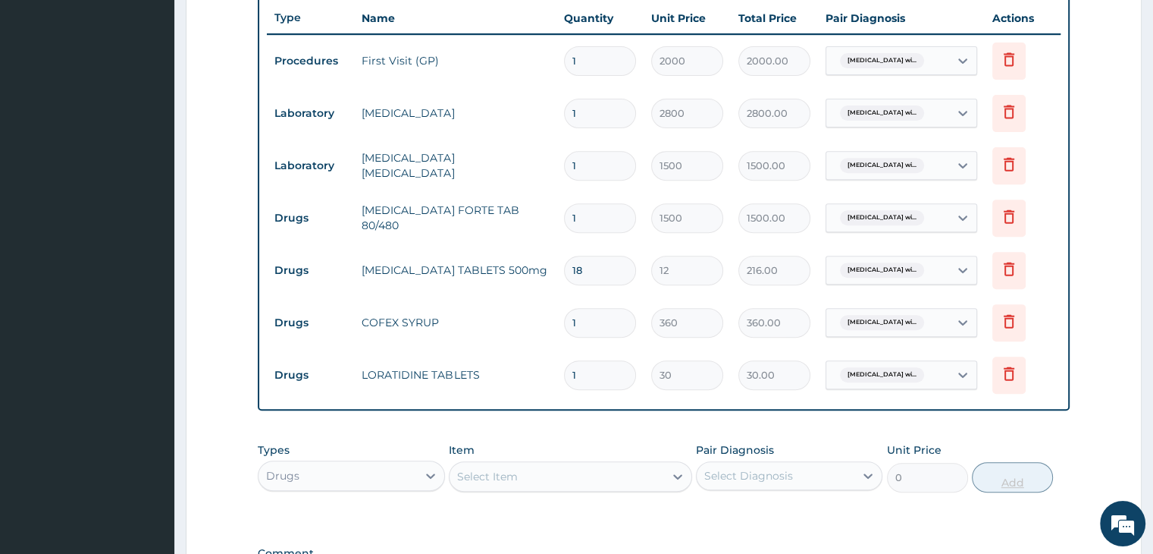
type input "0.00"
type input "5"
type input "150.00"
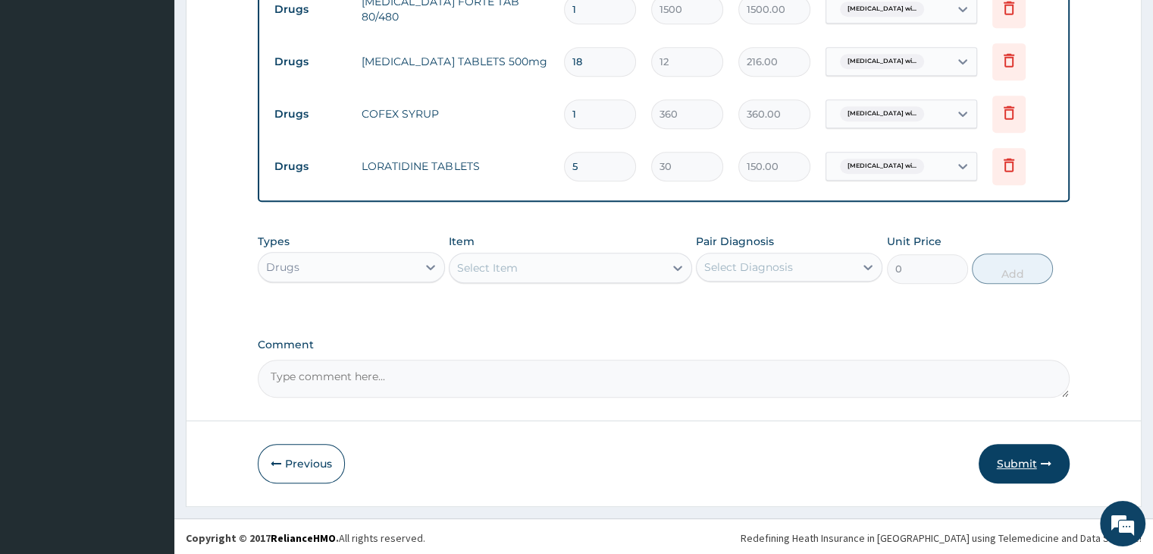
type input "5"
click at [1011, 456] on button "Submit" at bounding box center [1024, 463] width 91 height 39
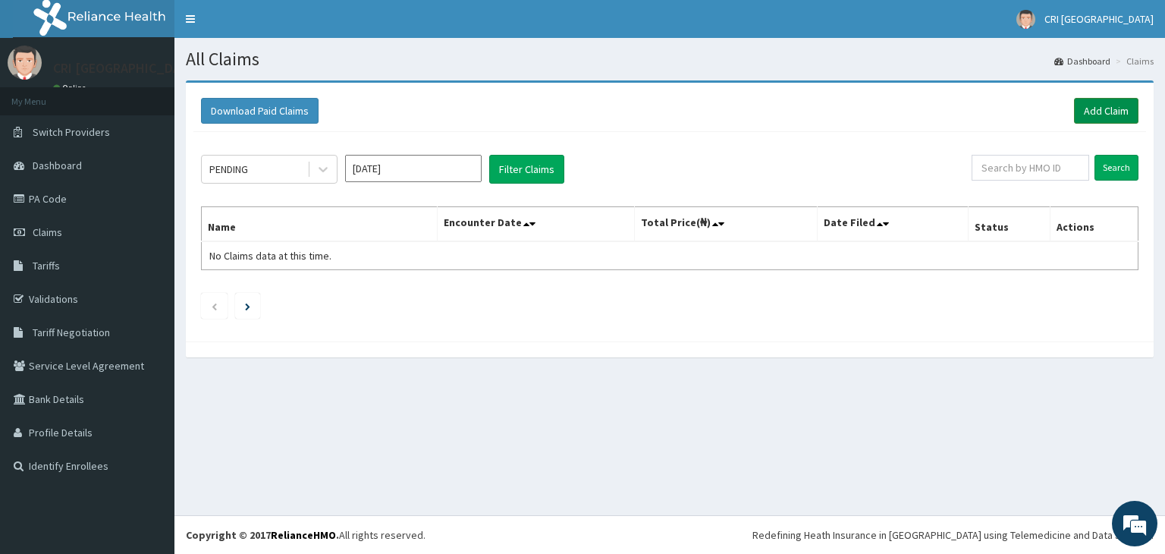
click at [1118, 110] on link "Add Claim" at bounding box center [1106, 111] width 64 height 26
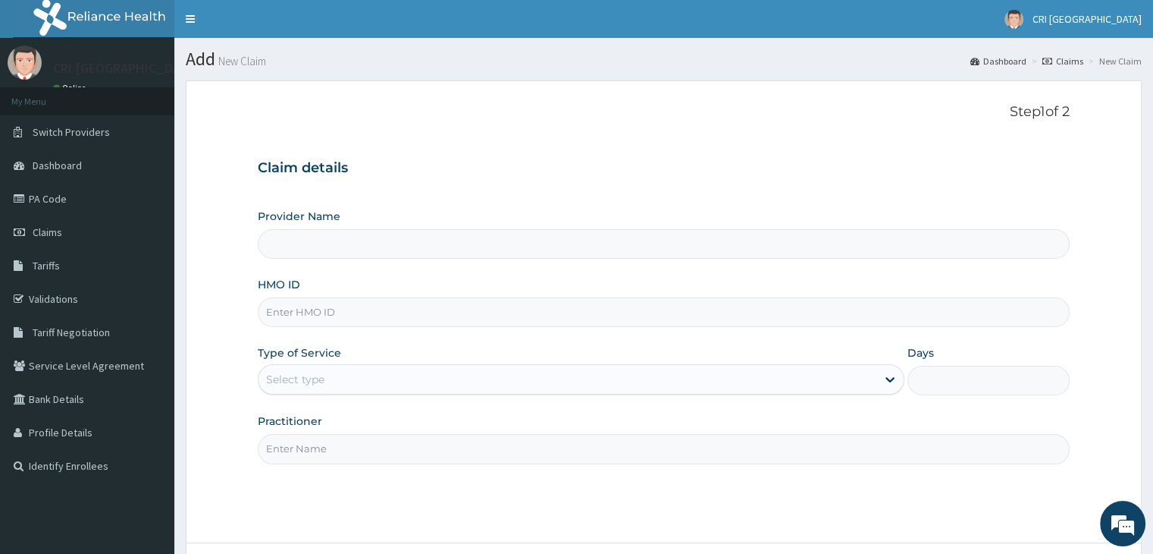
click at [385, 304] on input "HMO ID" at bounding box center [663, 312] width 811 height 30
type input "Cri Medi Clinic- VGC"
type input "SWF/10516/A"
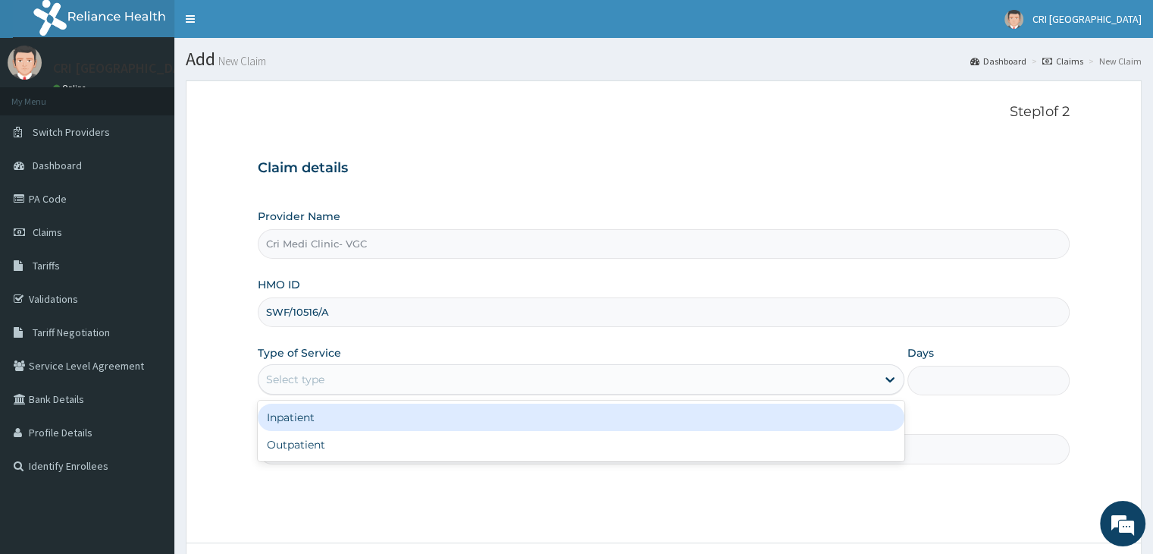
click at [356, 384] on div "Select type" at bounding box center [568, 379] width 618 height 24
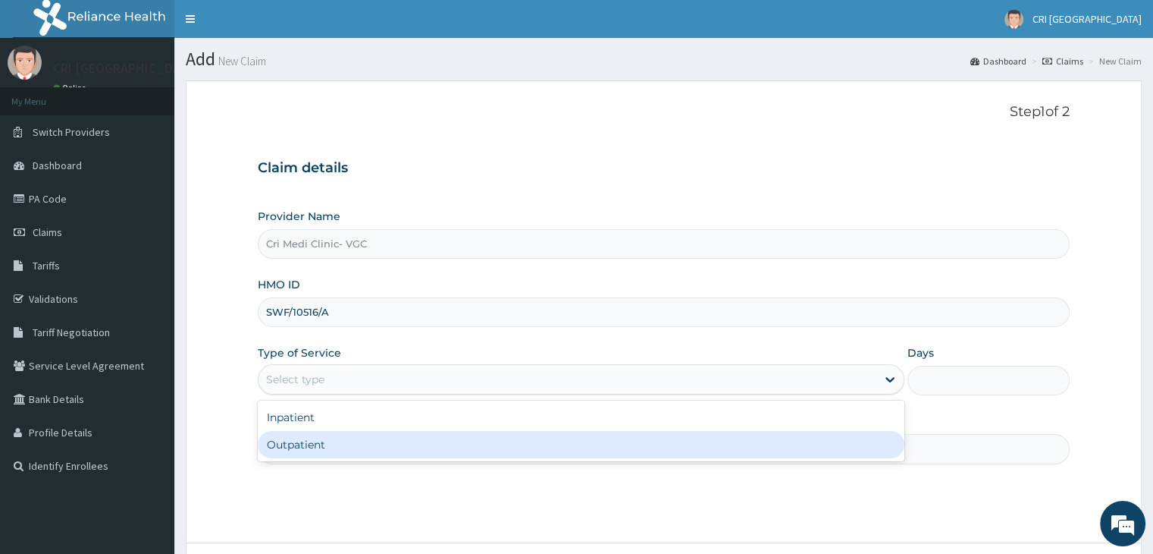
click at [353, 443] on div "Outpatient" at bounding box center [581, 444] width 647 height 27
type input "1"
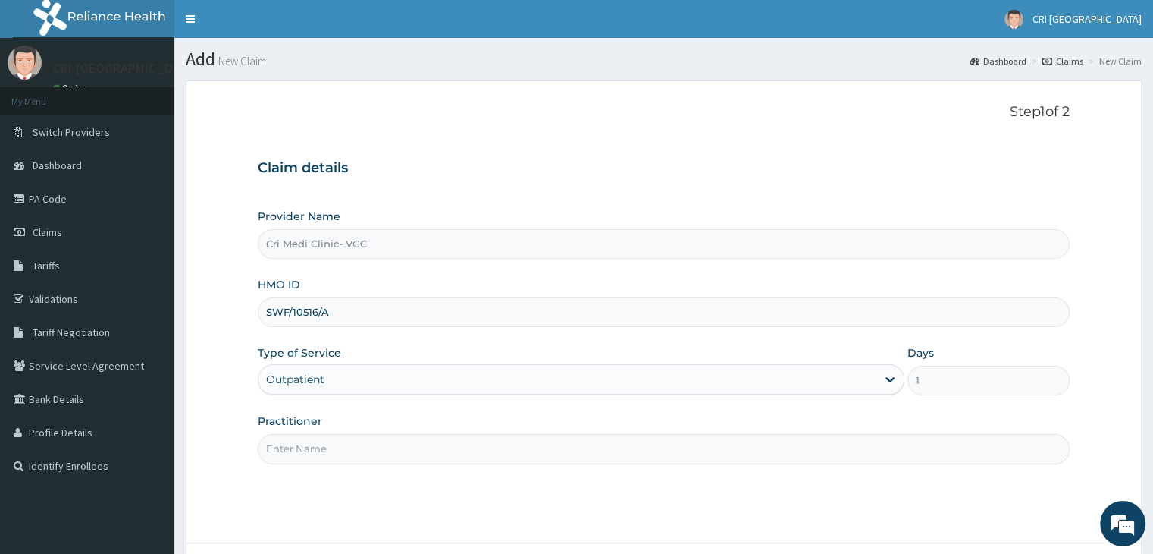
click at [382, 441] on input "Practitioner" at bounding box center [663, 449] width 811 height 30
type input "[PERSON_NAME]"
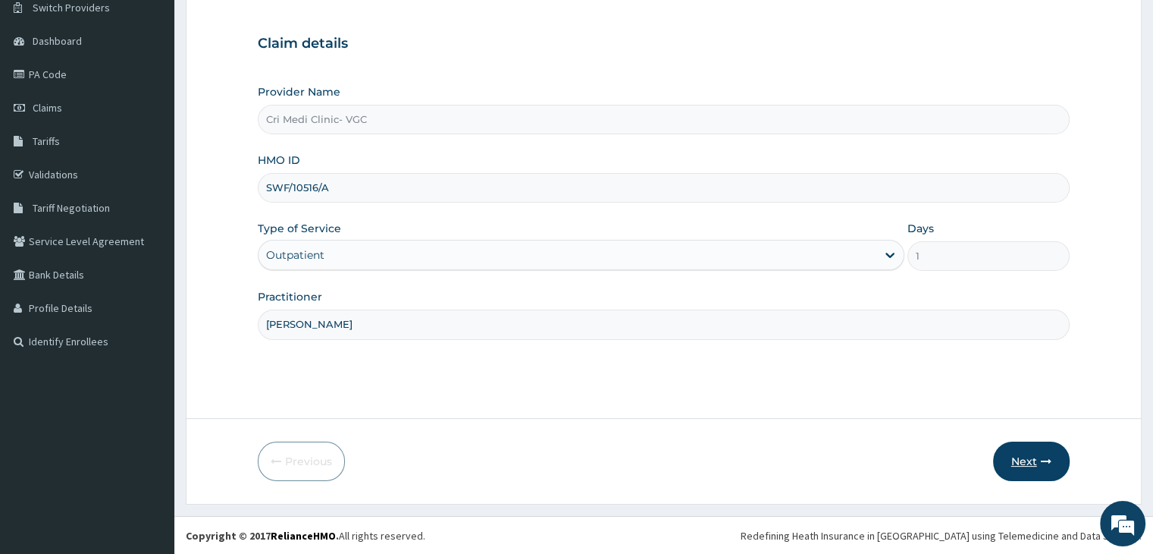
click at [1017, 453] on button "Next" at bounding box center [1031, 460] width 77 height 39
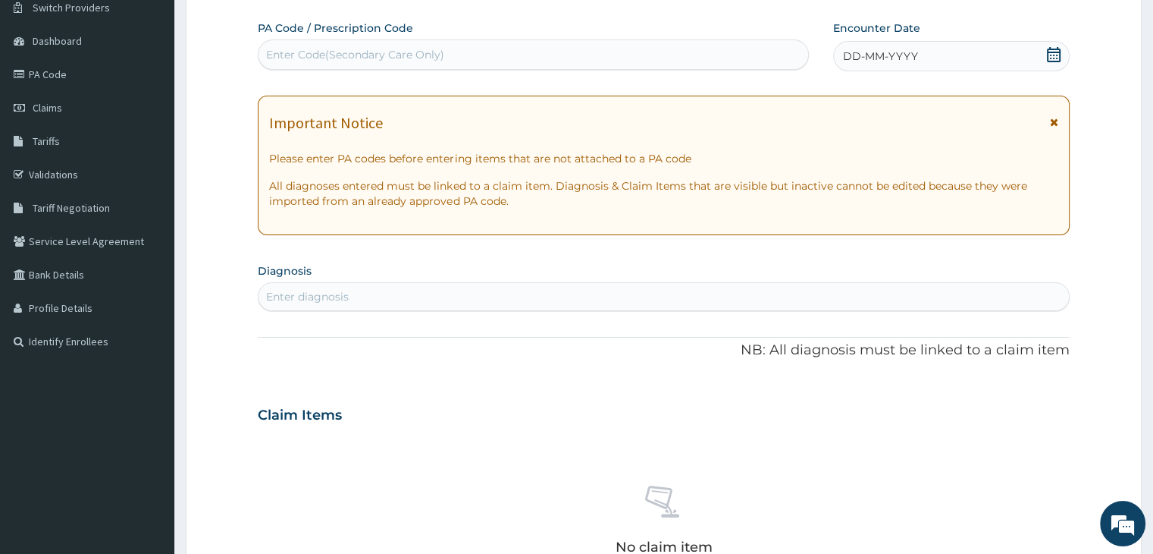
click at [938, 55] on div "DD-MM-YYYY" at bounding box center [951, 56] width 236 height 30
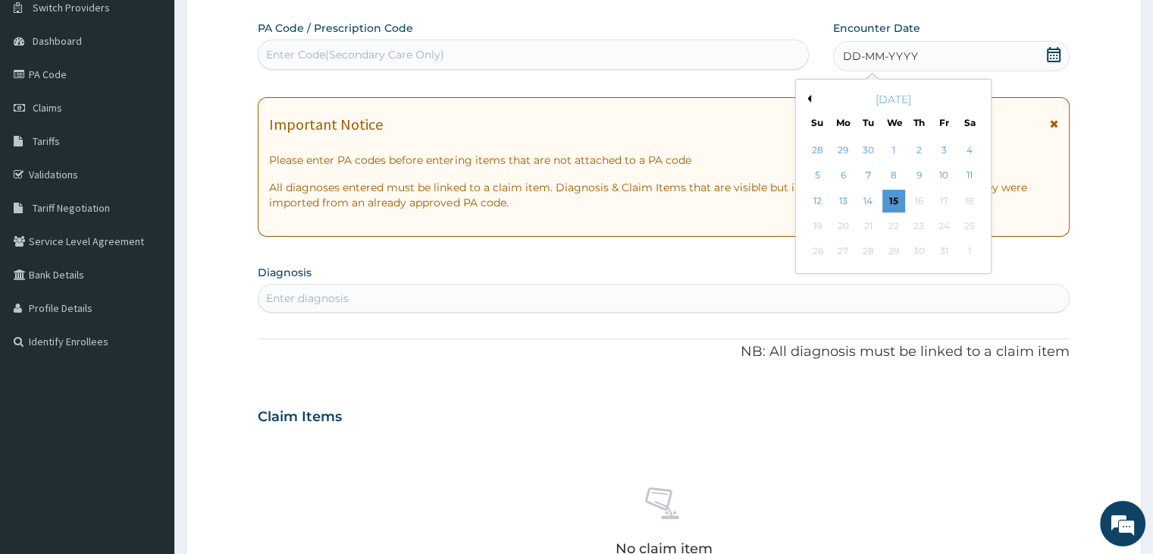
click at [809, 98] on button "Previous Month" at bounding box center [808, 99] width 8 height 8
click at [846, 253] on div "28" at bounding box center [843, 251] width 23 height 23
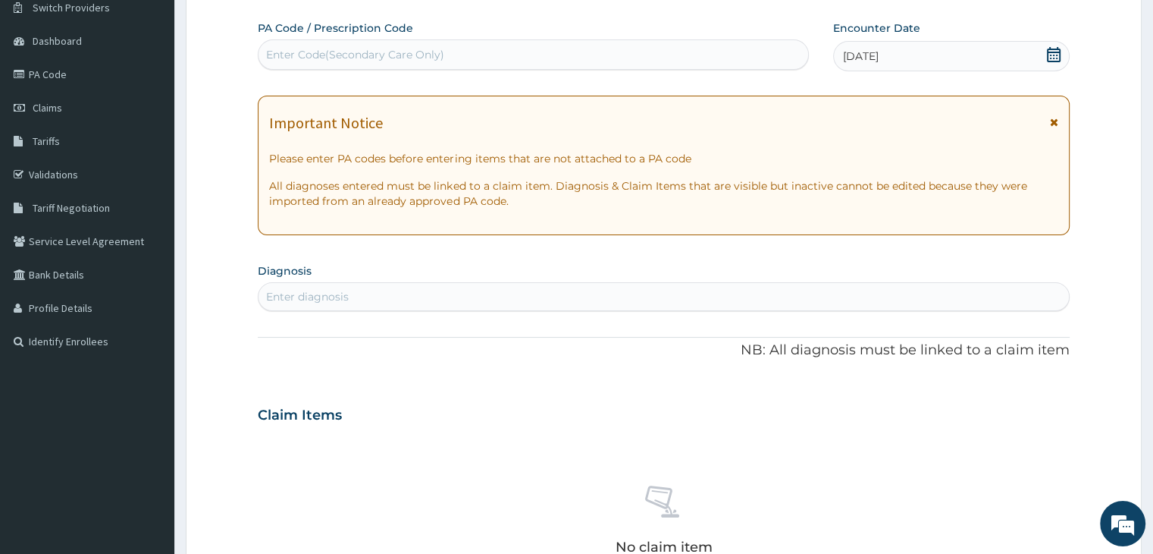
click at [518, 289] on div "Enter diagnosis" at bounding box center [664, 296] width 810 height 24
type input "URINARY"
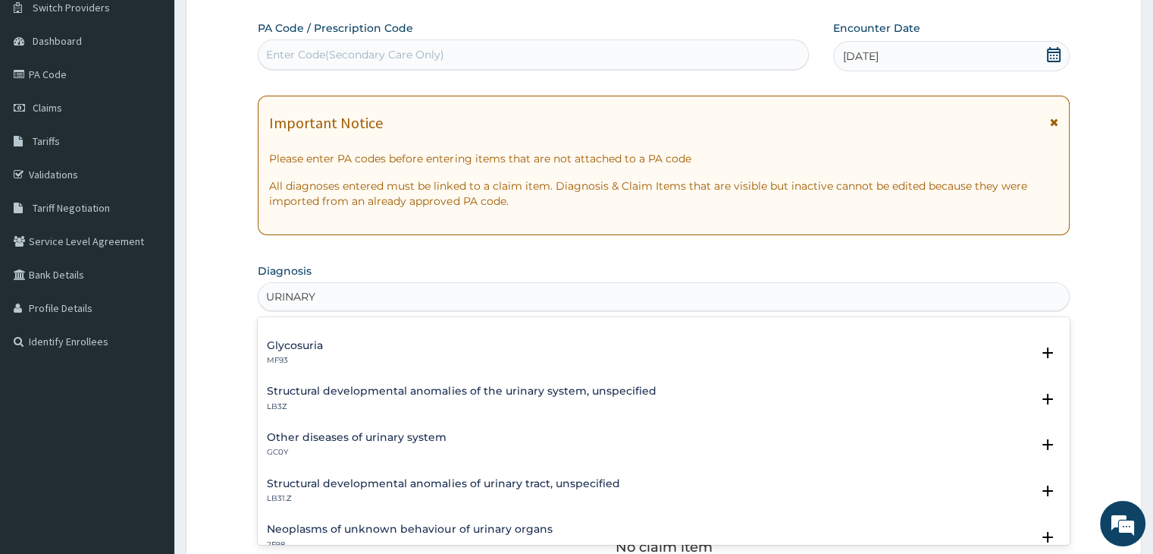
scroll to position [376, 0]
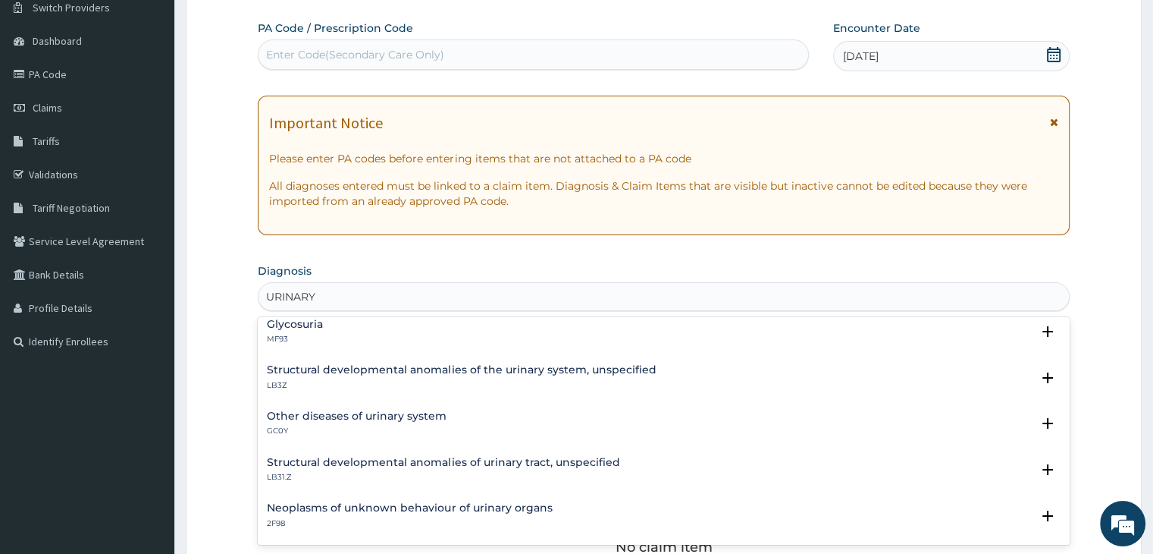
click at [347, 412] on h4 "Other diseases of urinary system" at bounding box center [357, 415] width 180 height 11
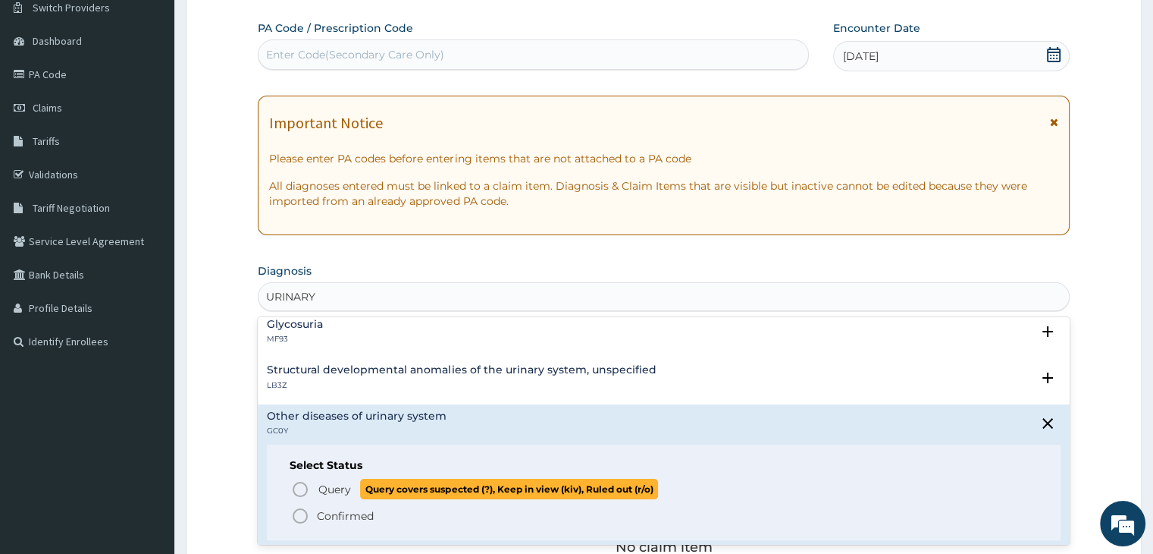
click at [331, 483] on span "Query" at bounding box center [334, 488] width 33 height 15
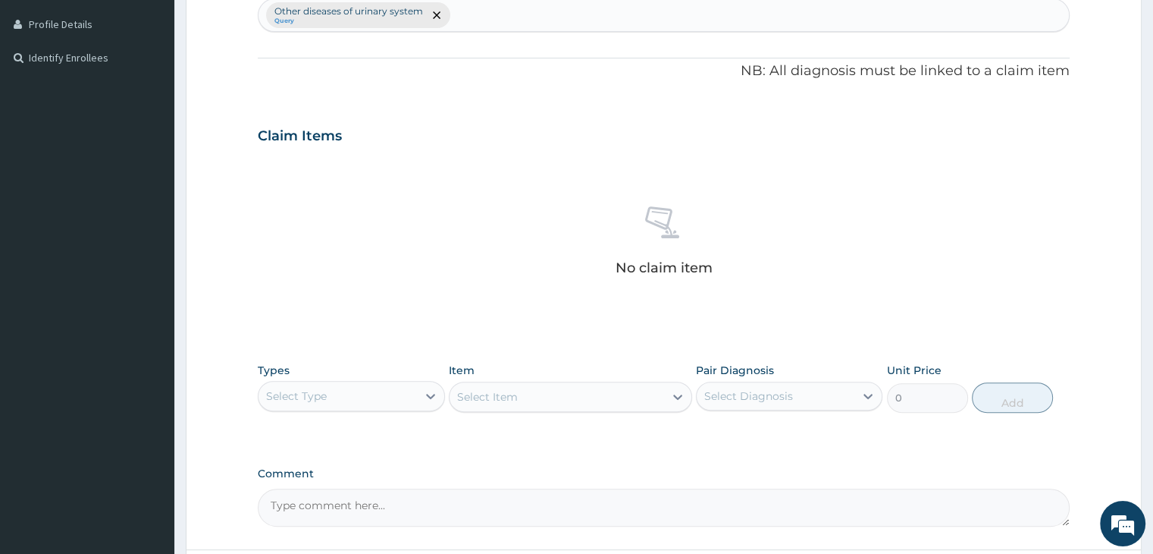
scroll to position [409, 0]
click at [325, 497] on textarea "Comment" at bounding box center [663, 506] width 811 height 38
type textarea "URINARY TRACT INFECTION"
click at [318, 408] on div "Types Select Type" at bounding box center [351, 386] width 187 height 50
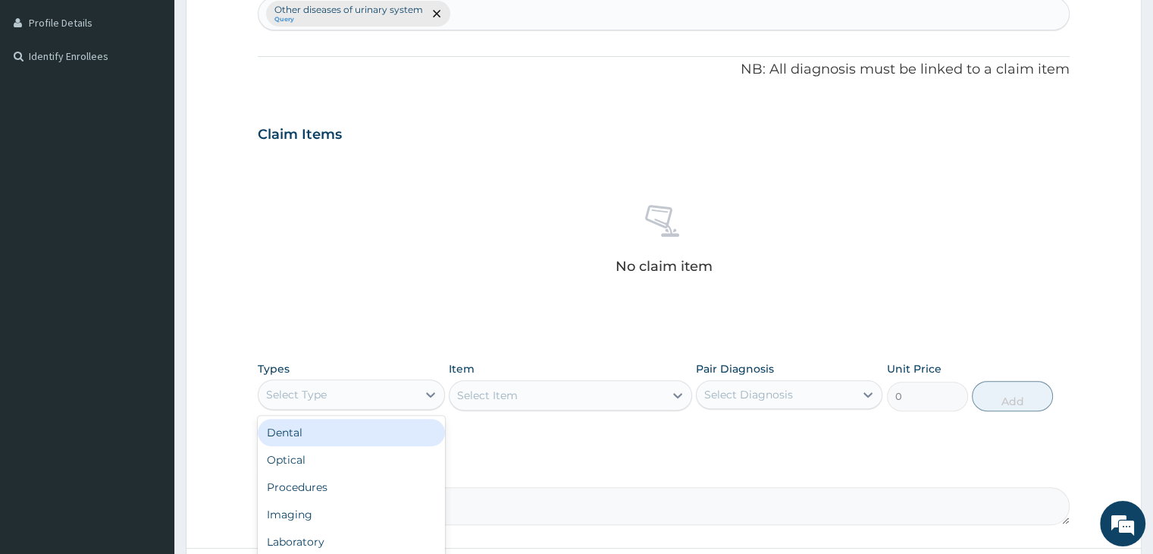
click at [331, 392] on div "Select Type" at bounding box center [338, 394] width 158 height 24
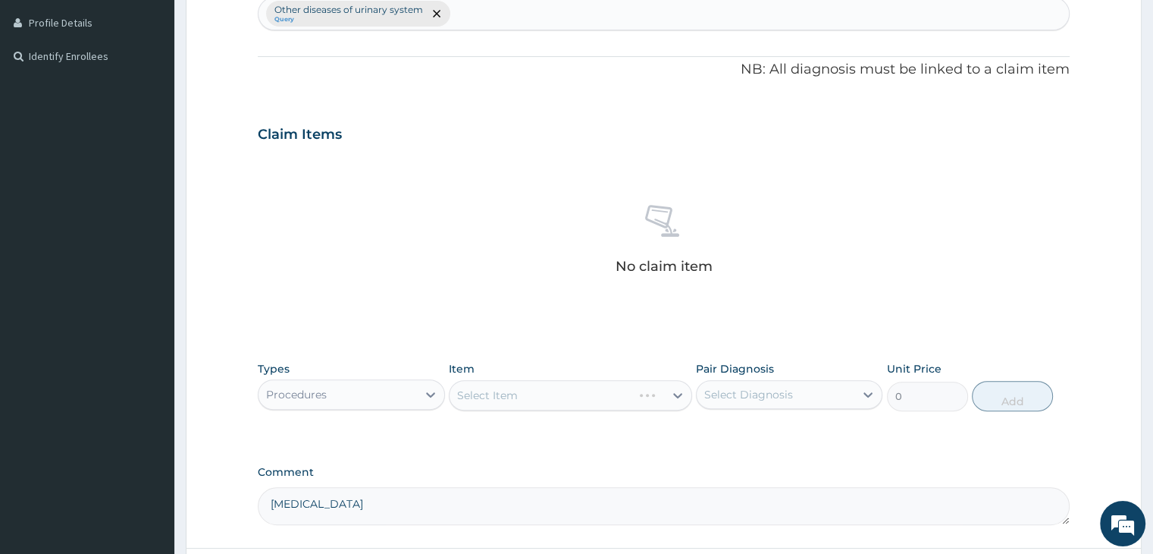
click at [562, 383] on div "Select Item" at bounding box center [570, 395] width 243 height 30
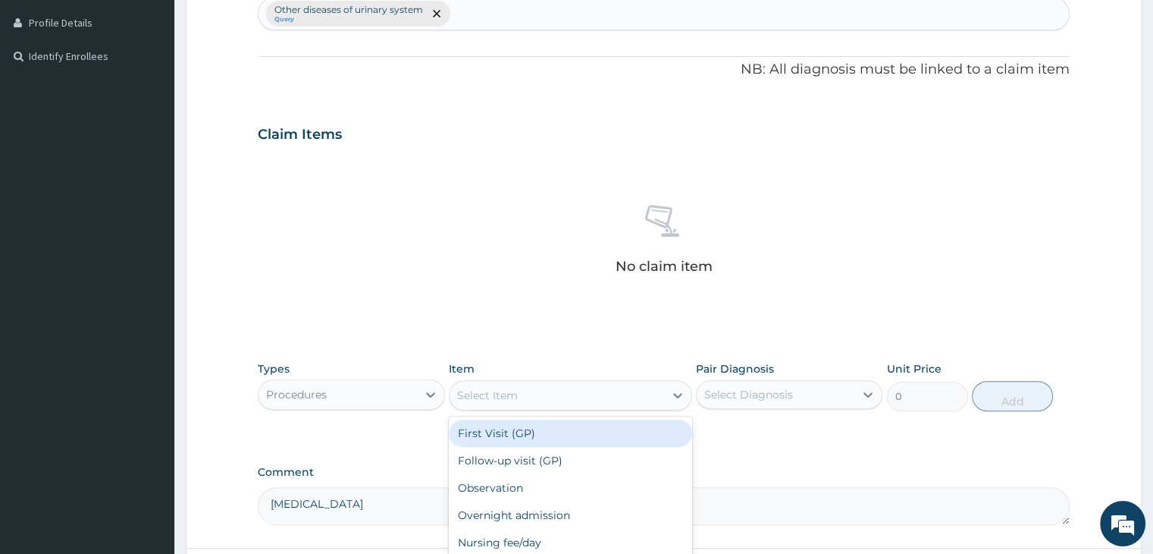
click at [562, 383] on div "Select Item" at bounding box center [557, 395] width 215 height 24
type input "2000"
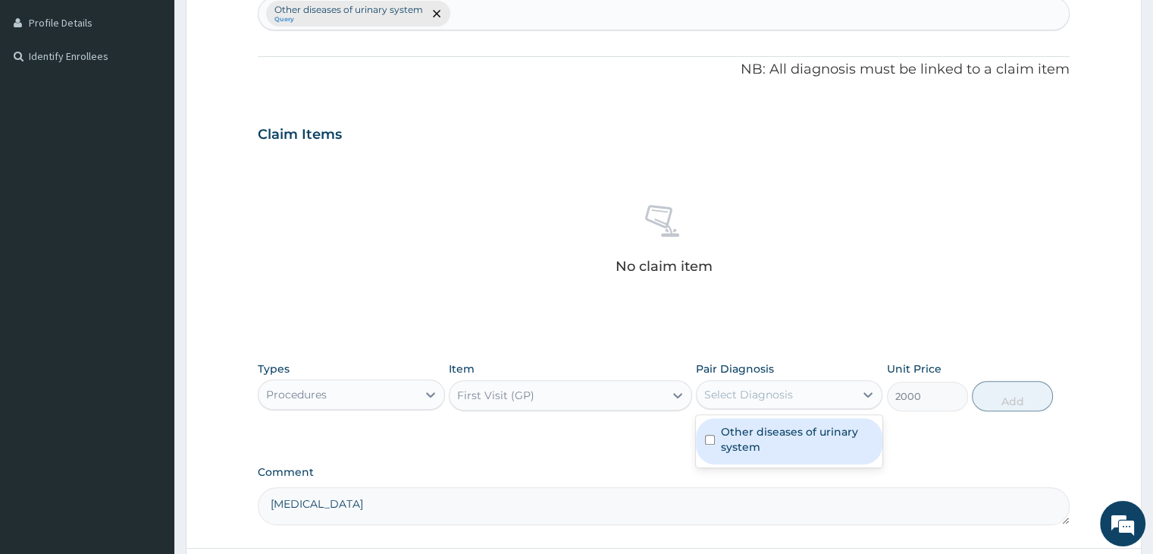
click at [795, 389] on div "Select Diagnosis" at bounding box center [776, 394] width 158 height 24
click at [789, 424] on label "Other diseases of urinary system" at bounding box center [797, 439] width 152 height 30
checkbox input "true"
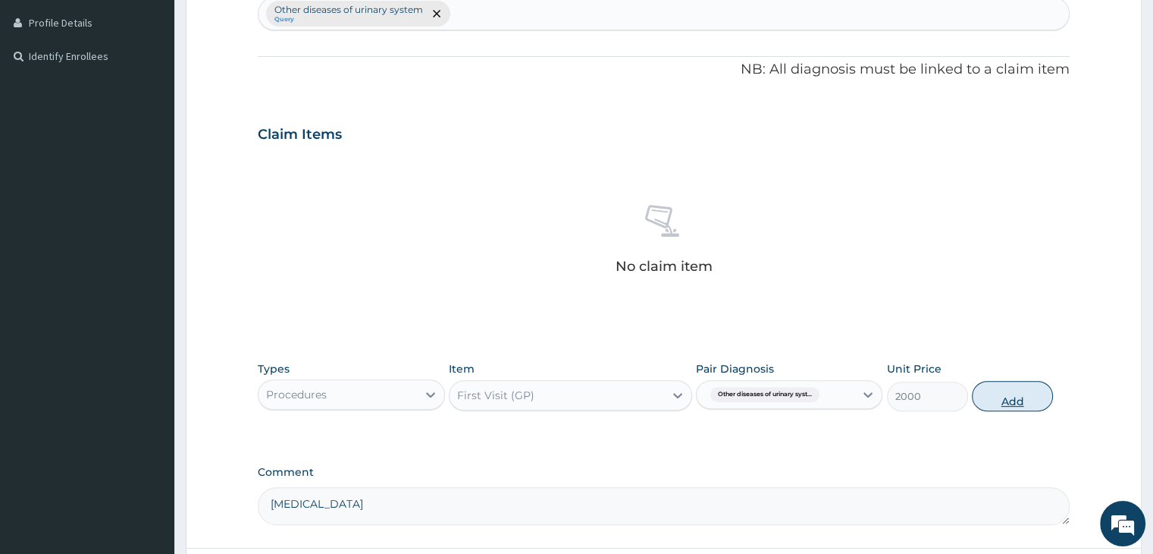
click at [996, 406] on button "Add" at bounding box center [1012, 396] width 81 height 30
type input "0"
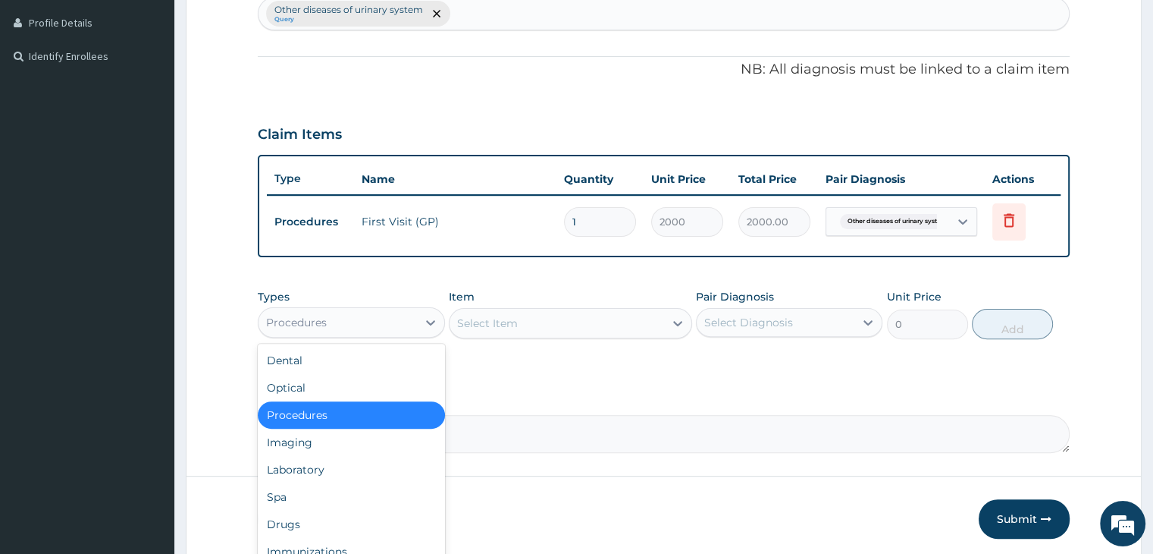
click at [367, 322] on div "Procedures" at bounding box center [338, 322] width 158 height 24
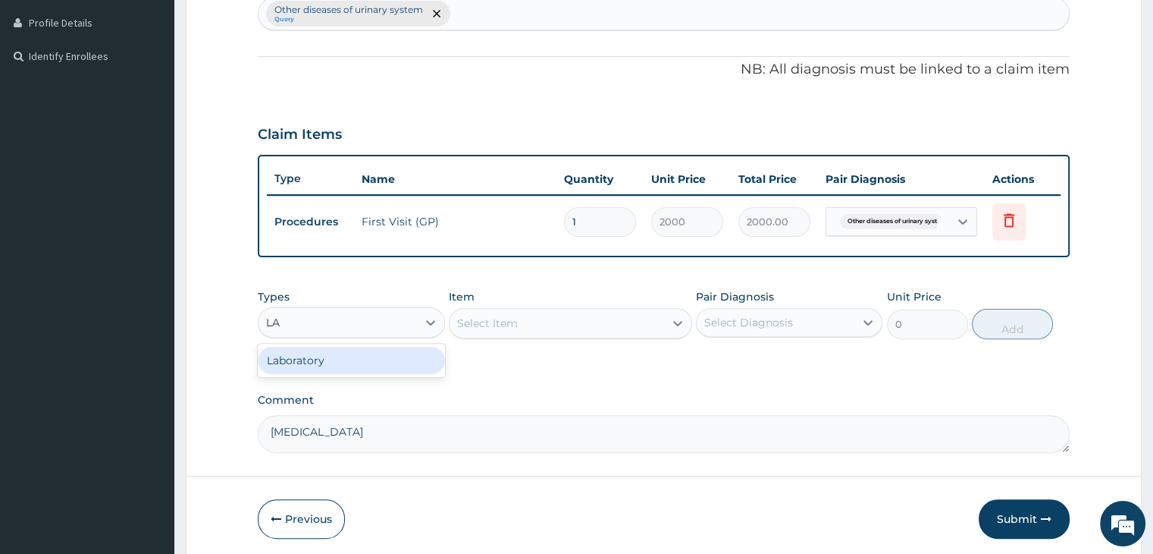
type input "LAB"
click at [594, 317] on div "Select Item" at bounding box center [570, 323] width 243 height 30
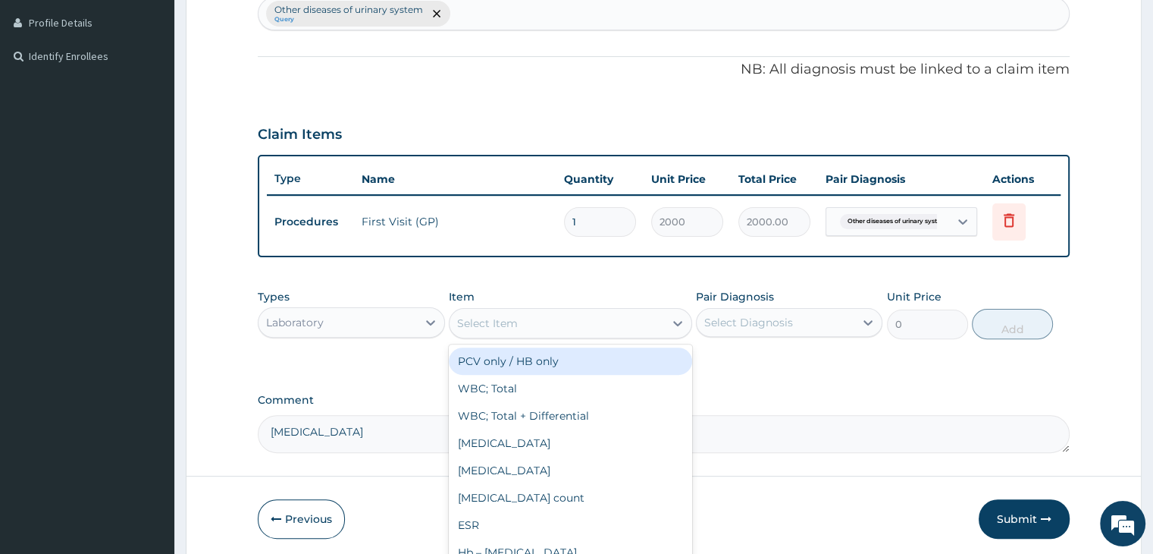
click at [594, 317] on div "Select Item" at bounding box center [557, 323] width 215 height 24
type input "URIN"
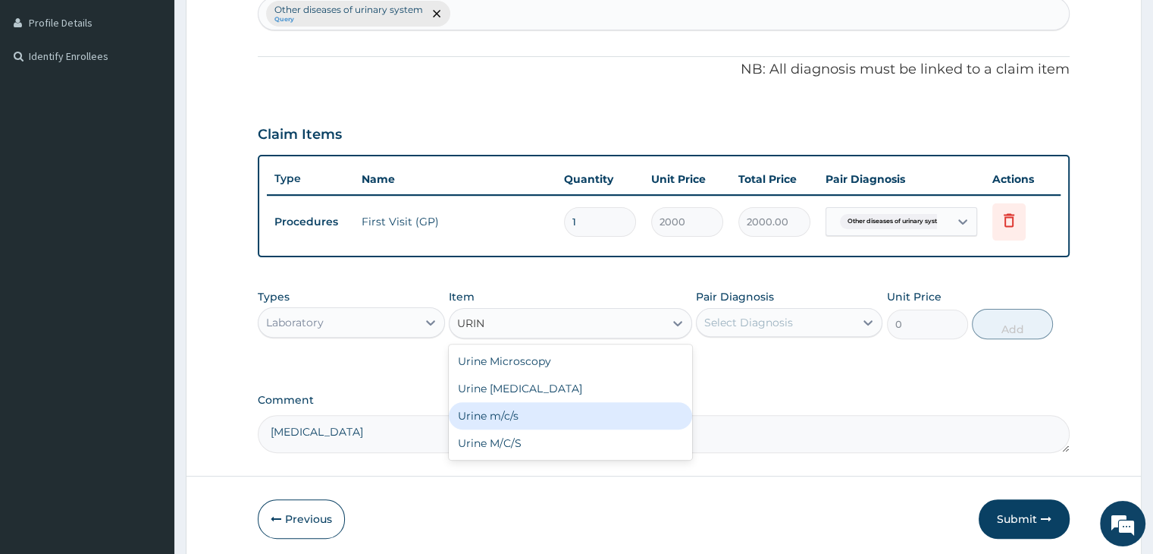
type input "2500"
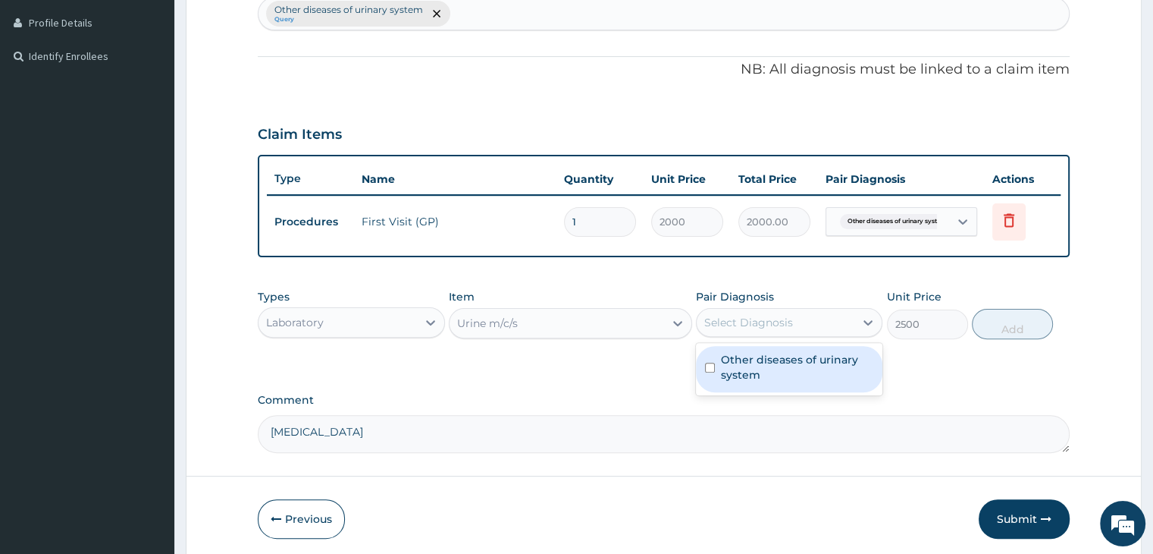
click at [816, 312] on div "Select Diagnosis" at bounding box center [776, 322] width 158 height 24
click at [820, 362] on label "Other diseases of urinary system" at bounding box center [797, 367] width 152 height 30
checkbox input "true"
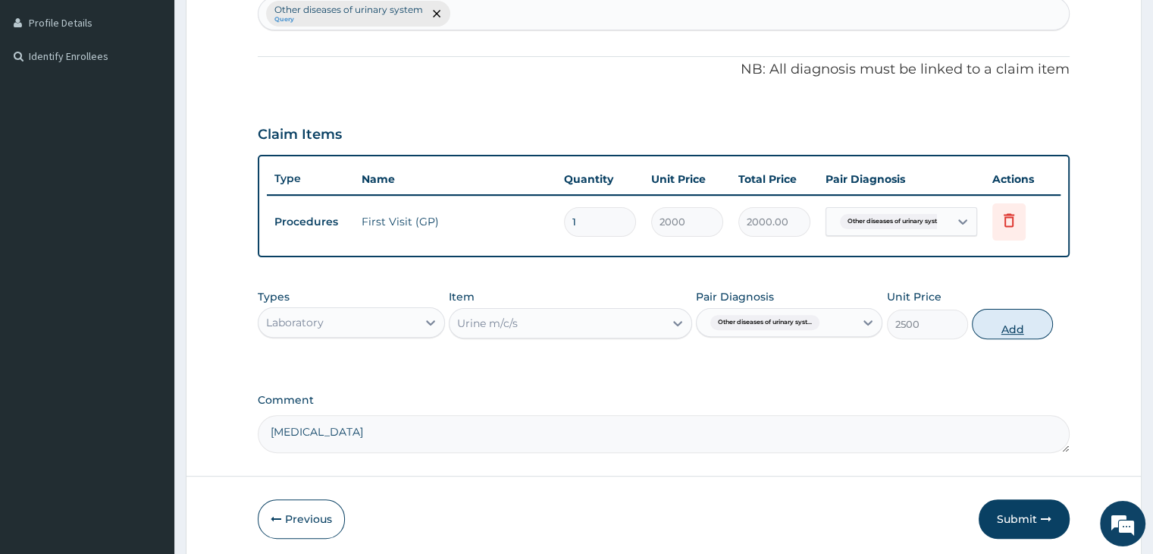
click at [1014, 323] on button "Add" at bounding box center [1012, 324] width 81 height 30
type input "0"
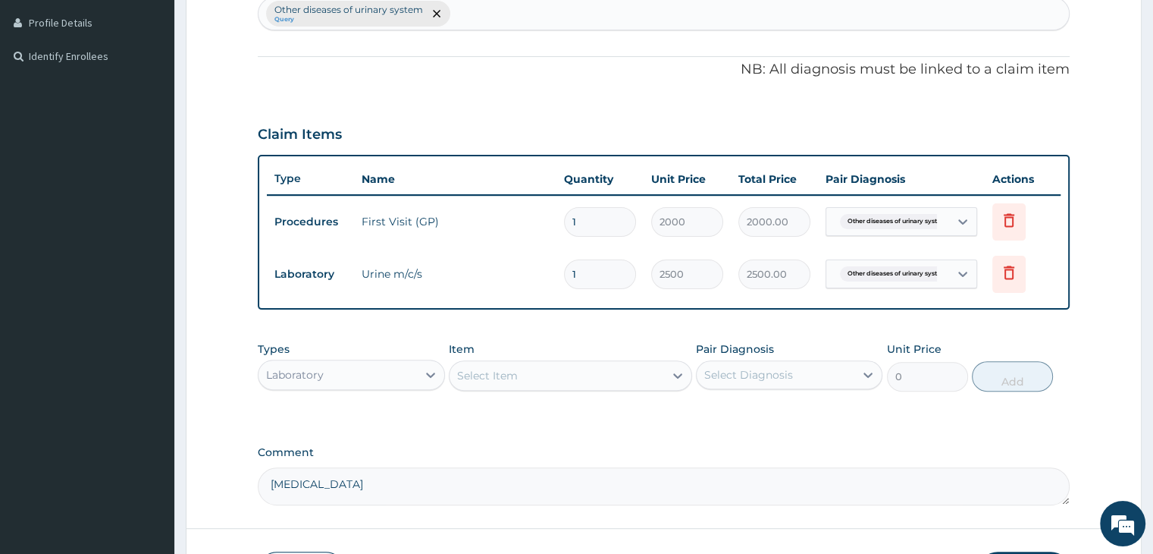
click at [544, 376] on div "Select Item" at bounding box center [557, 375] width 215 height 24
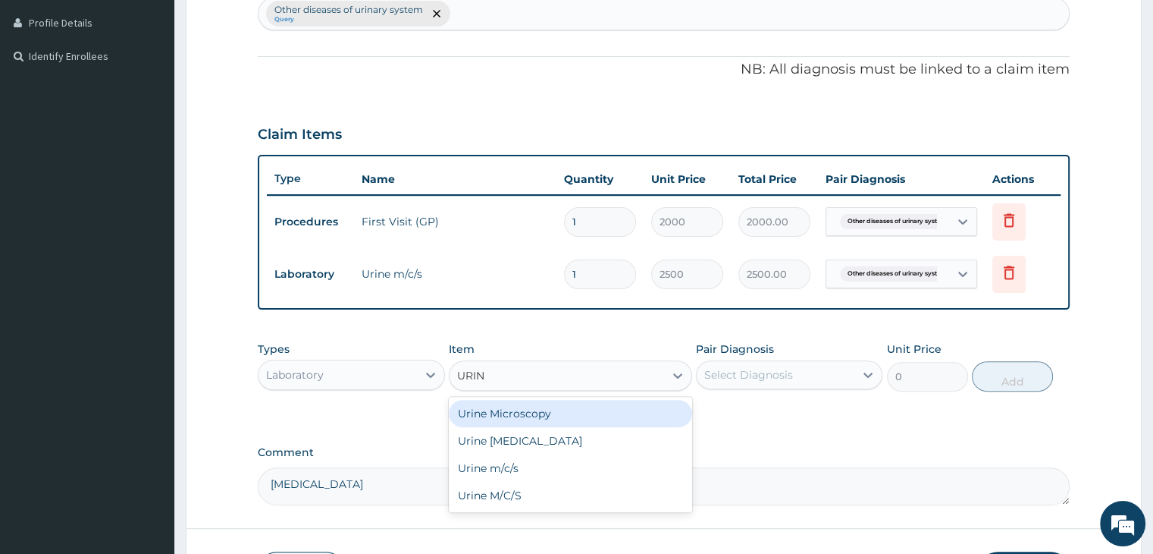
type input "URINE"
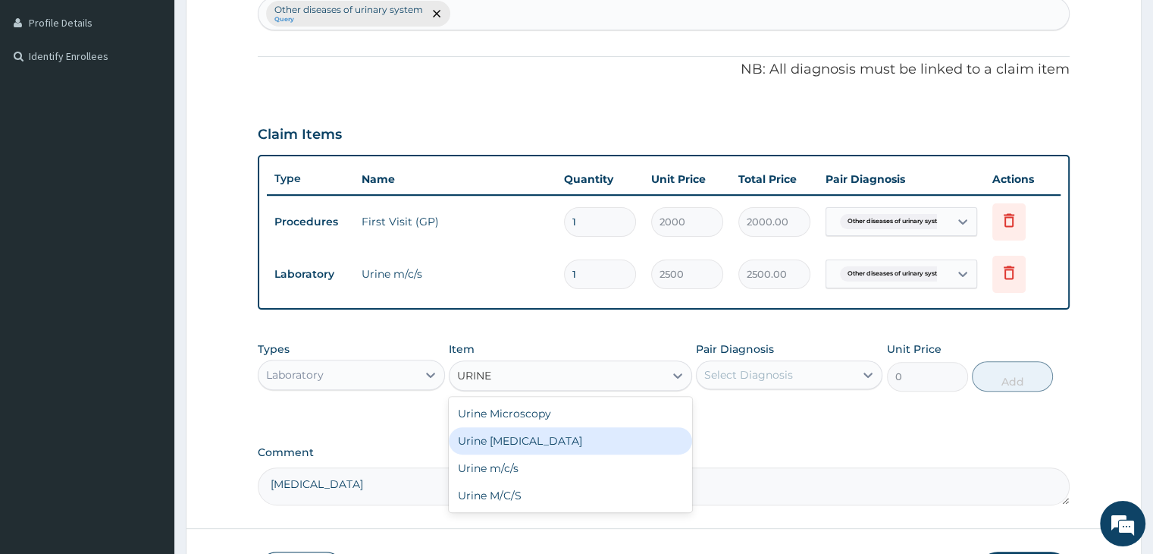
type input "1000"
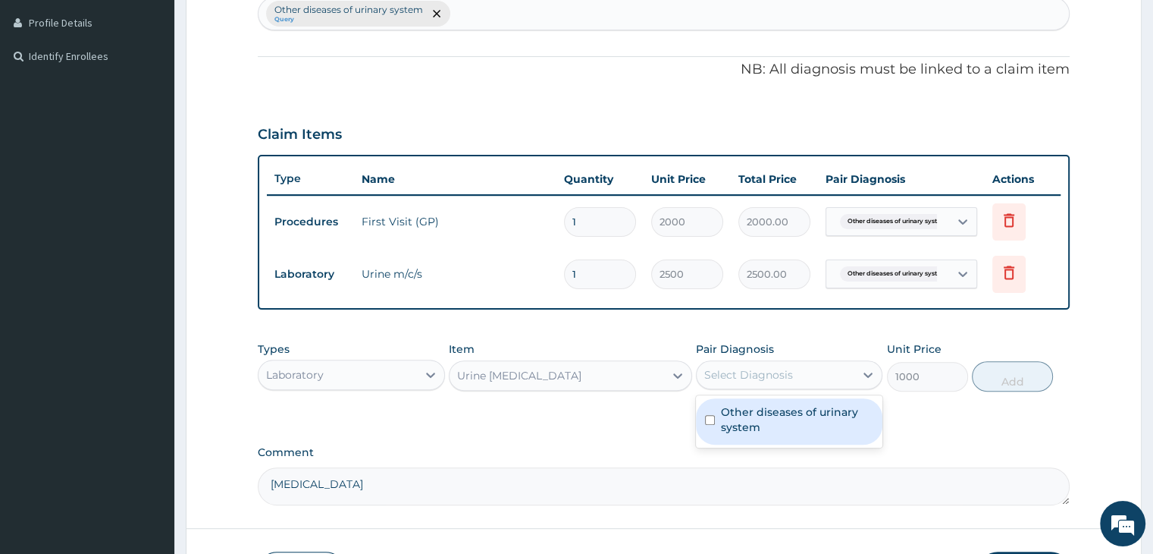
click at [794, 369] on div "Select Diagnosis" at bounding box center [776, 374] width 158 height 24
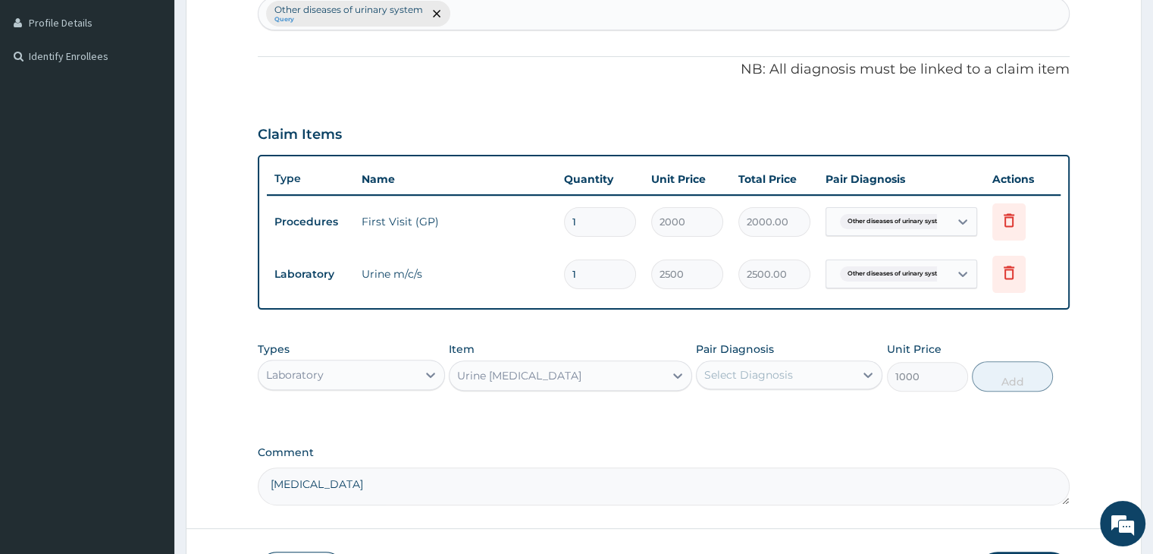
click at [810, 390] on div "Types Laboratory Item Urine Urinalysis Pair Diagnosis Select Diagnosis Unit Pri…" at bounding box center [663, 366] width 811 height 65
click at [793, 365] on div "Select Diagnosis" at bounding box center [776, 374] width 158 height 24
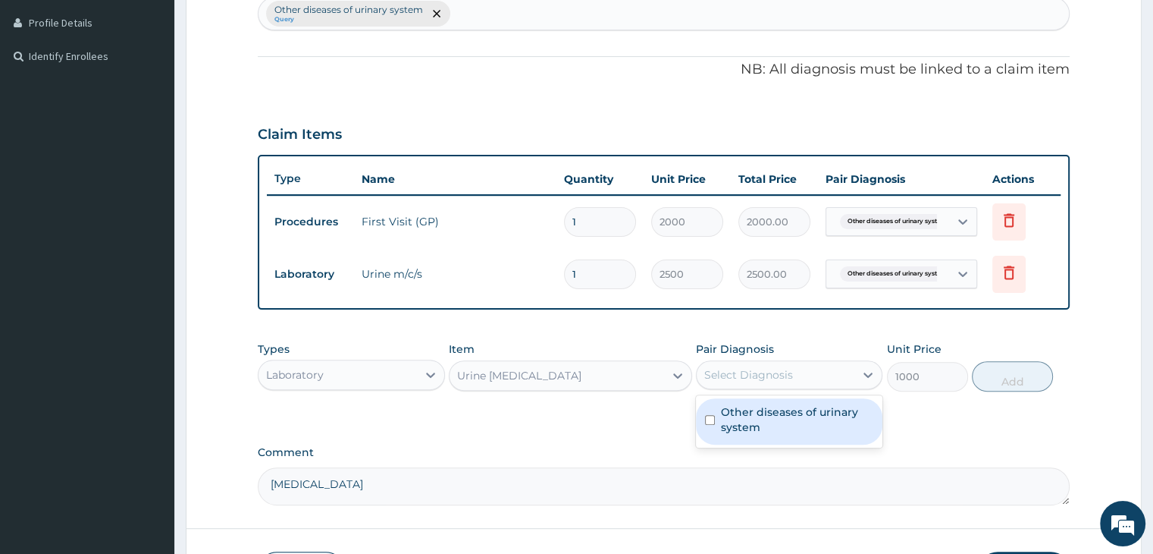
click at [804, 406] on label "Other diseases of urinary system" at bounding box center [797, 419] width 152 height 30
checkbox input "true"
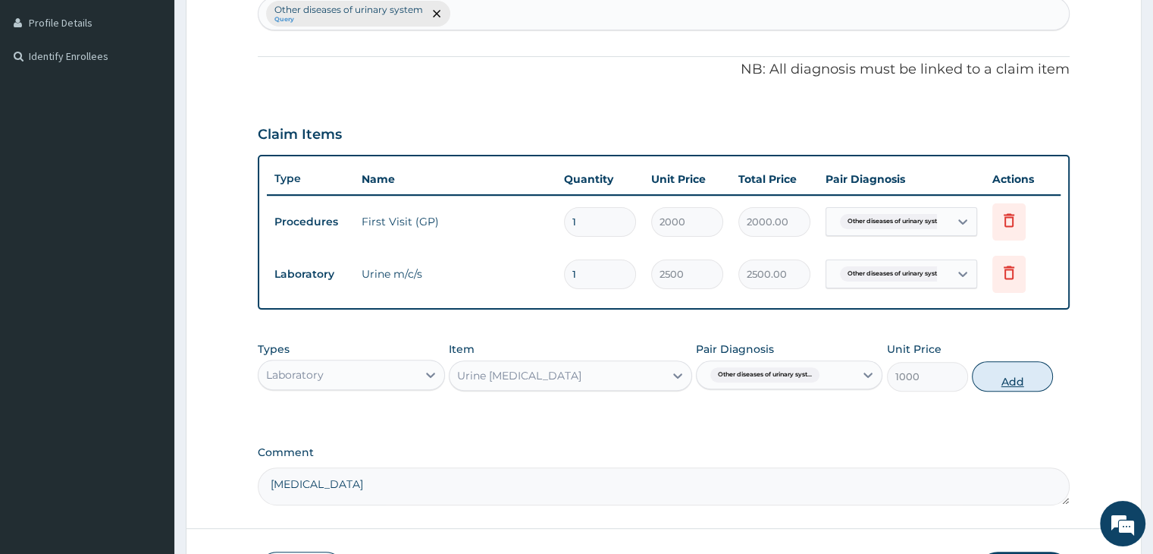
click at [1022, 378] on button "Add" at bounding box center [1012, 376] width 81 height 30
type input "0"
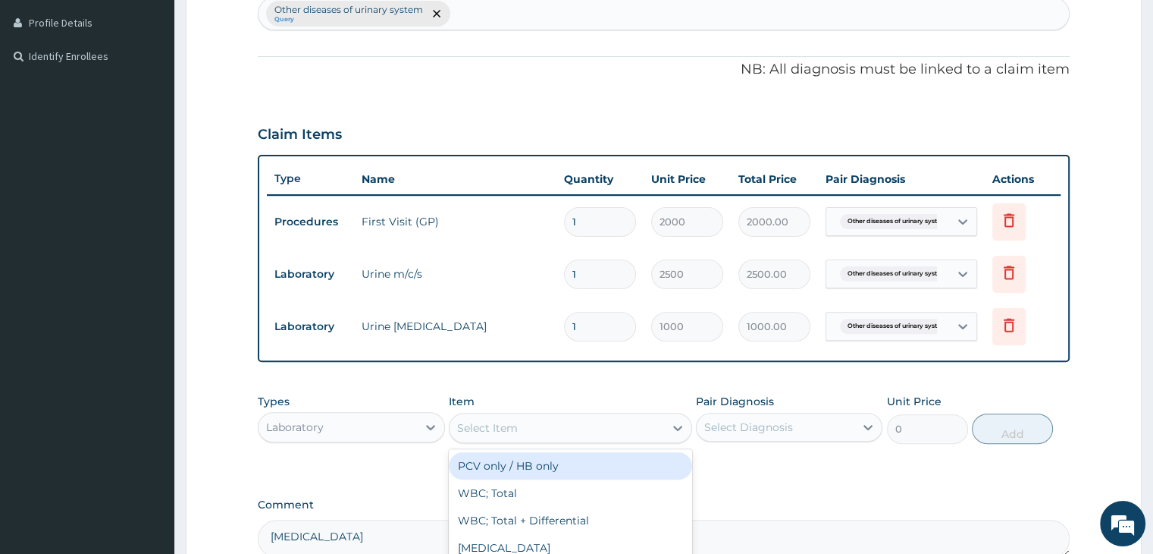
click at [519, 427] on div "Select Item" at bounding box center [557, 428] width 215 height 24
type input "FULL"
type input "2800"
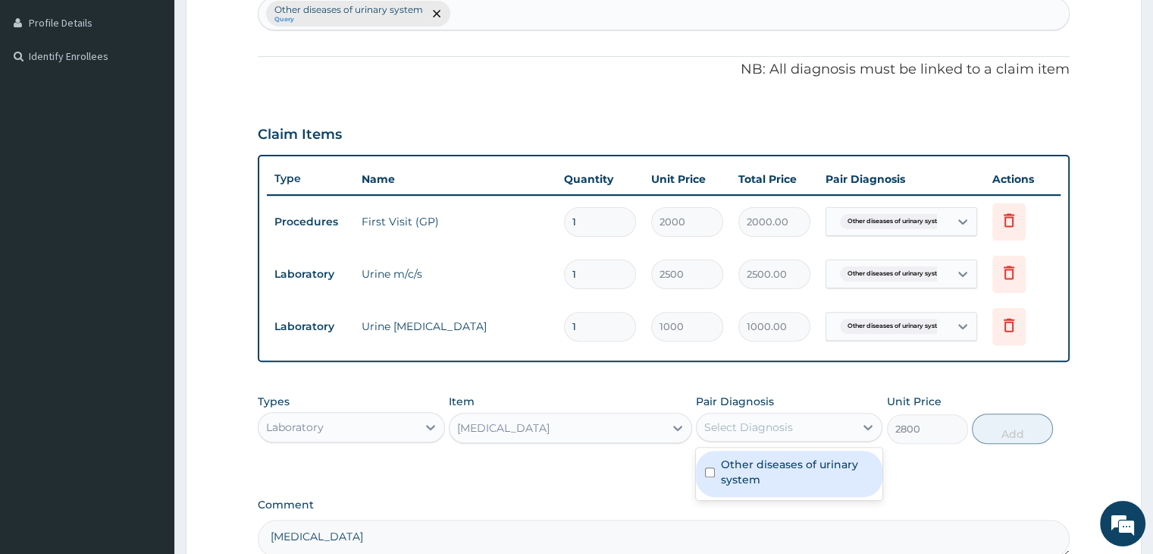
click at [755, 428] on div "Select Diagnosis" at bounding box center [748, 426] width 89 height 15
click at [783, 491] on div "Other diseases of urinary system" at bounding box center [789, 473] width 187 height 46
checkbox input "true"
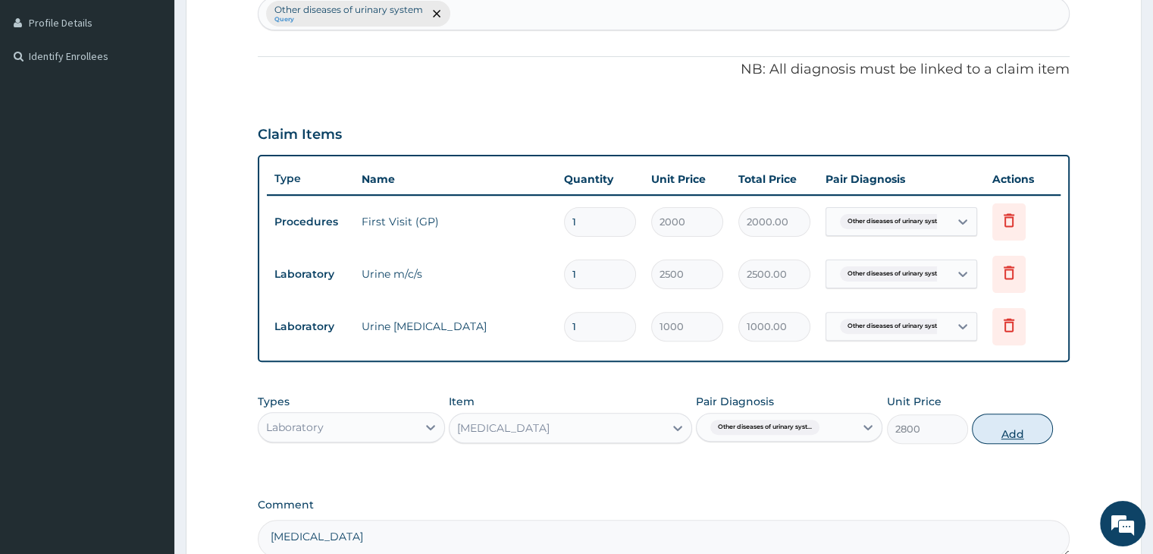
click at [998, 436] on button "Add" at bounding box center [1012, 428] width 81 height 30
type input "0"
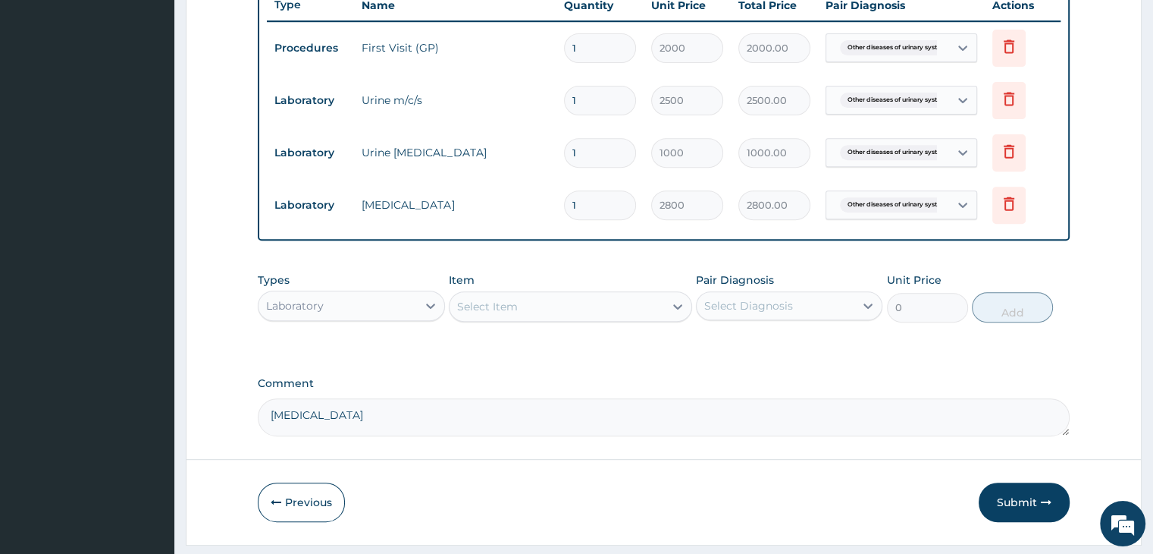
scroll to position [622, 0]
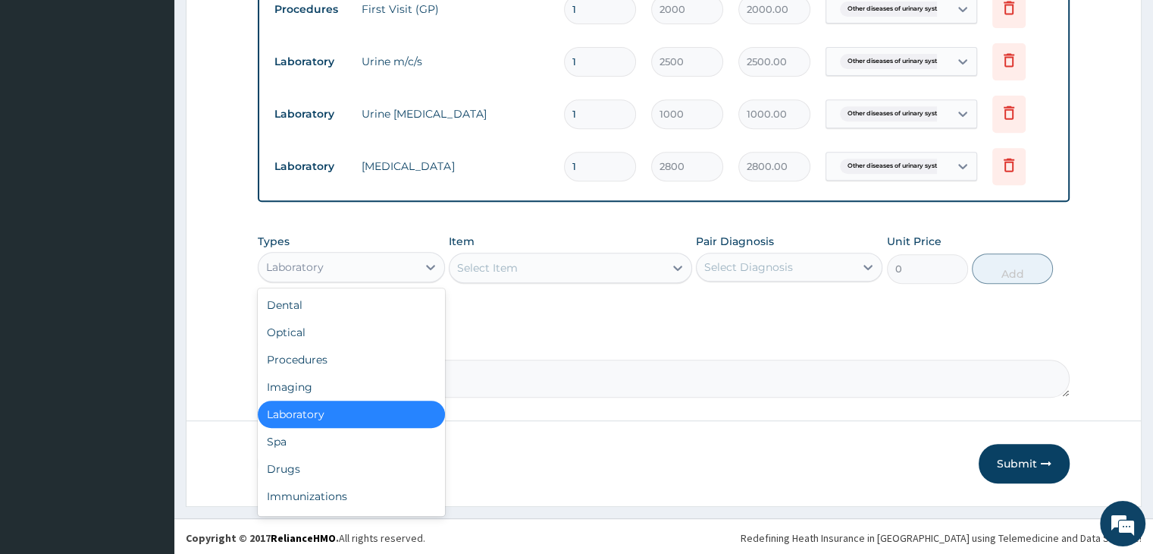
click at [350, 256] on div "Laboratory" at bounding box center [338, 267] width 158 height 24
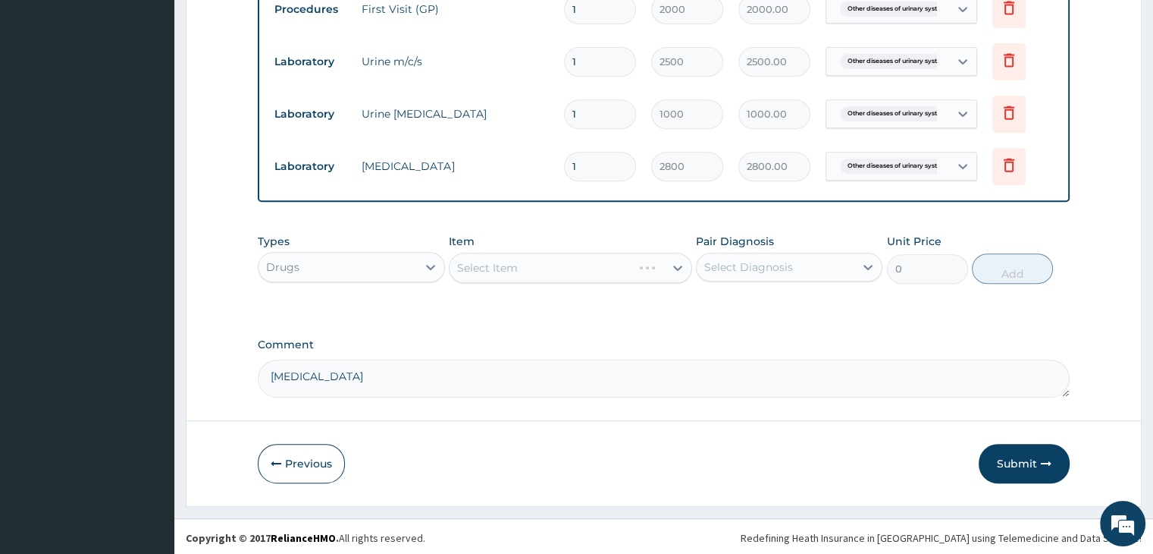
click at [535, 258] on div "Select Item" at bounding box center [570, 268] width 243 height 30
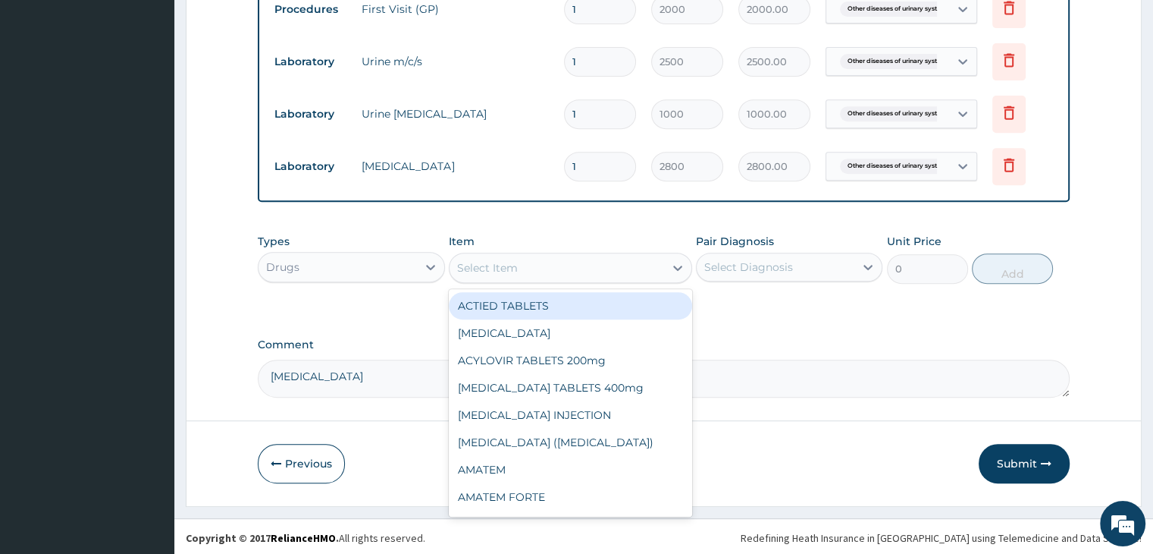
click at [535, 258] on div "Select Item" at bounding box center [557, 268] width 215 height 24
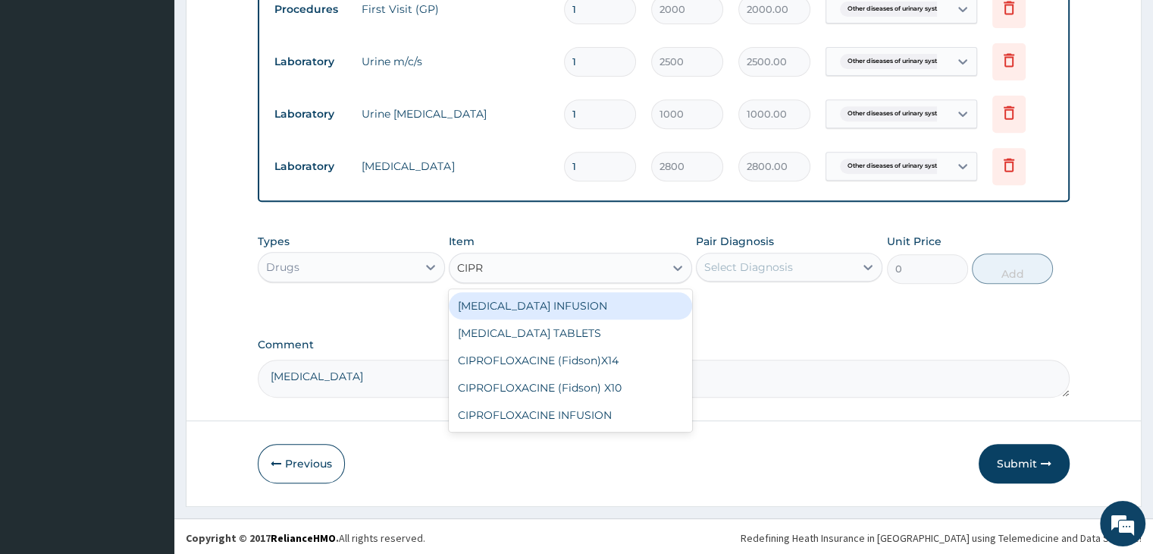
type input "CIPRO"
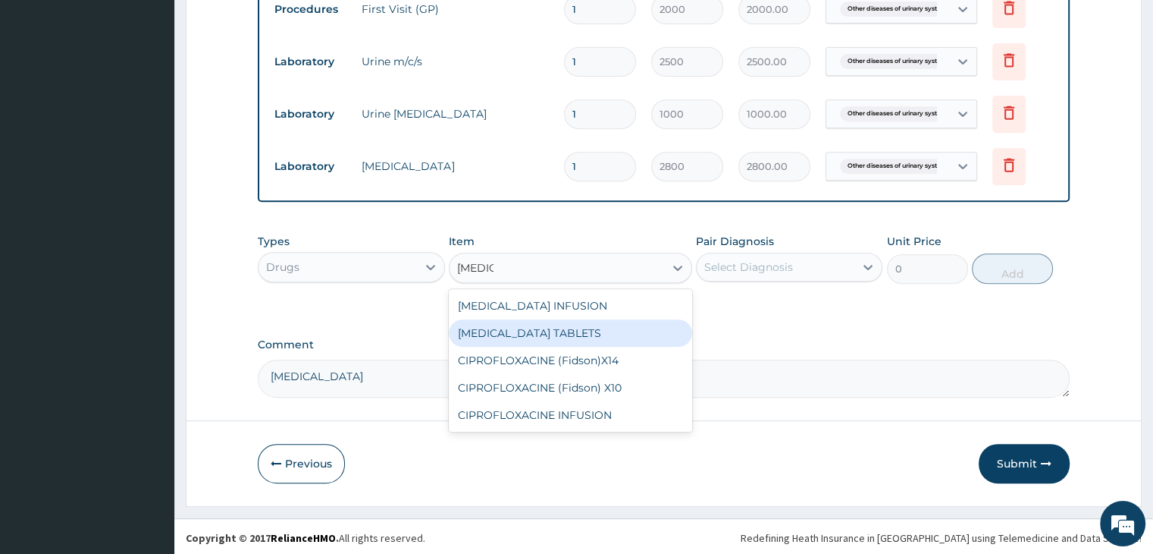
type input "60"
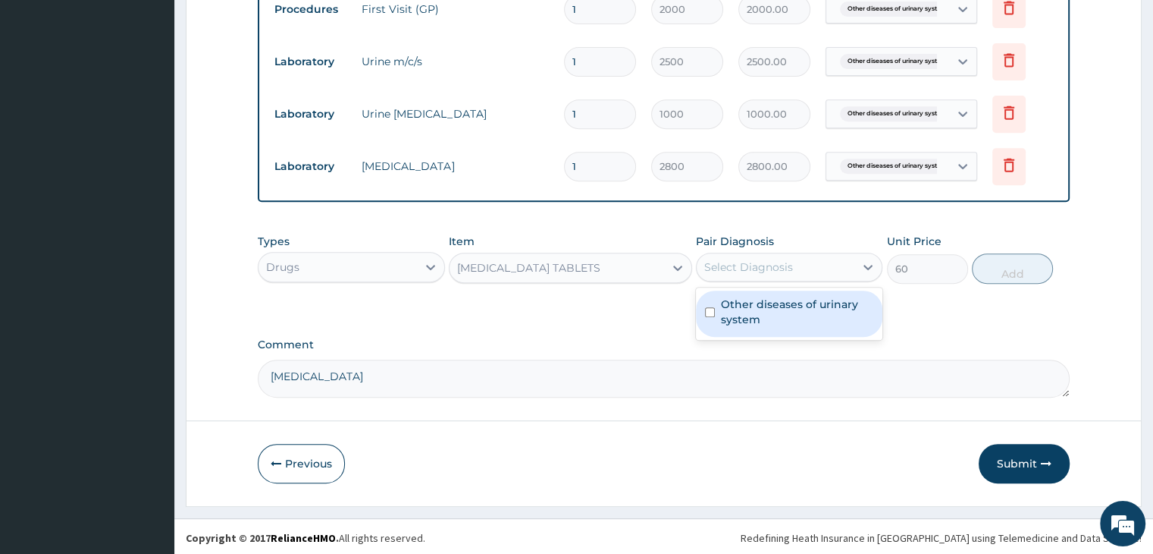
click at [749, 259] on div "Select Diagnosis" at bounding box center [748, 266] width 89 height 15
click at [751, 296] on label "Other diseases of urinary system" at bounding box center [797, 311] width 152 height 30
checkbox input "true"
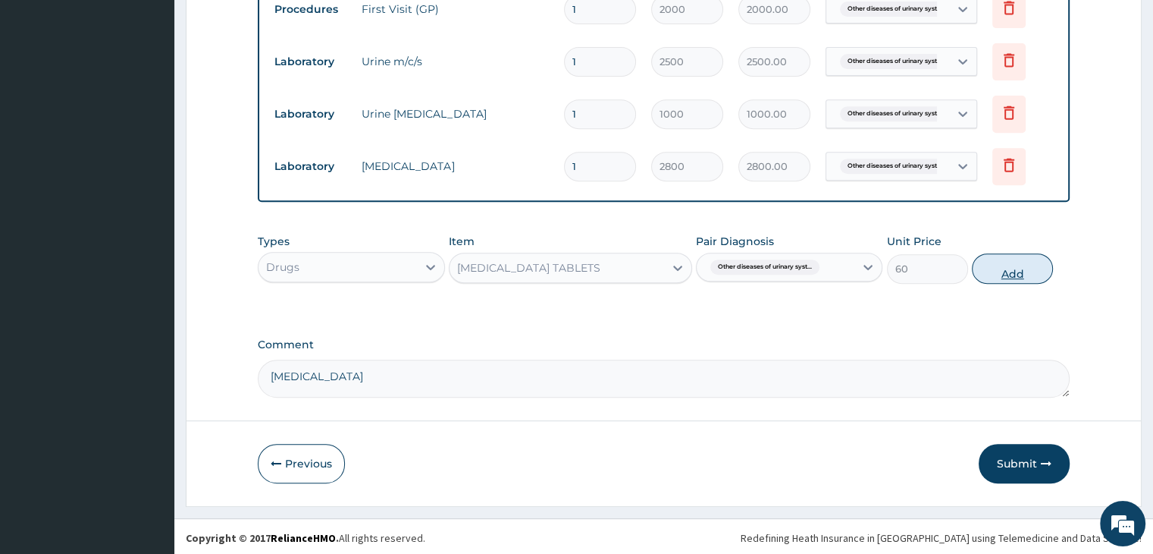
click at [1010, 264] on button "Add" at bounding box center [1012, 268] width 81 height 30
type input "0"
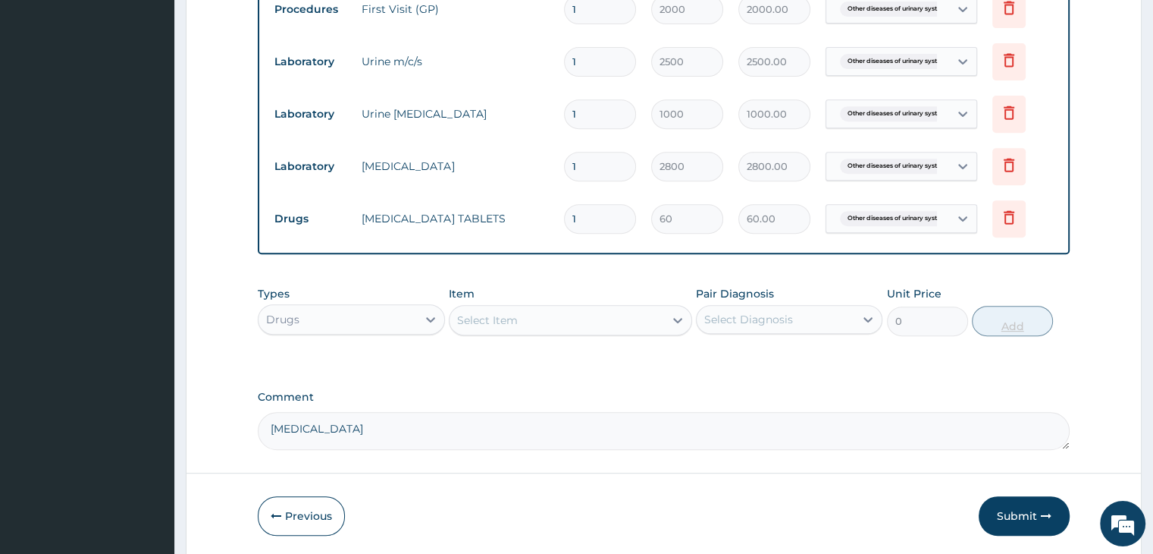
type input "14"
type input "840.00"
type input "14"
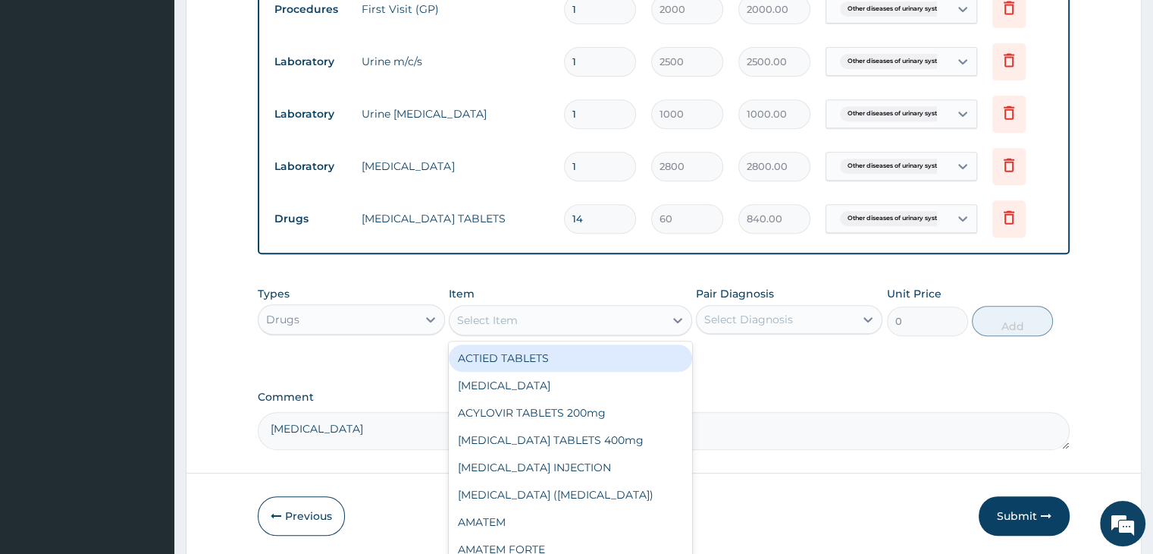
click at [520, 318] on div "Select Item" at bounding box center [557, 320] width 215 height 24
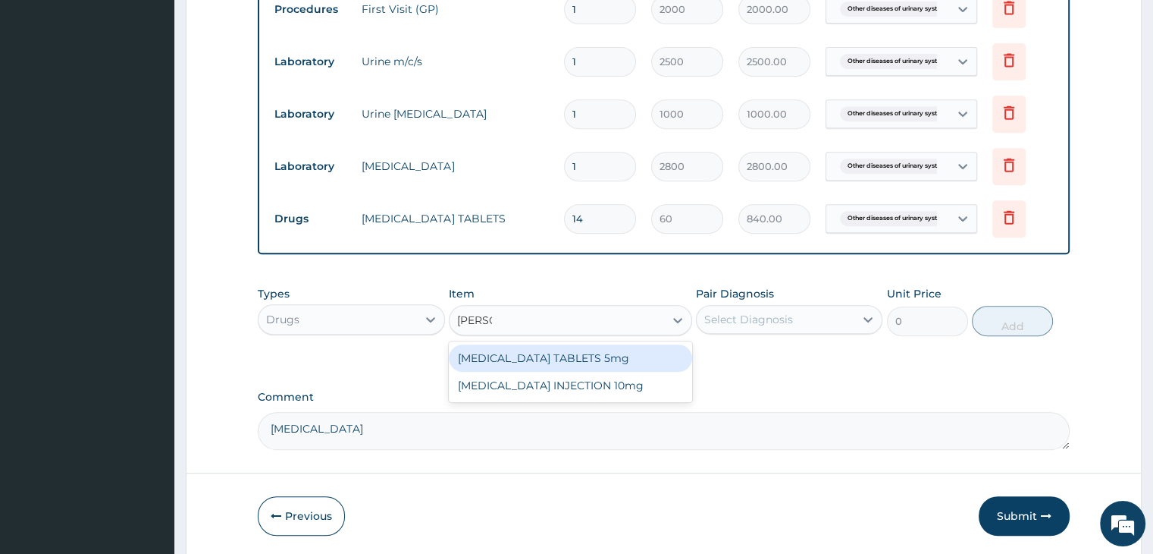
type input "DIAZE"
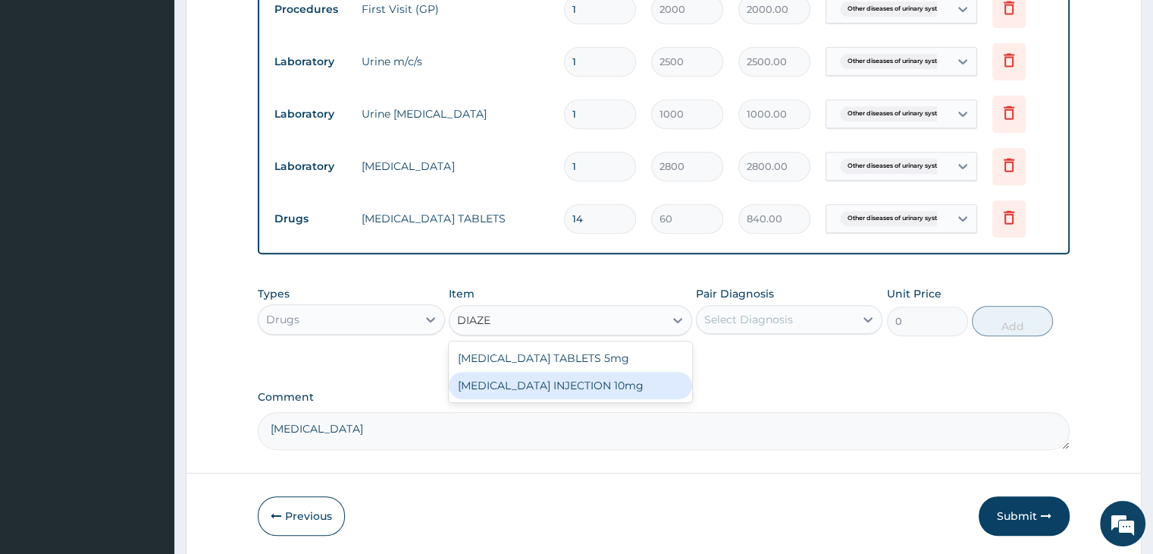
type input "240"
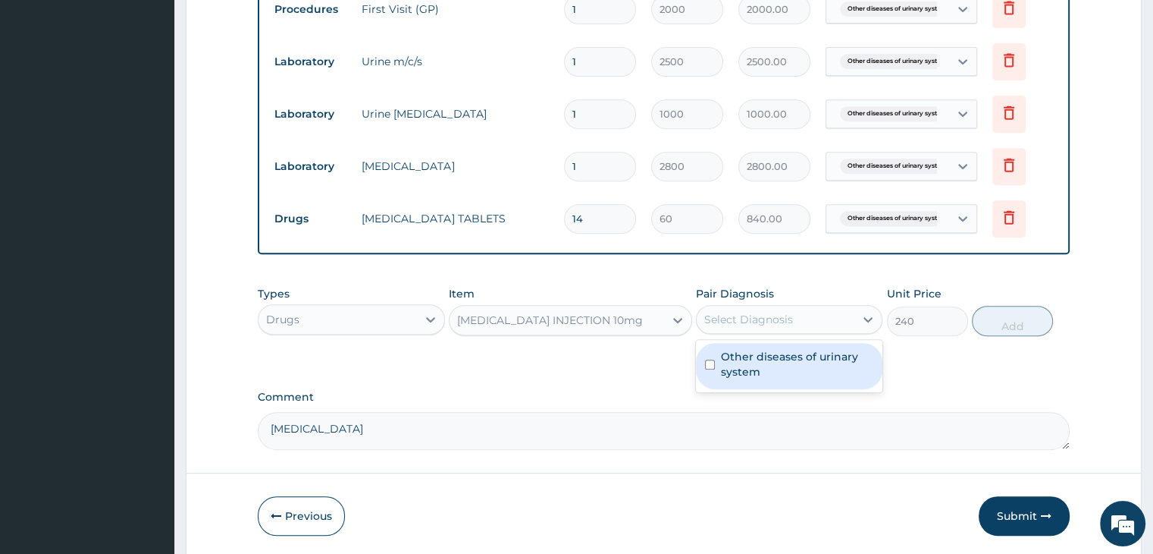
click at [736, 312] on div "Select Diagnosis" at bounding box center [748, 319] width 89 height 15
click at [749, 360] on label "Other diseases of urinary system" at bounding box center [797, 364] width 152 height 30
checkbox input "true"
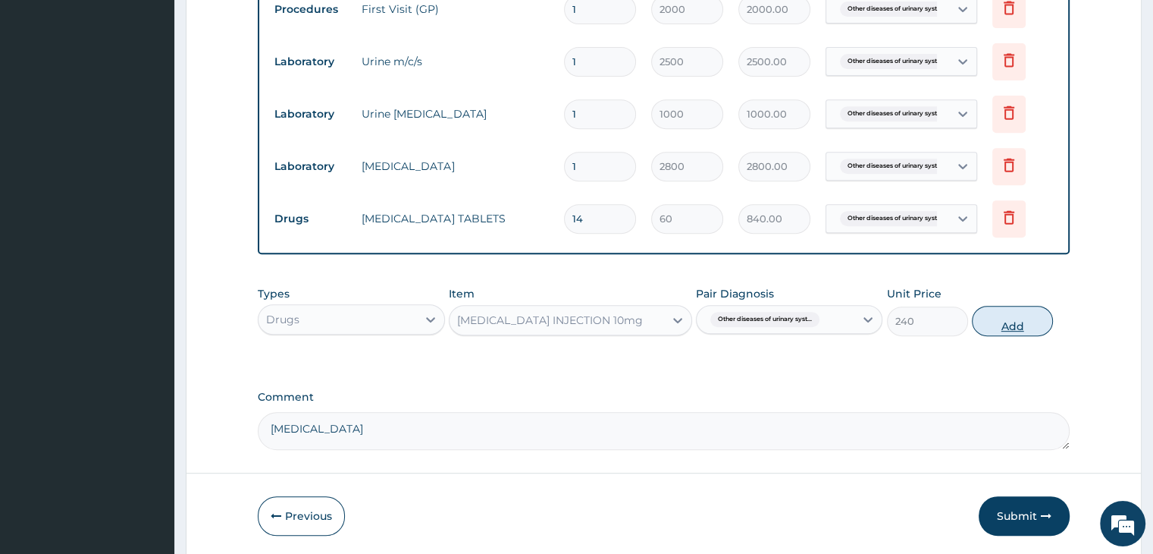
click at [989, 319] on button "Add" at bounding box center [1012, 321] width 81 height 30
type input "0"
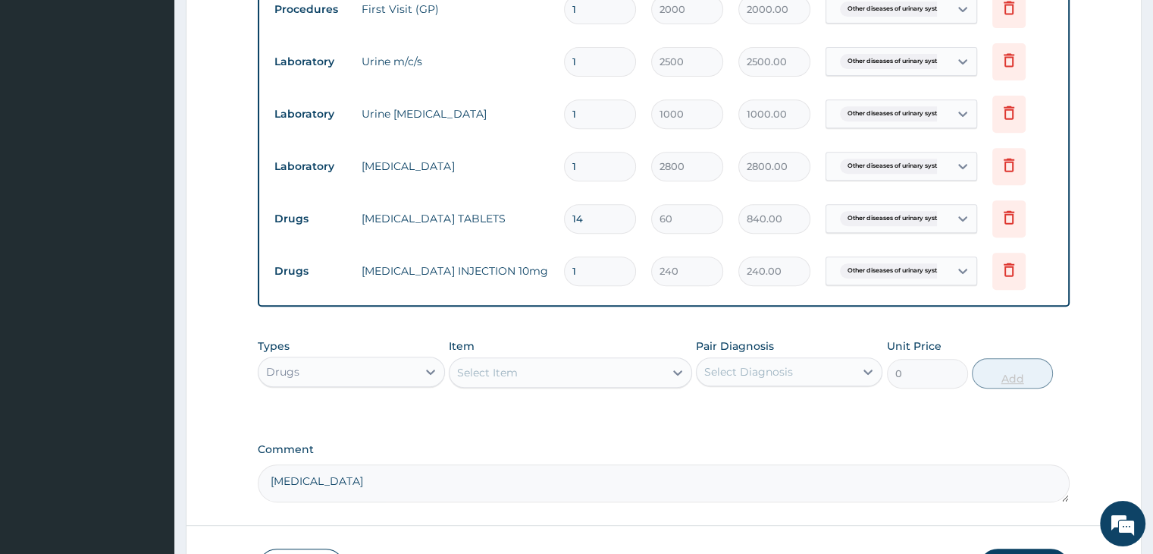
type input "10"
type input "2400.00"
type input "10"
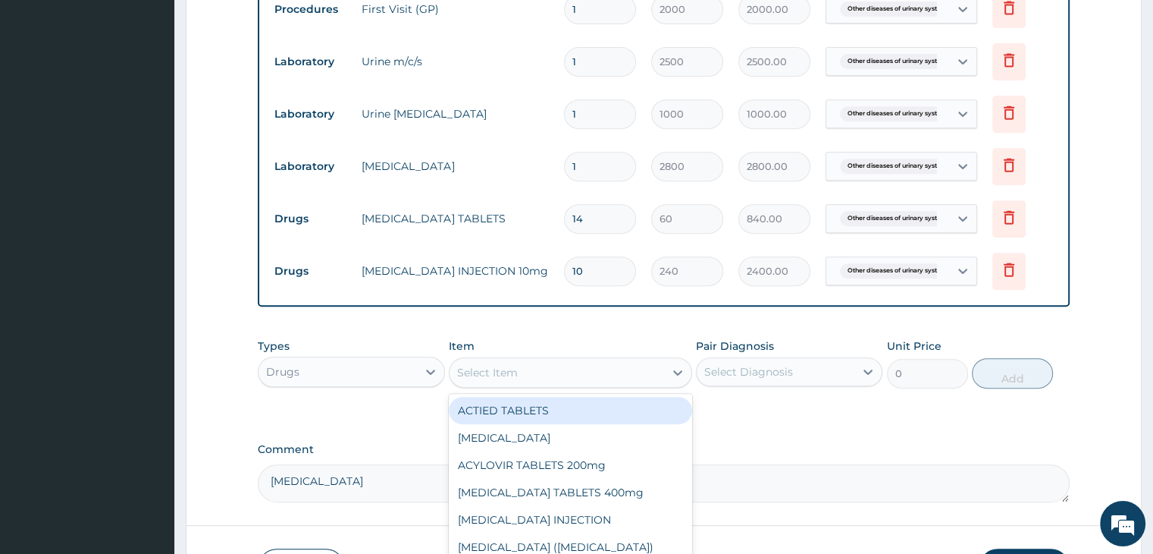
click at [503, 368] on div "Select Item" at bounding box center [487, 372] width 61 height 15
type input "PARACE"
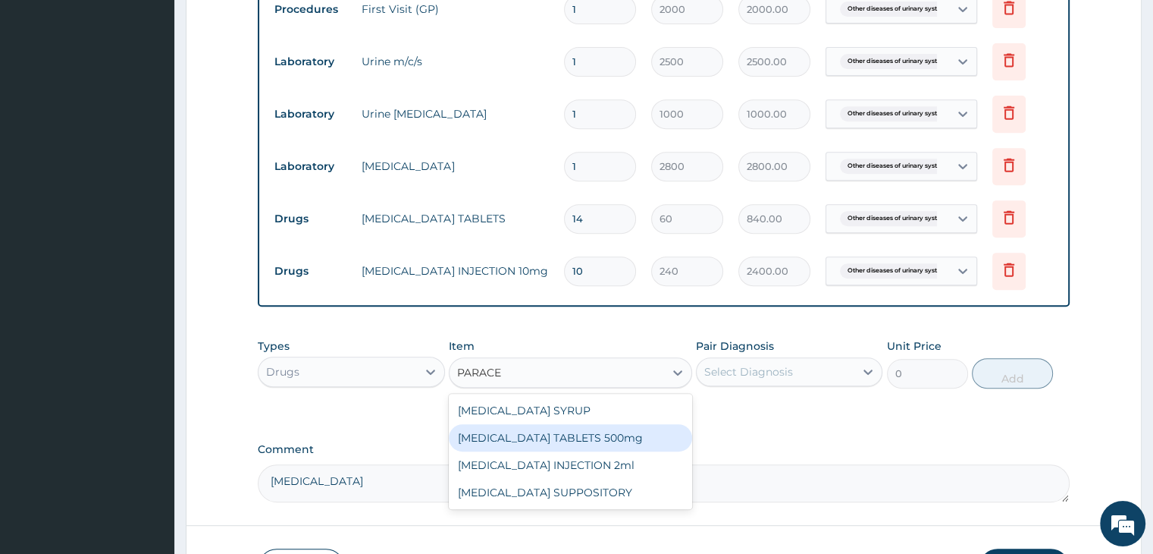
type input "12"
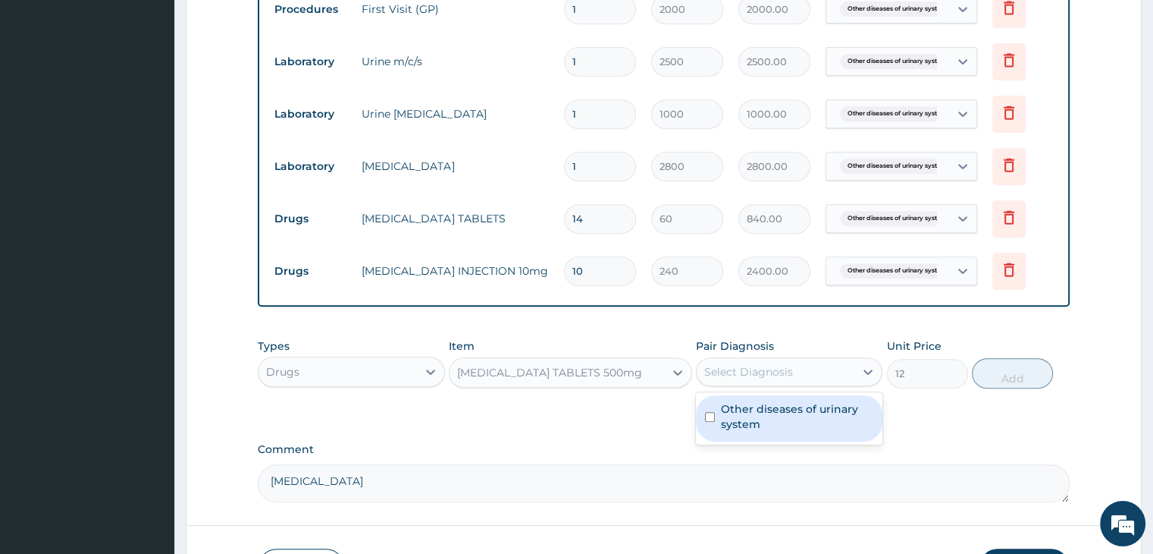
click at [732, 380] on div "Select Diagnosis" at bounding box center [776, 371] width 158 height 24
click at [754, 408] on label "Other diseases of urinary system" at bounding box center [797, 416] width 152 height 30
checkbox input "true"
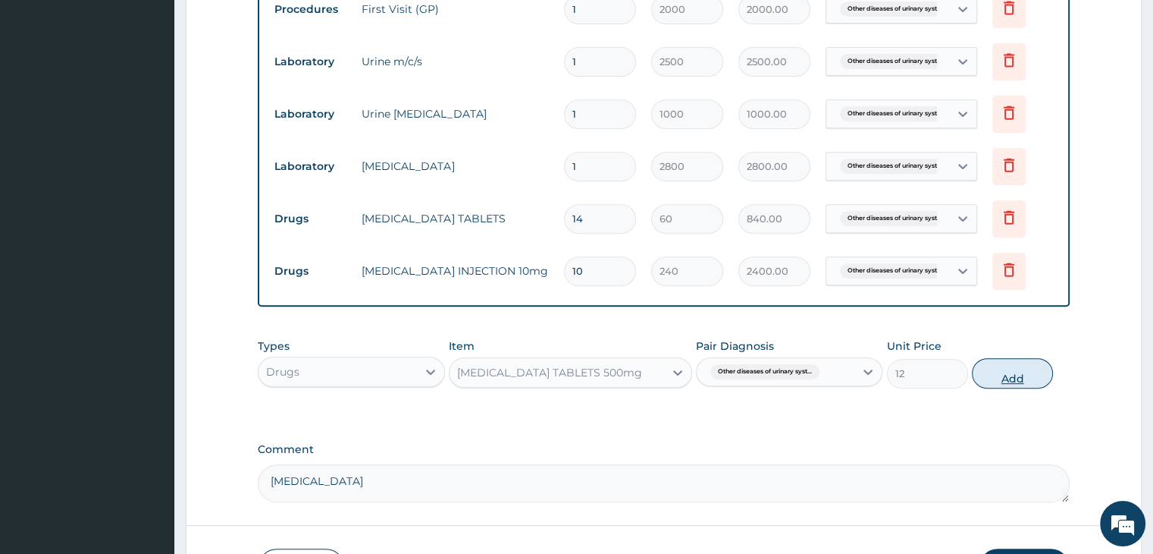
click at [1016, 377] on button "Add" at bounding box center [1012, 373] width 81 height 30
type input "0"
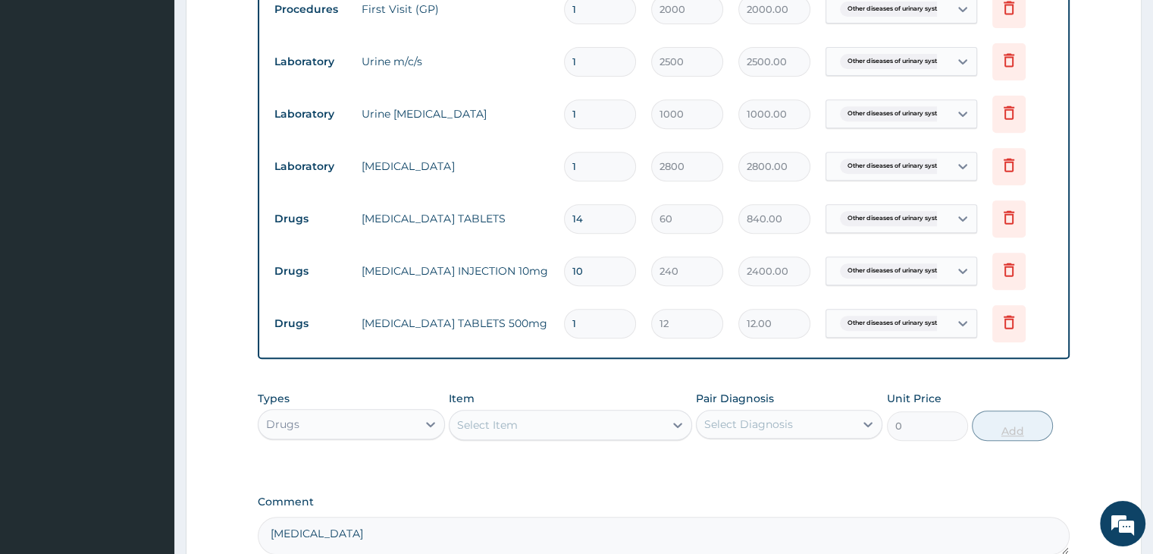
type input "18"
type input "216.00"
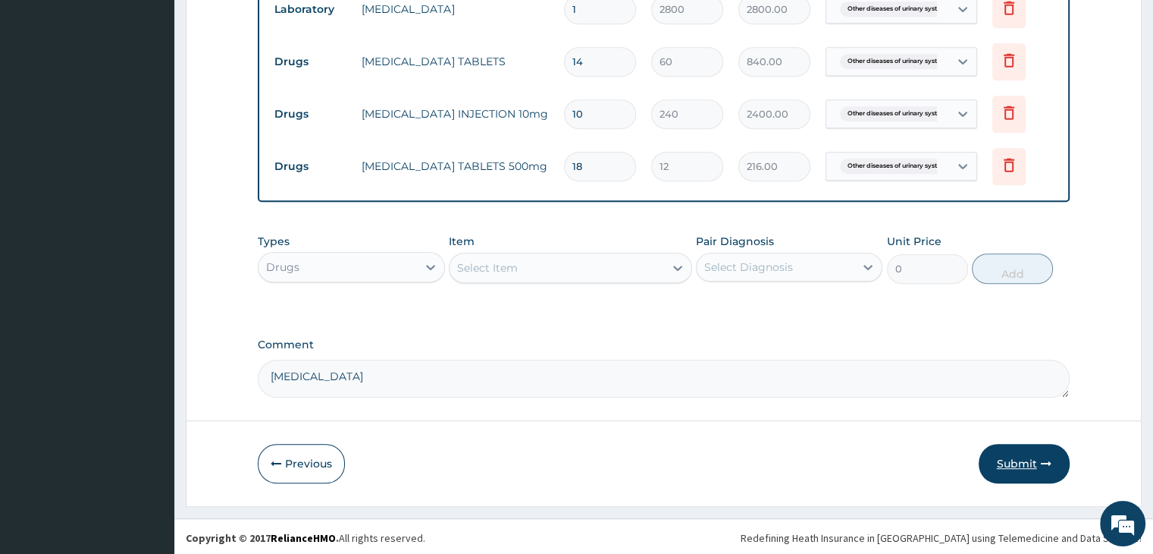
type input "18"
click at [1037, 453] on button "Submit" at bounding box center [1024, 463] width 91 height 39
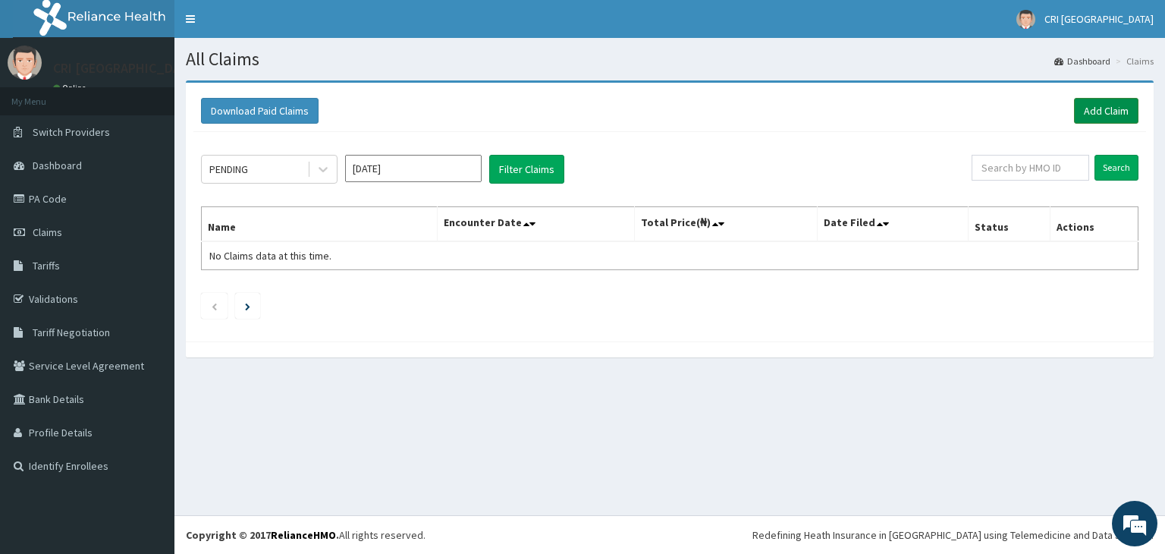
click at [1090, 114] on link "Add Claim" at bounding box center [1106, 111] width 64 height 26
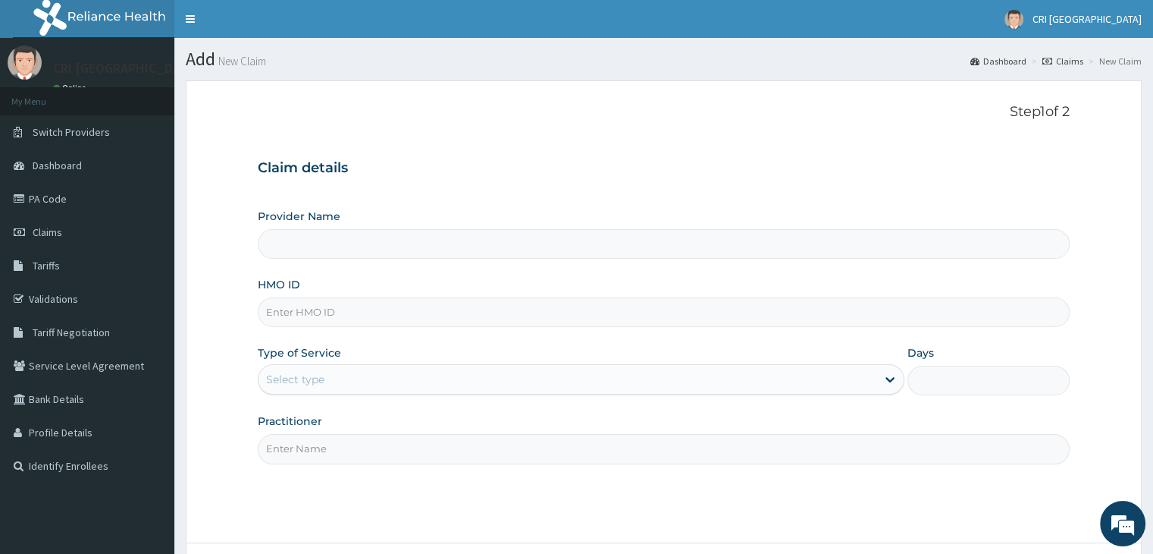
type input "Cri Medi Clinic- VGC"
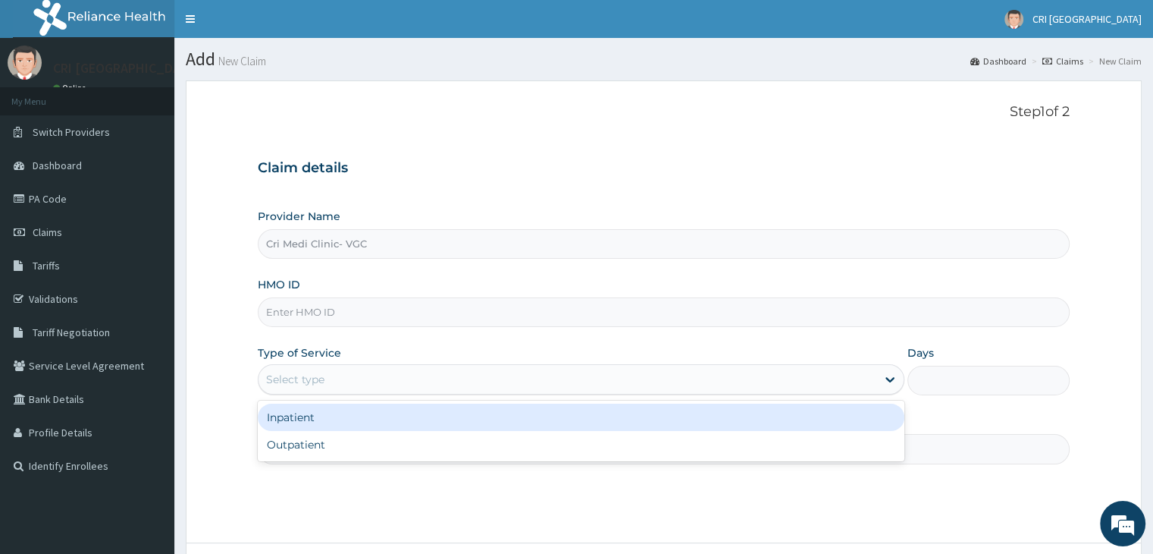
click at [381, 380] on div "Select type" at bounding box center [568, 379] width 618 height 24
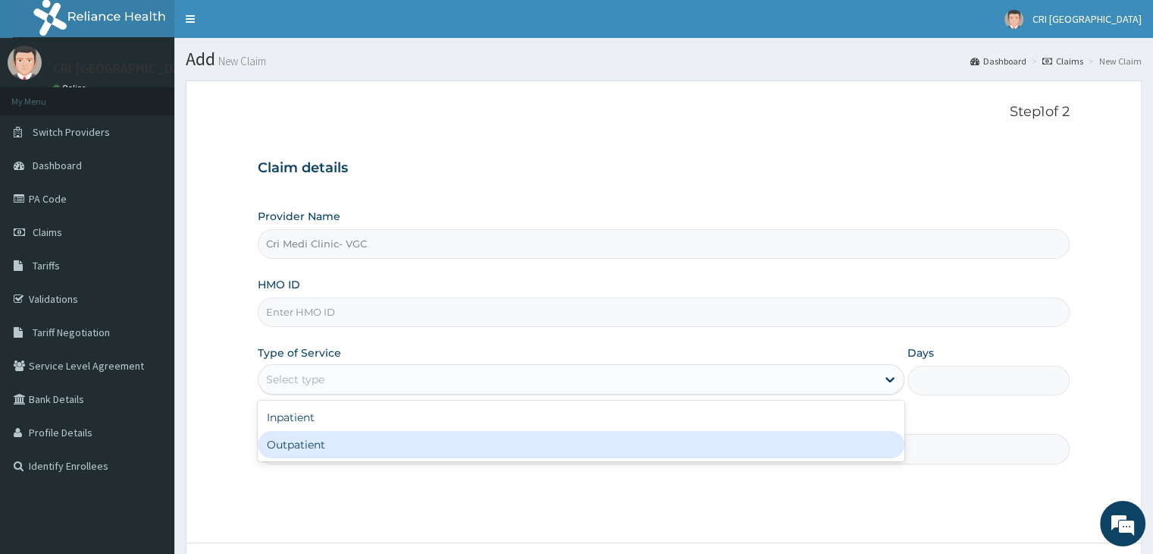
click at [344, 434] on div "Outpatient" at bounding box center [581, 444] width 647 height 27
type input "1"
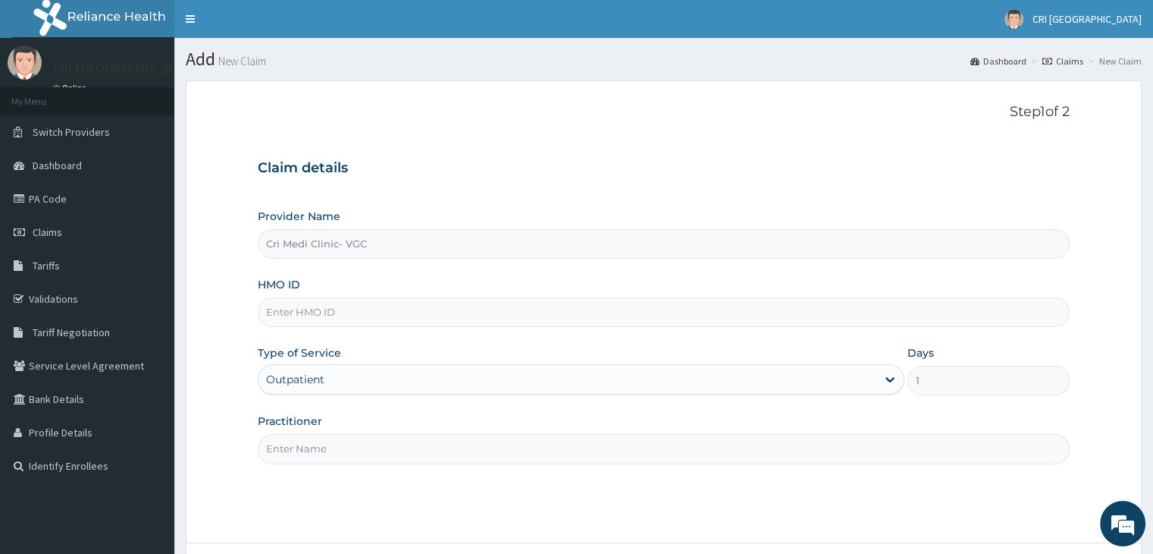
click at [373, 453] on input "Practitioner" at bounding box center [663, 449] width 811 height 30
type input "[PERSON_NAME]"
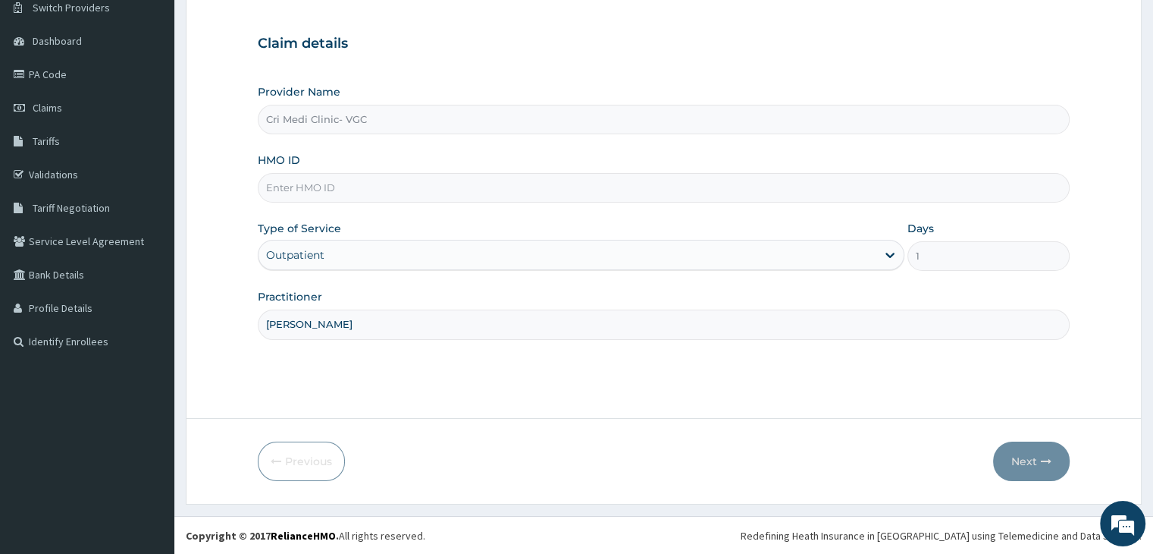
click at [378, 197] on input "HMO ID" at bounding box center [663, 188] width 811 height 30
paste input "TLN/10042/A"
type input "TLN/10042/A"
click at [1050, 469] on button "Next" at bounding box center [1031, 460] width 77 height 39
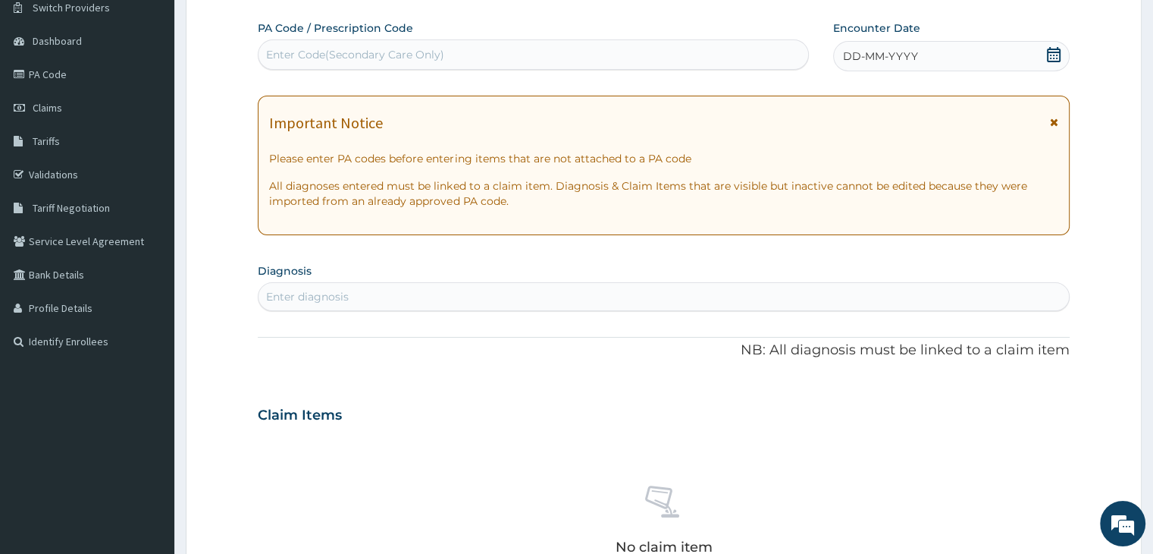
click at [924, 55] on div "DD-MM-YYYY" at bounding box center [951, 56] width 236 height 30
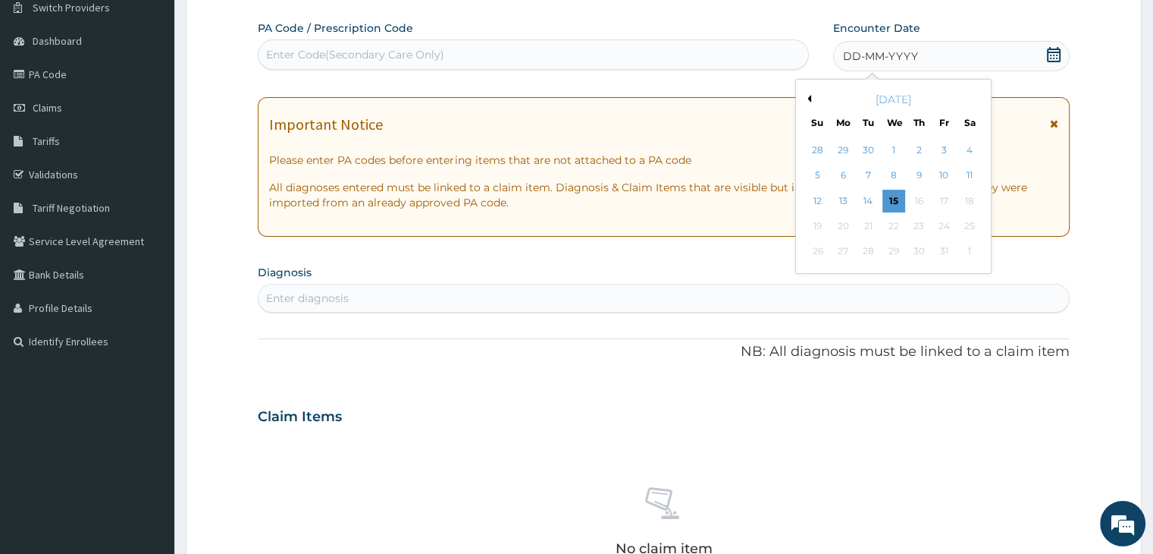
click at [806, 99] on button "Previous Month" at bounding box center [808, 99] width 8 height 8
click at [837, 174] on div "7" at bounding box center [843, 176] width 23 height 23
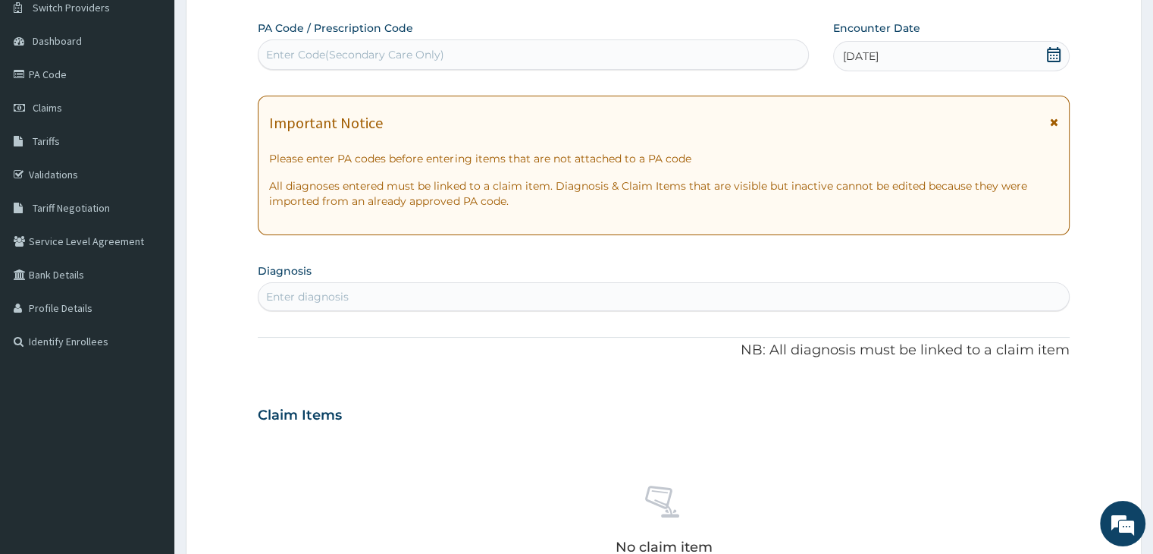
click at [347, 299] on div "Enter diagnosis" at bounding box center [307, 296] width 83 height 15
type input "MALARIA"
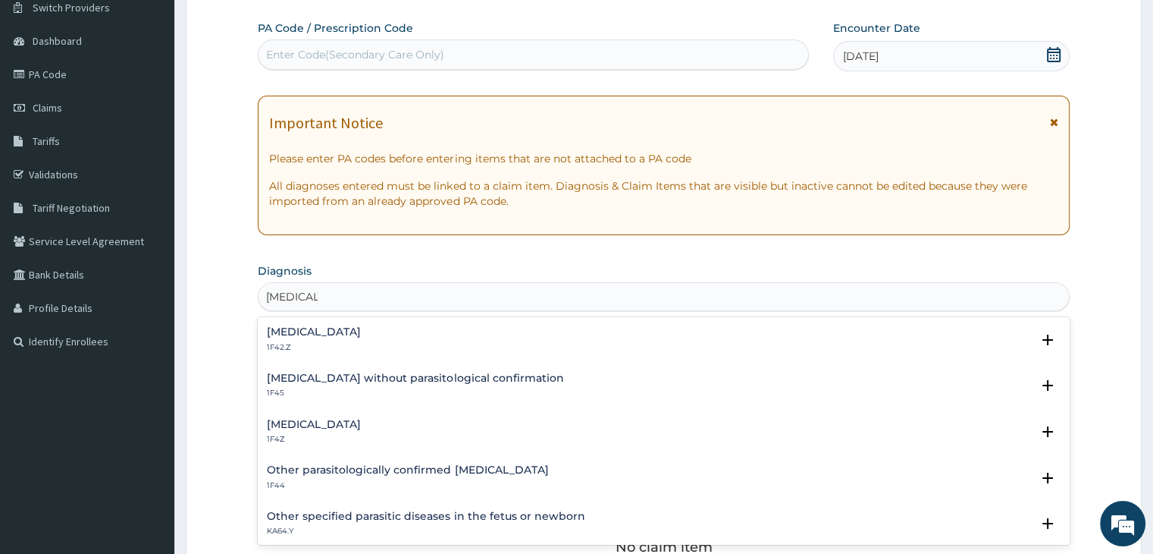
click at [361, 331] on h4 "Plasmodium malariae malaria without complication" at bounding box center [314, 331] width 94 height 11
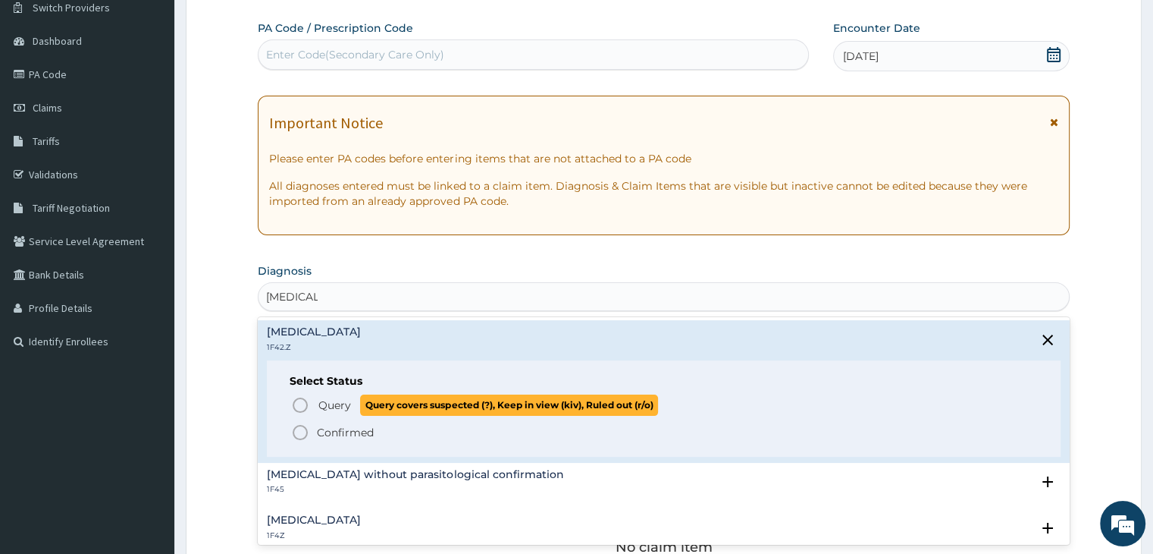
click at [331, 400] on span "Query" at bounding box center [334, 404] width 33 height 15
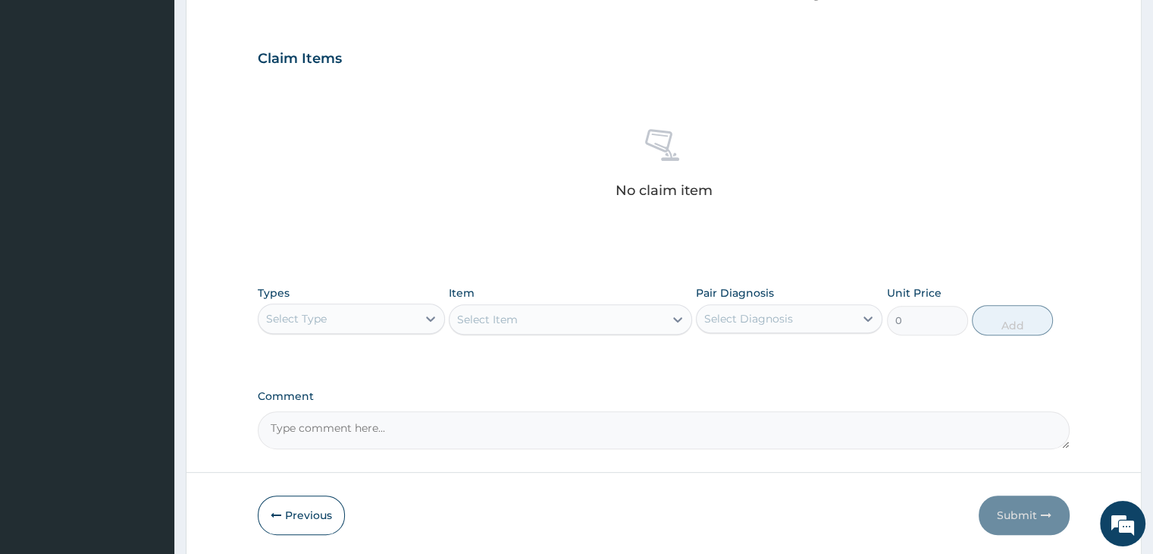
scroll to position [488, 0]
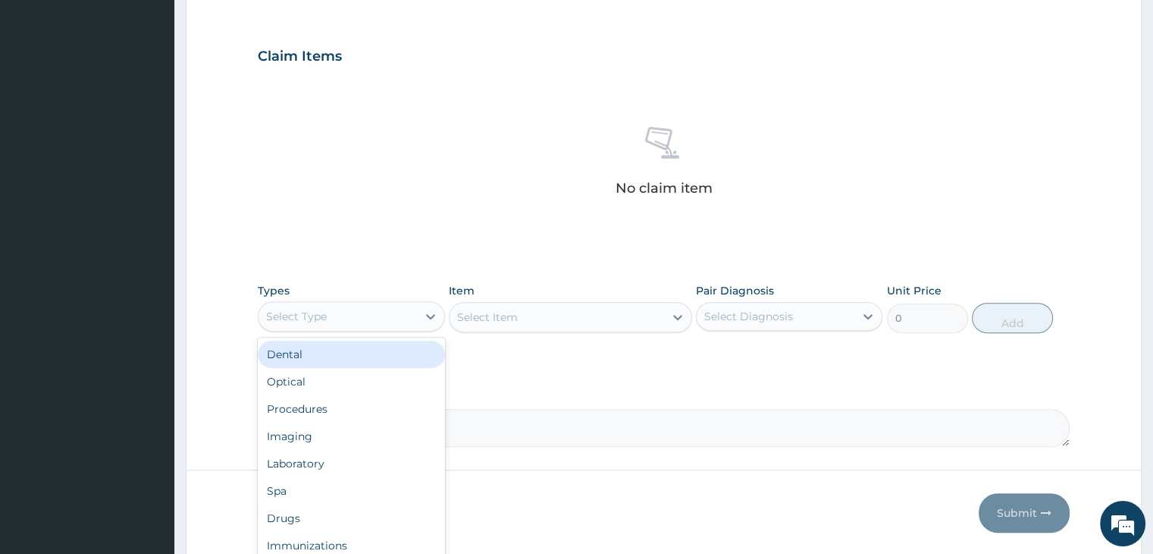
click at [410, 317] on div "Select Type" at bounding box center [338, 316] width 158 height 24
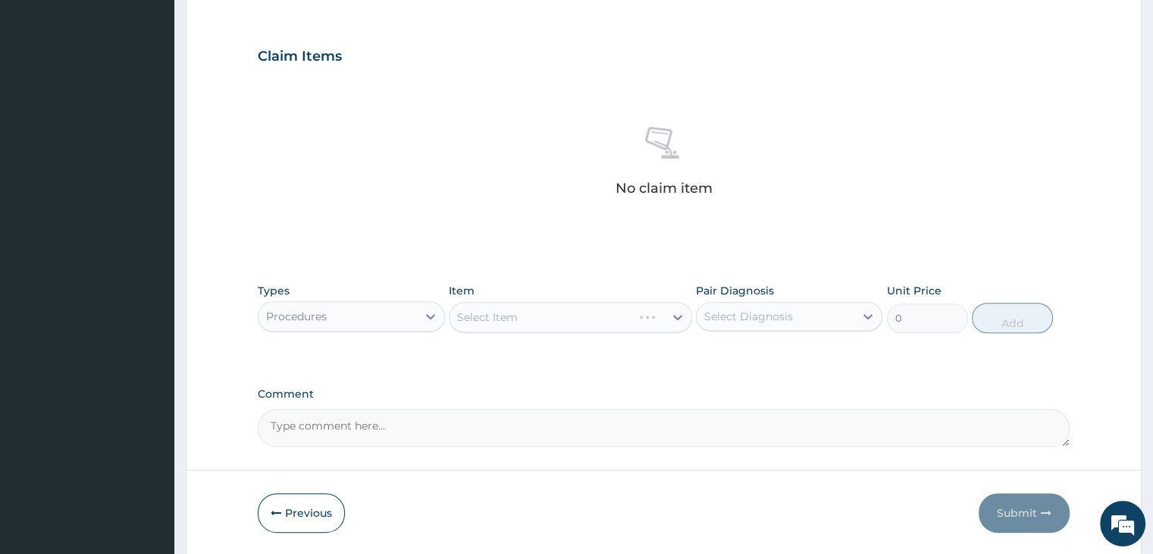
click at [509, 325] on div "Select Item" at bounding box center [570, 317] width 243 height 30
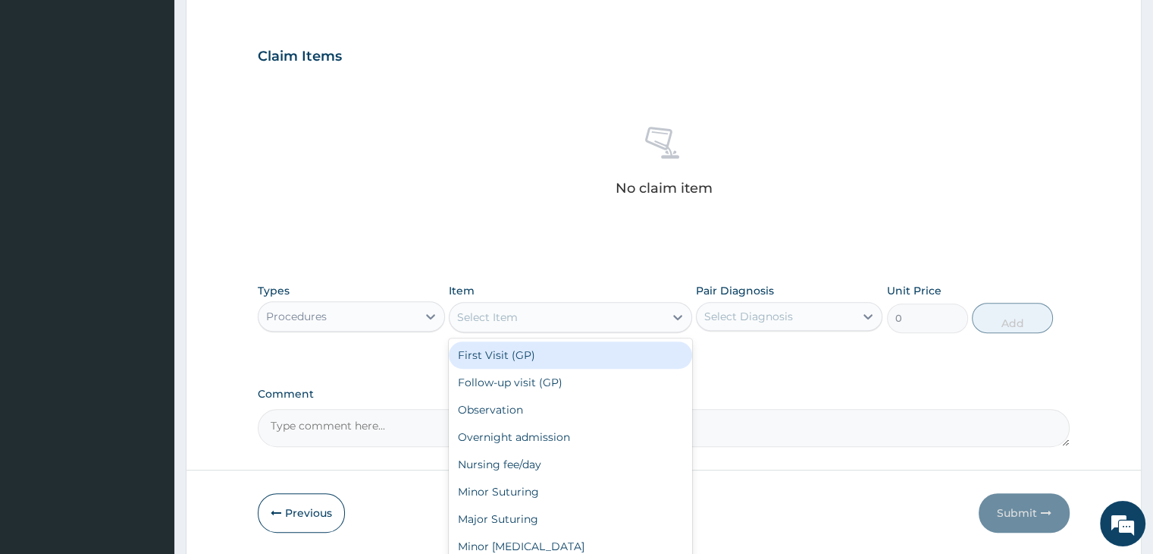
click at [509, 325] on div "Select Item" at bounding box center [557, 317] width 215 height 24
type input "2000"
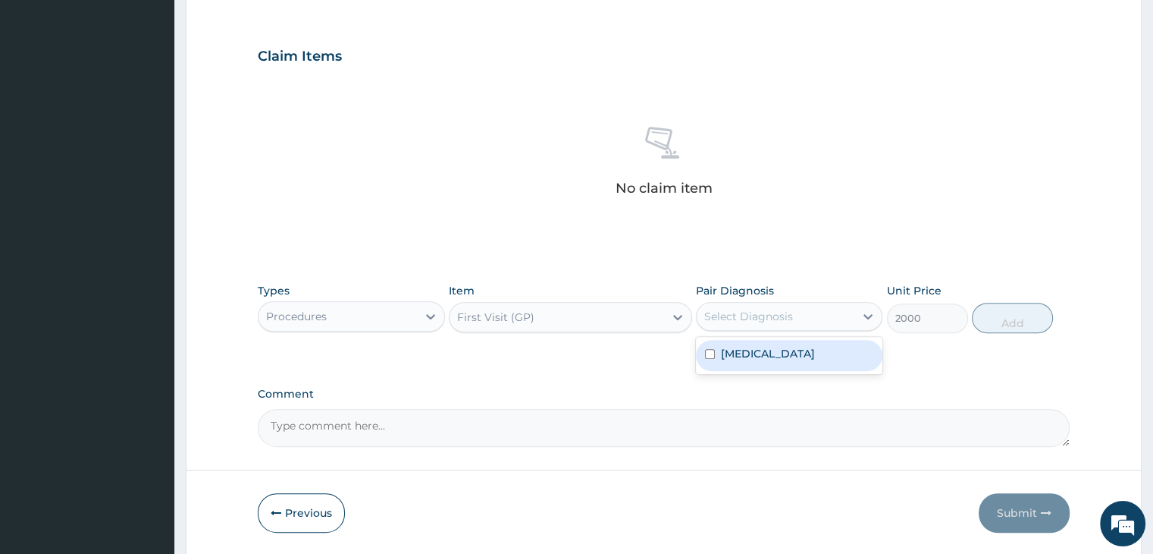
click at [704, 318] on div "Select Diagnosis" at bounding box center [748, 316] width 89 height 15
checkbox input "true"
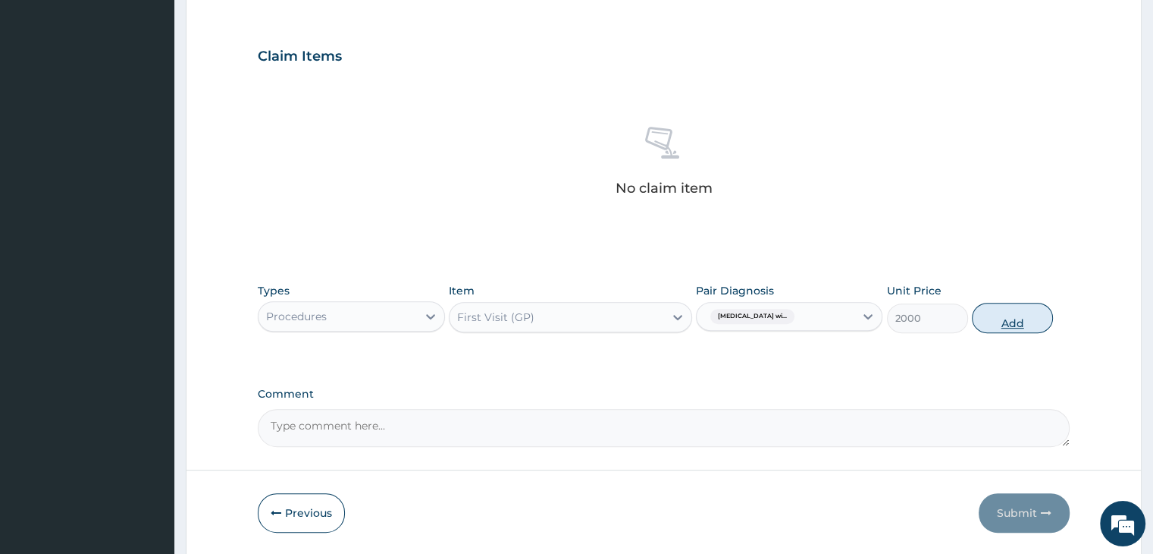
click at [1006, 315] on button "Add" at bounding box center [1012, 318] width 81 height 30
type input "0"
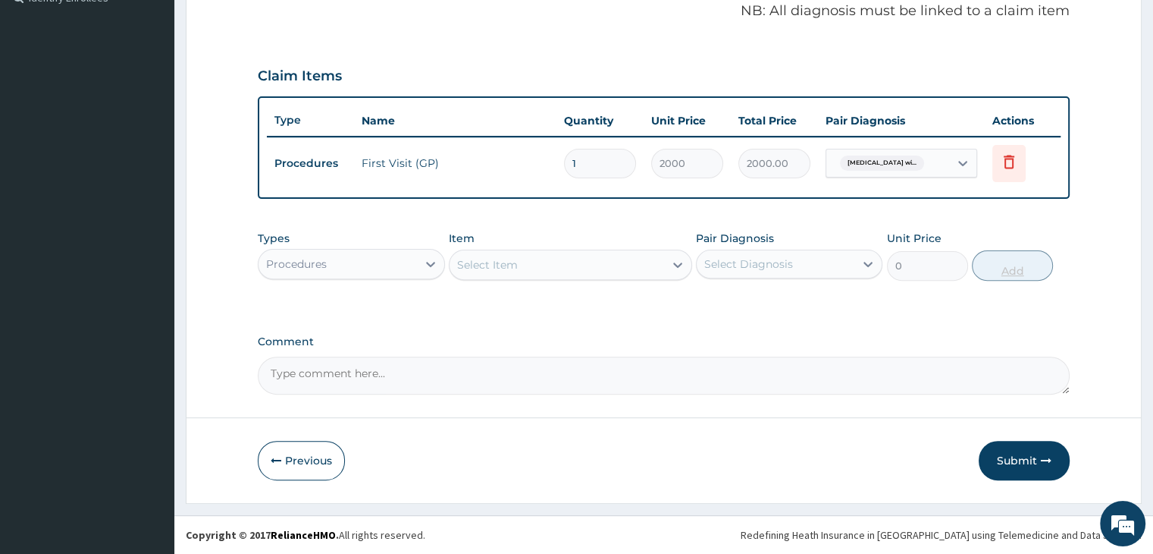
scroll to position [466, 0]
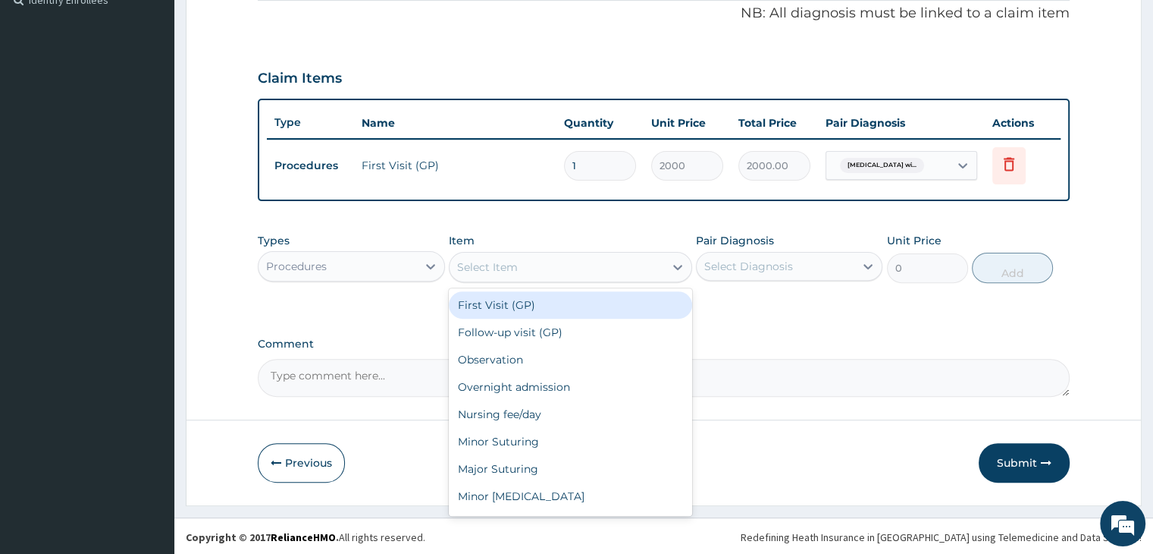
click at [567, 255] on div "Select Item" at bounding box center [557, 267] width 215 height 24
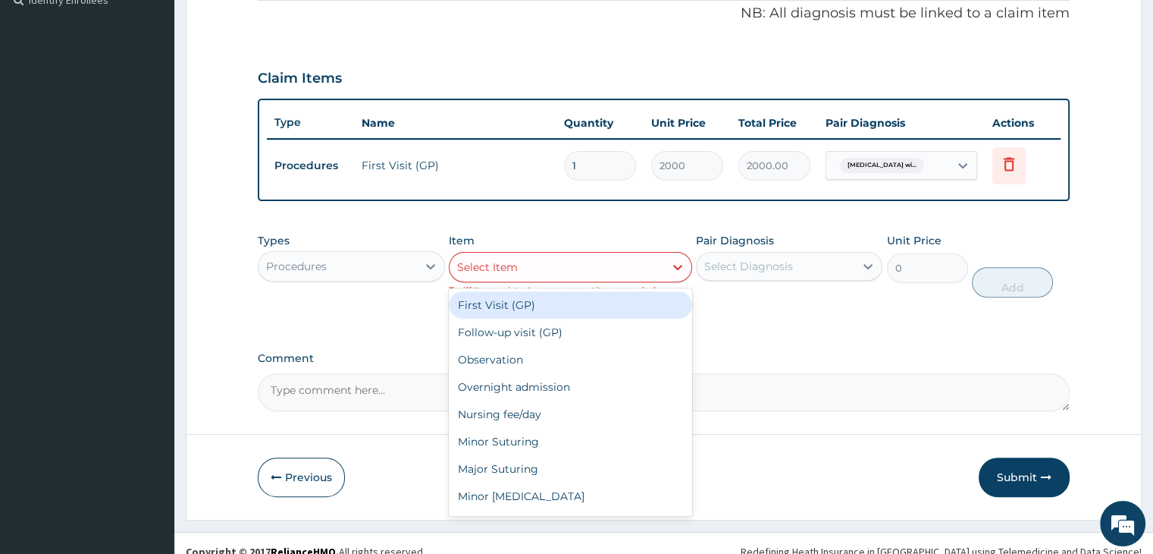
click at [567, 255] on div "Select Item" at bounding box center [557, 267] width 215 height 24
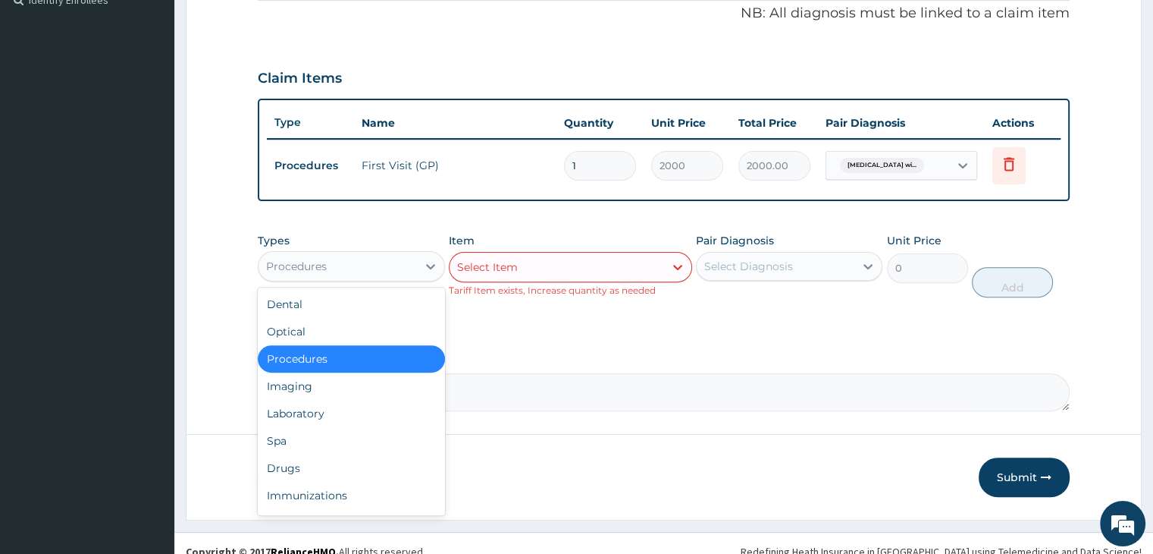
click at [375, 256] on div "Procedures" at bounding box center [338, 266] width 158 height 24
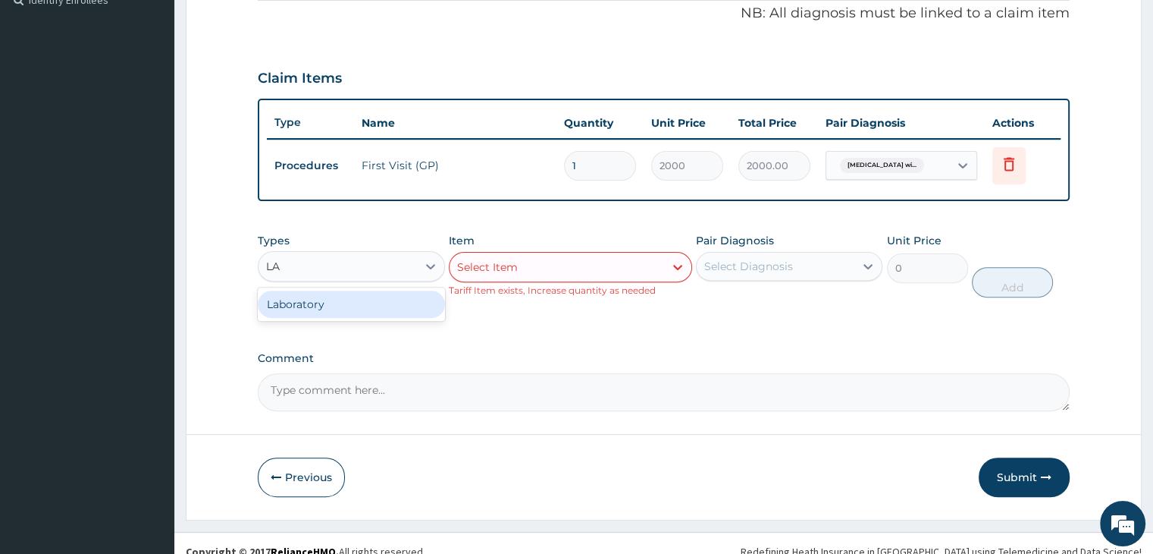
type input "LAB"
click at [531, 269] on div "Select Item" at bounding box center [570, 267] width 243 height 30
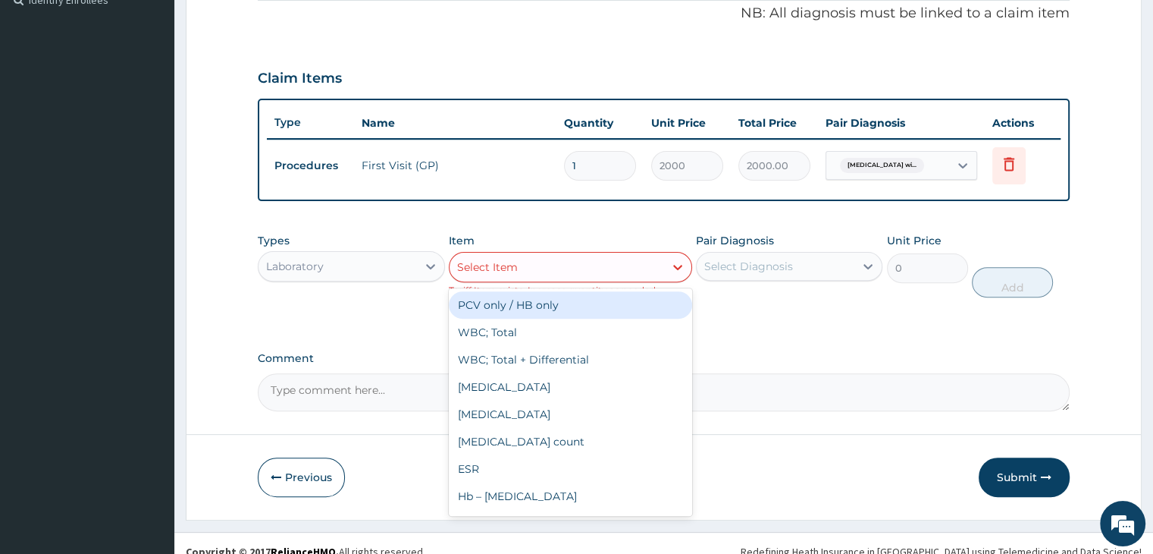
click at [531, 269] on div "Select Item" at bounding box center [557, 267] width 215 height 24
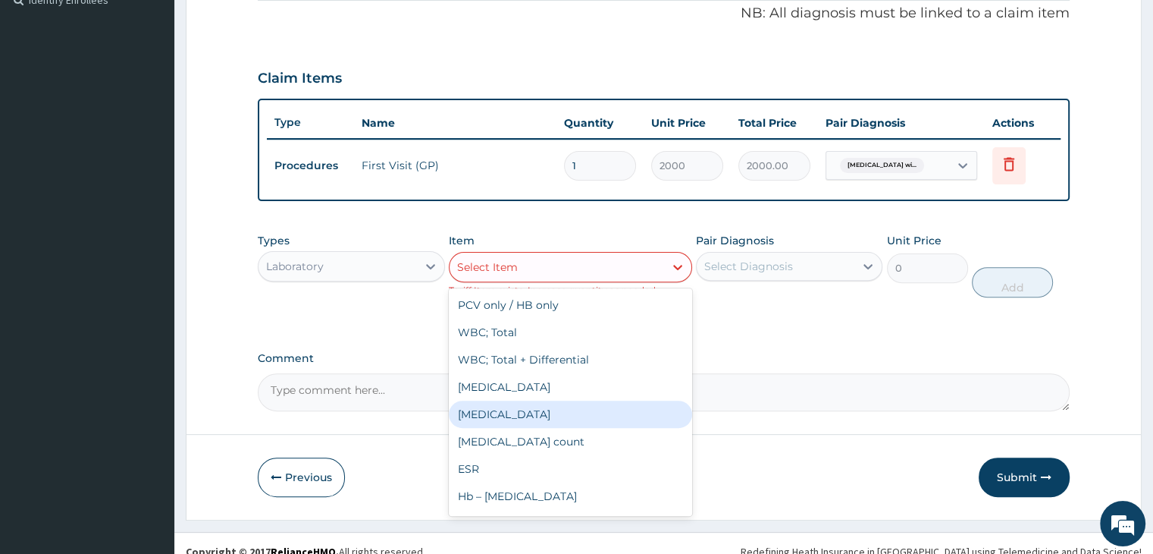
type input "2800"
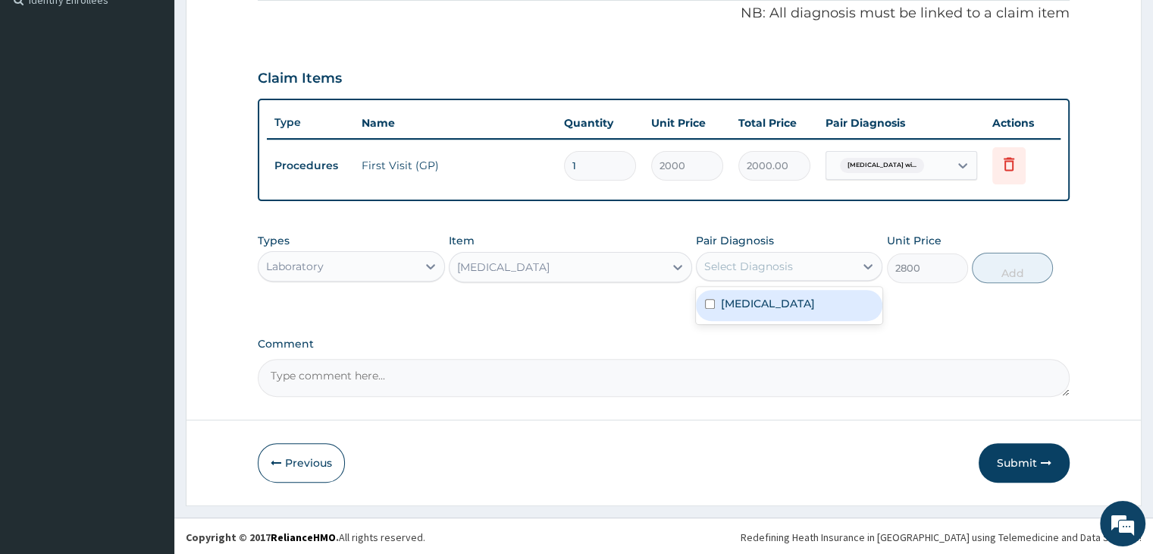
click at [782, 259] on div "Select Diagnosis" at bounding box center [748, 266] width 89 height 15
click at [779, 311] on label "[MEDICAL_DATA]" at bounding box center [768, 303] width 94 height 15
checkbox input "true"
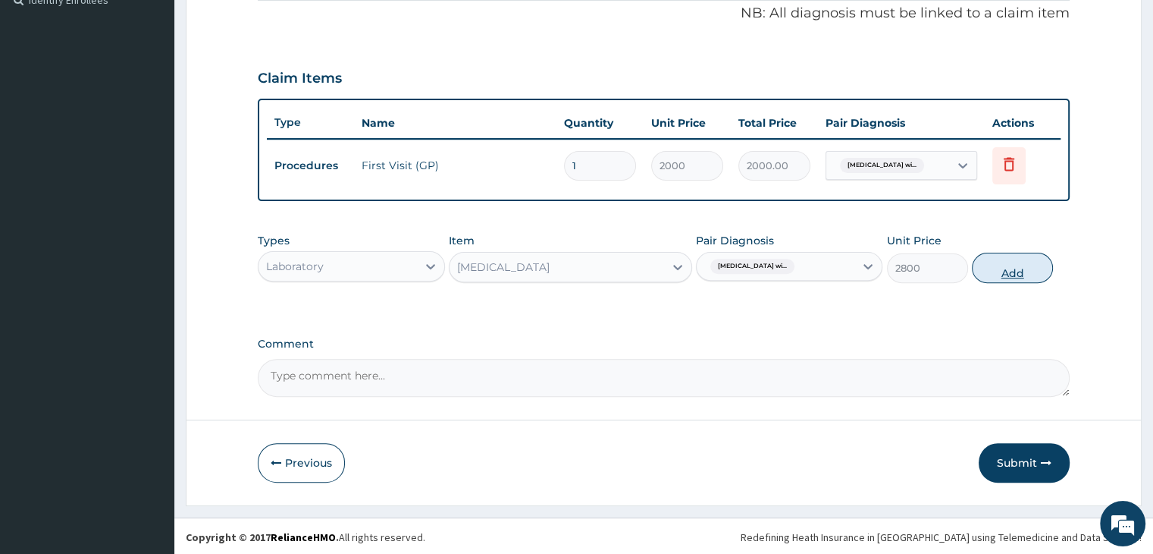
click at [1020, 271] on button "Add" at bounding box center [1012, 268] width 81 height 30
type input "0"
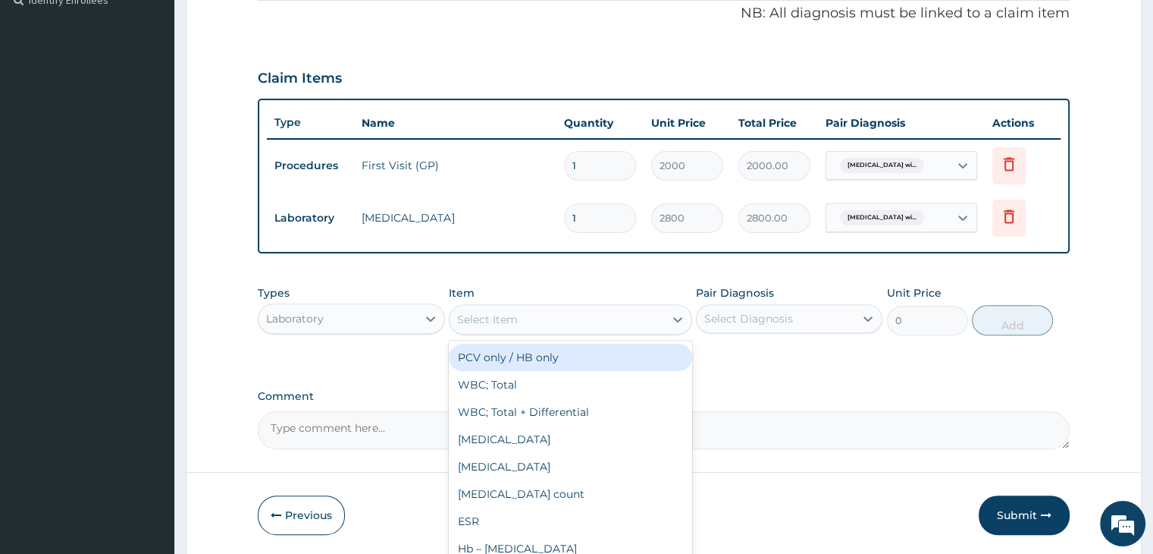
click at [525, 312] on div "Select Item" at bounding box center [557, 319] width 215 height 24
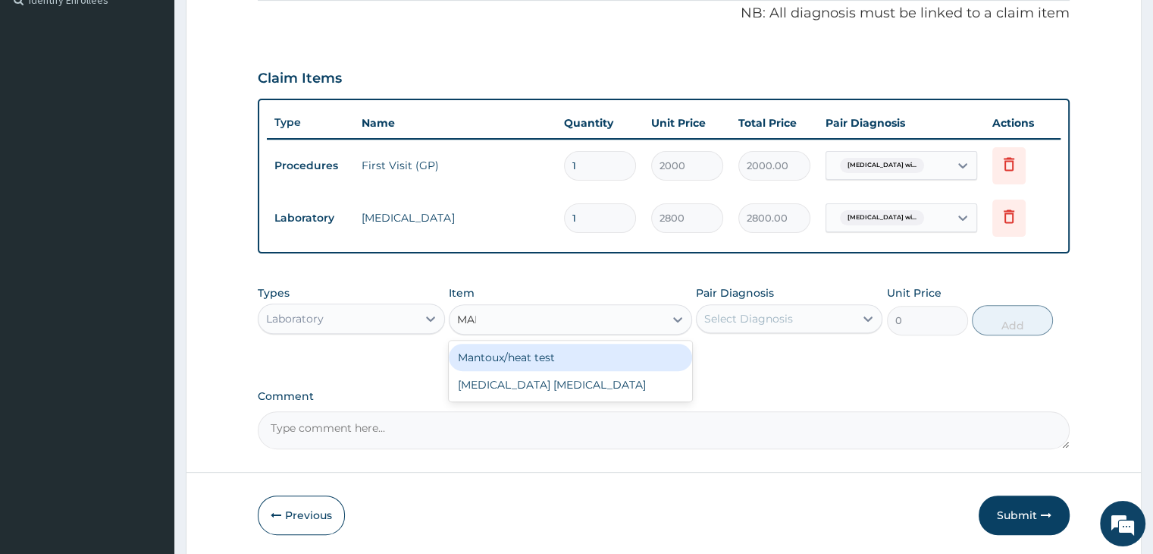
type input "MALA"
type input "1500"
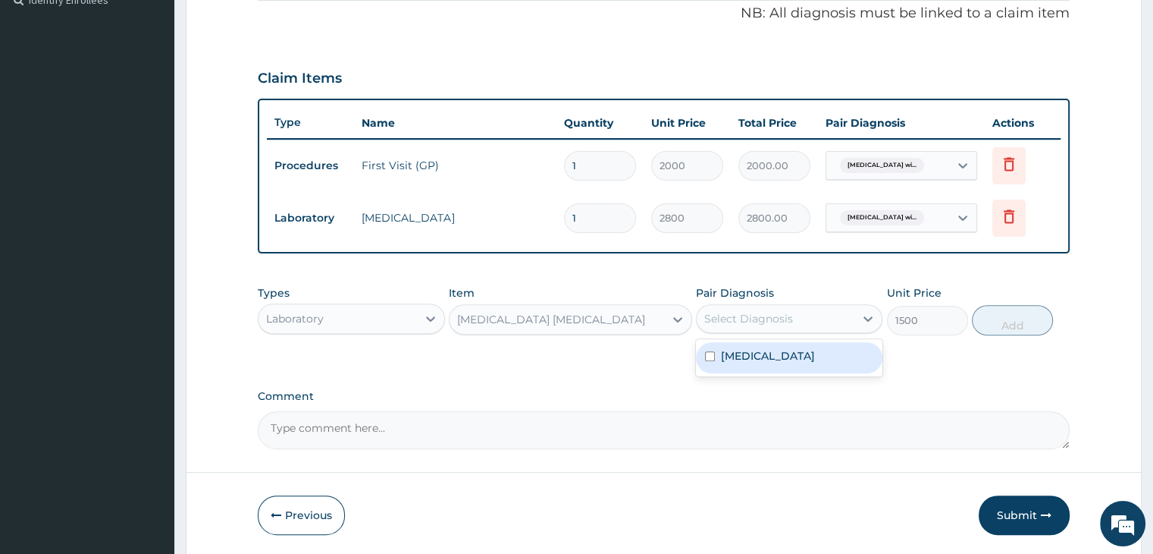
click at [807, 321] on div "Select Diagnosis" at bounding box center [776, 318] width 158 height 24
click at [776, 363] on label "[MEDICAL_DATA]" at bounding box center [768, 355] width 94 height 15
checkbox input "true"
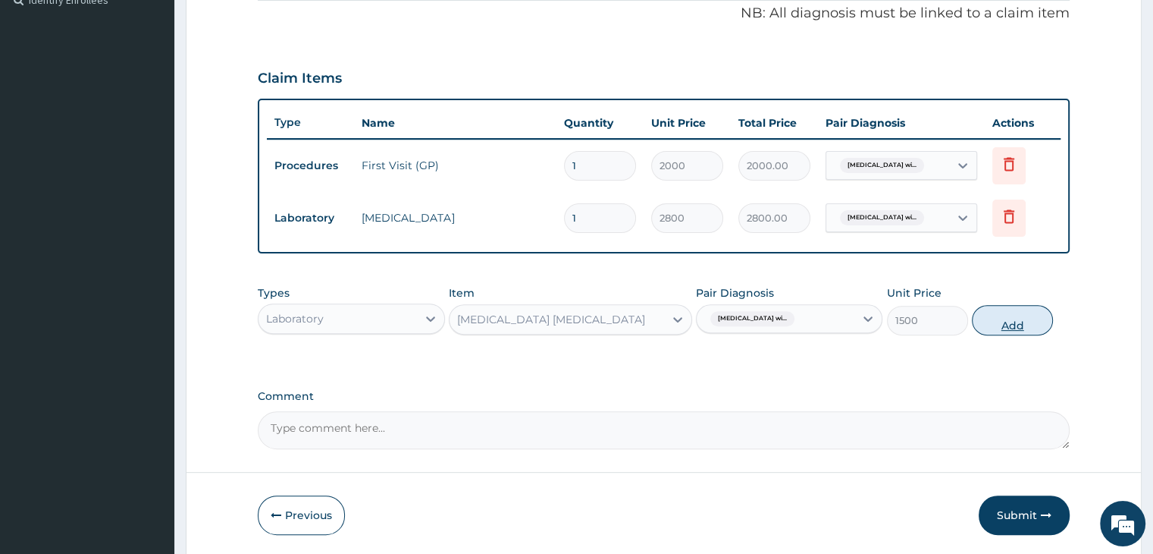
click at [1021, 320] on button "Add" at bounding box center [1012, 320] width 81 height 30
type input "0"
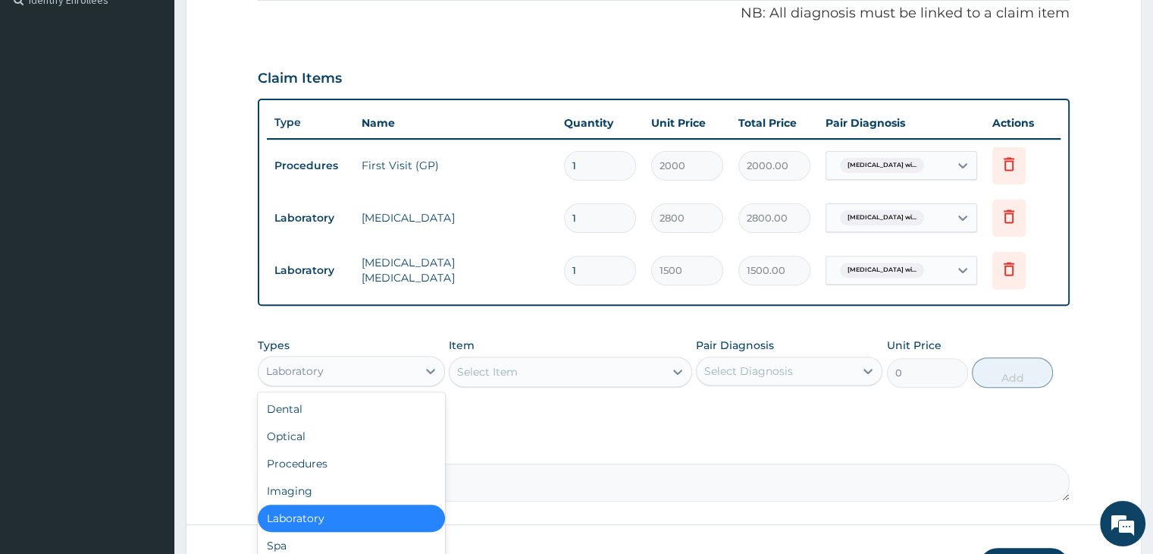
click at [381, 359] on div "Laboratory" at bounding box center [338, 371] width 158 height 24
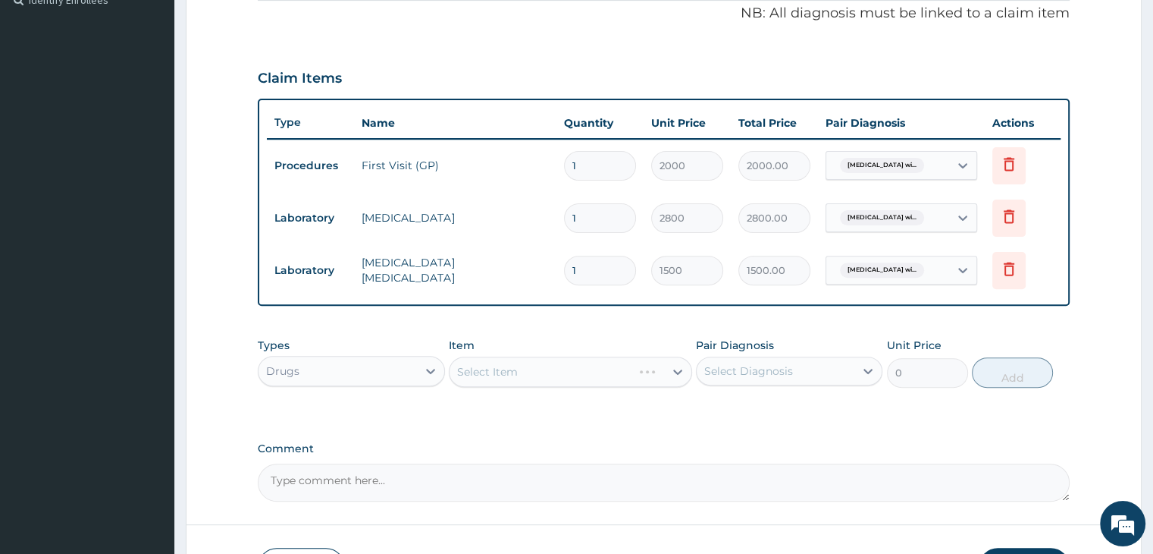
click at [534, 376] on div "Select Item" at bounding box center [570, 371] width 243 height 30
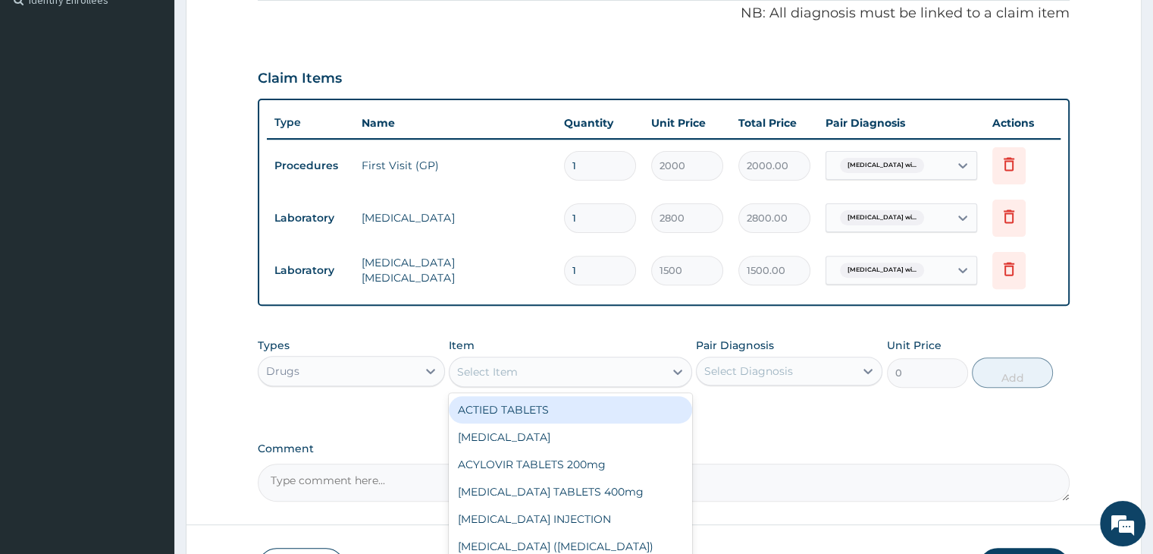
click at [534, 376] on div "Select Item" at bounding box center [557, 371] width 215 height 24
type input "PARACE"
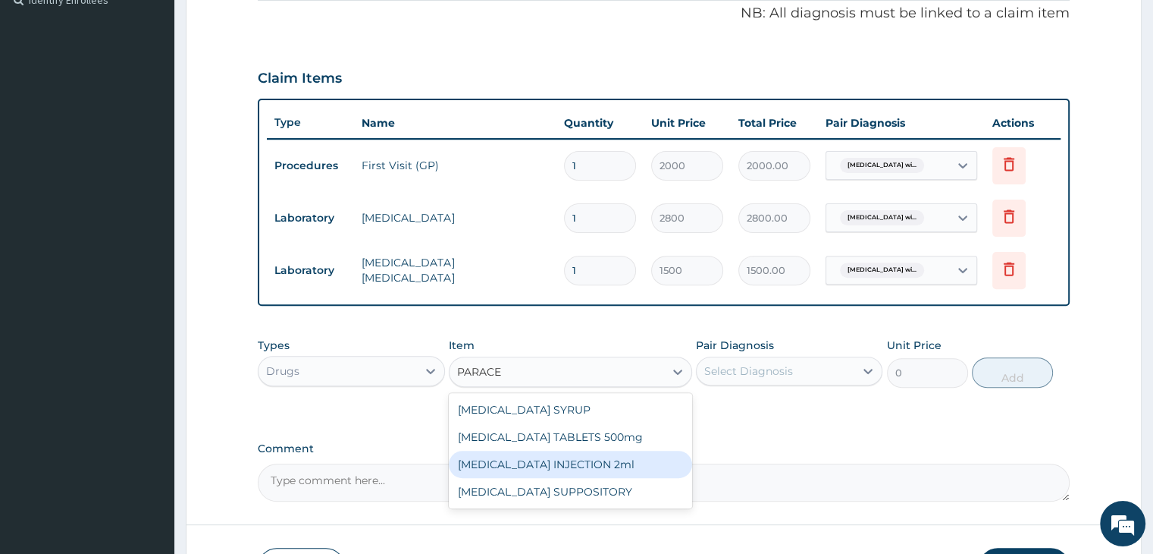
type input "60"
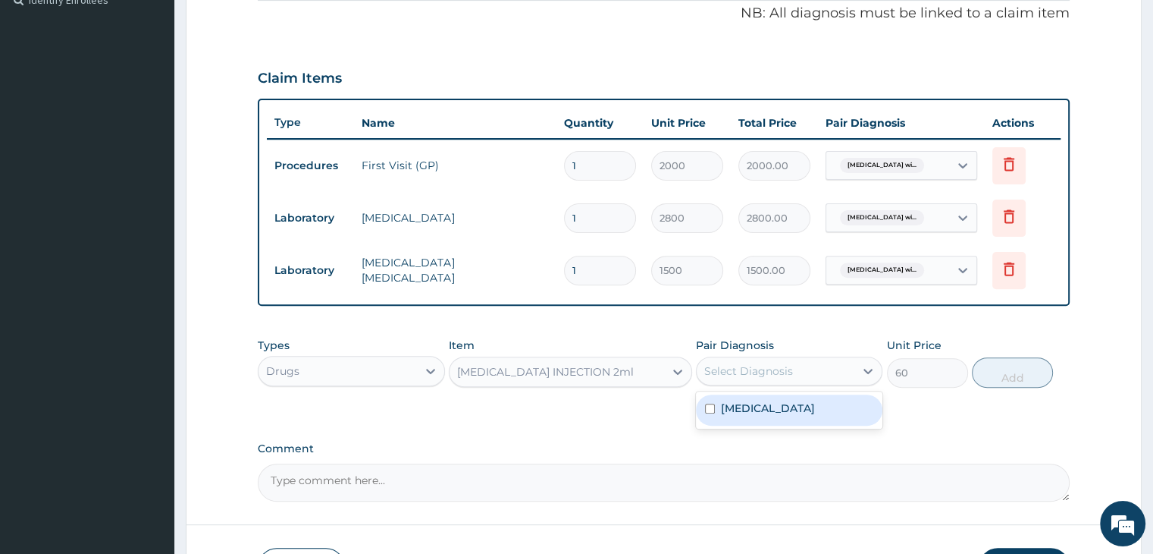
click at [765, 376] on div "Select Diagnosis" at bounding box center [776, 371] width 158 height 24
click at [773, 410] on label "[MEDICAL_DATA]" at bounding box center [768, 407] width 94 height 15
checkbox input "true"
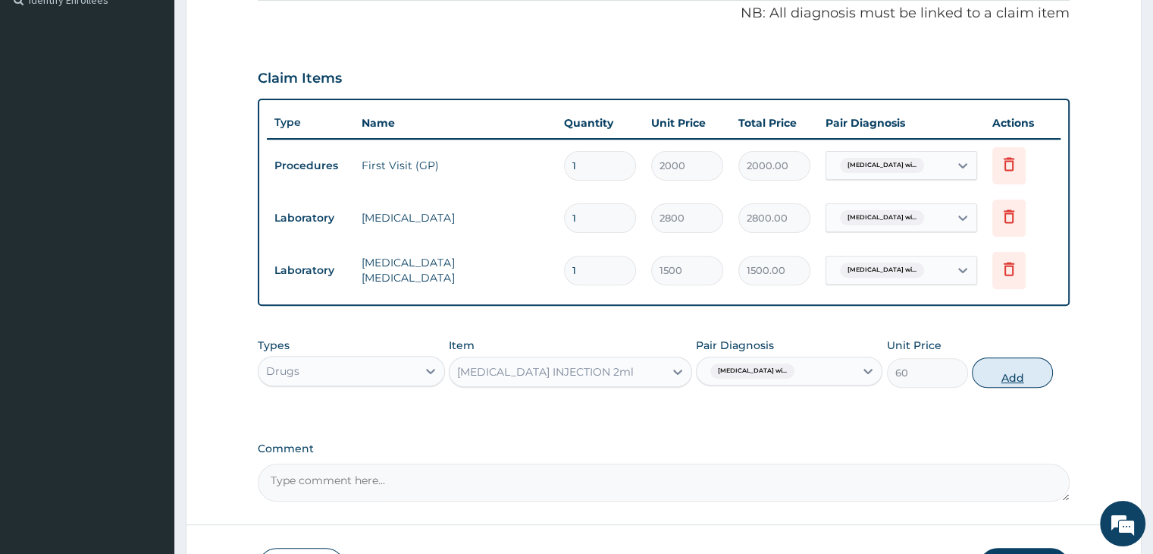
click at [1002, 377] on button "Add" at bounding box center [1012, 372] width 81 height 30
type input "0"
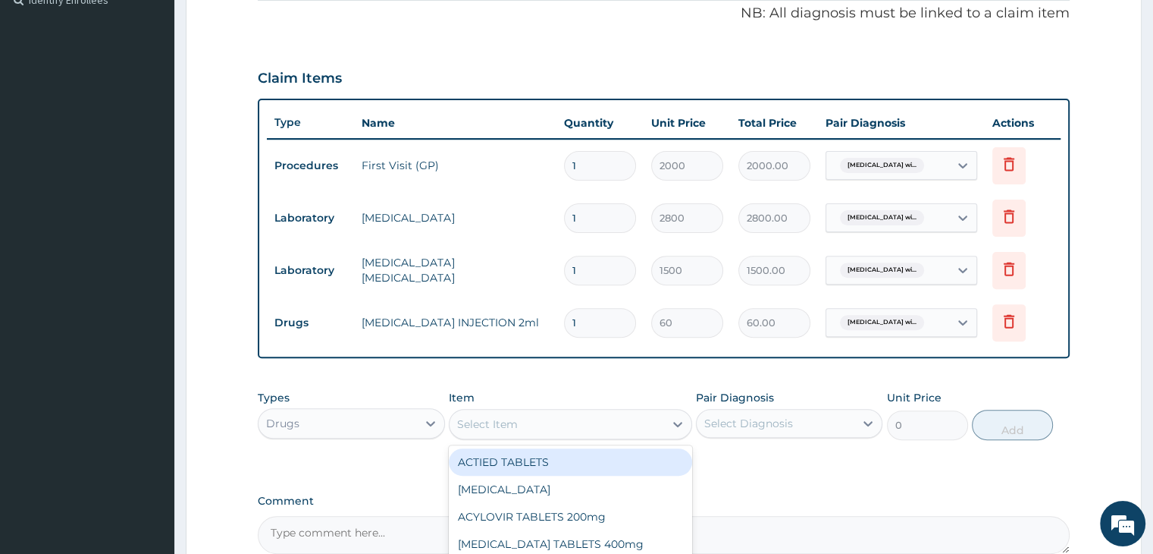
click at [535, 428] on div "Select Item" at bounding box center [557, 424] width 215 height 24
type input "ARTEME"
type input "360"
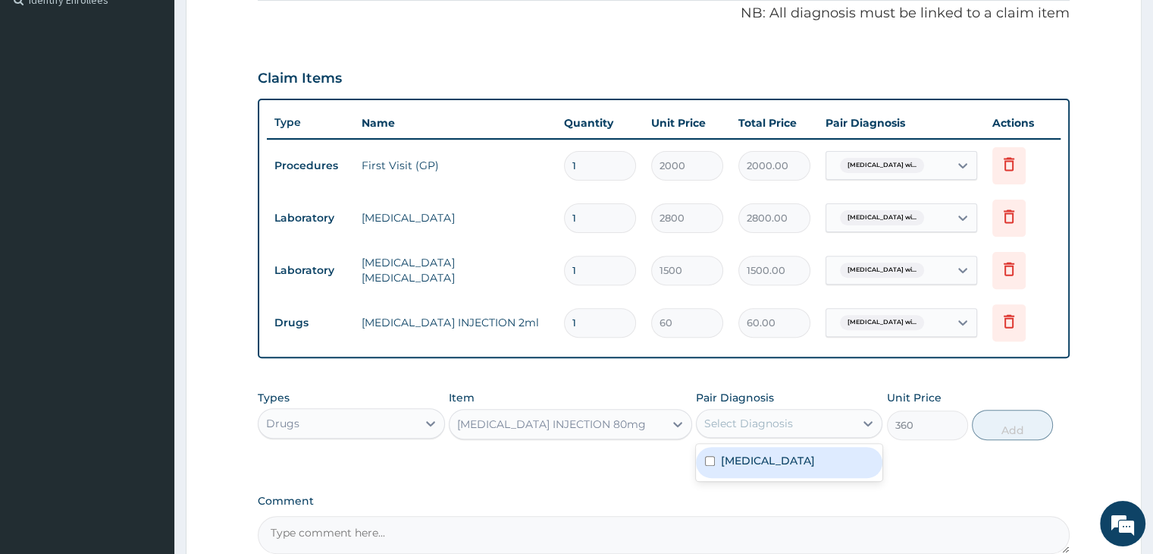
click at [732, 419] on div "Select Diagnosis" at bounding box center [748, 423] width 89 height 15
checkbox input "true"
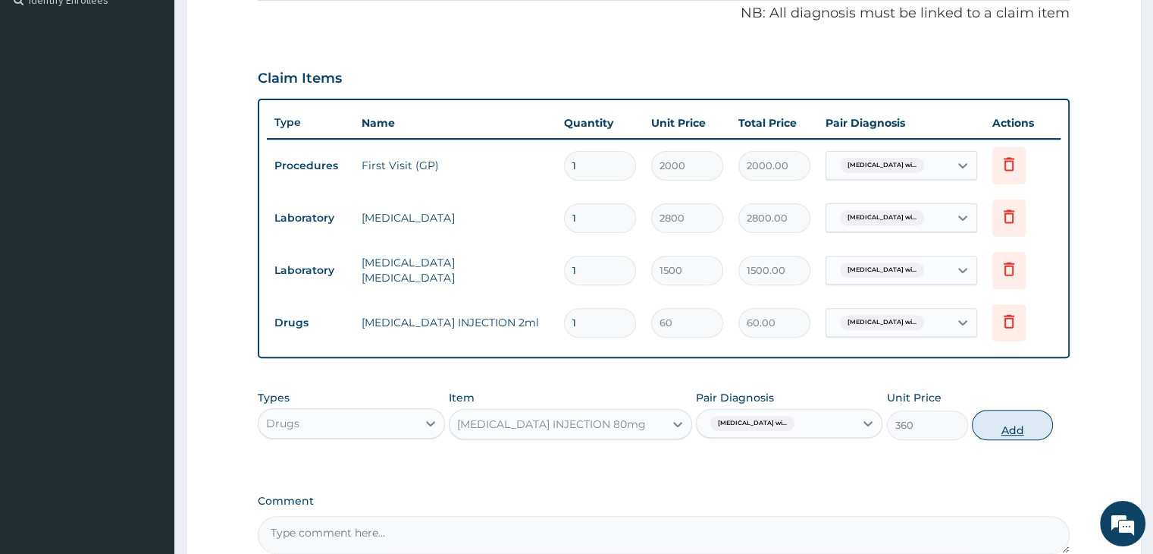
click at [1019, 422] on button "Add" at bounding box center [1012, 424] width 81 height 30
type input "0"
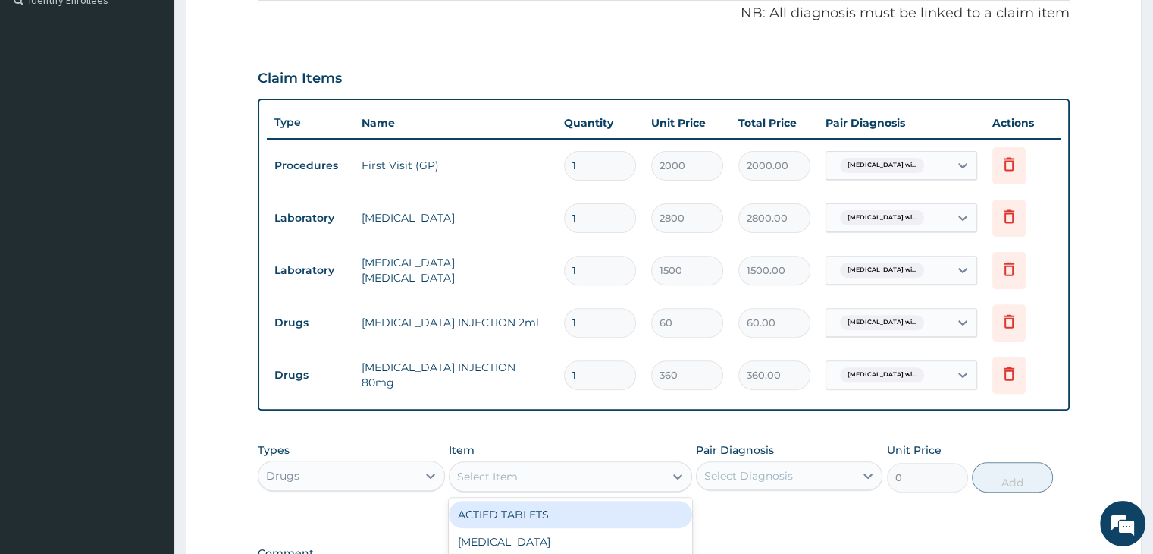
click at [510, 464] on div "Select Item" at bounding box center [557, 476] width 215 height 24
type input "COART"
type input "1500"
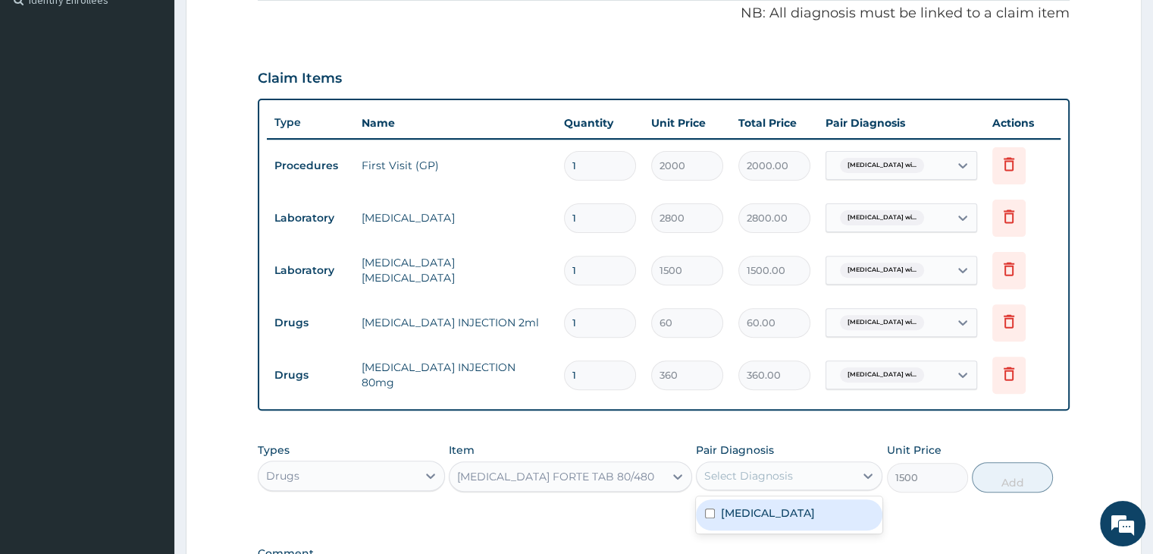
click at [748, 468] on div "Select Diagnosis" at bounding box center [748, 475] width 89 height 15
click at [776, 507] on label "[MEDICAL_DATA]" at bounding box center [768, 512] width 94 height 15
checkbox input "true"
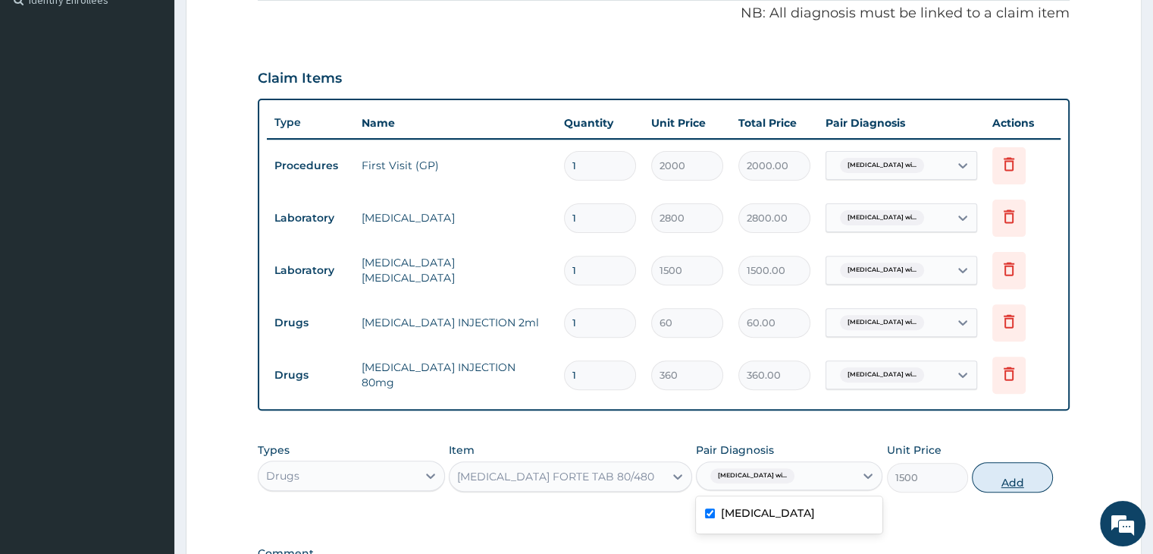
click at [1008, 473] on button "Add" at bounding box center [1012, 477] width 81 height 30
type input "0"
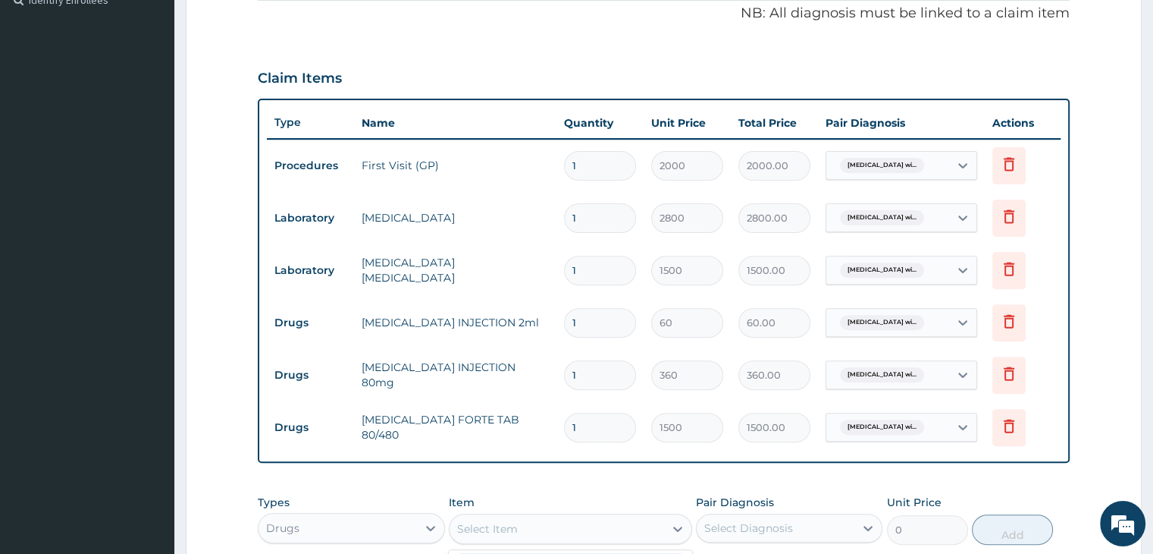
click at [549, 519] on div "Select Item" at bounding box center [557, 528] width 215 height 24
type input "PARACE"
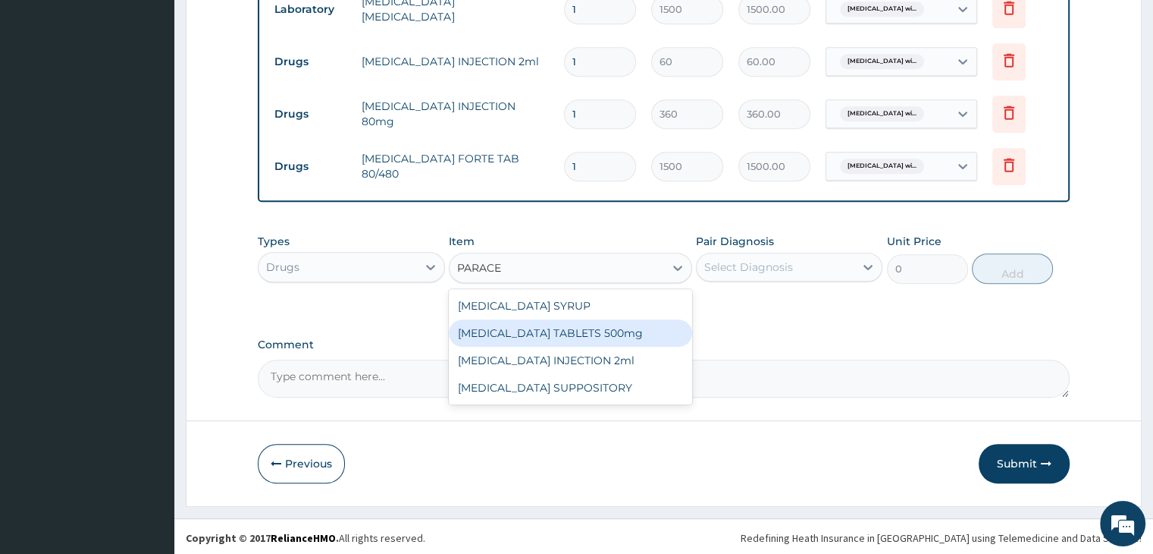
click at [579, 330] on div "[MEDICAL_DATA] TABLETS 500mg" at bounding box center [570, 332] width 243 height 27
type input "12"
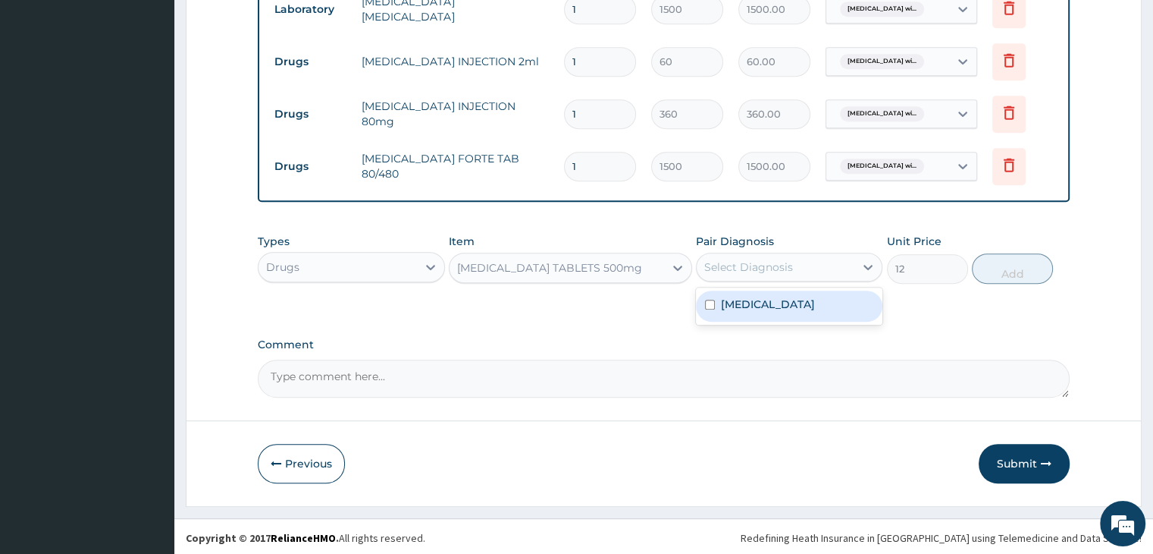
click at [795, 253] on div "Select Diagnosis" at bounding box center [789, 267] width 187 height 29
click at [807, 307] on label "[MEDICAL_DATA]" at bounding box center [768, 303] width 94 height 15
checkbox input "true"
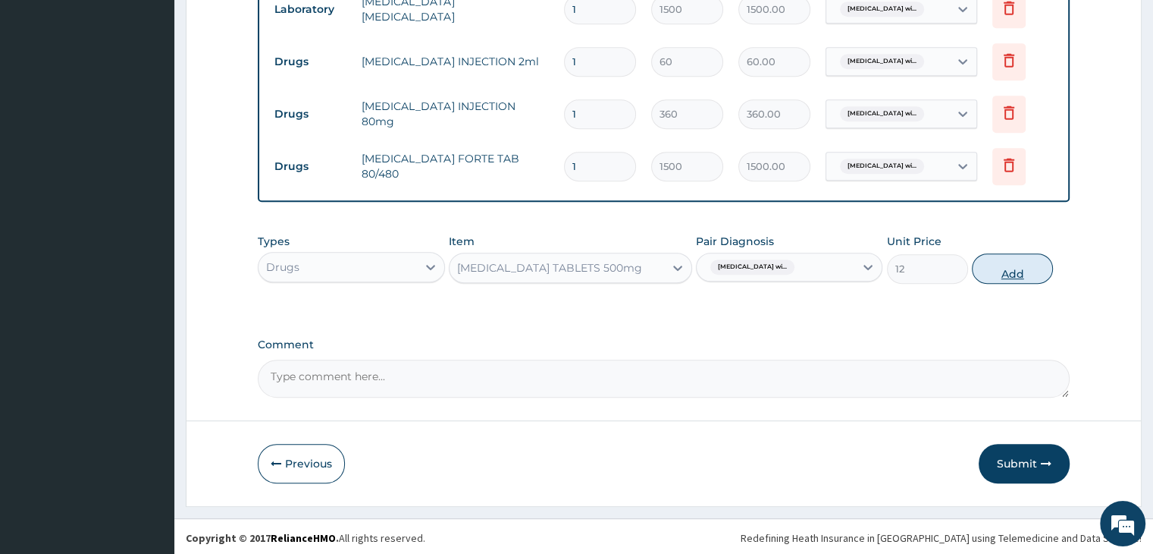
click at [1006, 261] on button "Add" at bounding box center [1012, 268] width 81 height 30
type input "0"
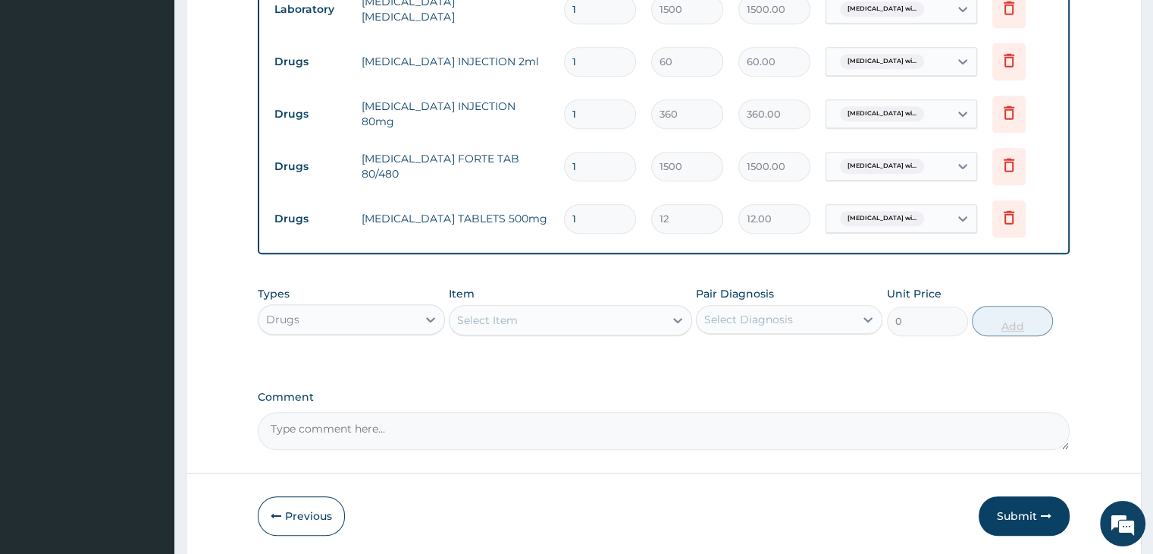
type input "18"
type input "216.00"
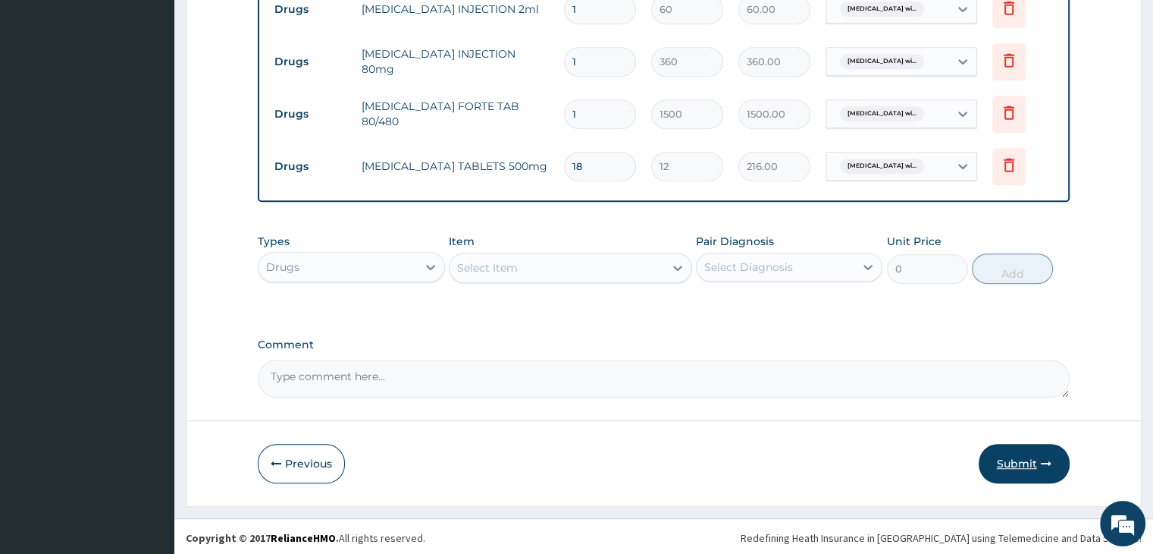
type input "18"
click at [1017, 472] on button "Submit" at bounding box center [1024, 463] width 91 height 39
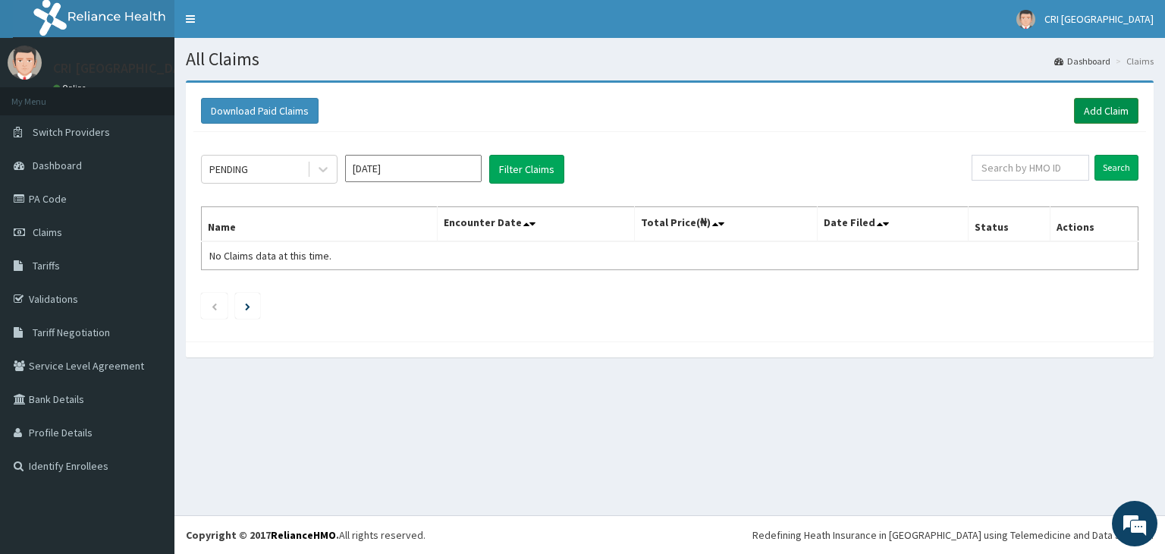
click at [1112, 116] on link "Add Claim" at bounding box center [1106, 111] width 64 height 26
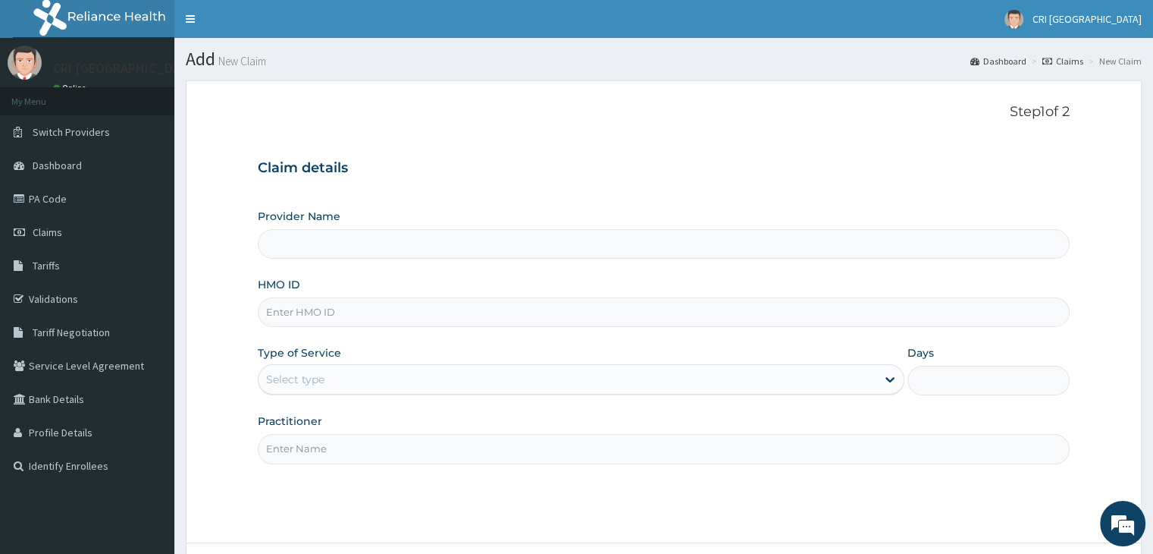
type input "Cri Medi Clinic- VGC"
click at [359, 300] on input "HMO ID" at bounding box center [663, 312] width 811 height 30
paste input "RBE/10012/A"
type input "RBE/10012/A"
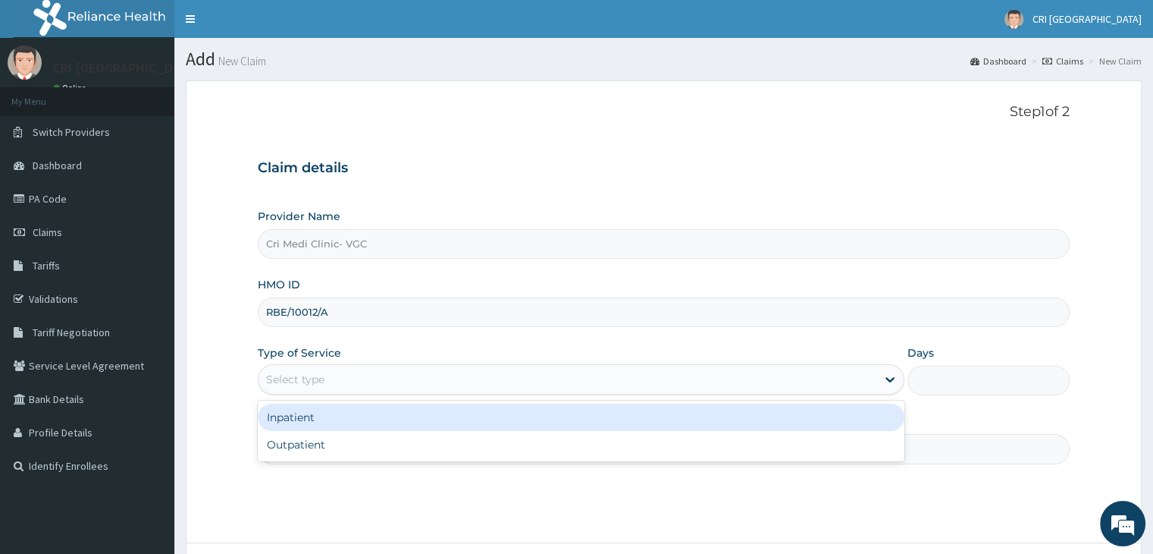
click at [323, 384] on div "Select type" at bounding box center [295, 379] width 58 height 15
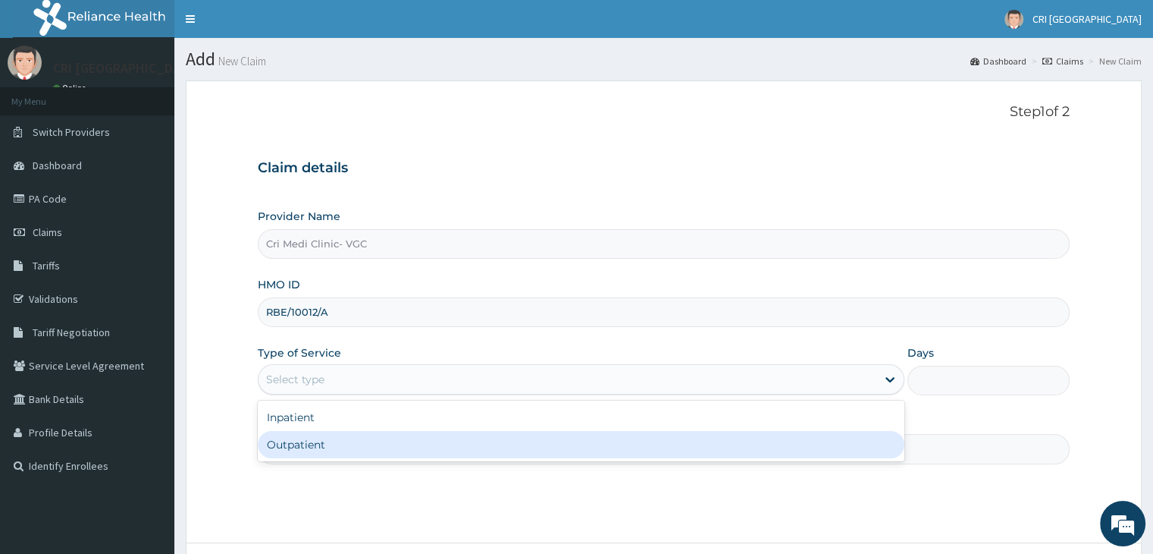
click at [321, 439] on div "Outpatient" at bounding box center [581, 444] width 647 height 27
type input "1"
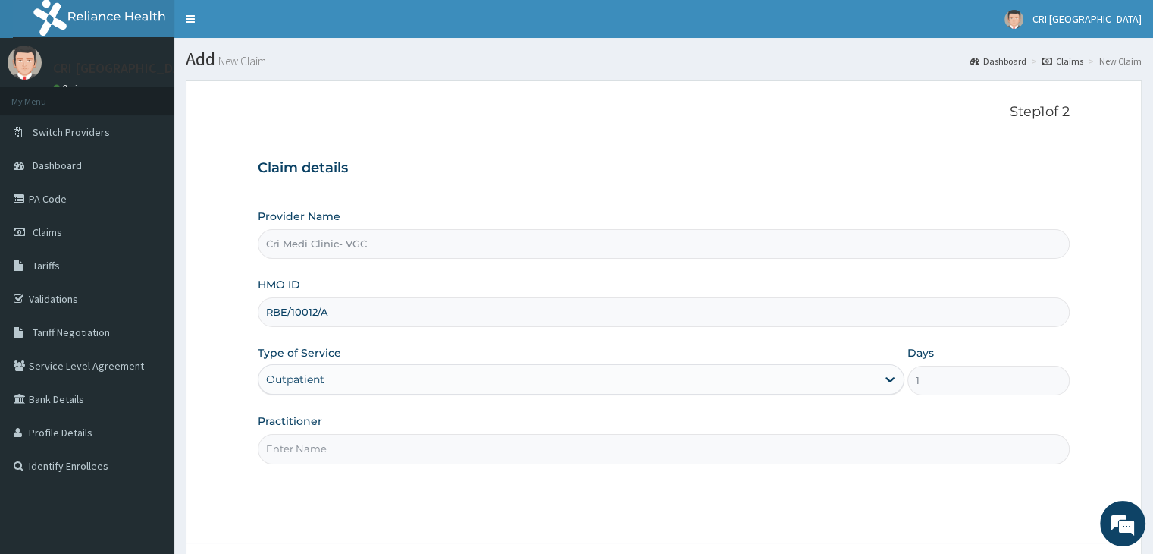
click at [340, 450] on input "Practitioner" at bounding box center [663, 449] width 811 height 30
type input "[PERSON_NAME]"
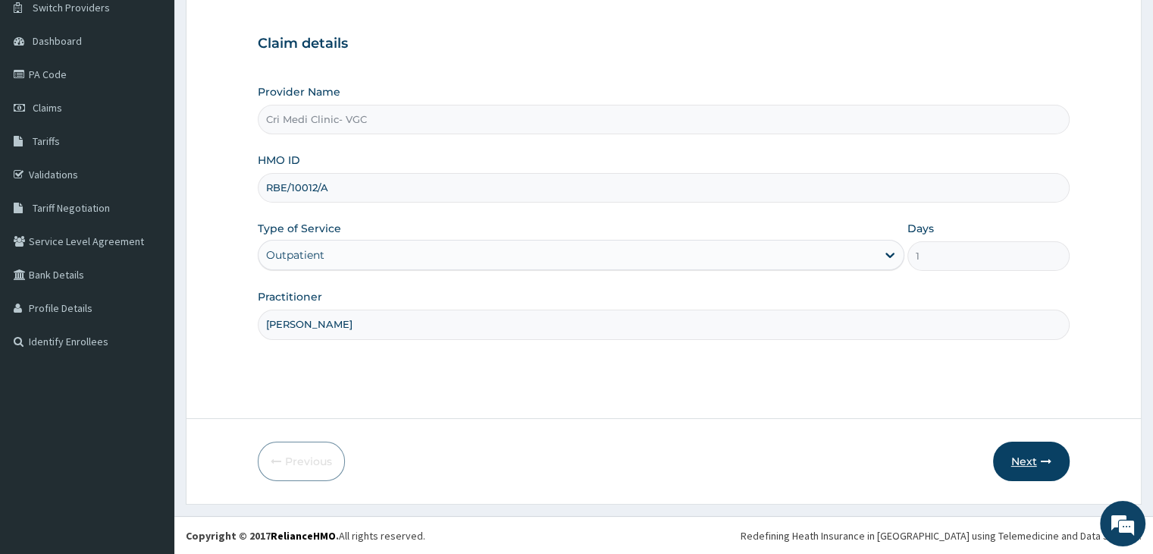
click at [1039, 456] on button "Next" at bounding box center [1031, 460] width 77 height 39
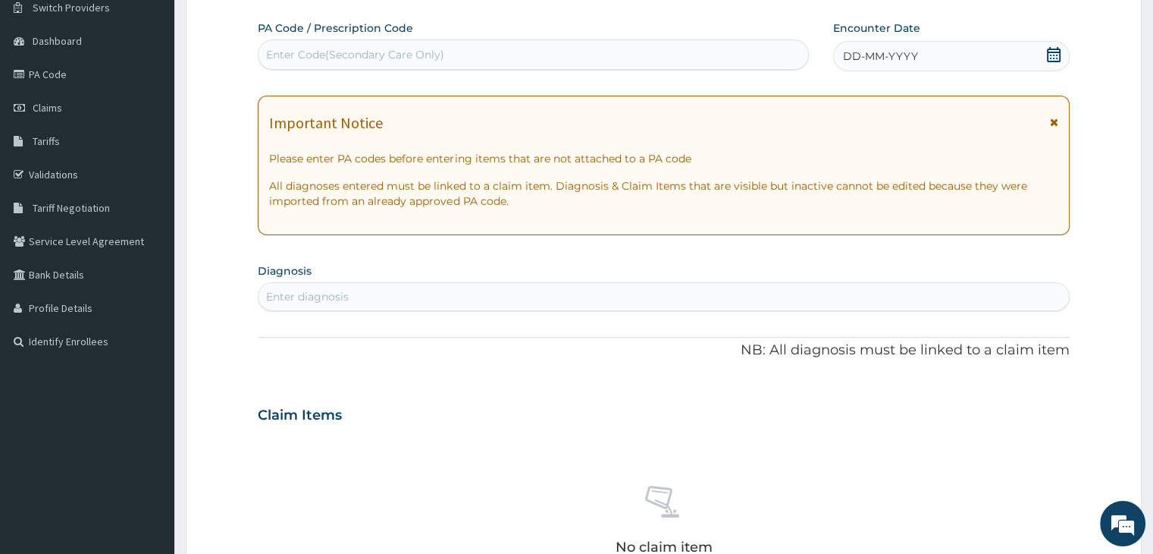
click at [910, 57] on span "DD-MM-YYYY" at bounding box center [880, 56] width 75 height 15
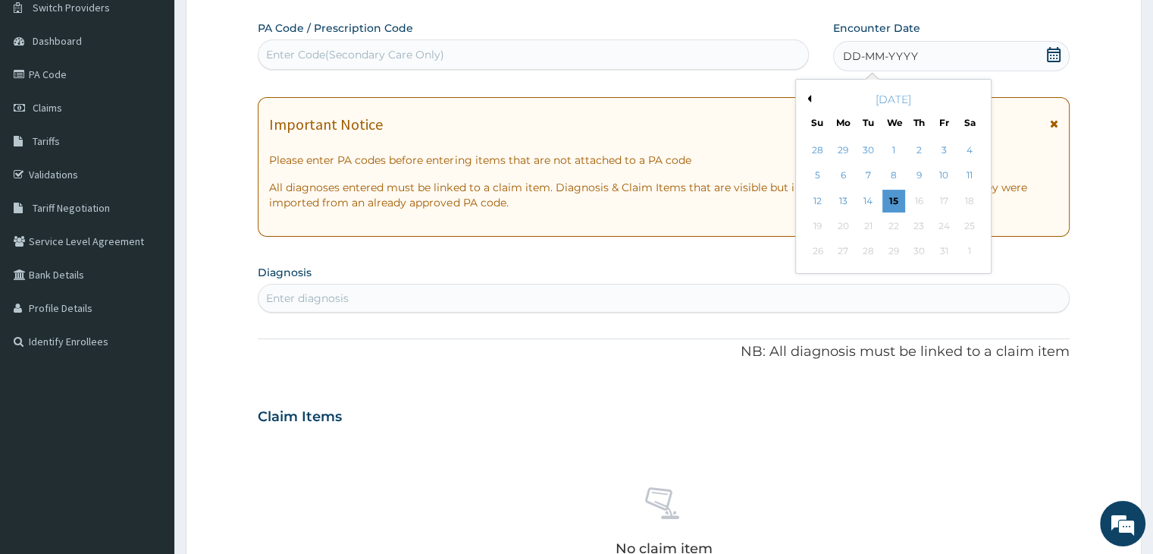
click at [811, 98] on div "[DATE]" at bounding box center [893, 99] width 183 height 15
click at [807, 98] on button "Previous Month" at bounding box center [808, 99] width 8 height 8
click at [821, 251] on div "27" at bounding box center [818, 251] width 23 height 23
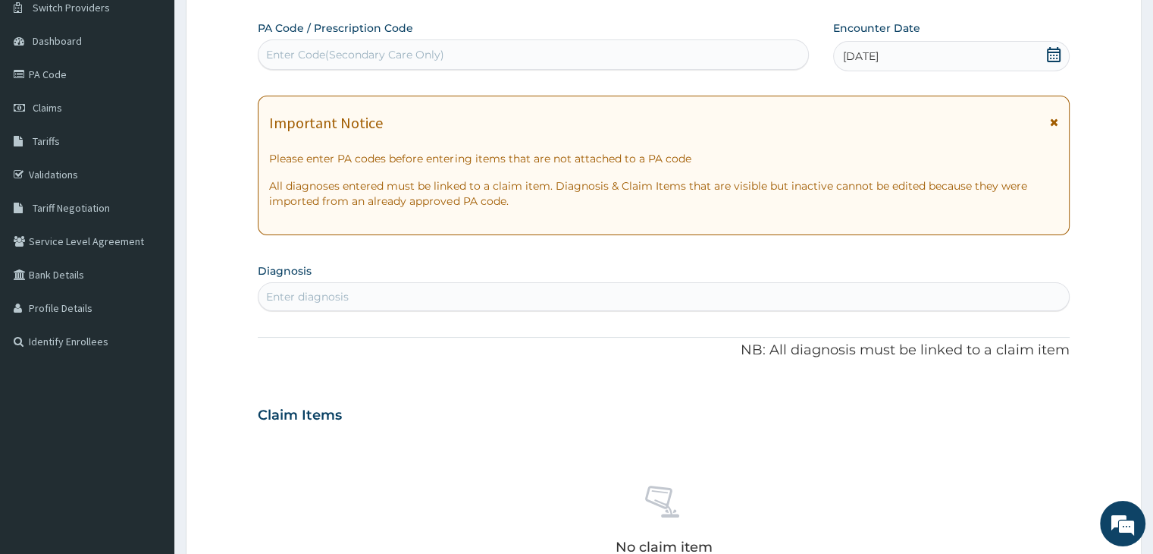
click at [496, 294] on div "Enter diagnosis" at bounding box center [664, 296] width 810 height 24
type input "malaria"
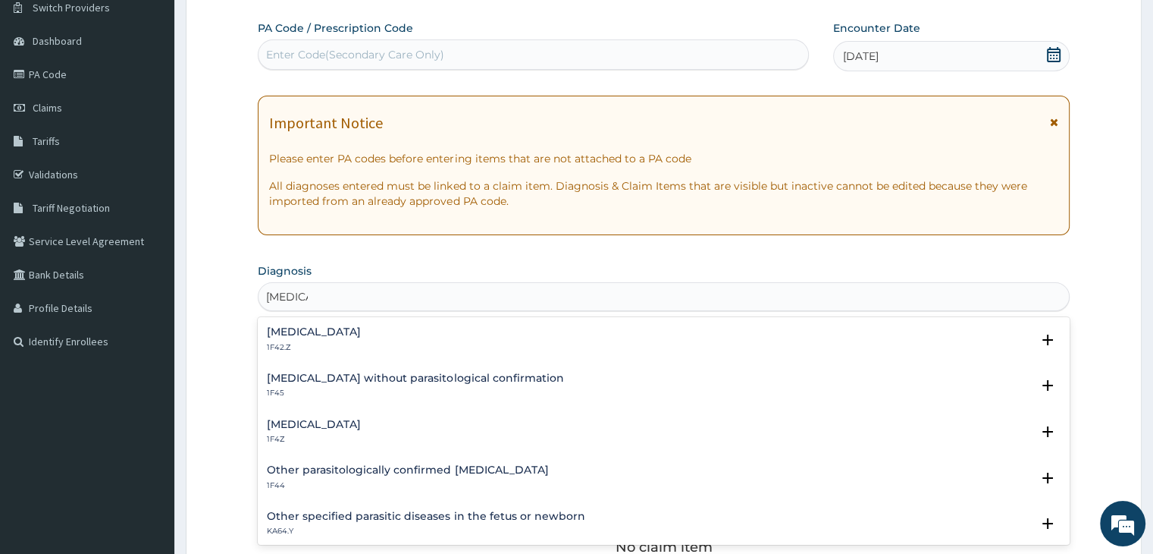
click at [361, 333] on h4 "Plasmodium malariae malaria without complication" at bounding box center [314, 331] width 94 height 11
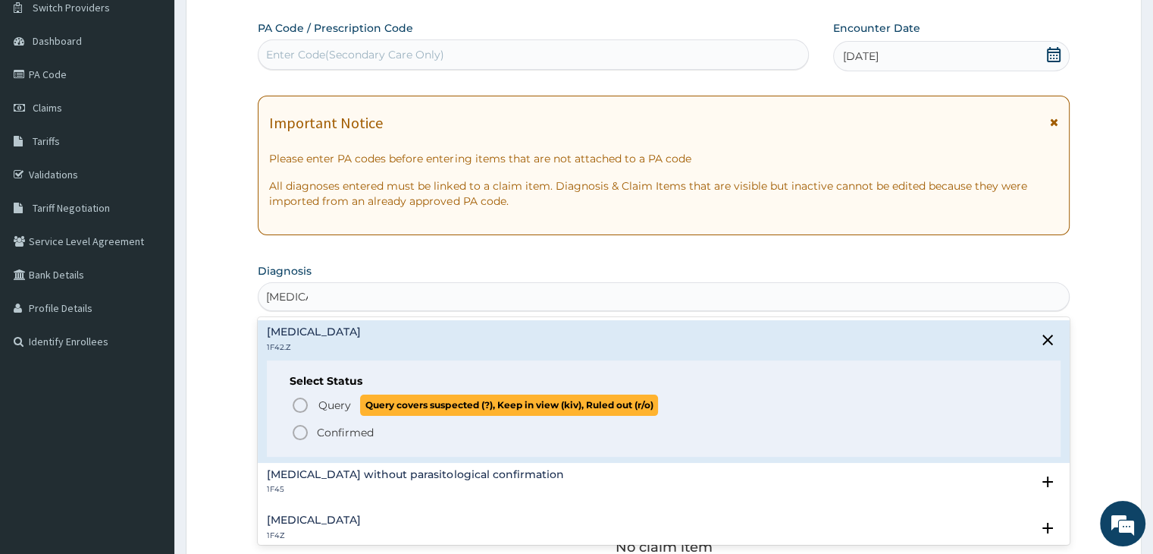
click at [314, 405] on span "Query Query covers suspected (?), Keep in view (kiv), Ruled out (r/o)" at bounding box center [664, 404] width 746 height 20
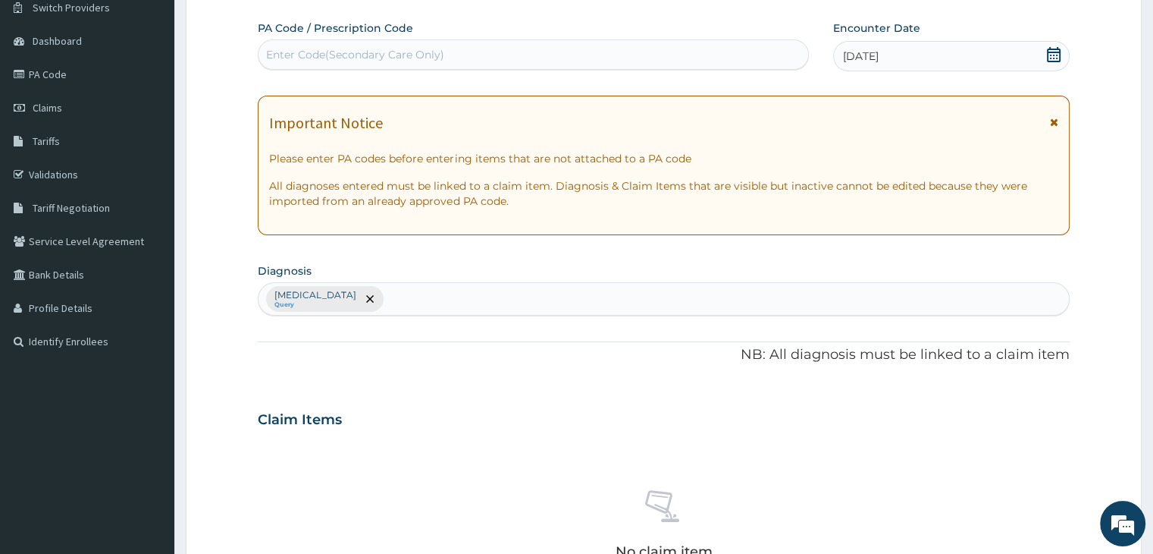
scroll to position [531, 0]
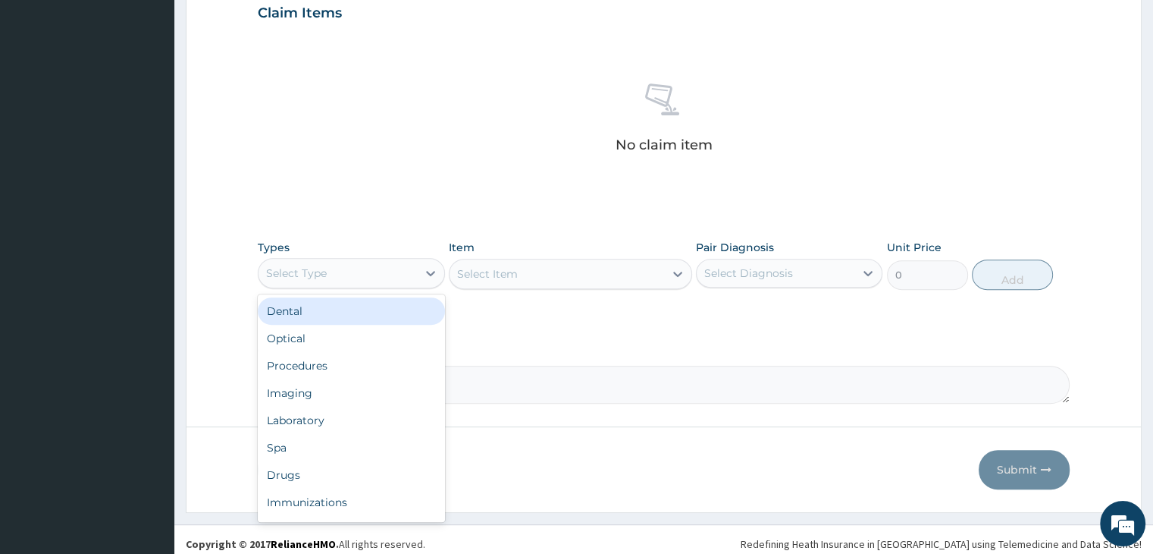
click at [361, 280] on div "Select Type" at bounding box center [338, 273] width 158 height 24
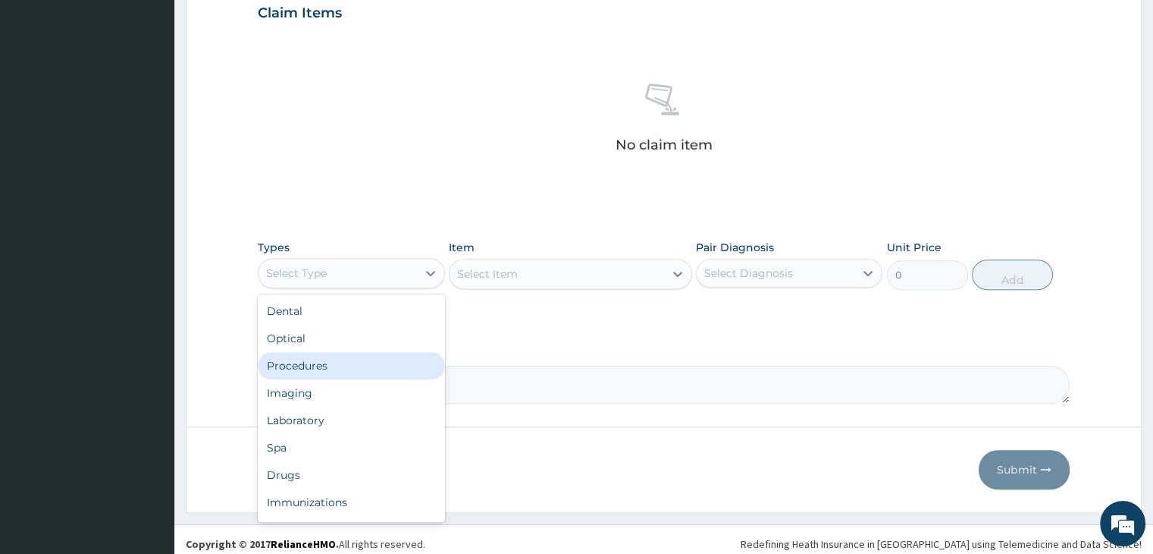
click at [336, 359] on div "Procedures" at bounding box center [351, 365] width 187 height 27
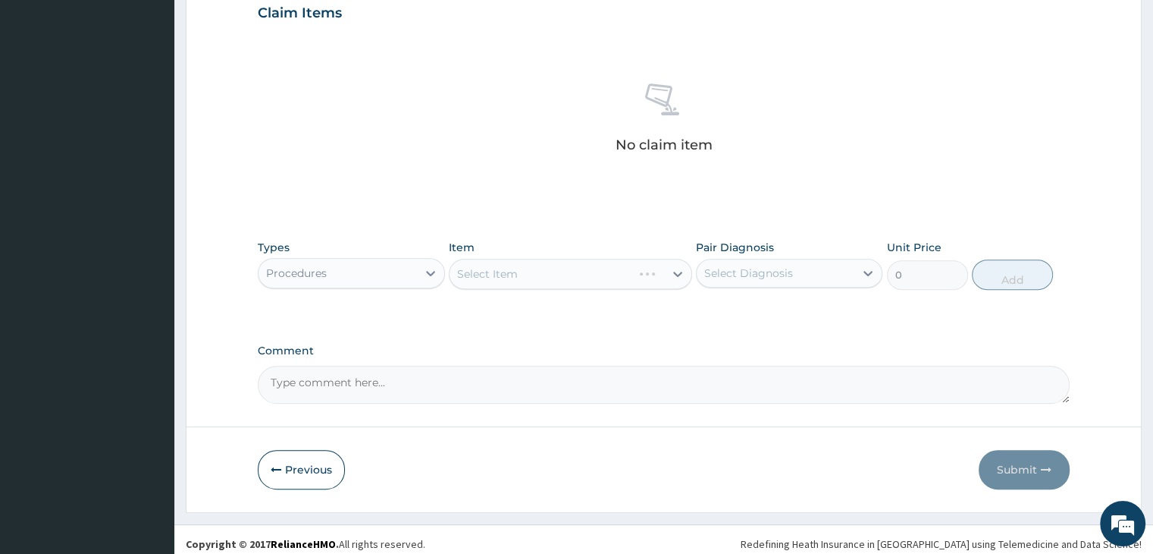
click at [522, 276] on div "Select Item" at bounding box center [570, 274] width 243 height 30
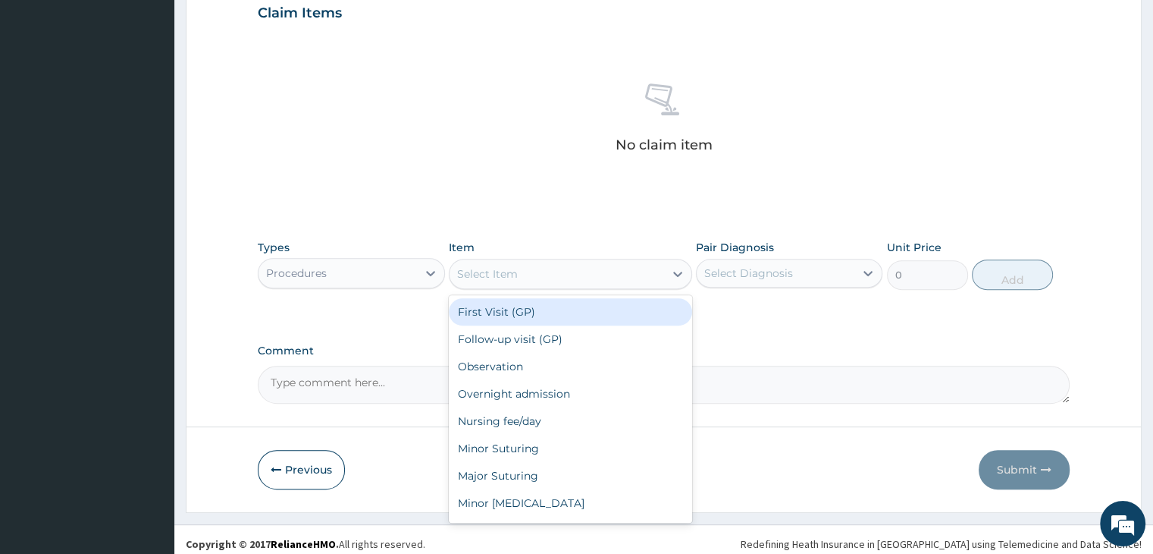
click at [562, 278] on div "Select Item" at bounding box center [557, 274] width 215 height 24
click at [527, 316] on div "First Visit (GP)" at bounding box center [570, 311] width 243 height 27
type input "2000"
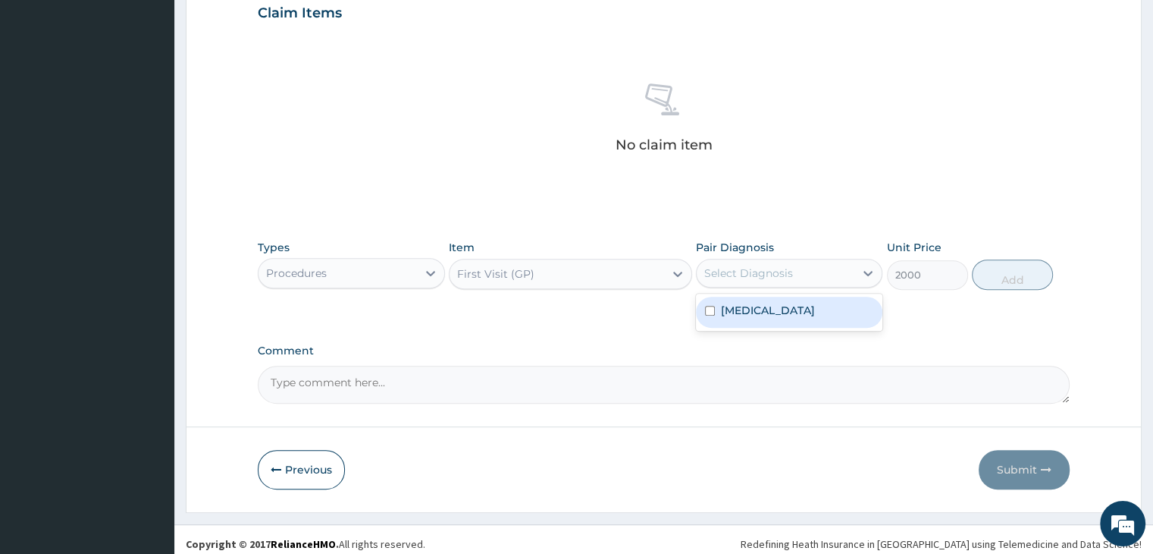
click at [786, 277] on div "Select Diagnosis" at bounding box center [748, 272] width 89 height 15
click at [786, 310] on label "Plasmodium malariae malaria without complication" at bounding box center [768, 310] width 94 height 15
checkbox input "true"
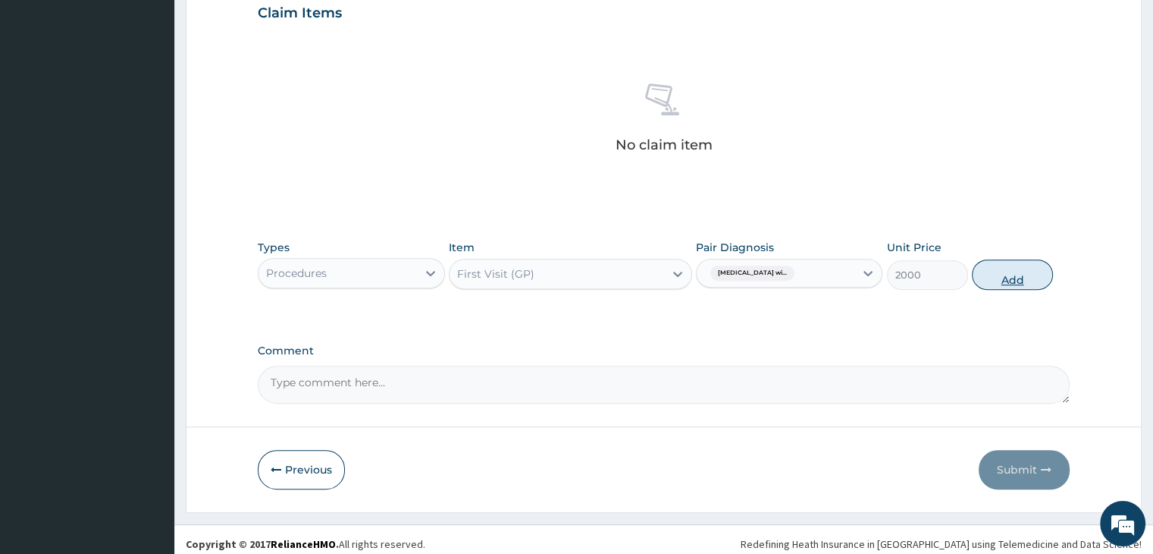
click at [1022, 284] on button "Add" at bounding box center [1012, 274] width 81 height 30
type input "0"
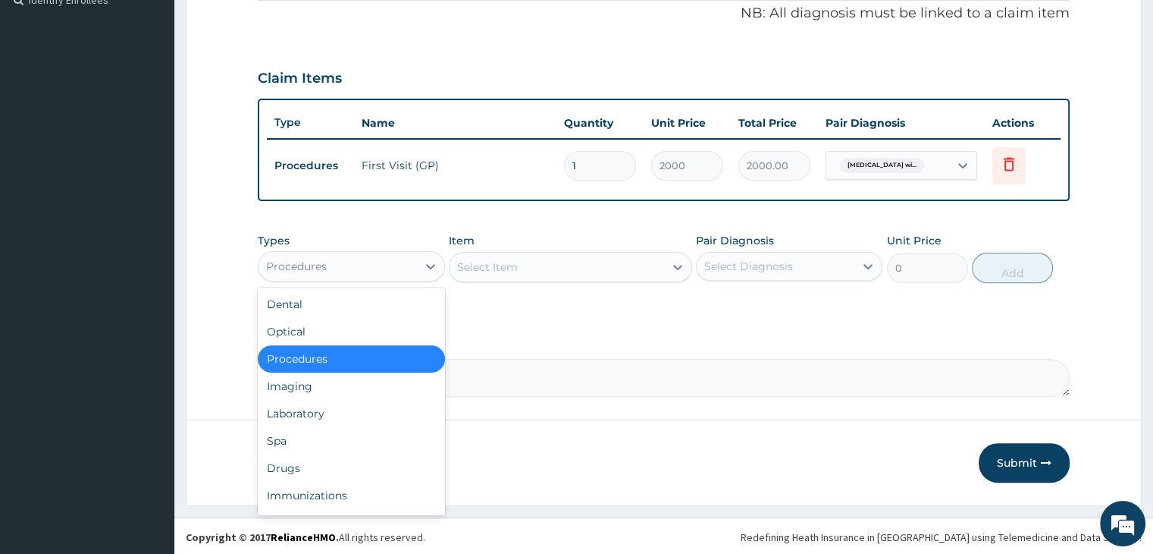
click at [379, 266] on div "Procedures" at bounding box center [338, 266] width 158 height 24
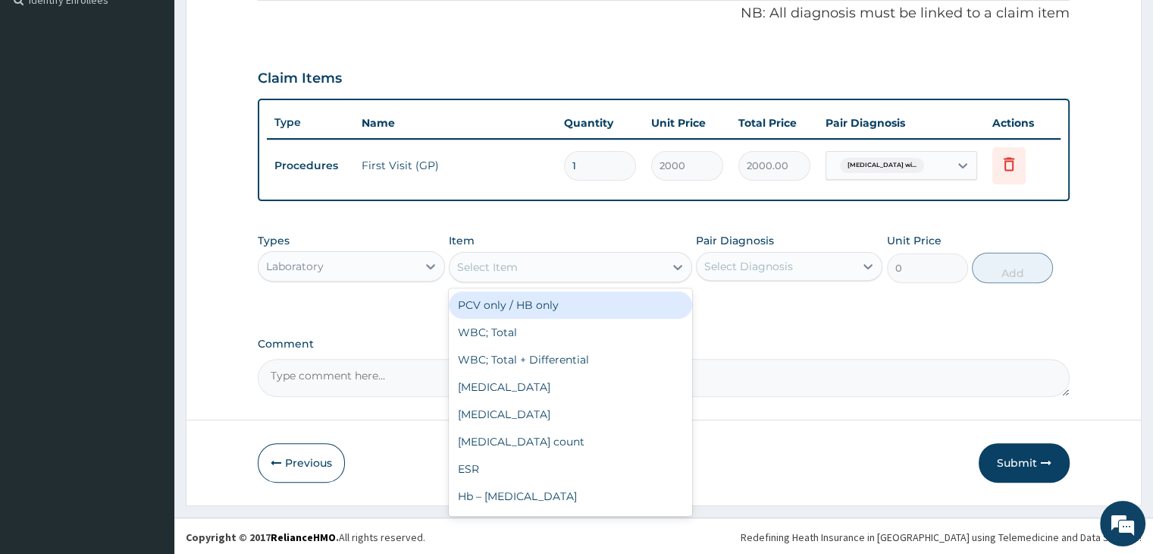
click at [537, 264] on div "Select Item" at bounding box center [557, 267] width 215 height 24
click at [382, 268] on div "Laboratory" at bounding box center [338, 266] width 158 height 24
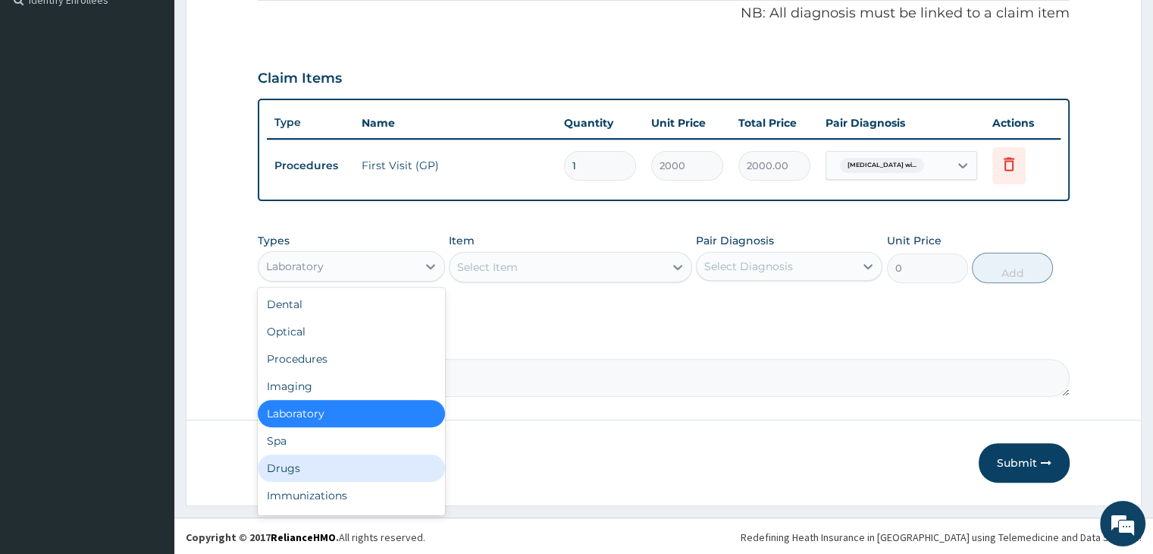
click at [350, 460] on div "Drugs" at bounding box center [351, 467] width 187 height 27
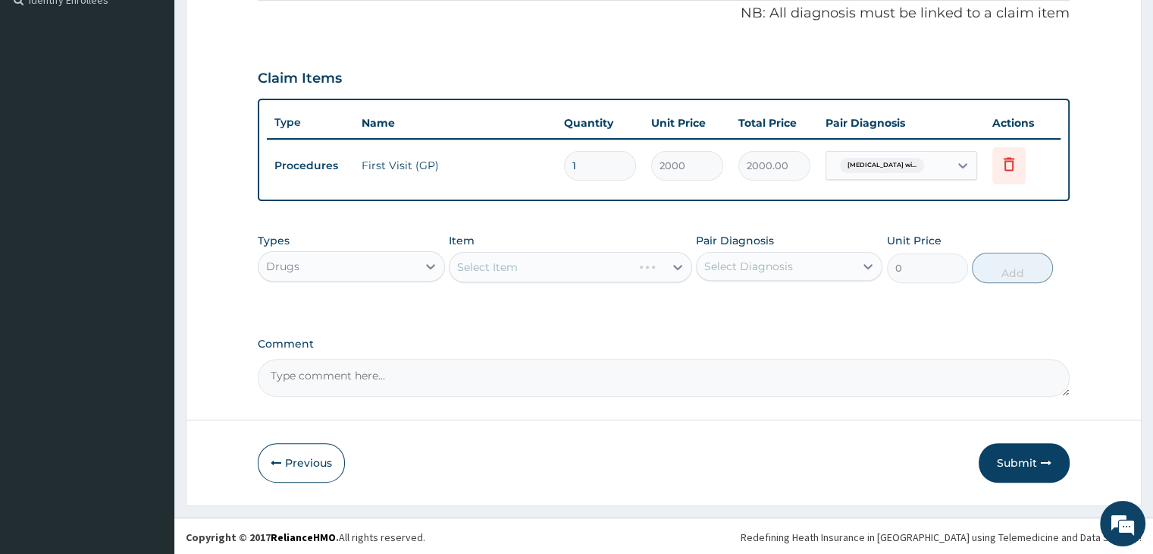
click at [513, 274] on div "Select Item" at bounding box center [570, 267] width 243 height 30
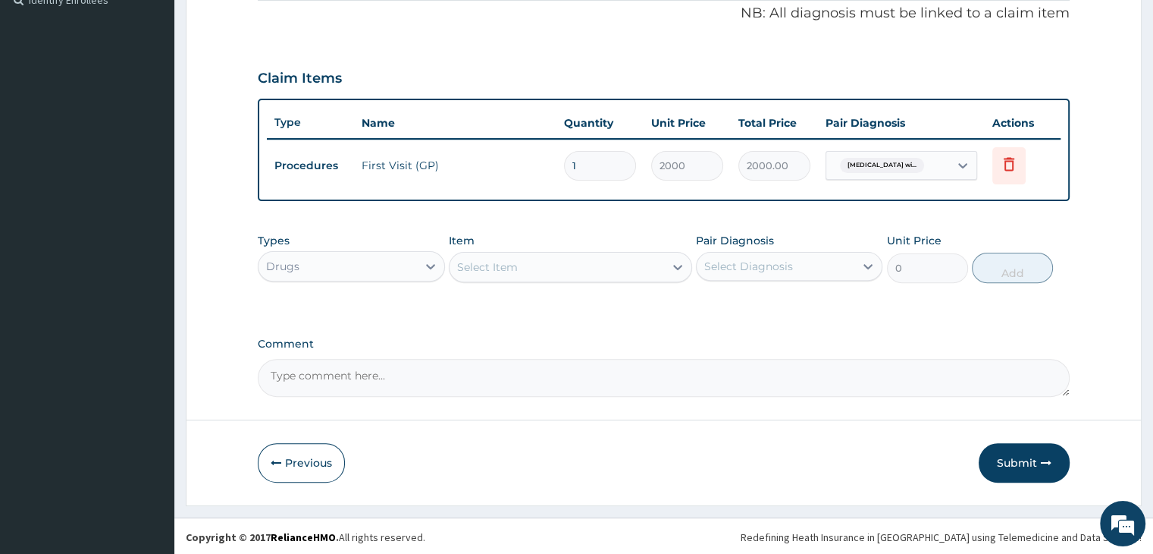
click at [513, 274] on div "Select Item" at bounding box center [570, 267] width 243 height 30
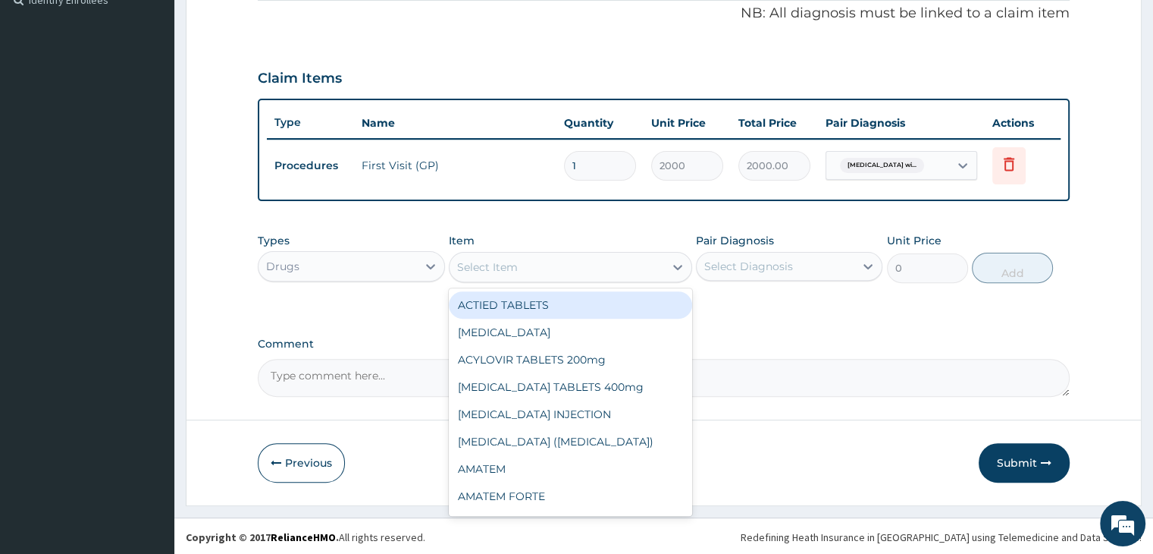
click at [513, 274] on div "Select Item" at bounding box center [557, 267] width 215 height 24
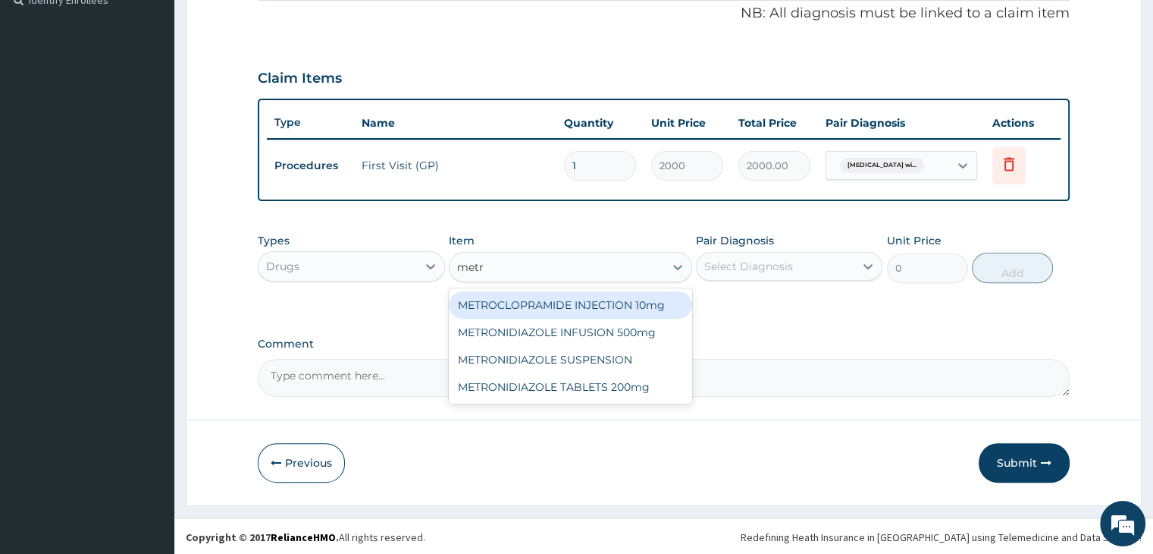
type input "metro"
type input "159"
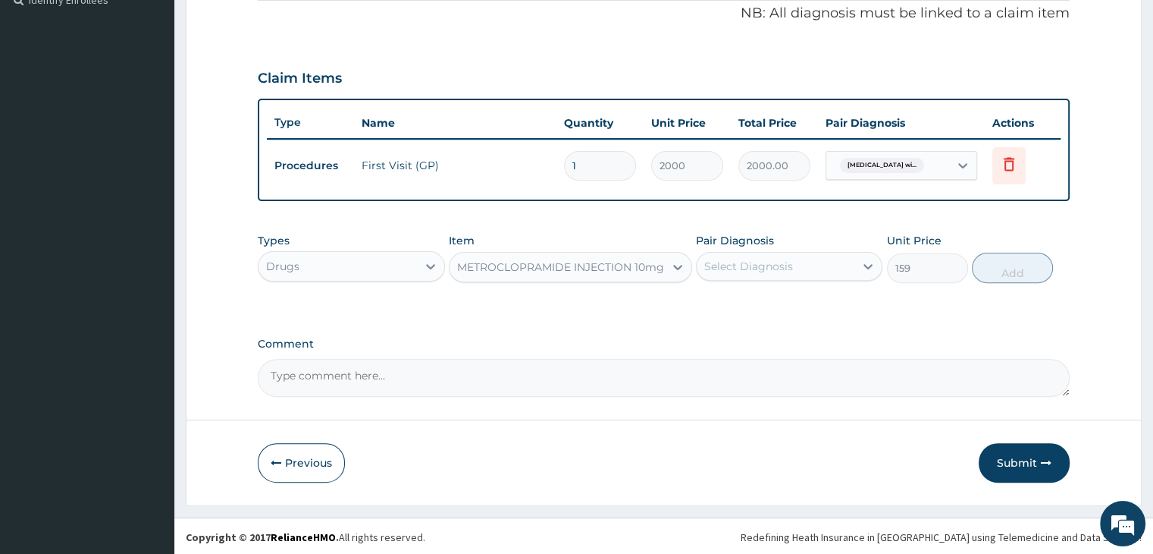
click at [765, 266] on div "Select Diagnosis" at bounding box center [748, 266] width 89 height 15
click at [773, 300] on label "Plasmodium malariae malaria without complication" at bounding box center [768, 303] width 94 height 15
checkbox input "true"
click at [1015, 271] on button "Add" at bounding box center [1012, 268] width 81 height 30
type input "0"
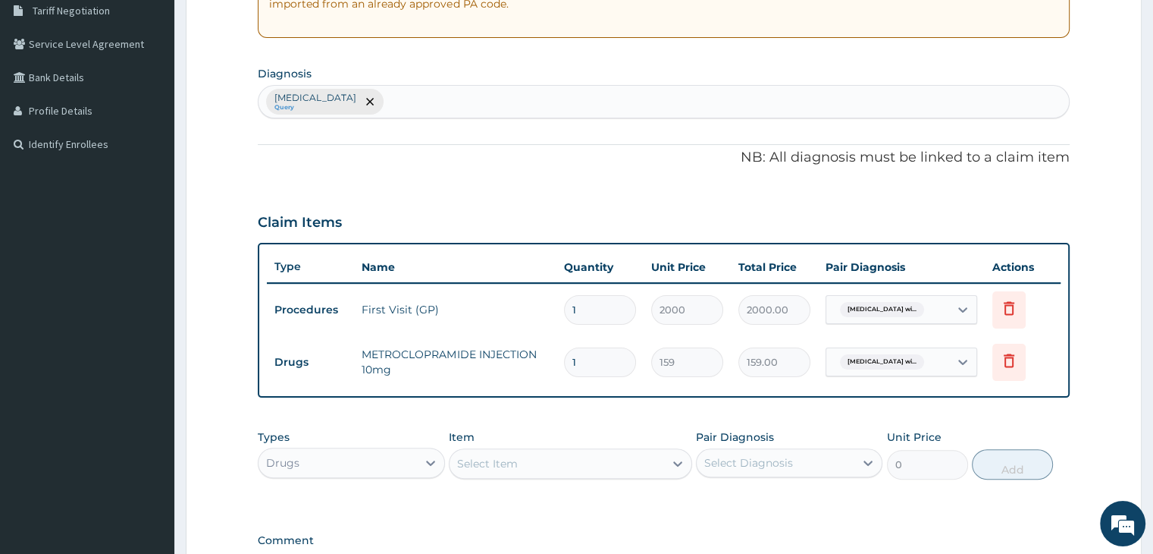
scroll to position [253, 0]
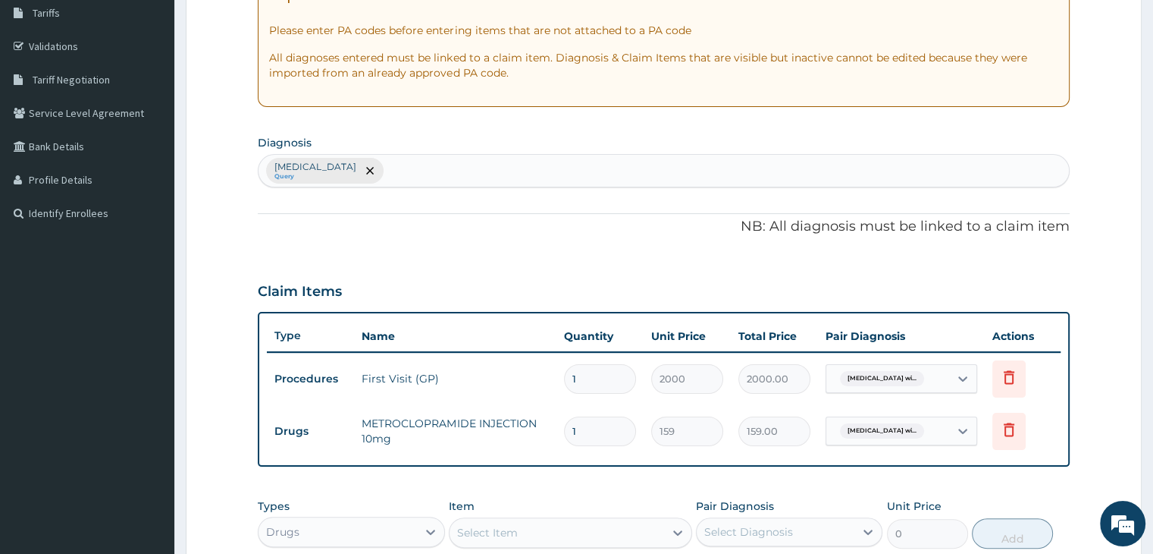
click at [673, 172] on div "Plasmodium malariae malaria without complication Query" at bounding box center [664, 171] width 810 height 32
type input "tract"
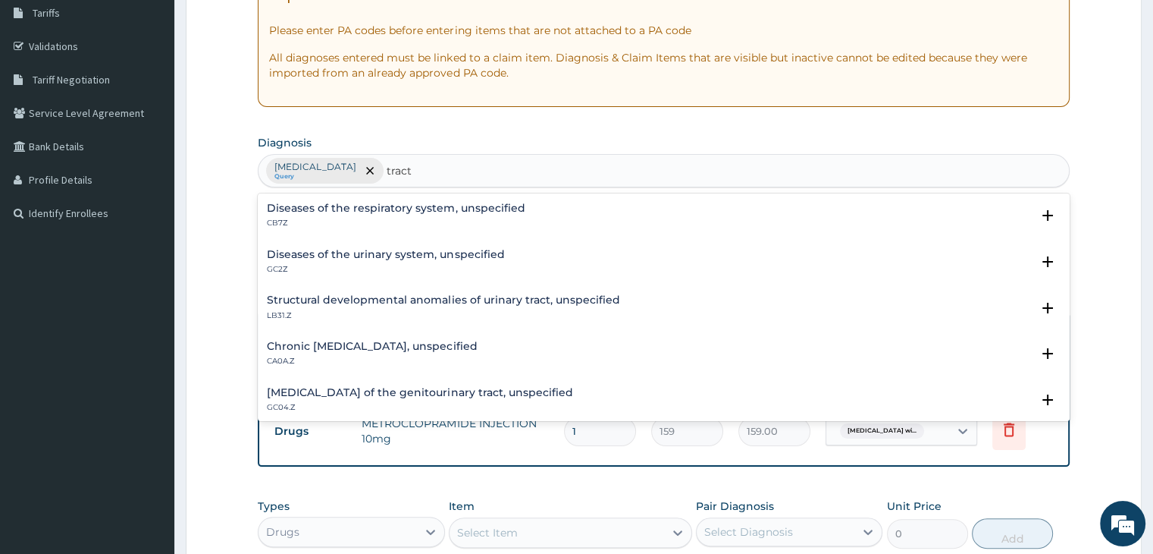
click at [440, 202] on h4 "Diseases of the respiratory system, unspecified" at bounding box center [396, 207] width 258 height 11
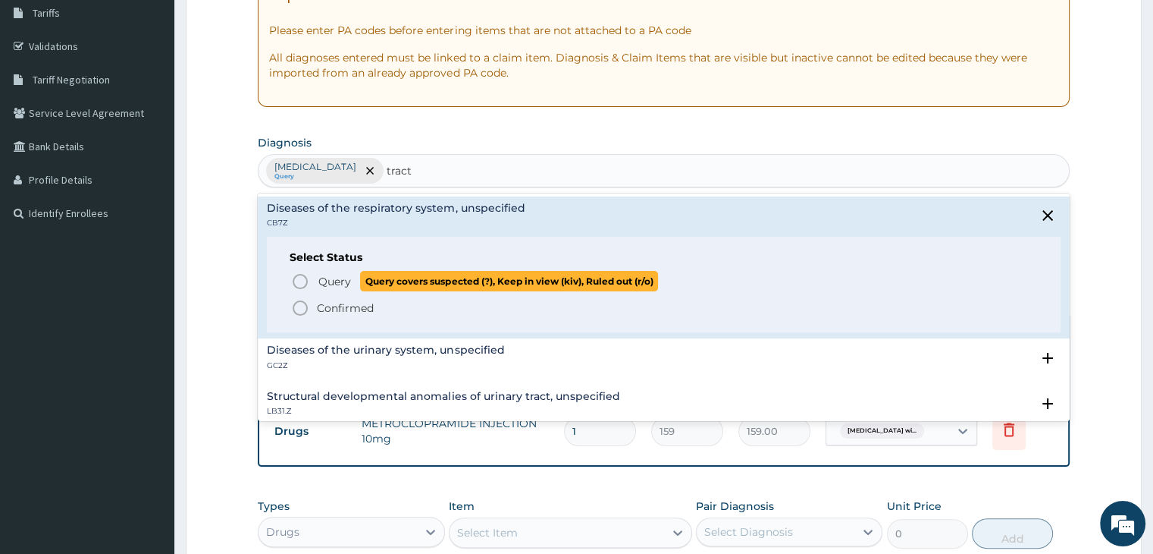
click at [328, 283] on span "Query" at bounding box center [334, 281] width 33 height 15
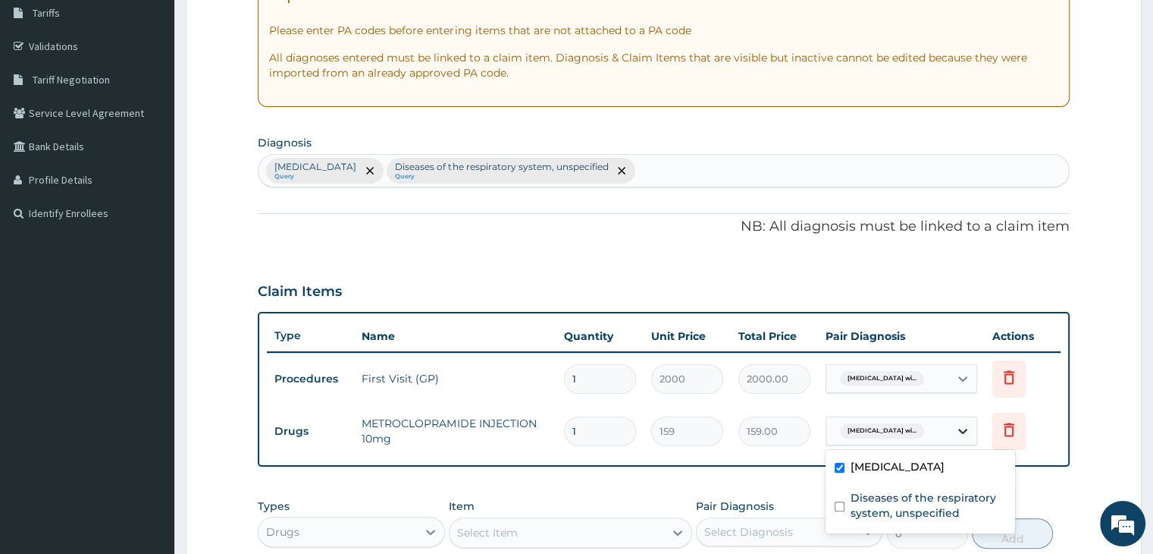
click at [952, 429] on div at bounding box center [962, 430] width 27 height 27
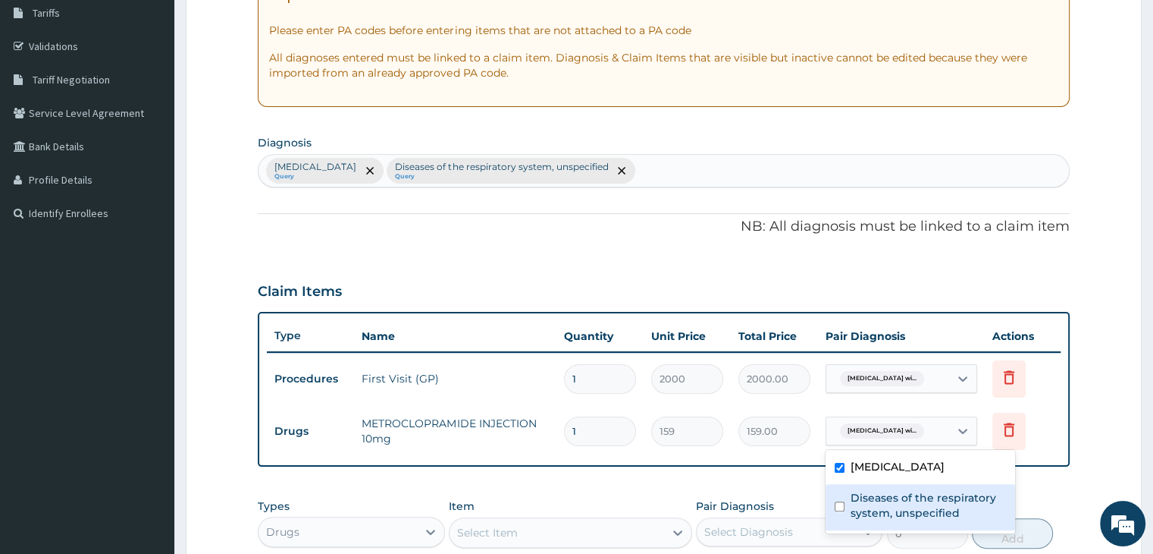
click at [931, 520] on label "Diseases of the respiratory system, unspecified" at bounding box center [928, 505] width 155 height 30
checkbox input "true"
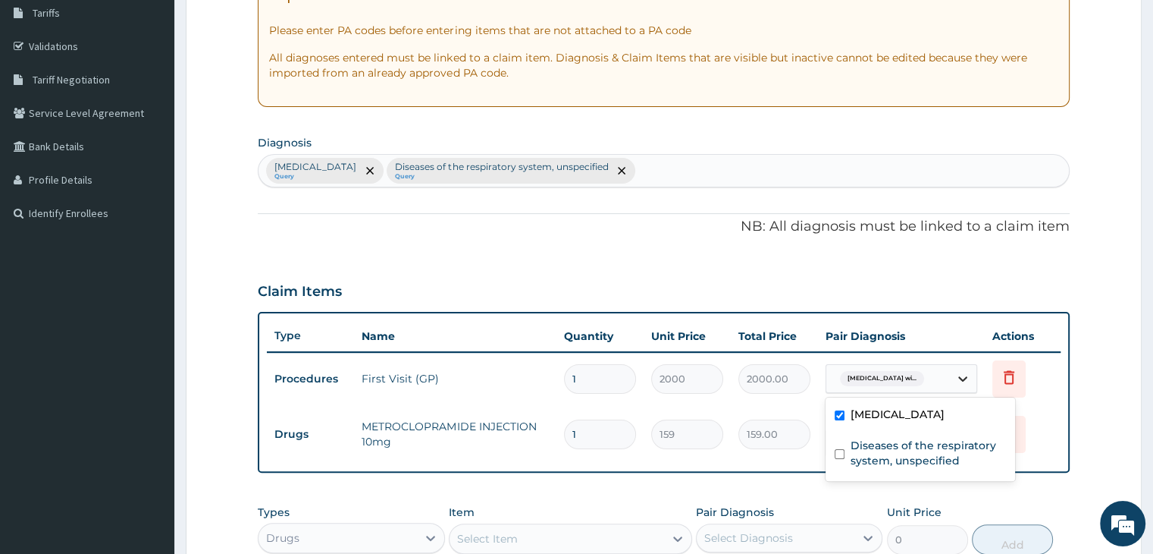
click at [952, 377] on div at bounding box center [962, 378] width 27 height 27
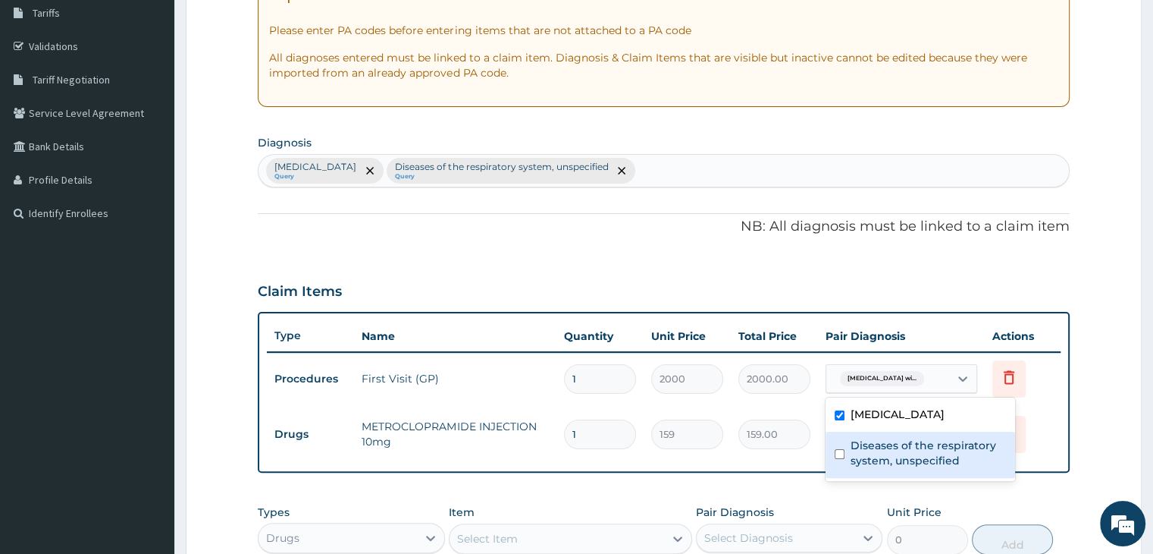
click at [940, 468] on label "Diseases of the respiratory system, unspecified" at bounding box center [928, 453] width 155 height 30
checkbox input "true"
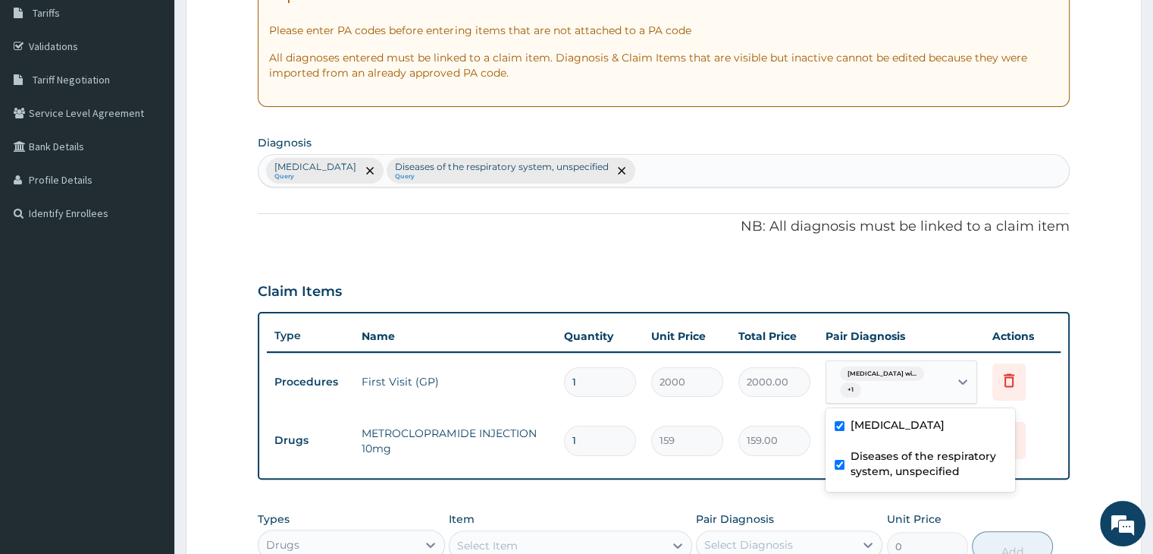
scroll to position [530, 0]
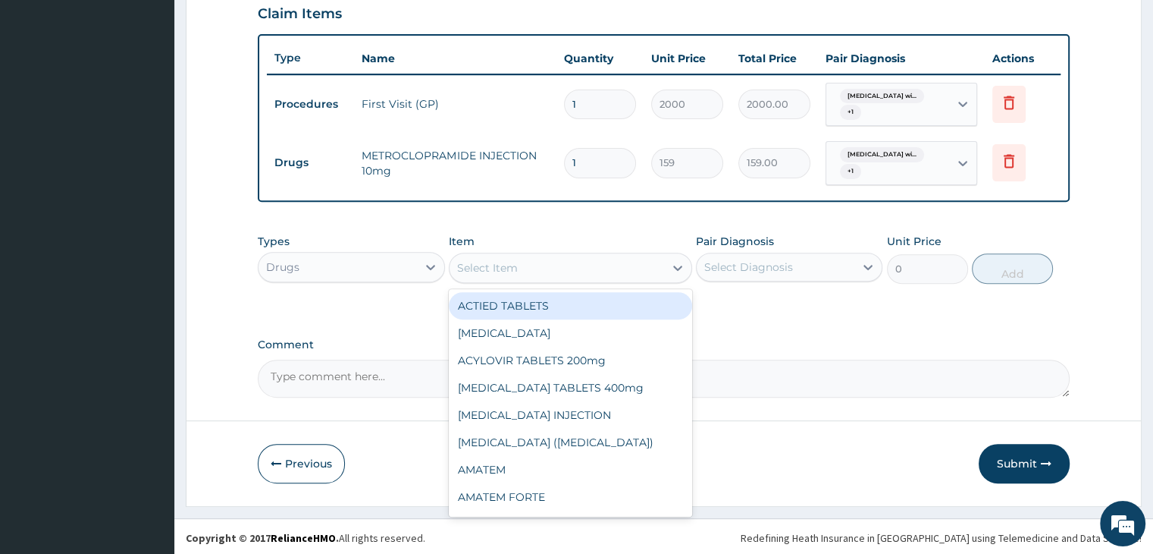
click at [497, 262] on div "Select Item" at bounding box center [487, 267] width 61 height 15
type input "vita"
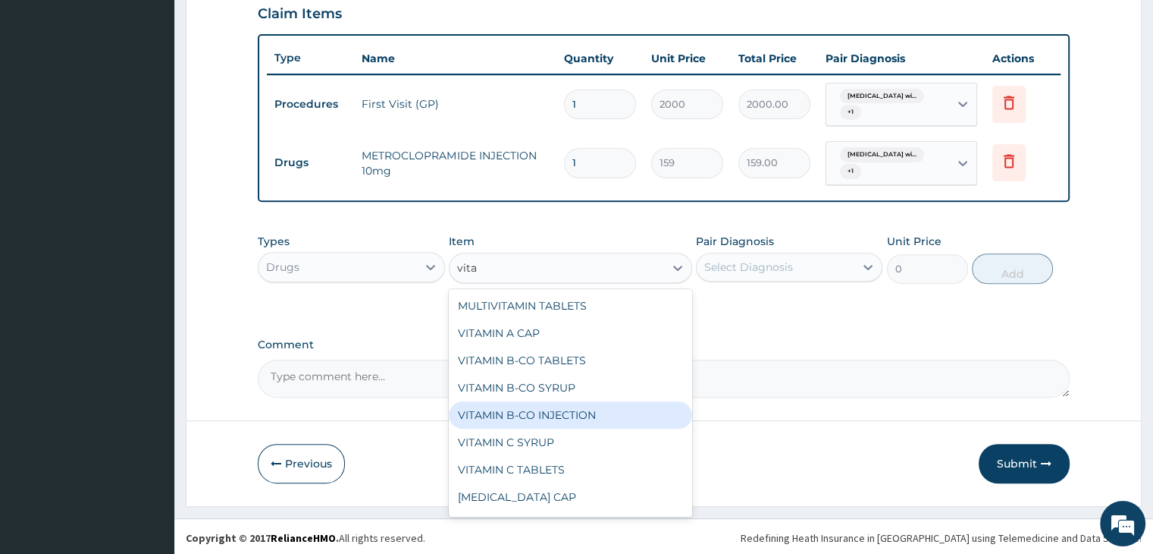
type input "120"
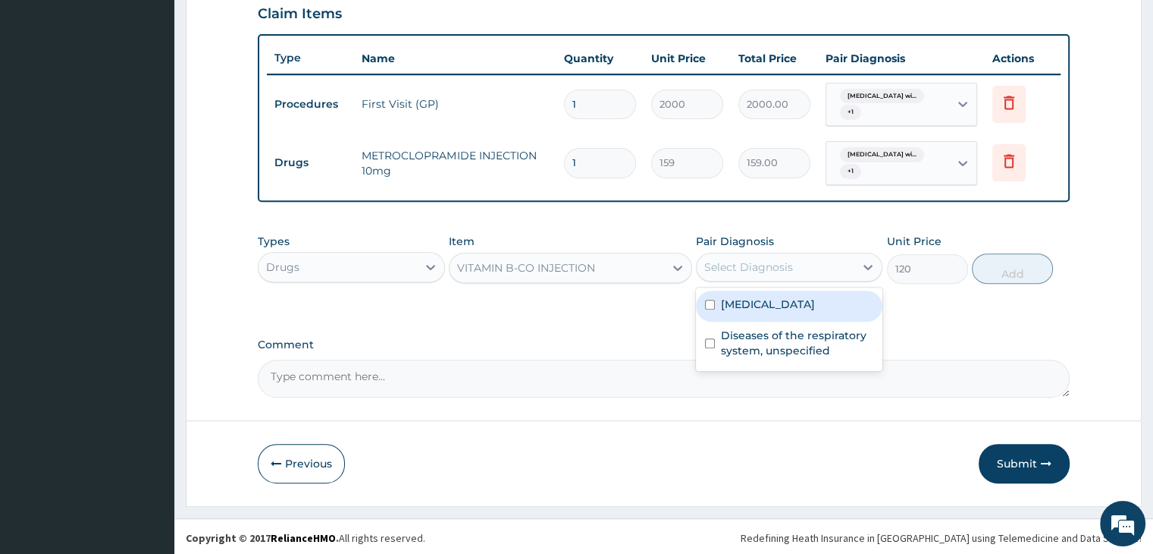
click at [769, 270] on div "Select Diagnosis" at bounding box center [748, 266] width 89 height 15
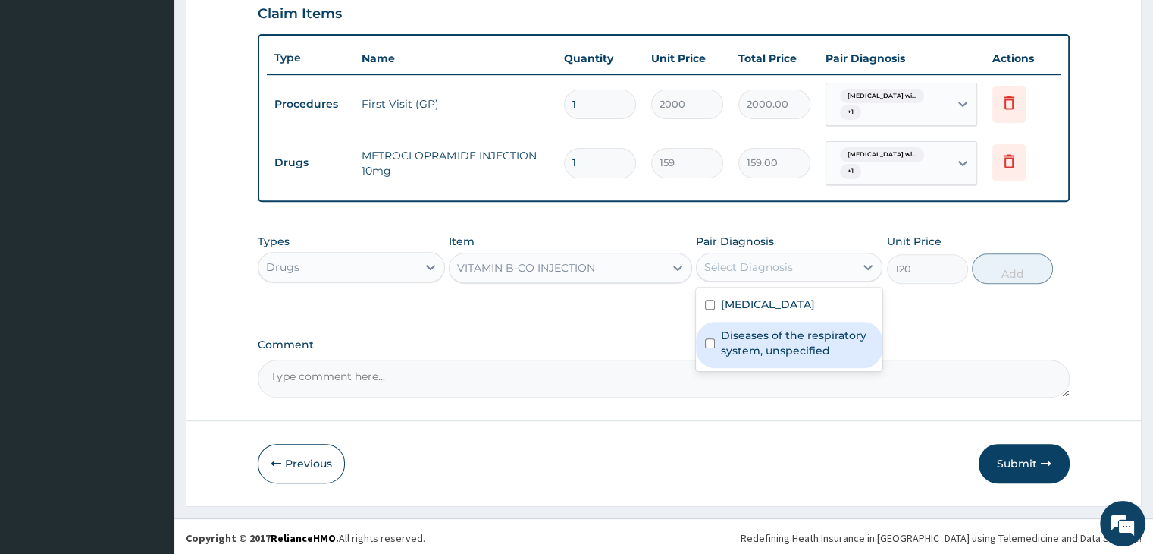
click at [791, 353] on div "Diseases of the respiratory system, unspecified" at bounding box center [789, 345] width 187 height 46
checkbox input "true"
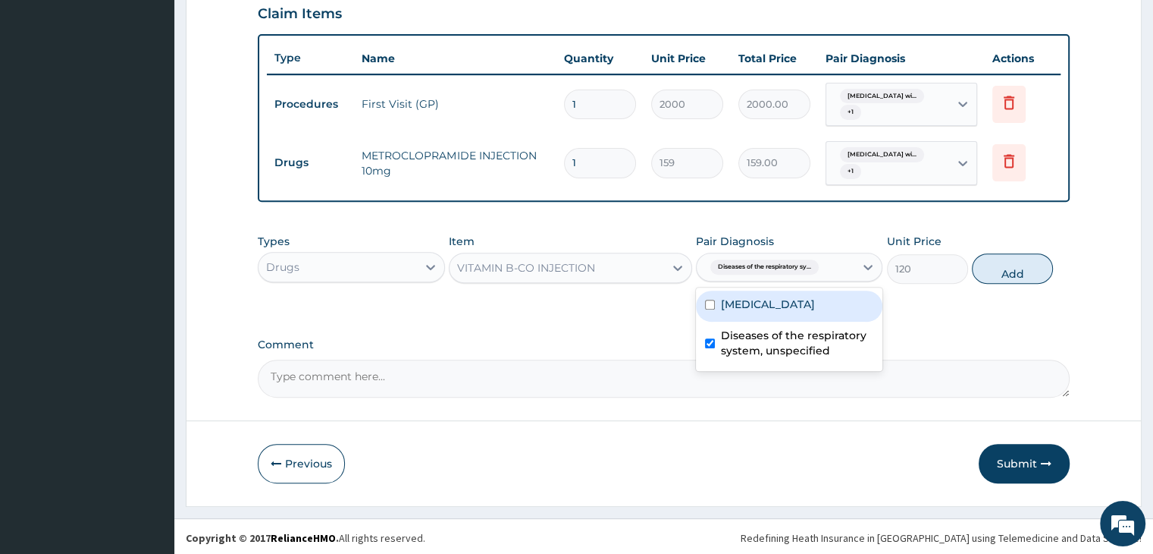
click at [786, 312] on label "Plasmodium malariae malaria without complication" at bounding box center [768, 303] width 94 height 15
checkbox input "true"
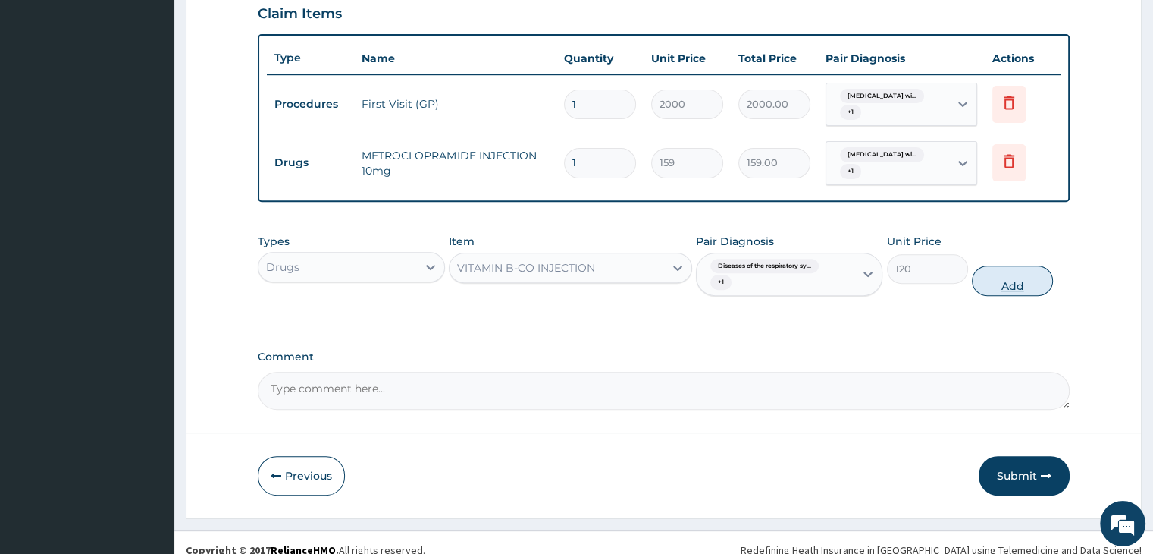
click at [1004, 290] on button "Add" at bounding box center [1012, 280] width 81 height 30
type input "0"
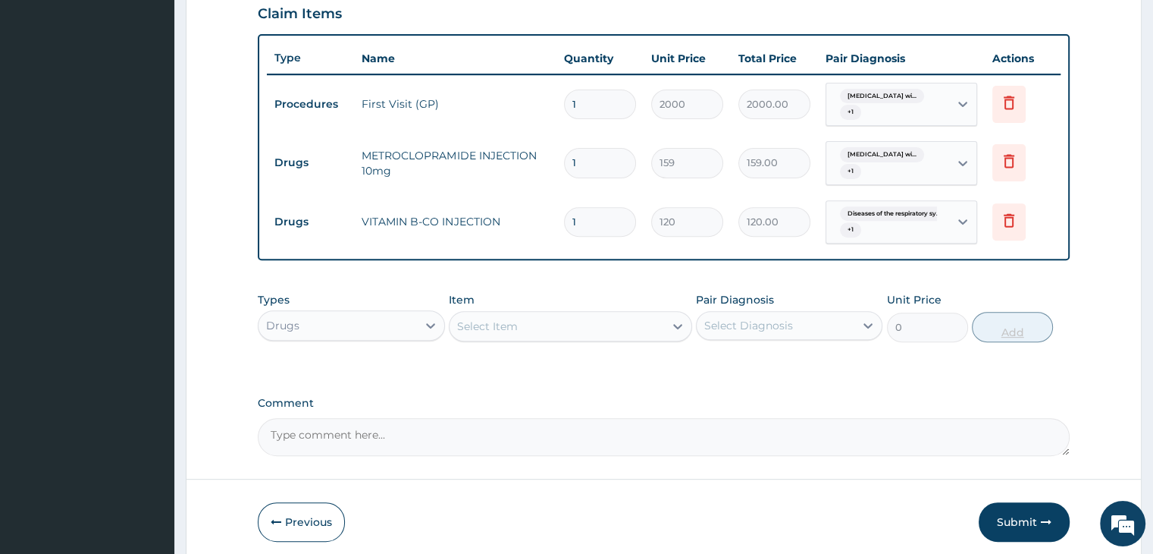
type input "0.00"
type input "7"
type input "840.00"
type input "7"
click at [579, 328] on div "Select Item" at bounding box center [557, 326] width 215 height 24
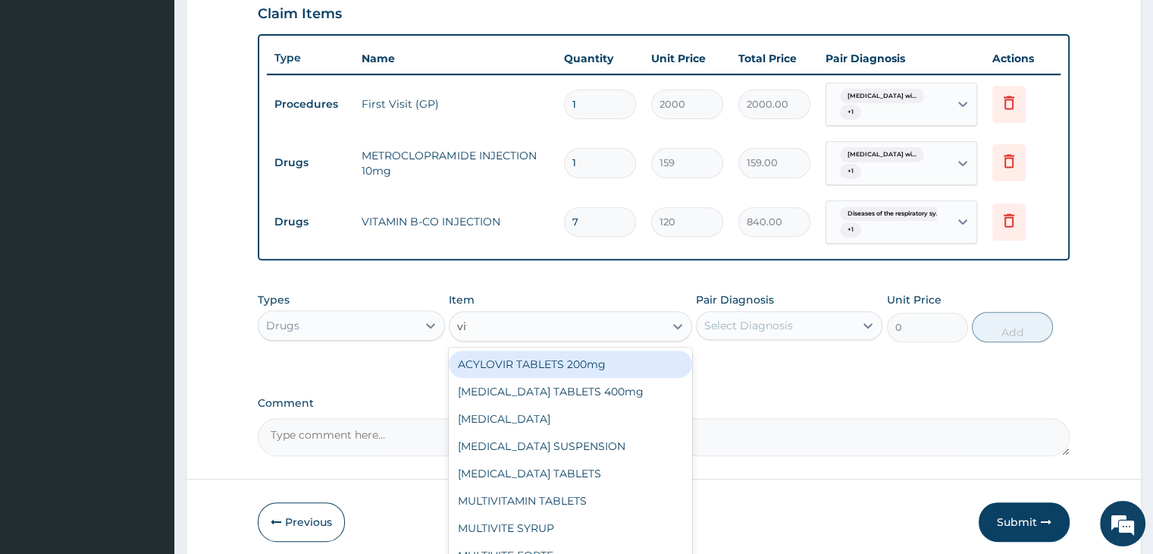
type input "vita"
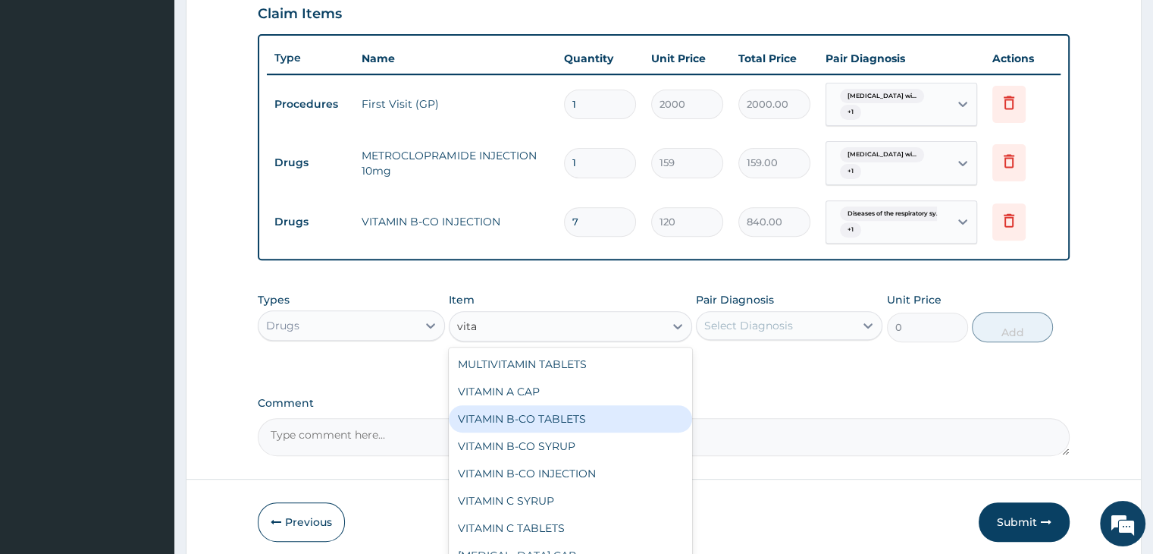
type input "10"
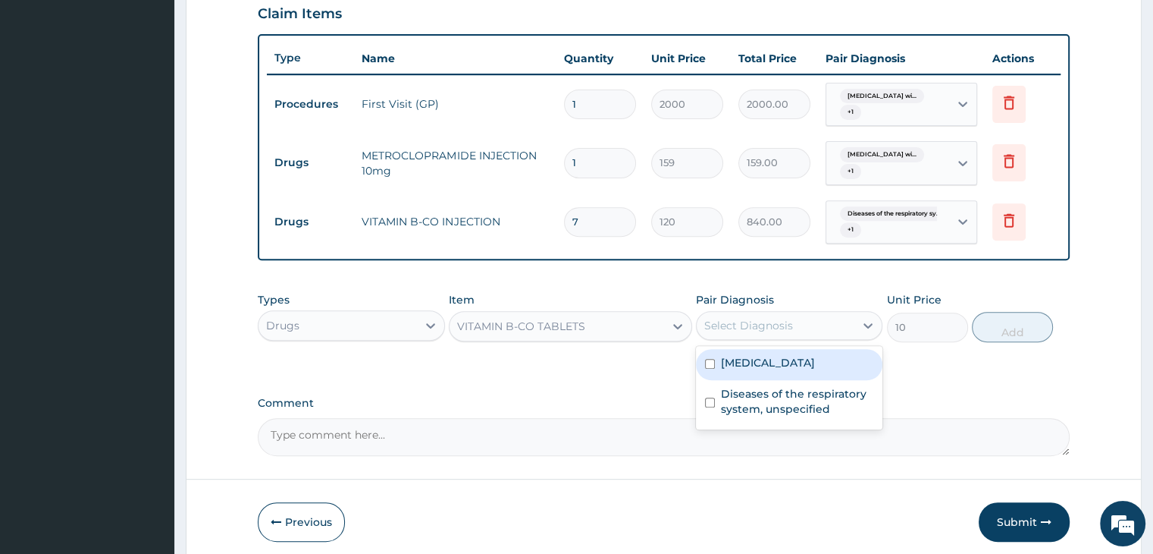
click at [729, 323] on div "Select Diagnosis" at bounding box center [748, 325] width 89 height 15
click at [760, 370] on label "Plasmodium malariae malaria without complication" at bounding box center [768, 362] width 94 height 15
checkbox input "true"
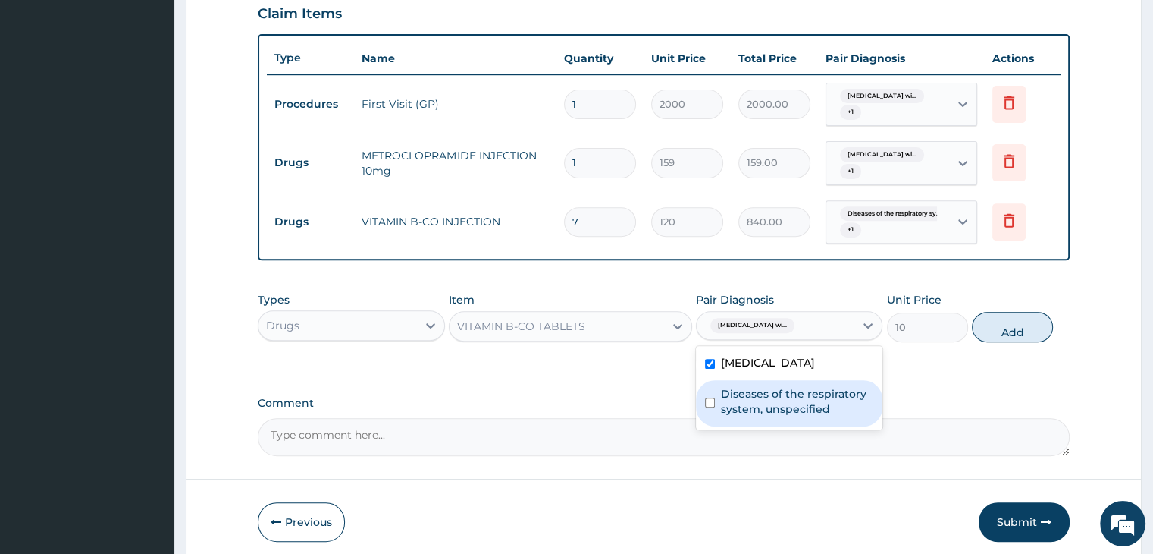
click at [797, 416] on label "Diseases of the respiratory system, unspecified" at bounding box center [797, 401] width 152 height 30
checkbox input "true"
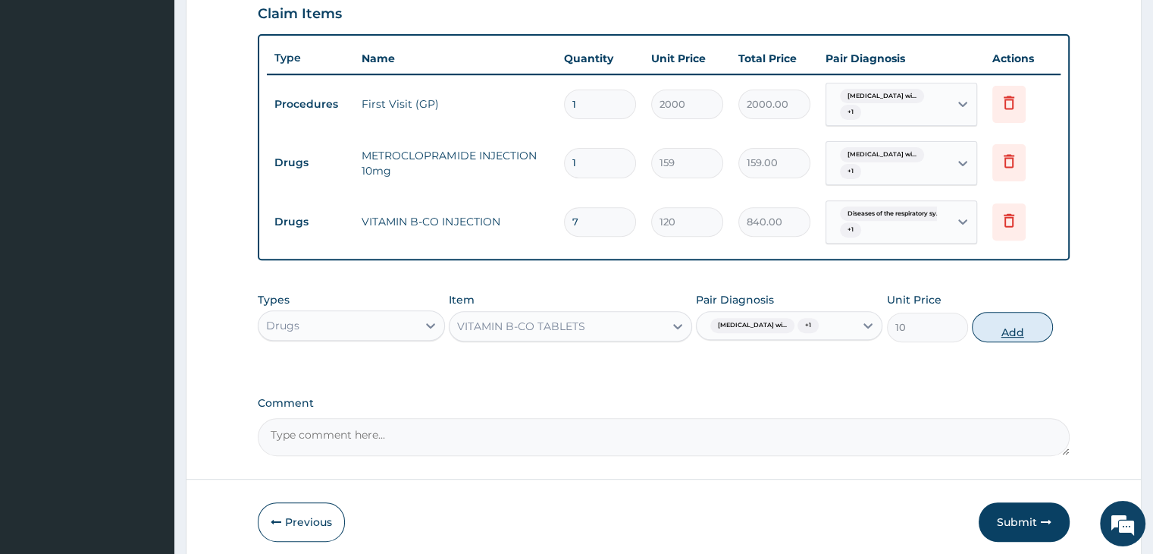
click at [1002, 342] on button "Add" at bounding box center [1012, 327] width 81 height 30
type input "0"
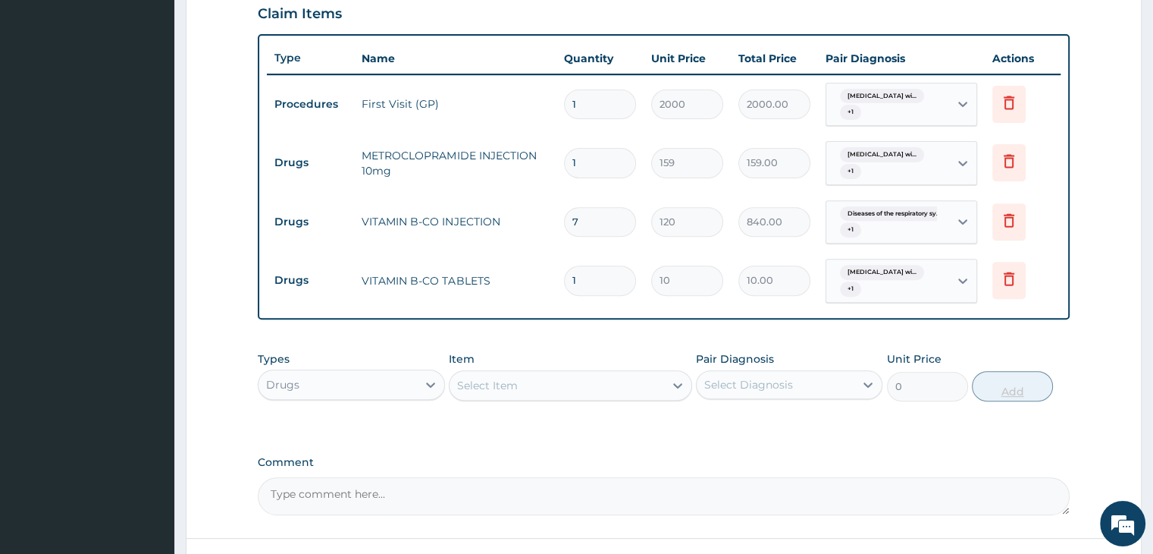
type input "0.00"
type input "7"
type input "70.00"
type input "7"
click at [1008, 227] on icon at bounding box center [1009, 221] width 33 height 37
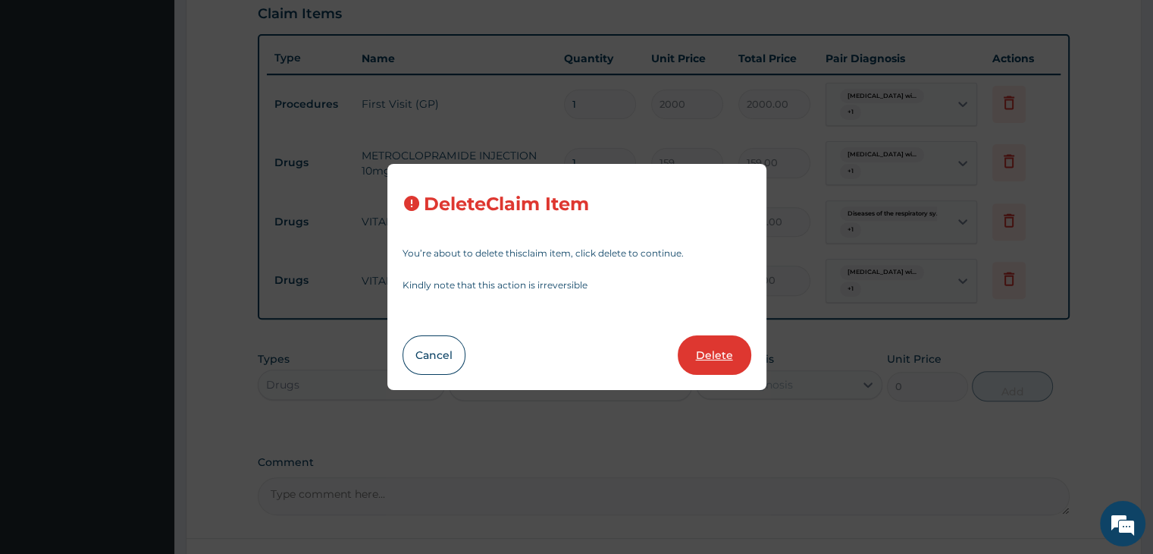
click at [705, 353] on button "Delete" at bounding box center [715, 354] width 74 height 39
type input "10"
type input "70.00"
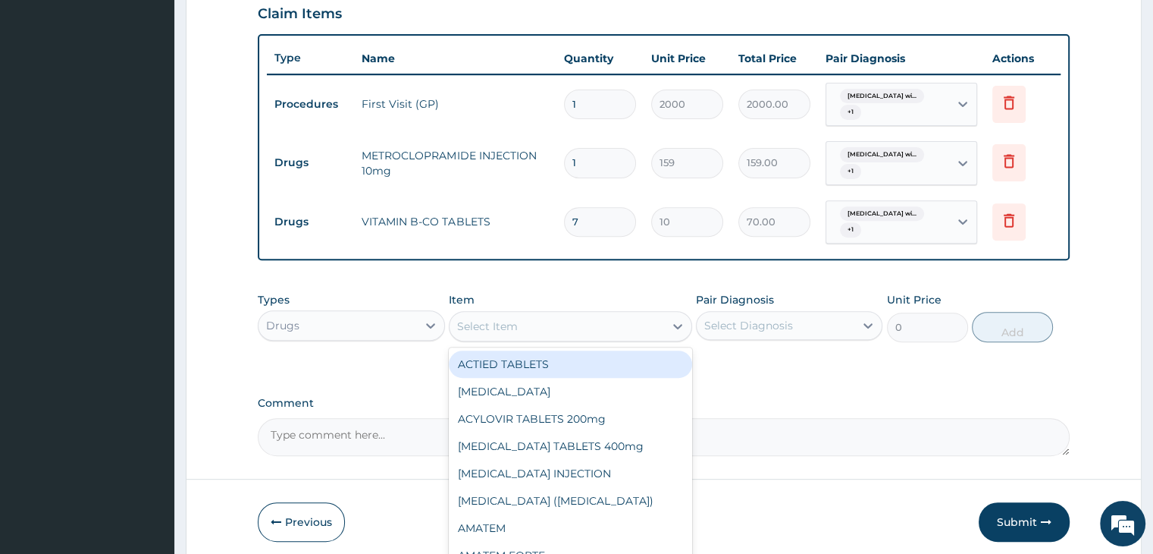
click at [520, 327] on div "Select Item" at bounding box center [557, 326] width 215 height 24
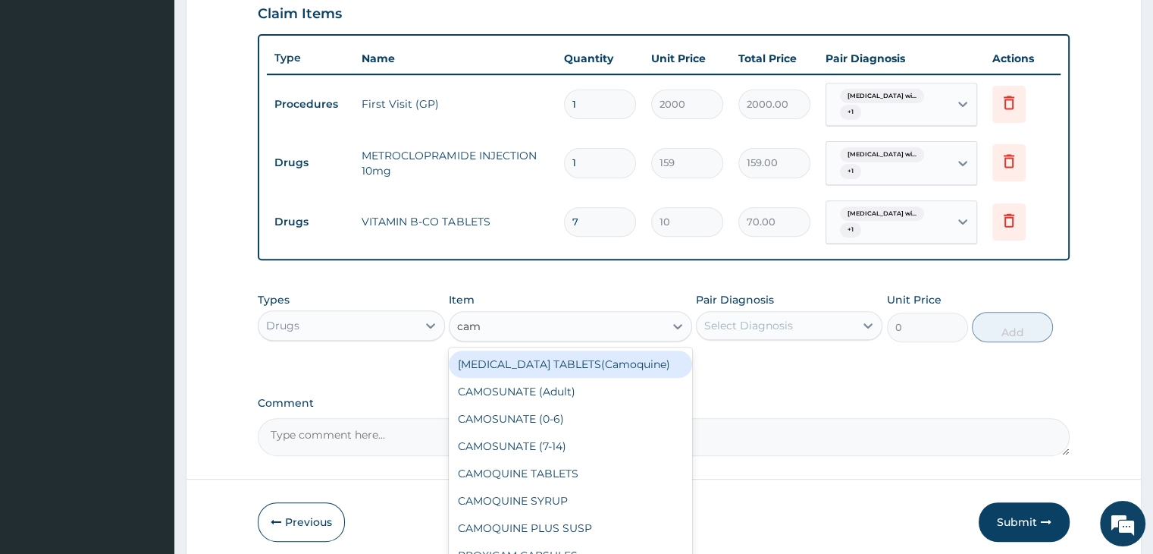
type input "camo"
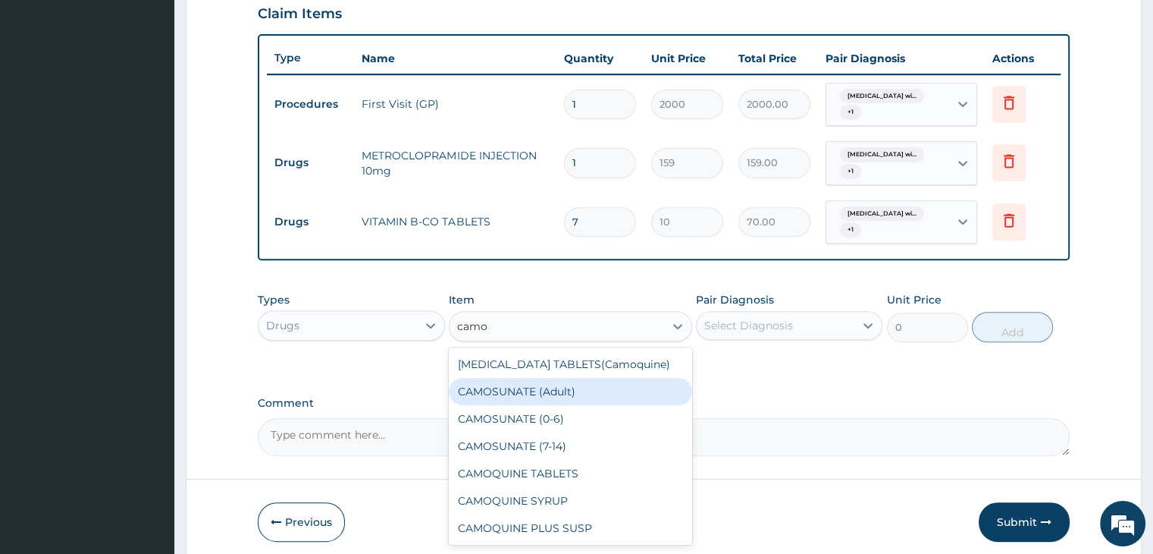
type input "720"
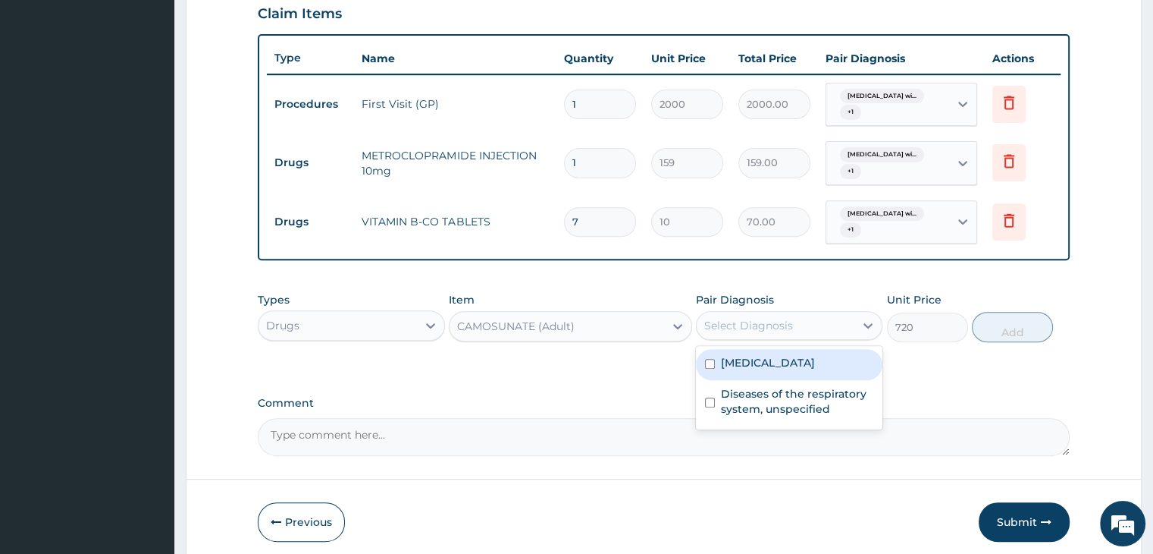
click at [727, 331] on div "Select Diagnosis" at bounding box center [776, 325] width 158 height 24
click at [757, 370] on label "Plasmodium malariae malaria without complication" at bounding box center [768, 362] width 94 height 15
checkbox input "true"
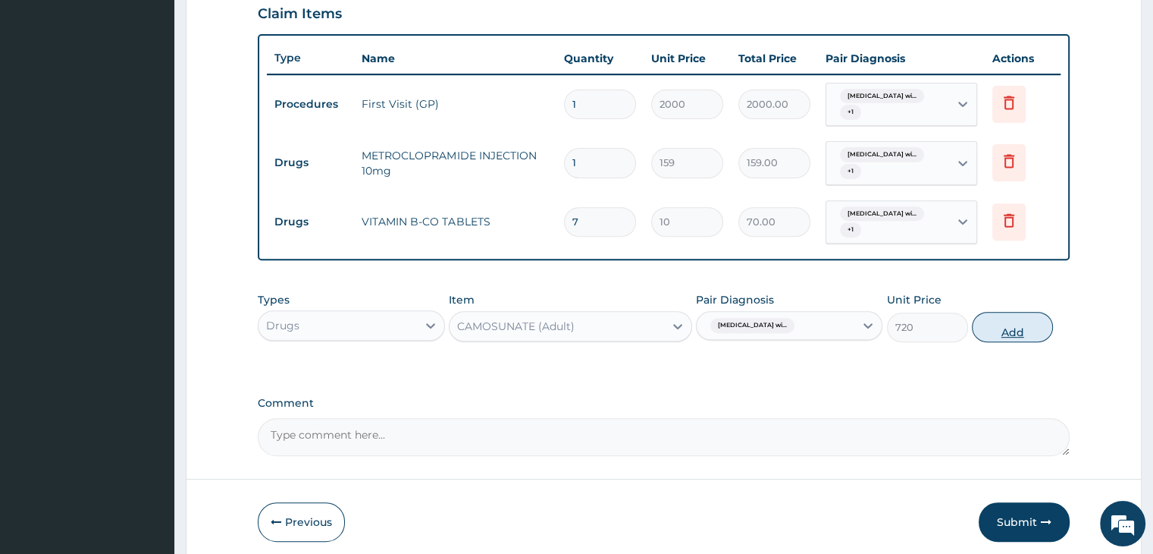
click at [997, 328] on button "Add" at bounding box center [1012, 327] width 81 height 30
type input "0"
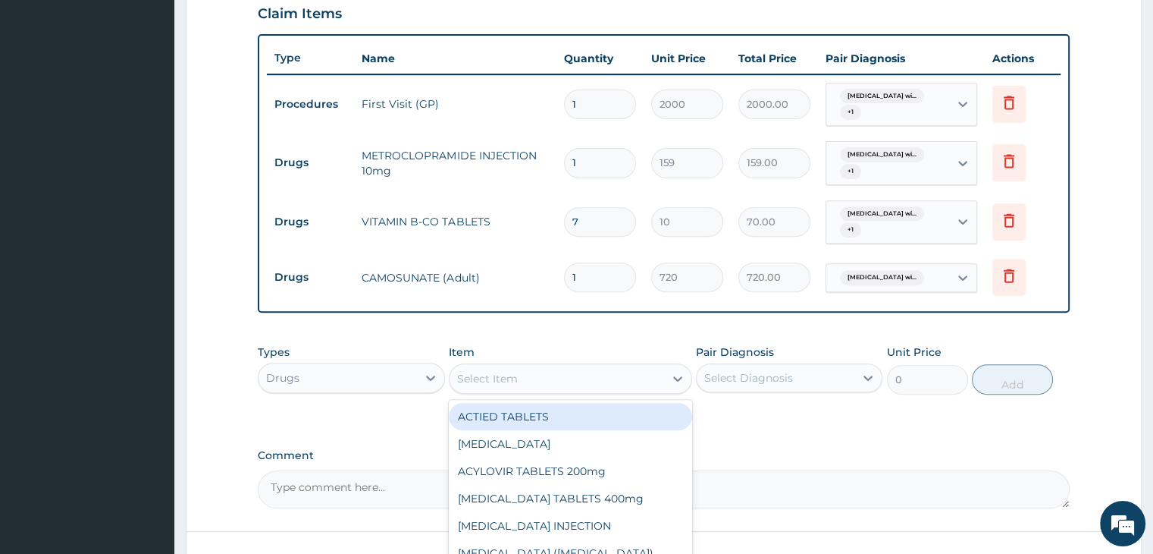
click at [550, 380] on div "Select Item" at bounding box center [557, 378] width 215 height 24
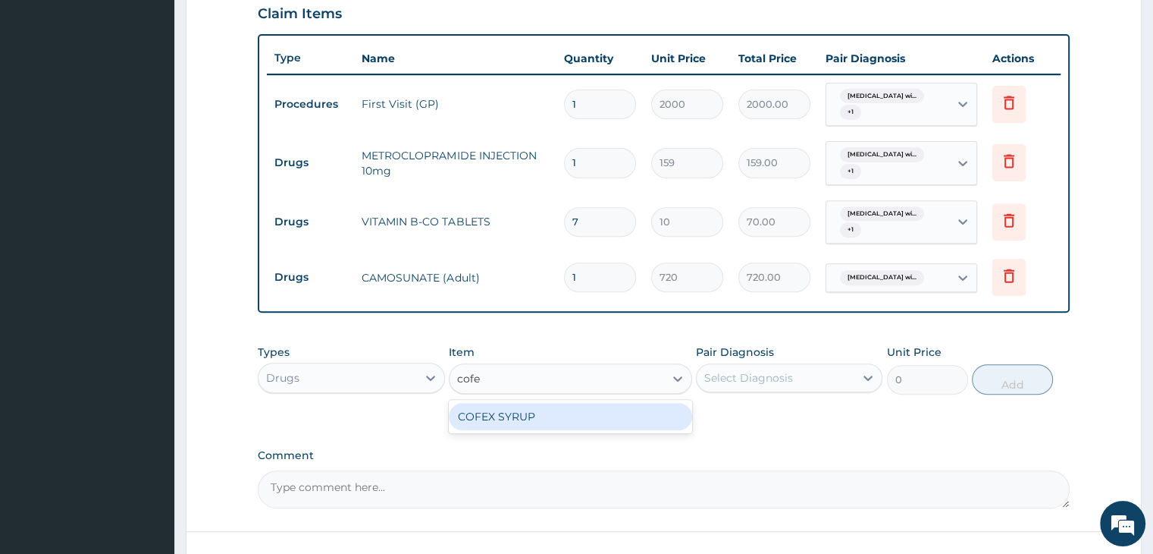
type input "cofex"
type input "360"
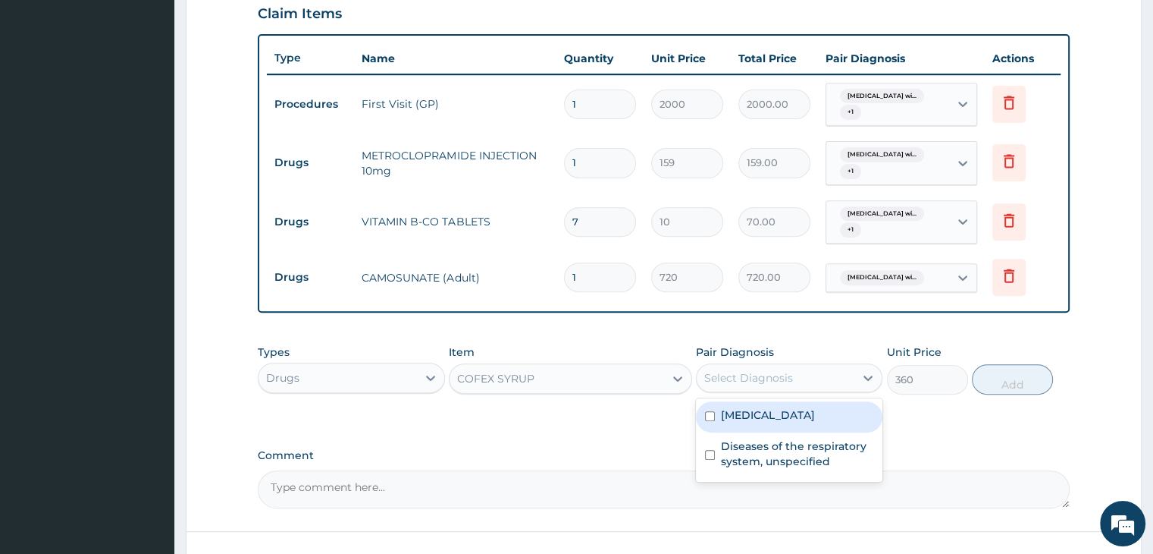
click at [780, 386] on div "Select Diagnosis" at bounding box center [776, 377] width 158 height 24
click at [789, 422] on label "Plasmodium malariae malaria without complication" at bounding box center [768, 414] width 94 height 15
checkbox input "true"
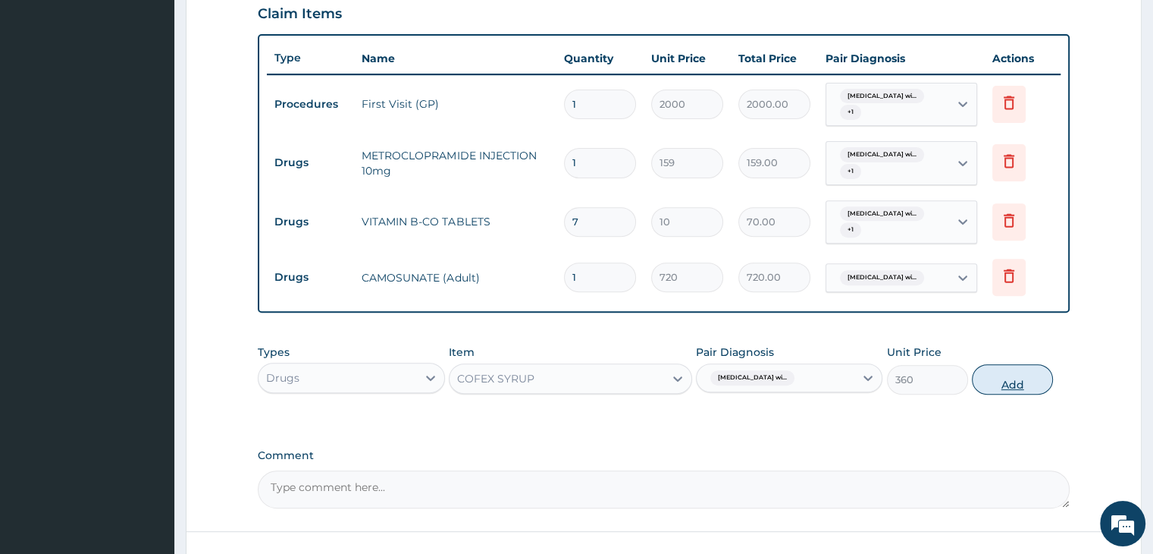
click at [1024, 373] on button "Add" at bounding box center [1012, 379] width 81 height 30
type input "0"
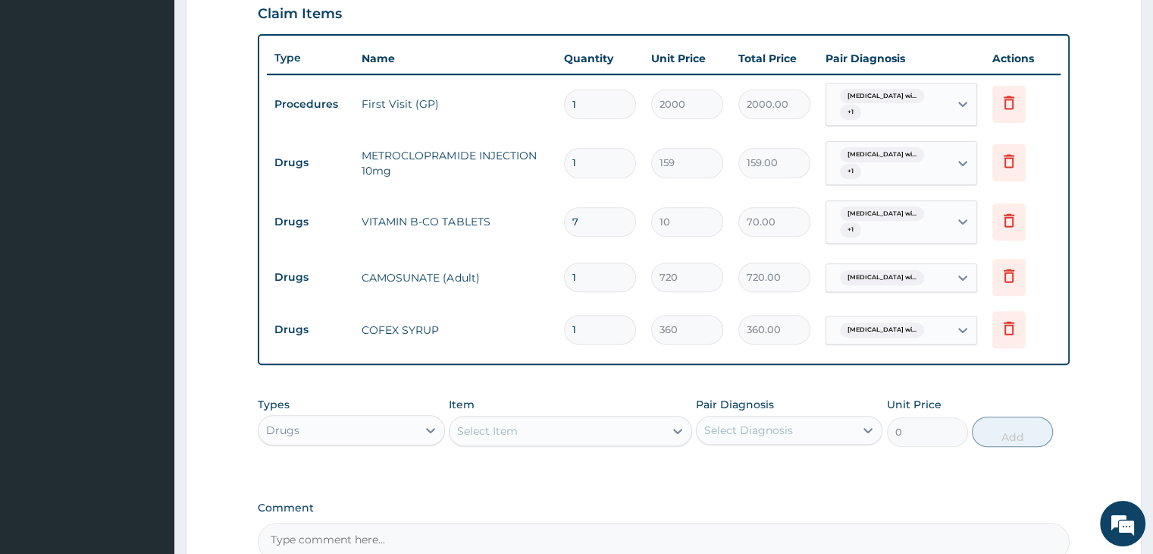
scroll to position [693, 0]
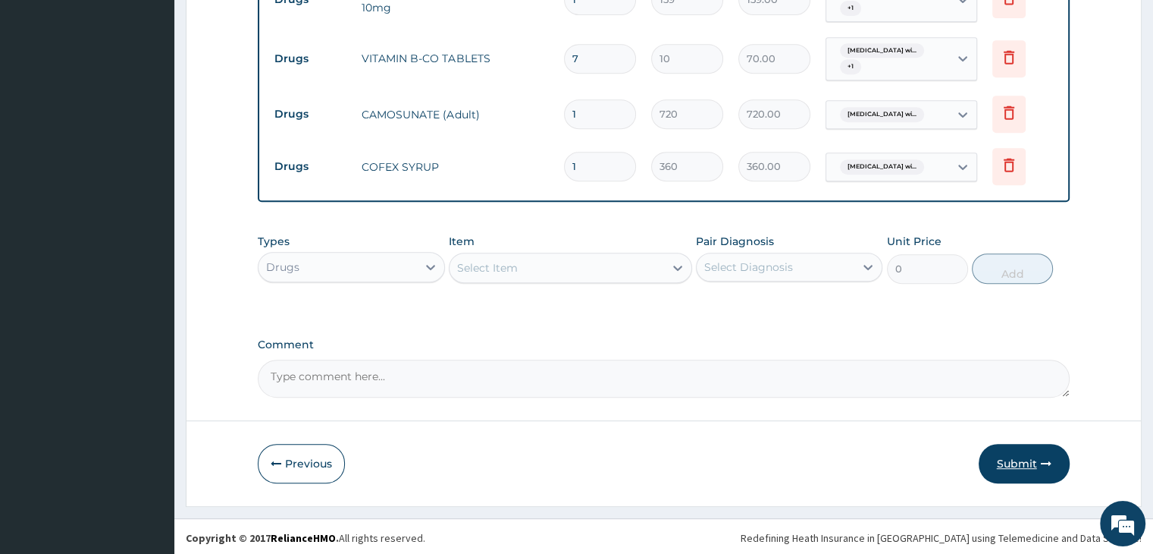
click at [1021, 469] on button "Submit" at bounding box center [1024, 463] width 91 height 39
